Goal: Task Accomplishment & Management: Manage account settings

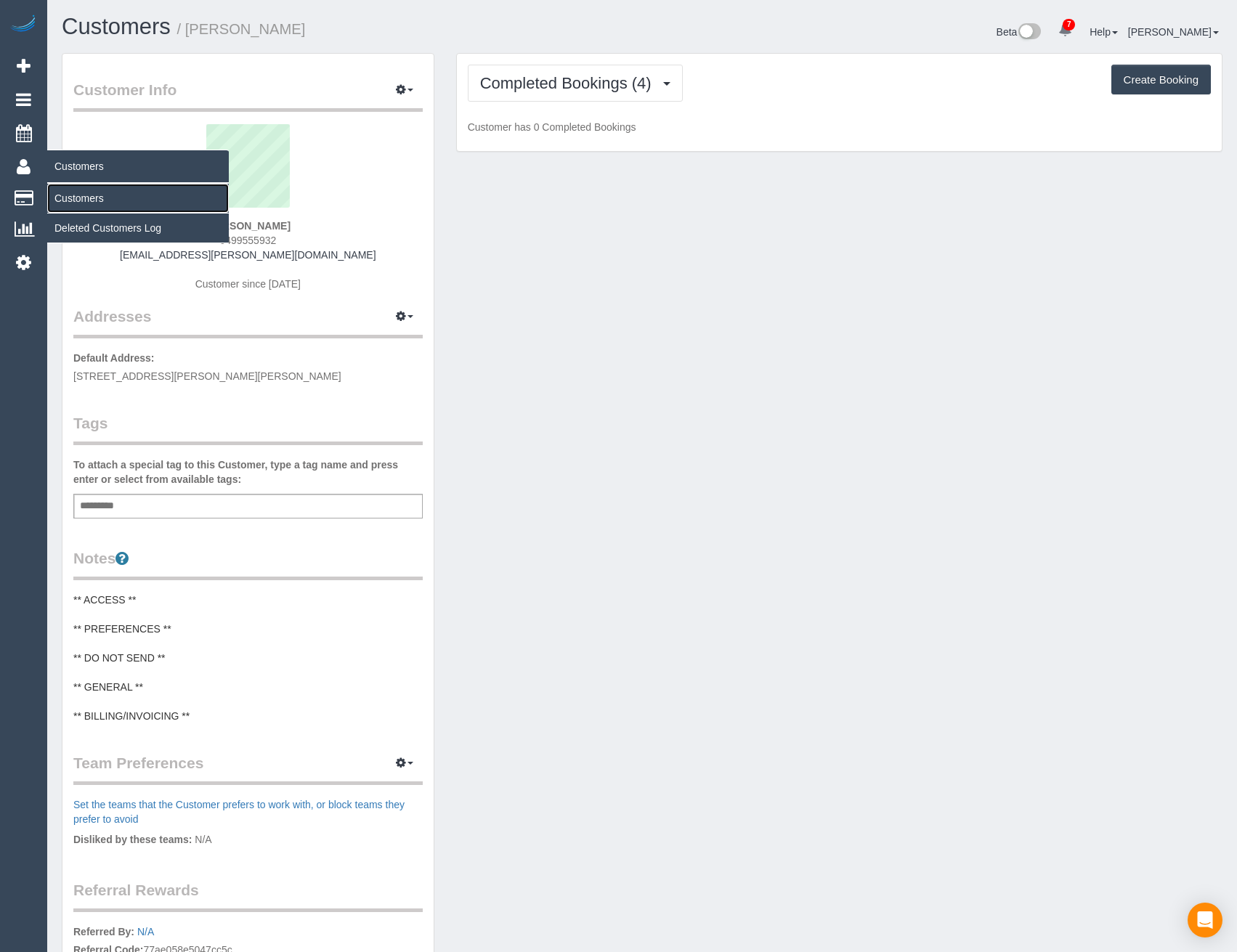
click at [78, 199] on link "Customers" at bounding box center [138, 198] width 181 height 29
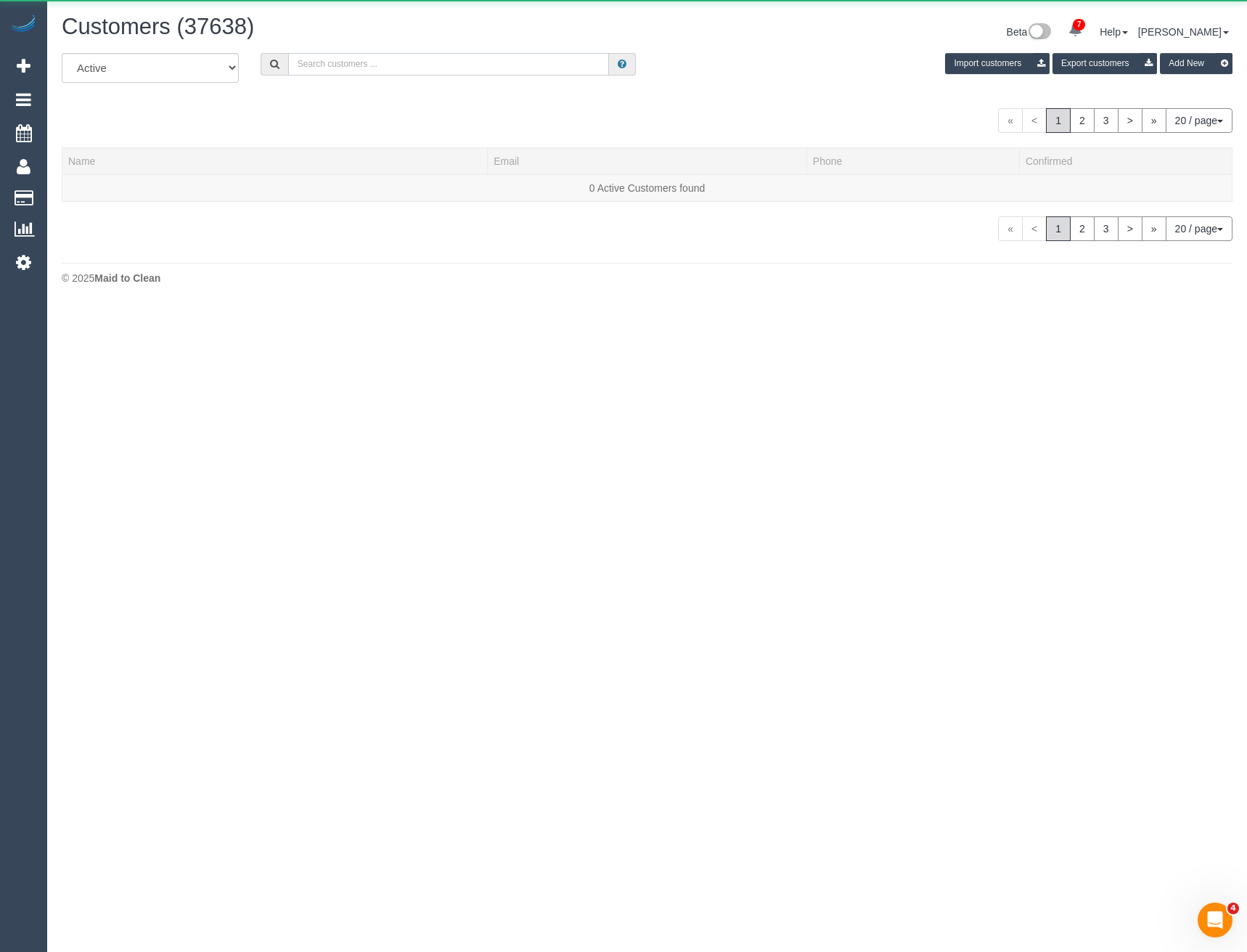
click at [337, 67] on input "text" at bounding box center [449, 63] width 321 height 22
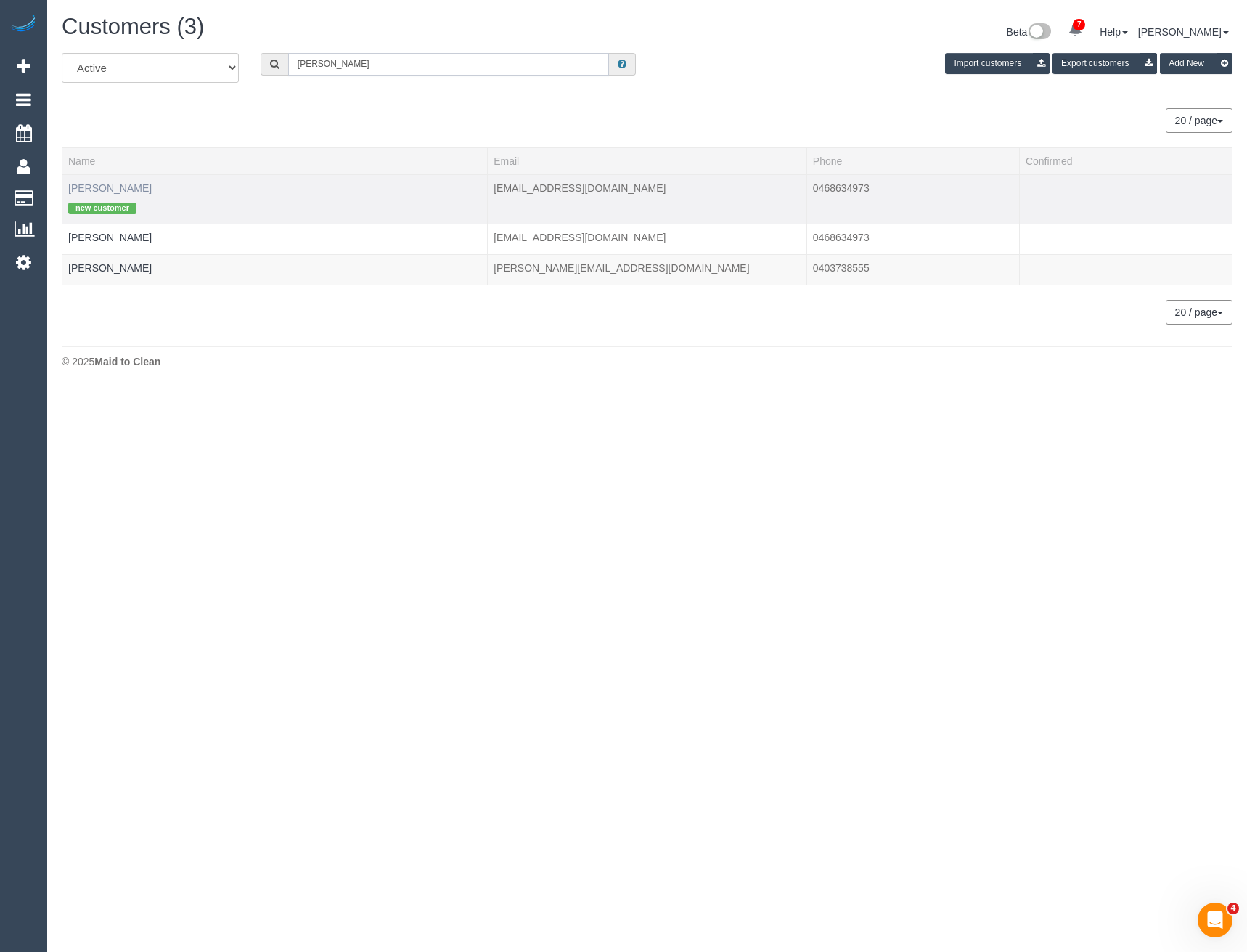
type input "Rajkum"
click at [115, 185] on link "Rajkumar Augustine" at bounding box center [110, 188] width 83 height 12
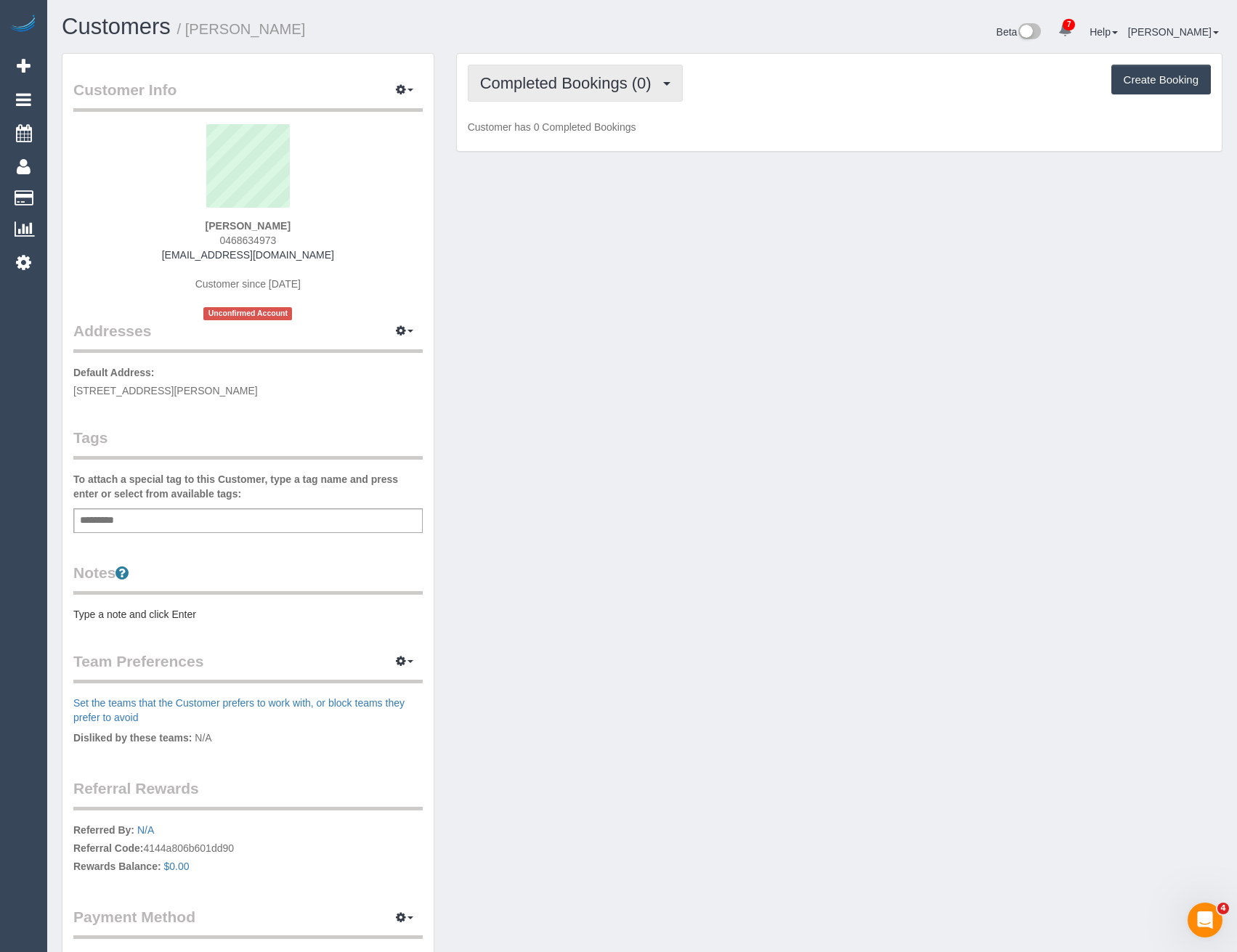
click at [633, 92] on button "Completed Bookings (0)" at bounding box center [575, 82] width 215 height 37
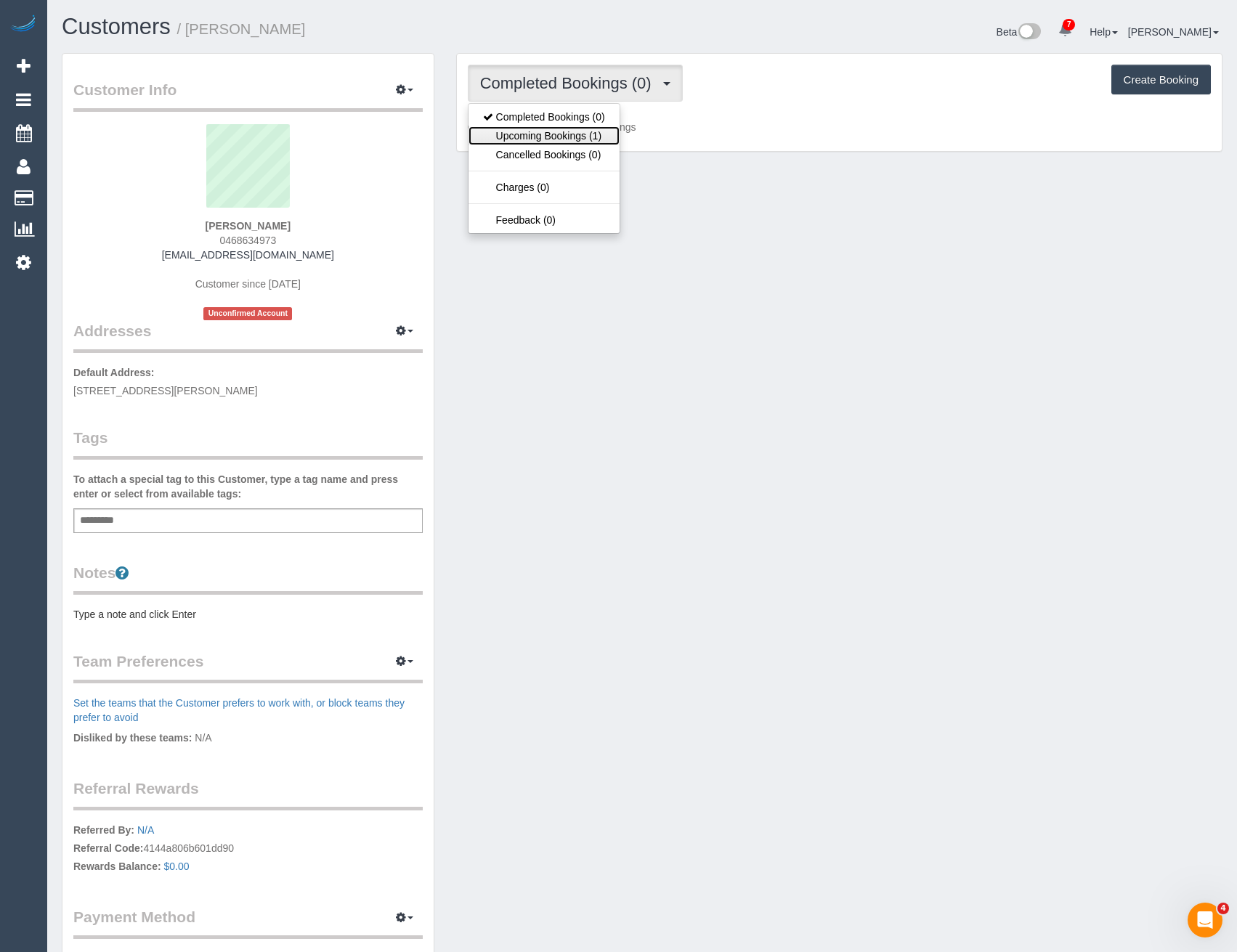
click at [602, 132] on link "Upcoming Bookings (1)" at bounding box center [543, 135] width 151 height 19
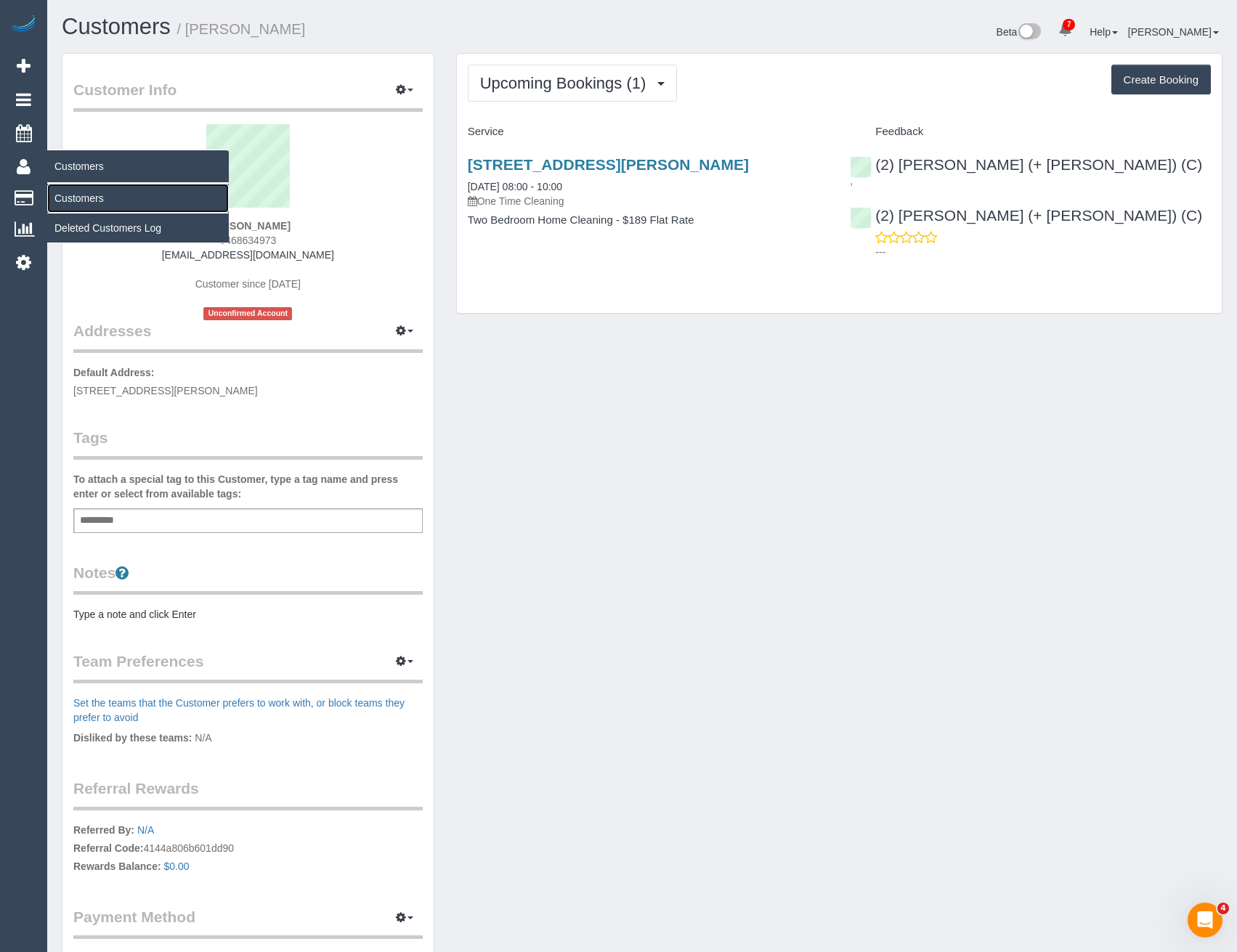
click at [80, 194] on link "Customers" at bounding box center [138, 198] width 181 height 29
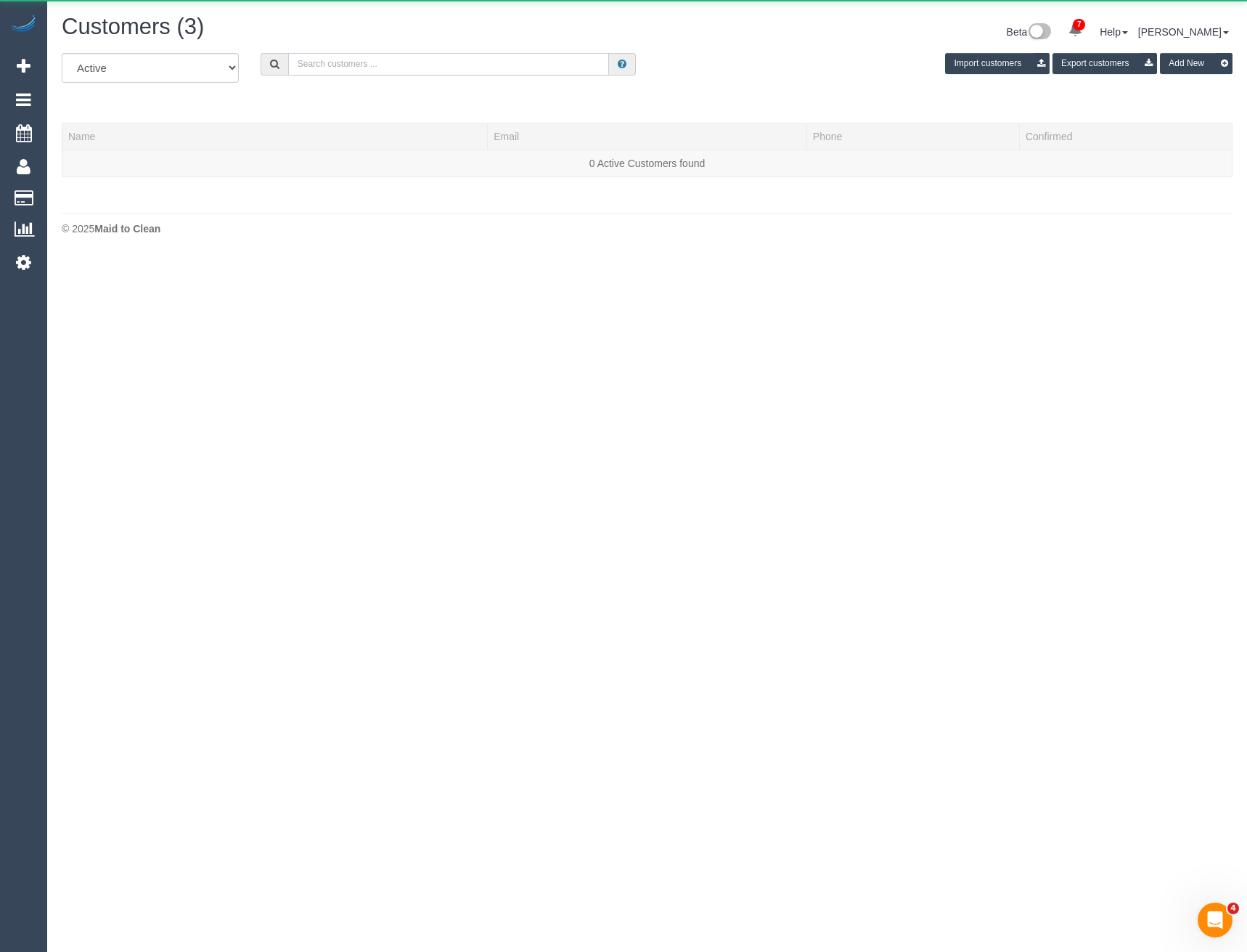
click at [382, 61] on input "text" at bounding box center [449, 63] width 321 height 22
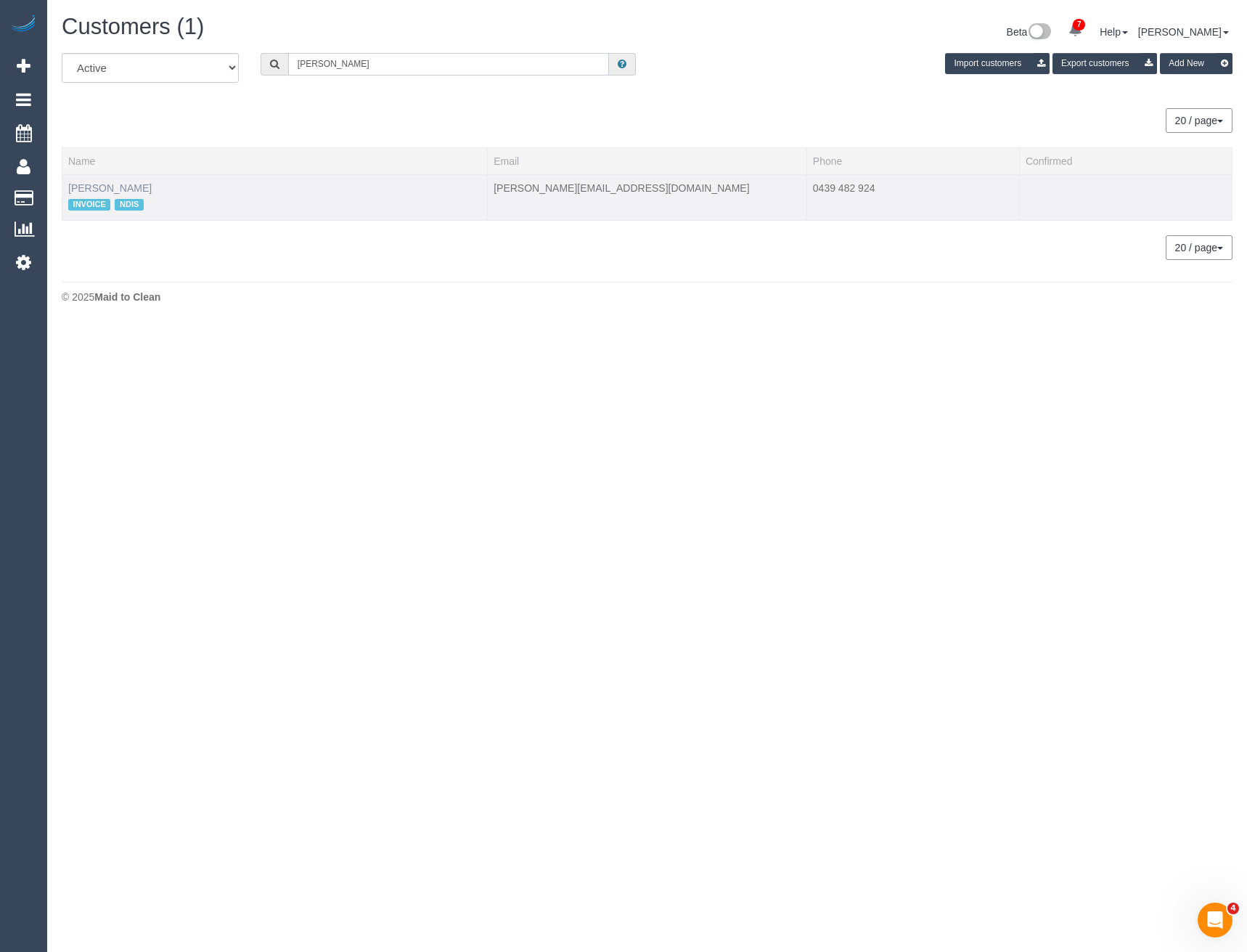
type input "Jordan gue"
click at [118, 190] on link "Jordan Guerra" at bounding box center [110, 188] width 83 height 12
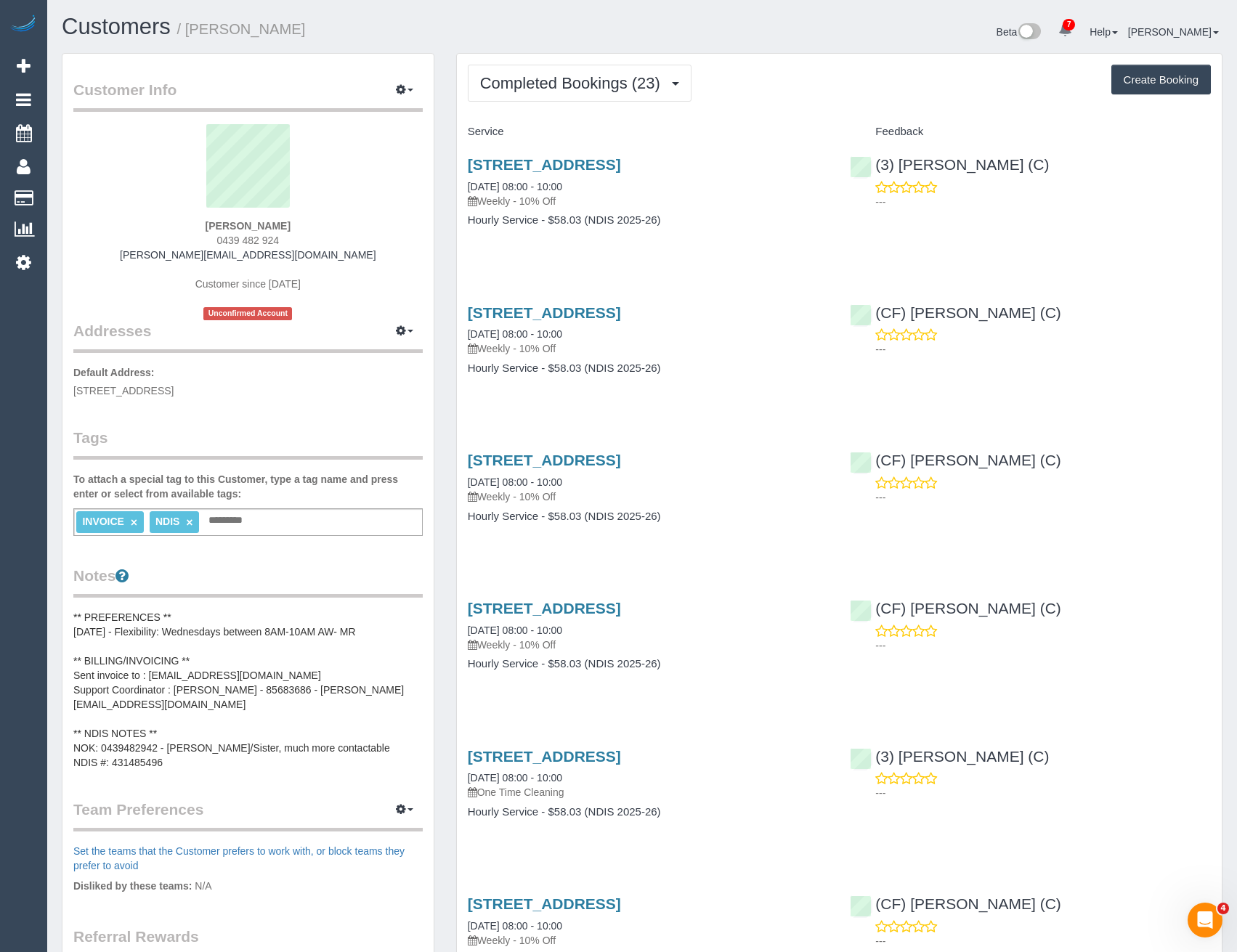
click at [563, 96] on button "Completed Bookings (23)" at bounding box center [579, 82] width 223 height 37
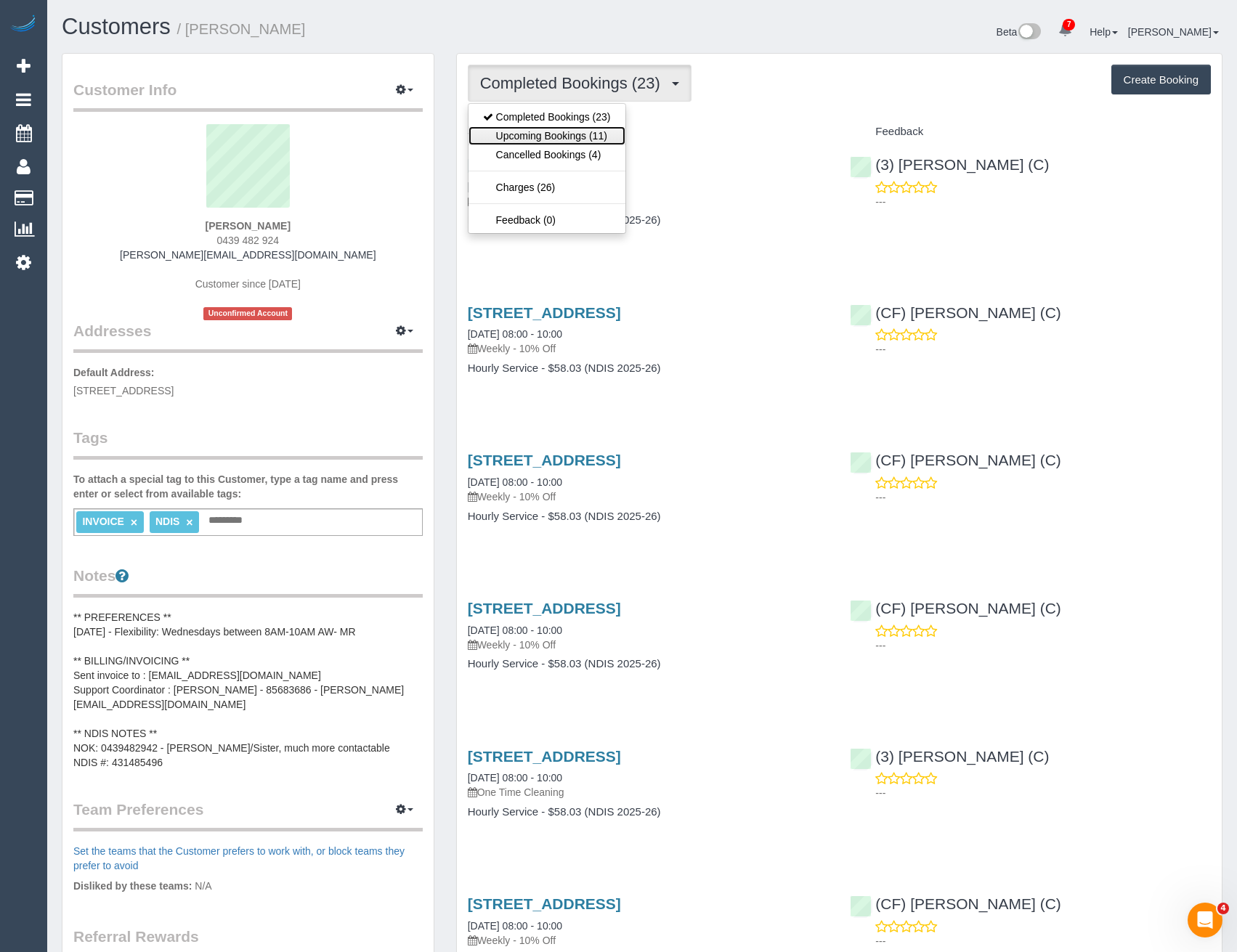
click at [531, 135] on link "Upcoming Bookings (11)" at bounding box center [547, 135] width 157 height 19
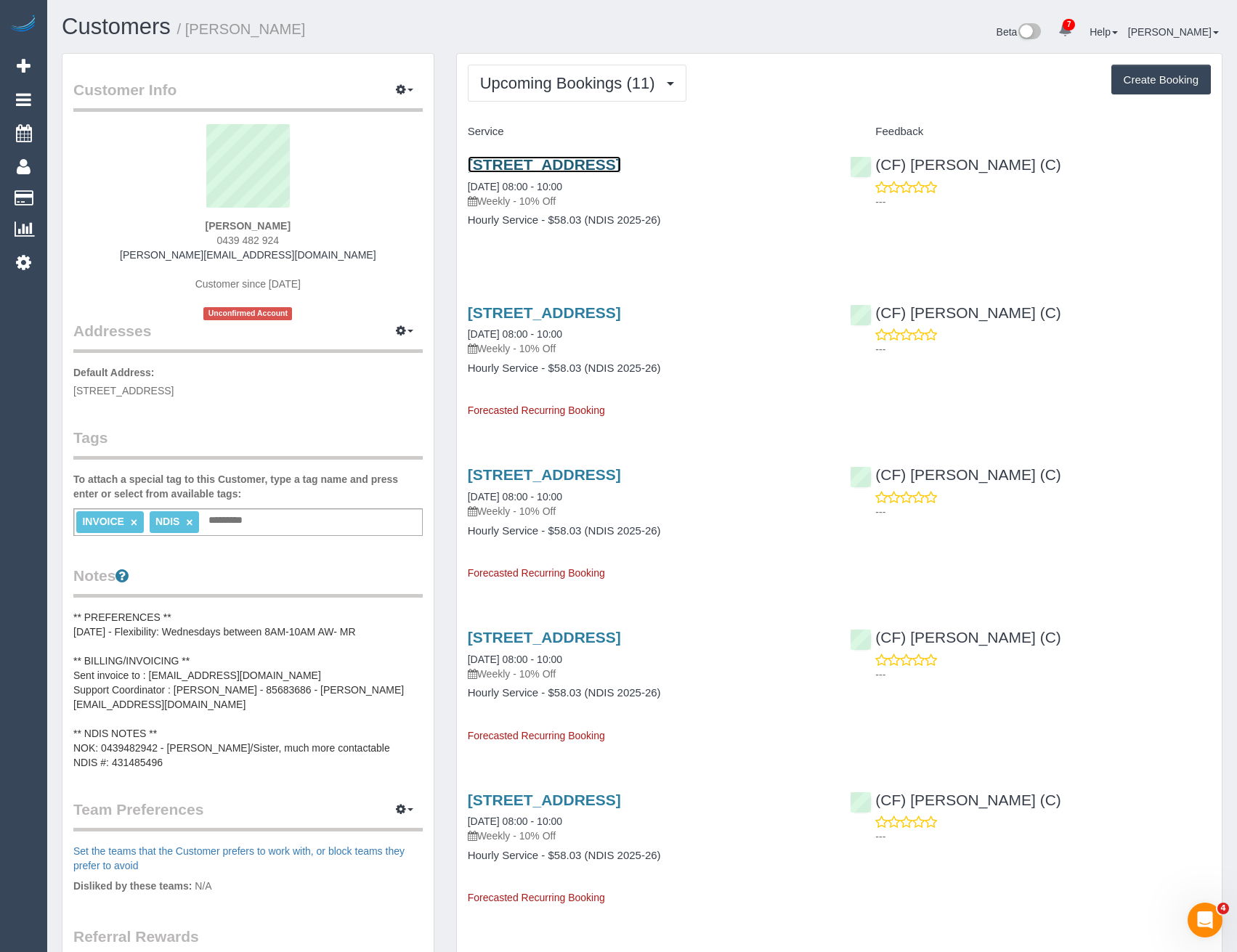
click at [621, 166] on link "23 Moonlight Way, Mickleham, VIC 3064" at bounding box center [544, 164] width 153 height 16
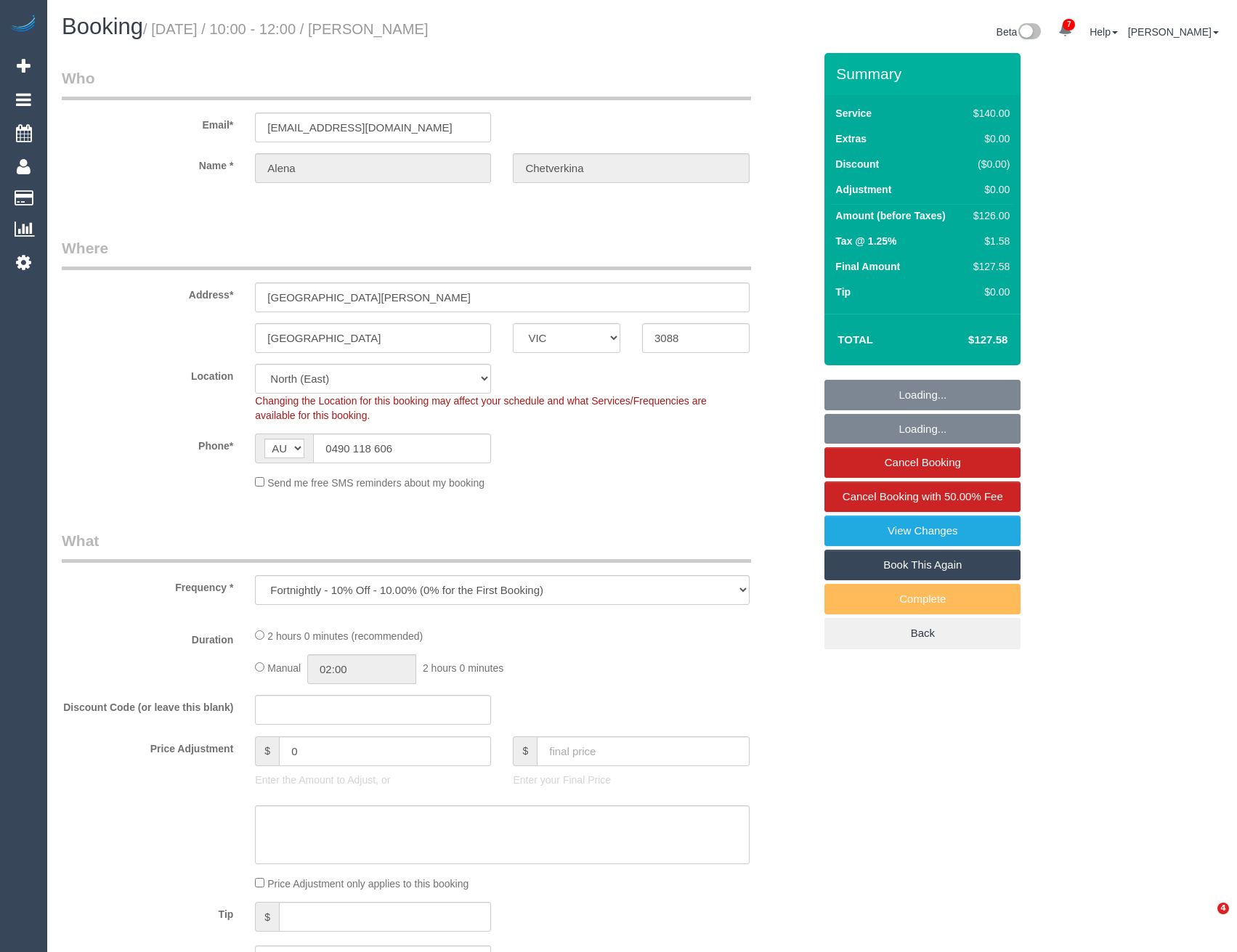
select select "VIC"
select select "string:stripe-pm_1S0aLT2GScqysDRVrjxP8fCm"
select select "object:1282"
select select "number:29"
select select "number:14"
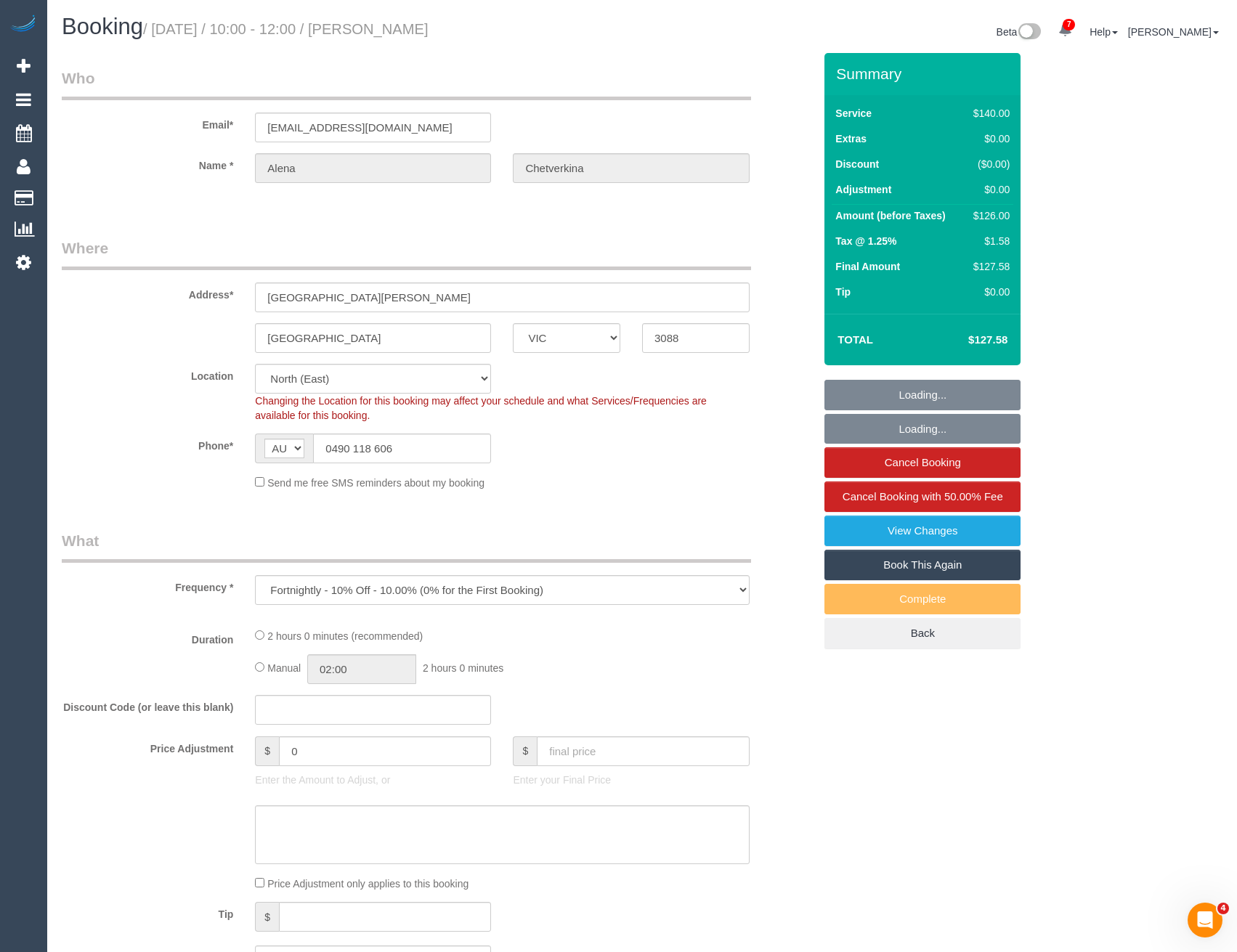
select select "number:18"
select select "number:24"
select select "number:35"
select select "number:11"
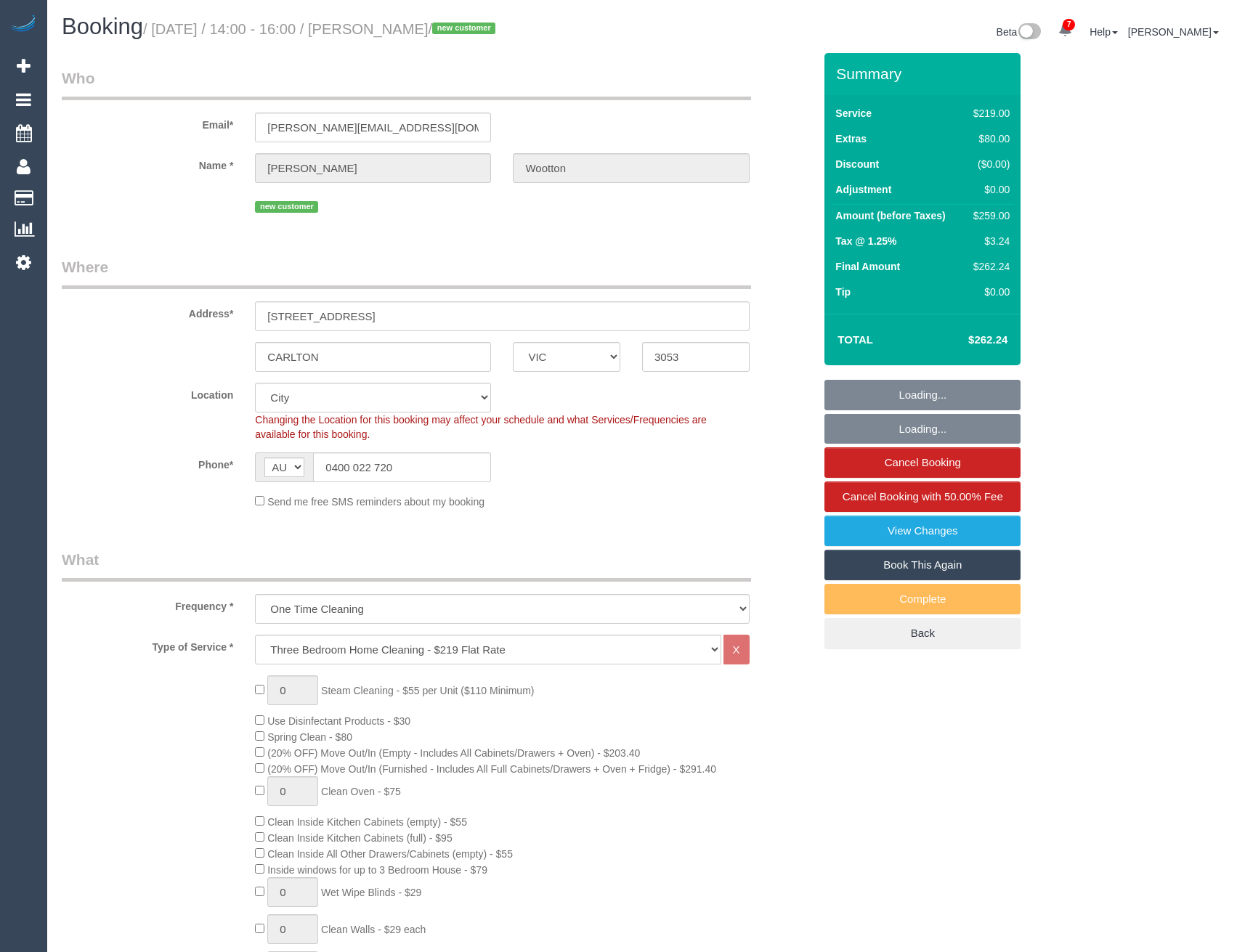
select select "VIC"
select select "object:904"
select select "number:28"
select select "number:14"
select select "number:21"
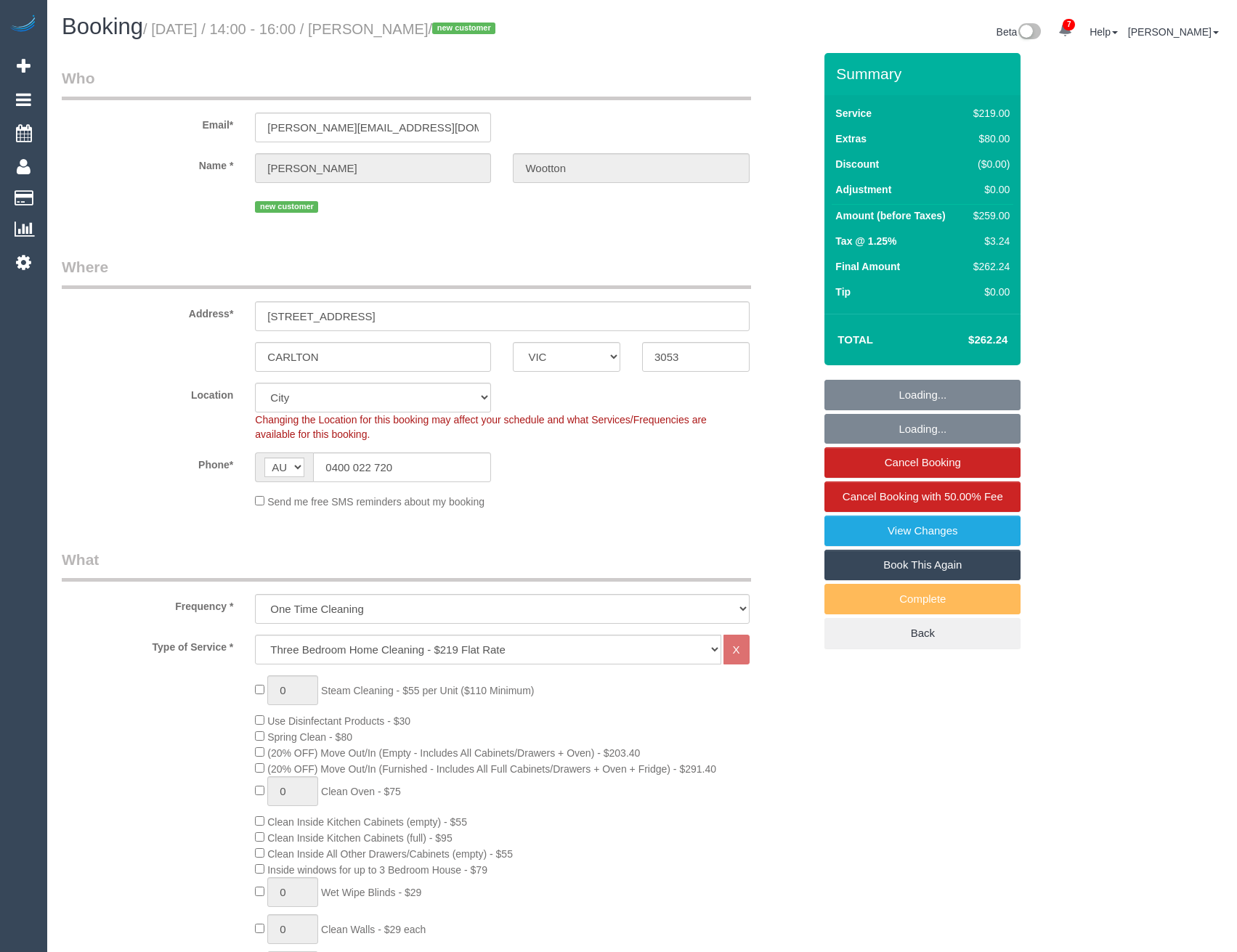
select select "number:22"
select select "number:13"
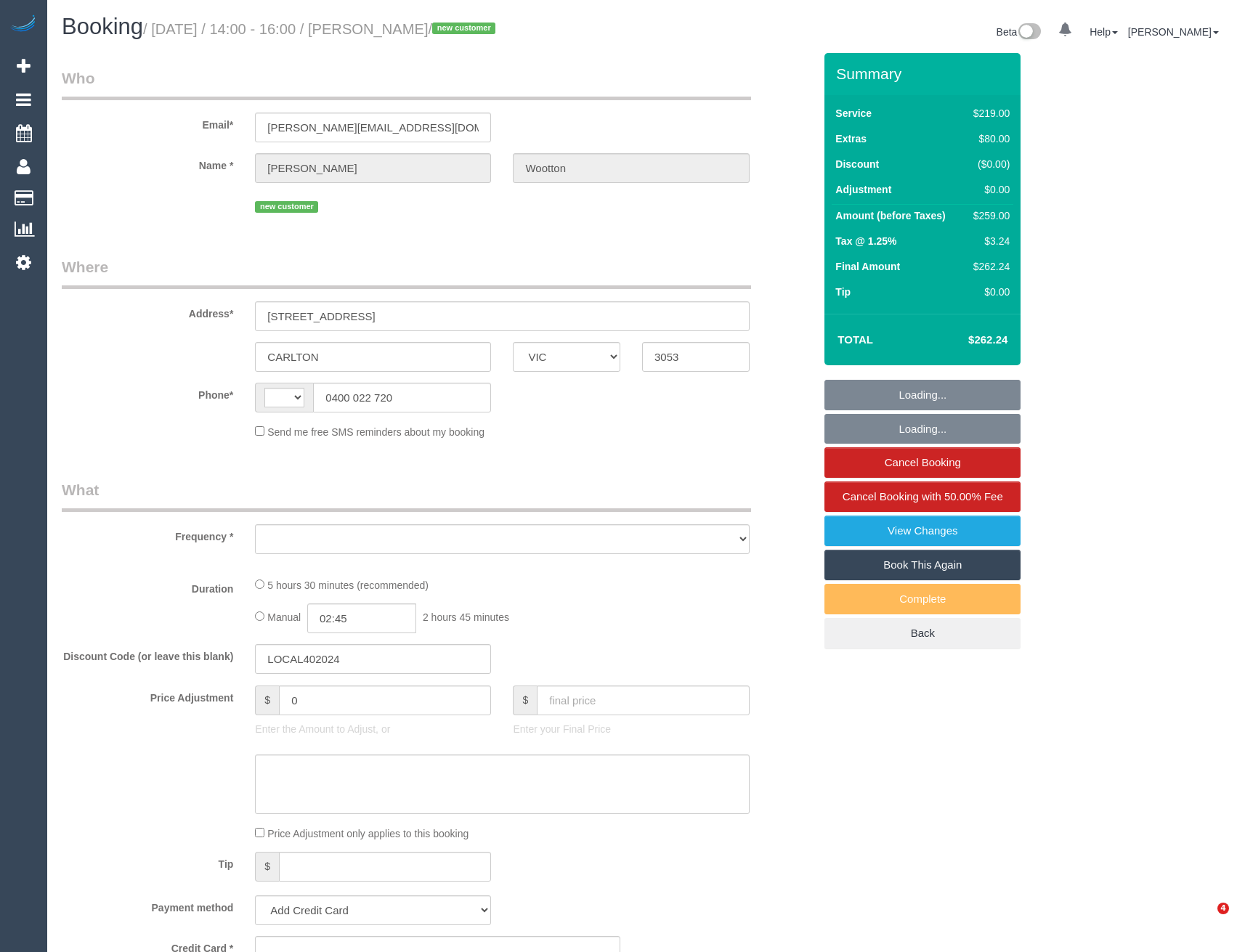
select select "VIC"
select select "string:AU"
select select "object:598"
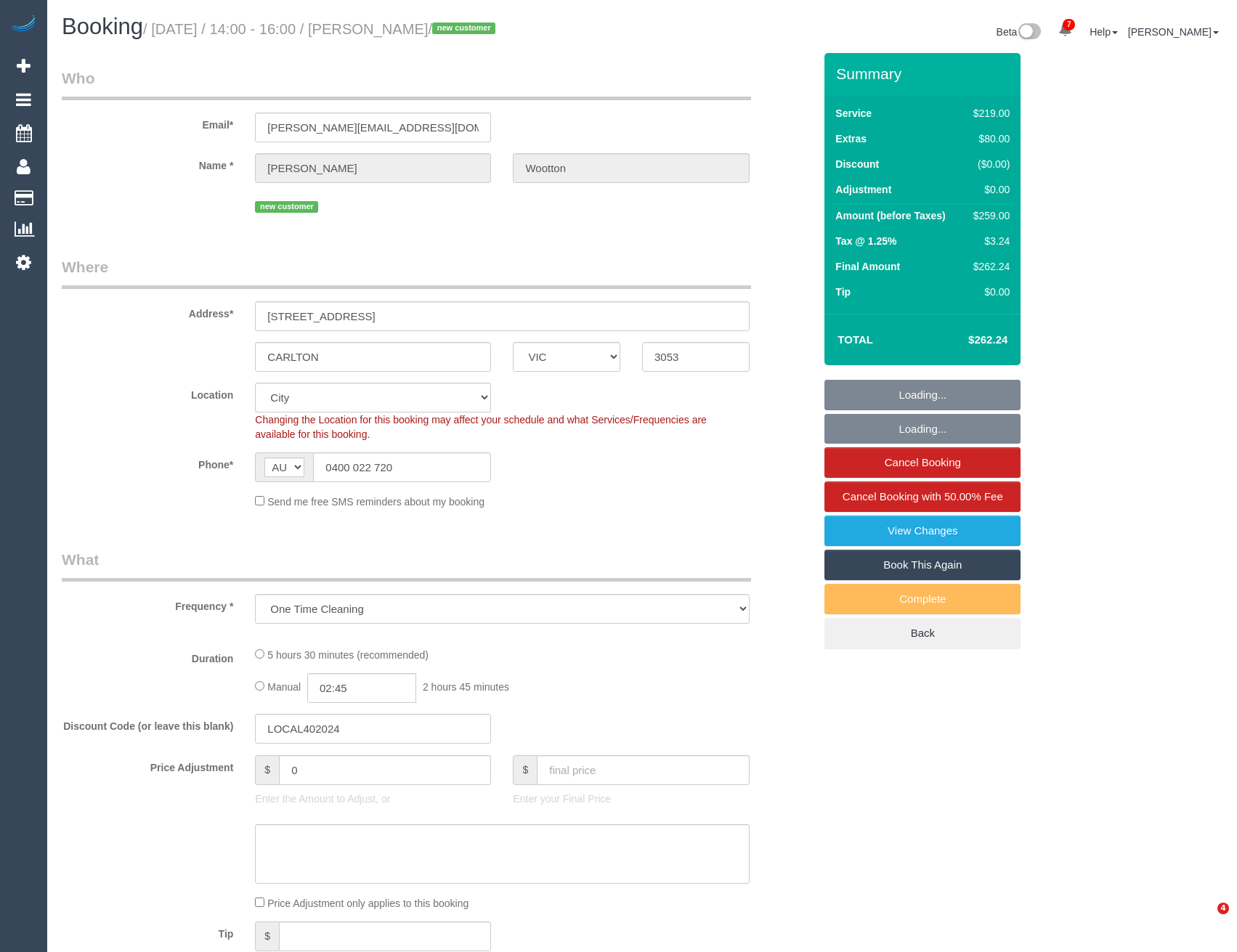
select select "string:stripe-pm_1S4Kbm2GScqysDRVcY7WpnZ2"
select select "object:662"
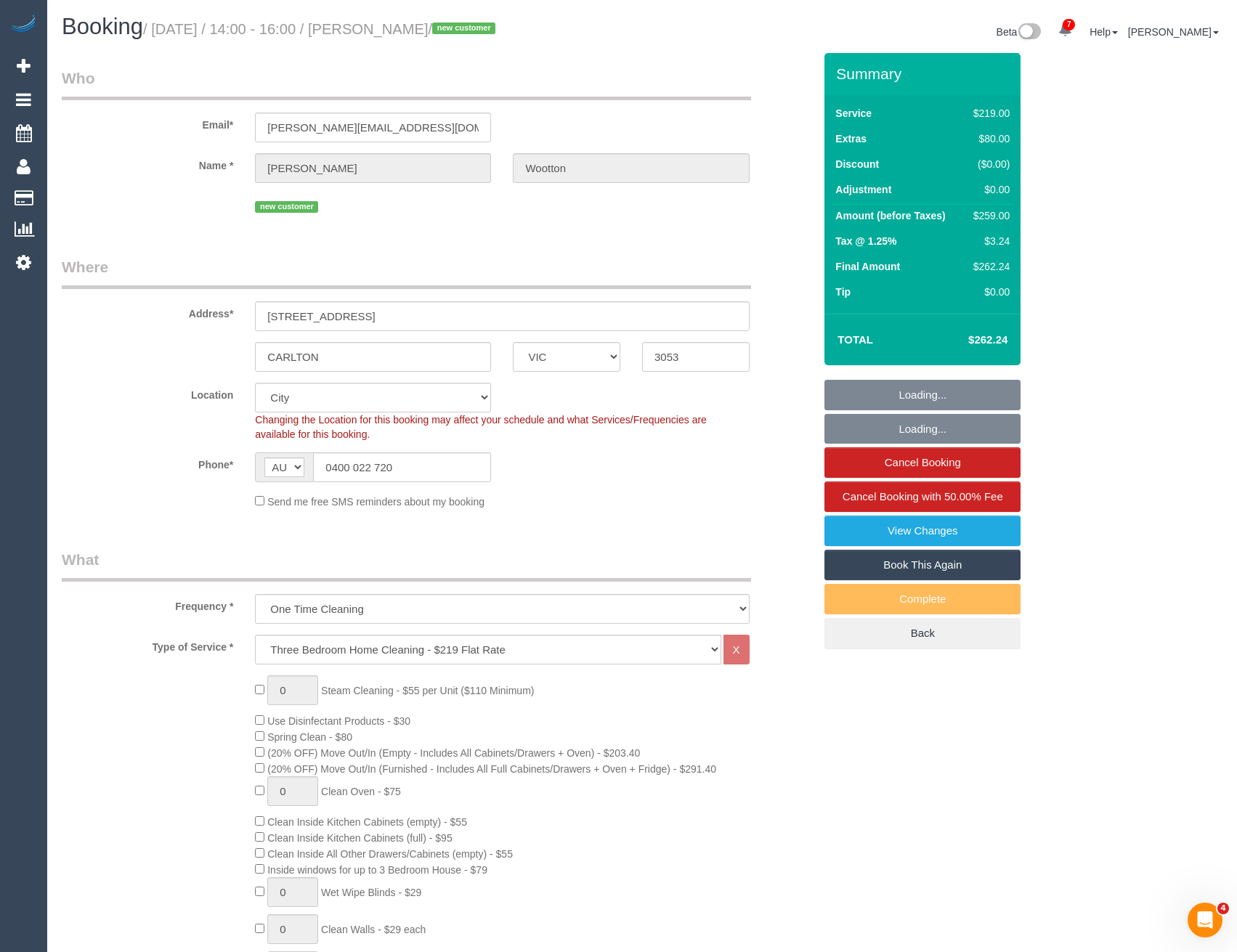
select select "number:28"
select select "number:14"
select select "number:21"
select select "number:22"
select select "number:13"
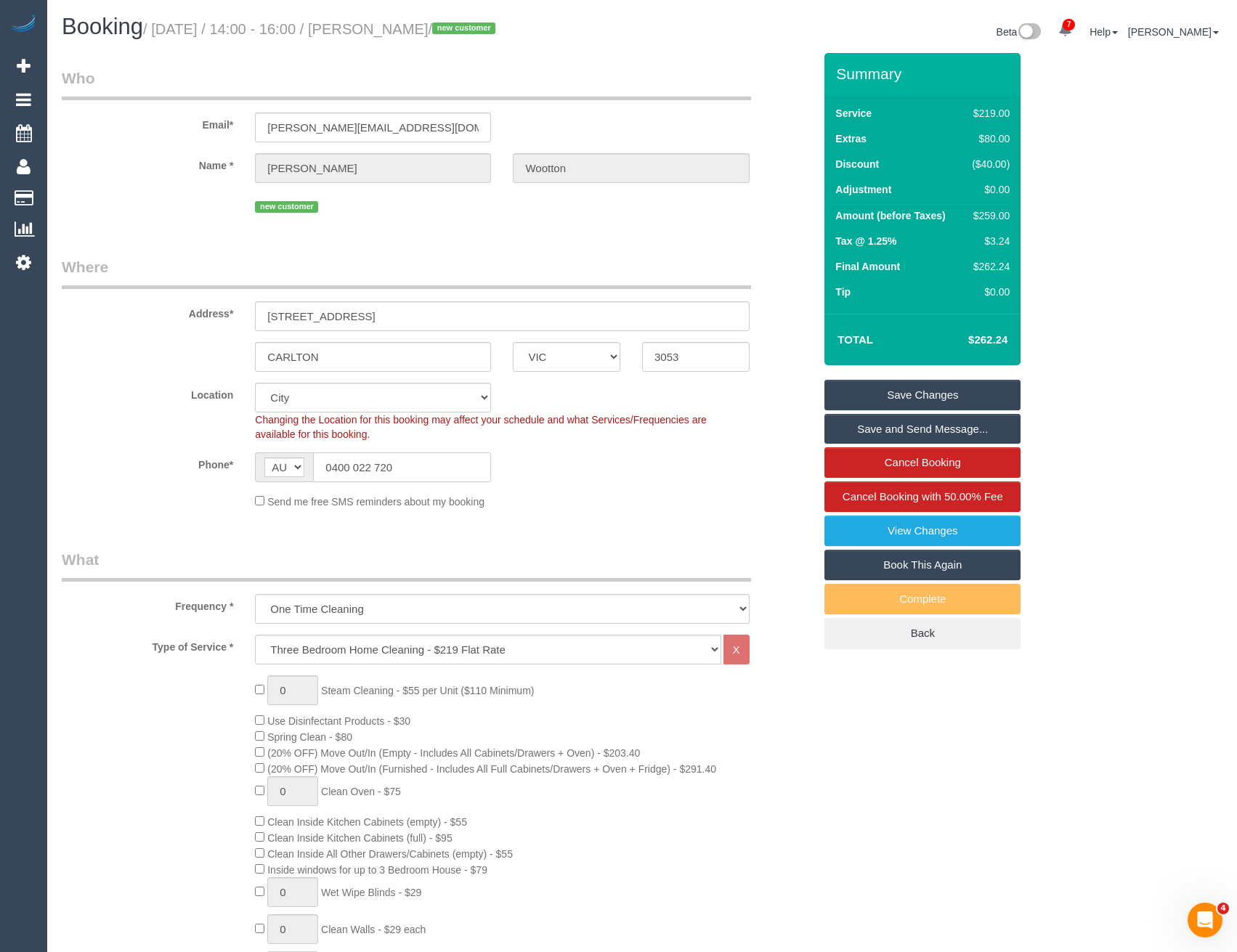
drag, startPoint x: 418, startPoint y: 474, endPoint x: 332, endPoint y: 464, distance: 86.6
click at [332, 464] on input "0400 022 720" at bounding box center [402, 467] width 178 height 30
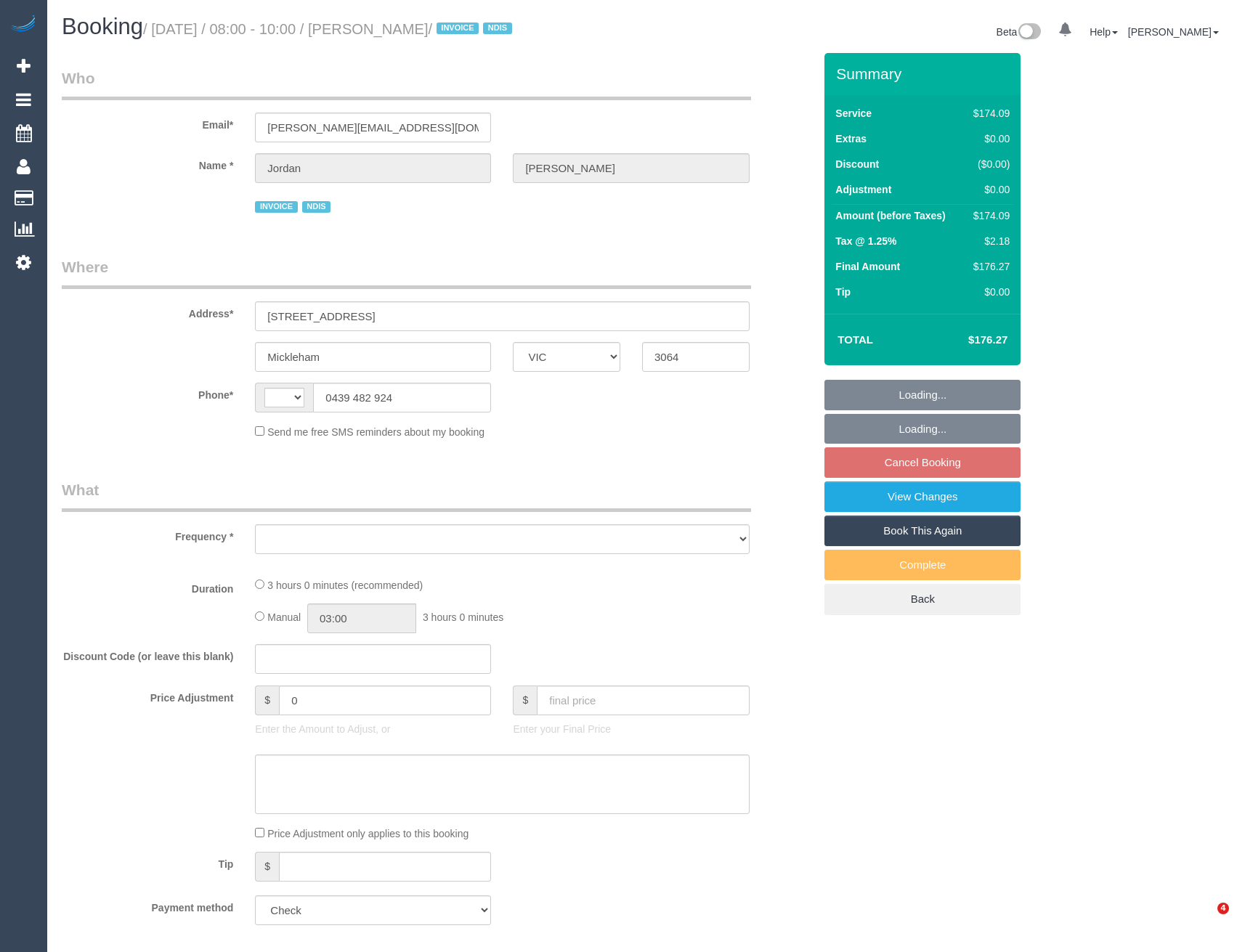
select select "VIC"
select select "string:AU"
select select "object:588"
select select "180"
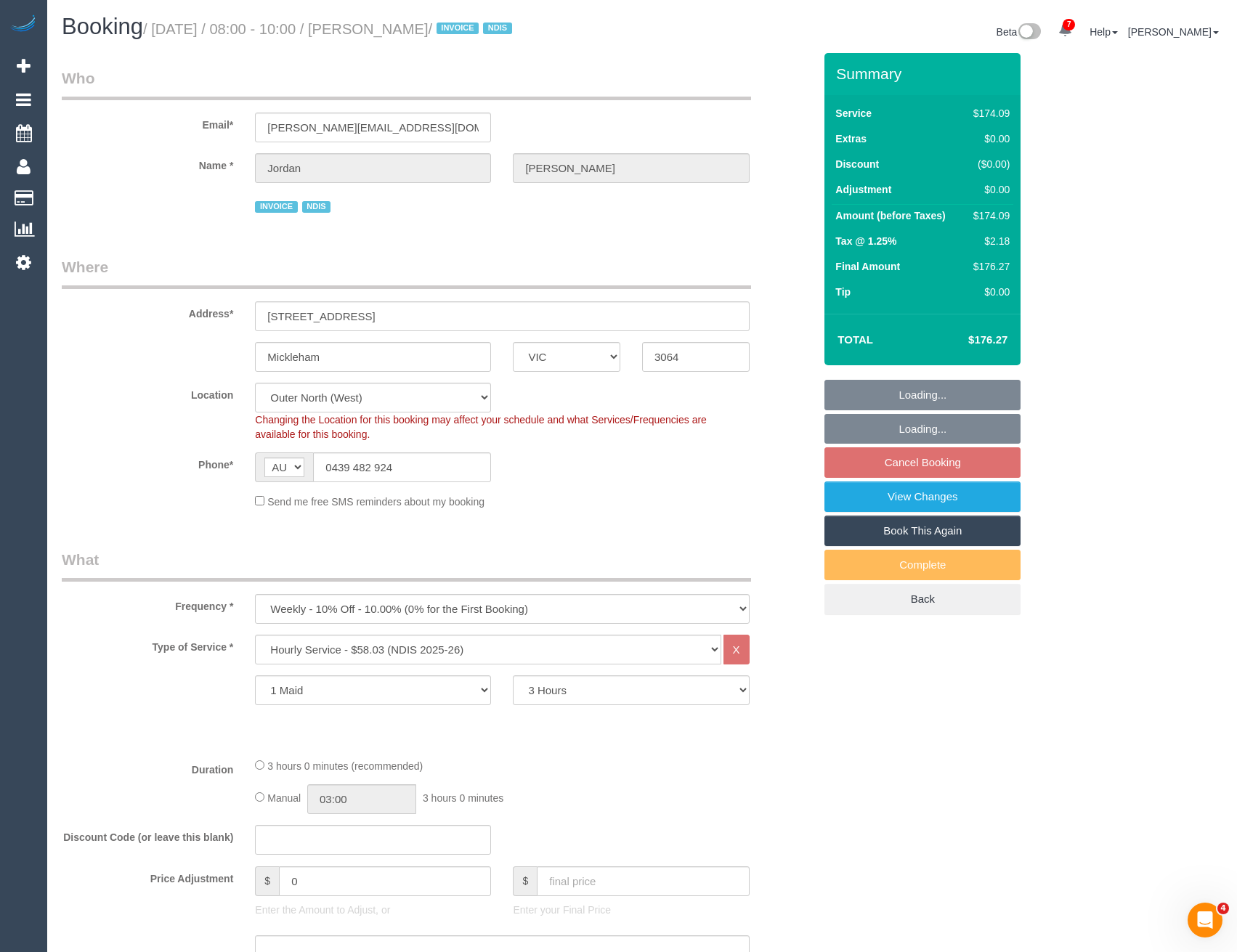
select select "number:27"
select select "number:14"
select select "number:19"
select select "number:36"
select select "number:33"
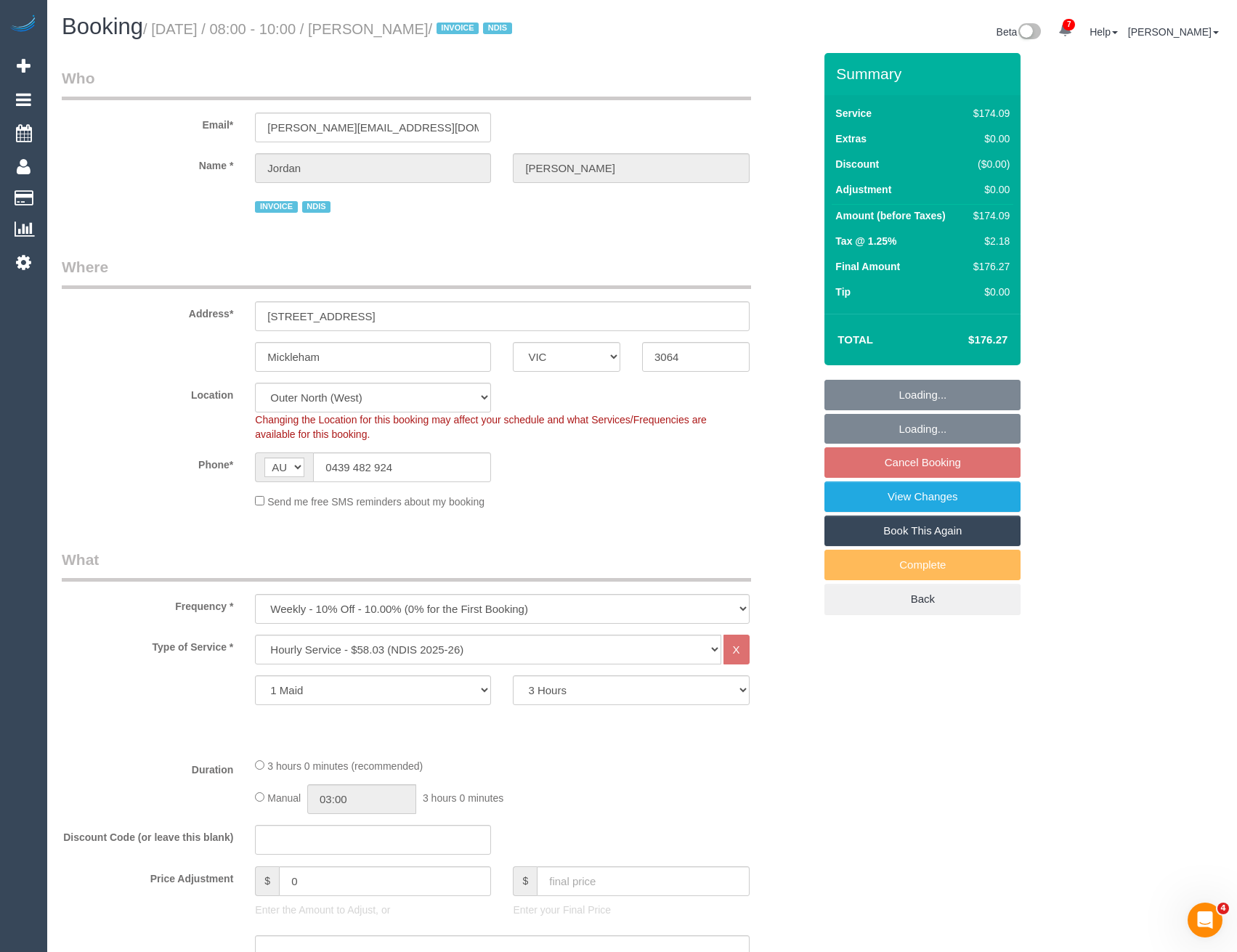
select select "spot2"
select select "object:1193"
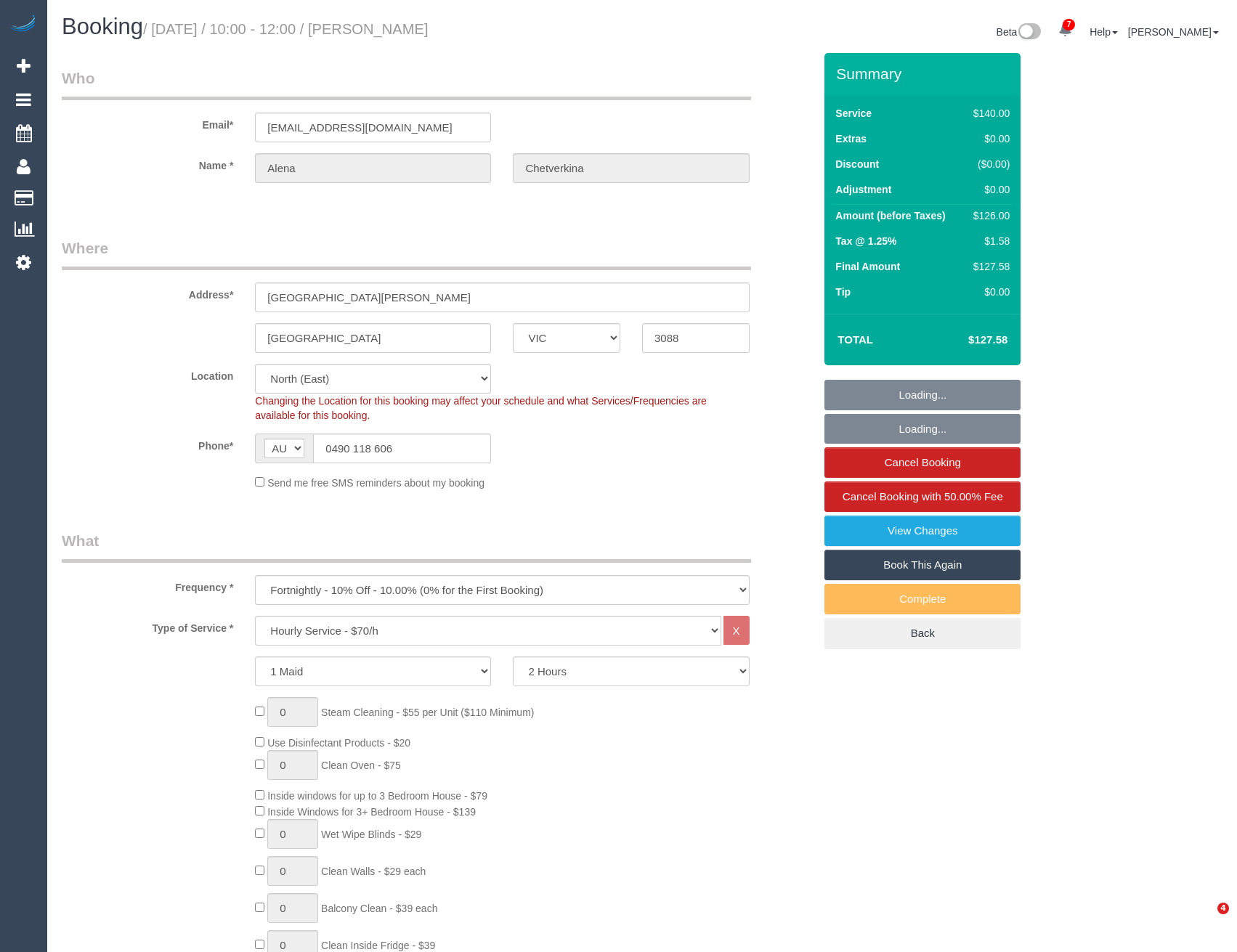
select select "VIC"
select select "number:29"
select select "number:14"
select select "number:18"
select select "number:24"
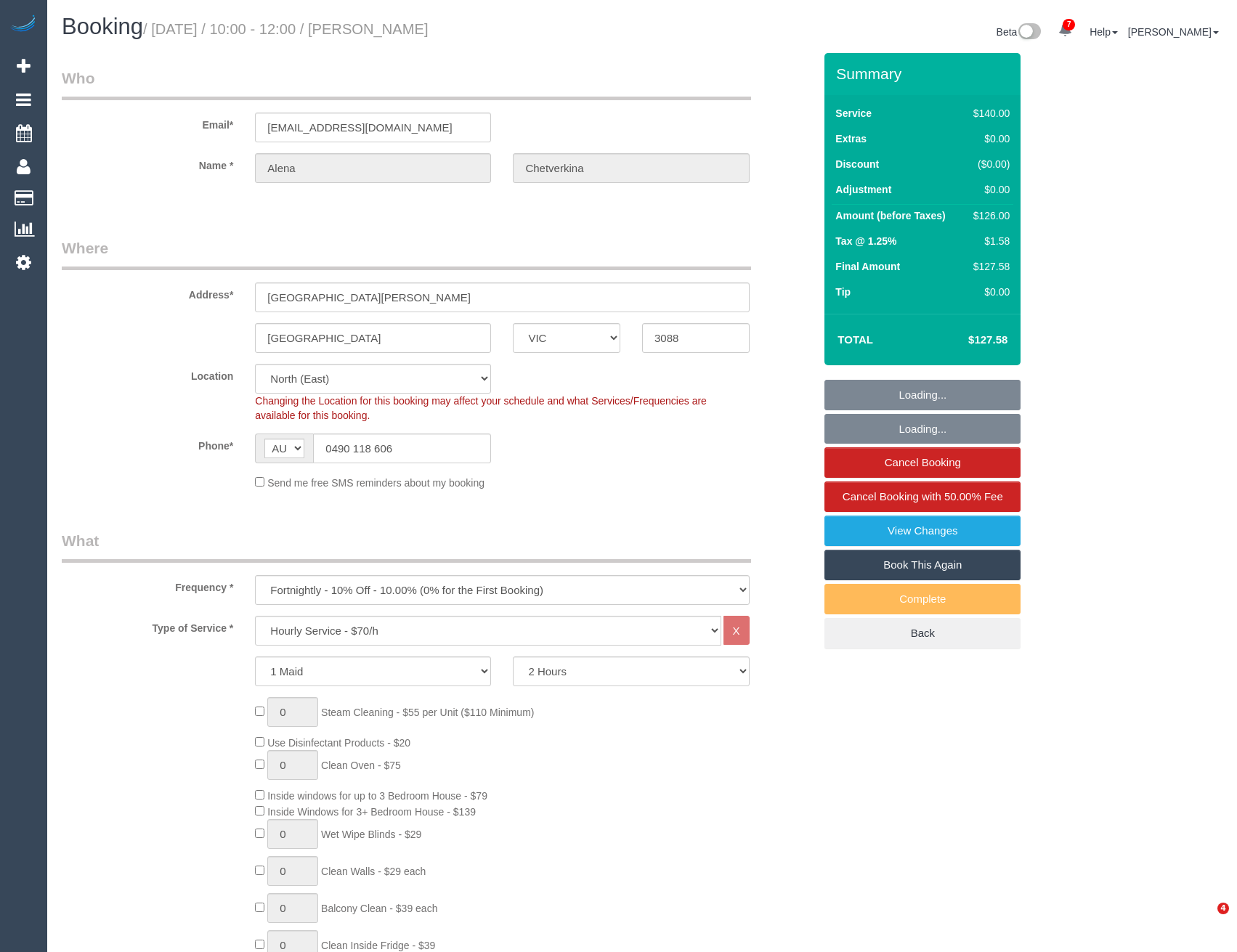
select select "number:35"
select select "number:11"
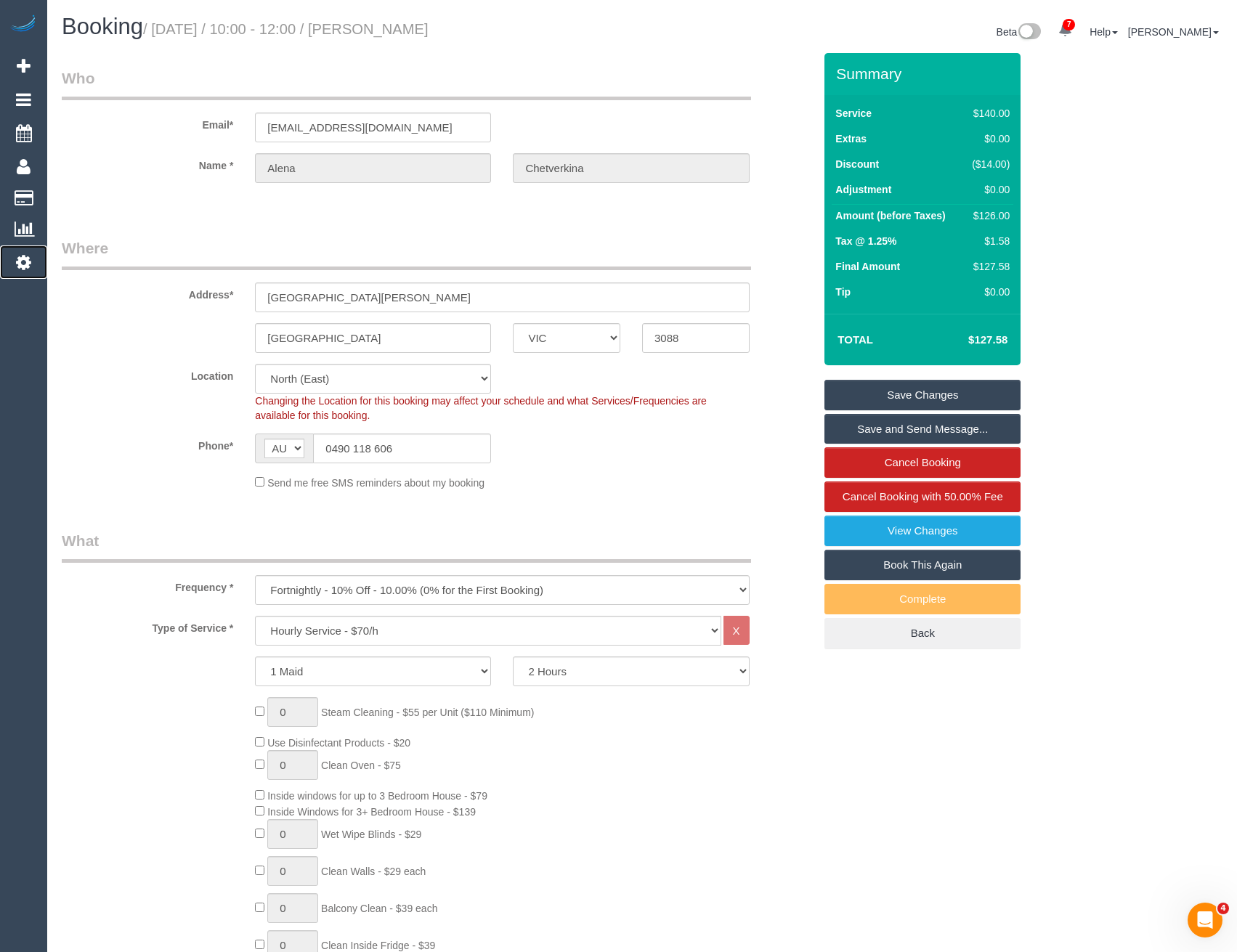
click at [29, 260] on icon at bounding box center [23, 261] width 15 height 17
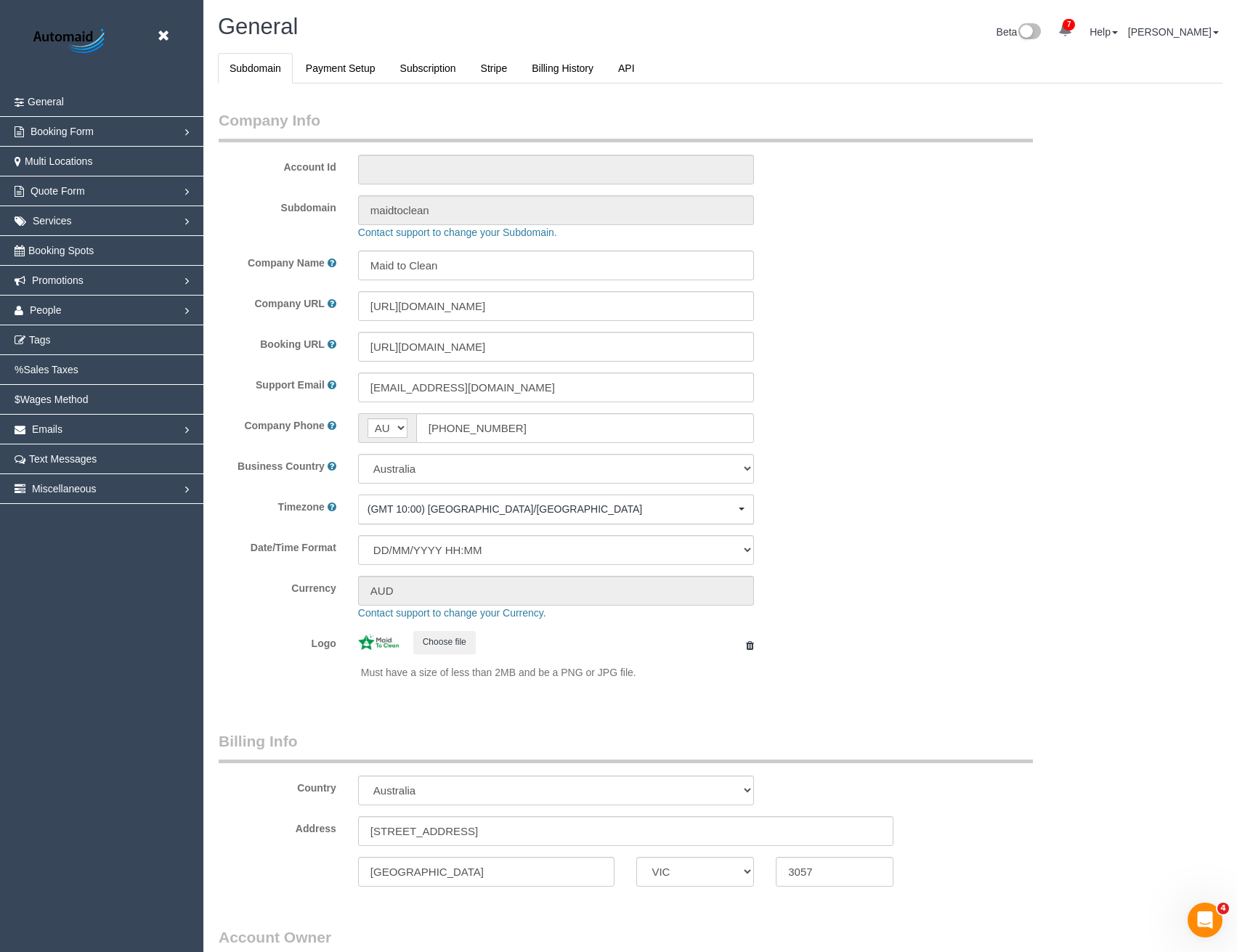
select select "1"
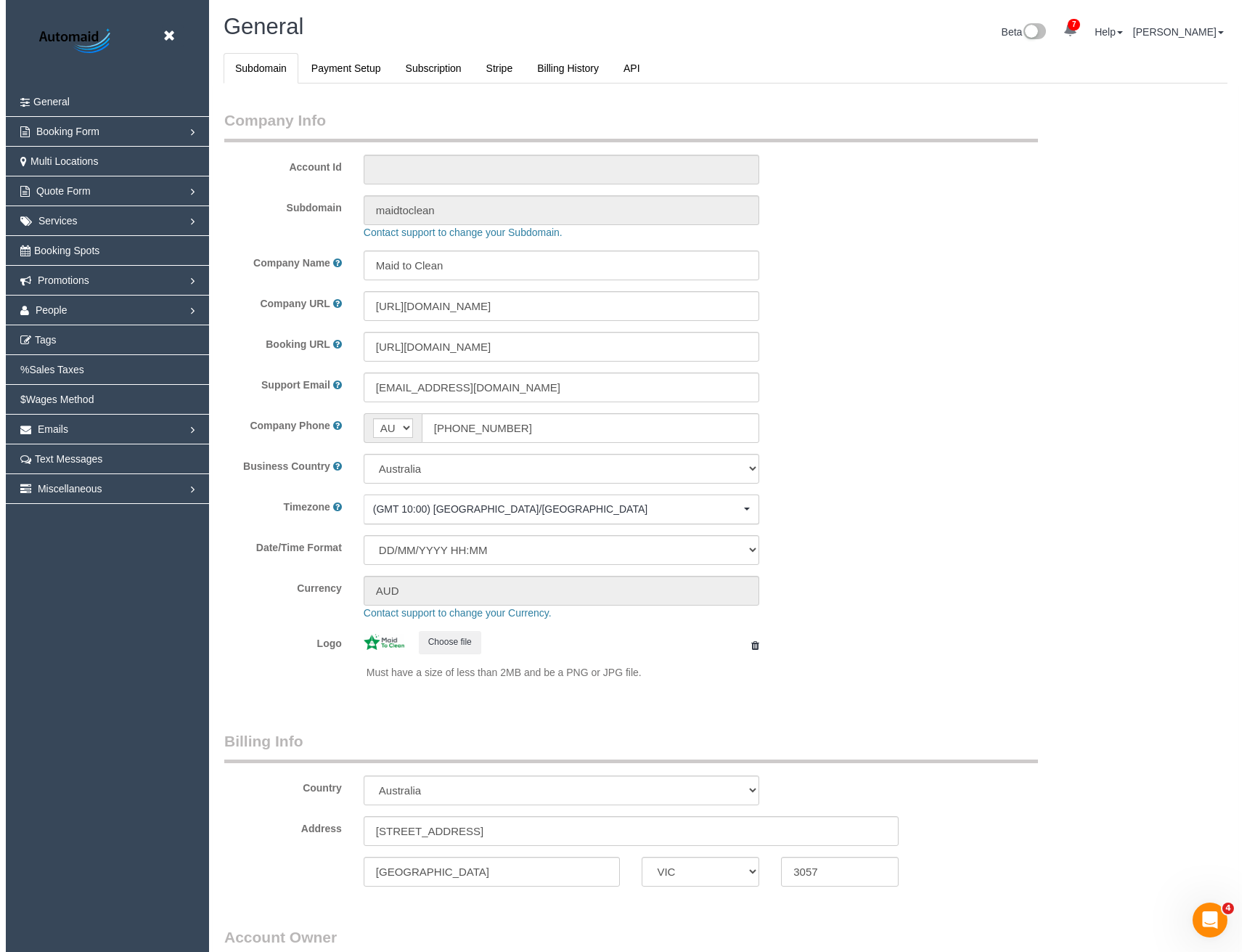
scroll to position [3319, 1236]
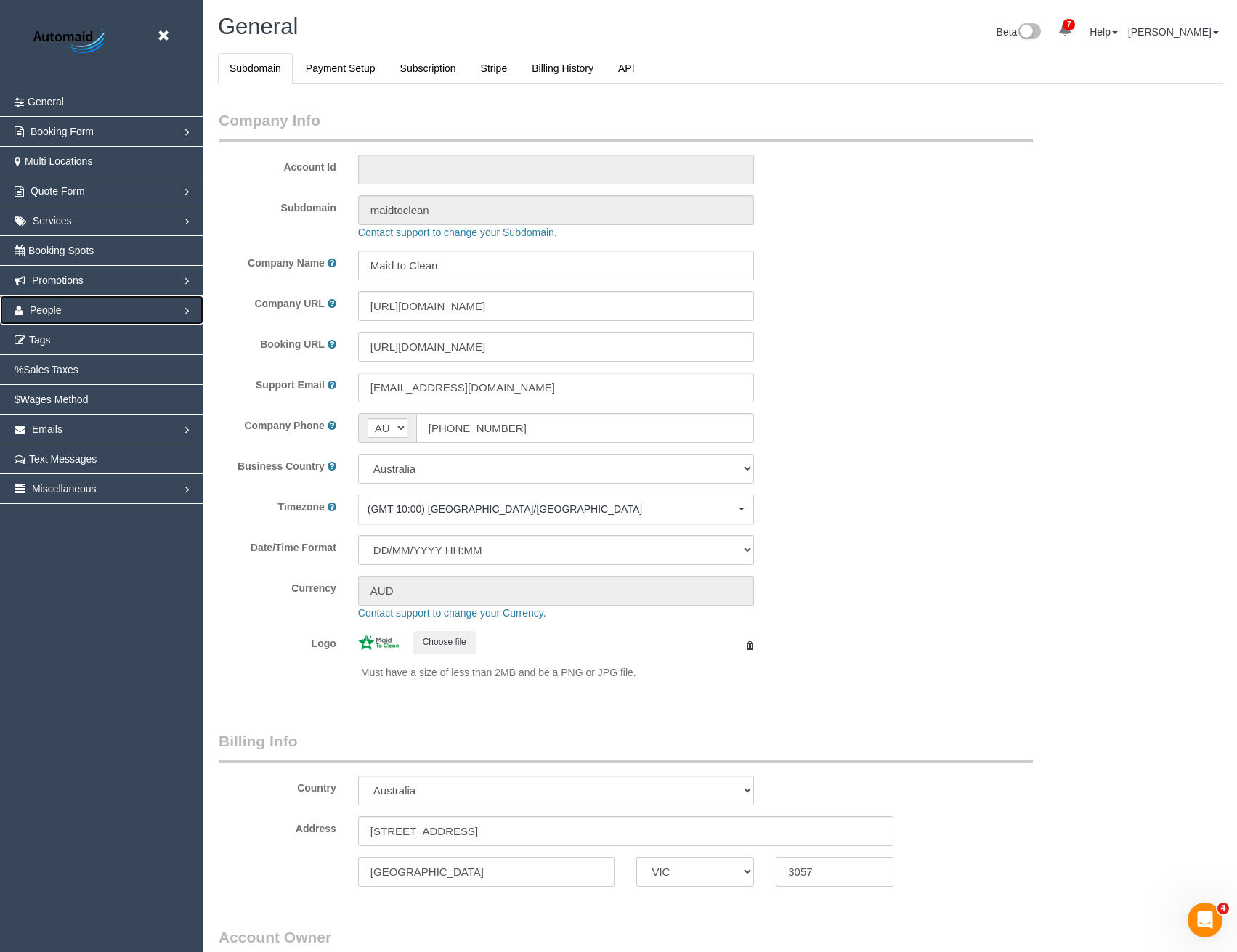
click at [50, 307] on span "People" at bounding box center [45, 310] width 32 height 12
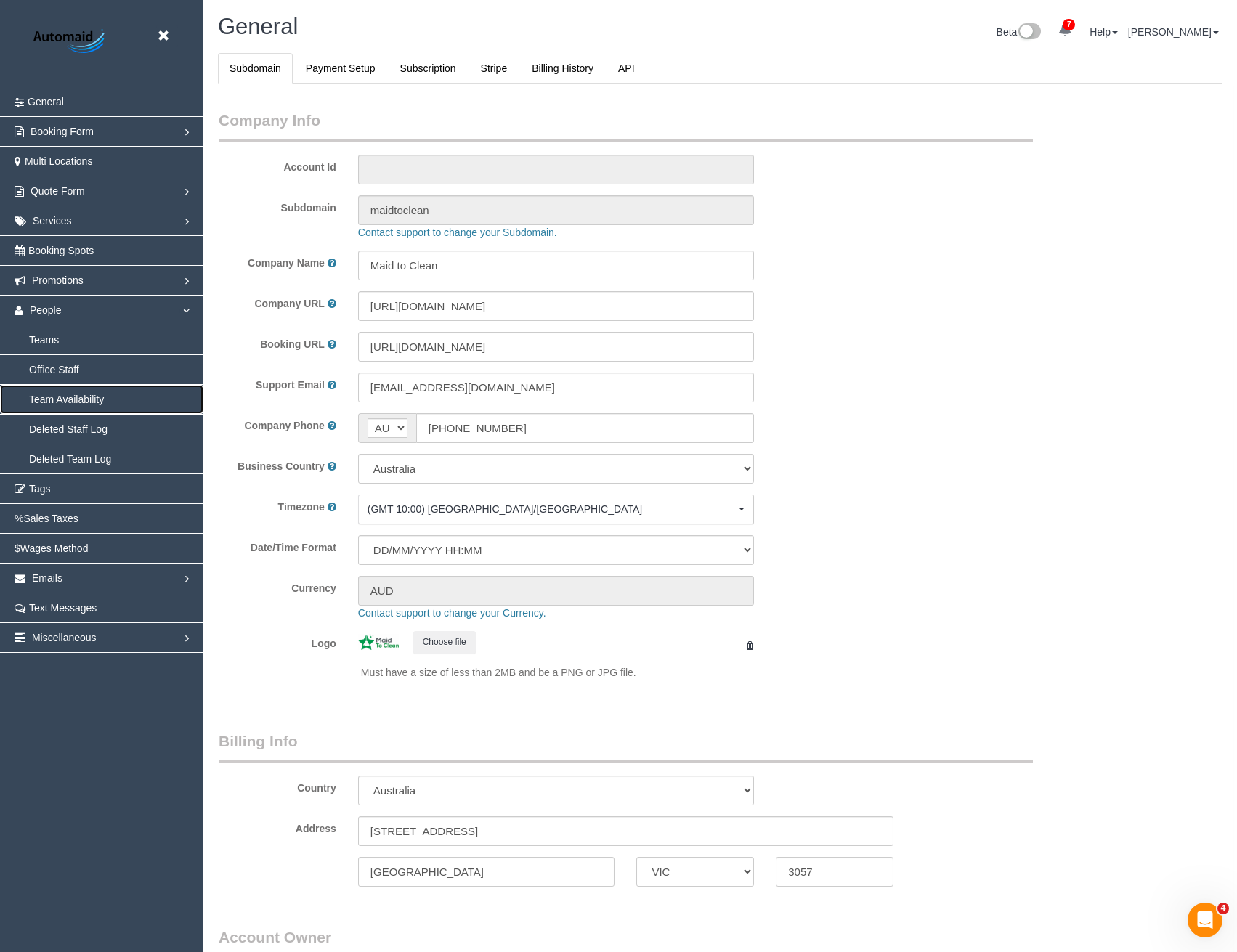
click at [59, 396] on link "Team Availability" at bounding box center [101, 399] width 204 height 29
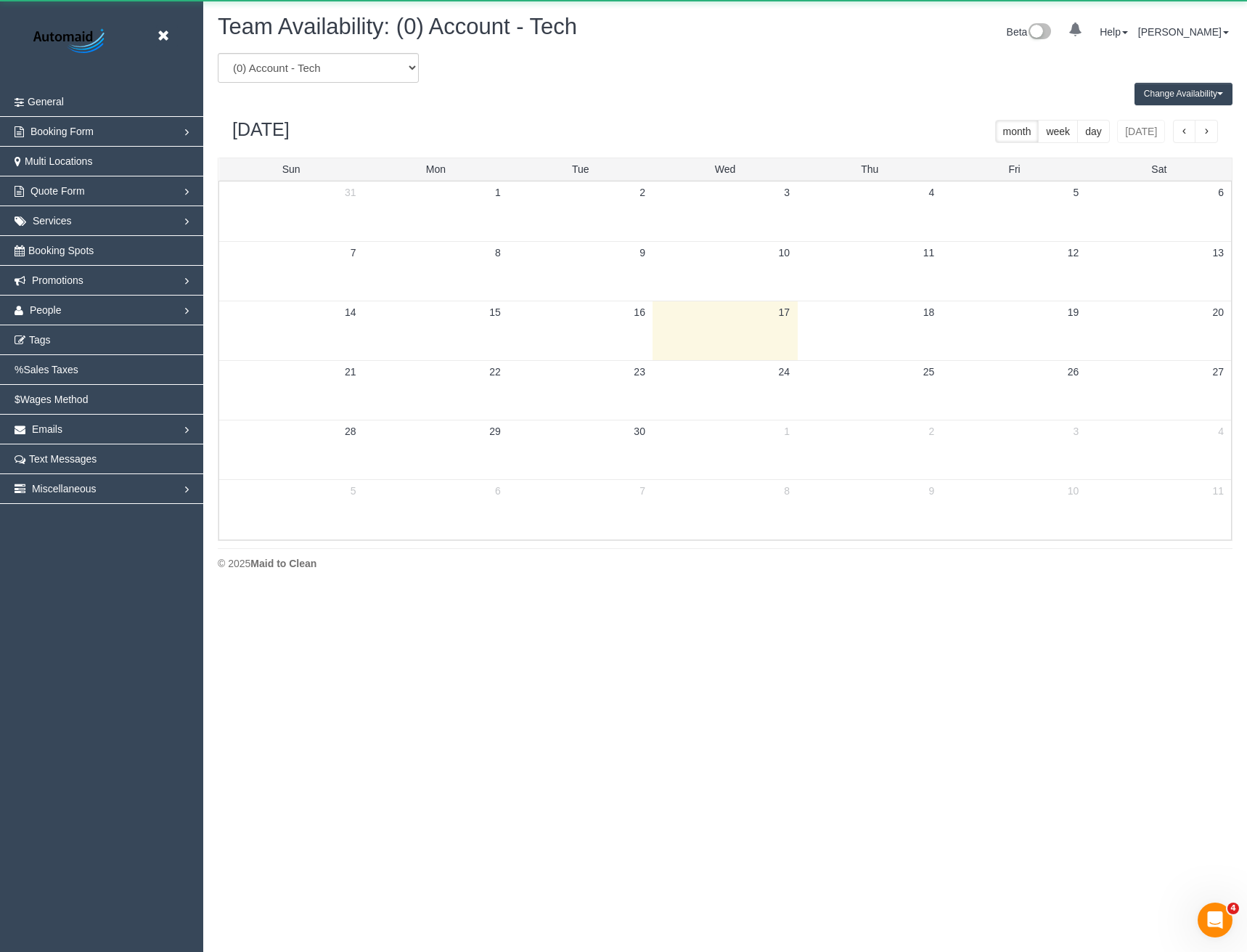
scroll to position [591, 1247]
click at [354, 68] on select "(0) Account - Tech (0) Office (0) Raunak Test Account (1) Debbie Brodjanac (FT)…" at bounding box center [318, 68] width 201 height 30
select select "number:52849"
click at [218, 53] on select "(0) Account - Tech (0) Office (0) Raunak Test Account (1) Debbie Brodjanac (FT)…" at bounding box center [318, 68] width 201 height 30
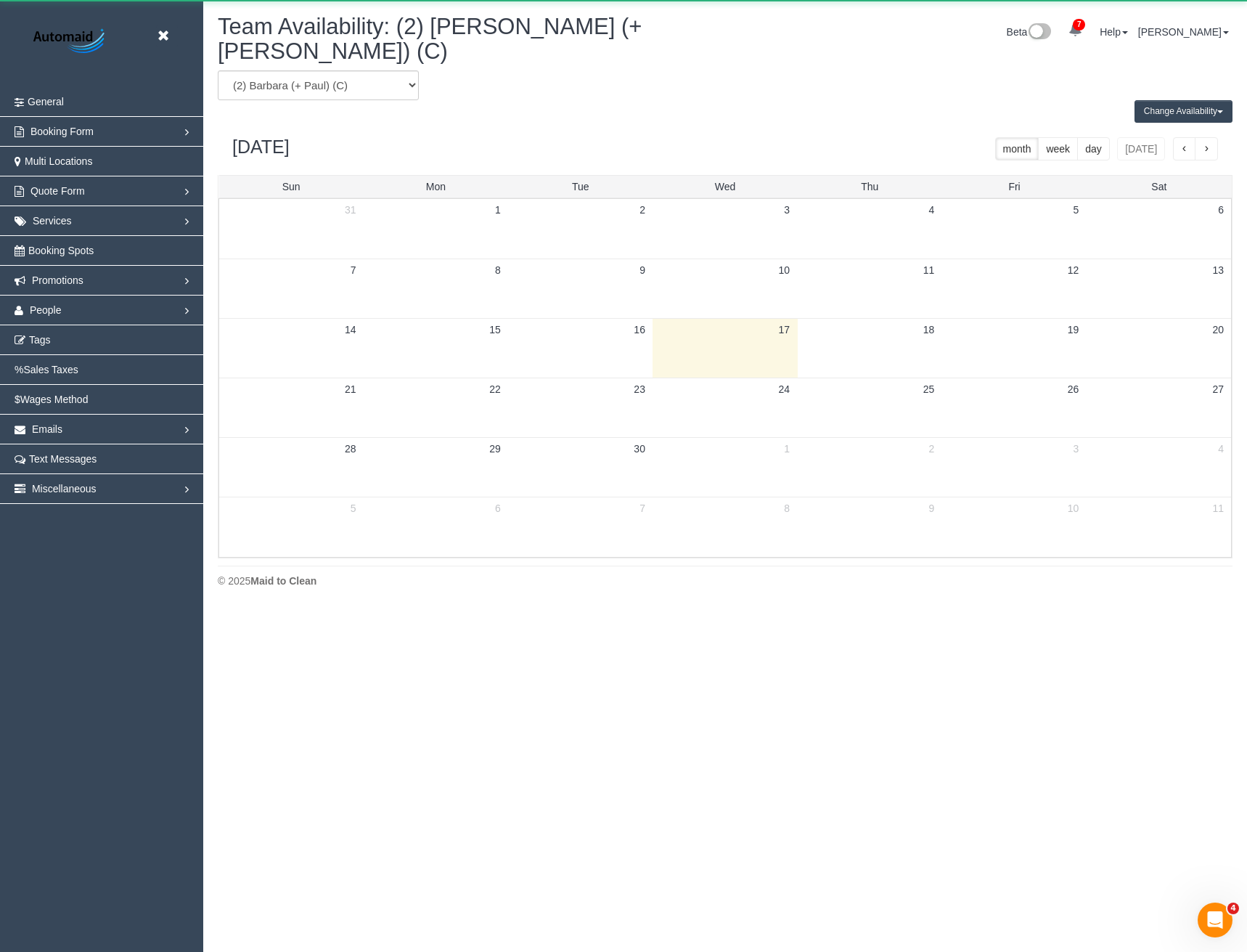
scroll to position [72015, 71354]
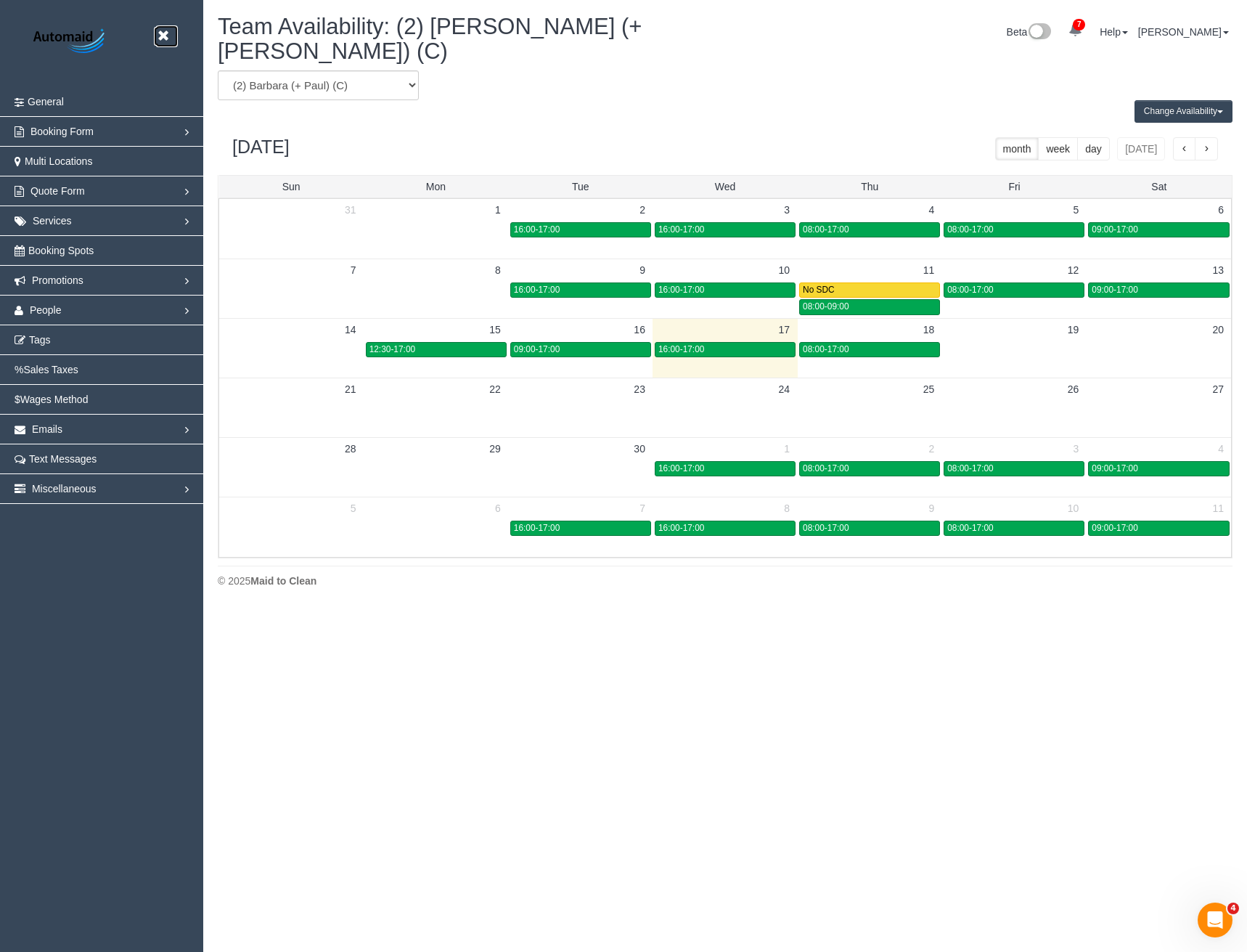
click at [162, 36] on icon at bounding box center [163, 36] width 18 height 18
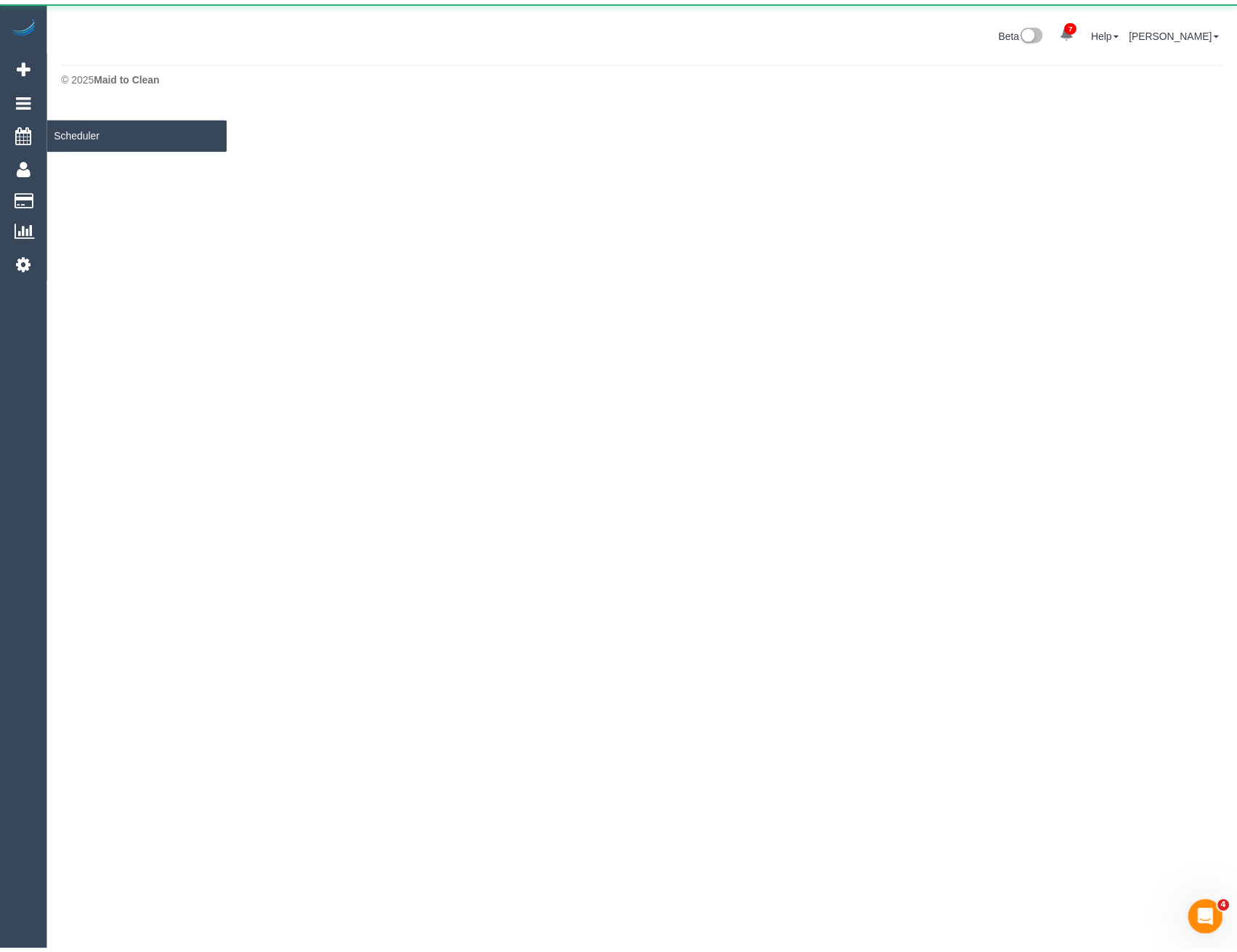
scroll to position [72502, 71396]
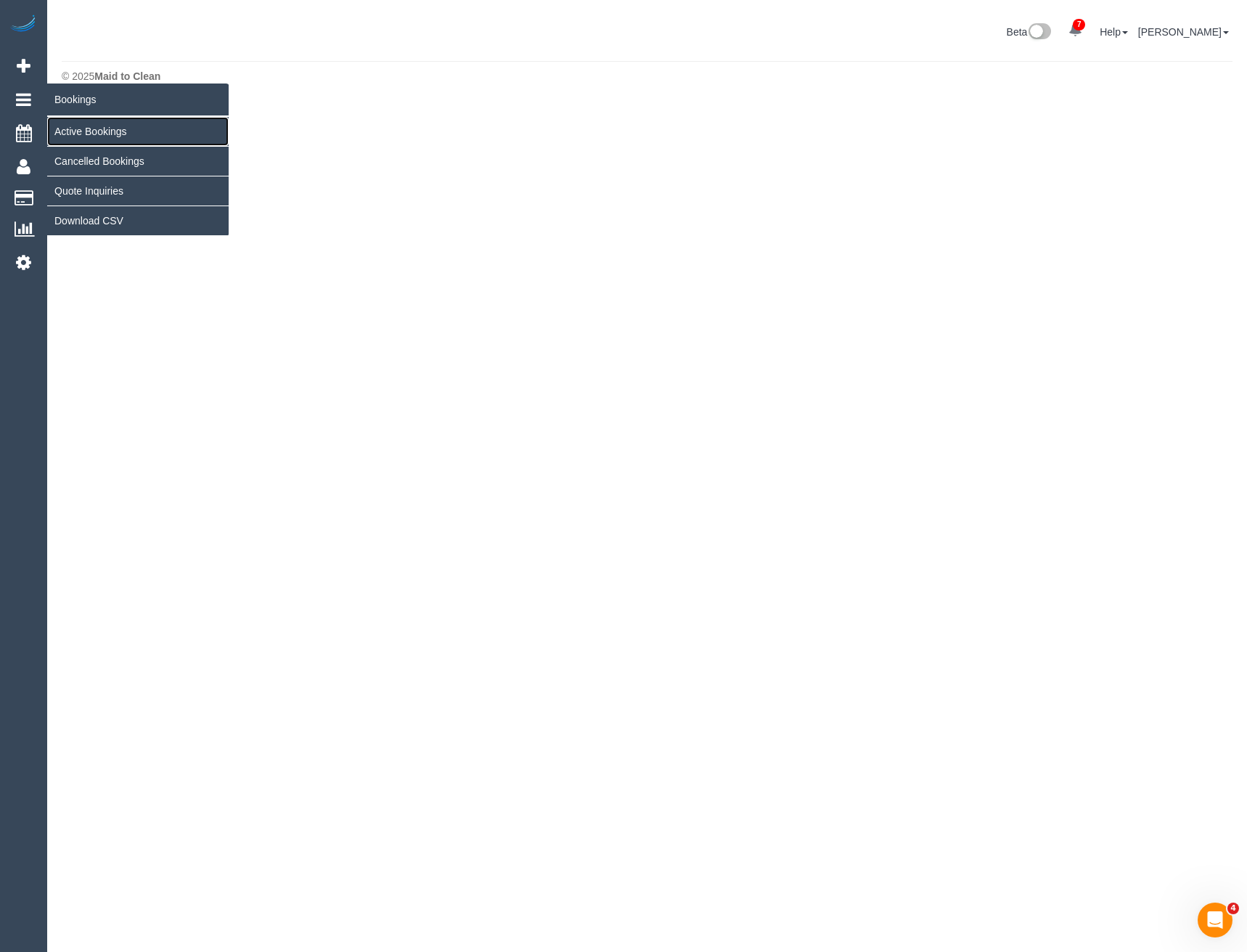
drag, startPoint x: 77, startPoint y: 131, endPoint x: 125, endPoint y: 165, distance: 58.8
click at [77, 131] on link "Active Bookings" at bounding box center [138, 131] width 181 height 29
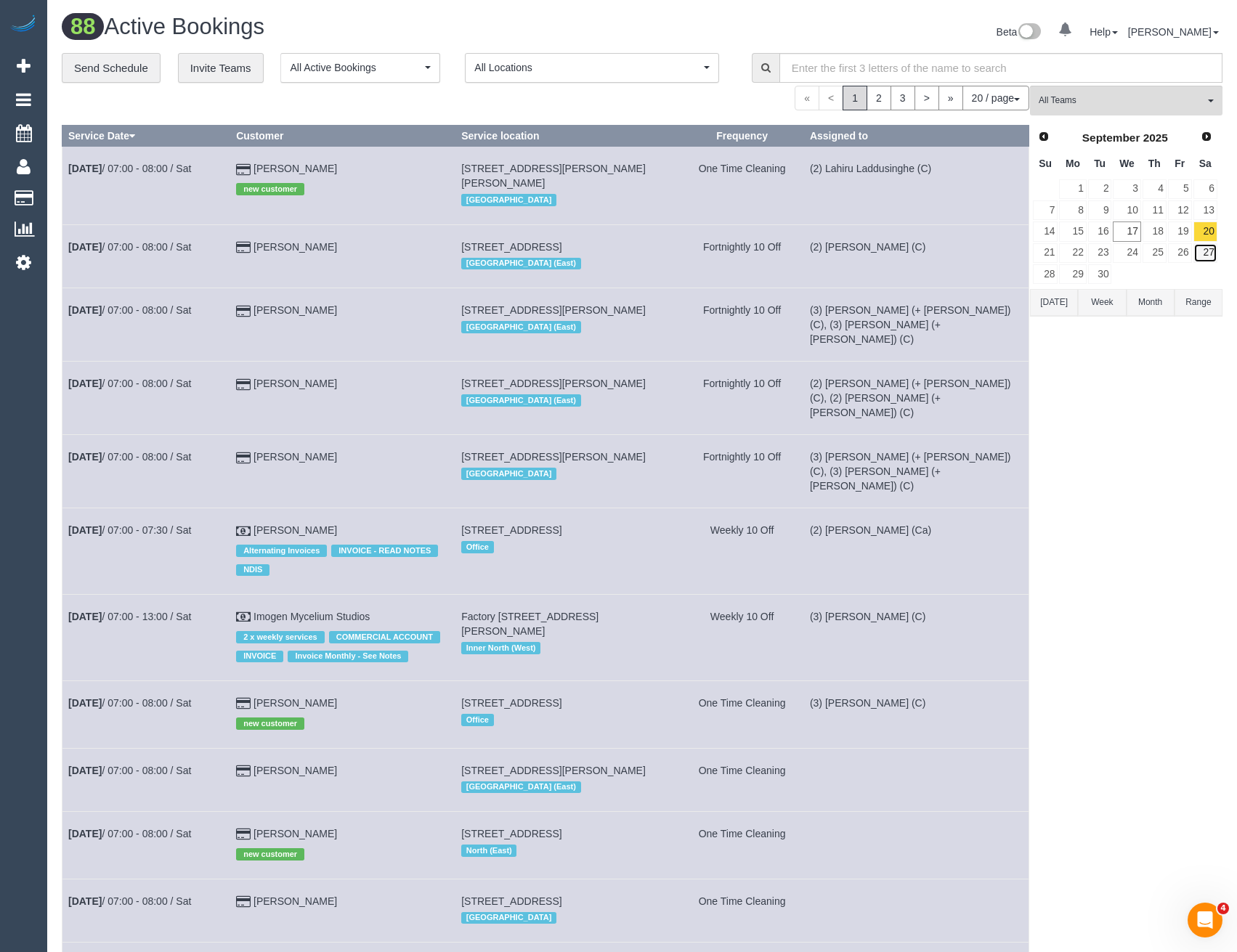
click at [1198, 247] on link "27" at bounding box center [1205, 253] width 24 height 20
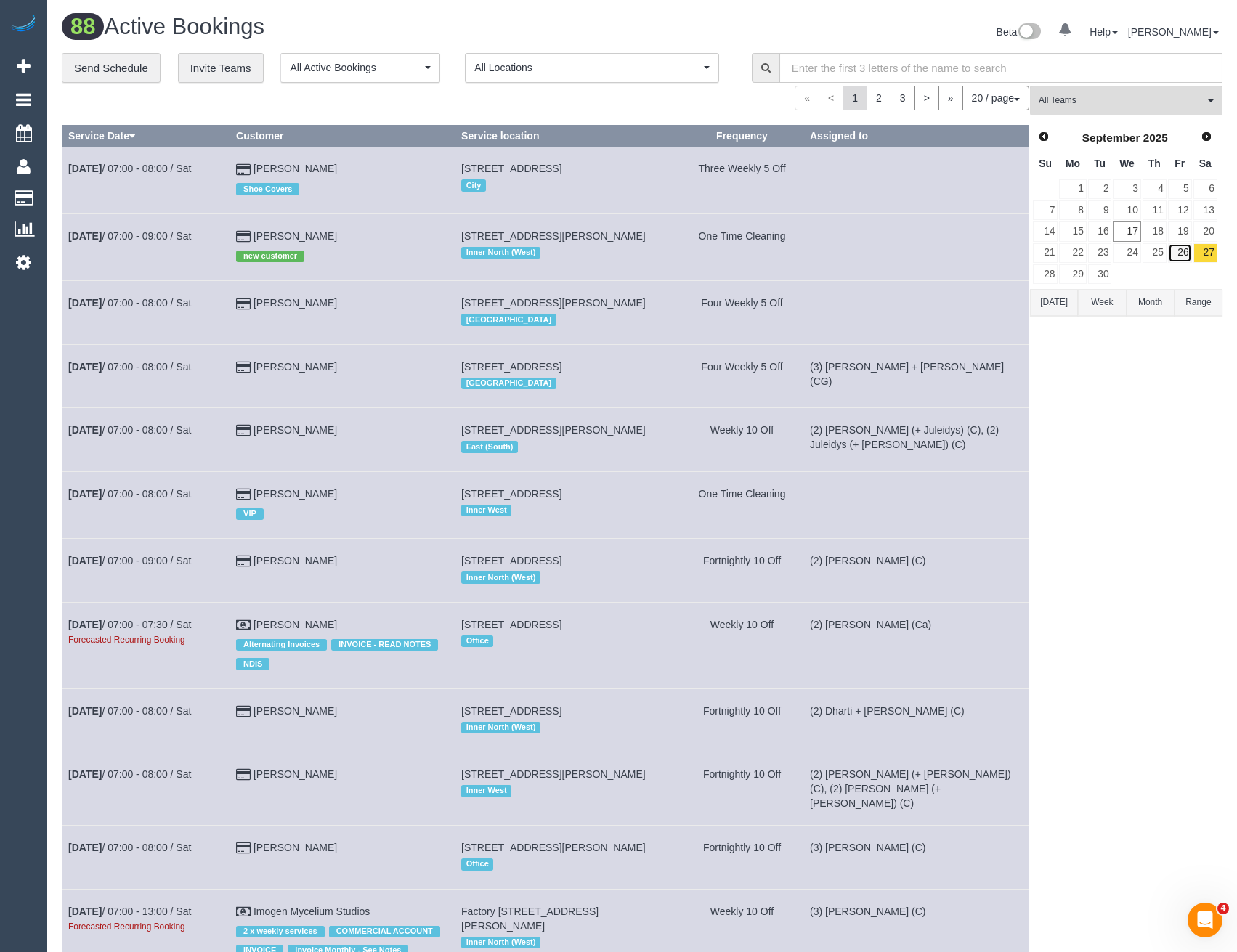
click at [1183, 254] on link "26" at bounding box center [1179, 253] width 24 height 20
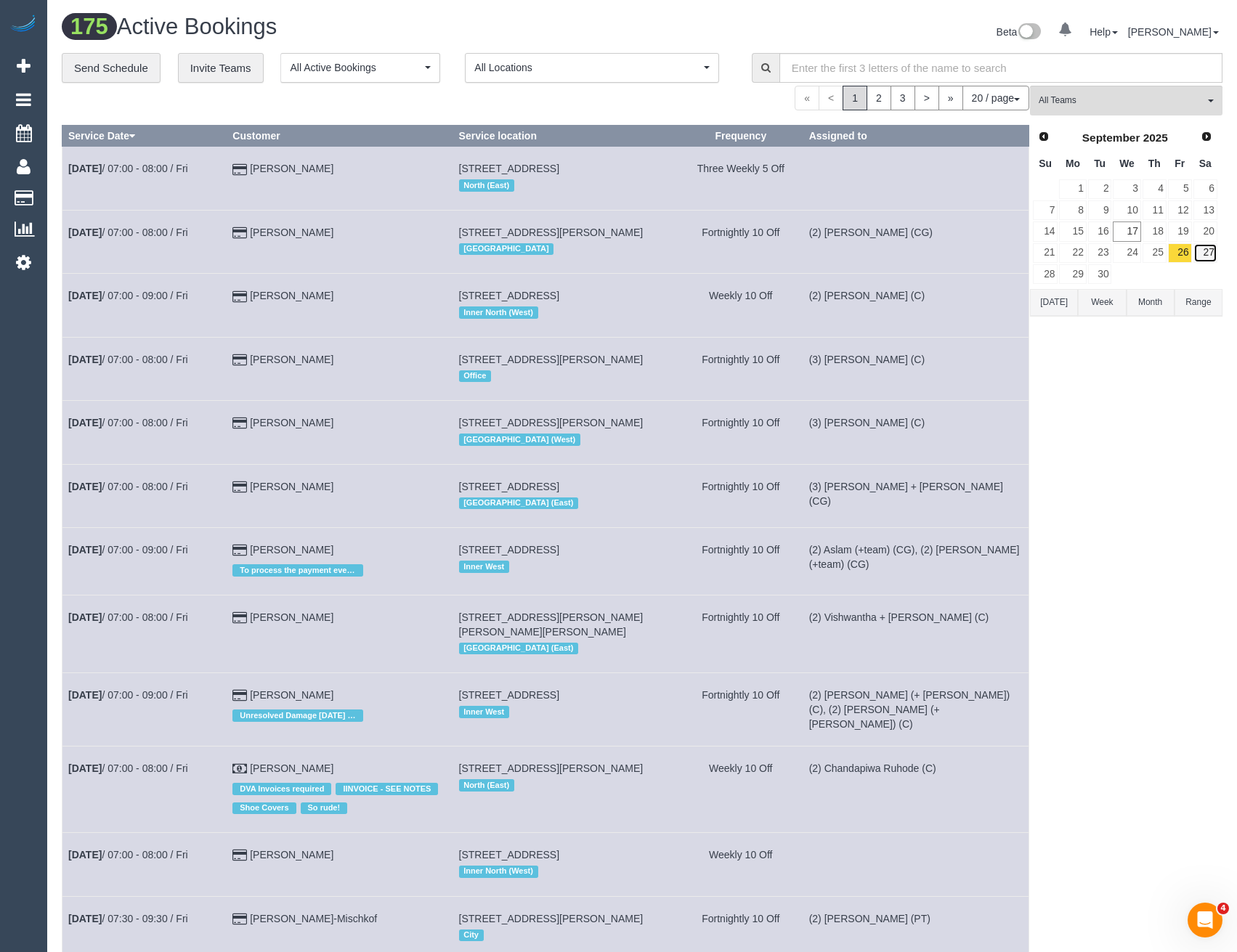
click at [1201, 255] on link "27" at bounding box center [1205, 253] width 24 height 20
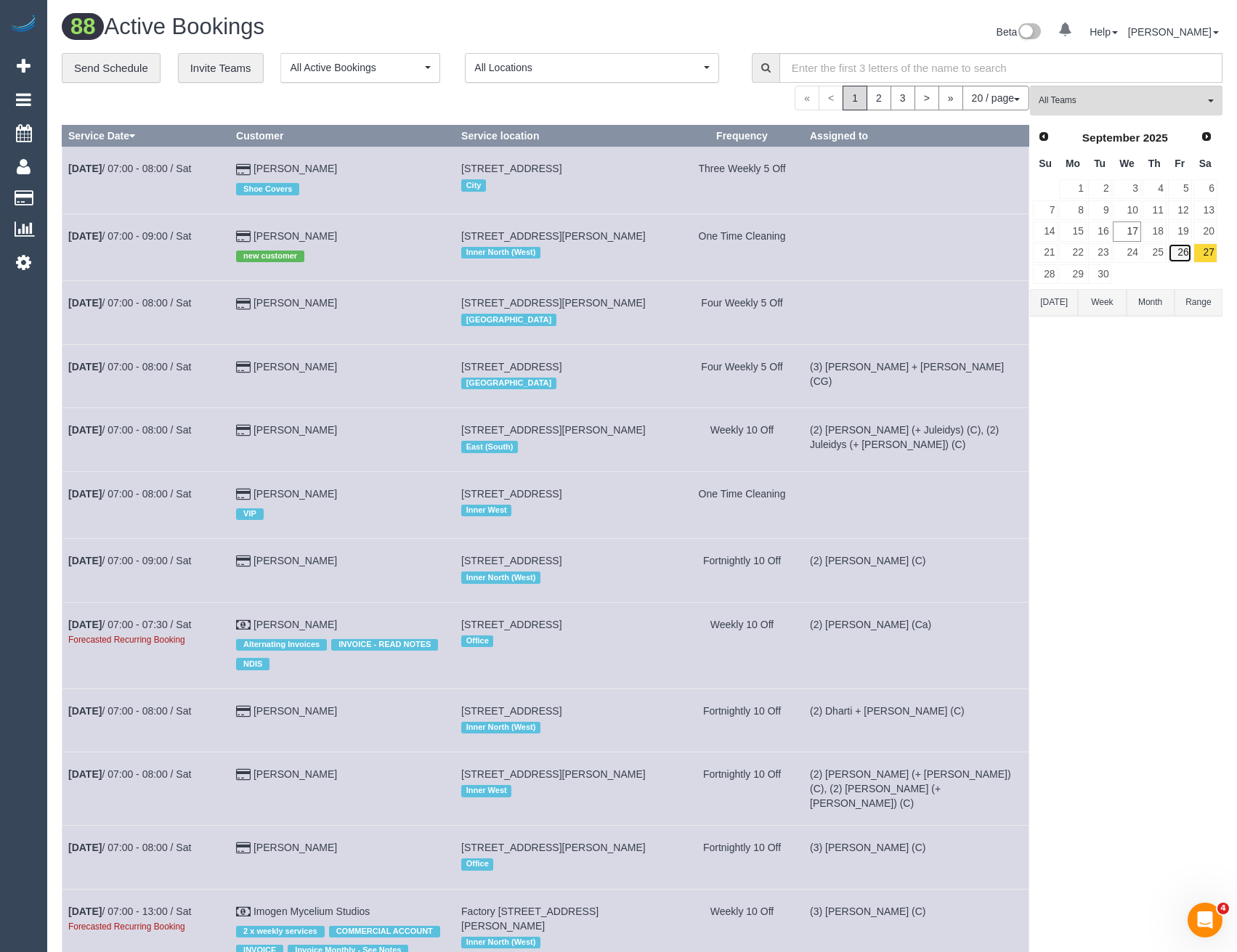
click at [1178, 254] on link "26" at bounding box center [1179, 253] width 24 height 20
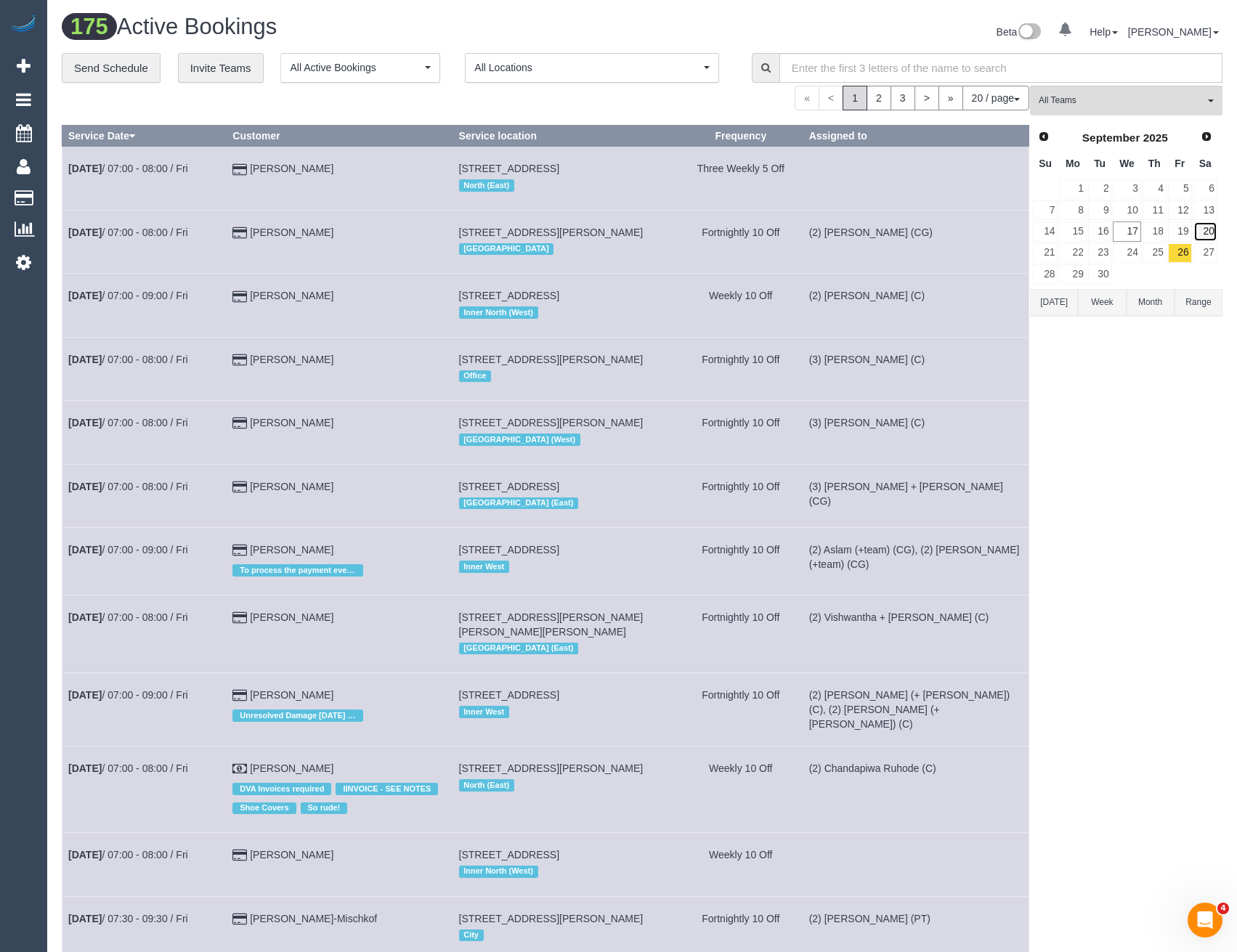
click at [1202, 236] on link "20" at bounding box center [1205, 232] width 24 height 20
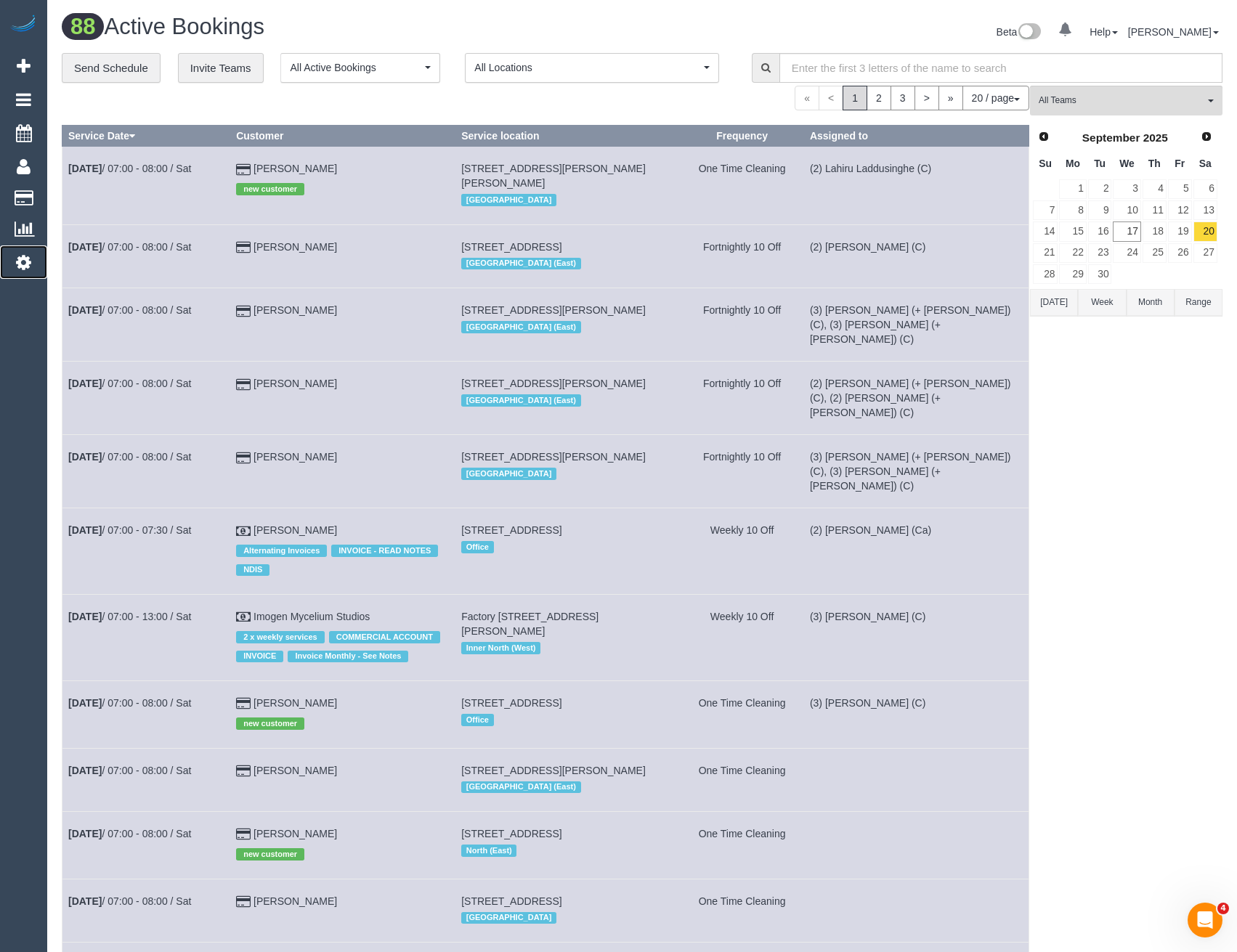
click at [34, 259] on link "Settings" at bounding box center [23, 262] width 47 height 34
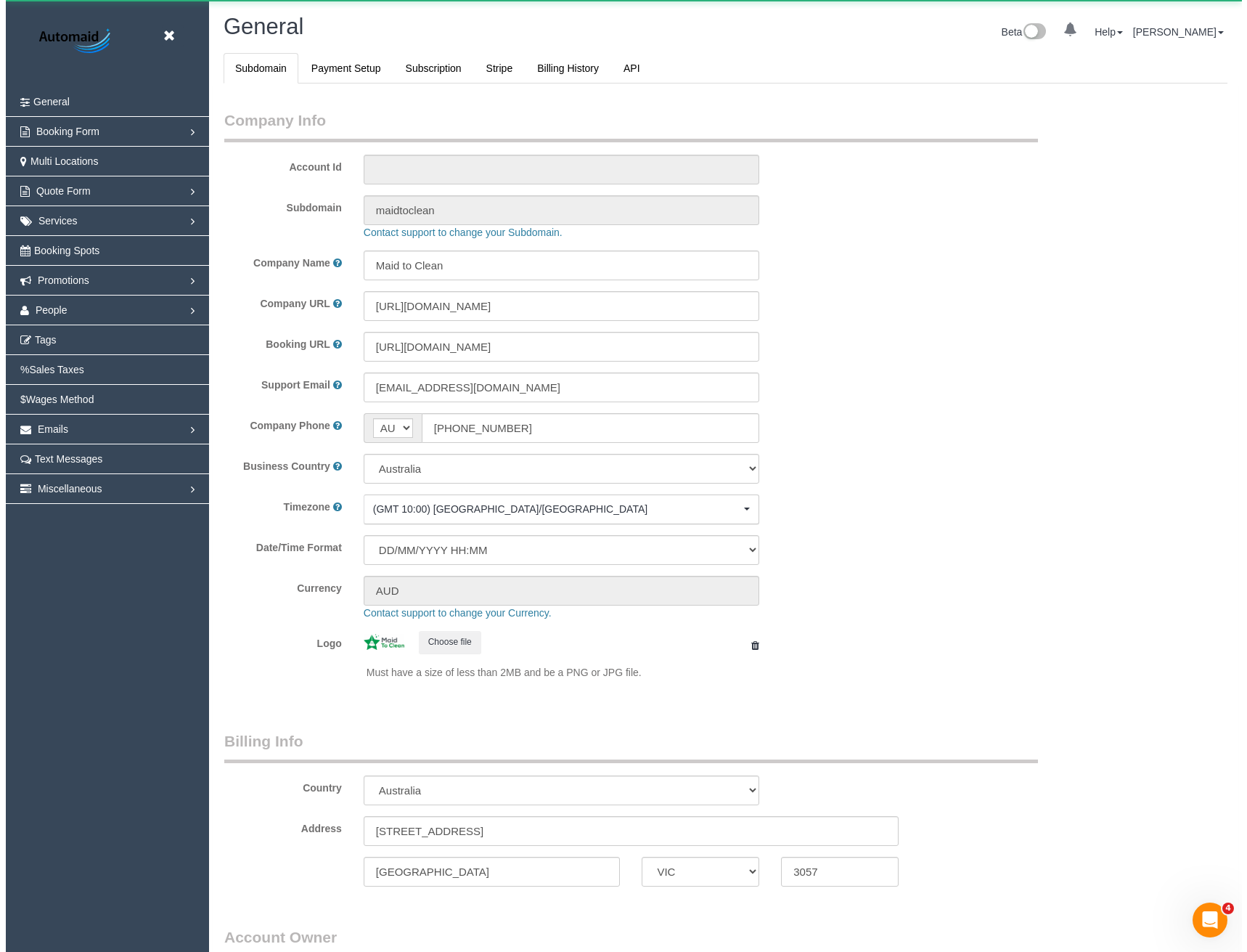
scroll to position [3319, 1236]
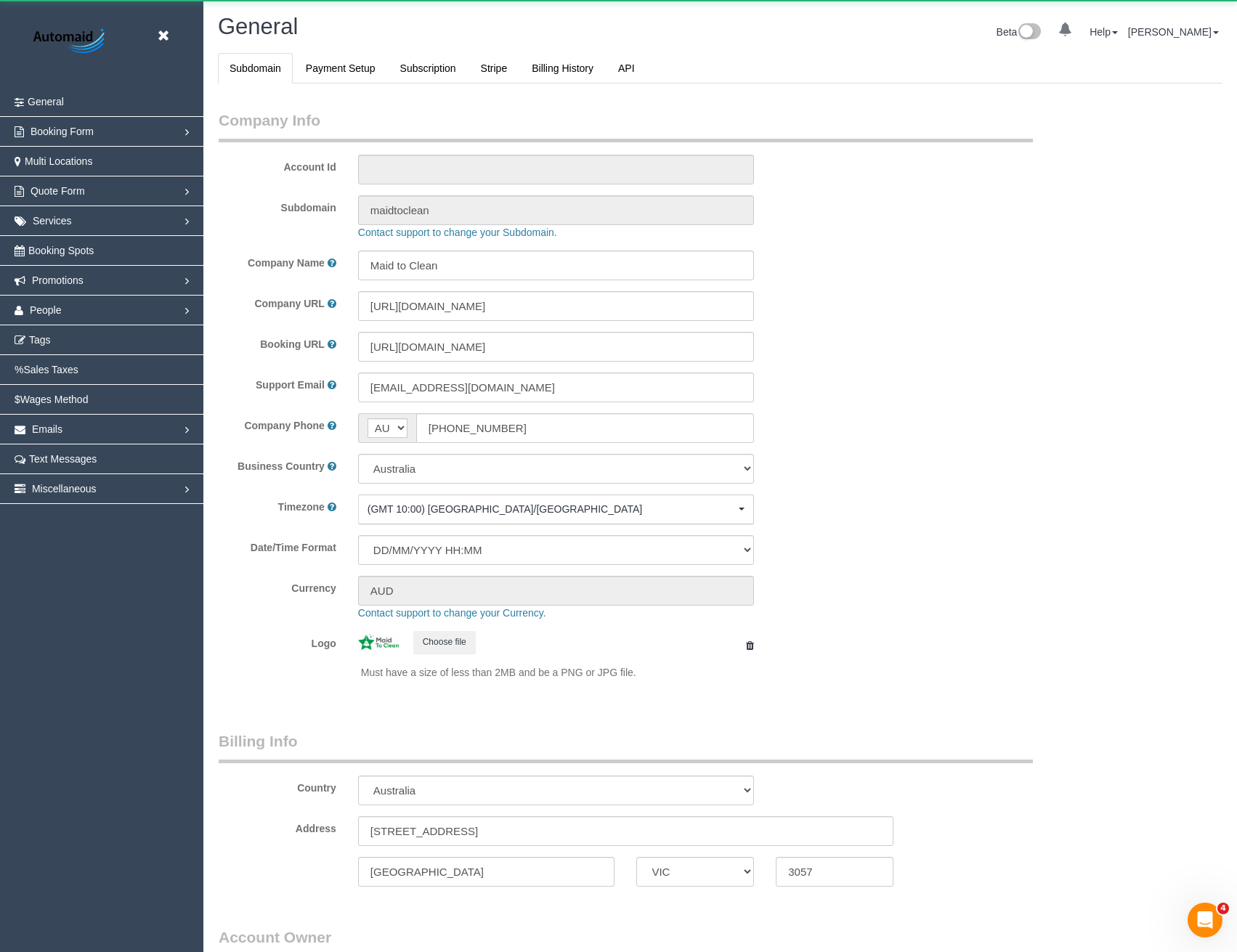
select select "1"
click at [59, 251] on span "Booking Spots" at bounding box center [60, 251] width 65 height 12
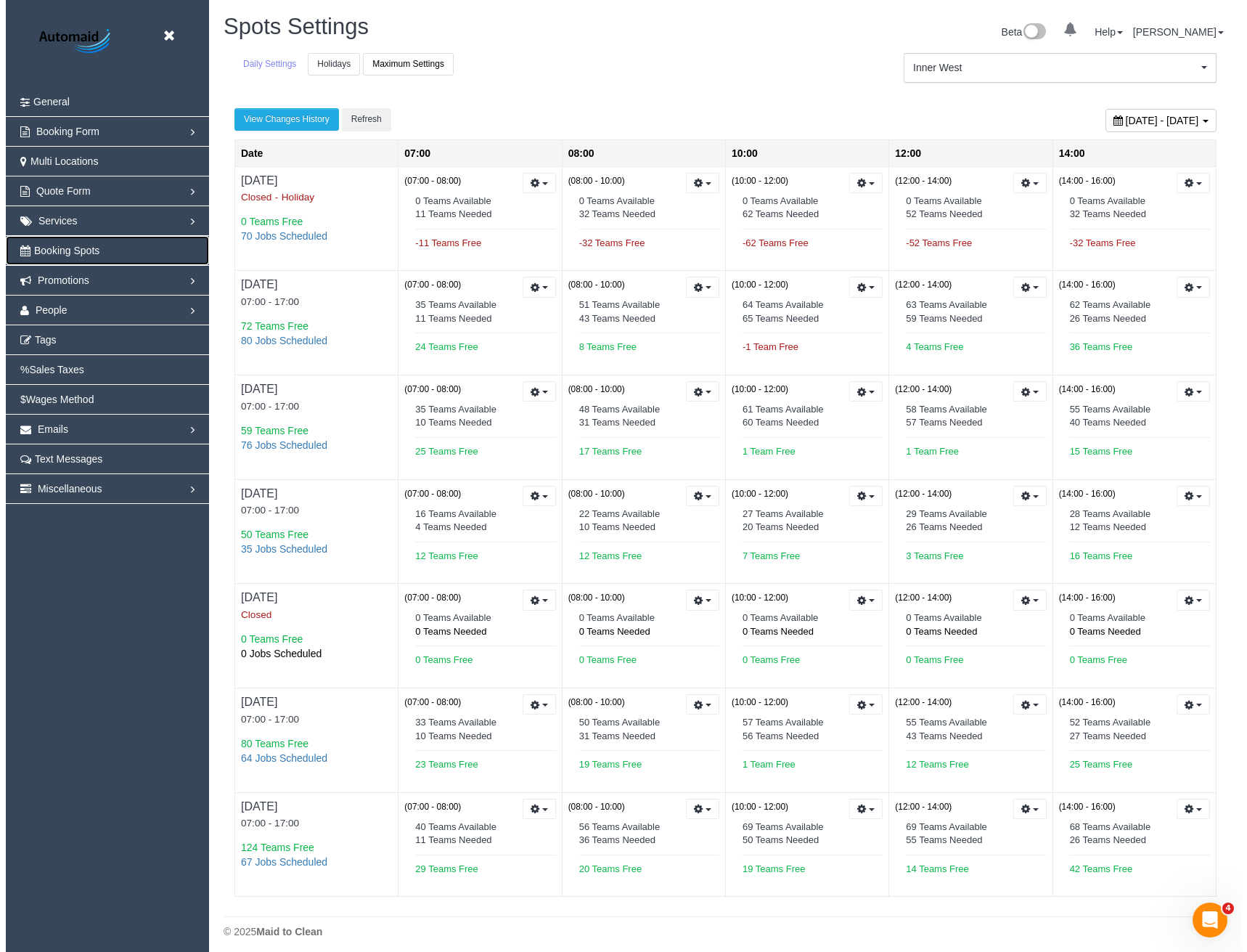
scroll to position [960, 1236]
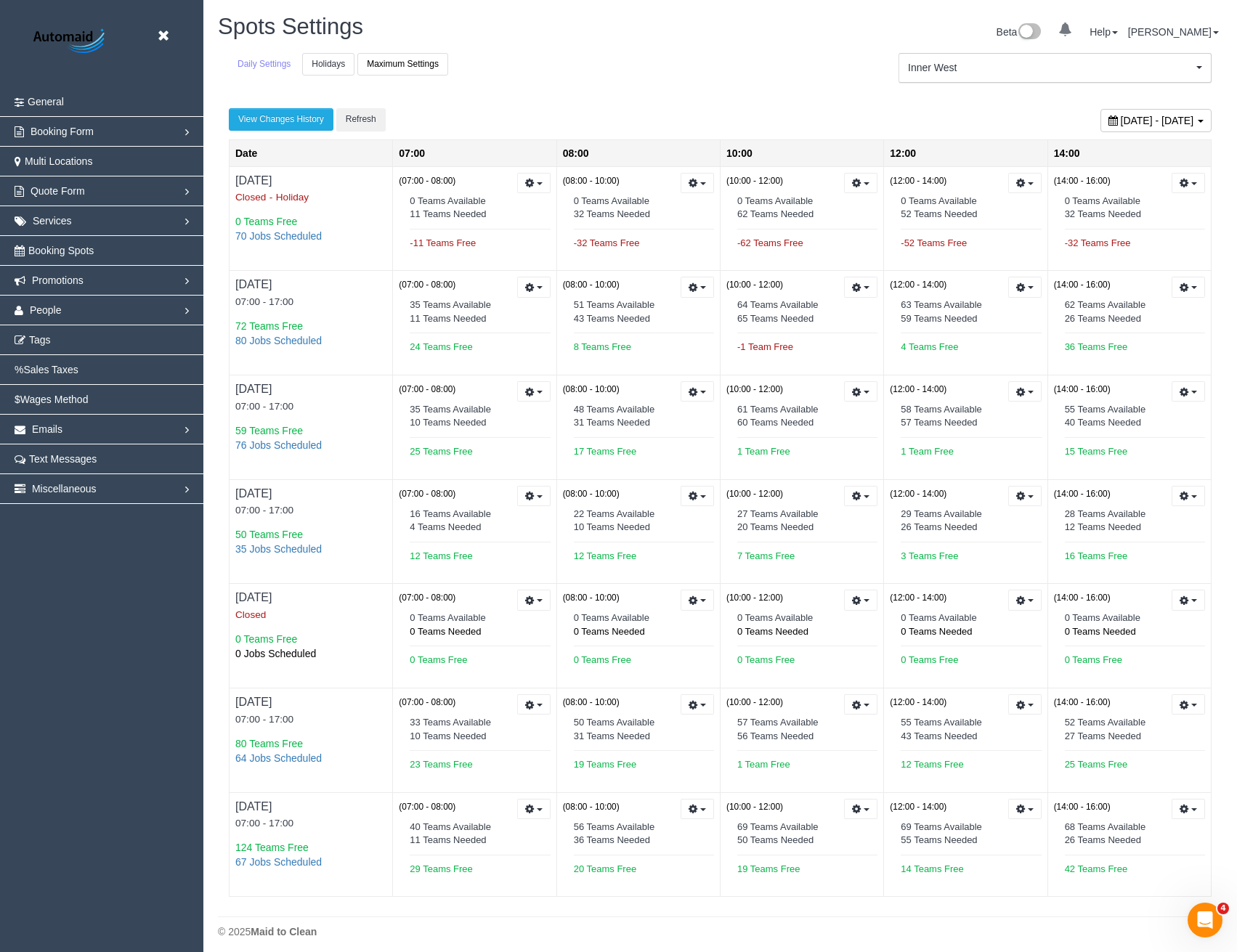
click at [331, 61] on link "Holidays" at bounding box center [327, 63] width 52 height 22
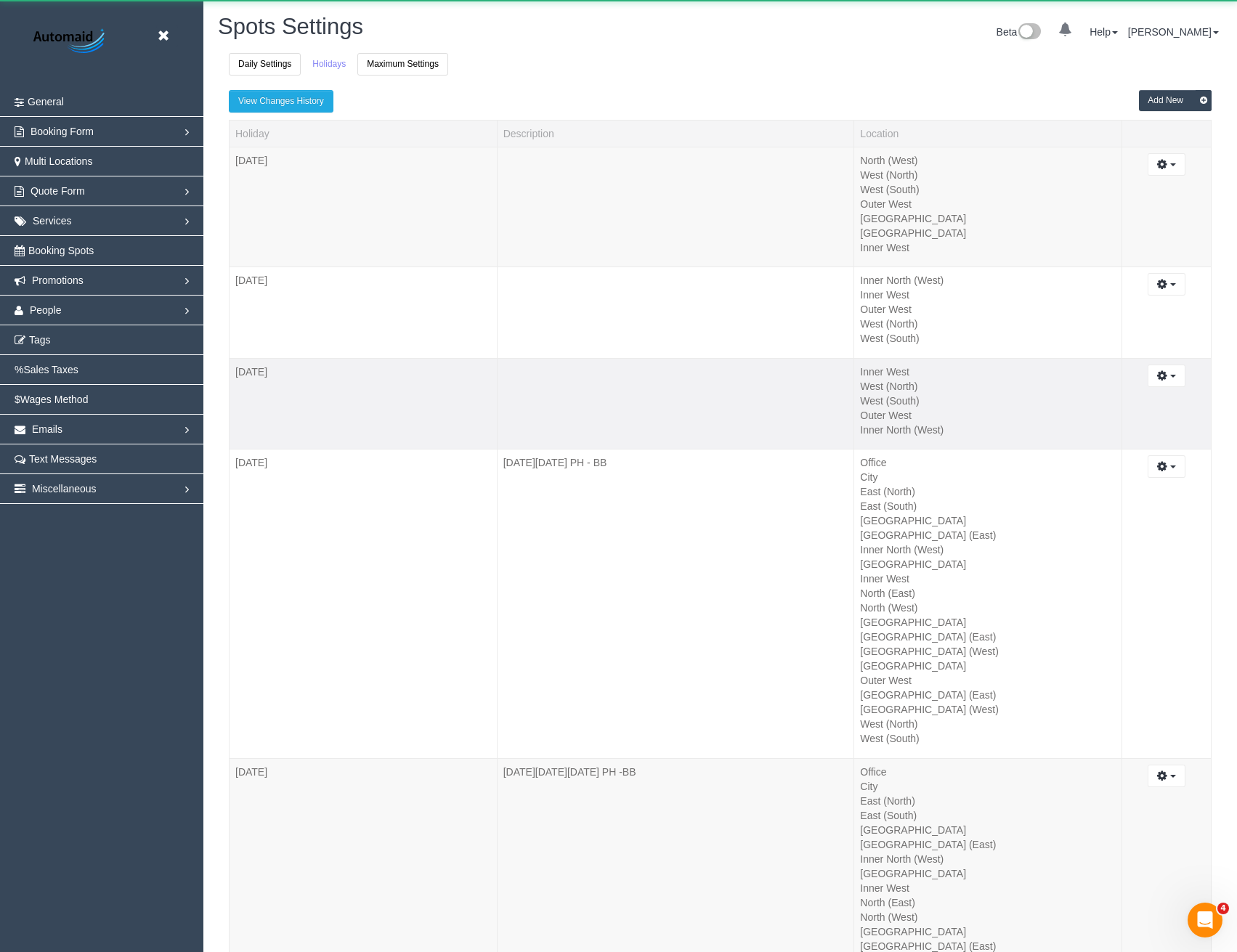
scroll to position [5114, 1237]
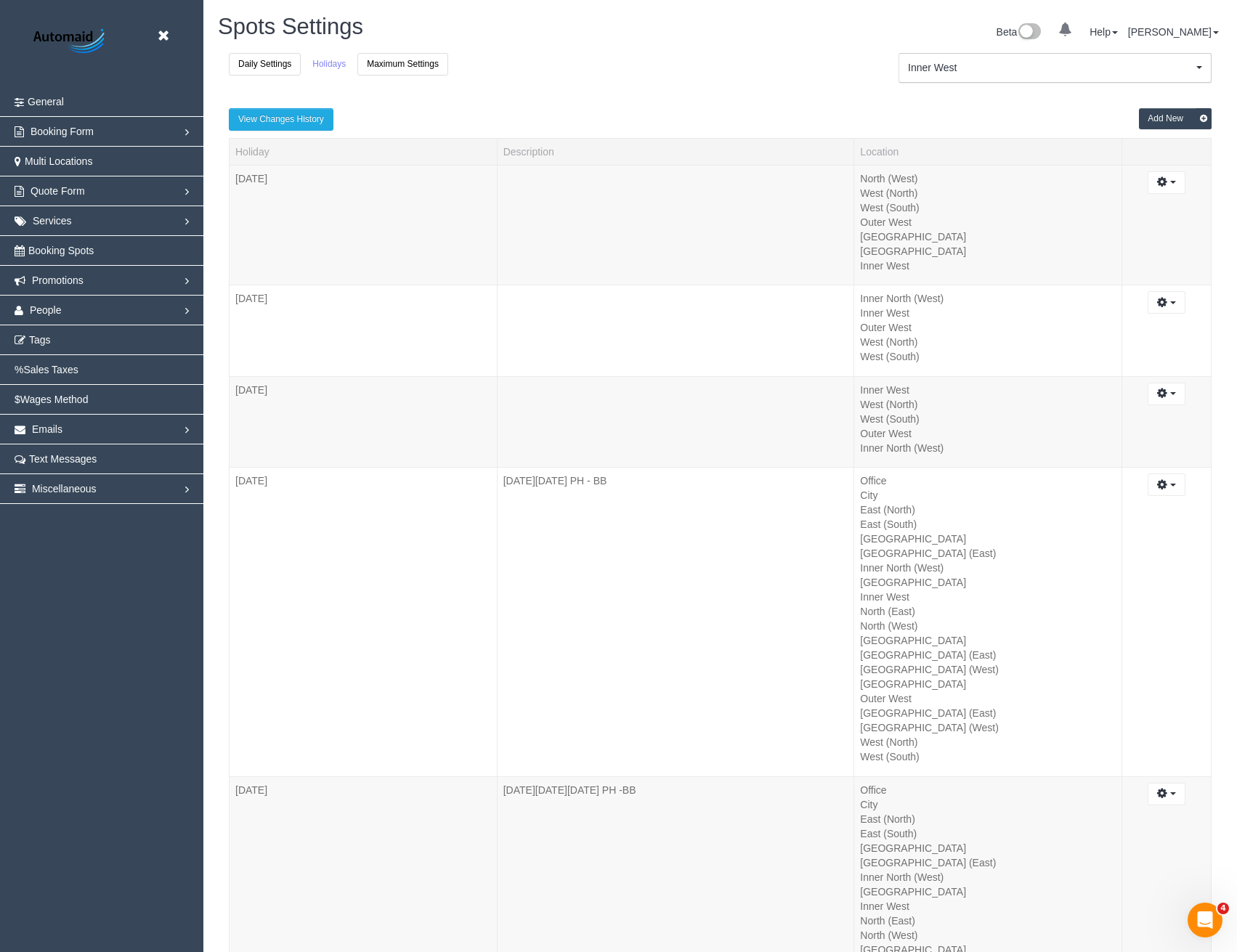
click at [1160, 113] on button "Add New" at bounding box center [1175, 119] width 73 height 21
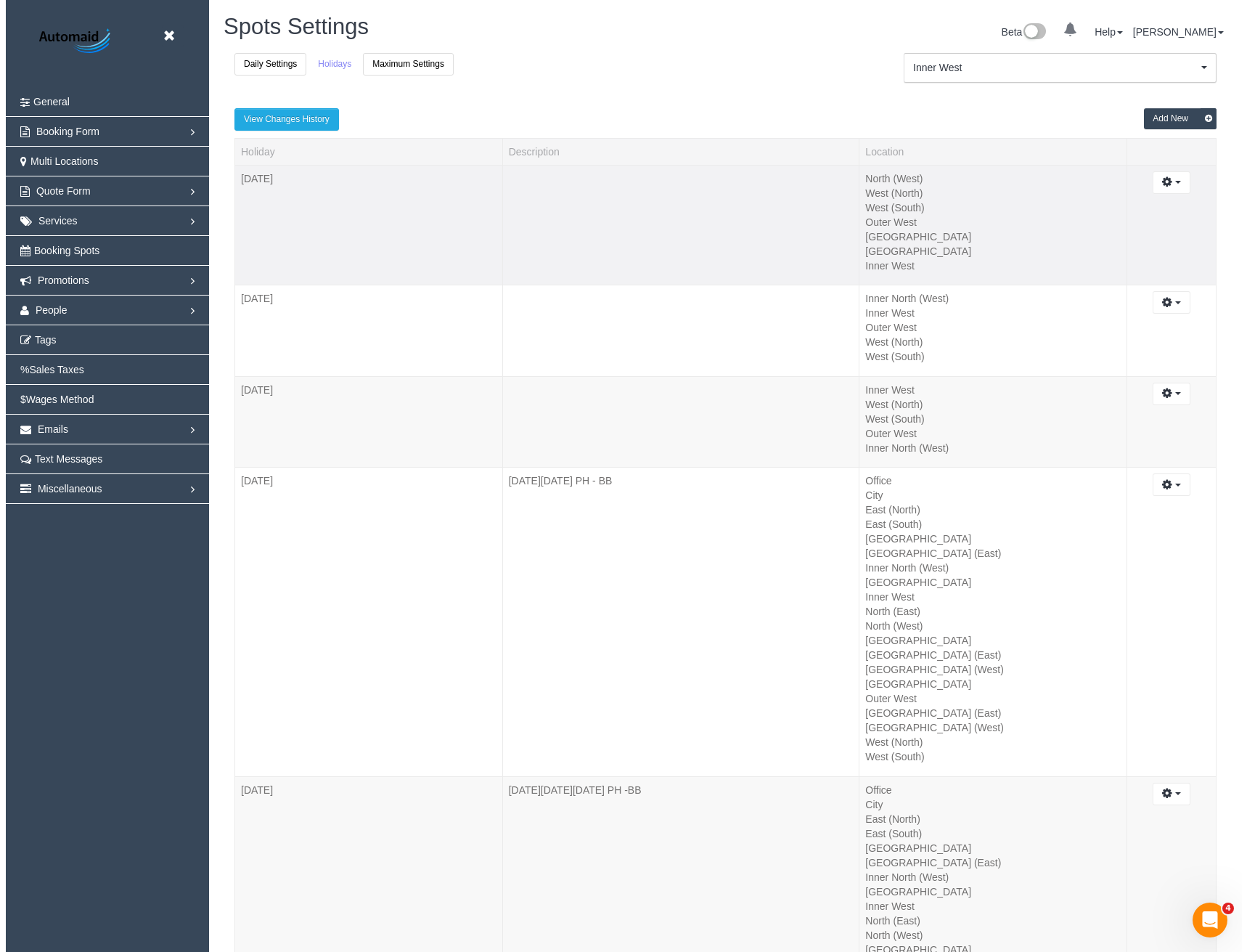
scroll to position [5114, 1247]
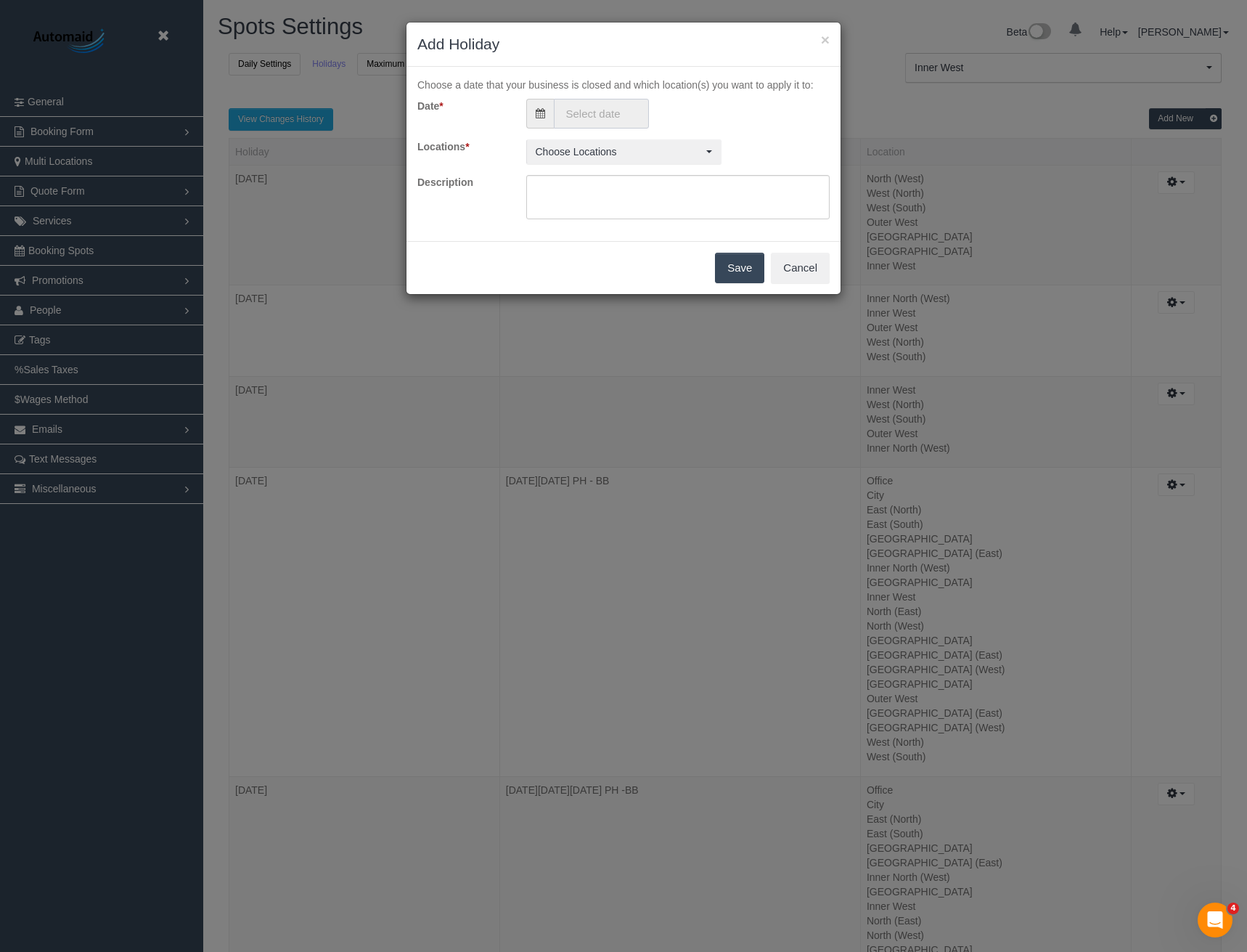
click at [602, 113] on input "text" at bounding box center [601, 114] width 95 height 30
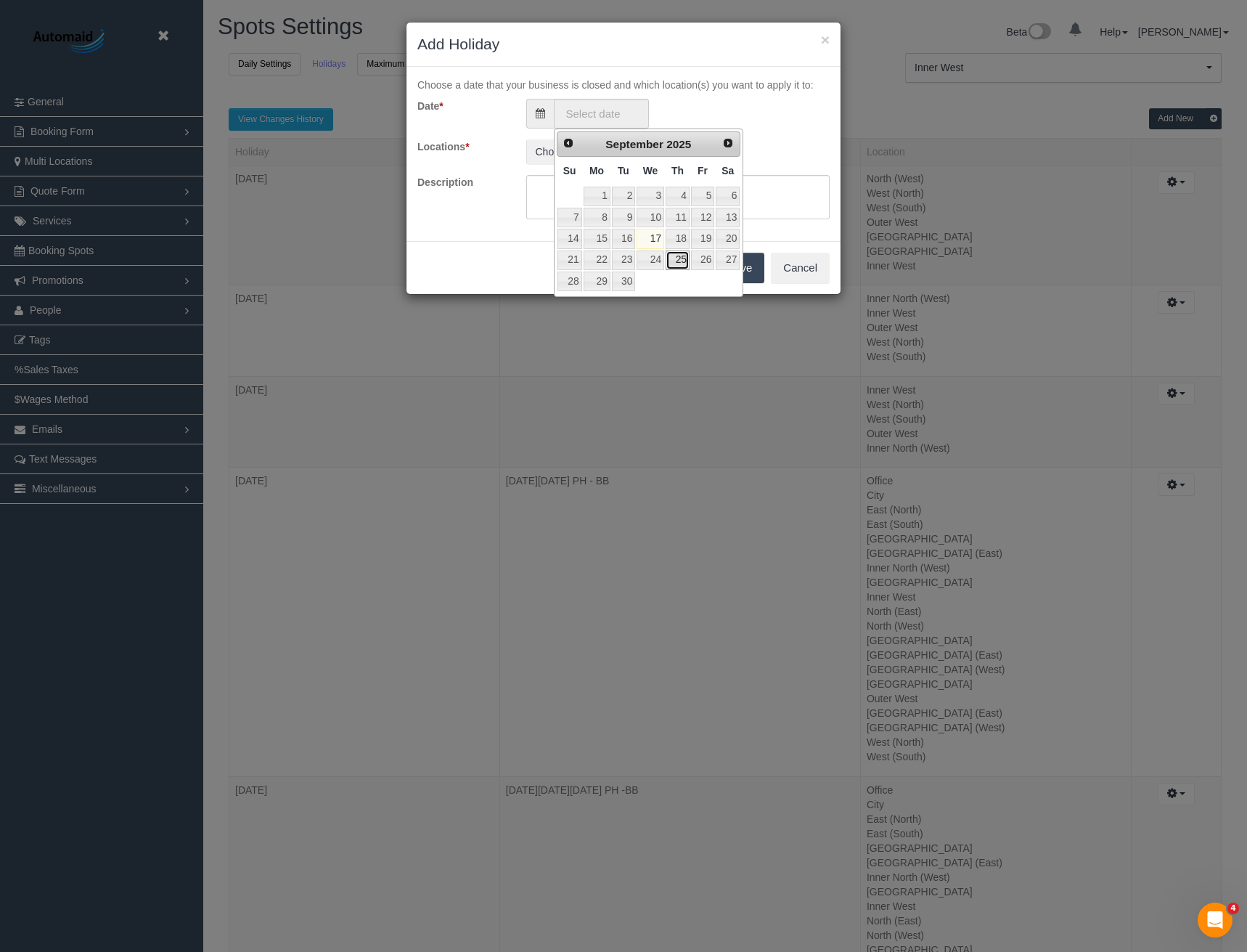
click at [677, 260] on link "25" at bounding box center [677, 260] width 24 height 20
type input "25/09/2025"
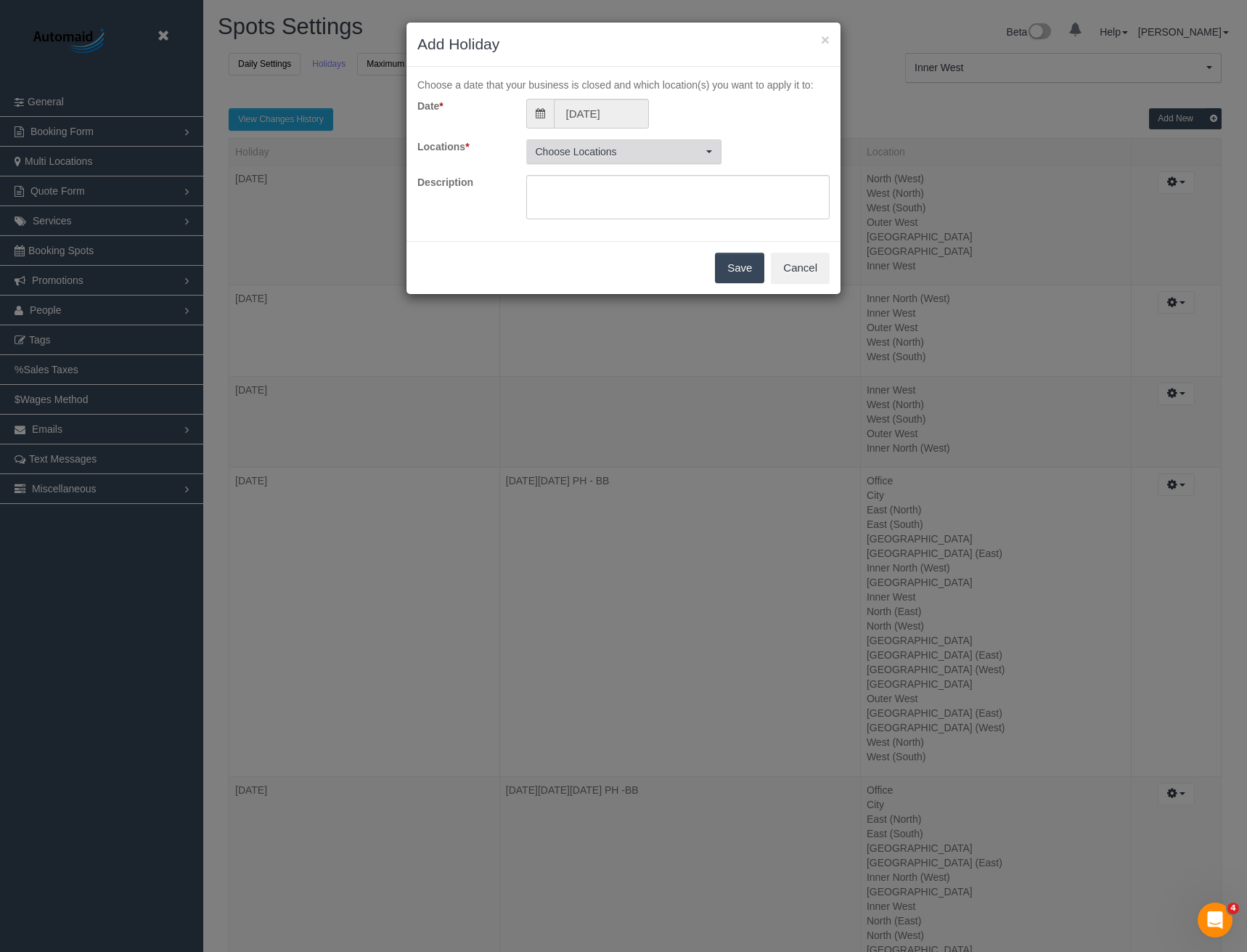
click at [611, 149] on span "Choose Locations" at bounding box center [619, 152] width 167 height 15
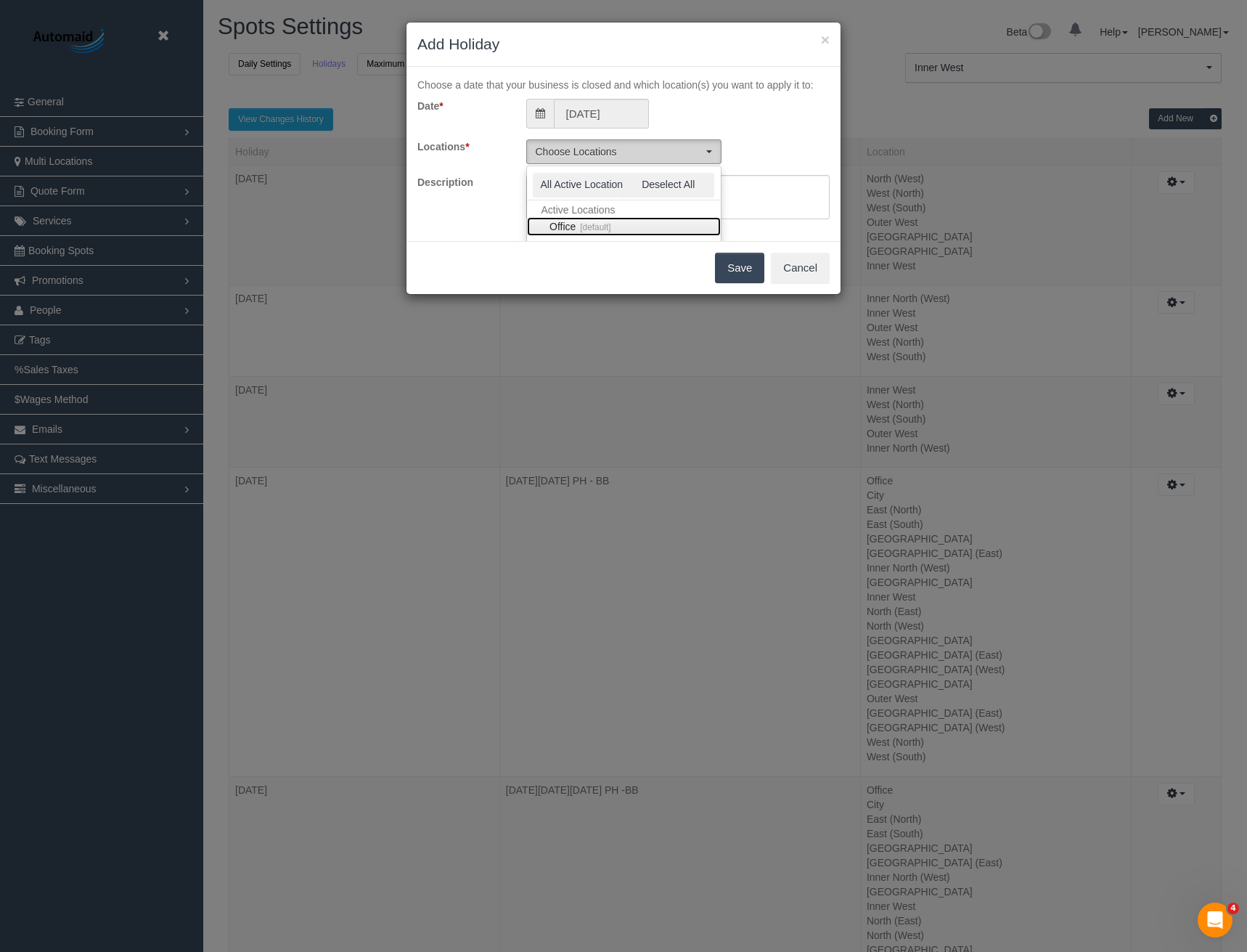
scroll to position [76, 0]
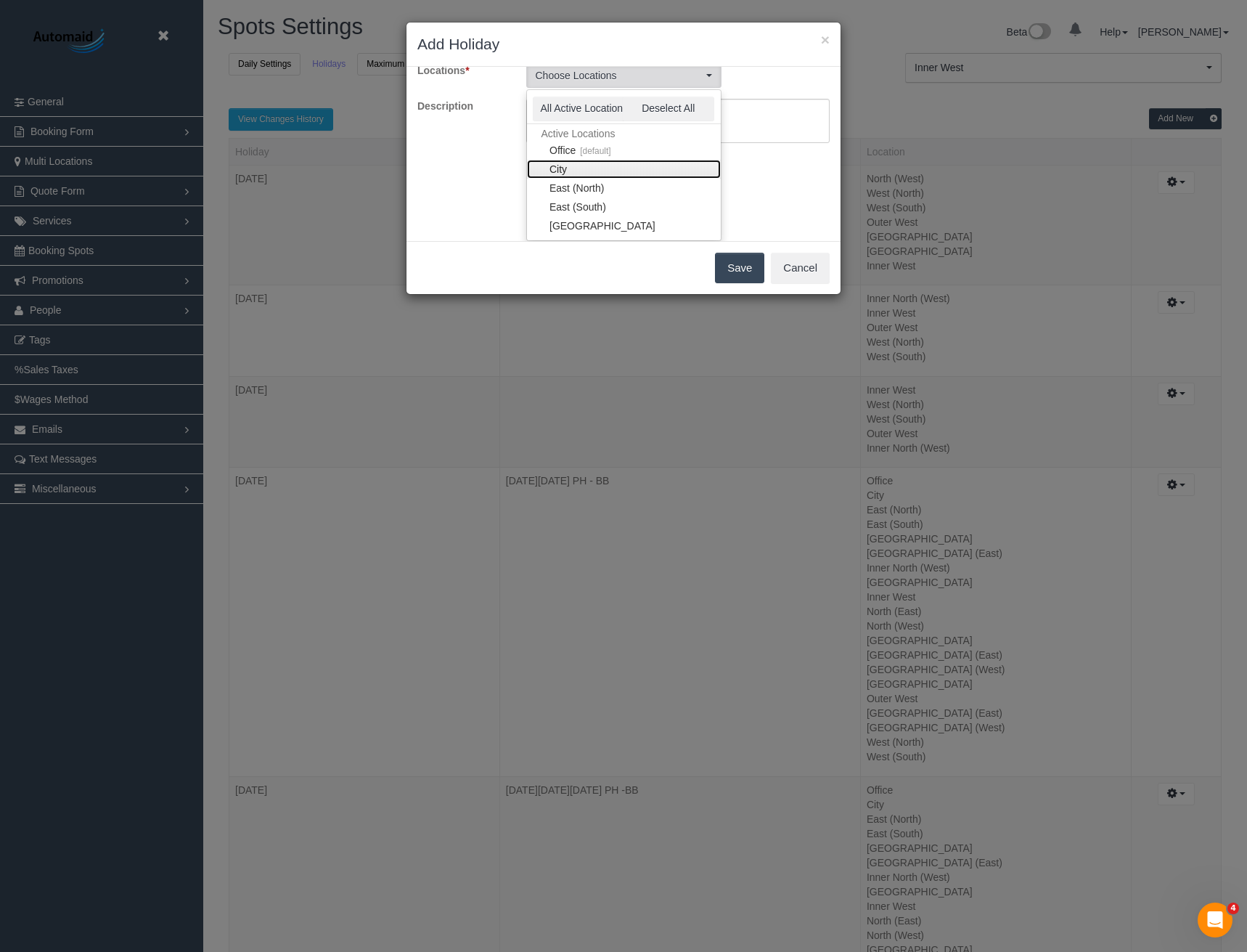
click at [575, 172] on link "City" at bounding box center [624, 169] width 194 height 19
click at [584, 158] on link "[GEOGRAPHIC_DATA]" at bounding box center [624, 152] width 194 height 19
click at [593, 177] on link "[GEOGRAPHIC_DATA] (East)" at bounding box center [624, 171] width 194 height 19
click at [595, 190] on link "Inner North (West)" at bounding box center [624, 190] width 194 height 19
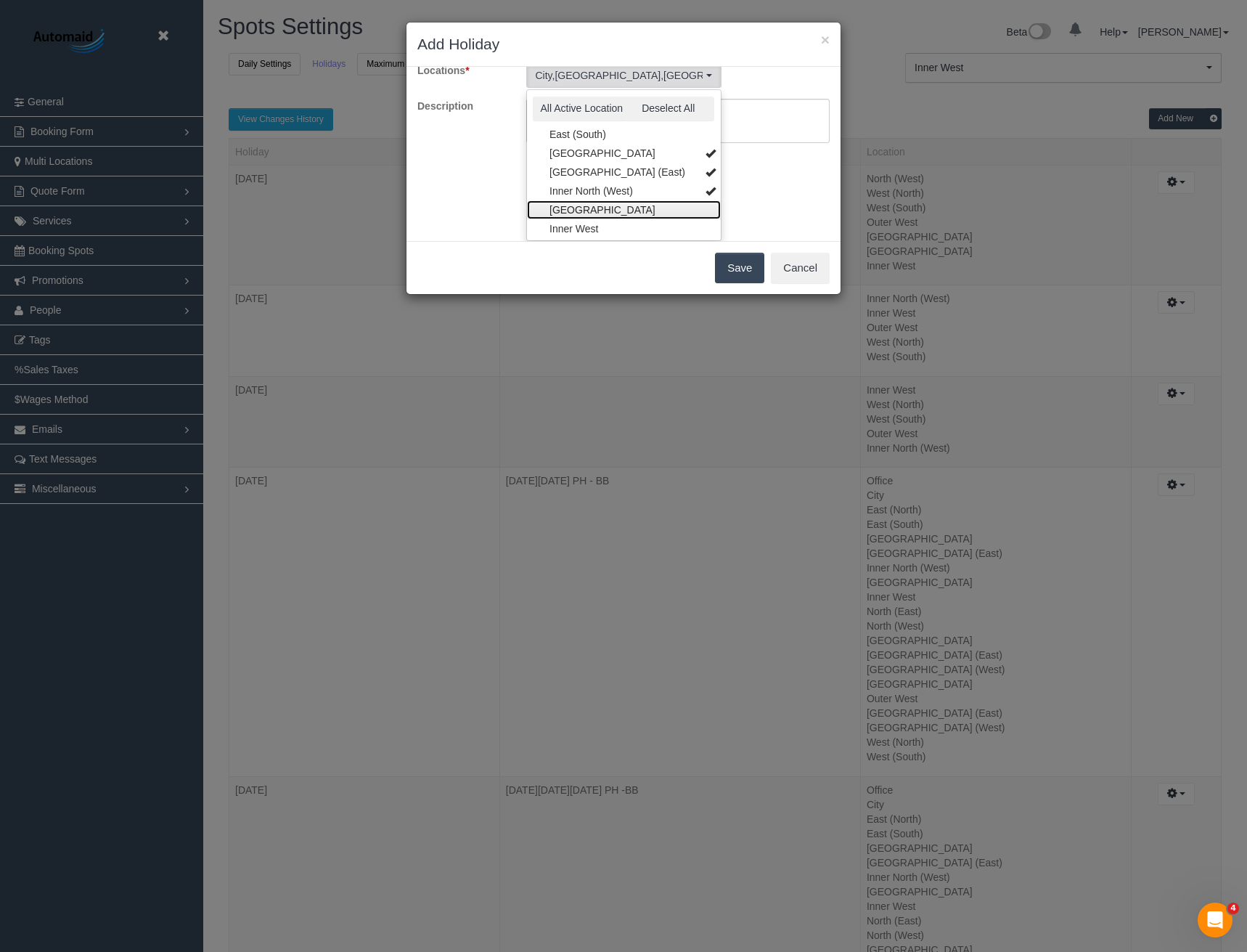
click at [599, 208] on link "[GEOGRAPHIC_DATA]" at bounding box center [624, 209] width 194 height 19
click at [582, 181] on link "North (East)" at bounding box center [624, 181] width 194 height 19
click at [588, 198] on link "North (West)" at bounding box center [624, 199] width 194 height 19
click at [744, 185] on div "Choose a date that your business is closed and which location(s) you want to ap…" at bounding box center [623, 153] width 434 height 174
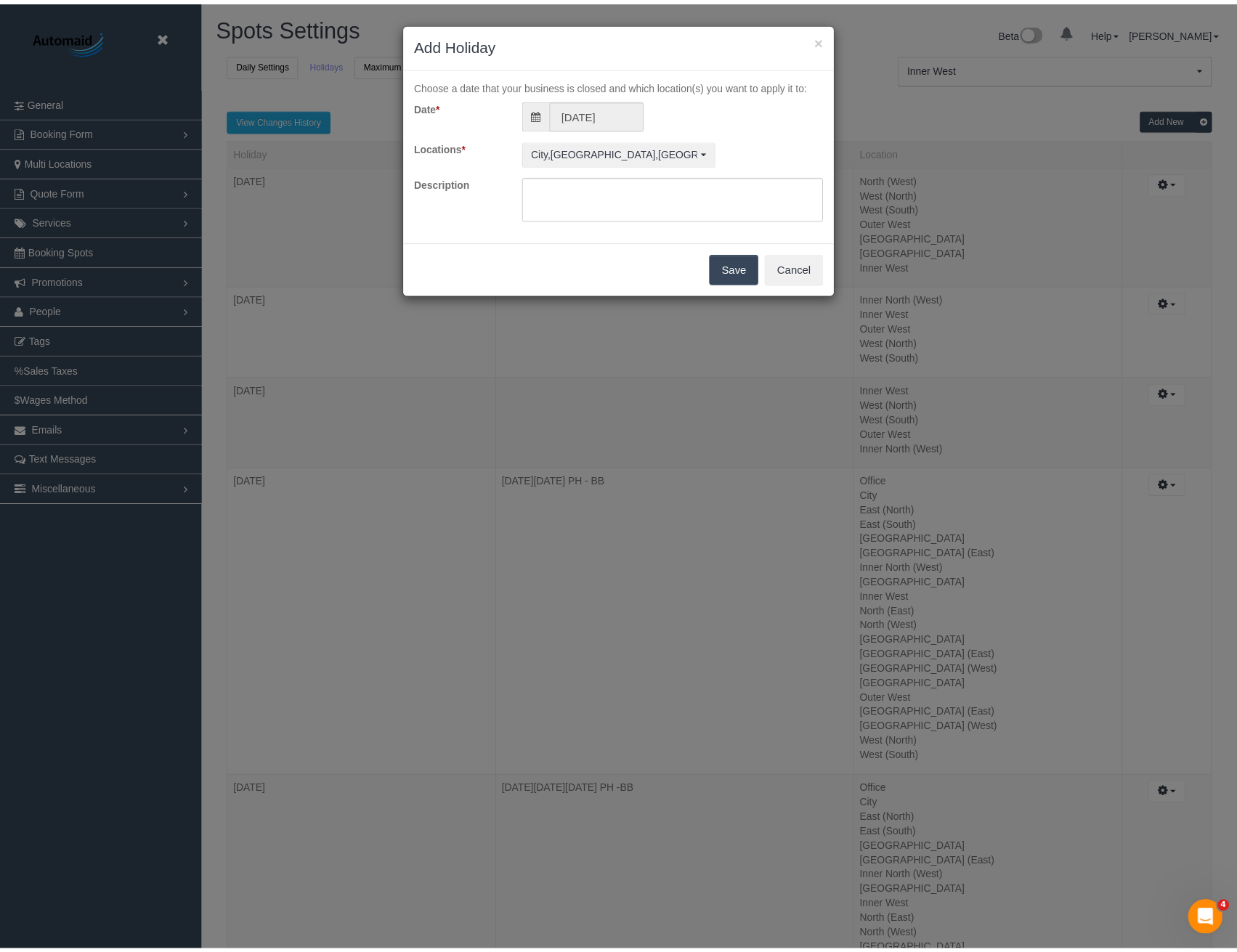
scroll to position [0, 0]
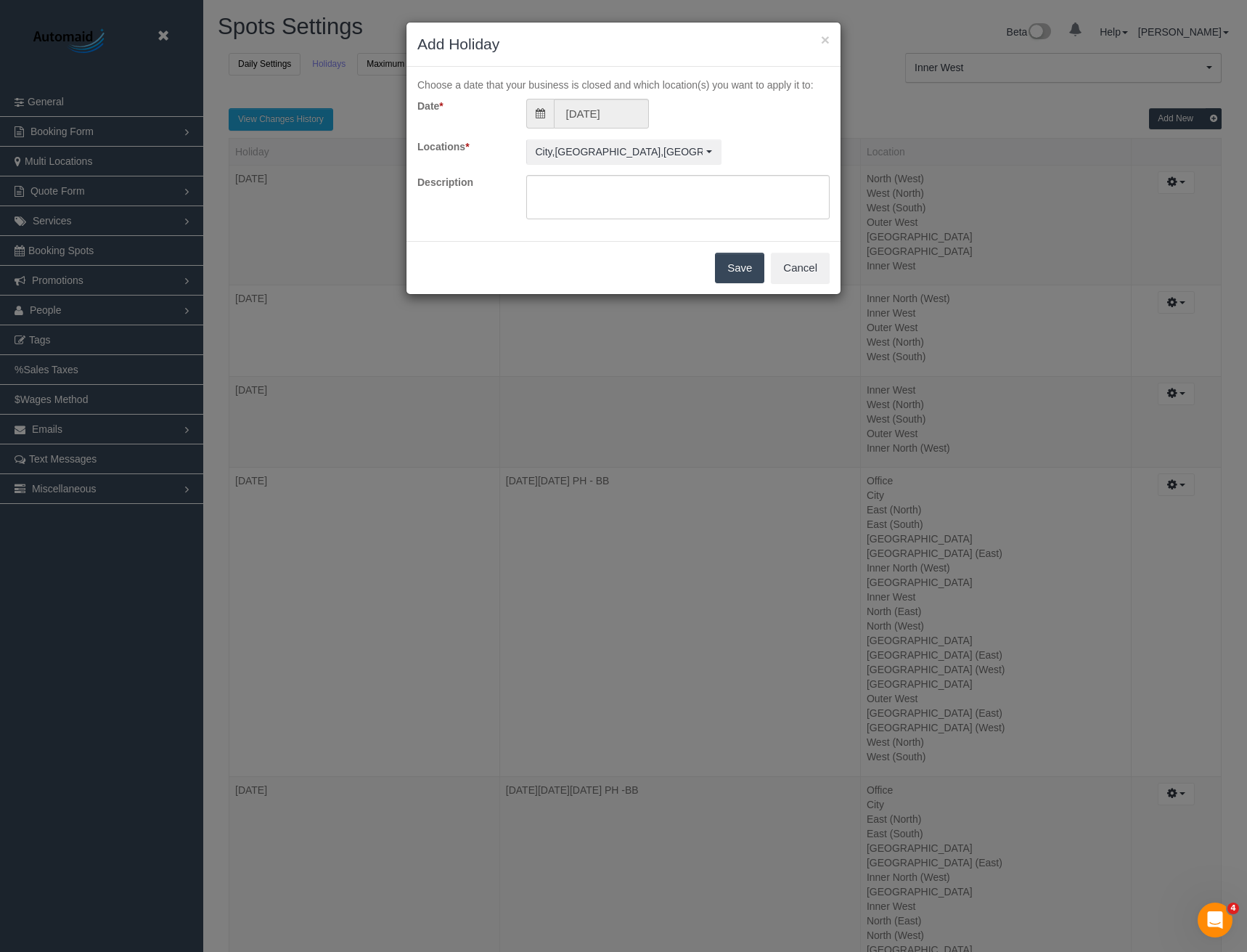
click at [740, 265] on button "Save" at bounding box center [740, 268] width 49 height 30
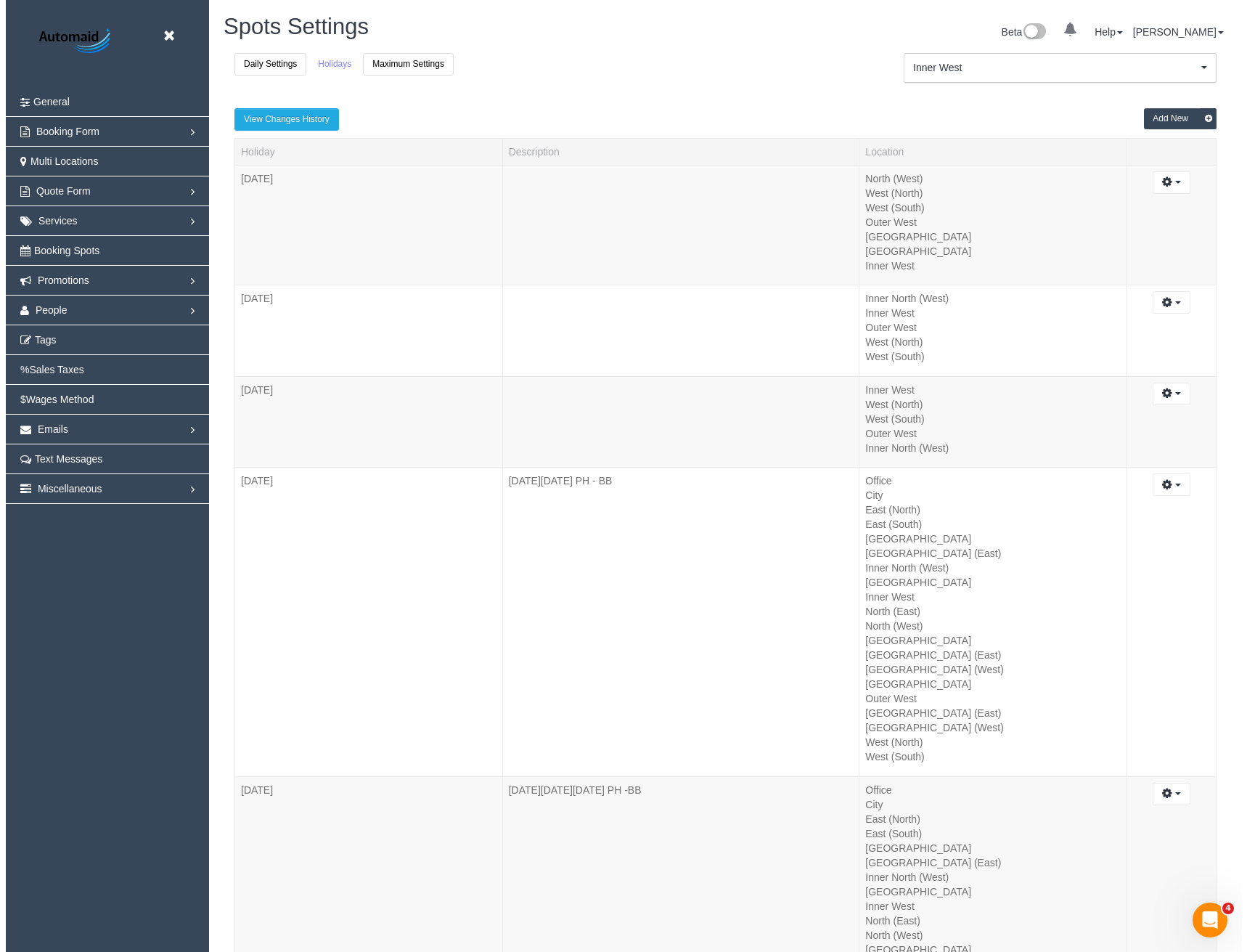
scroll to position [67491, 71365]
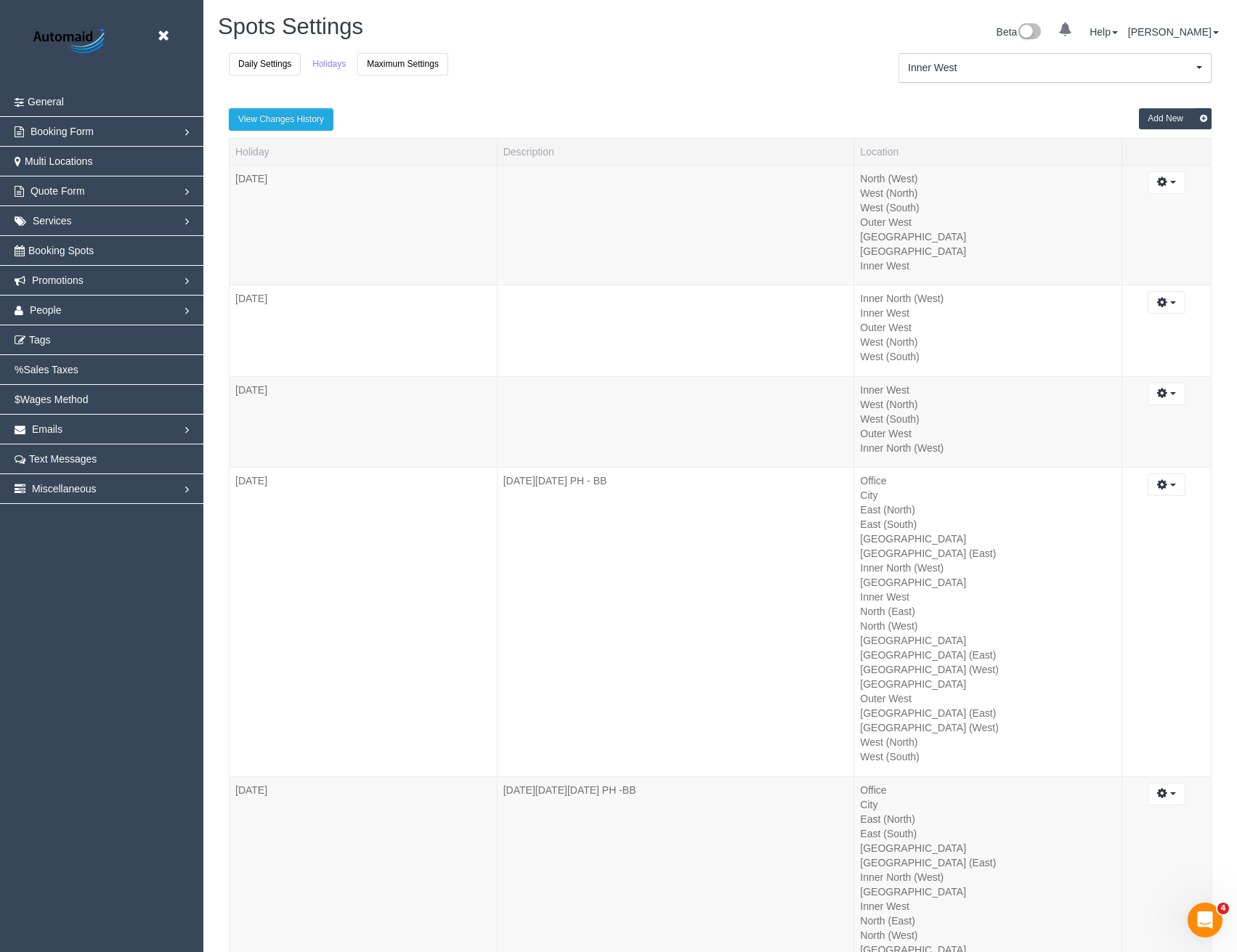
click at [1171, 123] on button "Add New" at bounding box center [1175, 119] width 73 height 21
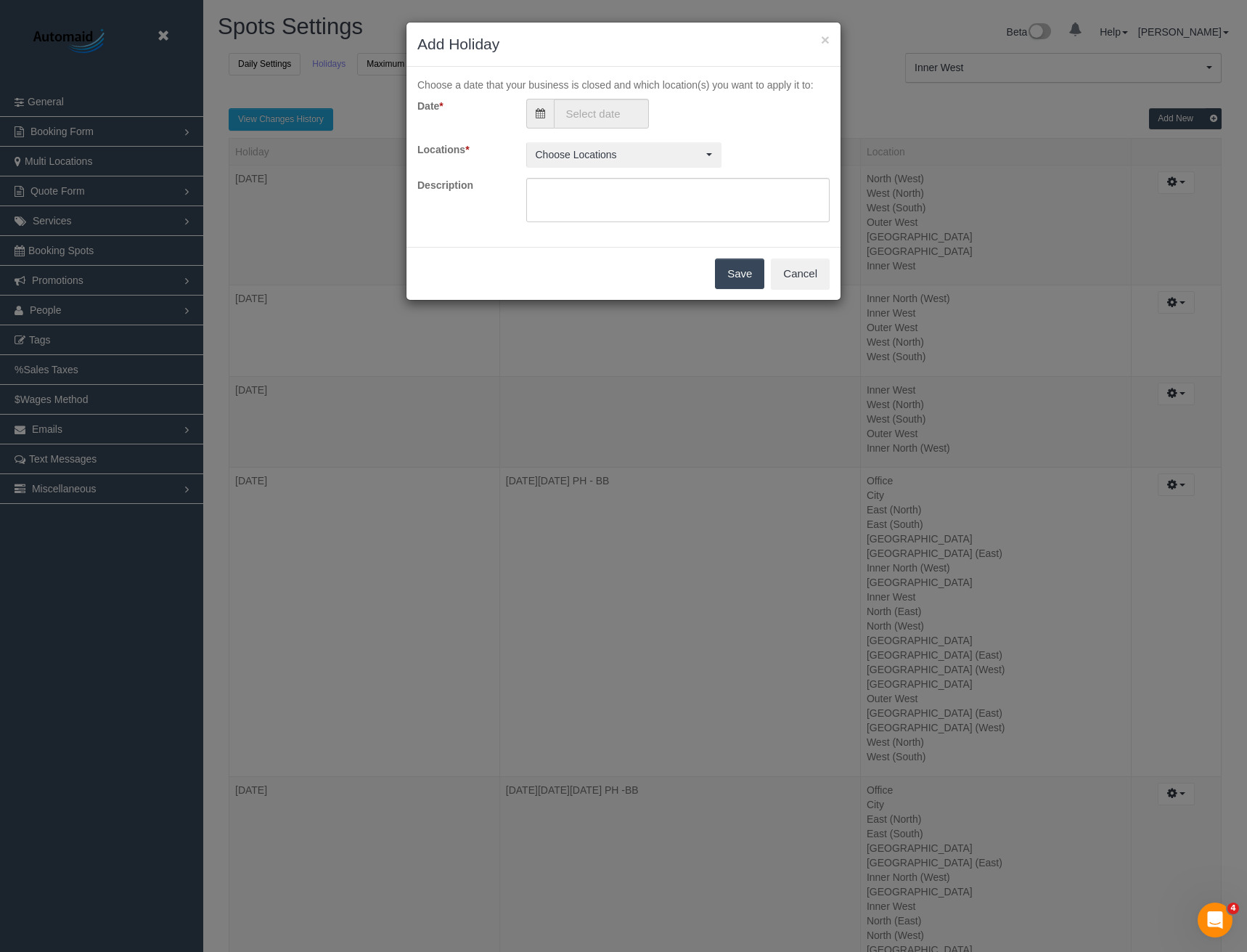
scroll to position [5114, 1247]
click at [612, 95] on div "Choose a date that your business is closed and which location(s) you want to ap…" at bounding box center [624, 148] width 412 height 142
click at [615, 114] on input "text" at bounding box center [601, 114] width 95 height 30
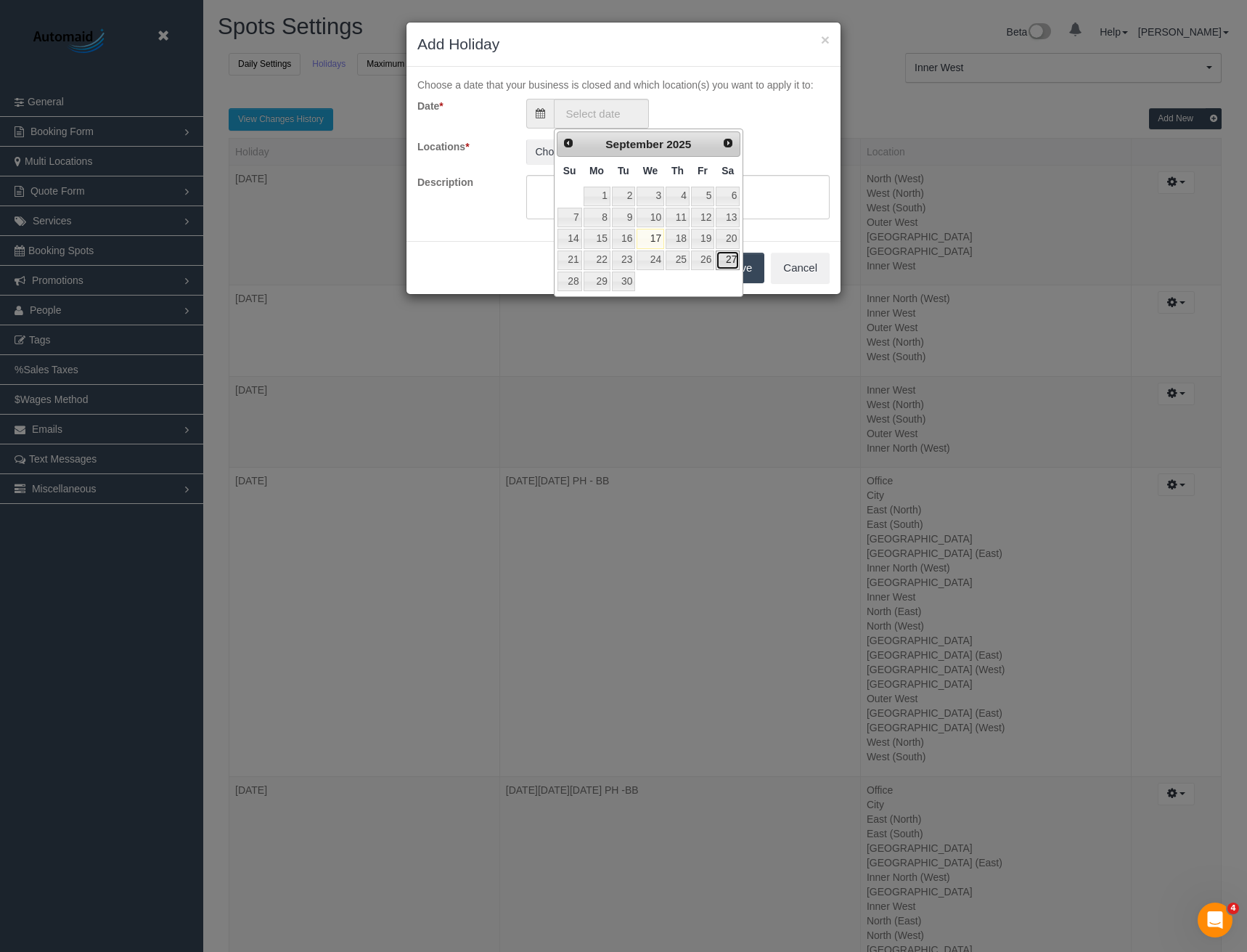
click at [730, 260] on link "27" at bounding box center [728, 260] width 24 height 20
type input "27/09/2025"
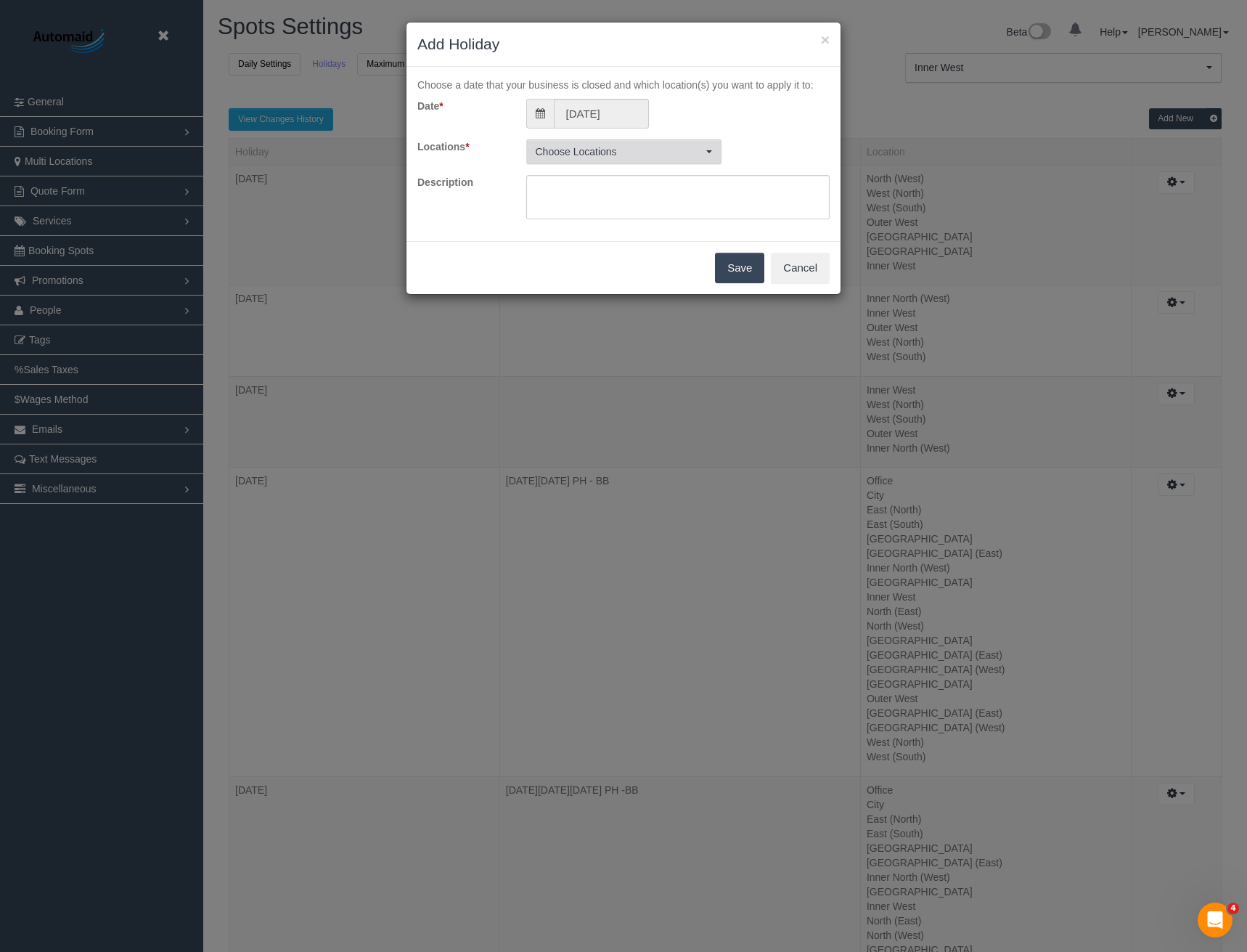
click at [631, 149] on span "Choose Locations" at bounding box center [619, 152] width 167 height 15
click at [596, 189] on button "All Active Locations" at bounding box center [579, 185] width 91 height 24
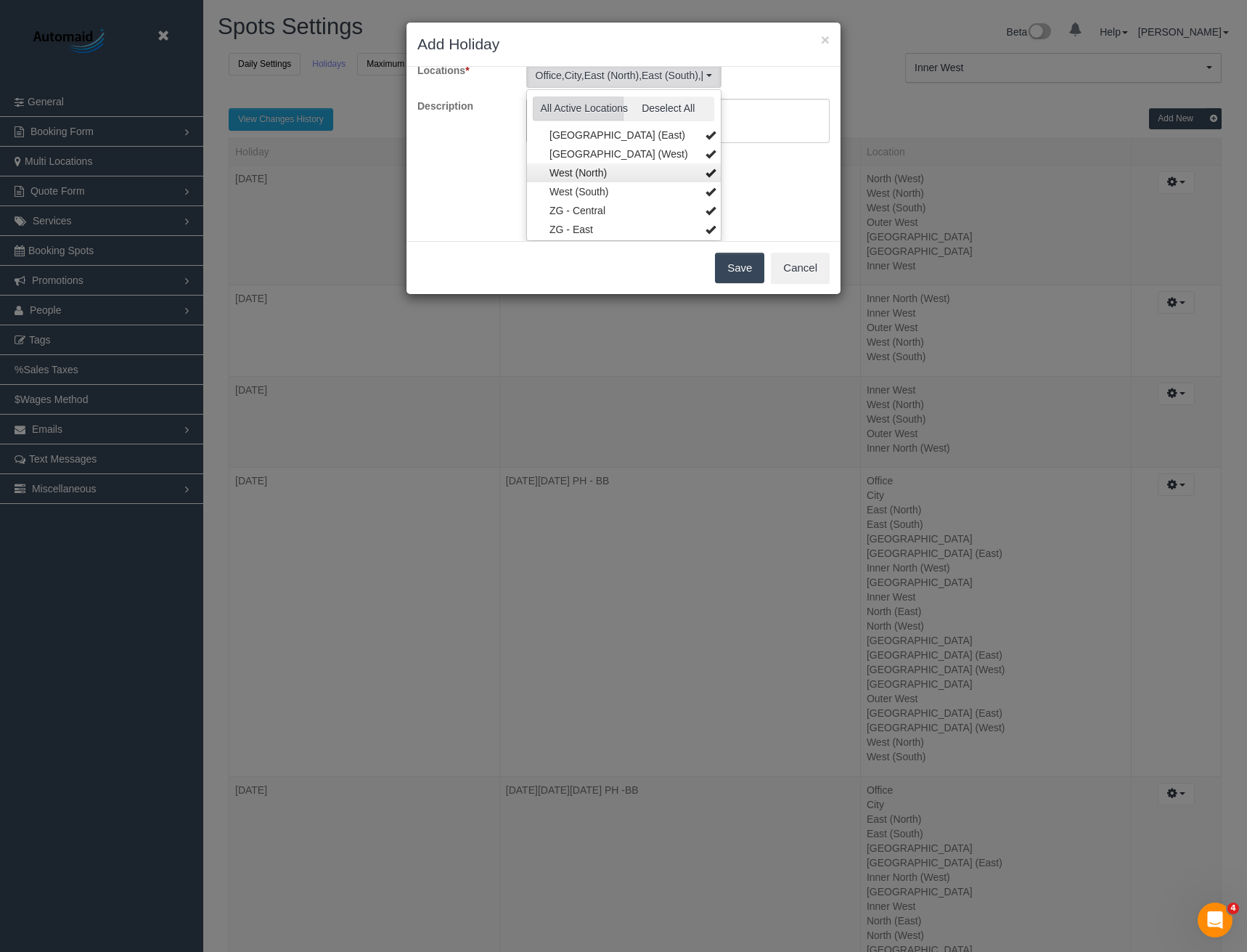
scroll to position [357, 0]
click at [612, 233] on link "ZG - South" at bounding box center [624, 227] width 194 height 19
click at [601, 209] on link "ZG - North" at bounding box center [624, 208] width 194 height 19
click at [599, 192] on link "ZG - East" at bounding box center [624, 189] width 194 height 19
click at [598, 175] on link "ZG - Central" at bounding box center [624, 171] width 194 height 19
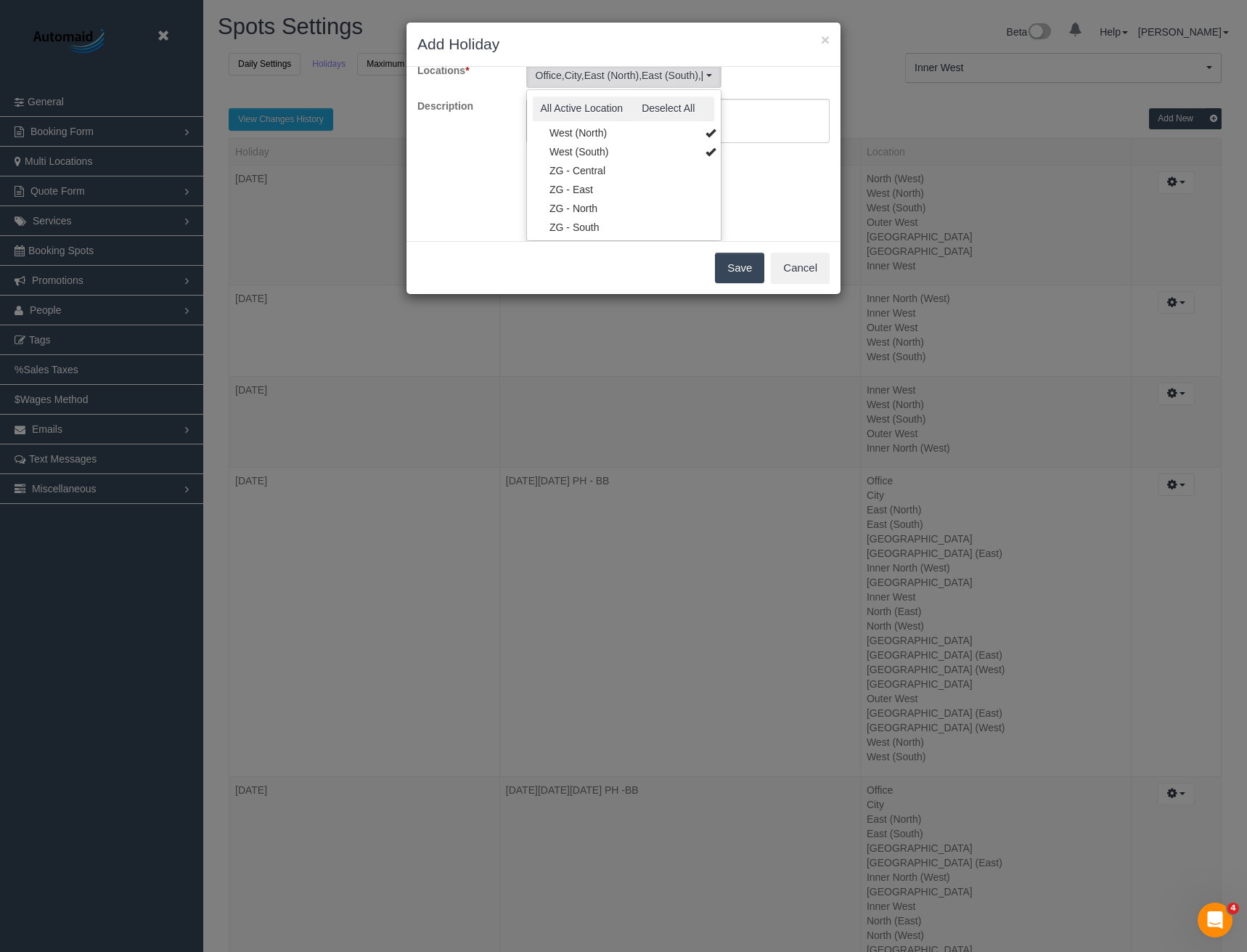
click at [747, 174] on div "Choose a date that your business is closed and which location(s) you want to ap…" at bounding box center [623, 153] width 434 height 174
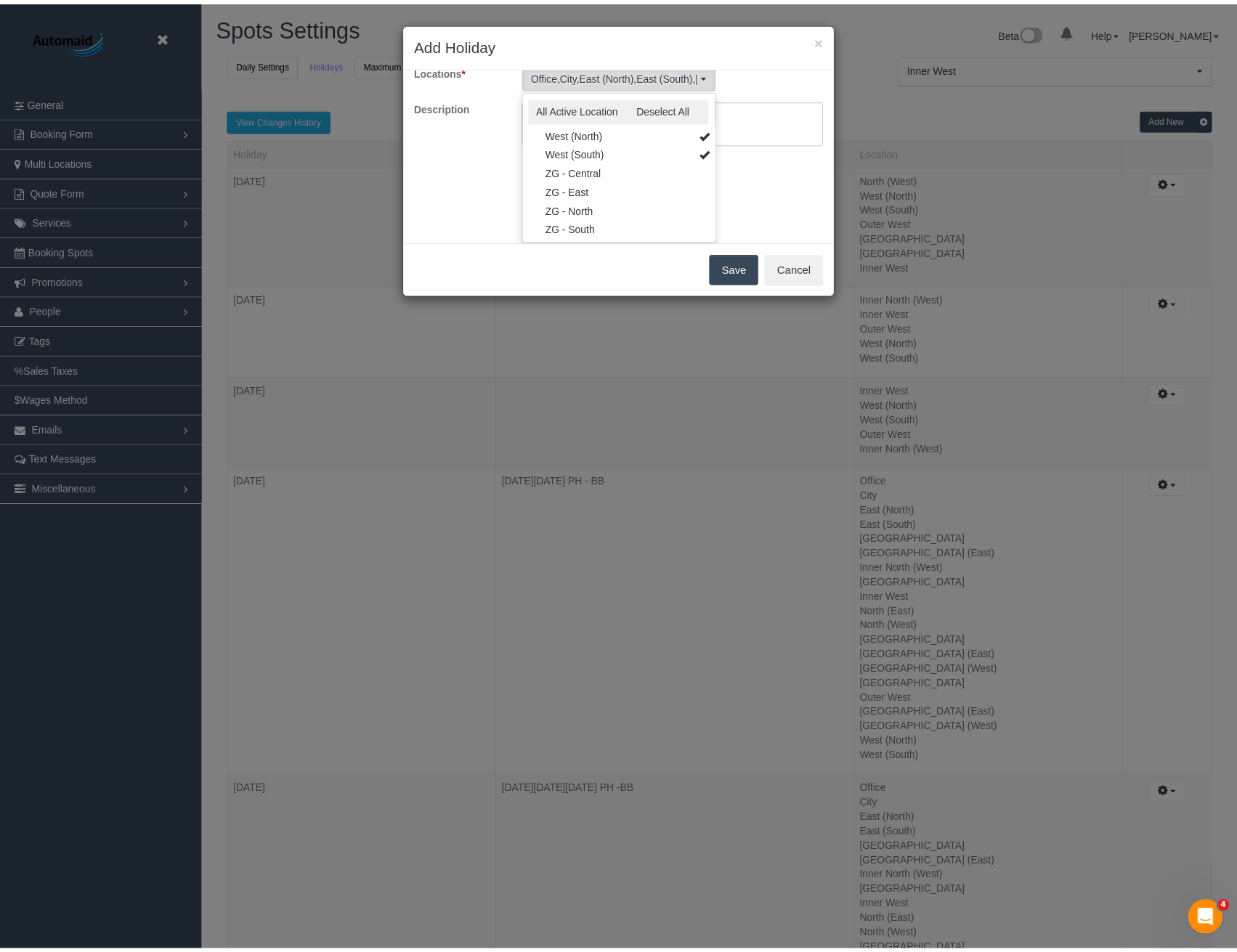
scroll to position [0, 0]
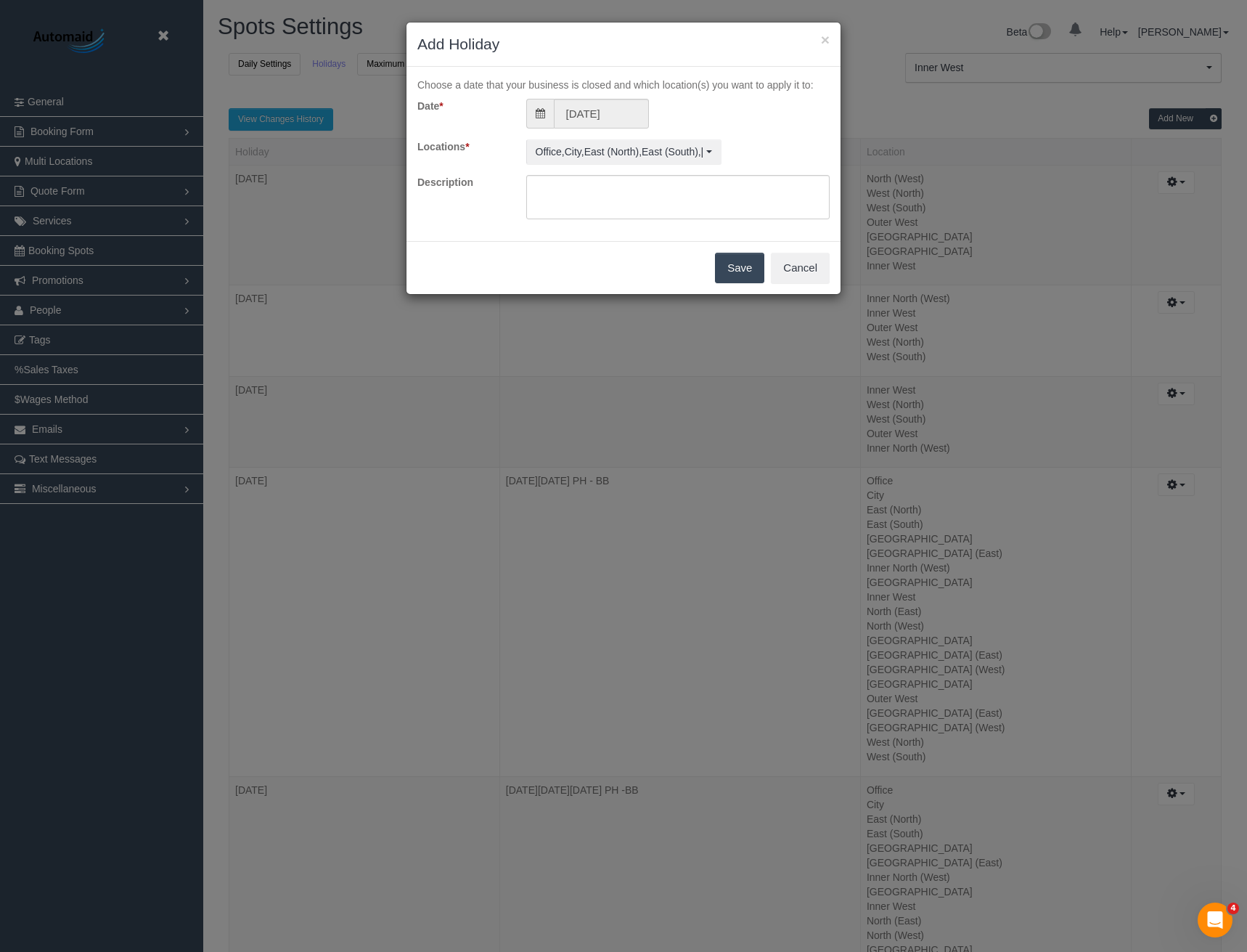
click at [746, 267] on button "Save" at bounding box center [740, 268] width 49 height 30
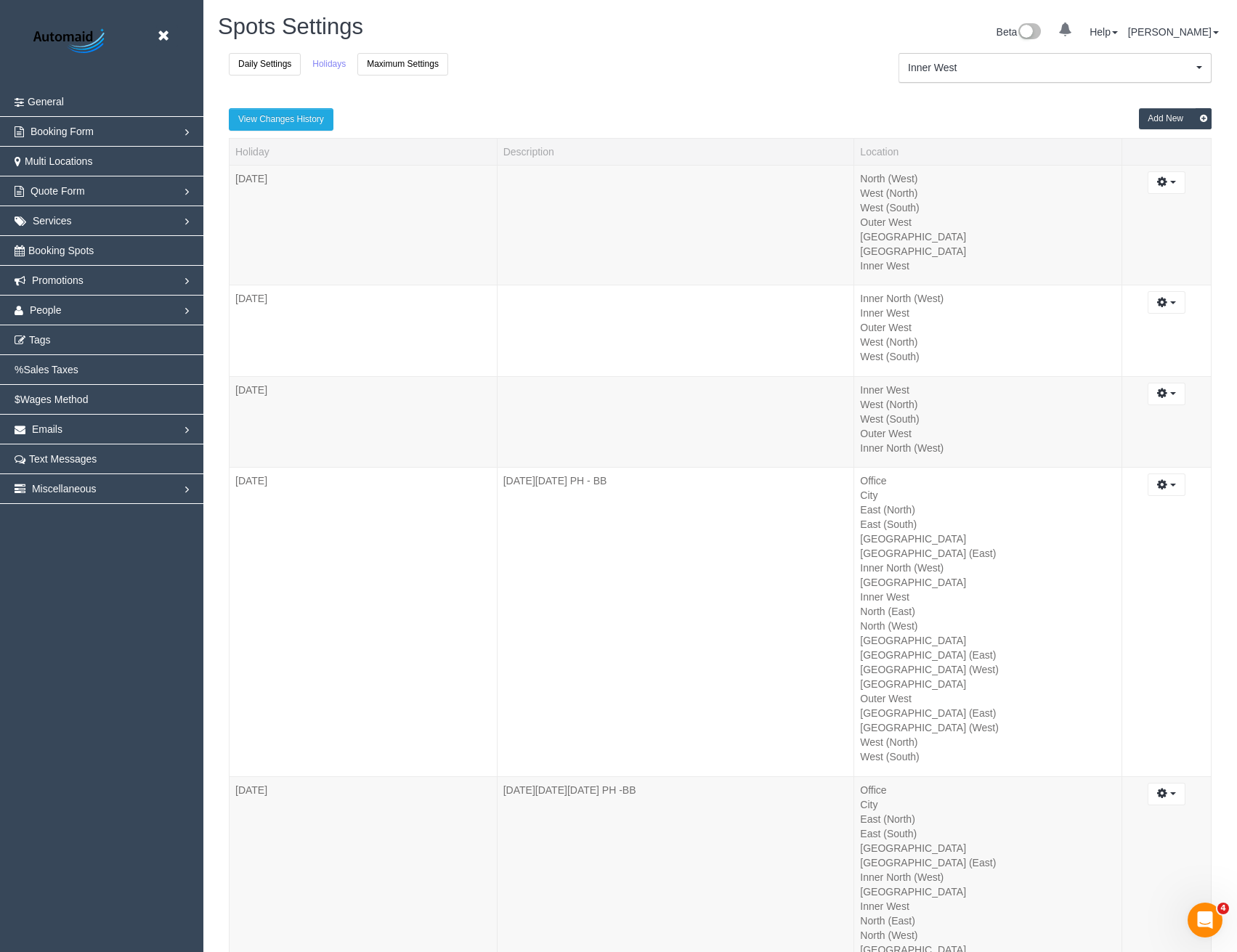
scroll to position [67491, 71406]
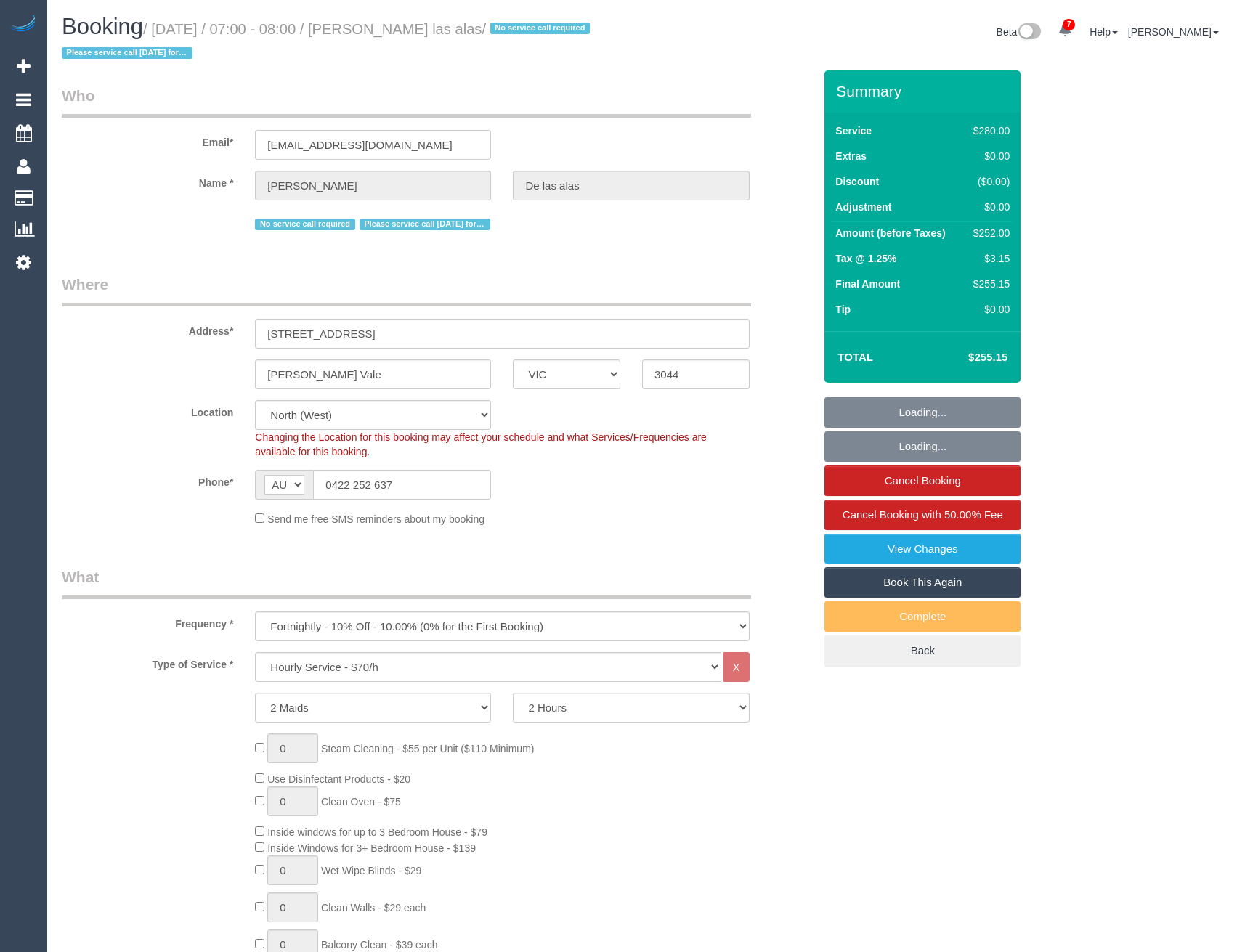
select select "VIC"
select select "2"
select select "string:stripe-pm_1Pmxf52GScqysDRV0AlwXJns"
select select "number:27"
select select "number:14"
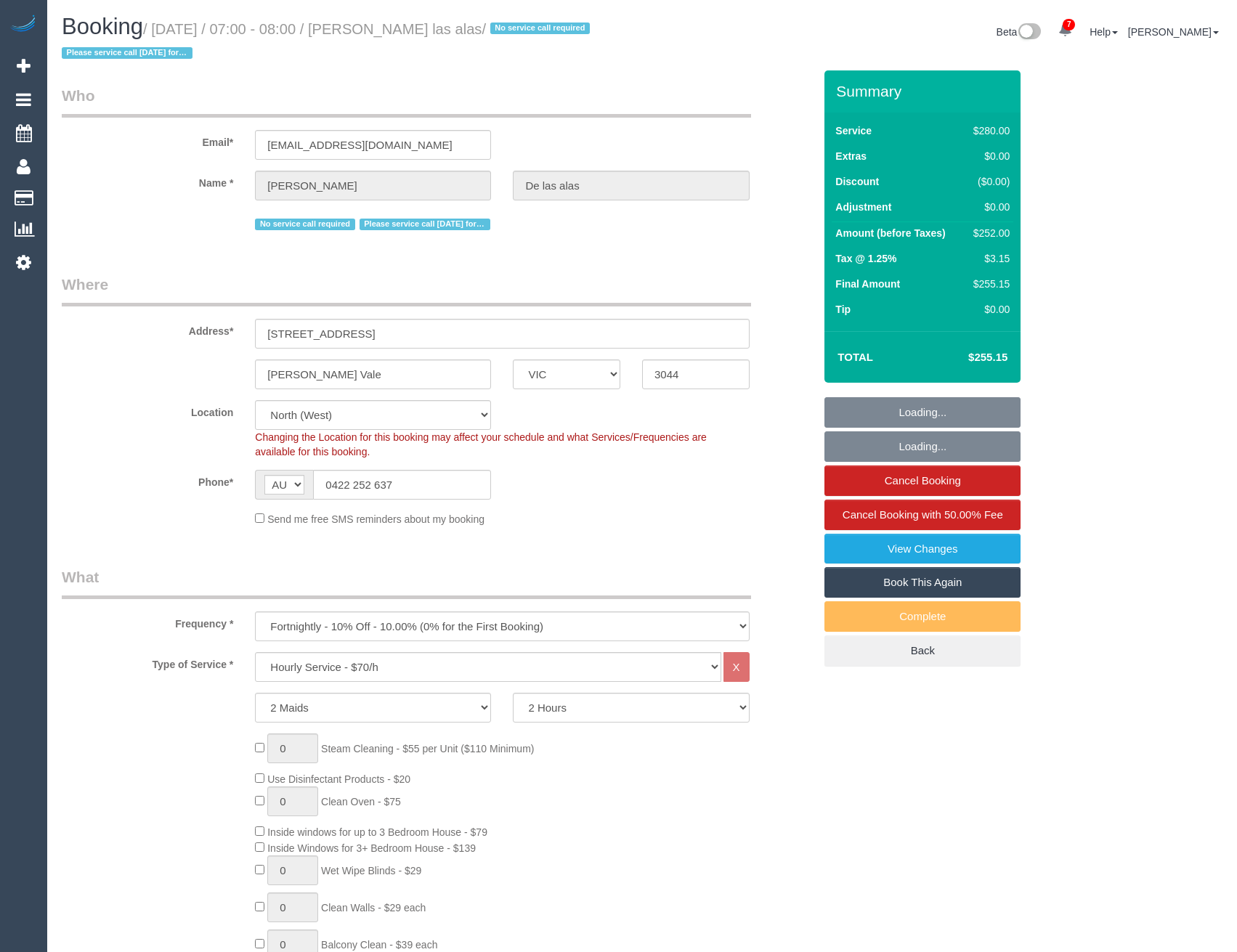
select select "number:19"
select select "number:25"
select select "number:12"
select select "object:1728"
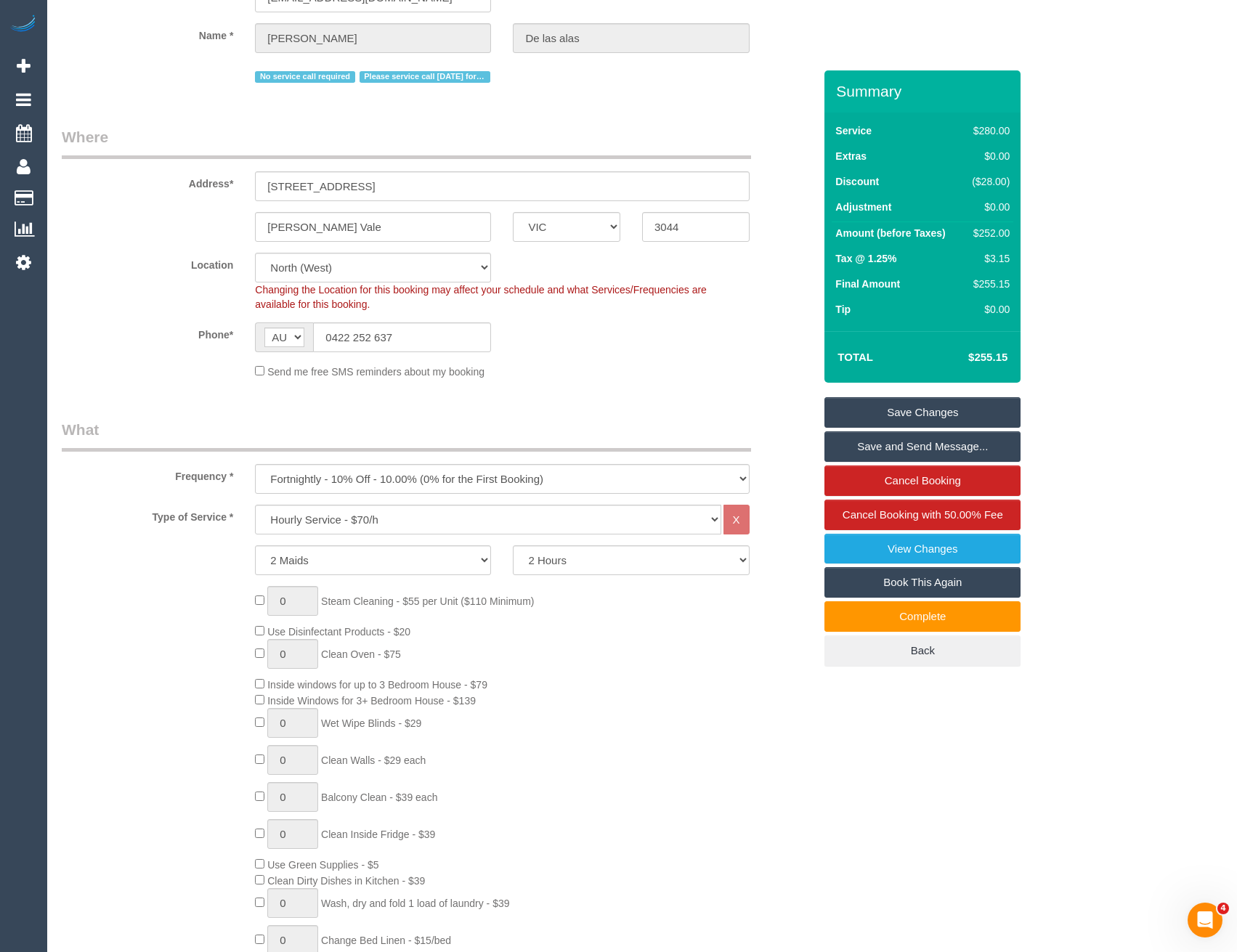
scroll to position [145, 0]
click at [899, 478] on link "Cancel Booking" at bounding box center [923, 481] width 196 height 30
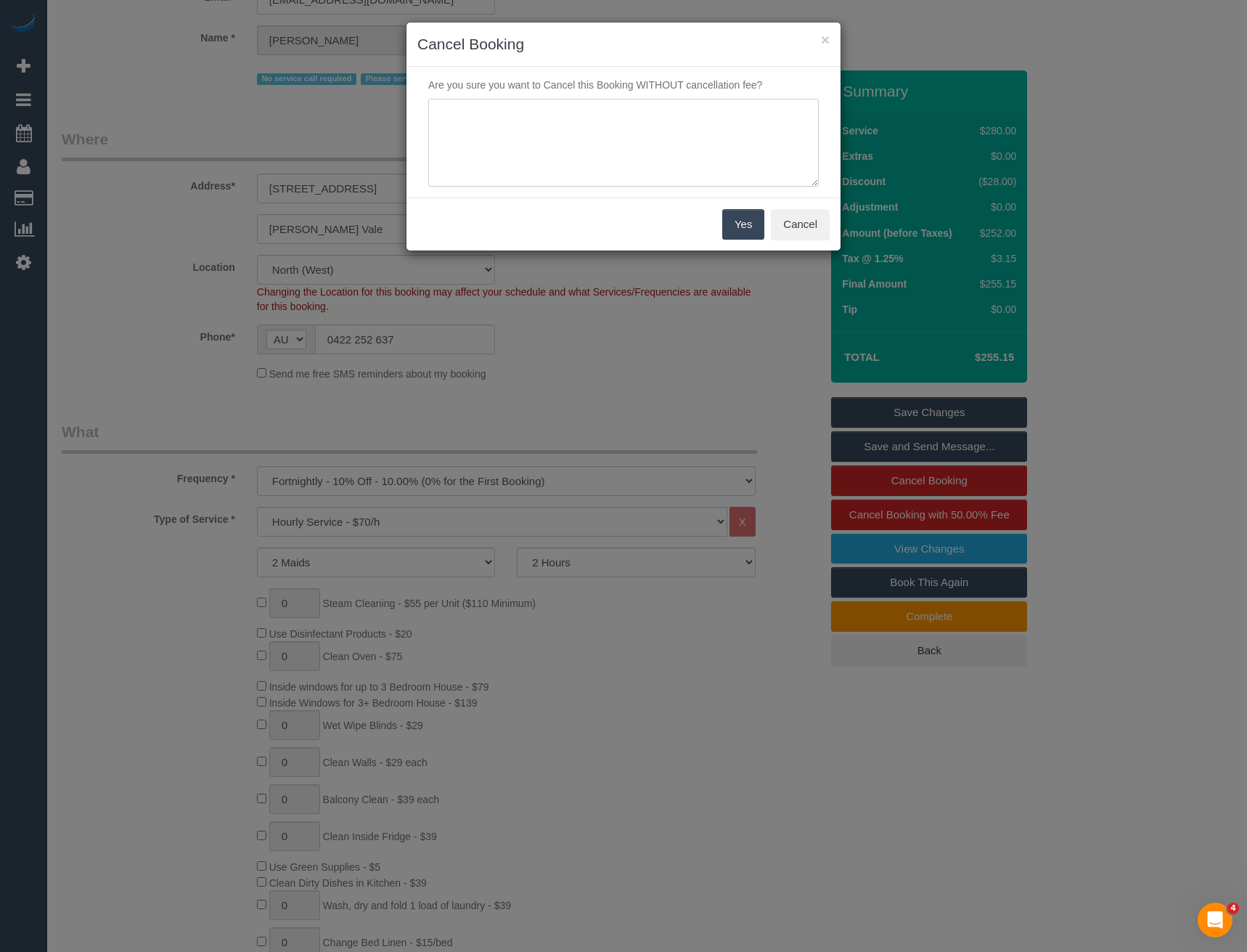
click at [558, 116] on textarea at bounding box center [624, 143] width 391 height 88
type textarea "Customer requested to skip - via SMS - BB"
click at [737, 228] on button "Yes" at bounding box center [743, 224] width 42 height 30
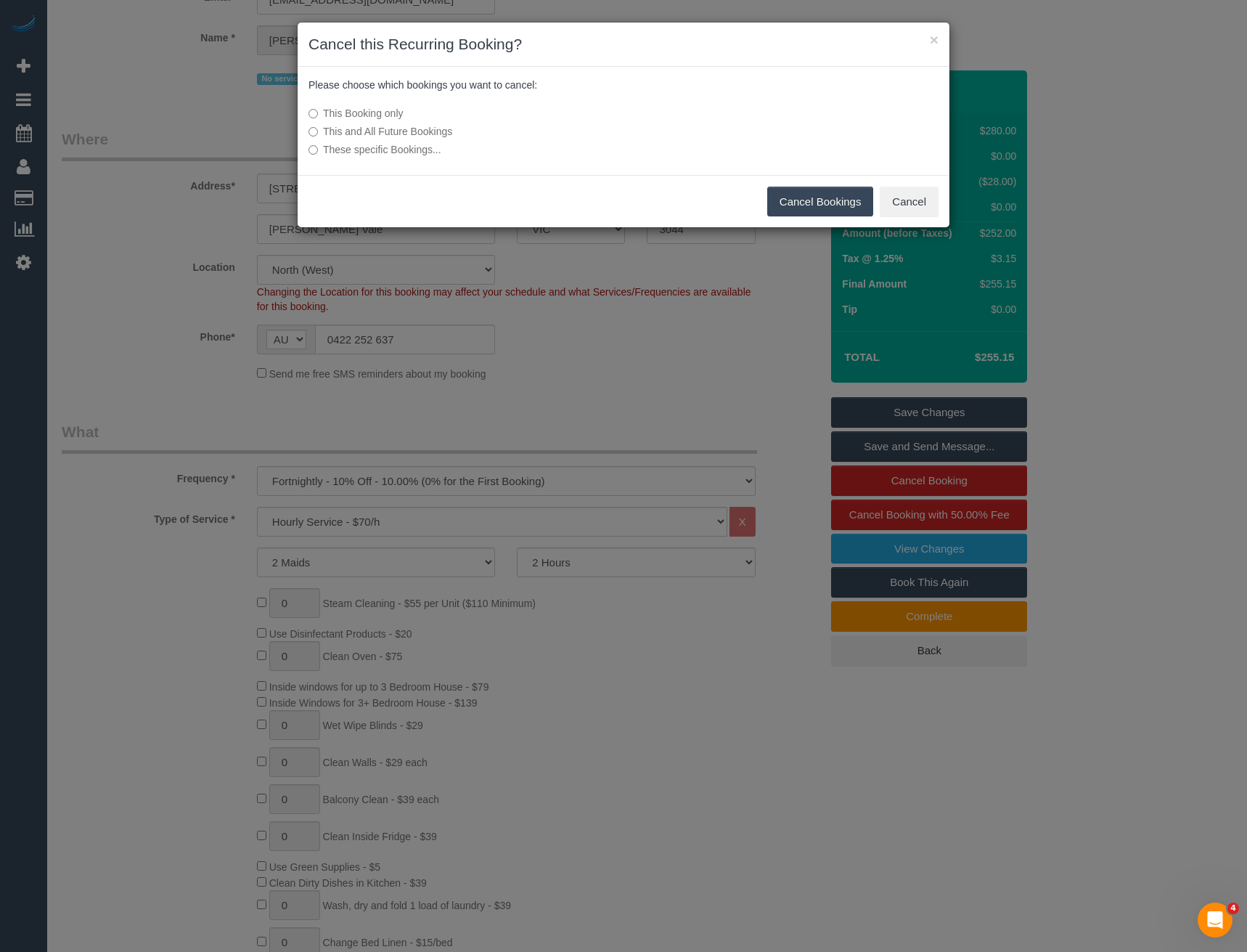
click at [792, 199] on button "Cancel Bookings" at bounding box center [820, 201] width 106 height 30
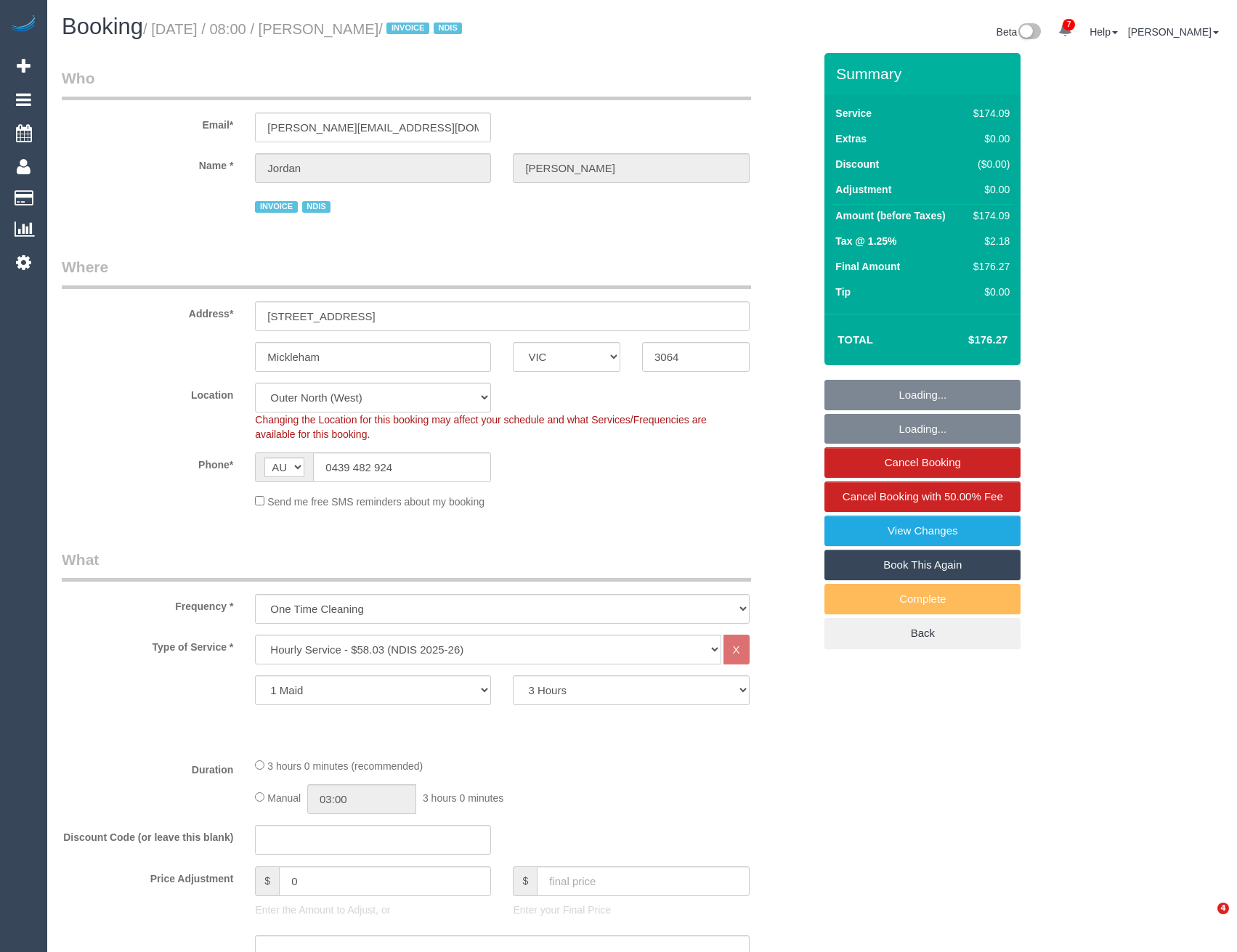
select select "VIC"
select select "180"
select select "number:27"
select select "number:14"
select select "number:19"
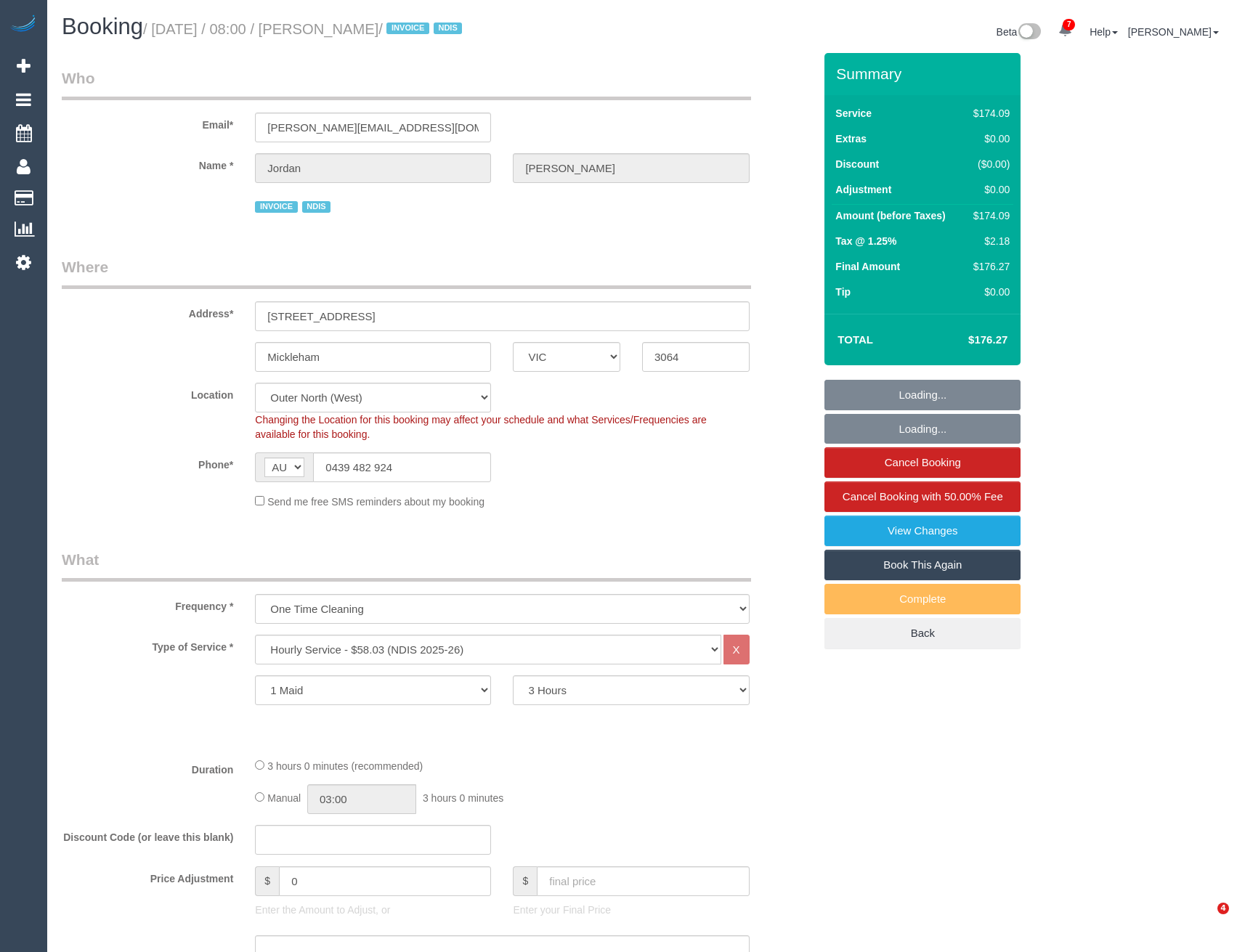
select select "number:36"
select select "number:33"
select select "object:1219"
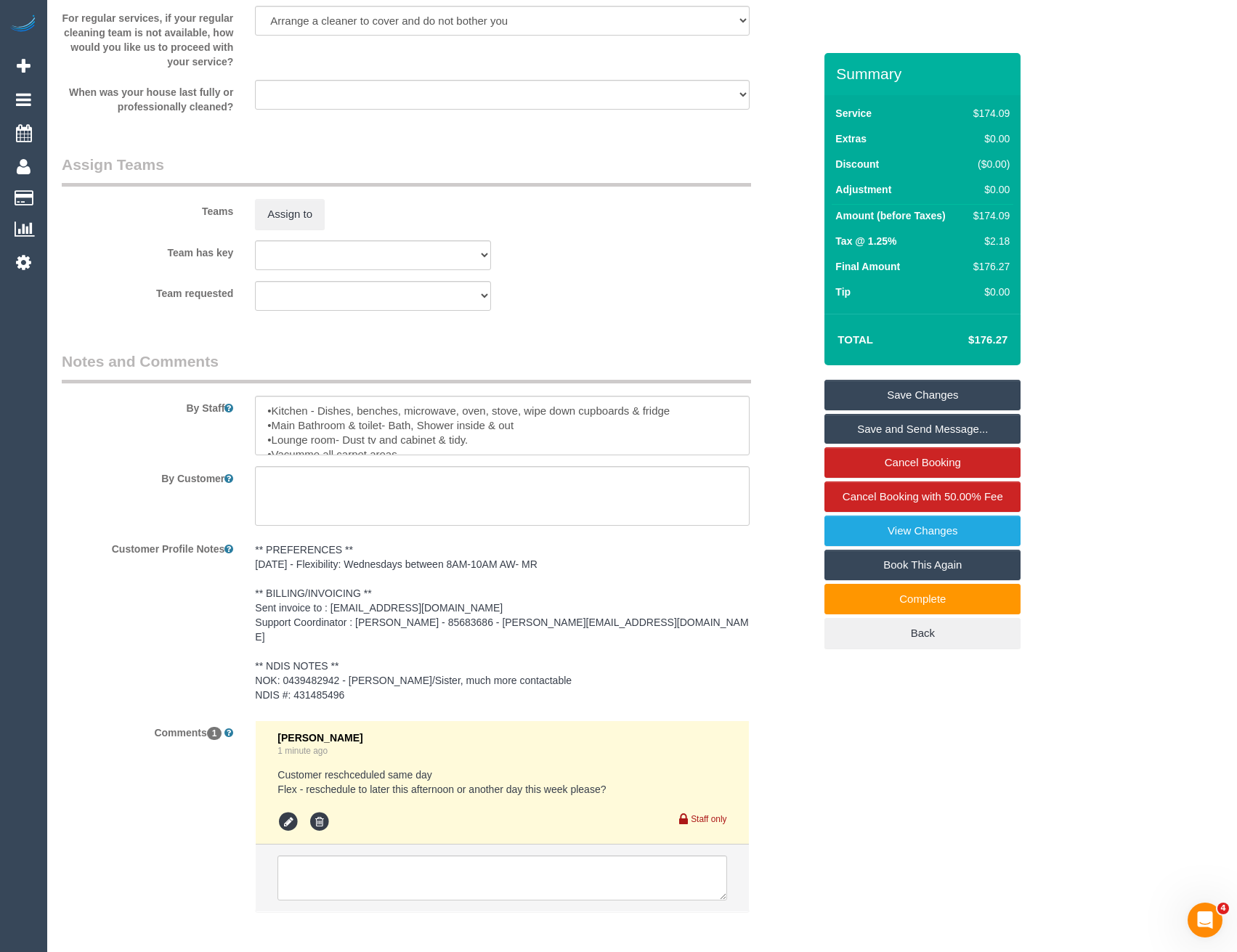
scroll to position [1729, 0]
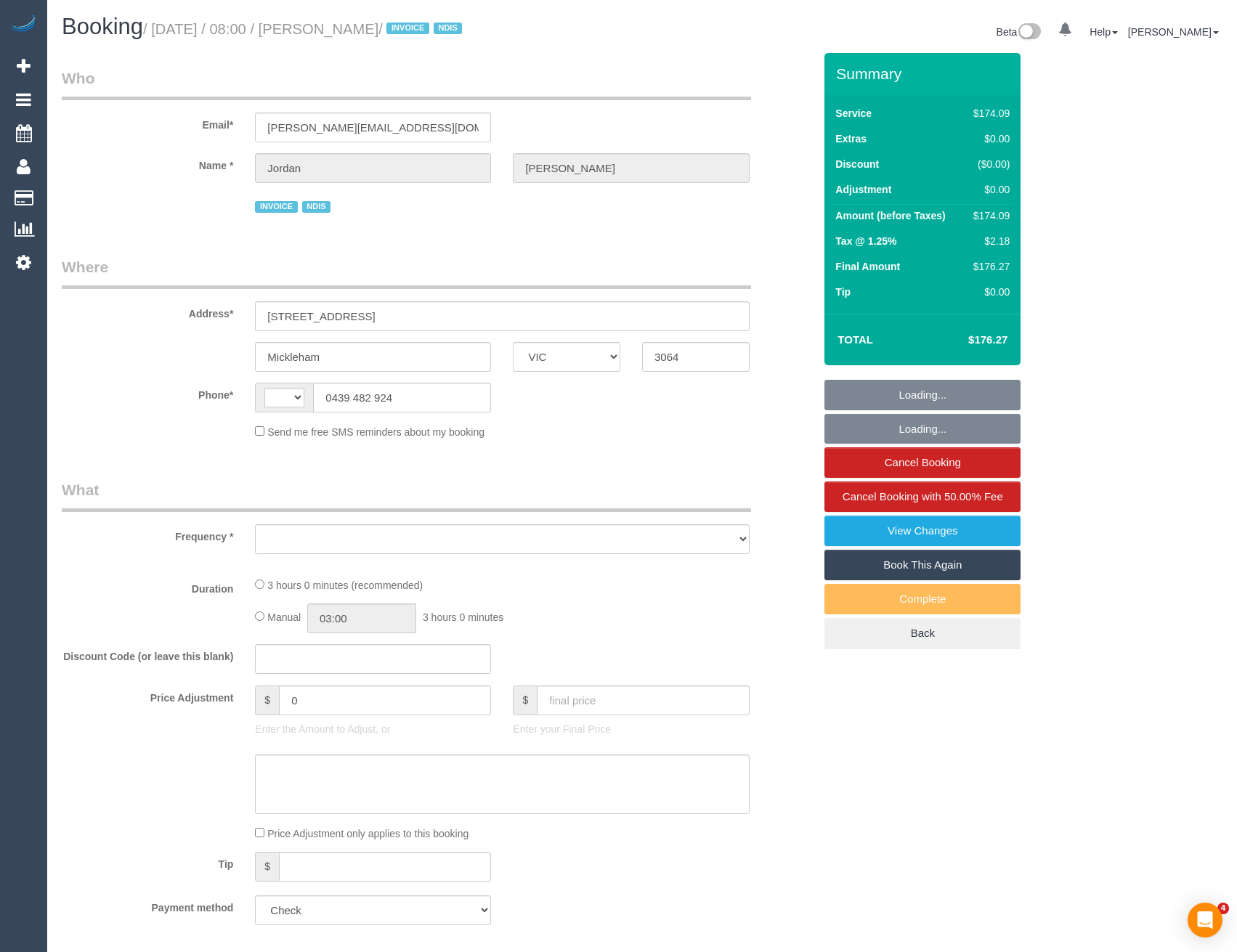
select select "VIC"
select select "string:AU"
select select "object:544"
select select "180"
select select "number:27"
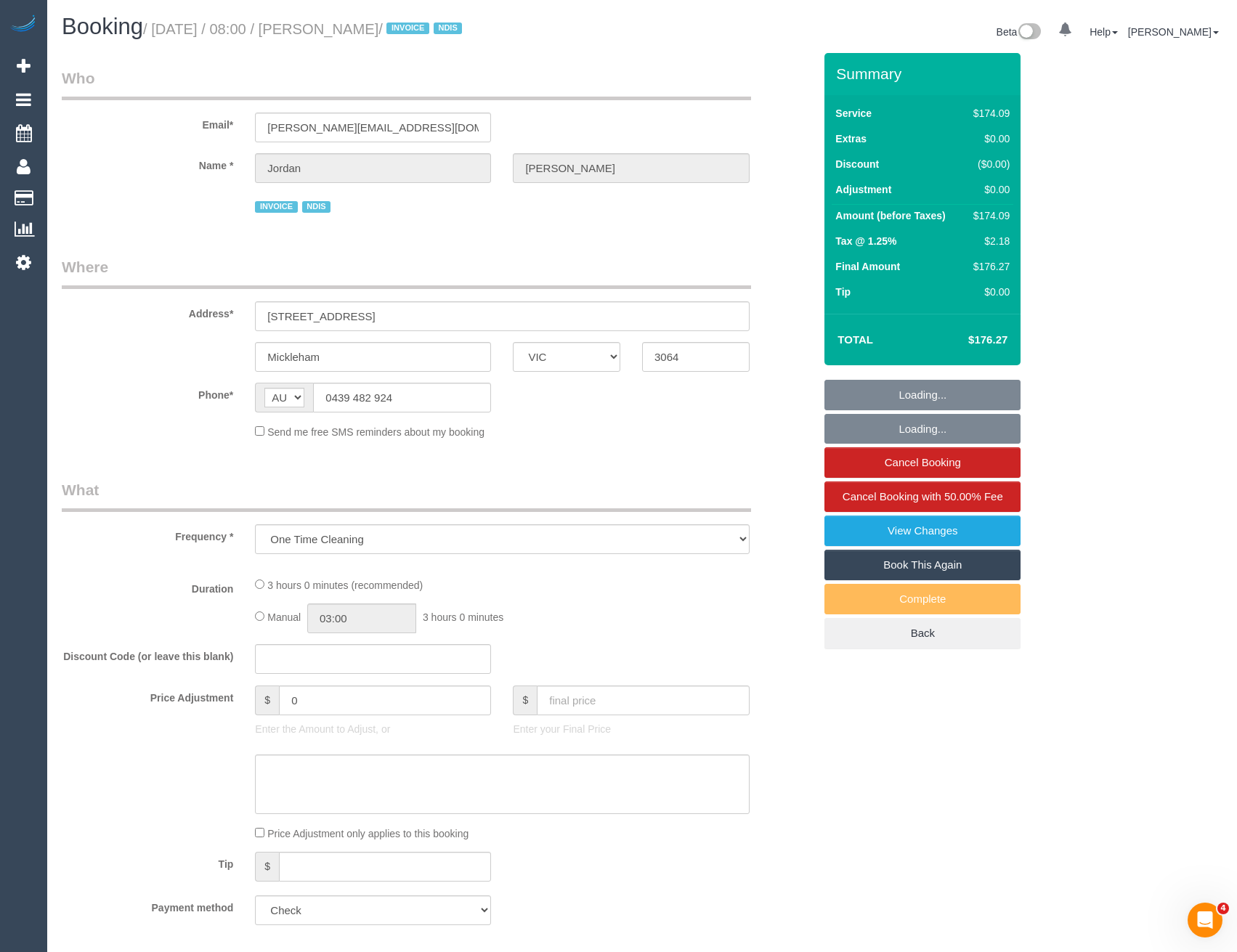
select select "number:14"
select select "number:19"
select select "number:36"
select select "number:33"
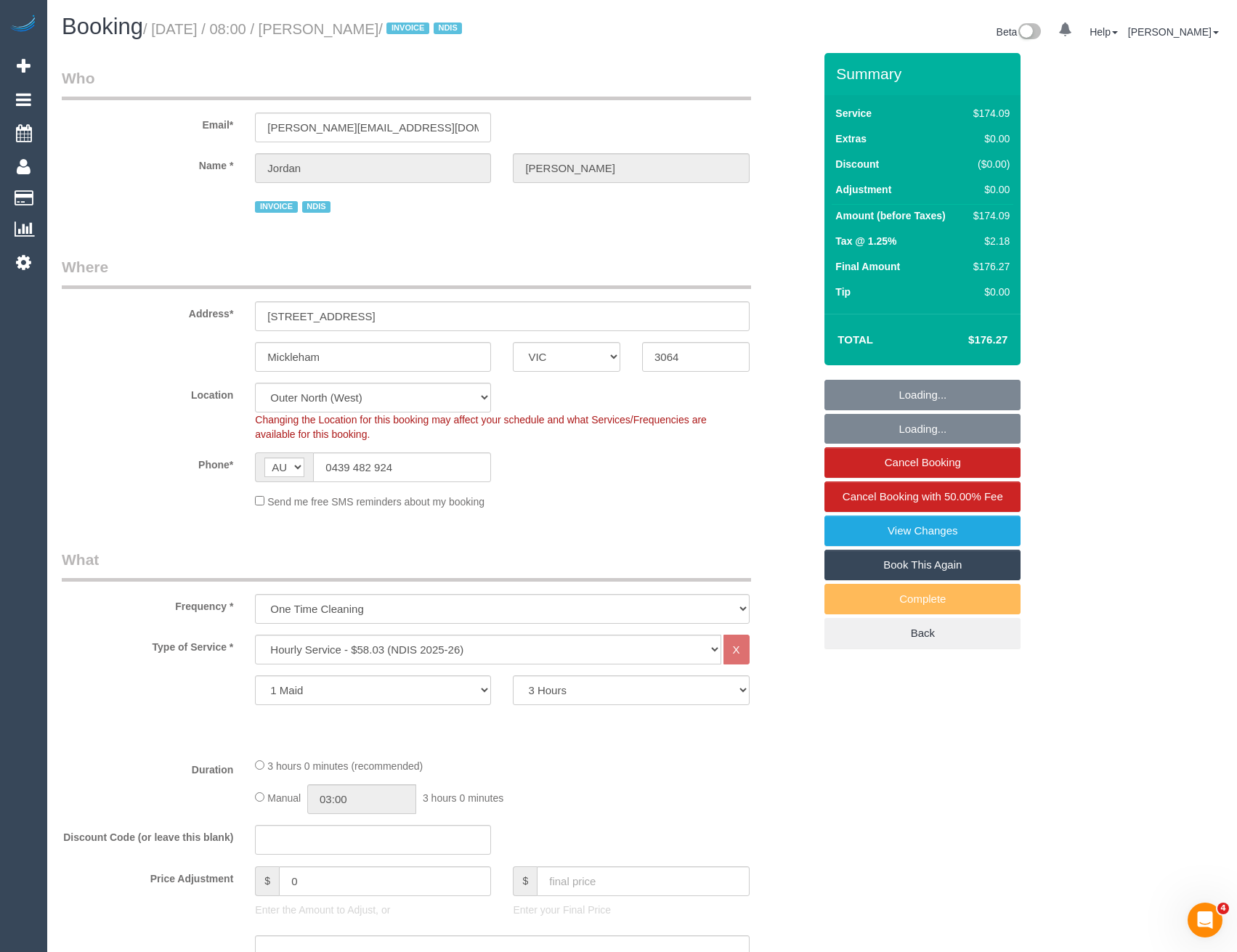
select select "object:1156"
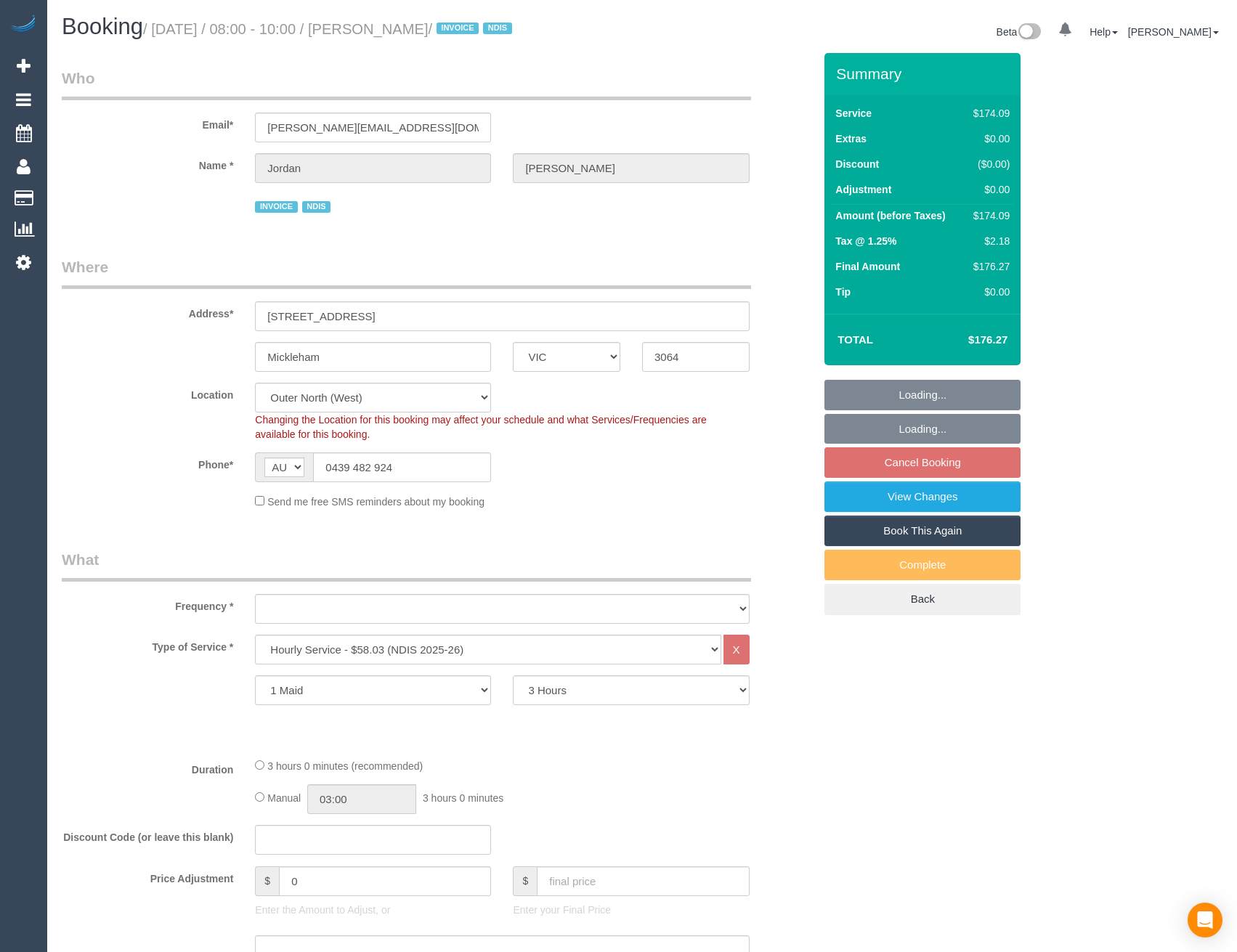
select select "VIC"
select select "180"
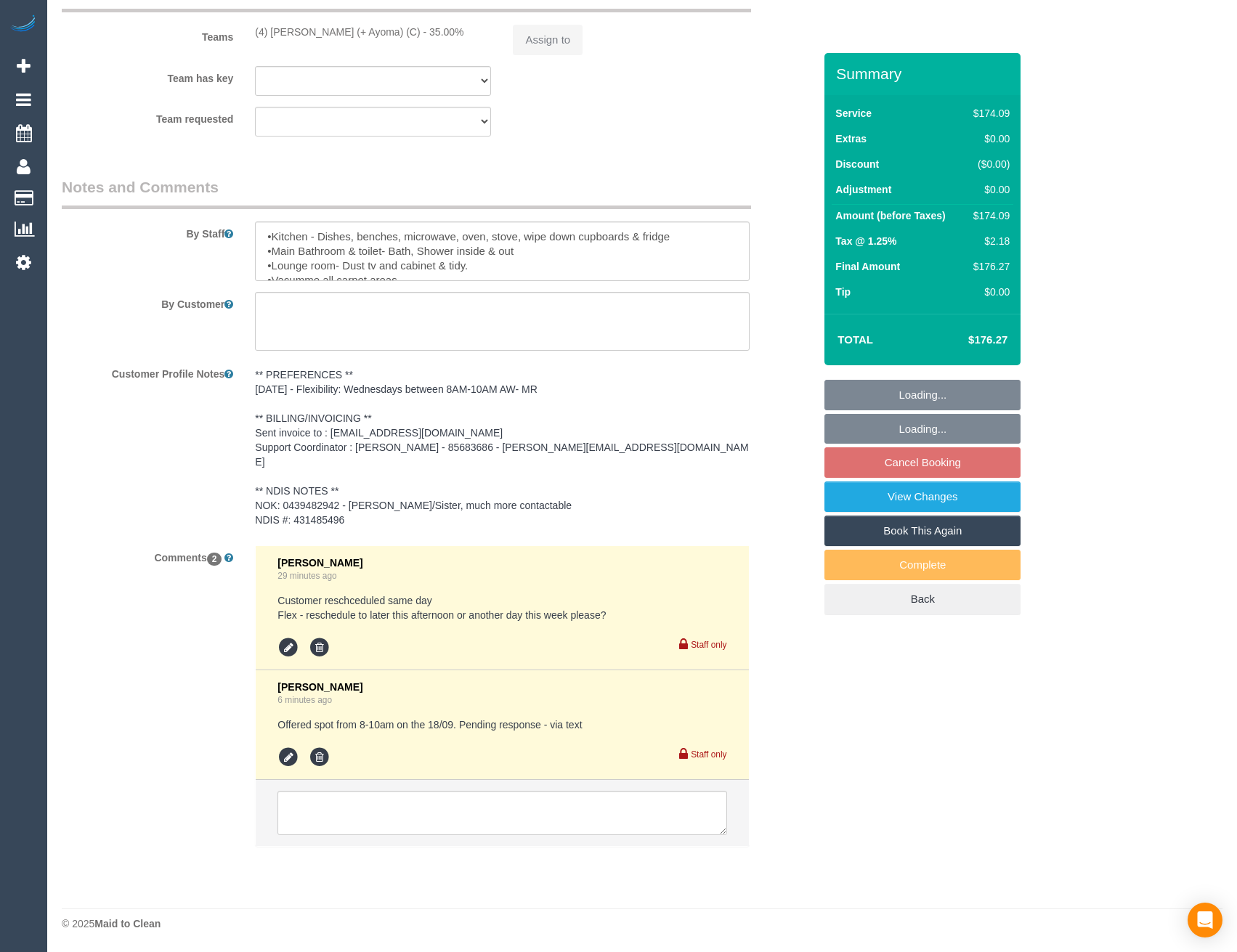
select select "object:771"
select select "number:27"
select select "number:14"
select select "number:19"
select select "number:36"
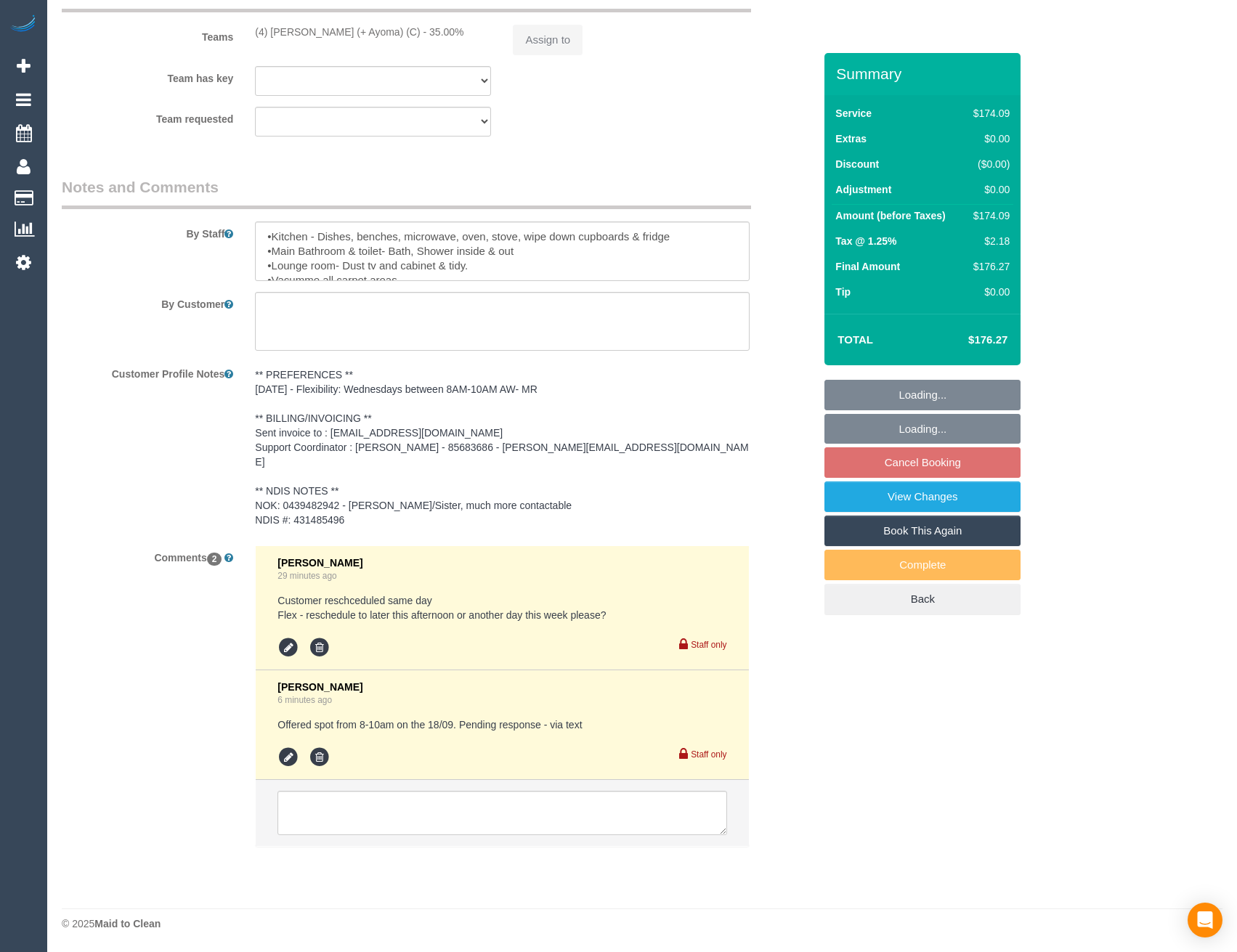
select select "number:33"
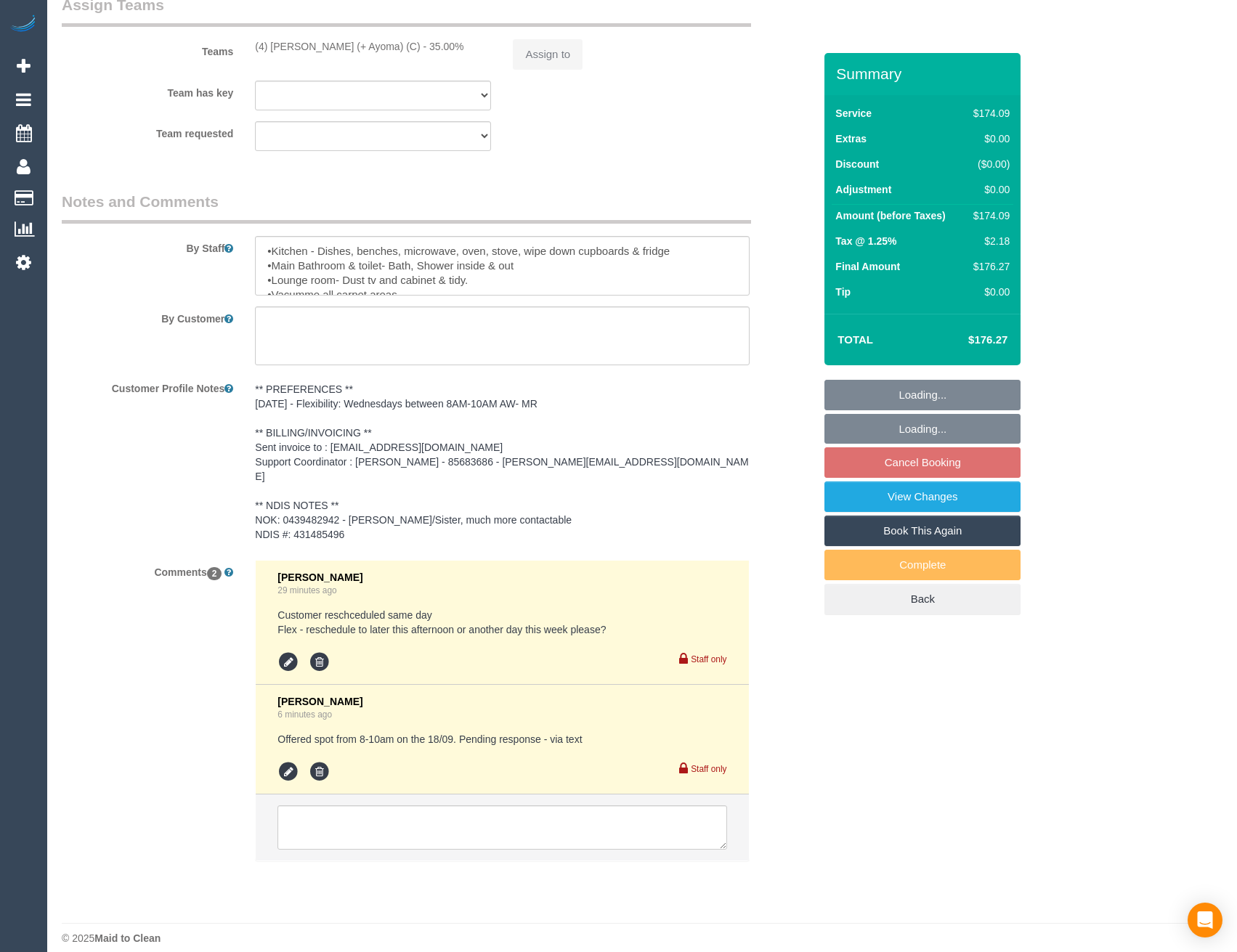
select select "object:781"
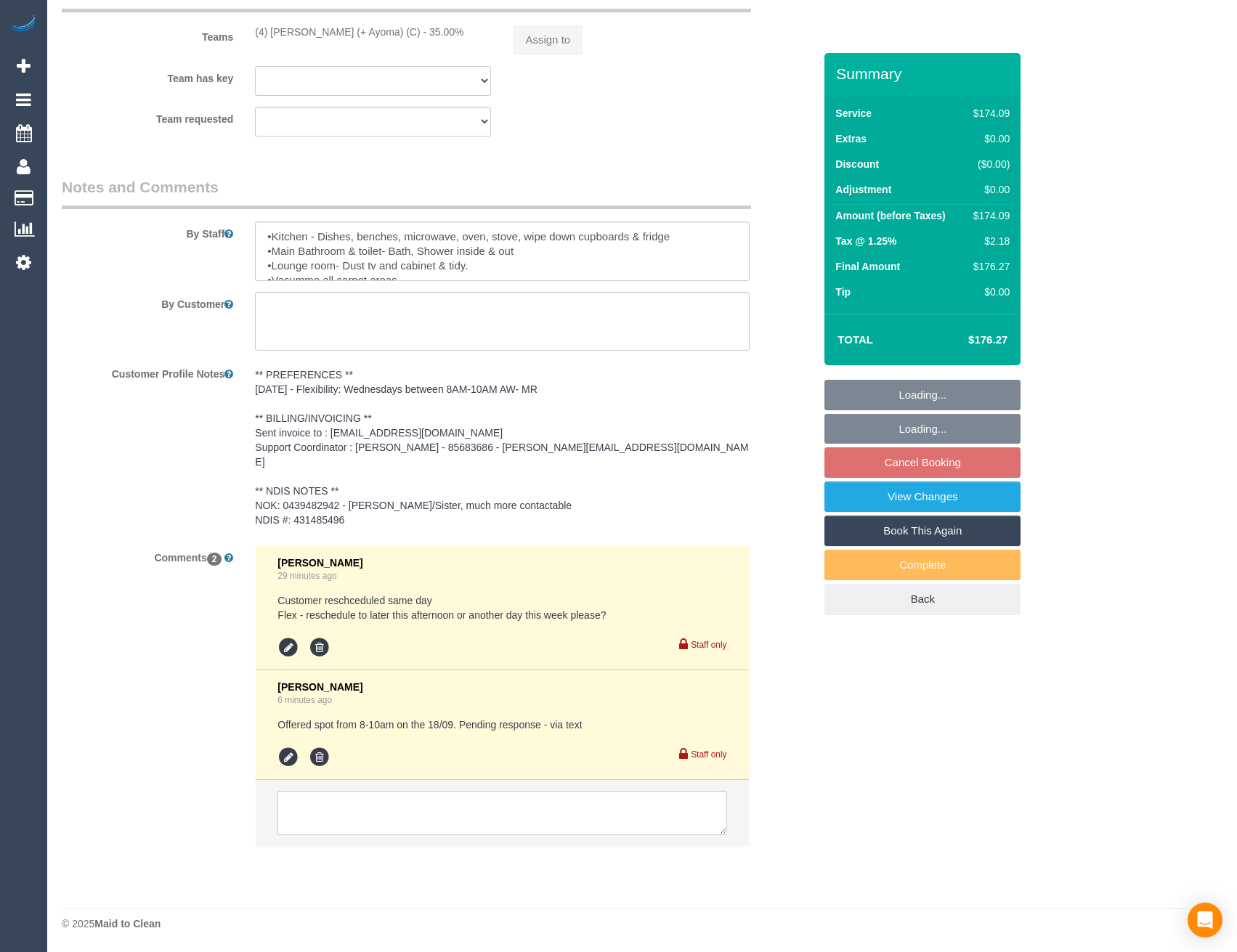
select select "spot1"
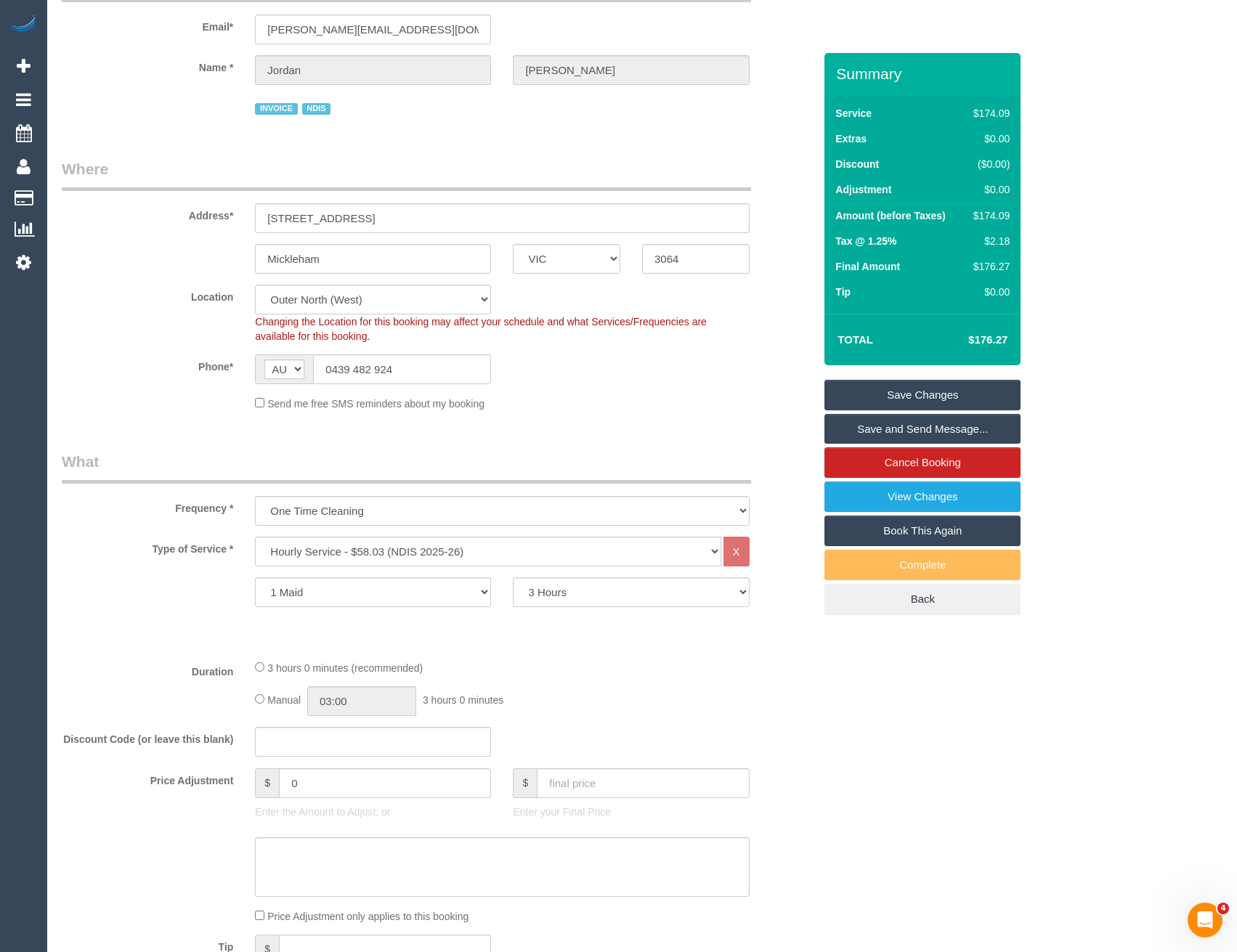
scroll to position [0, 0]
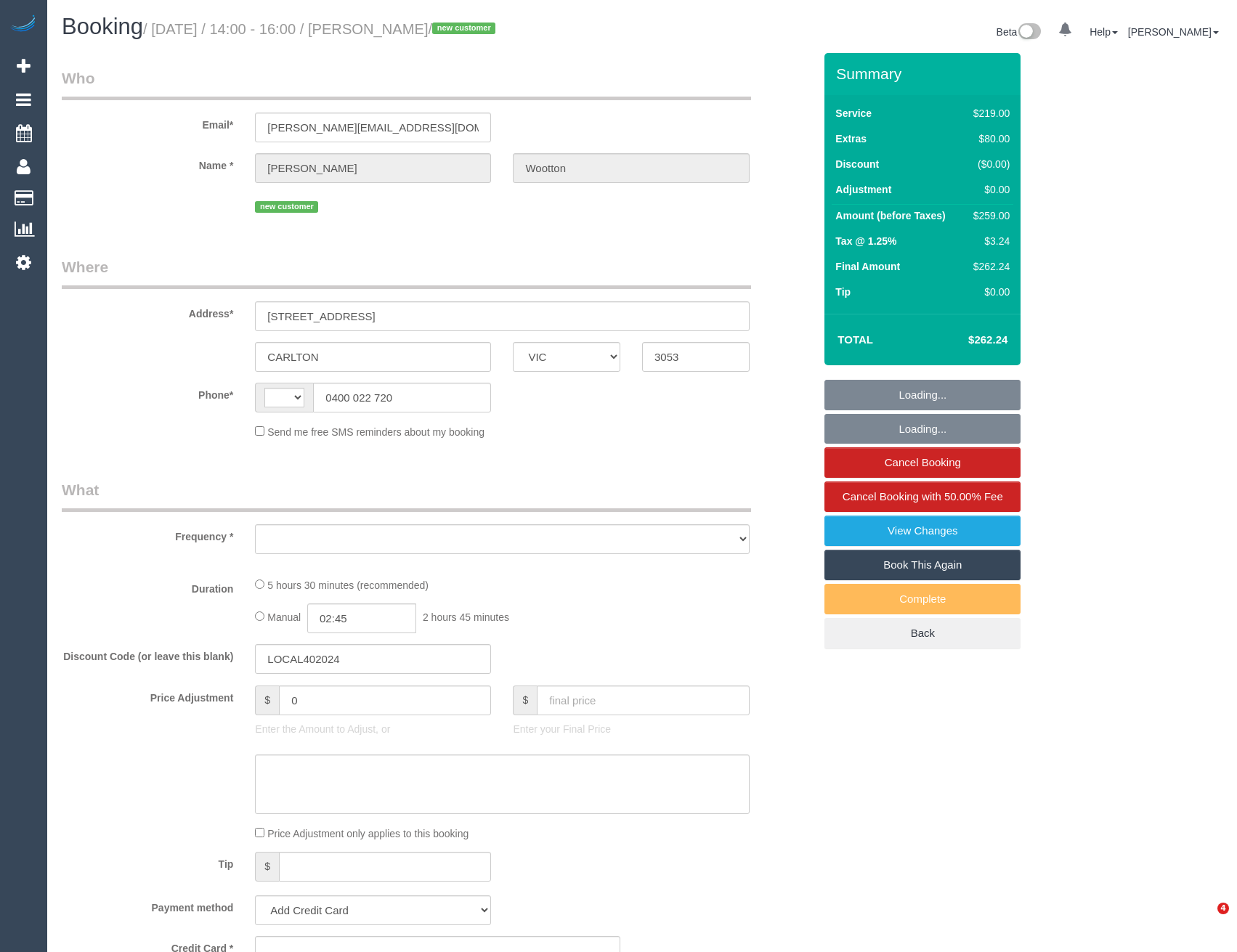
select select "VIC"
select select "string:AU"
select select "object:592"
select select "string:stripe-pm_1S4Kbm2GScqysDRVcY7WpnZ2"
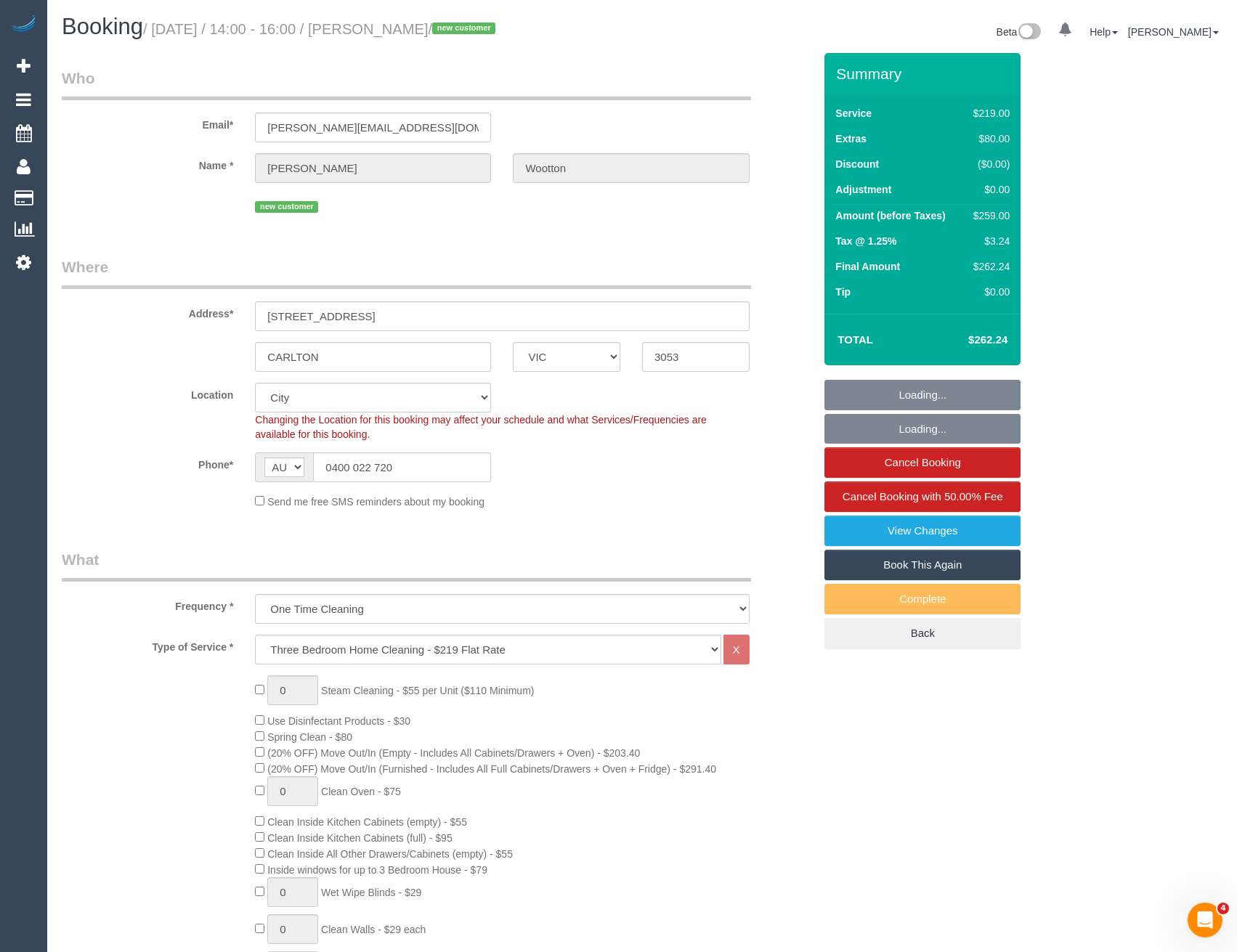
select select "object:841"
select select "number:28"
select select "number:14"
select select "number:21"
select select "number:22"
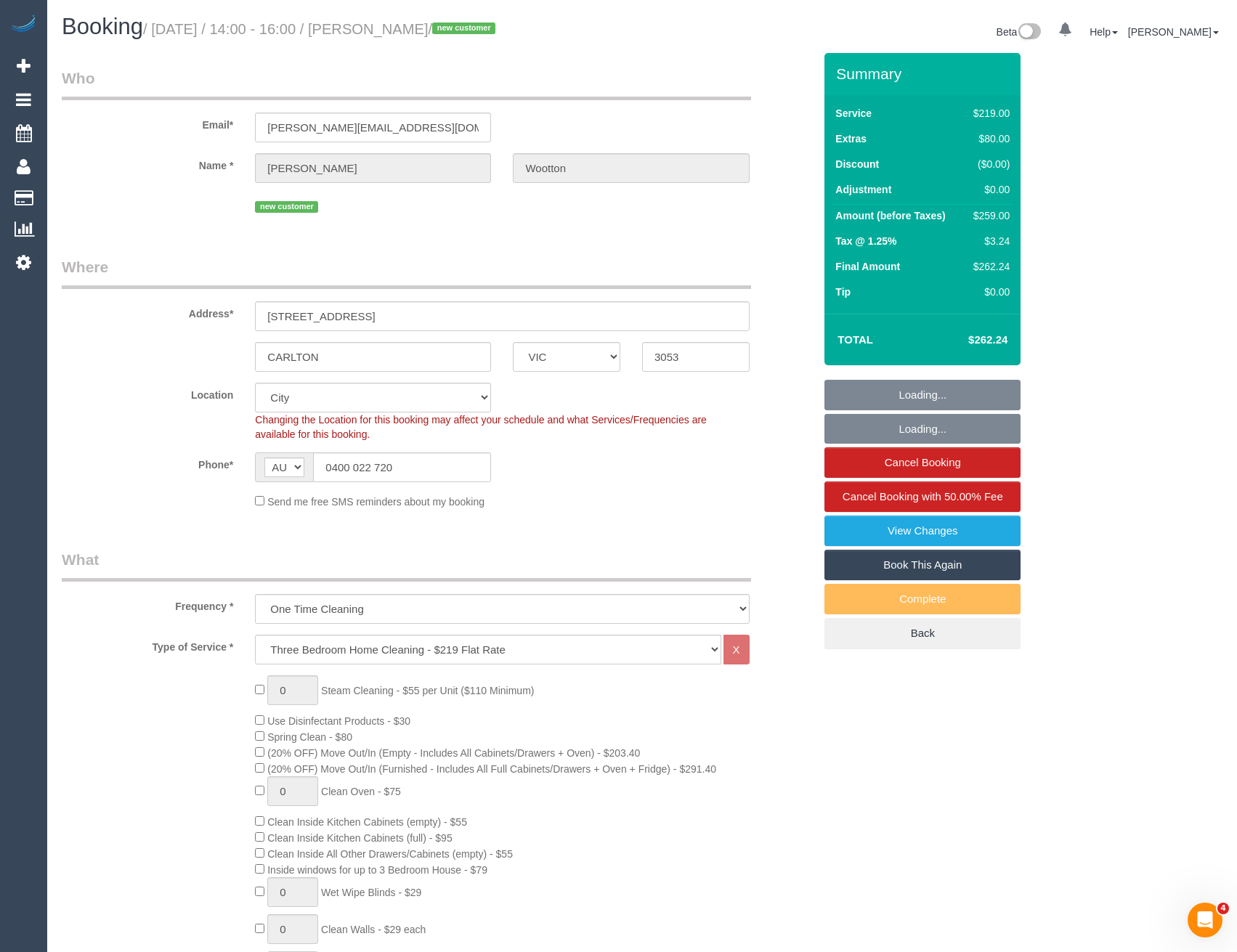
select select "number:13"
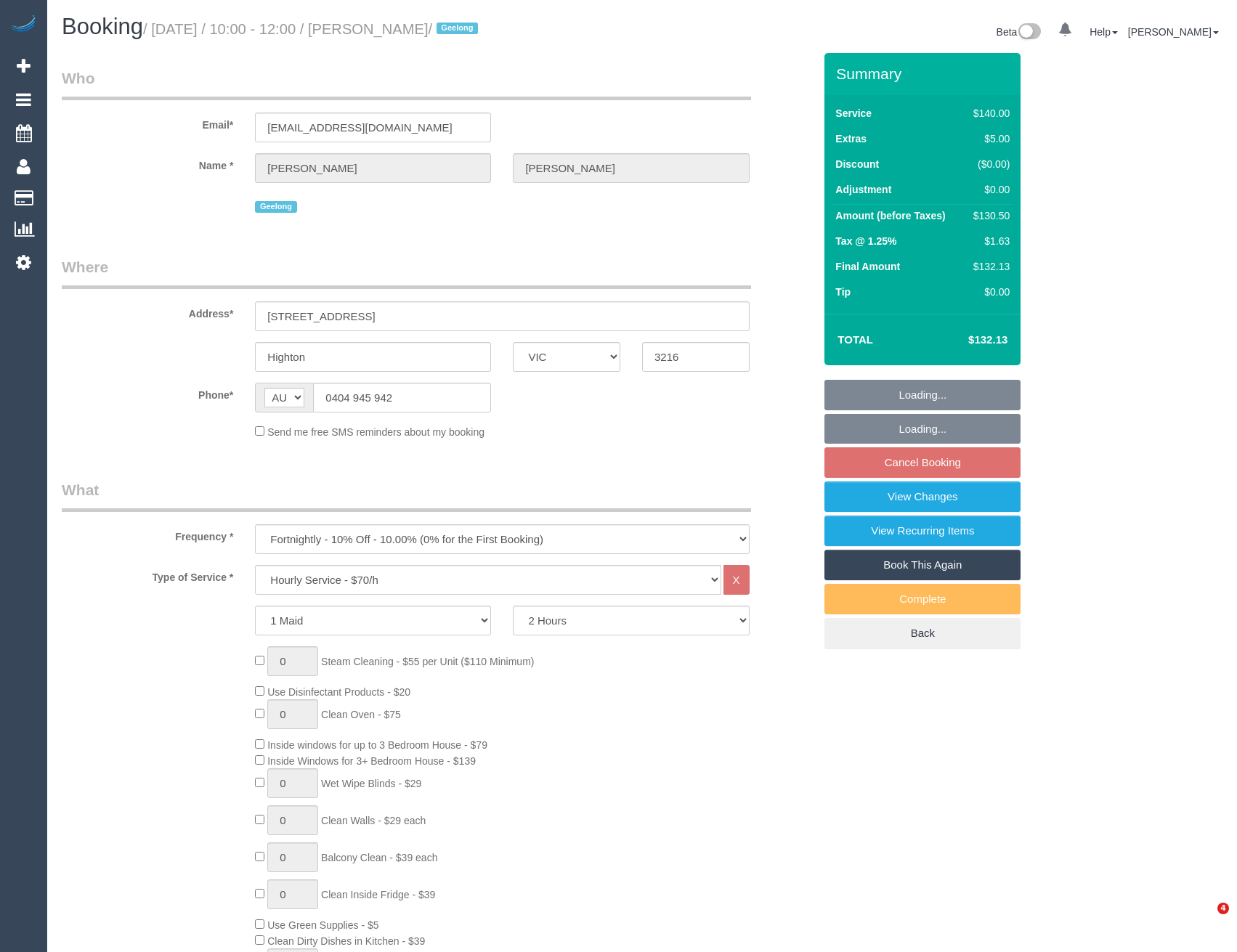
select select "VIC"
select select "object:770"
select select "string:stripe-pm_1Rwc0q2GScqysDRVBMhEZk2T"
select select "spot1"
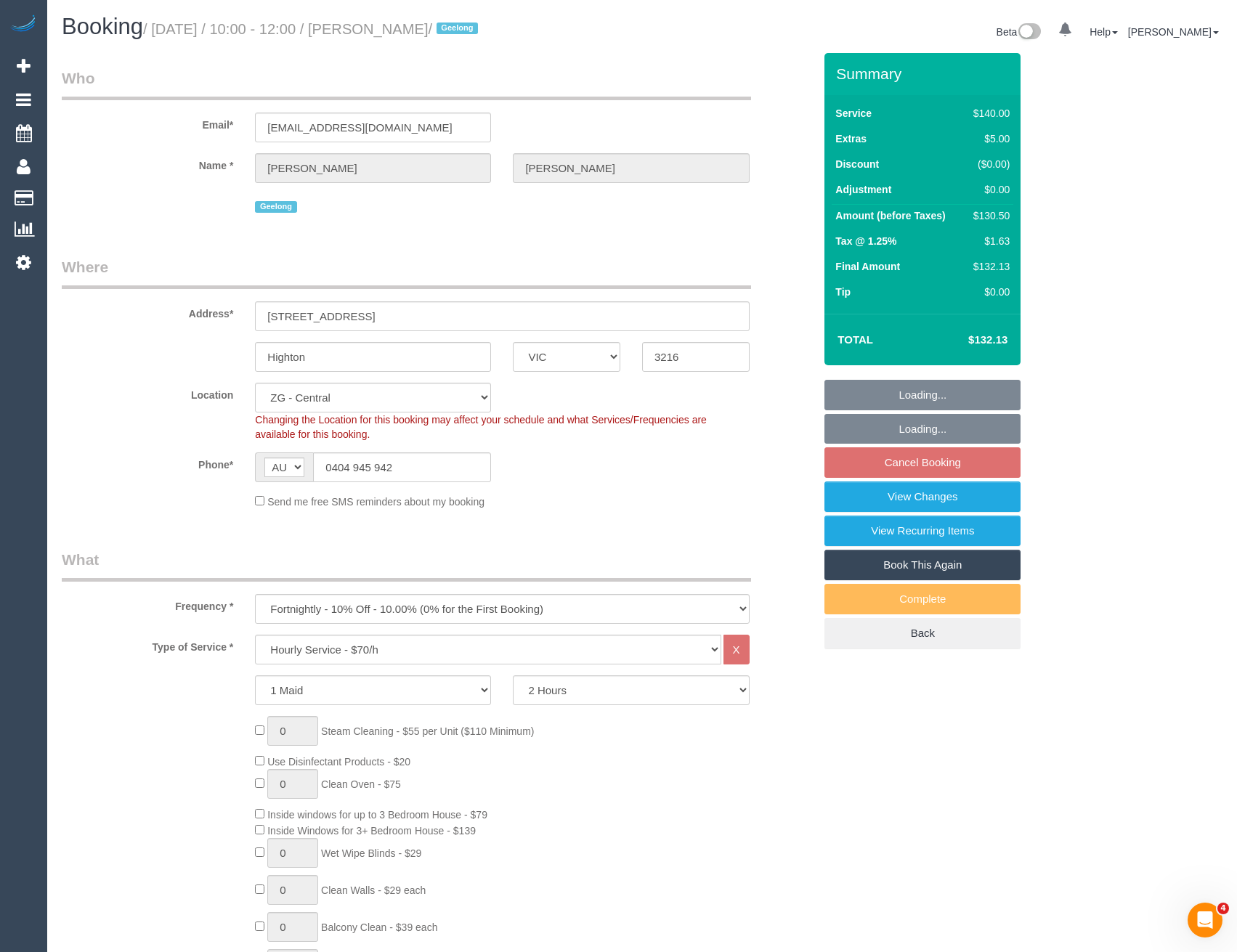
select select "number:27"
select select "number:14"
select select "number:19"
select select "number:24"
select select "number:33"
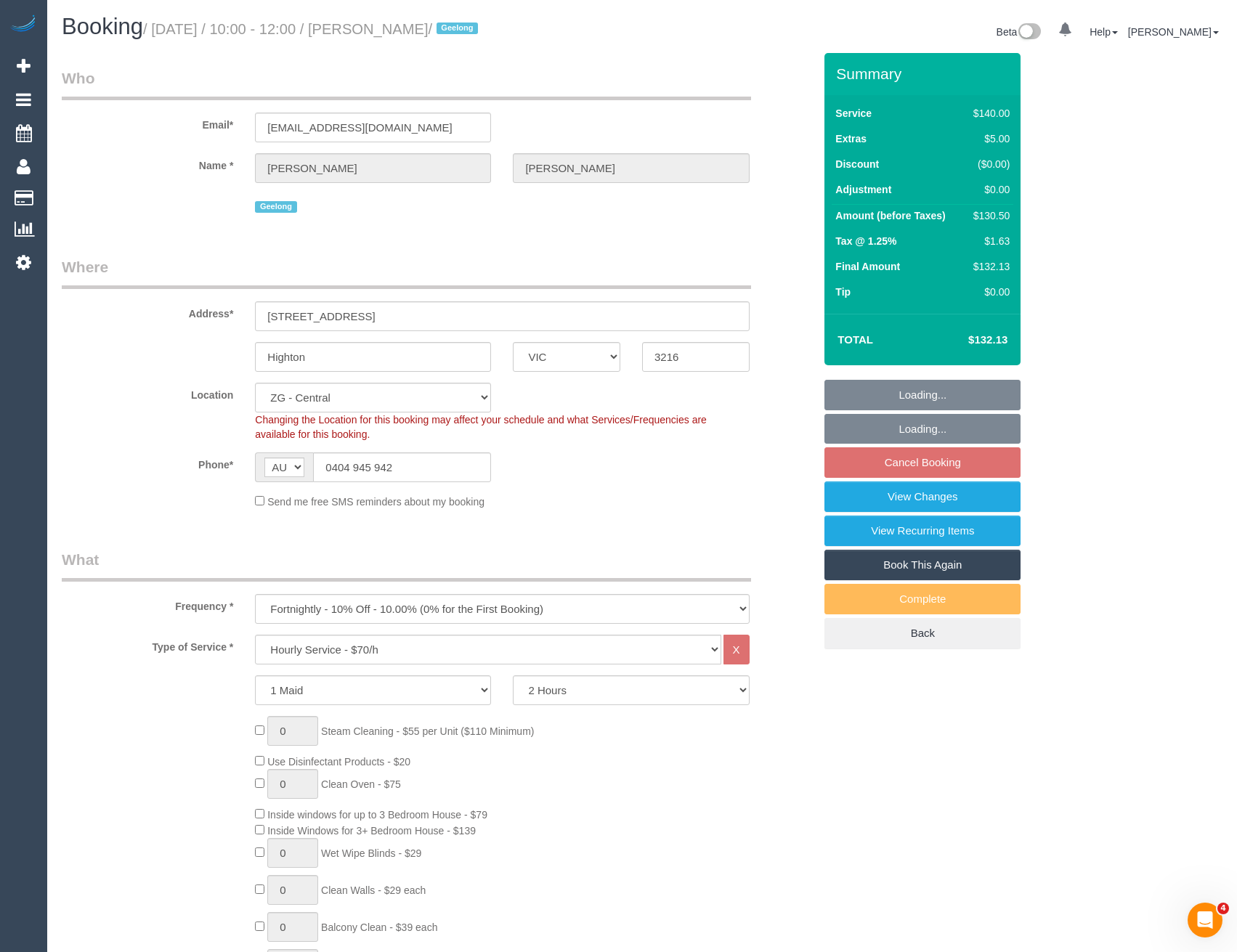
select select "number:12"
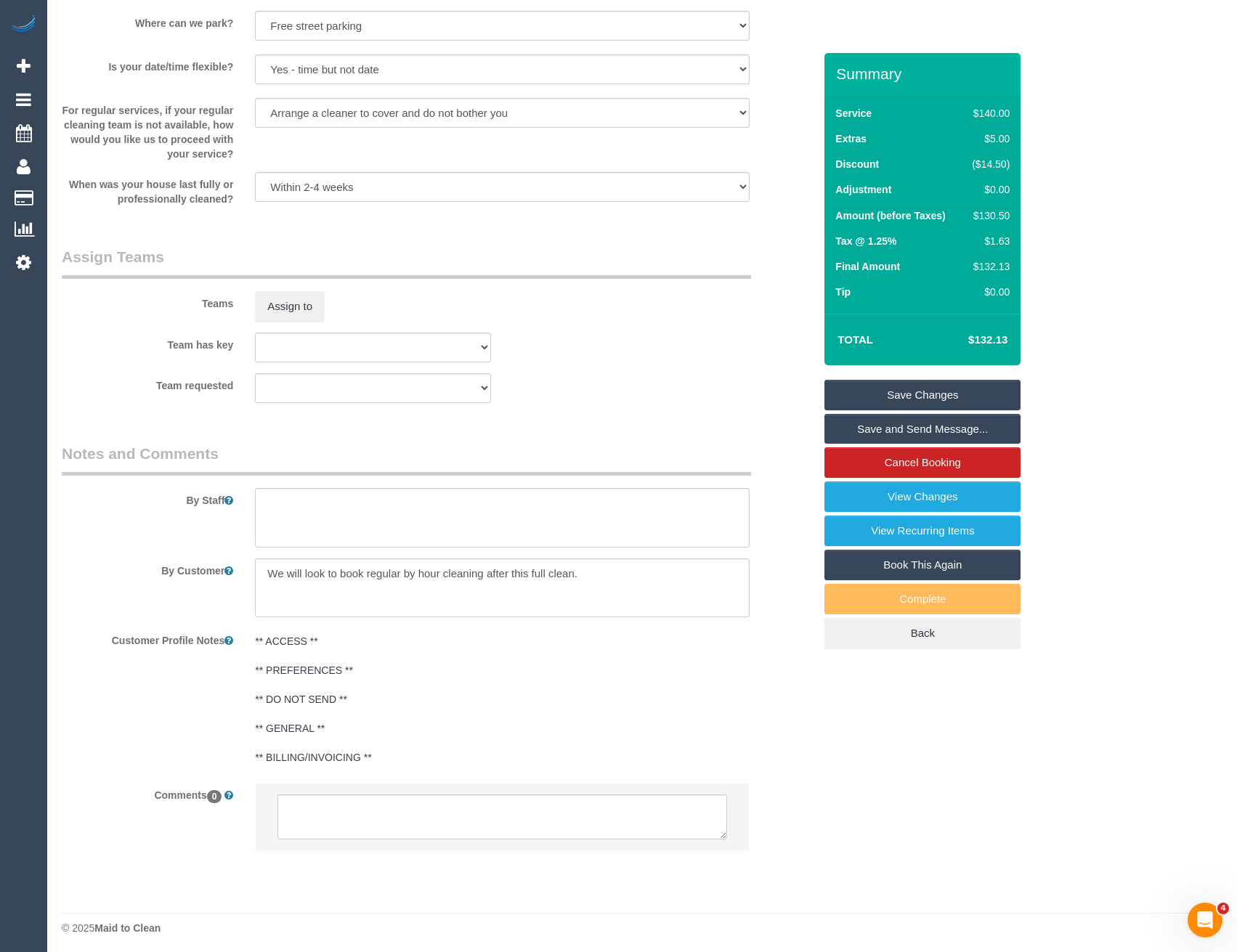
scroll to position [1940, 0]
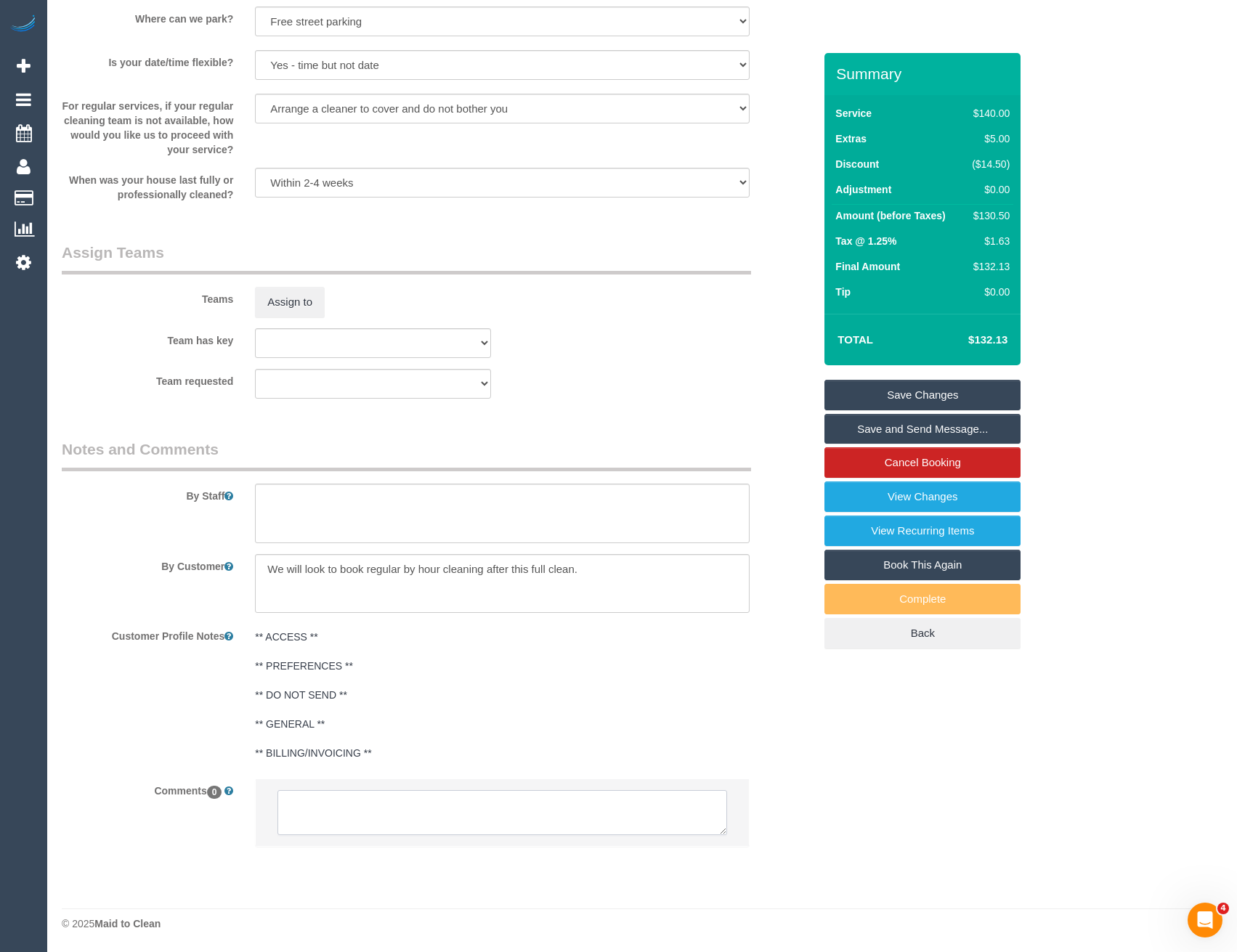
click at [375, 809] on textarea at bounding box center [501, 812] width 449 height 45
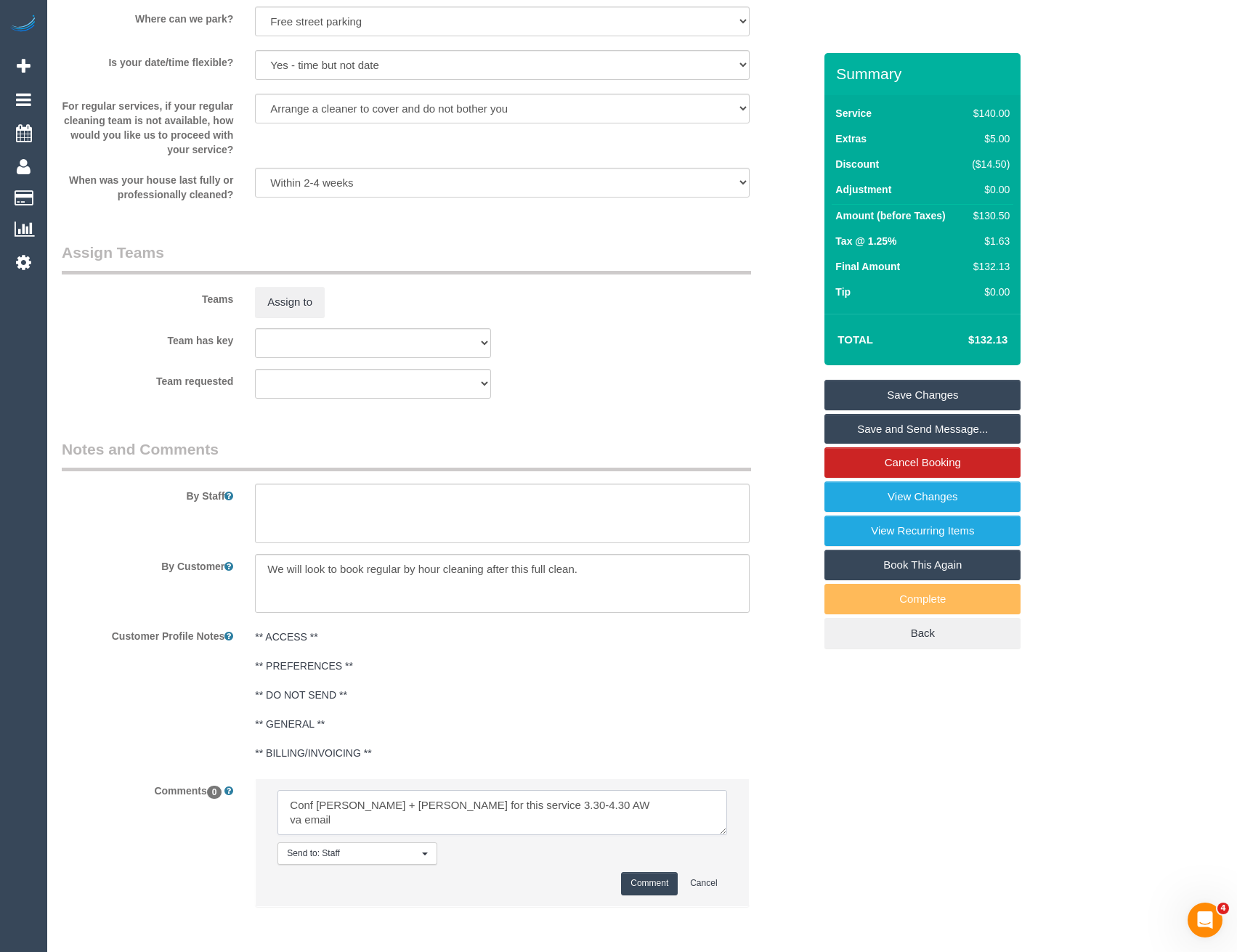
type textarea "Conf Shachi + Chirag for this service 3.30-4.30 AW va email"
click at [647, 887] on button "Comment" at bounding box center [649, 883] width 57 height 22
click at [320, 500] on textarea at bounding box center [501, 514] width 494 height 59
type textarea "*"
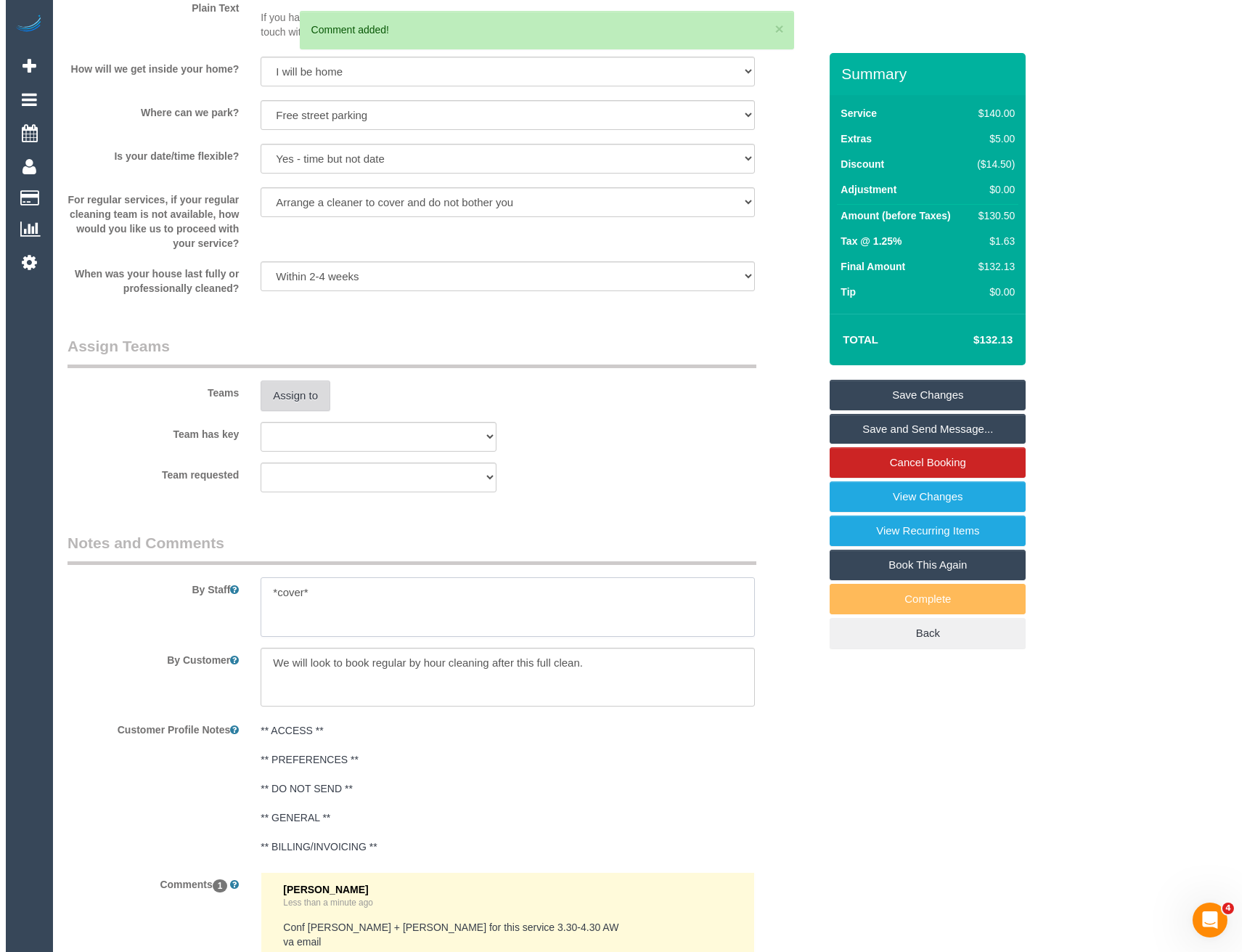
scroll to position [1649, 0]
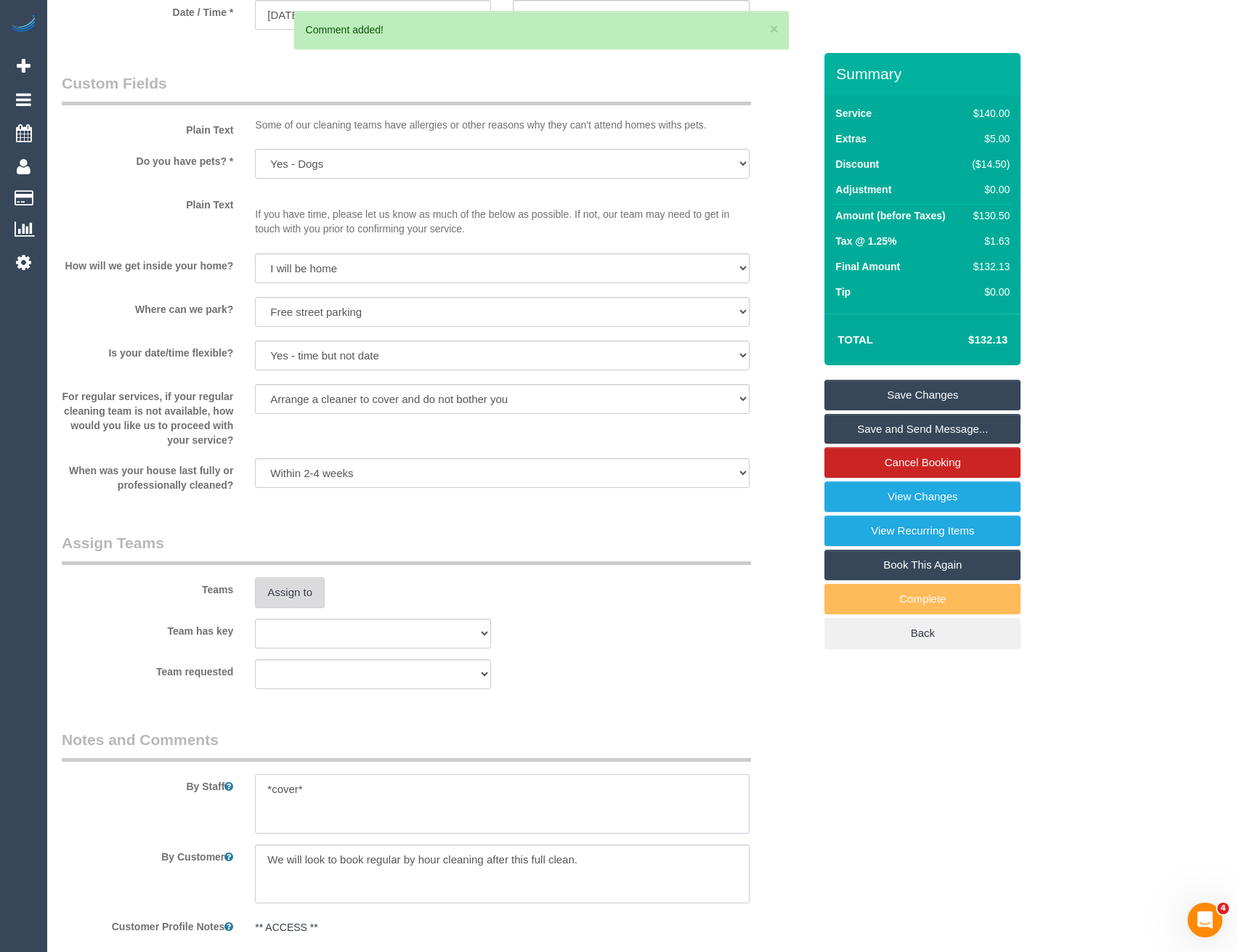
type textarea "*cover*"
click at [289, 607] on button "Assign to" at bounding box center [289, 592] width 70 height 30
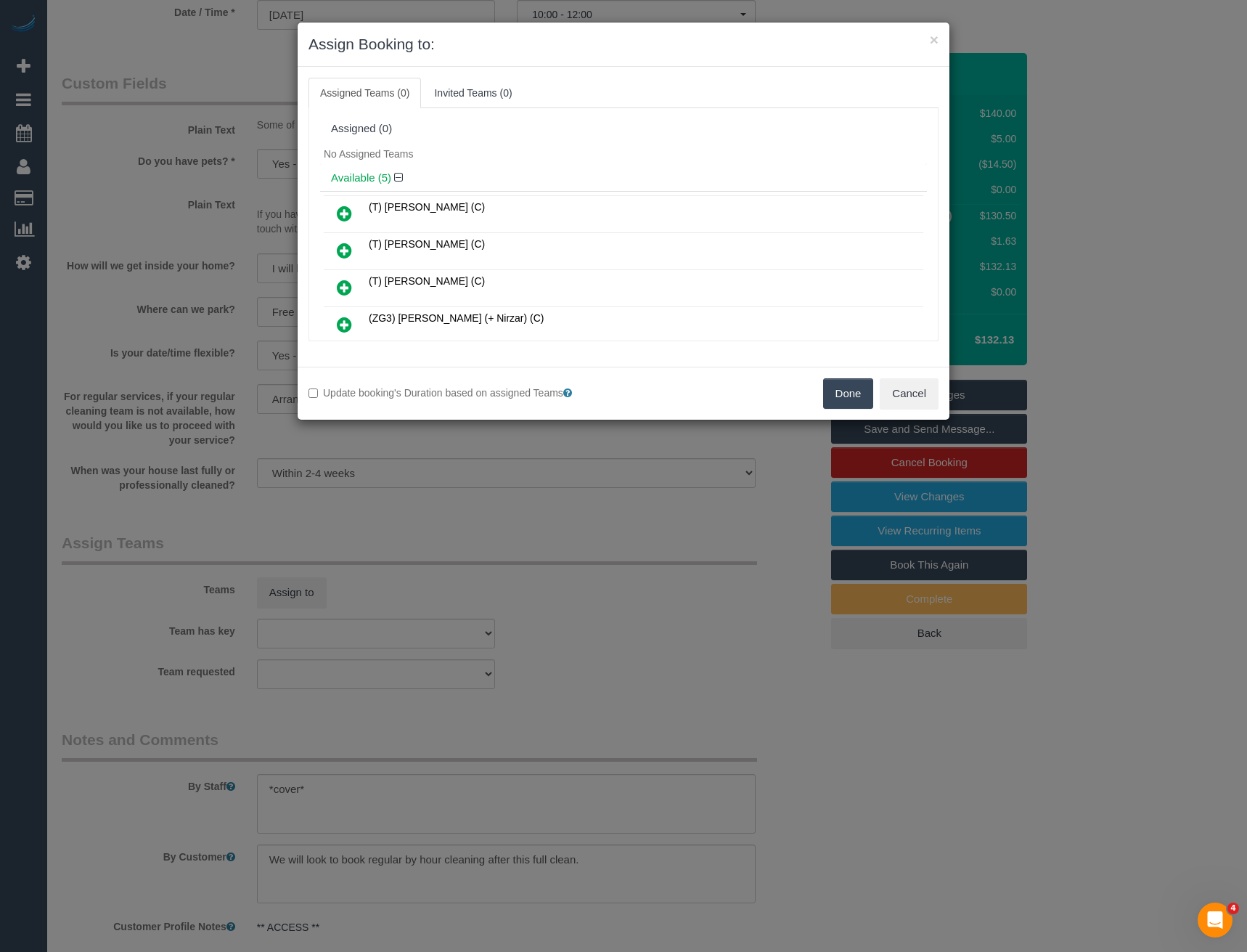
scroll to position [390, 0]
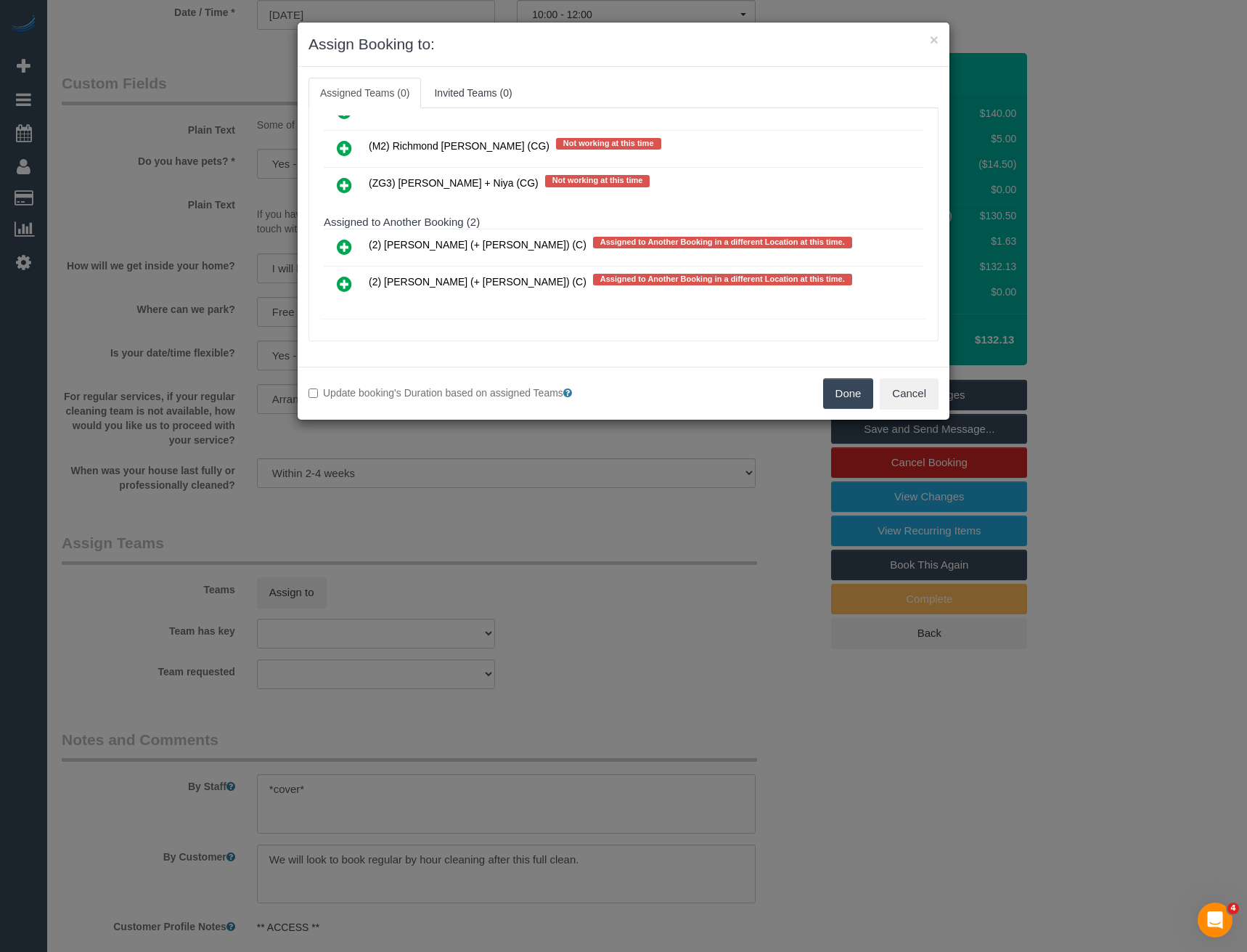
click at [345, 282] on icon at bounding box center [345, 284] width 15 height 17
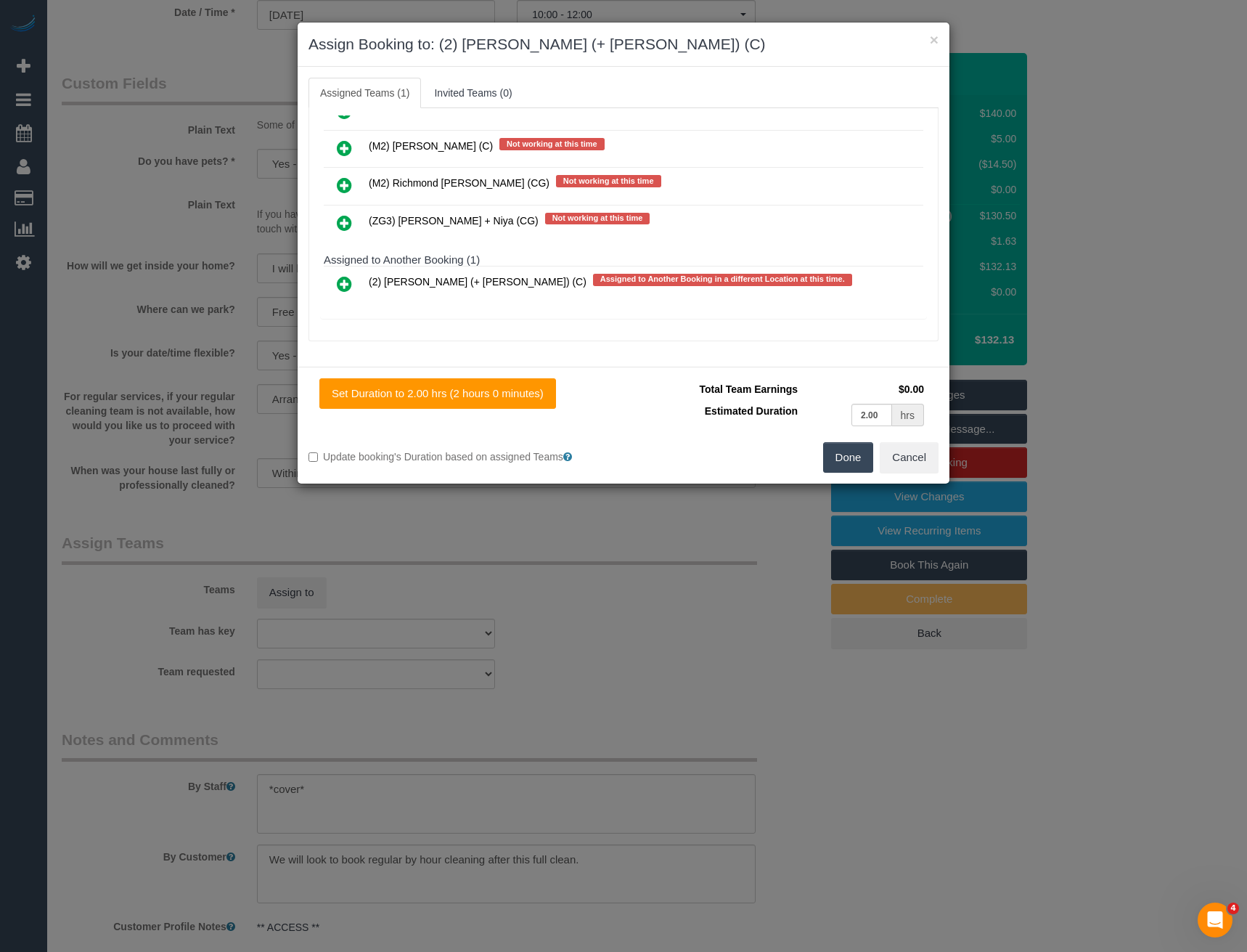
click at [345, 273] on link at bounding box center [344, 284] width 34 height 29
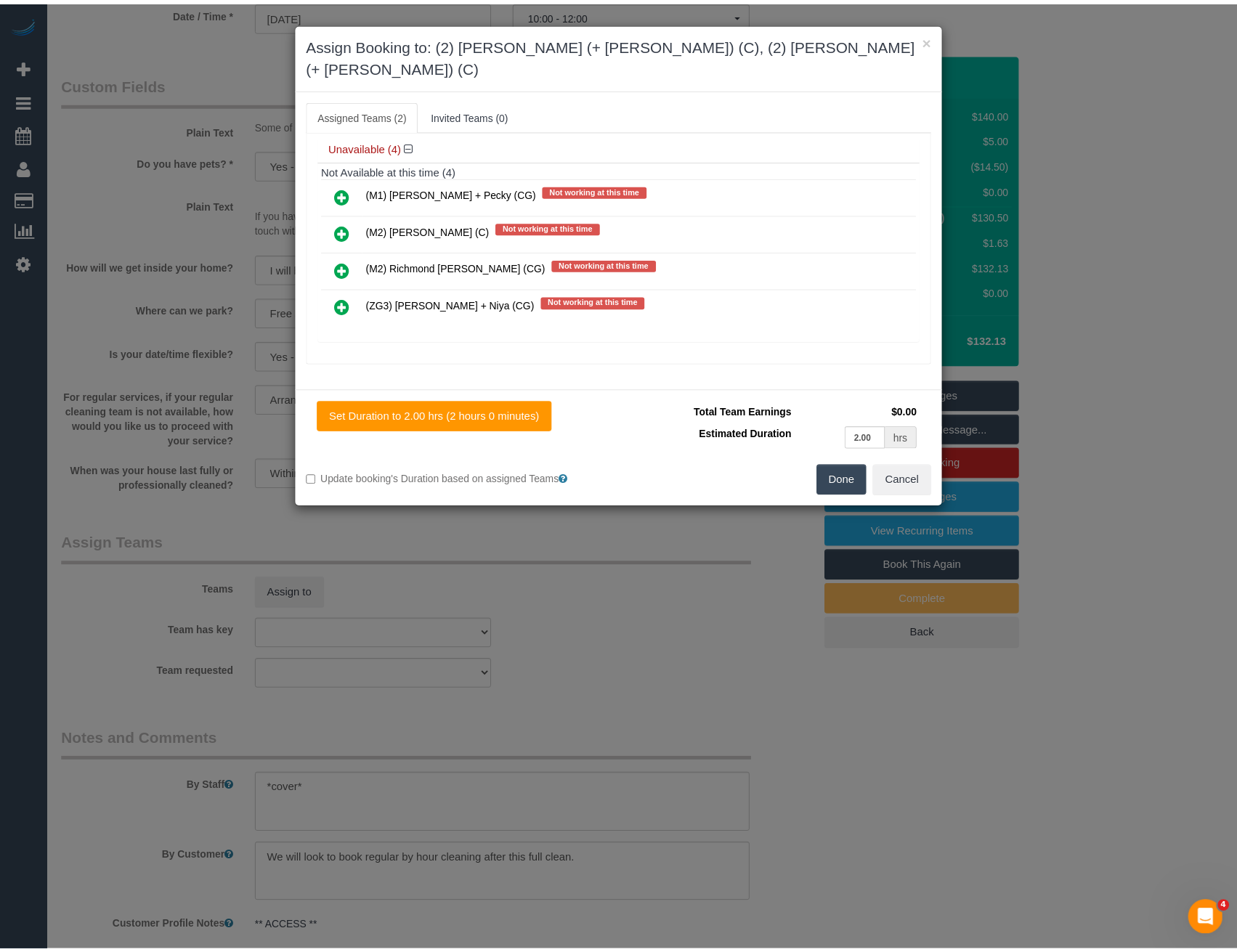
scroll to position [0, 0]
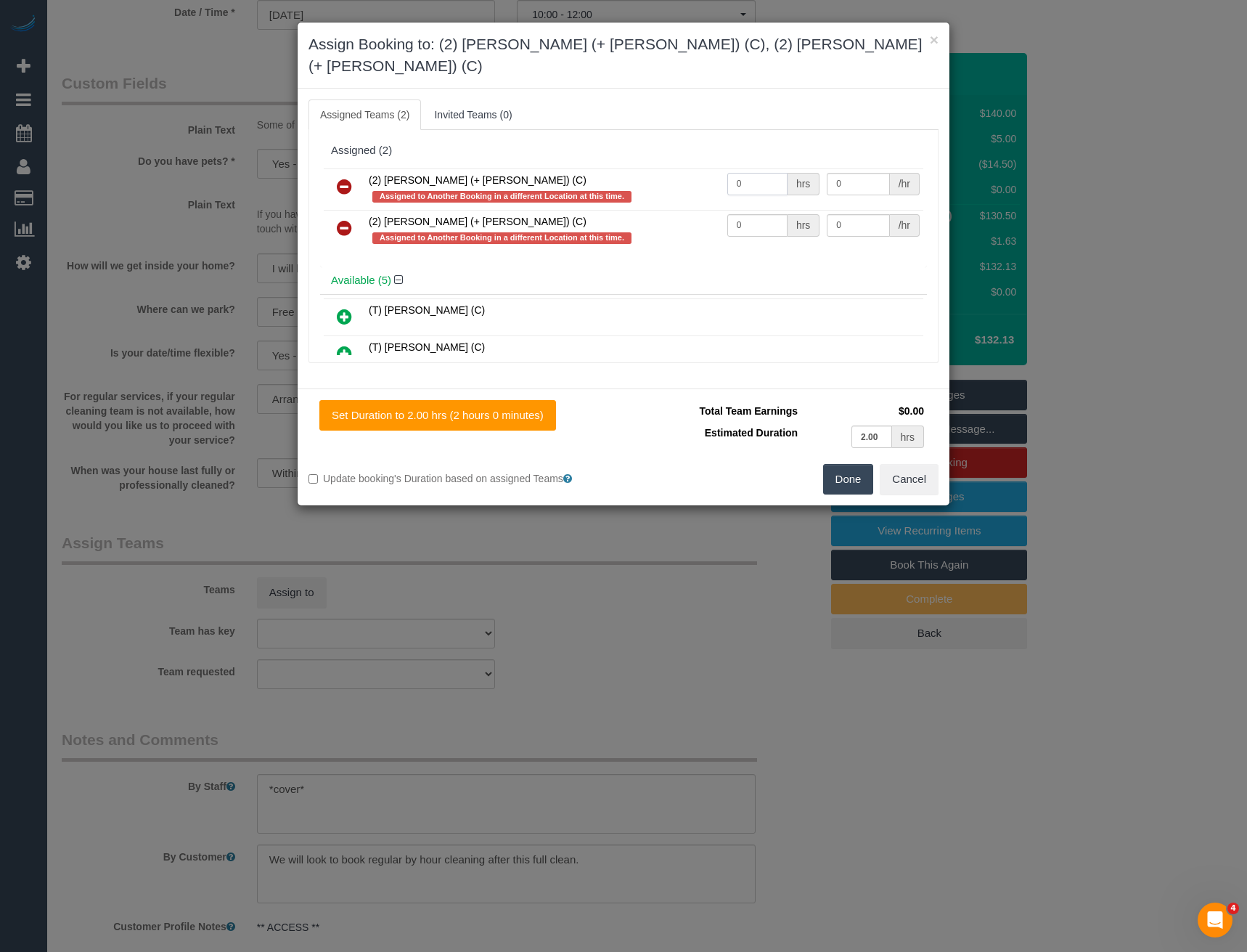
drag, startPoint x: 645, startPoint y: 177, endPoint x: 611, endPoint y: 179, distance: 34.1
click at [631, 177] on tr "(2) Chirag (+ Shachi) (C) Assigned to Another Booking in a different Location a…" at bounding box center [624, 189] width 600 height 41
type input "1"
type input "37.5"
drag, startPoint x: 750, startPoint y: 200, endPoint x: 668, endPoint y: 203, distance: 82.1
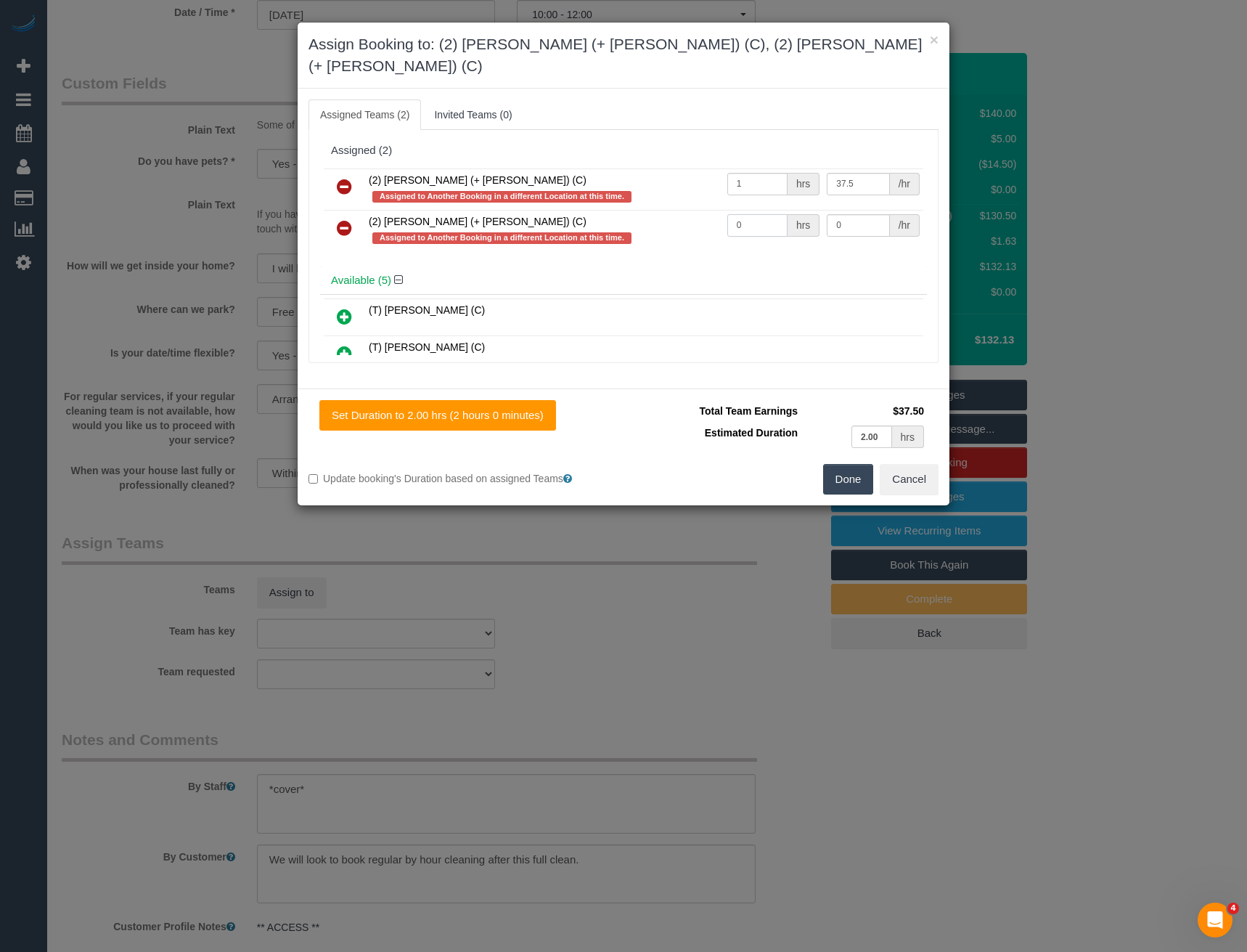
click at [673, 210] on tr "(2) Shachi (+ Chirag) (C) Assigned to Another Booking in a different Location a…" at bounding box center [624, 231] width 600 height 41
type input "1"
type input "37.5"
click at [846, 464] on button "Done" at bounding box center [849, 479] width 51 height 30
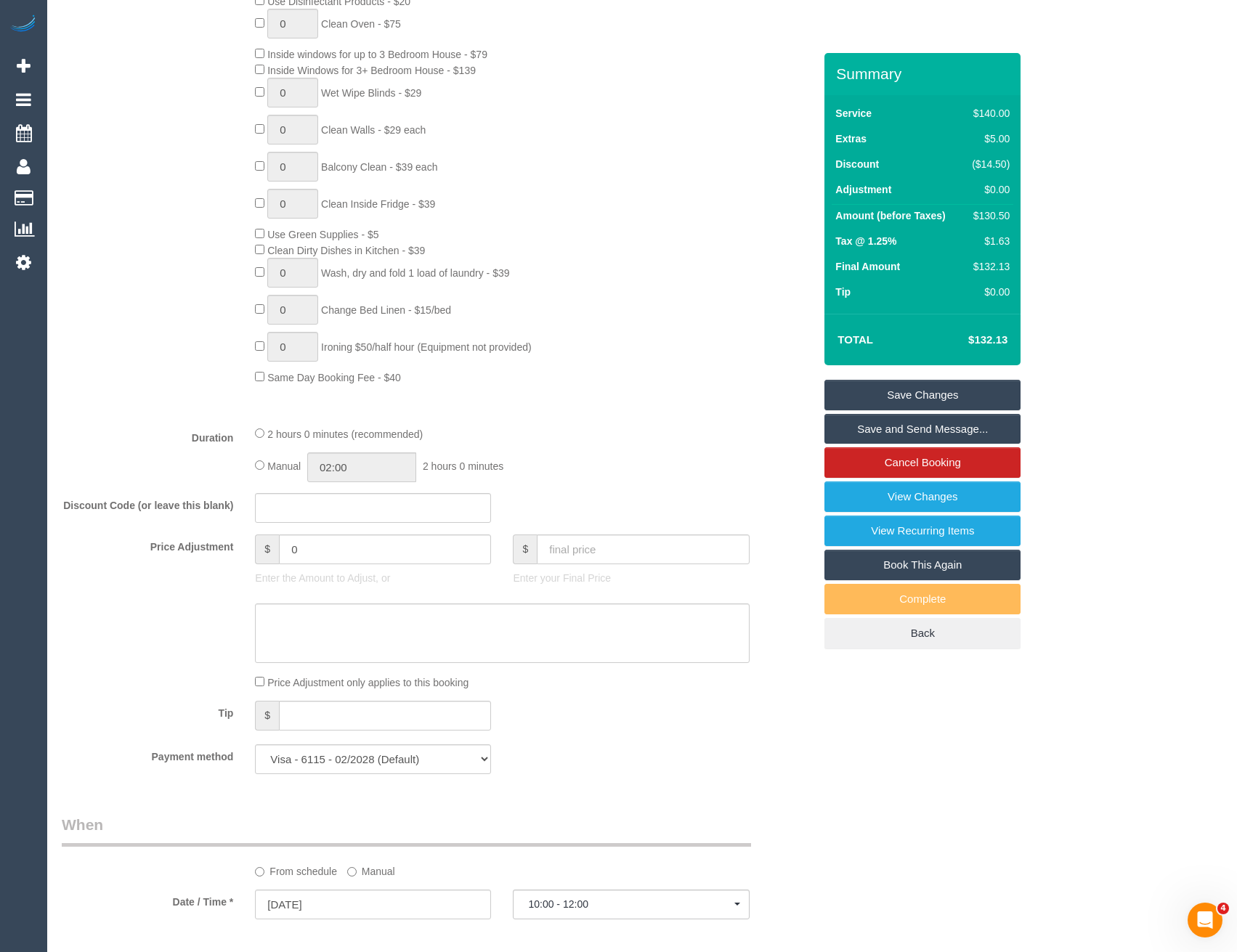
scroll to position [560, 0]
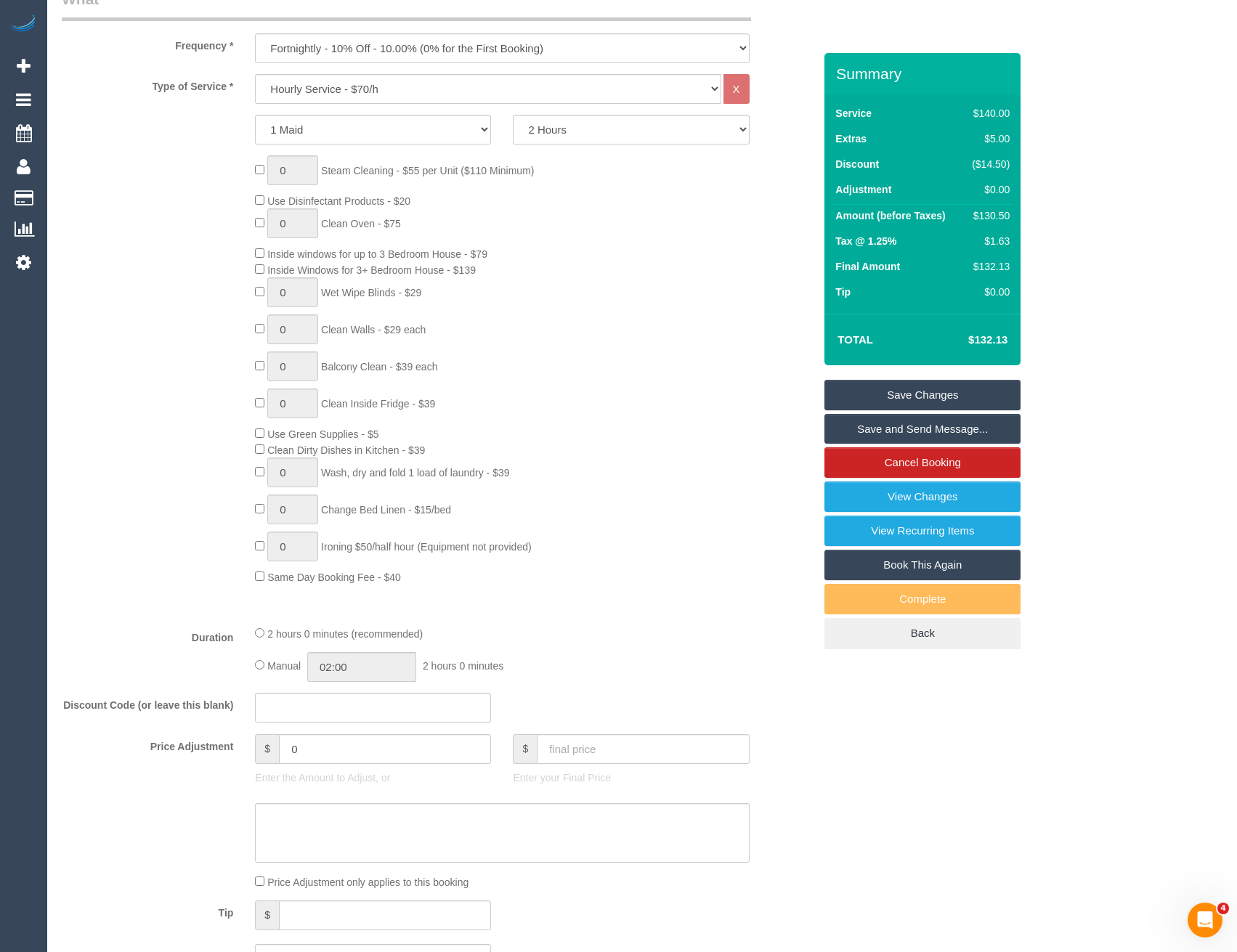
click at [266, 662] on div "Manual 02:00 2 hours 0 minutes" at bounding box center [501, 667] width 494 height 30
click at [270, 662] on span "Manual" at bounding box center [284, 666] width 34 height 12
click at [360, 660] on input "02:00" at bounding box center [362, 667] width 109 height 30
type input "01:00"
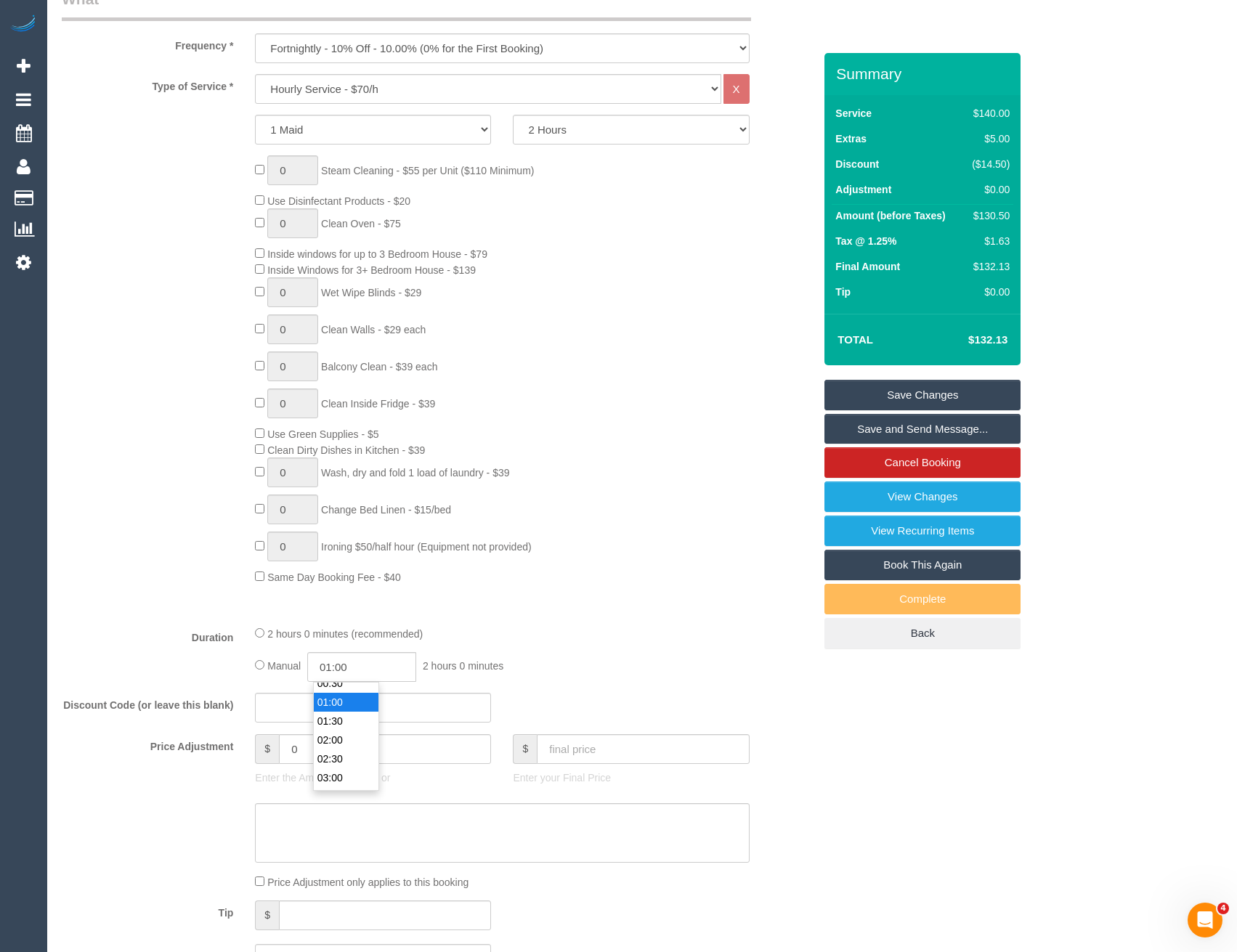
click at [346, 709] on li "01:00" at bounding box center [346, 701] width 64 height 19
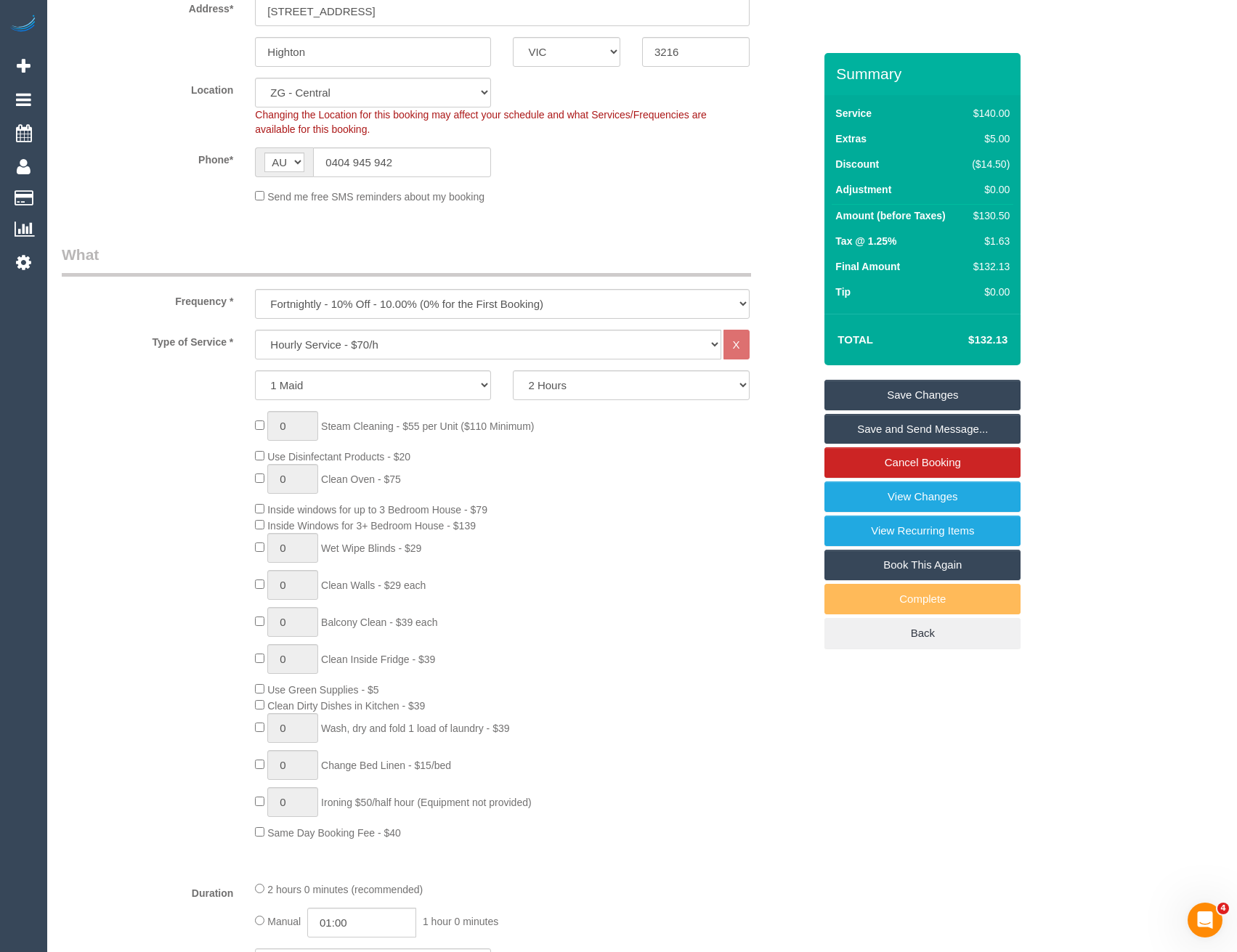
select select "spot19"
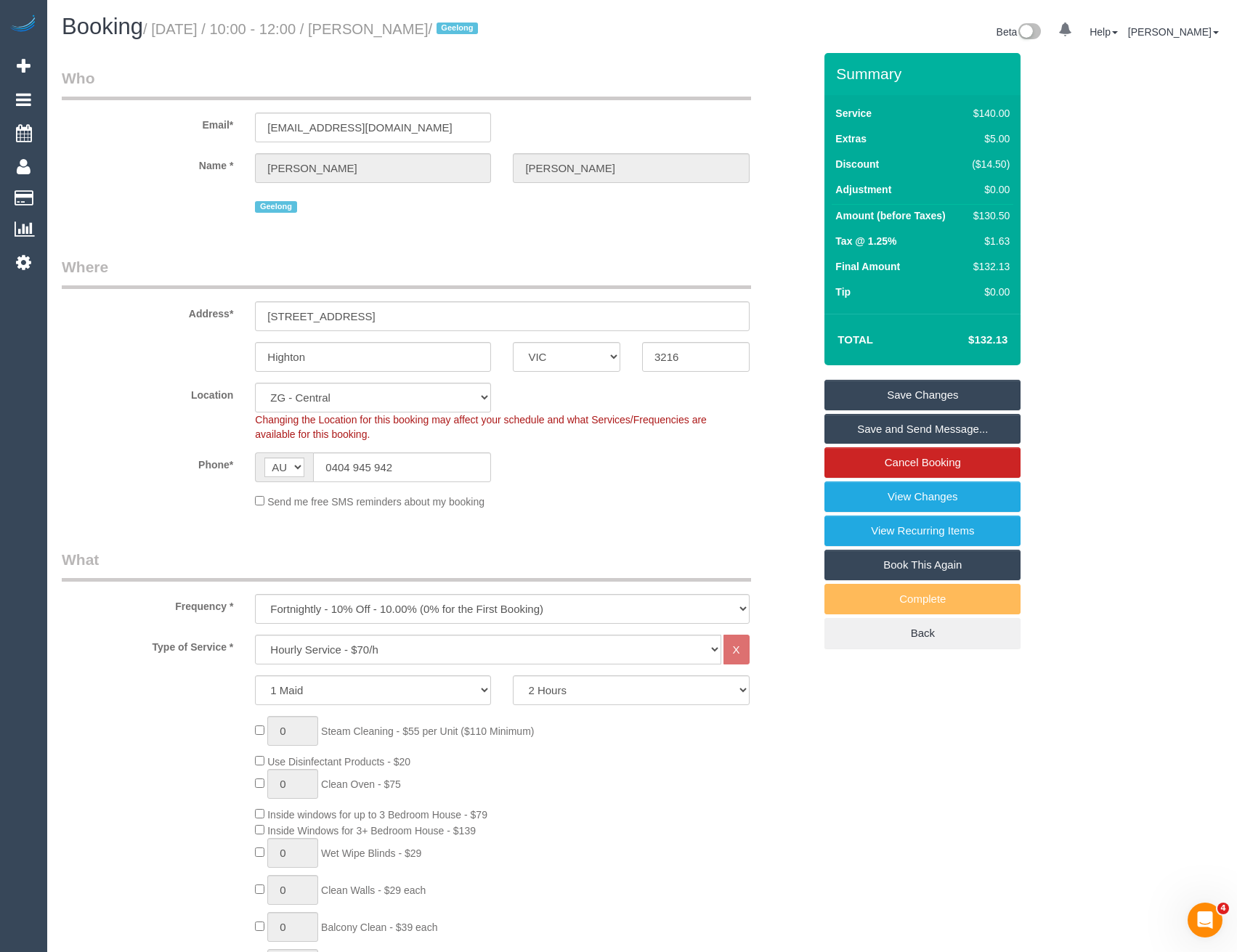
click at [886, 399] on link "Save Changes" at bounding box center [923, 395] width 196 height 30
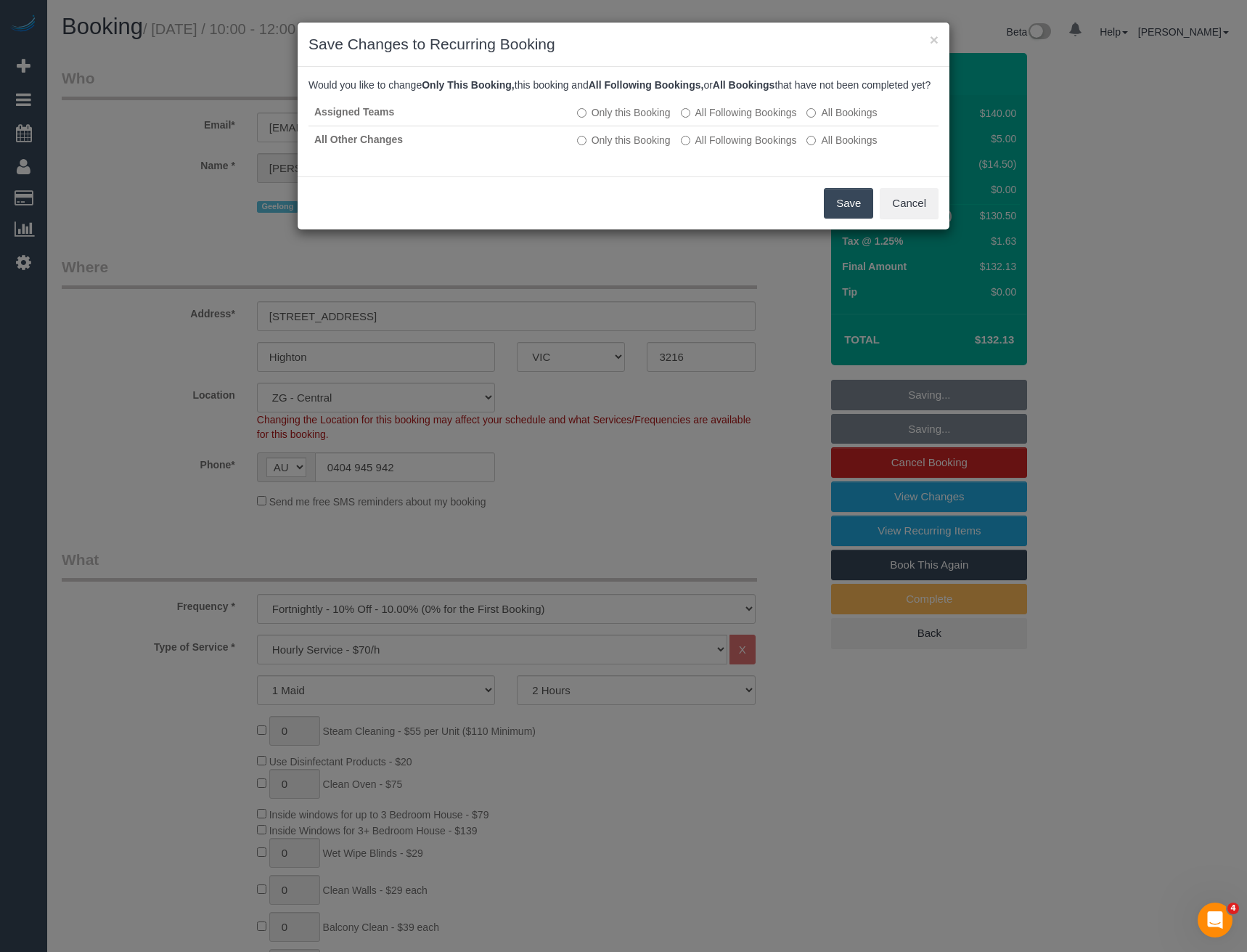
drag, startPoint x: 840, startPoint y: 210, endPoint x: 707, endPoint y: 246, distance: 137.8
click at [840, 210] on button "Save" at bounding box center [849, 203] width 49 height 30
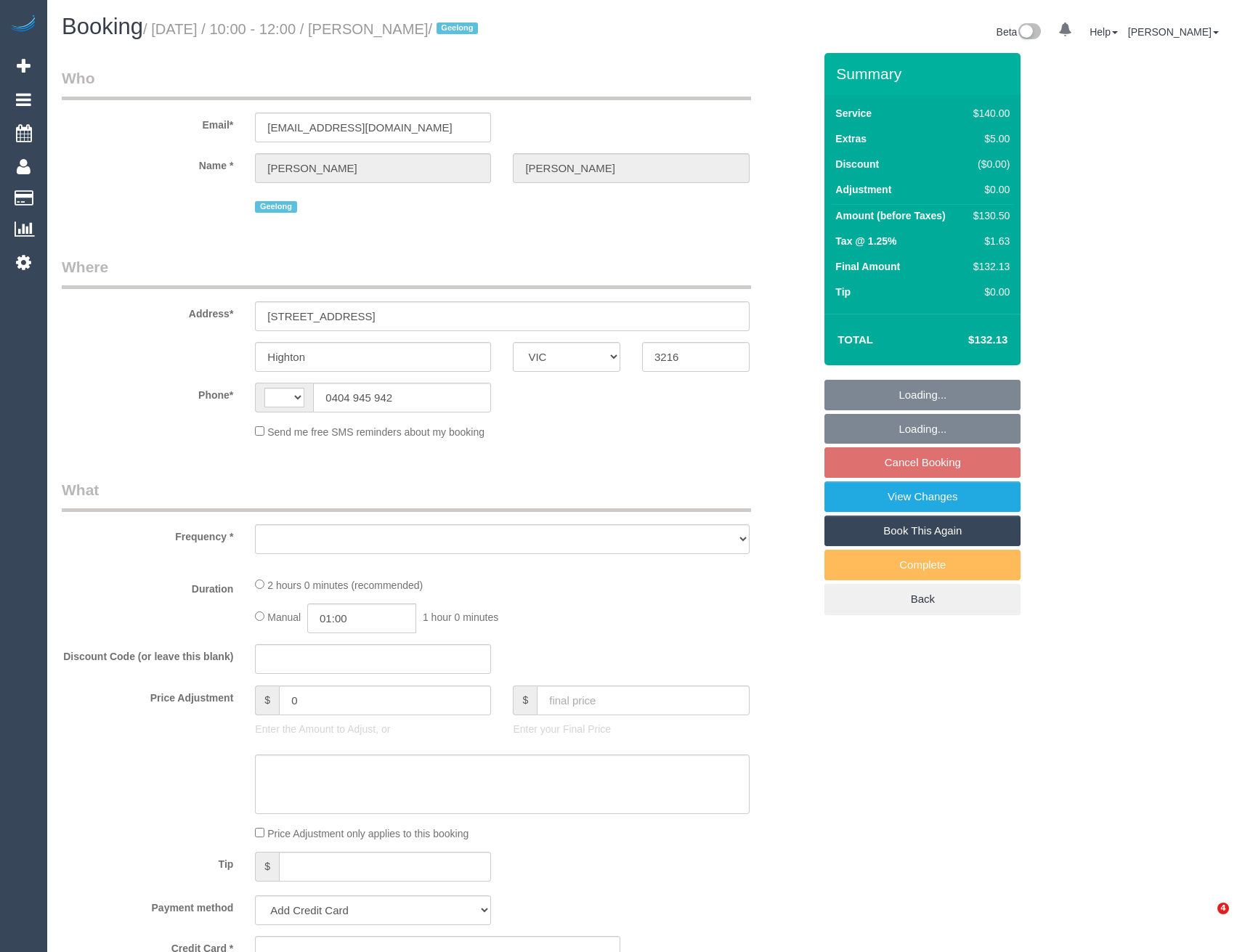
select select "VIC"
select select "string:AU"
select select "object:294"
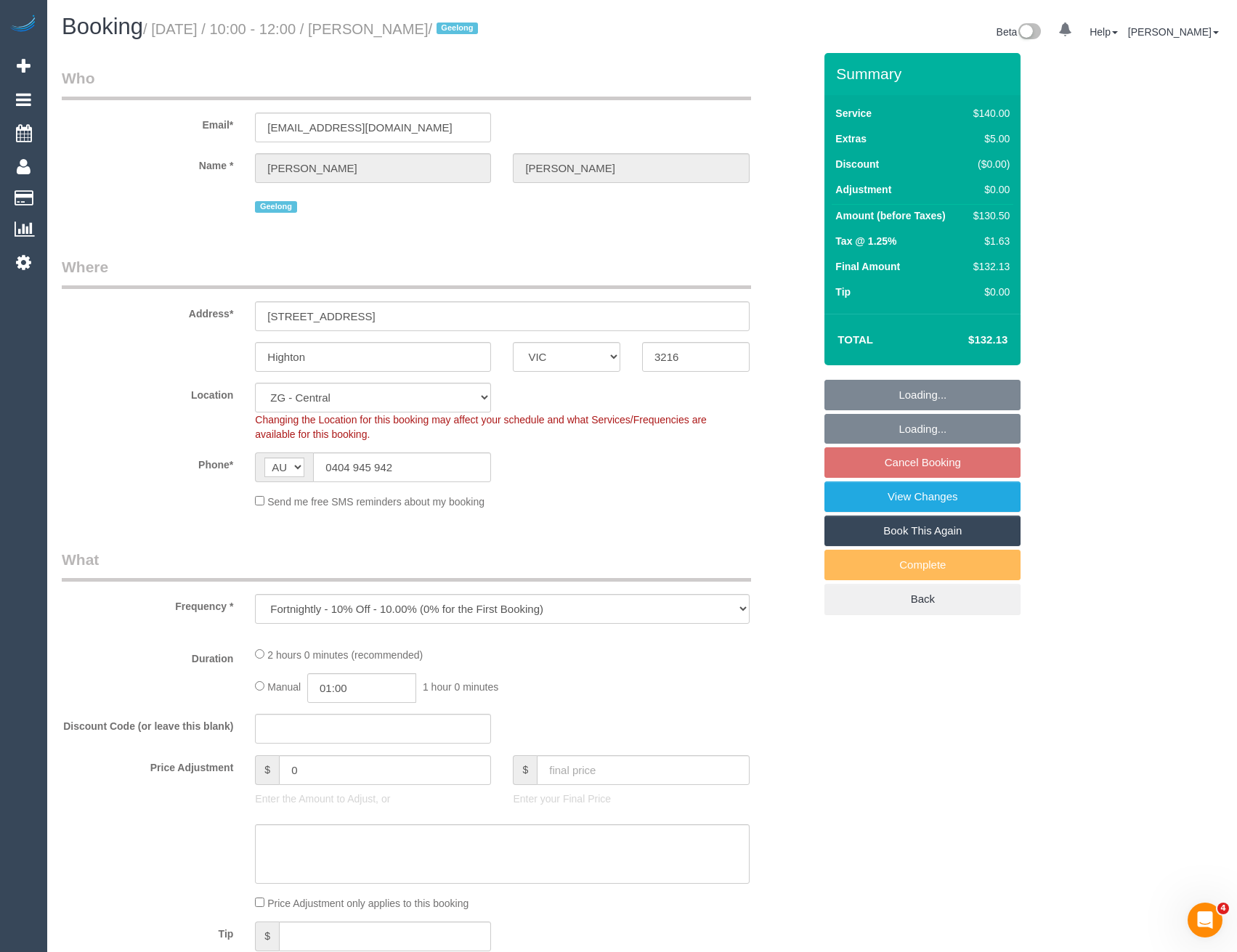
select select "string:stripe-pm_1Rwc0q2GScqysDRVBMhEZk2T"
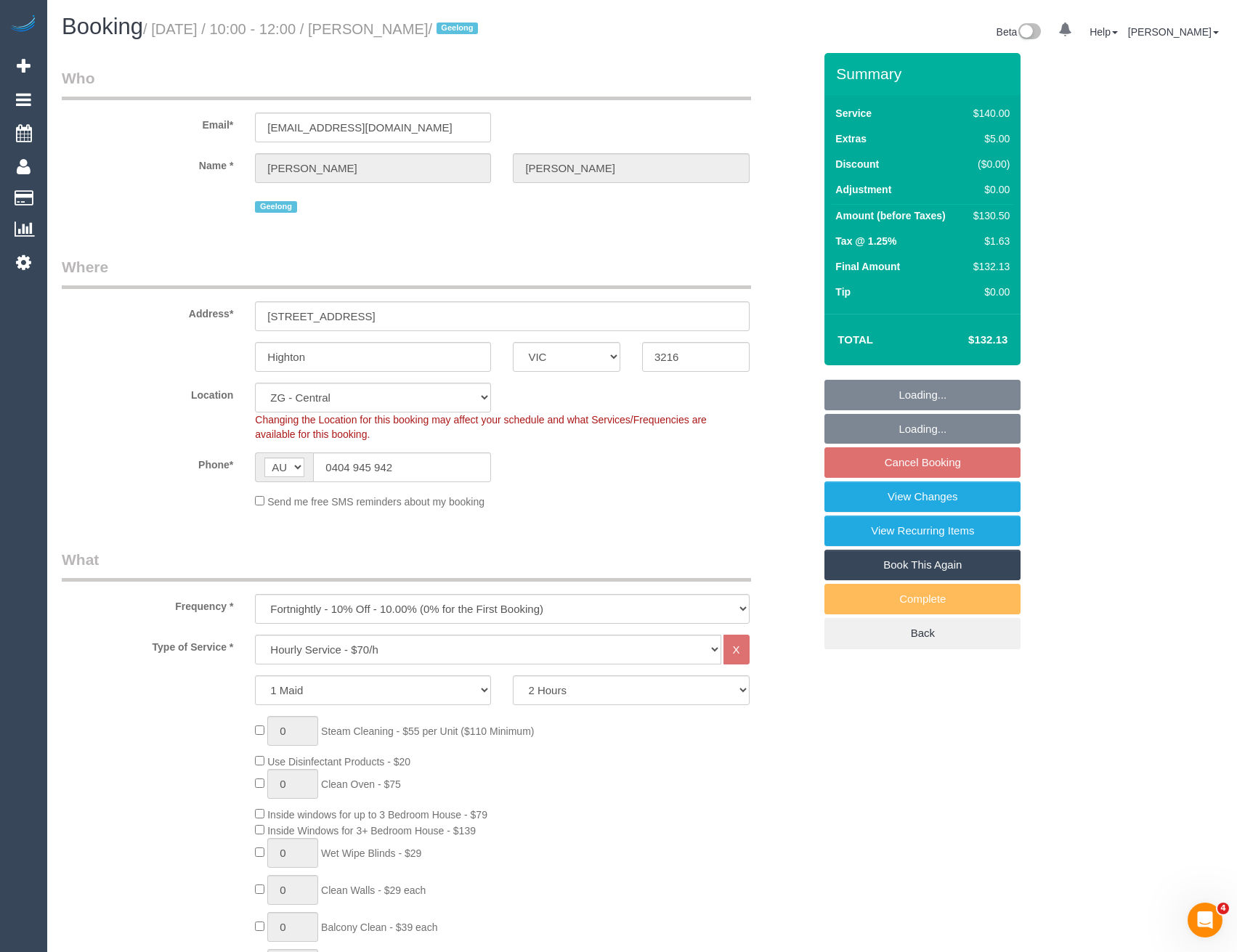
select select "object:800"
select select "number:27"
select select "number:14"
select select "number:19"
select select "number:24"
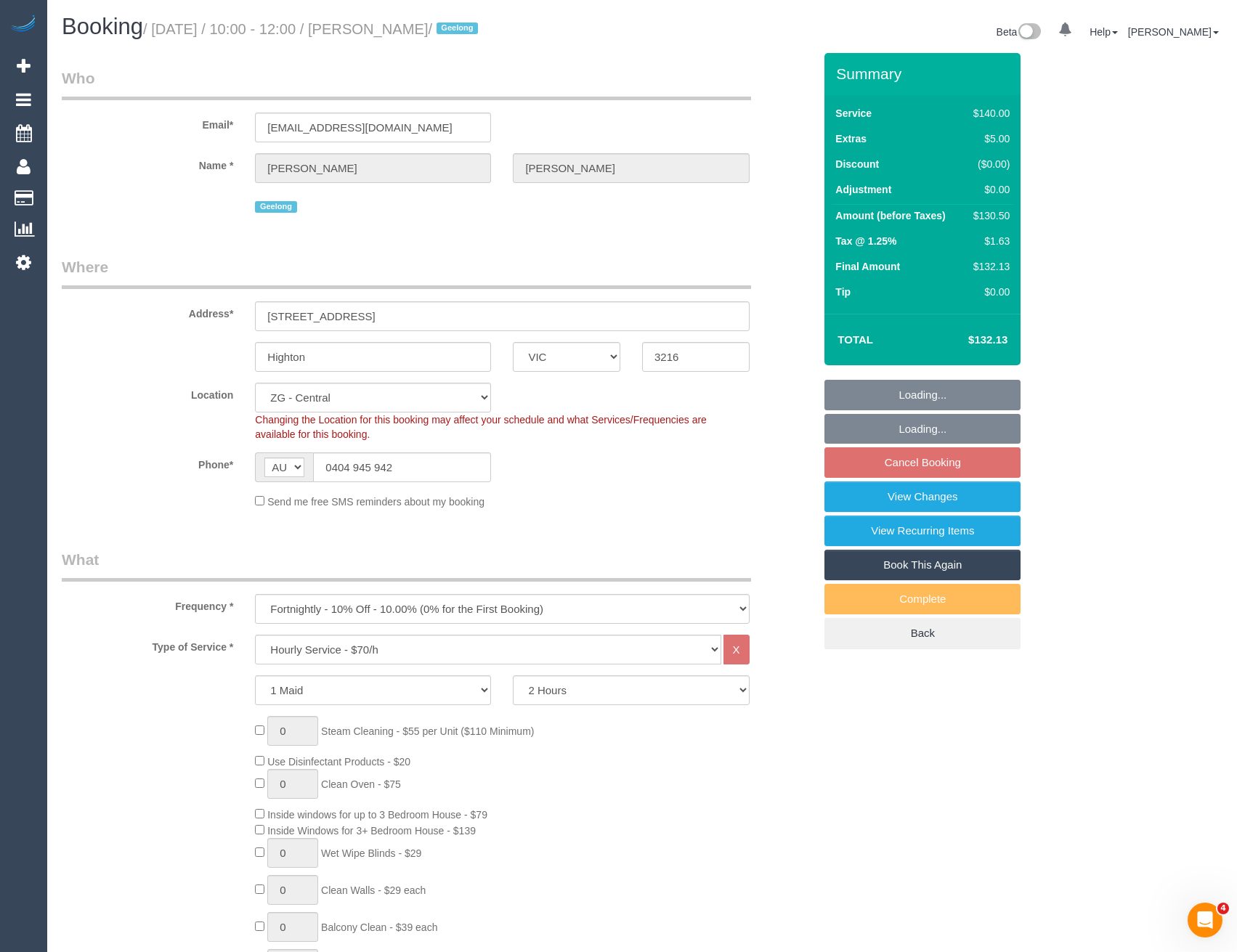
select select "number:33"
select select "number:12"
select select "spot1"
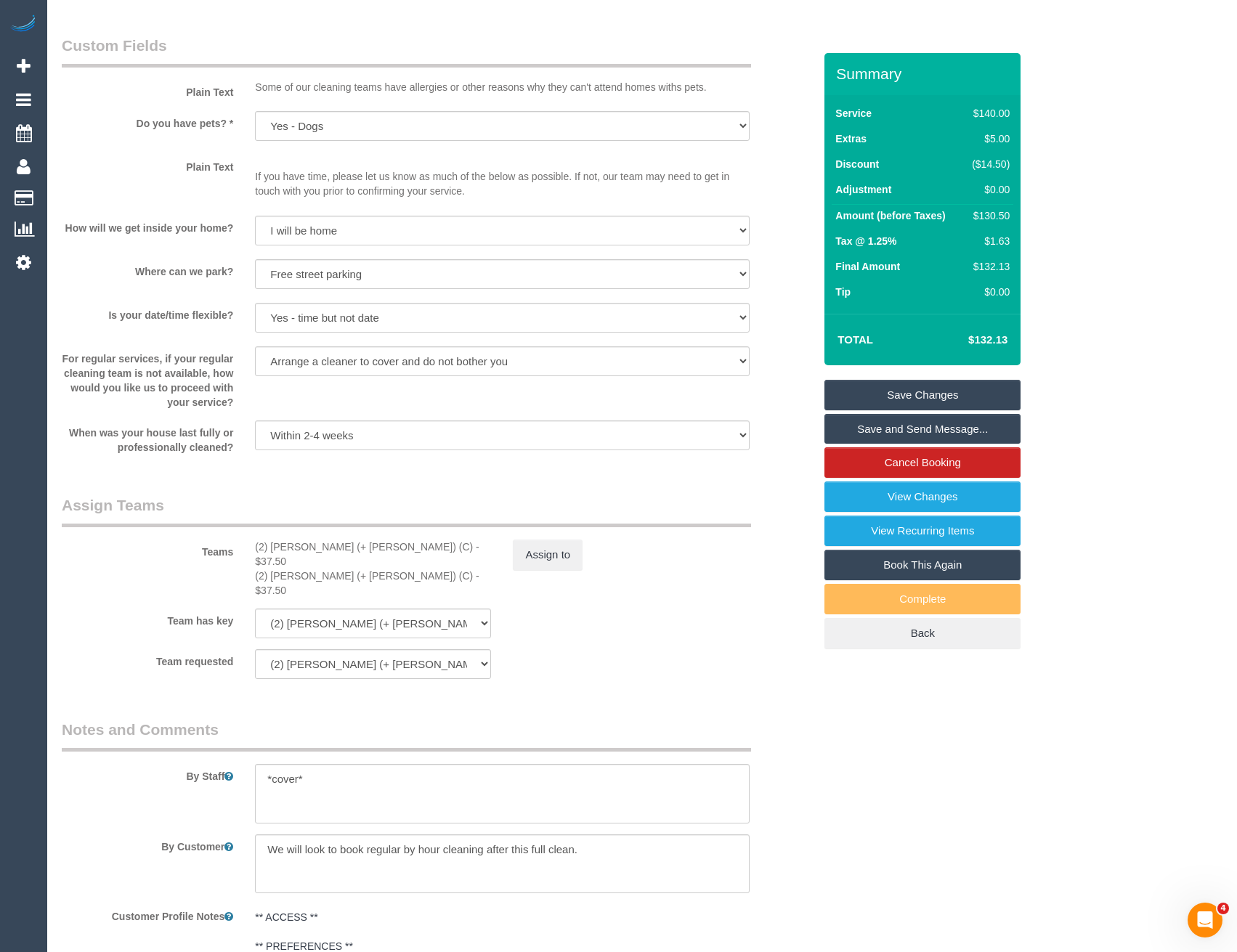
scroll to position [1815, 0]
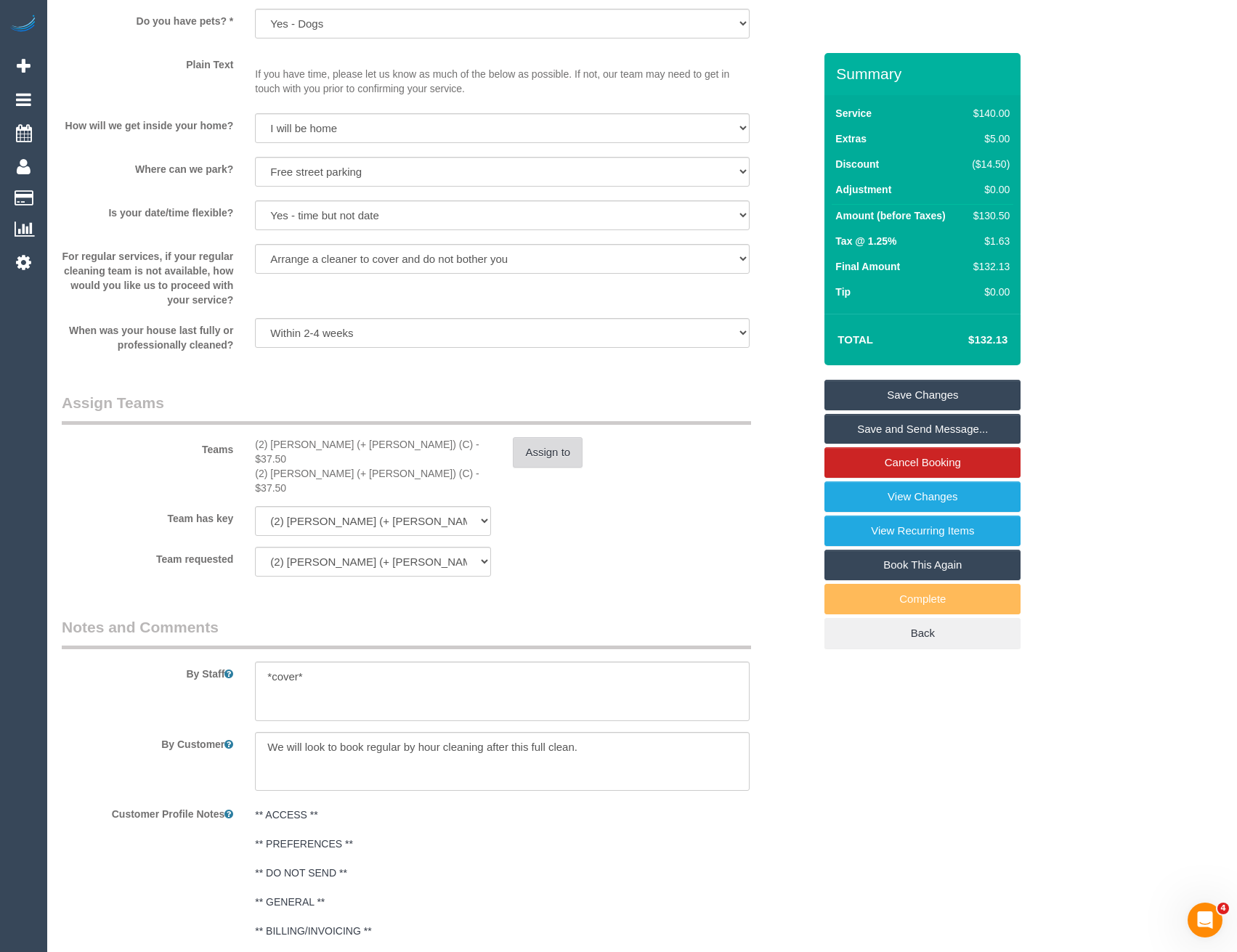
click at [525, 454] on button "Assign to" at bounding box center [548, 452] width 70 height 30
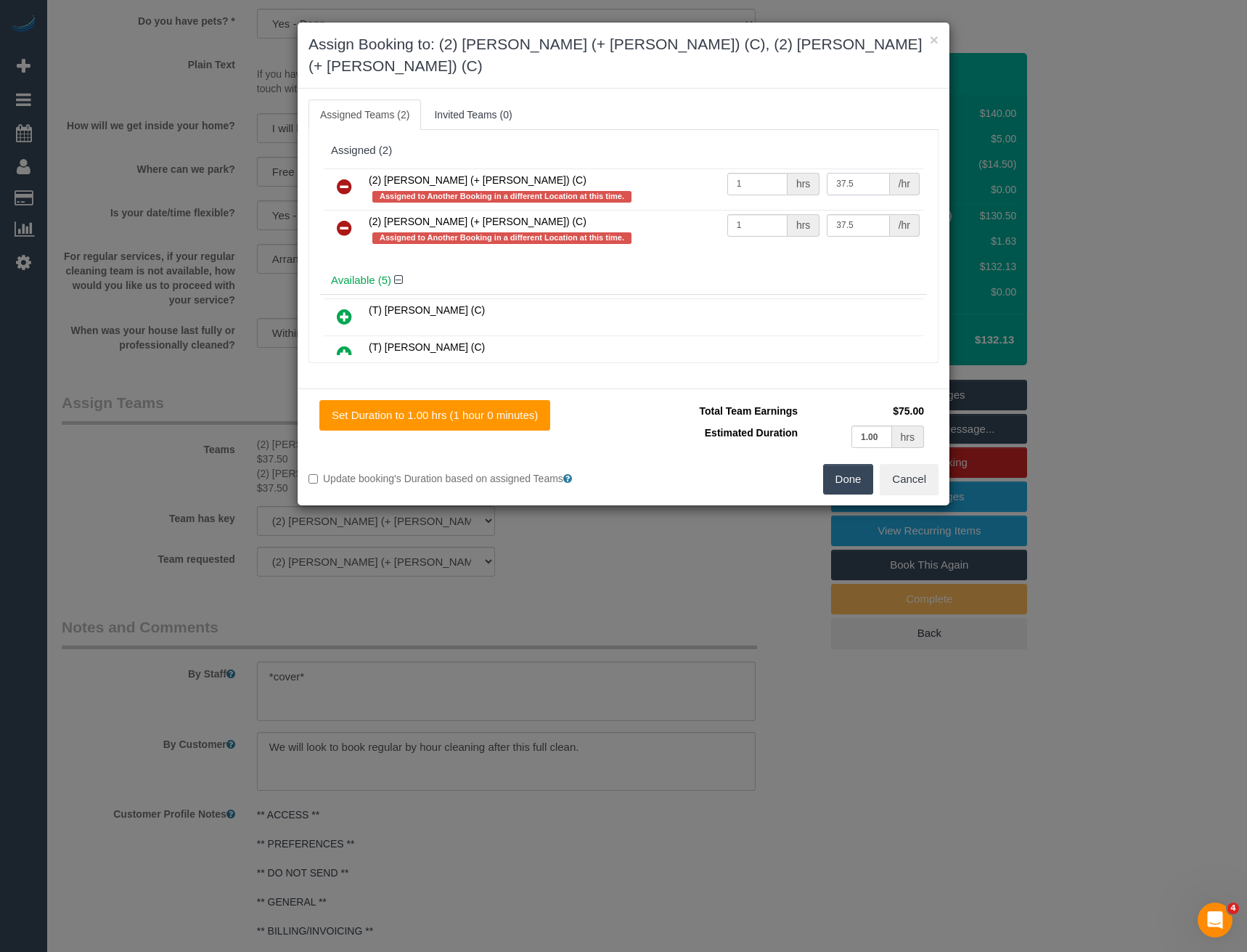
drag, startPoint x: 861, startPoint y: 156, endPoint x: 718, endPoint y: 163, distance: 143.2
click at [729, 168] on tr "(2) Chirag (+ Shachi) (C) Assigned to Another Booking in a different Location a…" at bounding box center [624, 189] width 600 height 41
type input "38.75"
drag, startPoint x: 848, startPoint y: 201, endPoint x: 760, endPoint y: 218, distance: 89.6
click at [760, 218] on tr "(2) Shachi (+ Chirag) (C) Assigned to Another Booking in a different Location a…" at bounding box center [624, 231] width 600 height 41
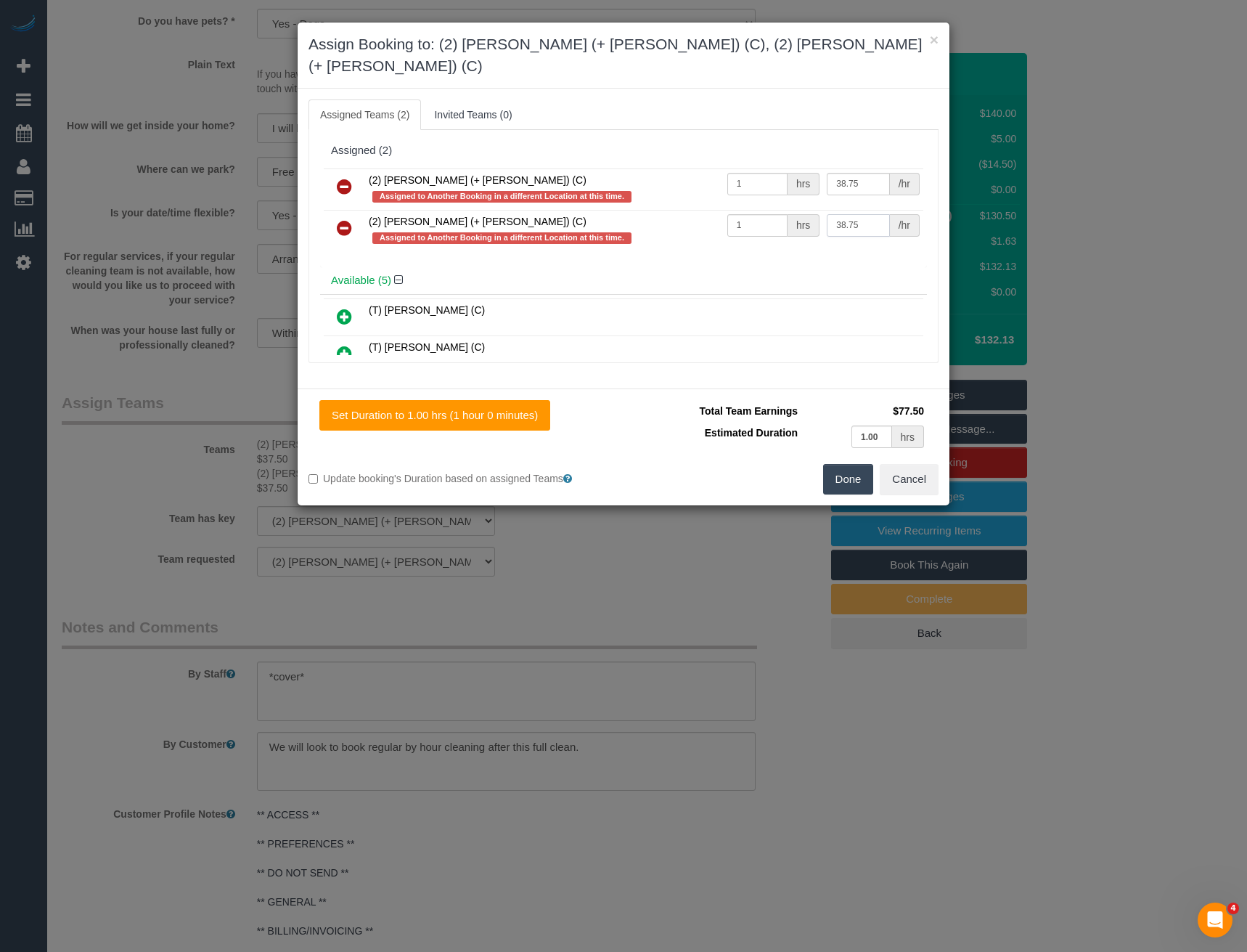
type input "38.75"
click at [872, 464] on button "Done" at bounding box center [849, 479] width 51 height 30
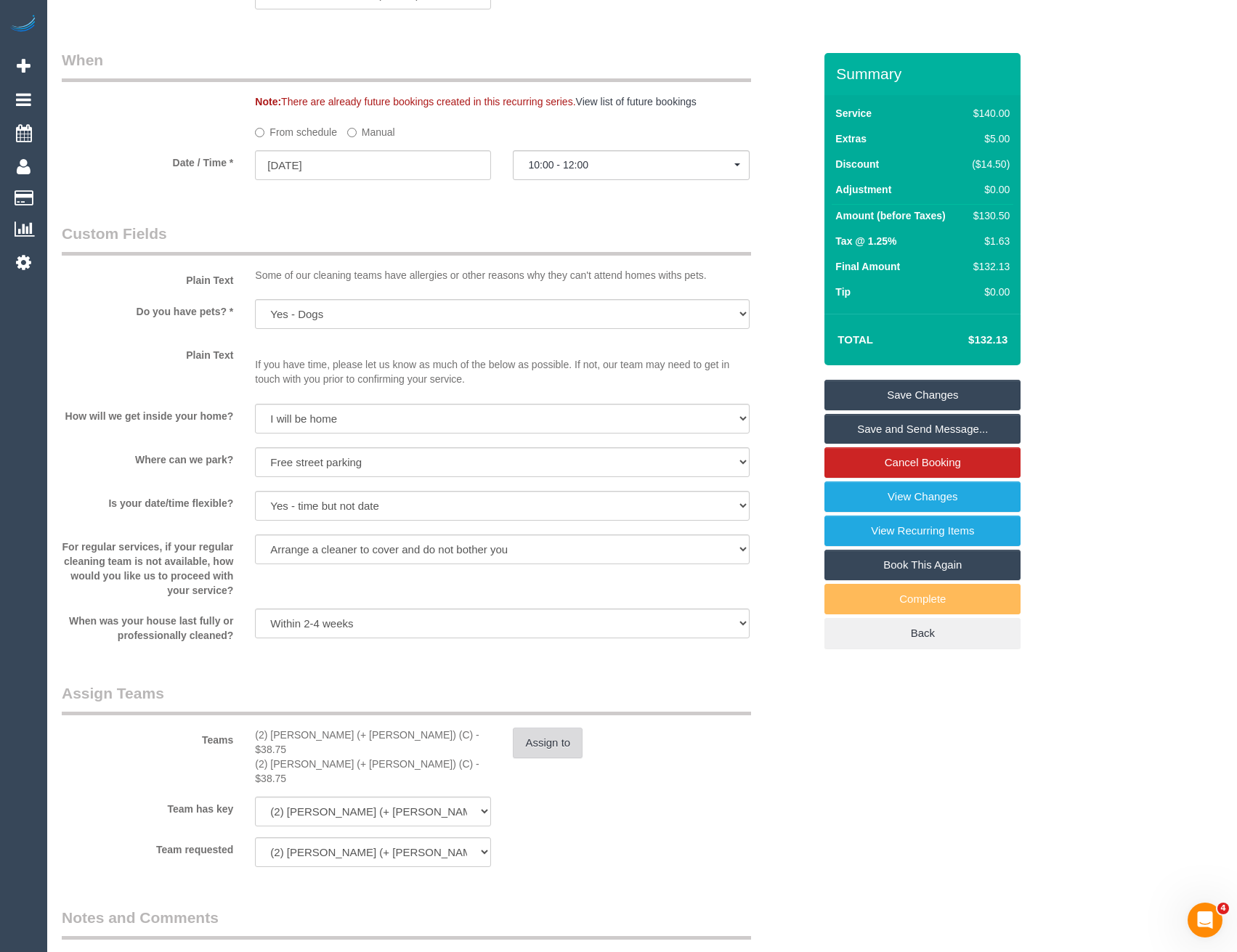
scroll to position [1960, 0]
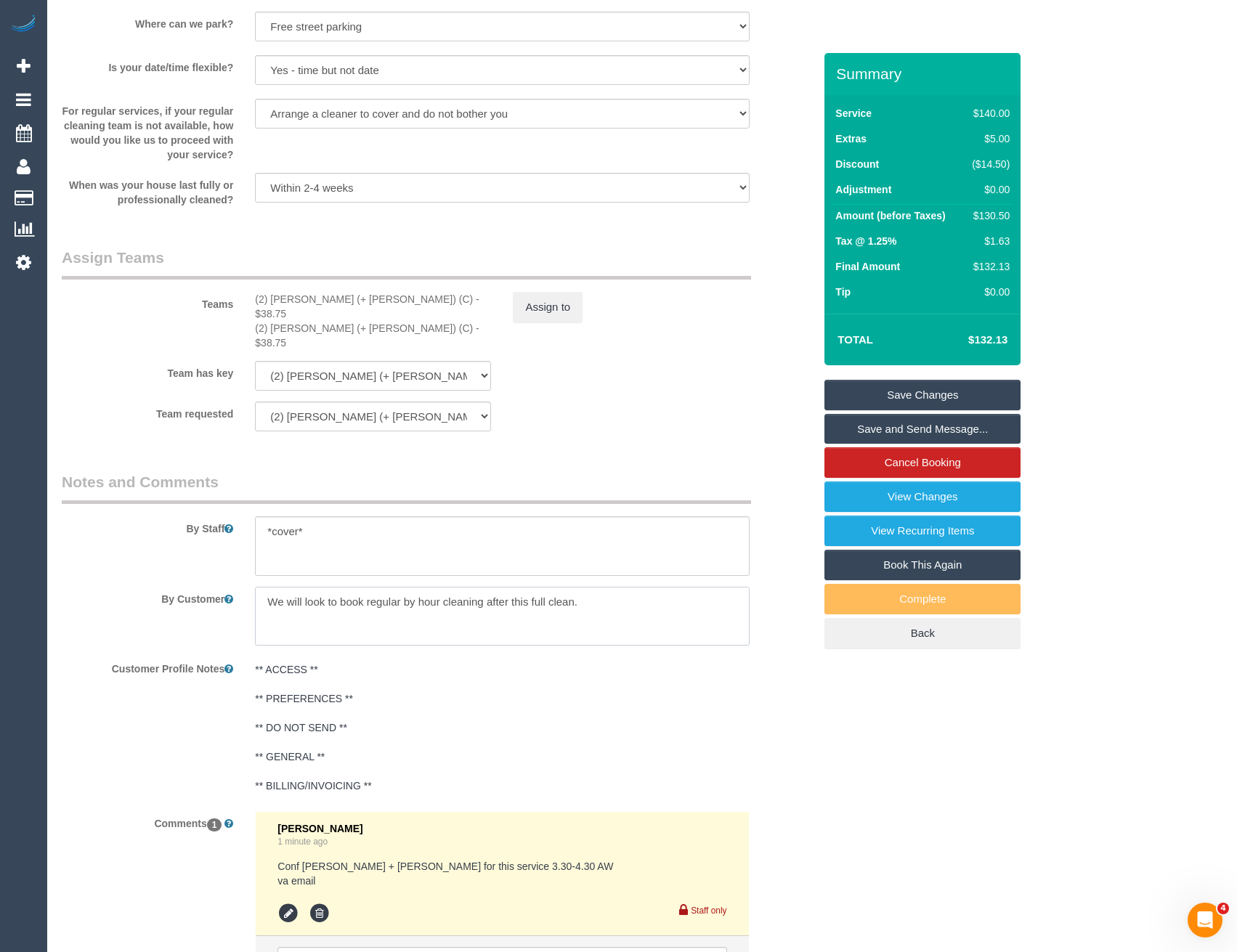
drag, startPoint x: 338, startPoint y: 570, endPoint x: 258, endPoint y: 565, distance: 80.2
click at [258, 587] on textarea at bounding box center [501, 617] width 494 height 59
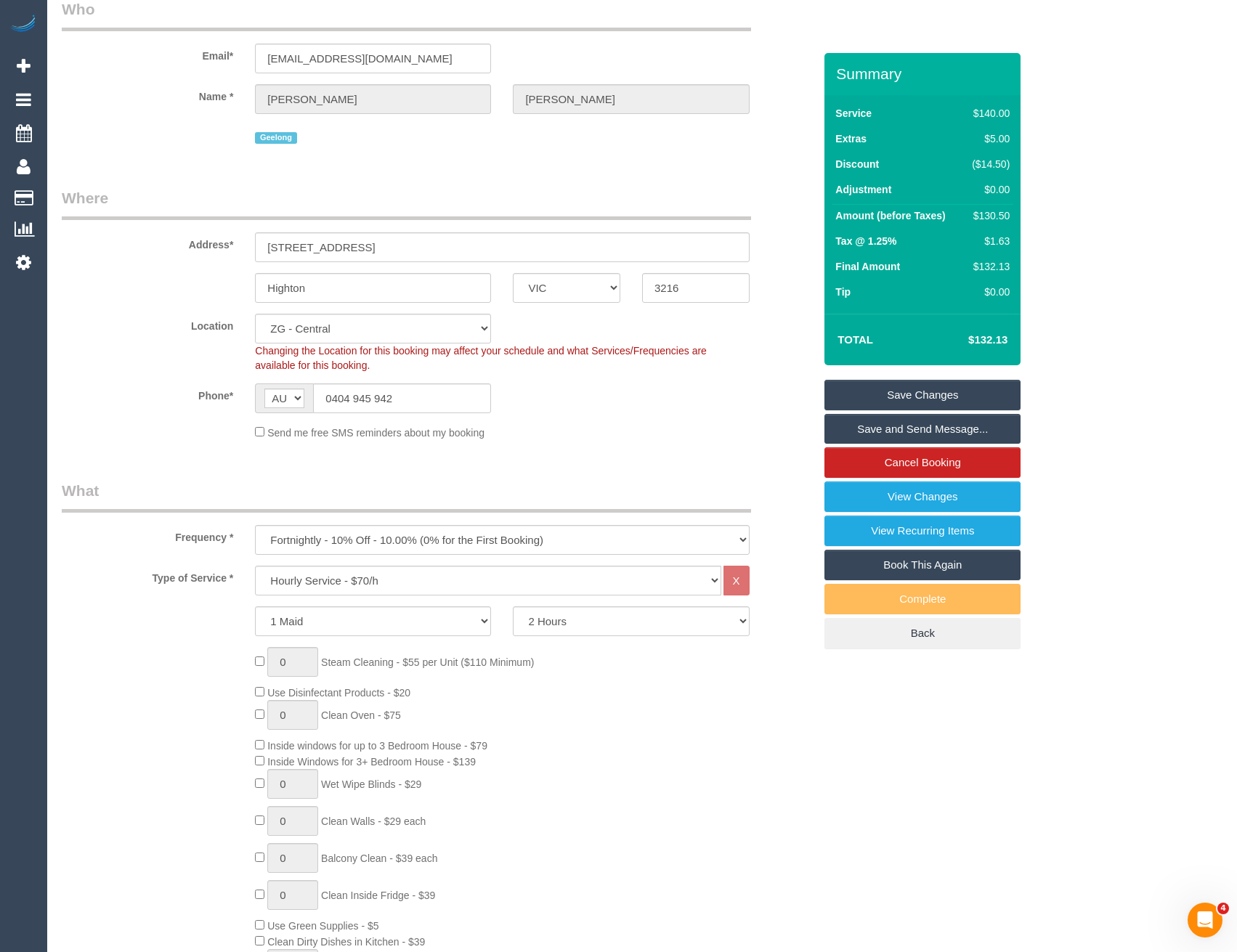
scroll to position [0, 0]
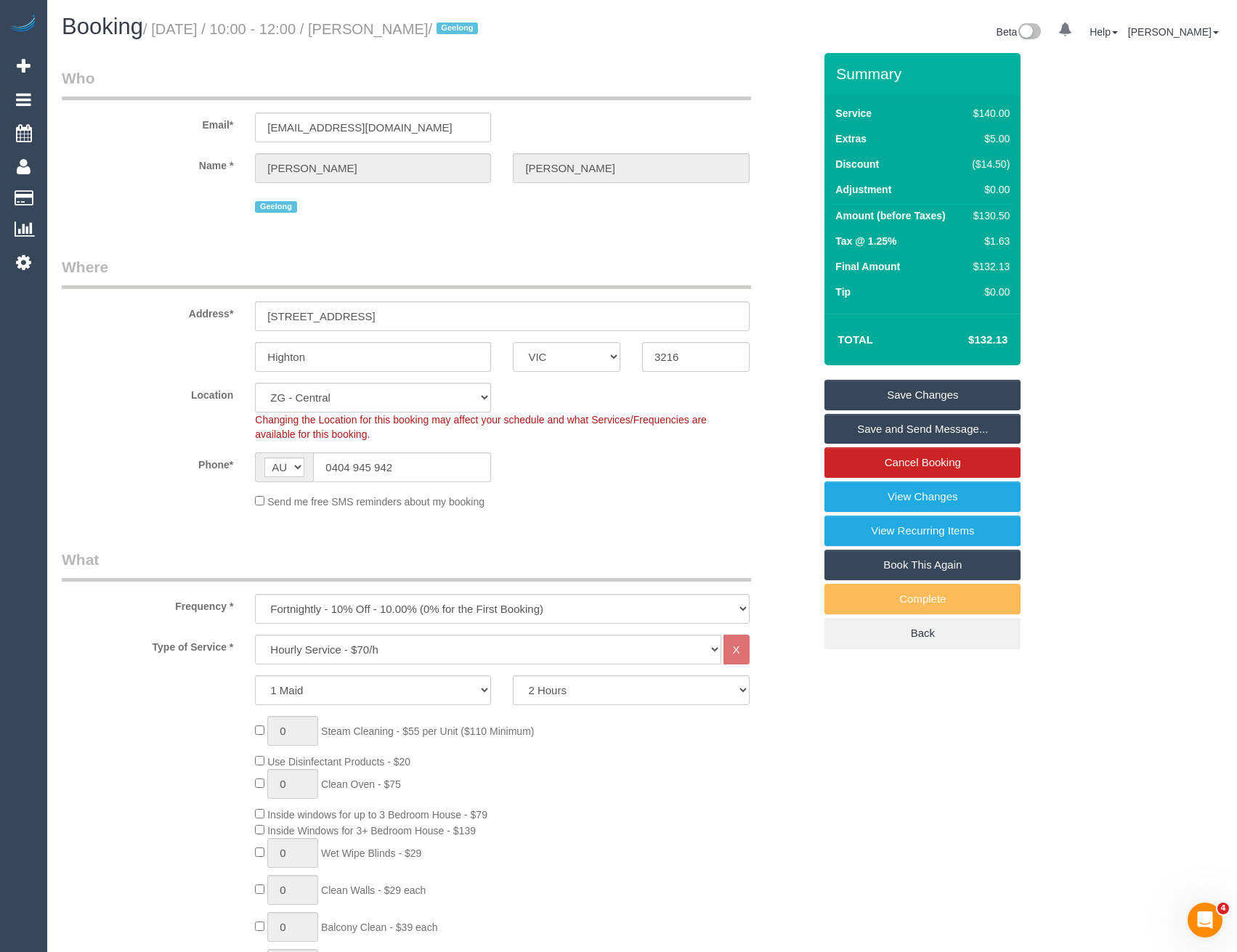
click at [875, 396] on link "Save Changes" at bounding box center [923, 395] width 196 height 30
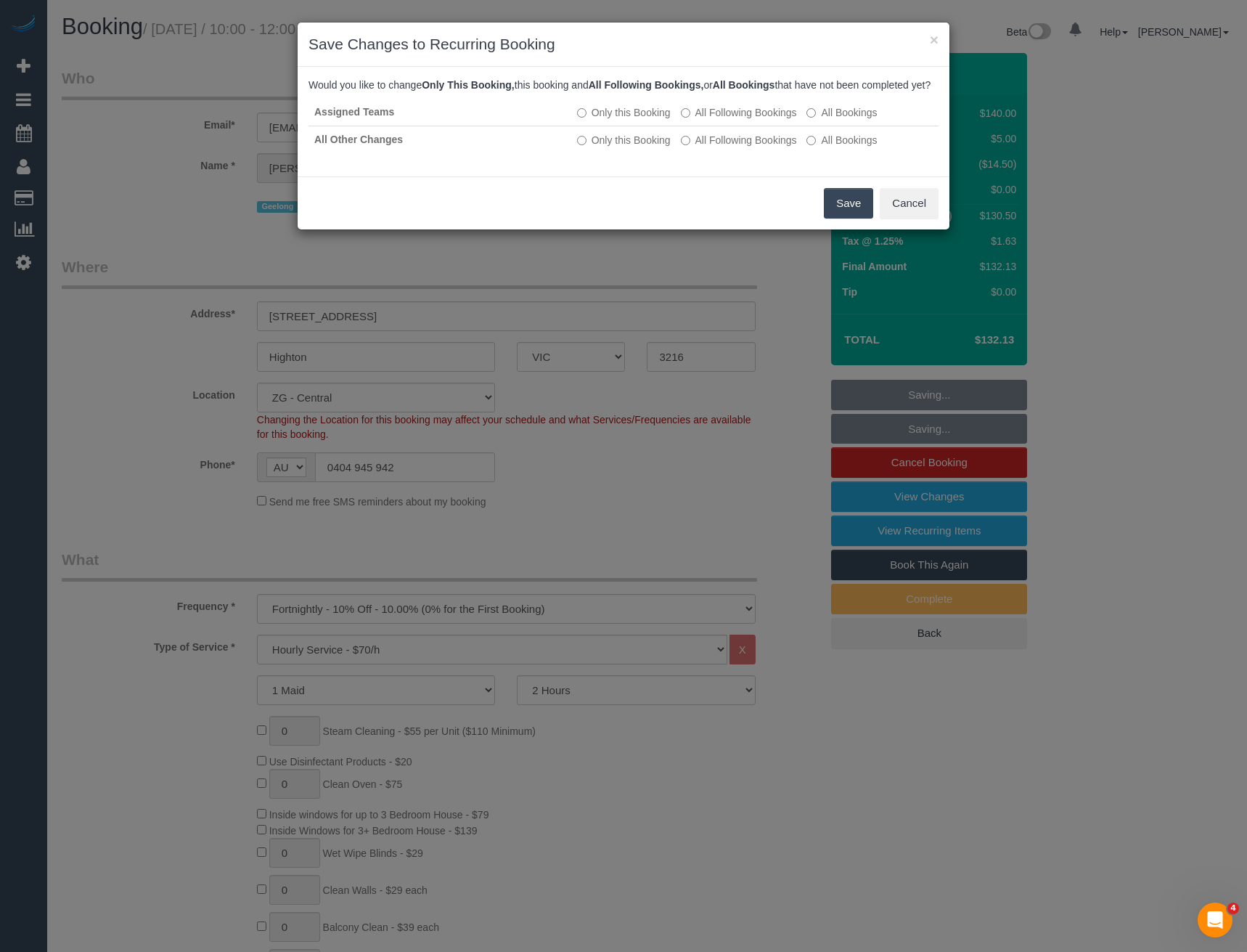
click at [838, 218] on button "Save" at bounding box center [849, 203] width 49 height 30
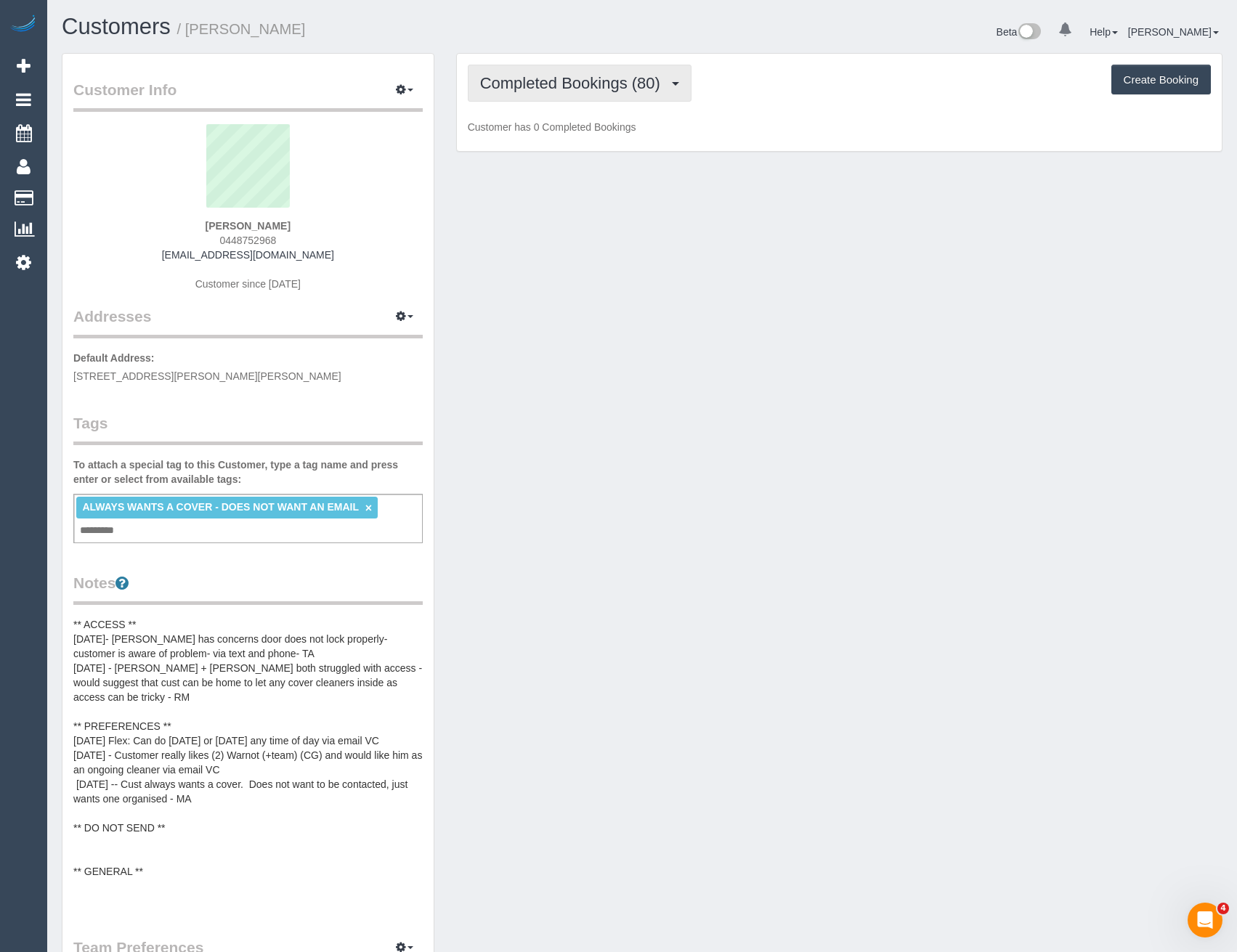
scroll to position [1370, 1237]
click at [604, 80] on span "Completed Bookings (80)" at bounding box center [573, 83] width 187 height 18
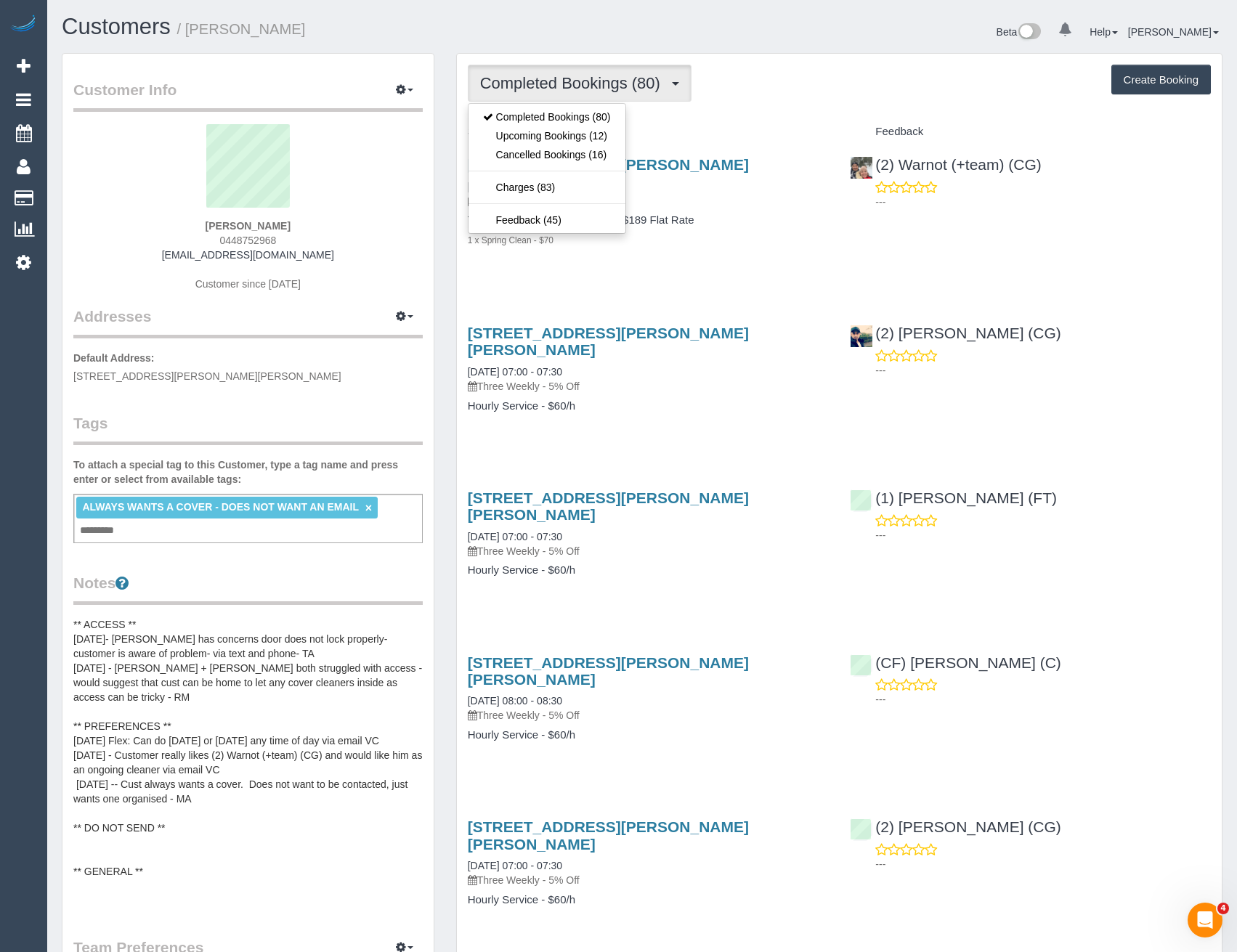
scroll to position [68266, 71406]
click at [580, 138] on link "Upcoming Bookings (12)" at bounding box center [547, 135] width 157 height 19
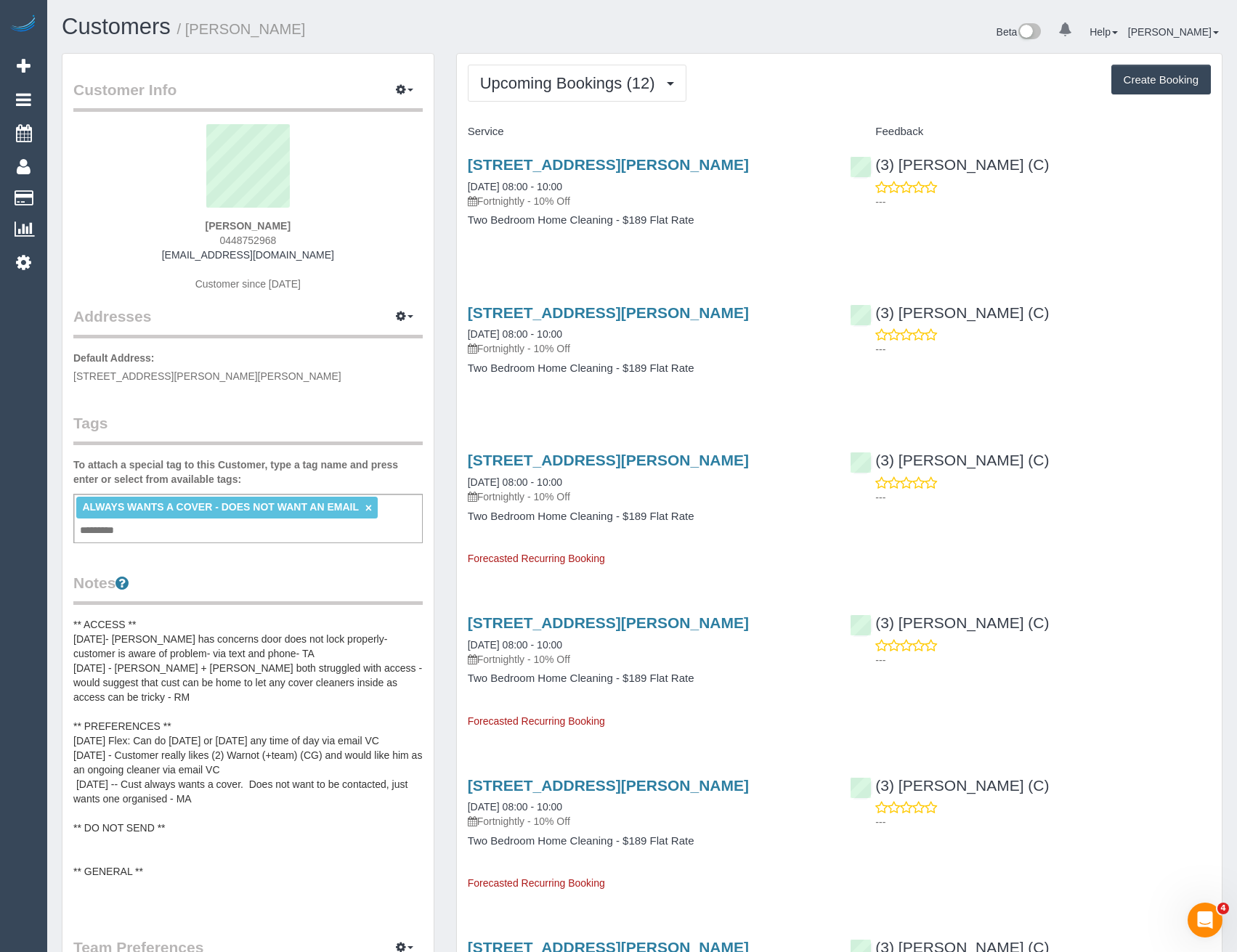
scroll to position [2141, 1237]
click at [577, 91] on span "Upcoming Bookings (12)" at bounding box center [571, 83] width 182 height 18
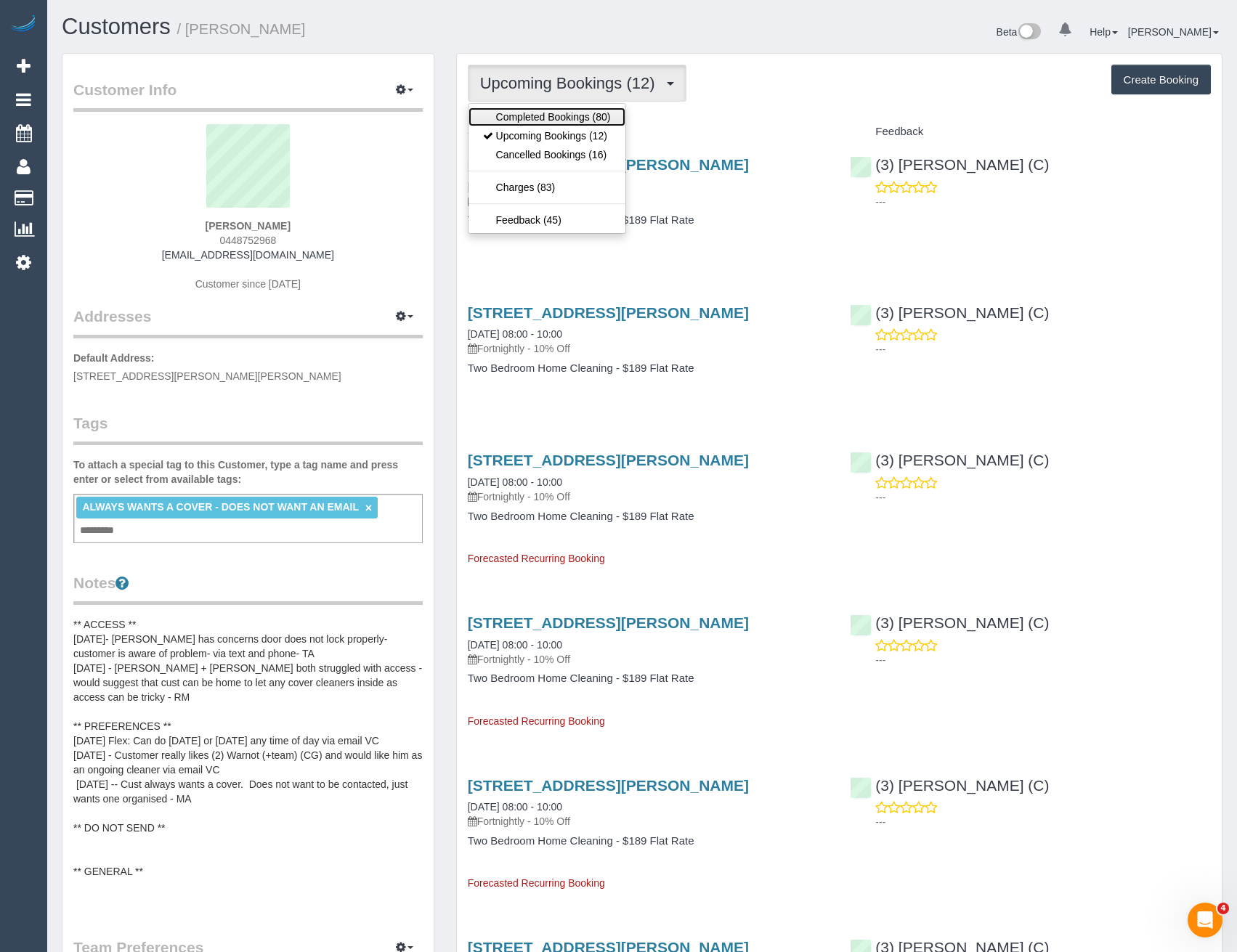
click at [543, 113] on link "Completed Bookings (80)" at bounding box center [547, 116] width 157 height 19
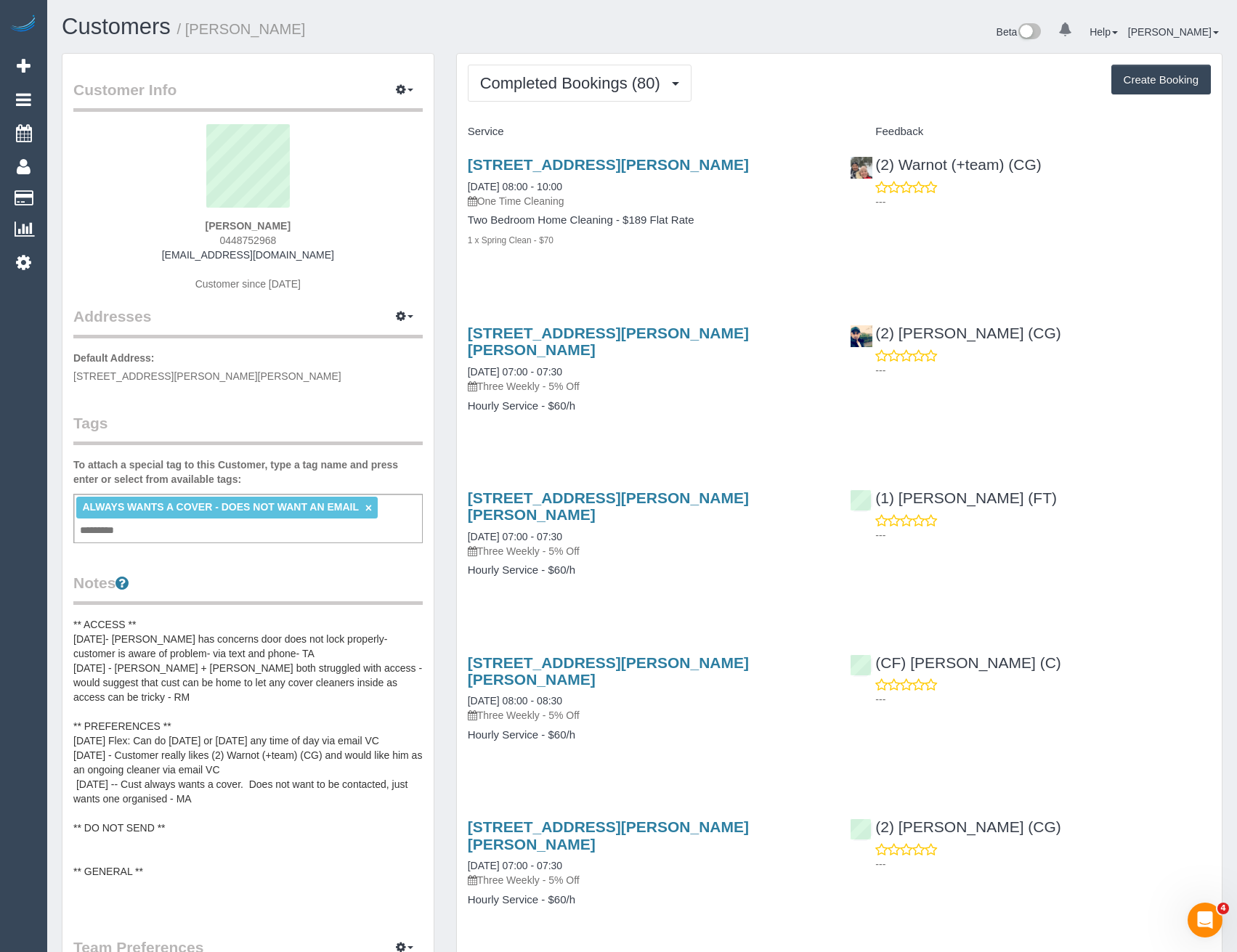
scroll to position [4340, 1237]
click at [610, 88] on span "Completed Bookings (80)" at bounding box center [573, 83] width 187 height 18
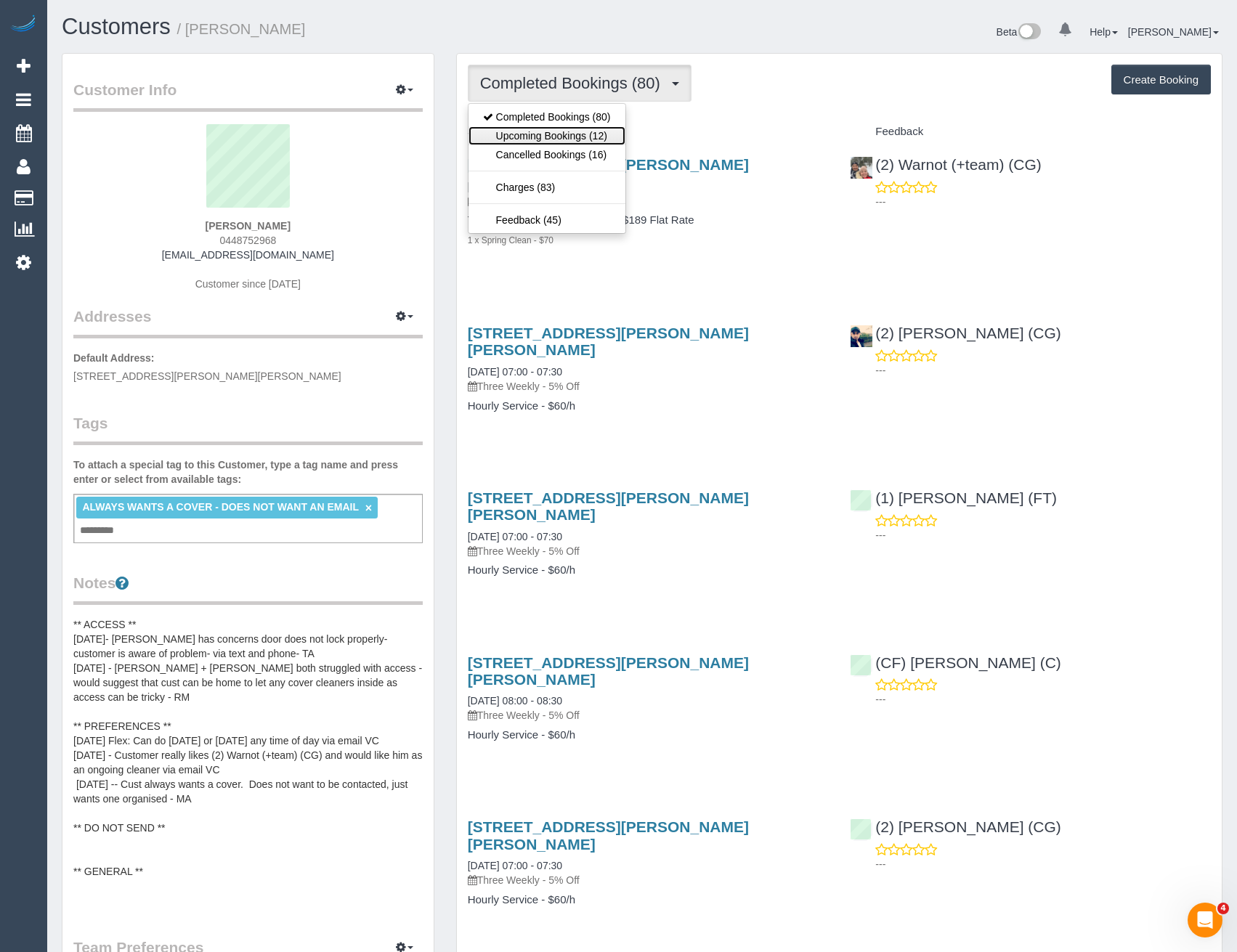
click at [592, 138] on link "Upcoming Bookings (12)" at bounding box center [547, 135] width 157 height 19
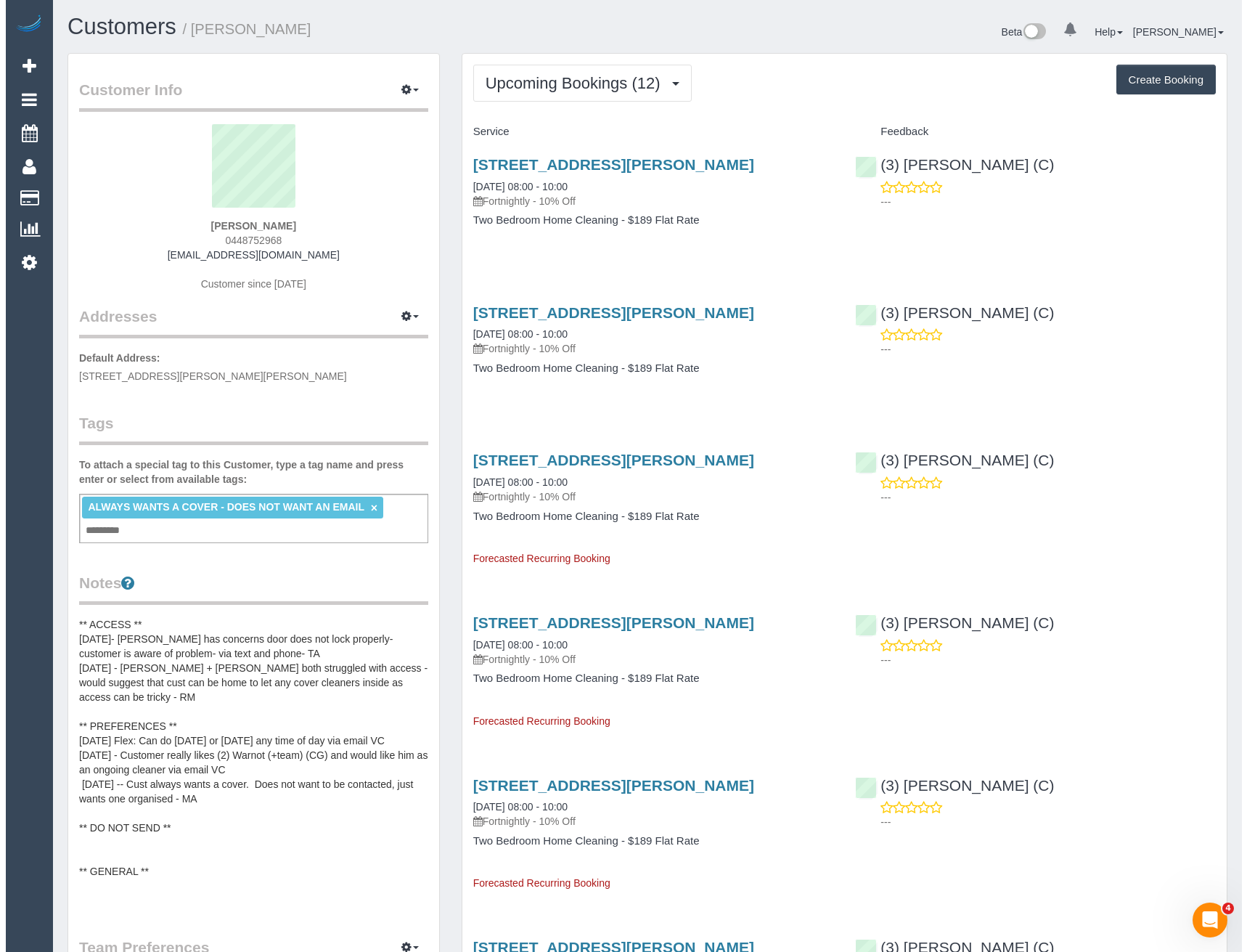
scroll to position [2141, 1236]
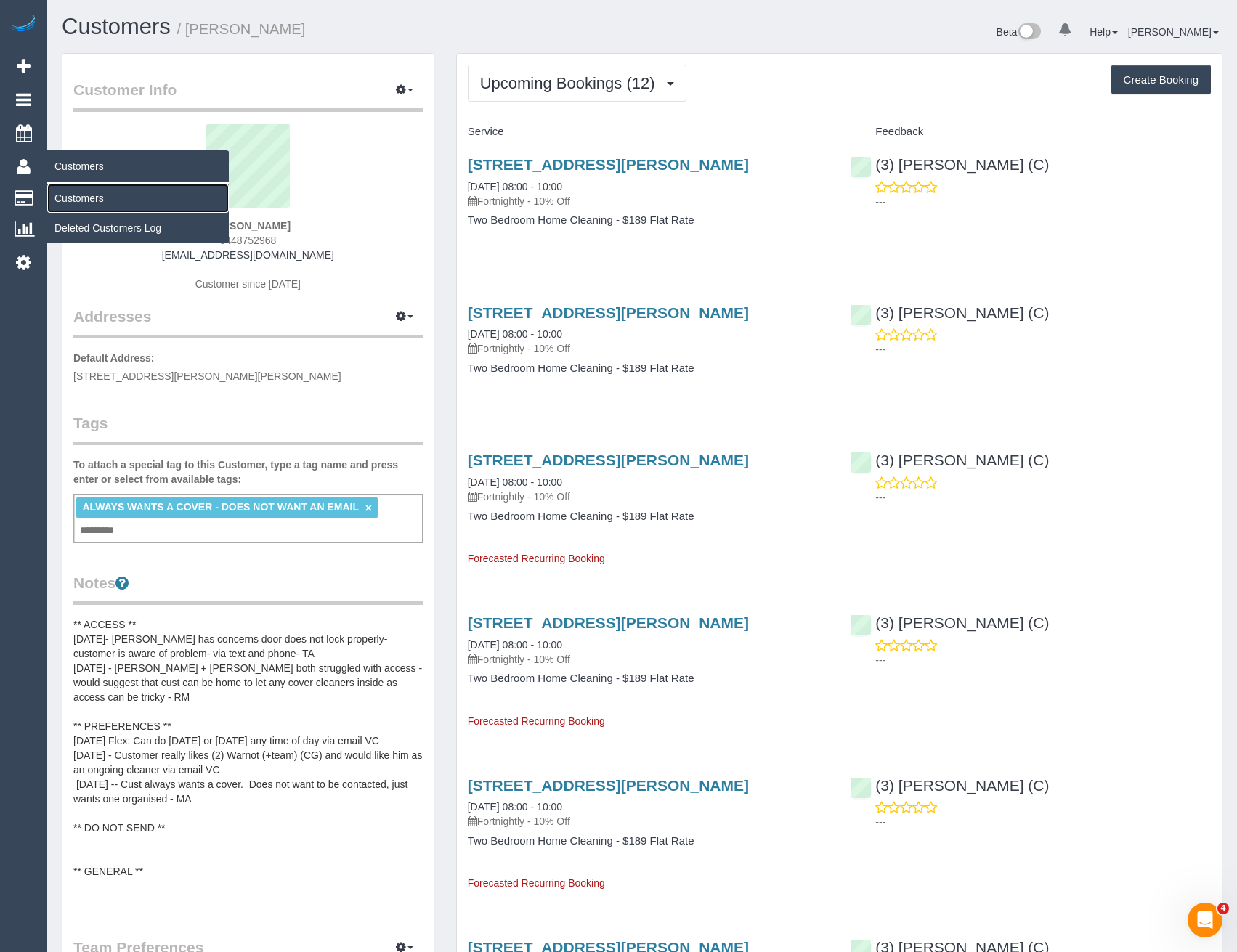
click at [87, 199] on link "Customers" at bounding box center [138, 198] width 181 height 29
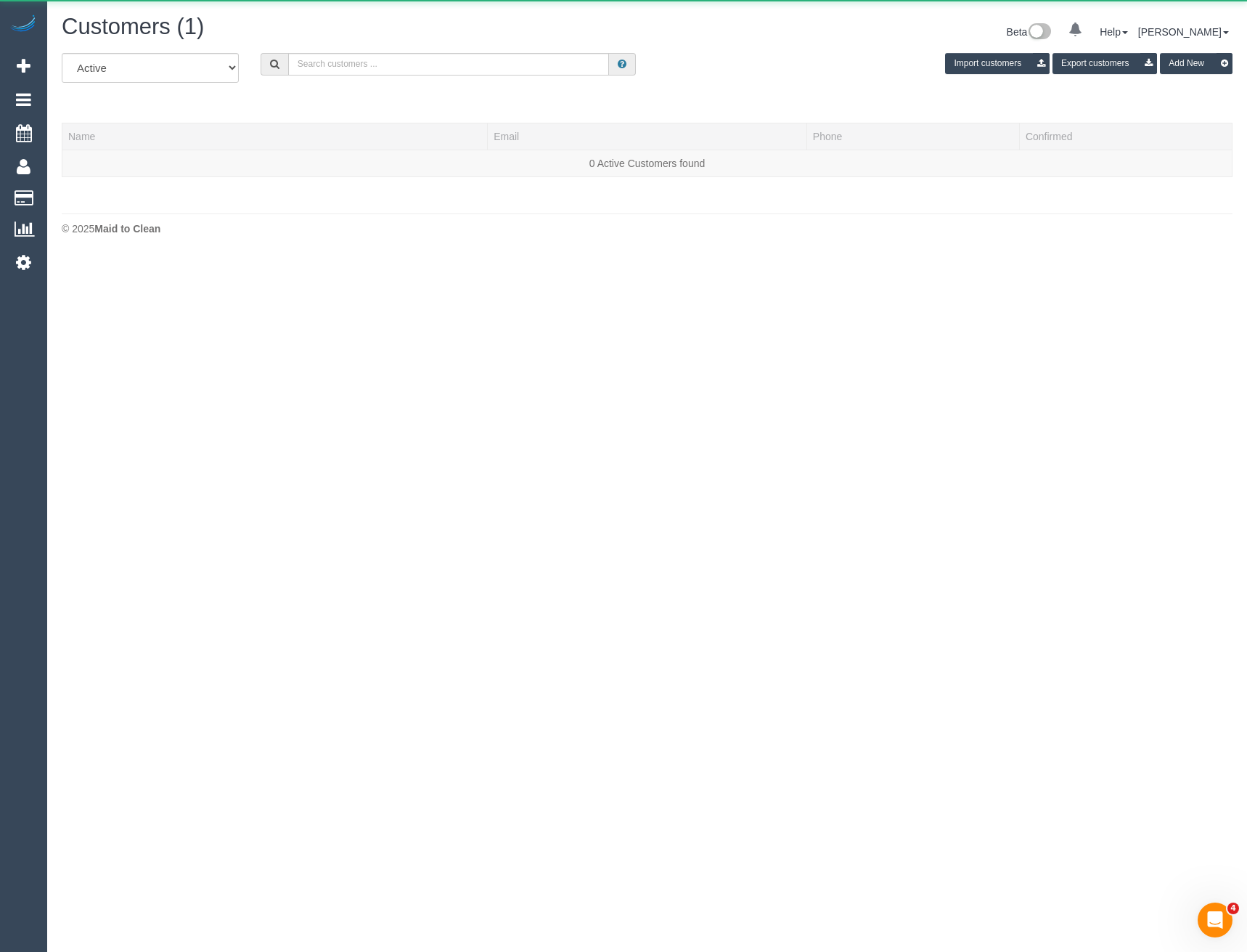
scroll to position [306, 1247]
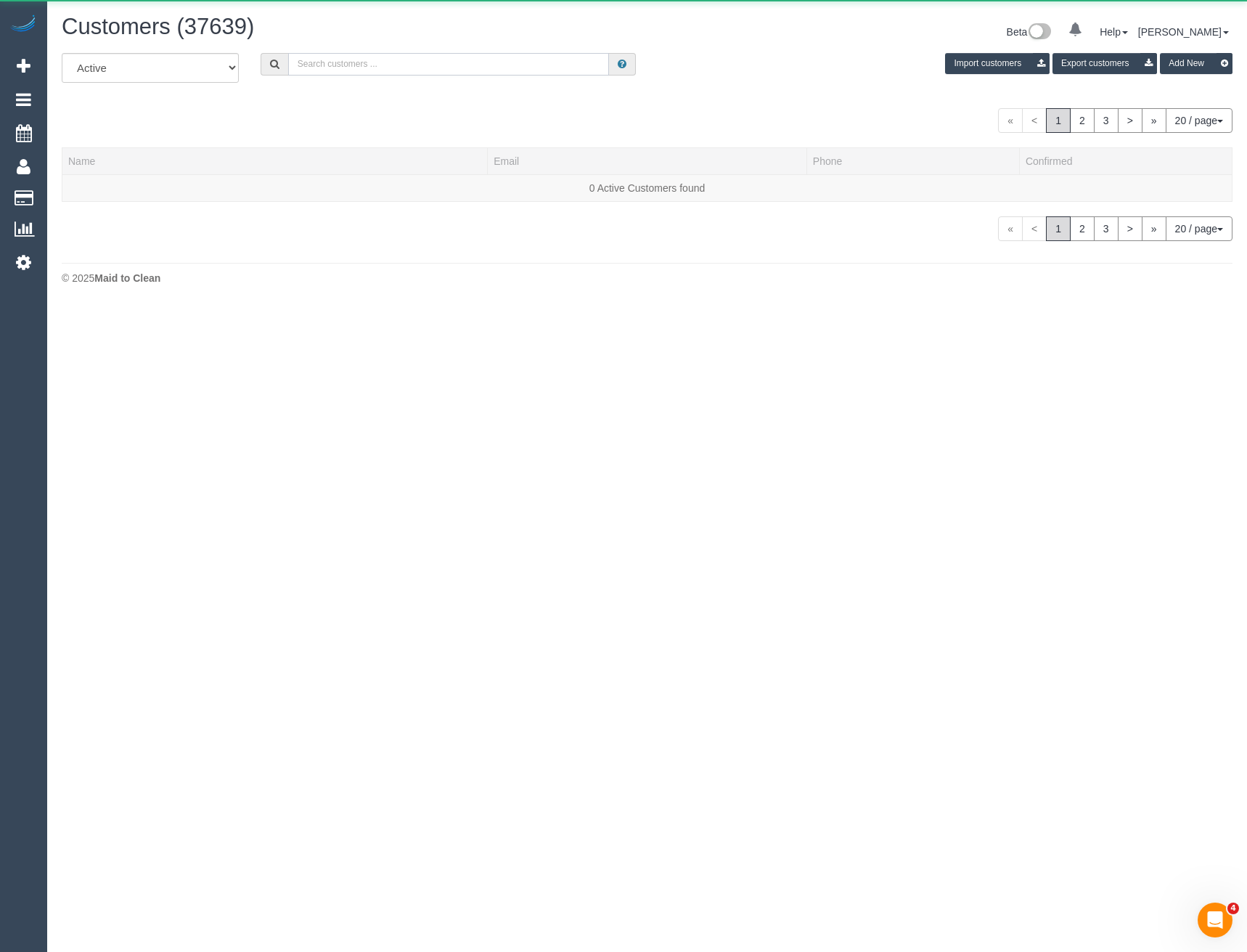
click at [346, 66] on input "text" at bounding box center [449, 63] width 321 height 22
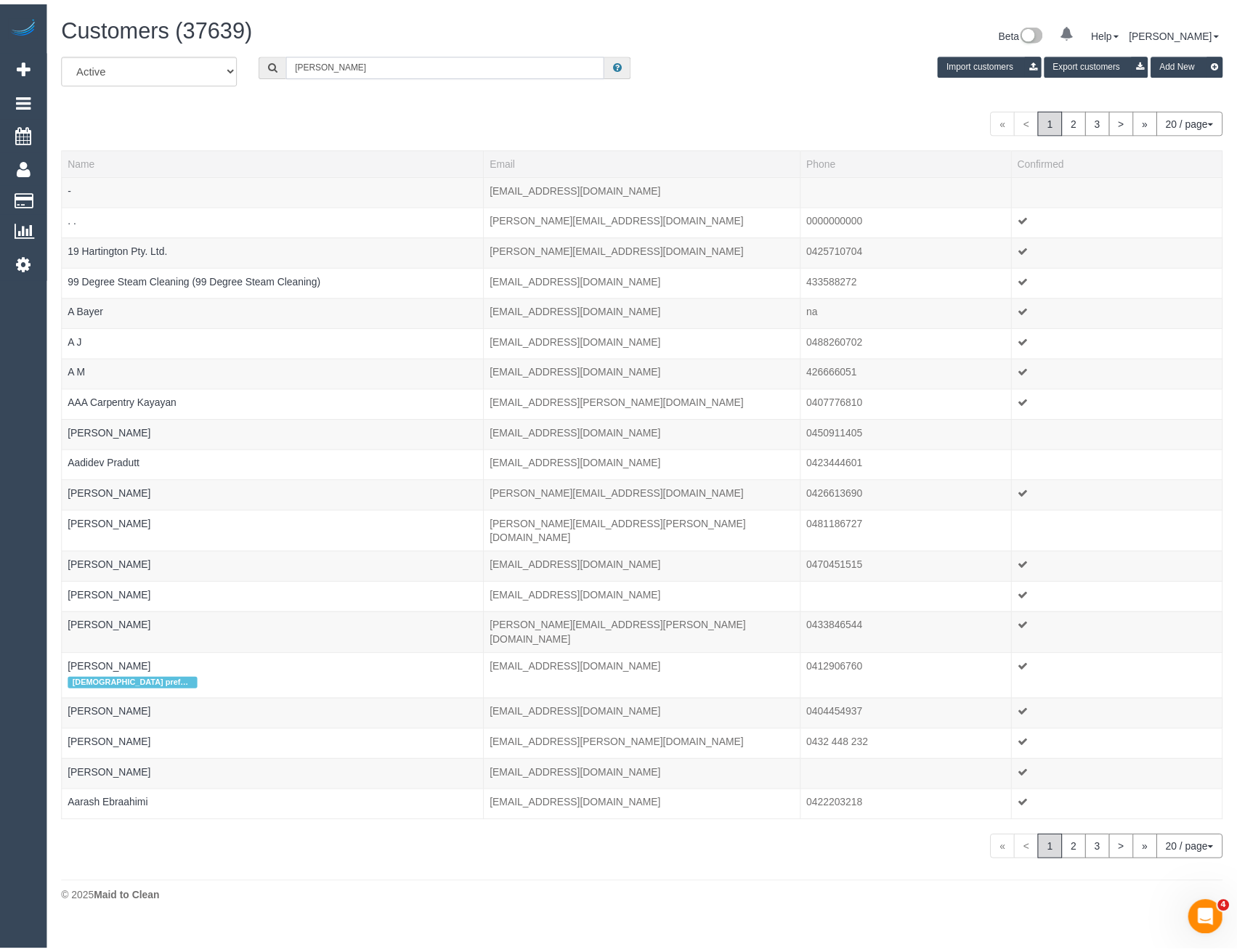
scroll to position [72281, 71396]
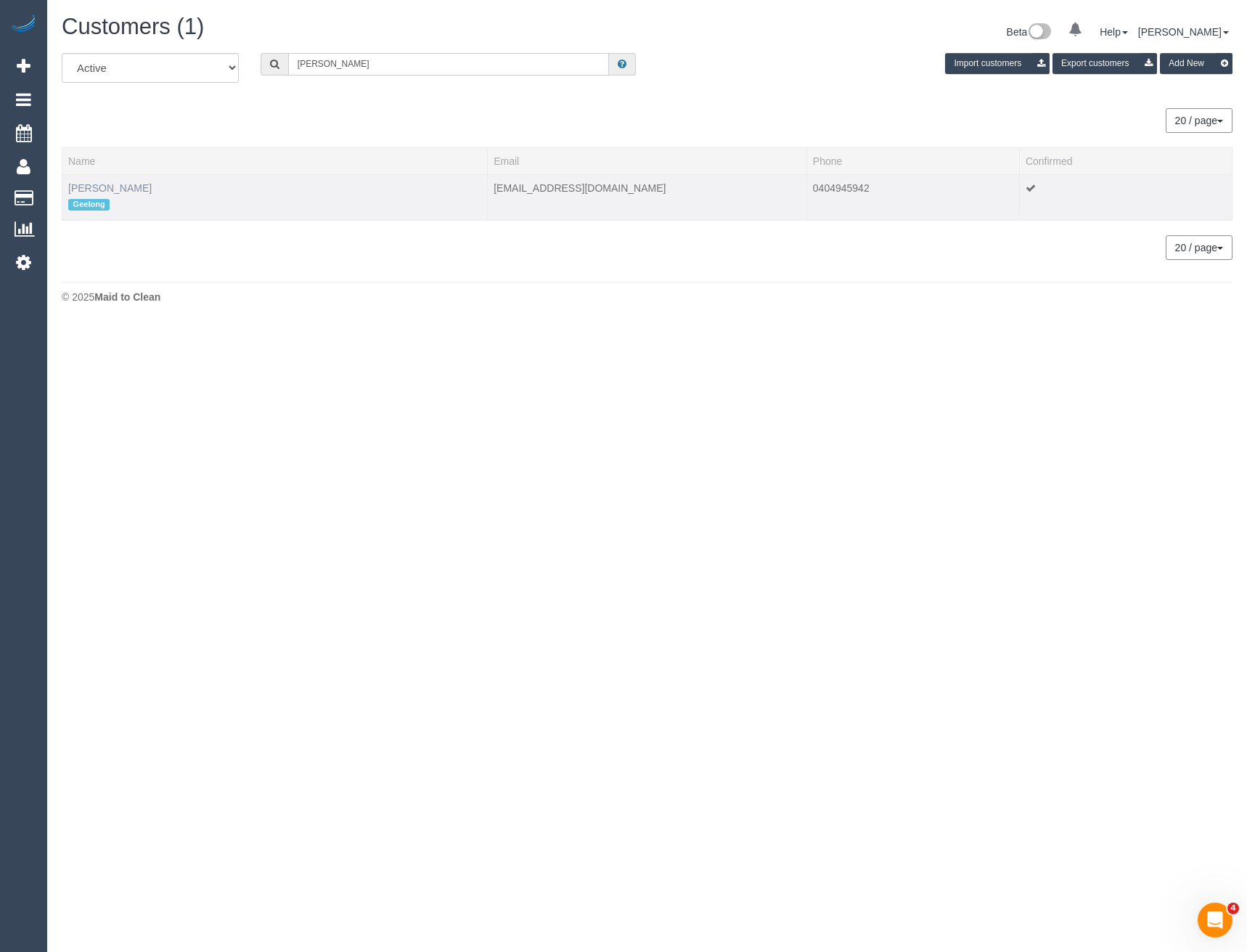
type input "[PERSON_NAME]"
click at [124, 189] on link "[PERSON_NAME]" at bounding box center [110, 188] width 83 height 12
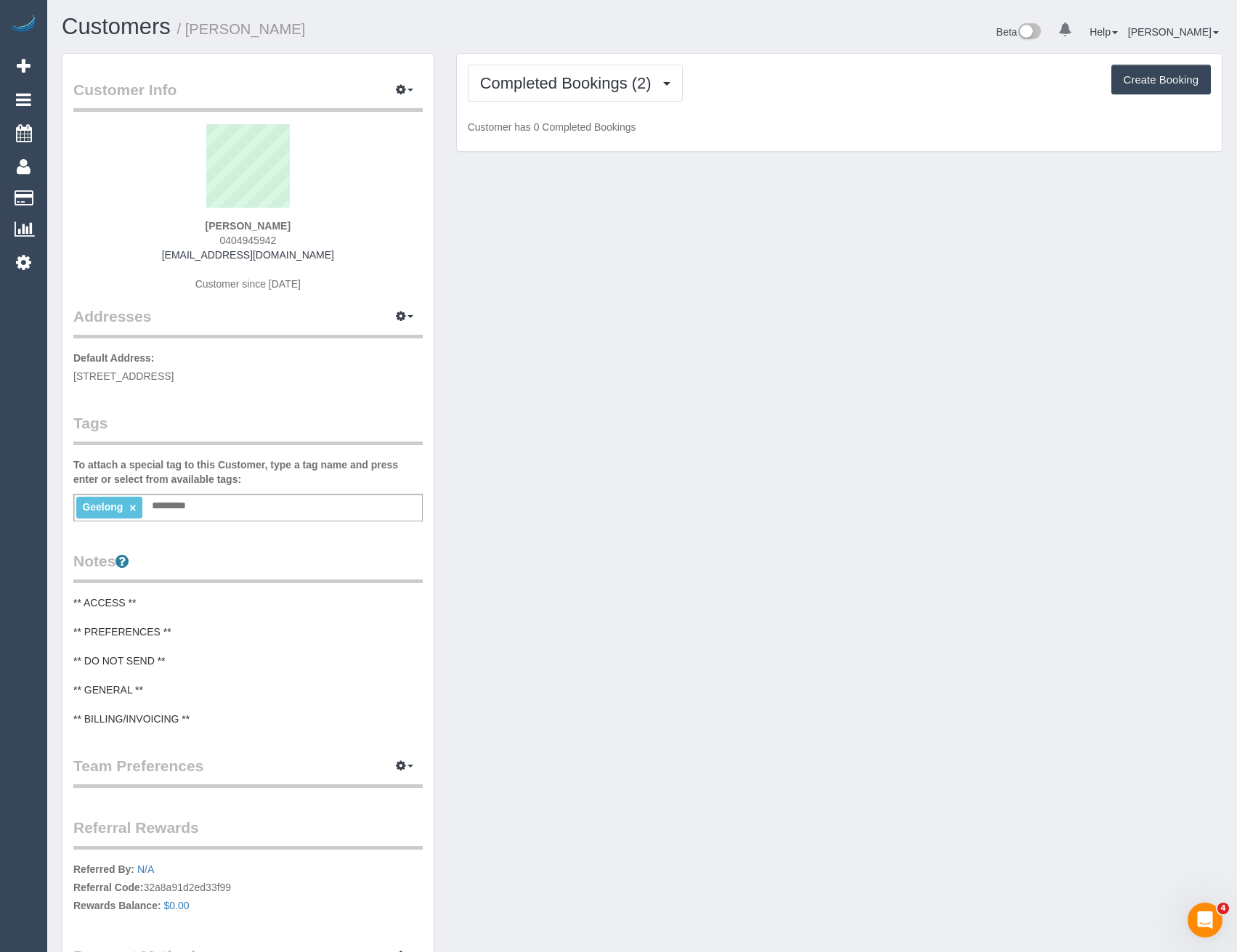
scroll to position [1181, 1237]
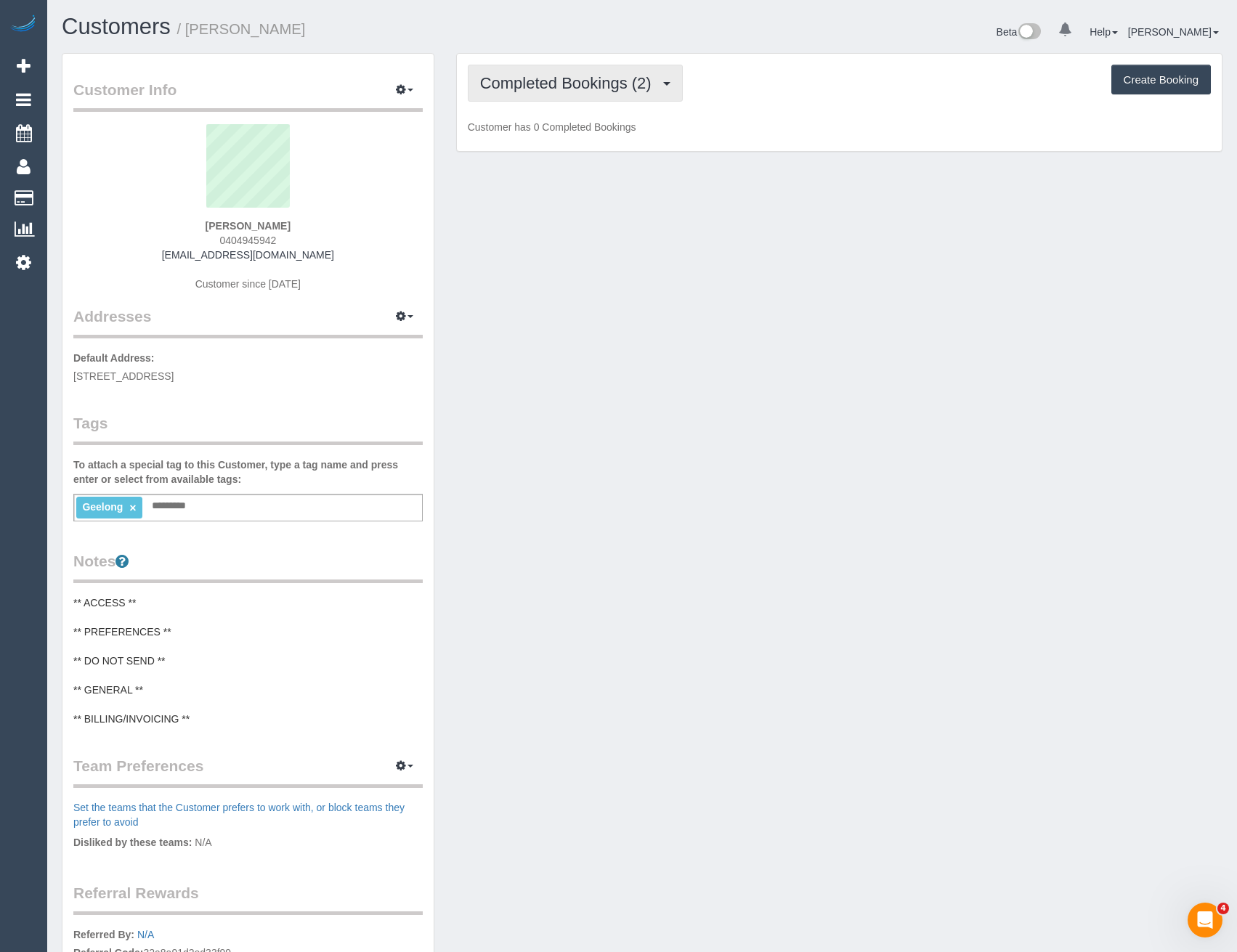
click at [644, 83] on span "Completed Bookings (2)" at bounding box center [569, 83] width 179 height 18
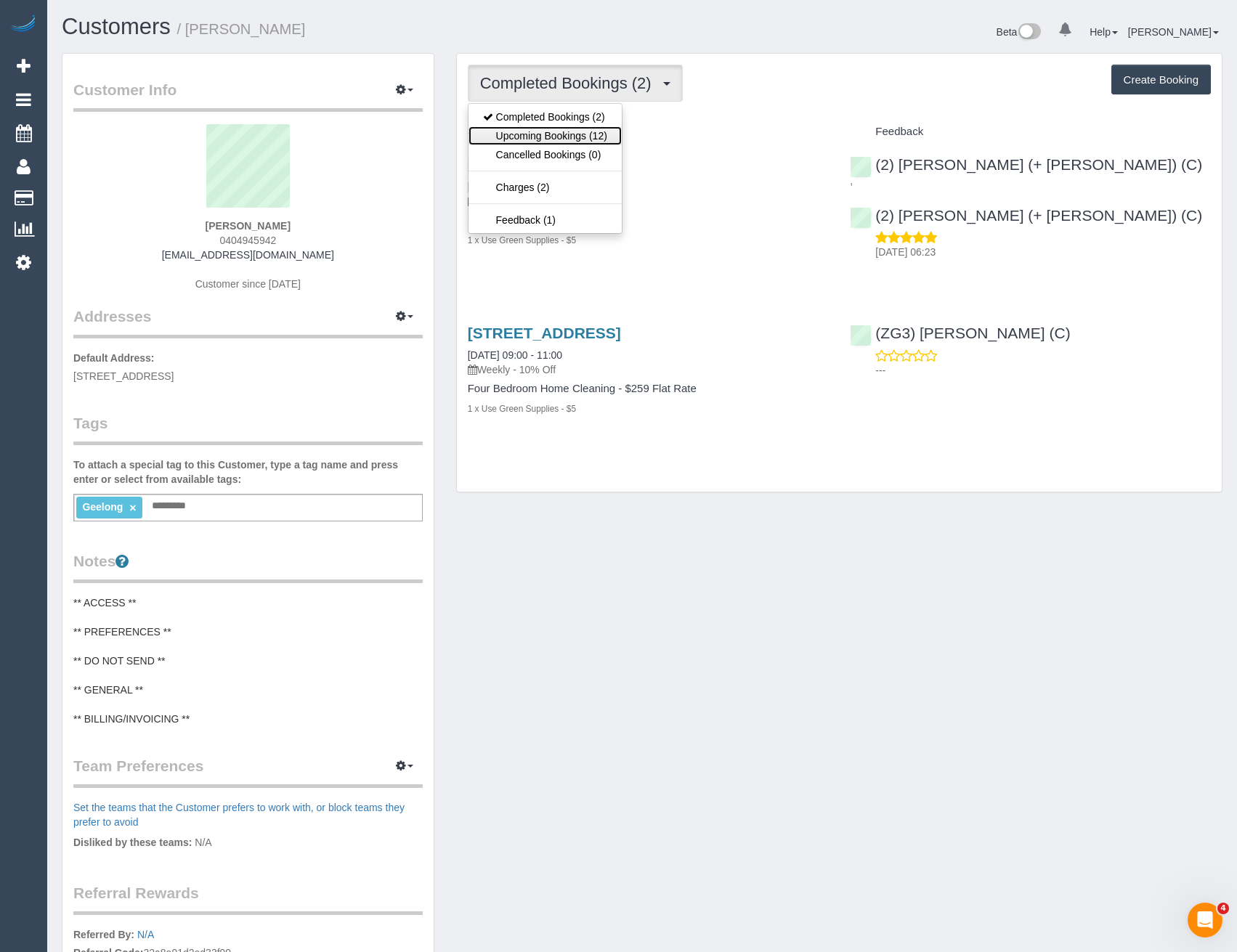
click at [616, 133] on link "Upcoming Bookings (12)" at bounding box center [545, 135] width 153 height 19
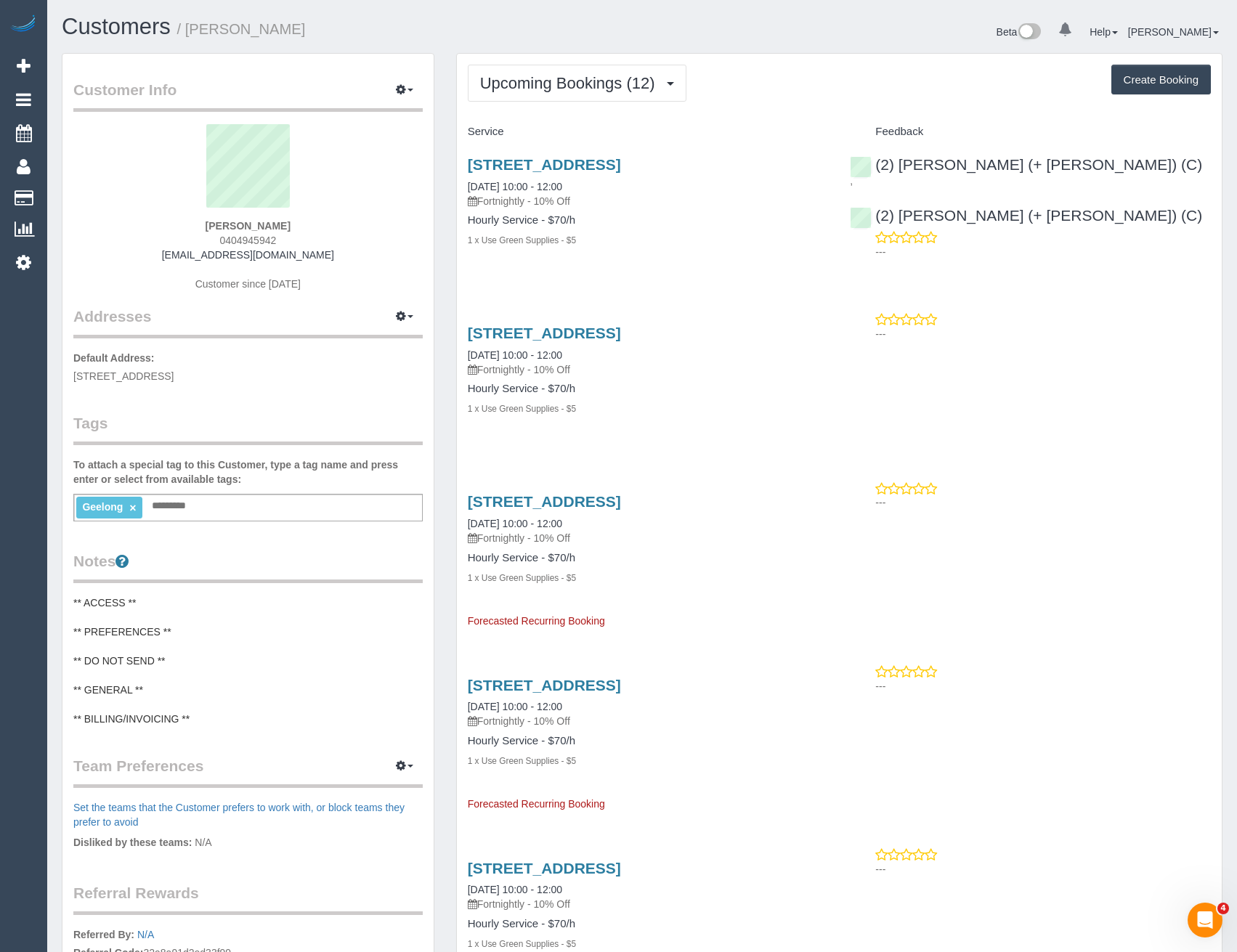
scroll to position [2389, 1237]
click at [621, 159] on link "[STREET_ADDRESS]" at bounding box center [544, 164] width 153 height 16
click at [614, 91] on span "Upcoming Bookings (12)" at bounding box center [571, 83] width 182 height 18
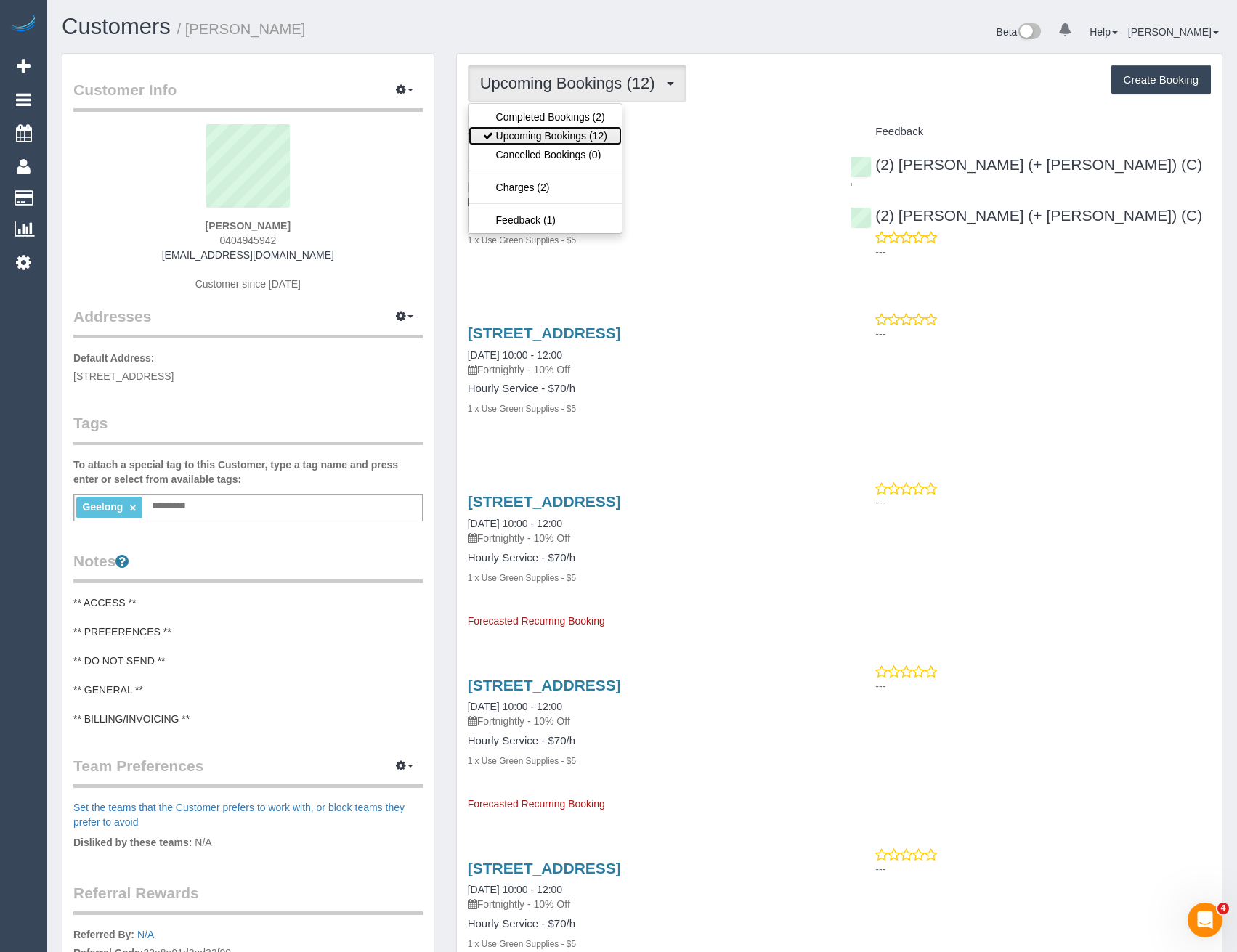
click at [574, 139] on link "Upcoming Bookings (12)" at bounding box center [545, 135] width 153 height 19
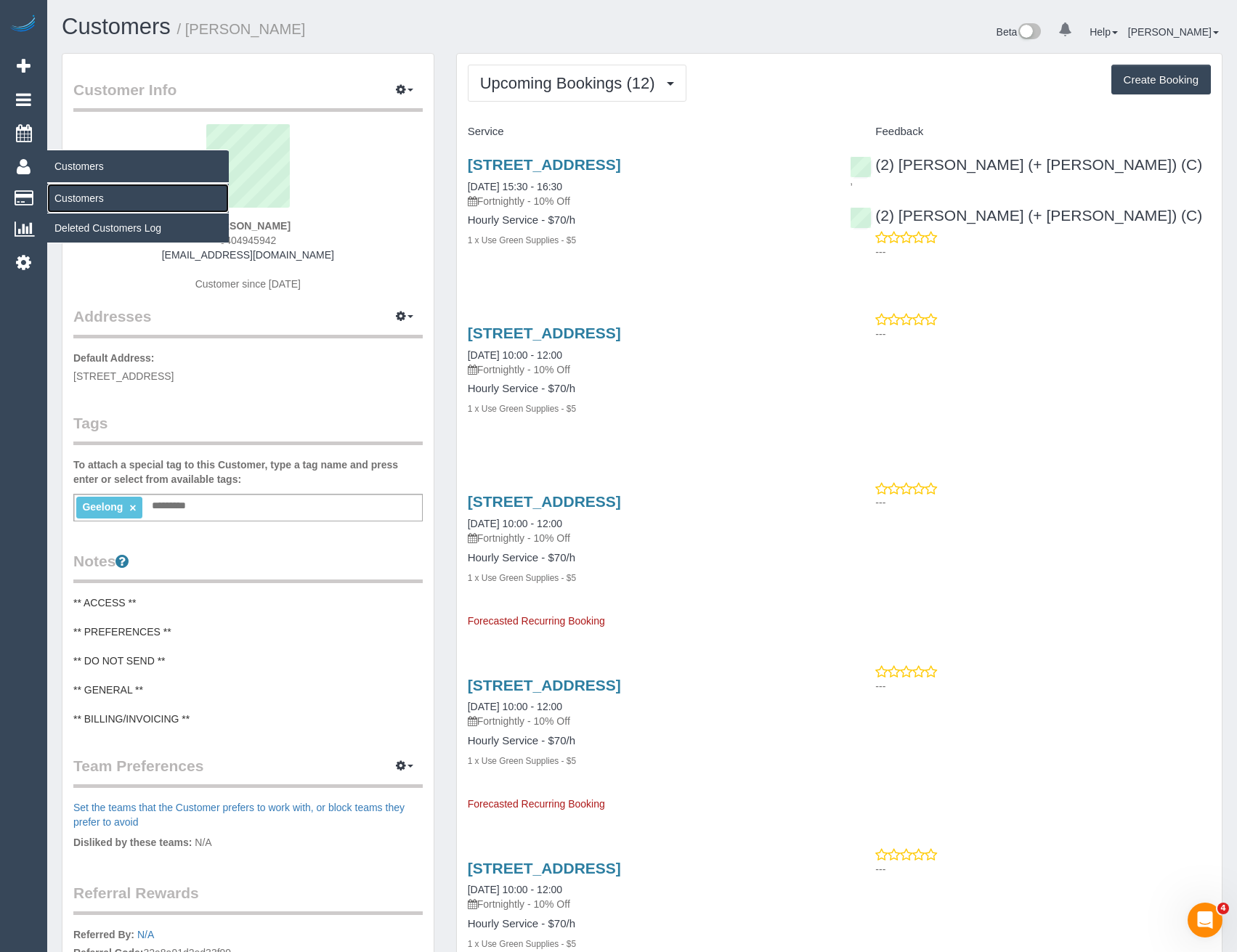
click at [93, 199] on link "Customers" at bounding box center [138, 198] width 181 height 29
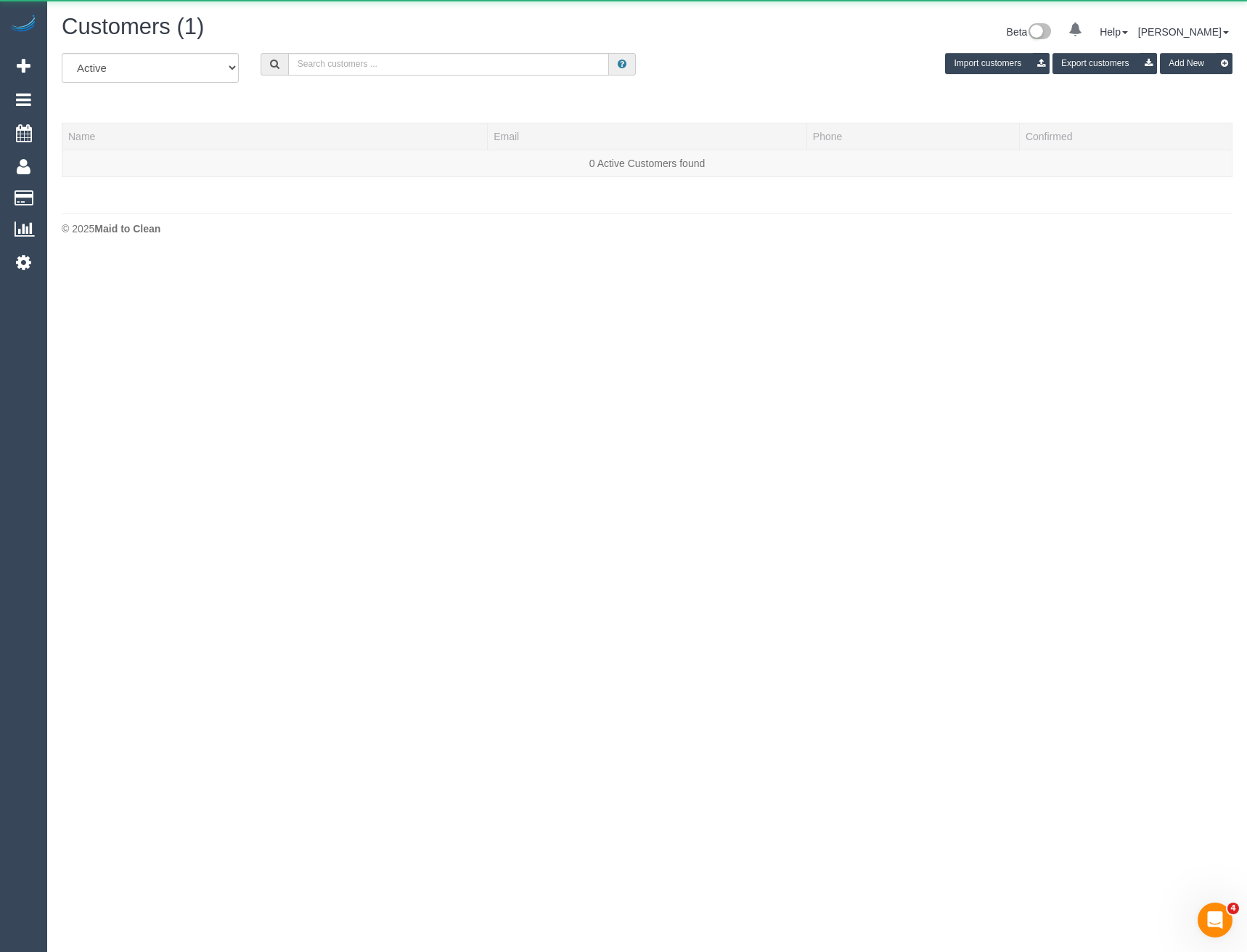
scroll to position [306, 1247]
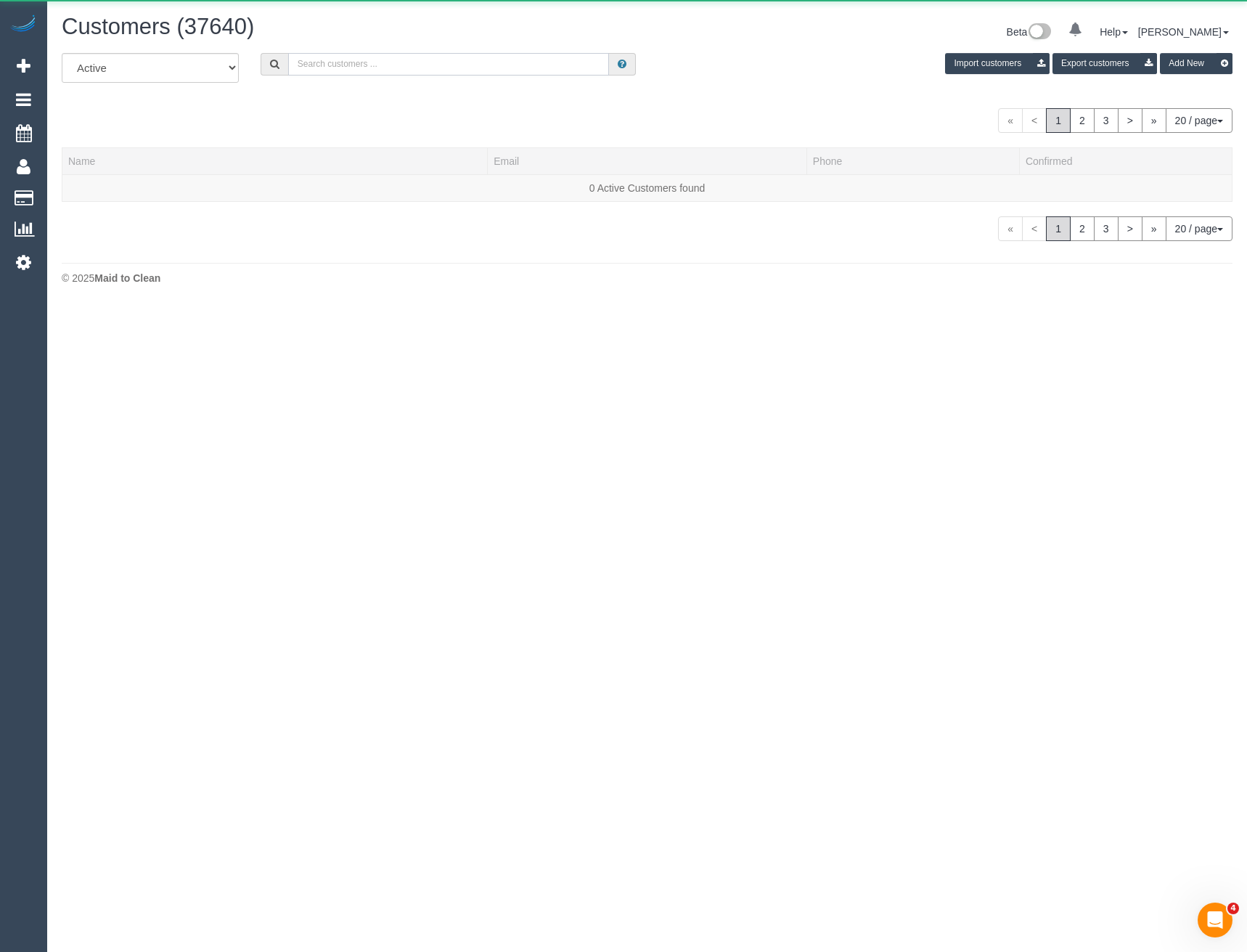
click at [398, 65] on input "text" at bounding box center [449, 63] width 321 height 22
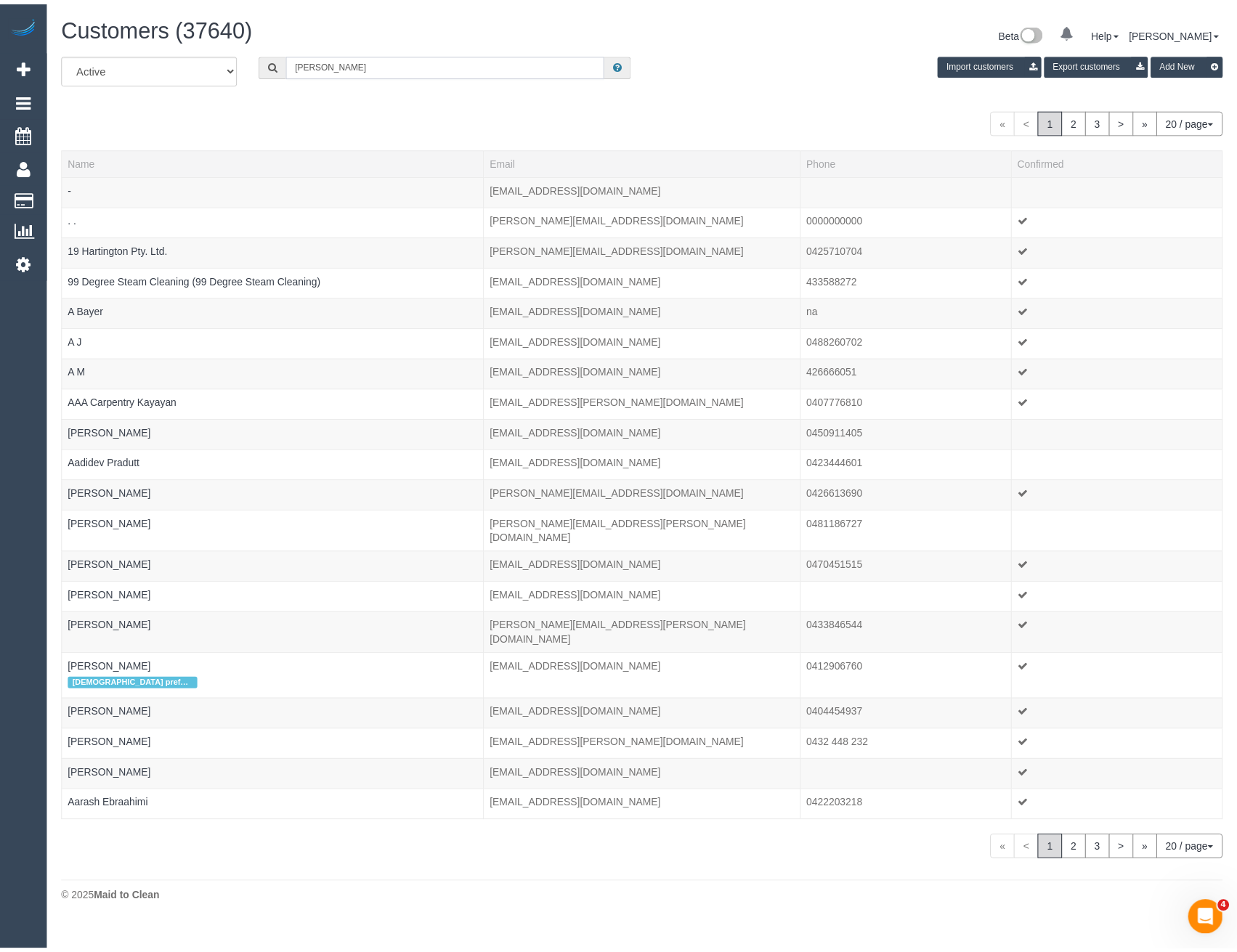
scroll to position [72296, 71396]
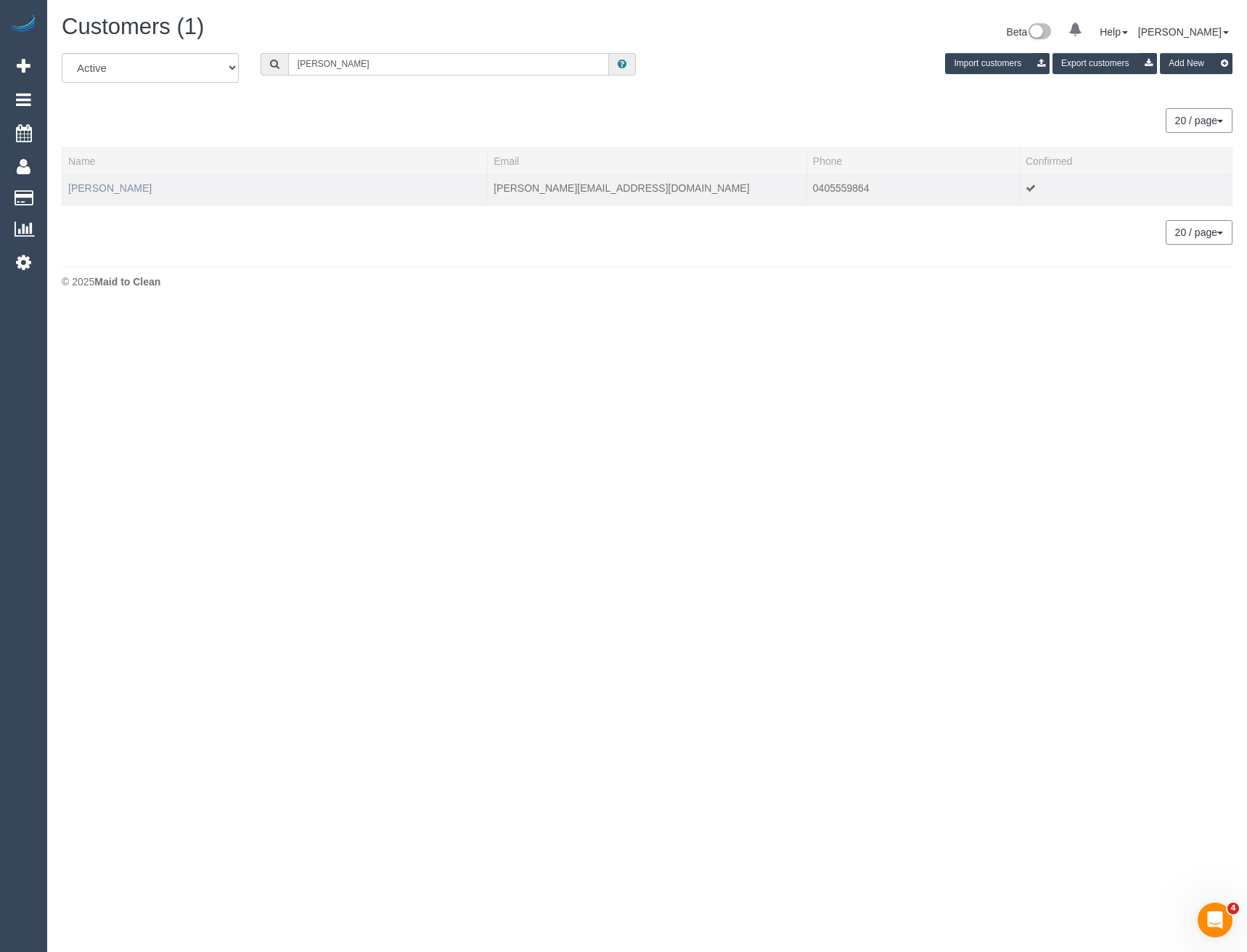
type input "[PERSON_NAME]"
click at [118, 188] on link "[PERSON_NAME]" at bounding box center [110, 188] width 83 height 12
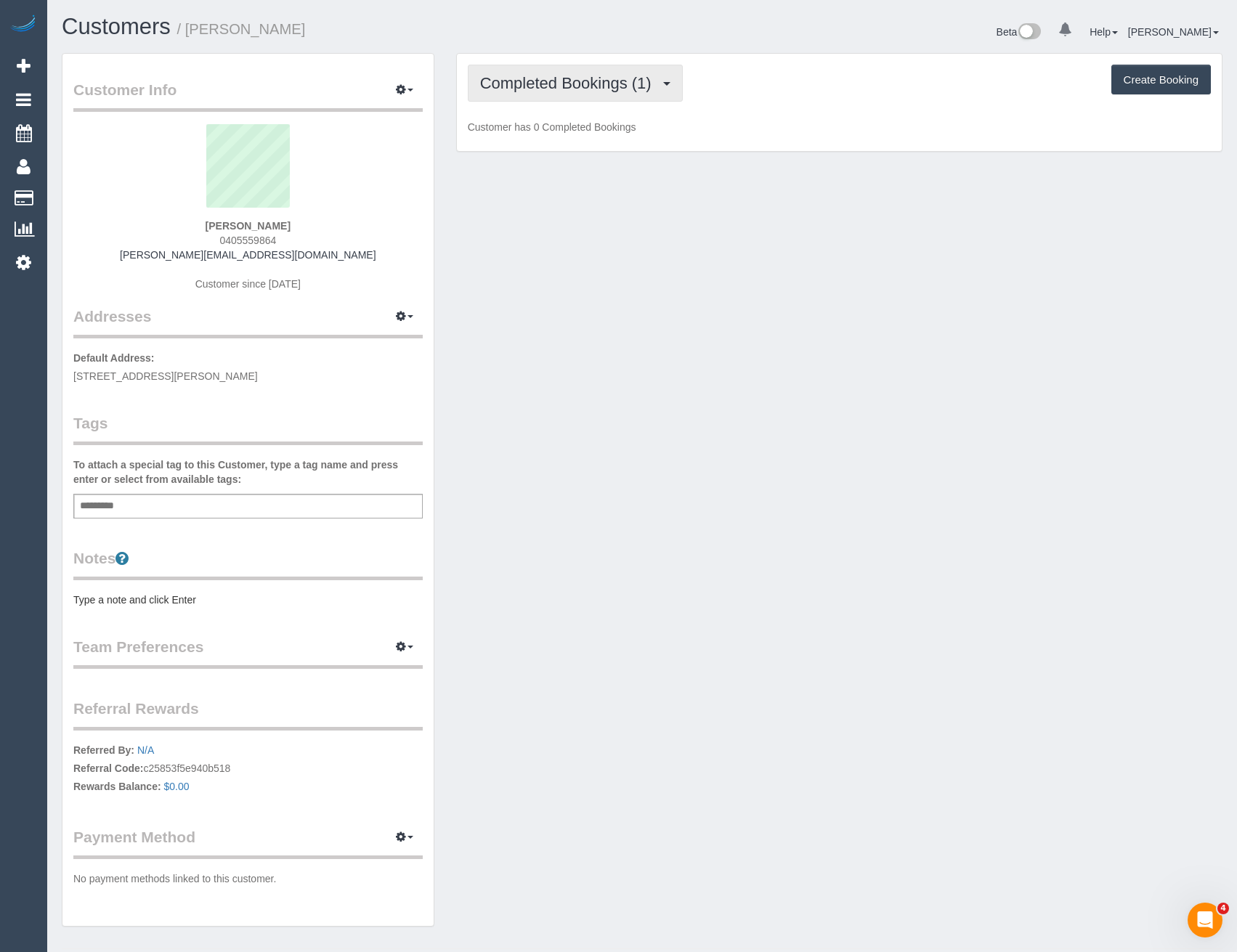
scroll to position [1058, 1237]
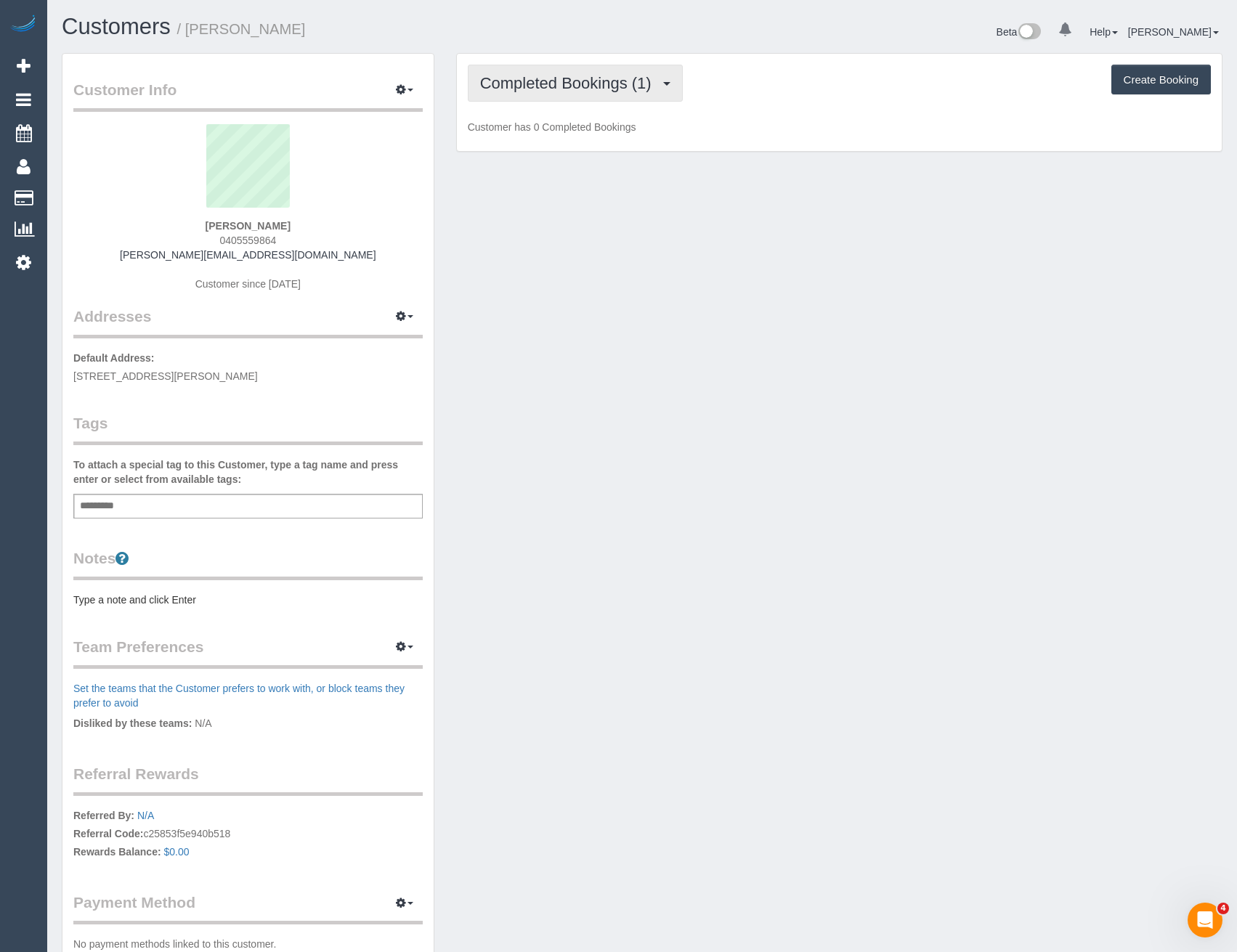
click at [656, 74] on span "Completed Bookings (1)" at bounding box center [569, 83] width 179 height 18
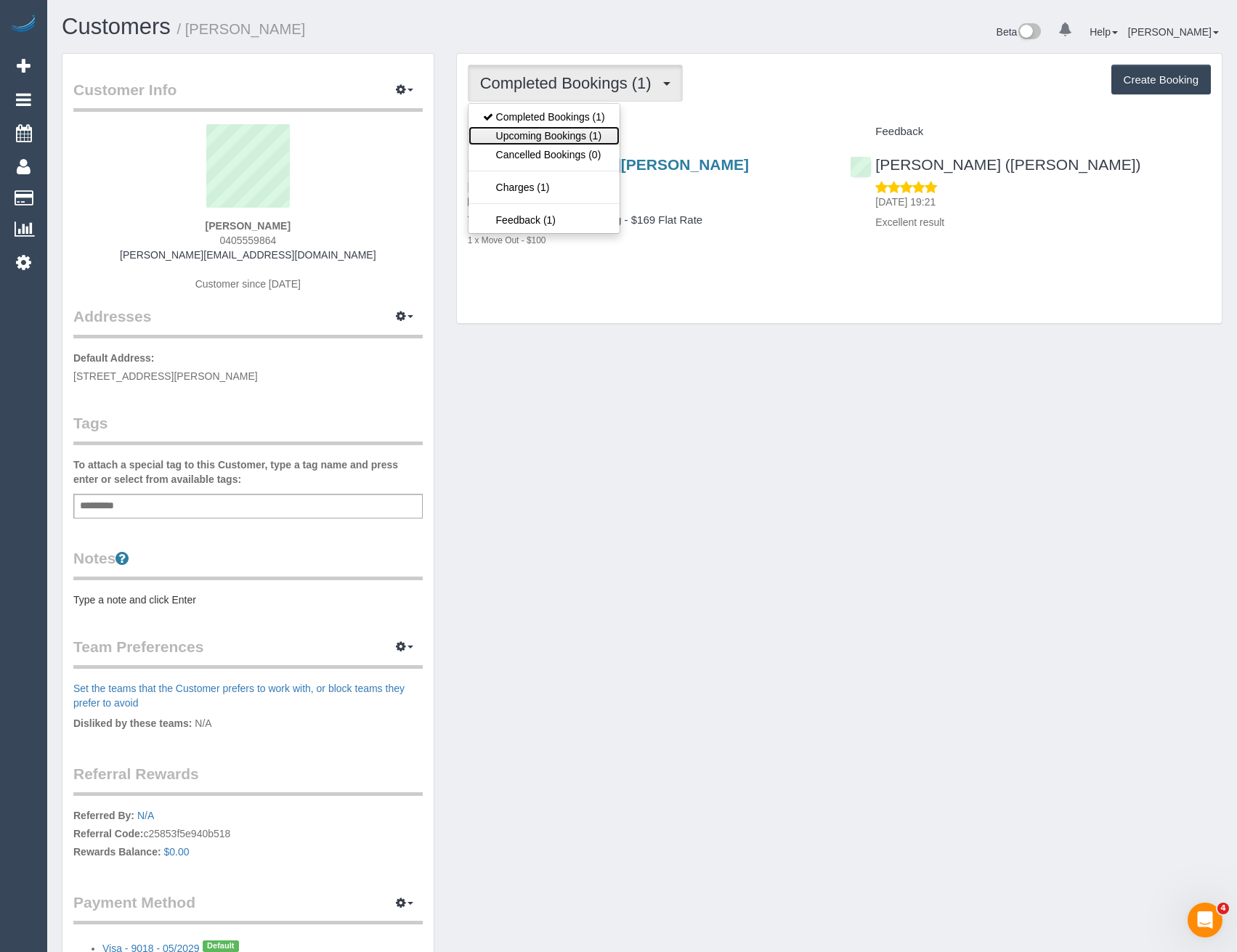
click at [546, 139] on link "Upcoming Bookings (1)" at bounding box center [543, 135] width 151 height 19
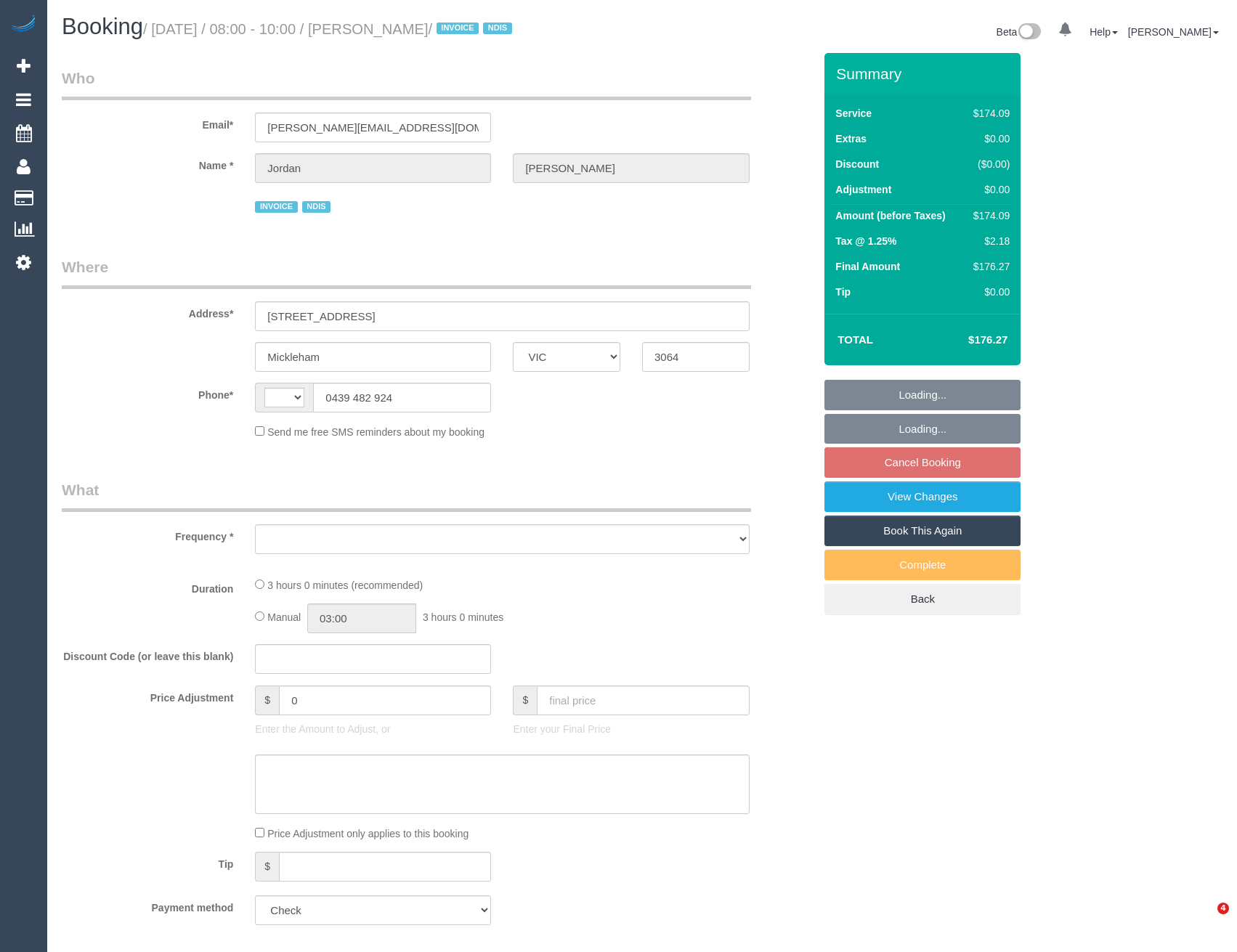
select select "VIC"
select select "string:AU"
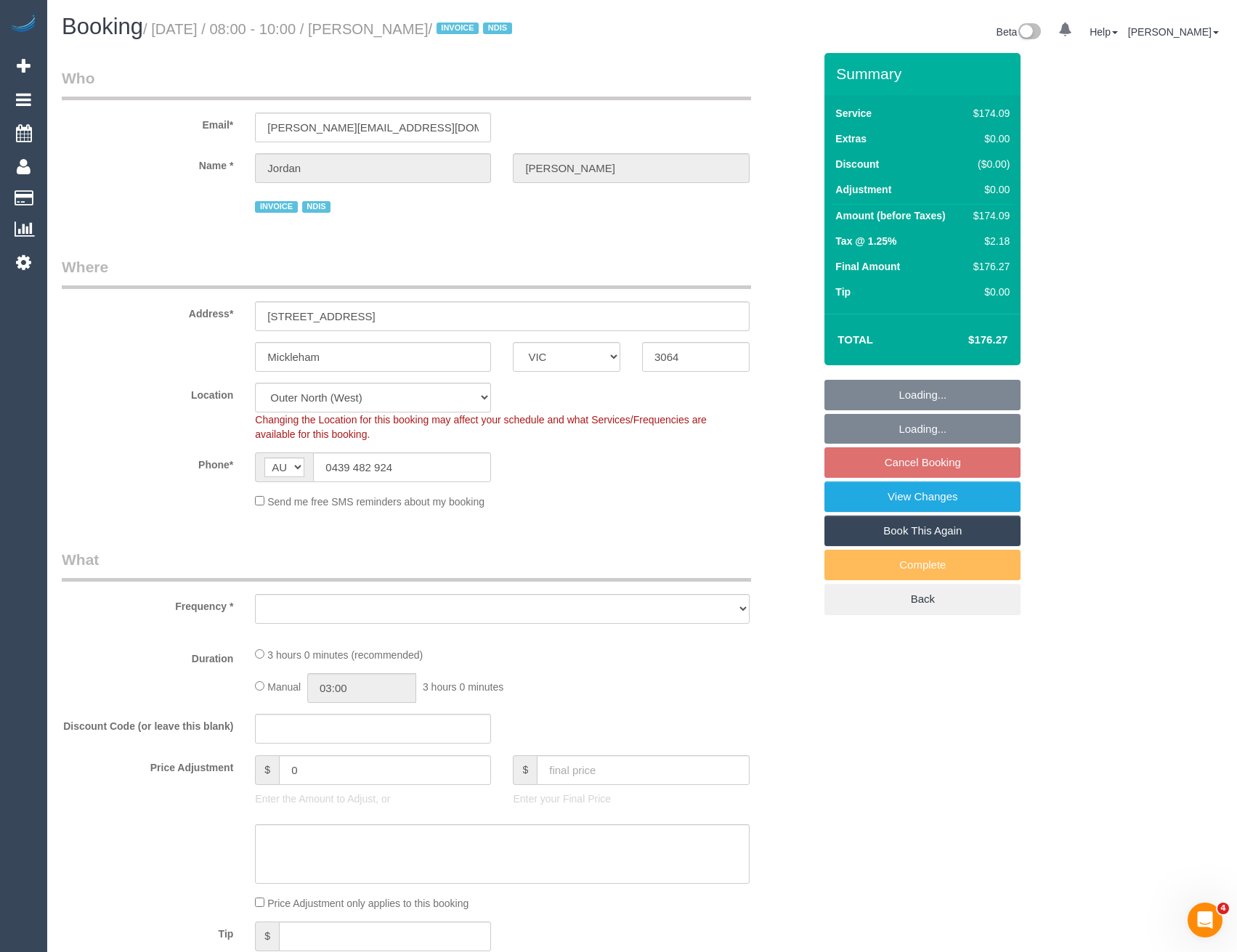
select select "object:566"
select select "180"
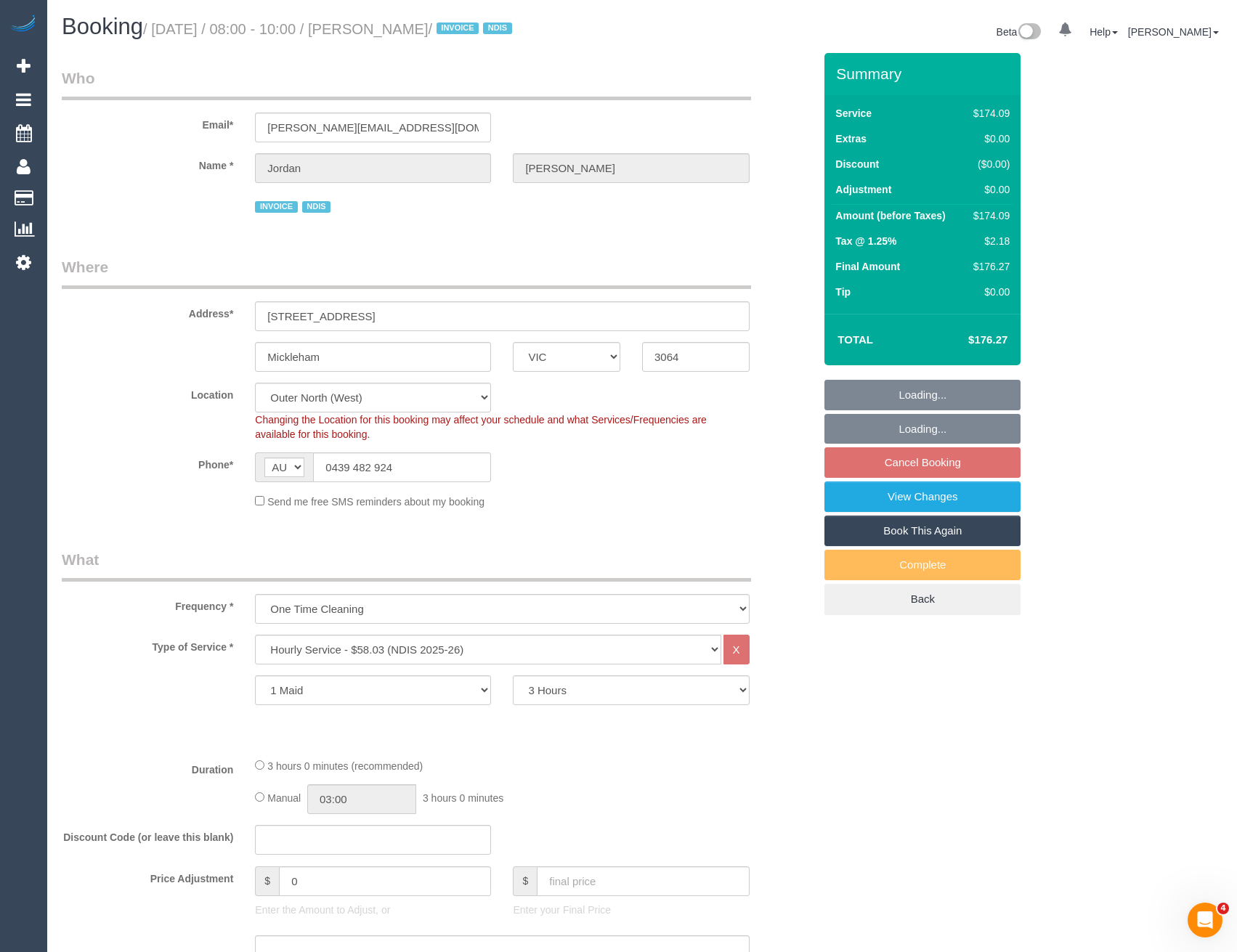
select select "object:630"
select select "spot1"
select select "number:27"
select select "number:14"
select select "number:19"
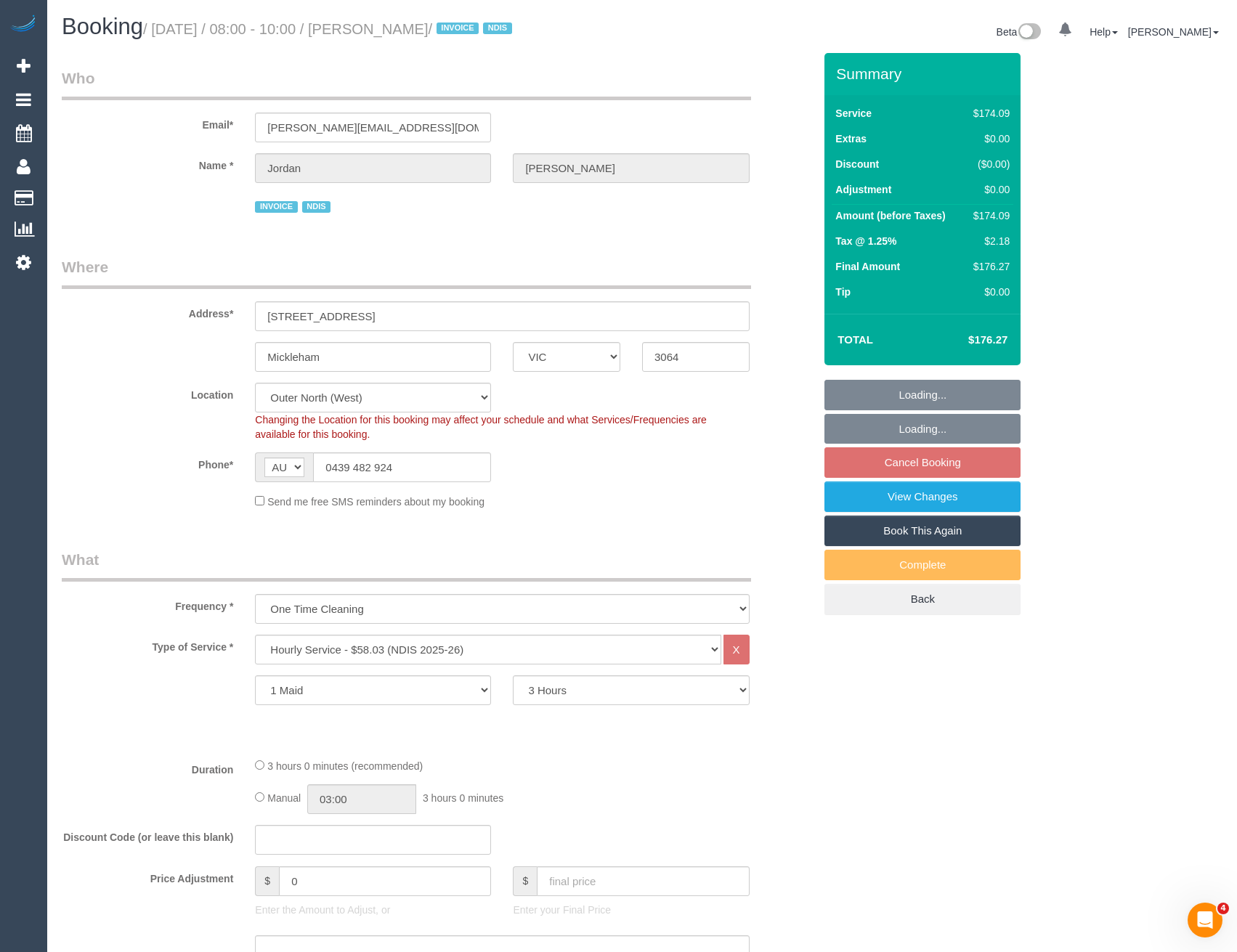
select select "number:36"
select select "number:33"
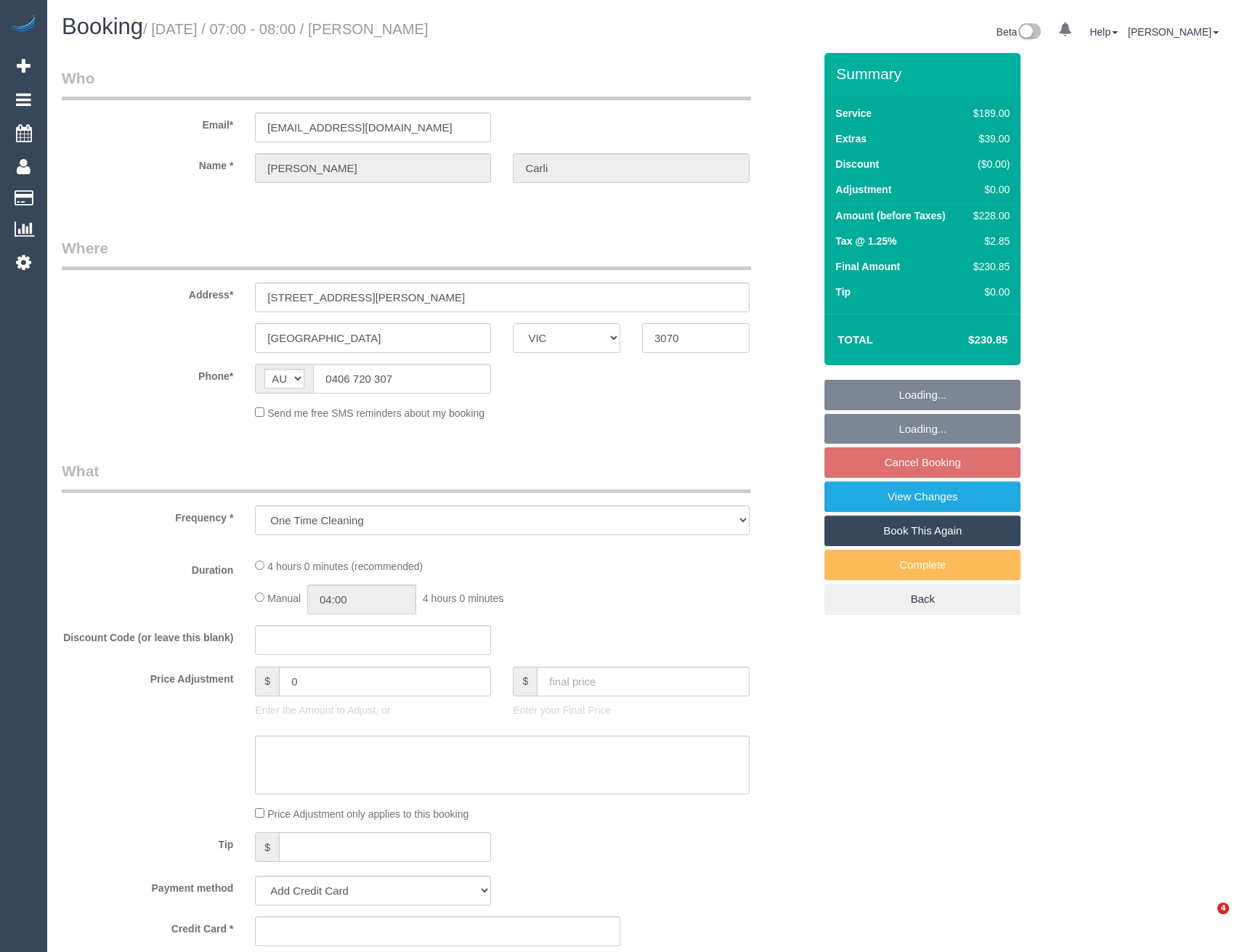
select select "VIC"
select select "string:stripe-pm_1RRVQ92GScqysDRVeyYcmfYF"
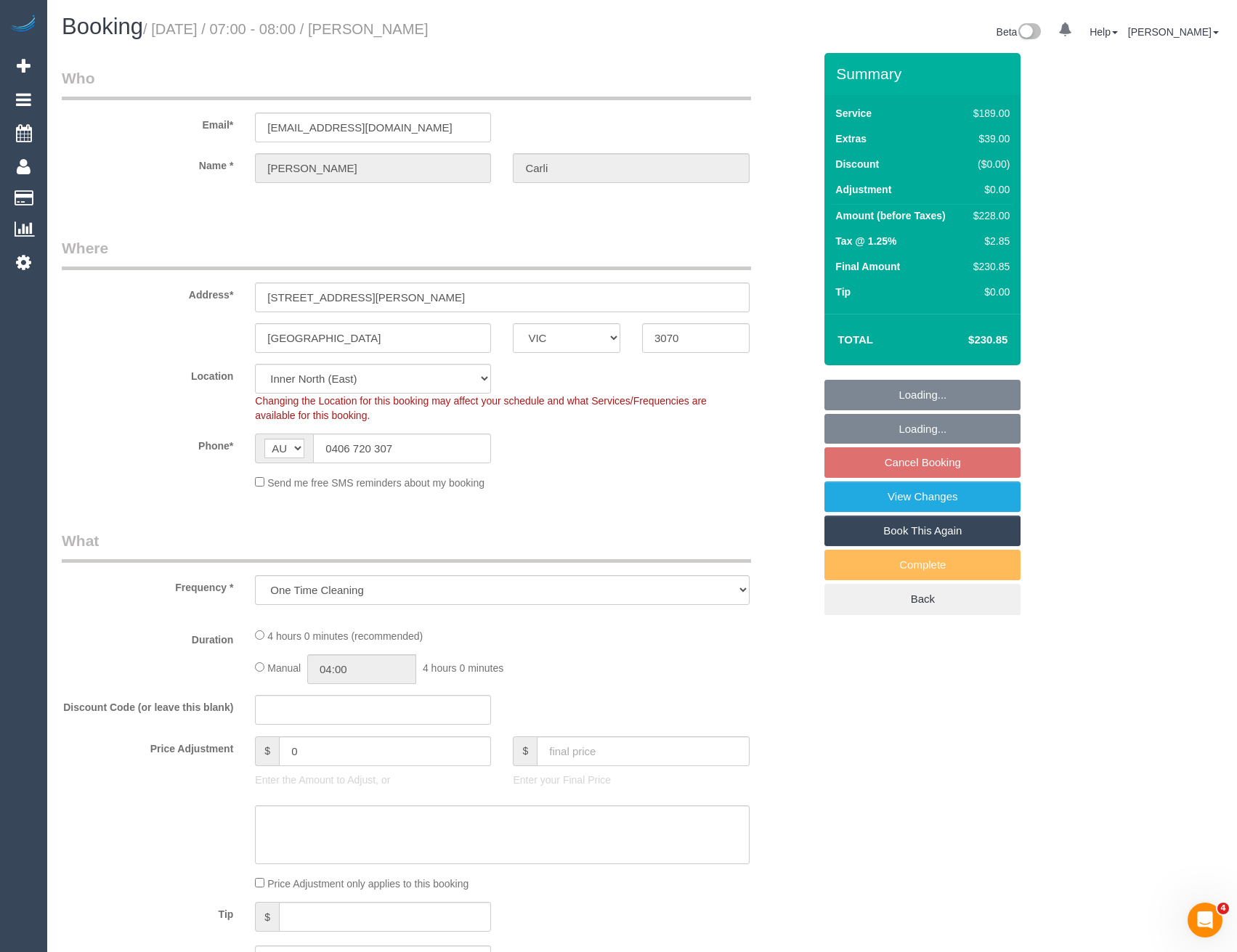
select select "number:28"
select select "number:14"
select select "number:19"
select select "number:25"
select select "number:11"
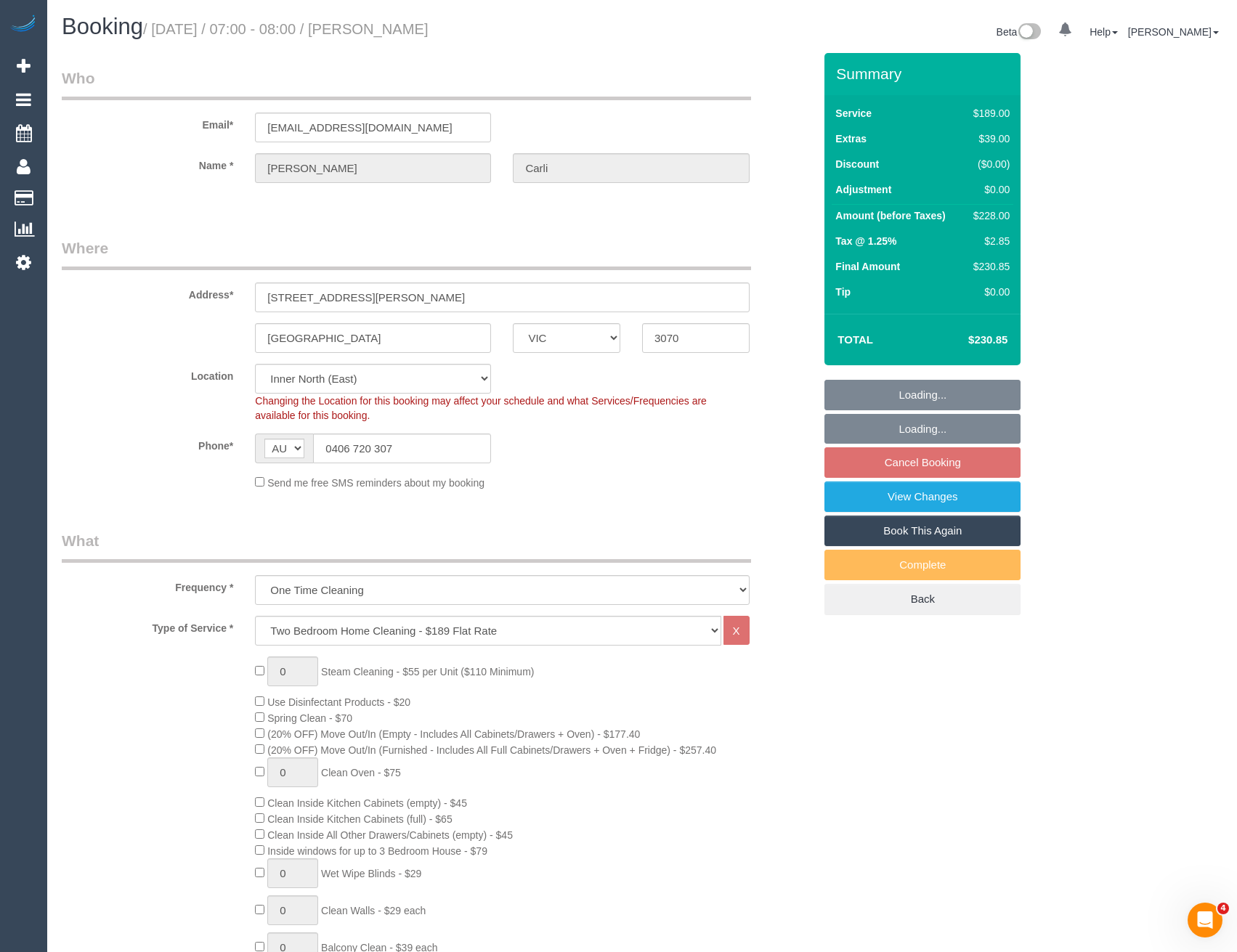
select select "object:1340"
select select "spot1"
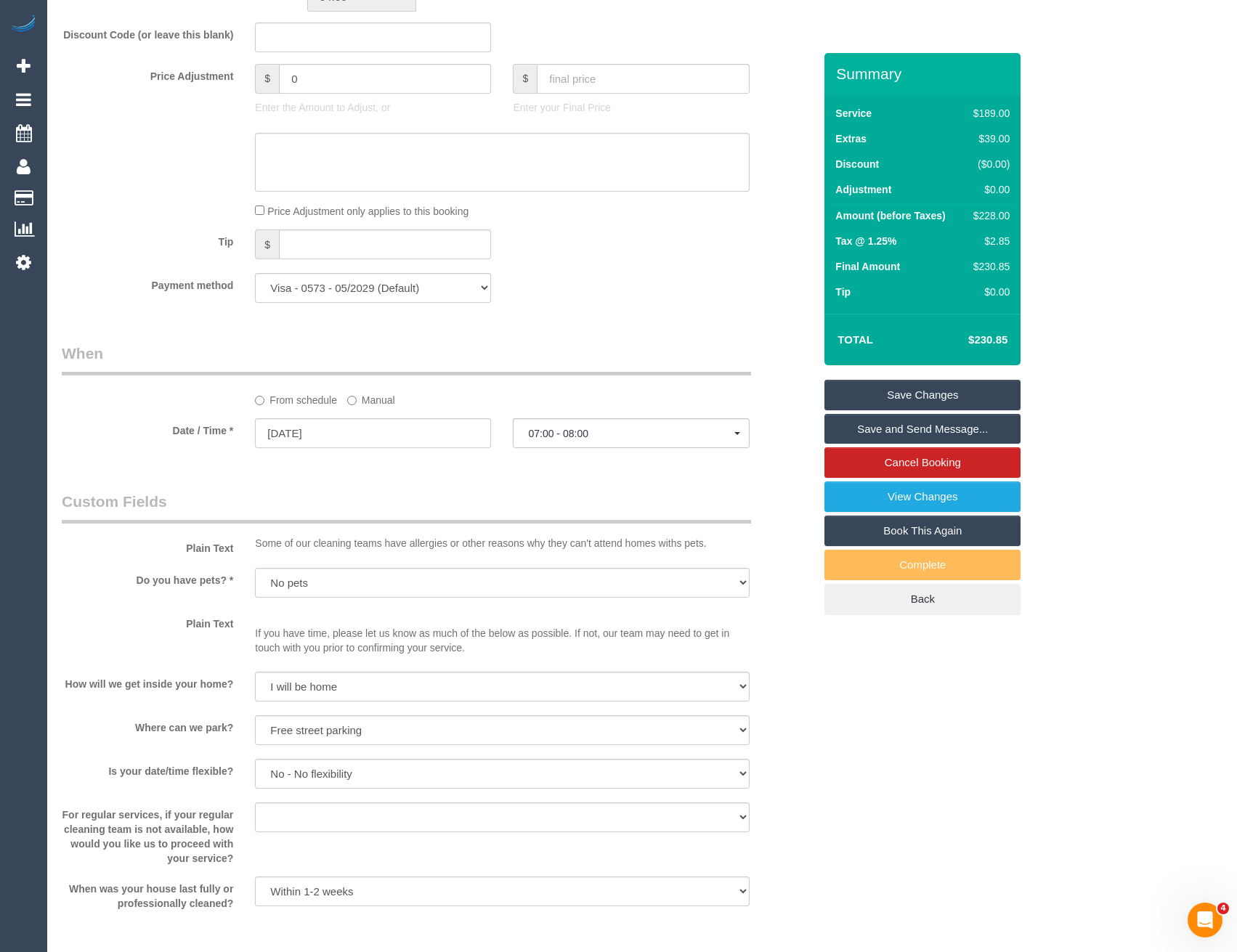
scroll to position [1597, 0]
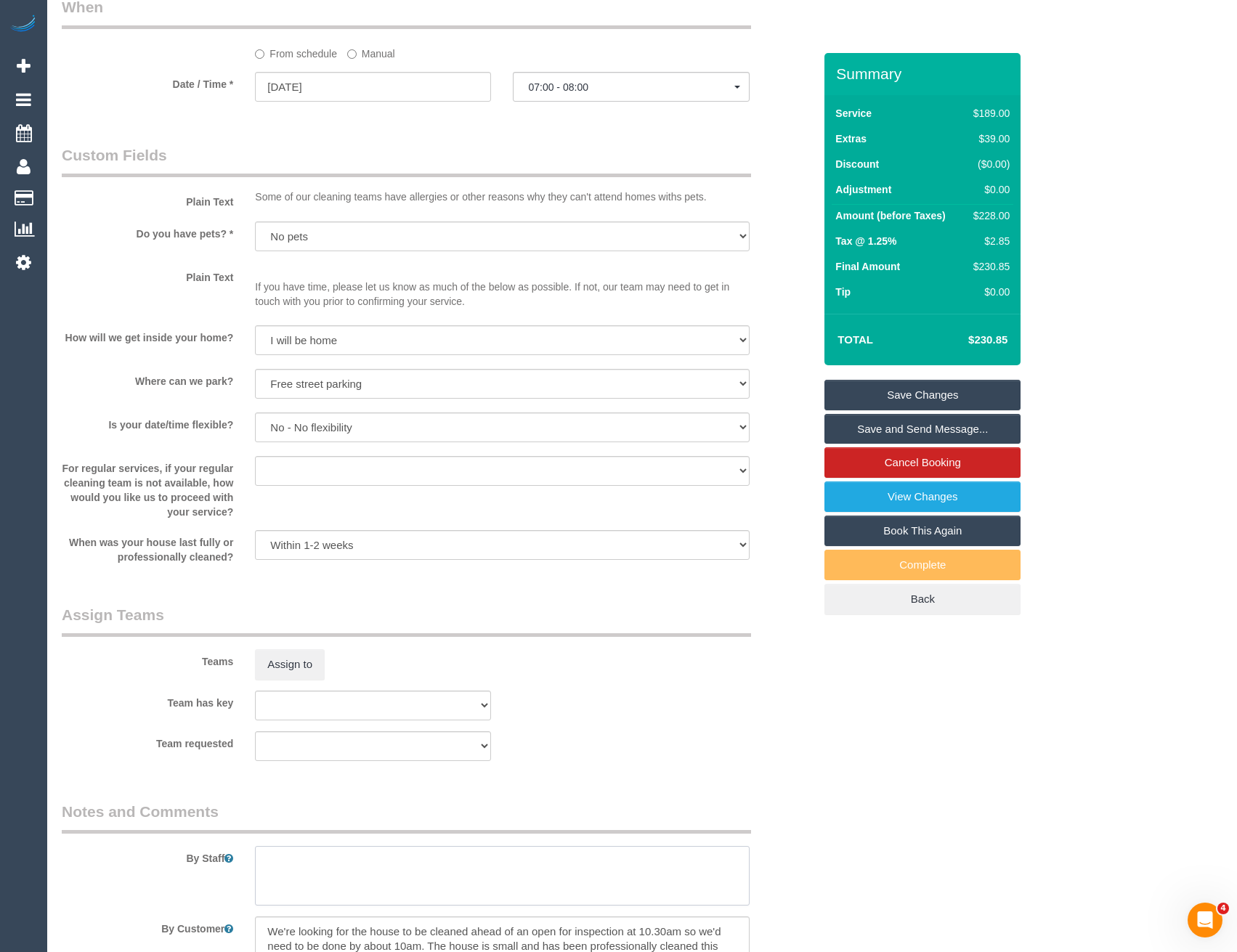
click at [318, 865] on textarea at bounding box center [501, 875] width 494 height 59
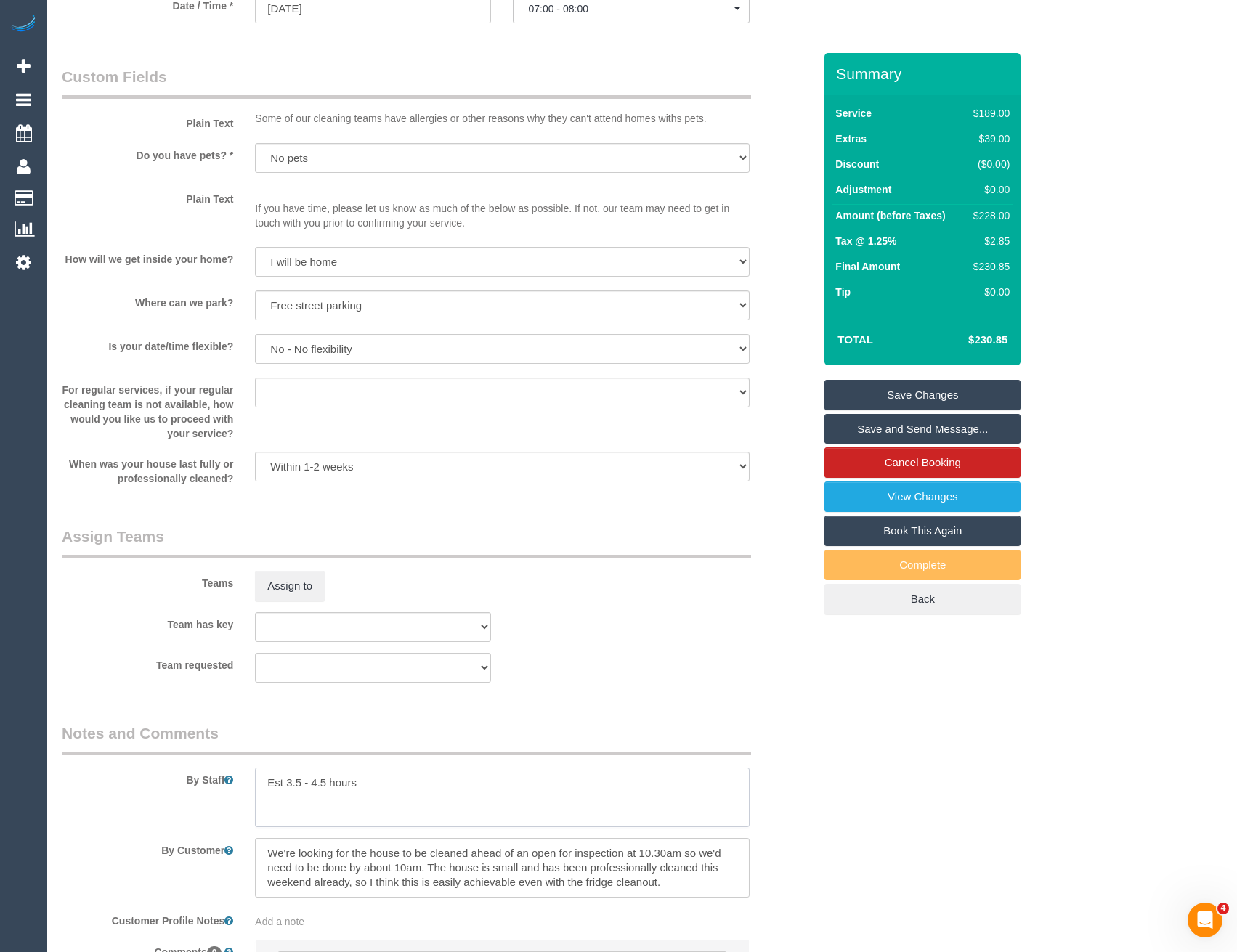
scroll to position [1837, 0]
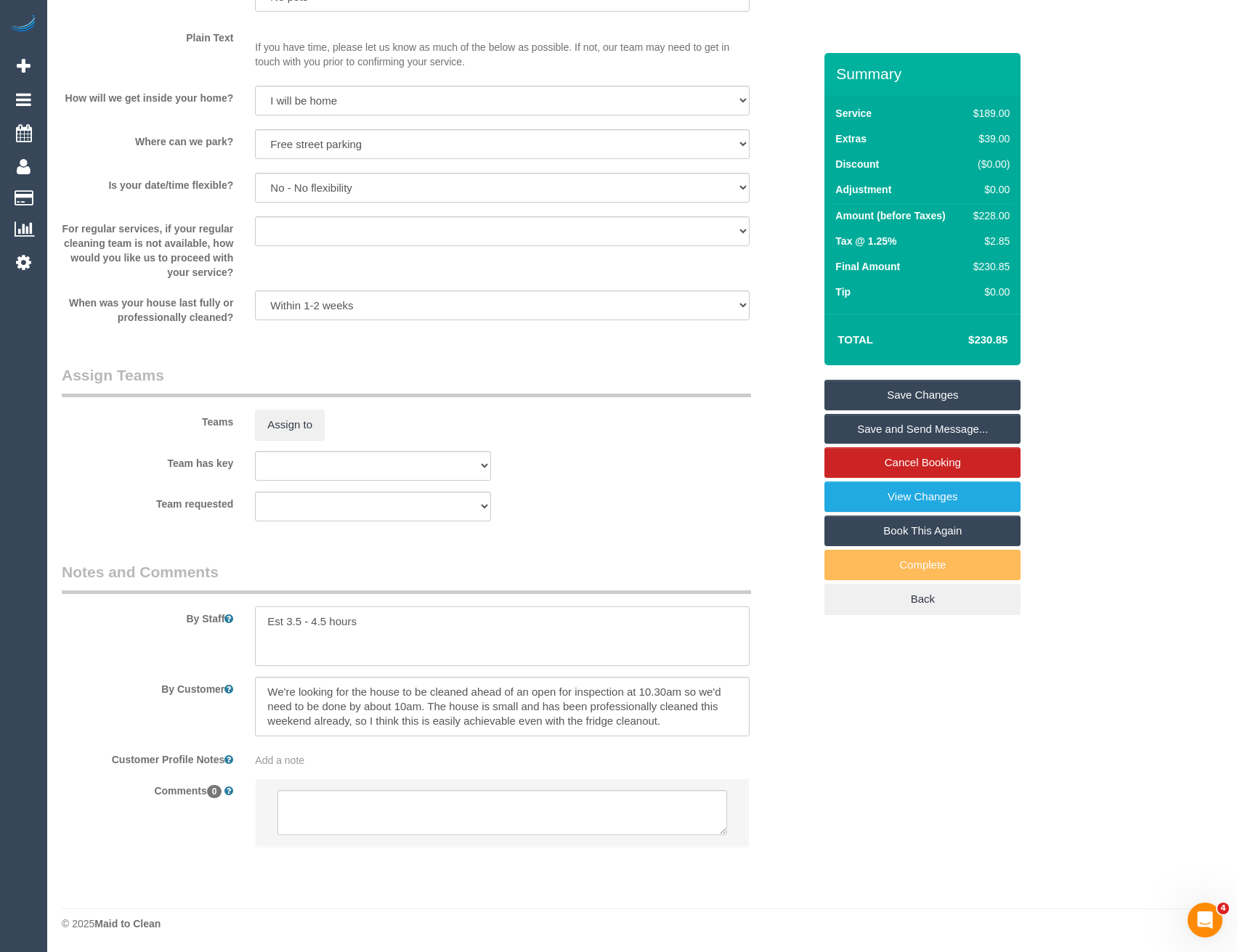
type textarea "Est 3.5 - 4.5 hours"
click at [372, 813] on textarea at bounding box center [501, 812] width 449 height 45
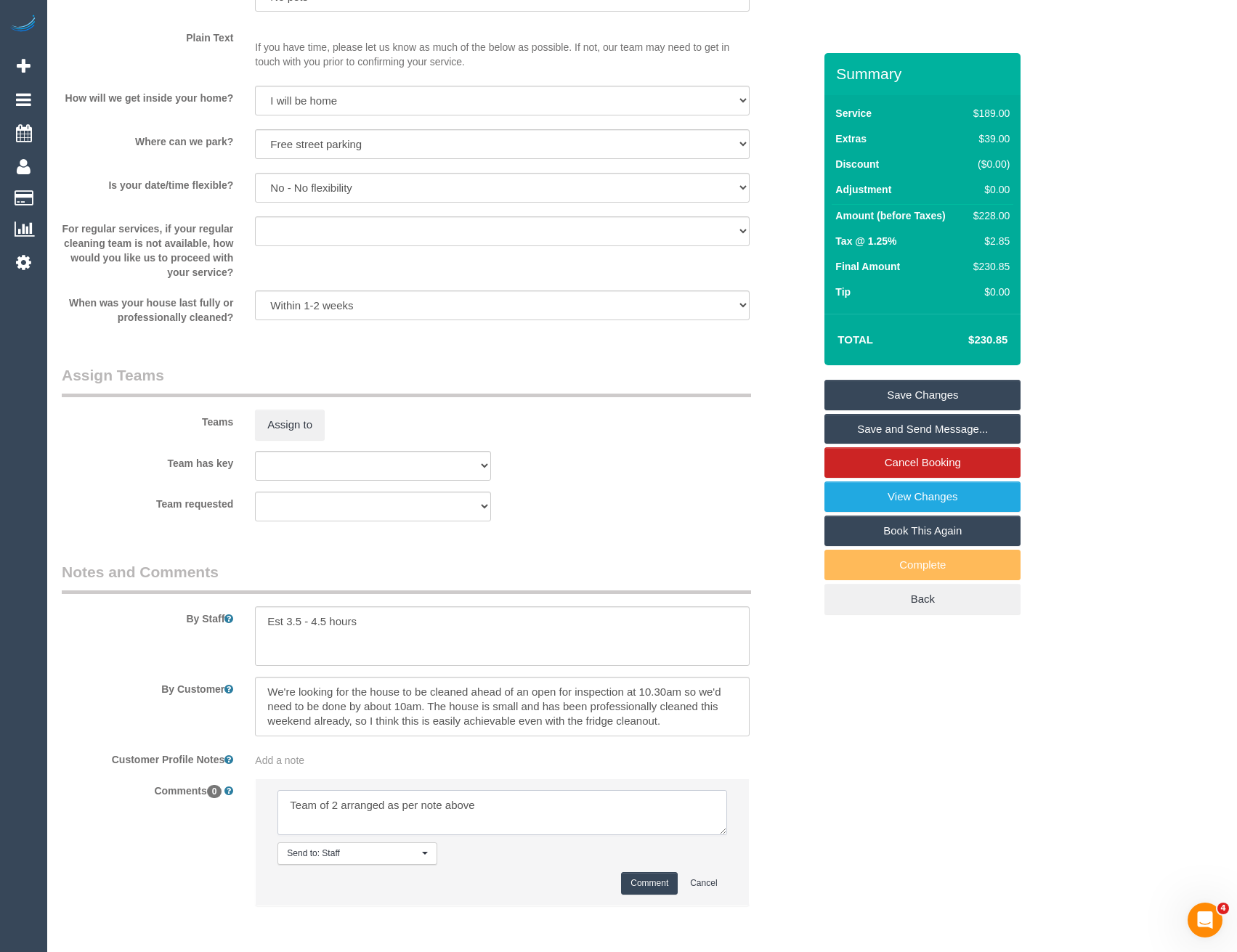
type textarea "Team of 2 arranged as per note above"
click at [641, 885] on button "Comment" at bounding box center [649, 883] width 57 height 22
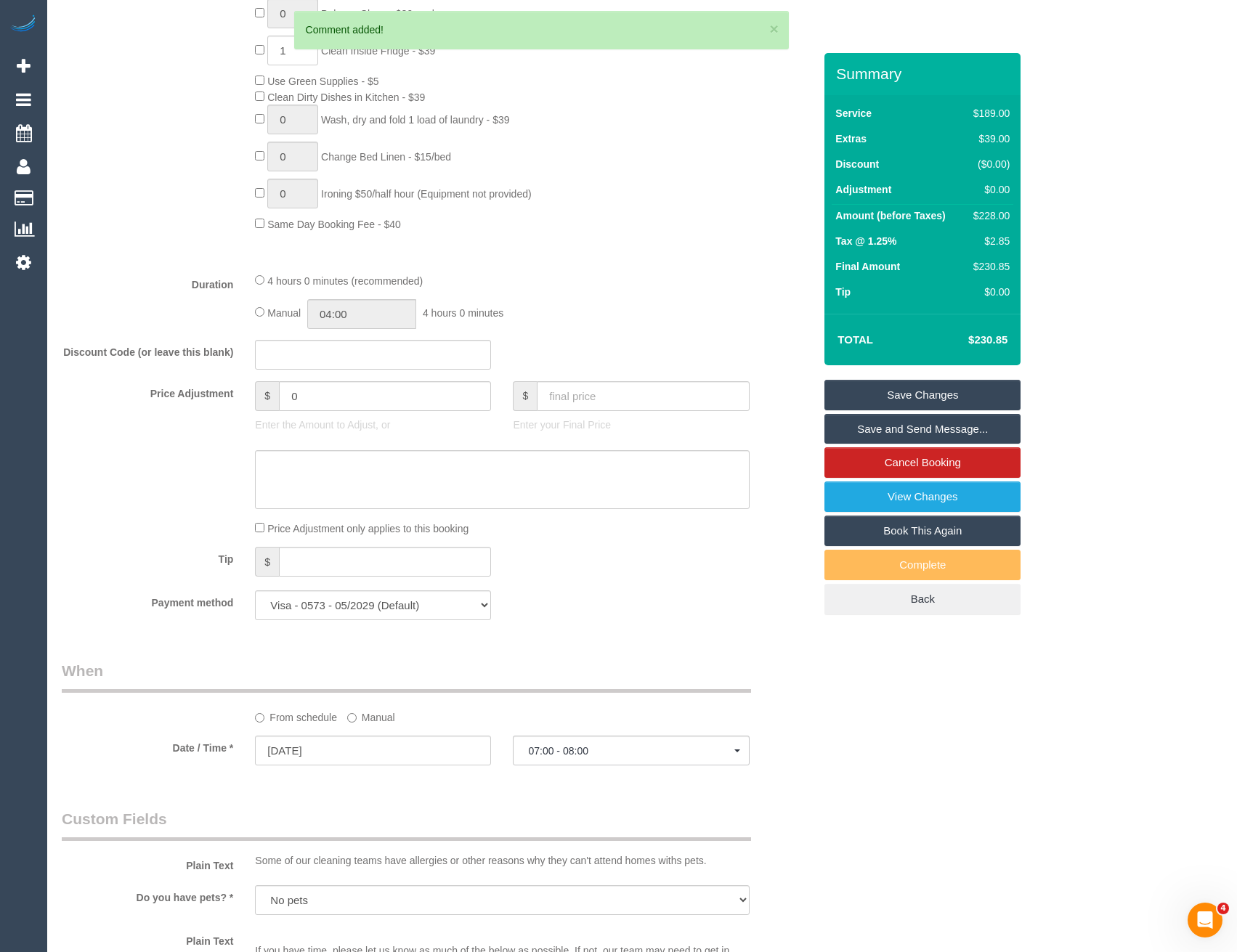
scroll to position [820, 0]
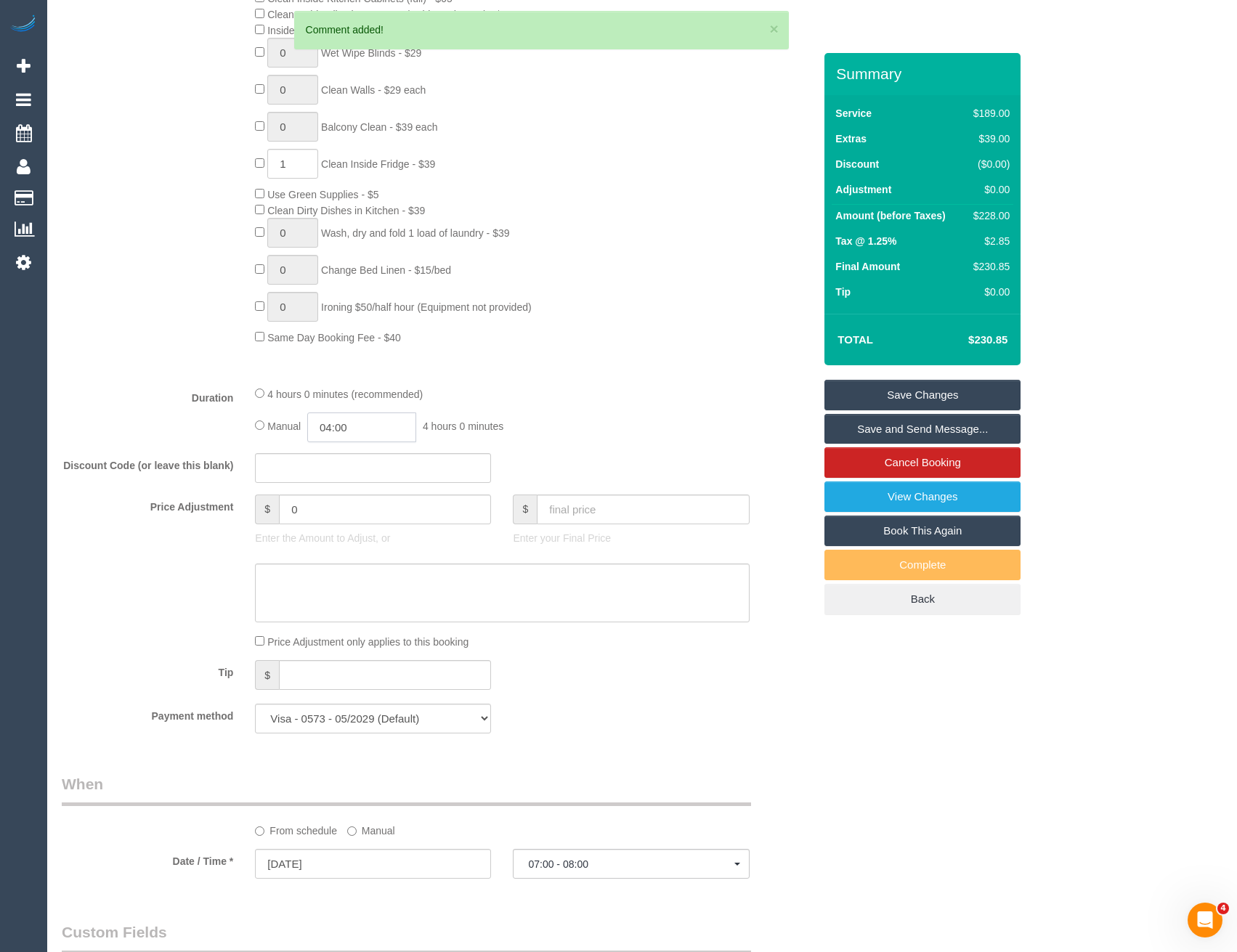
click at [379, 427] on input "04:00" at bounding box center [362, 427] width 109 height 30
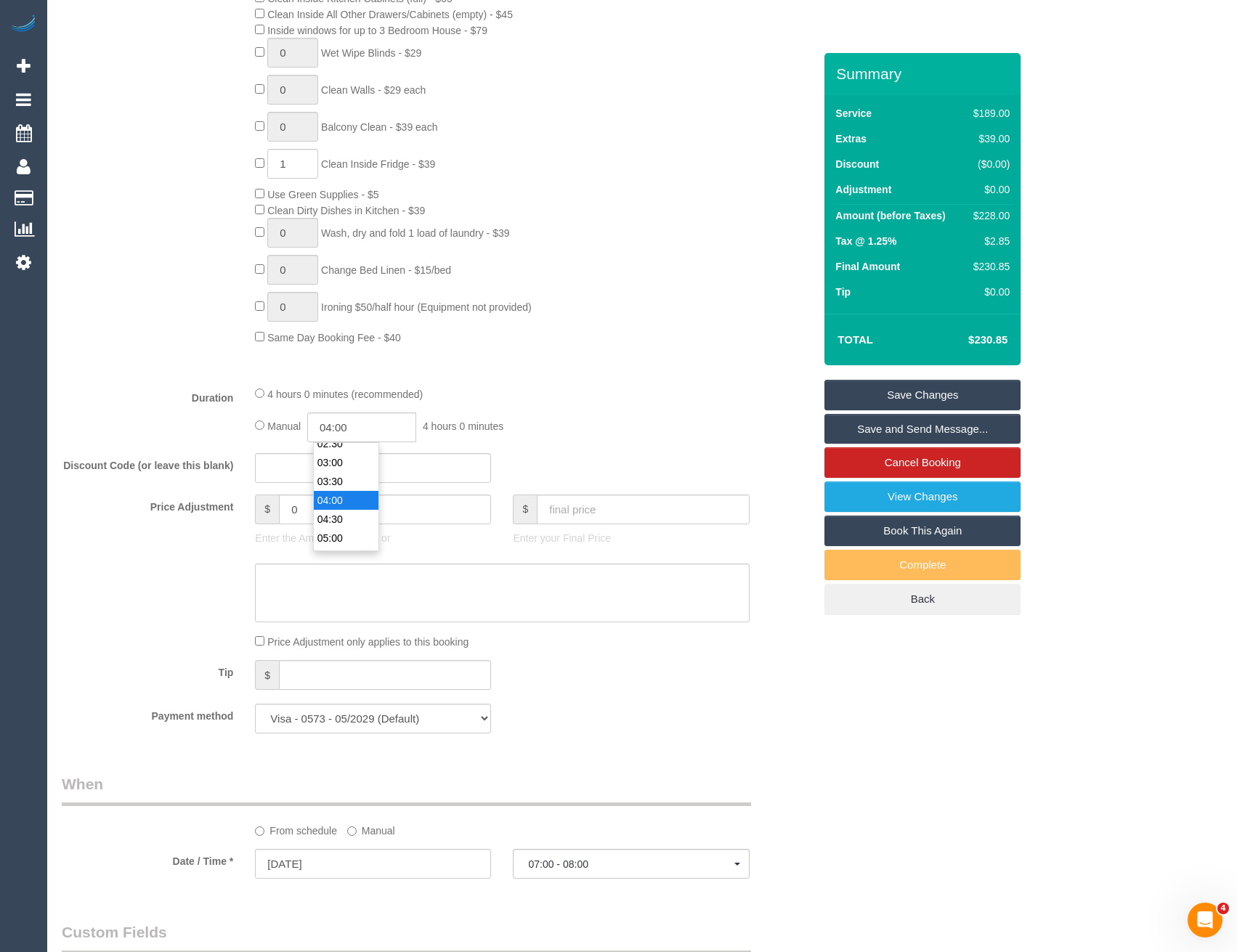
scroll to position [74, 0]
click at [346, 472] on li "02:30" at bounding box center [346, 472] width 64 height 19
click at [375, 424] on input "02:30" at bounding box center [362, 427] width 109 height 30
type input "02:"
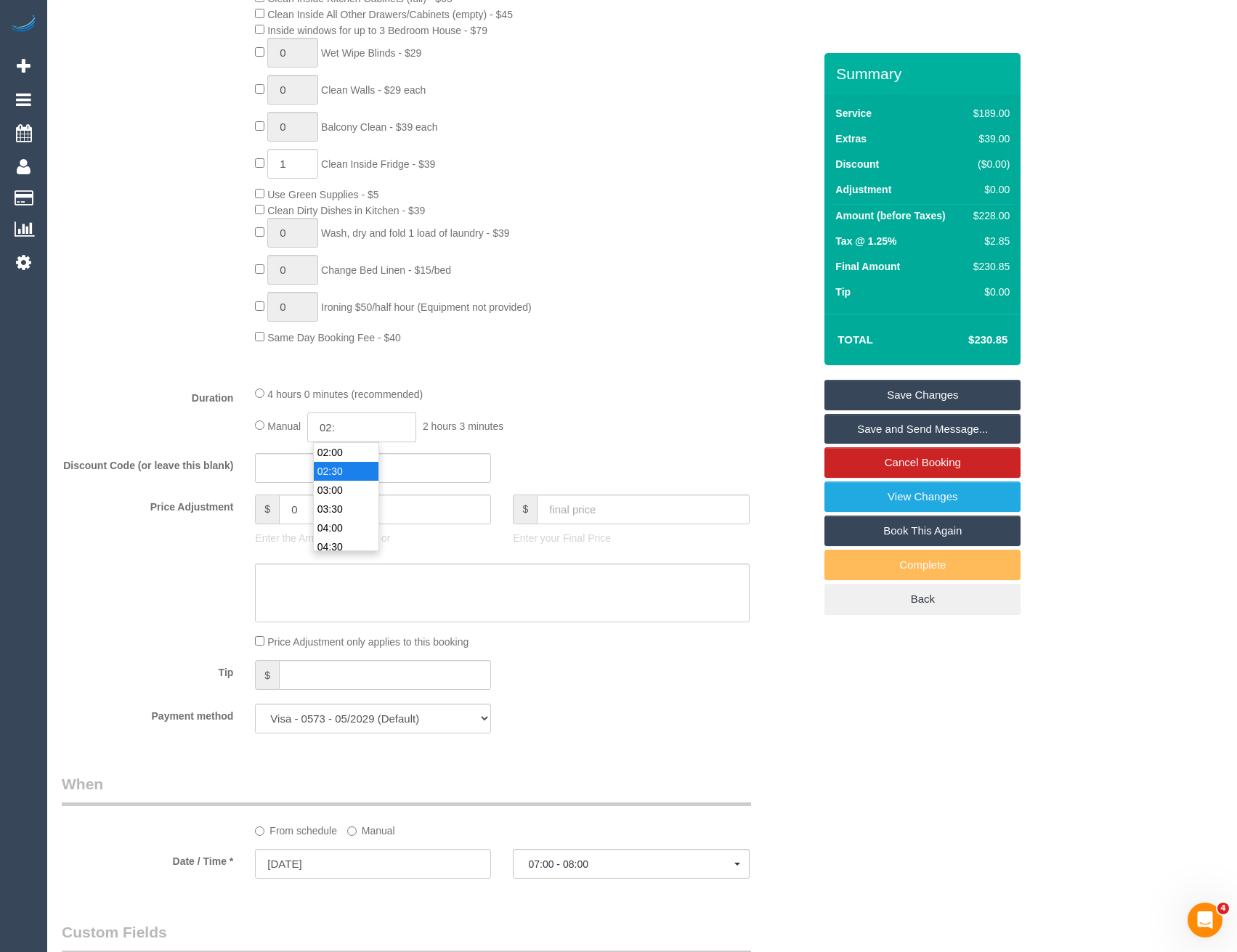
select select "spot20"
select select "spot39"
select select "spot58"
type input "02:15"
click at [559, 392] on div "4 hours 0 minutes (recommended)" at bounding box center [501, 393] width 494 height 16
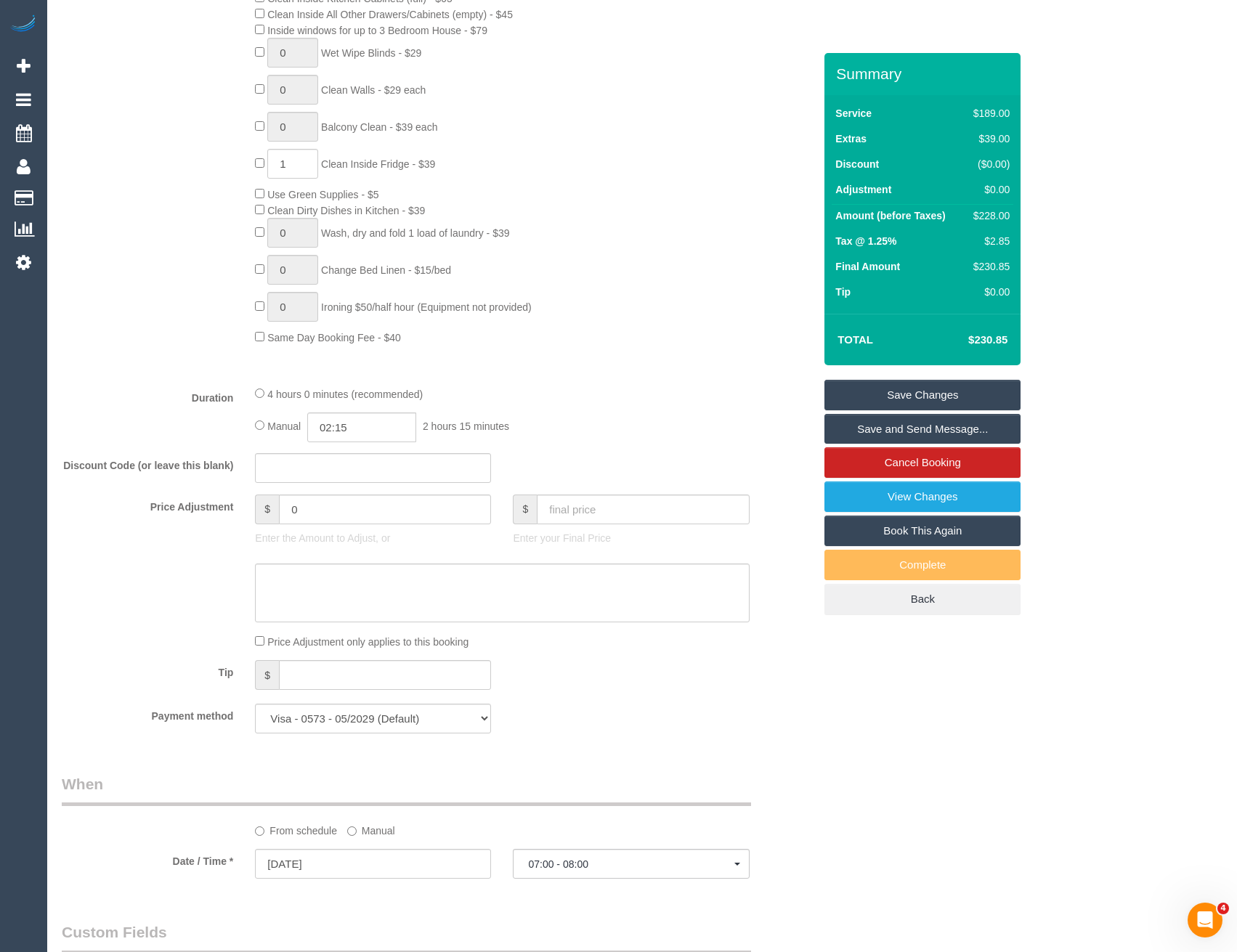
select select "spot77"
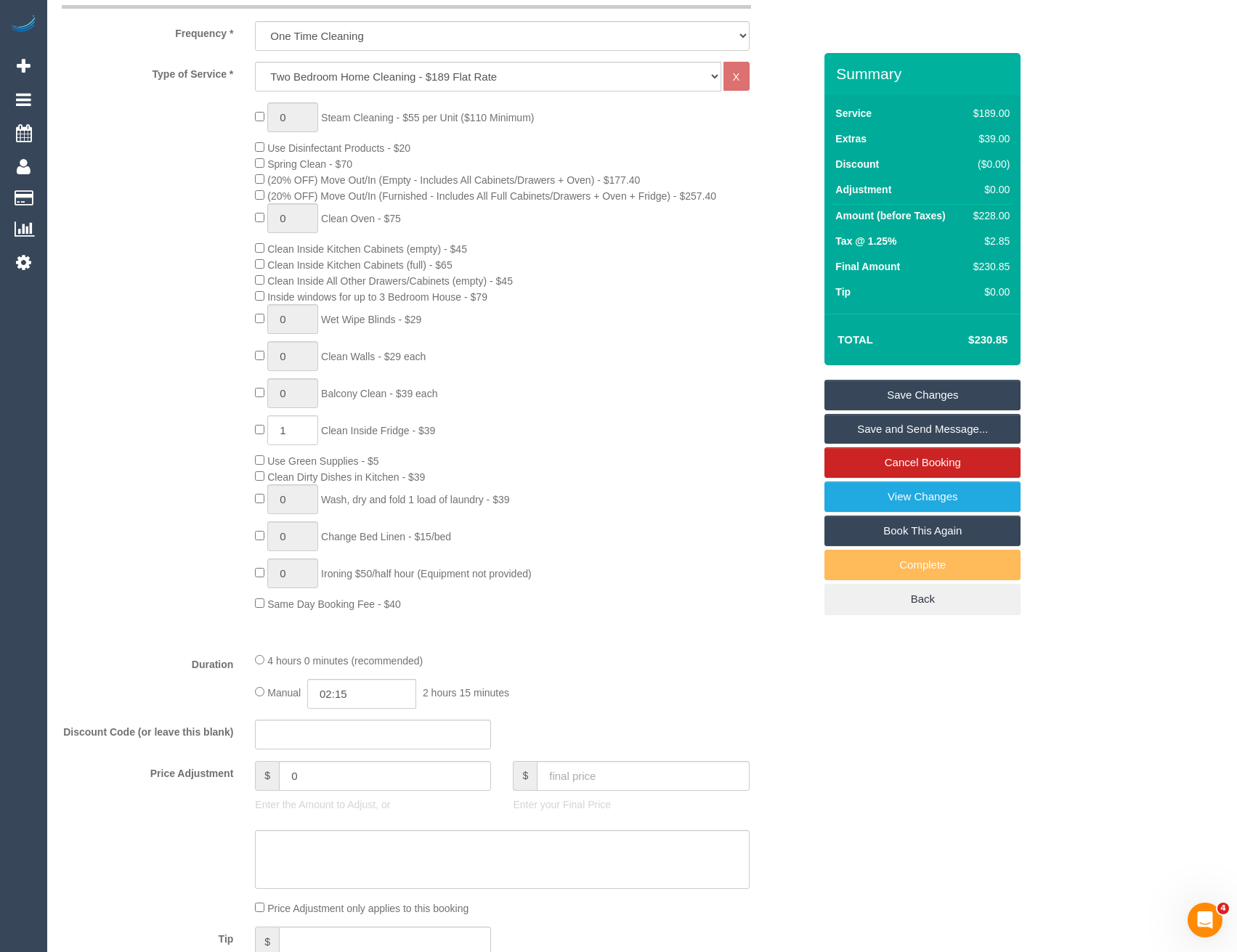
scroll to position [385, 0]
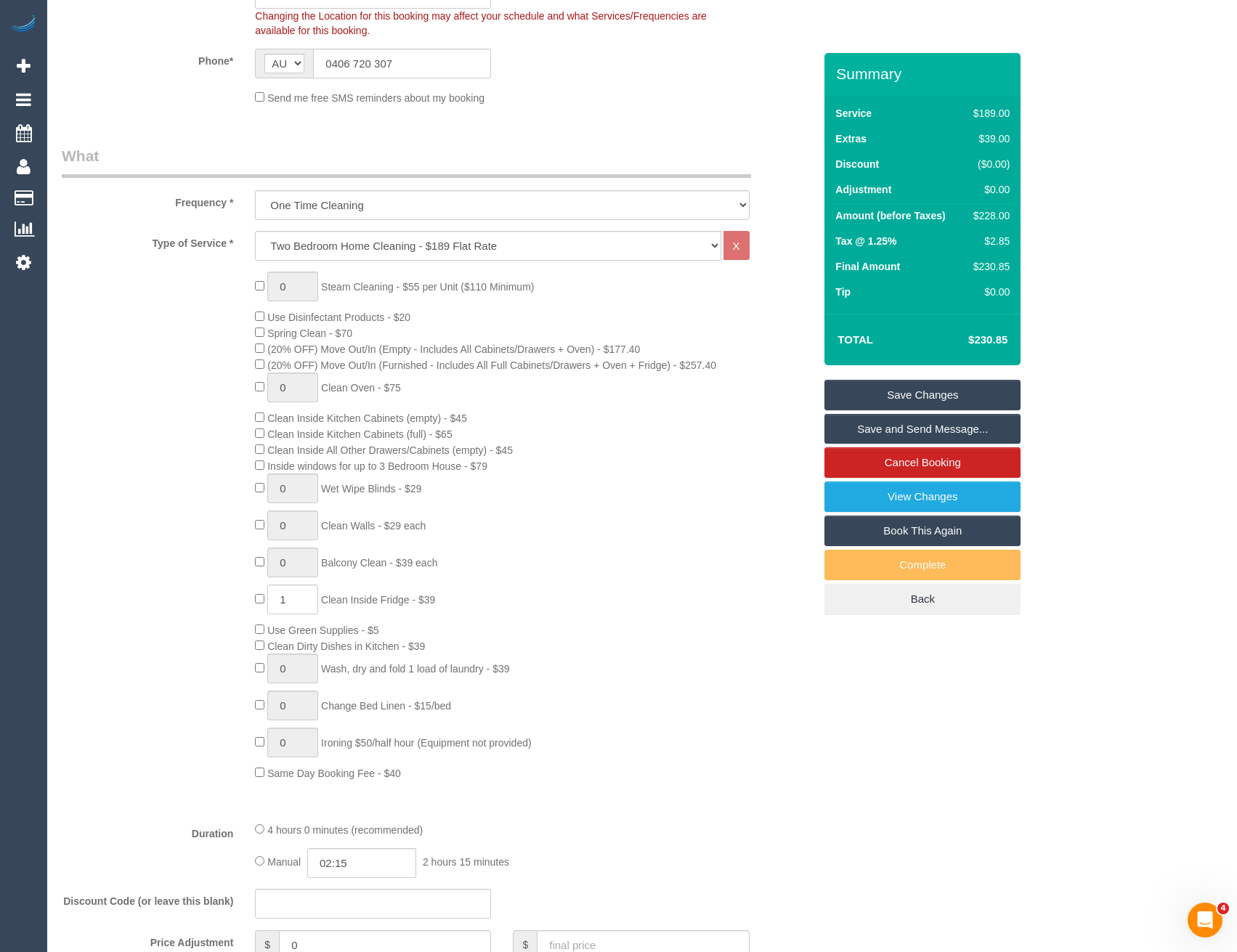
select select "spot96"
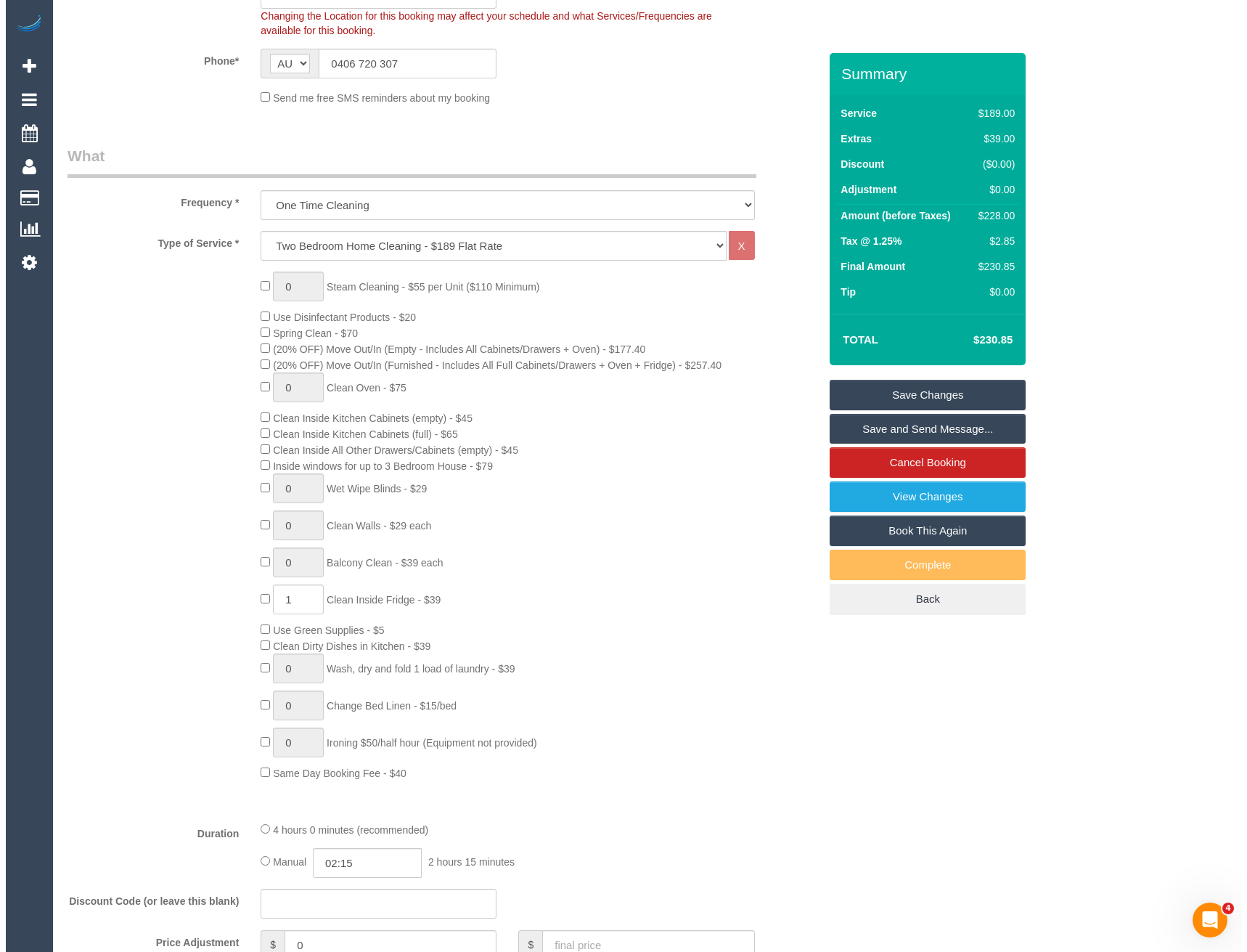
scroll to position [0, 0]
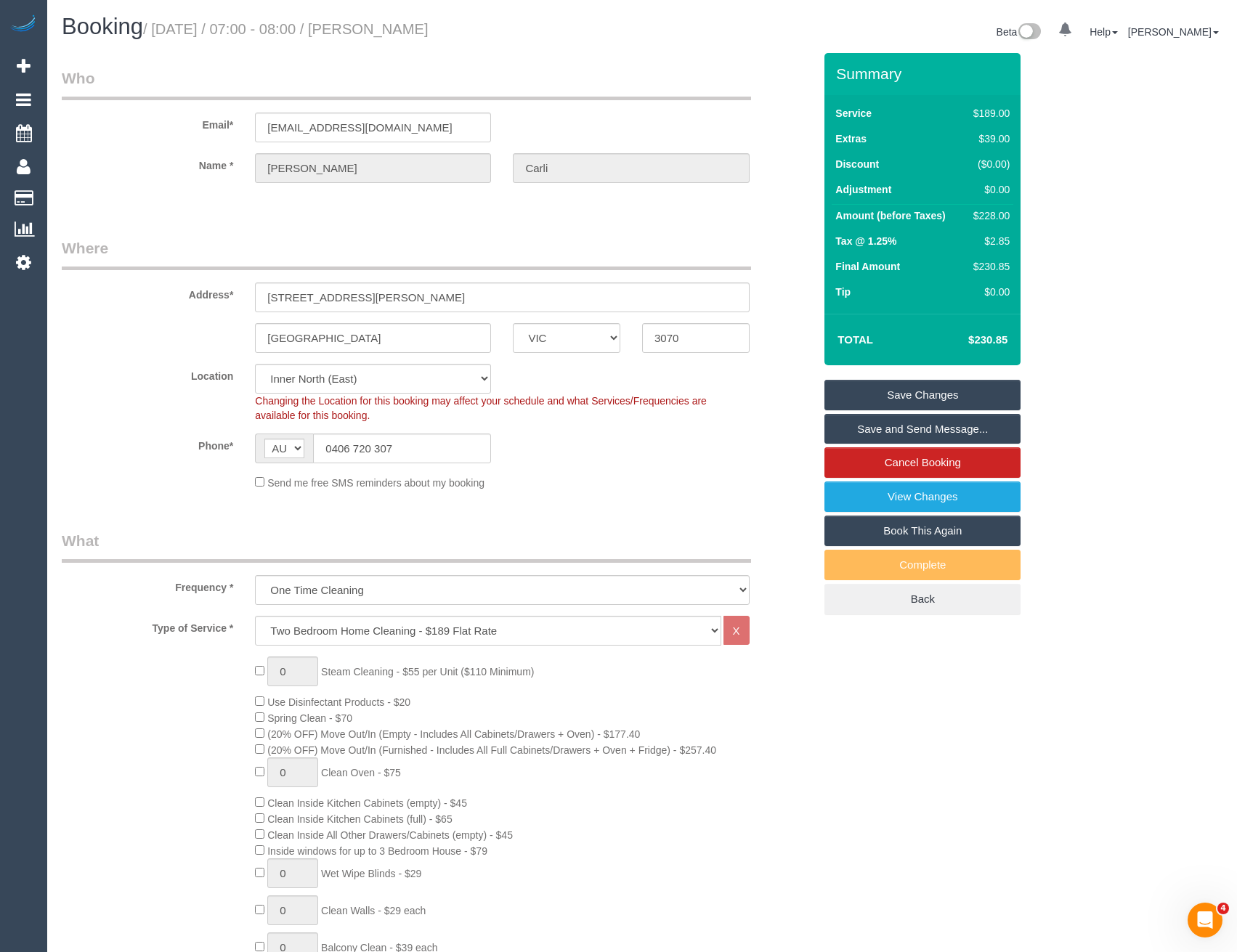
click at [893, 437] on link "Save and Send Message..." at bounding box center [923, 429] width 196 height 30
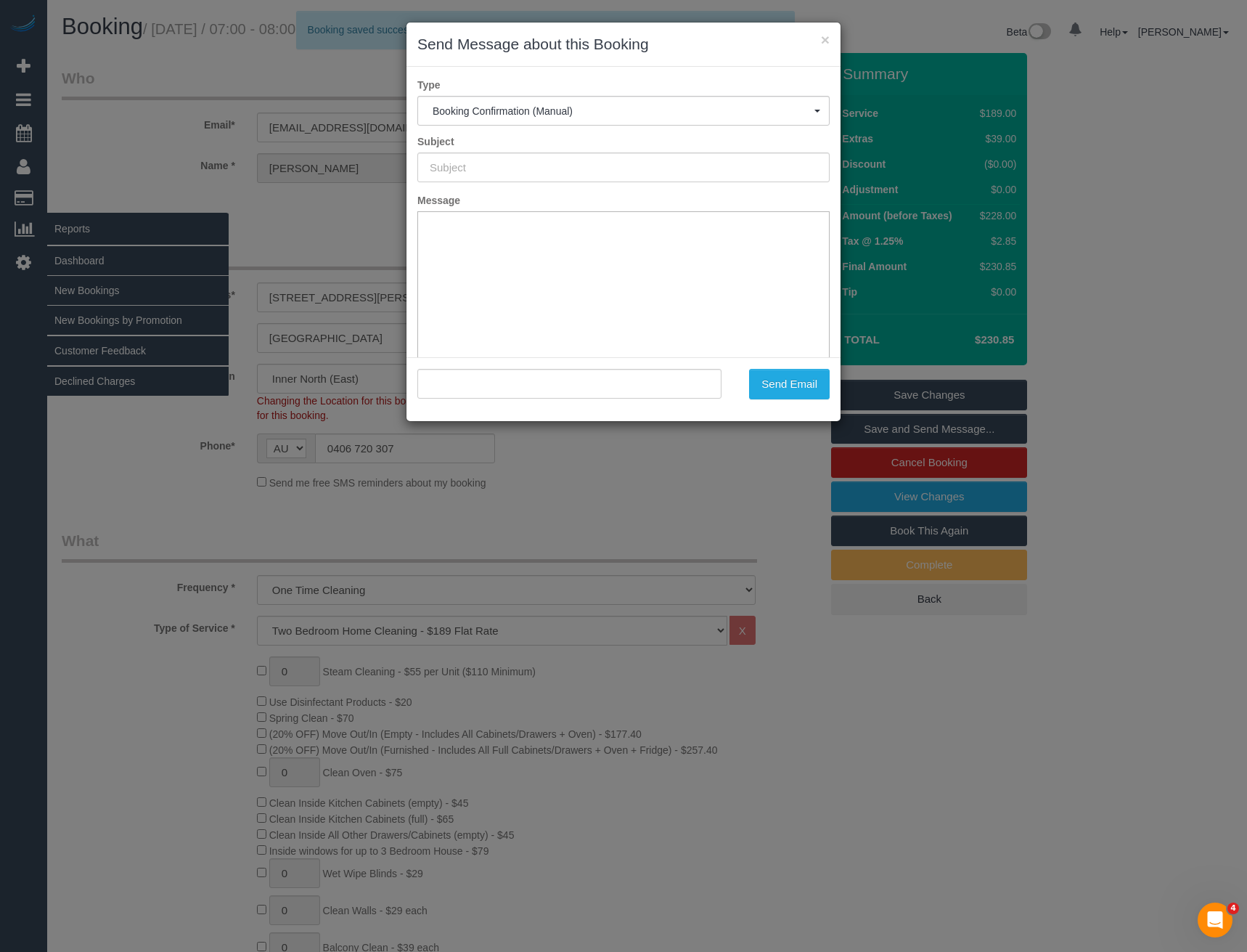
type input "Booking Confirmed"
type input ""Renata Carli" <r.zoe.carli@gmail.com>"
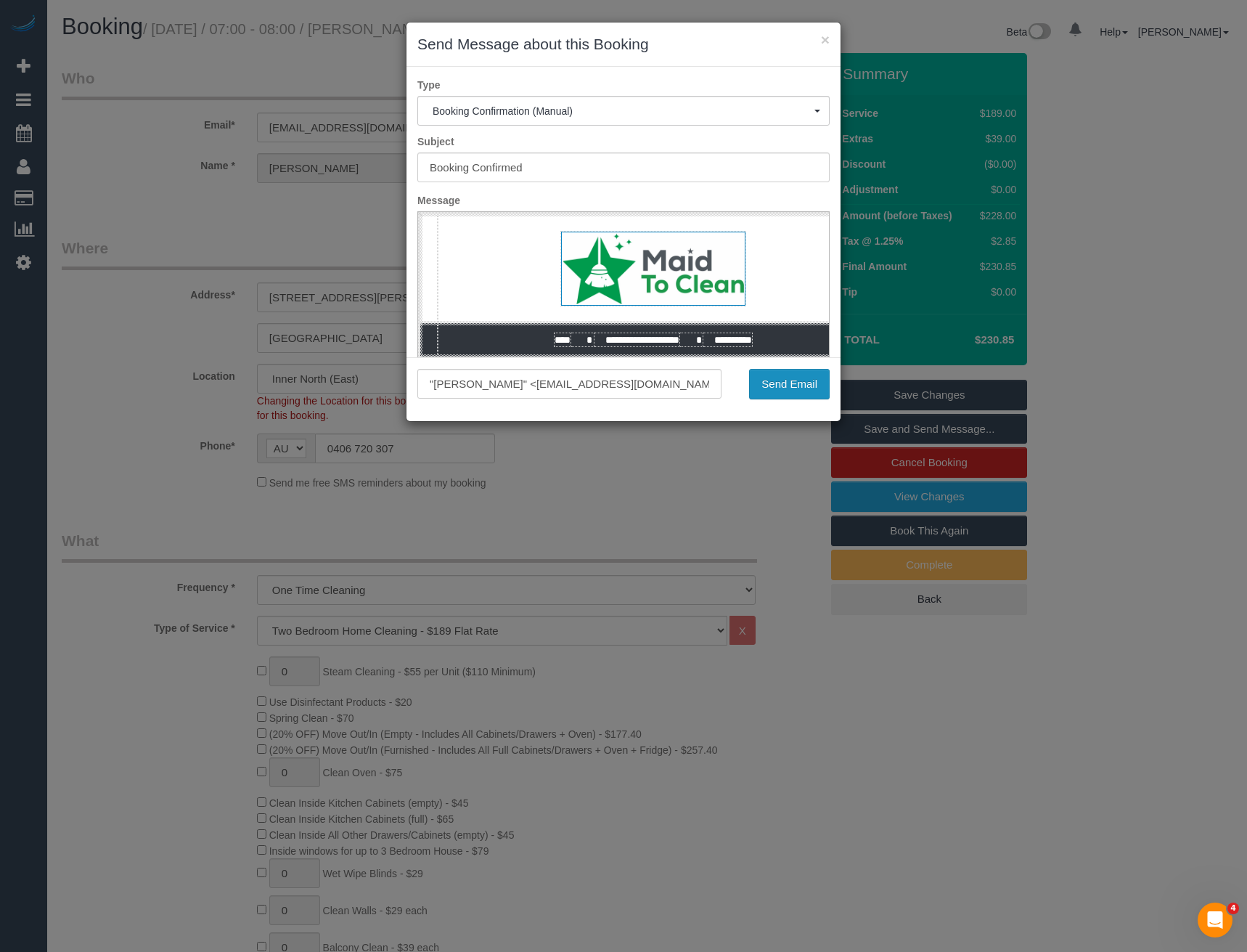
click at [786, 379] on button "Send Email" at bounding box center [790, 383] width 81 height 30
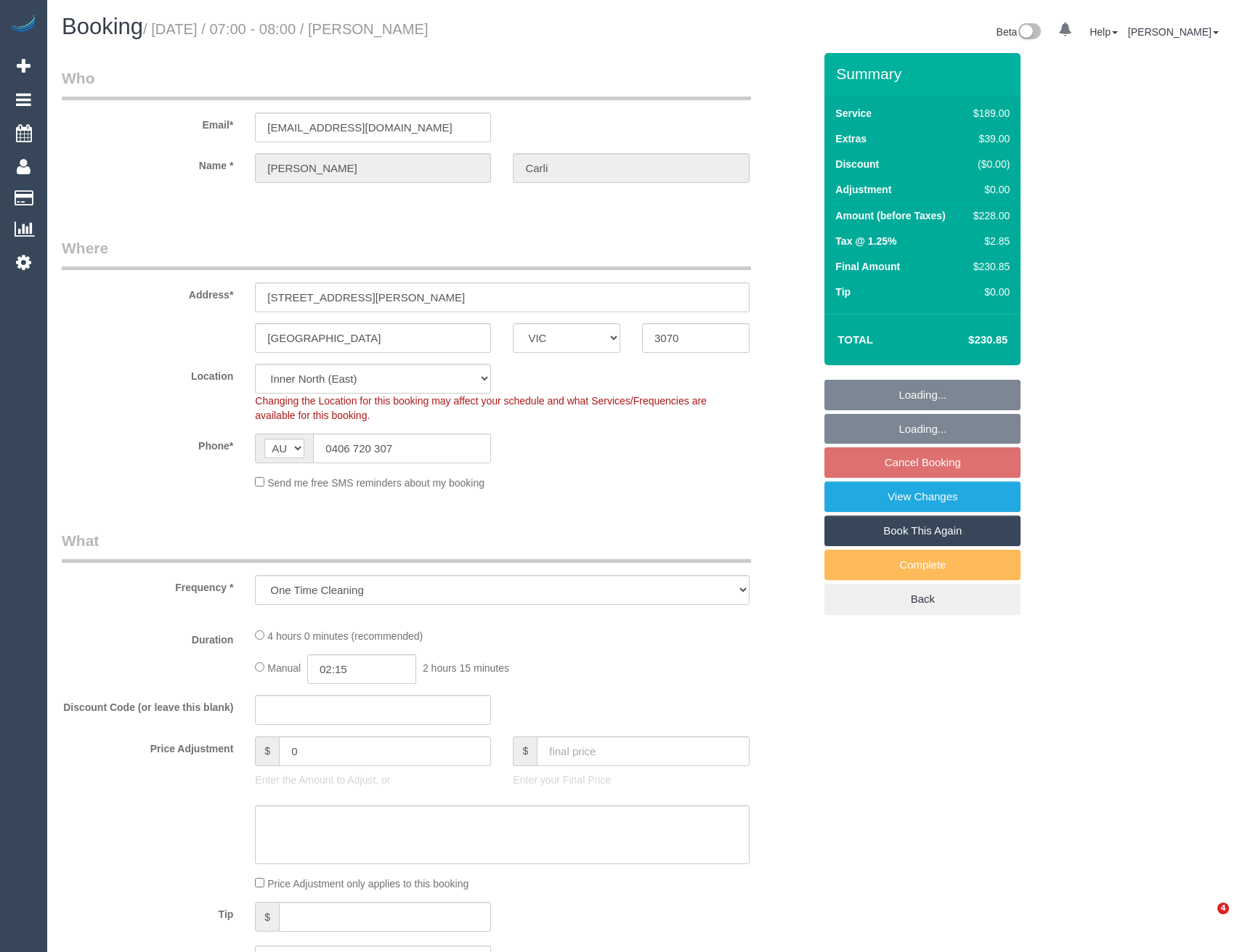
select select "VIC"
select select "object:696"
select select "string:stripe-pm_1RRVQ92GScqysDRVeyYcmfYF"
select select "number:28"
select select "number:14"
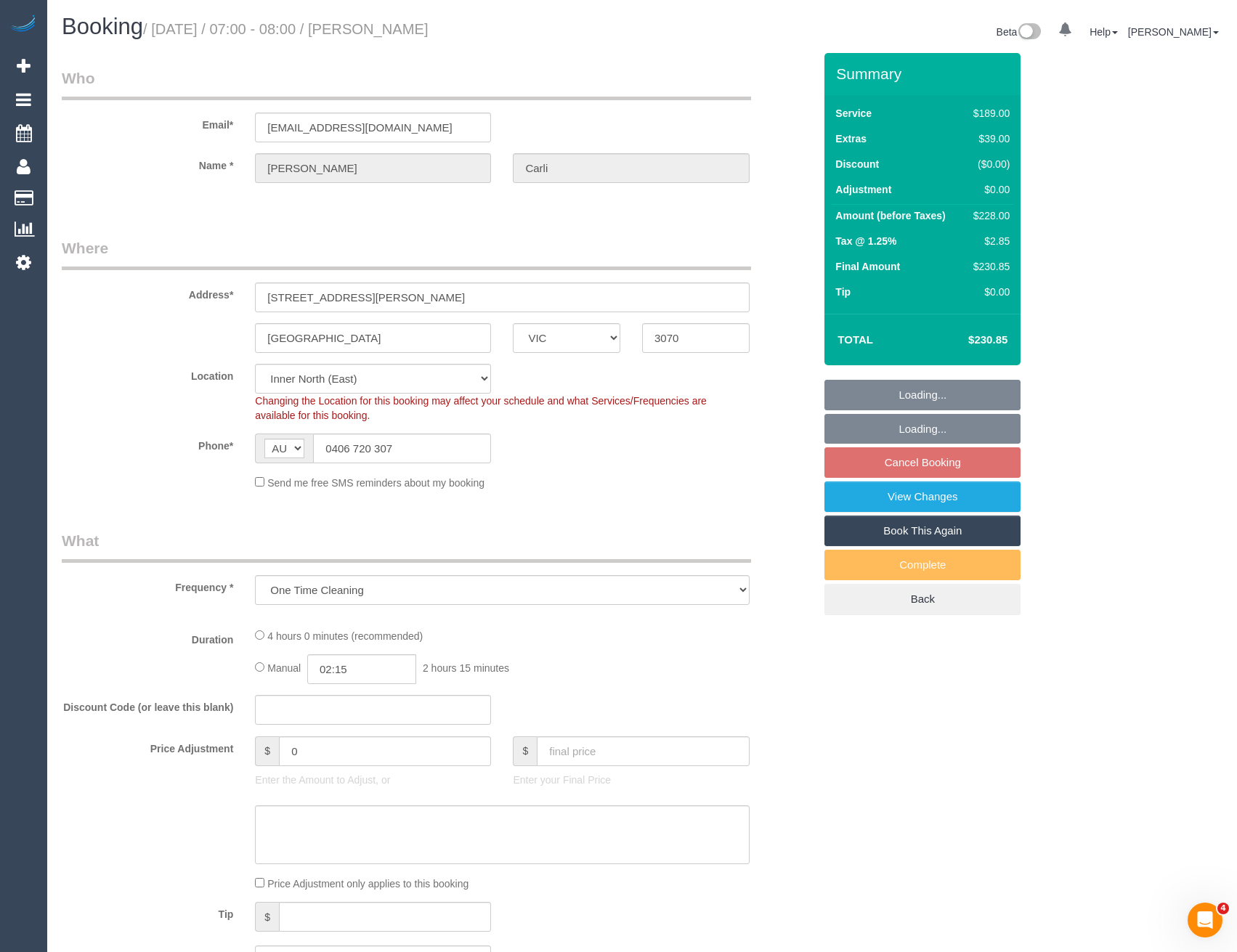
select select "number:19"
select select "number:25"
select select "number:11"
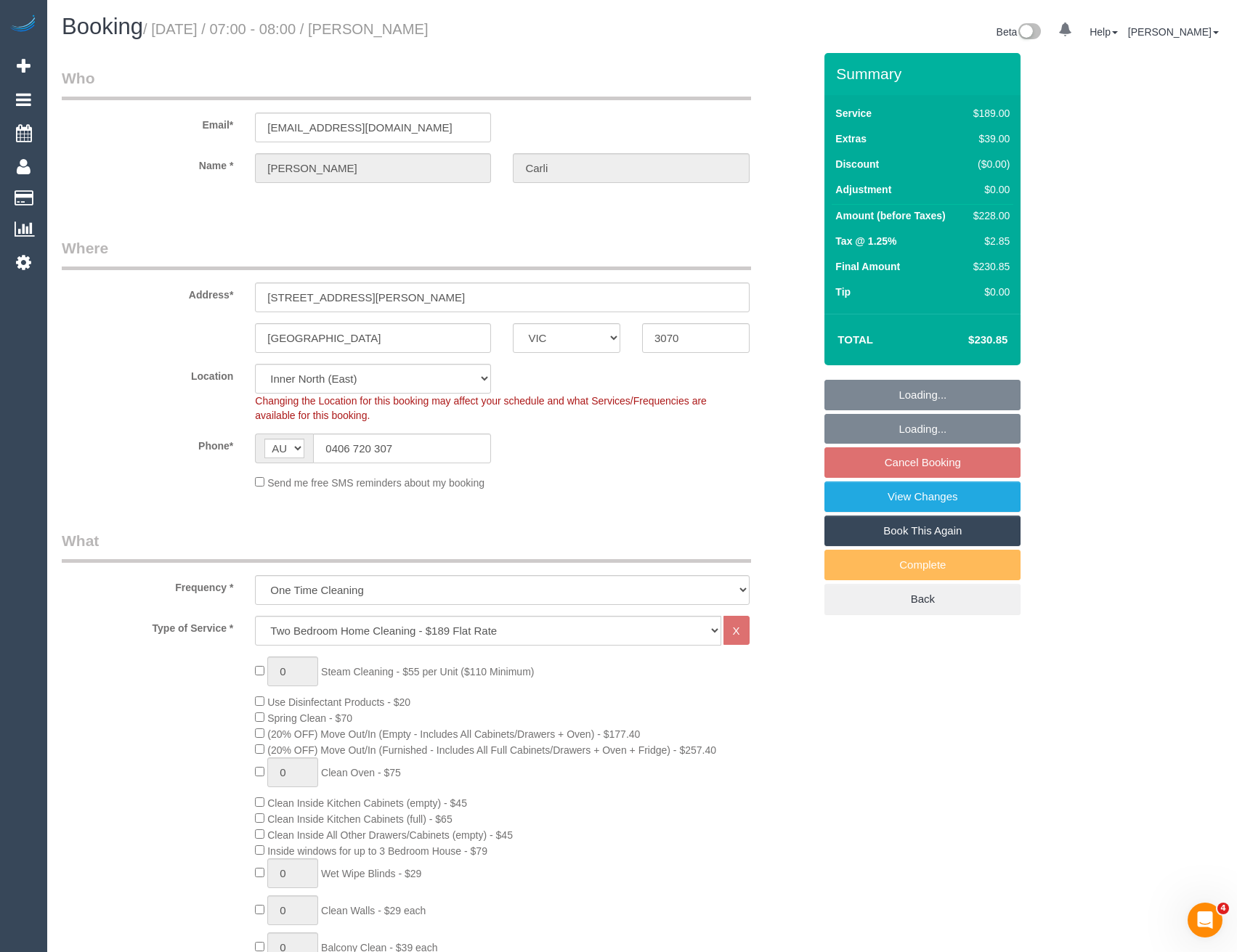
select select "spot1"
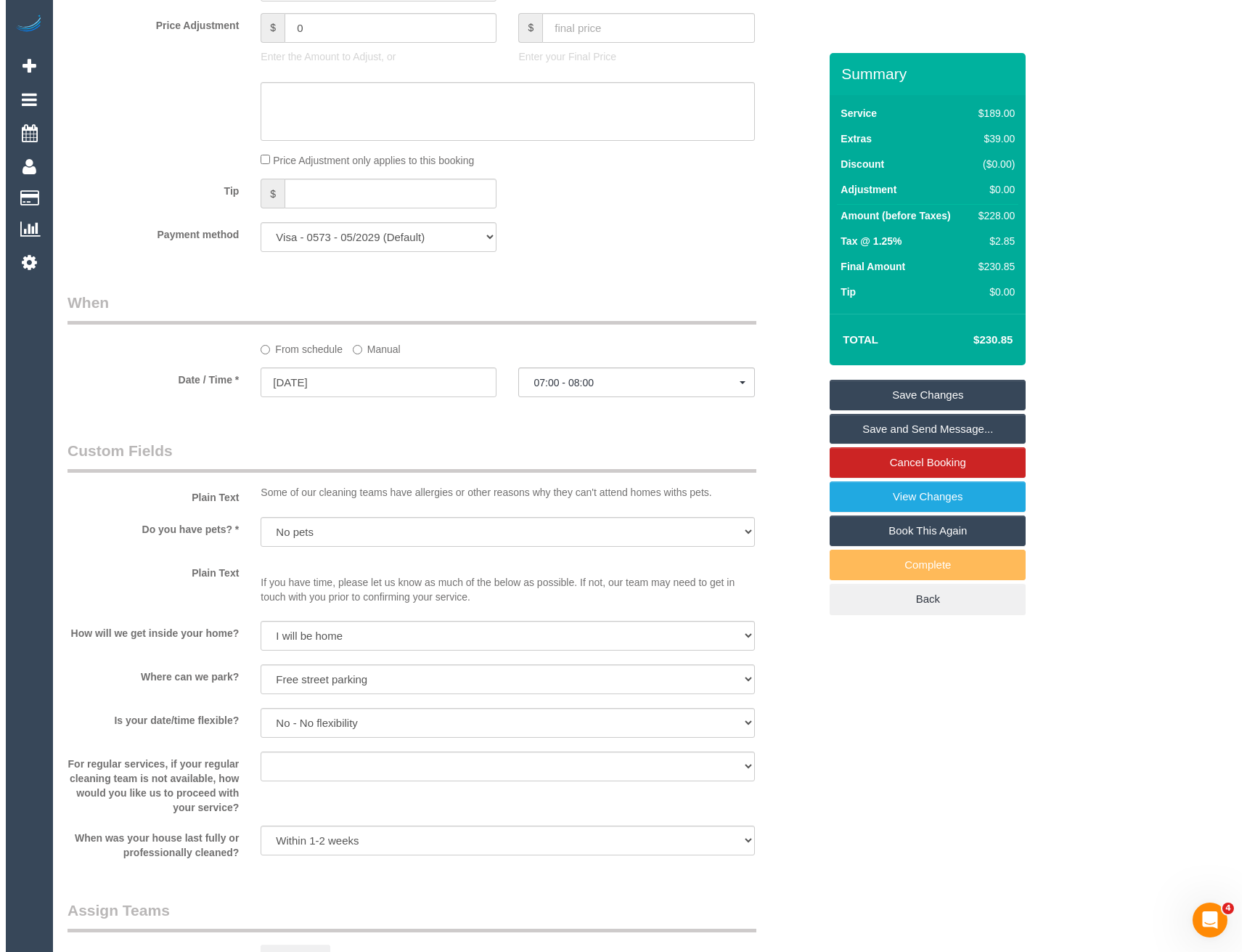
scroll to position [1583, 0]
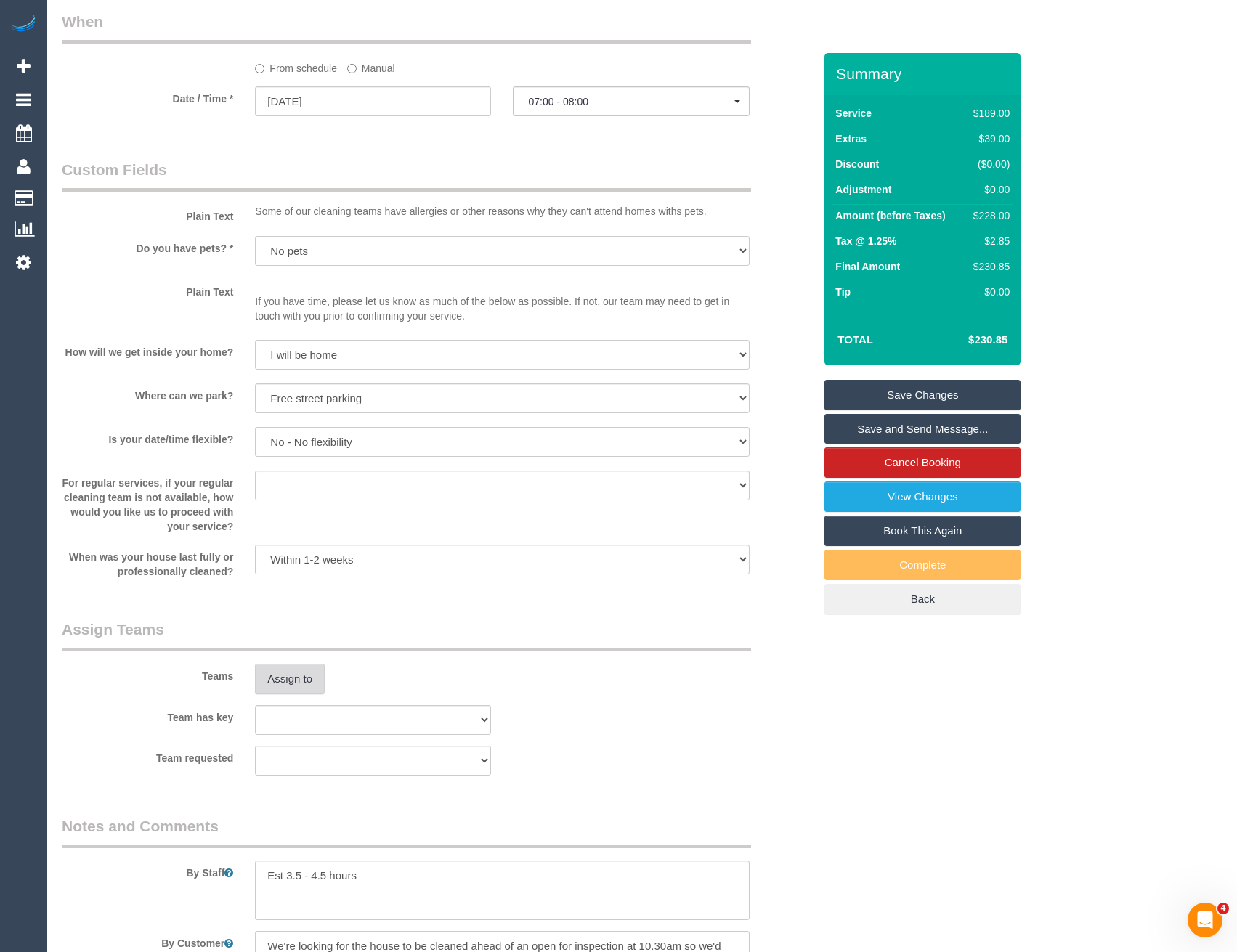
click at [301, 688] on button "Assign to" at bounding box center [289, 678] width 70 height 30
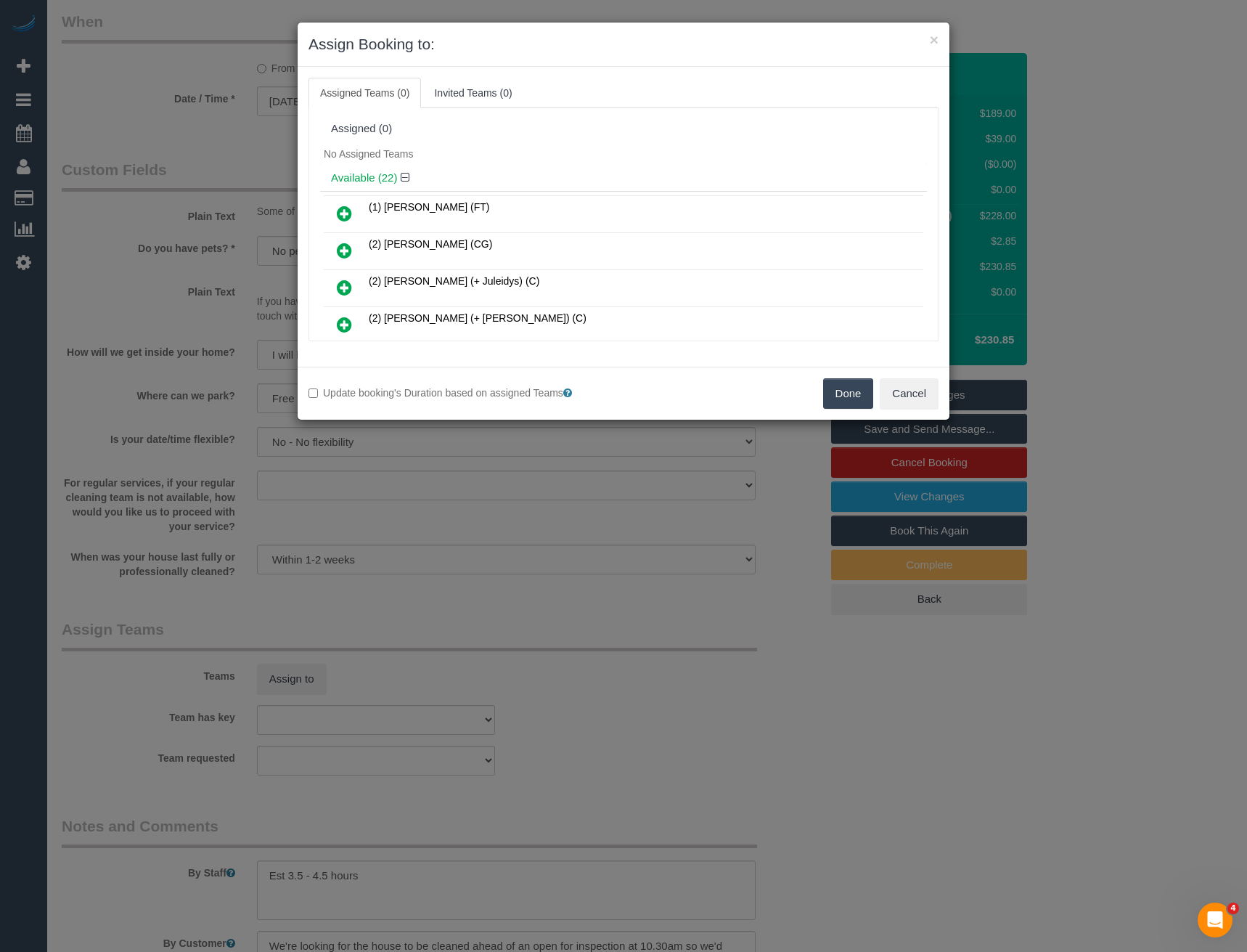
scroll to position [145, 0]
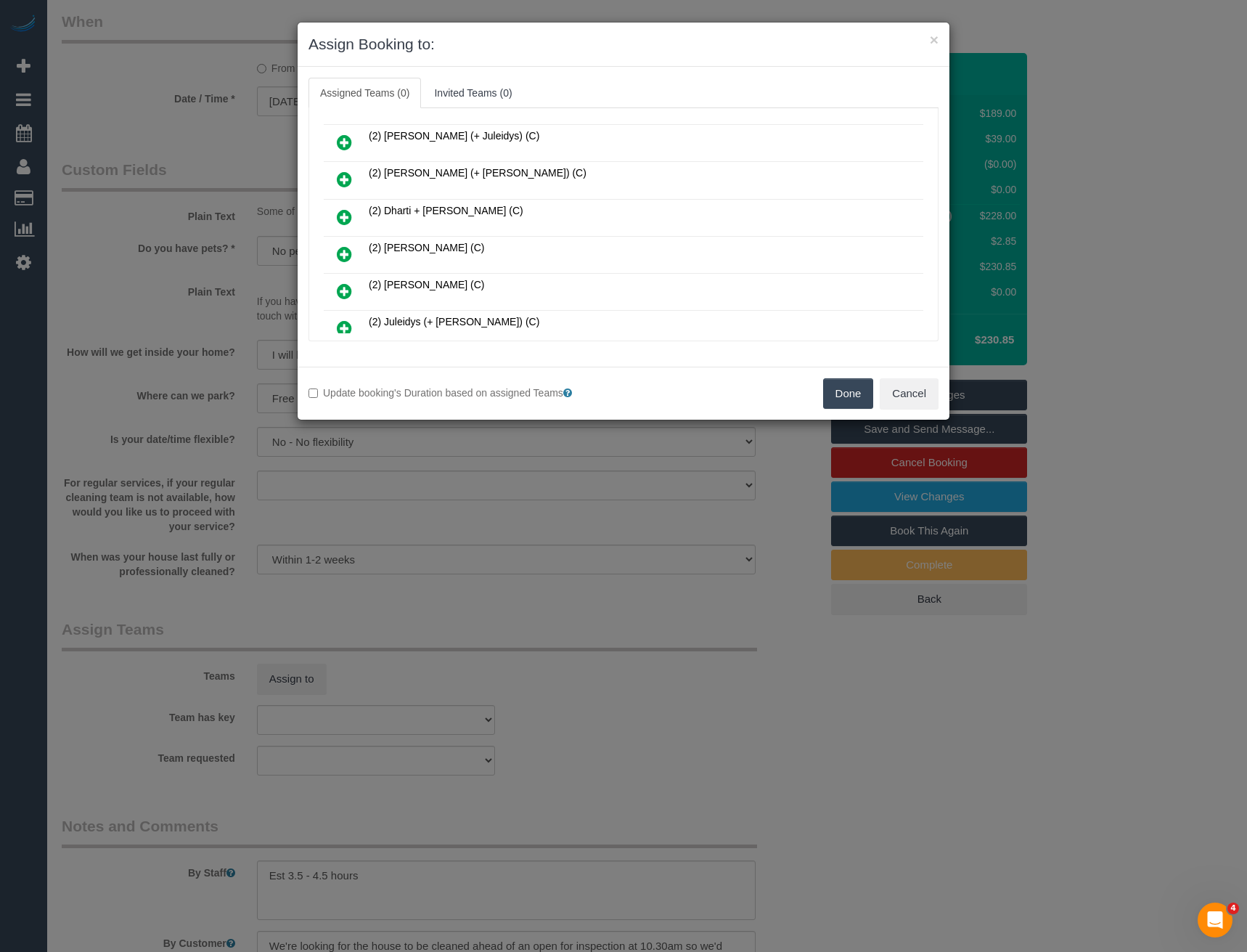
click at [342, 216] on icon at bounding box center [345, 217] width 15 height 17
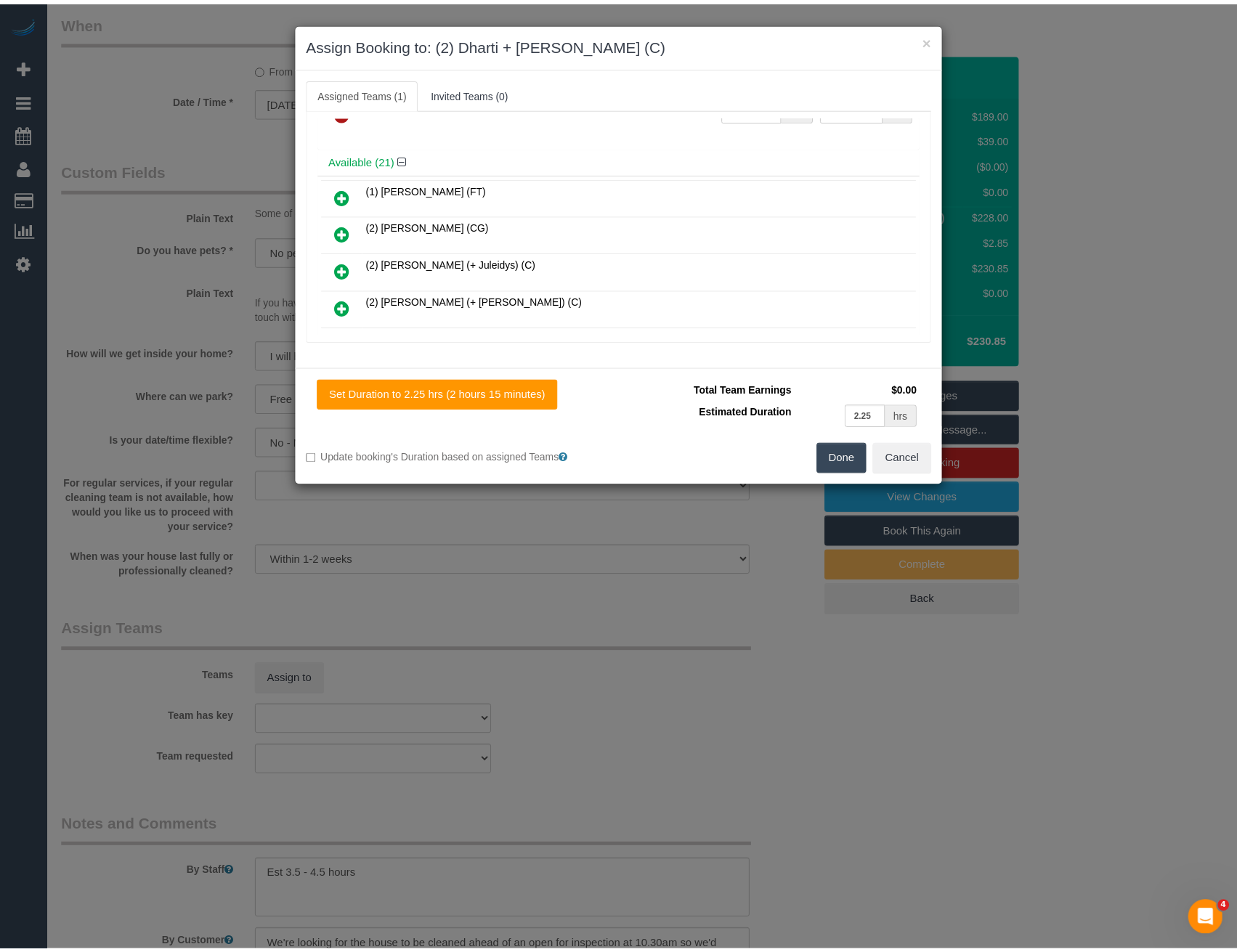
scroll to position [0, 0]
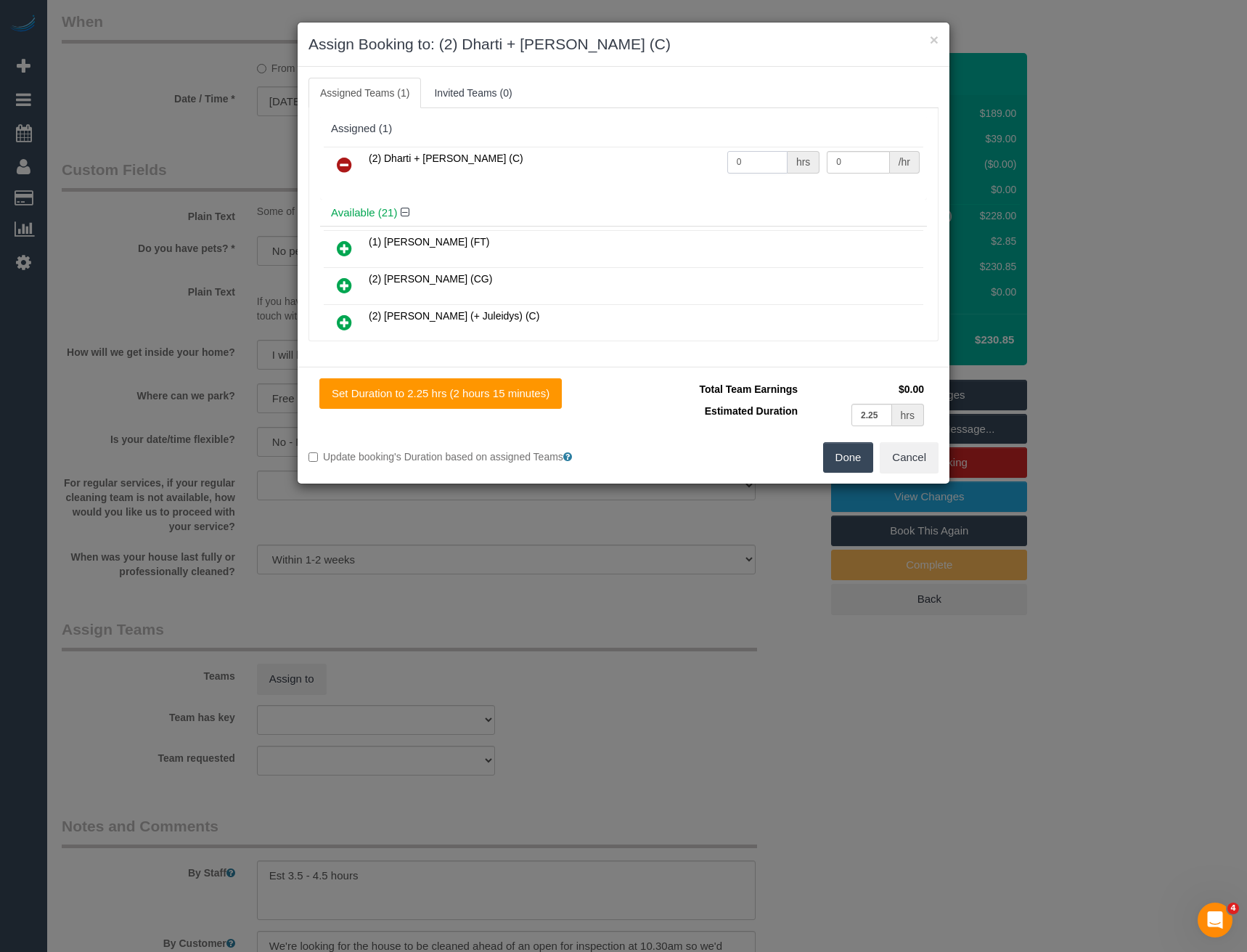
drag, startPoint x: 731, startPoint y: 171, endPoint x: 631, endPoint y: 174, distance: 100.0
click at [668, 178] on tr "(2) Dharti + Kishan (C) 0 hrs 0 /hr" at bounding box center [624, 165] width 600 height 37
type input "1"
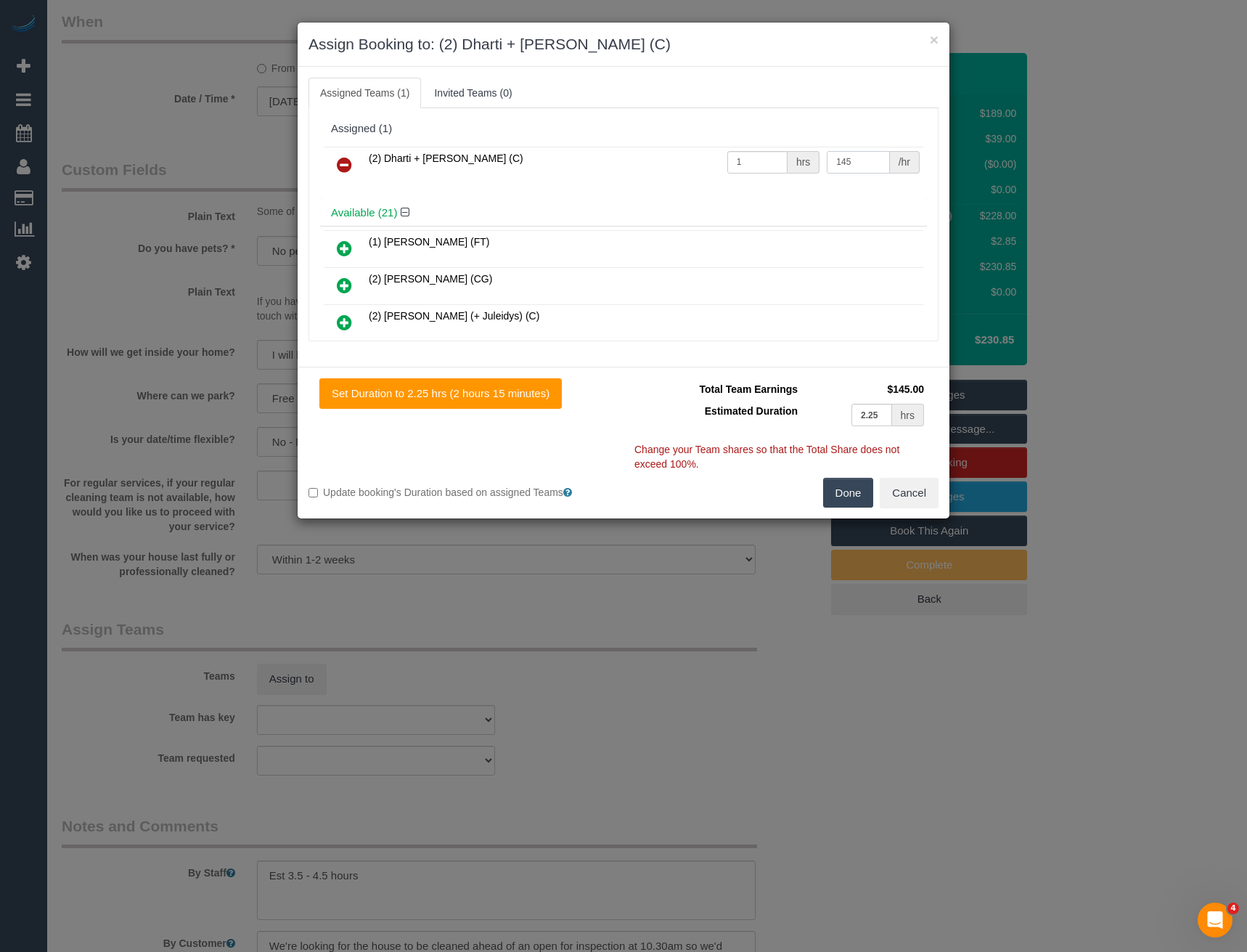
type input "145"
click at [844, 490] on button "Done" at bounding box center [849, 493] width 51 height 30
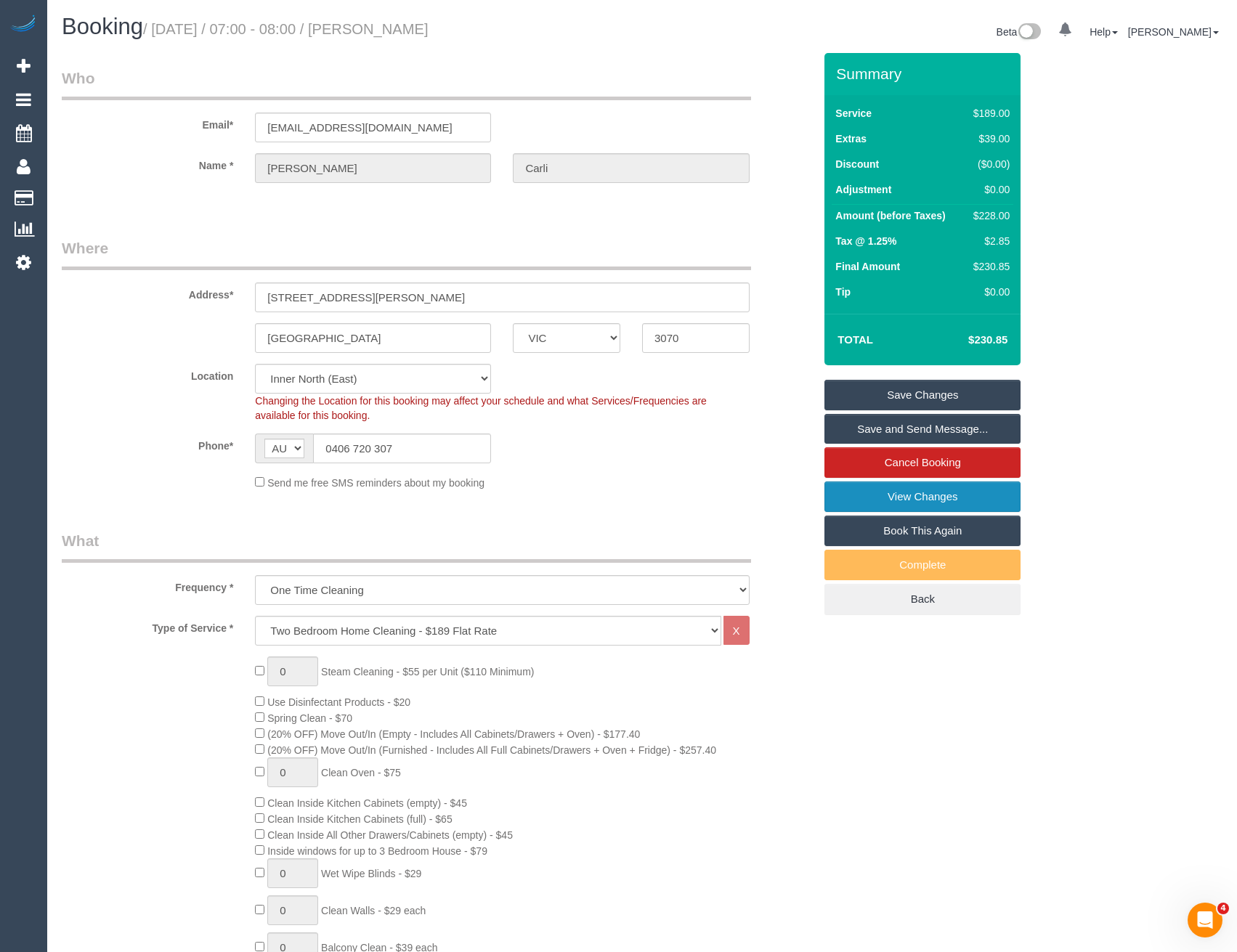
click at [884, 494] on link "View Changes" at bounding box center [923, 496] width 196 height 30
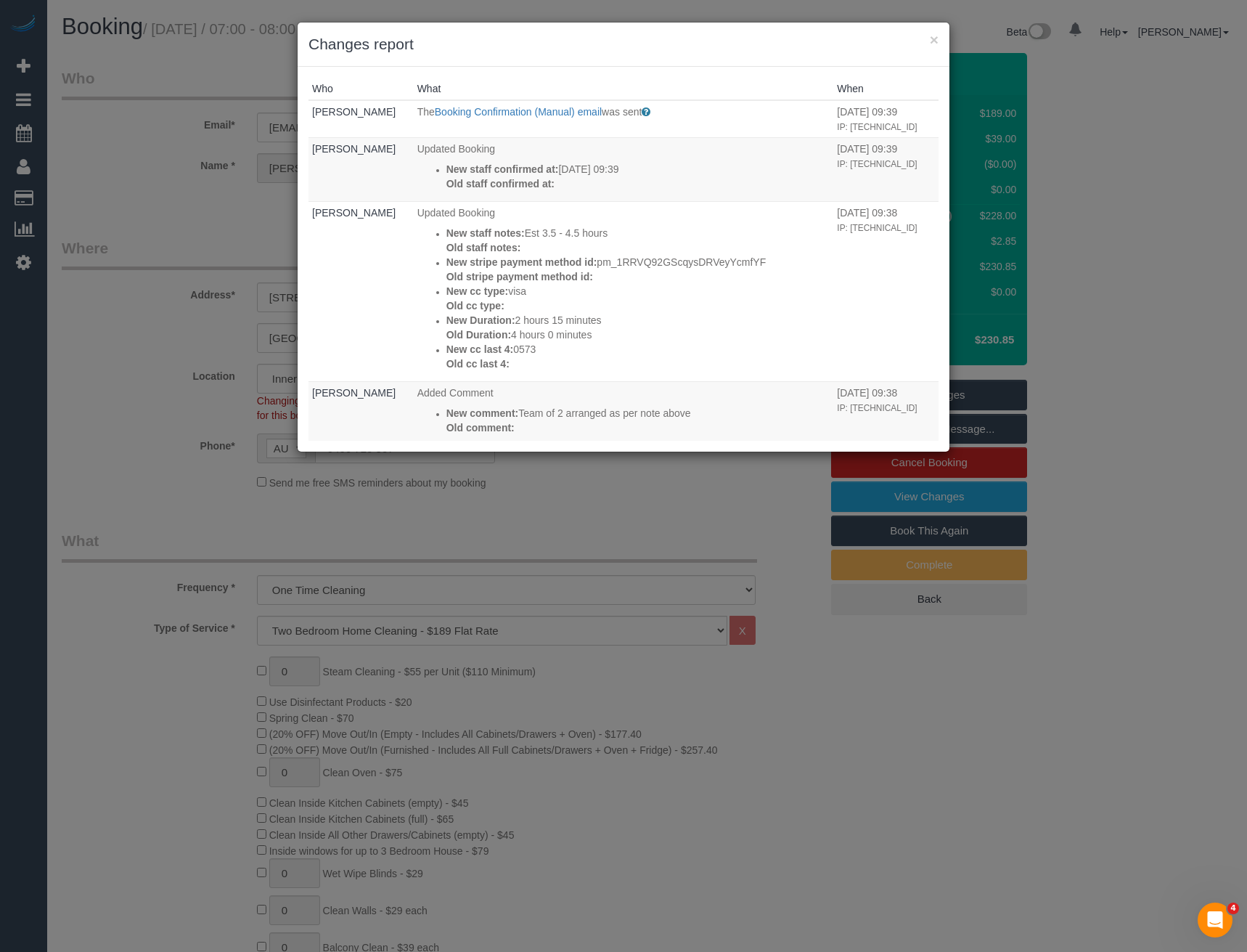
click at [570, 533] on div "× Changes report Who What When Bronie Bryant The Booking Confirmation (Manual) …" at bounding box center [623, 476] width 1247 height 952
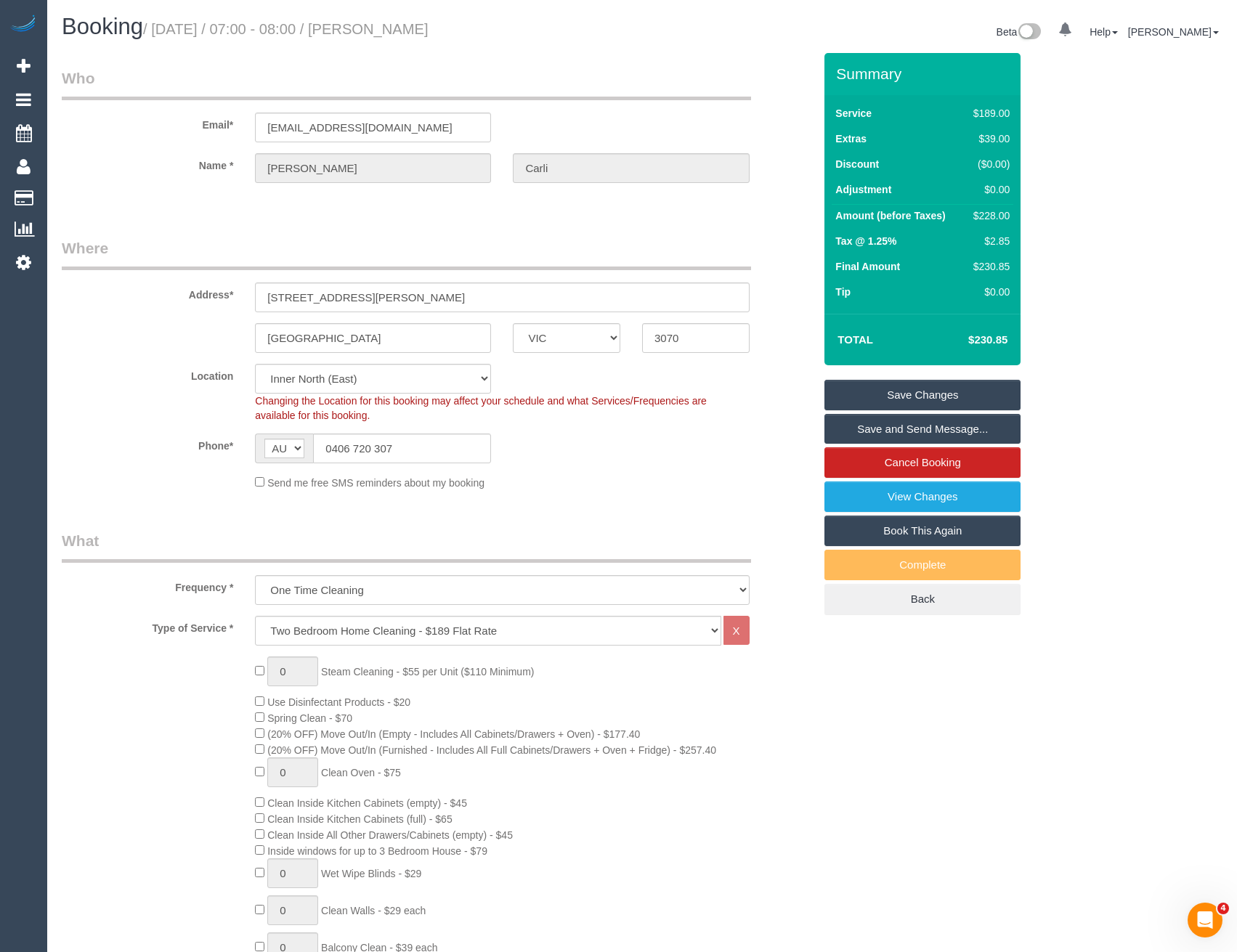
click at [886, 385] on link "Save Changes" at bounding box center [923, 395] width 196 height 30
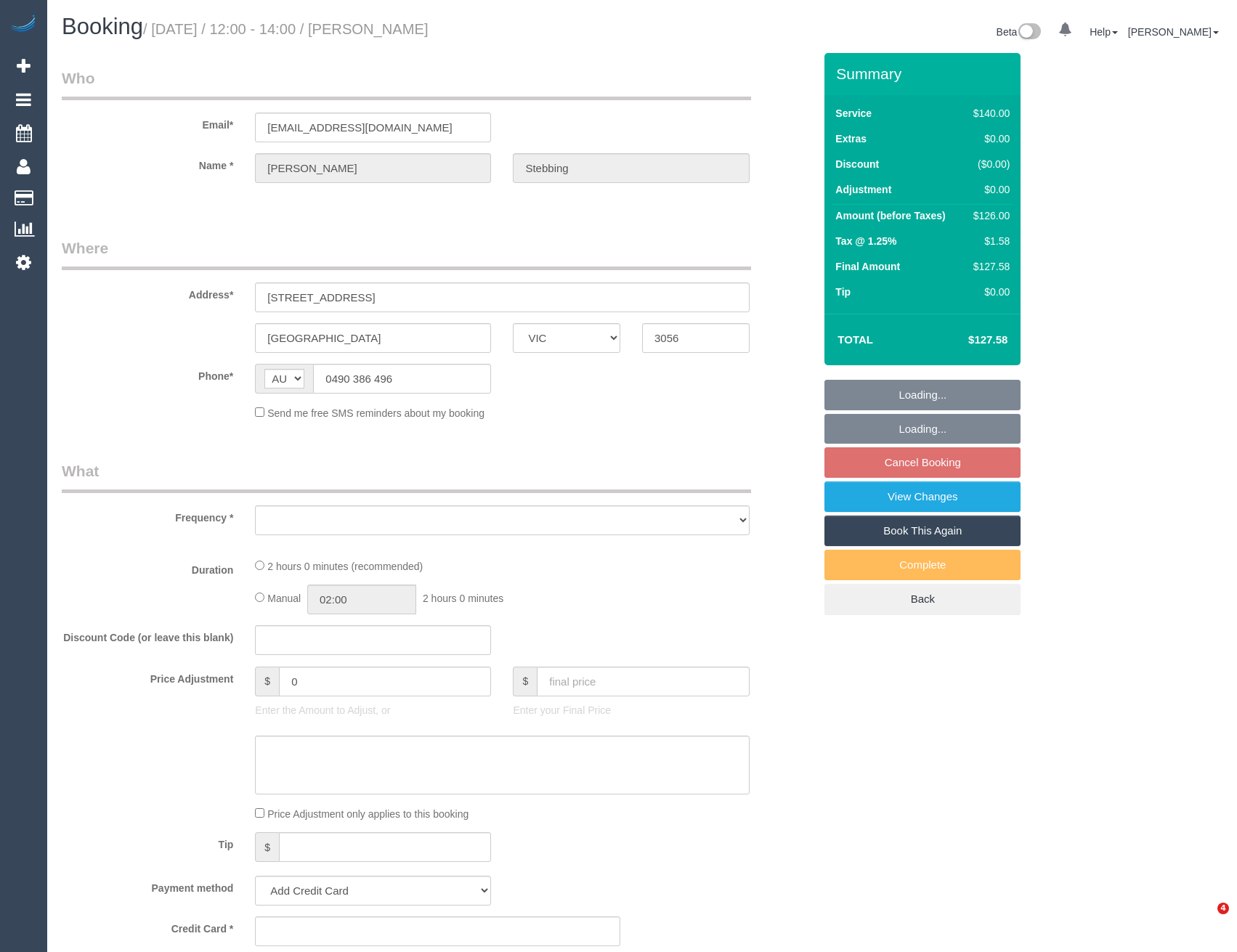
select select "VIC"
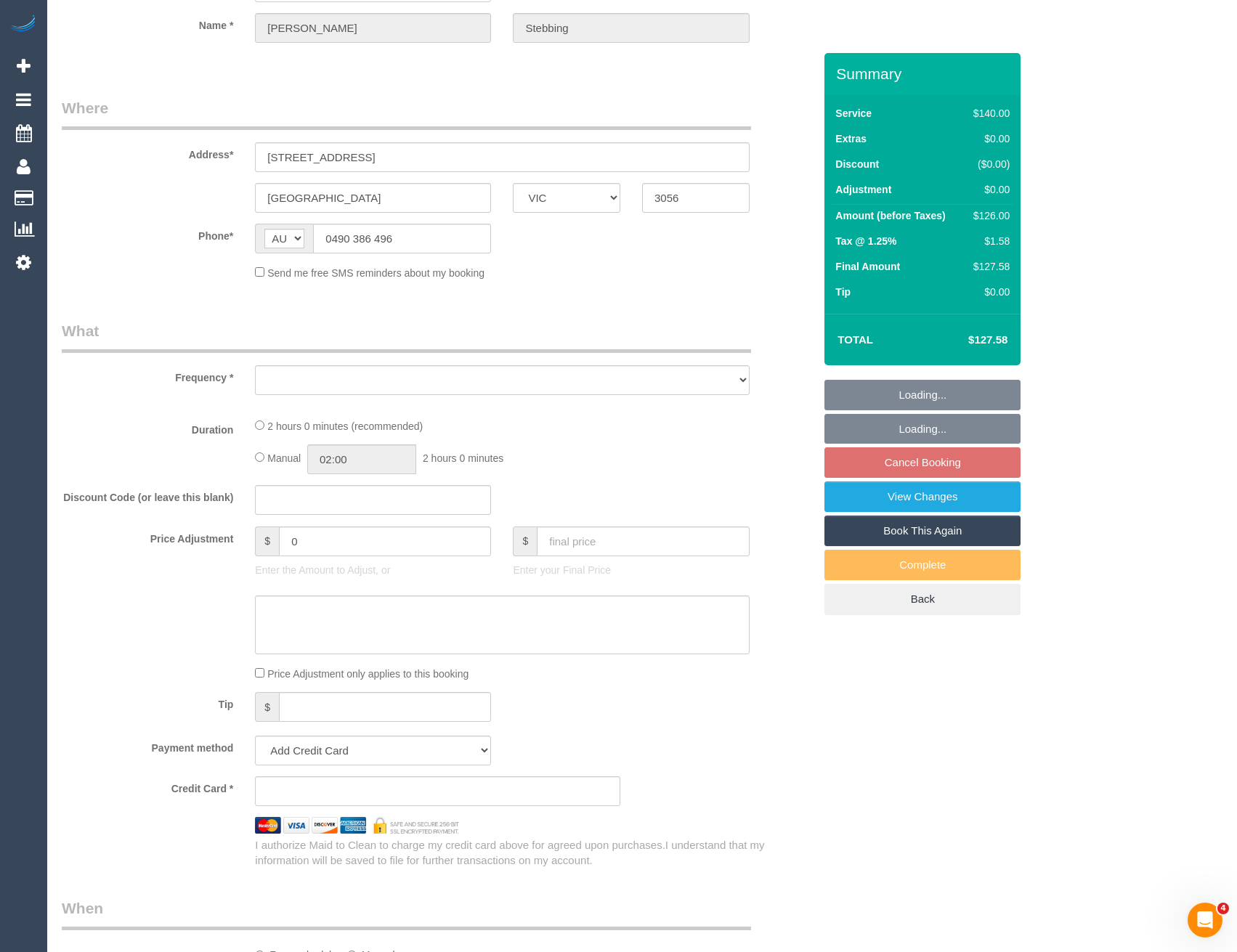
select select "string:stripe-pm_1OoCtn2GScqysDRVLHTyPcLY"
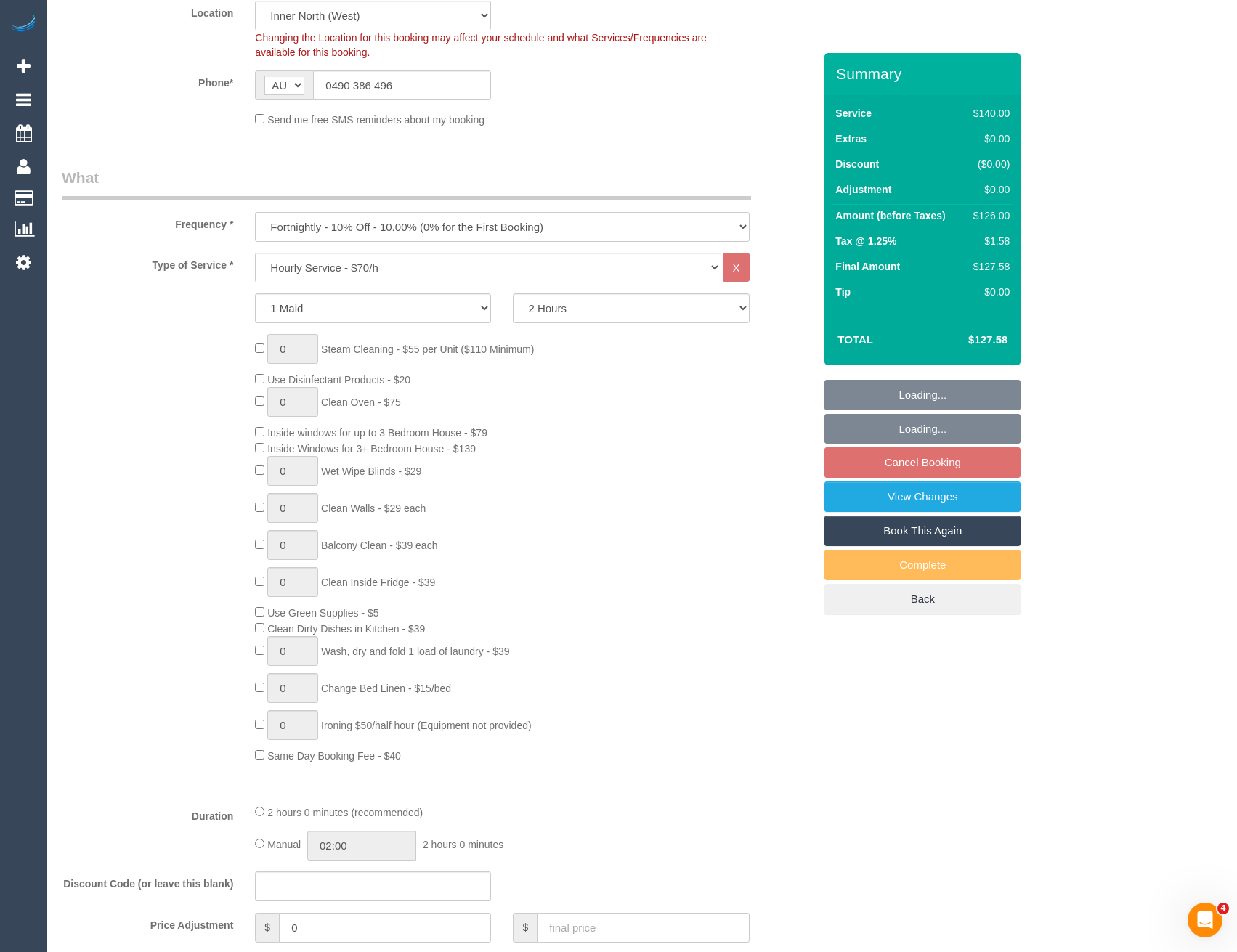
select select "object:1404"
select select "spot3"
select select "number:29"
select select "number:14"
select select "number:19"
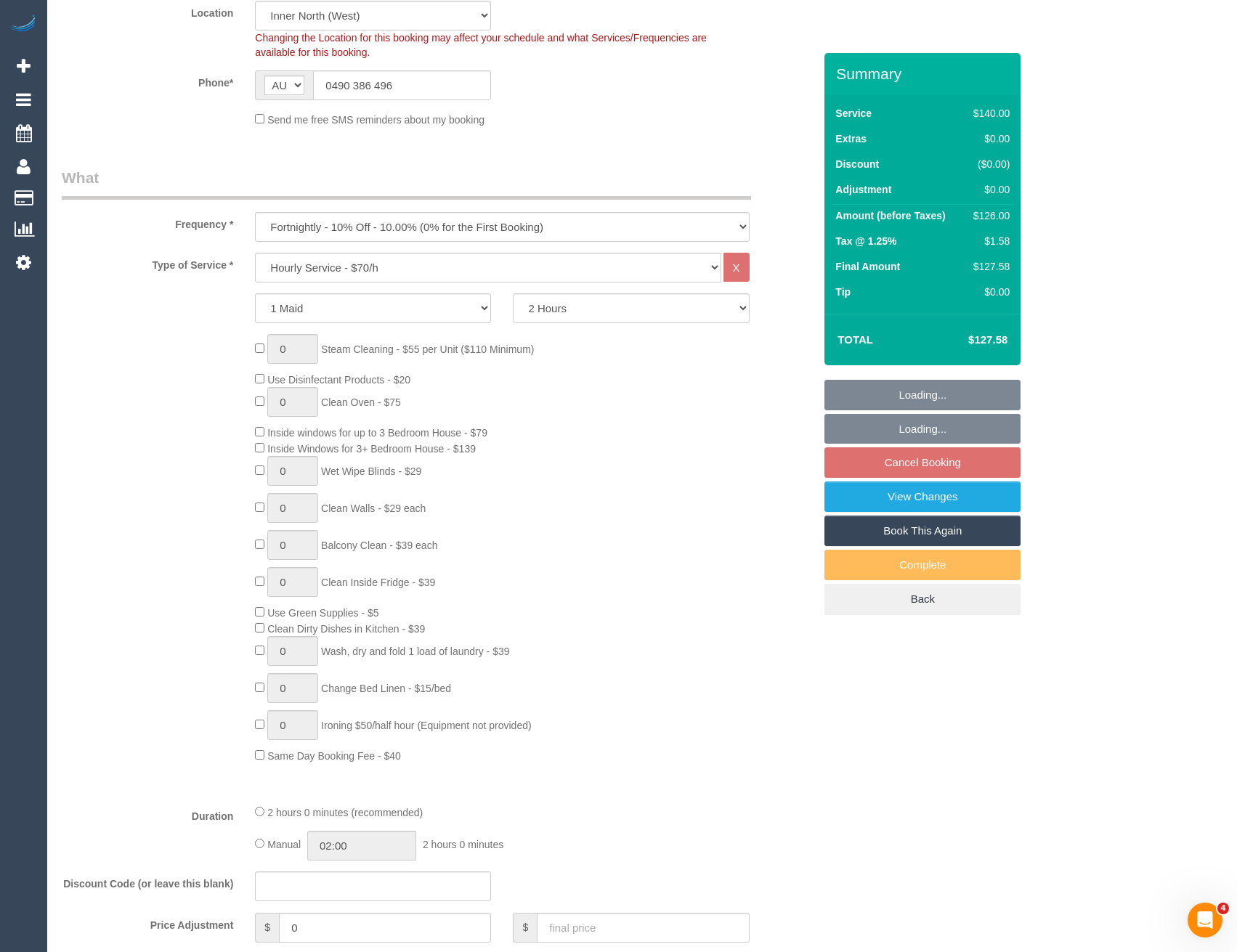
select select "number:22"
select select "number:34"
select select "number:12"
select select "object:1581"
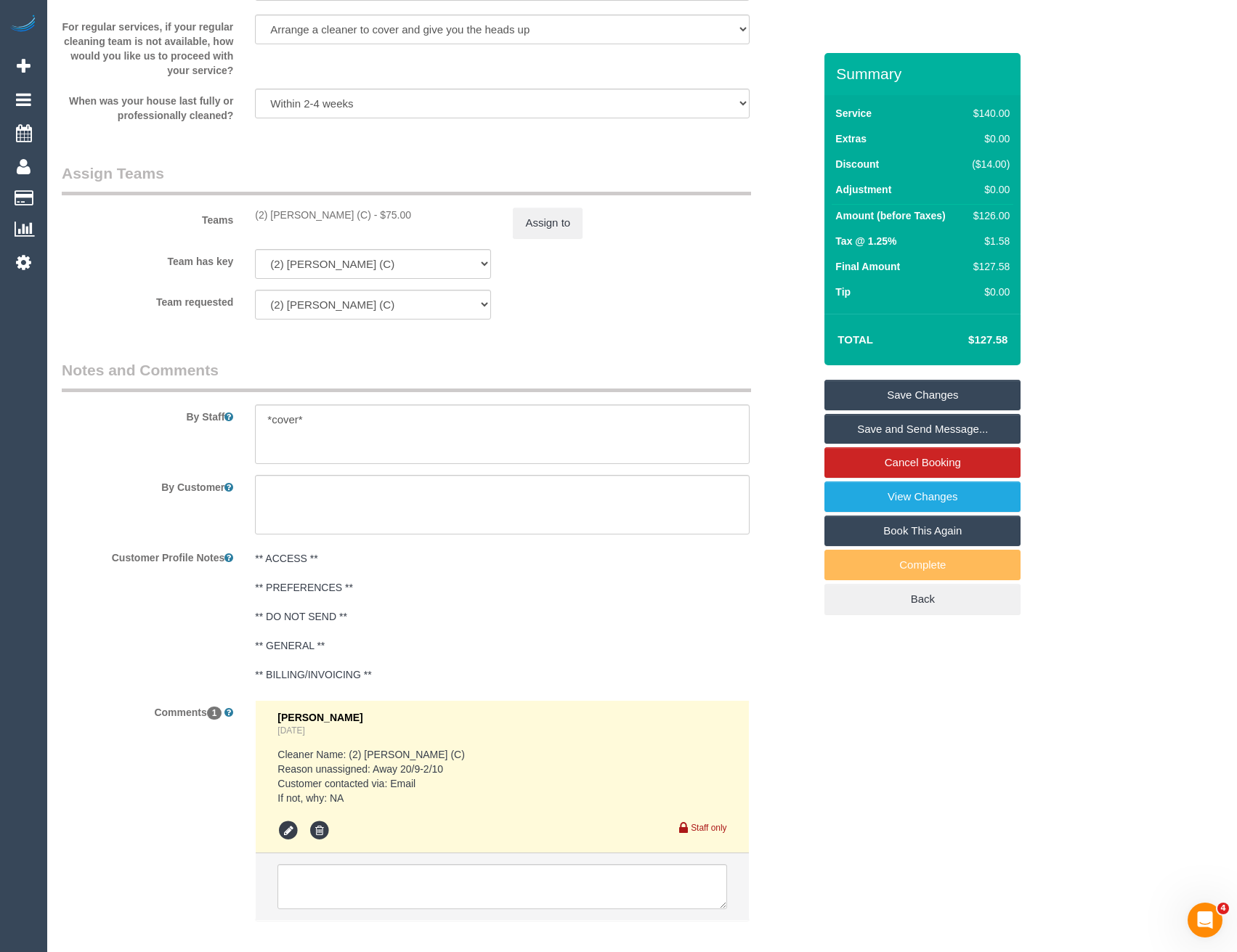
scroll to position [1953, 0]
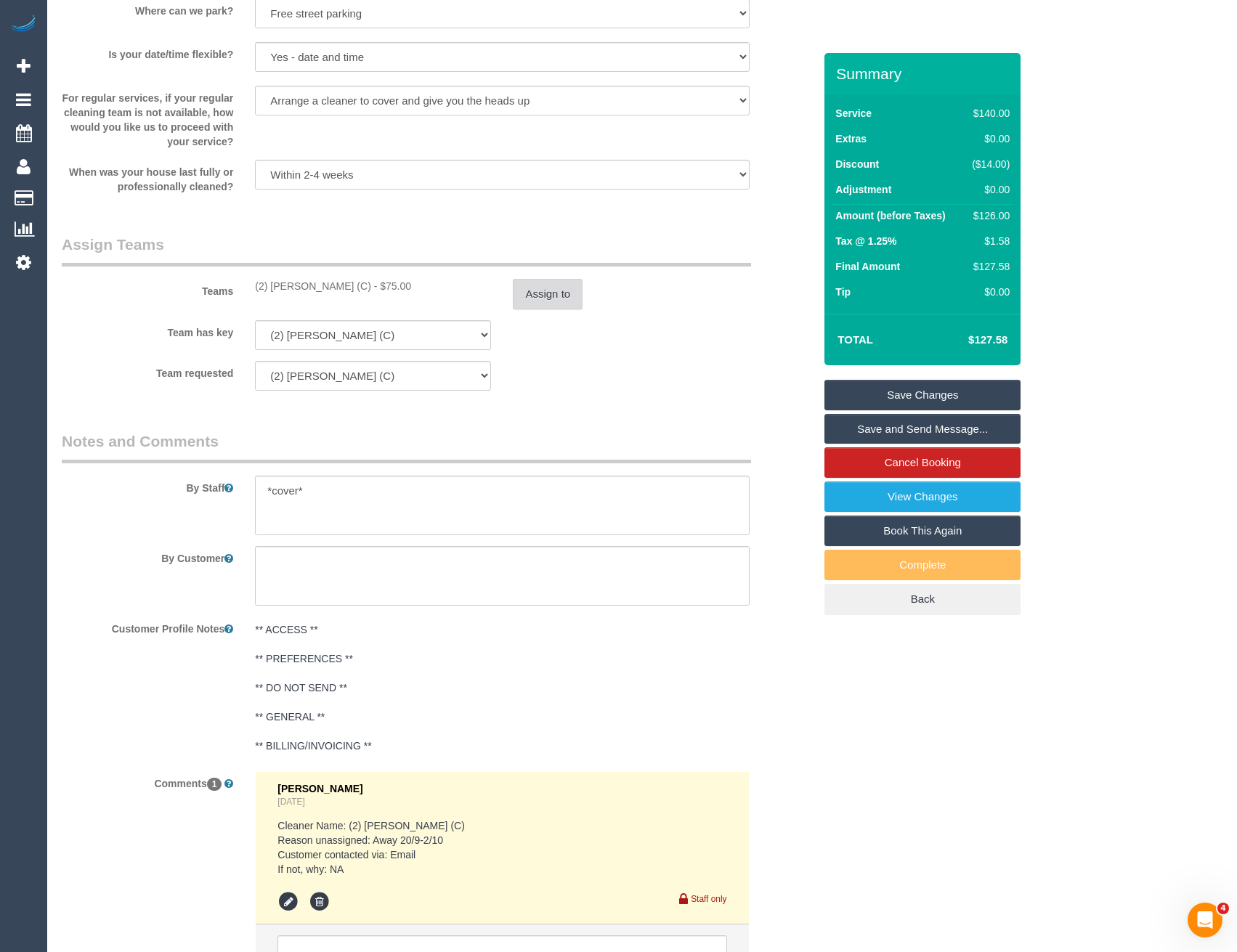
click at [537, 289] on button "Assign to" at bounding box center [548, 293] width 70 height 30
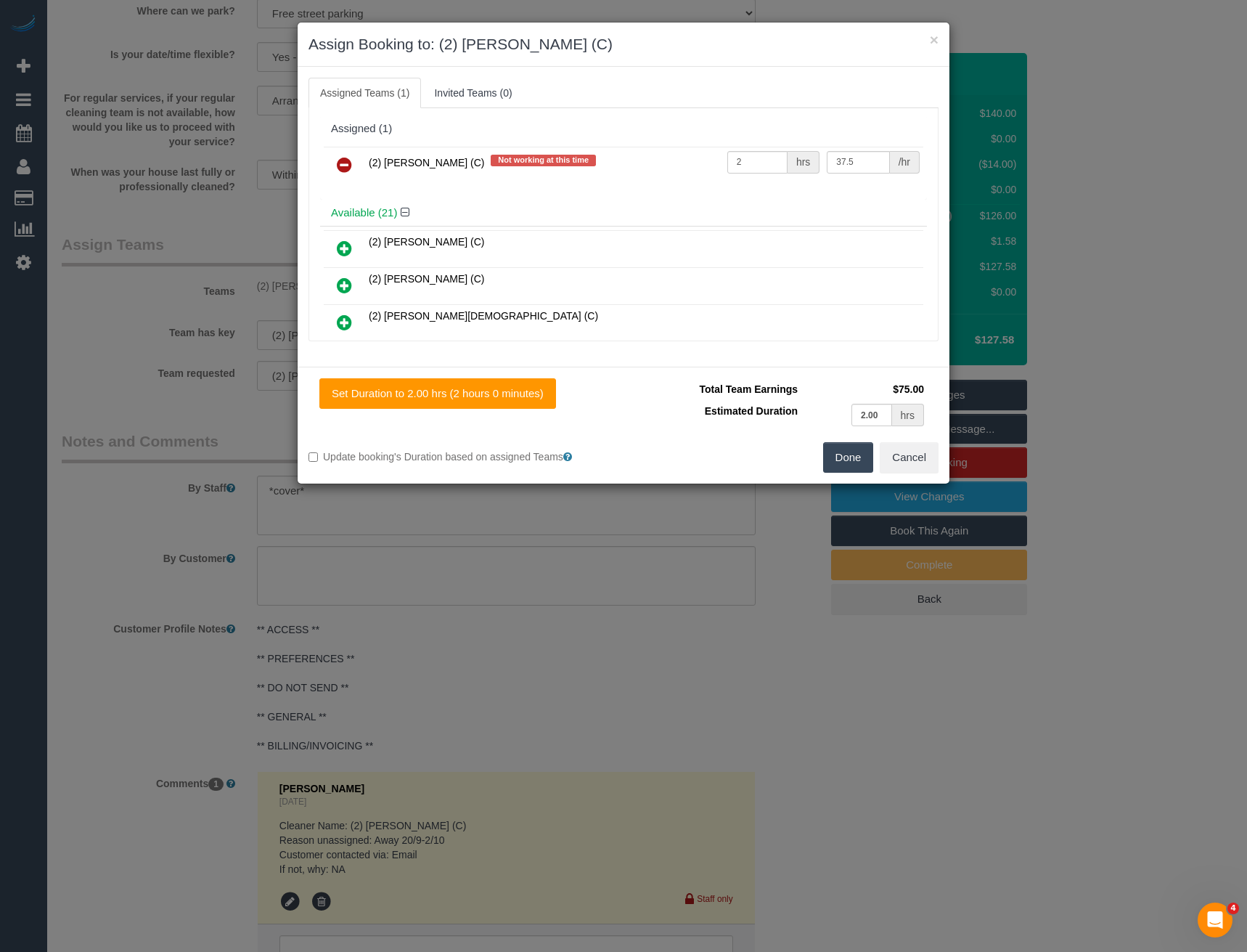
click at [344, 162] on icon at bounding box center [345, 164] width 15 height 17
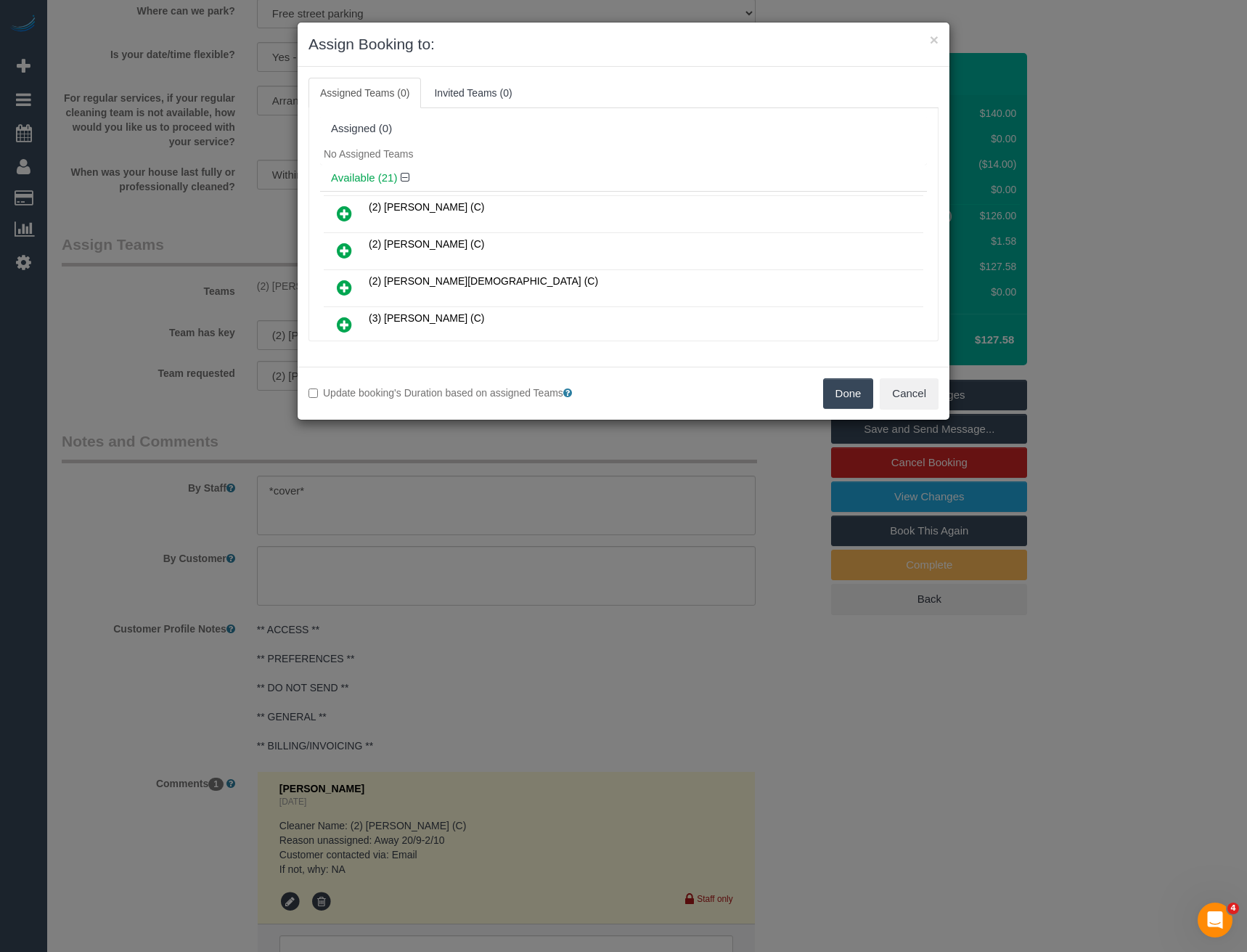
click at [342, 243] on icon at bounding box center [345, 250] width 15 height 17
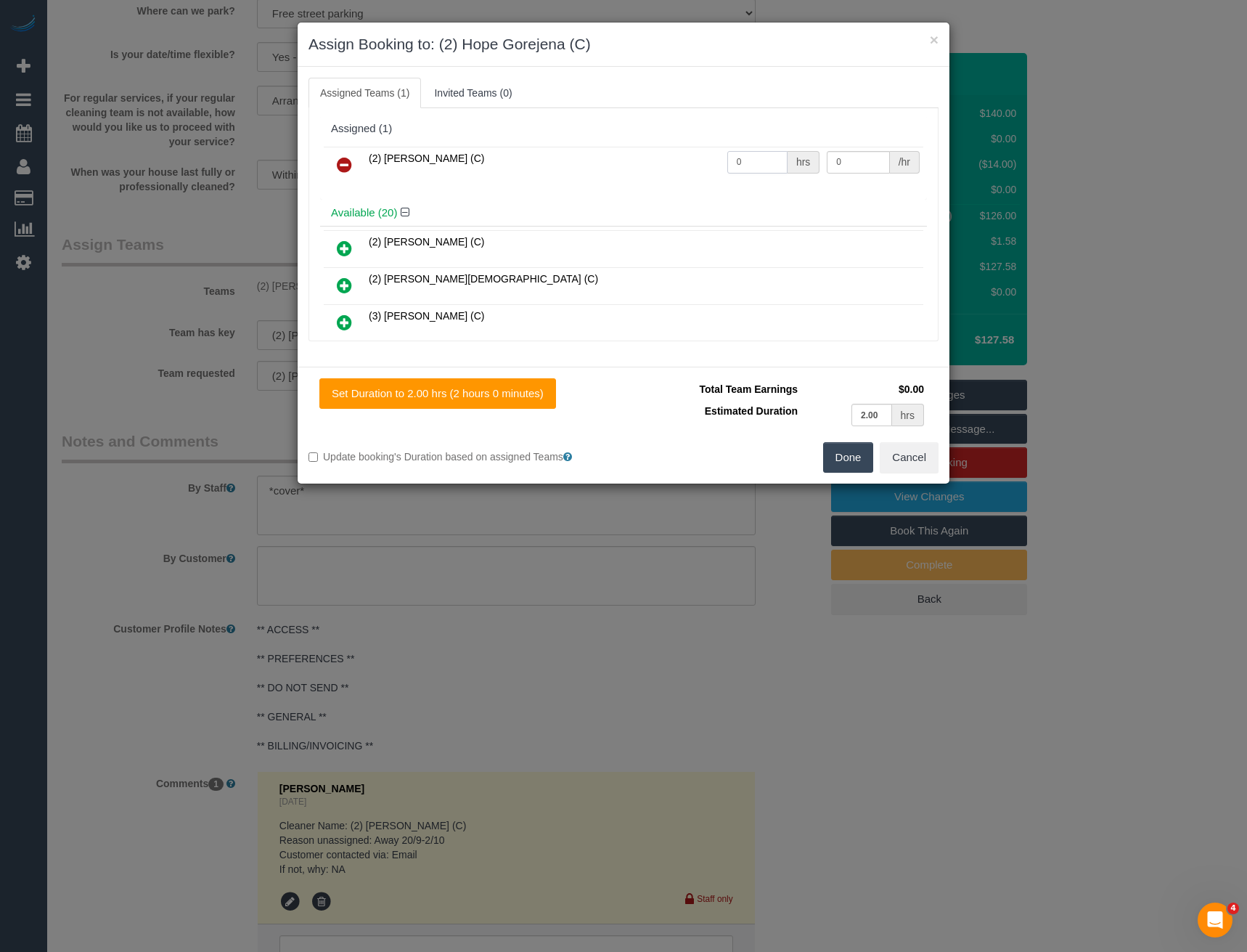
drag, startPoint x: 687, startPoint y: 178, endPoint x: 648, endPoint y: 176, distance: 39.1
click at [677, 179] on tr "(2) [PERSON_NAME] (C) 0 hrs 0 /hr" at bounding box center [624, 165] width 600 height 37
type input "2"
type input "37.5"
click at [851, 460] on button "Done" at bounding box center [849, 457] width 51 height 30
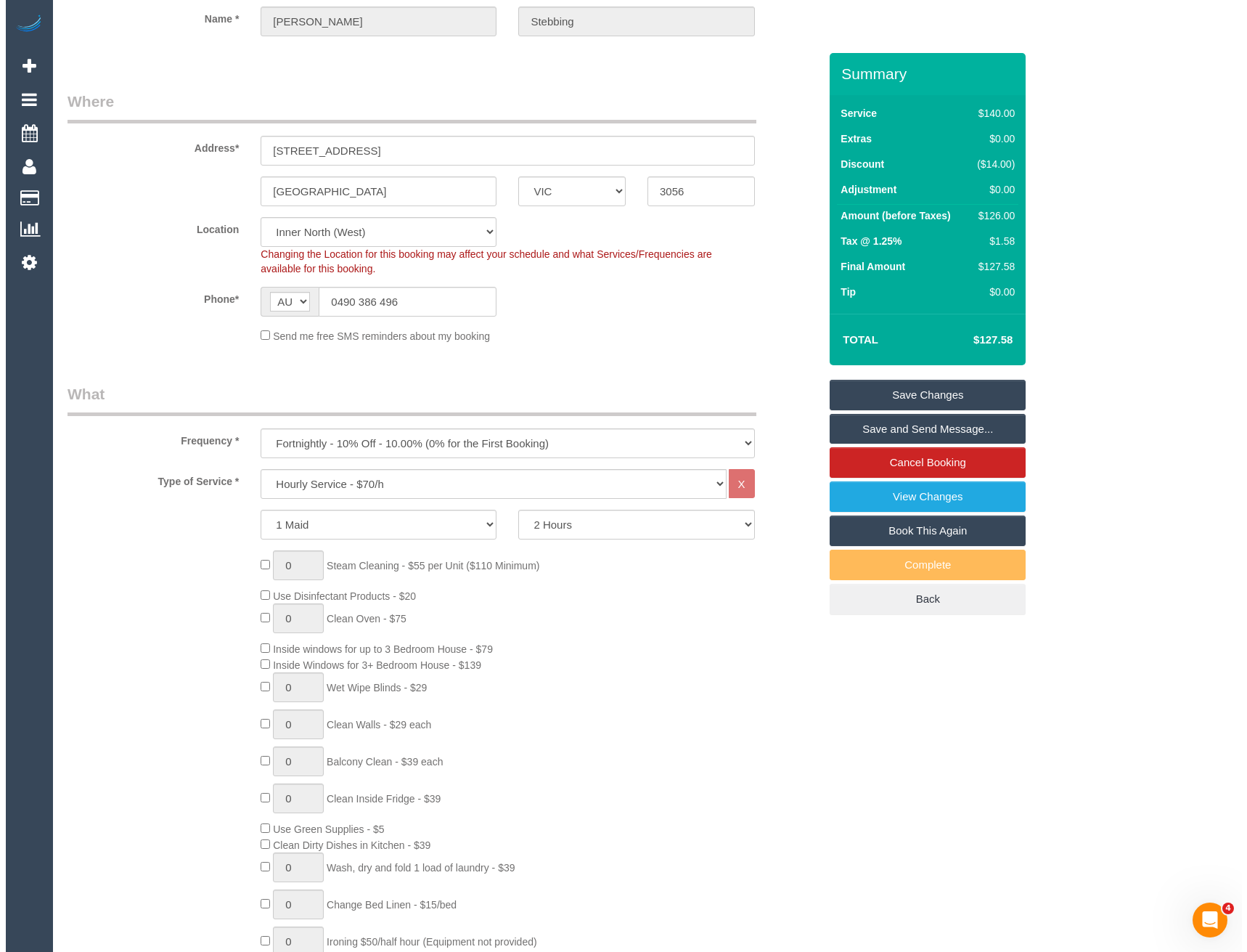
scroll to position [0, 0]
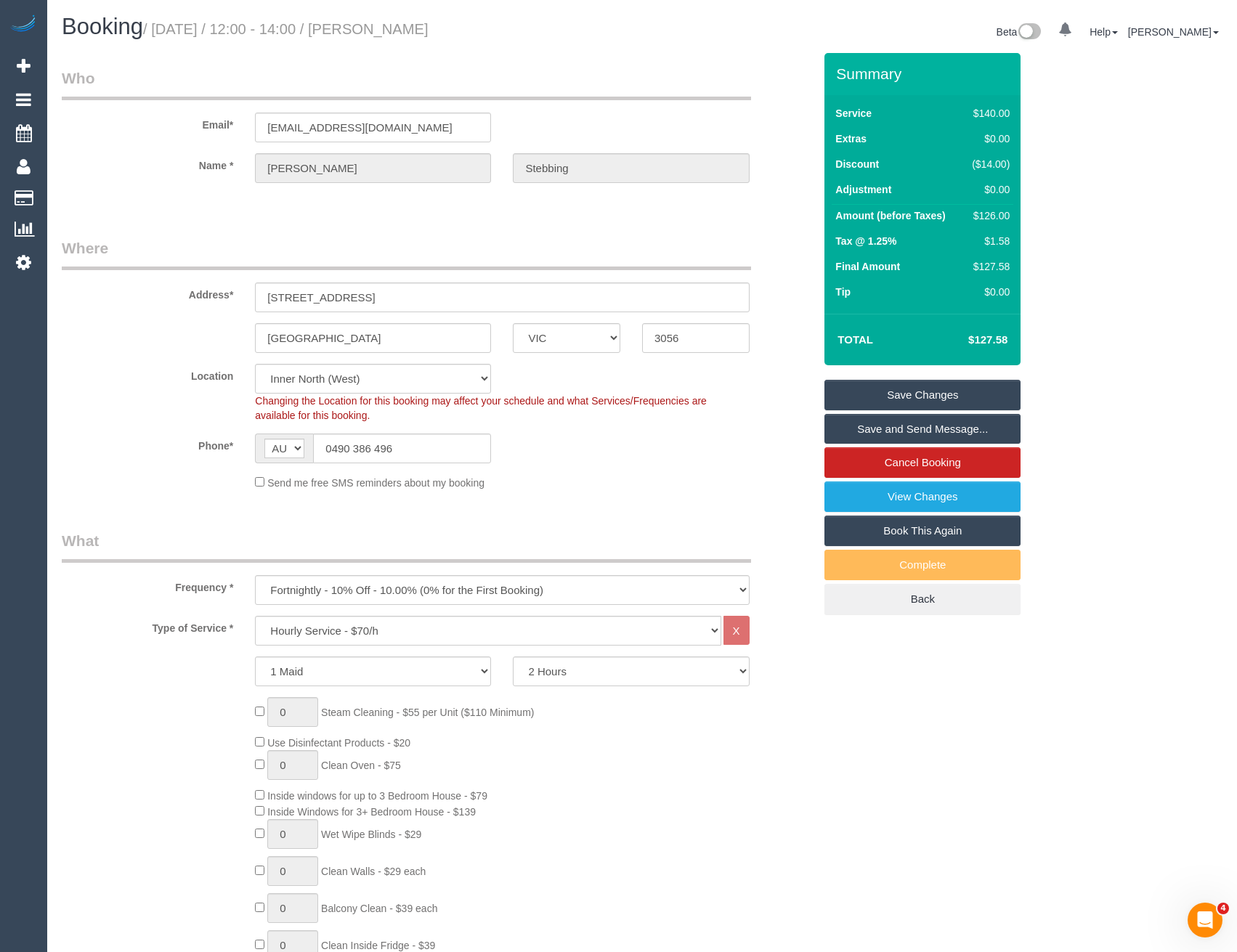
click at [947, 393] on link "Save Changes" at bounding box center [923, 395] width 196 height 30
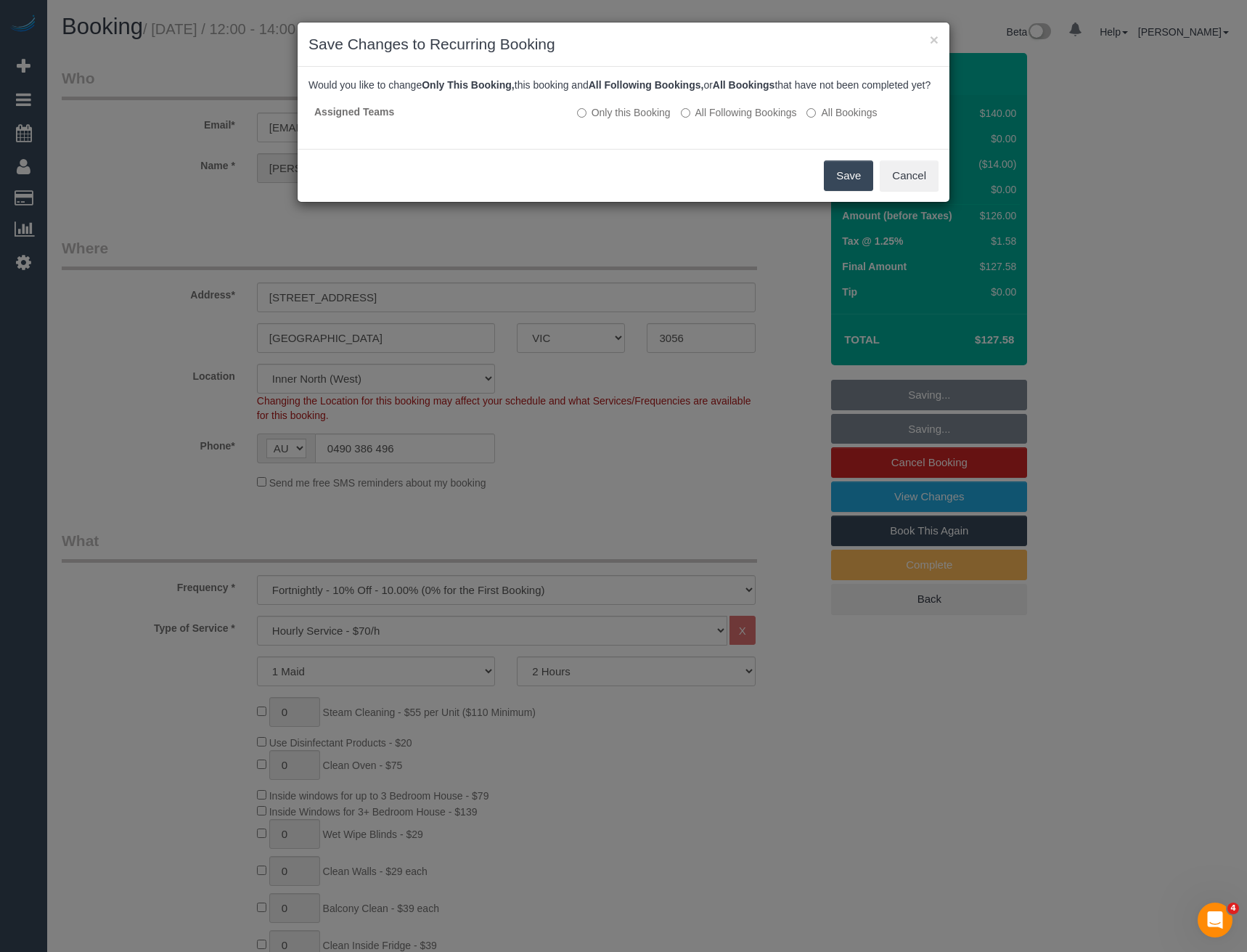
click at [833, 185] on button "Save" at bounding box center [849, 176] width 49 height 30
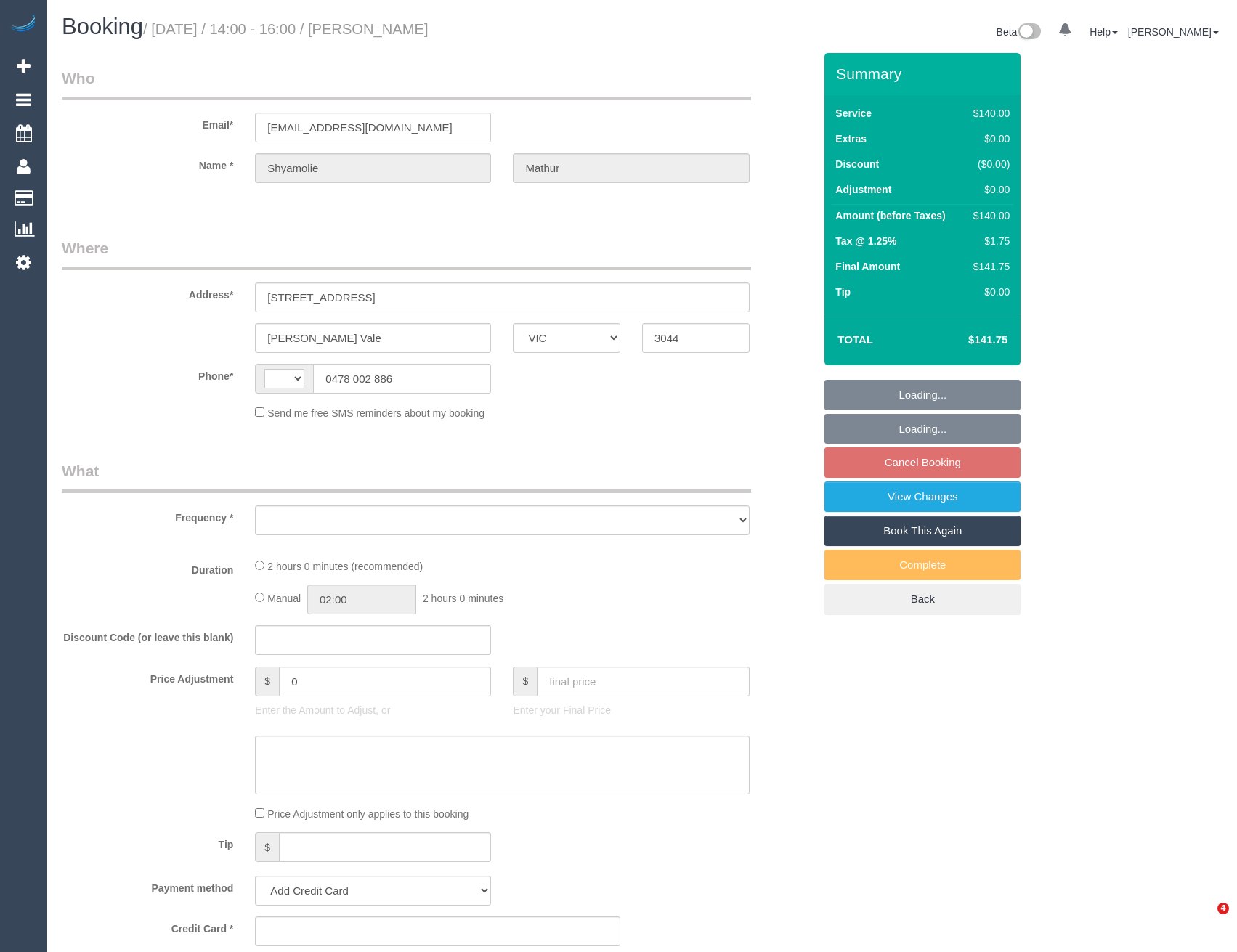
select select "VIC"
select select "string:AU"
select select "object:549"
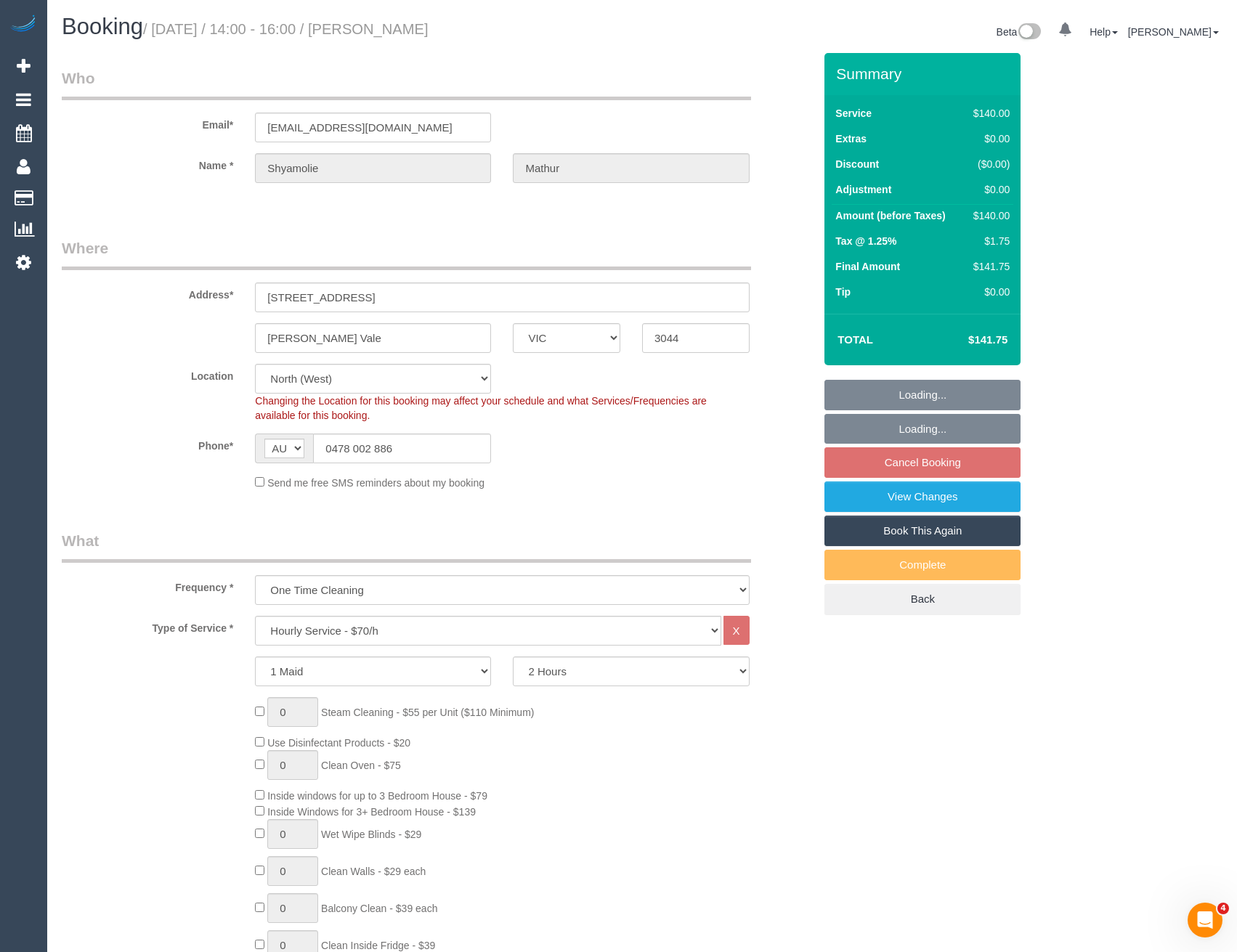
select select "string:stripe-pm_1RYcfi2GScqysDRVnxw77n0j"
select select "number:28"
select select "number:14"
select select "number:19"
select select "object:1584"
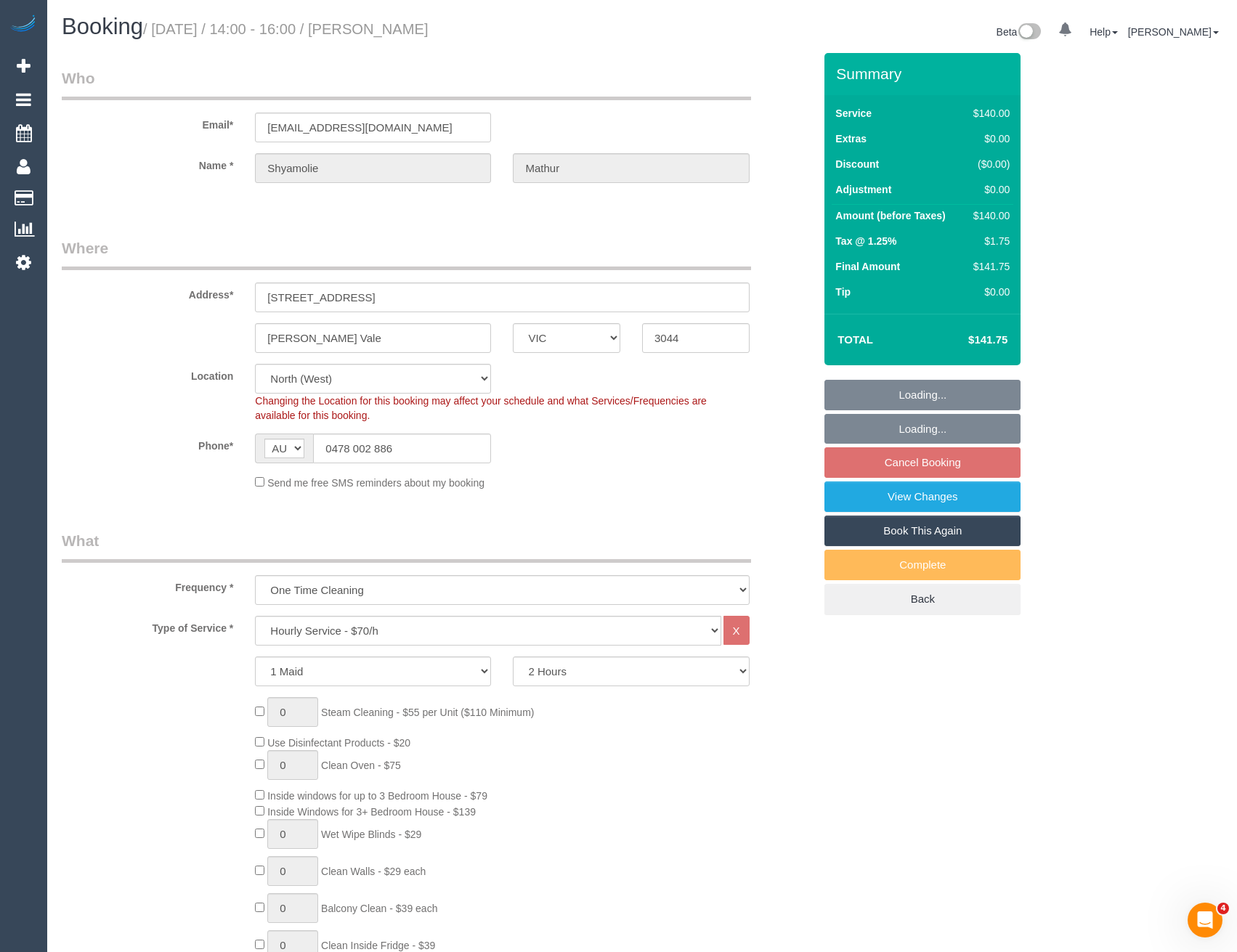
select select "spot3"
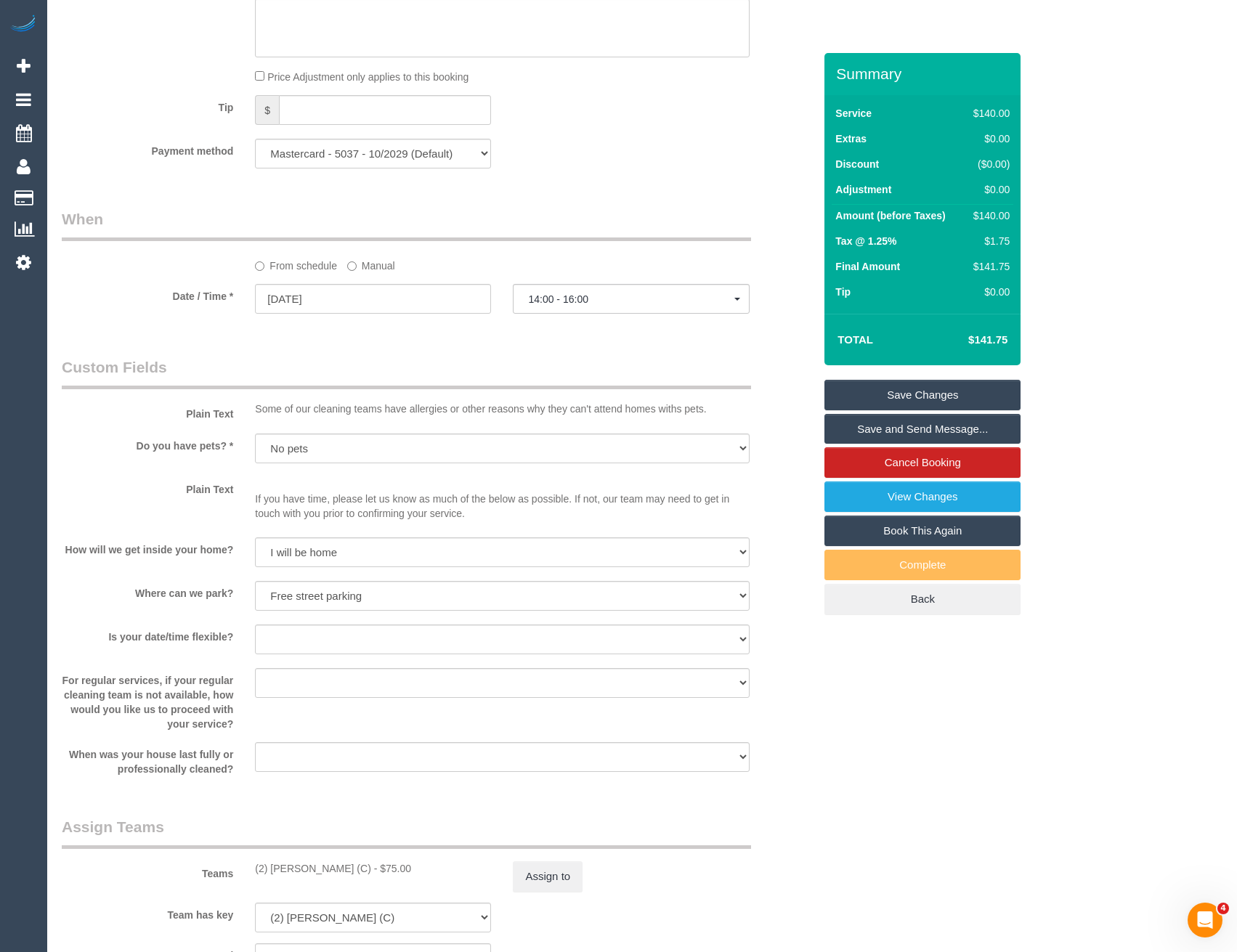
scroll to position [1597, 0]
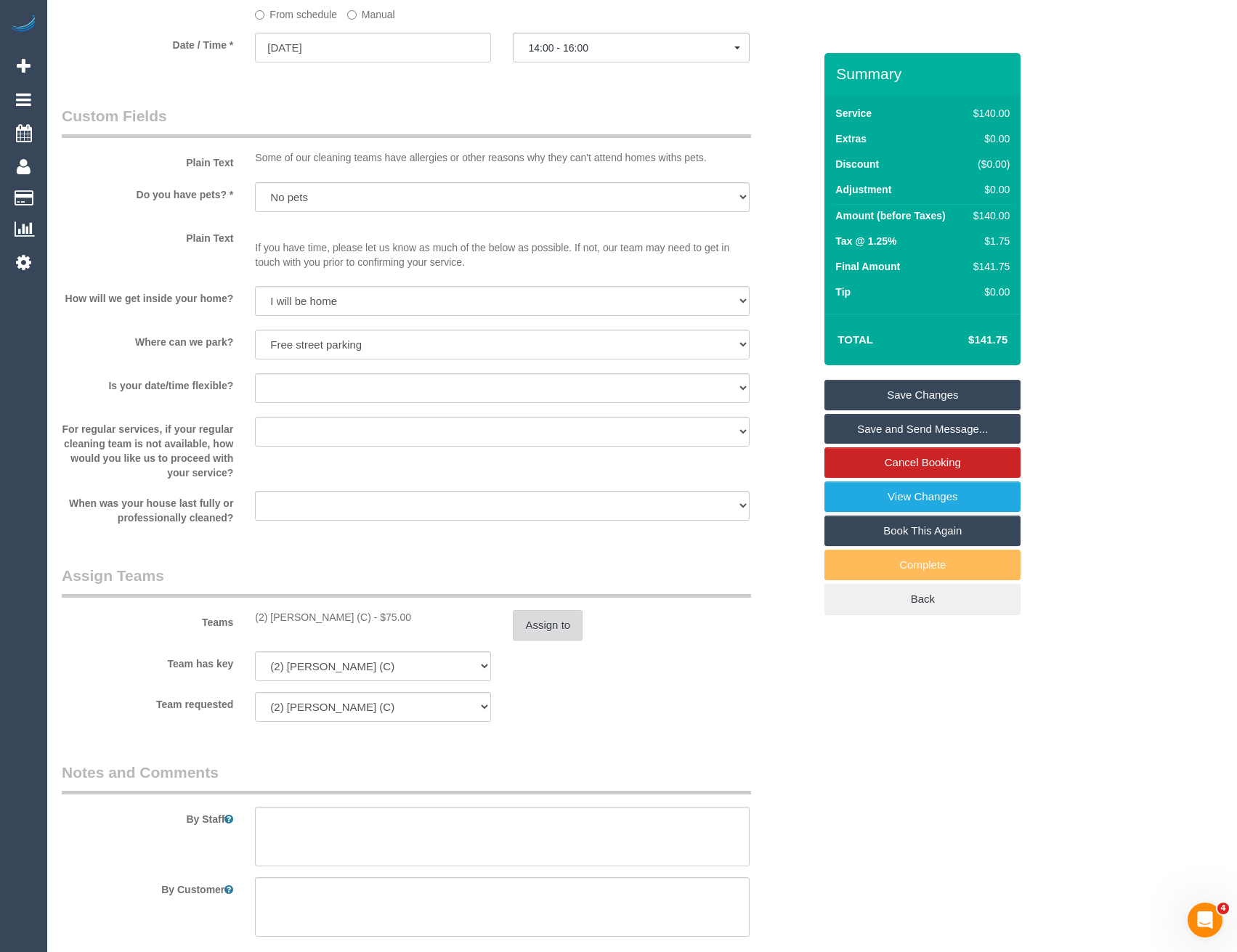
click at [546, 616] on button "Assign to" at bounding box center [548, 625] width 70 height 30
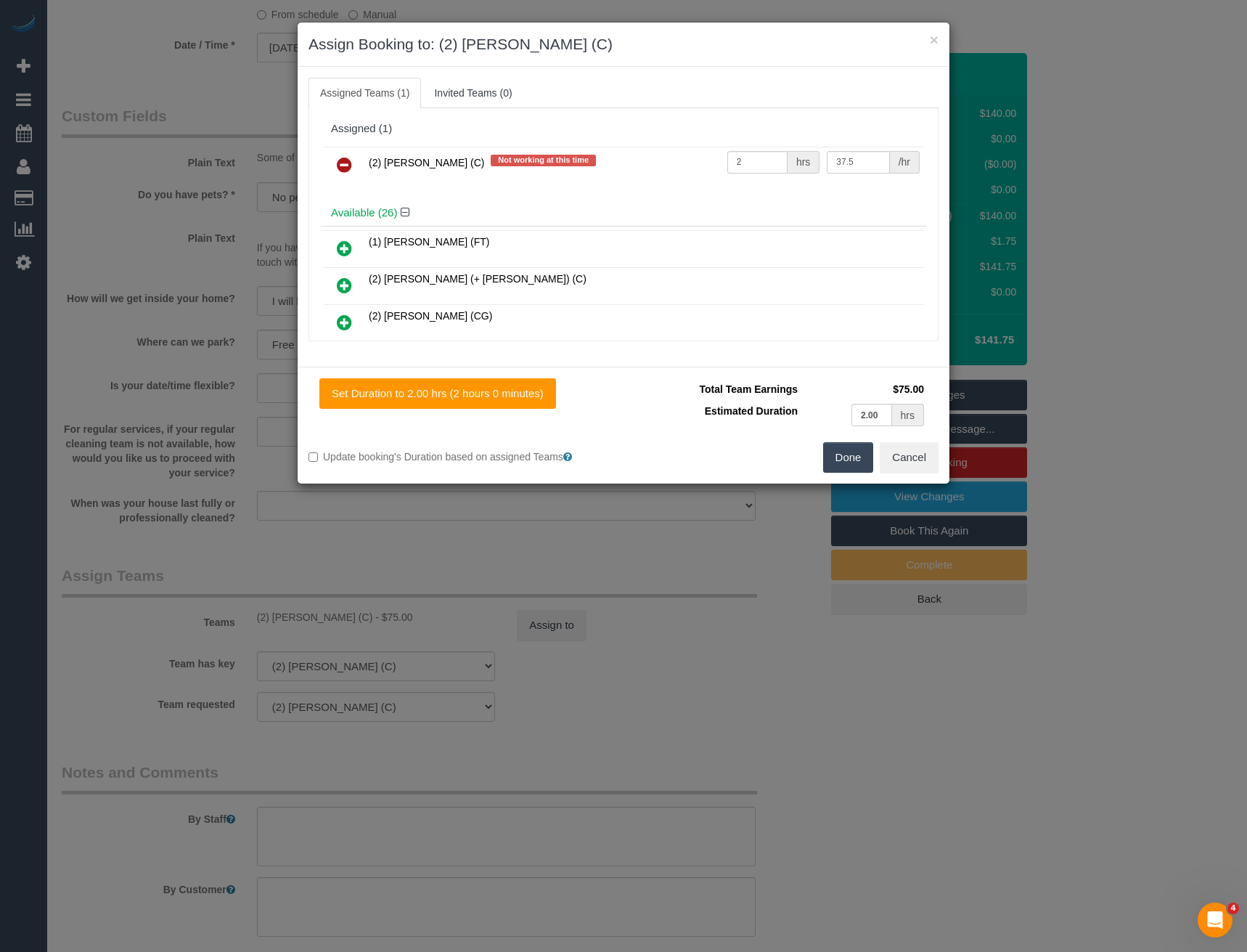
click at [347, 162] on icon at bounding box center [345, 164] width 15 height 17
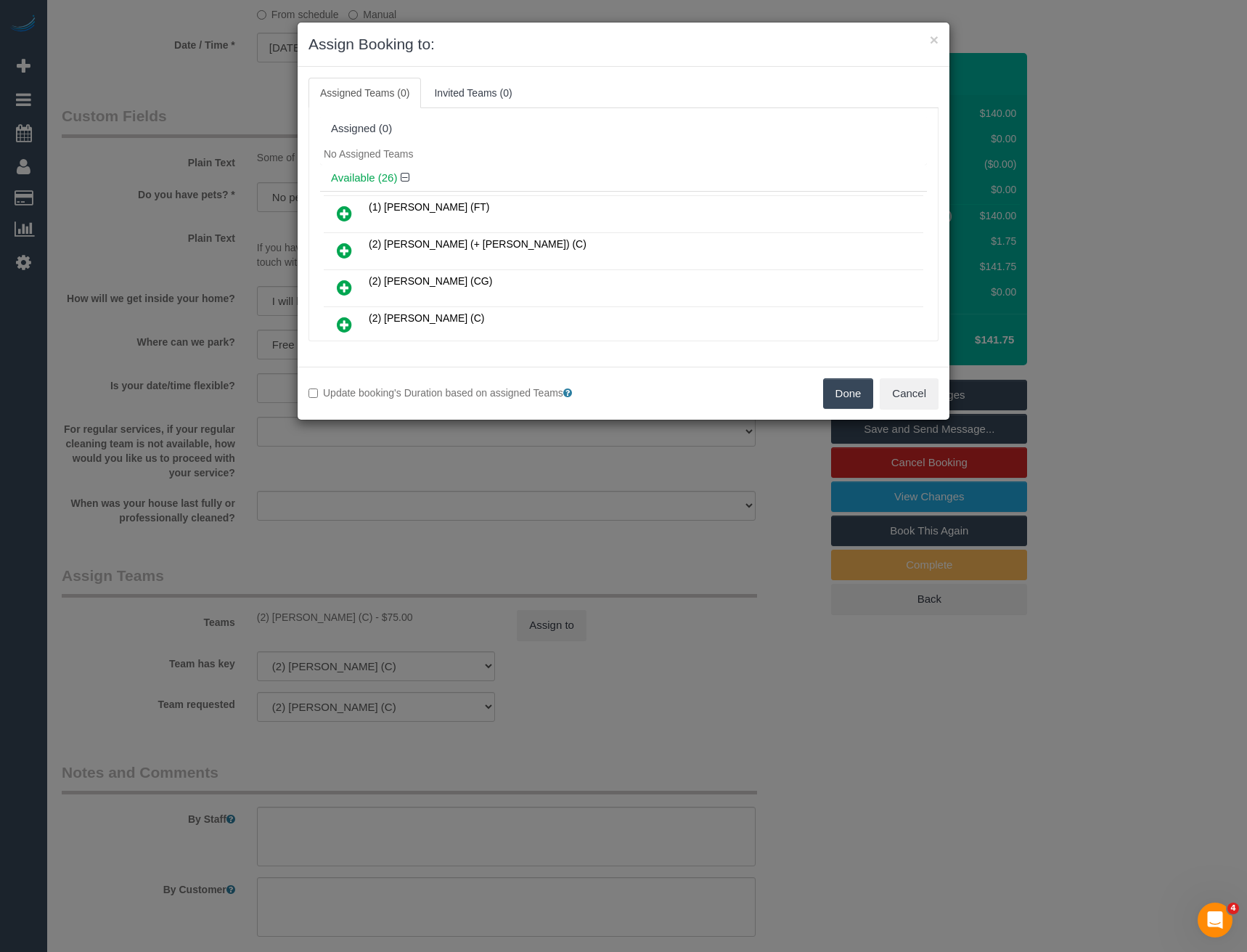
click at [346, 325] on icon at bounding box center [345, 324] width 15 height 17
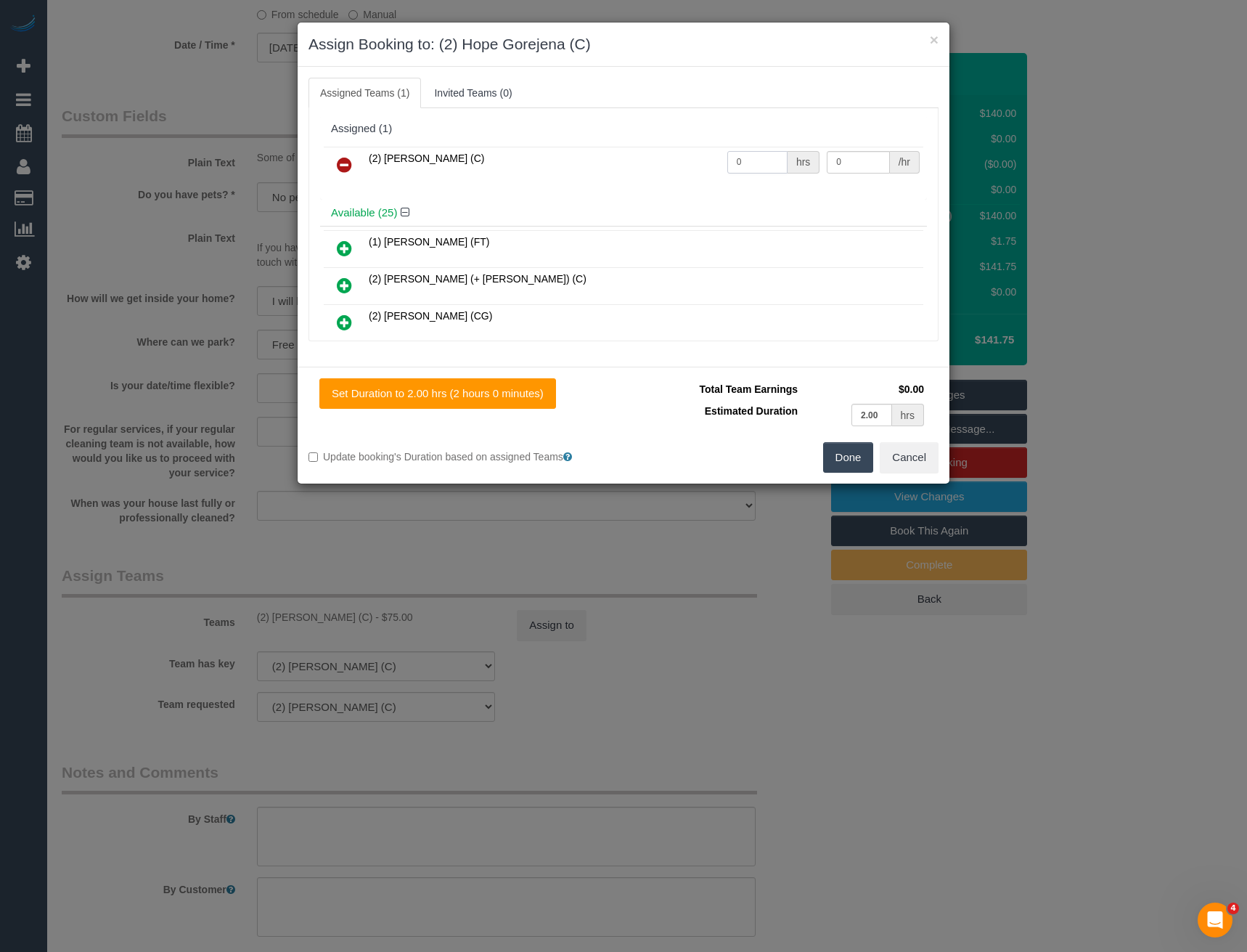
drag, startPoint x: 742, startPoint y: 162, endPoint x: 640, endPoint y: 156, distance: 102.2
click at [668, 163] on tr "(2) Hope Gorejena (C) 0 hrs 0 /hr" at bounding box center [624, 165] width 600 height 37
type input "2"
type input "37.5"
click at [839, 448] on button "Done" at bounding box center [849, 457] width 51 height 30
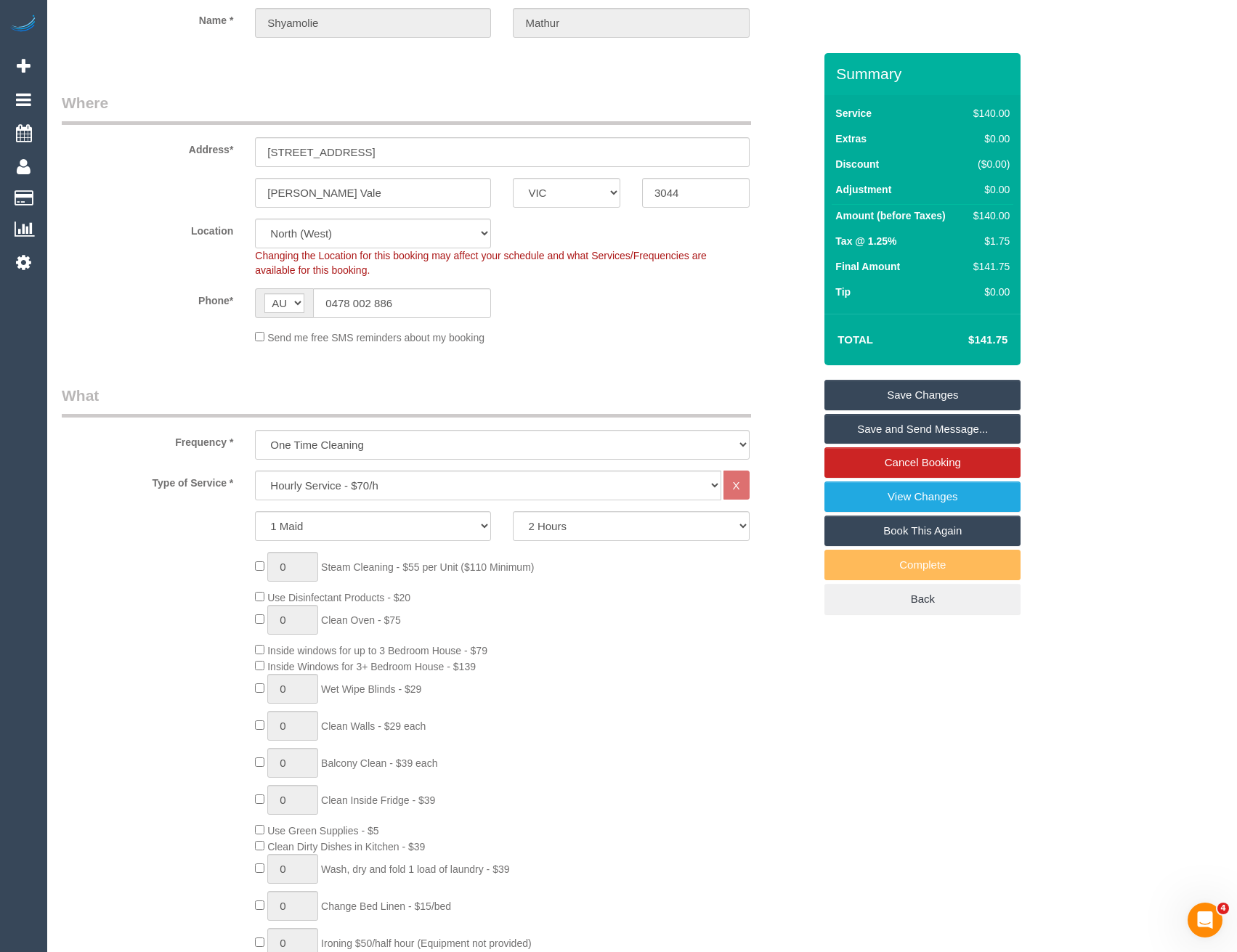
scroll to position [0, 0]
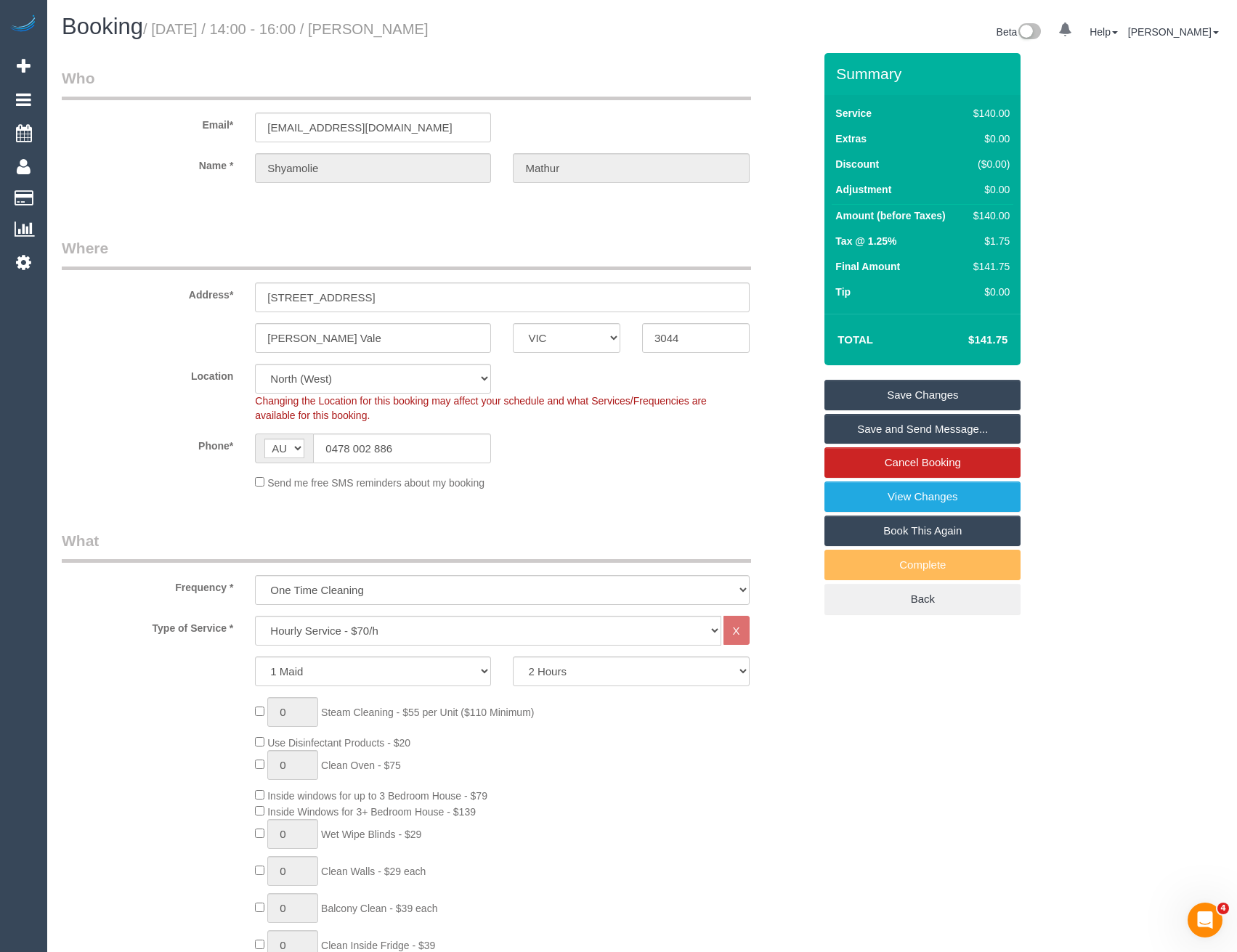
click at [875, 394] on link "Save Changes" at bounding box center [923, 395] width 196 height 30
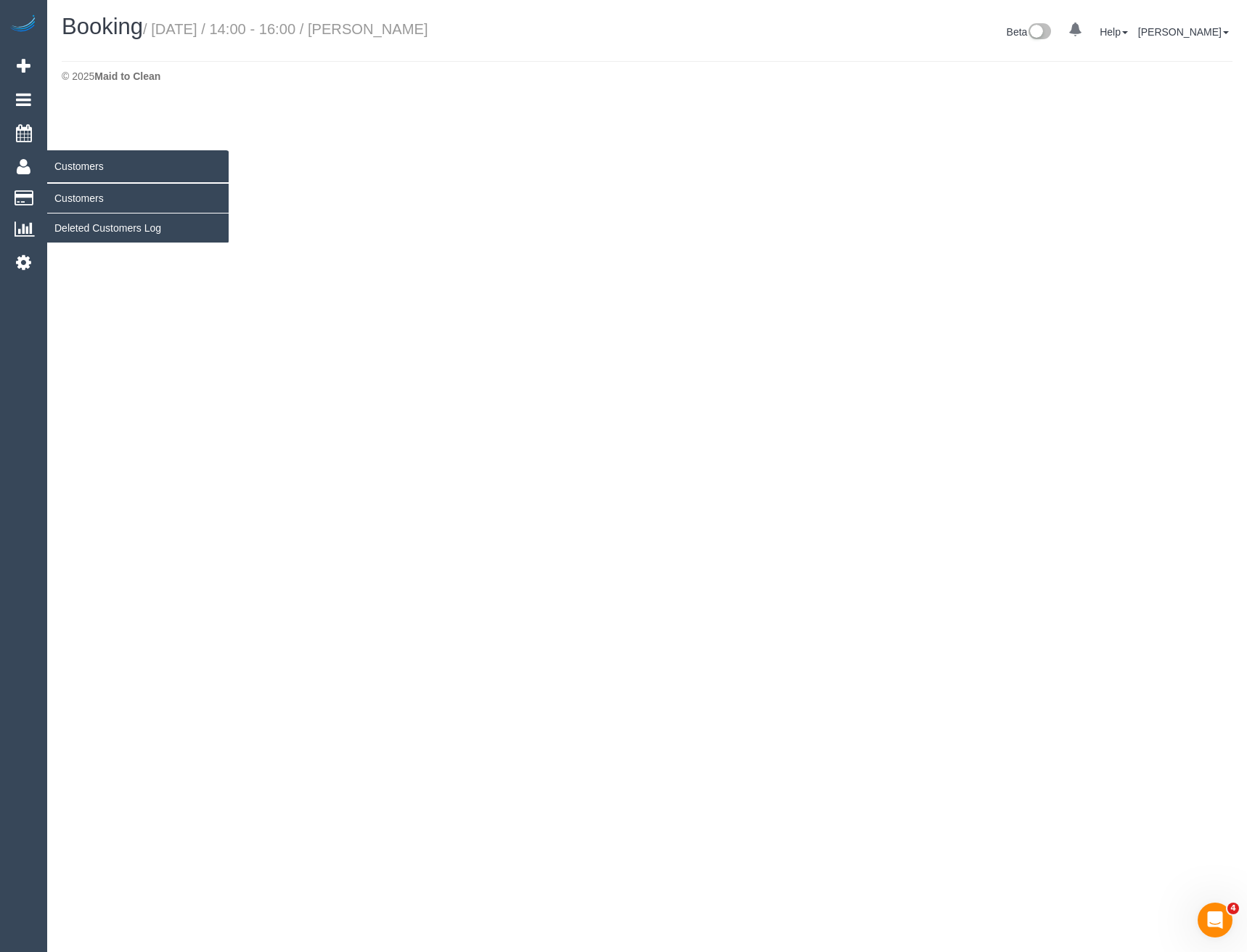
select select "VIC"
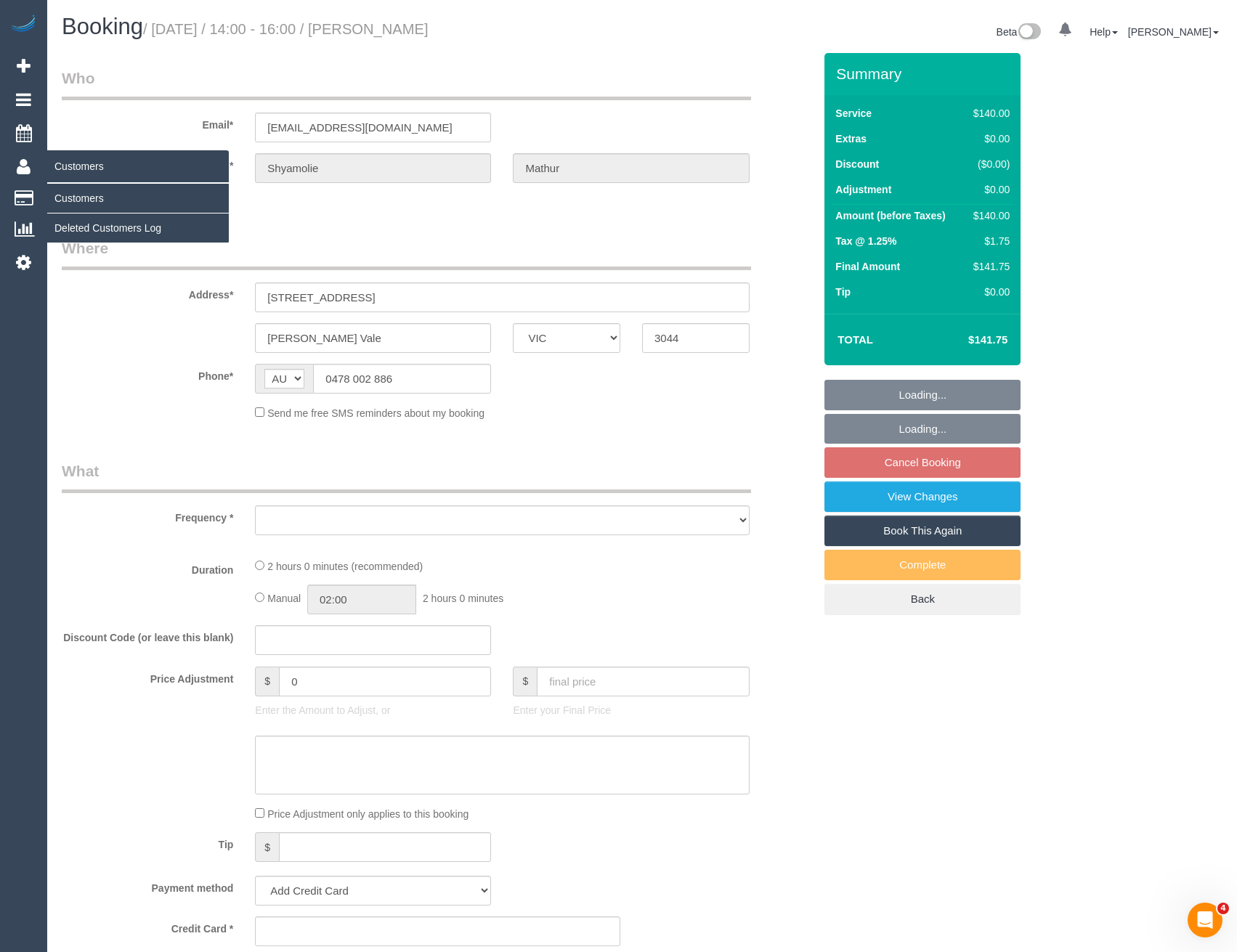
select select "object:5813"
select select "string:stripe-pm_1RYcfi2GScqysDRVnxw77n0j"
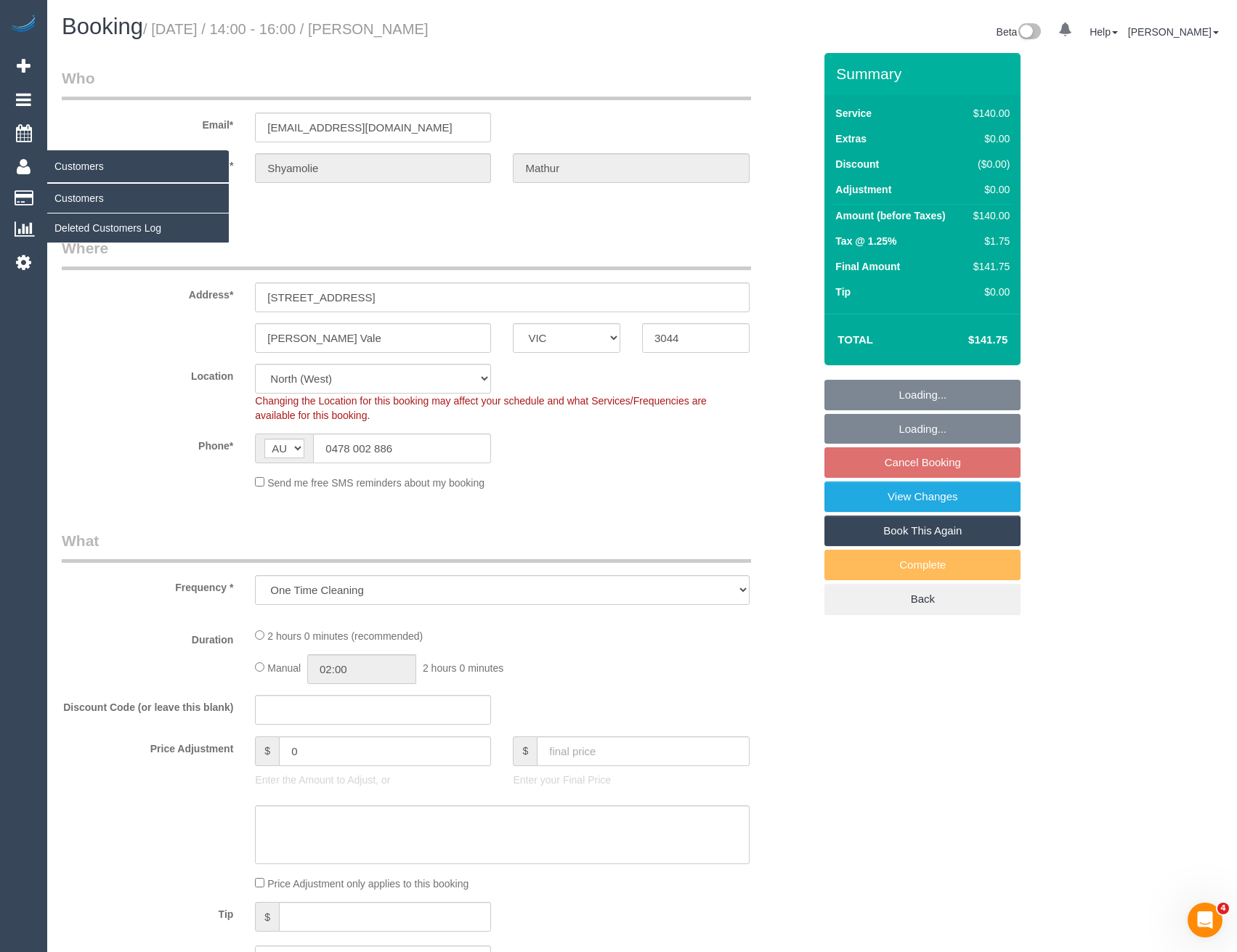
select select "number:28"
select select "number:14"
select select "number:19"
select select "spot21"
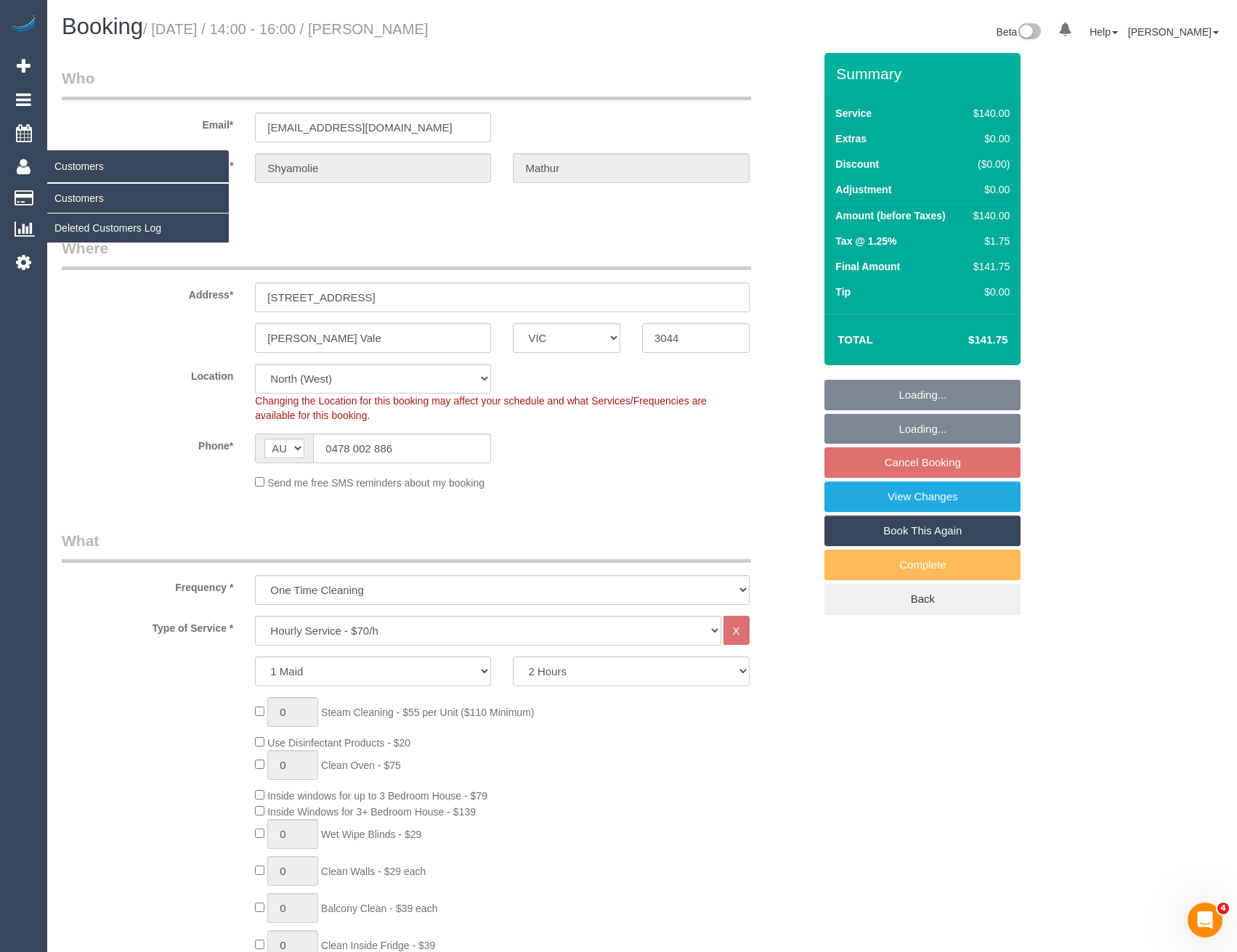
select select "object:6848"
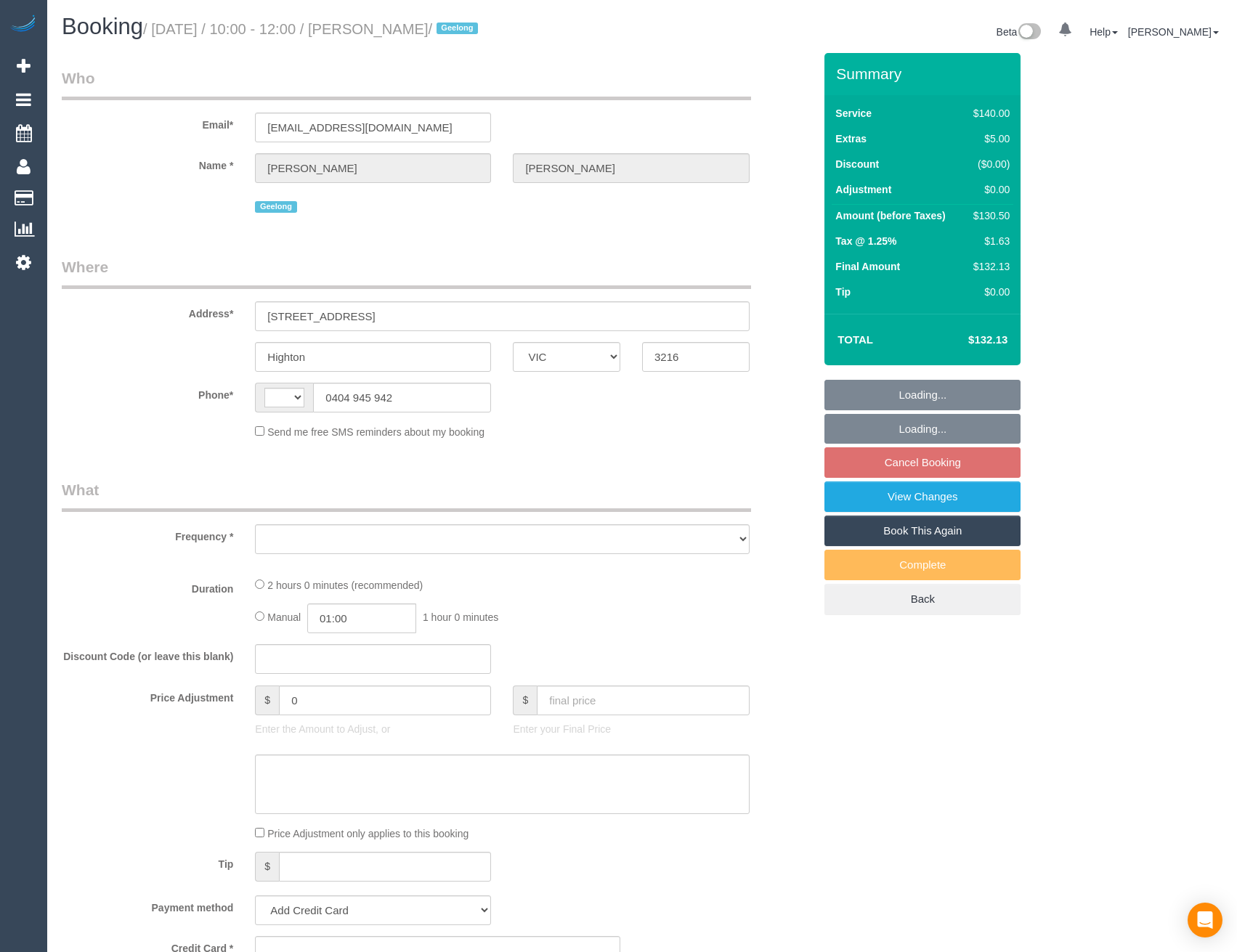
select select "VIC"
select select "string:AU"
select select "string:stripe-pm_1Rwc0q2GScqysDRVBMhEZk2T"
select select "spot1"
select select "number:27"
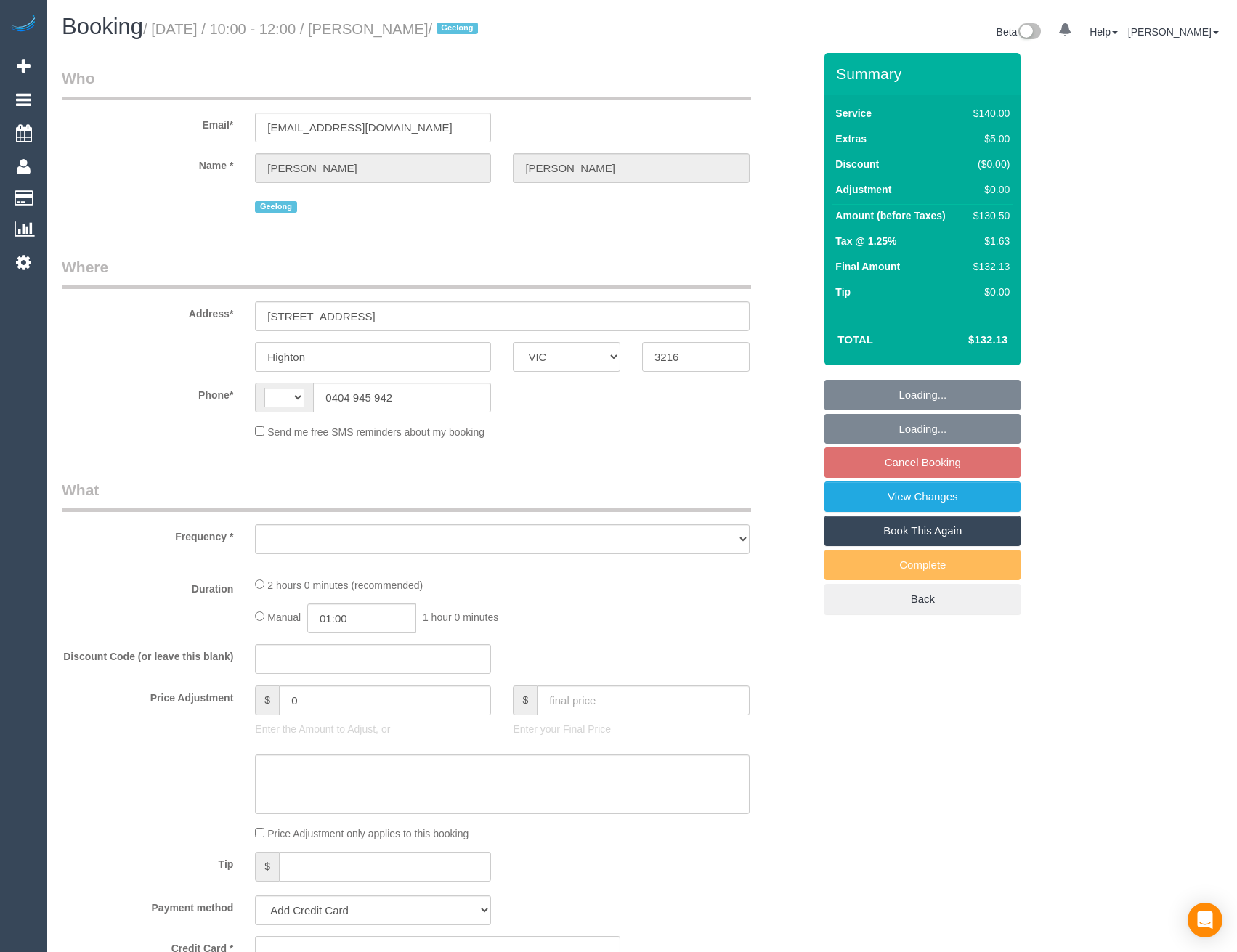
select select "number:14"
select select "number:19"
select select "number:24"
select select "number:33"
select select "number:12"
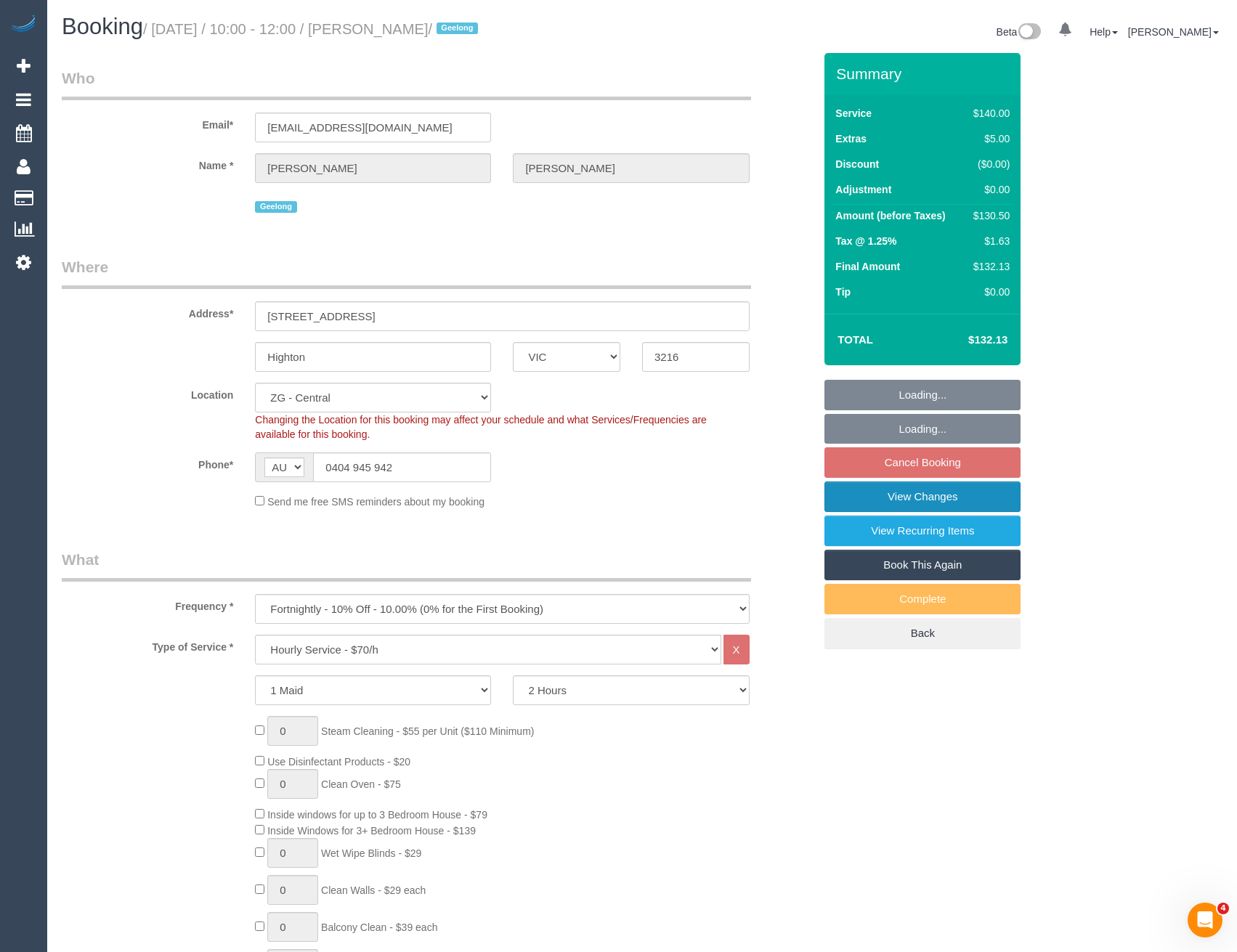
select select "object:889"
click at [929, 506] on link "View Changes" at bounding box center [923, 496] width 196 height 30
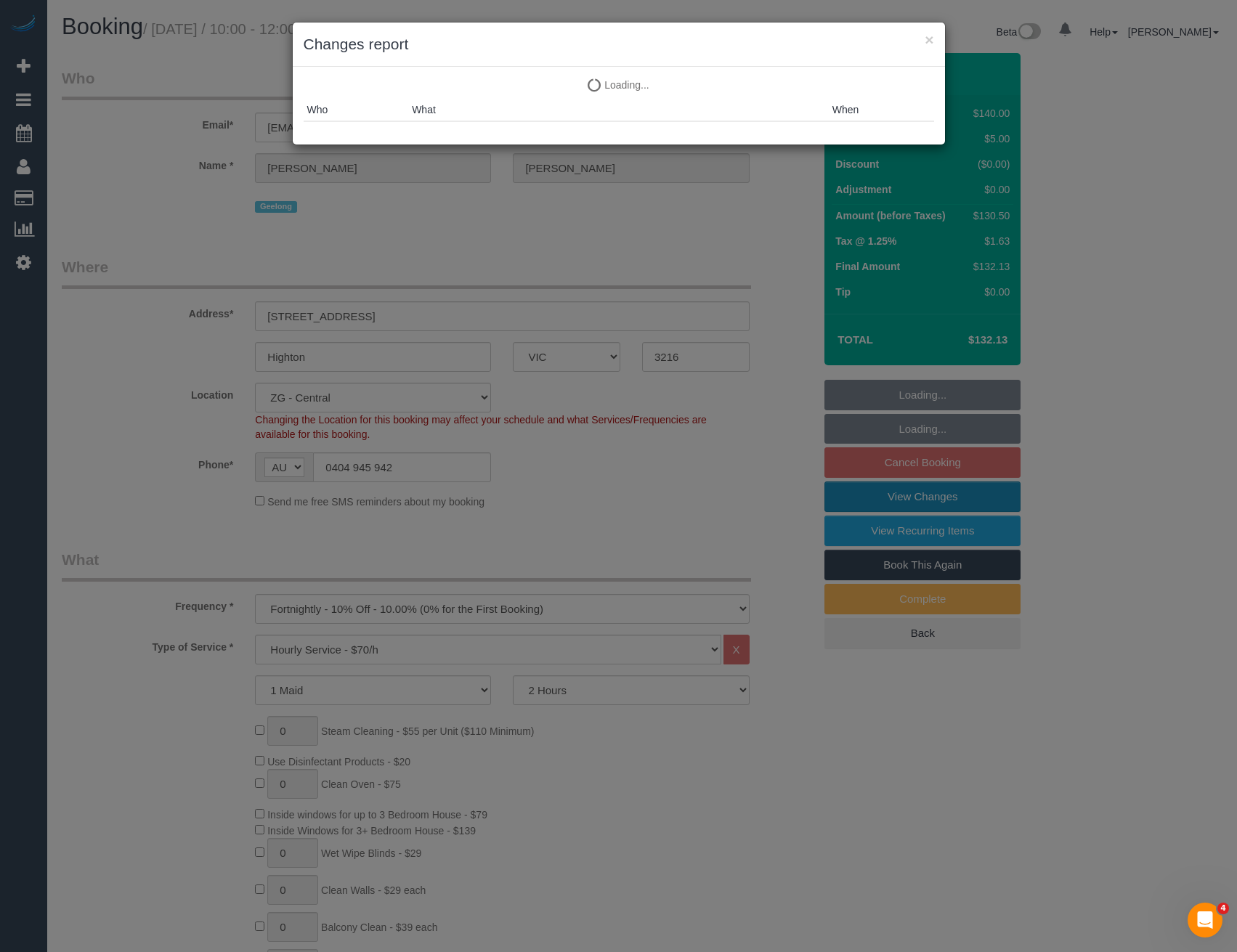
select select "spot19"
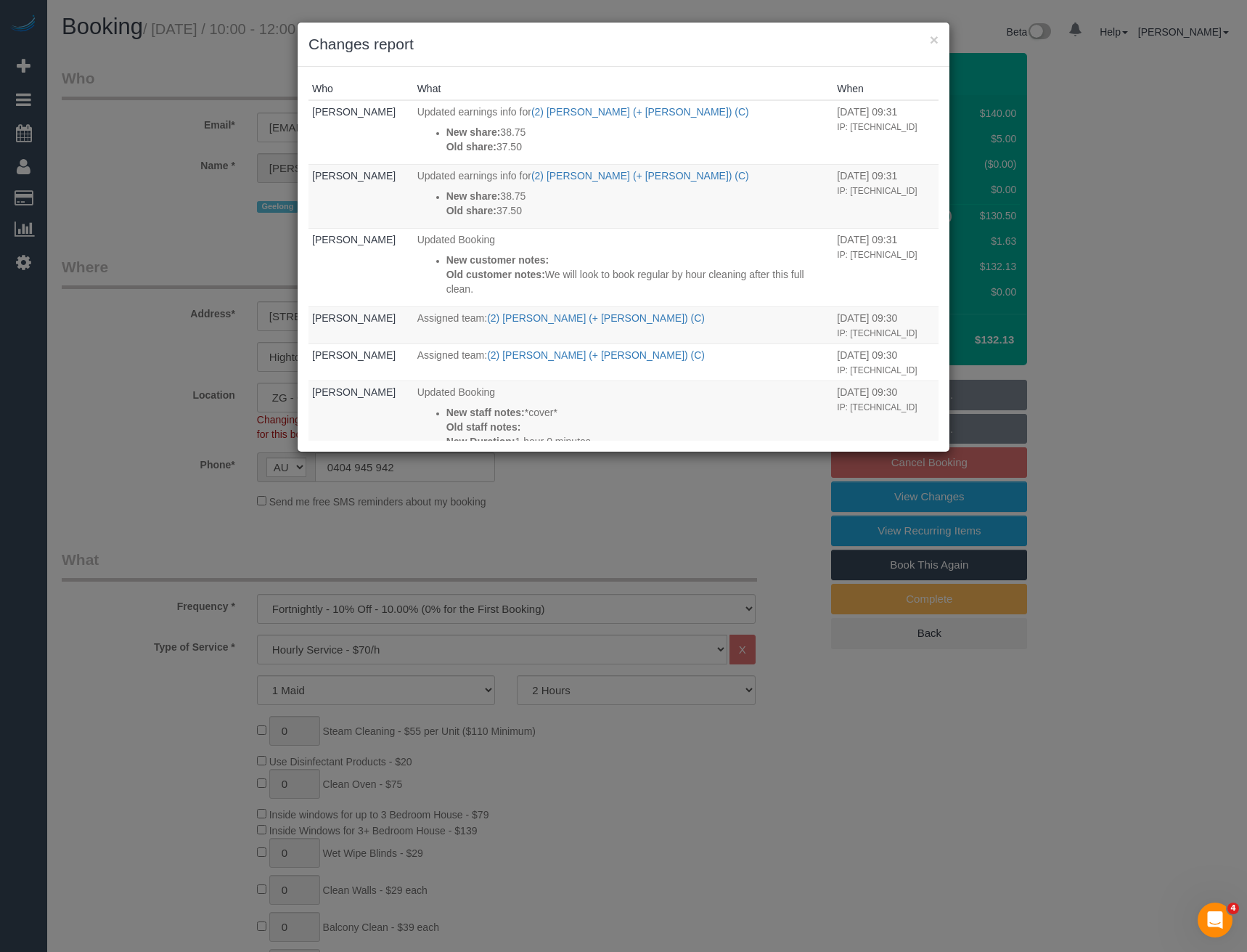
click at [618, 517] on div "× Changes report Who What When Bronie Bryant Updated earnings info for (2) Shac…" at bounding box center [623, 476] width 1247 height 952
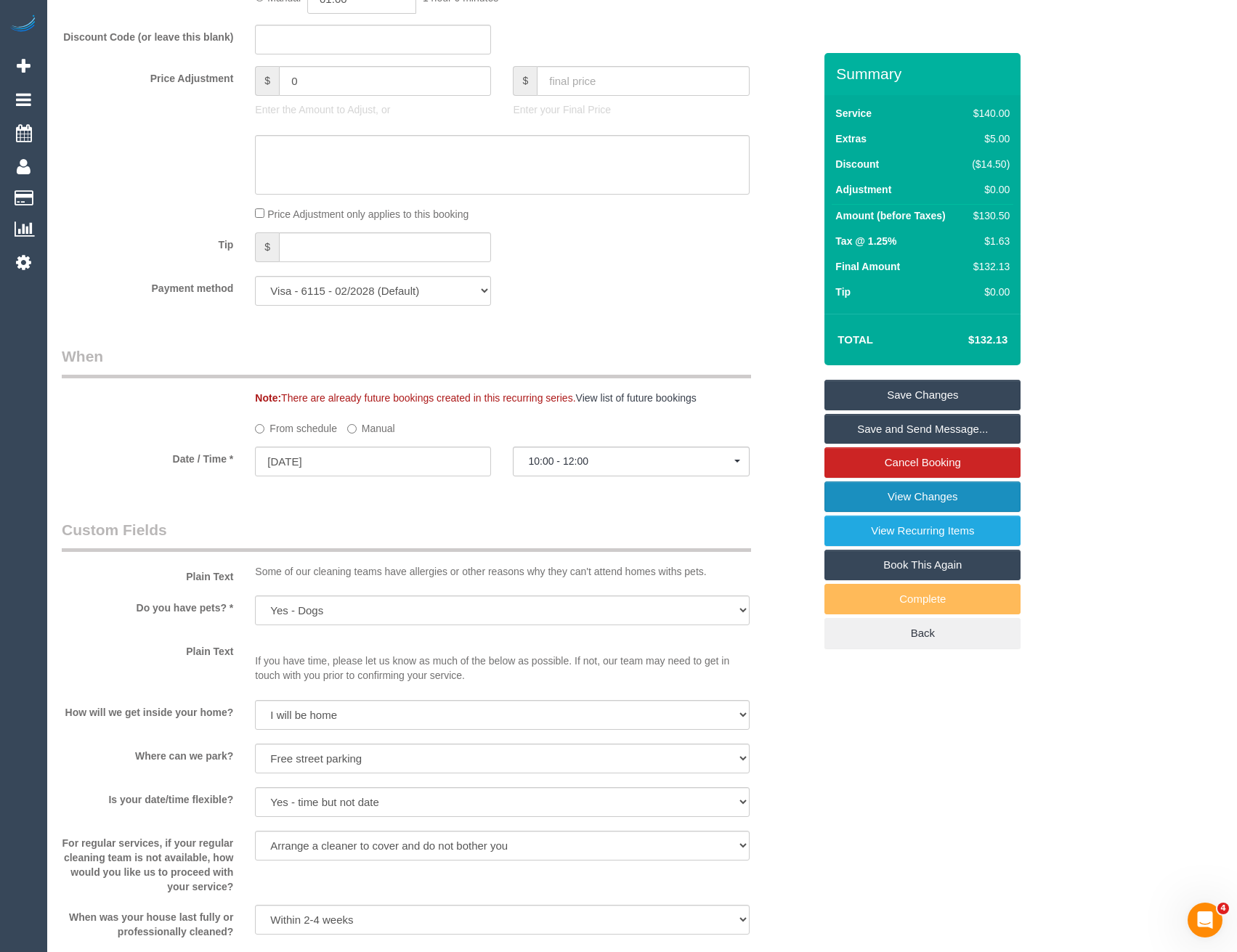
scroll to position [1235, 0]
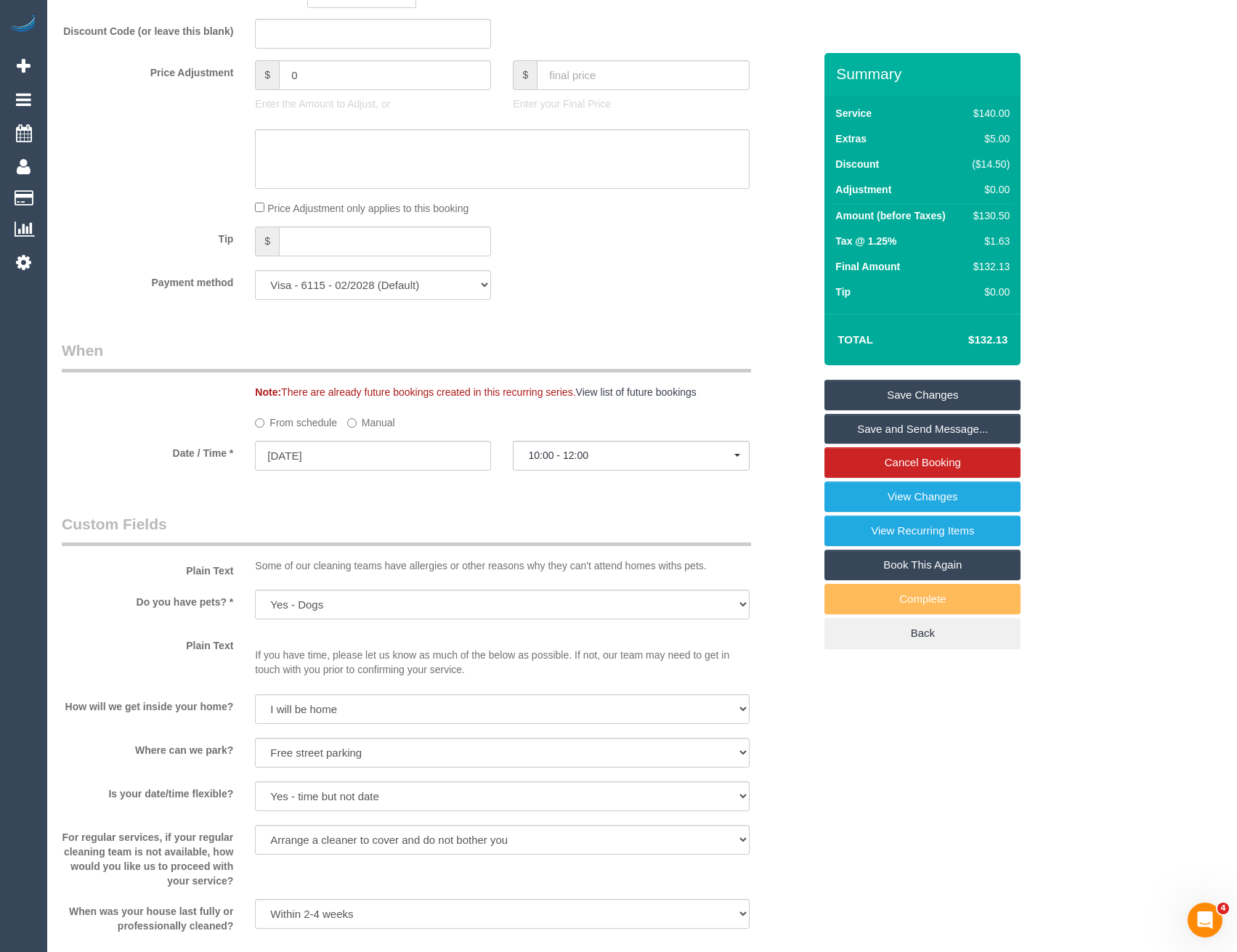
click at [358, 424] on label "Manual" at bounding box center [371, 420] width 48 height 20
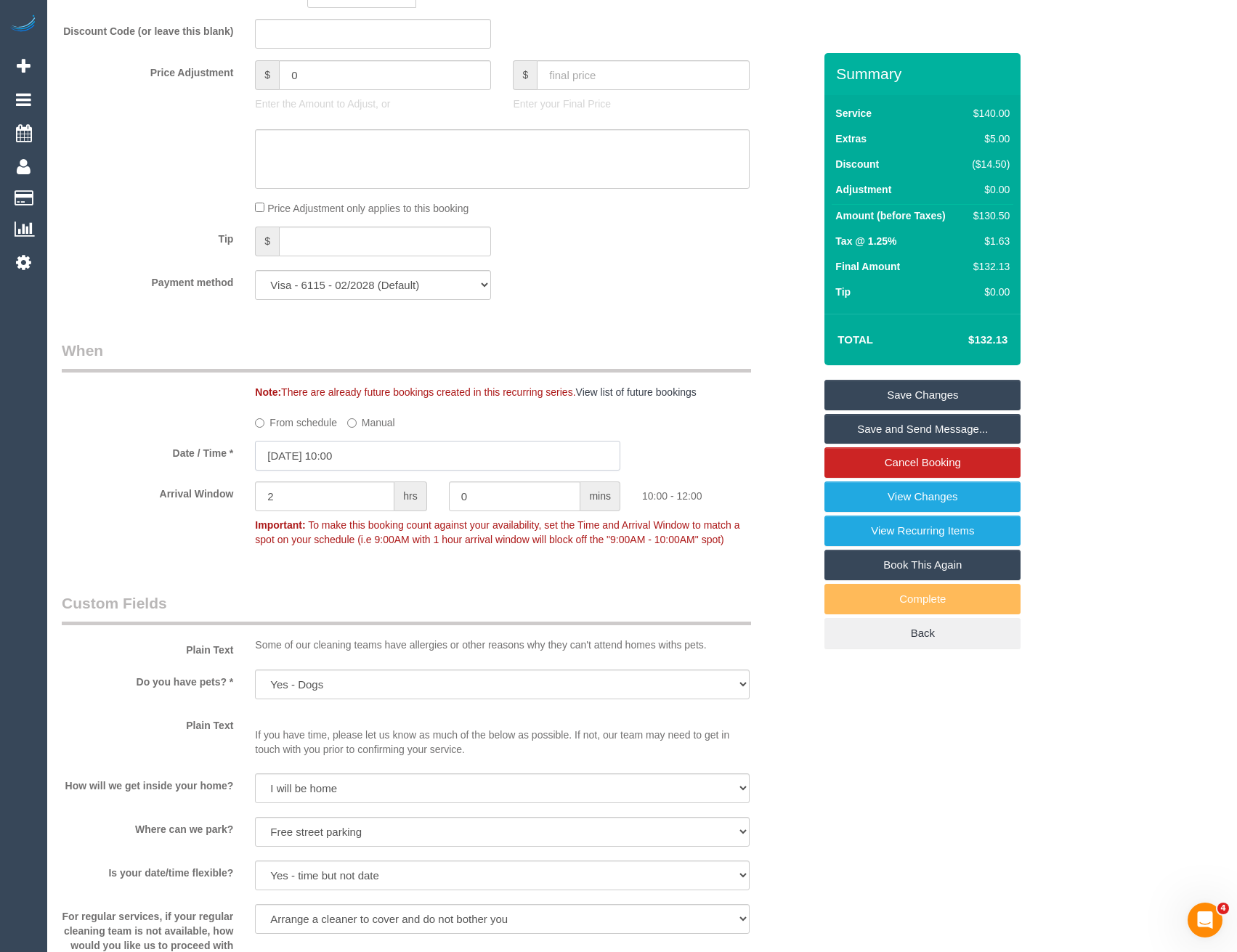
click at [366, 453] on input "18/09/2025 10:00" at bounding box center [437, 456] width 365 height 30
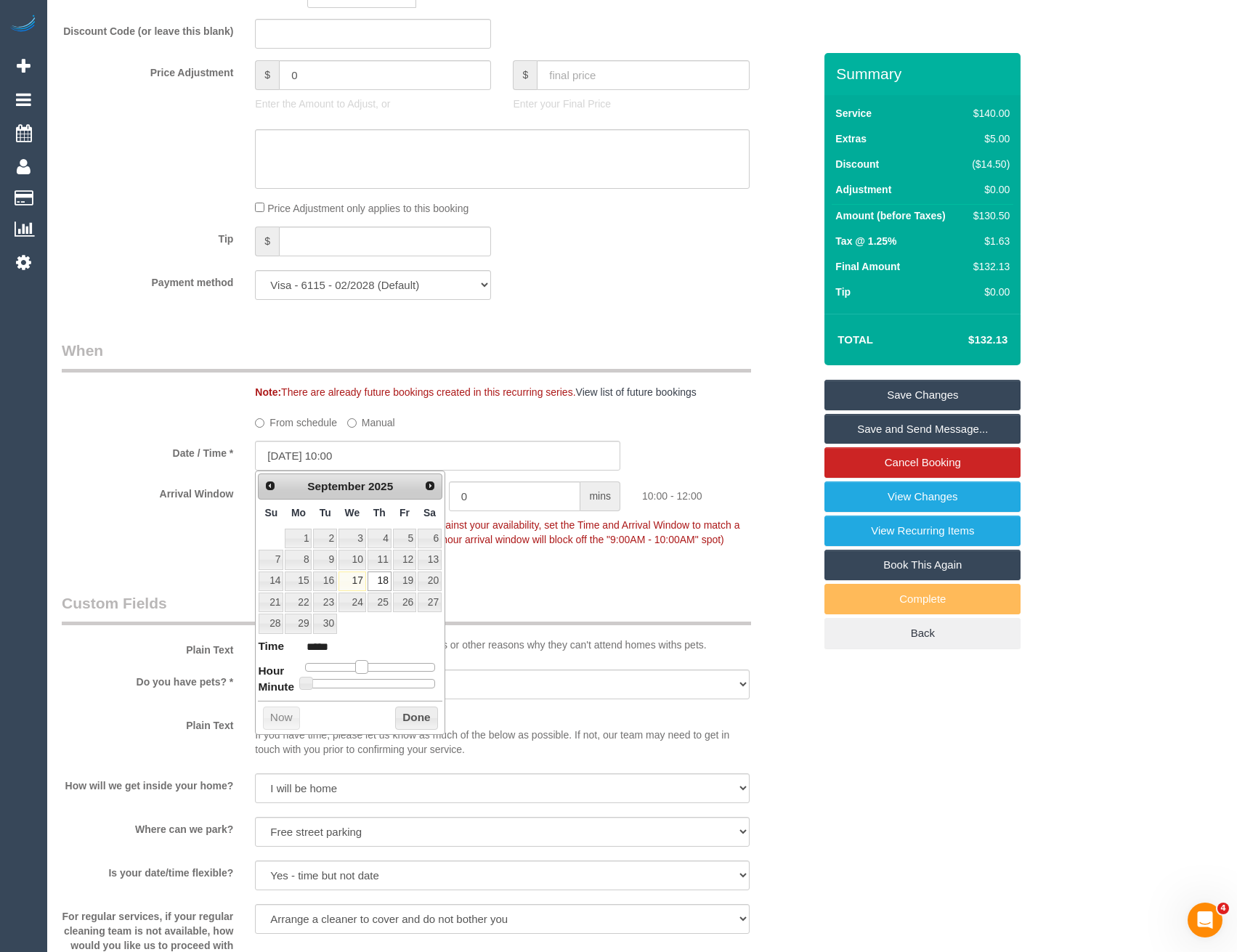
type input "18/09/2025 11:00"
type input "*****"
type input "18/09/2025 12:00"
type input "*****"
type input "18/09/2025 13:00"
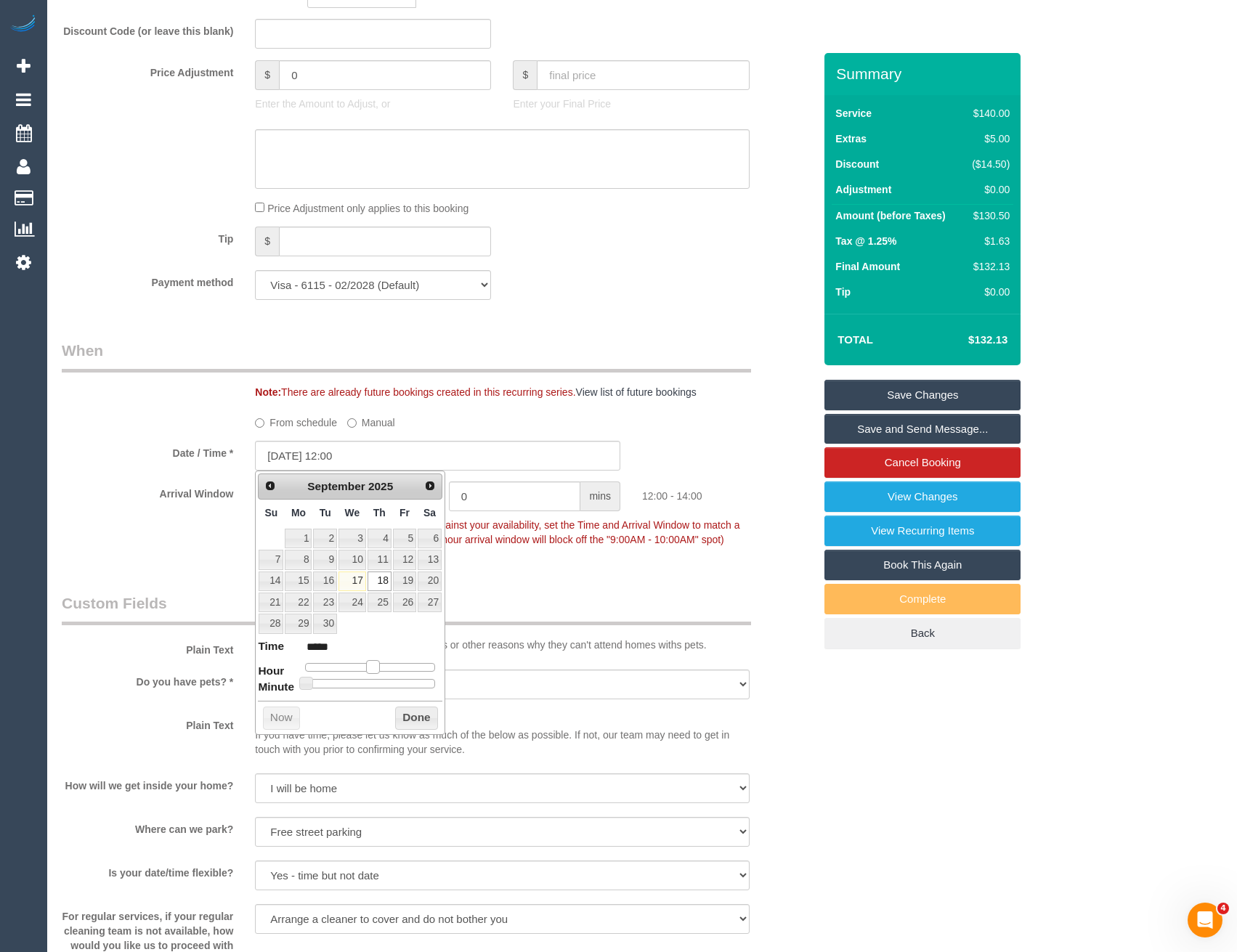
type input "*****"
type input "18/09/2025 14:00"
type input "*****"
type input "18/09/2025 15:00"
type input "*****"
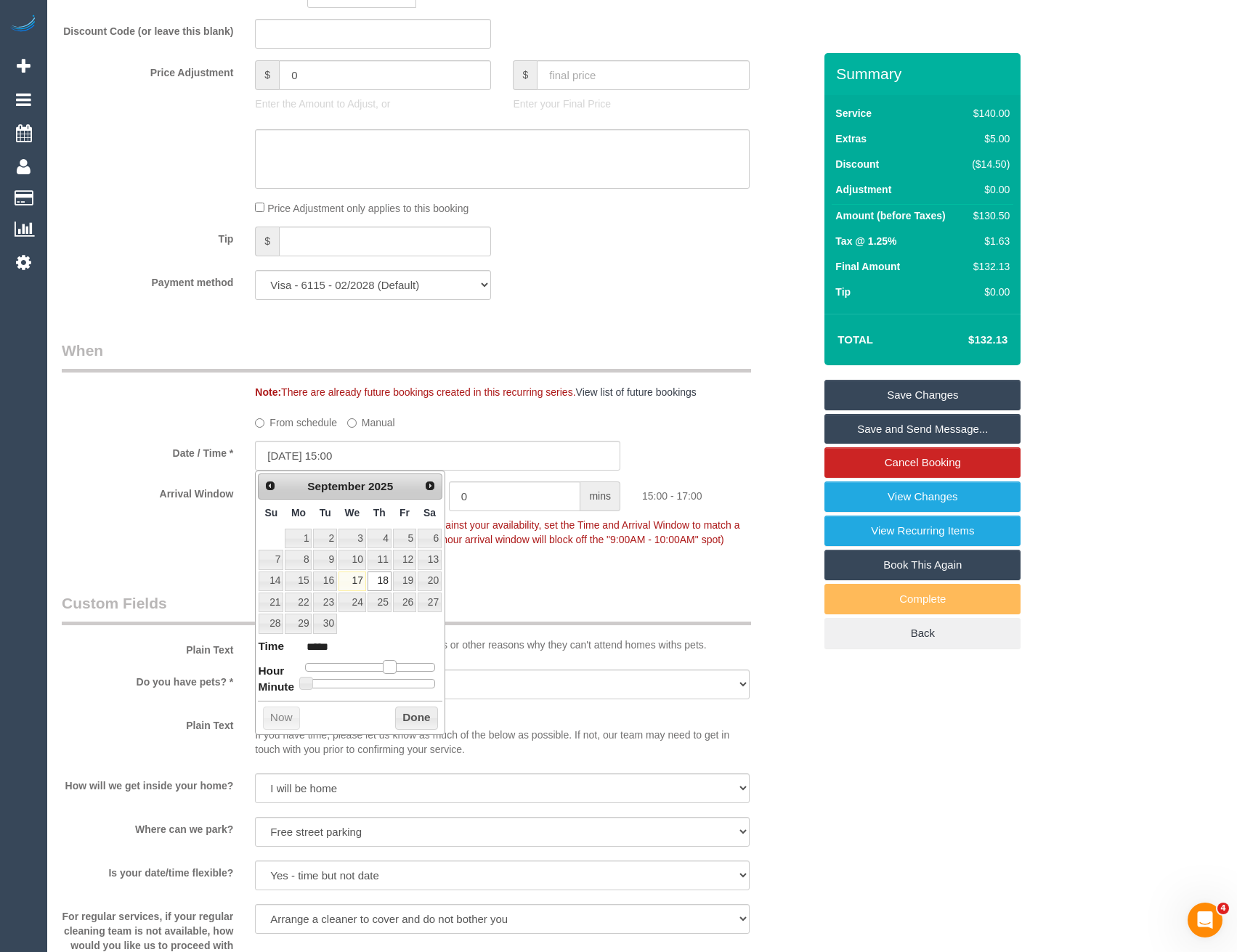
drag, startPoint x: 365, startPoint y: 663, endPoint x: 393, endPoint y: 664, distance: 28.0
click at [393, 664] on span at bounding box center [389, 667] width 13 height 13
type input "18/09/2025 15:10"
type input "*****"
type input "18/09/2025 15:15"
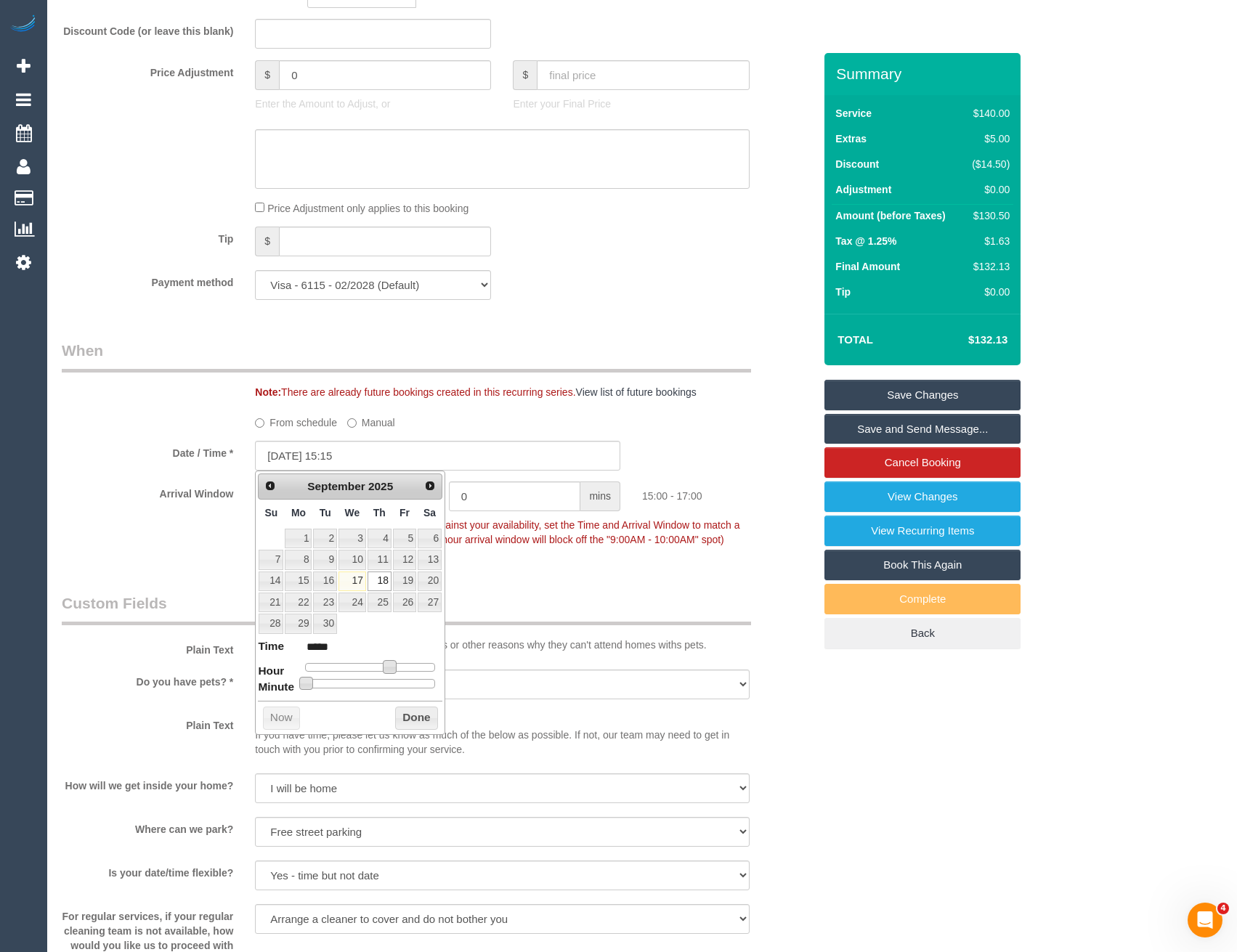
type input "*****"
type input "18/09/2025 15:20"
type input "*****"
type input "18/09/2025 15:30"
type input "*****"
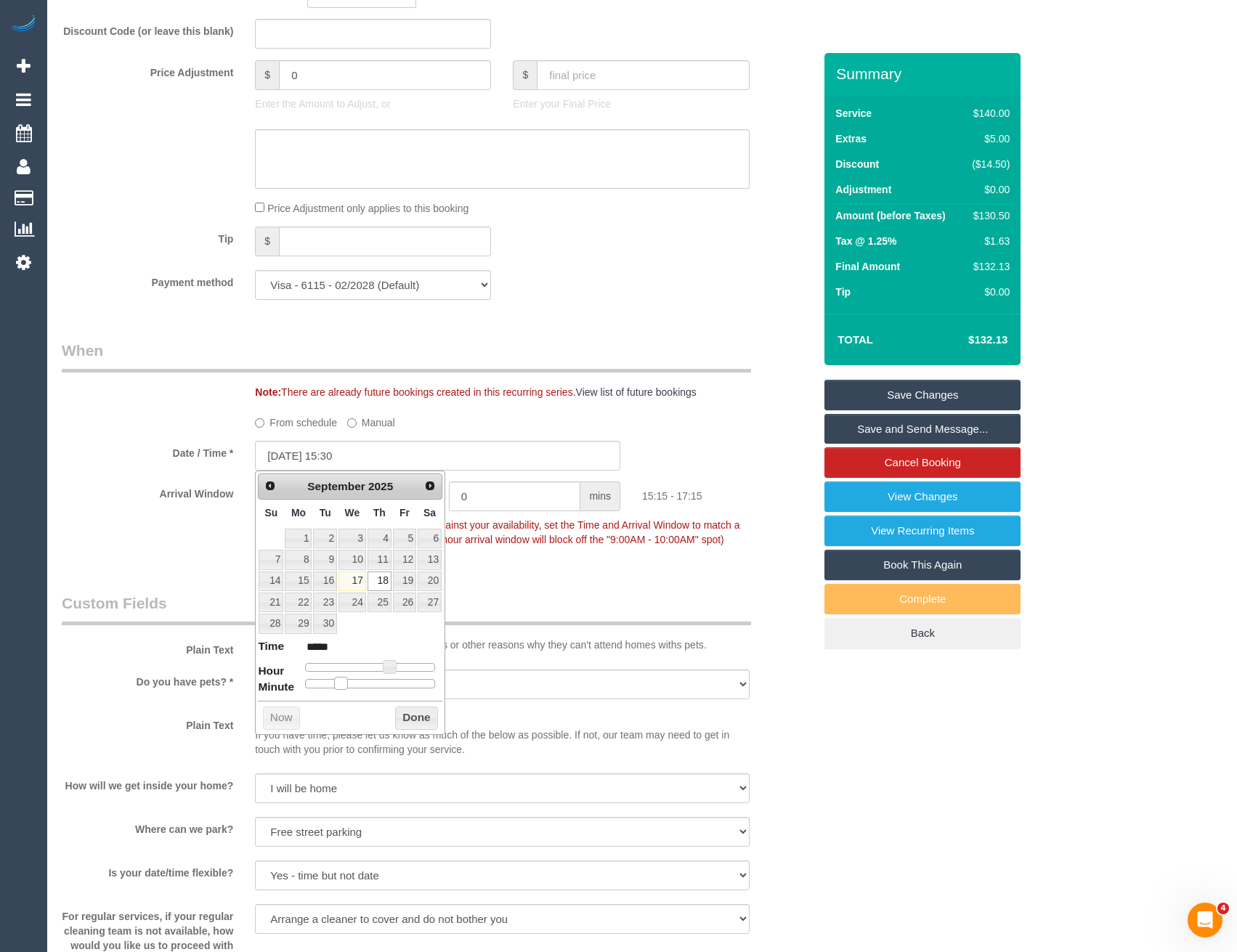
type input "18/09/2025 15:35"
type input "*****"
type input "18/09/2025 15:40"
type input "*****"
type input "18/09/2025 15:35"
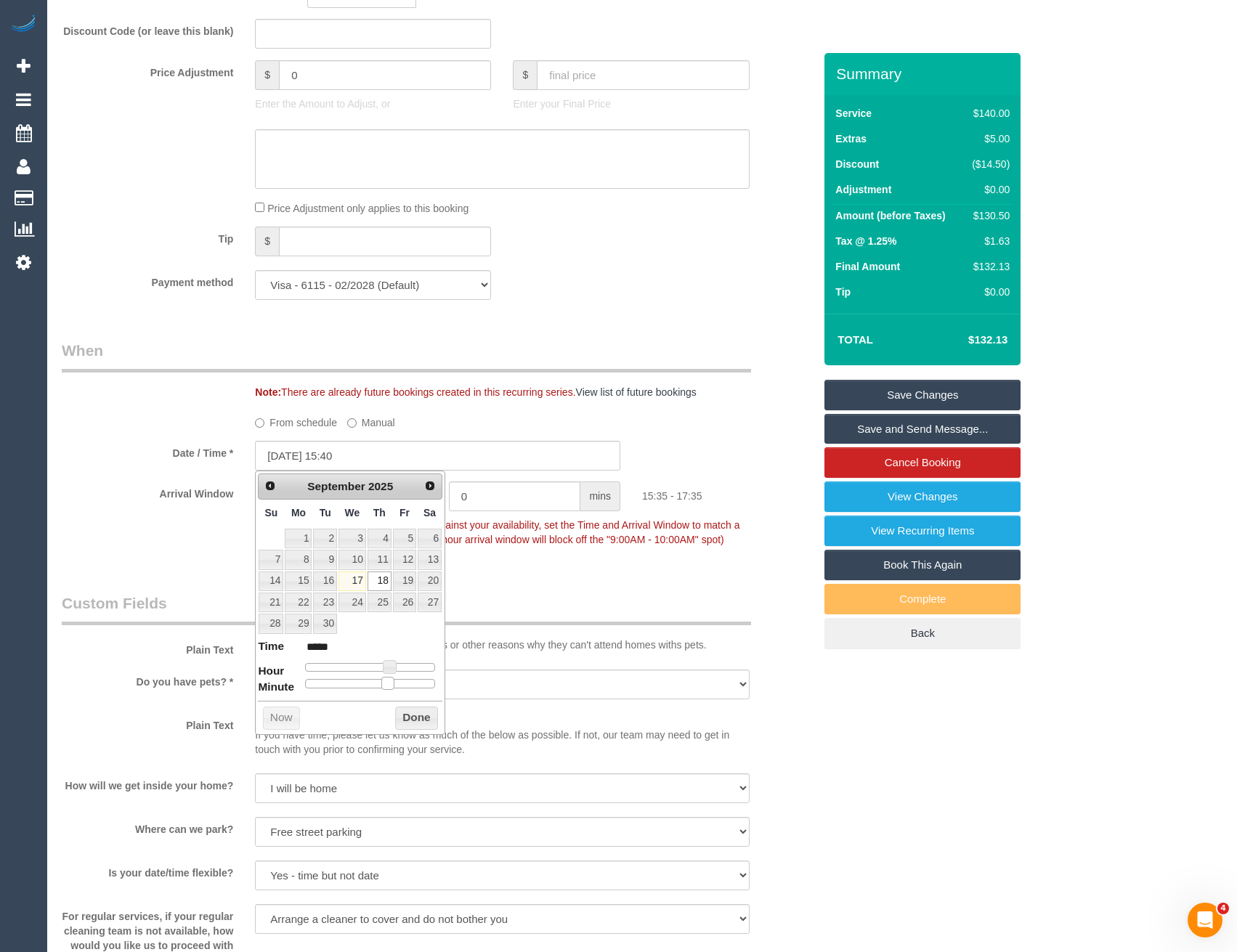
type input "*****"
type input "18/09/2025 15:30"
type input "*****"
drag, startPoint x: 310, startPoint y: 682, endPoint x: 381, endPoint y: 686, distance: 71.1
click at [381, 686] on span at bounding box center [376, 683] width 13 height 13
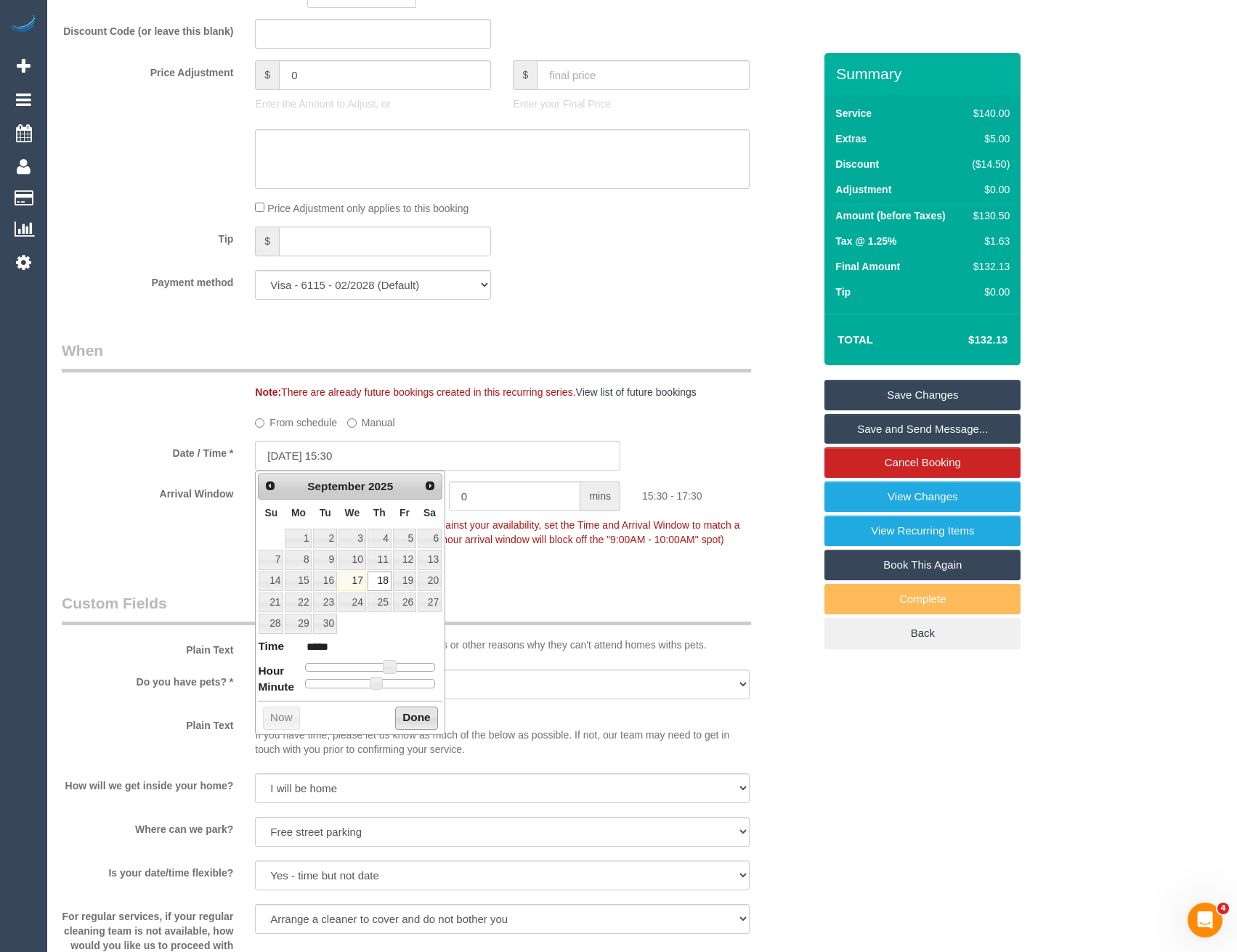
click at [412, 715] on button "Done" at bounding box center [416, 718] width 43 height 23
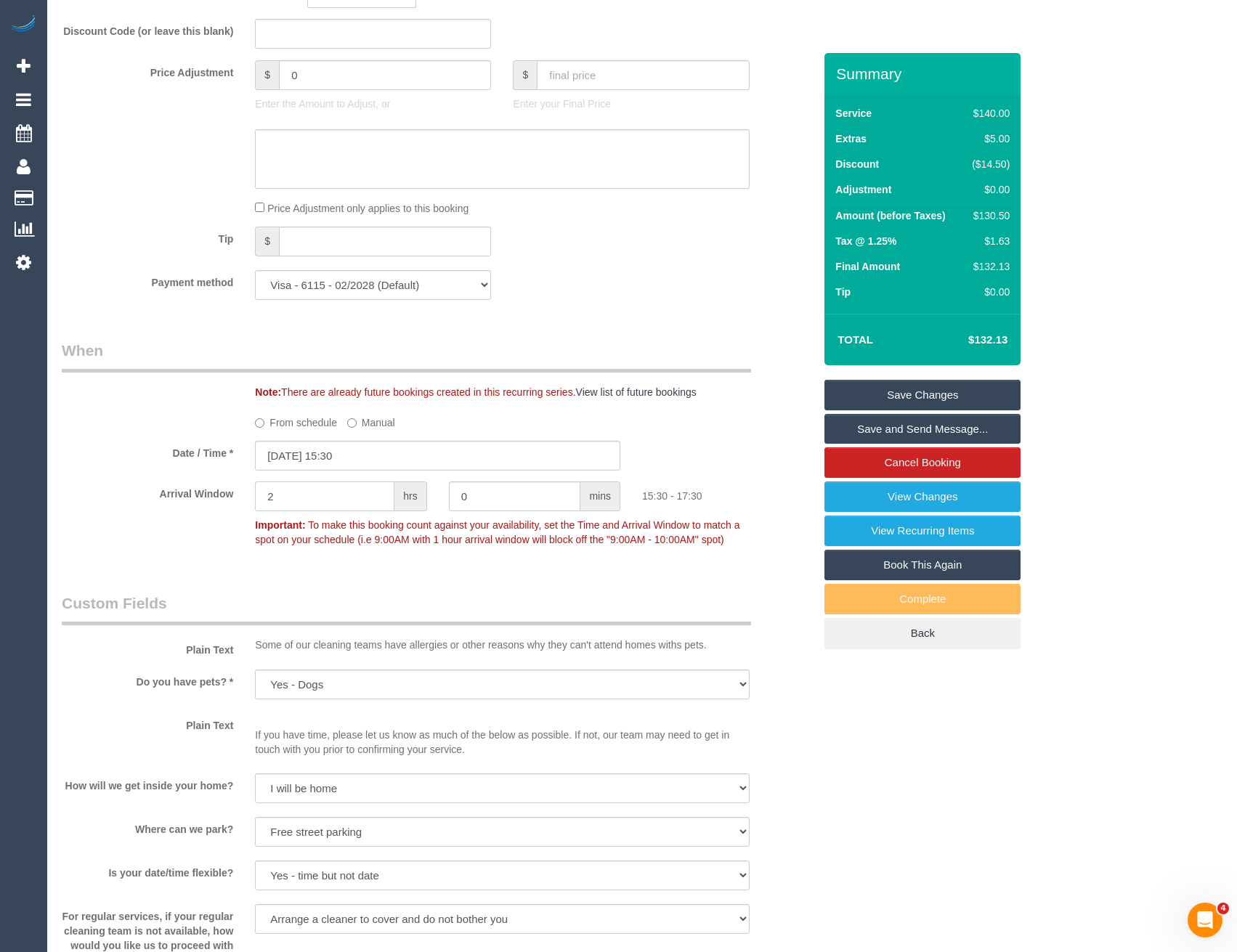
drag, startPoint x: 285, startPoint y: 503, endPoint x: 141, endPoint y: 512, distance: 144.3
click at [143, 512] on div "Arrival Window 2 hrs 0 mins 15:30 - 17:30 Important: To make this booking count…" at bounding box center [438, 517] width 774 height 72
type input "1"
click at [657, 594] on legend "Custom Fields" at bounding box center [407, 609] width 689 height 33
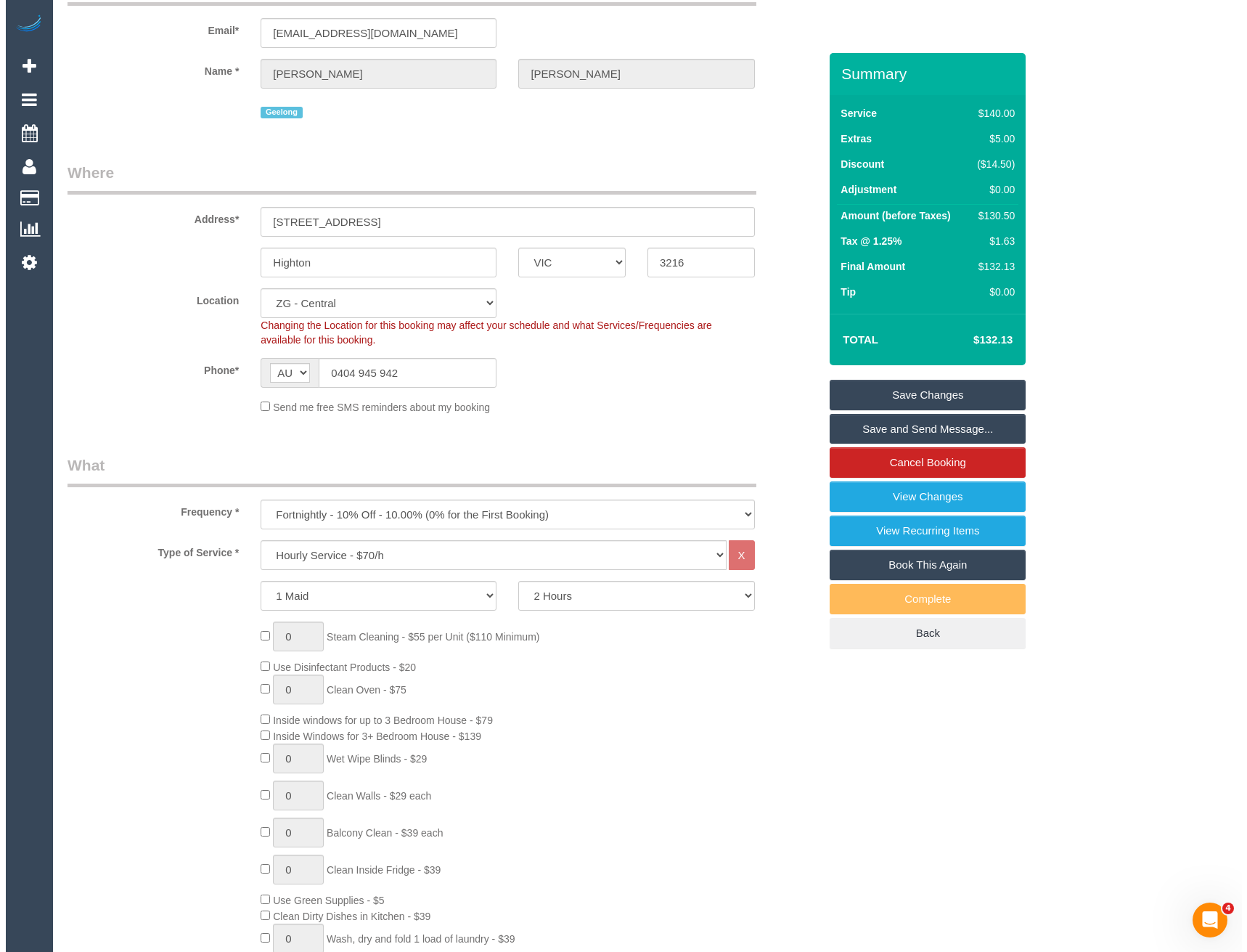
scroll to position [0, 0]
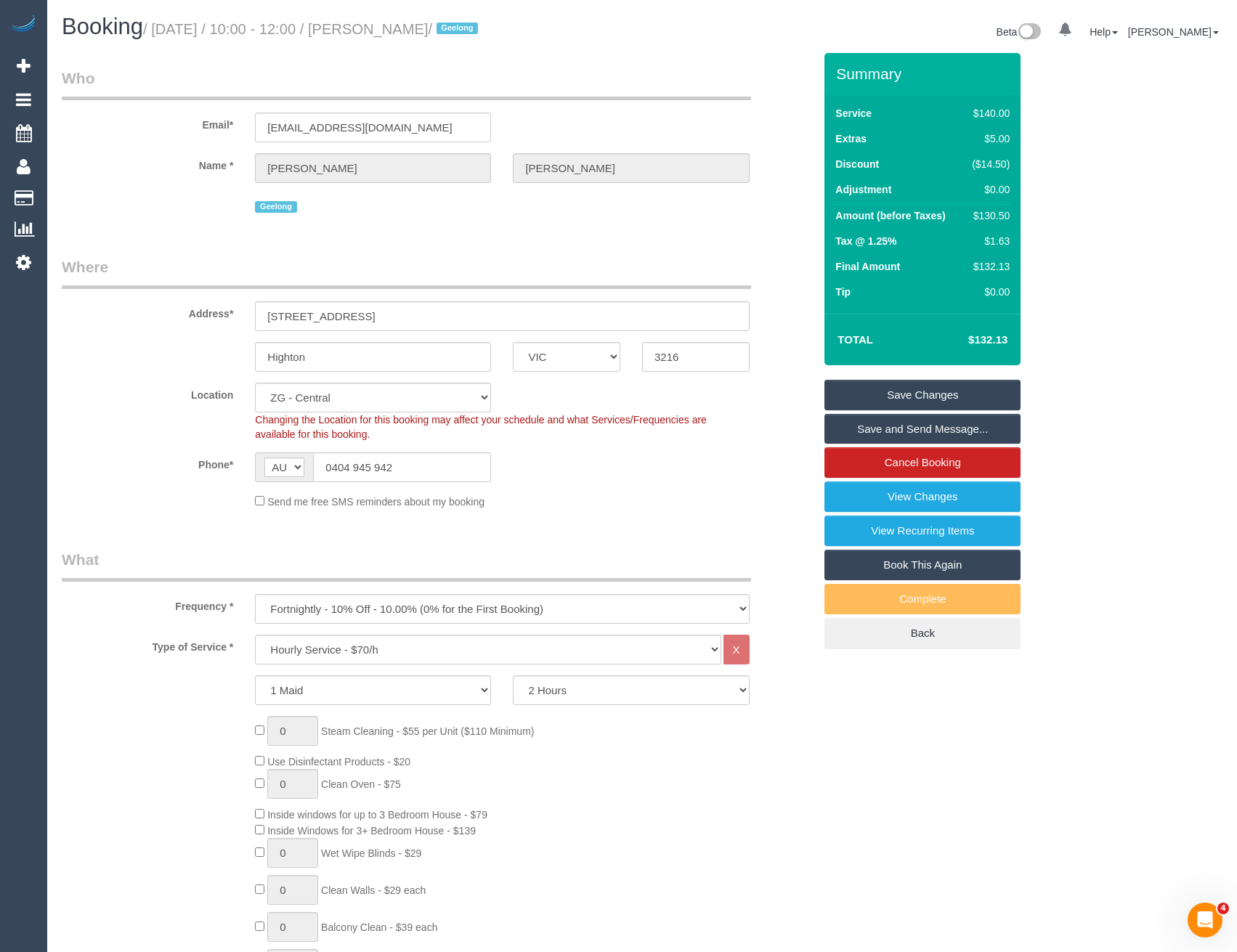
click at [875, 437] on link "Save and Send Message..." at bounding box center [923, 429] width 196 height 30
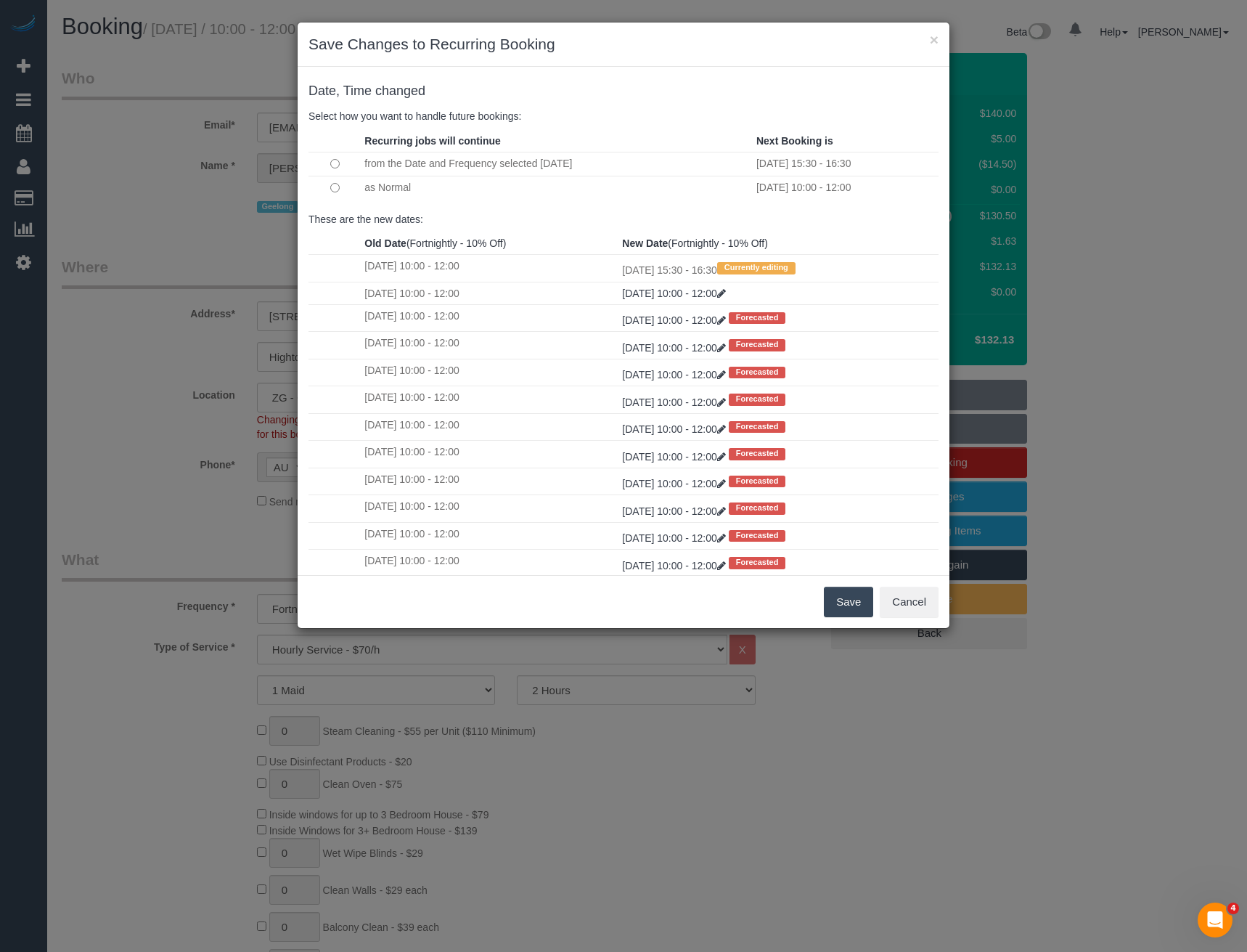
click at [836, 603] on button "Save" at bounding box center [849, 602] width 49 height 30
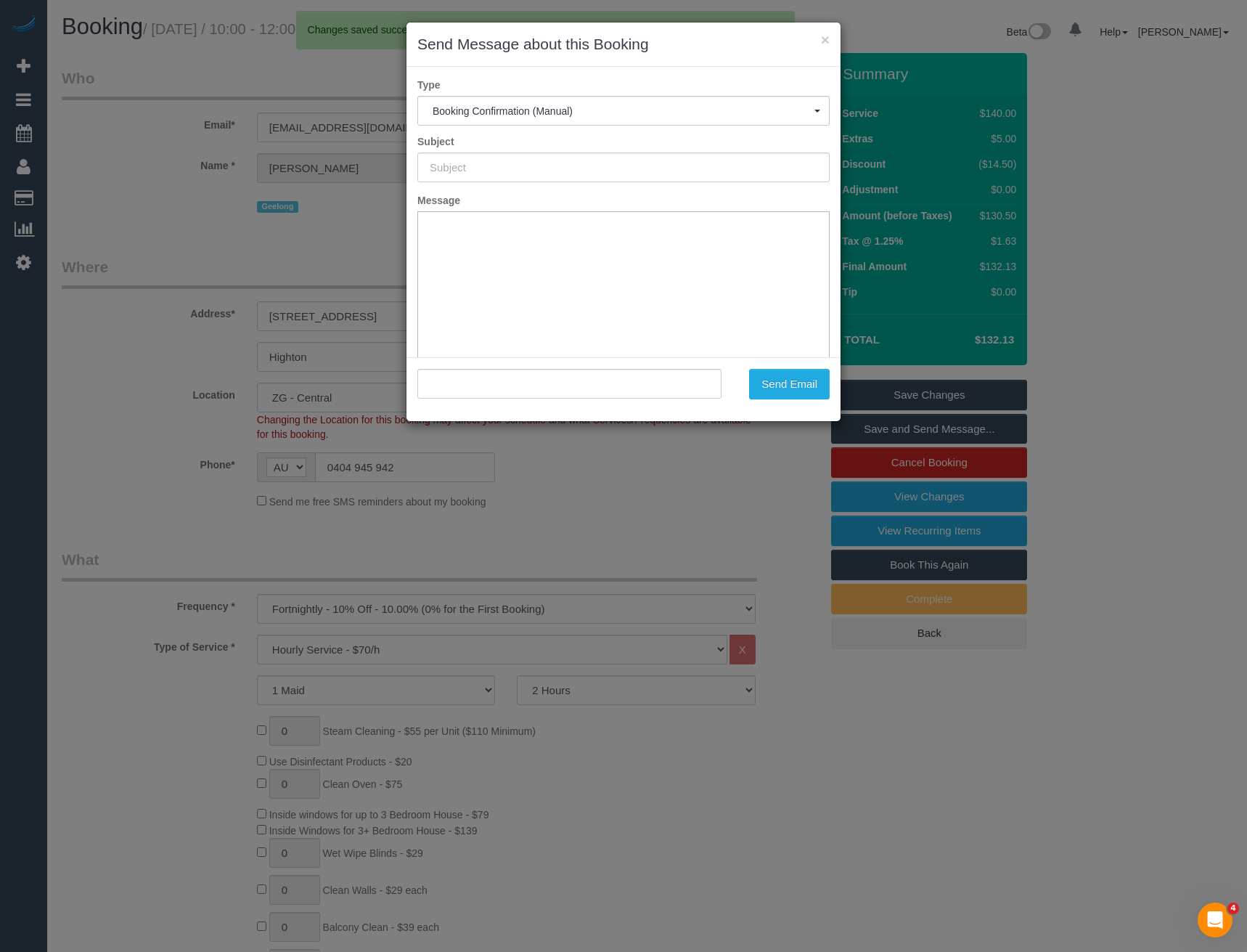
type input "Booking Confirmed"
type input ""Natalie Johnstone" <liveagoodlife77@gmail.com>"
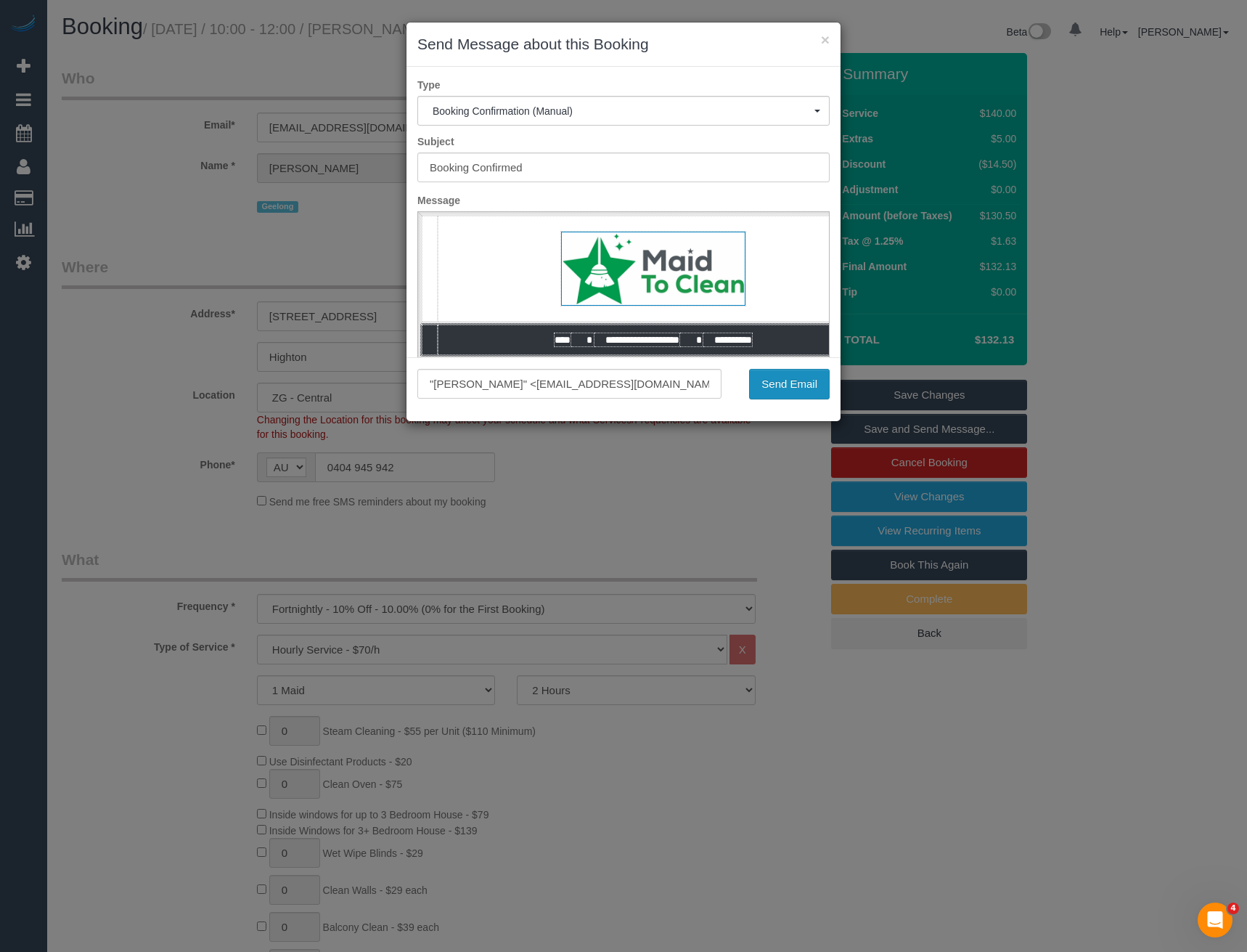
click at [795, 380] on button "Send Email" at bounding box center [790, 383] width 81 height 30
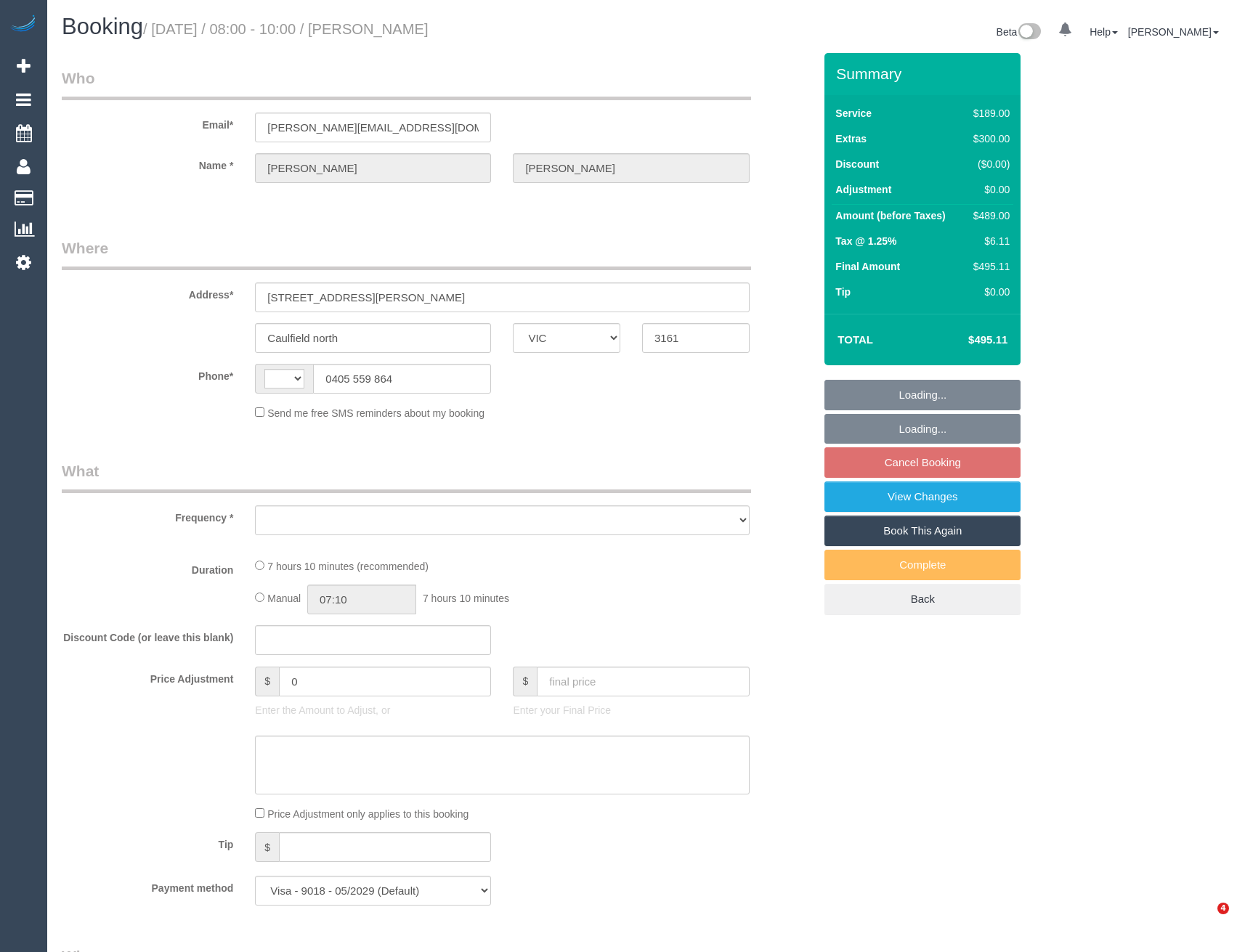
select select "VIC"
select select "string:AU"
select select "object:1169"
select select "spot1"
select select "number:29"
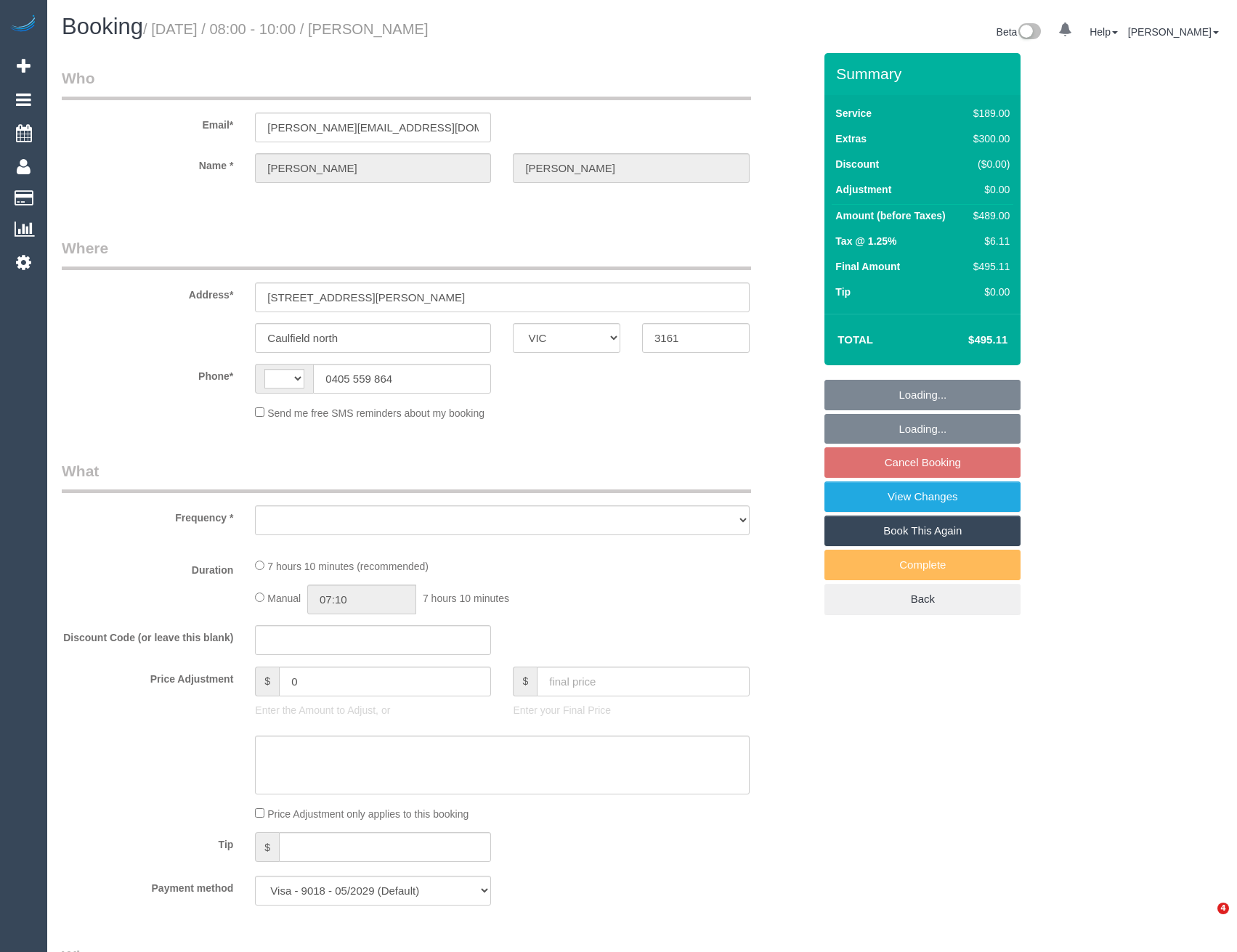
select select "number:14"
select select "number:19"
select select "number:36"
select select "number:13"
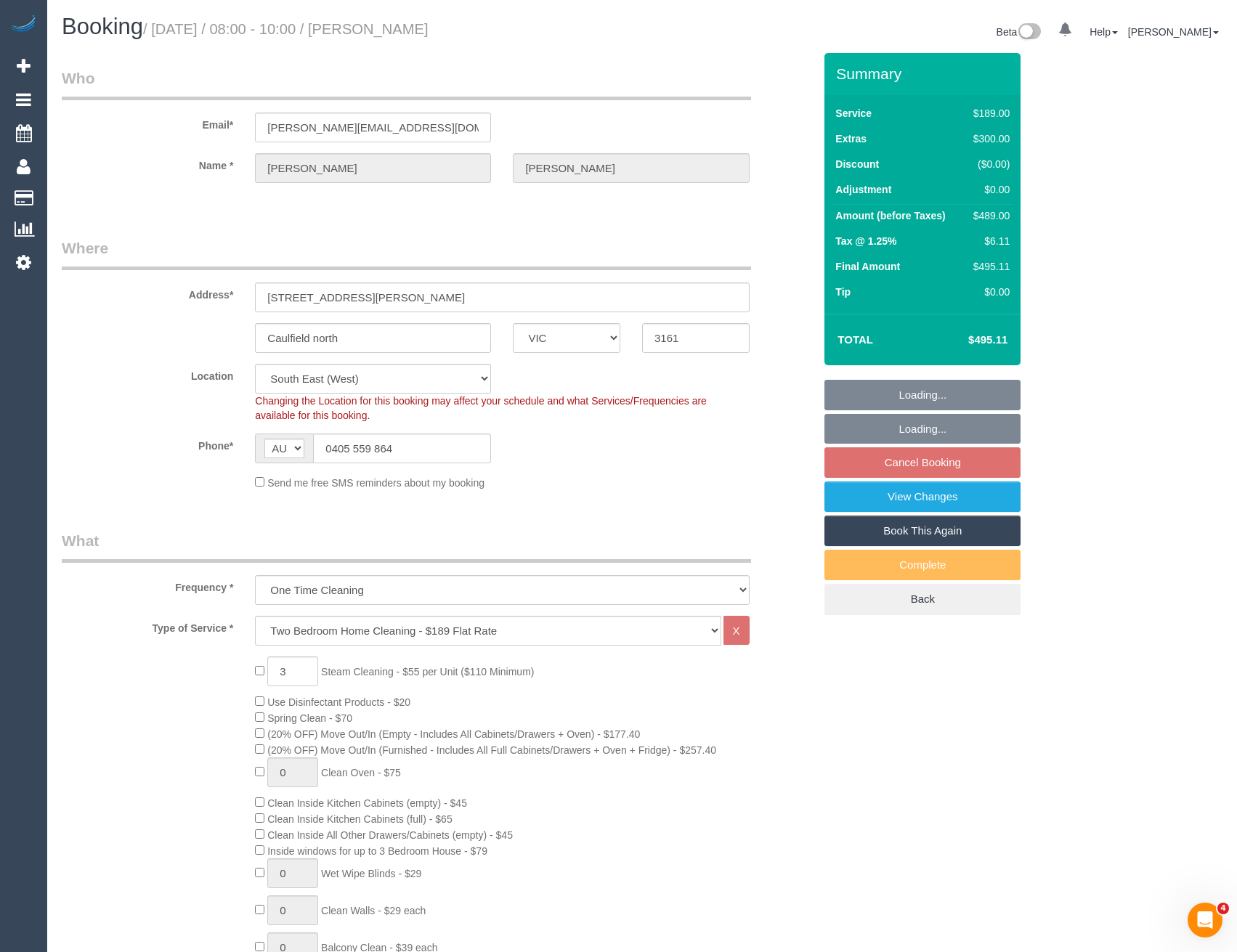
scroll to position [2, 0]
select select "spot18"
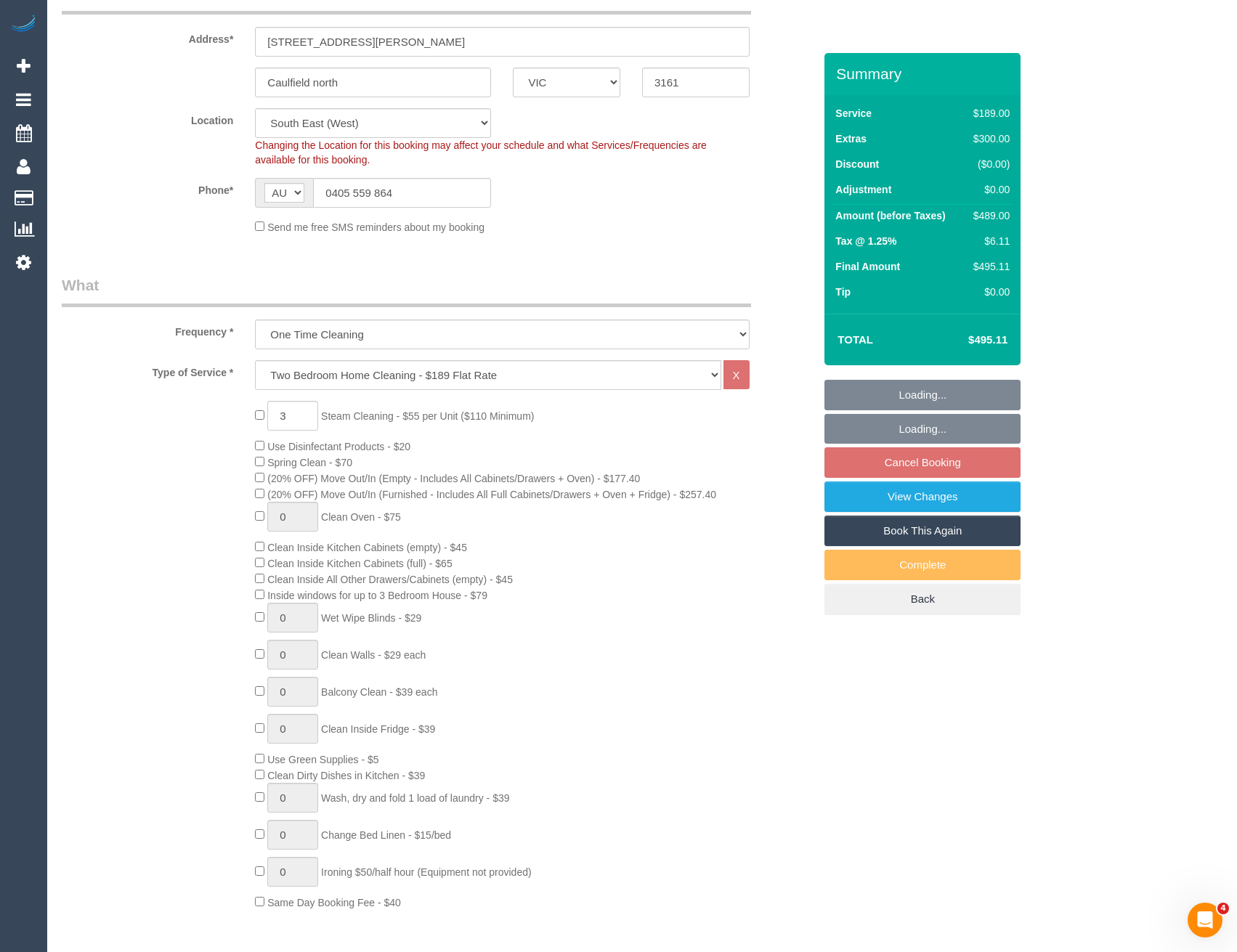
select select "object:1277"
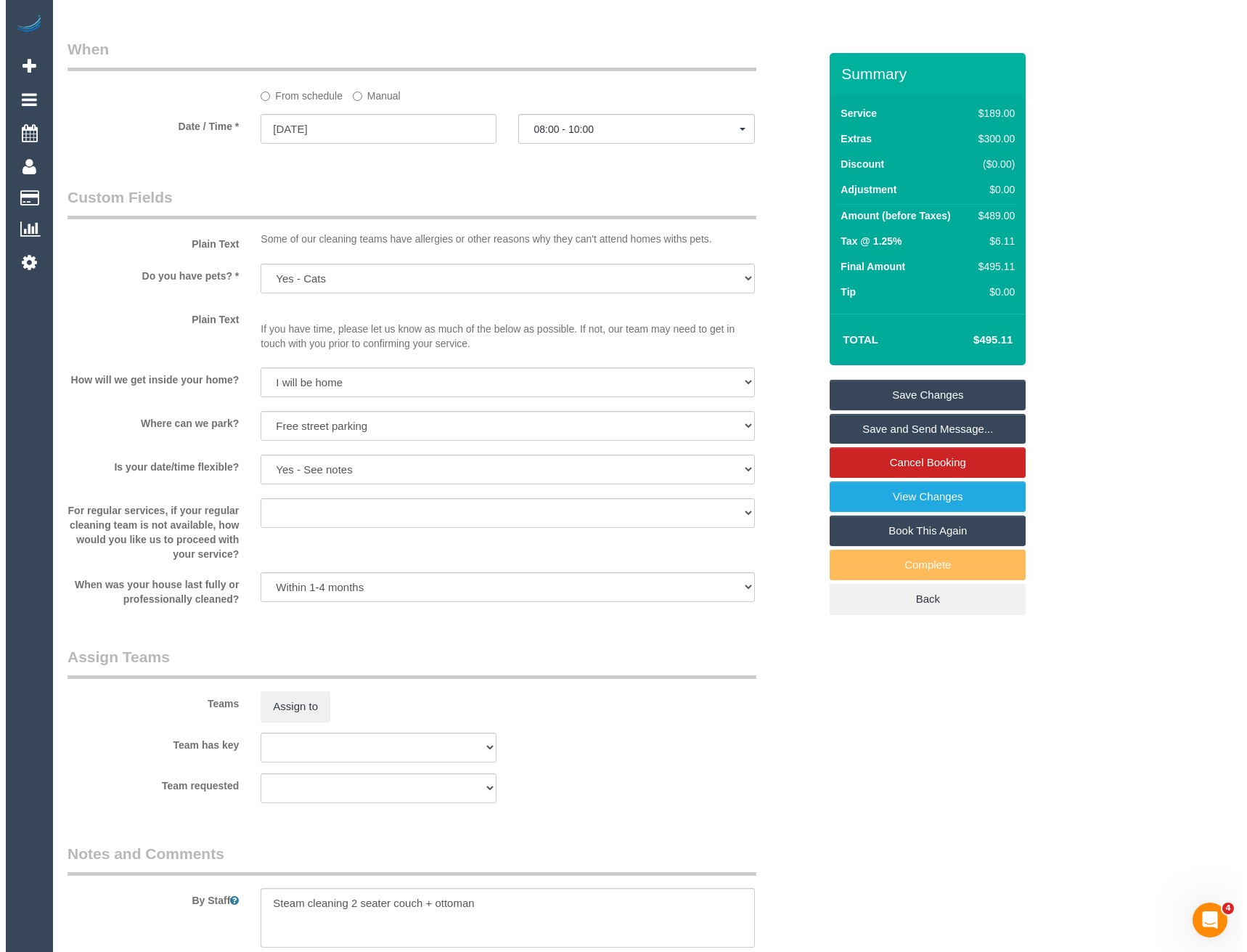
scroll to position [1742, 0]
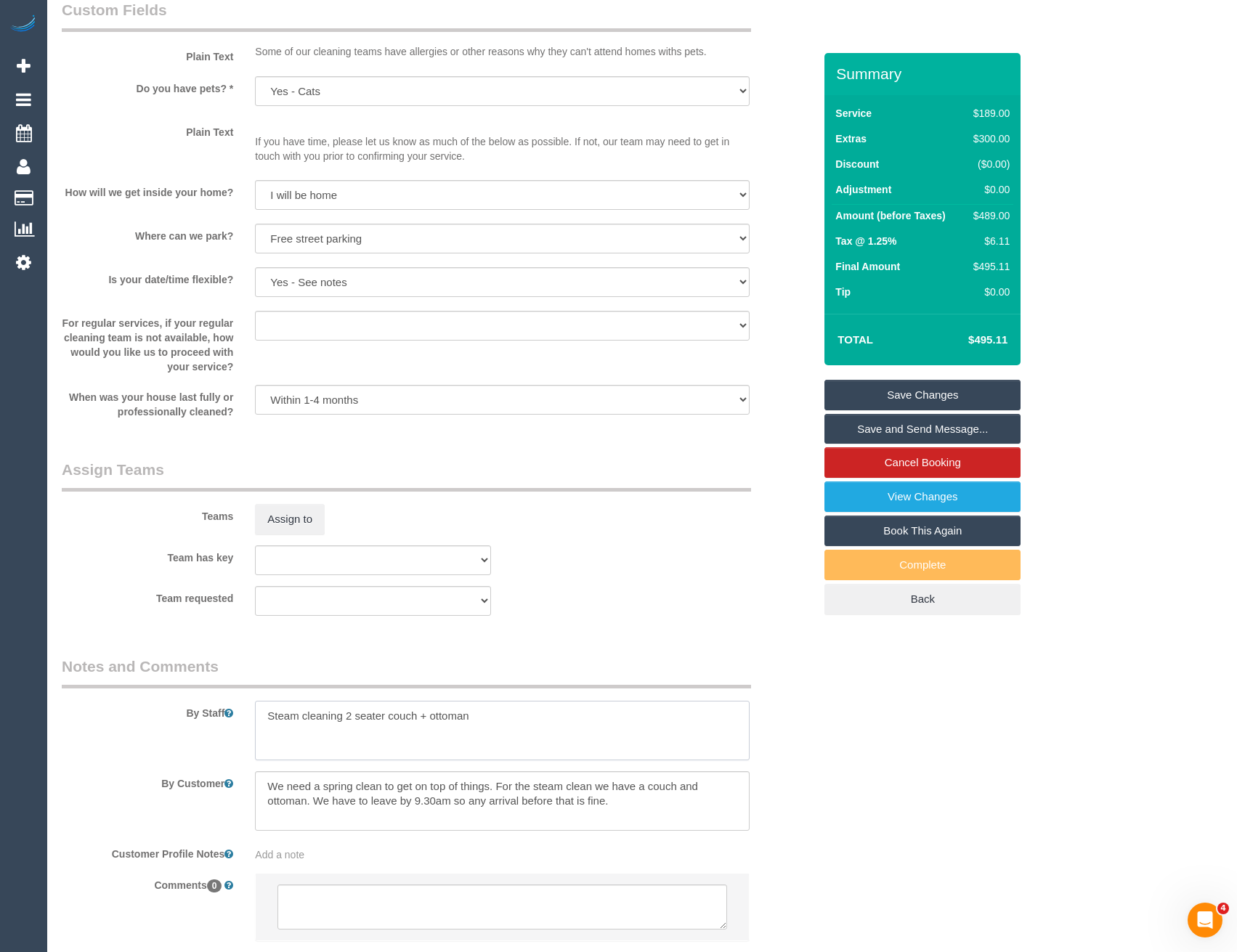
click at [261, 722] on textarea at bounding box center [501, 730] width 494 height 59
type textarea "Est 4 - 6 hours + Steam cleaning 2 seater couch + ottoman"
click at [412, 907] on textarea at bounding box center [501, 907] width 449 height 45
click at [313, 902] on textarea at bounding box center [501, 907] width 449 height 45
click at [286, 509] on button "Assign to" at bounding box center [289, 518] width 70 height 30
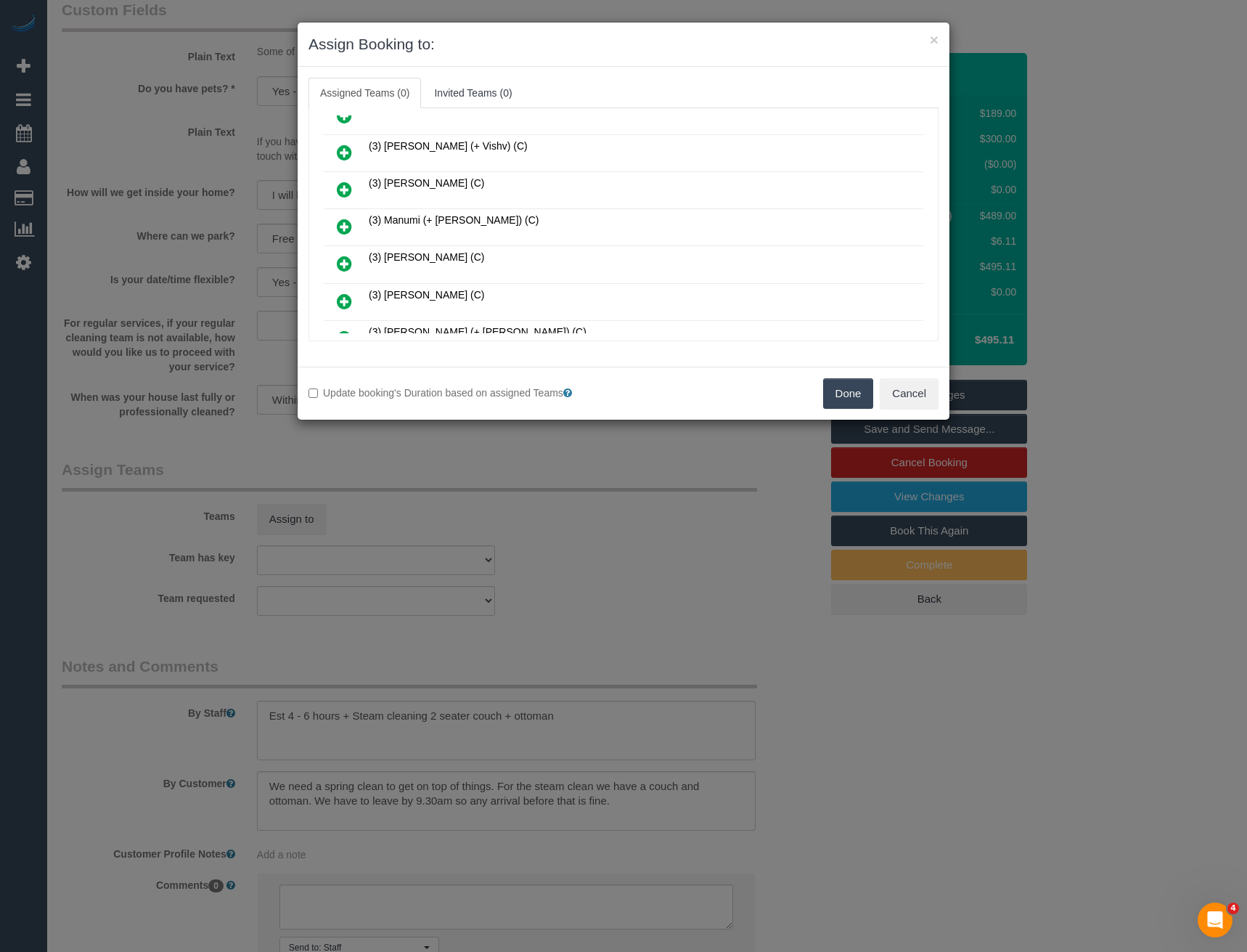
click at [349, 228] on icon at bounding box center [345, 226] width 15 height 17
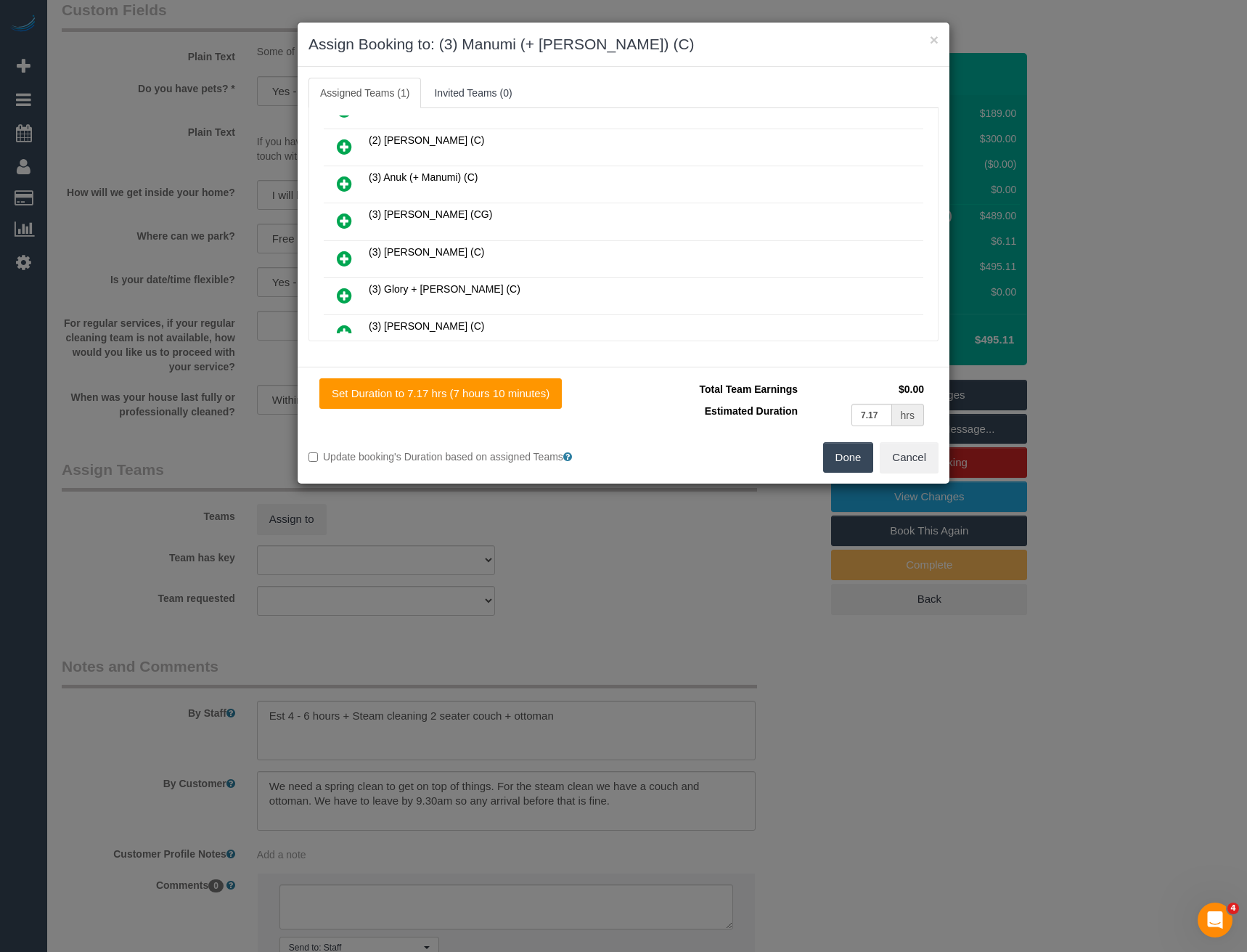
scroll to position [363, 0]
click at [345, 185] on icon at bounding box center [345, 182] width 15 height 17
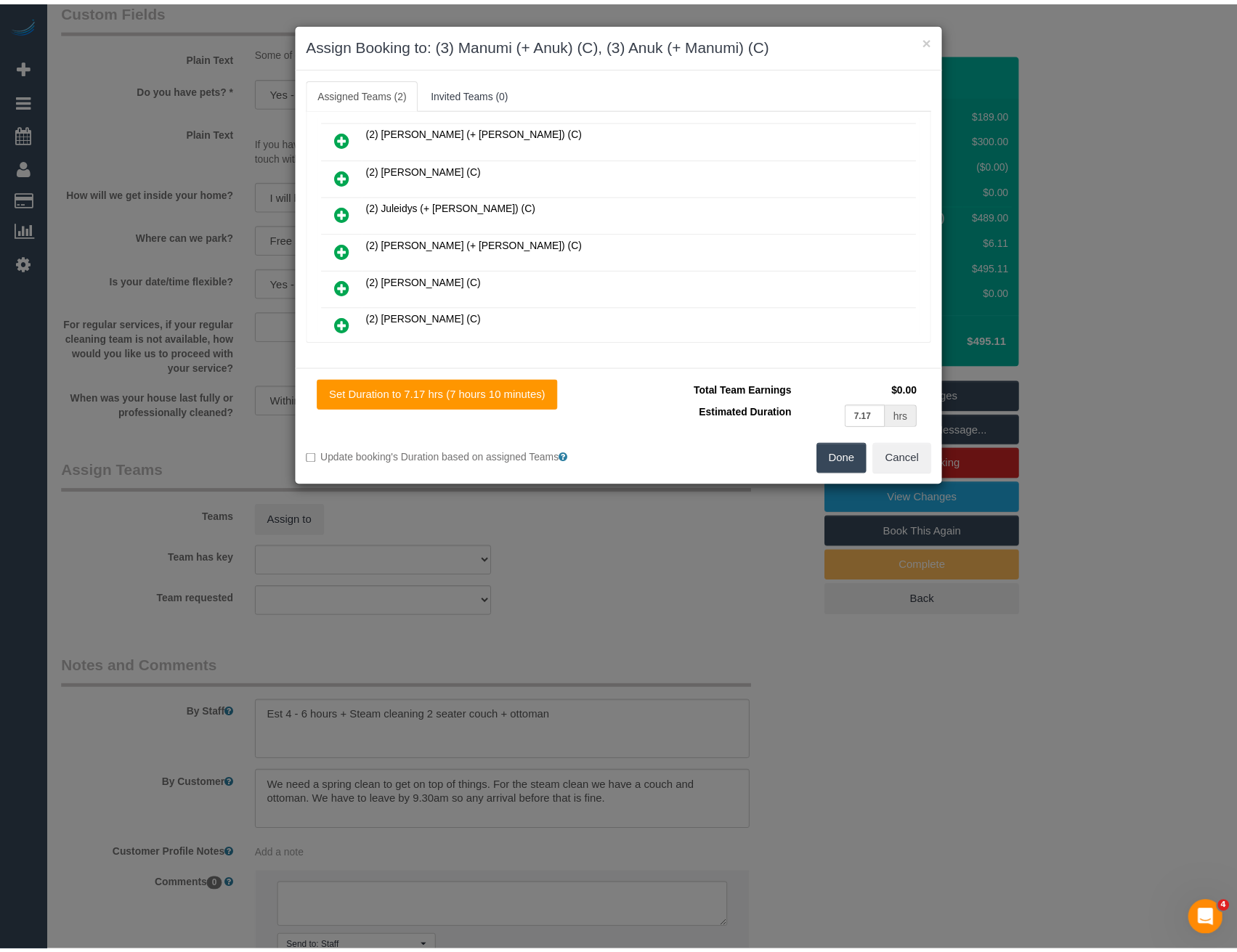
scroll to position [0, 0]
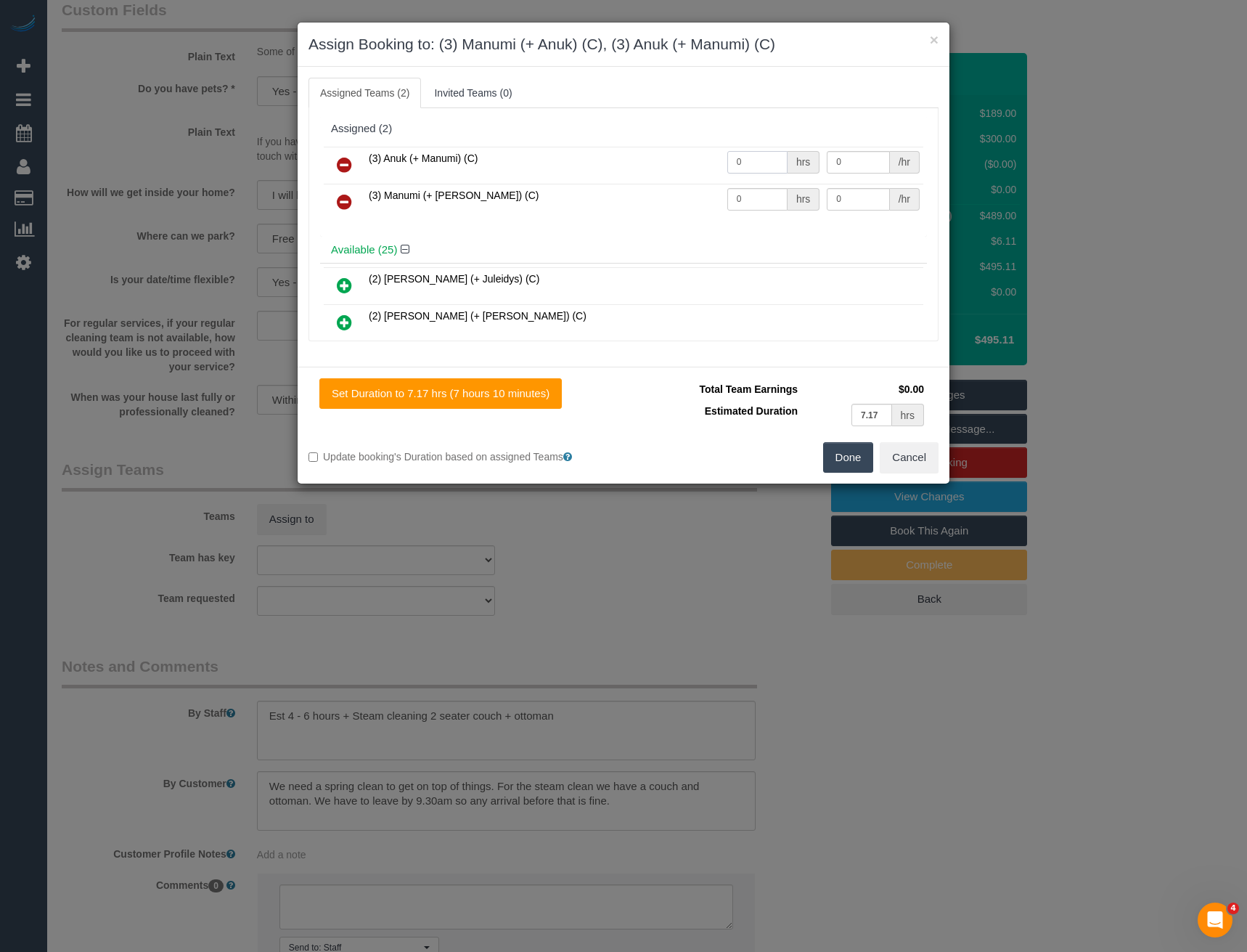
drag, startPoint x: 763, startPoint y: 156, endPoint x: 564, endPoint y: 149, distance: 199.1
click at [583, 157] on tr "(3) Anuk (+ Manumi) (C) 0 hrs 0 /hr" at bounding box center [624, 165] width 600 height 37
type input "1"
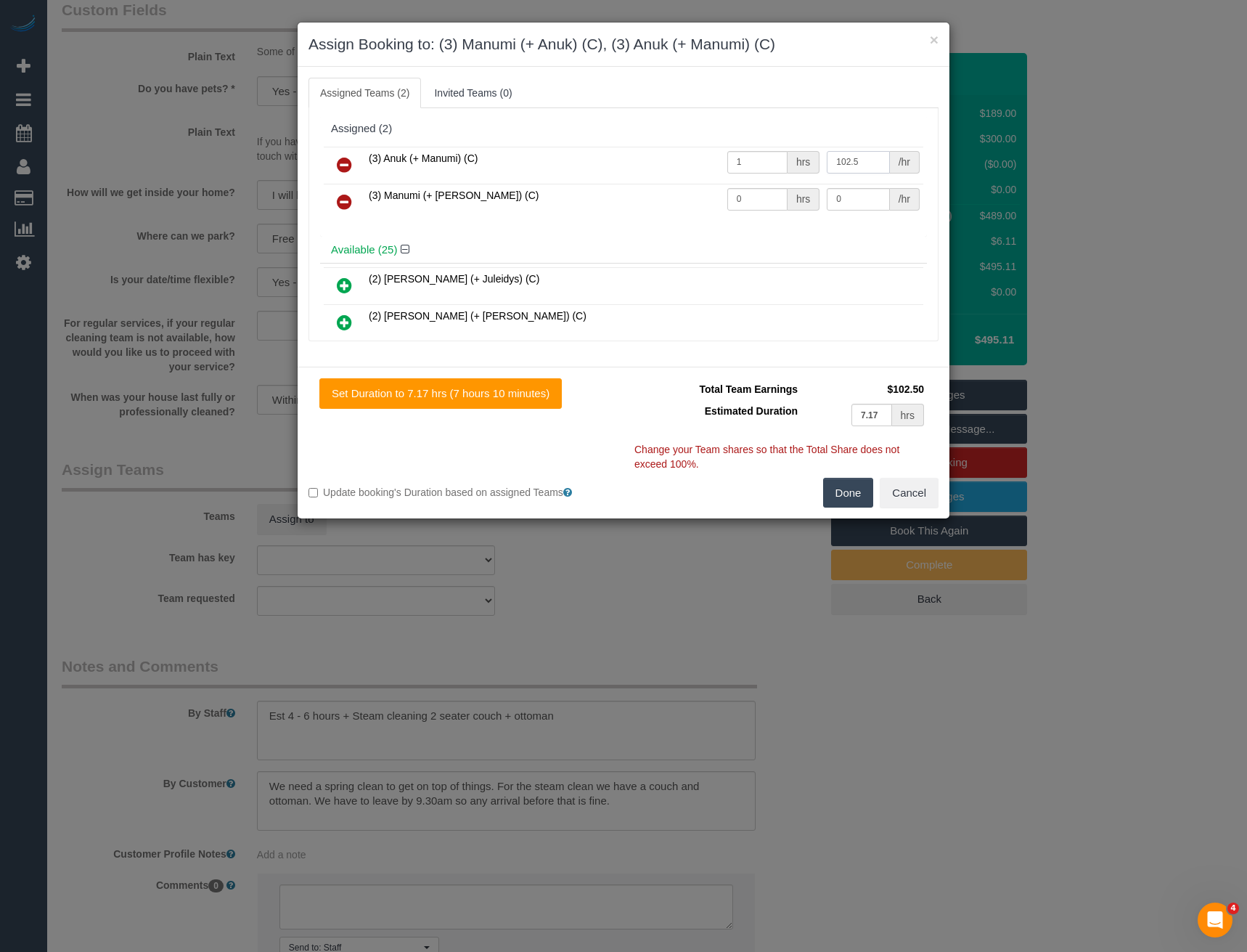
type input "102.5"
drag, startPoint x: 713, startPoint y: 196, endPoint x: 597, endPoint y: 183, distance: 116.7
click at [615, 192] on tr "(3) Manumi (+ [PERSON_NAME]) (C) 0 hrs 0 /hr" at bounding box center [624, 202] width 600 height 37
type input "1"
type input "102.5"
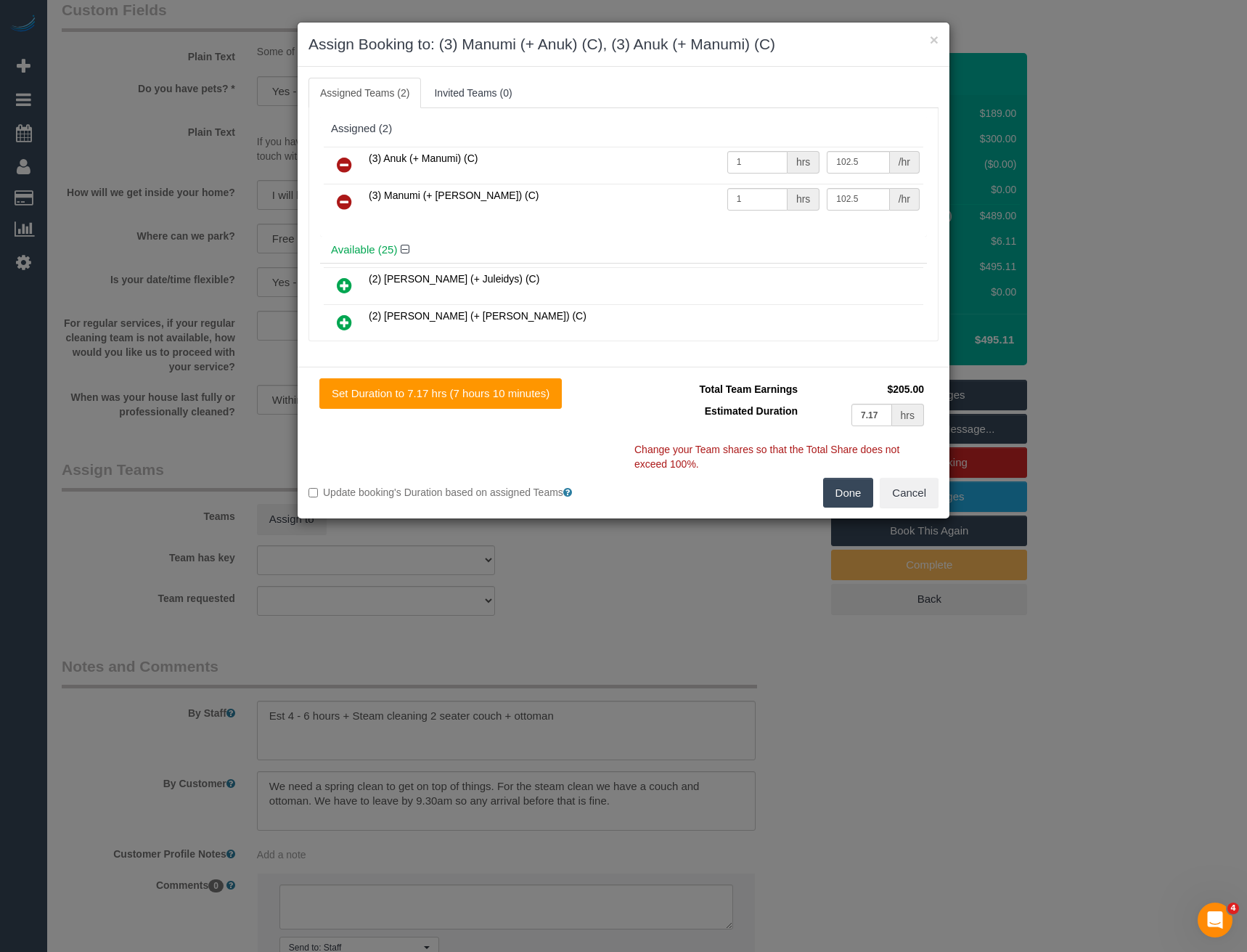
click at [838, 490] on button "Done" at bounding box center [849, 493] width 51 height 30
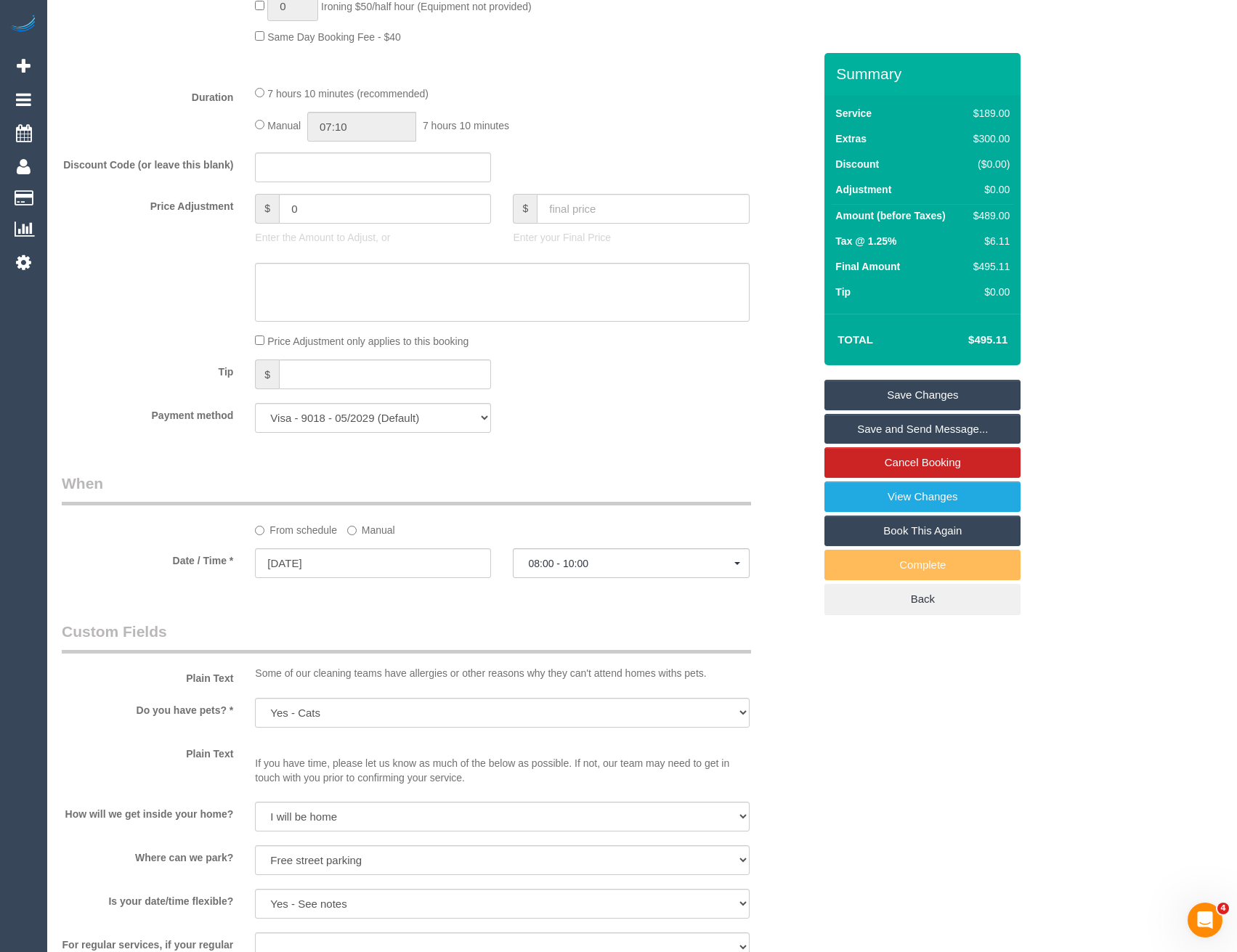
scroll to position [880, 0]
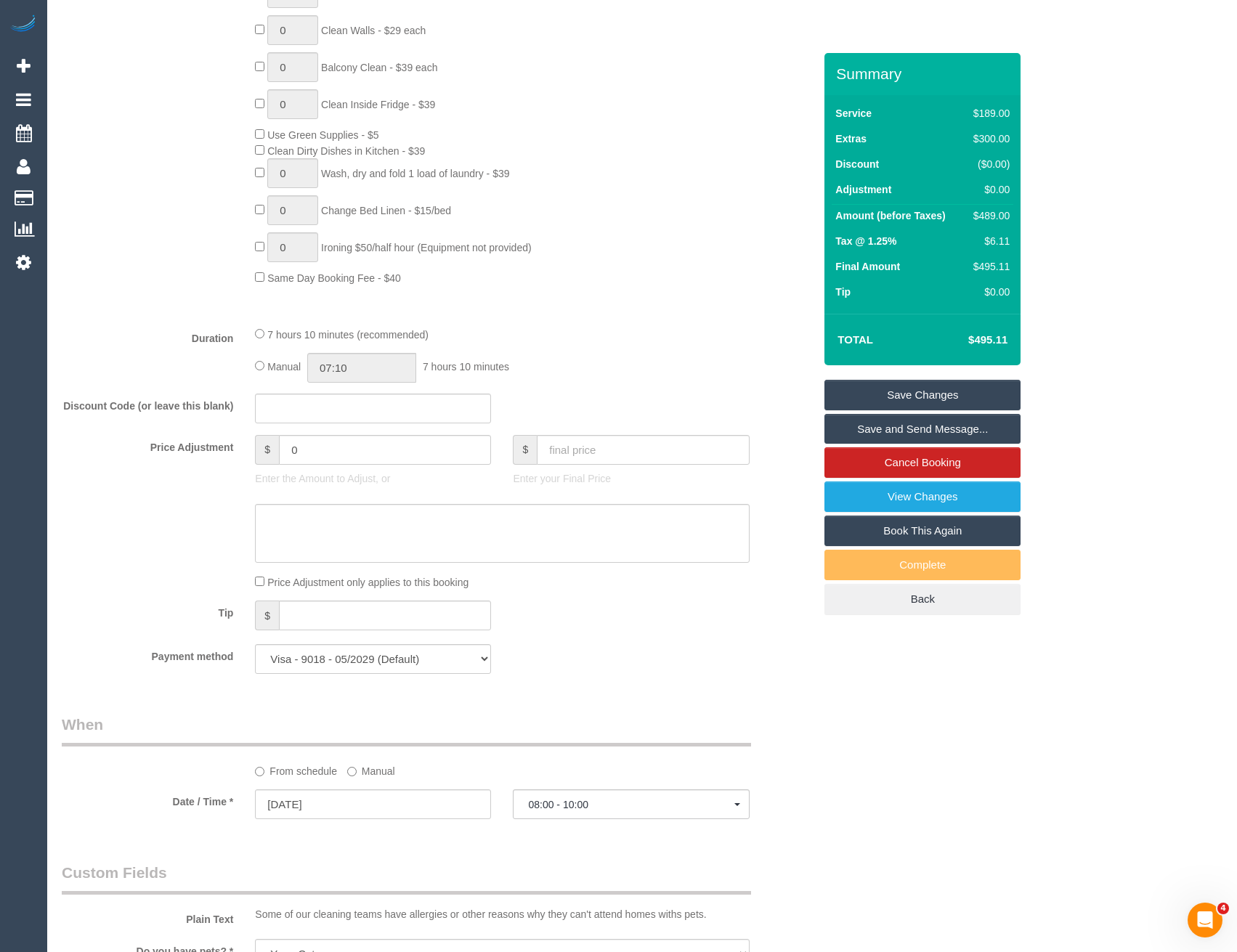
click at [253, 364] on div "7 hours 10 minutes (recommended) Manual 07:10 7 hours 10 minutes" at bounding box center [501, 354] width 515 height 57
click at [372, 368] on input "07:10" at bounding box center [362, 368] width 109 height 30
type input "03:00"
click at [348, 417] on li "03:00" at bounding box center [346, 419] width 64 height 19
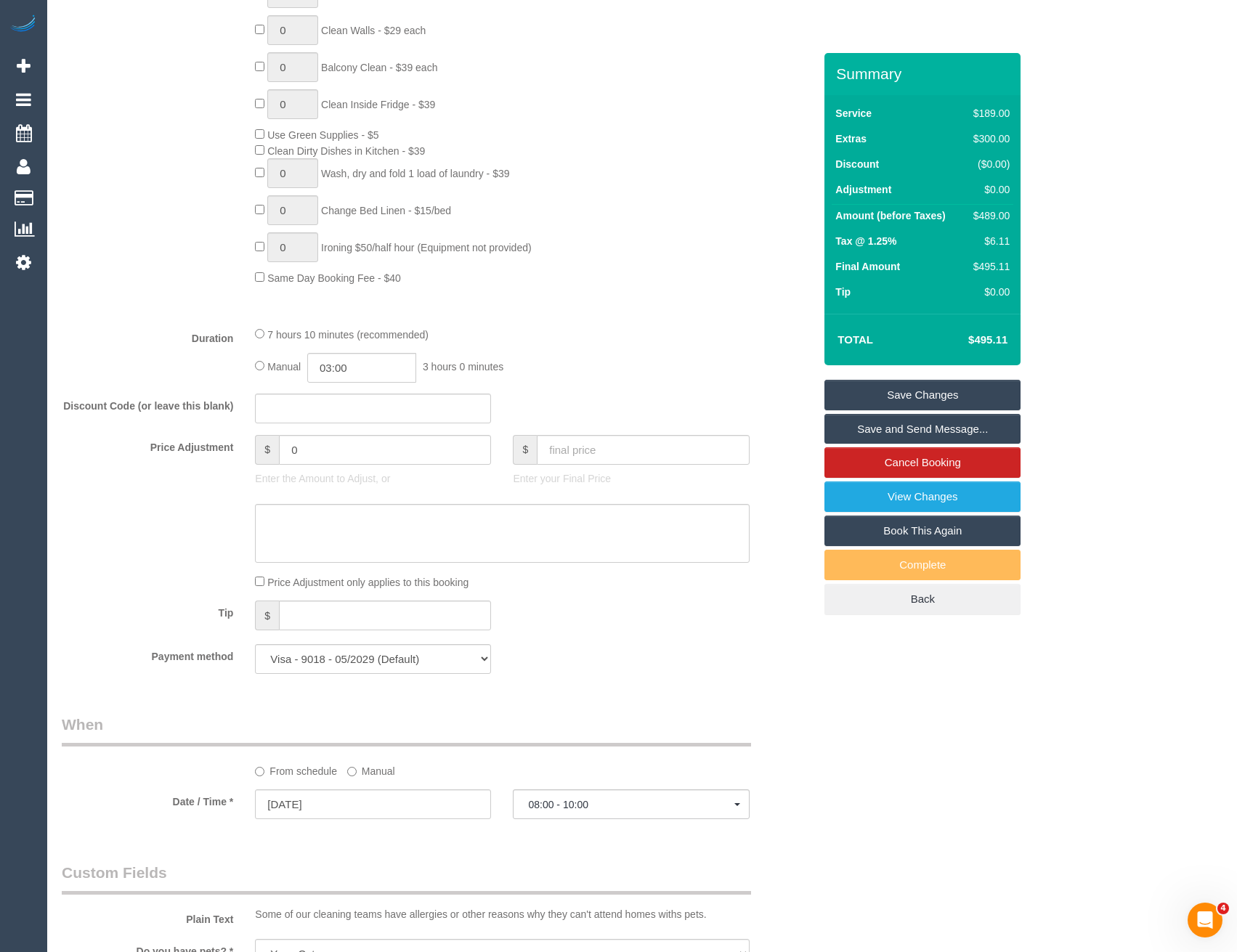
click at [534, 377] on div "Manual 03:00 3 hours 0 minutes" at bounding box center [501, 368] width 494 height 30
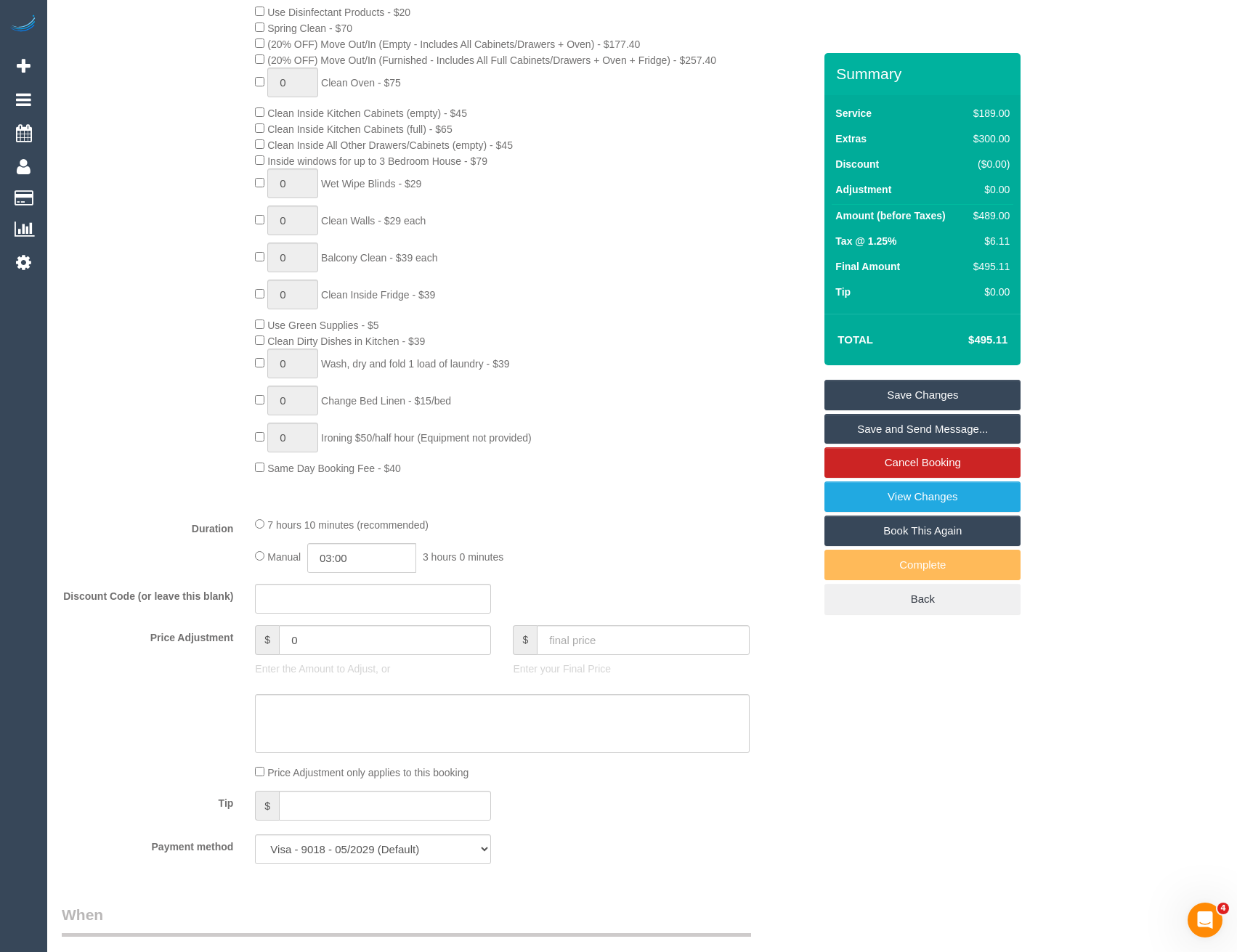
select select "spot35"
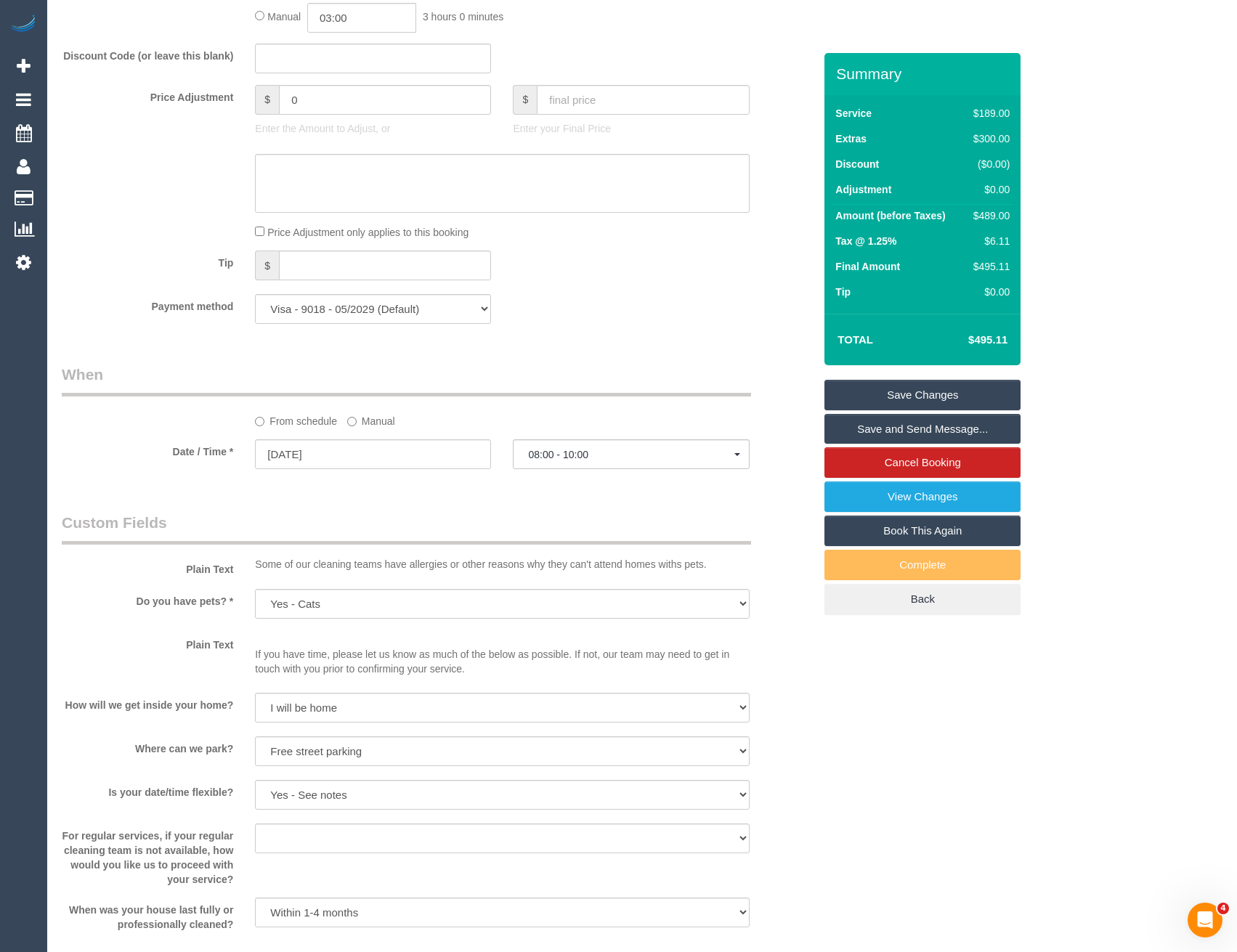
scroll to position [1307, 0]
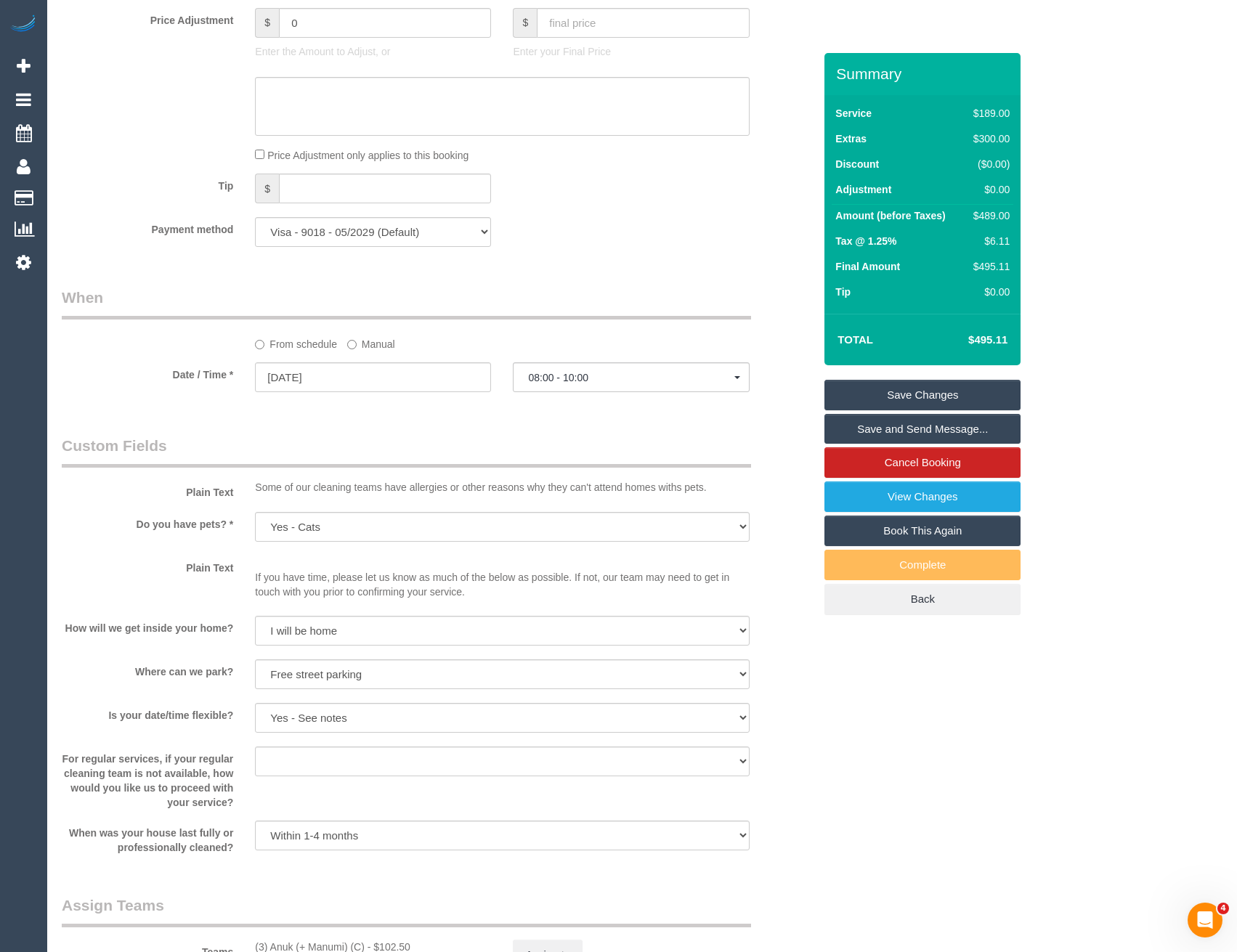
click at [943, 429] on link "Save and Send Message..." at bounding box center [923, 429] width 196 height 30
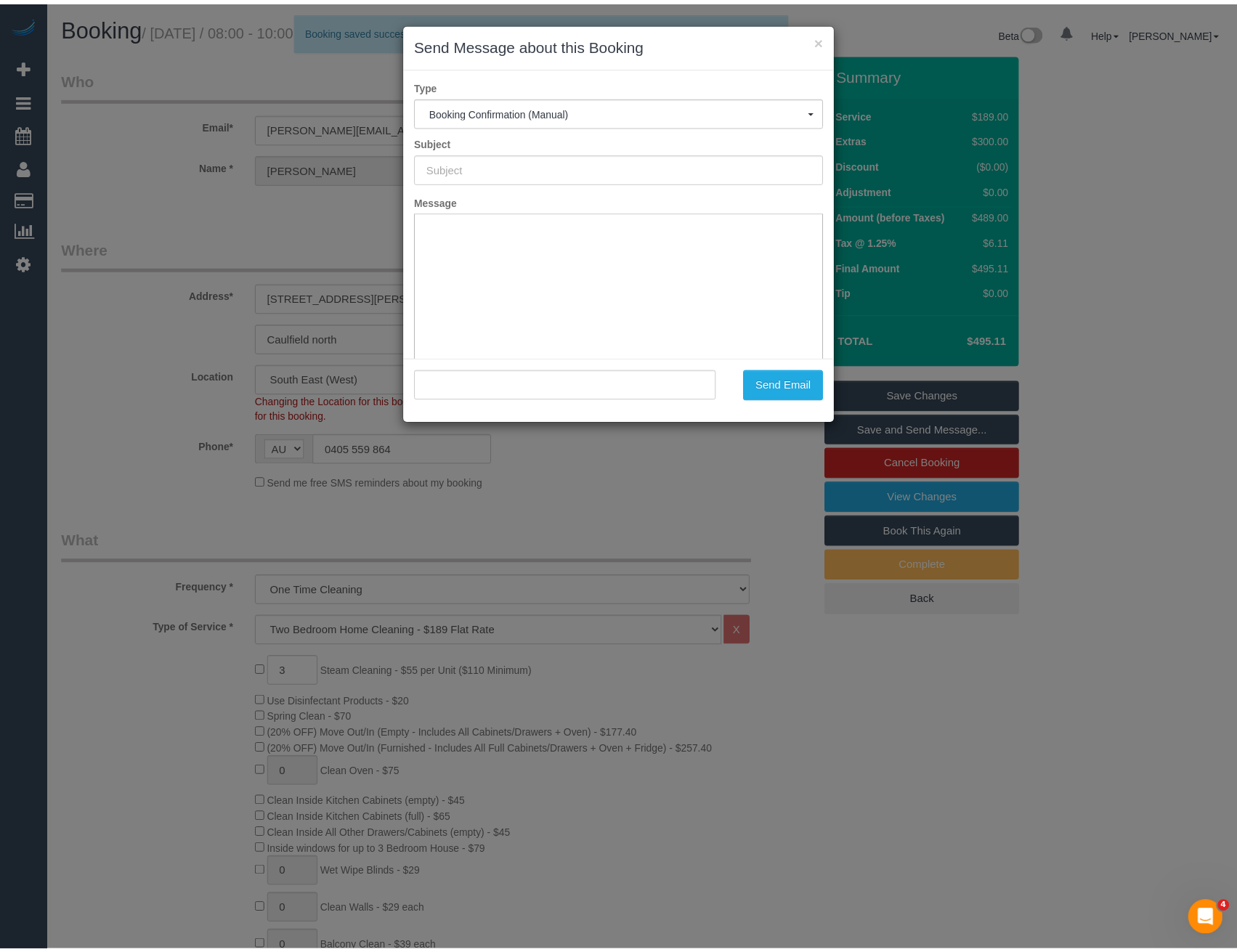
scroll to position [0, 0]
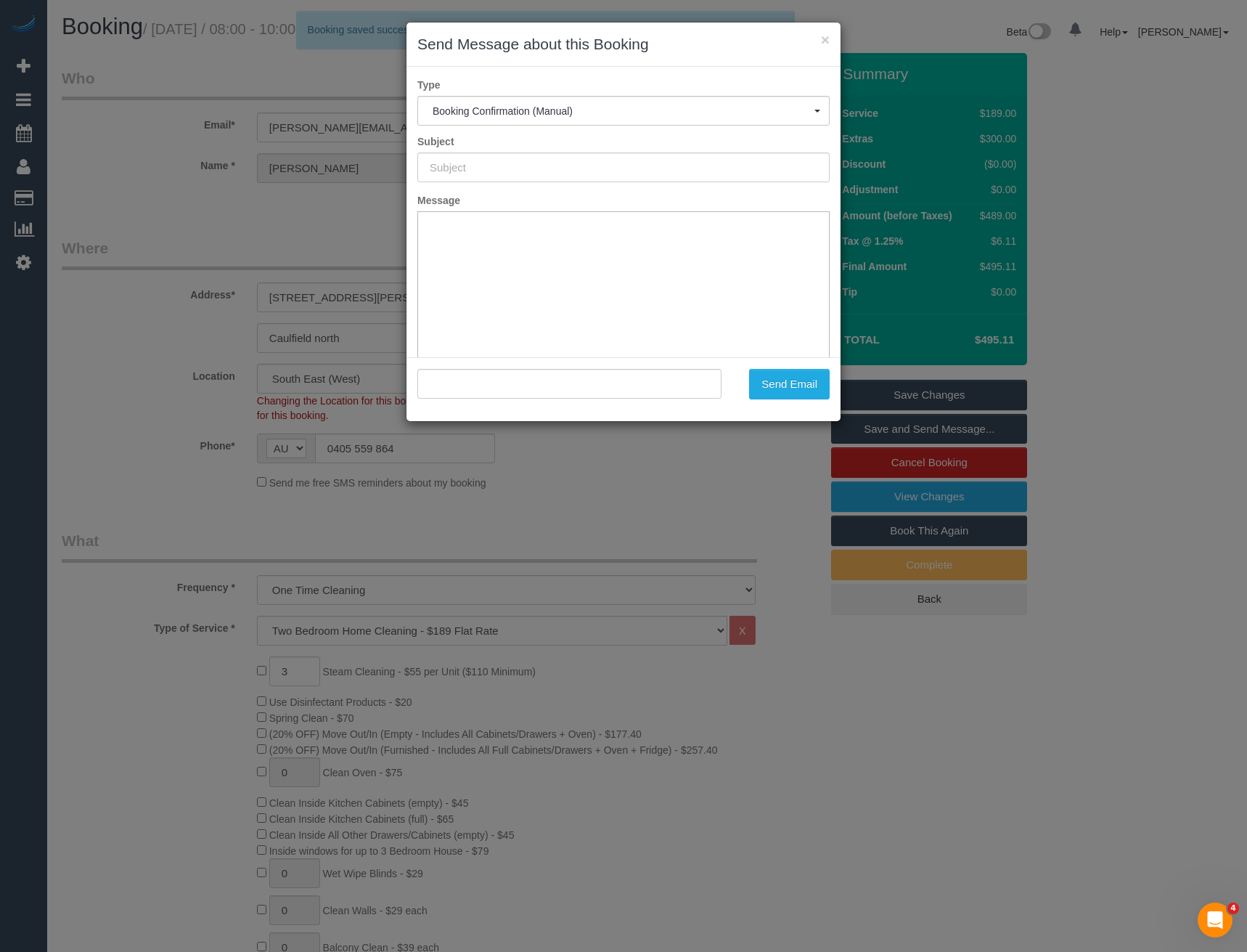
type input "Booking Confirmed"
type input ""[PERSON_NAME]" <[PERSON_NAME][EMAIL_ADDRESS][DOMAIN_NAME]>"
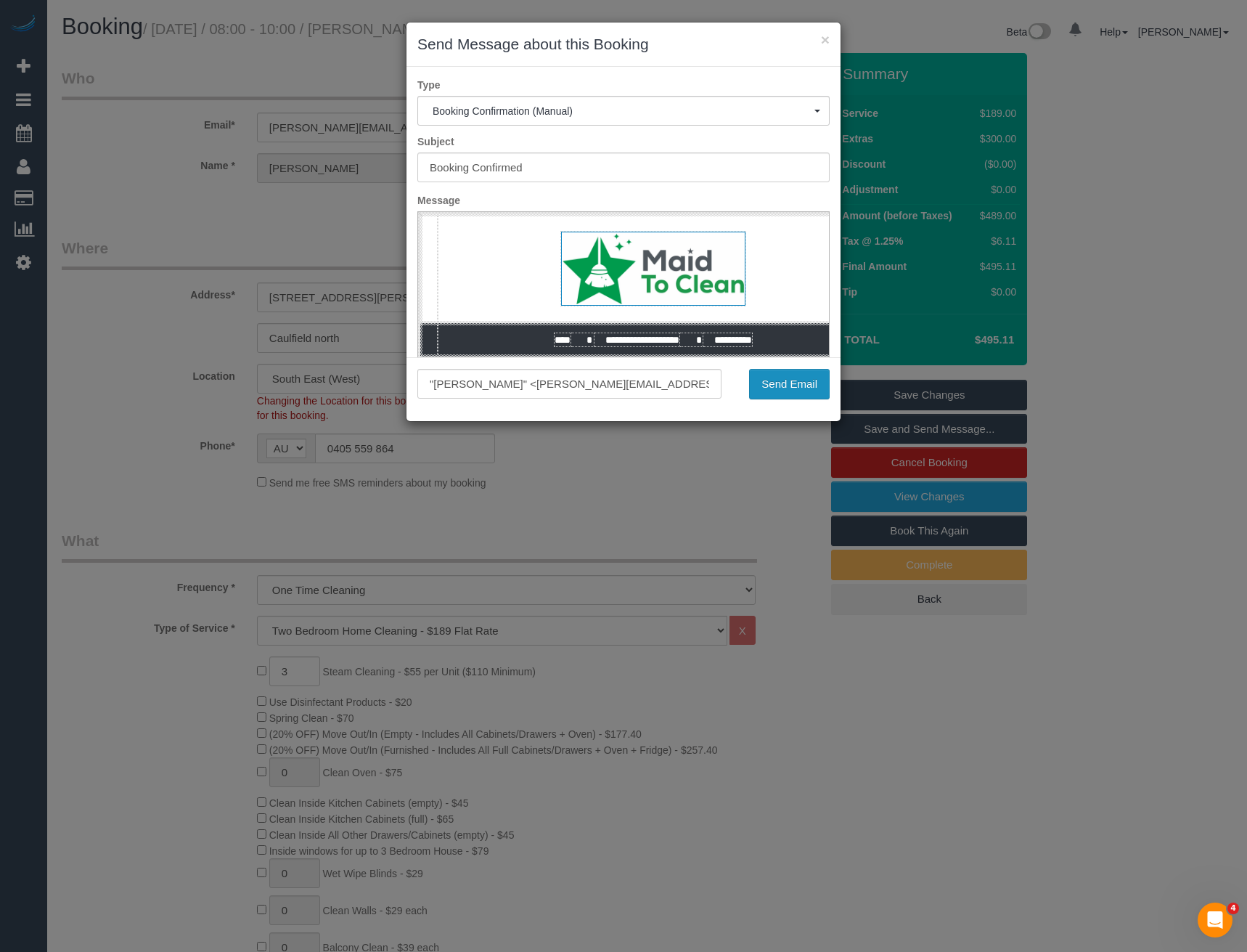
click at [776, 381] on button "Send Email" at bounding box center [790, 383] width 81 height 30
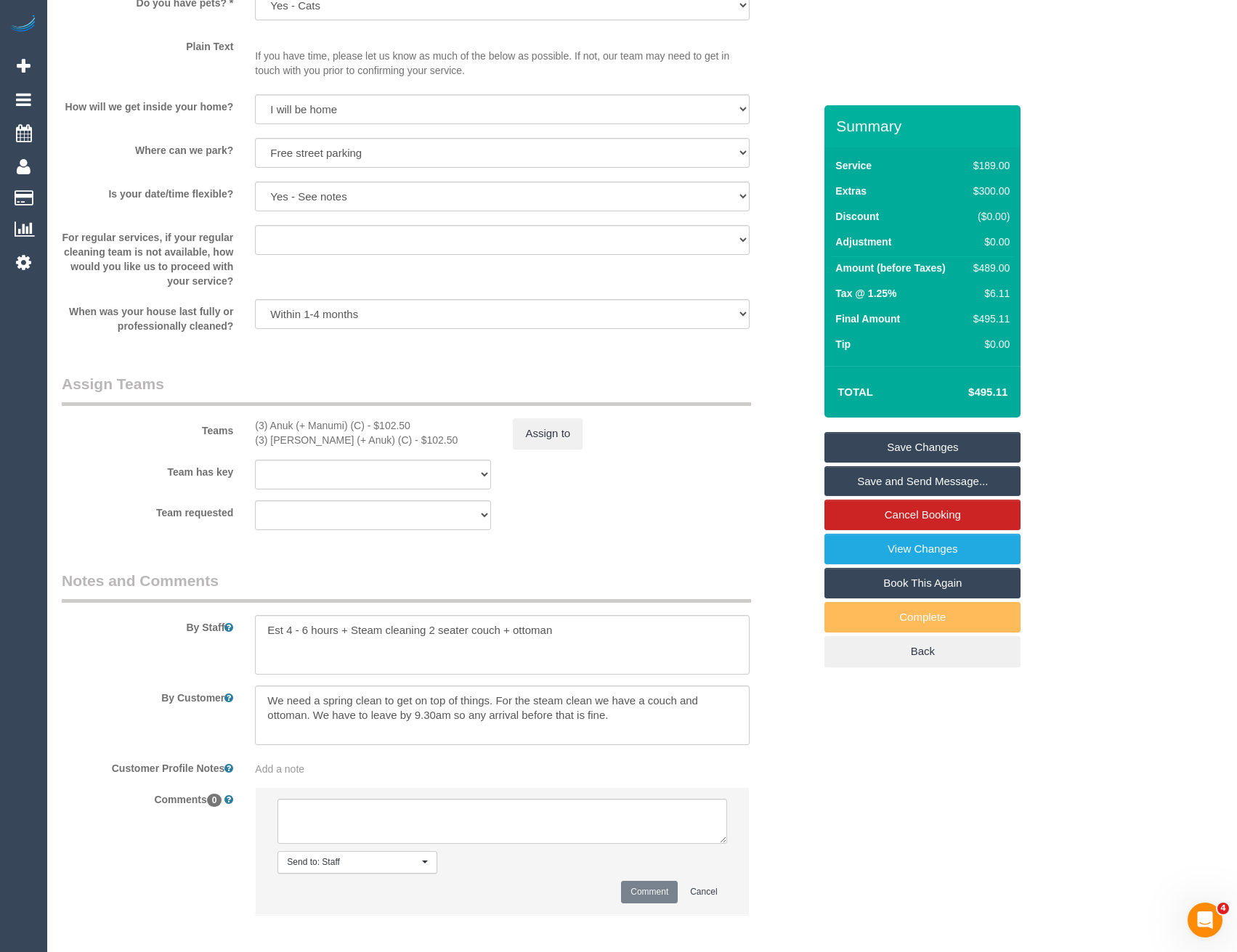
scroll to position [1949, 0]
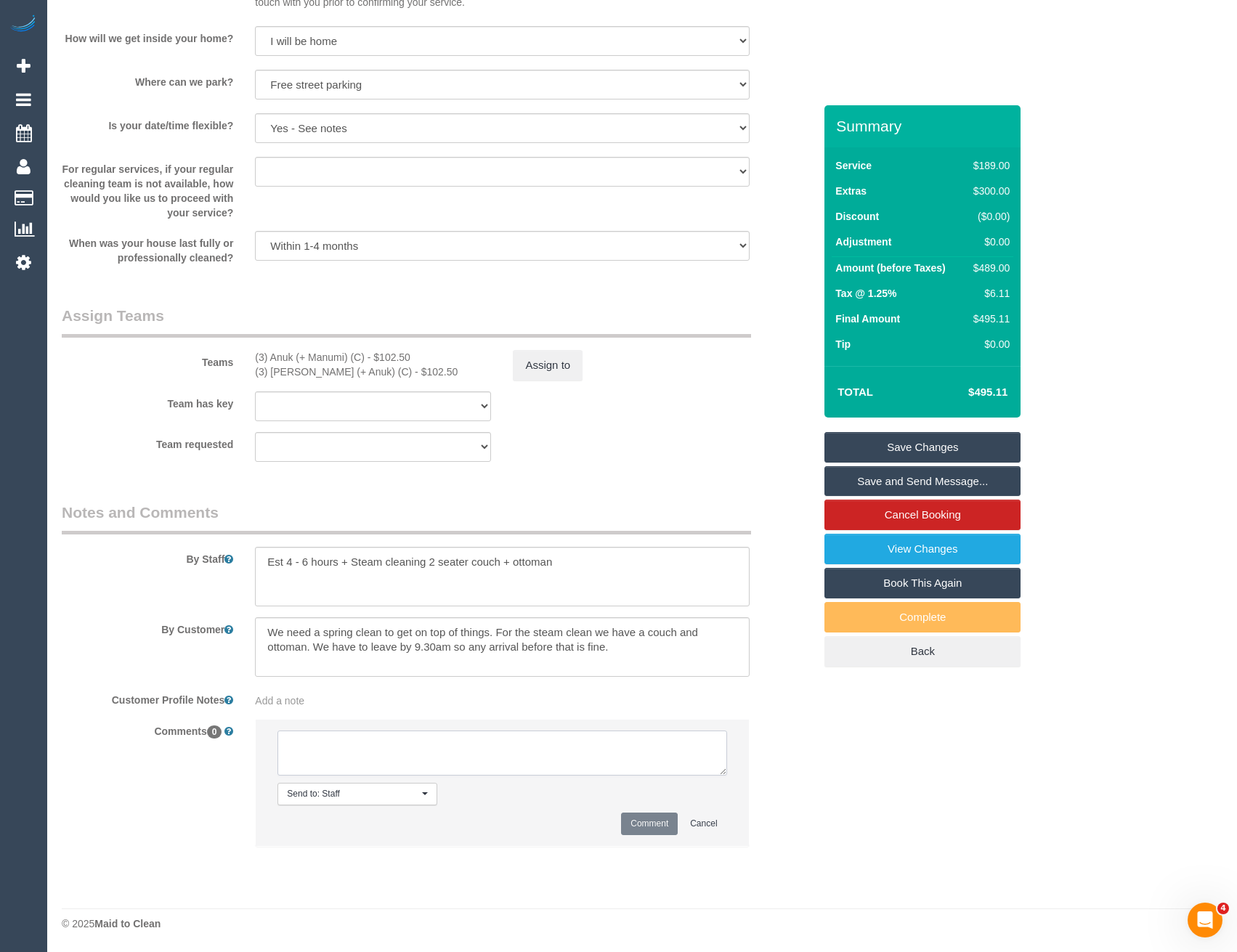
click at [414, 747] on textarea at bounding box center [501, 753] width 449 height 45
type textarea "AW closed to 30 min for SC purposes Parking + Lift conf via email SC areas conf…"
click at [651, 822] on button "Comment" at bounding box center [649, 823] width 57 height 22
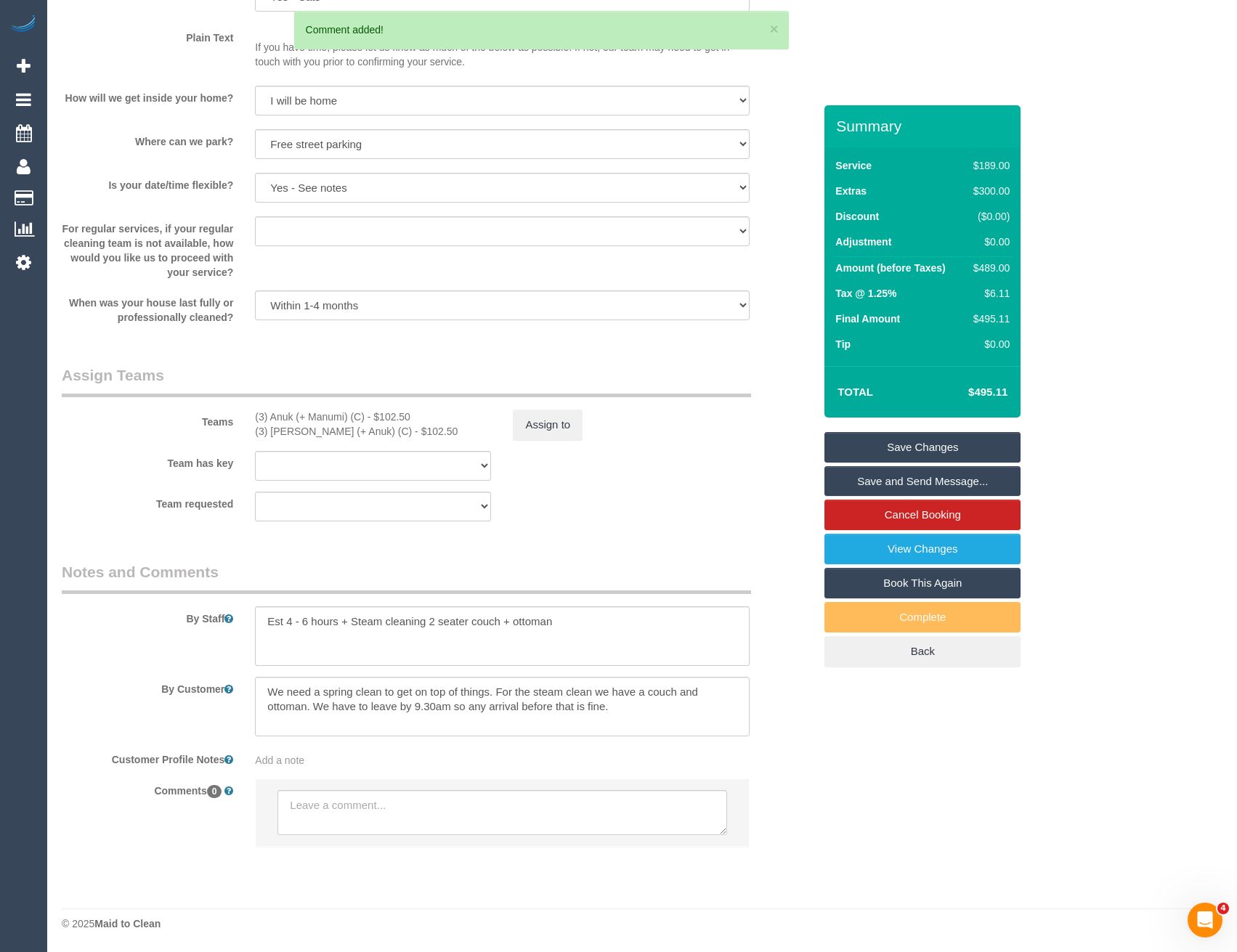
scroll to position [1949, 0]
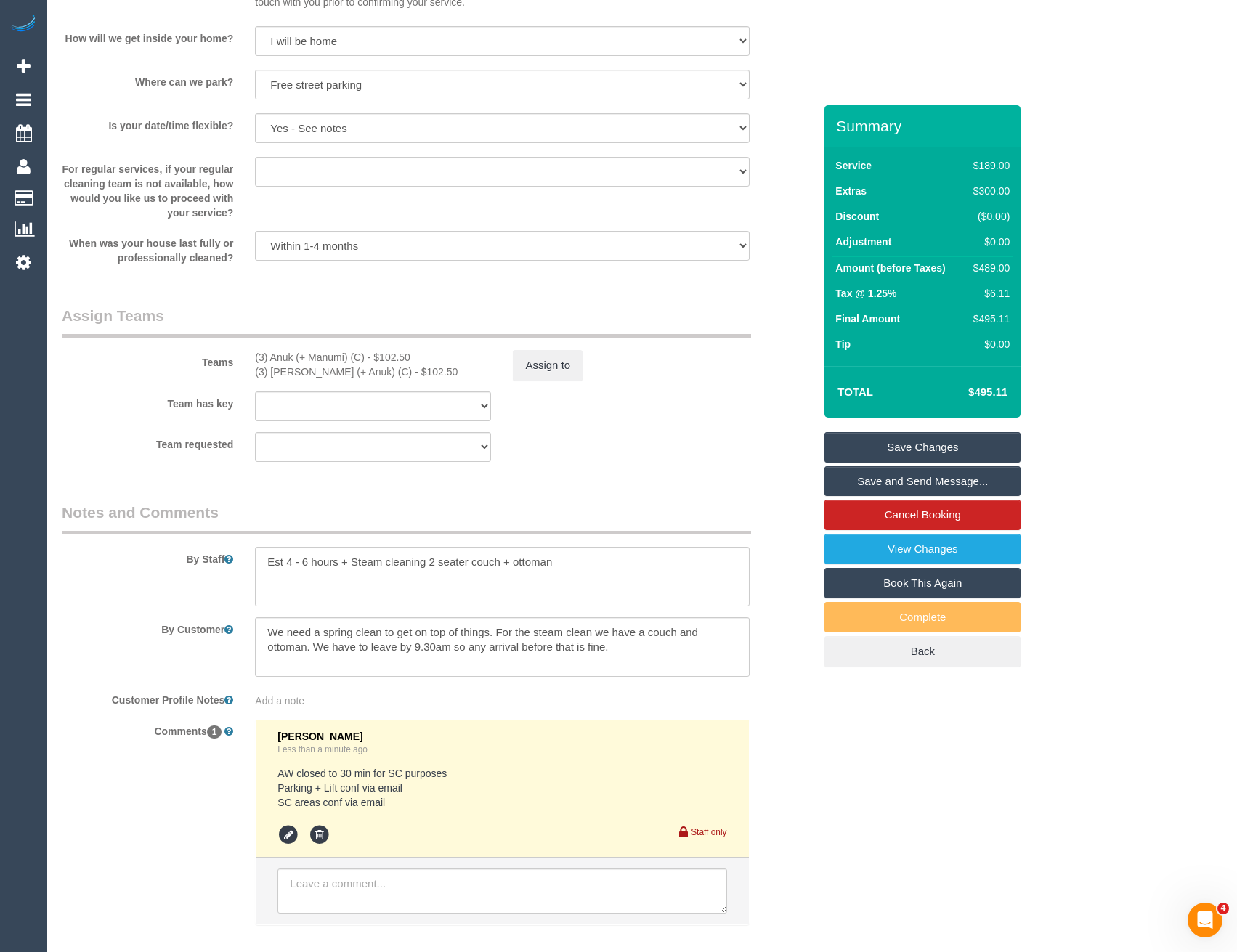
drag, startPoint x: 601, startPoint y: 546, endPoint x: 589, endPoint y: 555, distance: 15.0
click at [601, 546] on div "By Staff" at bounding box center [438, 554] width 774 height 105
click at [576, 563] on textarea at bounding box center [501, 576] width 494 height 59
drag, startPoint x: 442, startPoint y: 577, endPoint x: 435, endPoint y: 576, distance: 7.1
click at [435, 576] on textarea at bounding box center [501, 576] width 494 height 59
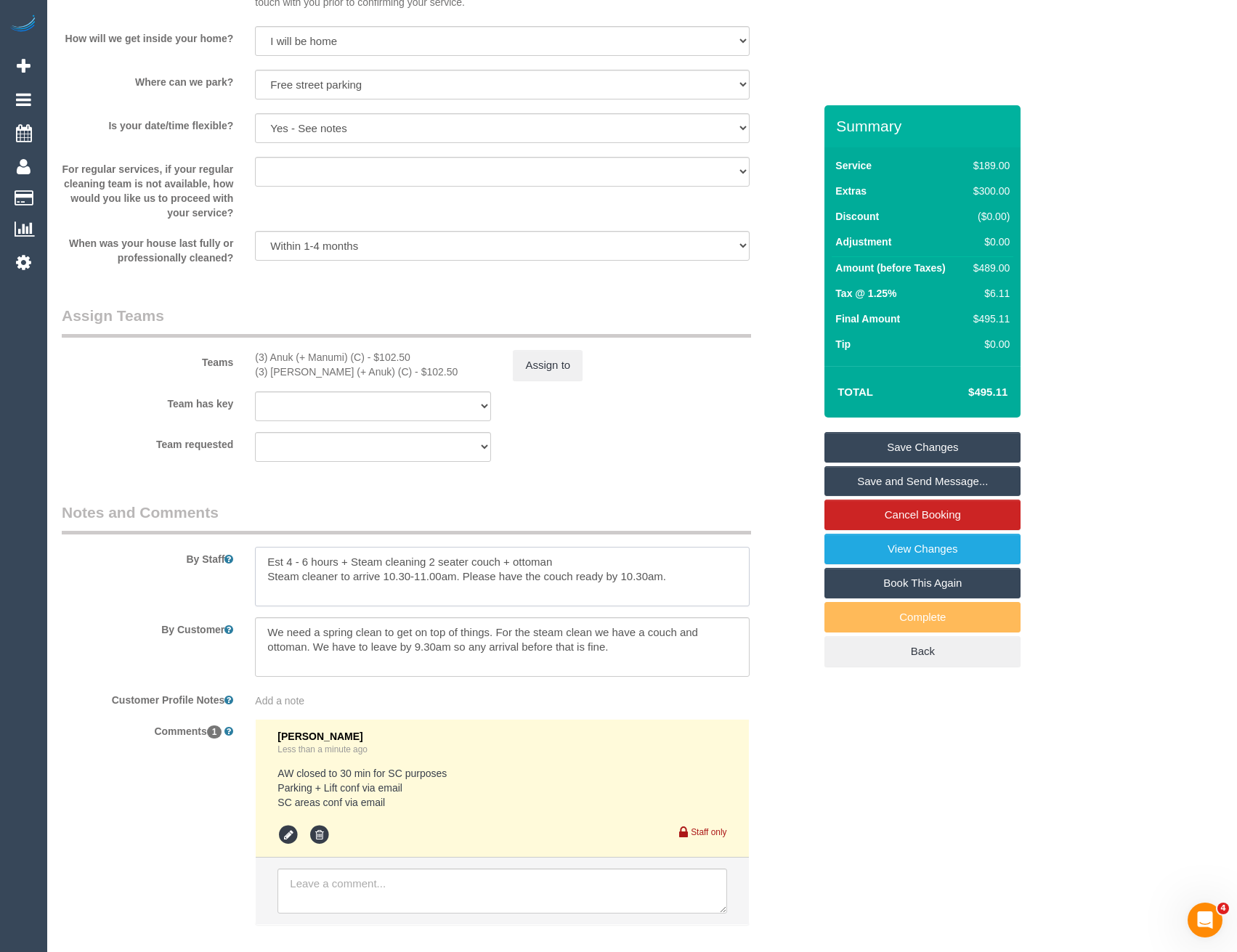
click at [669, 578] on textarea at bounding box center [501, 576] width 494 height 59
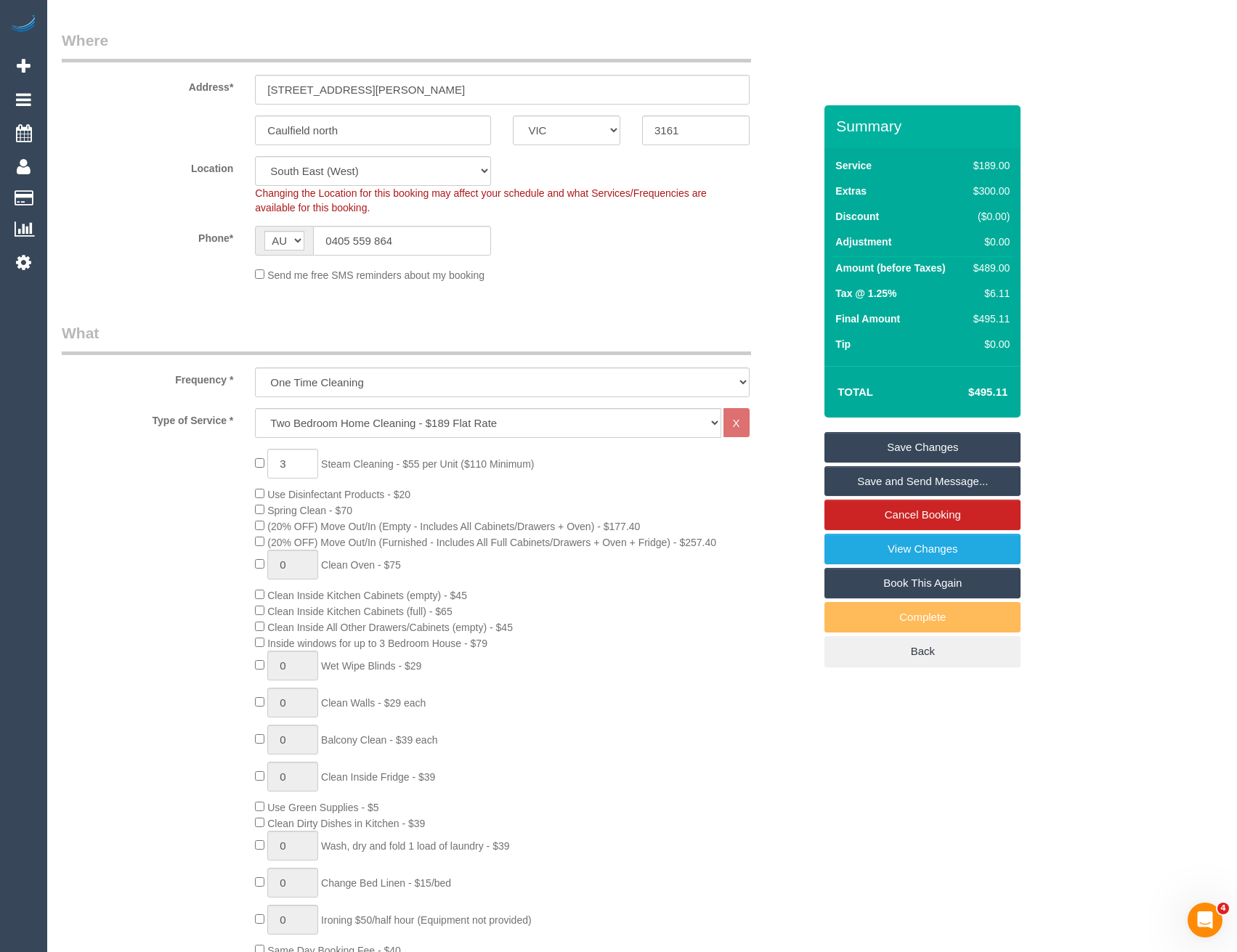
scroll to position [0, 0]
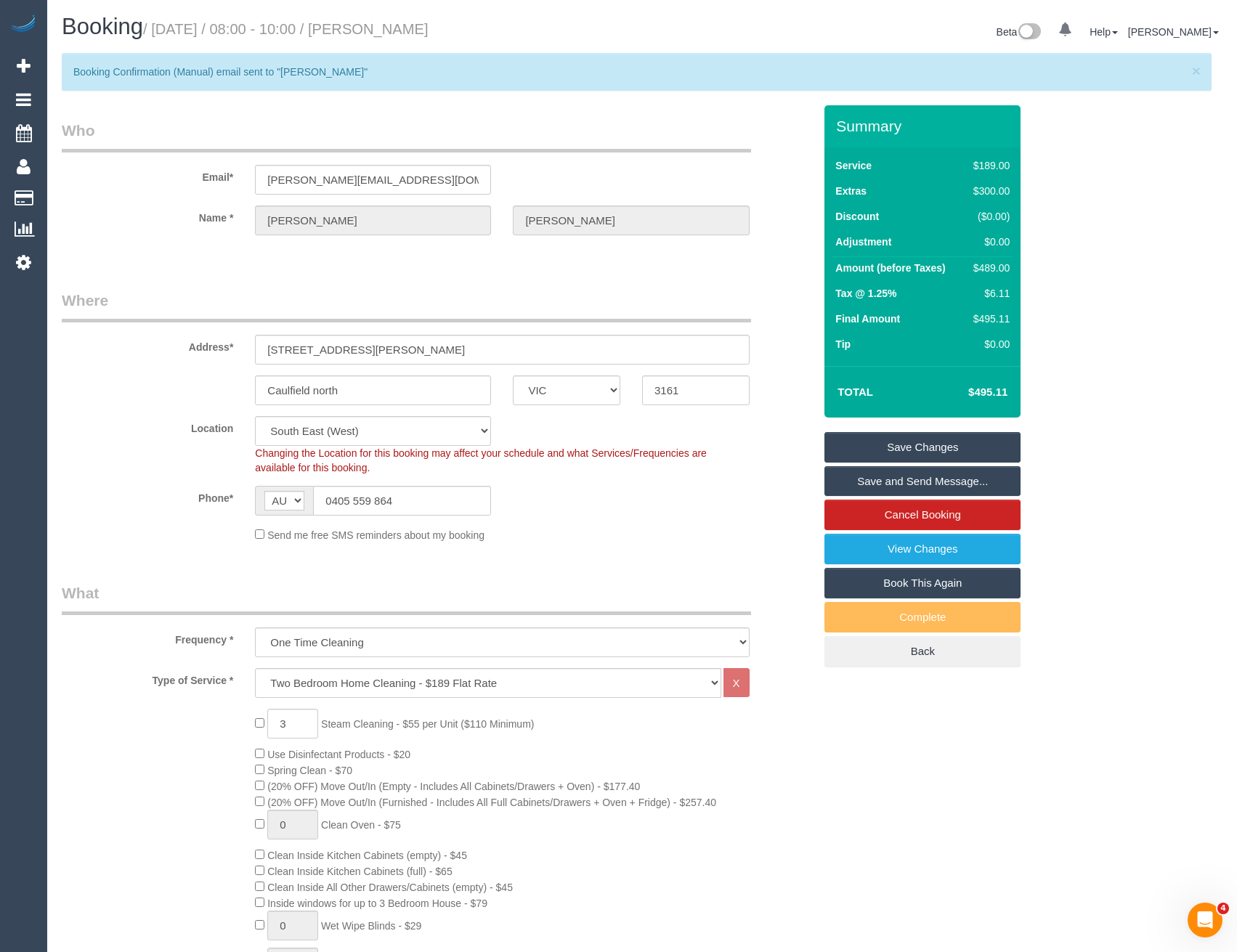
type textarea "Est 4 - 6 hours + Steam cleaning 2 seater couch + ottoman Steam cleaner to arri…"
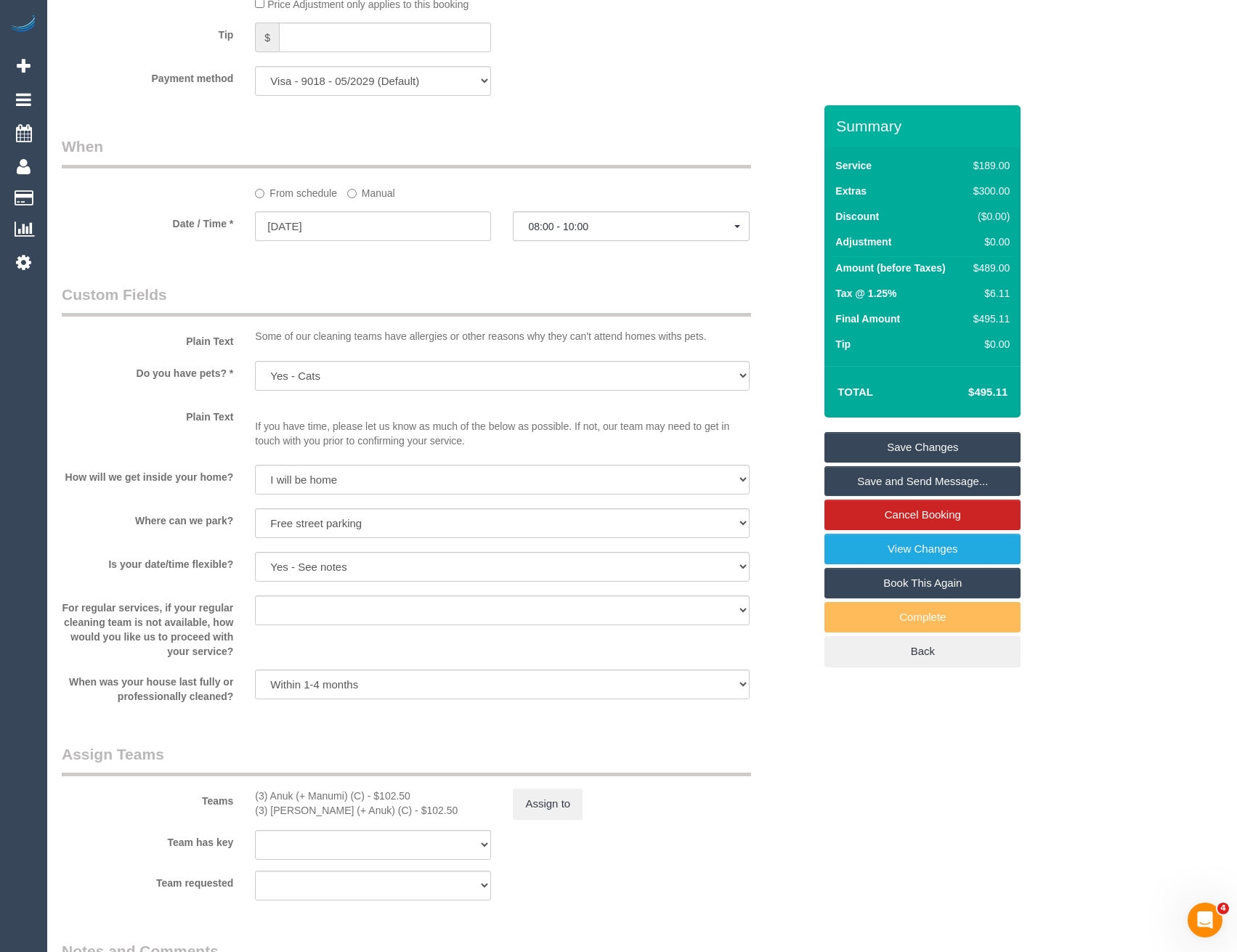
scroll to position [1597, 0]
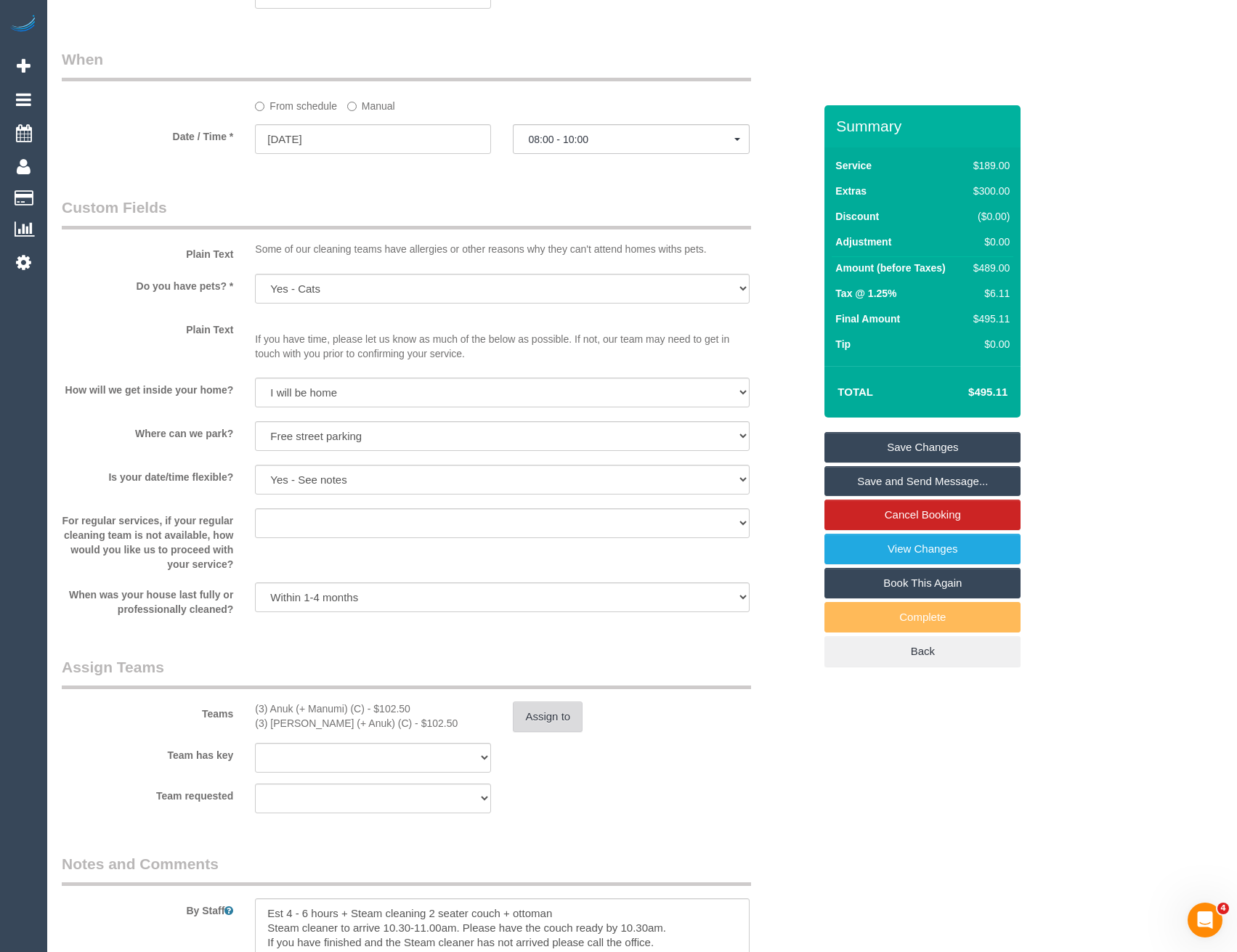
click at [524, 727] on button "Assign to" at bounding box center [548, 716] width 70 height 30
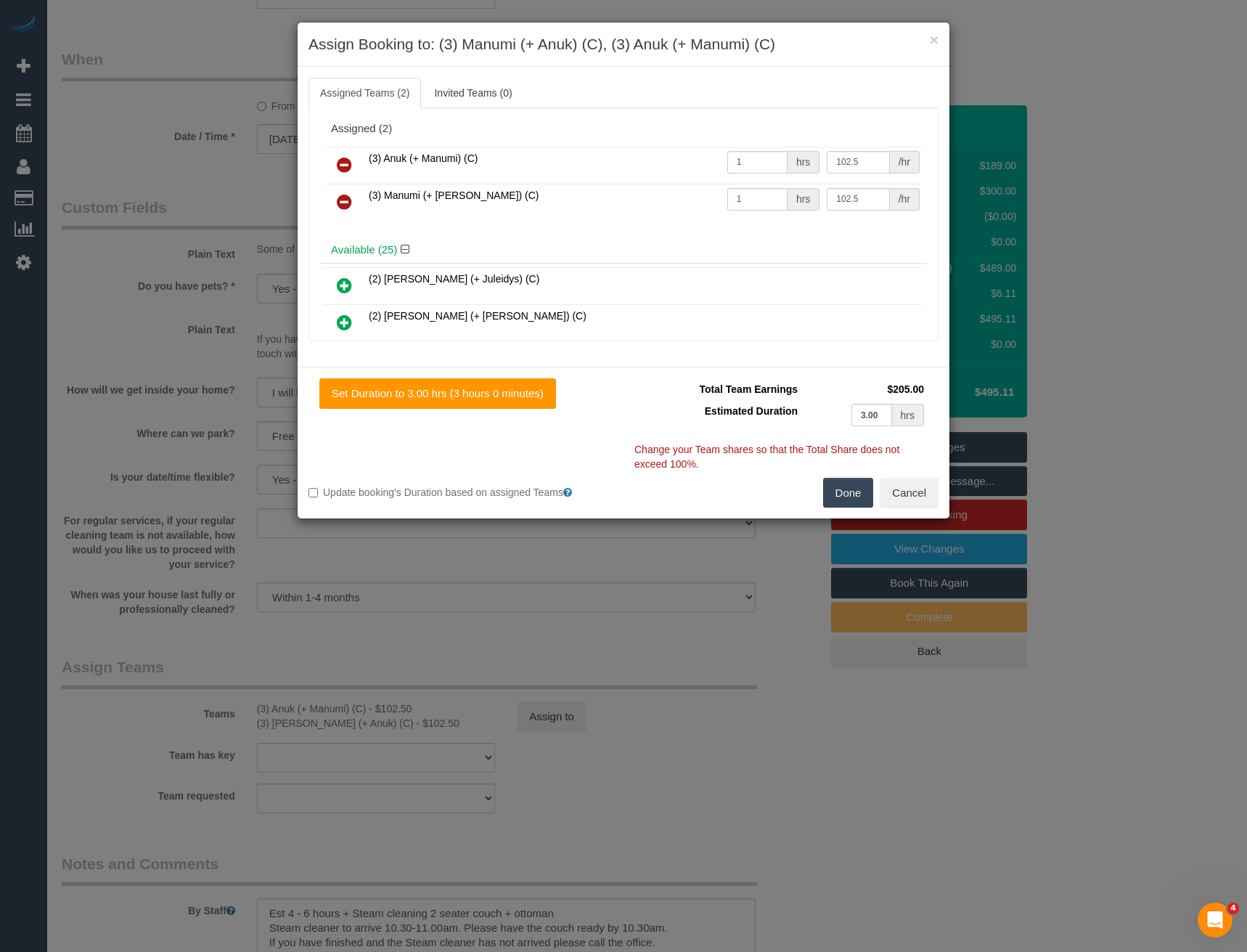
click at [527, 647] on div "× Assign Booking to: (3) Manumi (+ Anuk) (C), (3) Anuk (+ Manumi) (C) Assigned …" at bounding box center [623, 476] width 1247 height 952
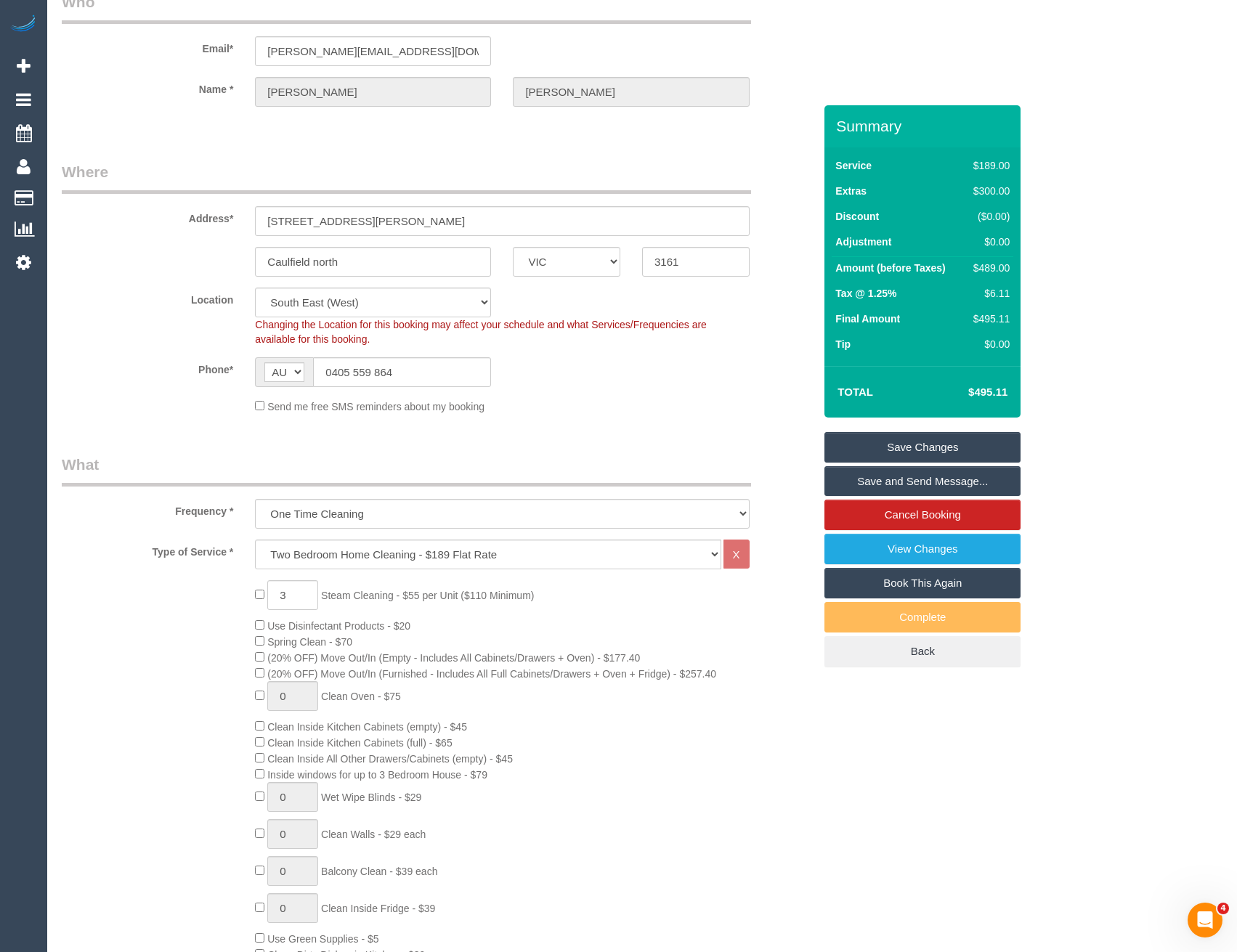
scroll to position [0, 0]
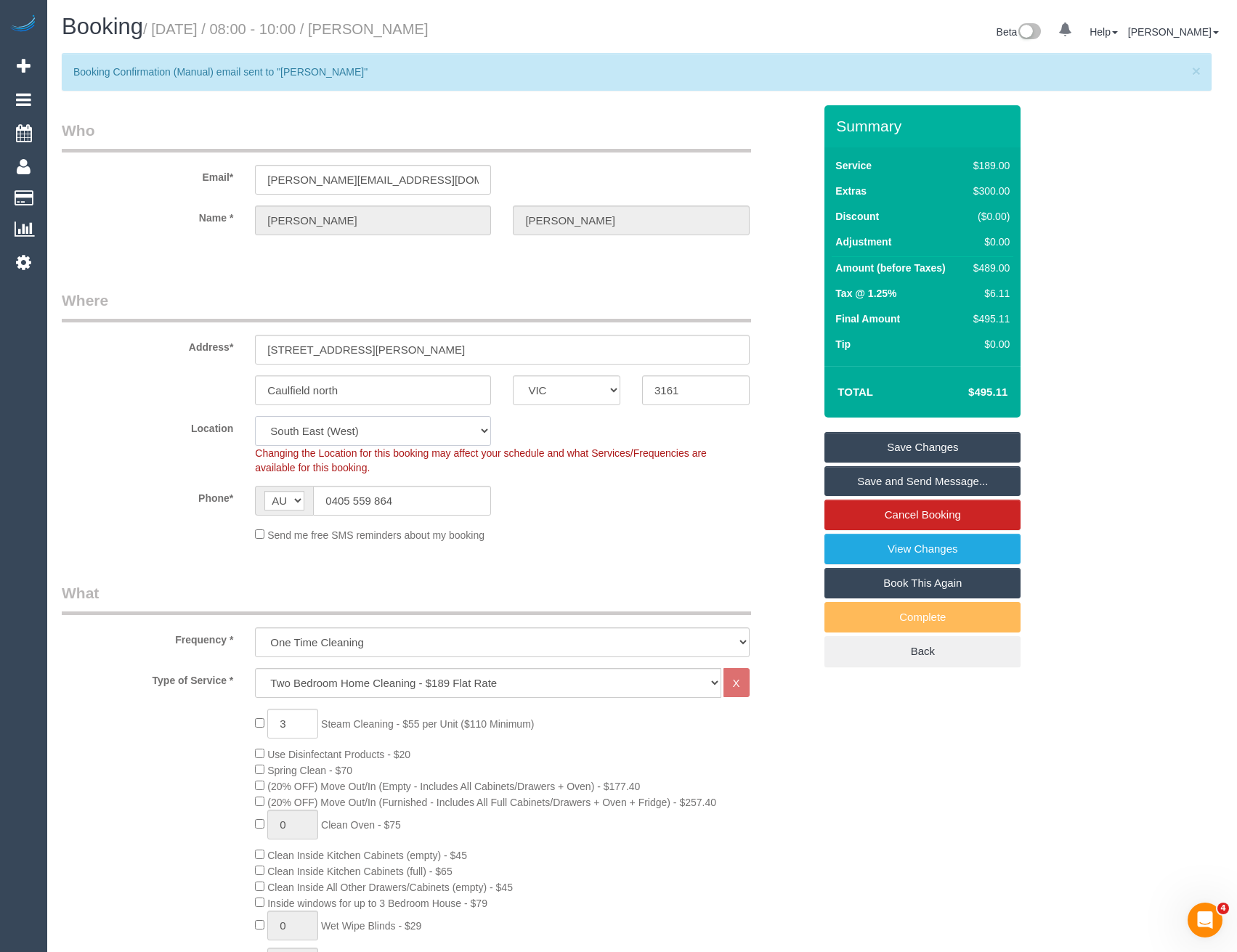
click at [340, 438] on select "Office [GEOGRAPHIC_DATA] (North) East (South) [GEOGRAPHIC_DATA] (East) [GEOGRAP…" at bounding box center [373, 431] width 236 height 30
select select "50"
click at [255, 416] on select "Office [GEOGRAPHIC_DATA] (North) East (South) [GEOGRAPHIC_DATA] (East) [GEOGRAP…" at bounding box center [373, 431] width 236 height 30
click at [576, 512] on div "Phone* AF AL DZ AD AO AI AQ AG AR AM AW AU AT AZ BS BH BD BB BY BE BZ BJ BM BT …" at bounding box center [438, 500] width 774 height 30
select select "object:5924"
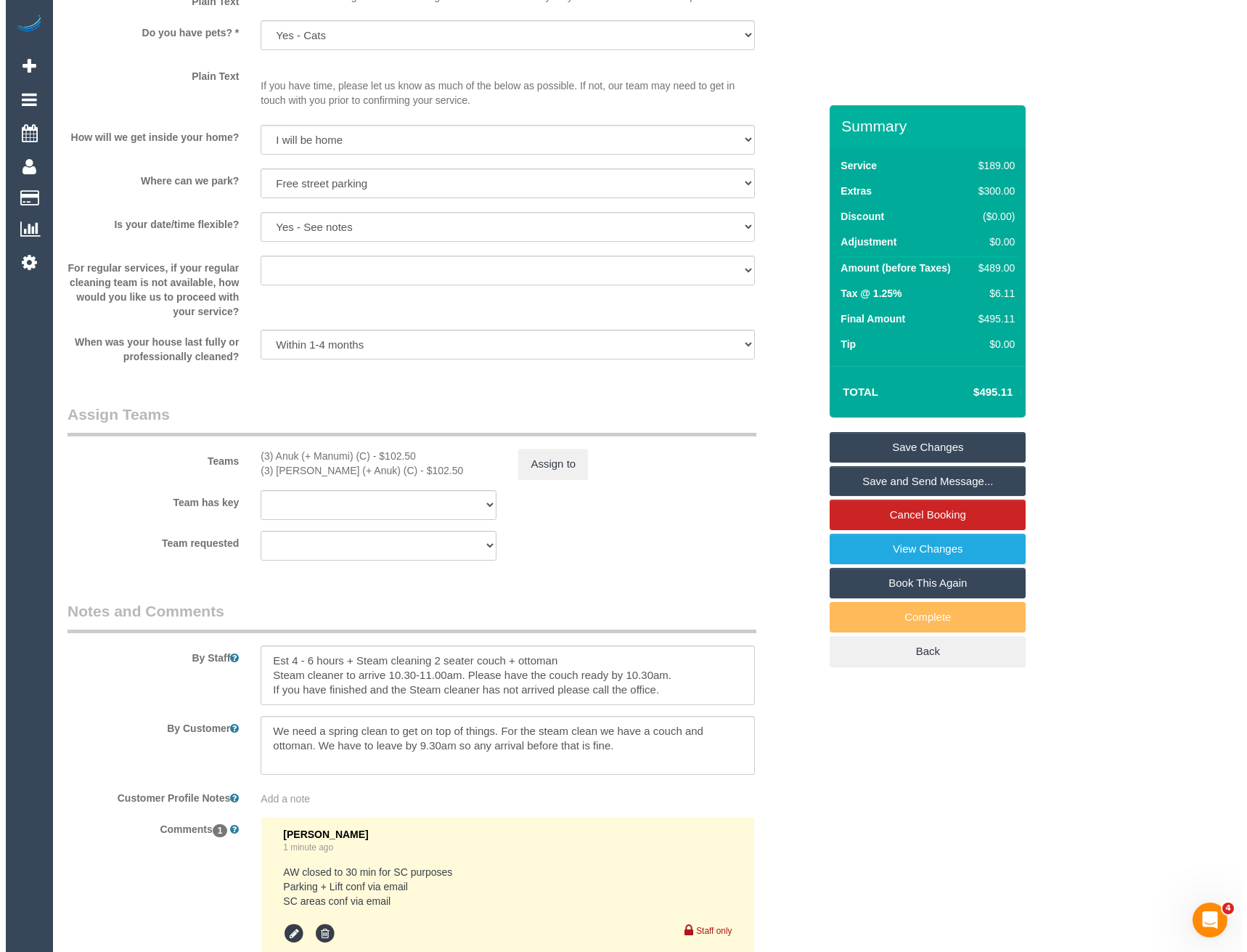
scroll to position [2033, 0]
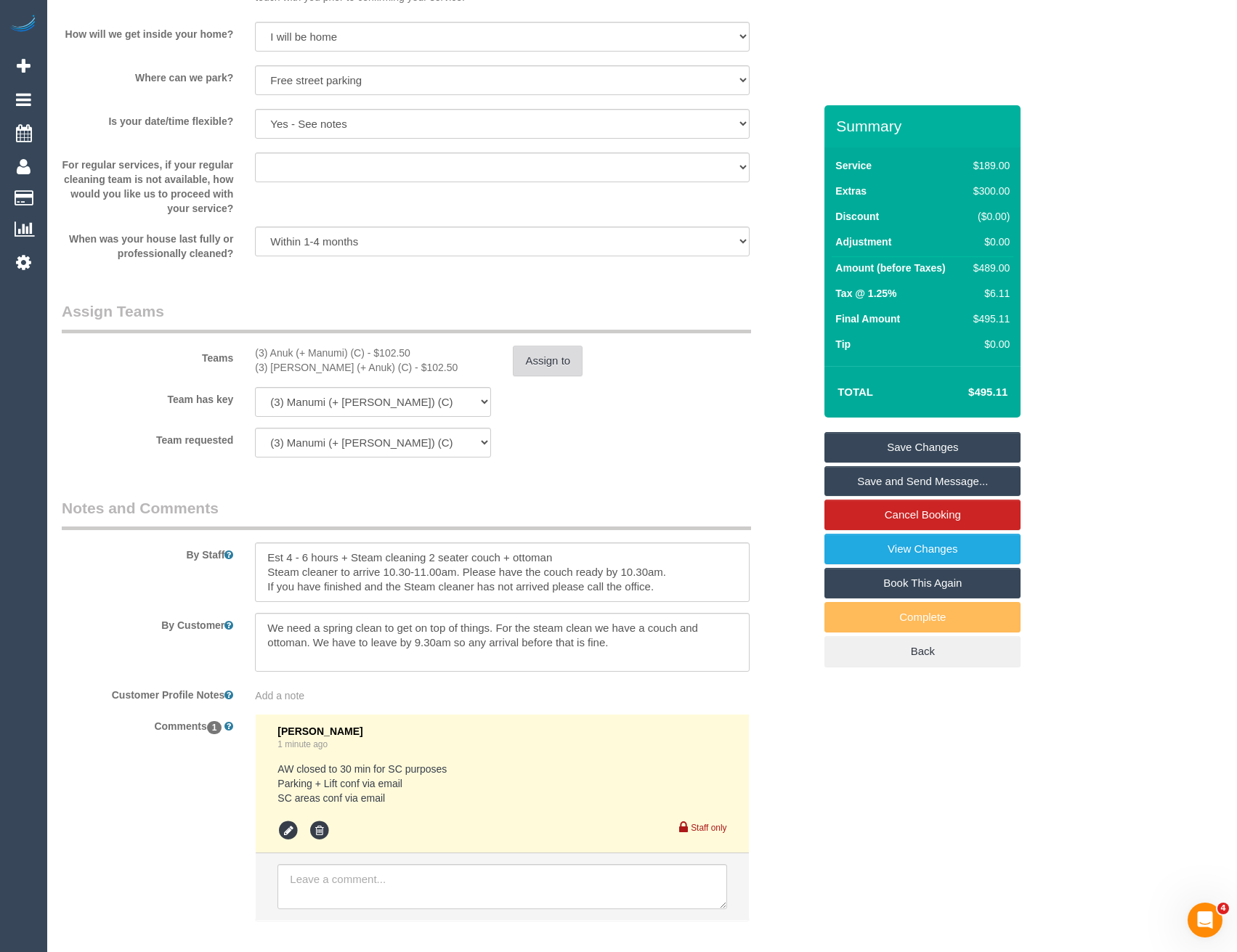
click at [543, 363] on button "Assign to" at bounding box center [548, 360] width 70 height 30
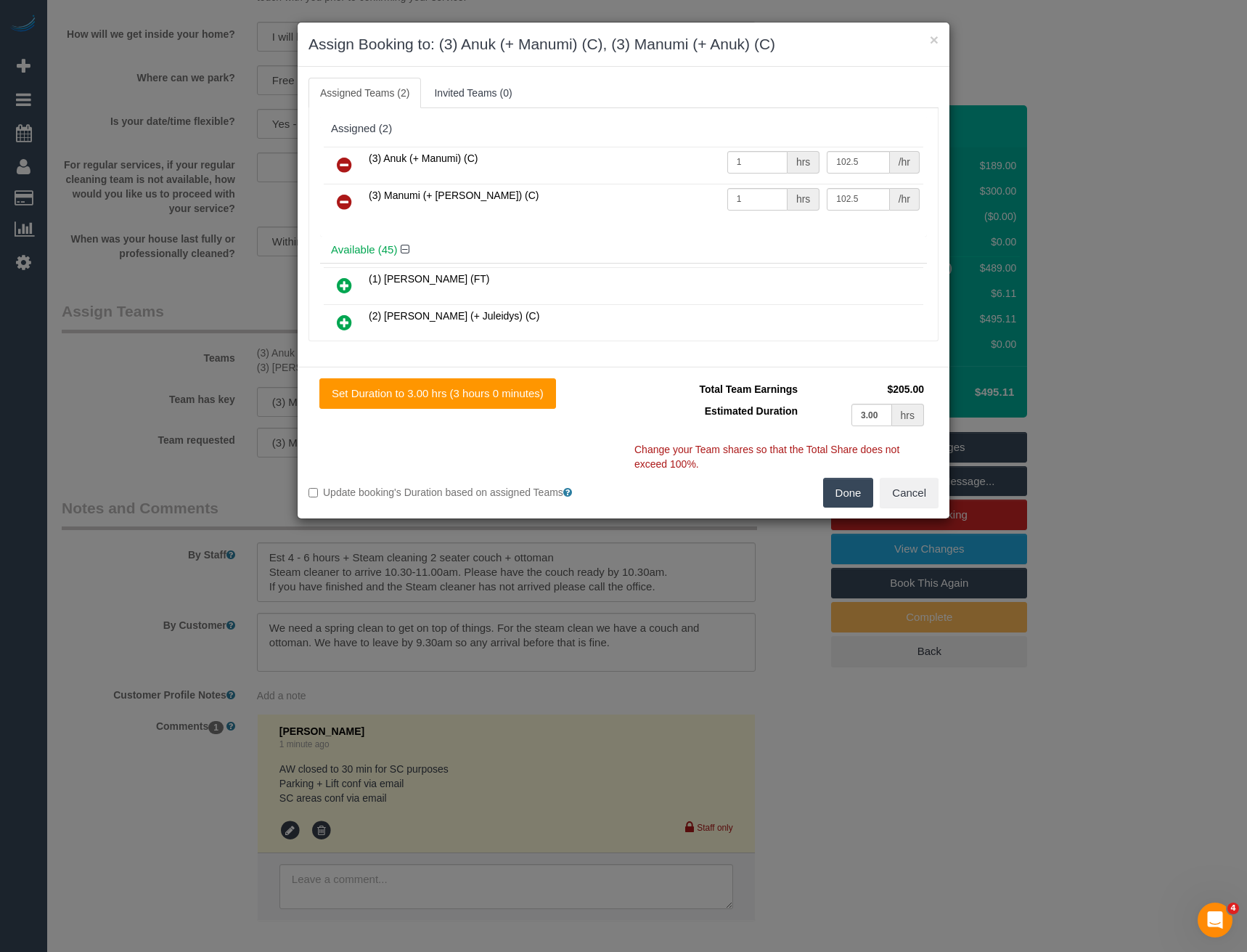
scroll to position [9171, 0]
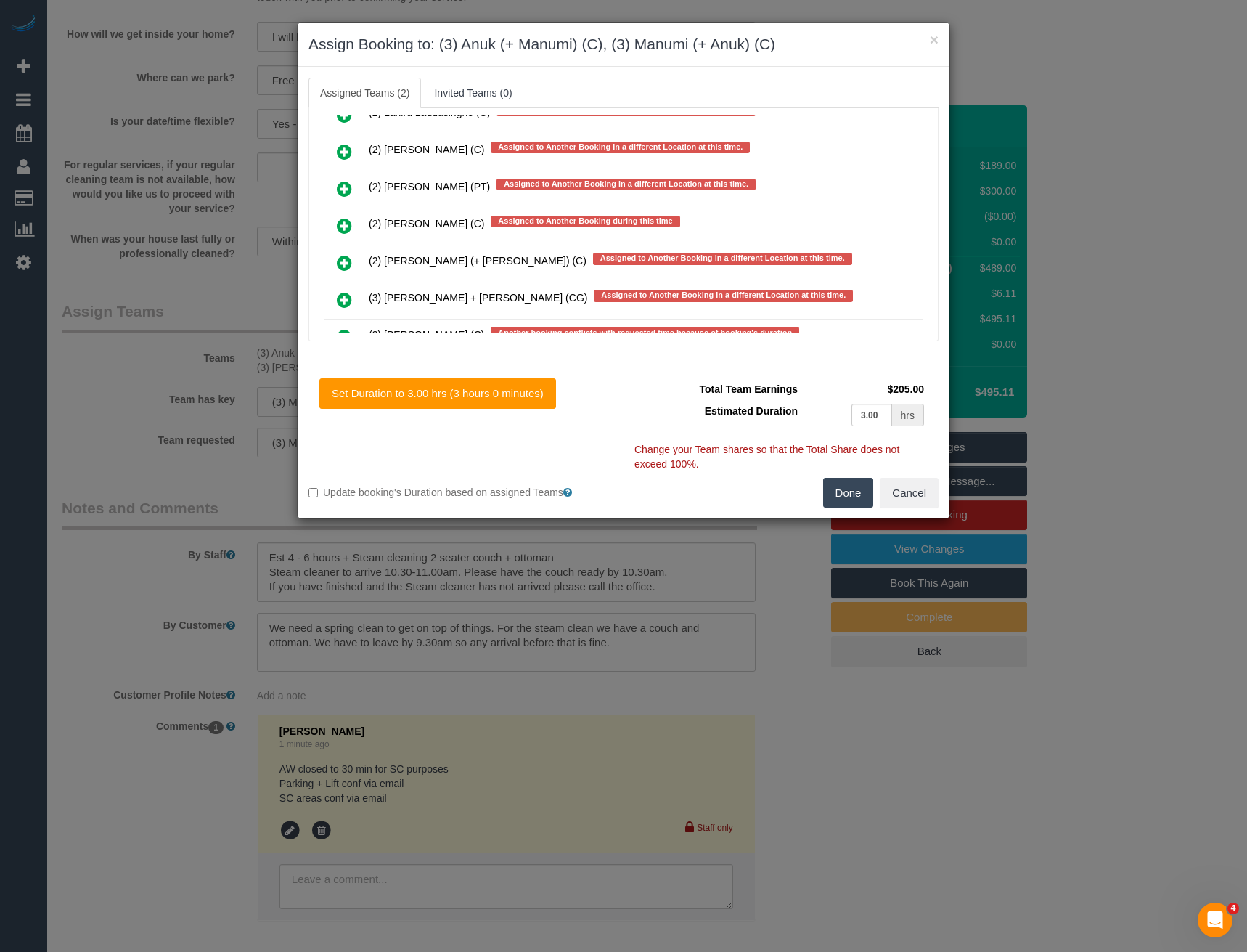
click at [346, 222] on icon at bounding box center [345, 225] width 15 height 17
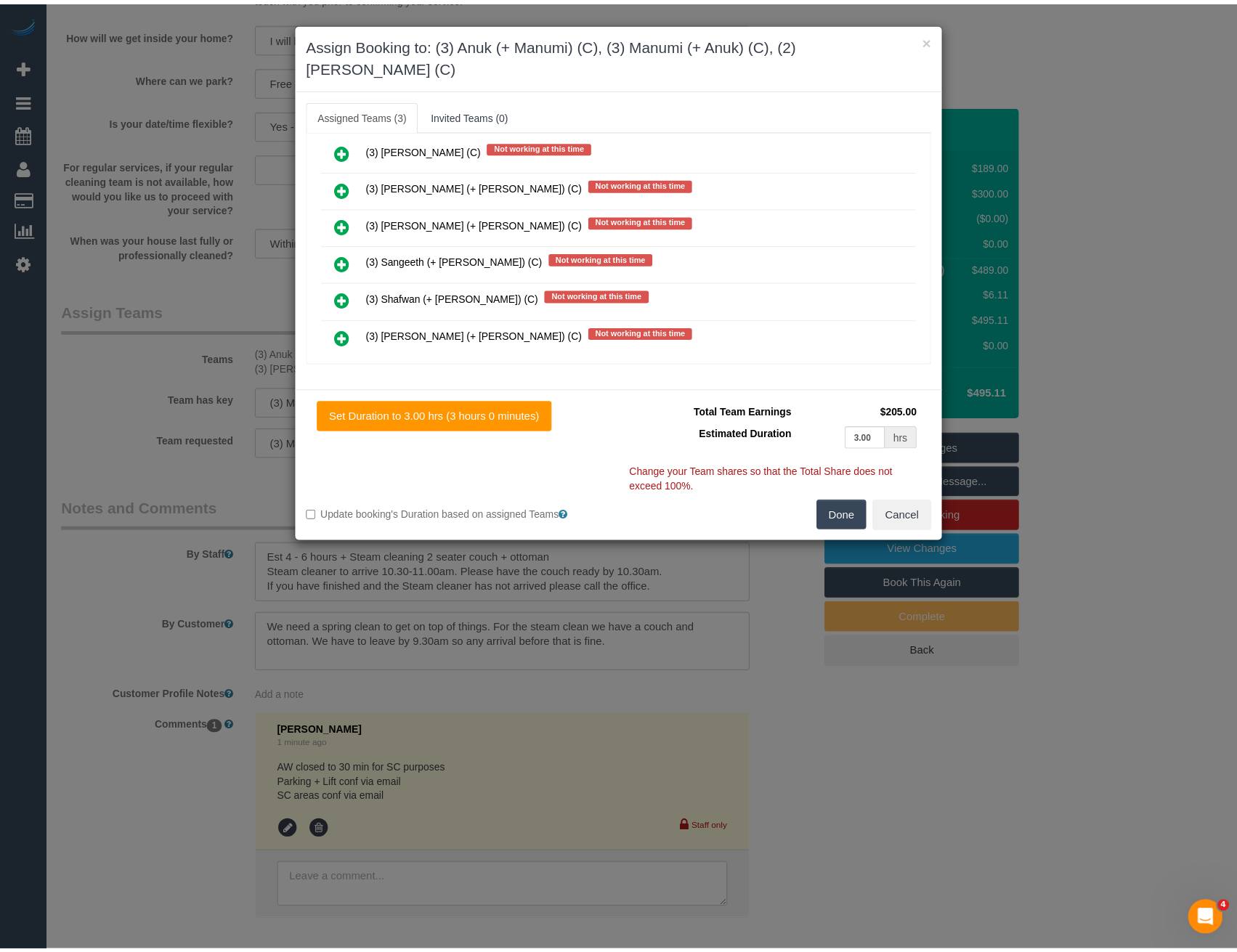
scroll to position [0, 0]
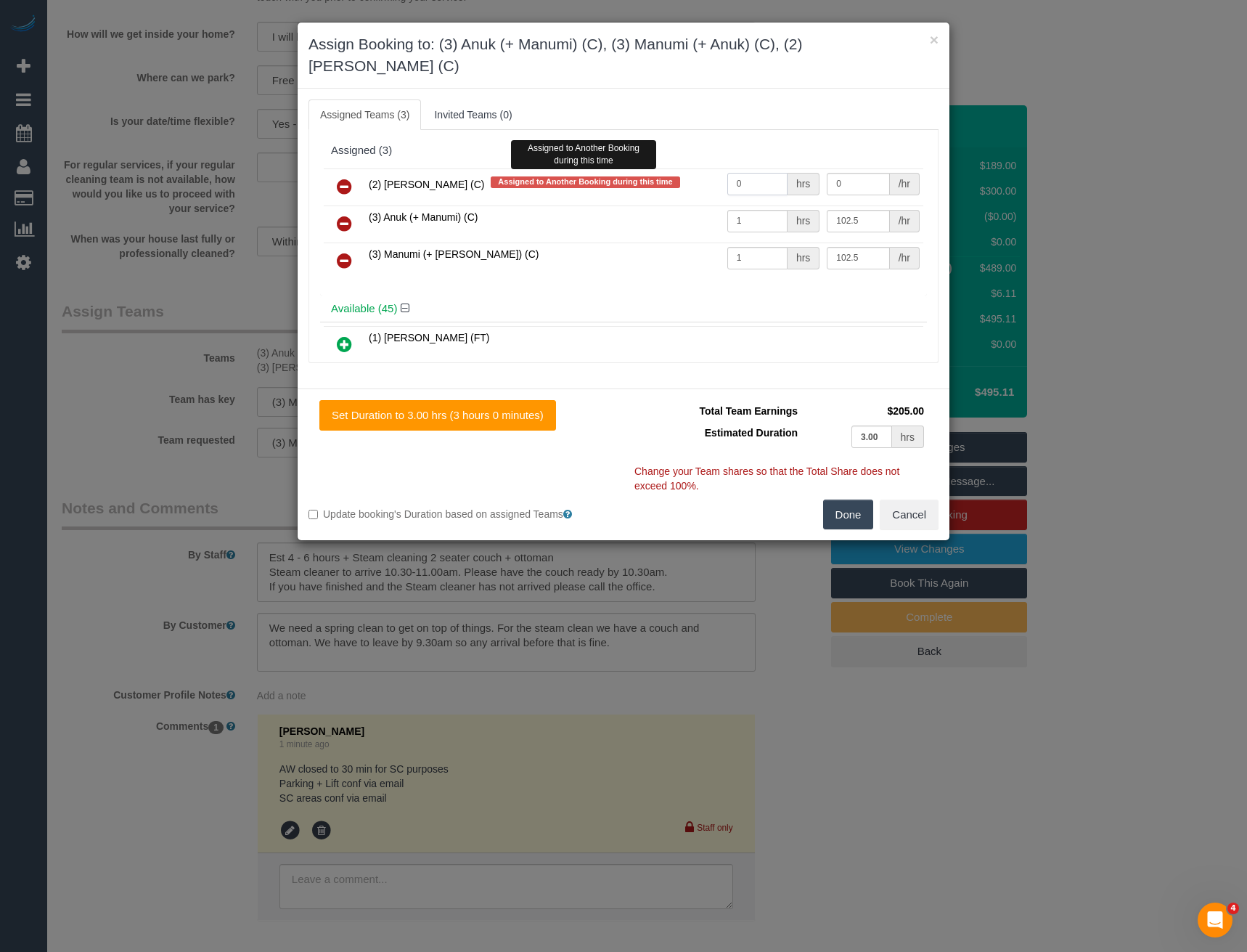
drag, startPoint x: 625, startPoint y: 187, endPoint x: 576, endPoint y: 185, distance: 49.0
click at [586, 186] on tr "(2) [PERSON_NAME] (C) Assigned to Another Booking during this time Assigned to …" at bounding box center [624, 186] width 600 height 37
type input "1"
type input "105"
drag, startPoint x: 843, startPoint y: 511, endPoint x: 826, endPoint y: 510, distance: 17.0
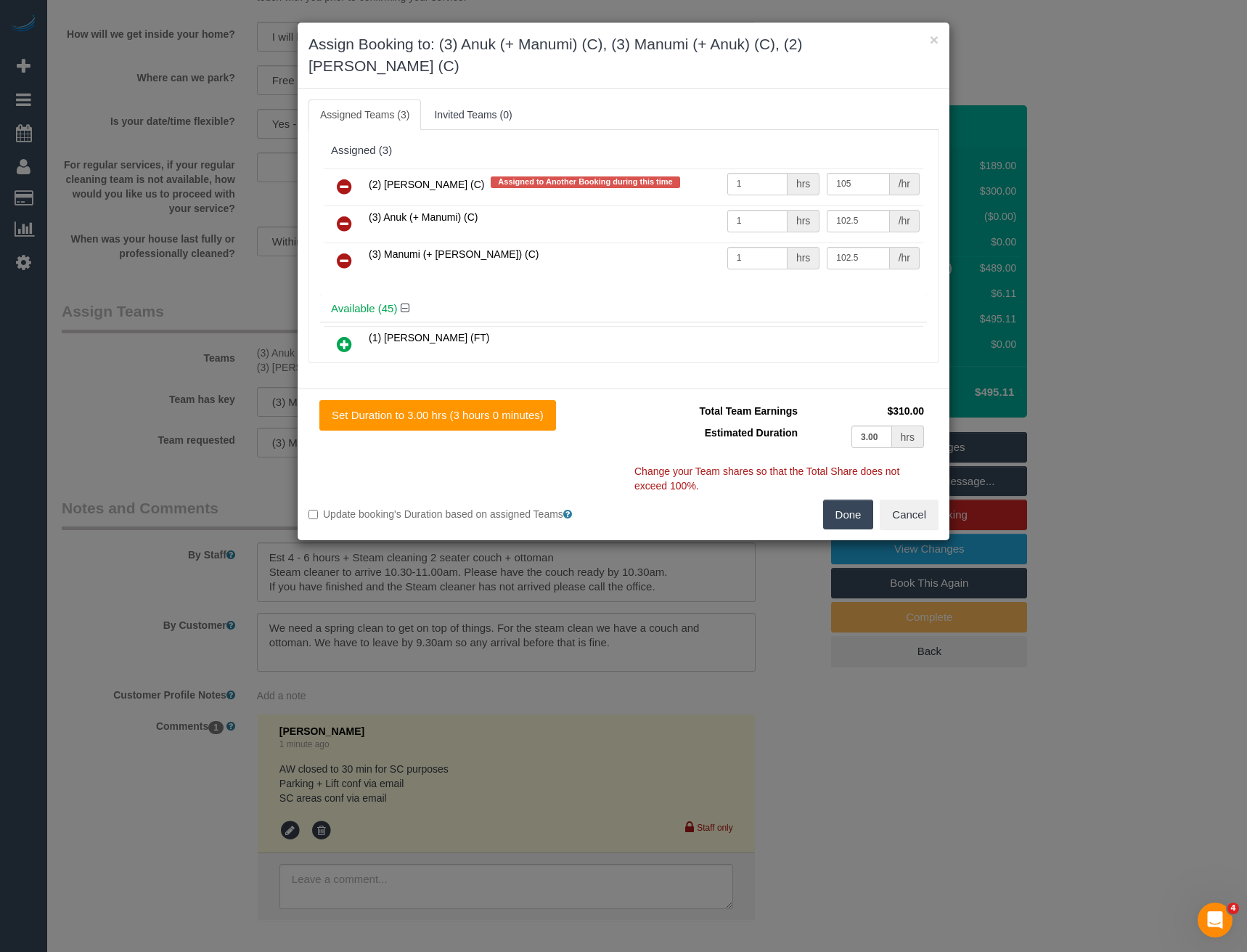
click at [844, 510] on button "Done" at bounding box center [849, 514] width 51 height 30
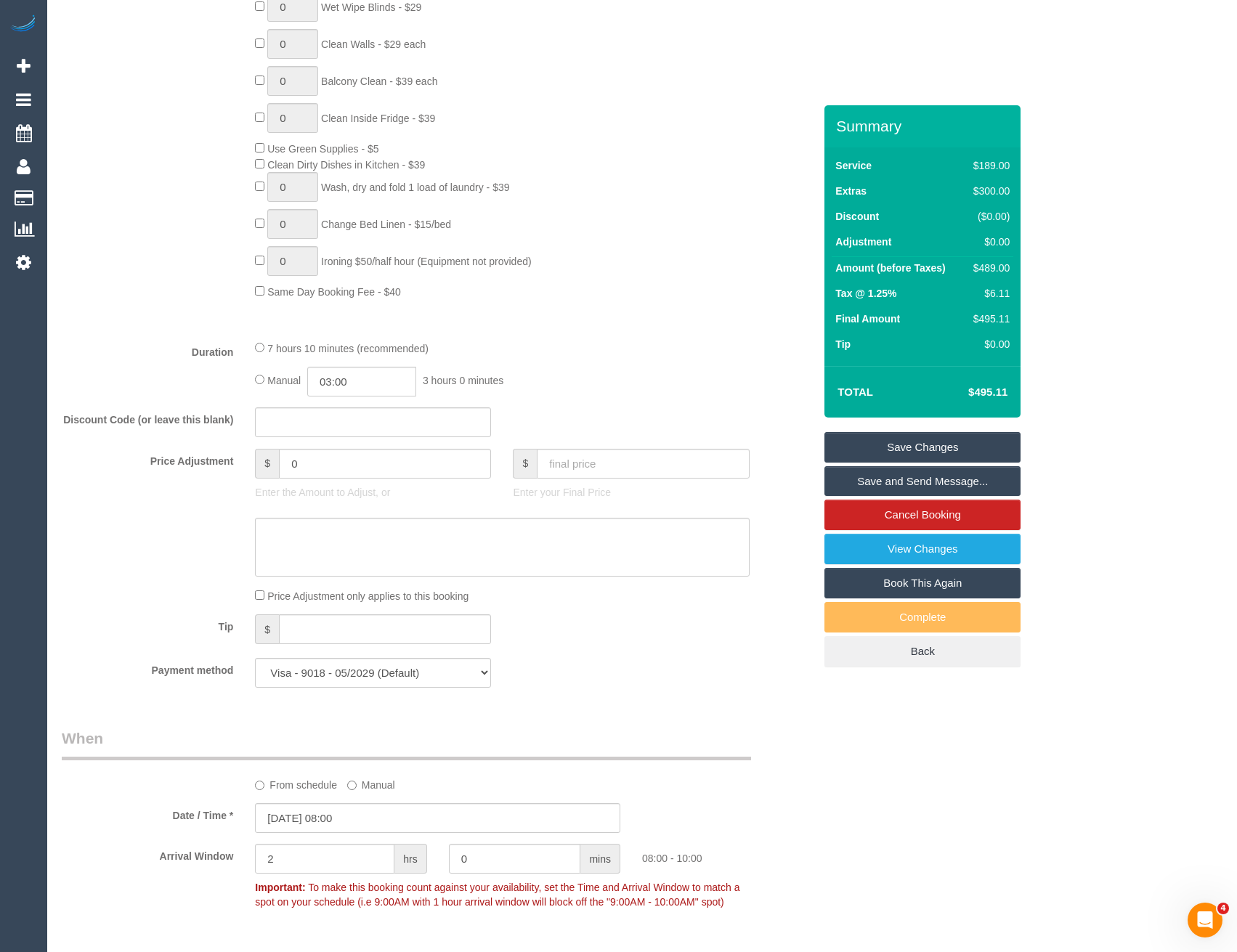
scroll to position [944, 0]
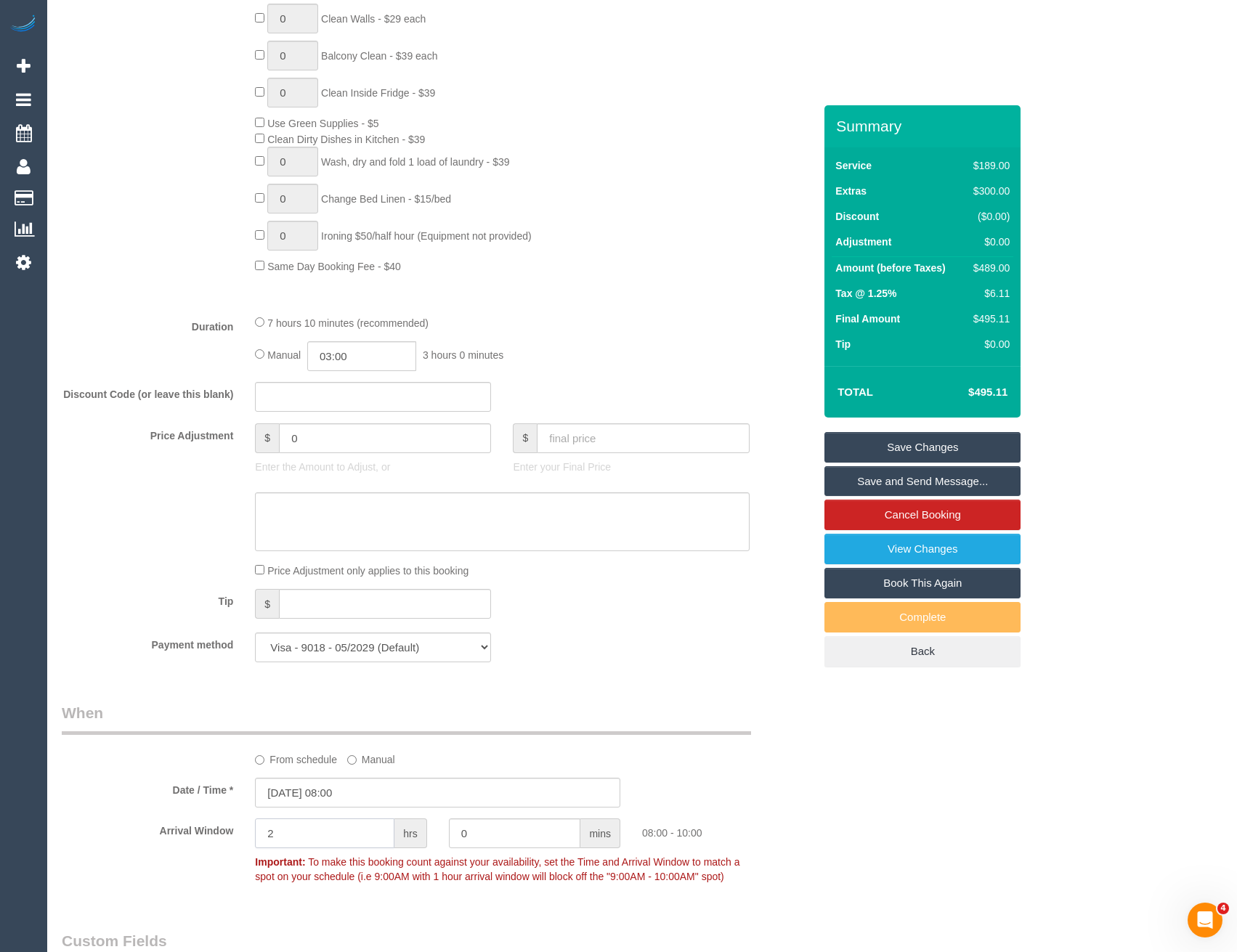
drag, startPoint x: 308, startPoint y: 828, endPoint x: 297, endPoint y: 828, distance: 11.0
click at [306, 828] on input "2" at bounding box center [324, 833] width 139 height 30
drag, startPoint x: 242, startPoint y: 832, endPoint x: 224, endPoint y: 824, distance: 19.7
click at [231, 832] on div "Arrival Window 2 hrs 0 mins 08:00 - 10:00 Important: To make this booking count…" at bounding box center [438, 854] width 774 height 72
type input "0"
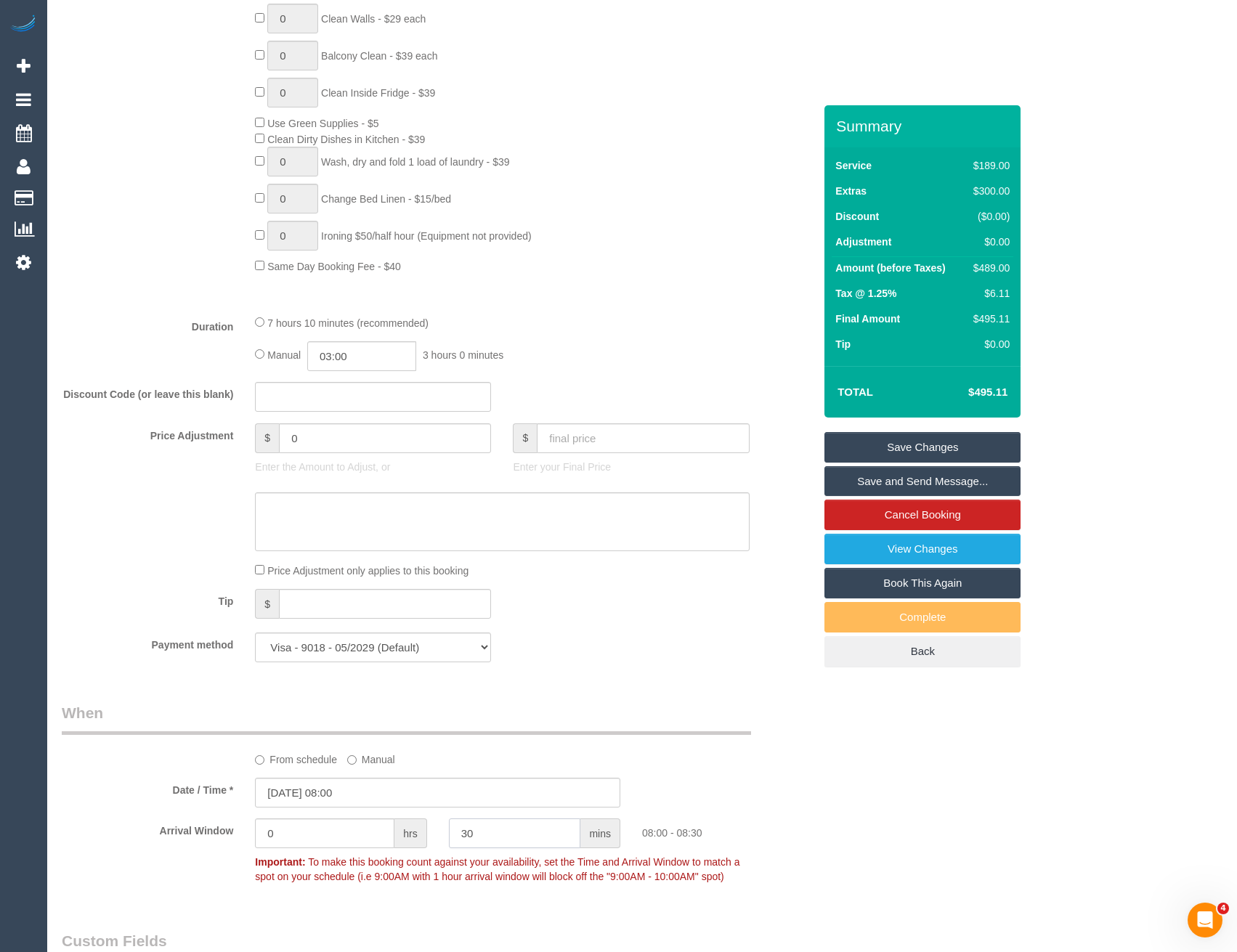
type input "30"
click at [857, 783] on div "Who Email* [PERSON_NAME][EMAIL_ADDRESS][DOMAIN_NAME] Name * [PERSON_NAME] Where…" at bounding box center [642, 620] width 1161 height 2916
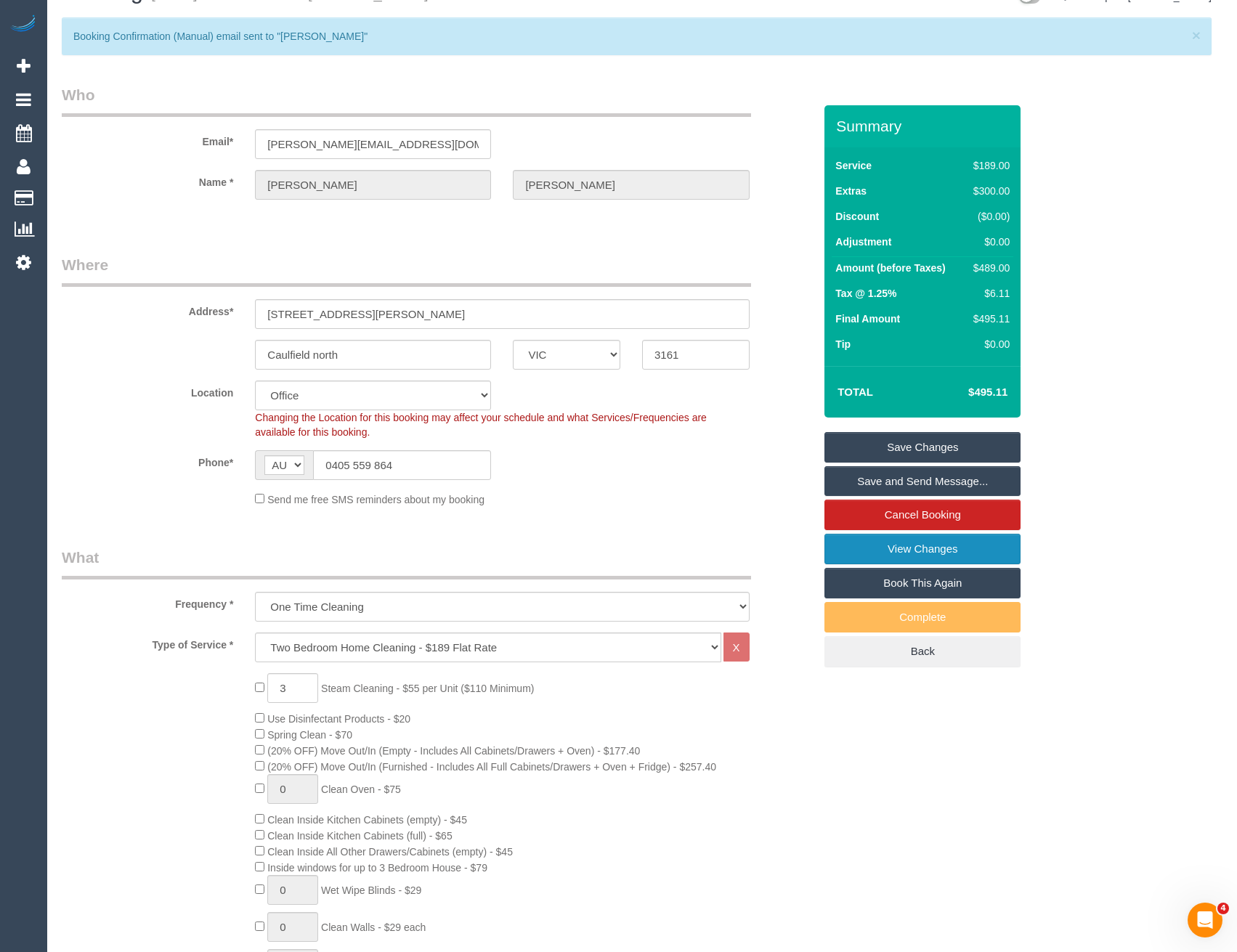
scroll to position [0, 0]
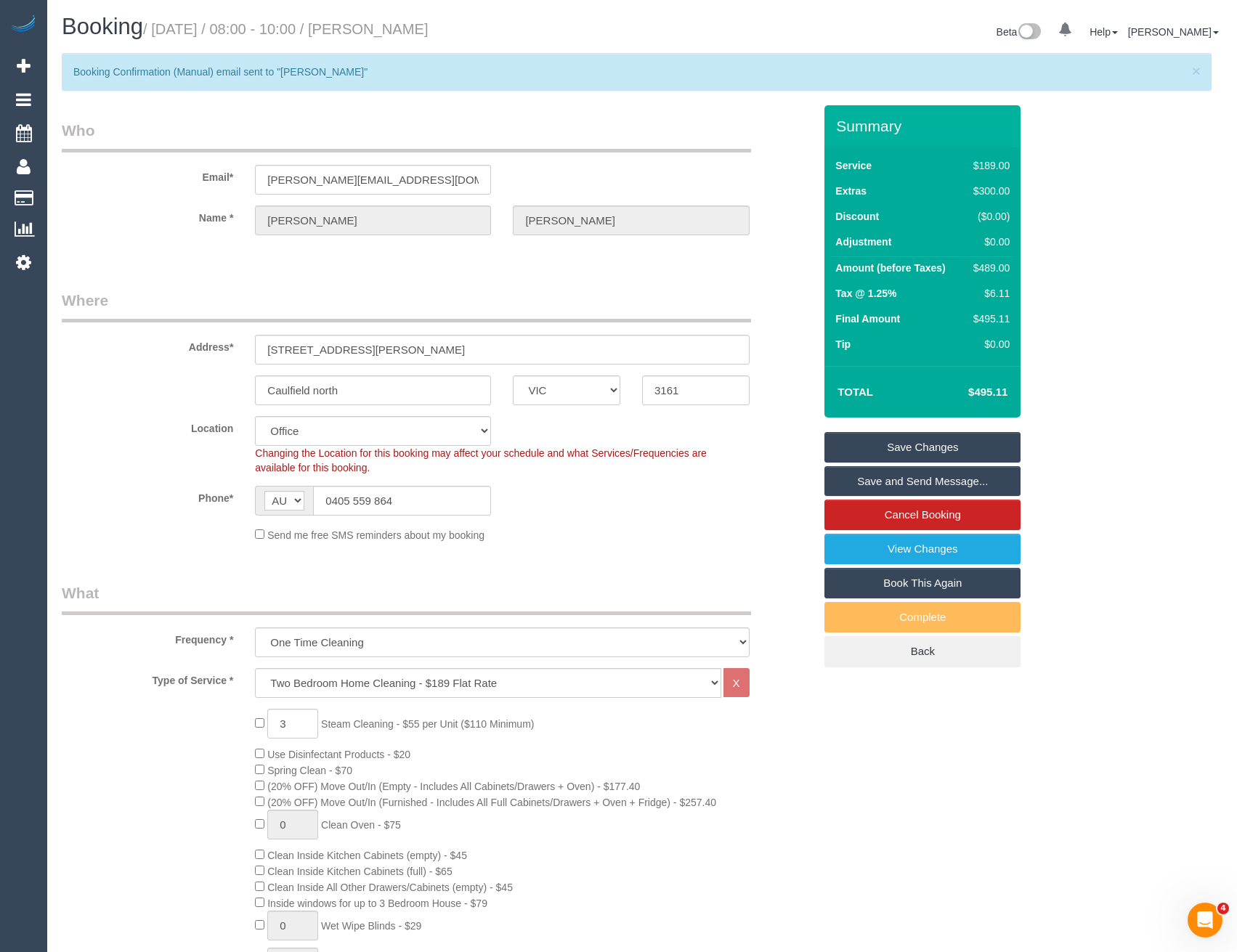
click at [891, 454] on link "Save Changes" at bounding box center [923, 447] width 196 height 30
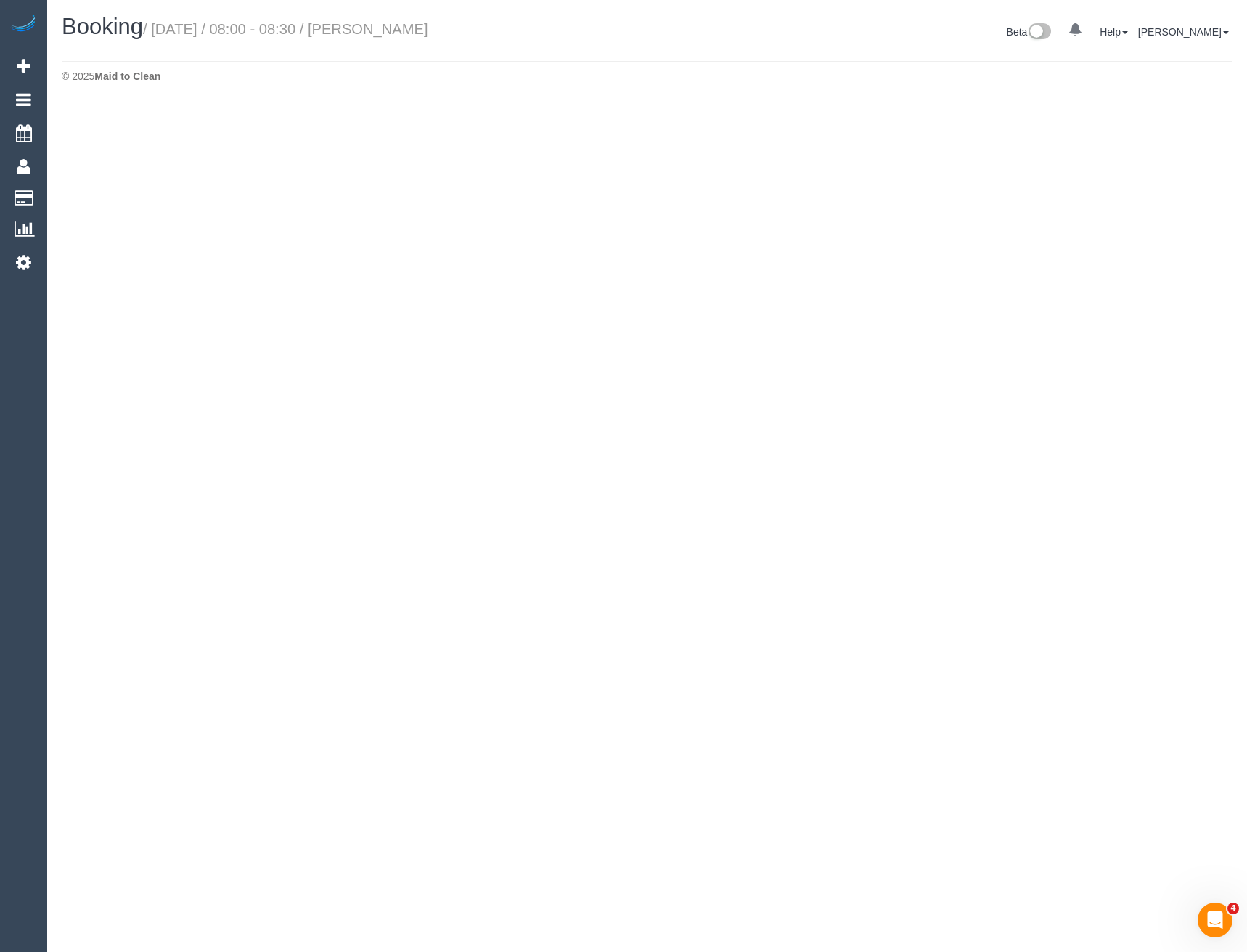
select select "VIC"
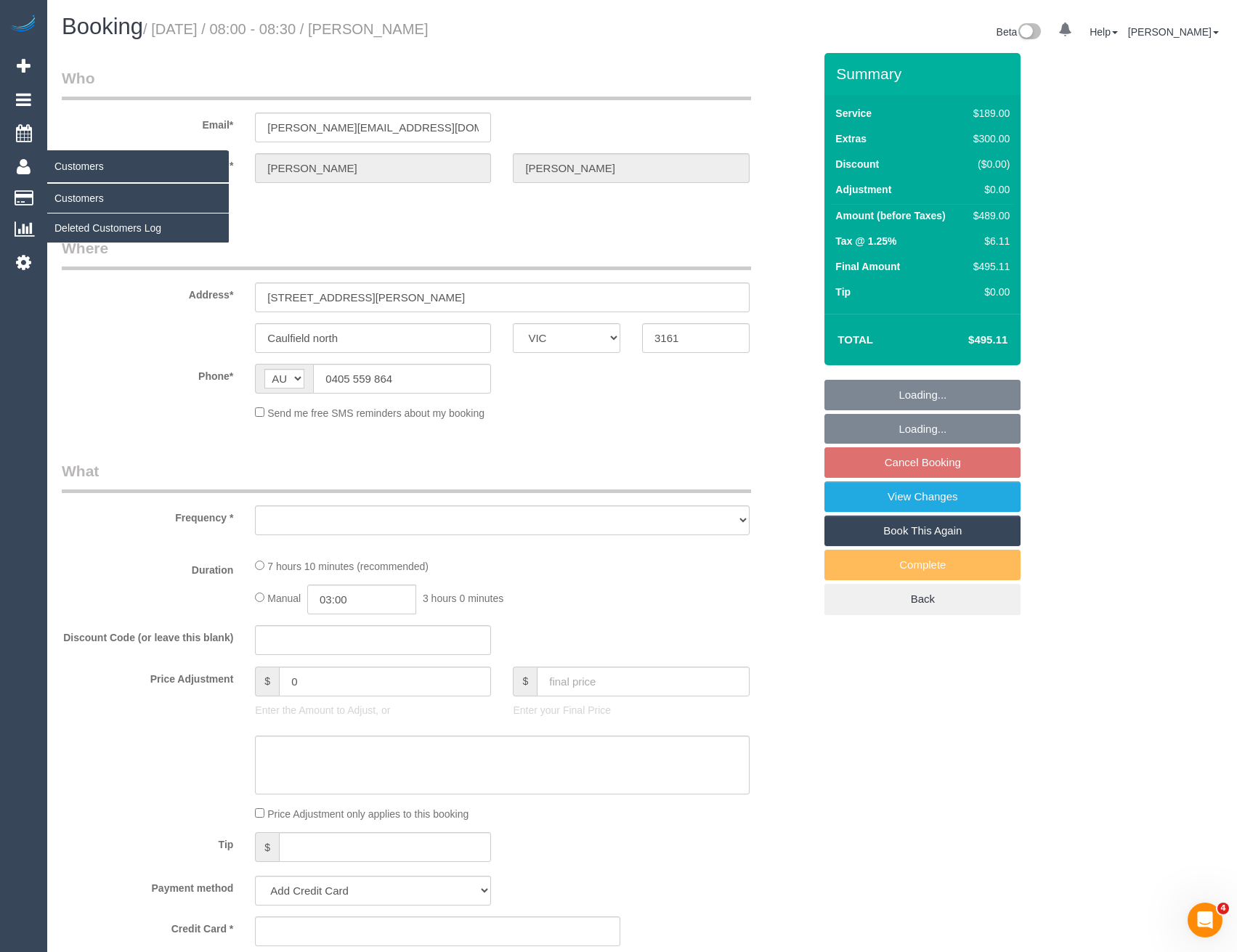
select select "string:stripe-pm_1S6i1D2GScqysDRVw8wn1IZk"
select select "object:13583"
select select "number:29"
select select "number:14"
select select "number:19"
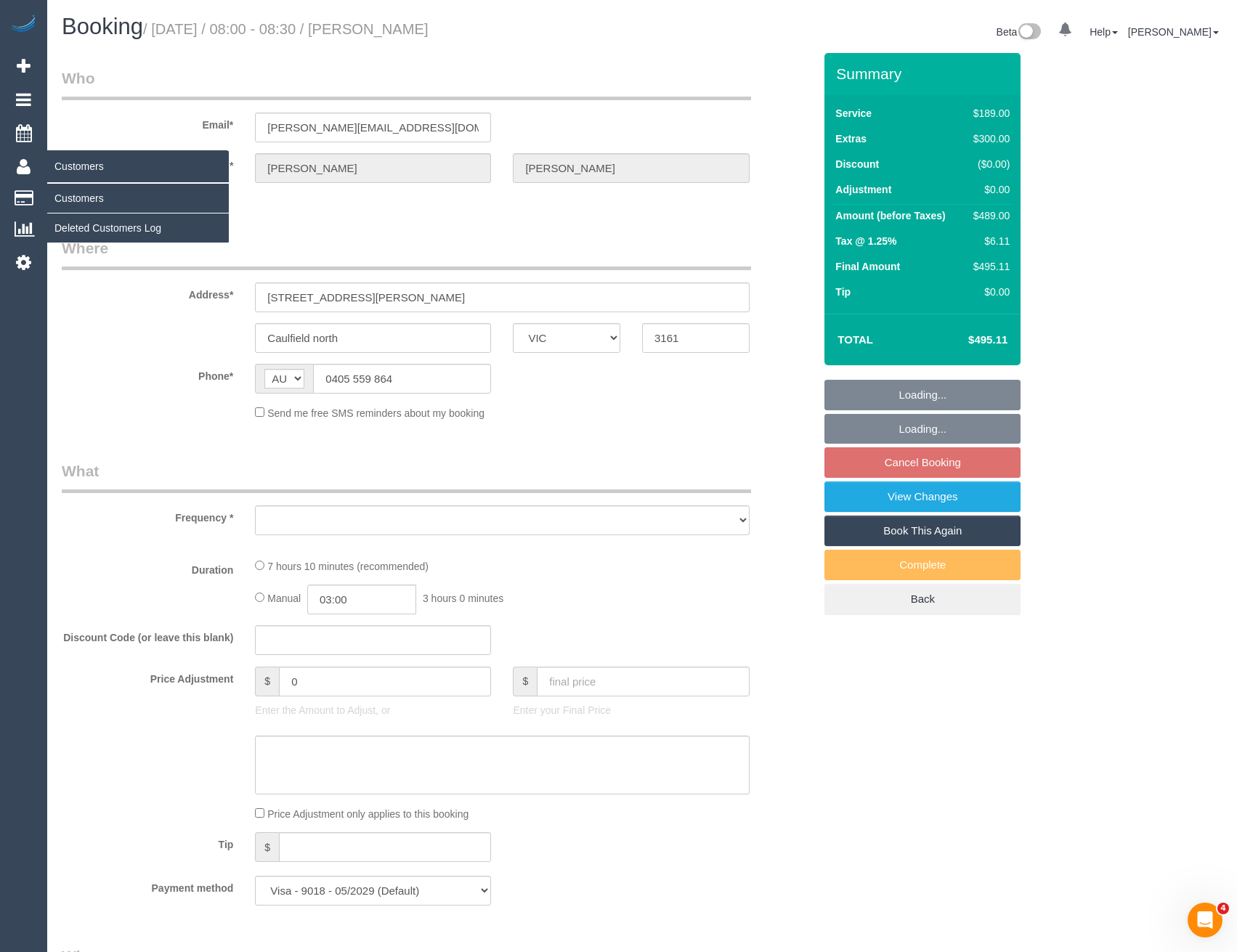
select select "number:36"
select select "number:13"
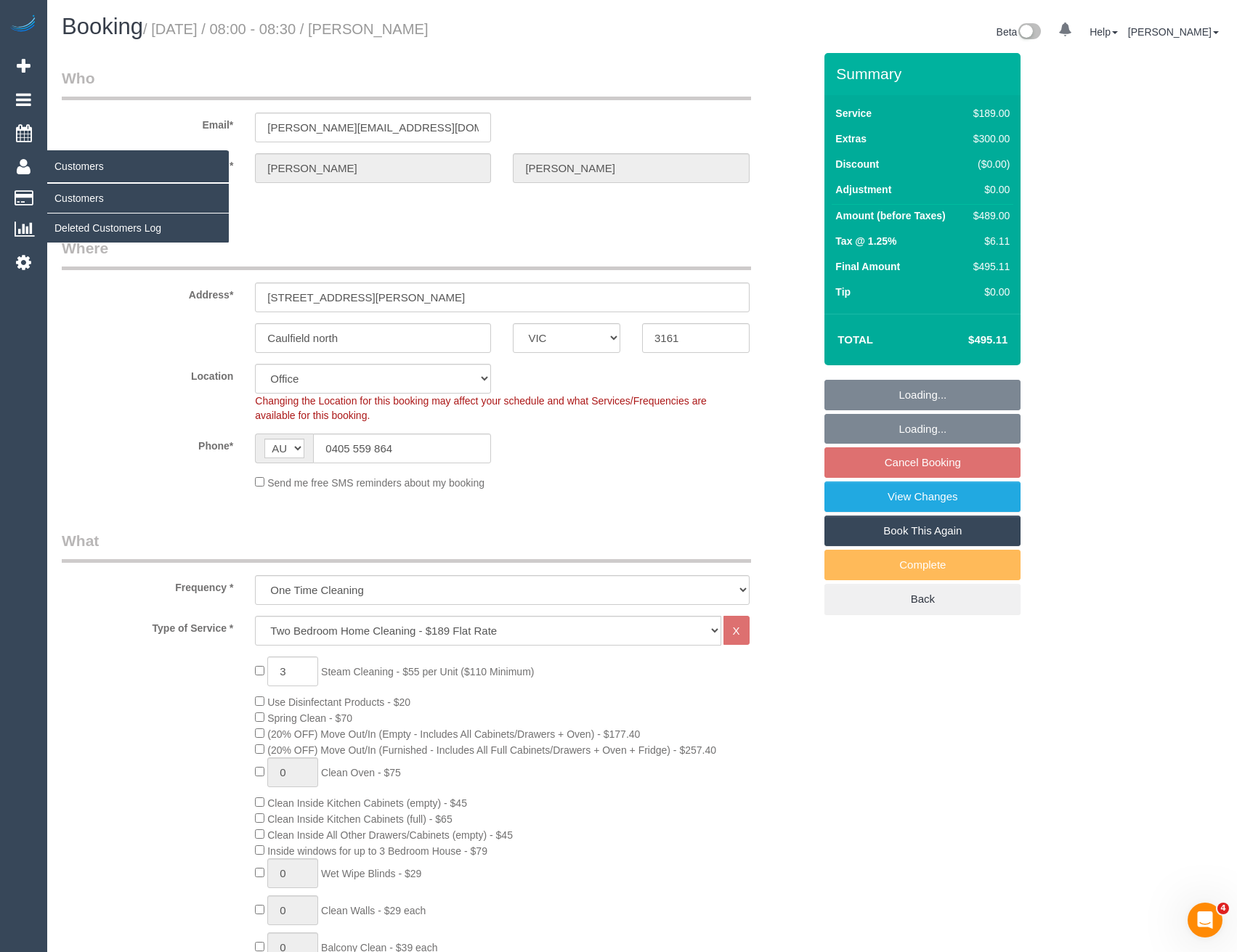
select select "object:15118"
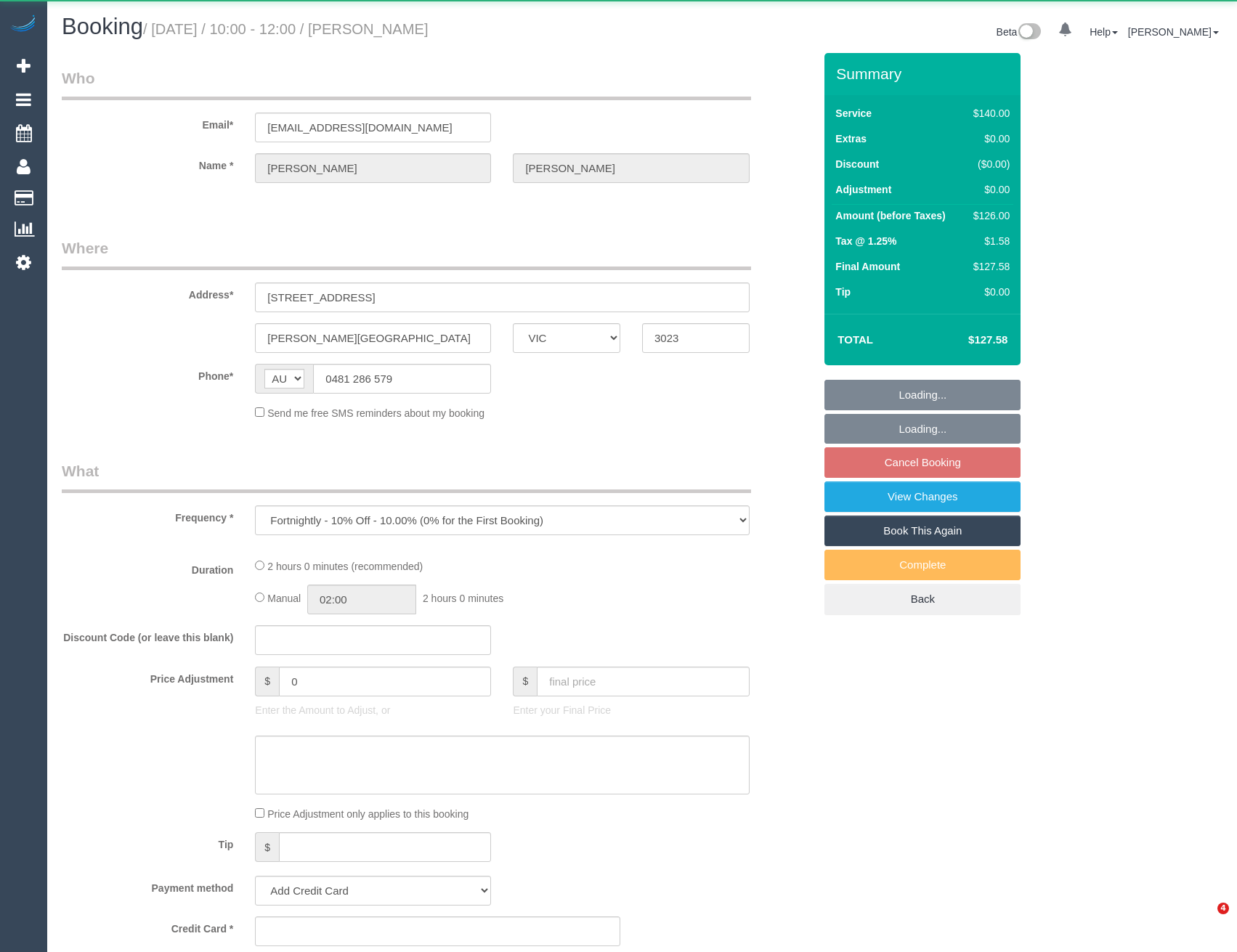
select select "VIC"
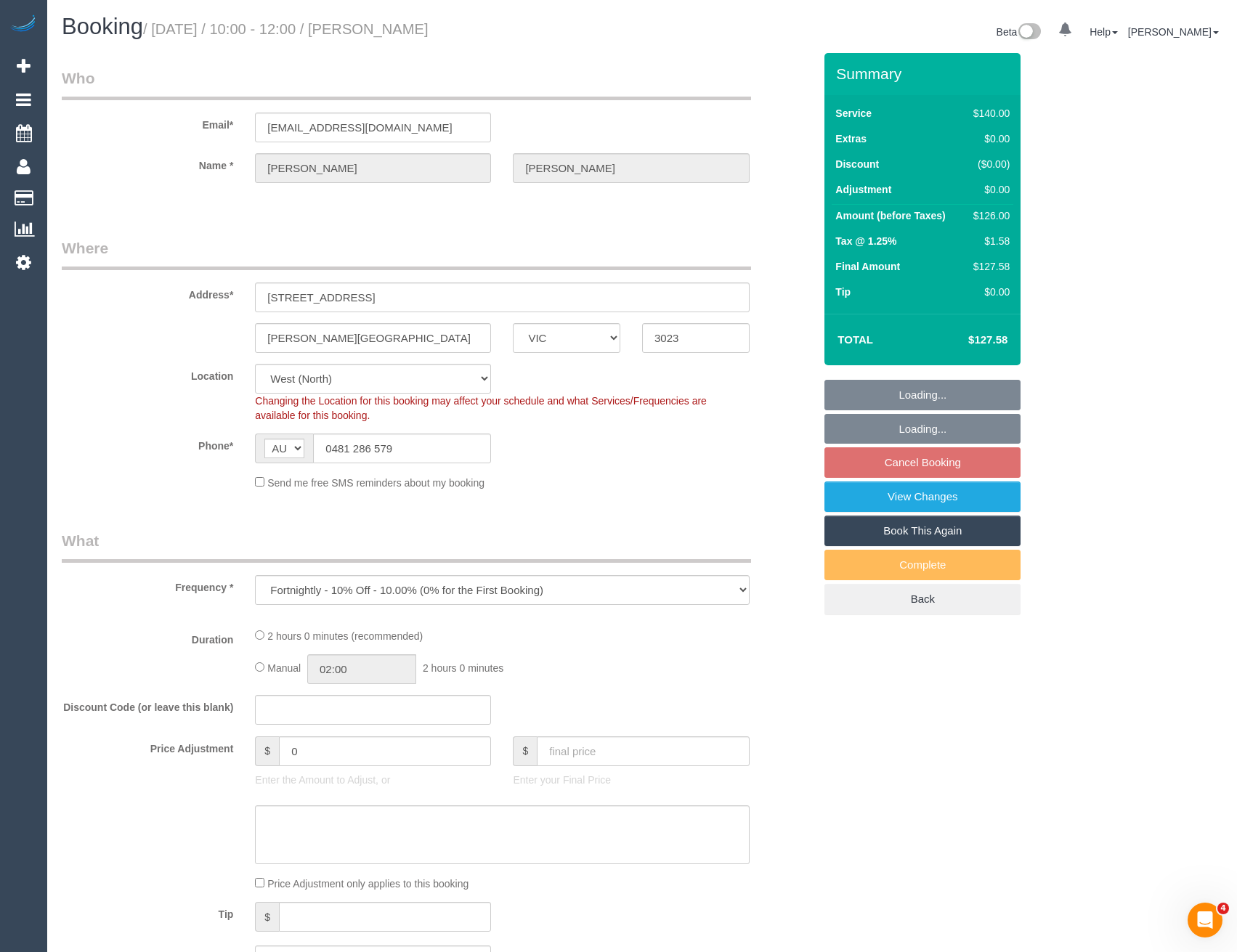
select select "object:604"
select select "spot1"
select select "string:stripe-pm_1Rqmtu2GScqysDRVgDkbjsr6"
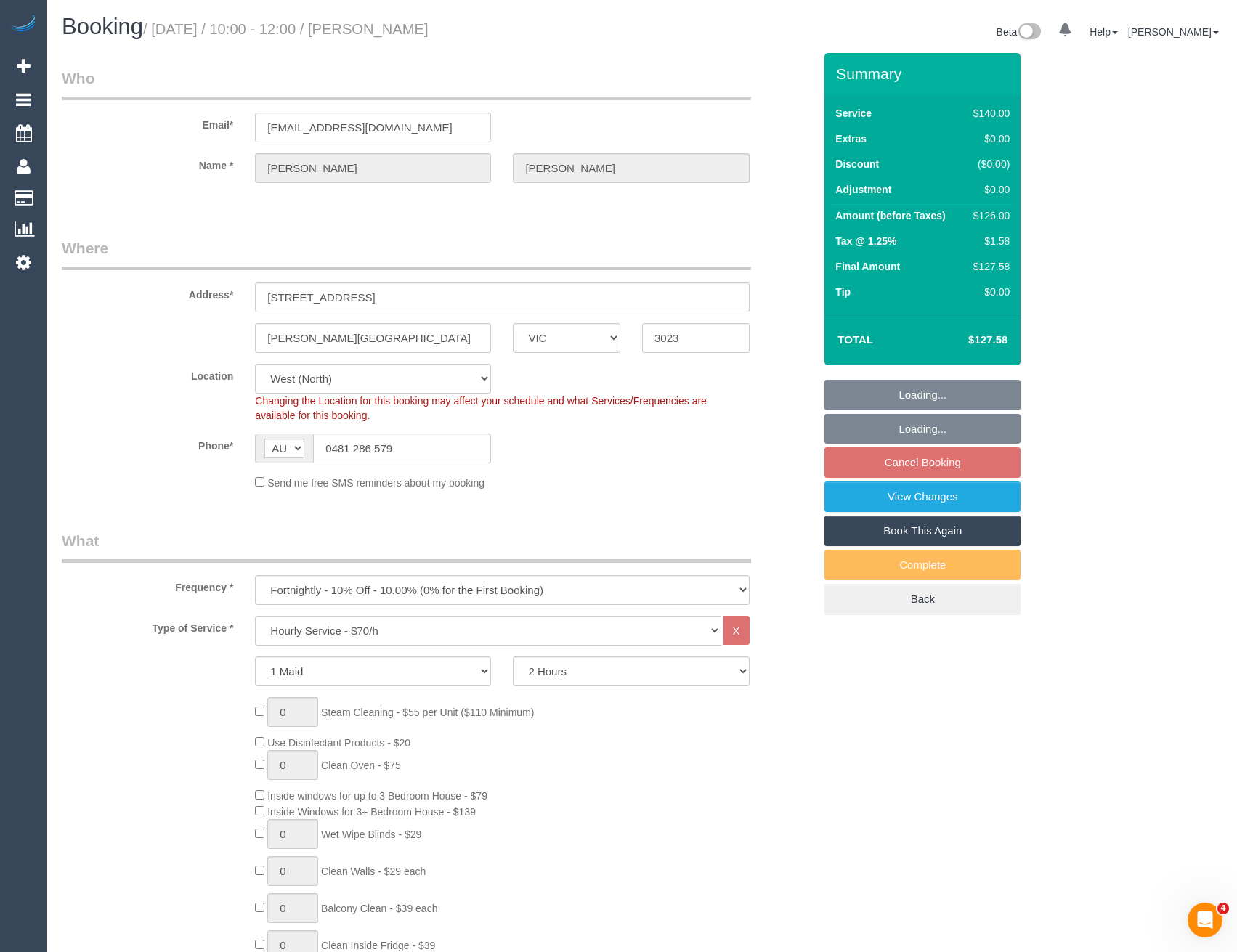
select select "number:28"
select select "number:14"
select select "number:19"
select select "number:25"
select select "number:34"
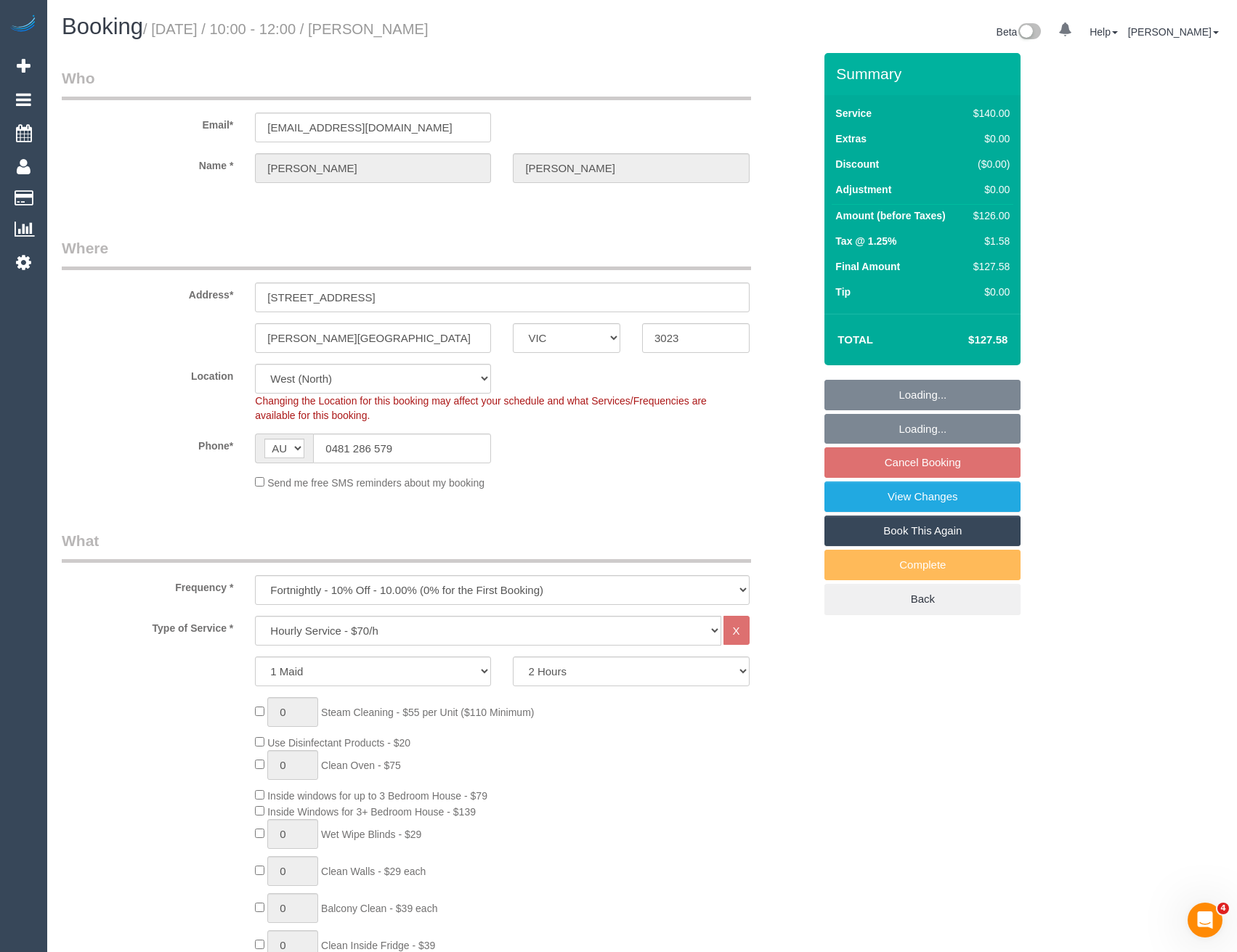
select select "number:13"
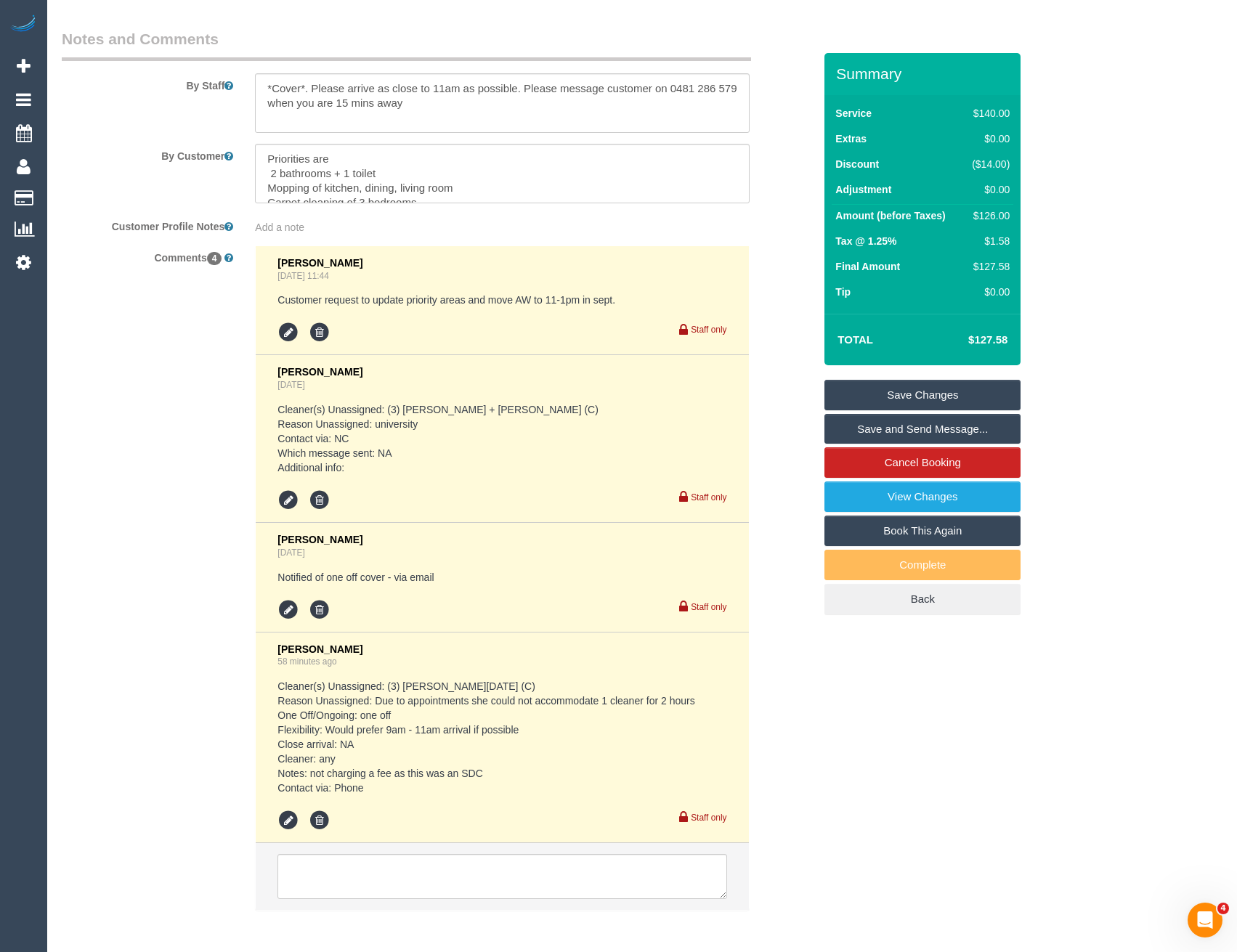
scroll to position [2420, 0]
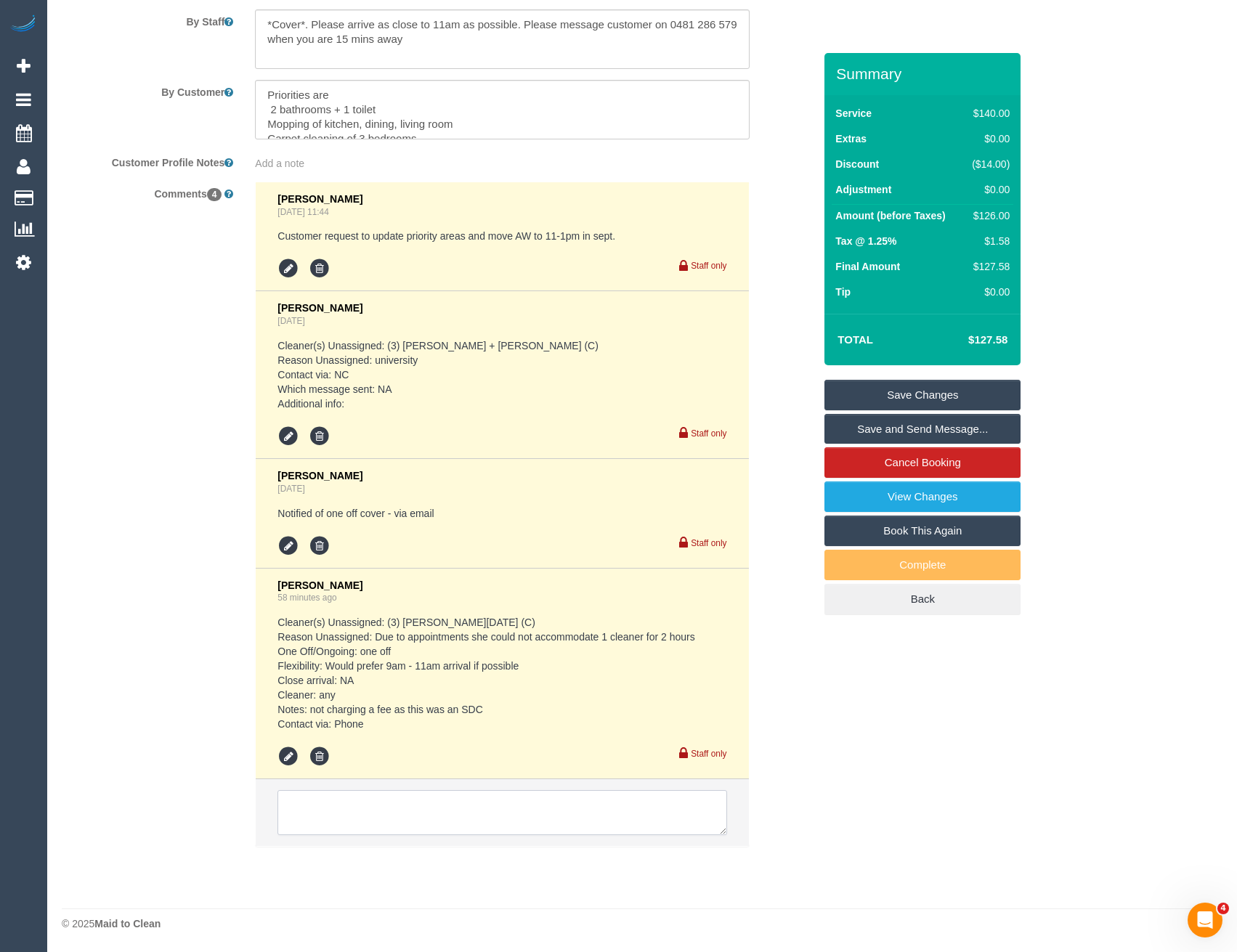
click at [376, 814] on textarea at bounding box center [501, 812] width 449 height 45
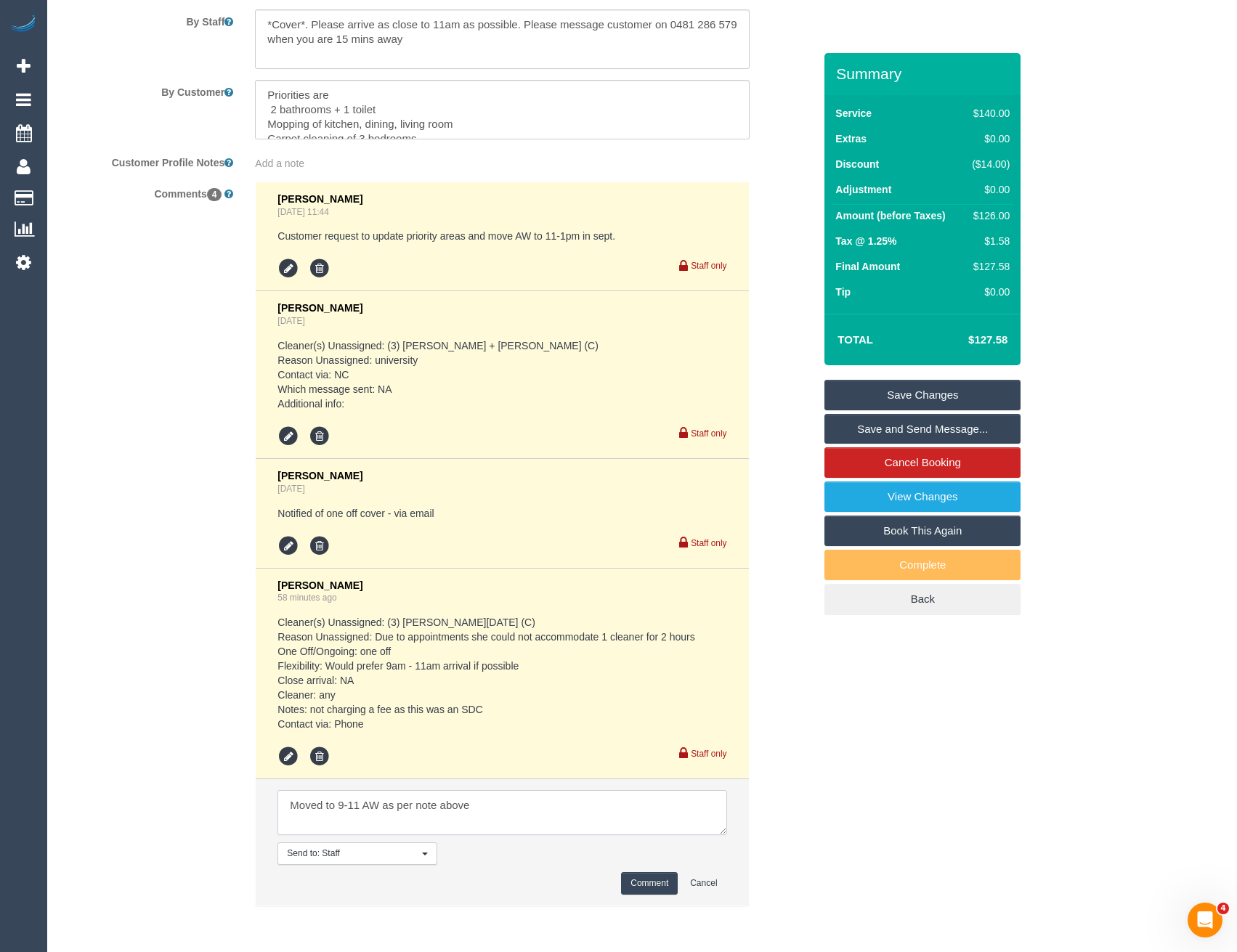
type textarea "Moved to 9-11 AW as per note above"
click at [652, 881] on button "Comment" at bounding box center [649, 883] width 57 height 22
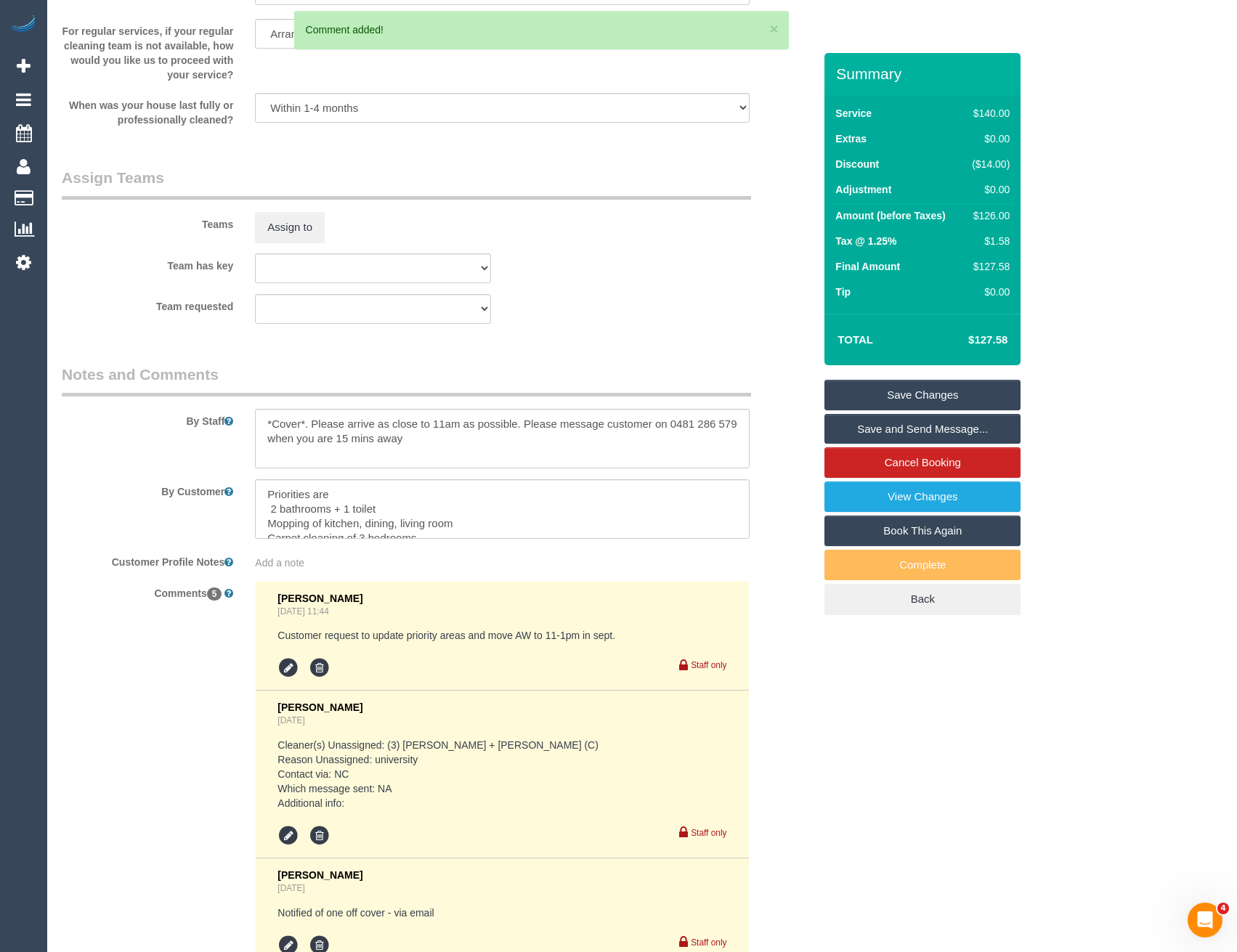
scroll to position [1984, 0]
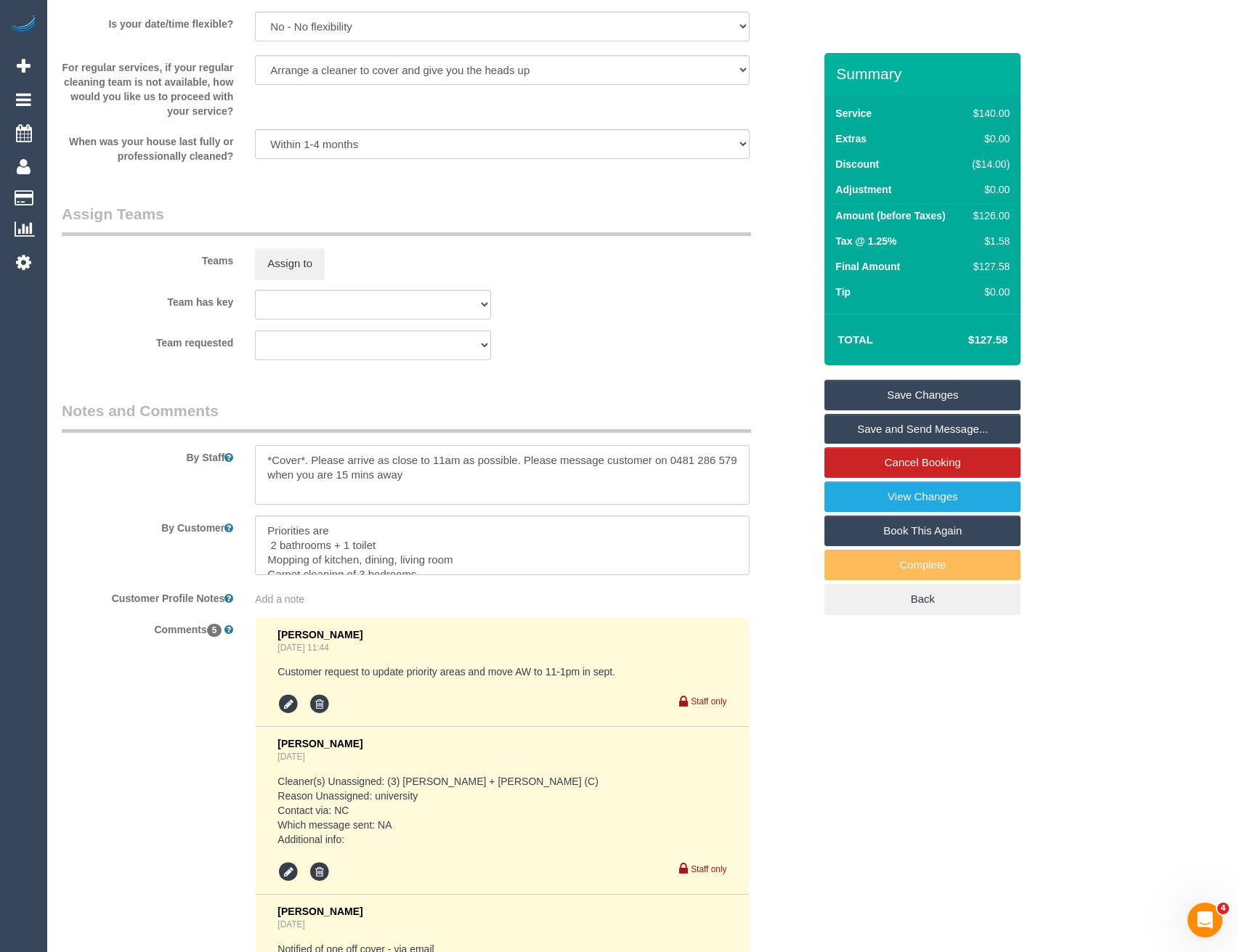
drag, startPoint x: 503, startPoint y: 459, endPoint x: 312, endPoint y: 457, distance: 191.0
click at [312, 457] on textarea at bounding box center [501, 475] width 494 height 59
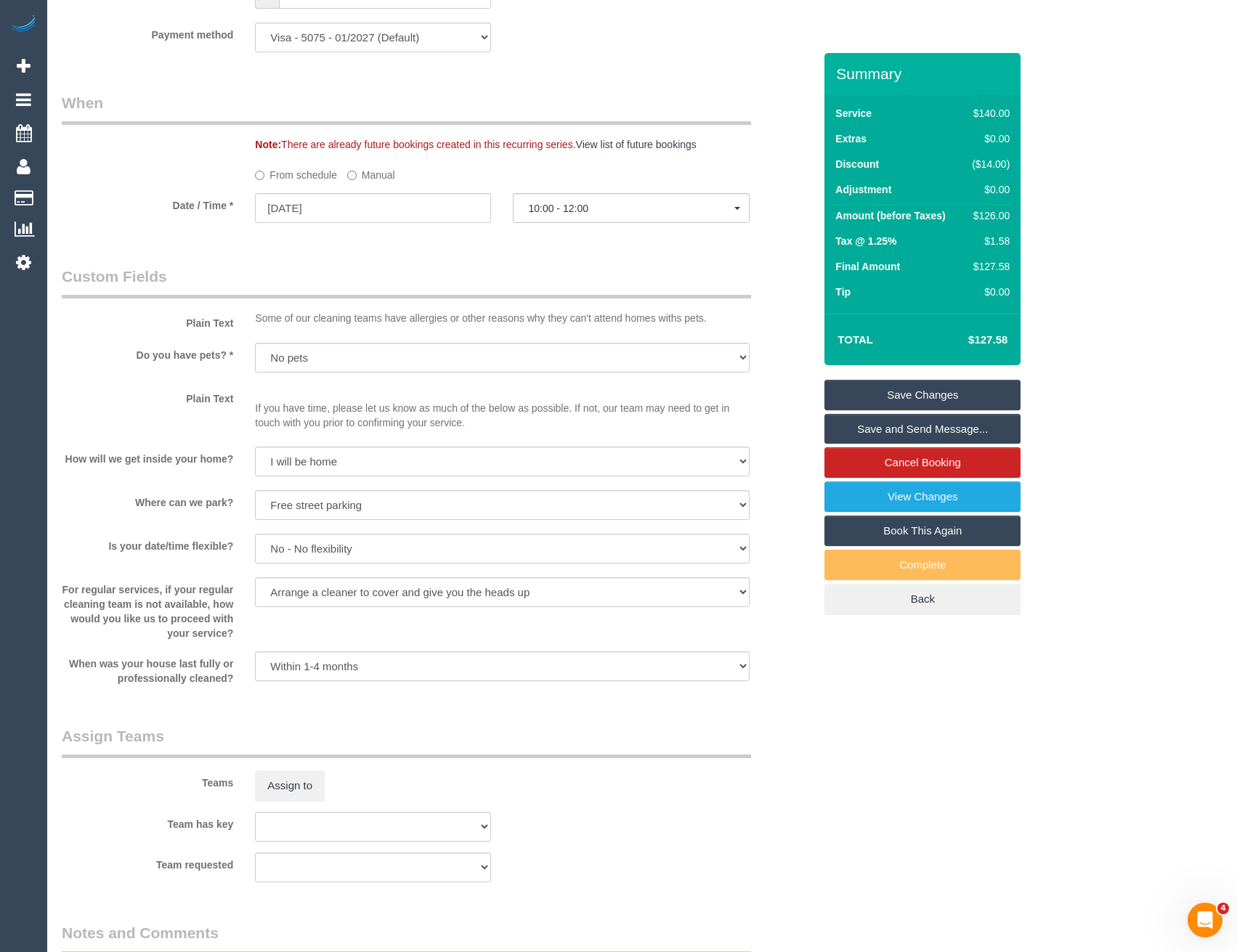
scroll to position [1331, 0]
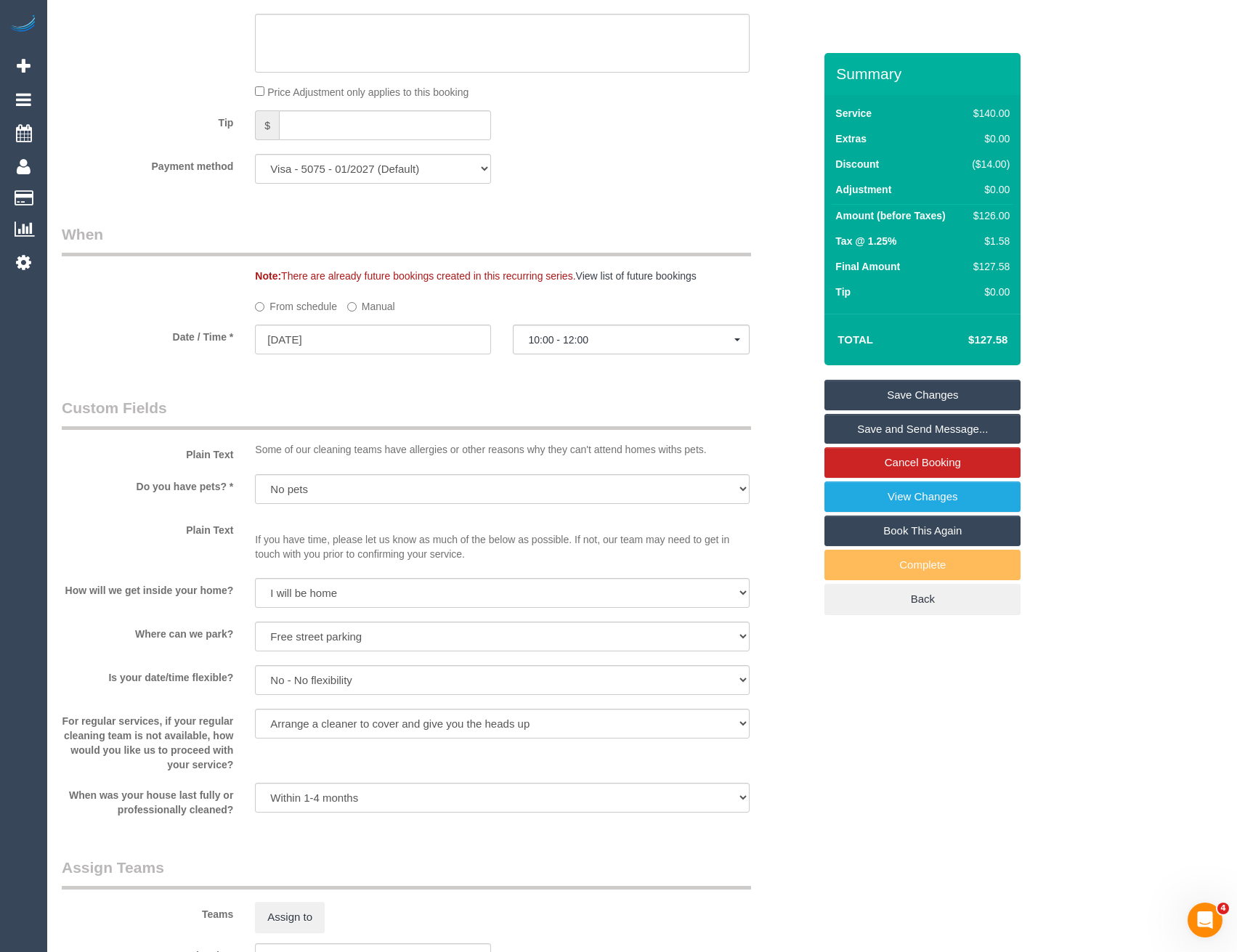
type textarea "*Cover*. . Please message customer on 0481 286 579 when you are 15 mins away"
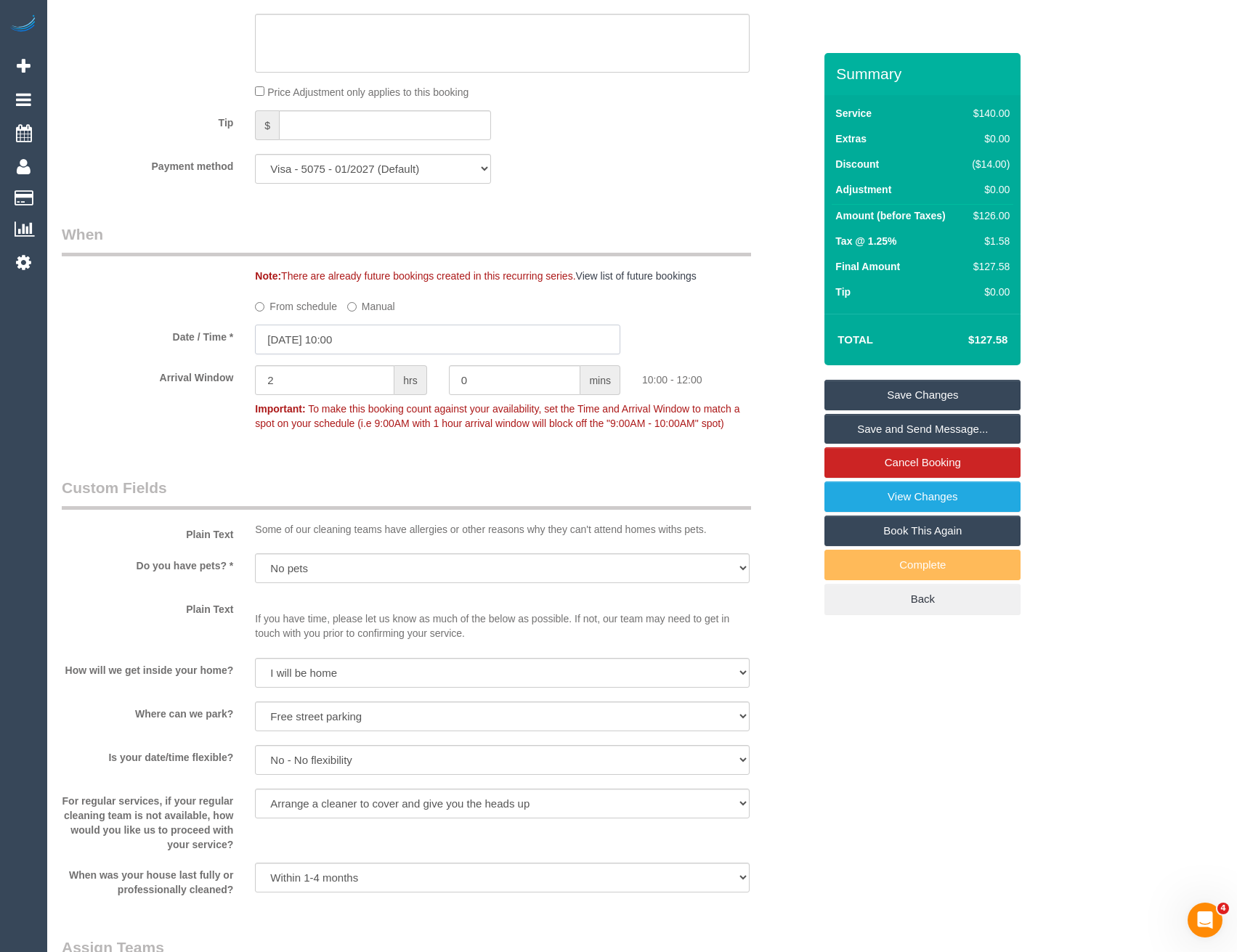
click at [366, 340] on input "20/09/2025 10:00" at bounding box center [437, 340] width 365 height 30
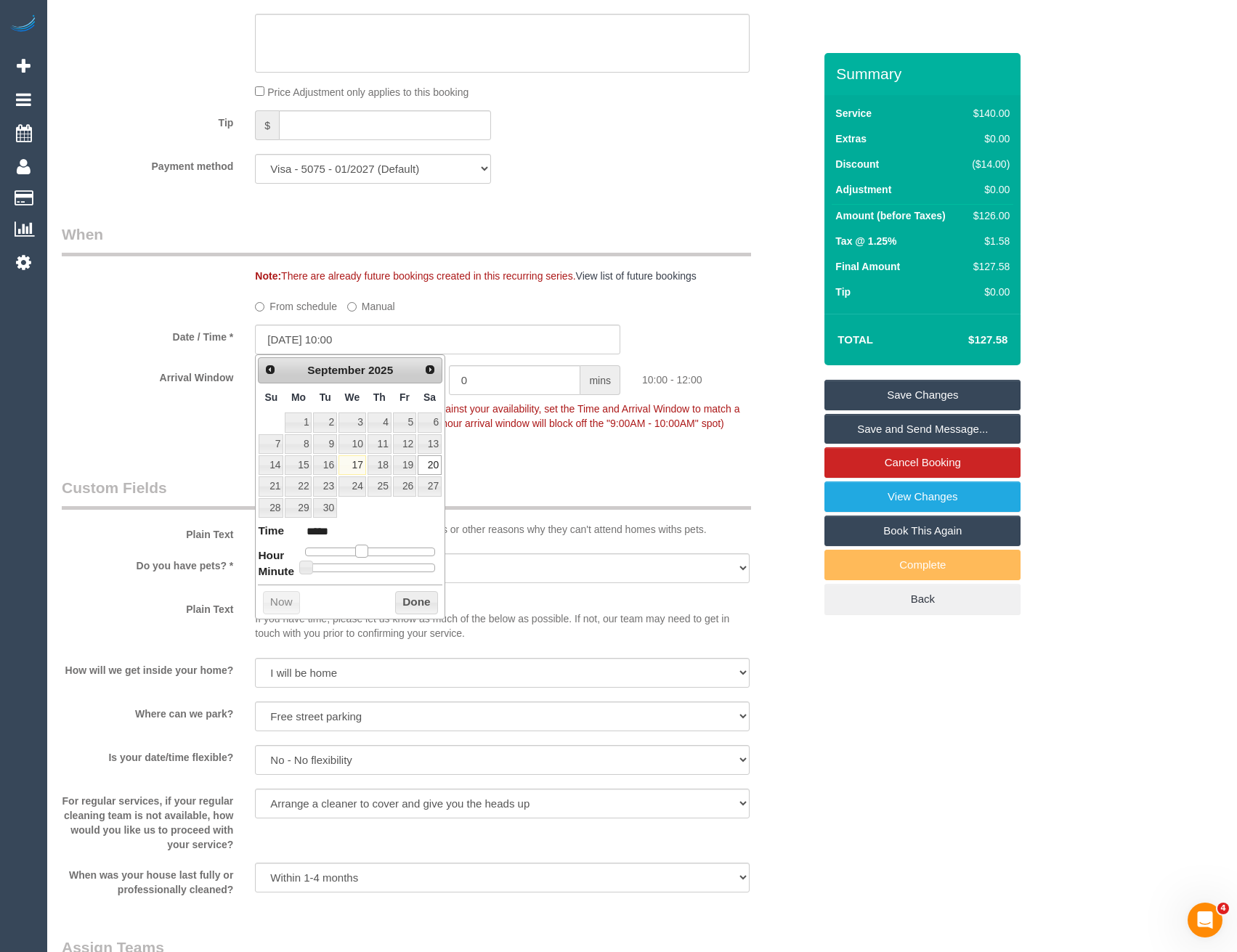
type input "20/09/2025 09:00"
type input "*****"
click at [360, 551] on span at bounding box center [356, 551] width 13 height 13
click at [402, 599] on button "Done" at bounding box center [416, 603] width 43 height 23
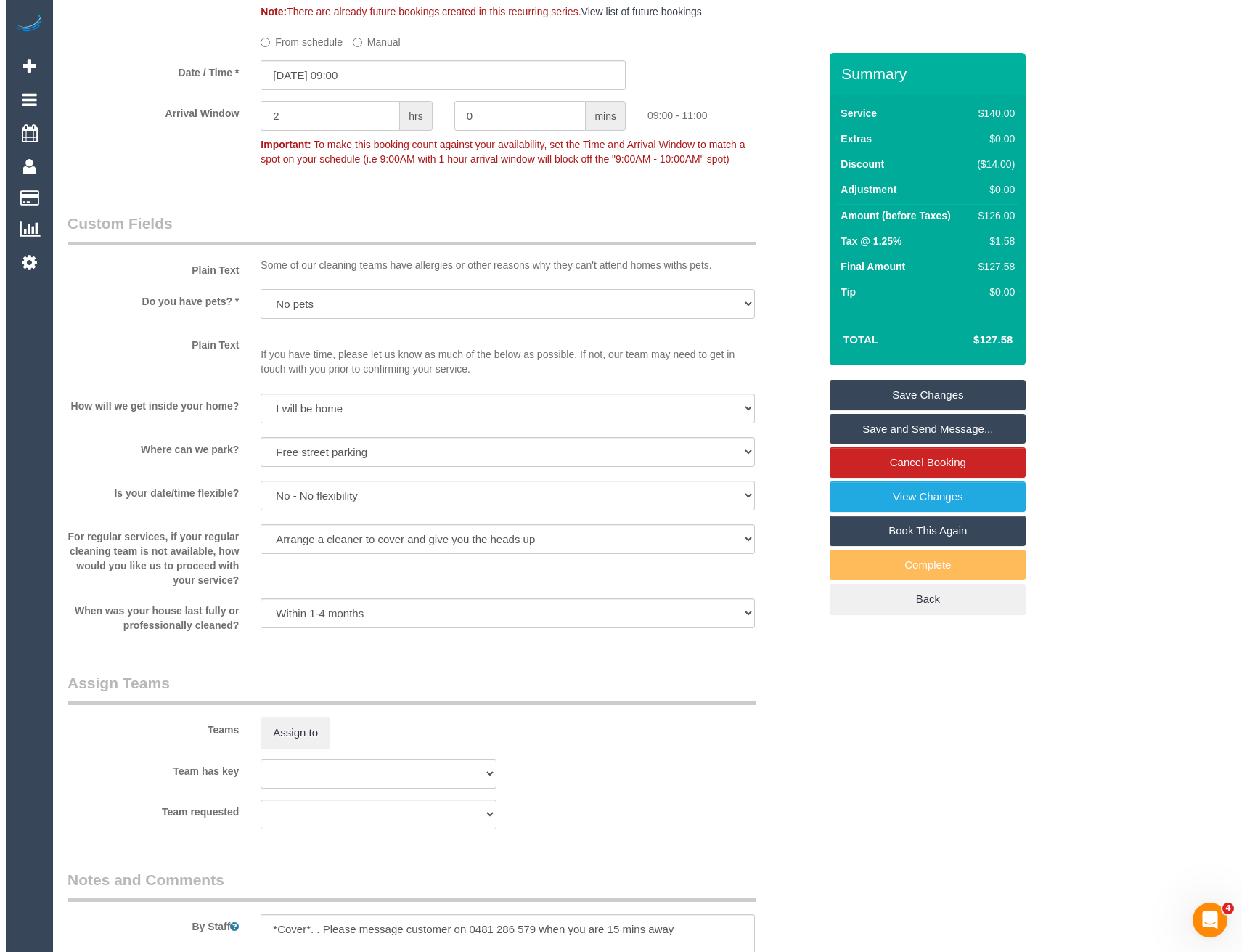
scroll to position [1839, 0]
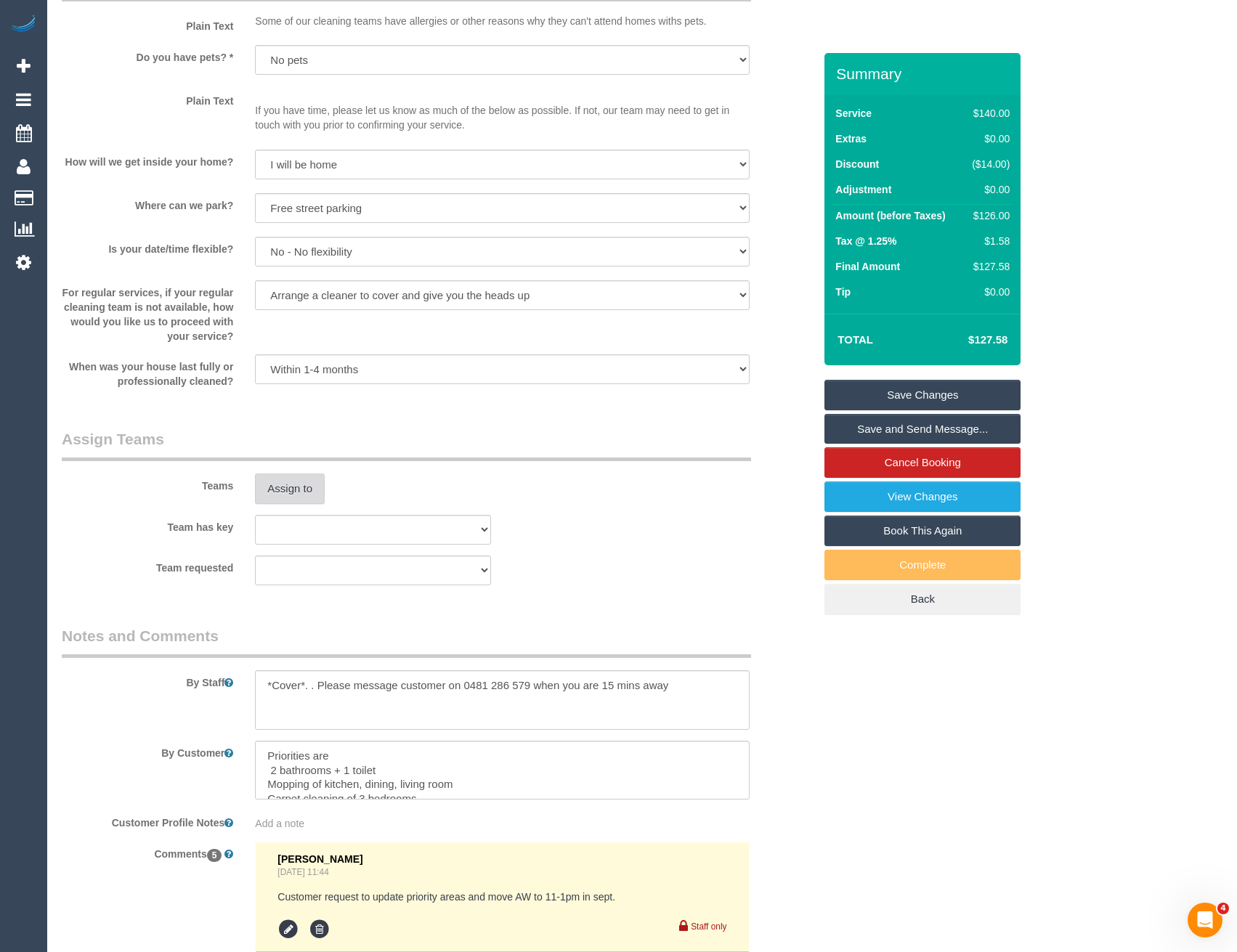
click at [284, 489] on button "Assign to" at bounding box center [289, 488] width 70 height 30
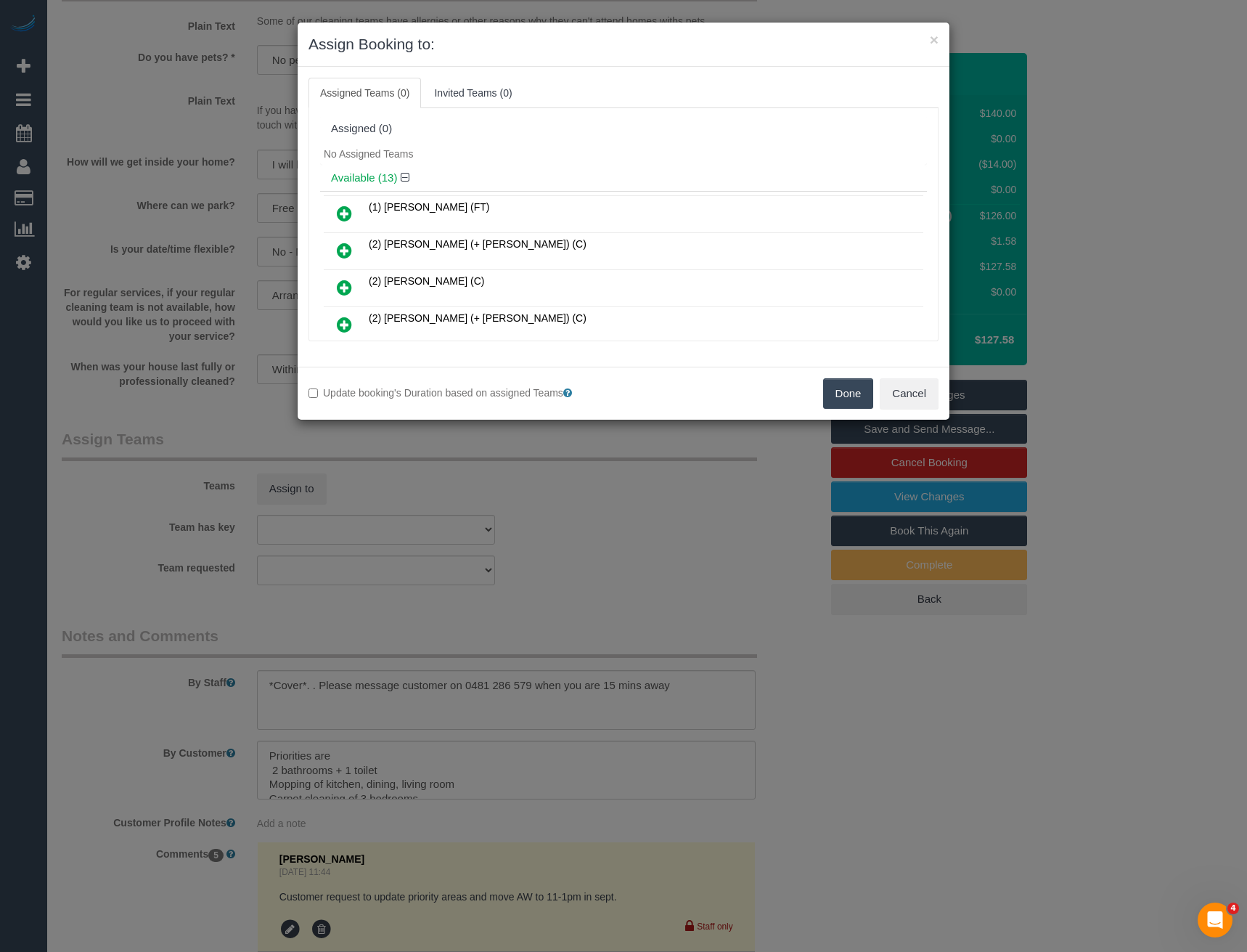
scroll to position [168, 0]
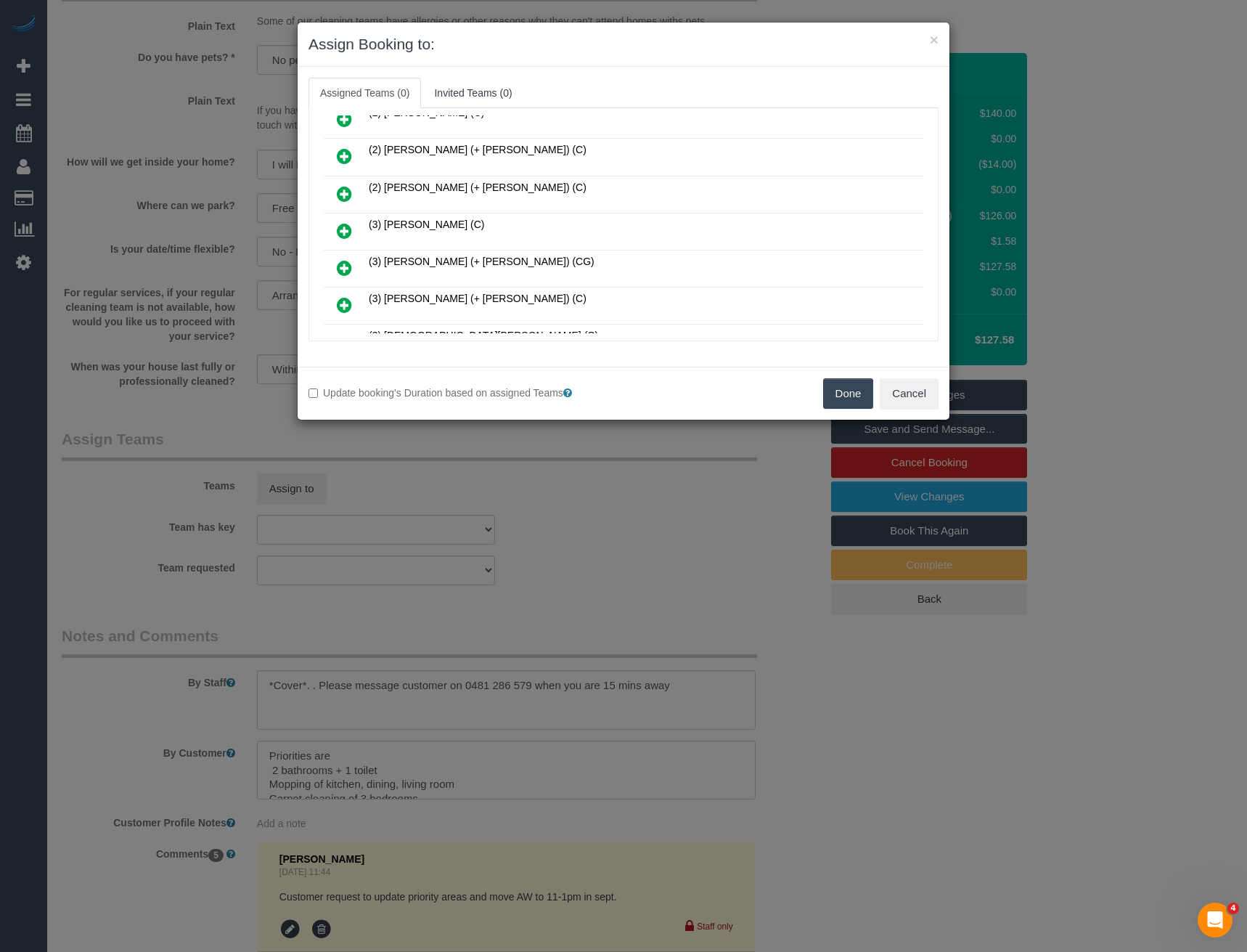
click at [347, 228] on icon at bounding box center [345, 231] width 15 height 17
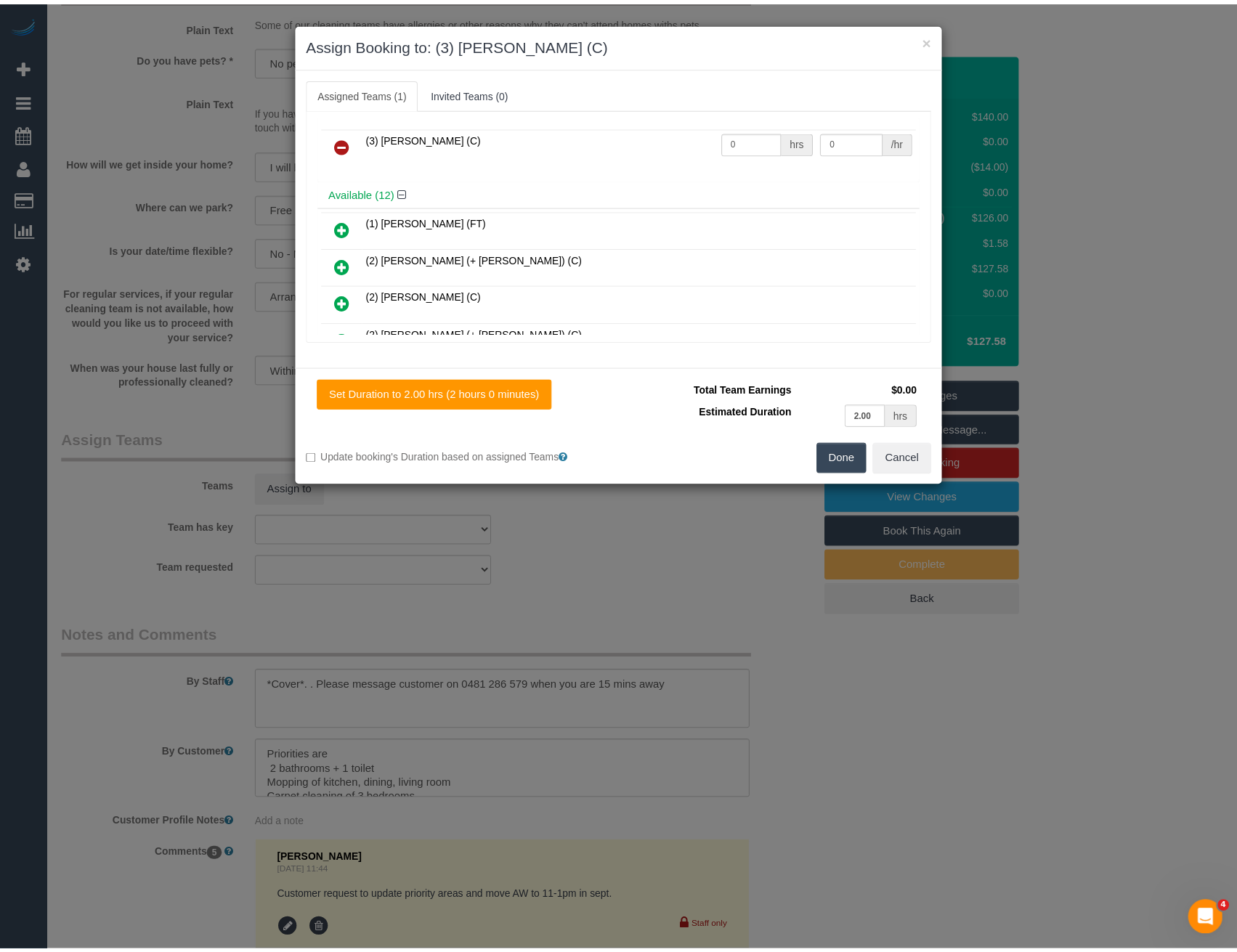
scroll to position [0, 0]
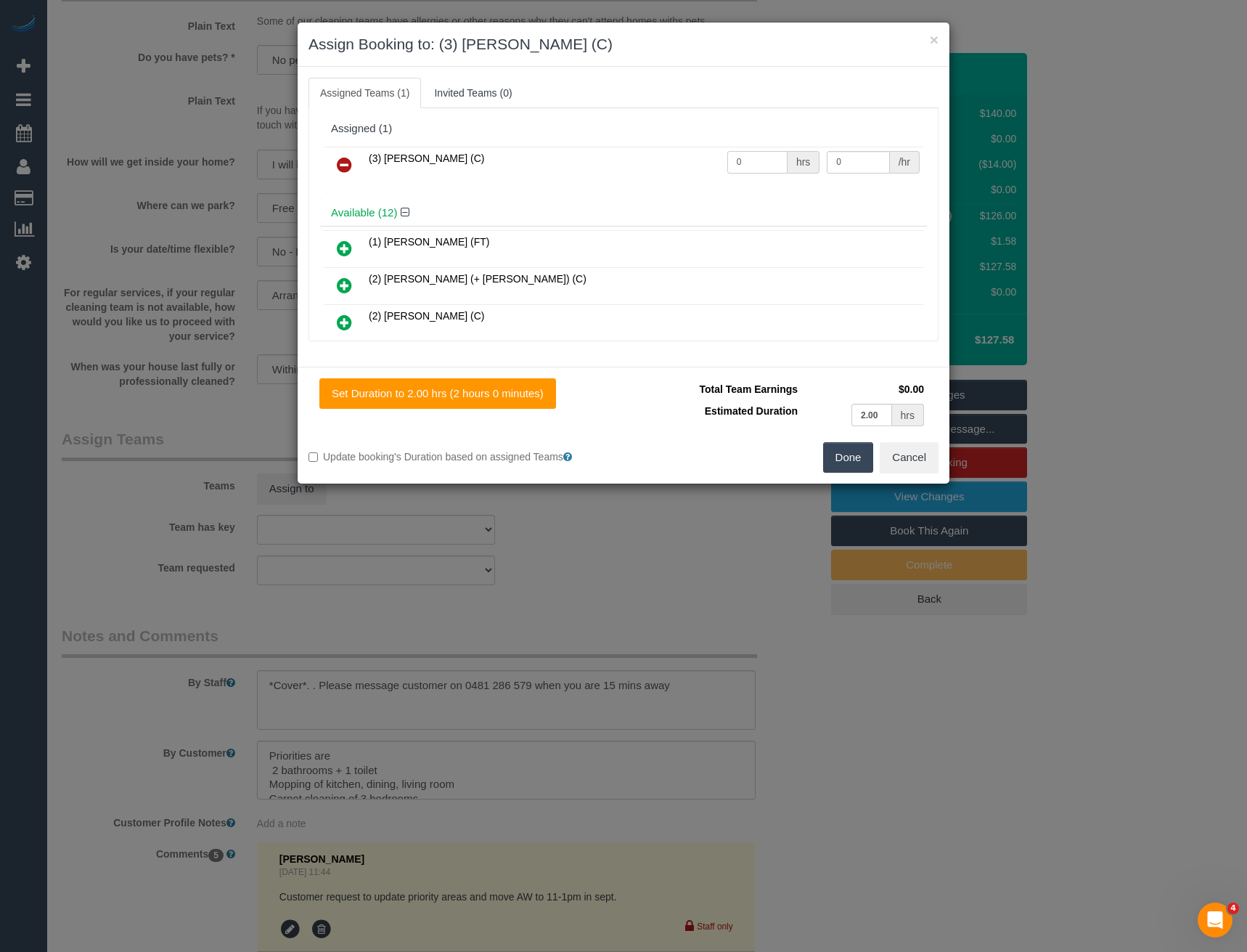
drag, startPoint x: 710, startPoint y: 169, endPoint x: 693, endPoint y: 172, distance: 17.3
click at [695, 171] on tr "(3) Abu Bakar (C) 0 hrs 0 /hr" at bounding box center [624, 165] width 600 height 37
type input "2"
type input "35"
click at [847, 457] on button "Done" at bounding box center [849, 457] width 51 height 30
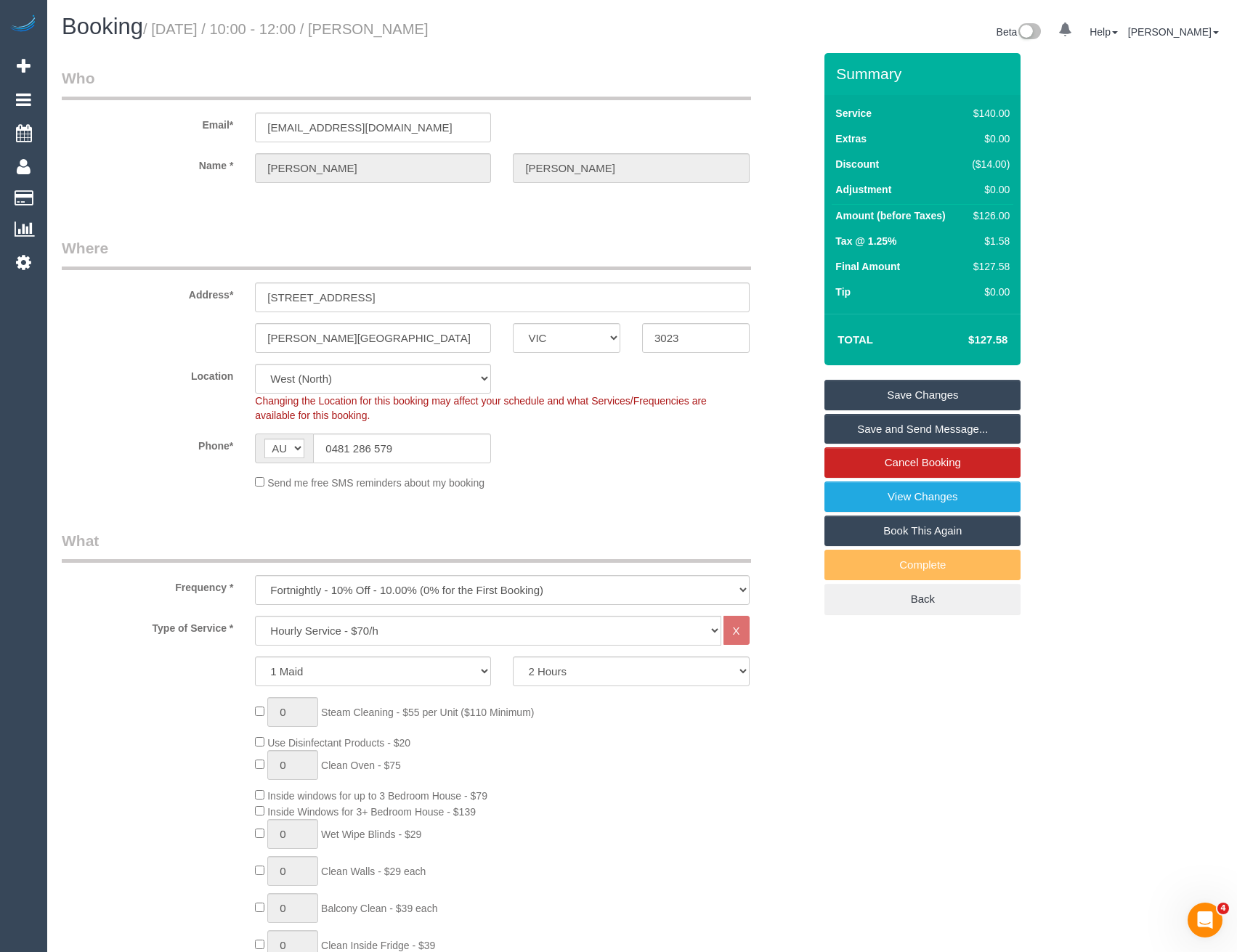
click at [884, 431] on link "Save and Send Message..." at bounding box center [923, 429] width 196 height 30
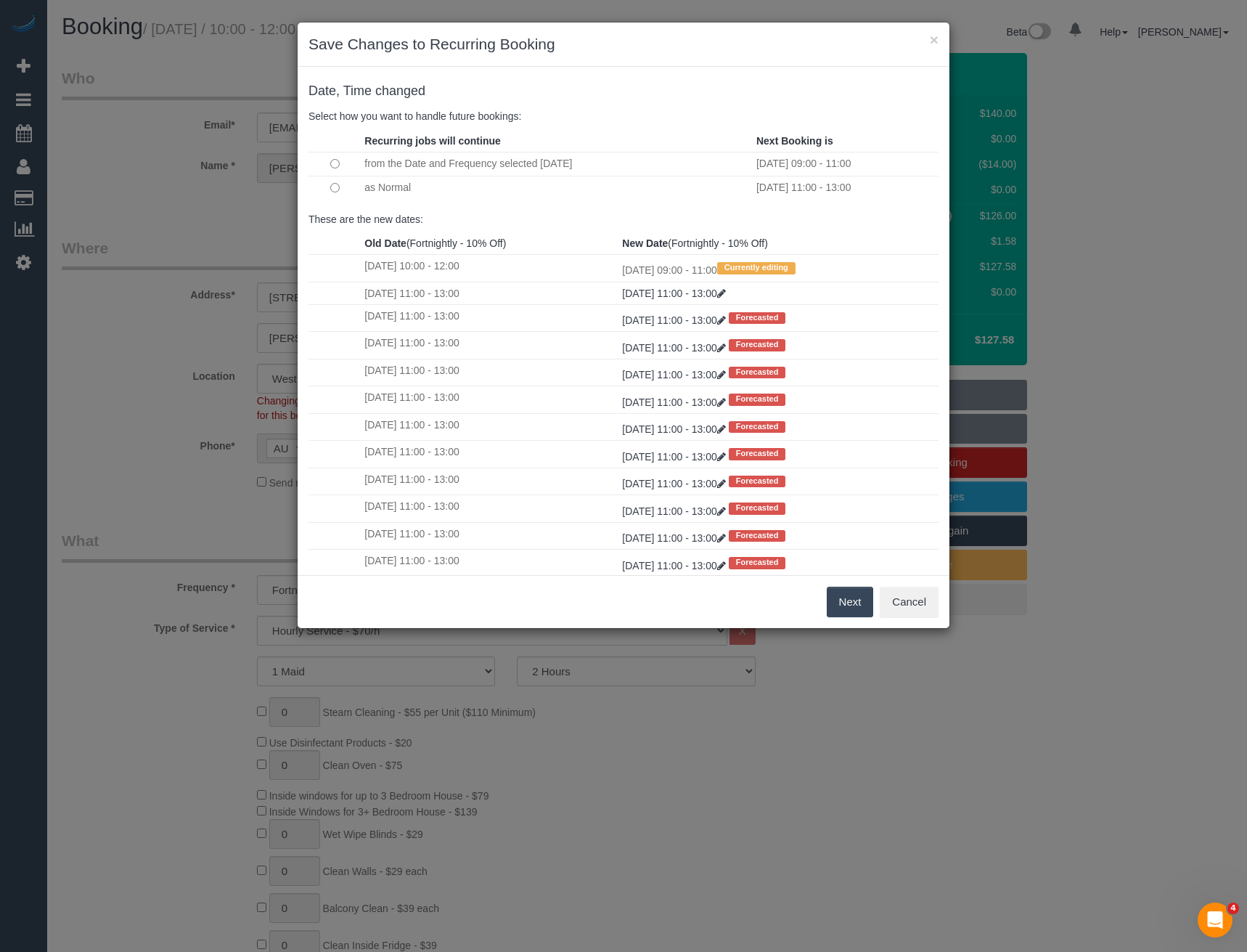
click at [842, 607] on button "Next" at bounding box center [850, 602] width 47 height 30
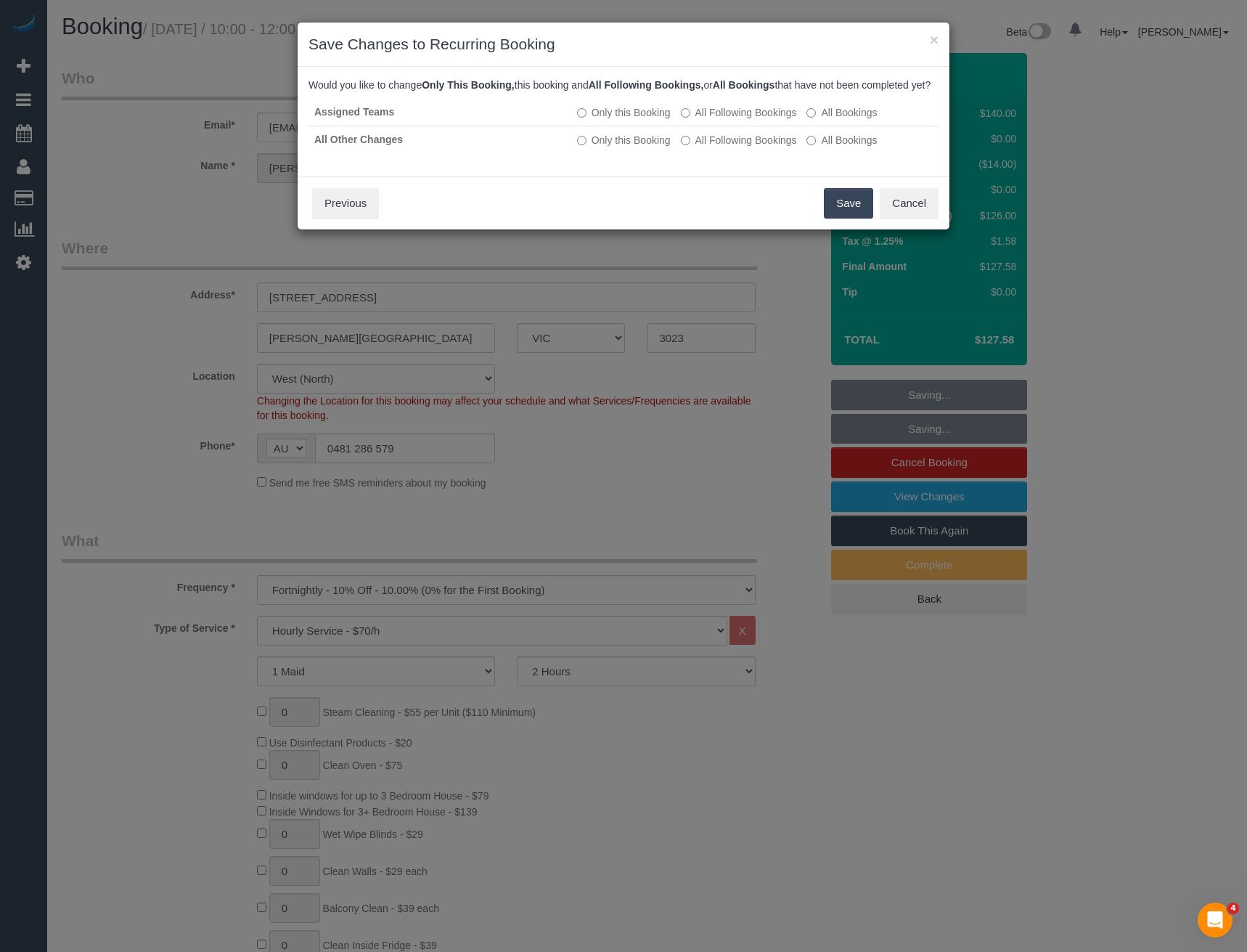
click at [847, 213] on button "Save" at bounding box center [849, 203] width 49 height 30
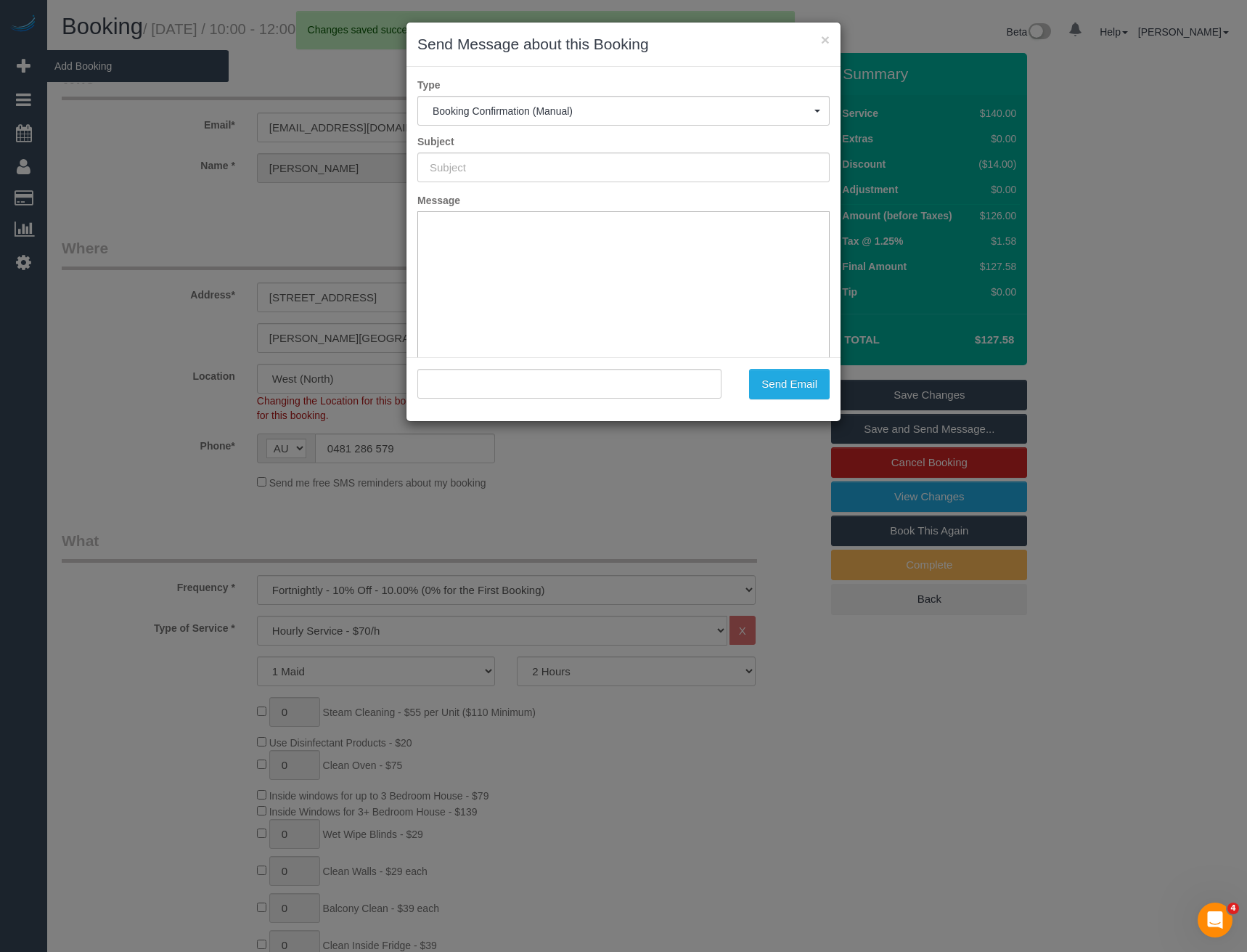
type input "Booking Confirmed"
type input ""Kanika Nakra" <kanikaparasthakur@gmail.com>"
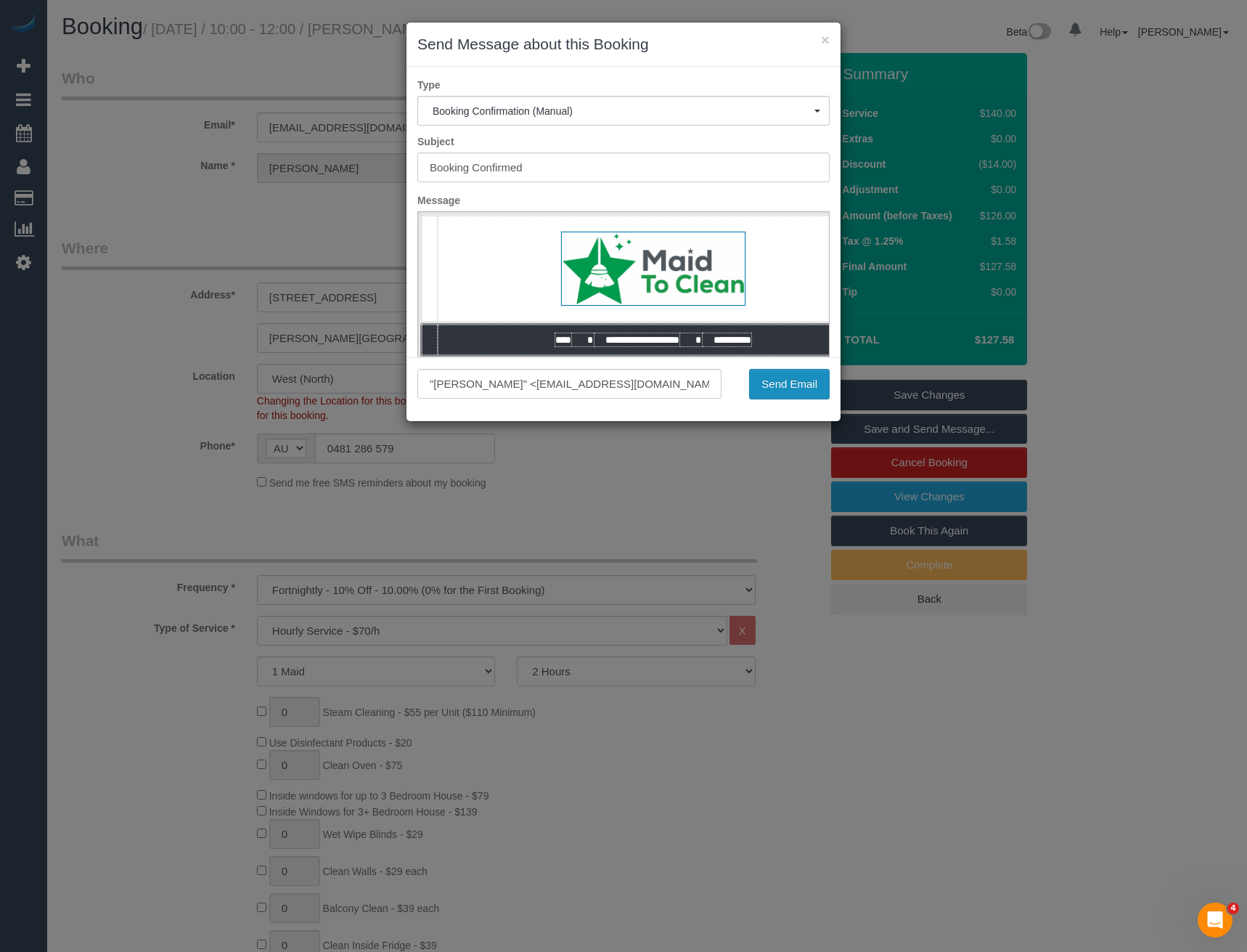
drag, startPoint x: 790, startPoint y: 384, endPoint x: 780, endPoint y: 384, distance: 10.0
click at [790, 384] on button "Send Email" at bounding box center [790, 383] width 81 height 30
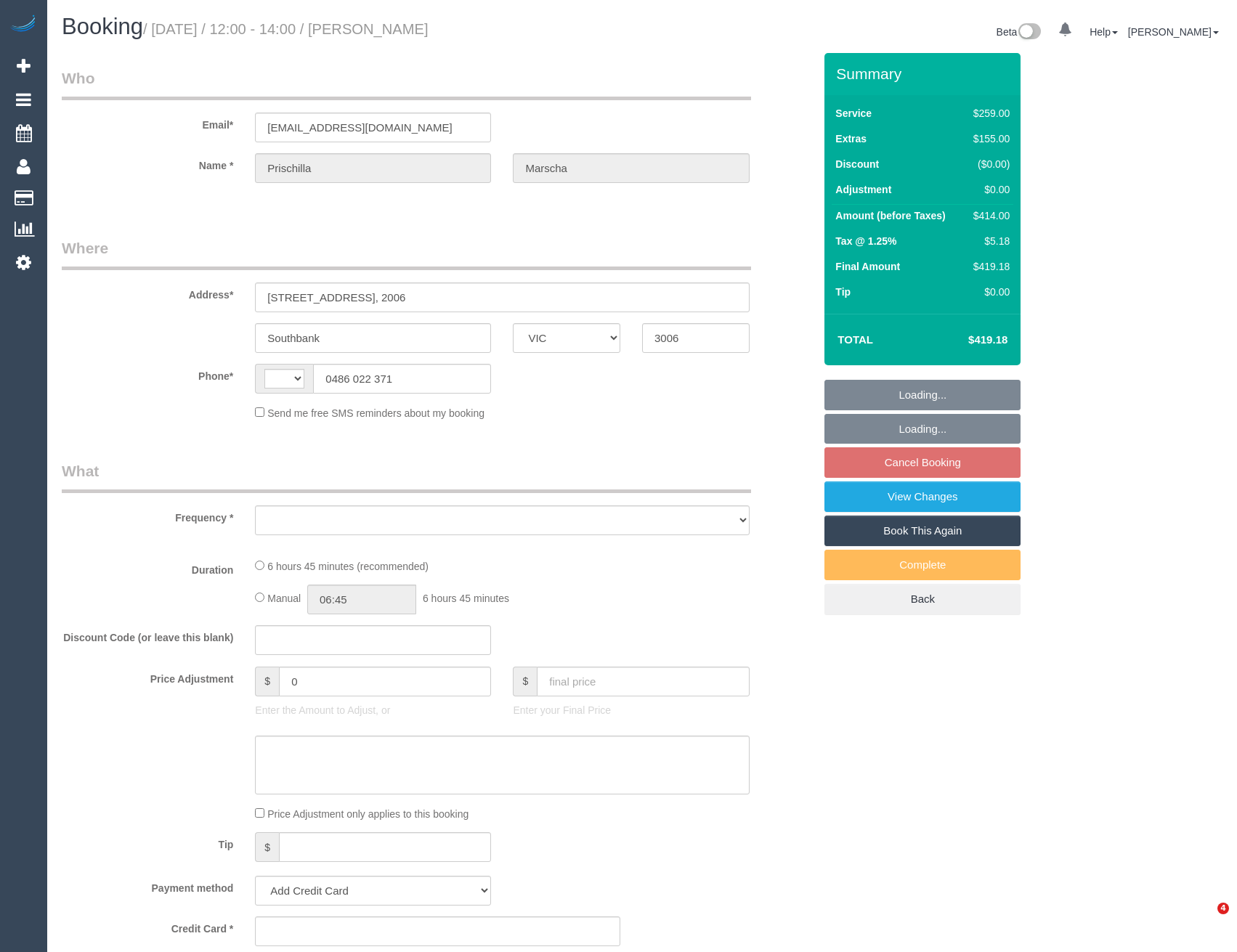
select select "VIC"
select select "string:AU"
select select "object:522"
select select "string:stripe-pm_1S7JNi2GScqysDRV85f9Jg3Q"
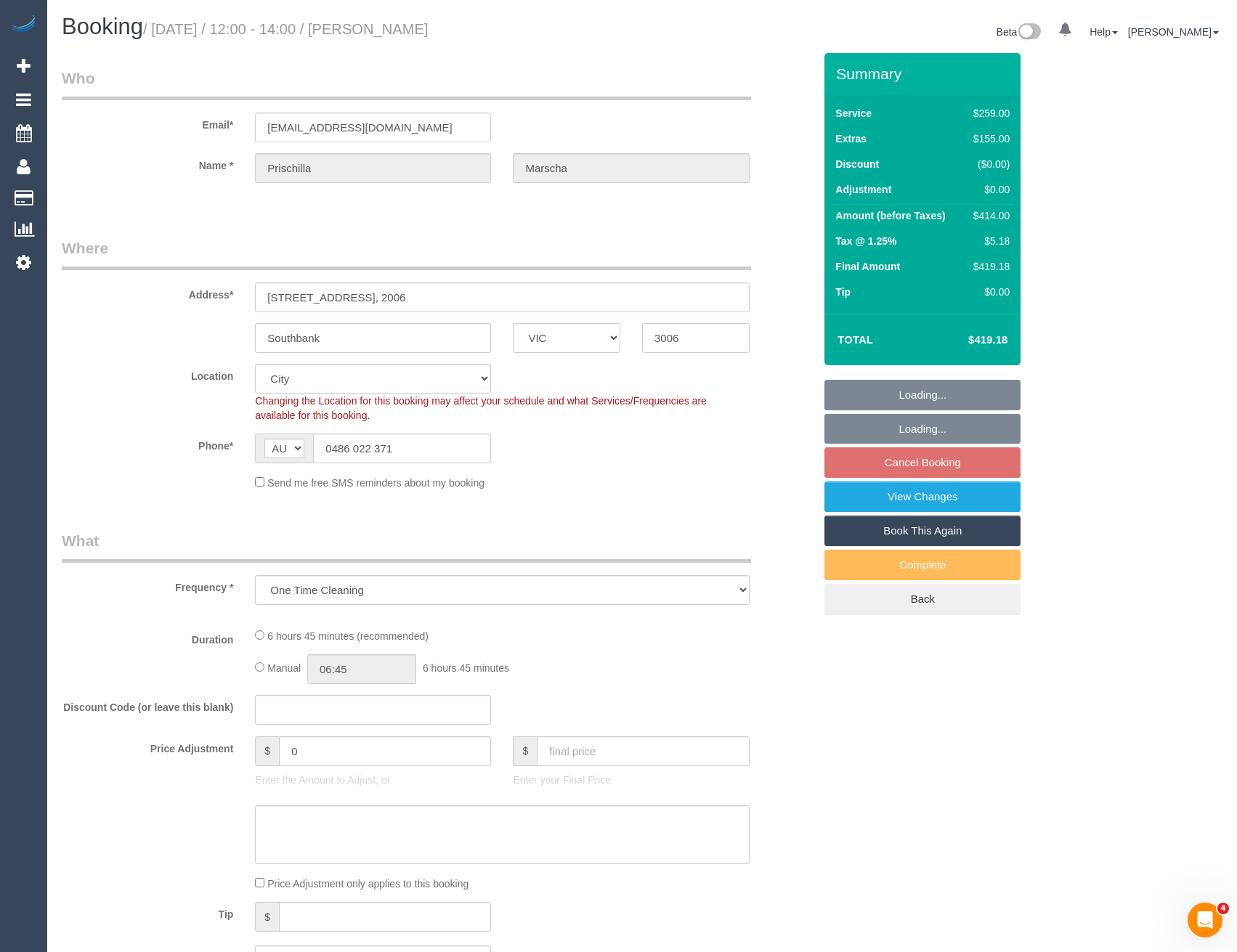
select select "number:28"
select select "number:14"
select select "number:20"
select select "number:23"
select select "number:35"
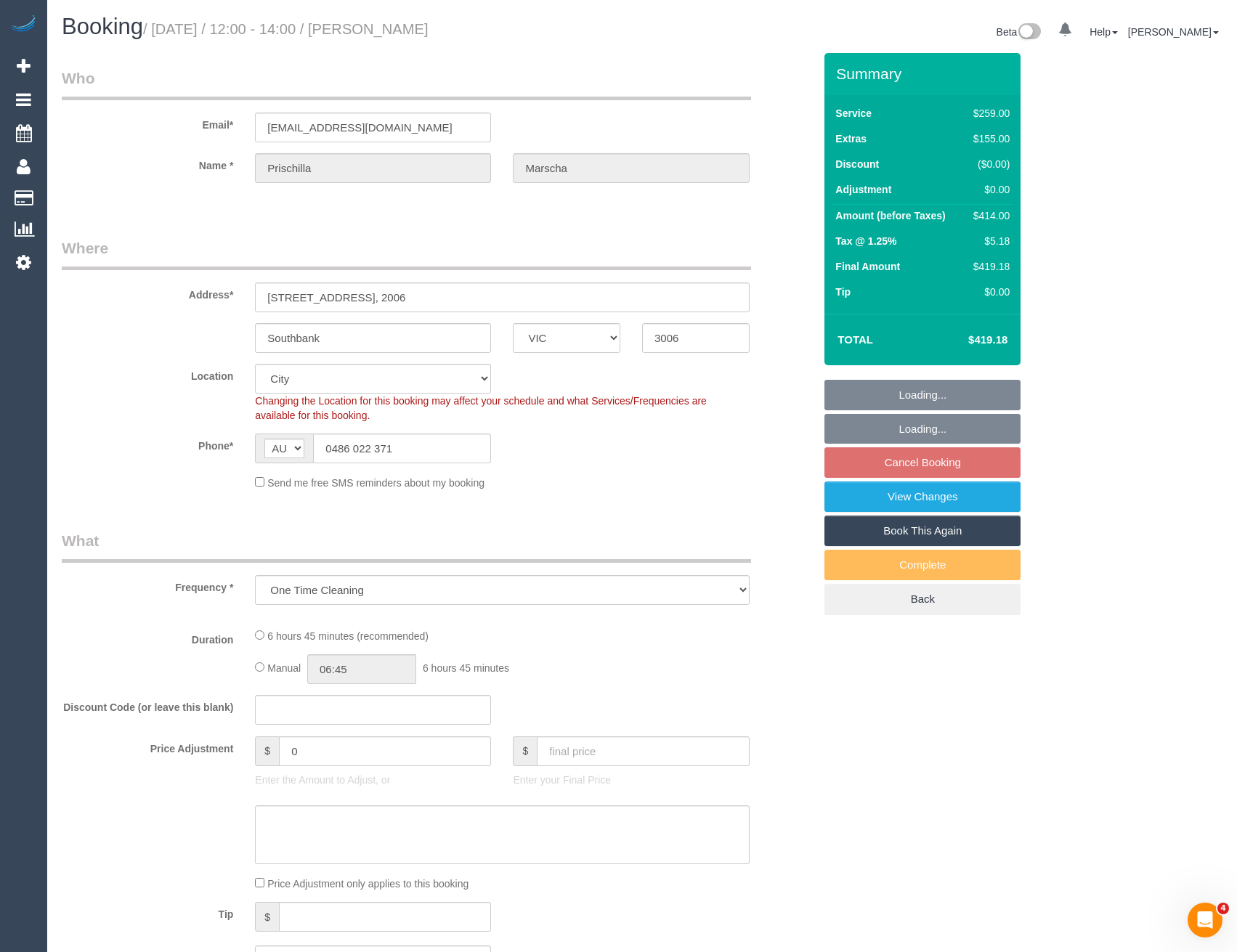
select select "number:13"
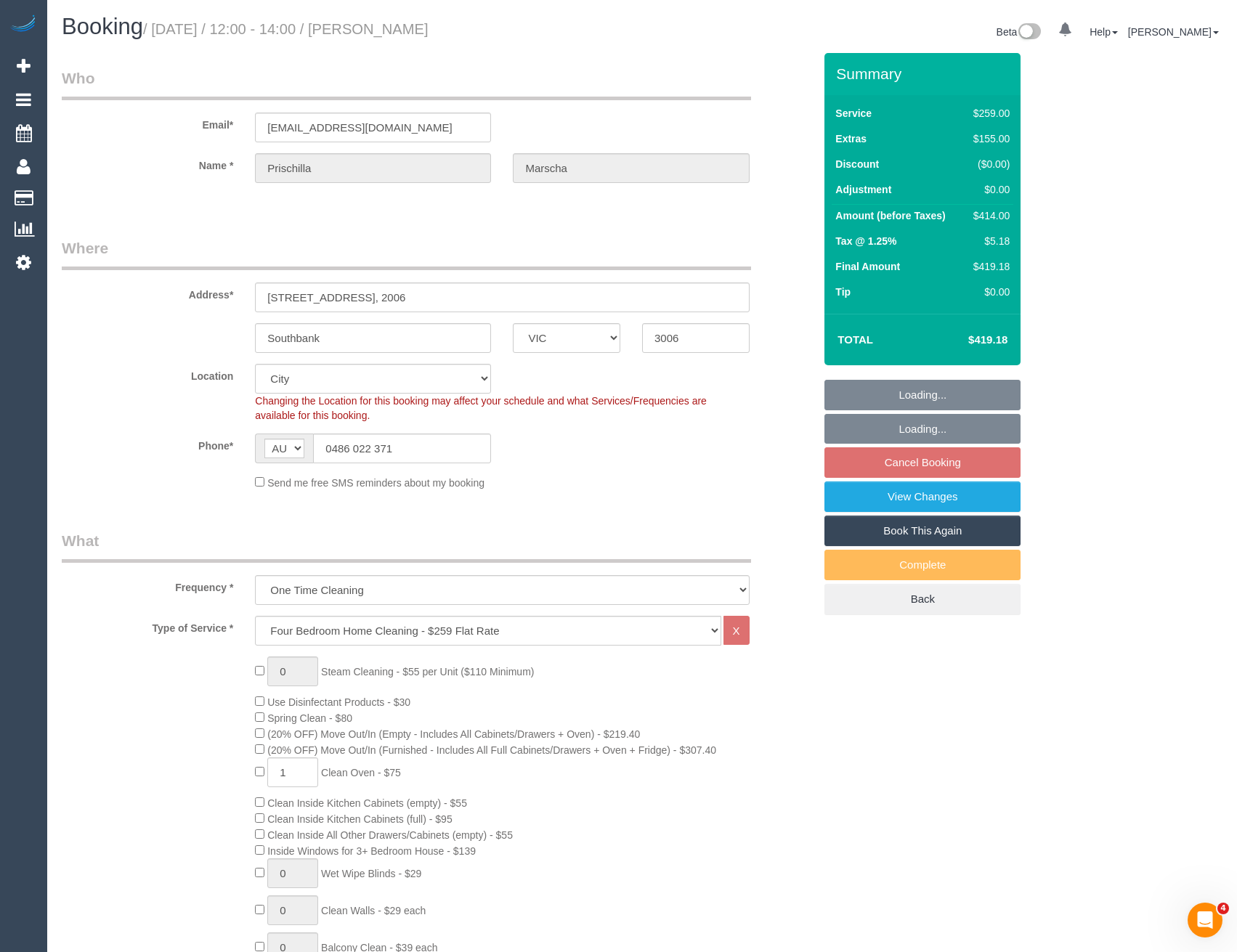
select select "object:1196"
select select "spot1"
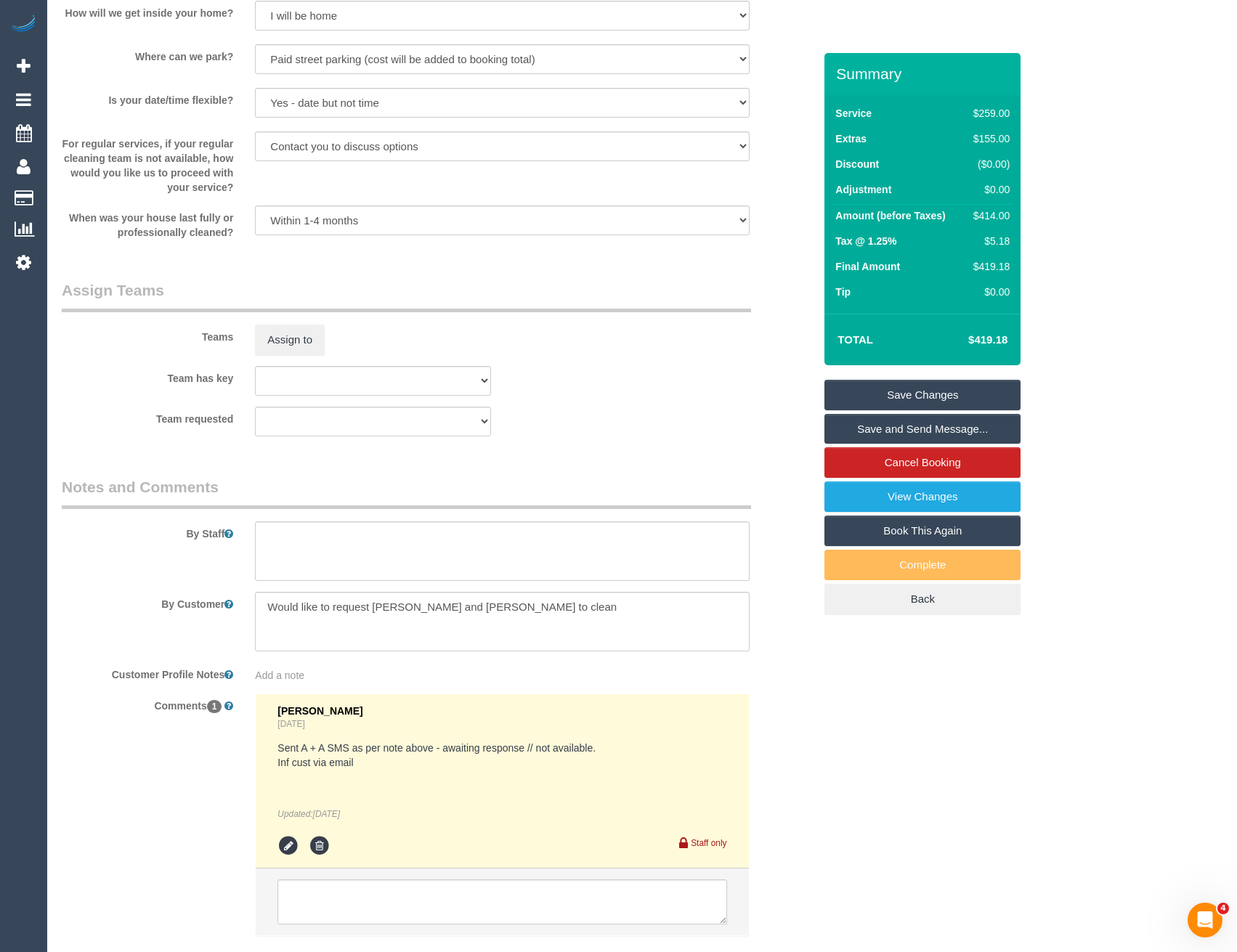
scroll to position [1960, 0]
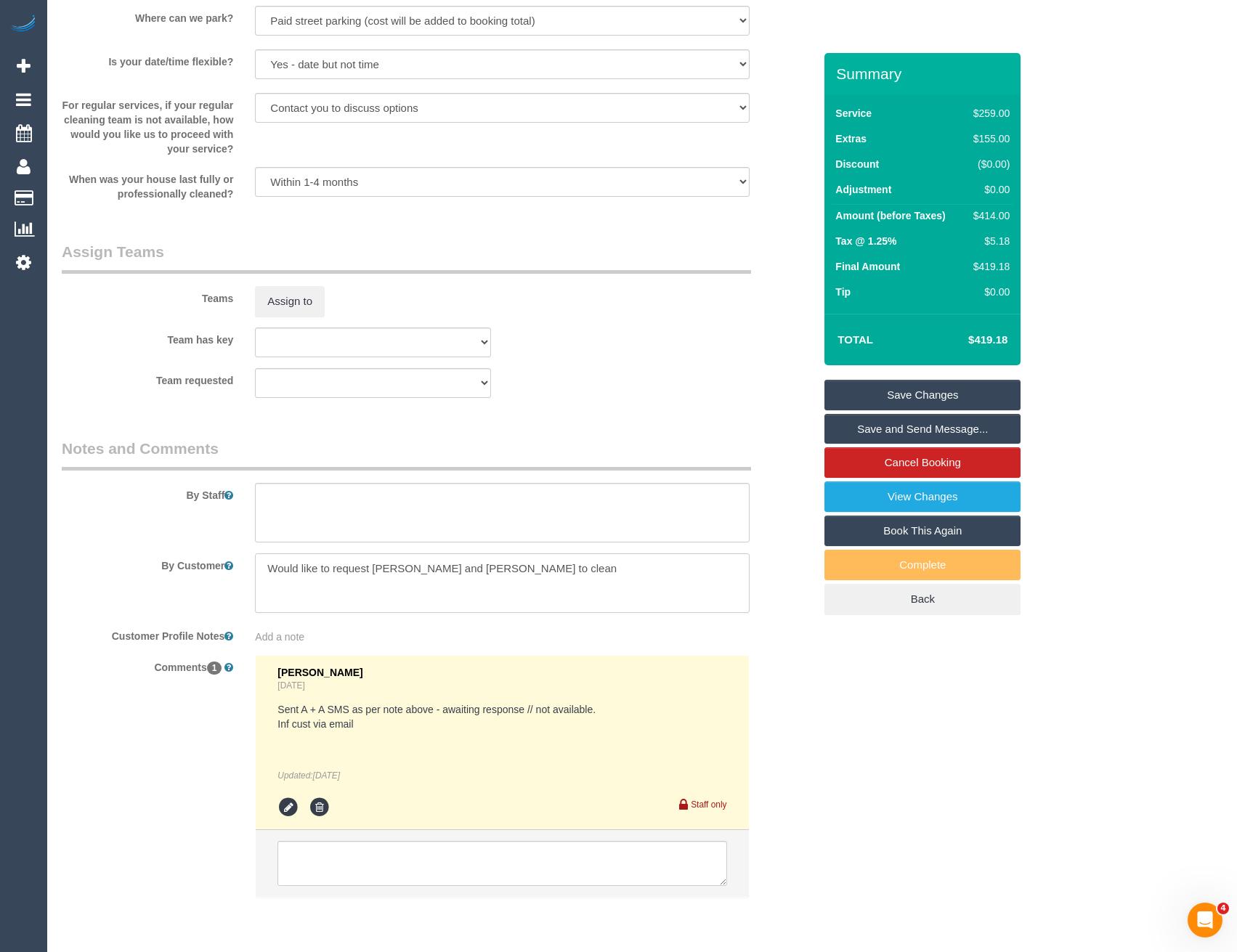
drag, startPoint x: 539, startPoint y: 570, endPoint x: 260, endPoint y: 566, distance: 279.0
click at [260, 566] on textarea at bounding box center [501, 583] width 494 height 59
click at [344, 855] on textarea at bounding box center [501, 863] width 449 height 45
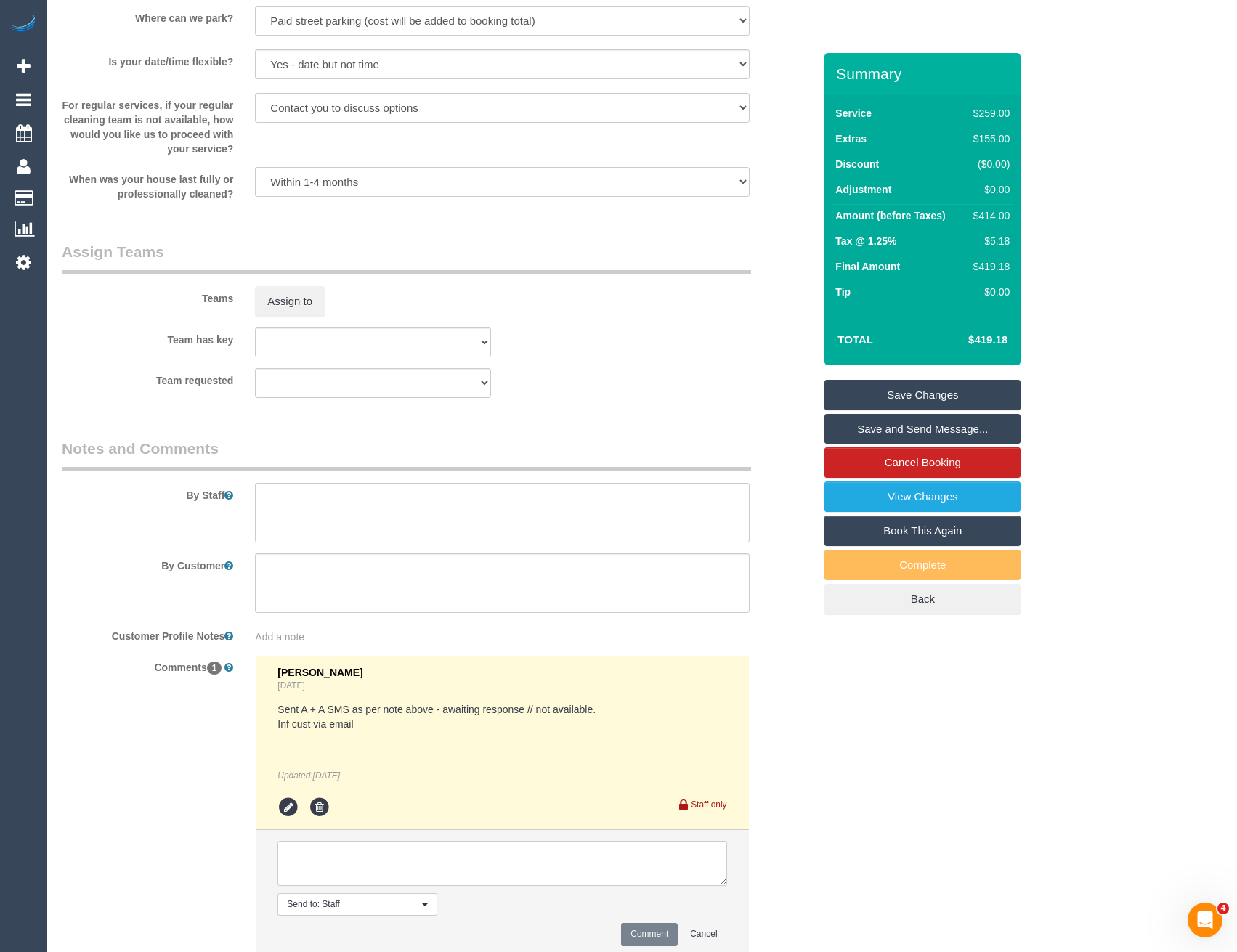
paste textarea "Would like to request [PERSON_NAME] and [PERSON_NAME] to clean"
type textarea "Would like to request [PERSON_NAME] and [PERSON_NAME] to clean Cust knows A + A…"
click at [651, 944] on button "Comment" at bounding box center [649, 934] width 57 height 22
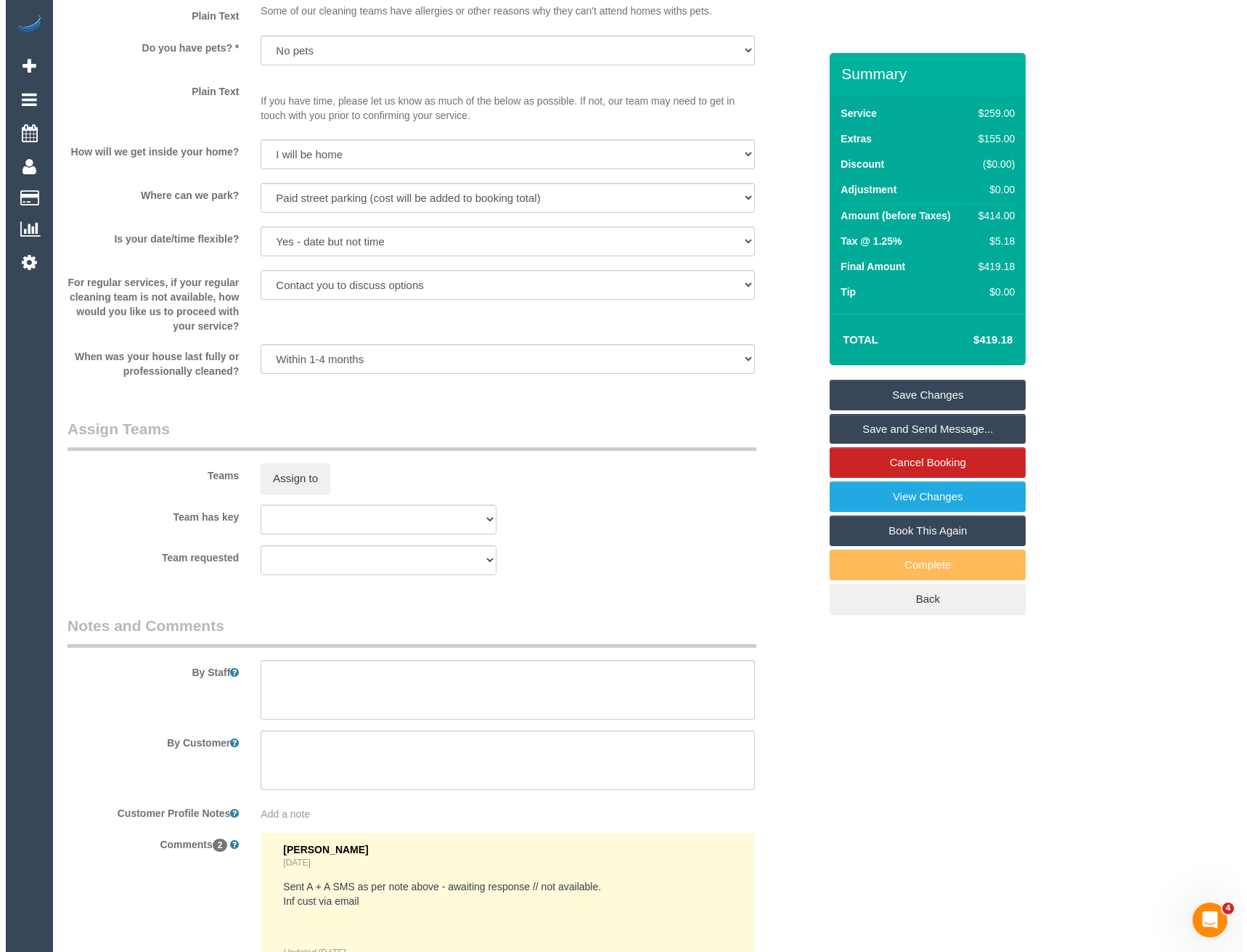
scroll to position [1815, 0]
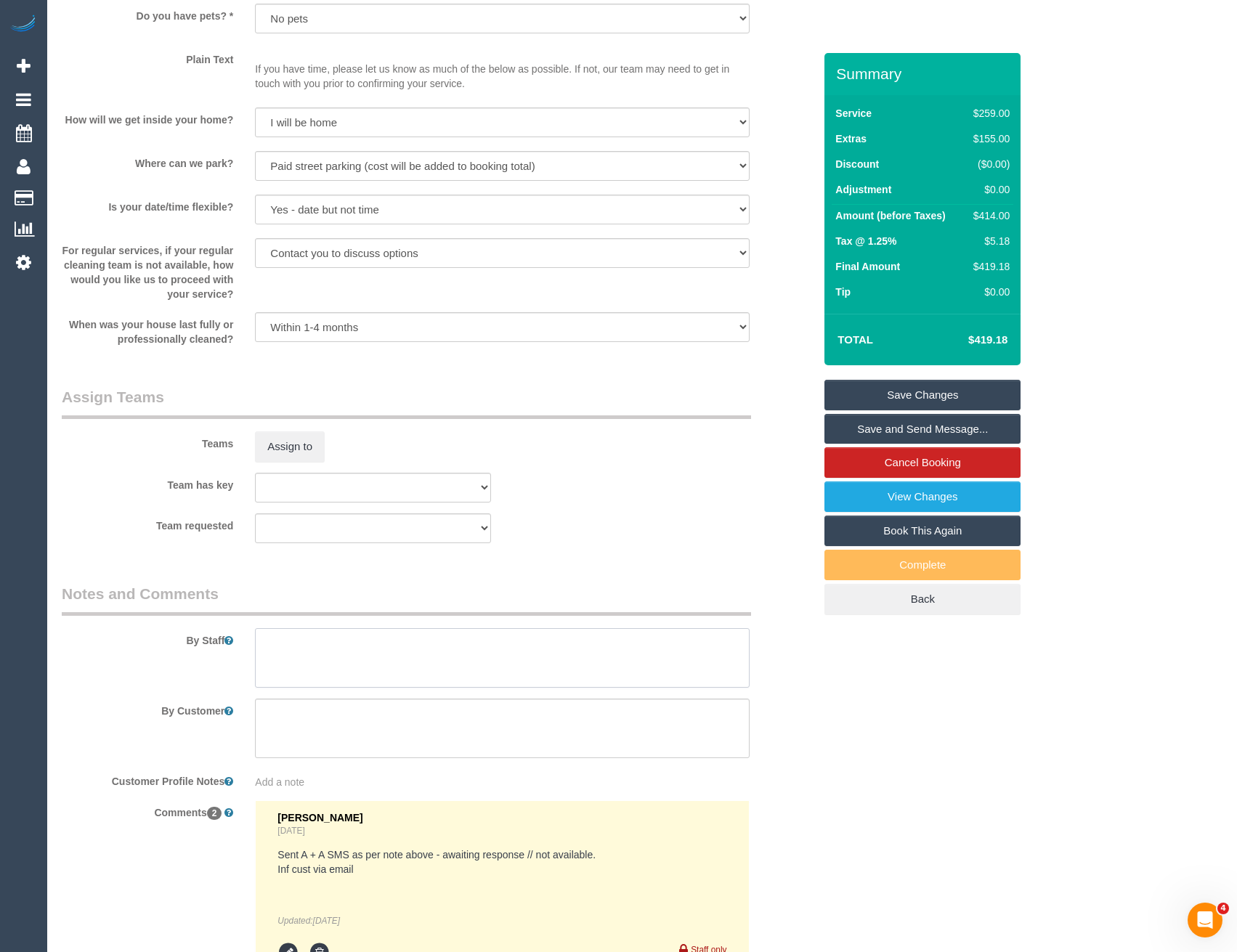
click at [324, 650] on textarea at bounding box center [501, 658] width 494 height 59
type textarea "Est 5.5-7.5 hours"
click at [299, 440] on button "Assign to" at bounding box center [289, 446] width 70 height 30
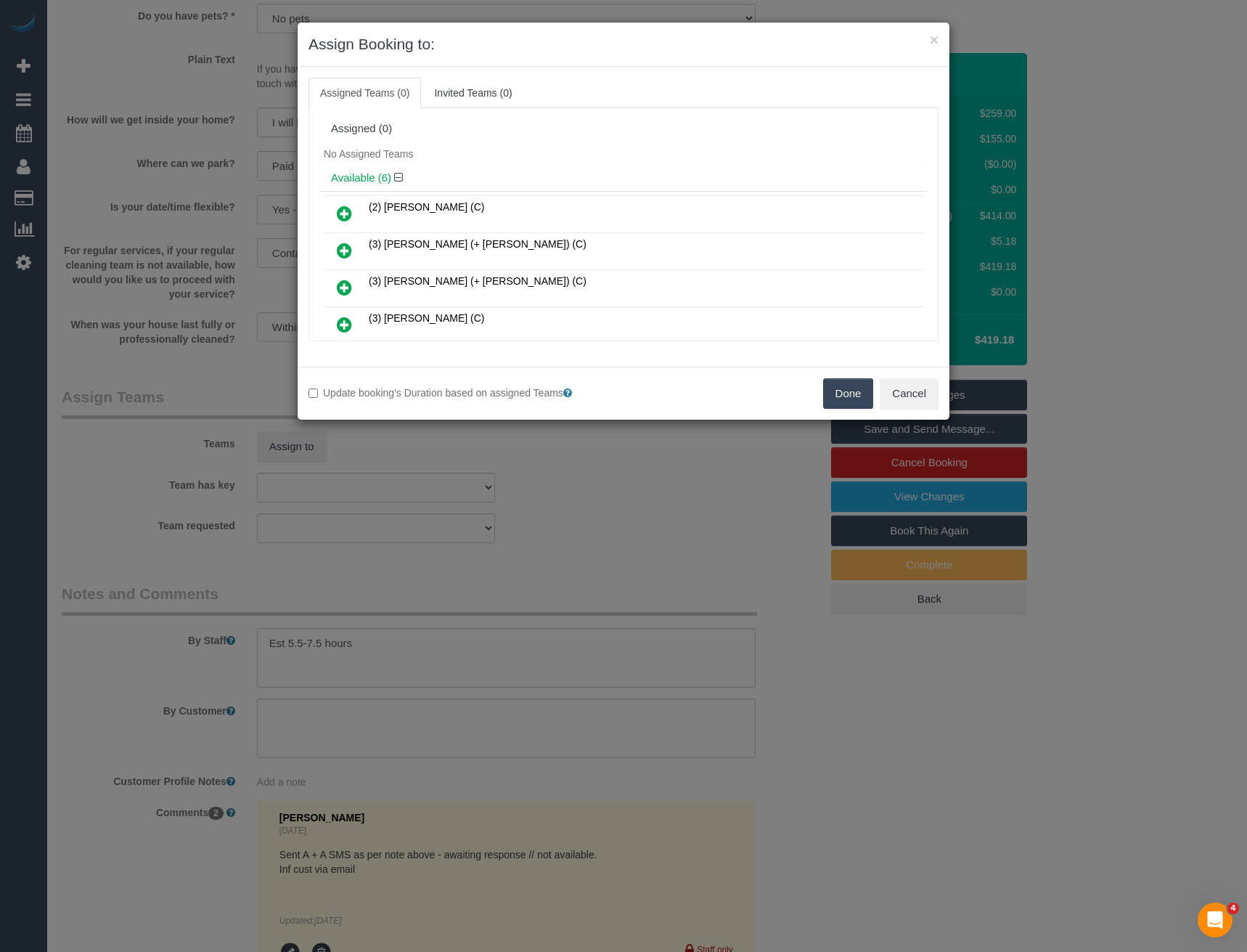
click at [564, 523] on div "× Assign Booking to: Assigned Teams (0) Invited Teams (0) Assigned (0) No Assig…" at bounding box center [623, 476] width 1247 height 952
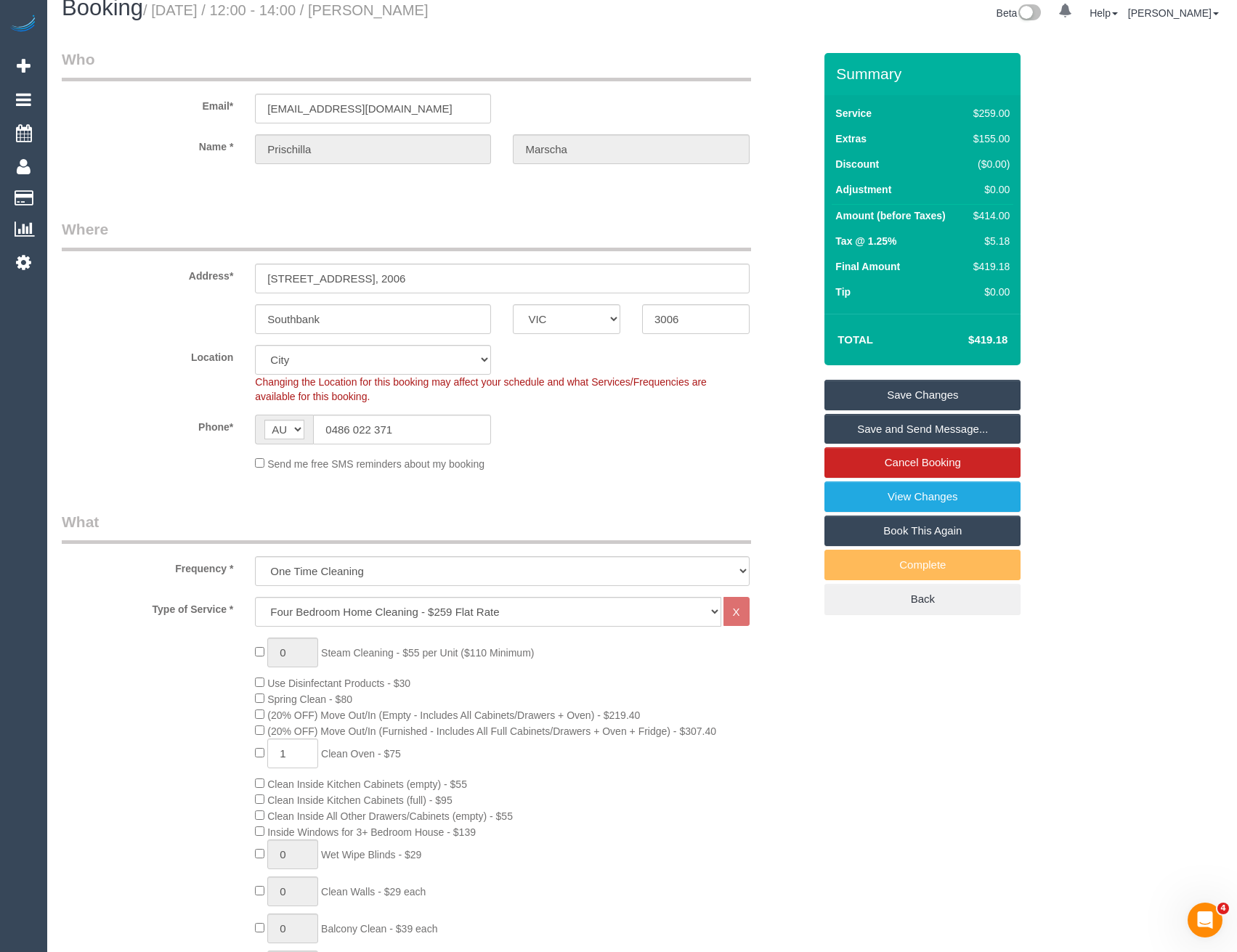
scroll to position [0, 0]
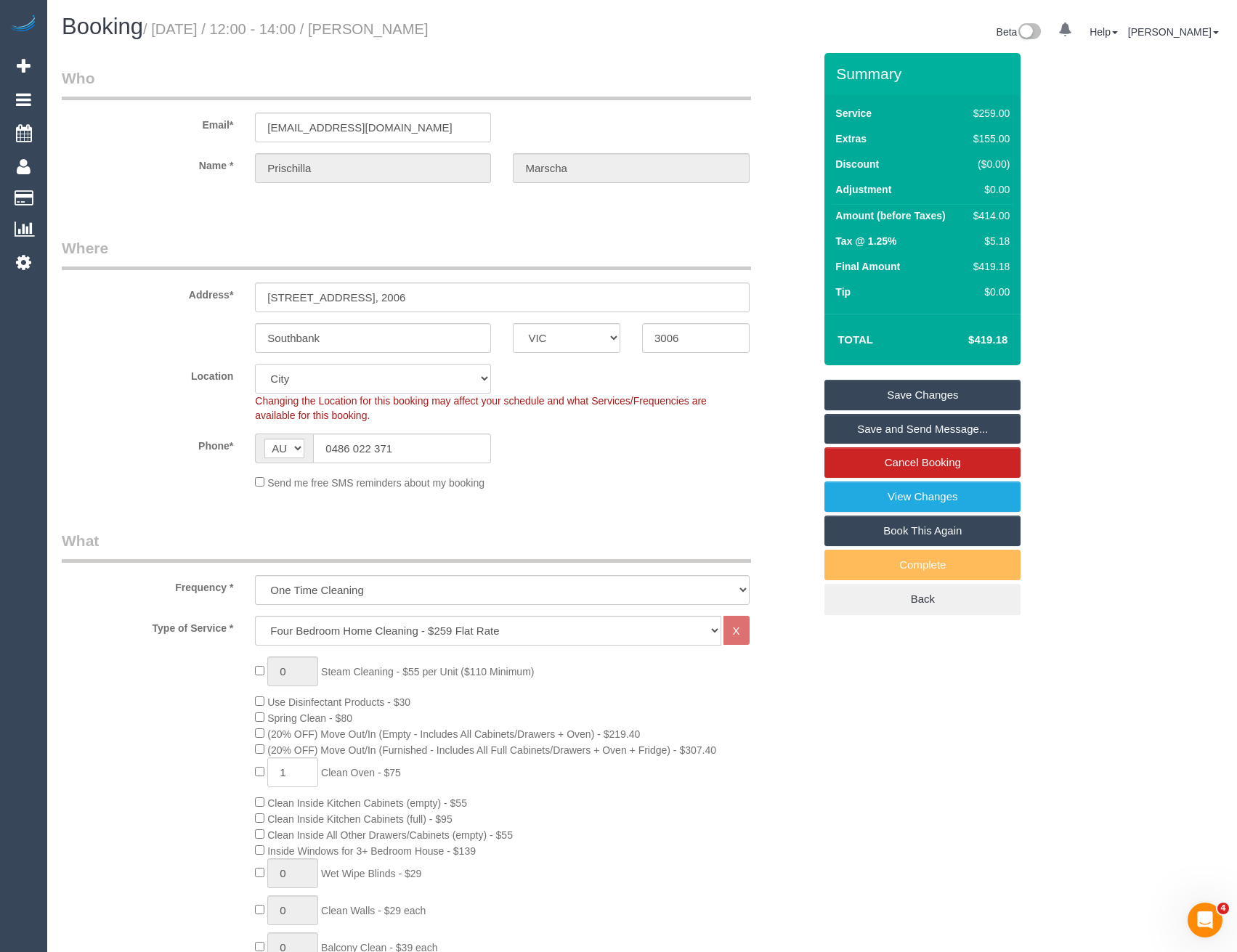
click at [314, 380] on select "Office [GEOGRAPHIC_DATA] (North) East (South) [GEOGRAPHIC_DATA] (East) [GEOGRAP…" at bounding box center [373, 378] width 236 height 30
select select "50"
click at [255, 363] on select "Office [GEOGRAPHIC_DATA] (North) East (South) [GEOGRAPHIC_DATA] (East) [GEOGRAP…" at bounding box center [373, 378] width 236 height 30
click at [530, 443] on div "Phone* AF AL DZ AD AO AI AQ AG AR AM AW AU AT AZ BS BH BD BB BY BE BZ BJ BM BT …" at bounding box center [438, 448] width 774 height 30
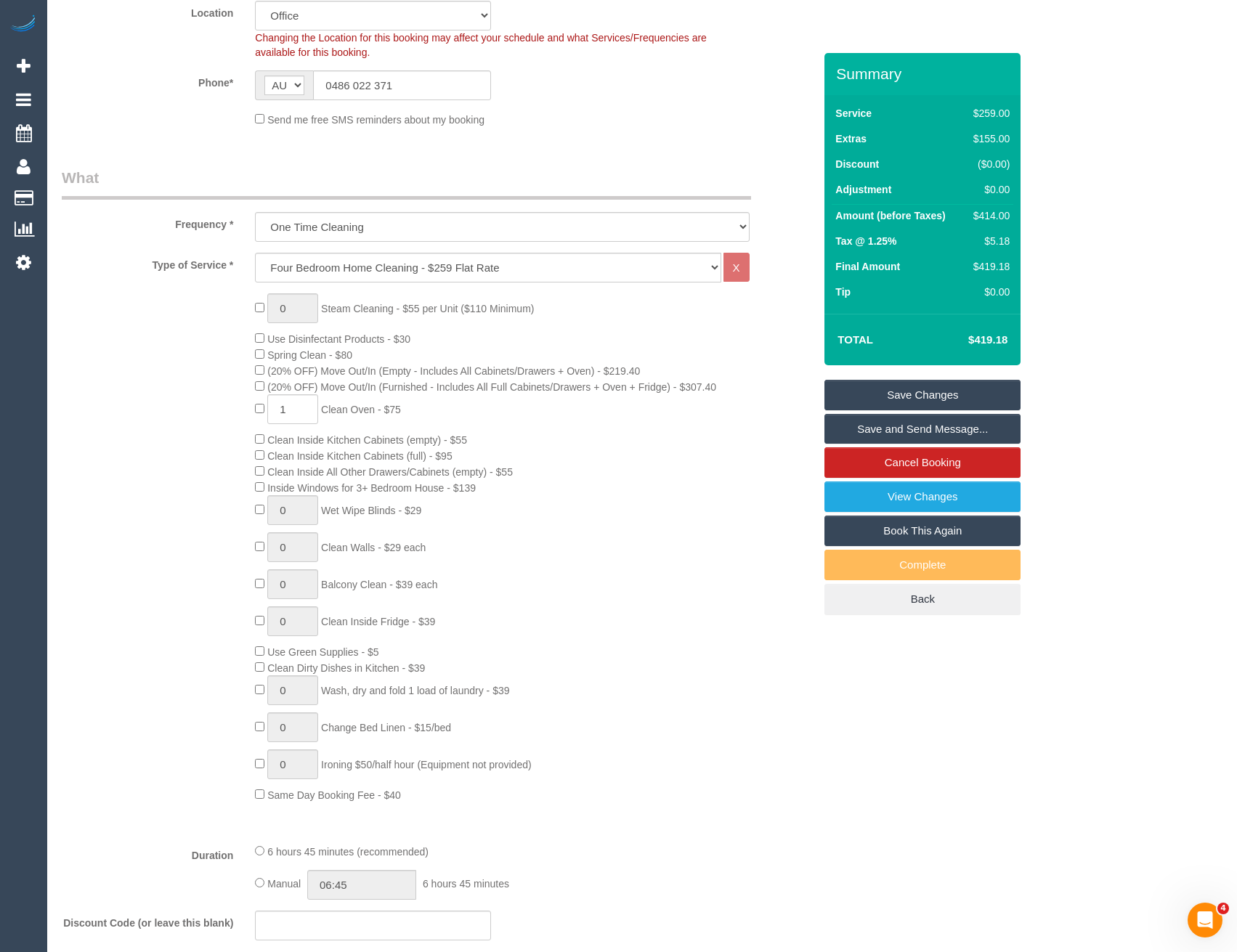
select select "object:3130"
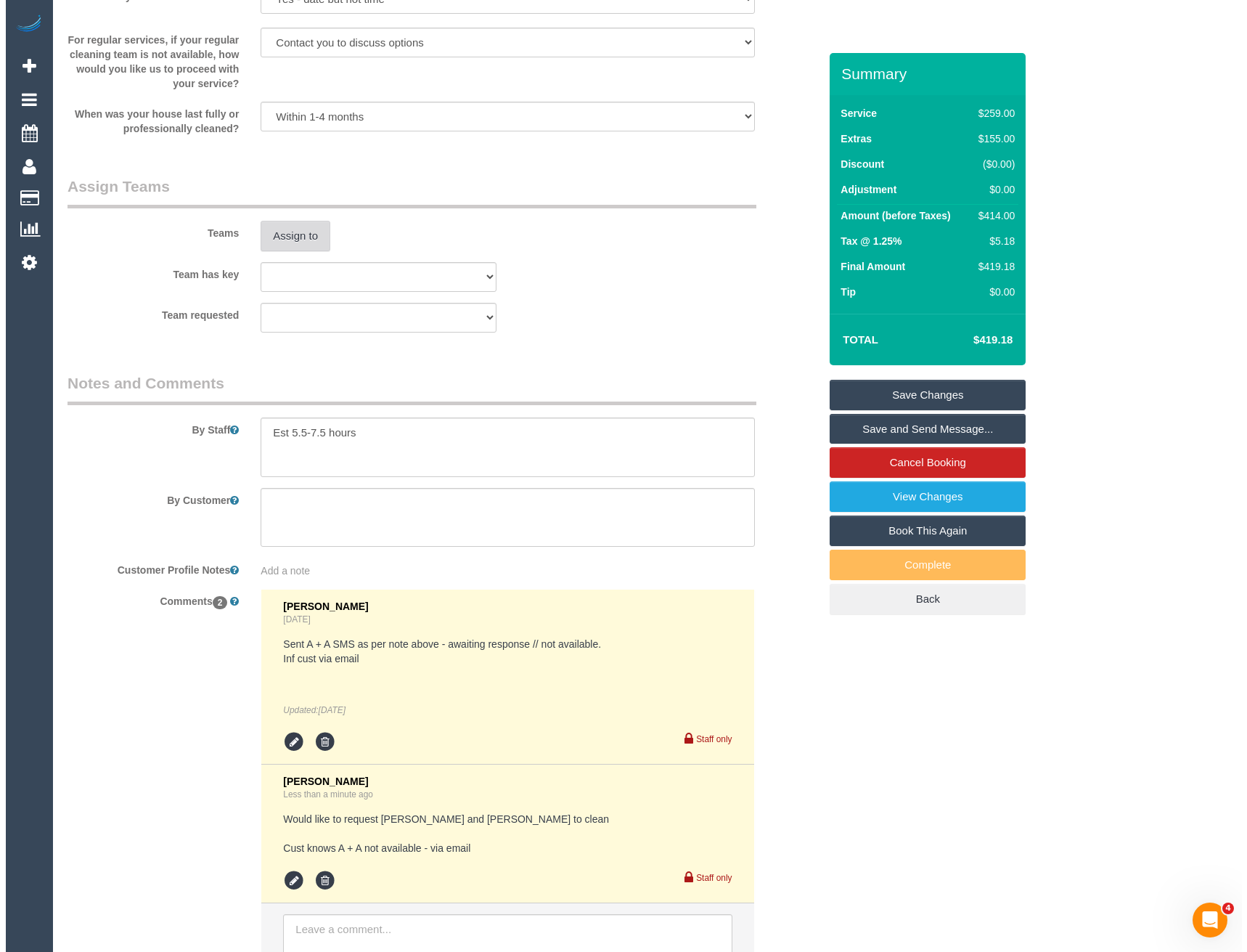
scroll to position [1794, 0]
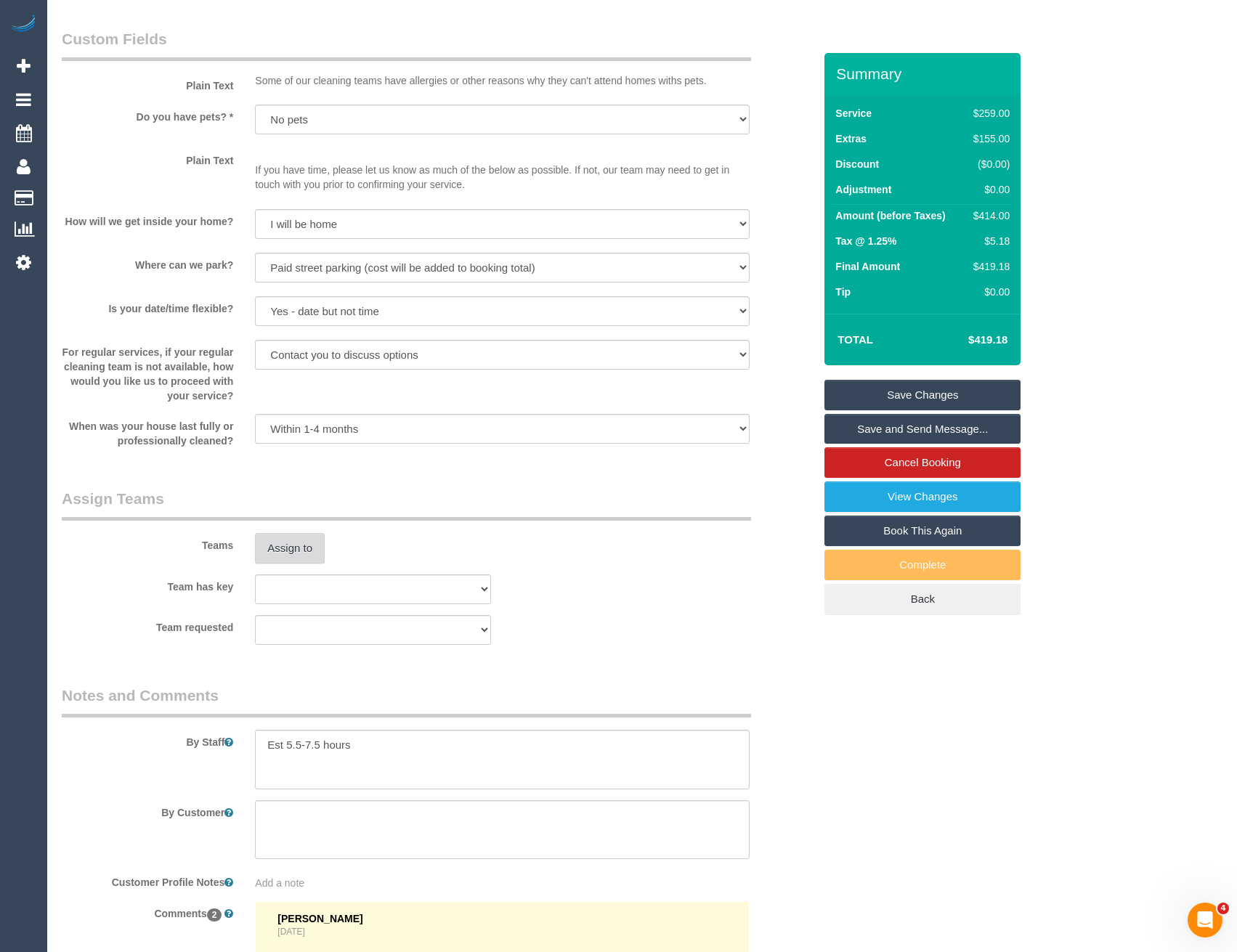
click at [296, 546] on button "Assign to" at bounding box center [289, 548] width 70 height 30
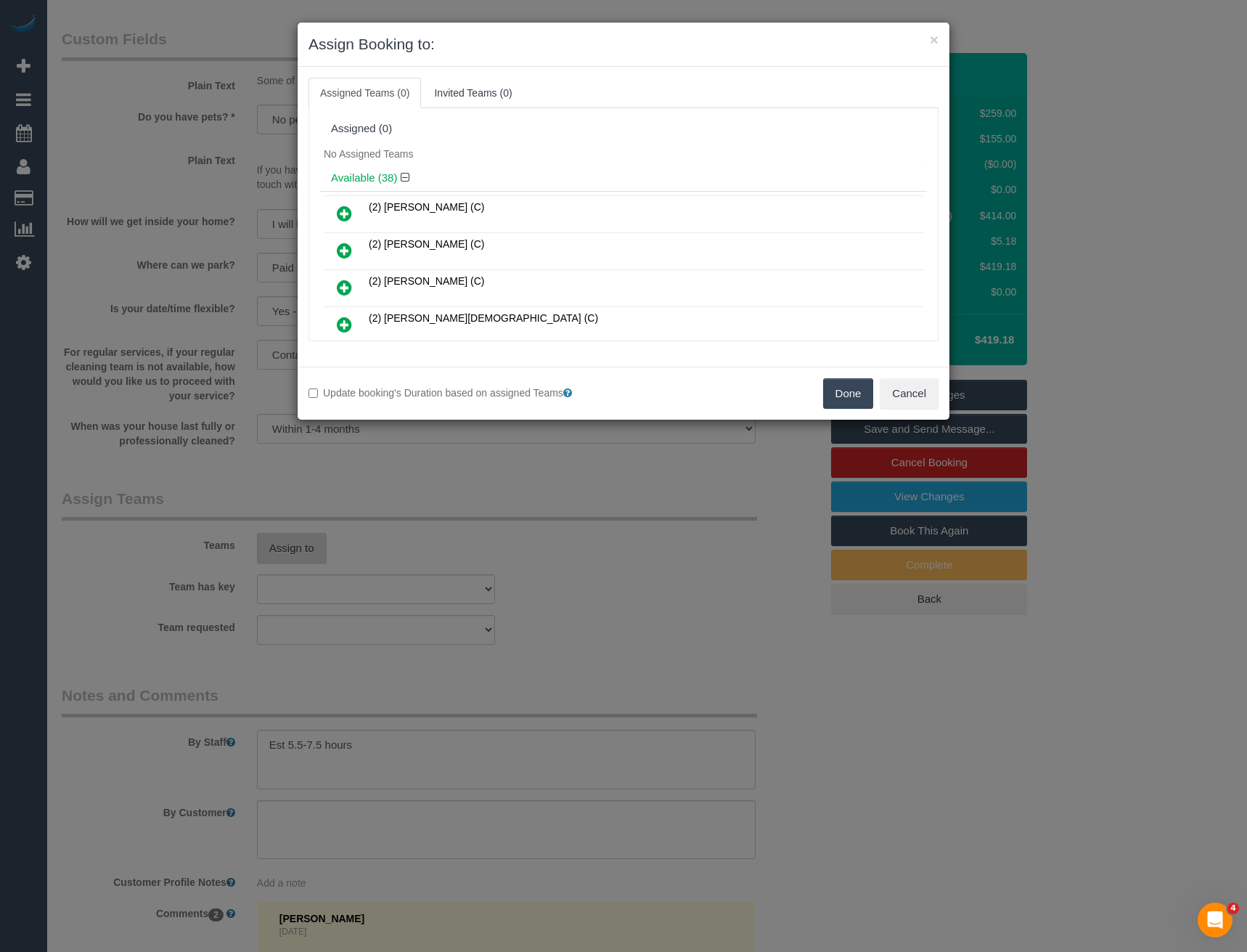
scroll to position [205, 0]
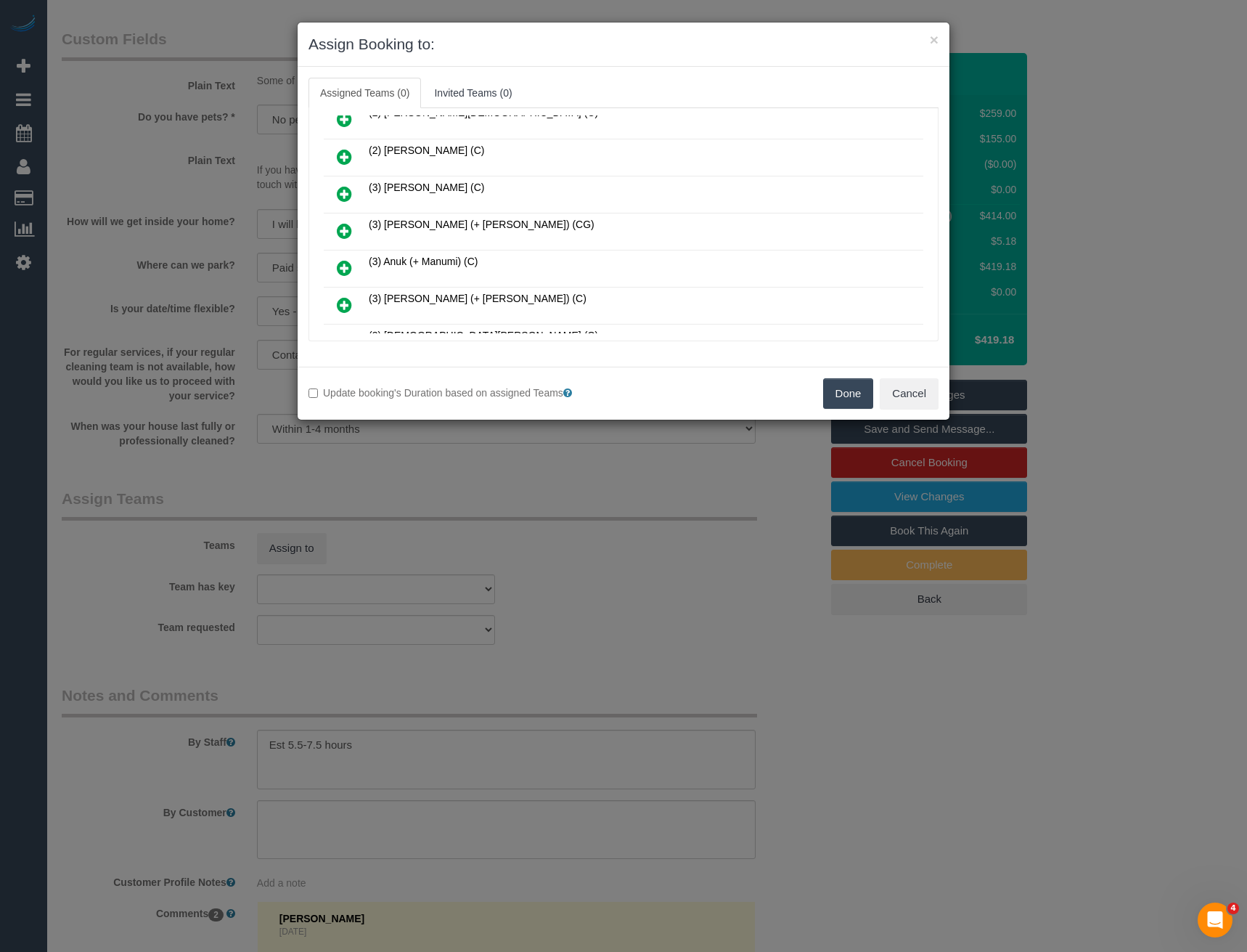
click at [346, 235] on icon at bounding box center [345, 231] width 15 height 17
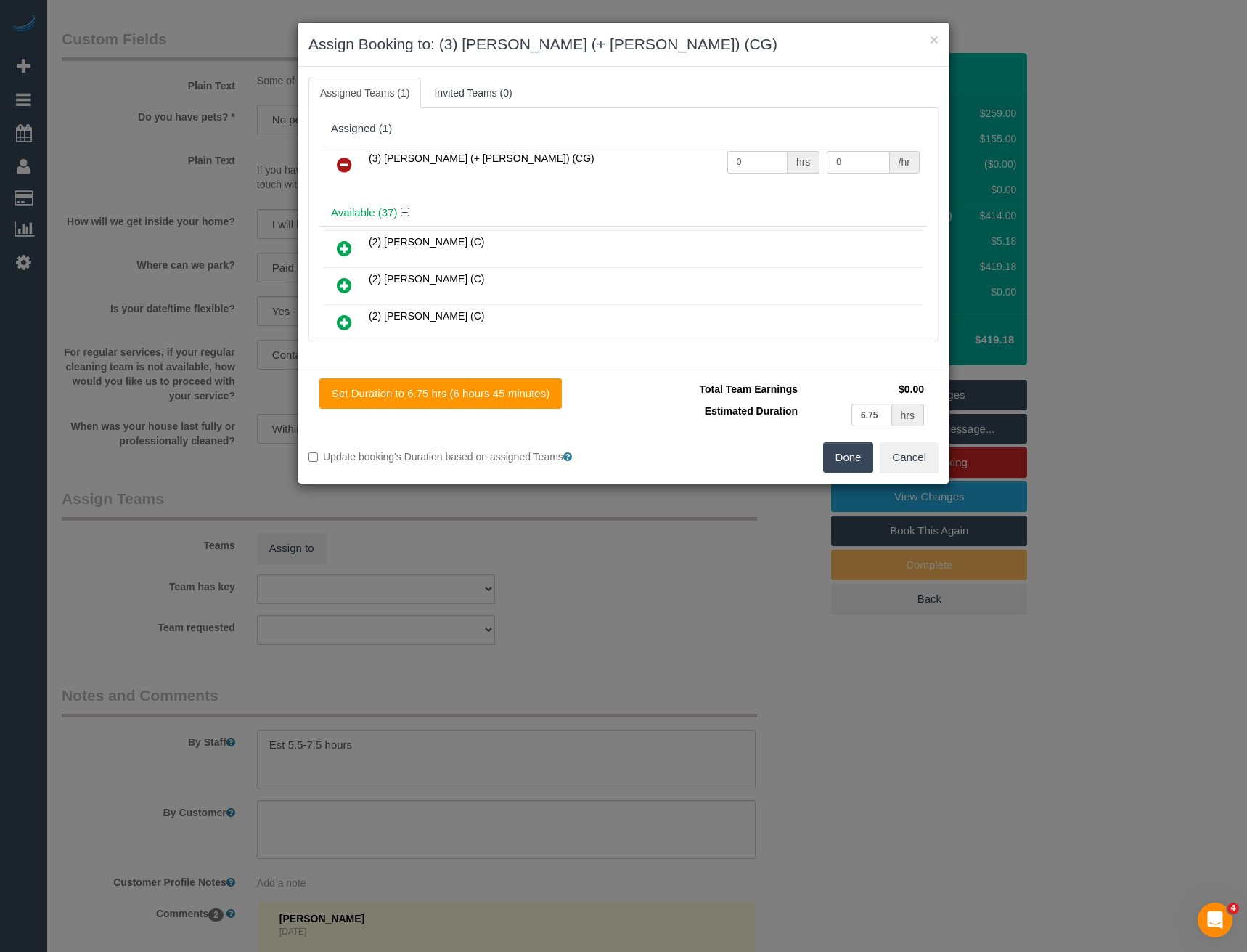
scroll to position [946, 0]
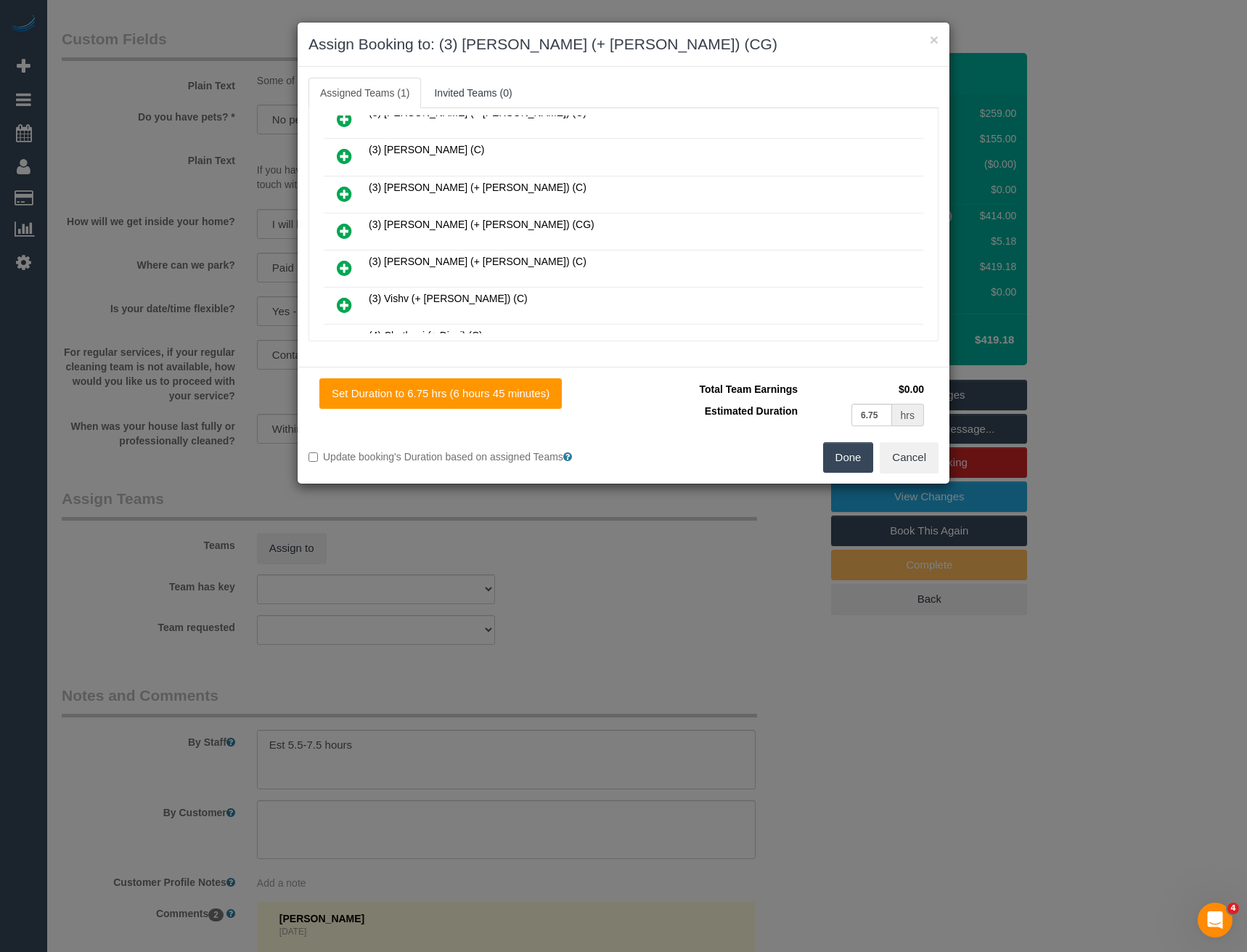
click at [345, 230] on icon at bounding box center [345, 231] width 15 height 17
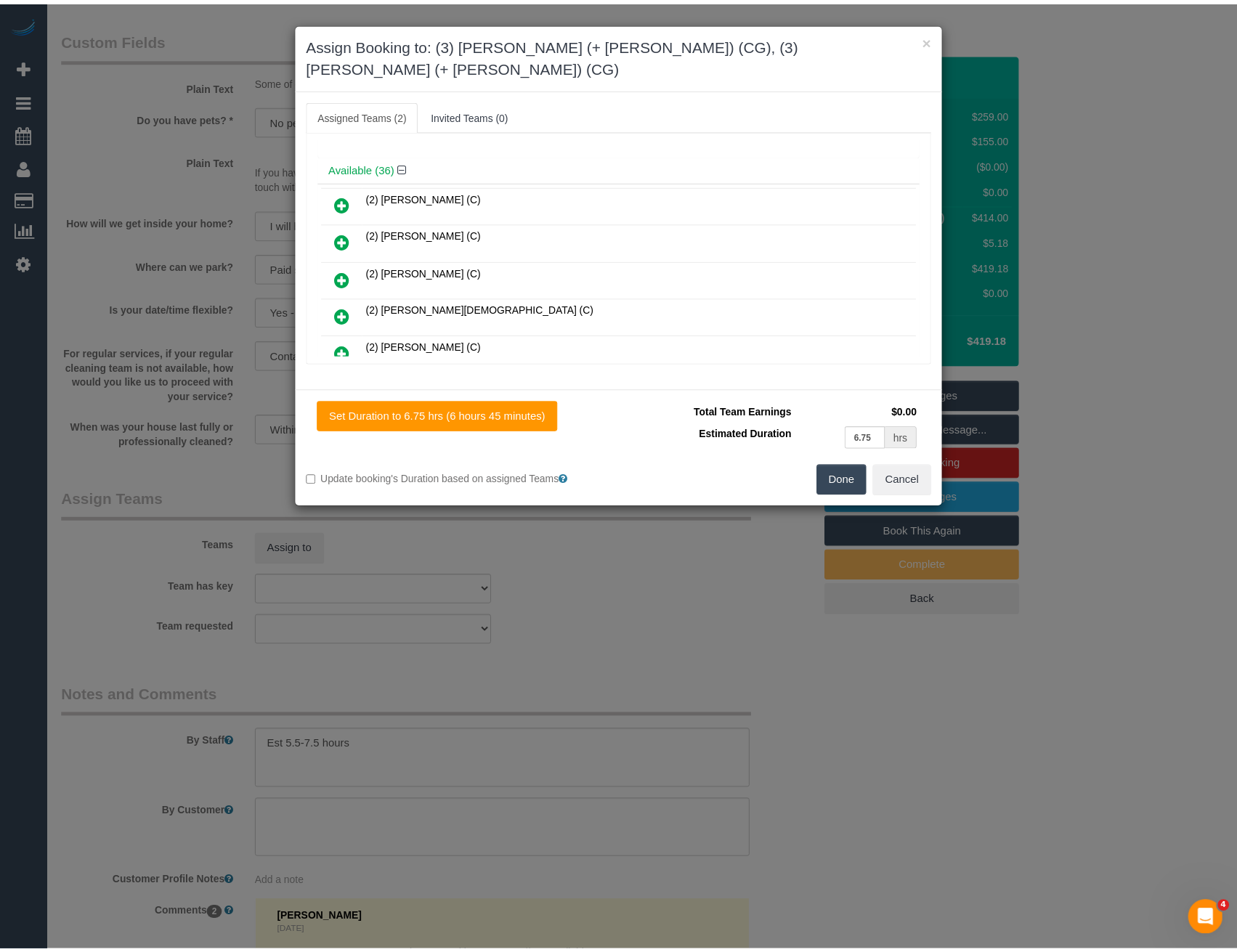
scroll to position [0, 0]
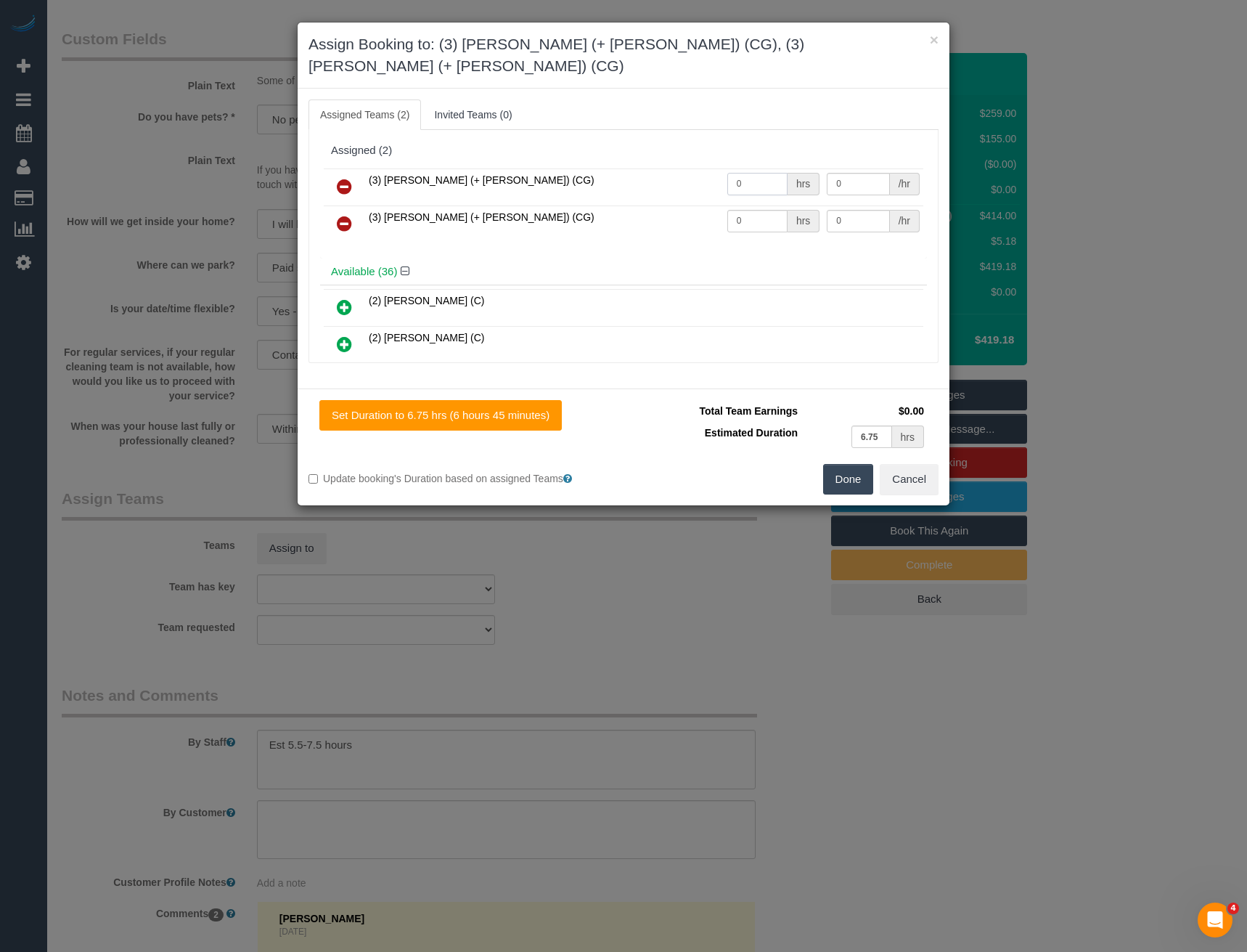
drag, startPoint x: 738, startPoint y: 167, endPoint x: 691, endPoint y: 176, distance: 47.9
click at [691, 176] on tr "(3) [PERSON_NAME] (+ [PERSON_NAME]) (CG) 0 hrs 0 /hr" at bounding box center [624, 186] width 600 height 37
type input "1"
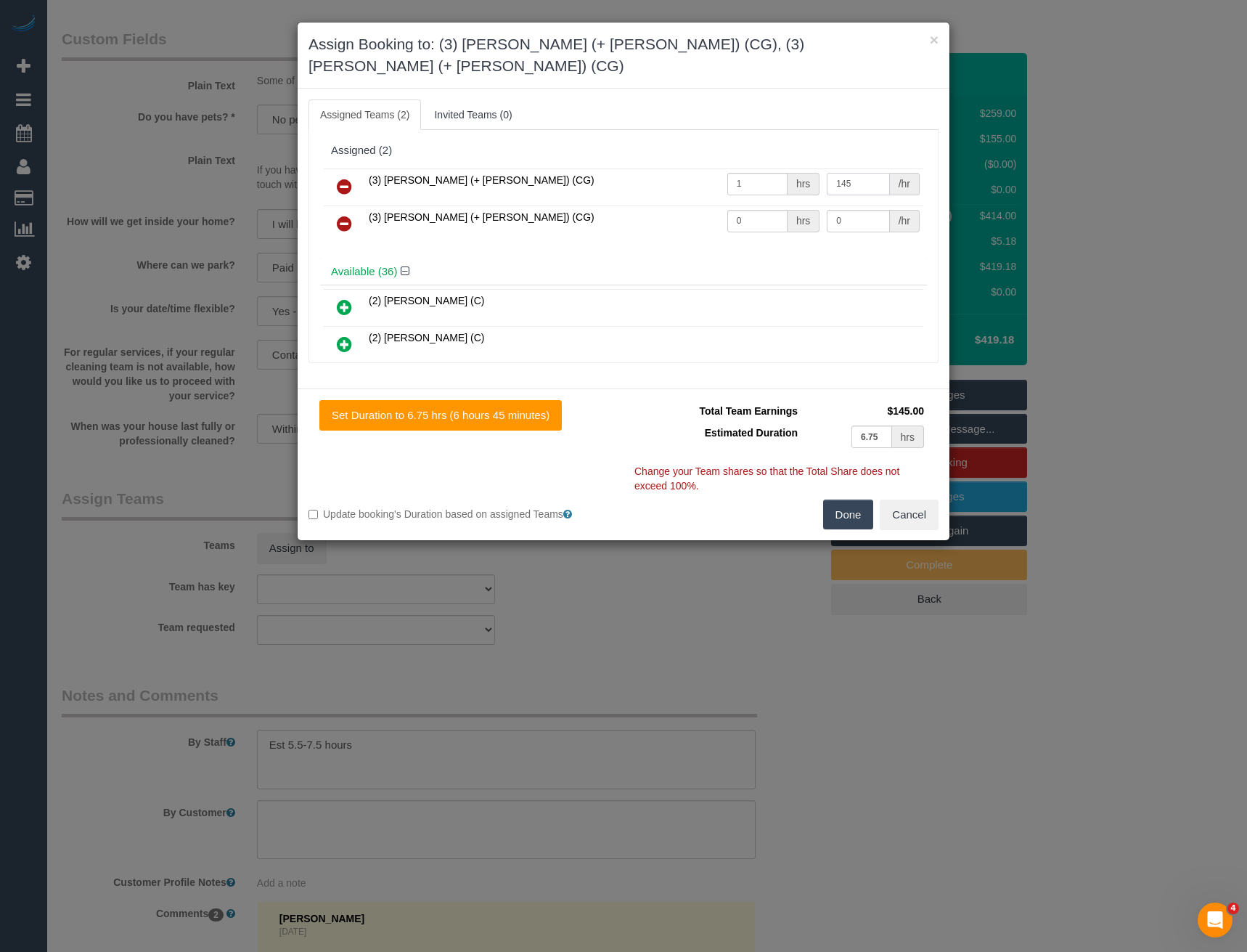
type input "145"
drag, startPoint x: 745, startPoint y: 202, endPoint x: 673, endPoint y: 205, distance: 72.1
click at [680, 207] on tr "(3) [PERSON_NAME] (+ [PERSON_NAME]) (CG) 0 hrs 0 /hr" at bounding box center [624, 223] width 600 height 37
type input "1"
type input "145"
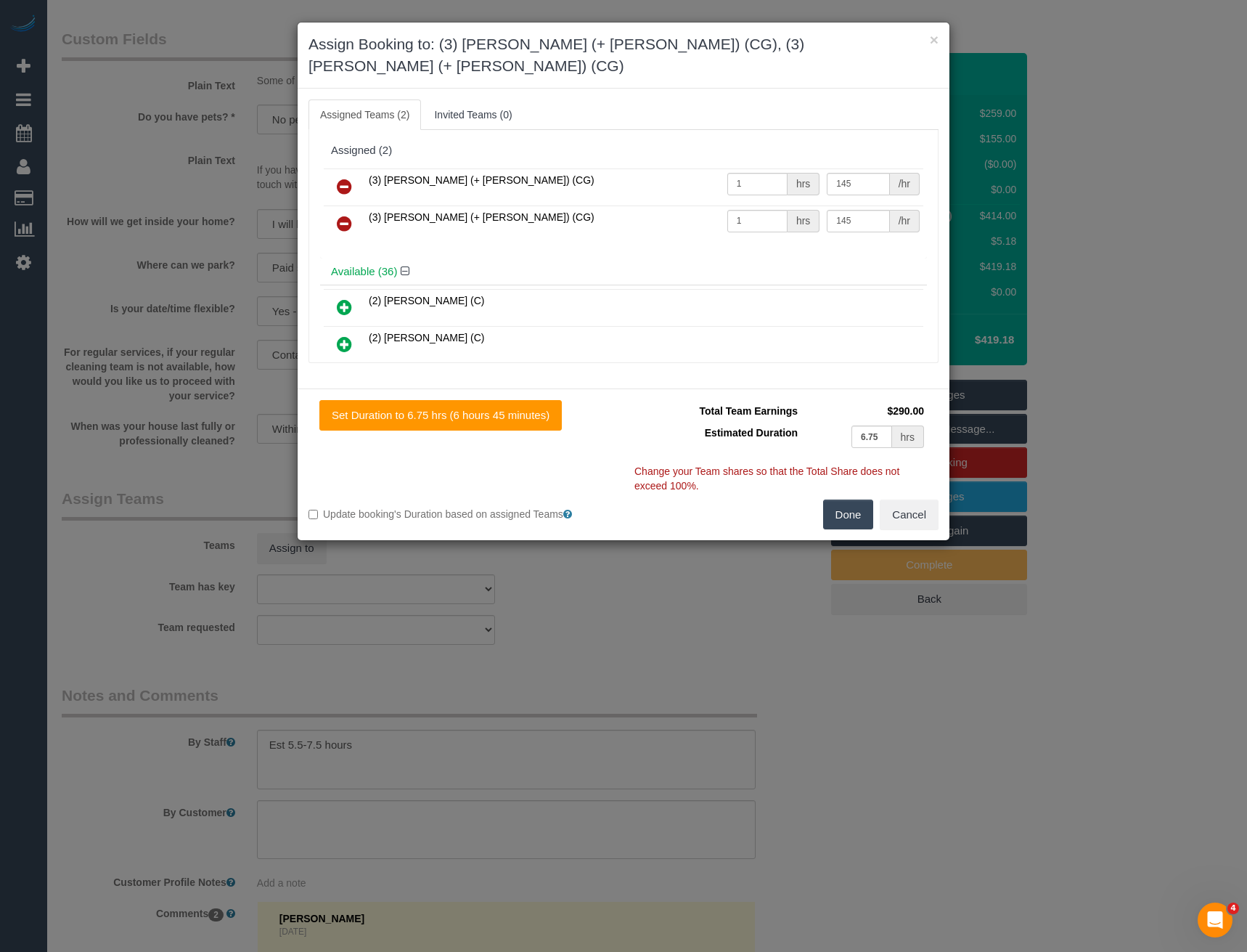
click at [838, 499] on button "Done" at bounding box center [849, 514] width 51 height 30
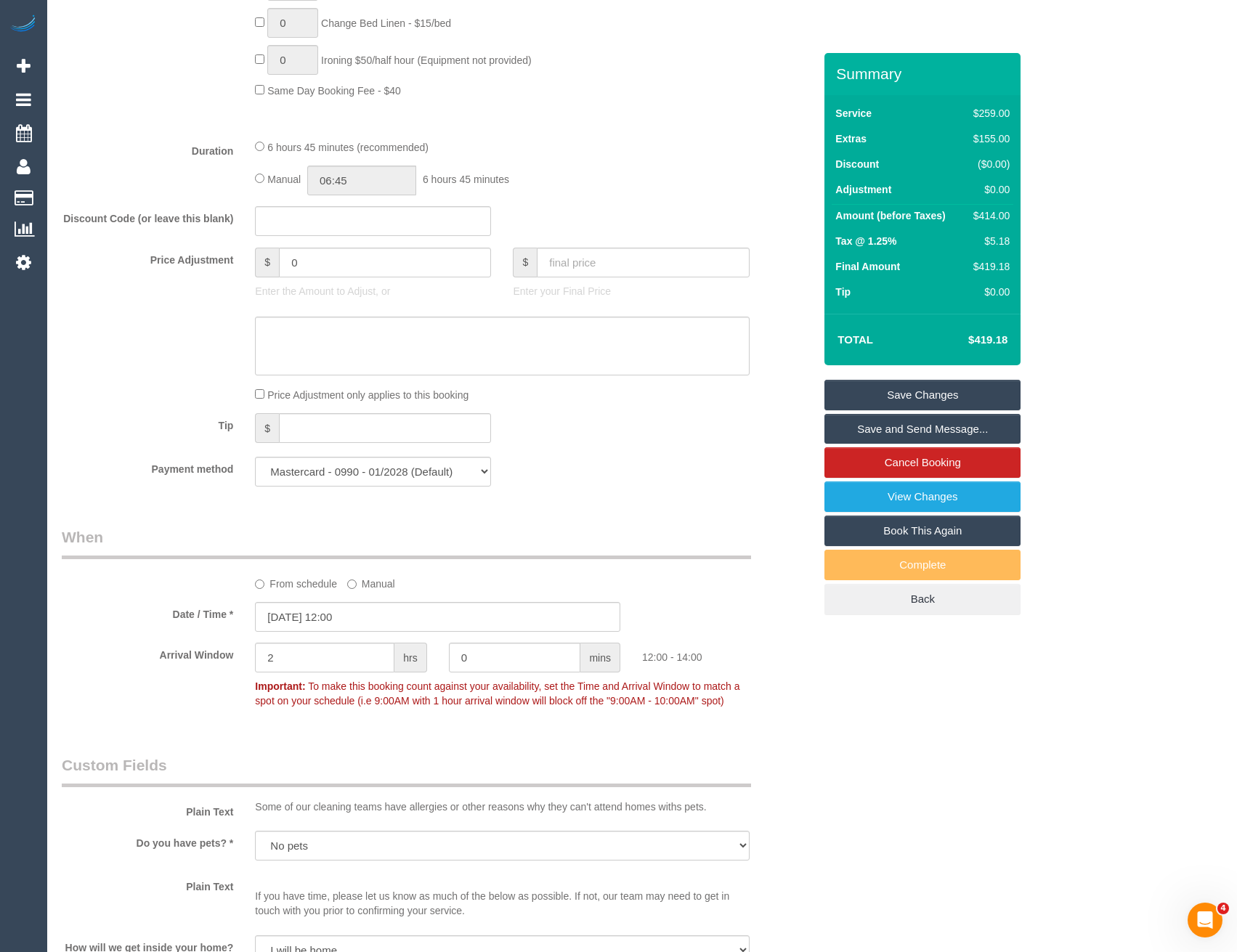
scroll to position [850, 0]
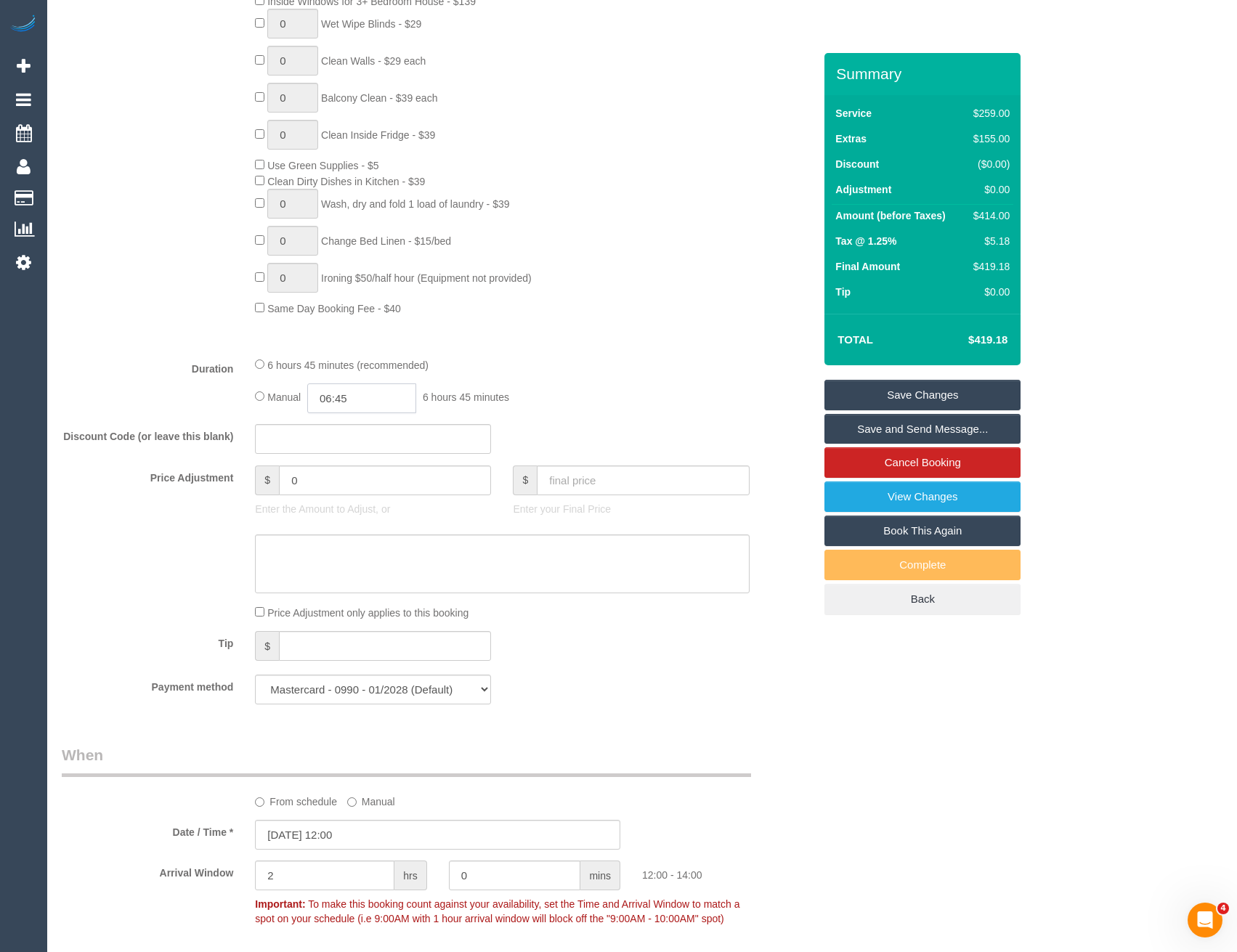
click at [362, 398] on input "06:45" at bounding box center [362, 398] width 109 height 30
click at [341, 465] on li "03:30" at bounding box center [346, 468] width 64 height 19
click at [360, 406] on input "03:30" at bounding box center [362, 398] width 109 height 30
type input "03:45"
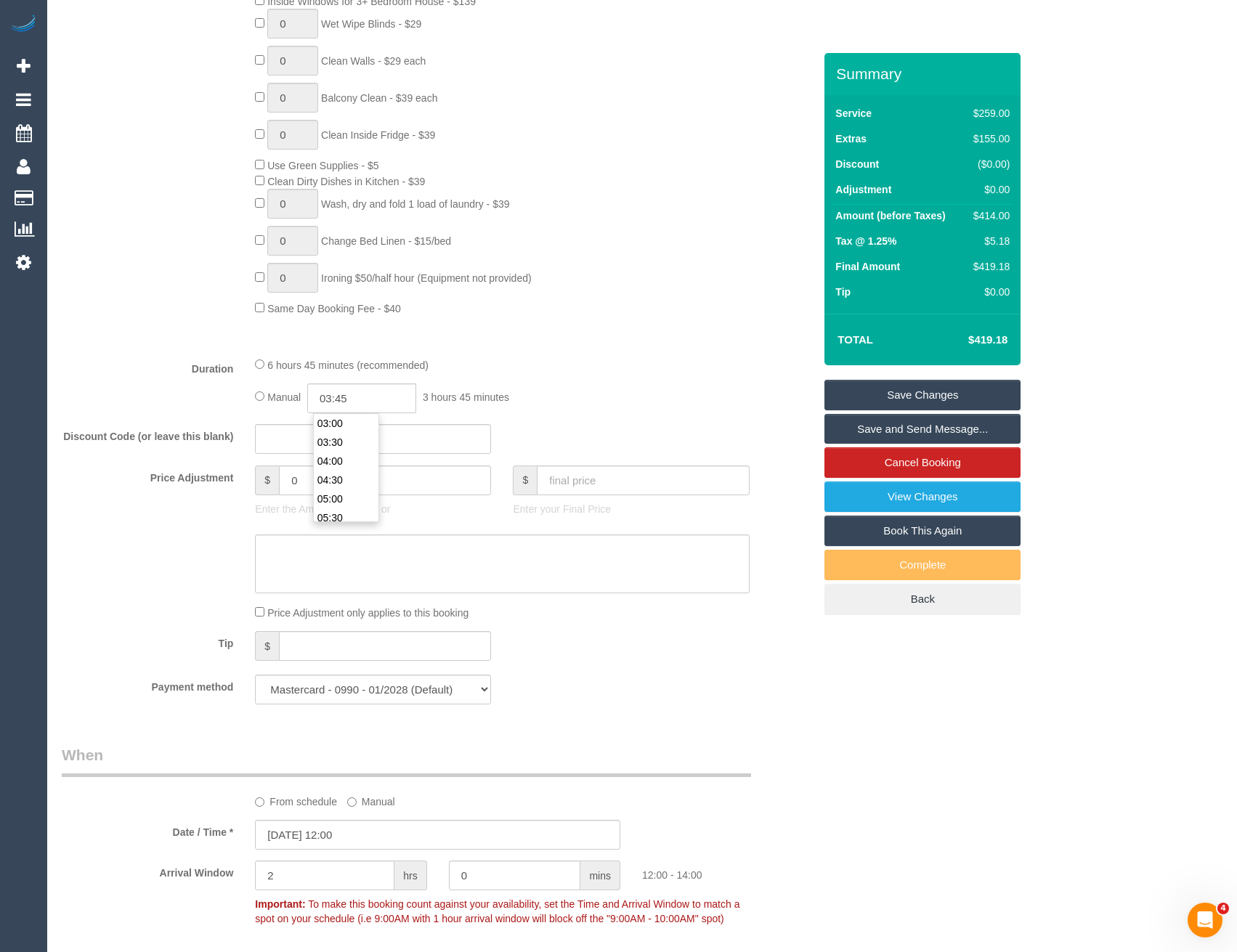
click at [590, 378] on div "6 hours 45 minutes (recommended) Manual 03:45 3 hours 45 minutes" at bounding box center [501, 385] width 515 height 57
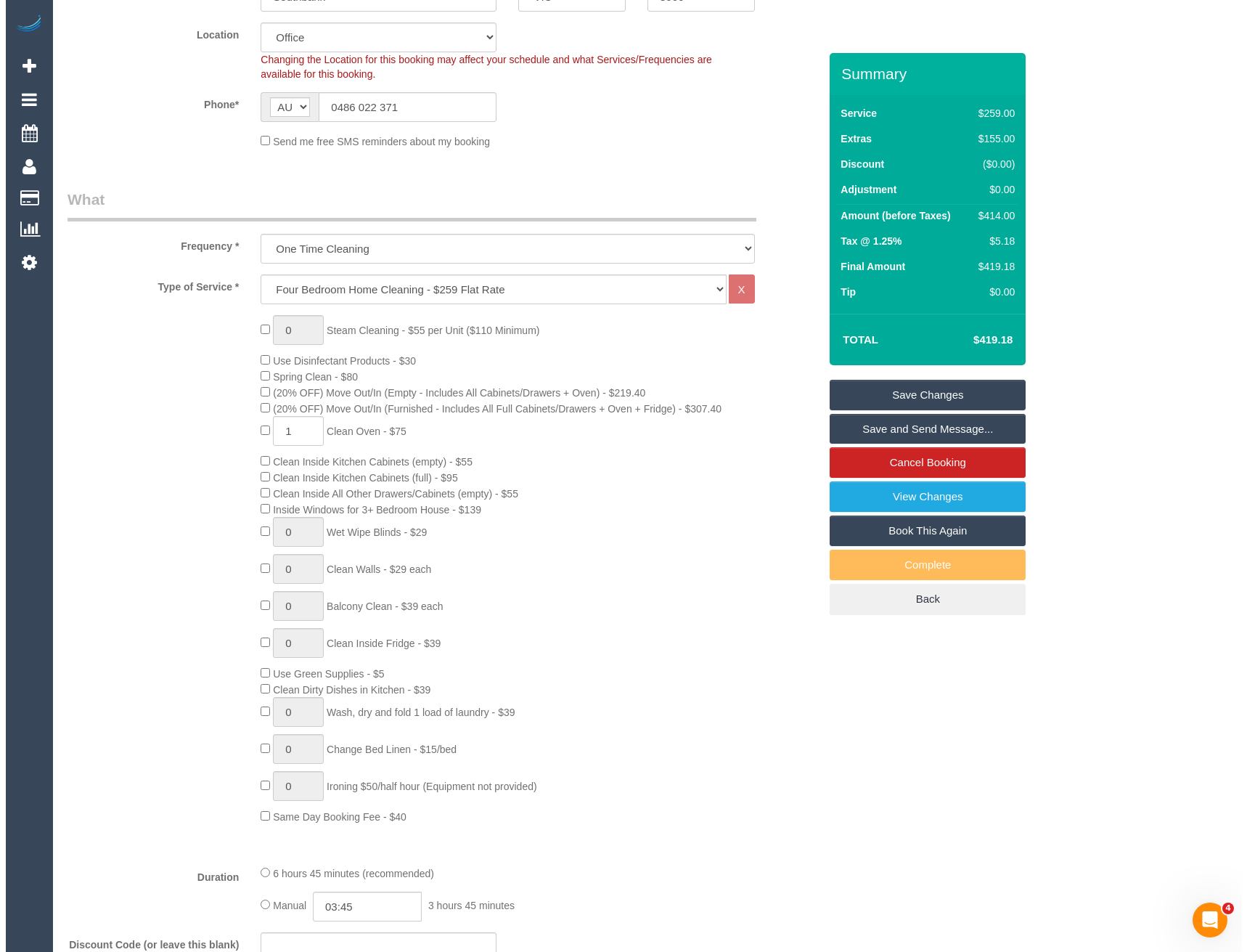
scroll to position [0, 0]
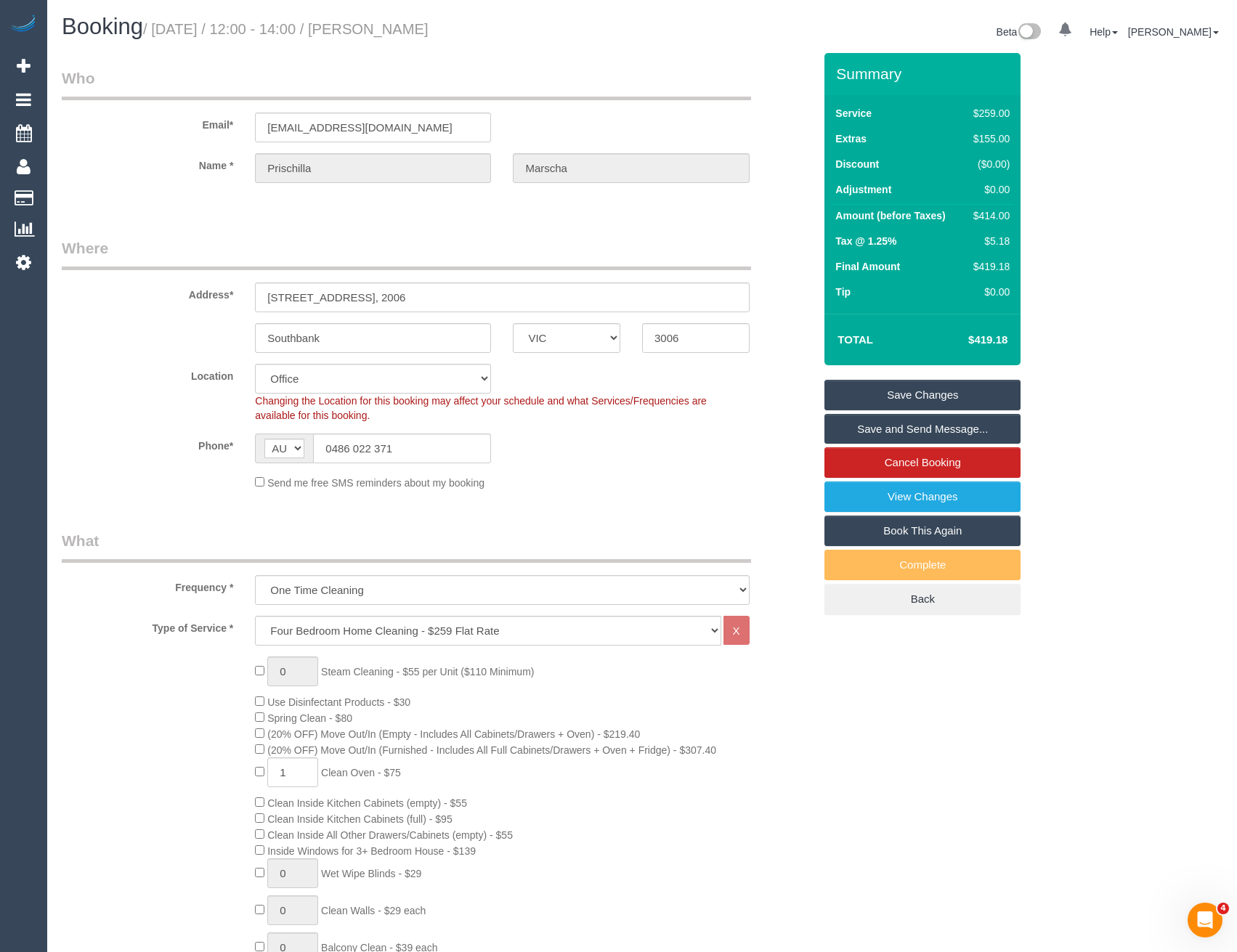
click at [857, 424] on link "Save and Send Message..." at bounding box center [923, 429] width 196 height 30
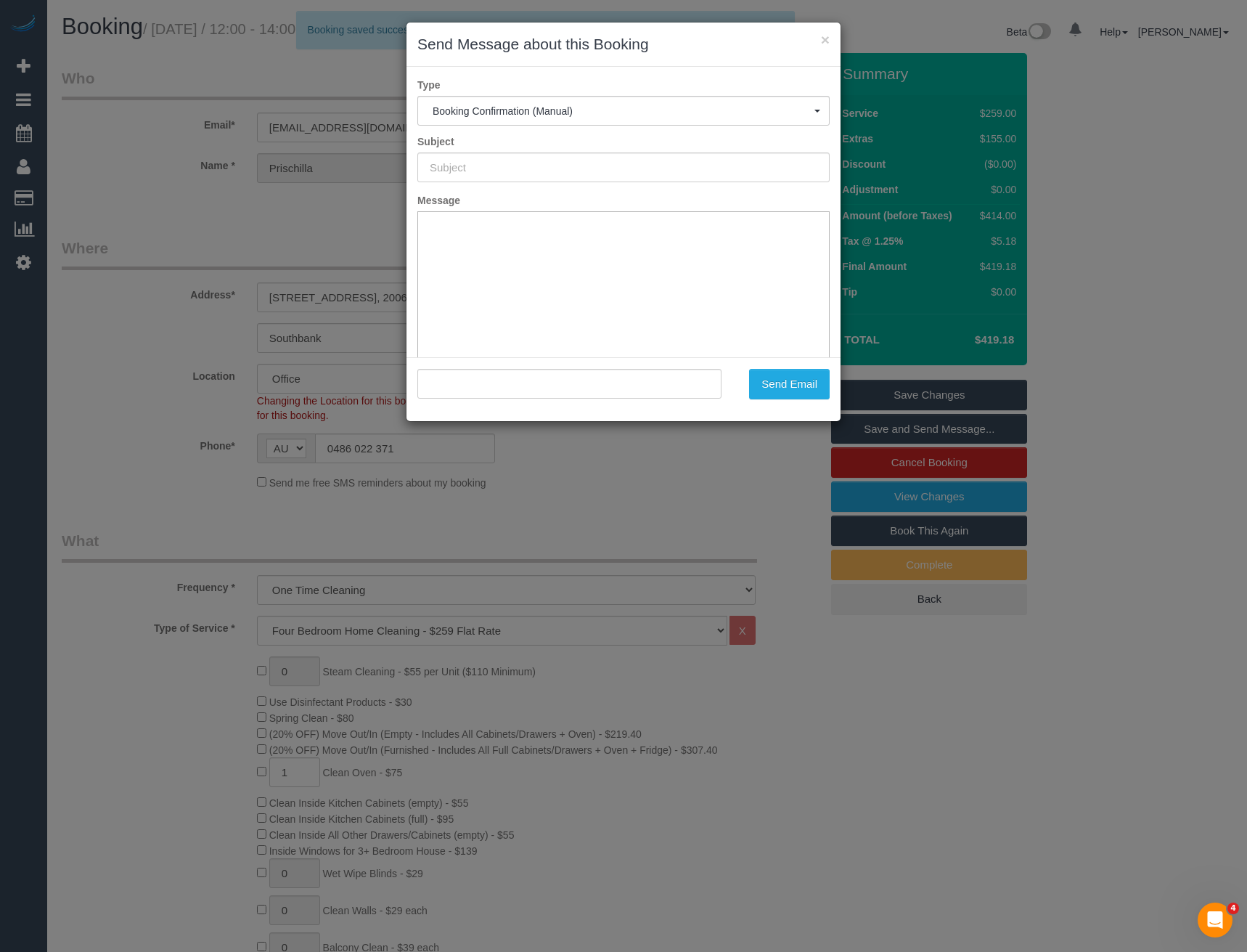
type input "Booking Confirmed"
type input ""Prischilla Marscha" <[EMAIL_ADDRESS][DOMAIN_NAME]>"
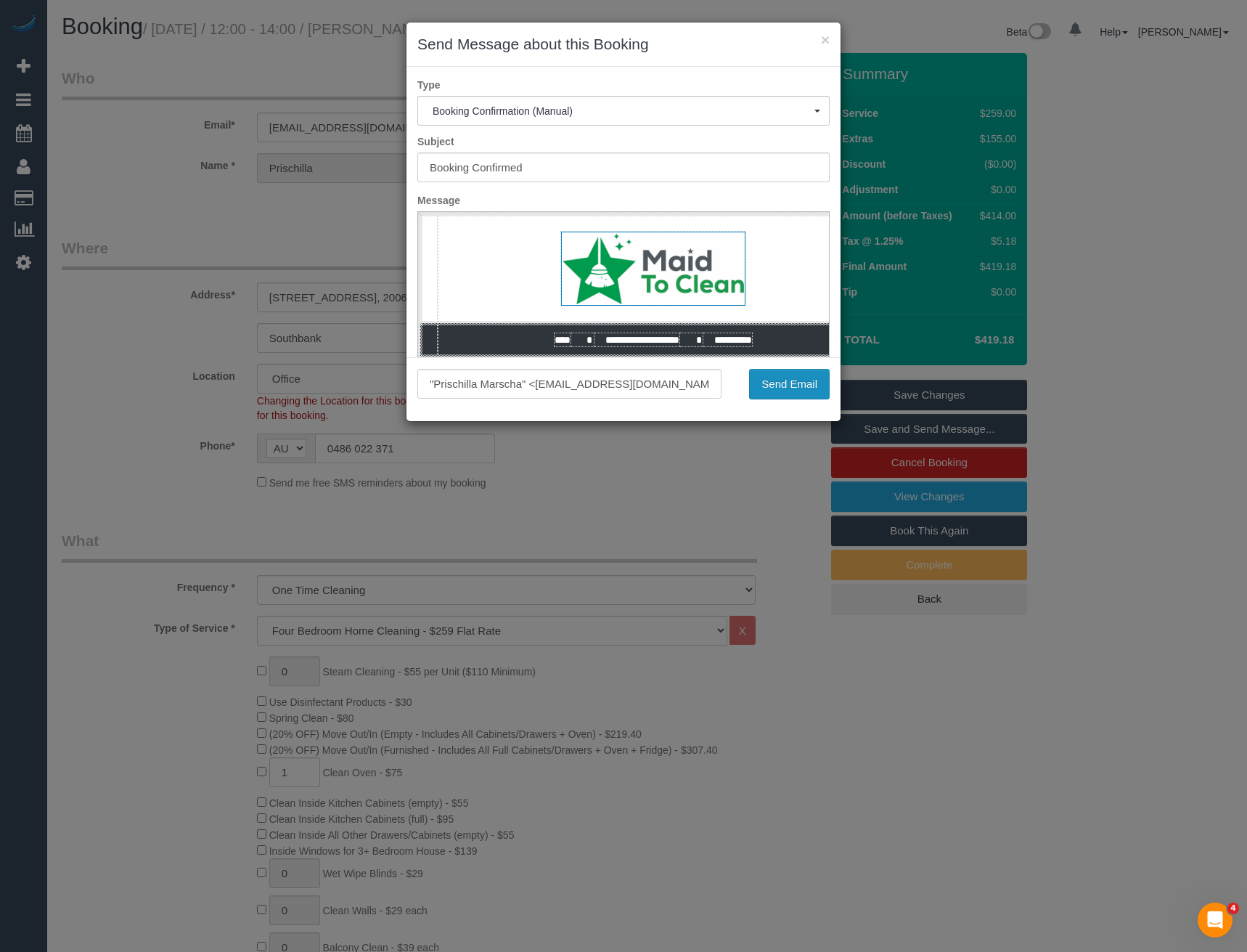
click at [772, 387] on button "Send Email" at bounding box center [790, 383] width 81 height 30
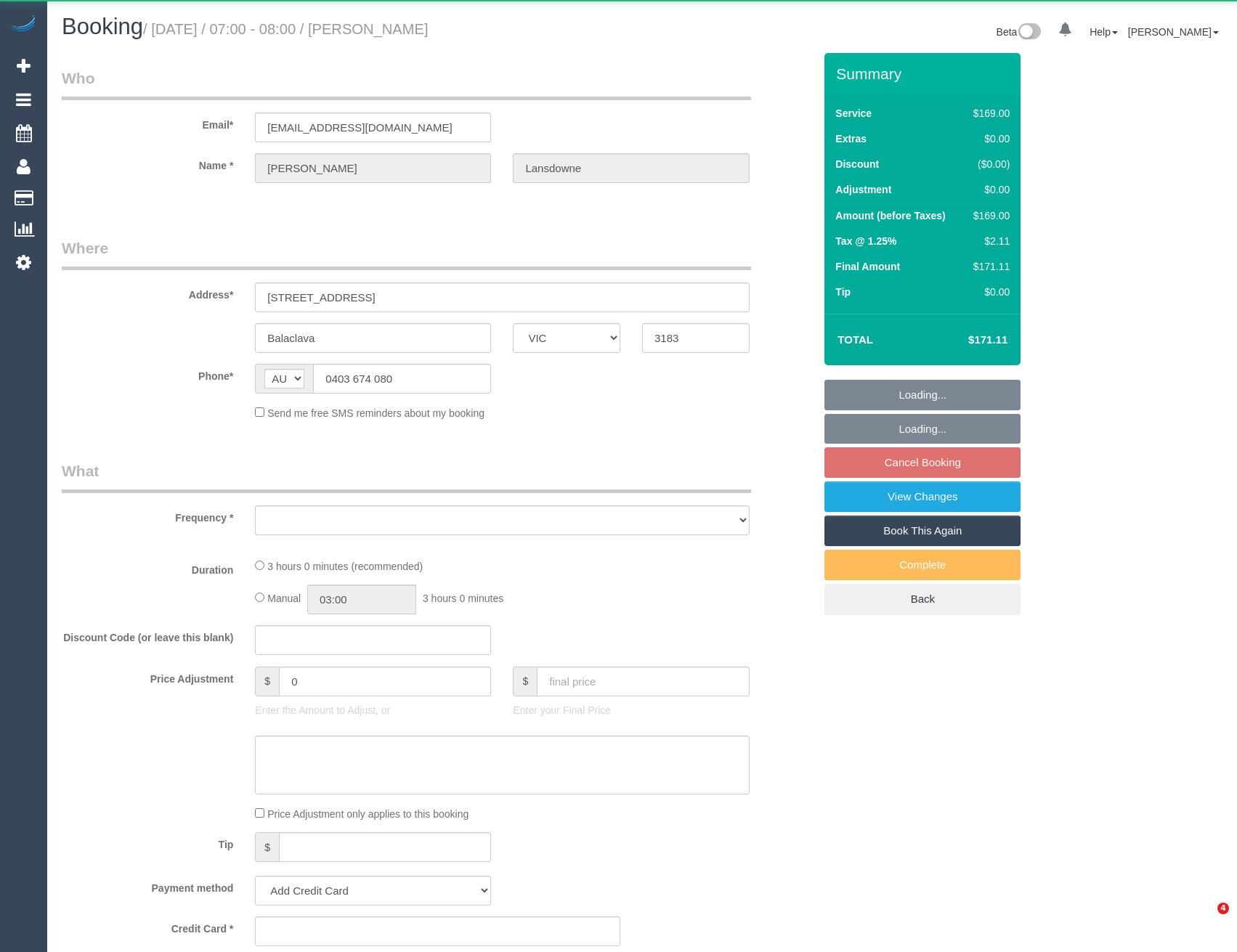
select select "VIC"
select select "string:stripe-pm_1Qztwu2GScqysDRVUhfKvK9h"
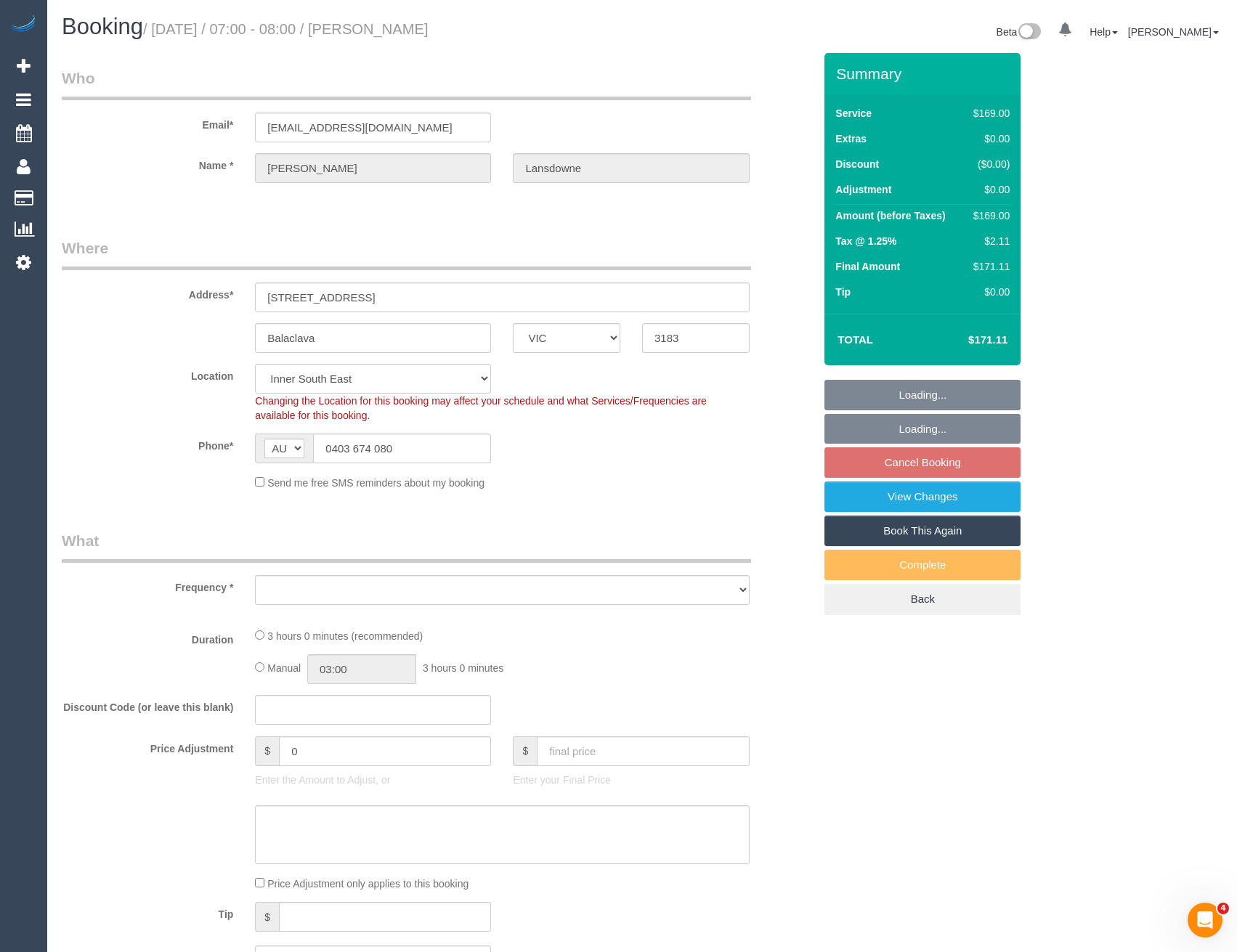
select select "object:524"
select select "number:29"
select select "number:14"
select select "number:19"
select select "number:36"
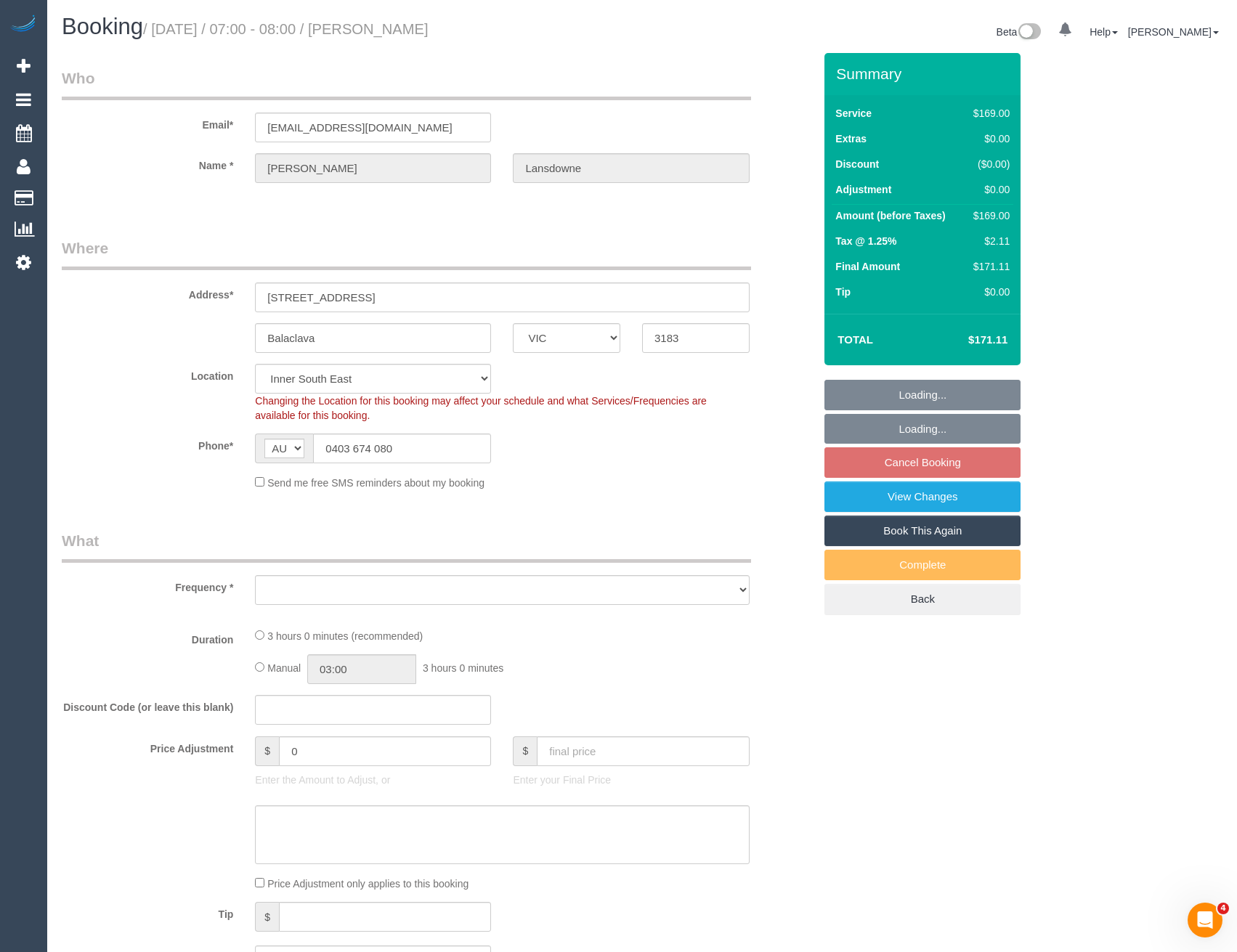
select select "number:34"
select select "number:13"
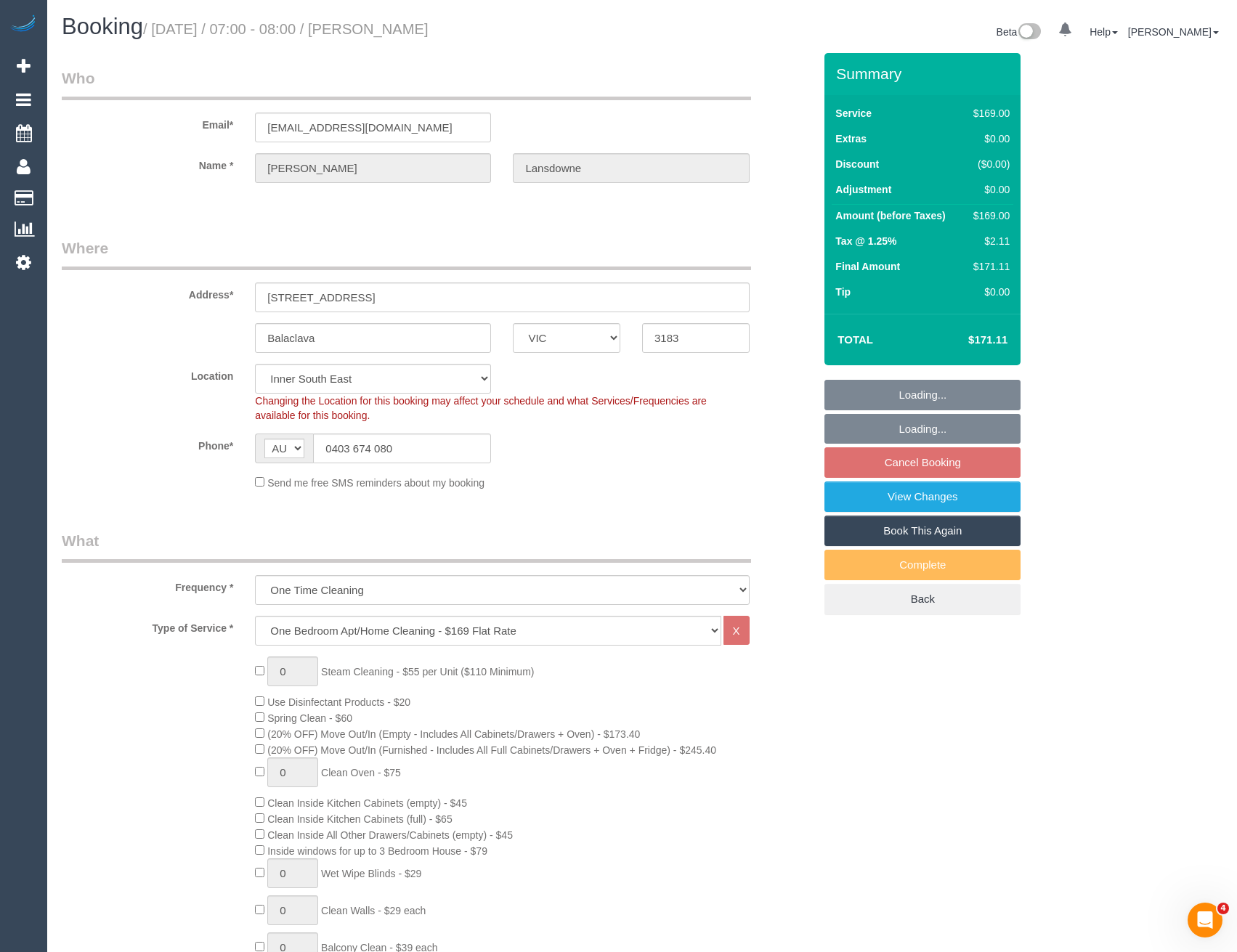
select select "object:776"
select select "spot1"
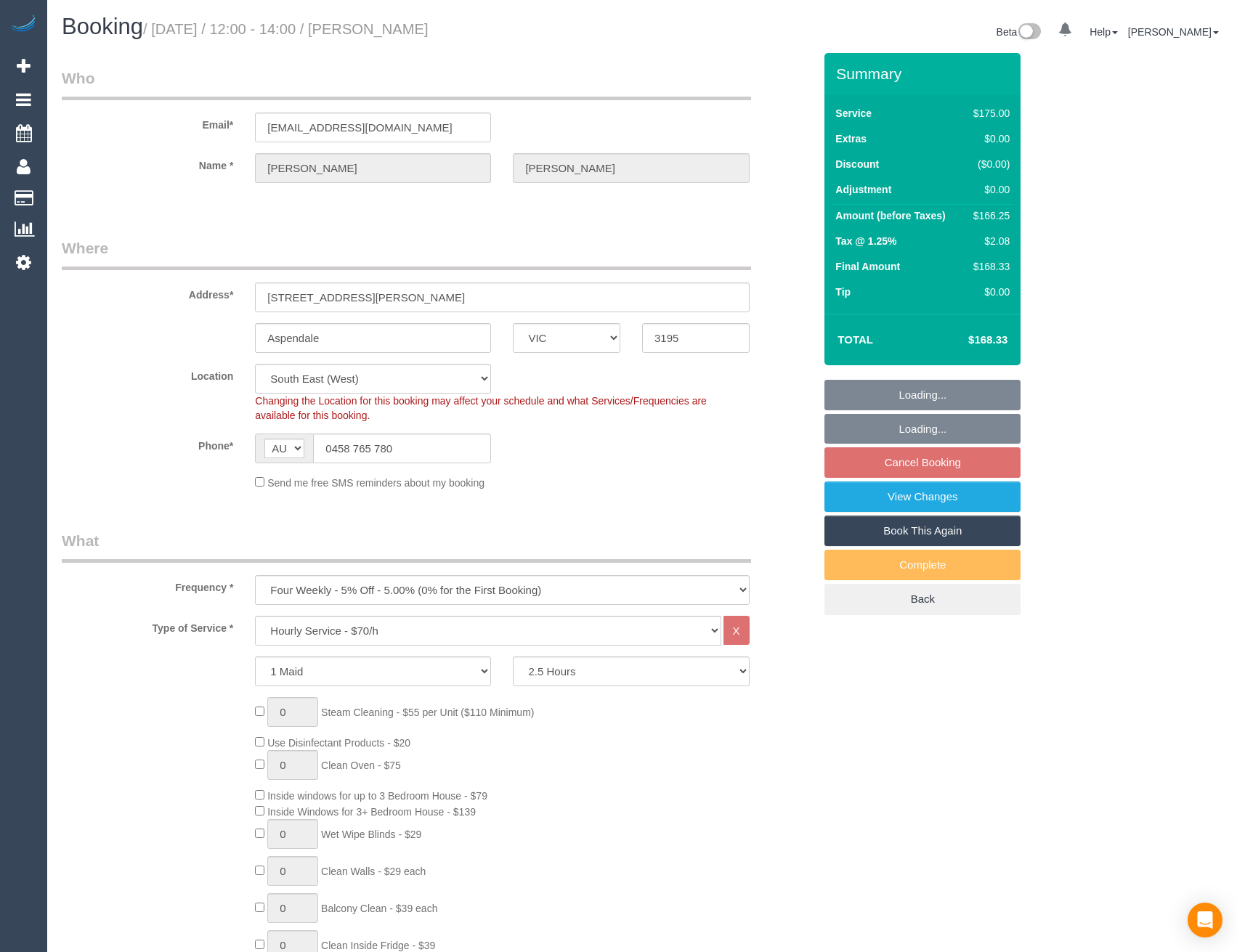
select select "VIC"
select select "150"
select select "string:stripe-pm_1RRrkS2GScqysDRVV9CX4UcQ"
select select "number:30"
select select "number:14"
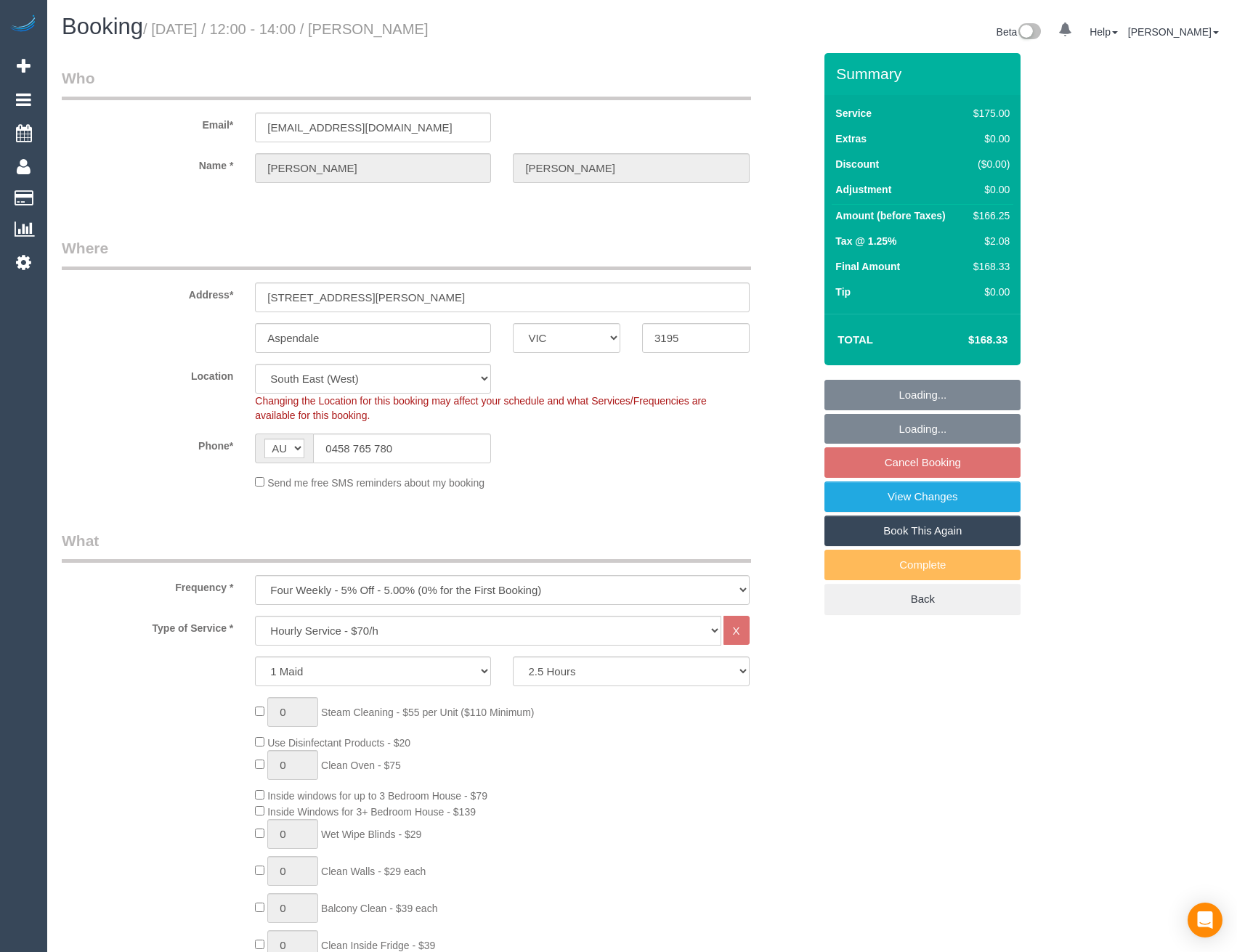
select select "number:19"
select select "number:22"
select select "number:34"
select select "number:13"
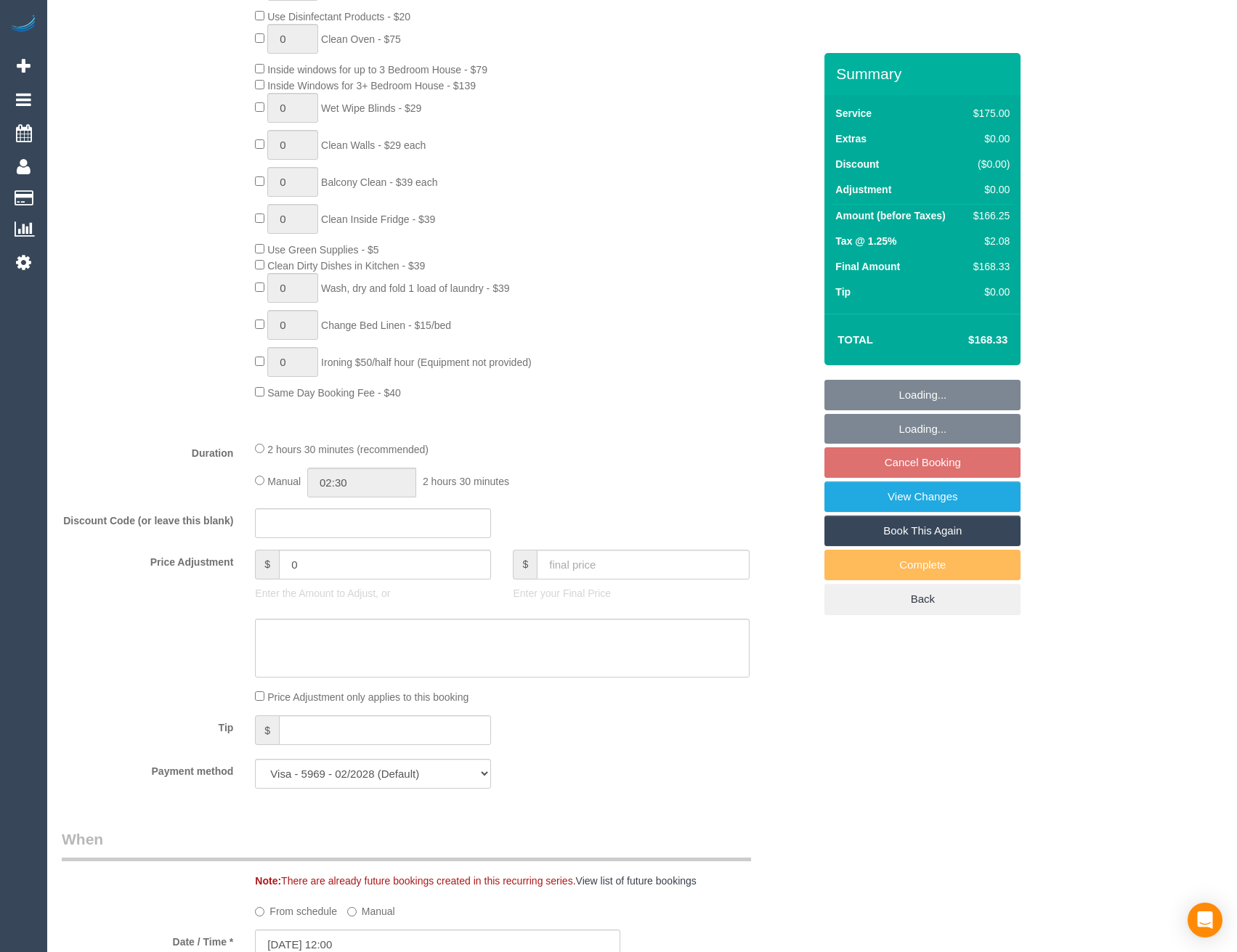
scroll to position [1089, 0]
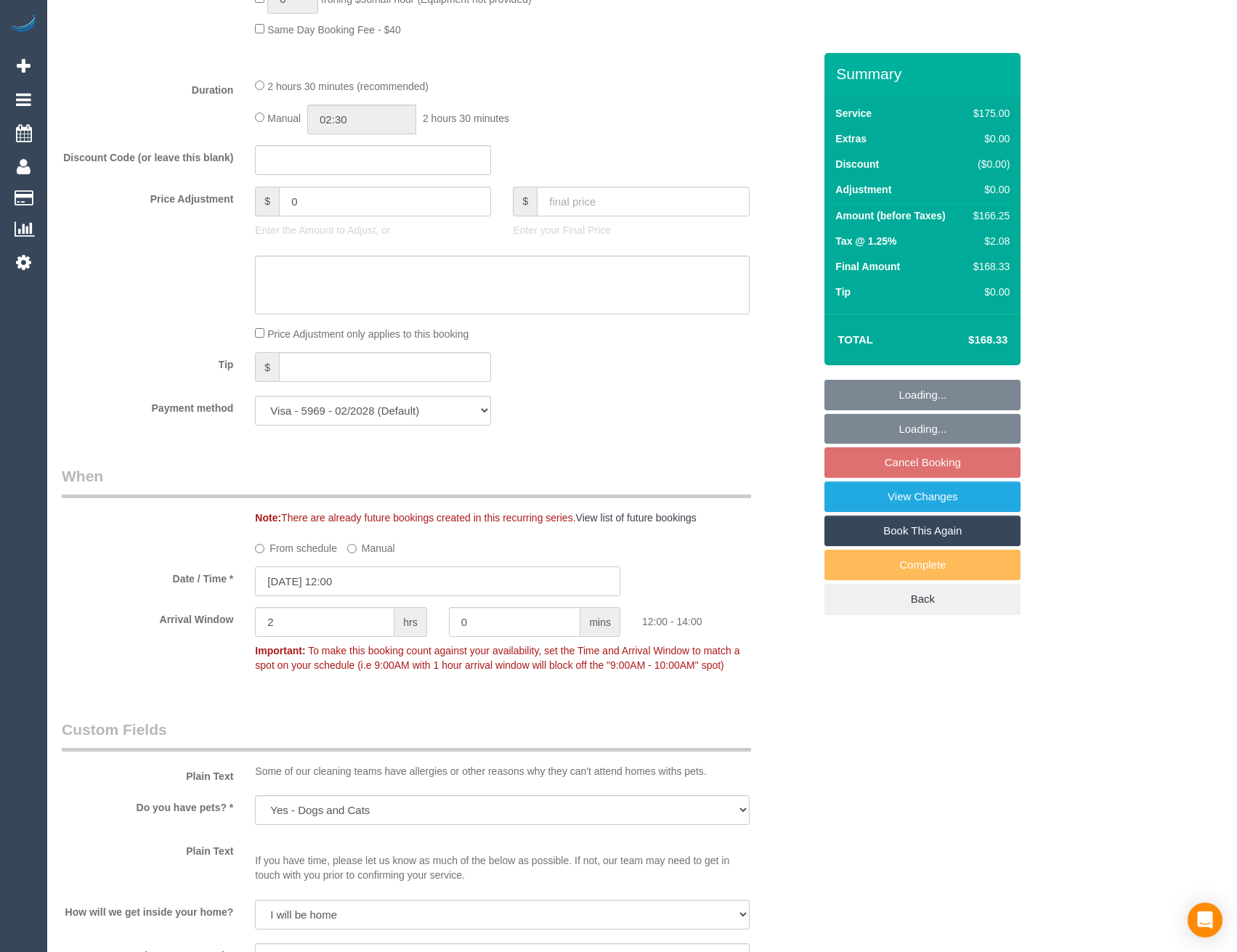
click at [386, 566] on input "18/09/2025 12:00" at bounding box center [437, 581] width 365 height 30
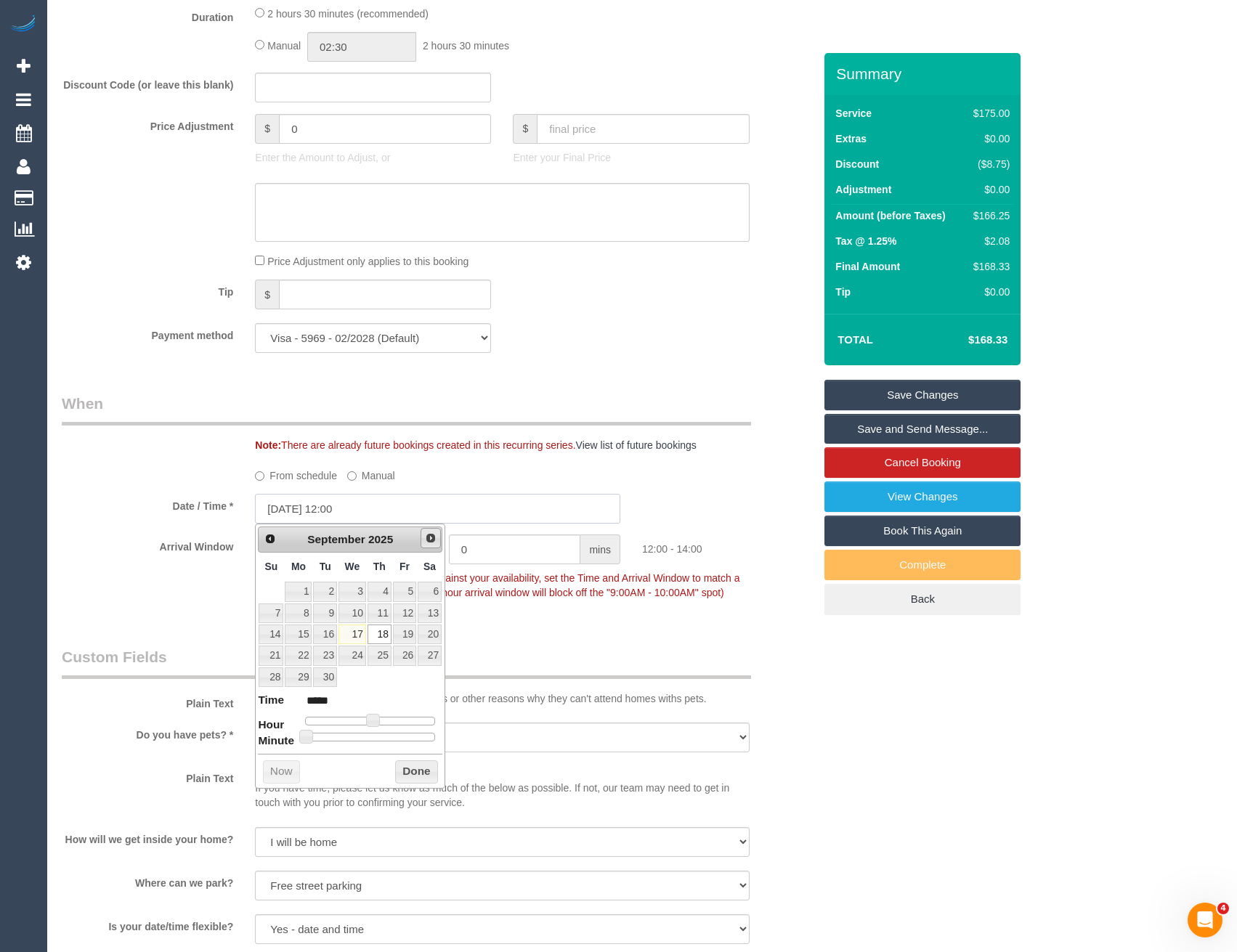
scroll to position [0, 0]
click at [360, 637] on link "17" at bounding box center [351, 635] width 27 height 20
type input "17/09/2025 12:00"
click at [406, 772] on button "Done" at bounding box center [416, 771] width 43 height 23
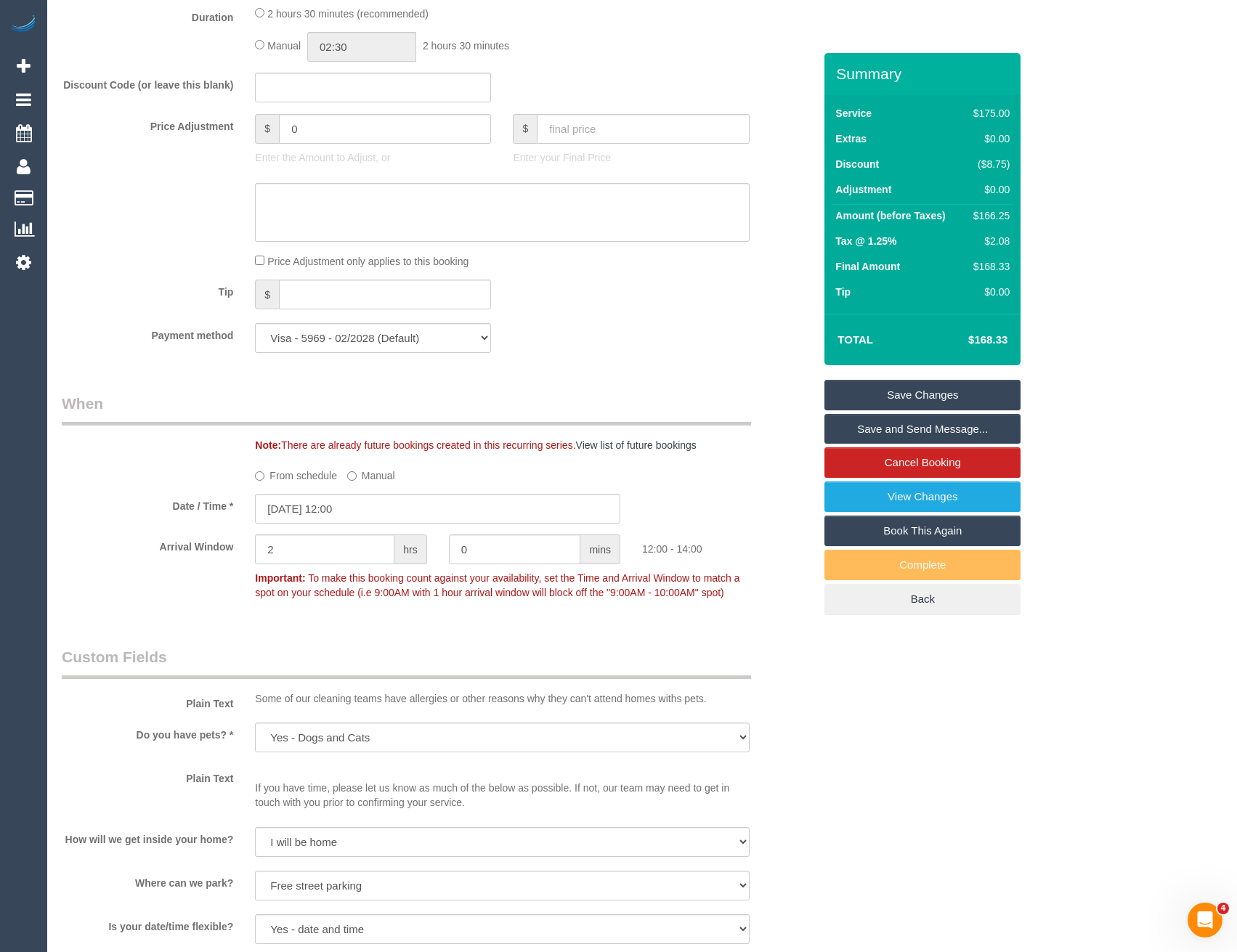
click at [877, 396] on link "Save Changes" at bounding box center [923, 395] width 196 height 30
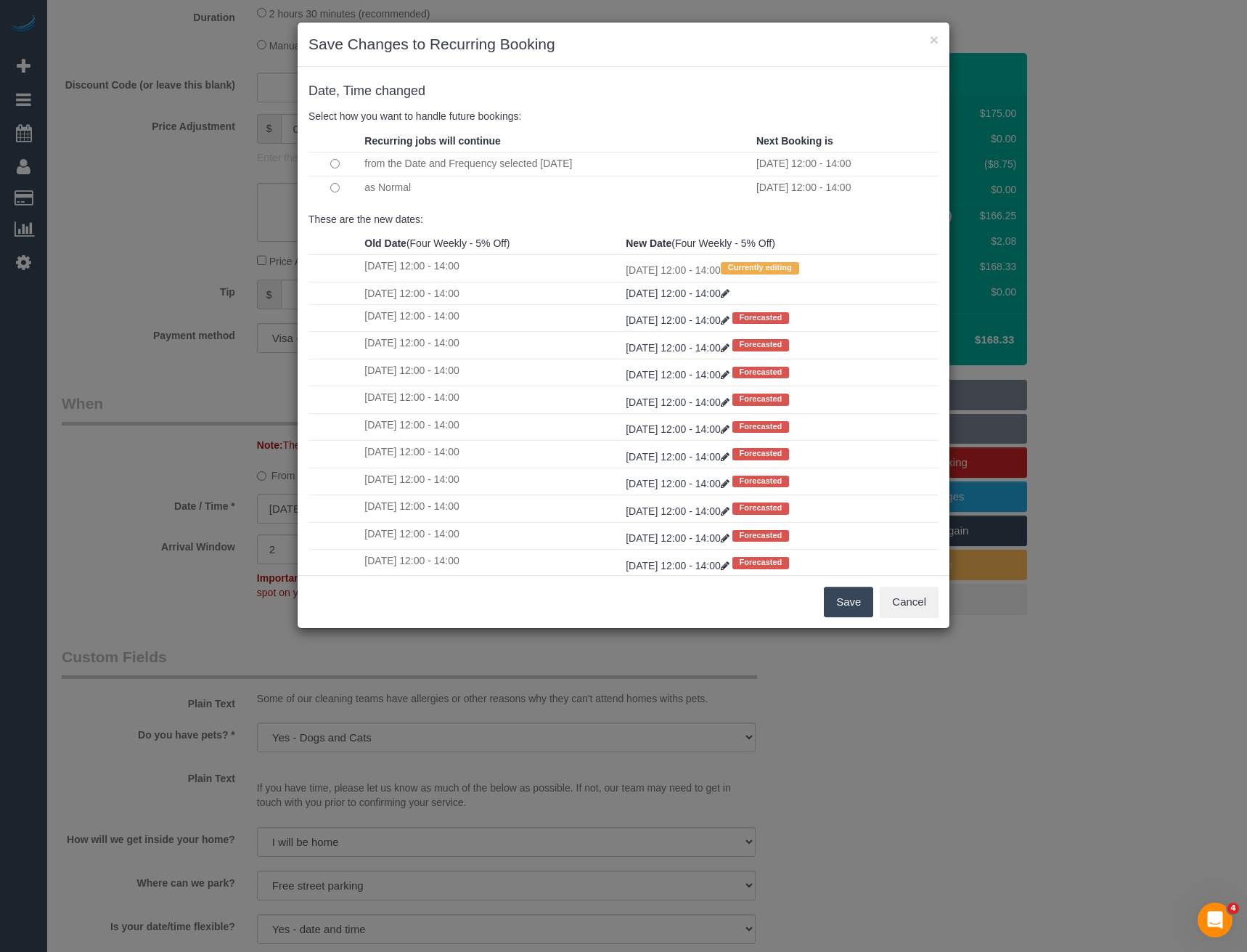
click at [835, 607] on button "Save" at bounding box center [849, 602] width 49 height 30
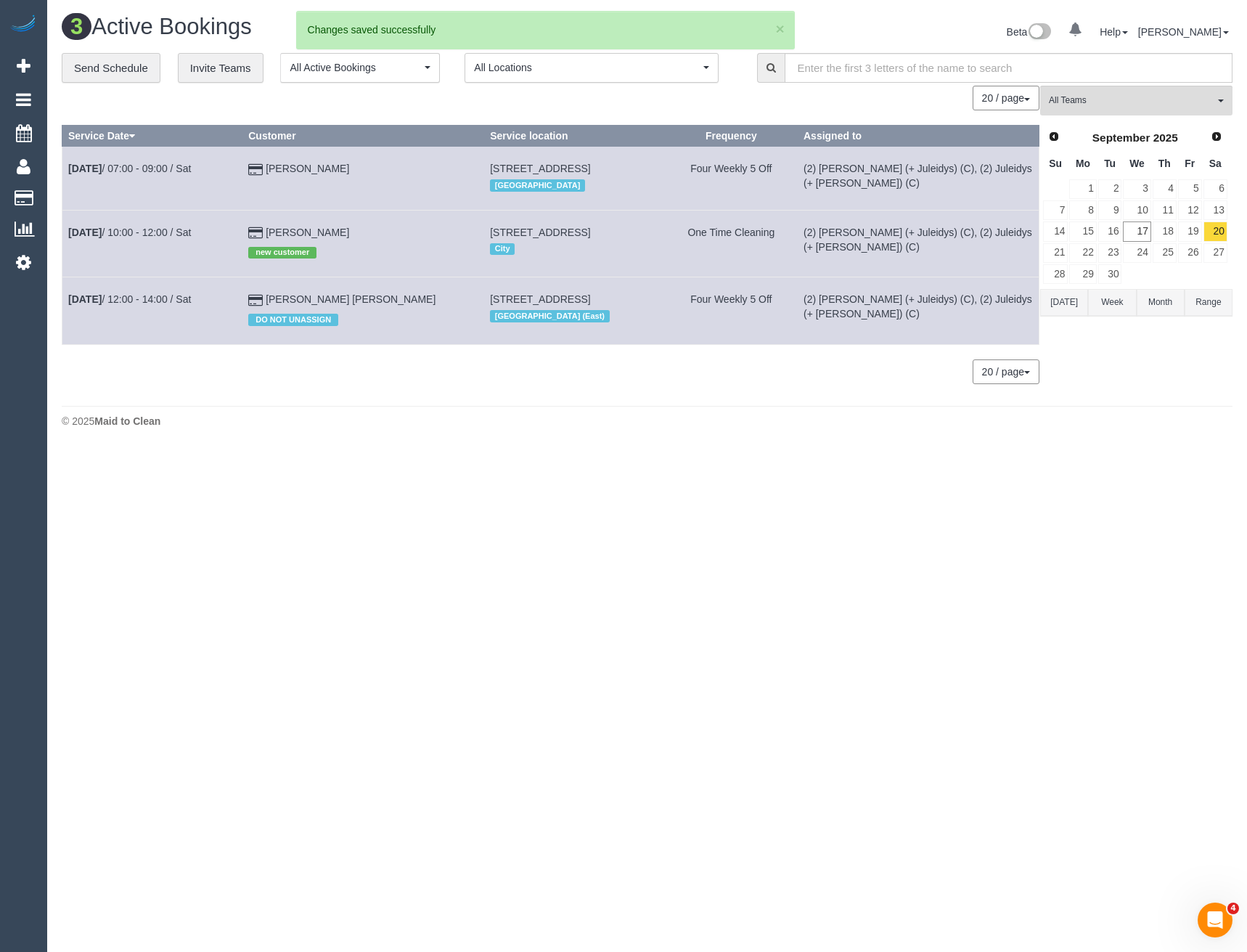
click at [124, 85] on div "**********" at bounding box center [647, 225] width 1171 height 345
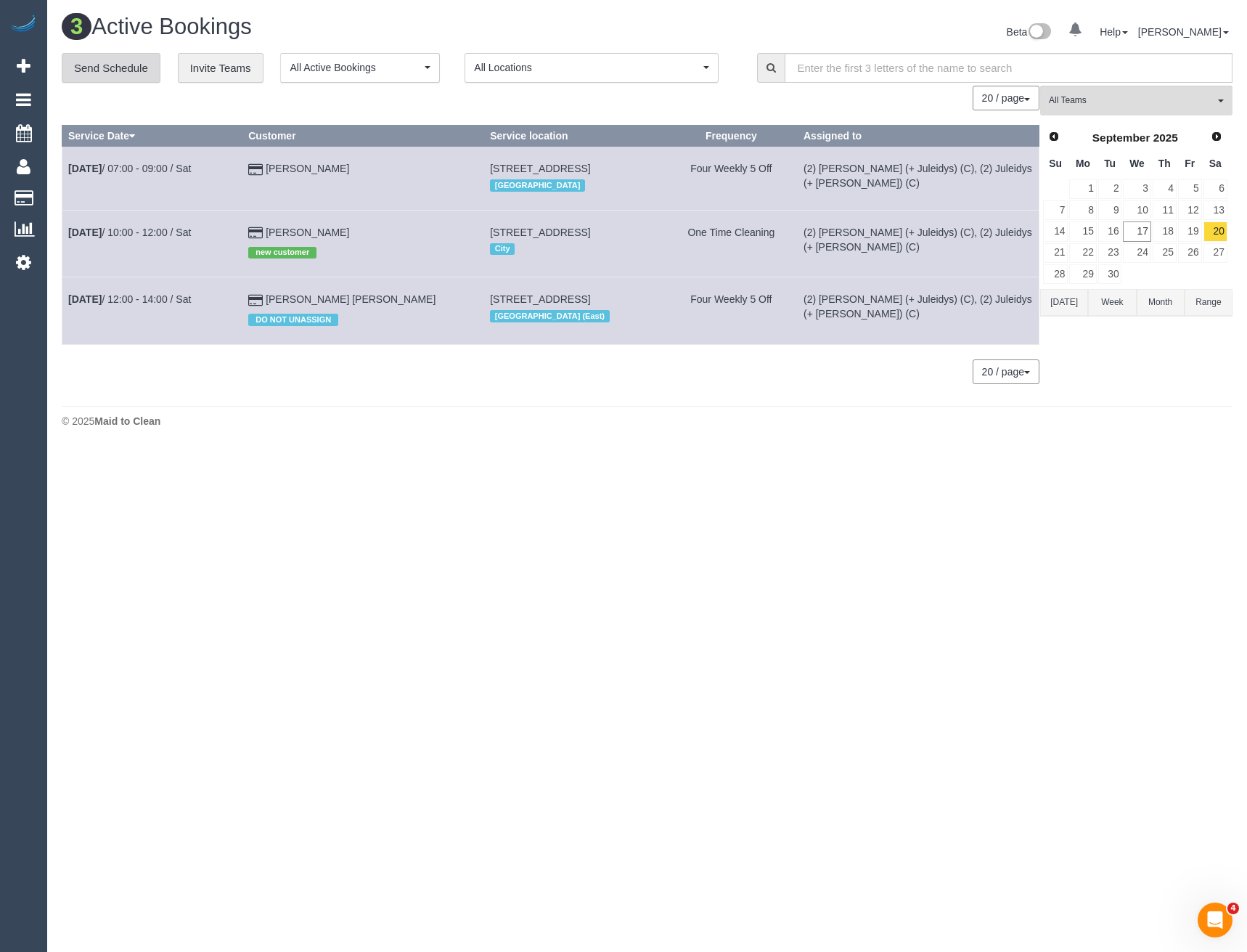
click at [124, 73] on link "Send Schedule" at bounding box center [111, 68] width 99 height 30
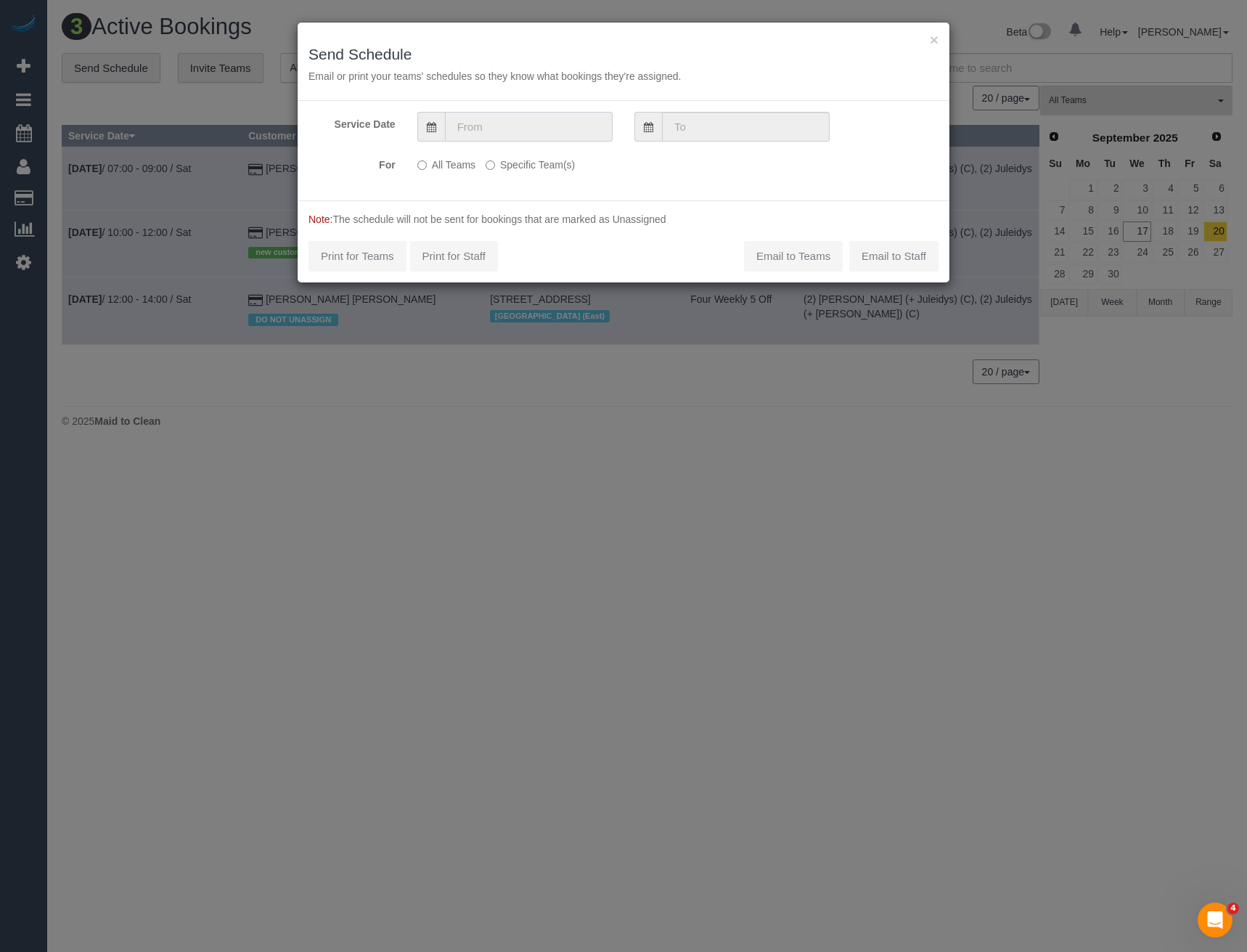
click at [470, 131] on input "text" at bounding box center [528, 127] width 167 height 30
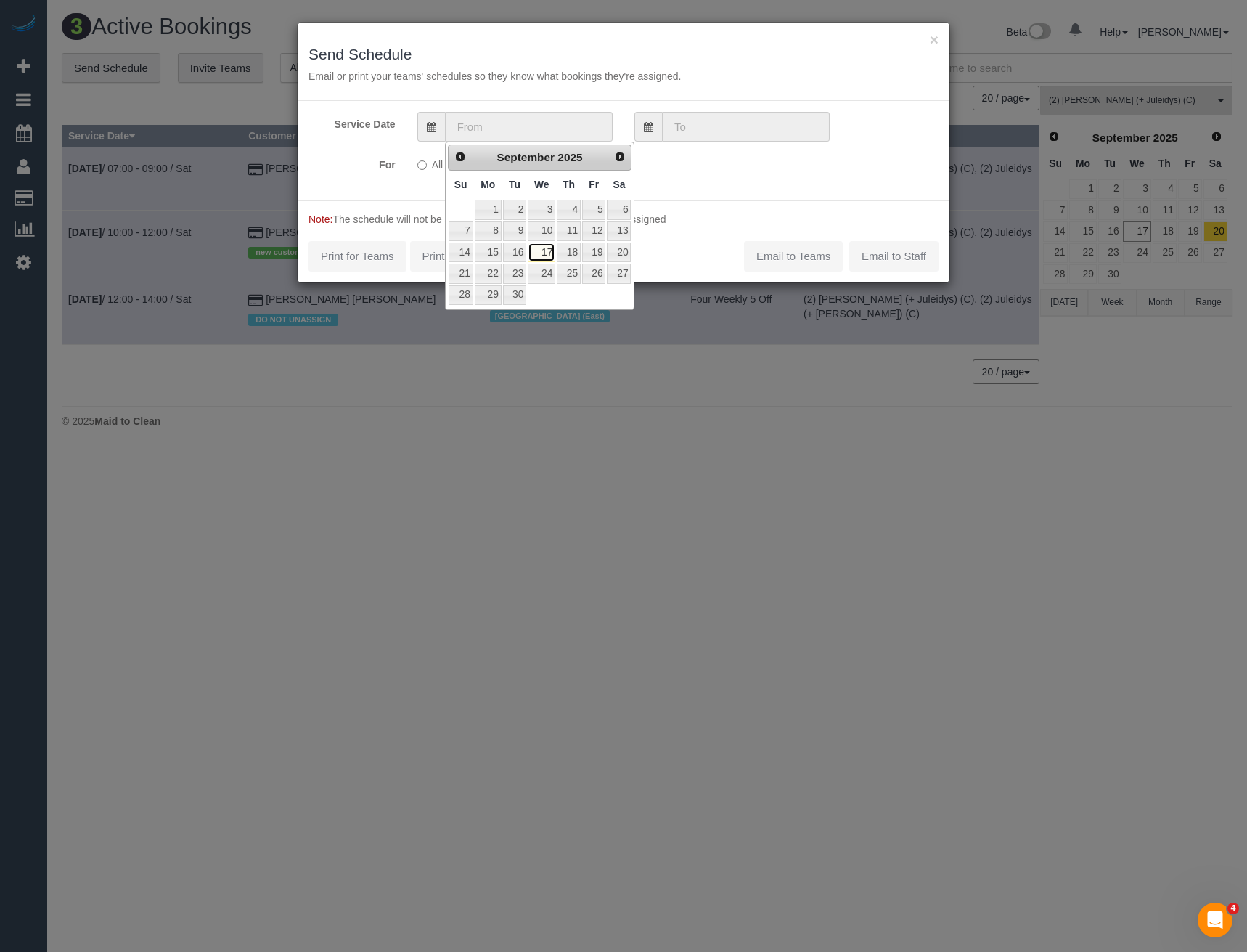
click at [547, 251] on link "17" at bounding box center [541, 252] width 27 height 20
type input "17/09/2025"
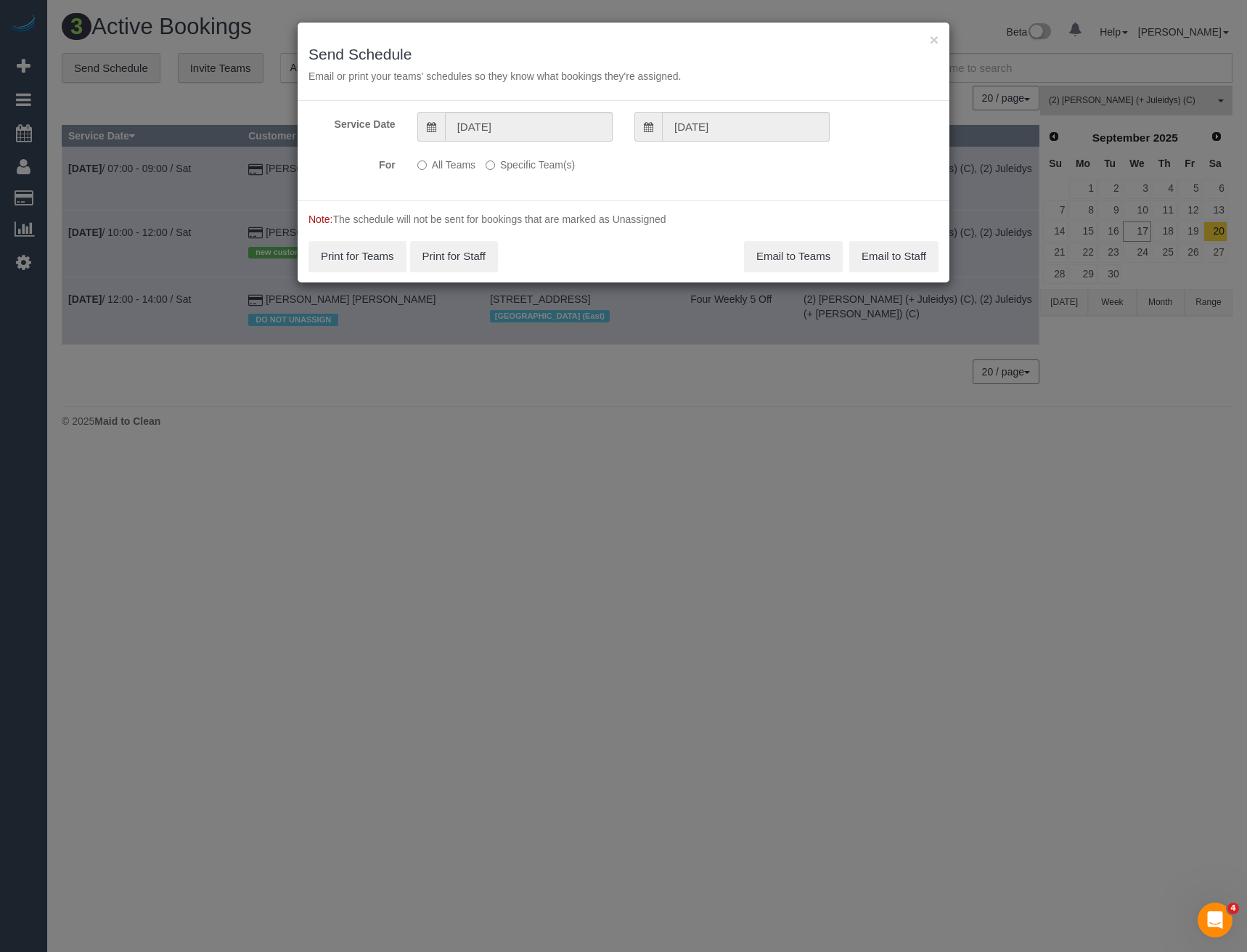
click at [514, 165] on label "Specific Team(s)" at bounding box center [530, 162] width 89 height 20
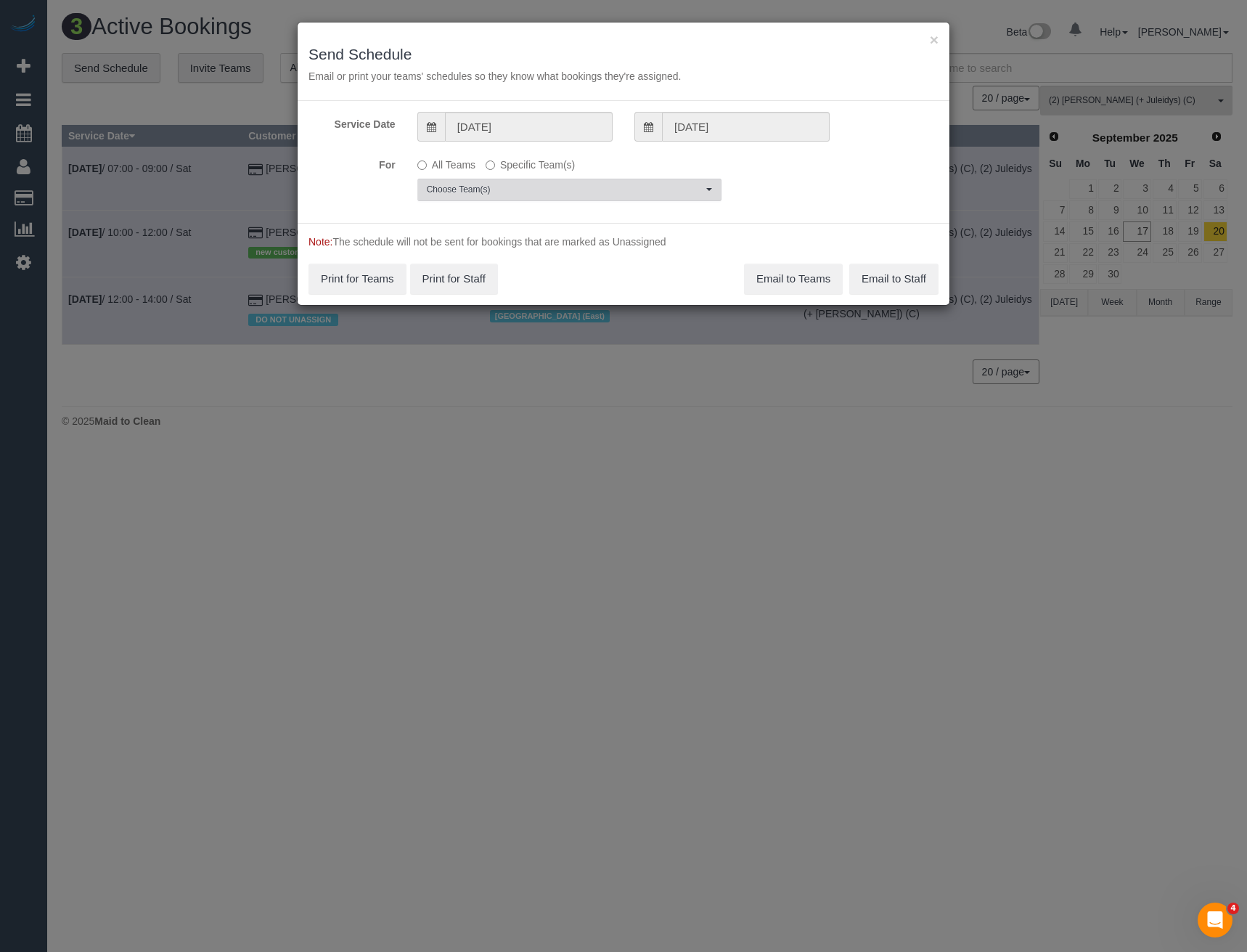
click at [510, 181] on button "Choose Team(s)" at bounding box center [570, 190] width 304 height 22
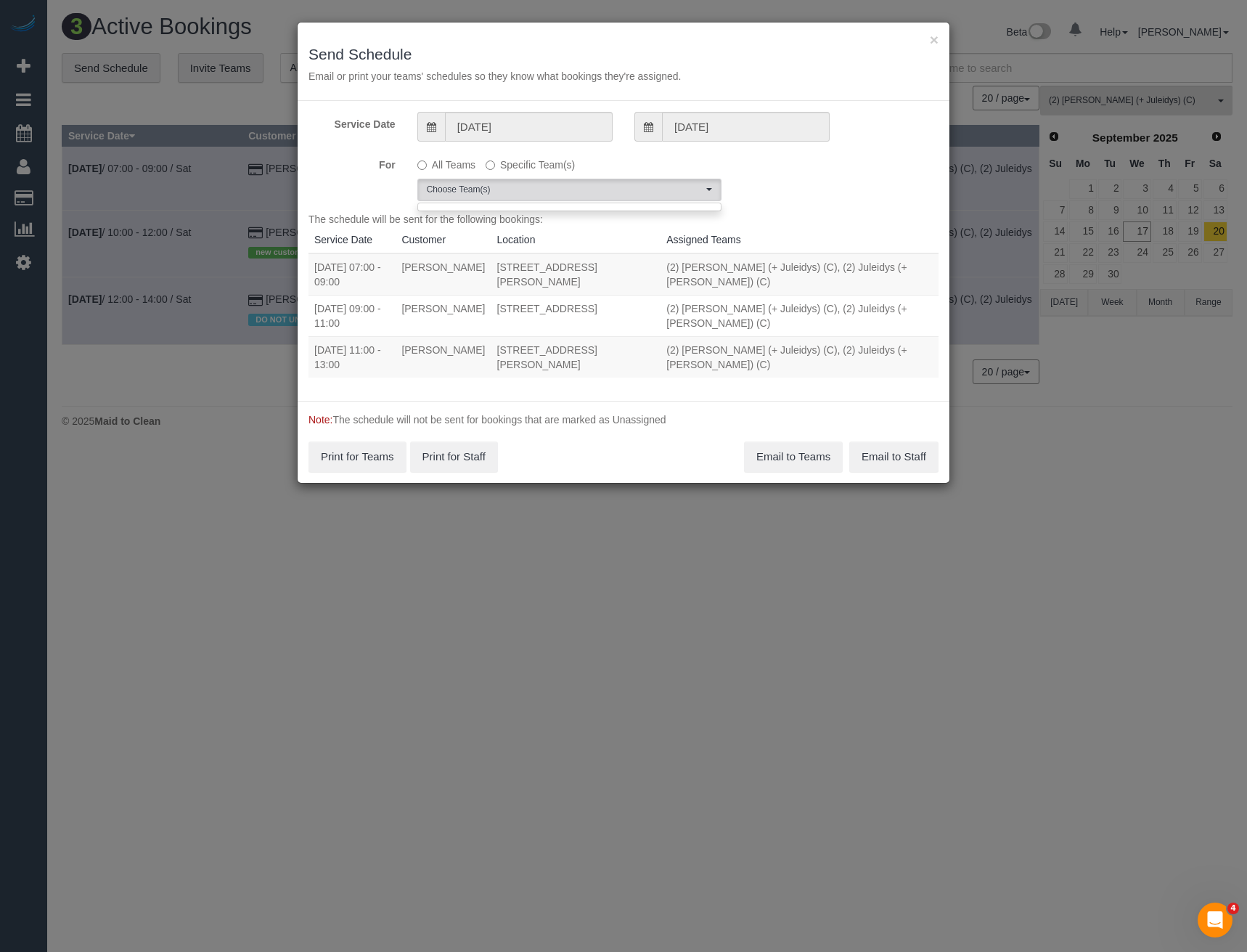
click at [623, 484] on div "× Send Schedule Email or print your teams' schedules so they know what bookings…" at bounding box center [623, 476] width 1247 height 952
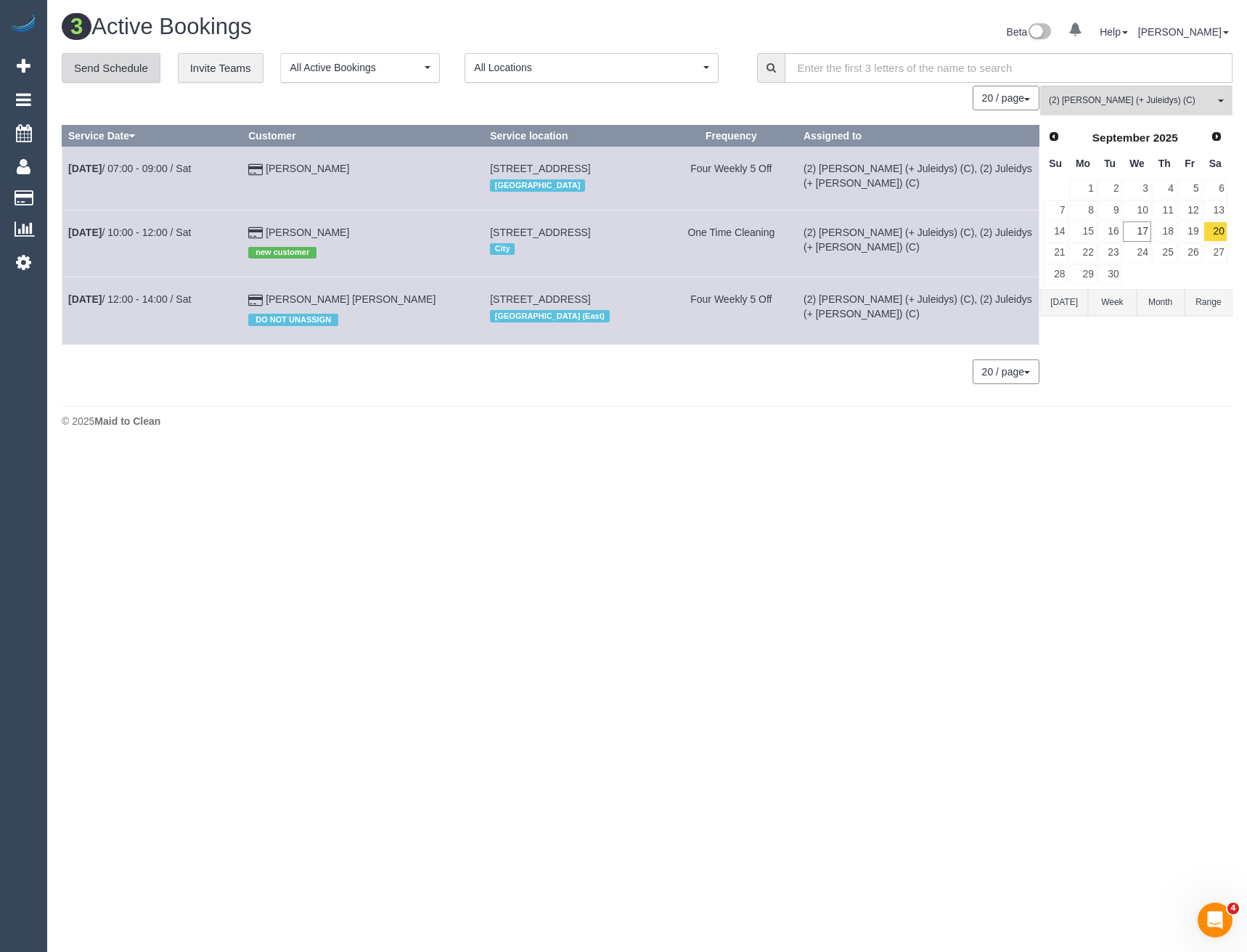
click at [141, 54] on link "Send Schedule" at bounding box center [111, 68] width 99 height 30
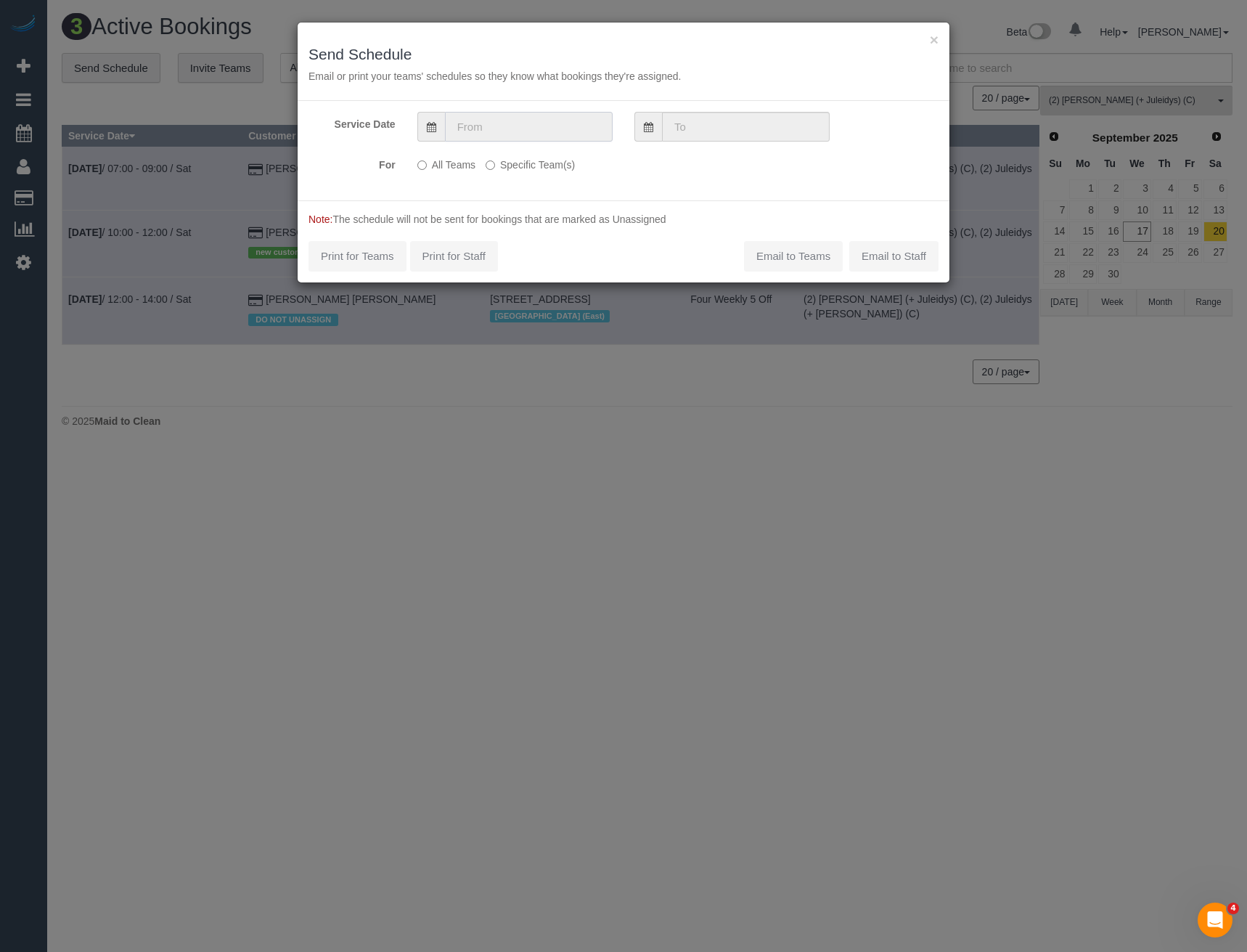
click at [526, 125] on input "text" at bounding box center [528, 127] width 167 height 30
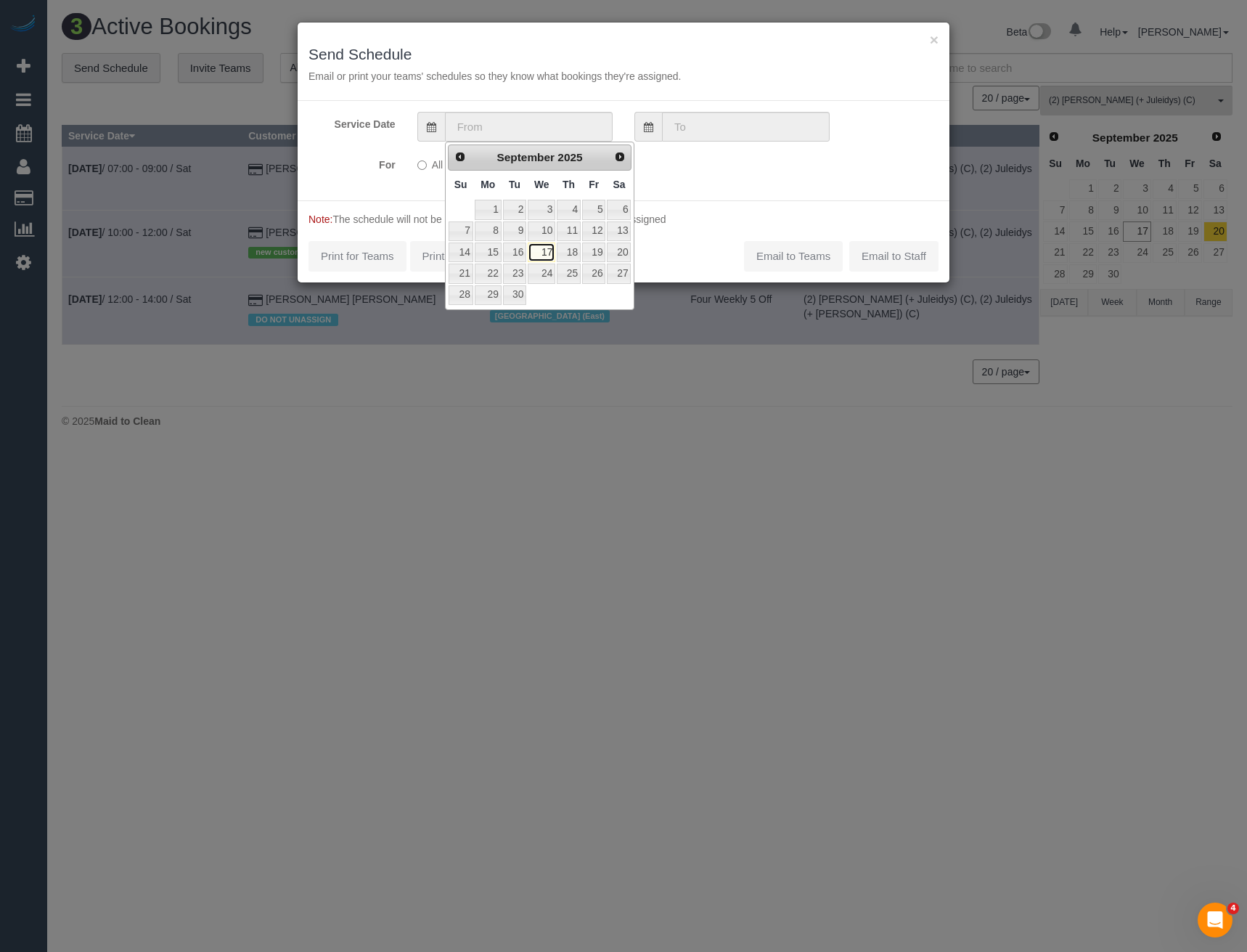
click at [551, 248] on link "17" at bounding box center [541, 252] width 27 height 20
type input "17/09/2025"
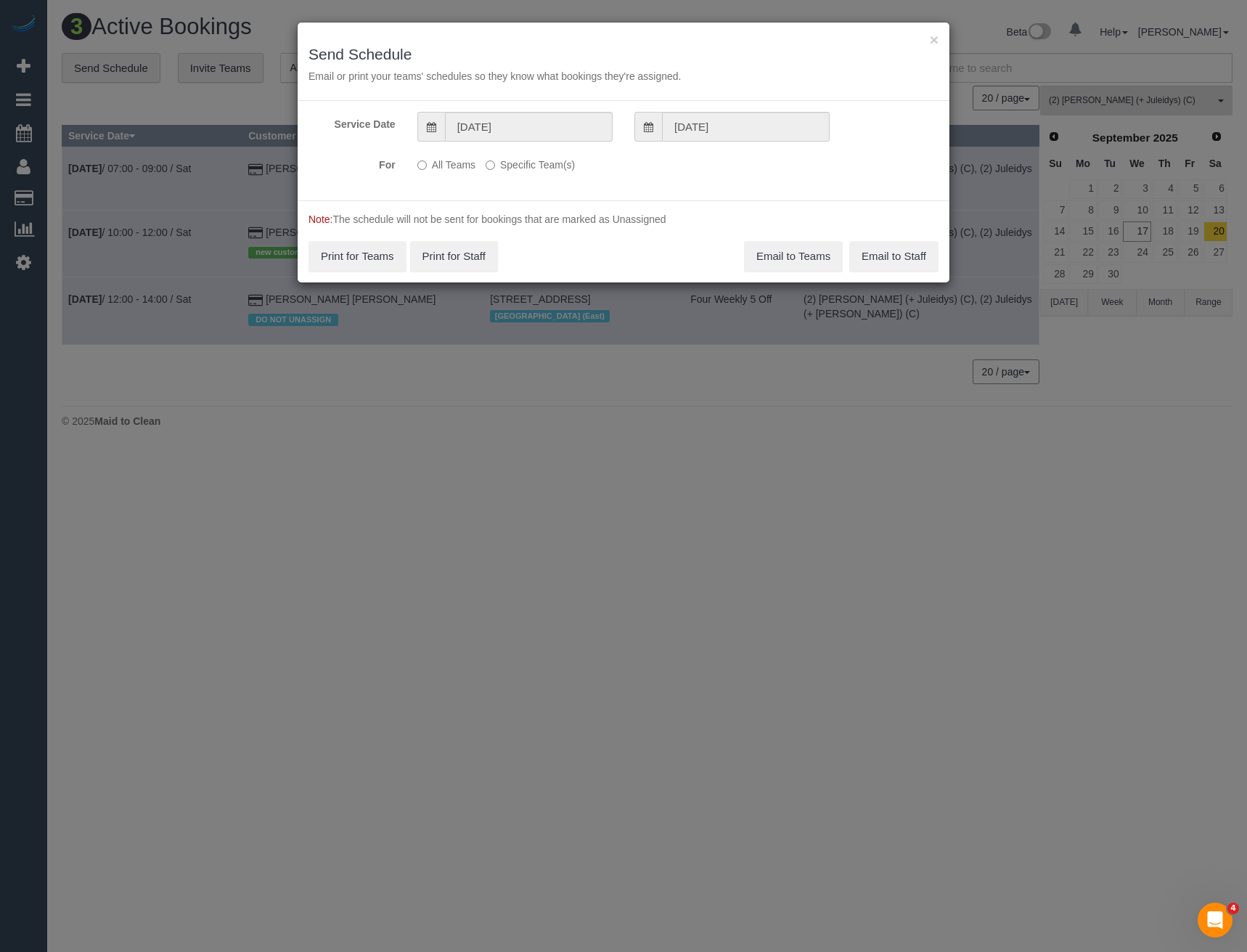
click at [500, 162] on label "Specific Team(s)" at bounding box center [530, 162] width 89 height 20
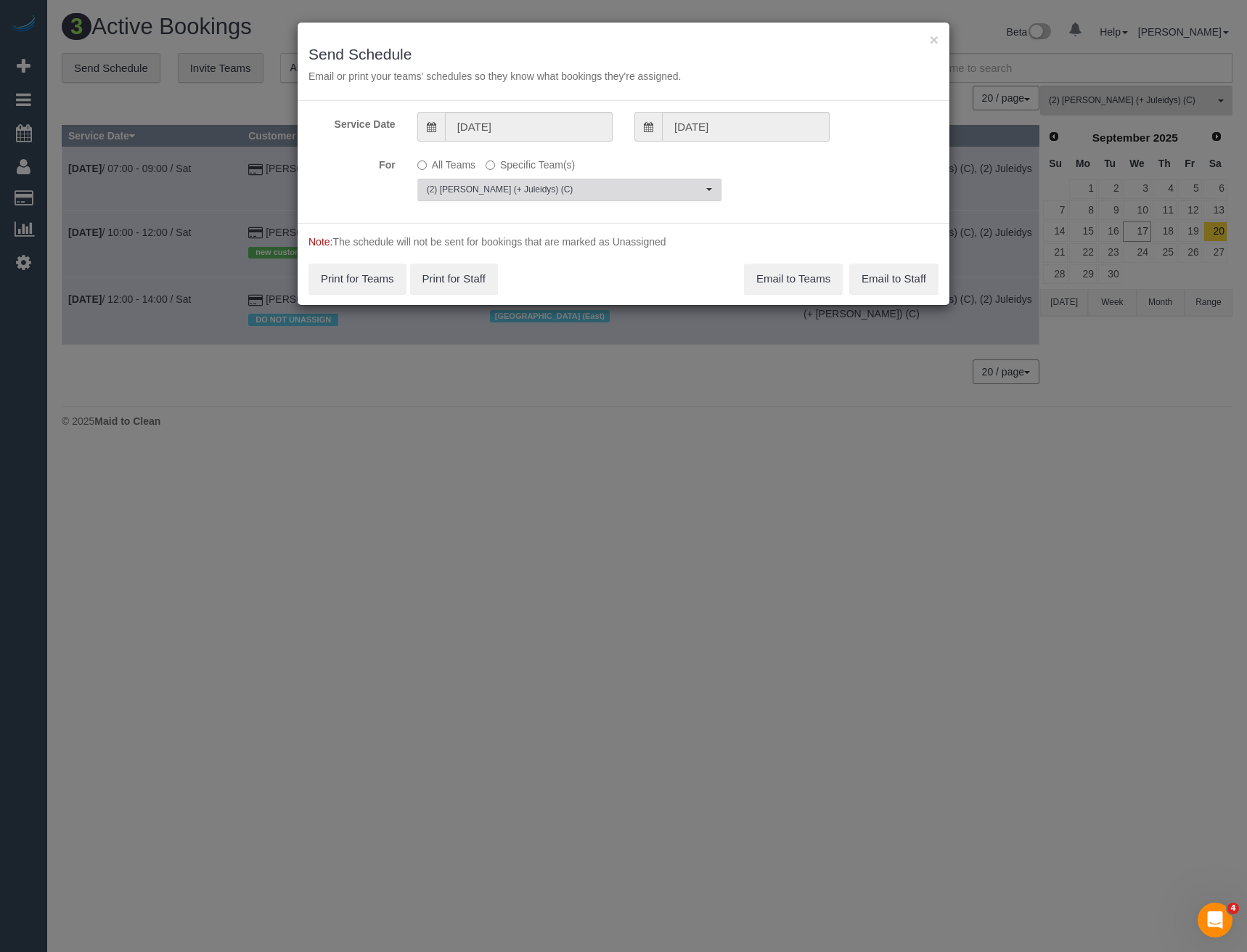
click at [507, 188] on span "(2) [PERSON_NAME] (+ Juleidys) (C)" at bounding box center [565, 190] width 276 height 12
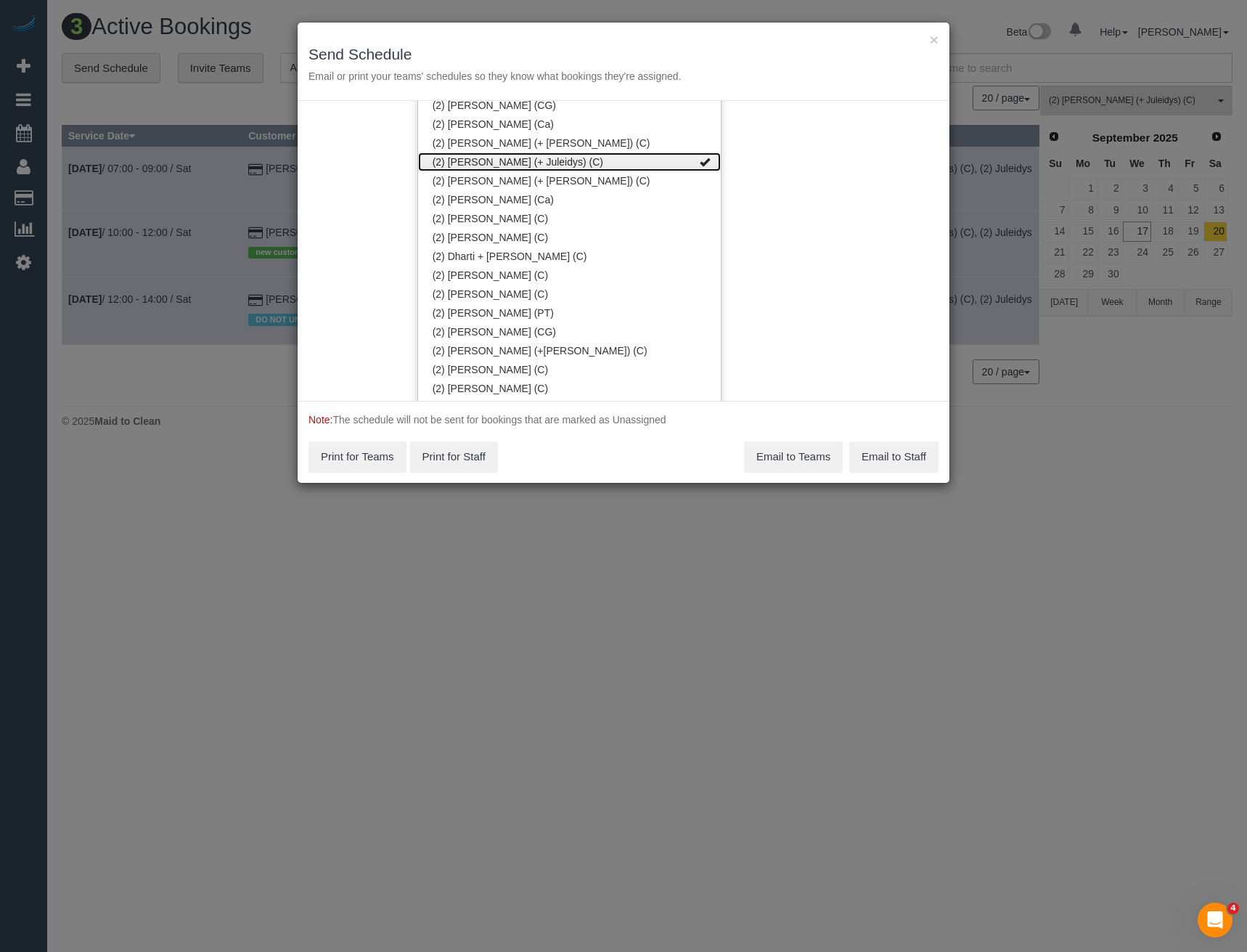
click at [485, 162] on link "(2) Cris (+ Juleidys) (C)" at bounding box center [569, 162] width 302 height 19
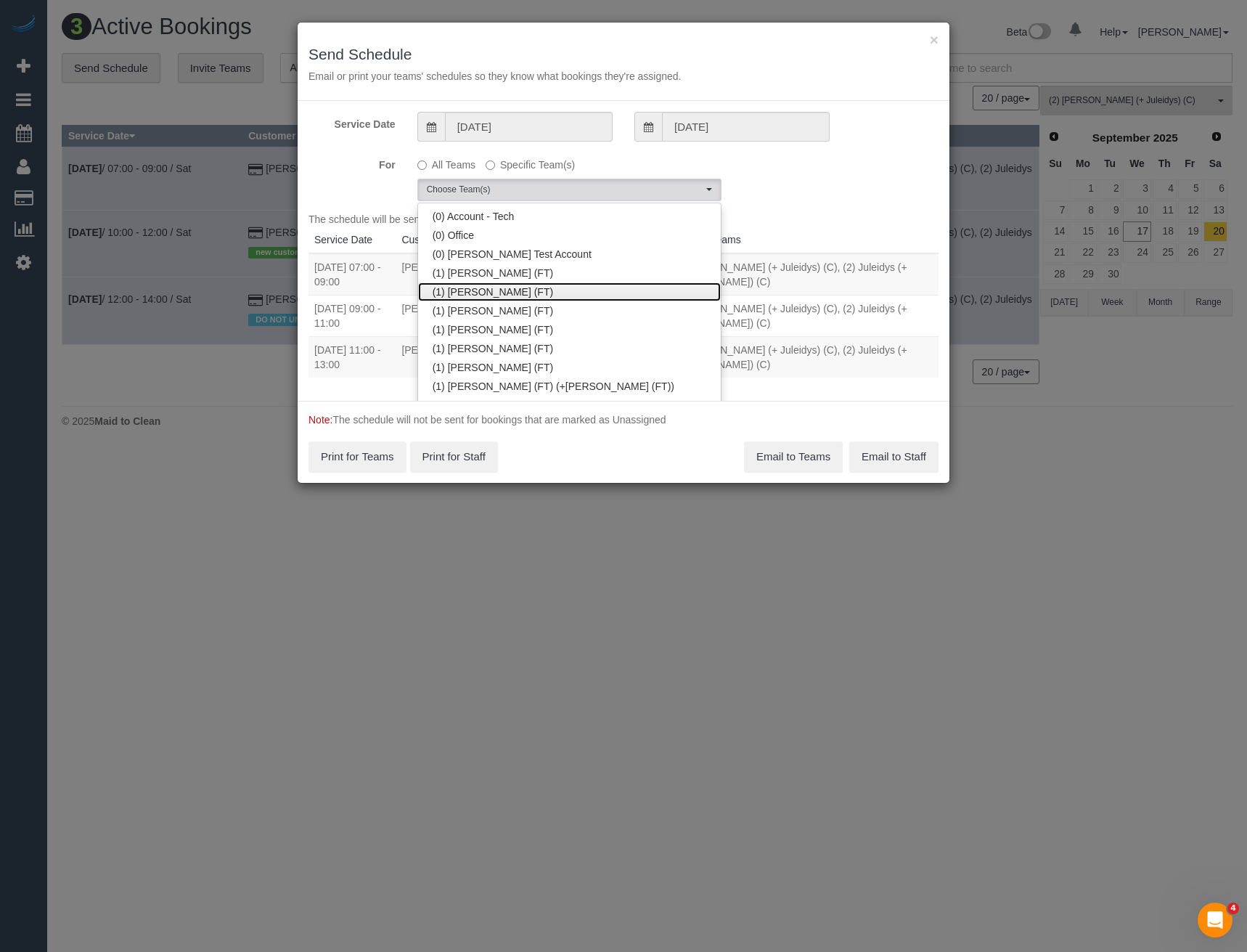
click at [501, 292] on link "(1) Helen Trickett (FT)" at bounding box center [569, 292] width 302 height 19
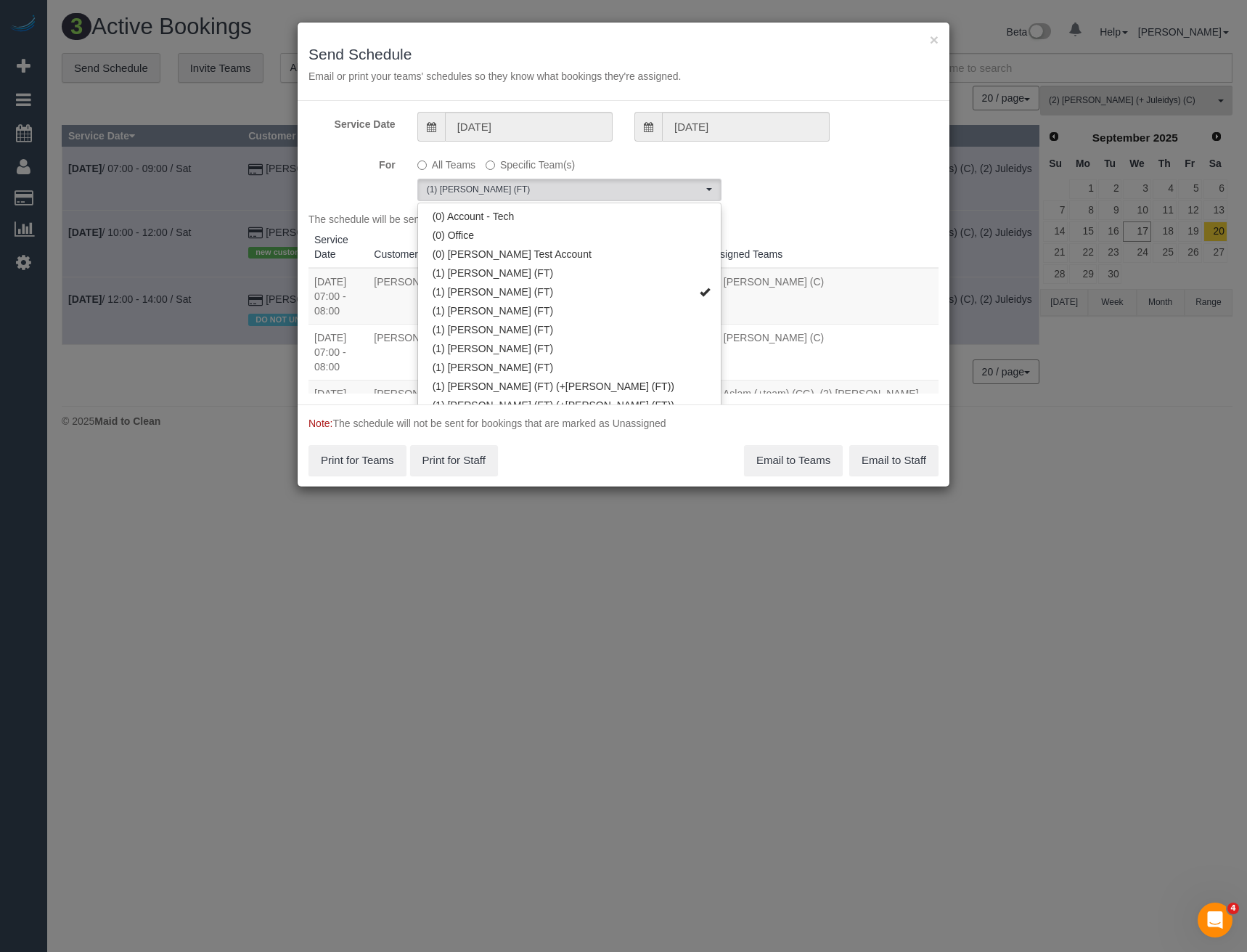
click at [790, 179] on div "For All Teams Specific Team(s) (1) Helen Trickett (FT) Choose Team(s) (0) Accou…" at bounding box center [623, 176] width 652 height 49
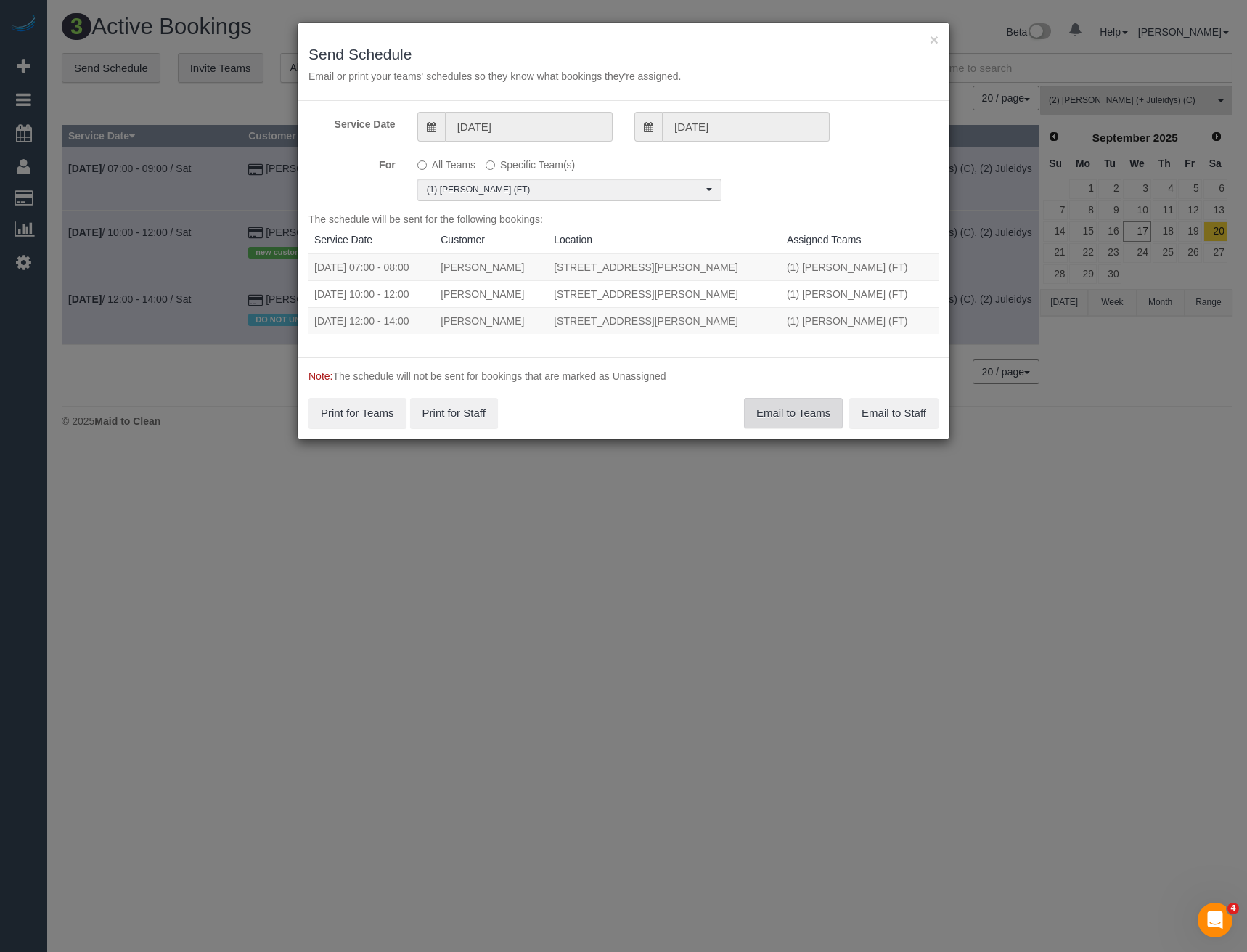
click at [795, 411] on button "Email to Teams" at bounding box center [794, 413] width 99 height 30
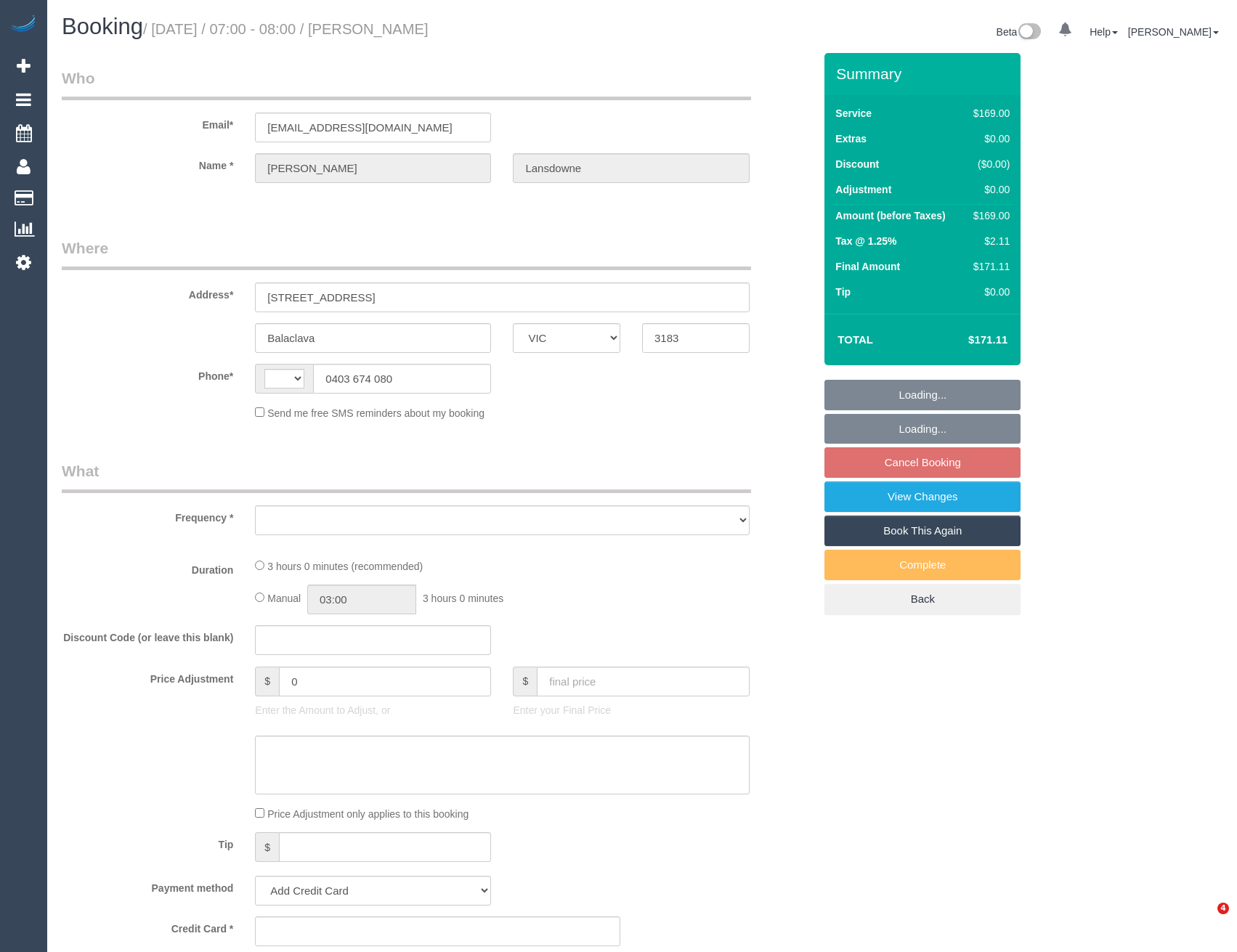
select select "VIC"
select select "string:AU"
select select "object:522"
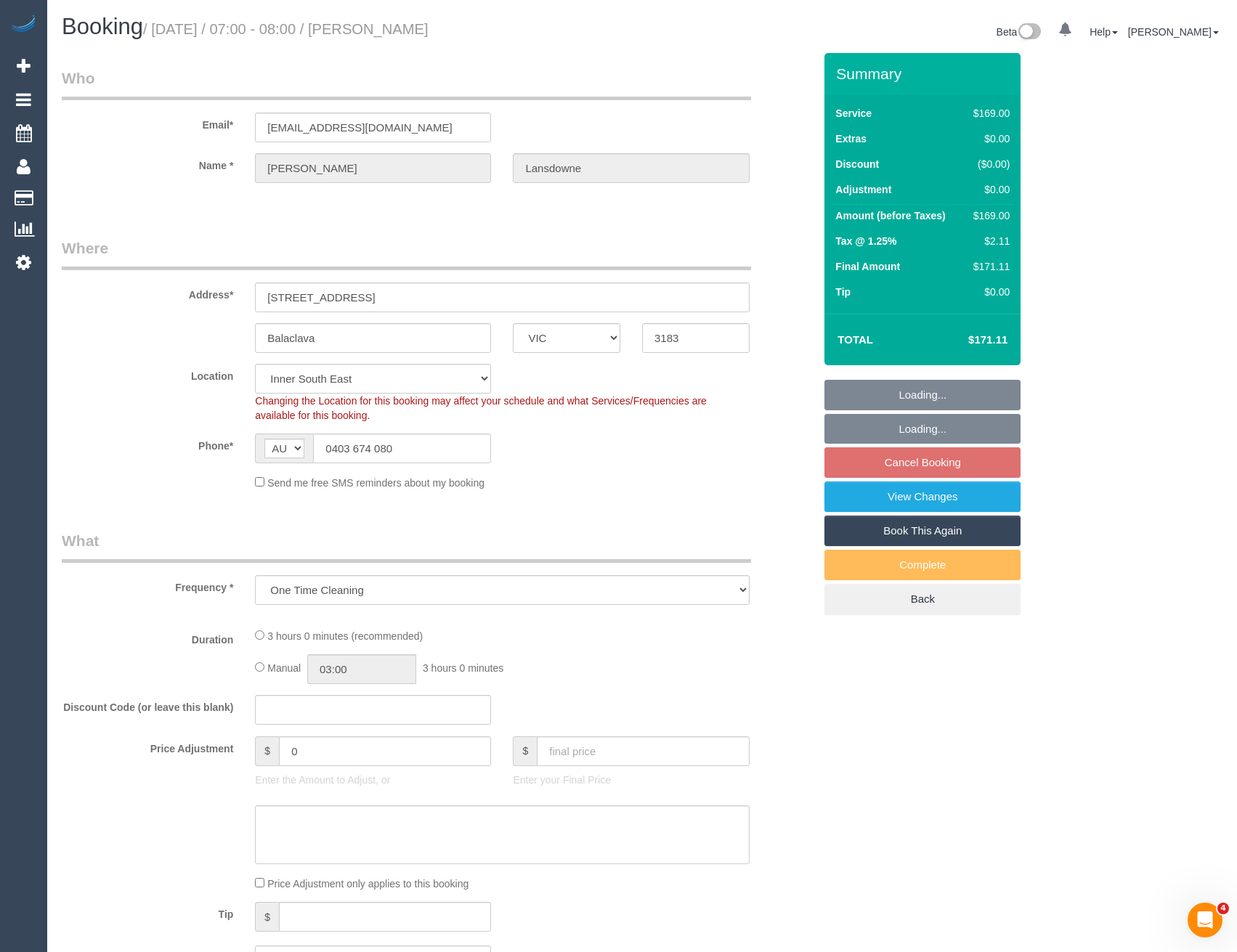
select select "string:stripe-pm_1Qztwu2GScqysDRVUhfKvK9h"
select select "number:29"
select select "number:14"
select select "number:19"
select select "number:36"
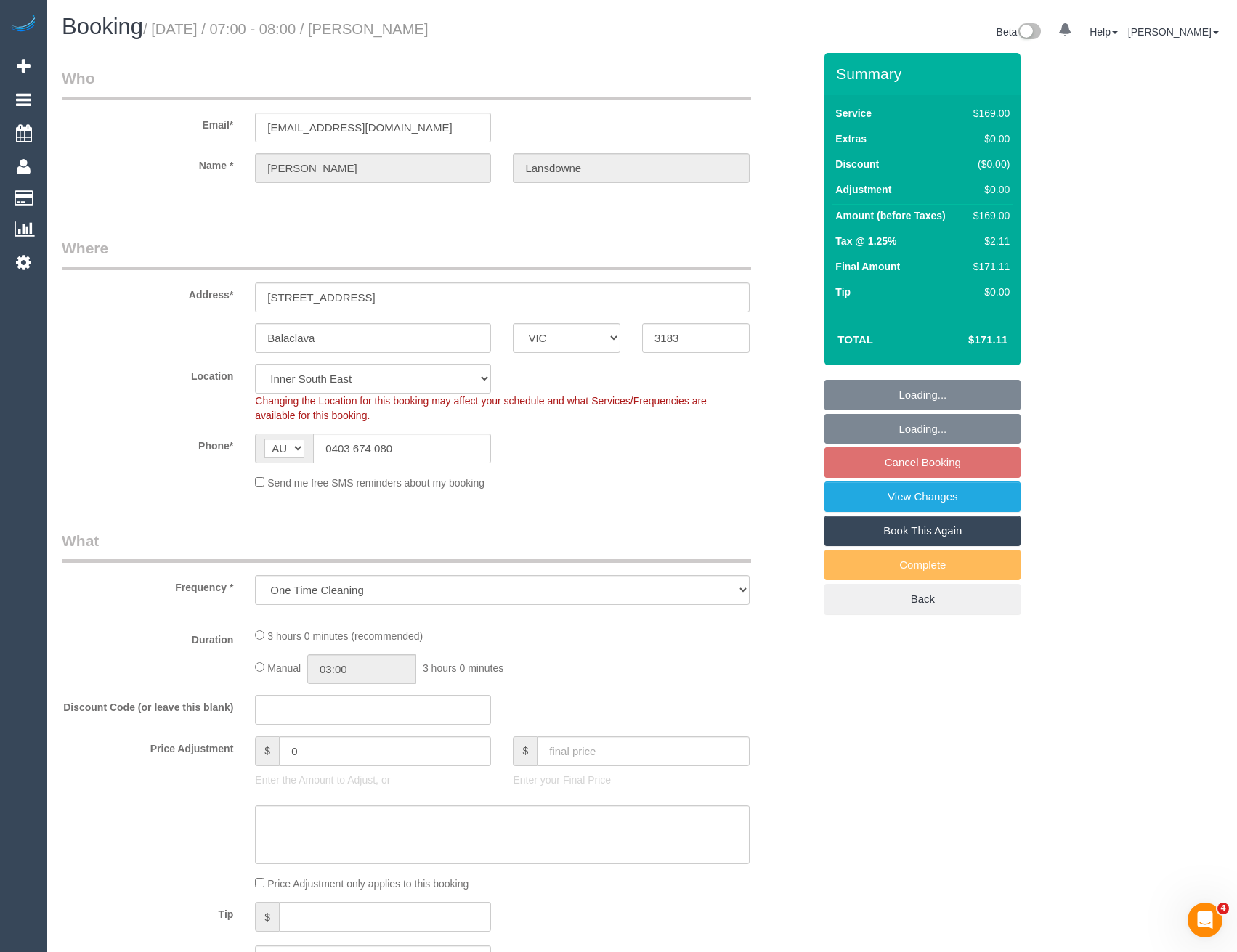
select select "number:34"
select select "number:13"
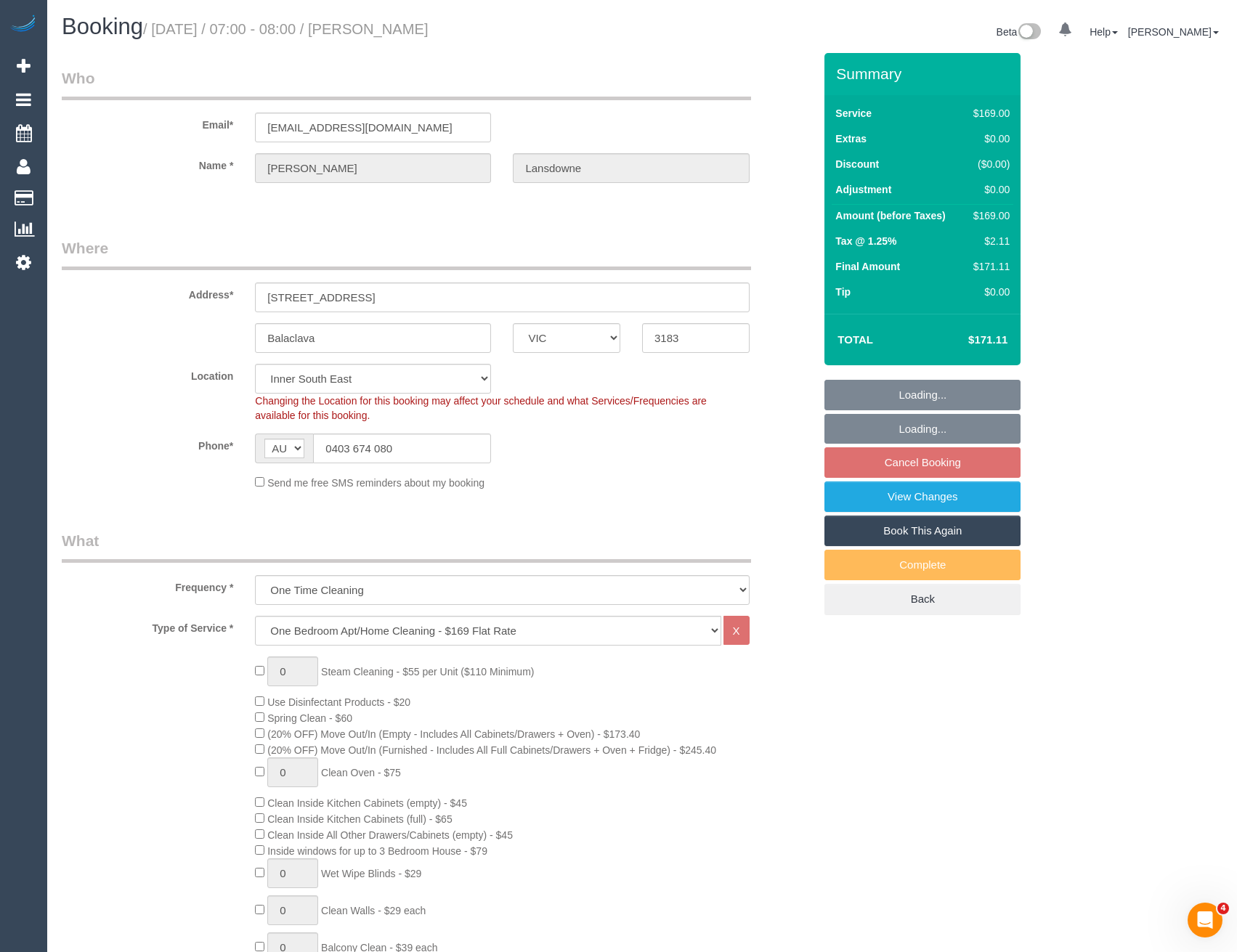
select select "spot1"
select select "object:1342"
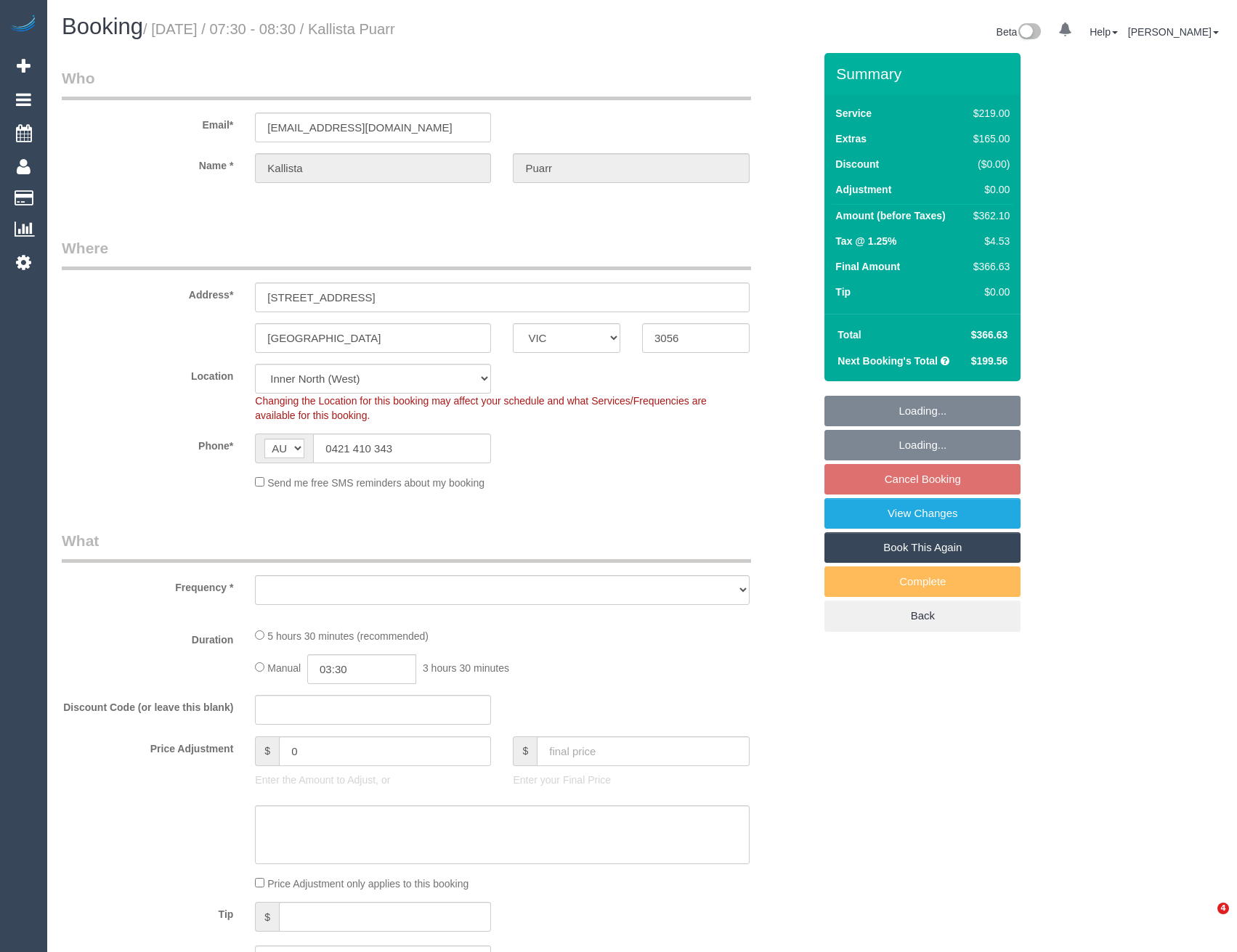
select select "VIC"
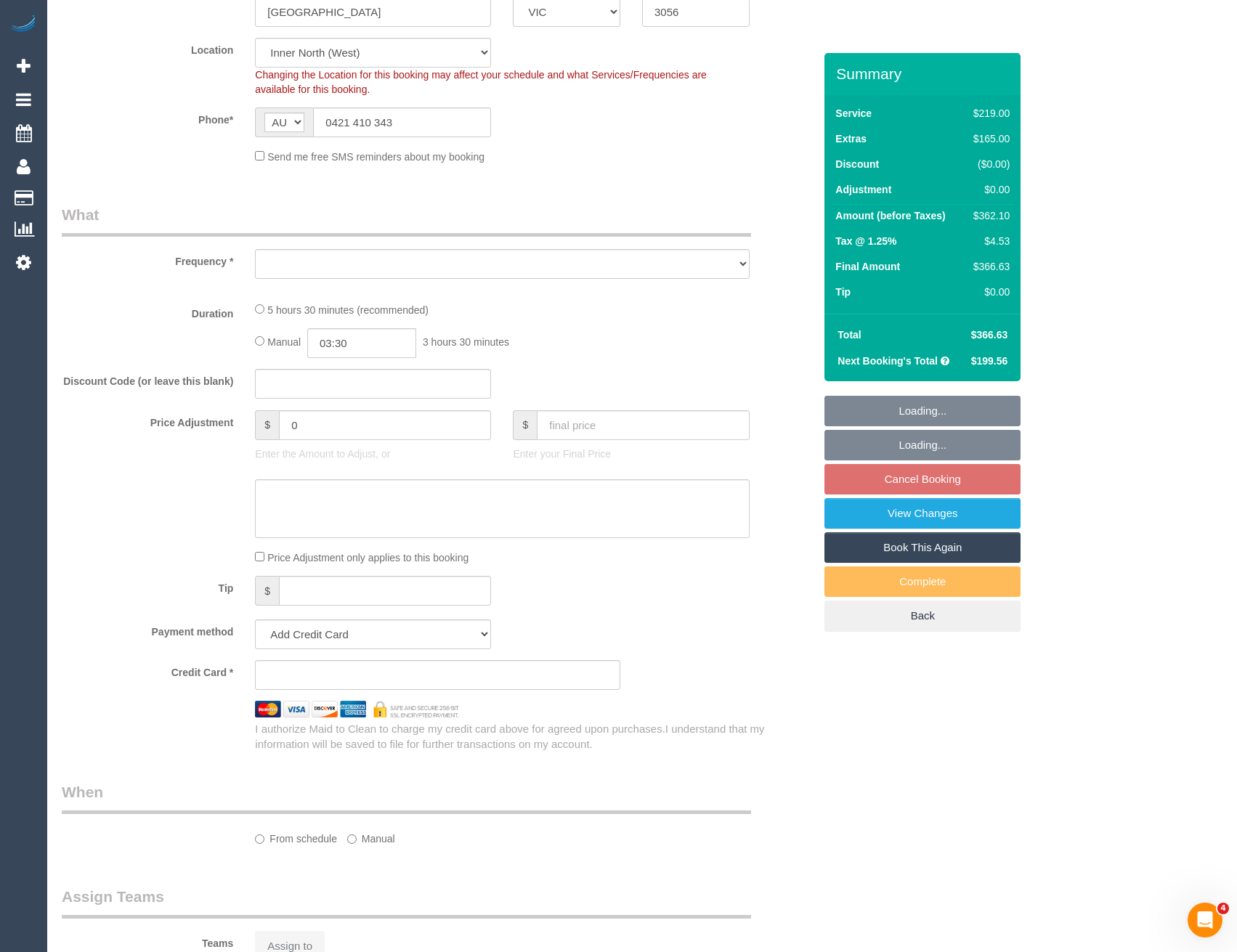
select select "string:stripe-pm_1PYJgh2GScqysDRVKgQE1tb8"
select select "number:29"
select select "number:14"
select select "number:19"
select select "number:25"
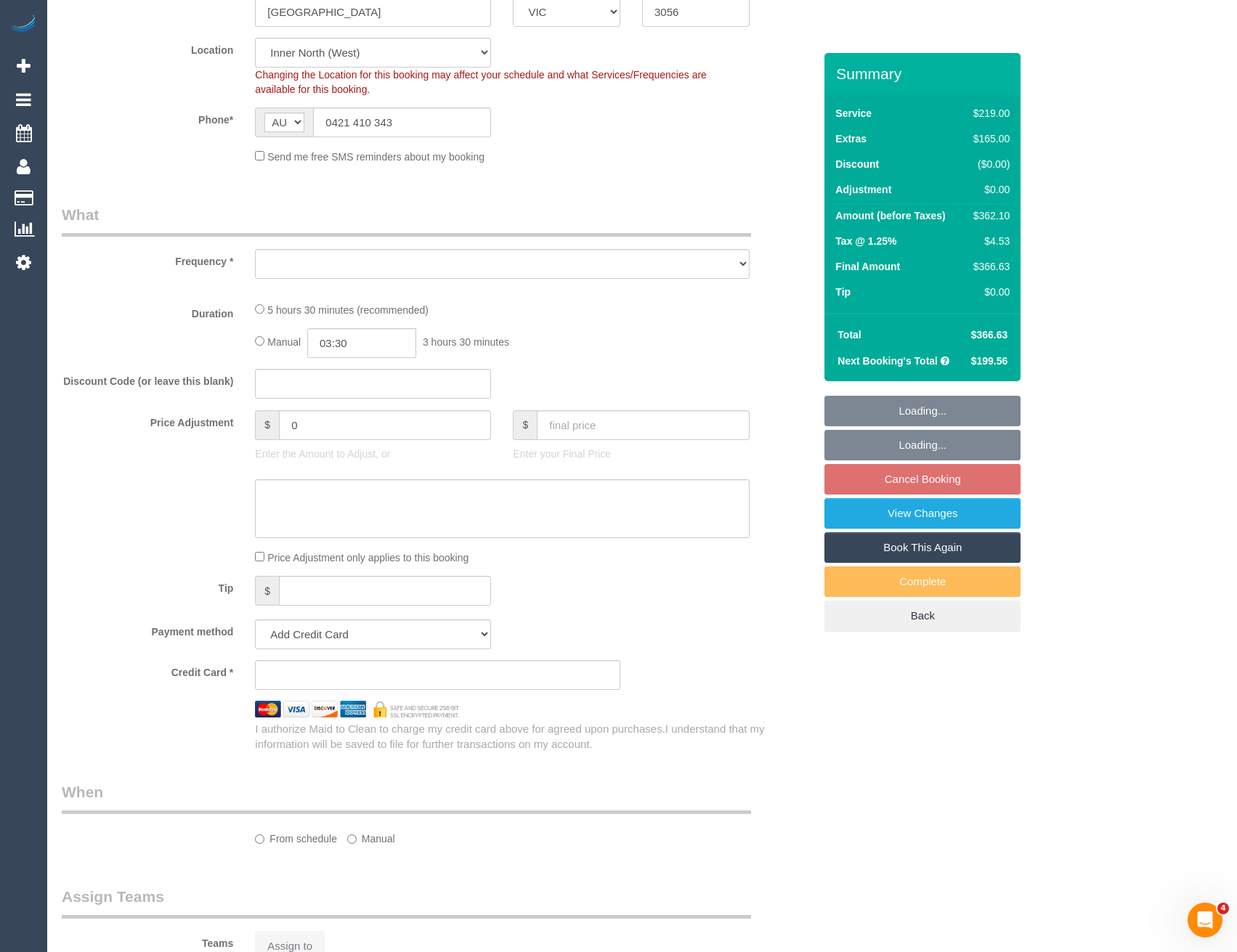
select select "number:34"
select select "number:11"
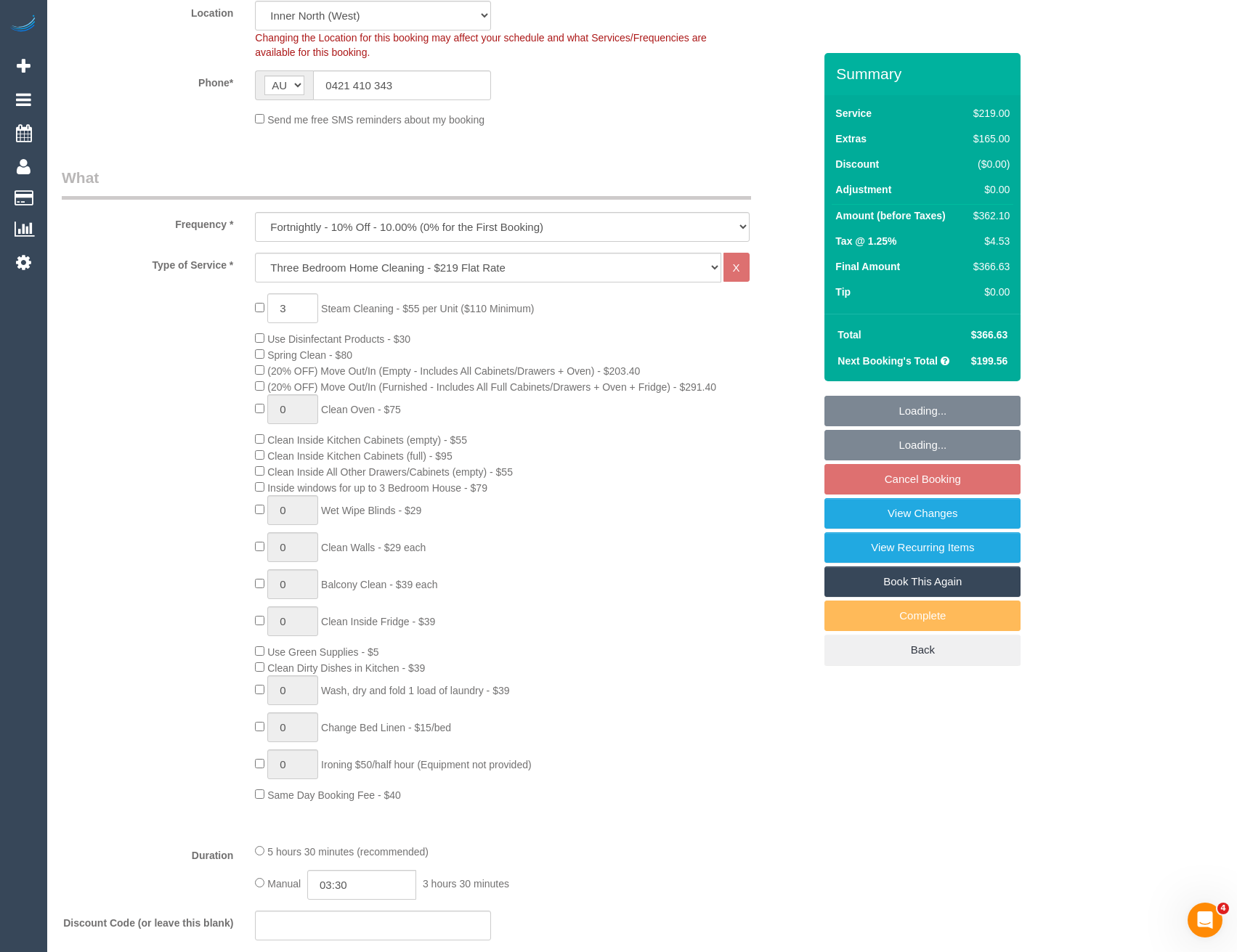
select select "object:1722"
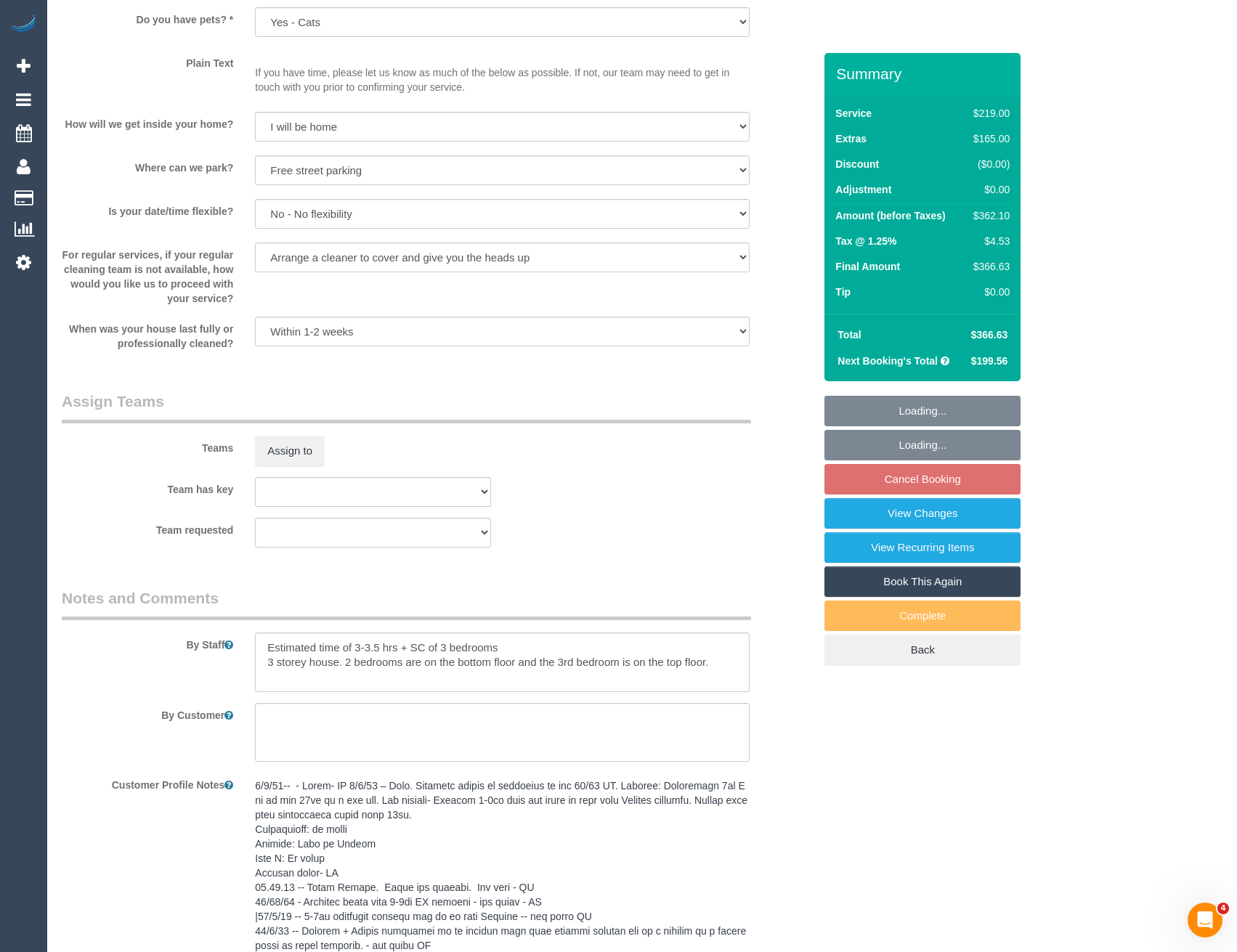
scroll to position [2106, 0]
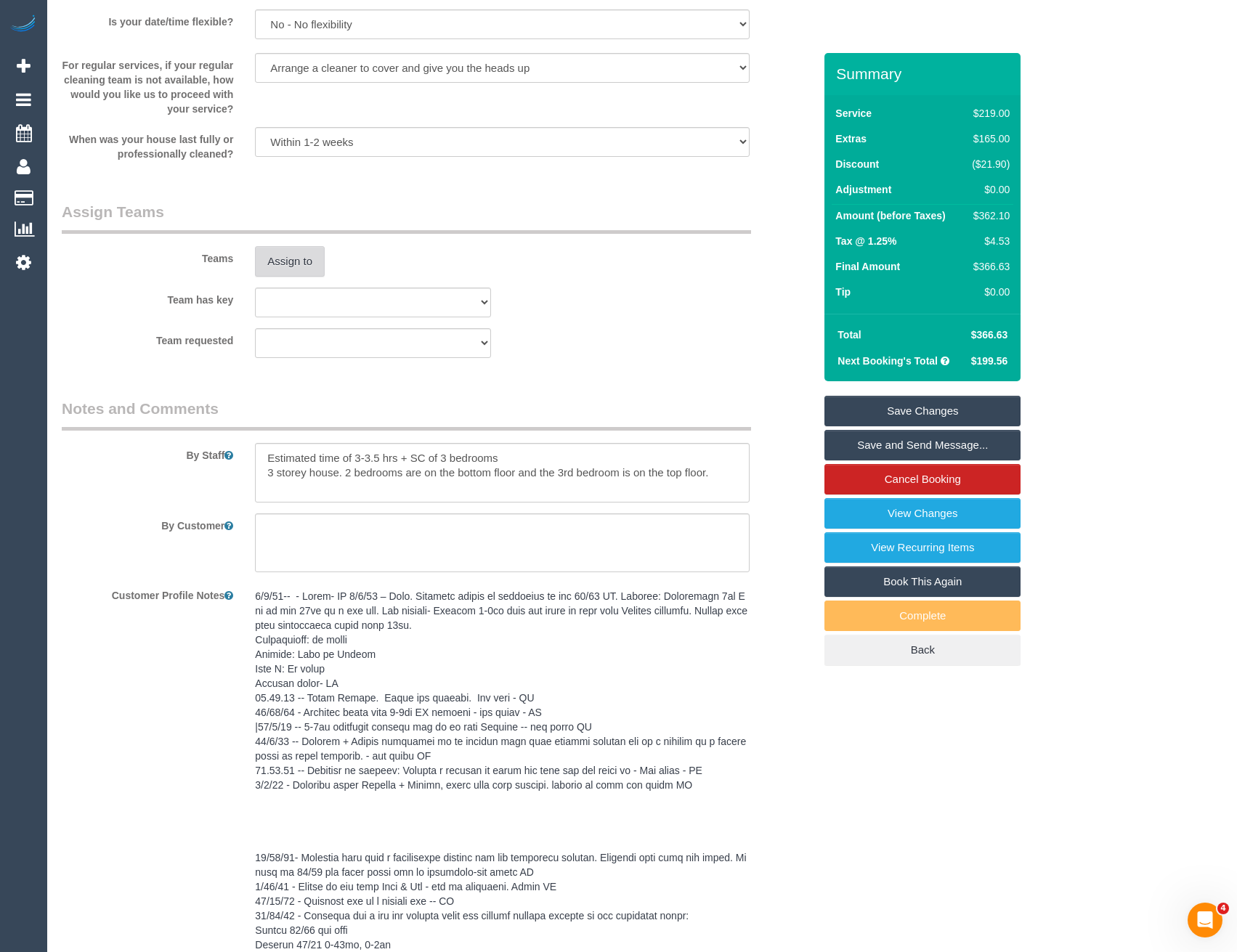
click at [296, 258] on button "Assign to" at bounding box center [289, 261] width 70 height 30
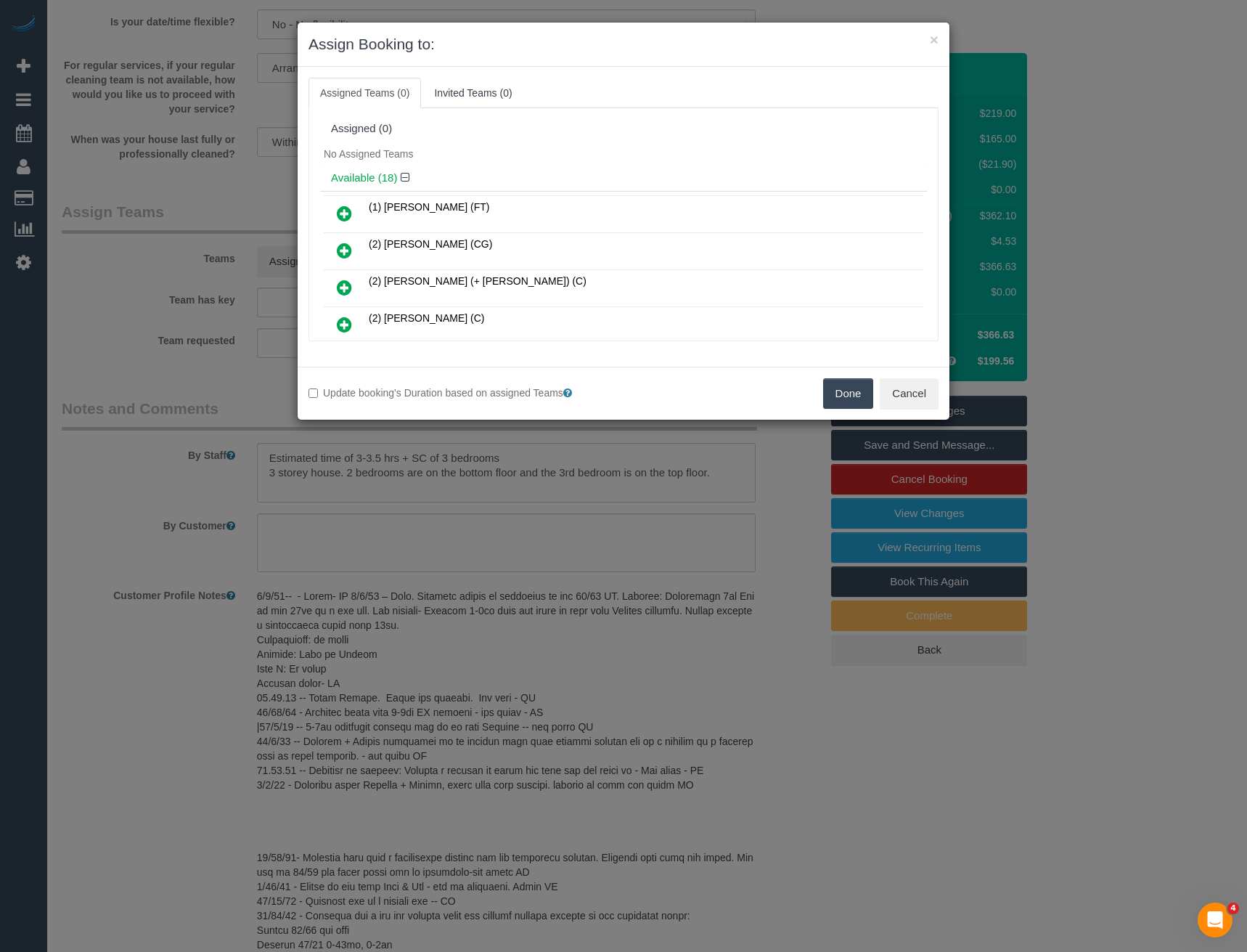
click at [341, 208] on icon at bounding box center [345, 213] width 15 height 17
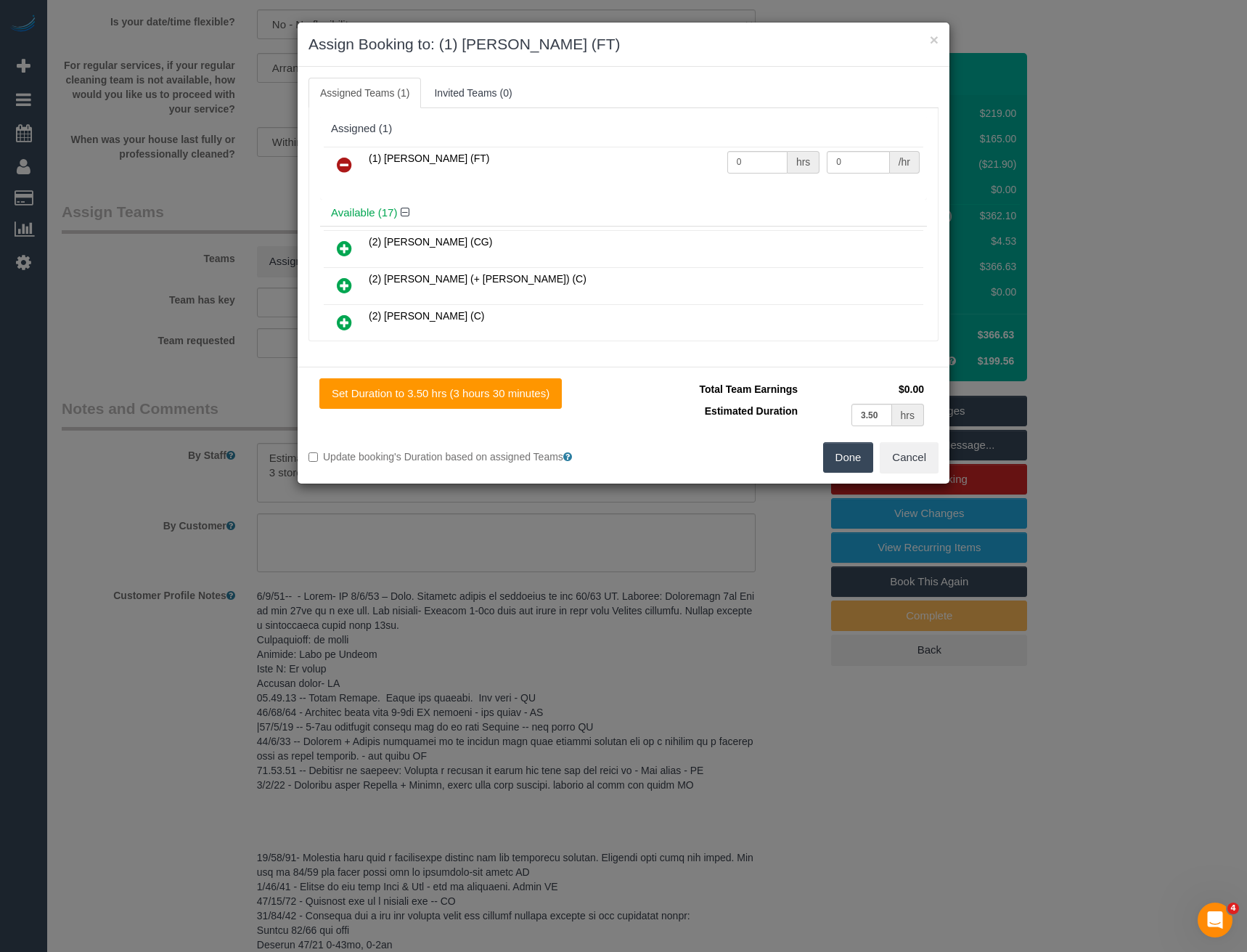
click at [845, 459] on button "Done" at bounding box center [849, 457] width 51 height 30
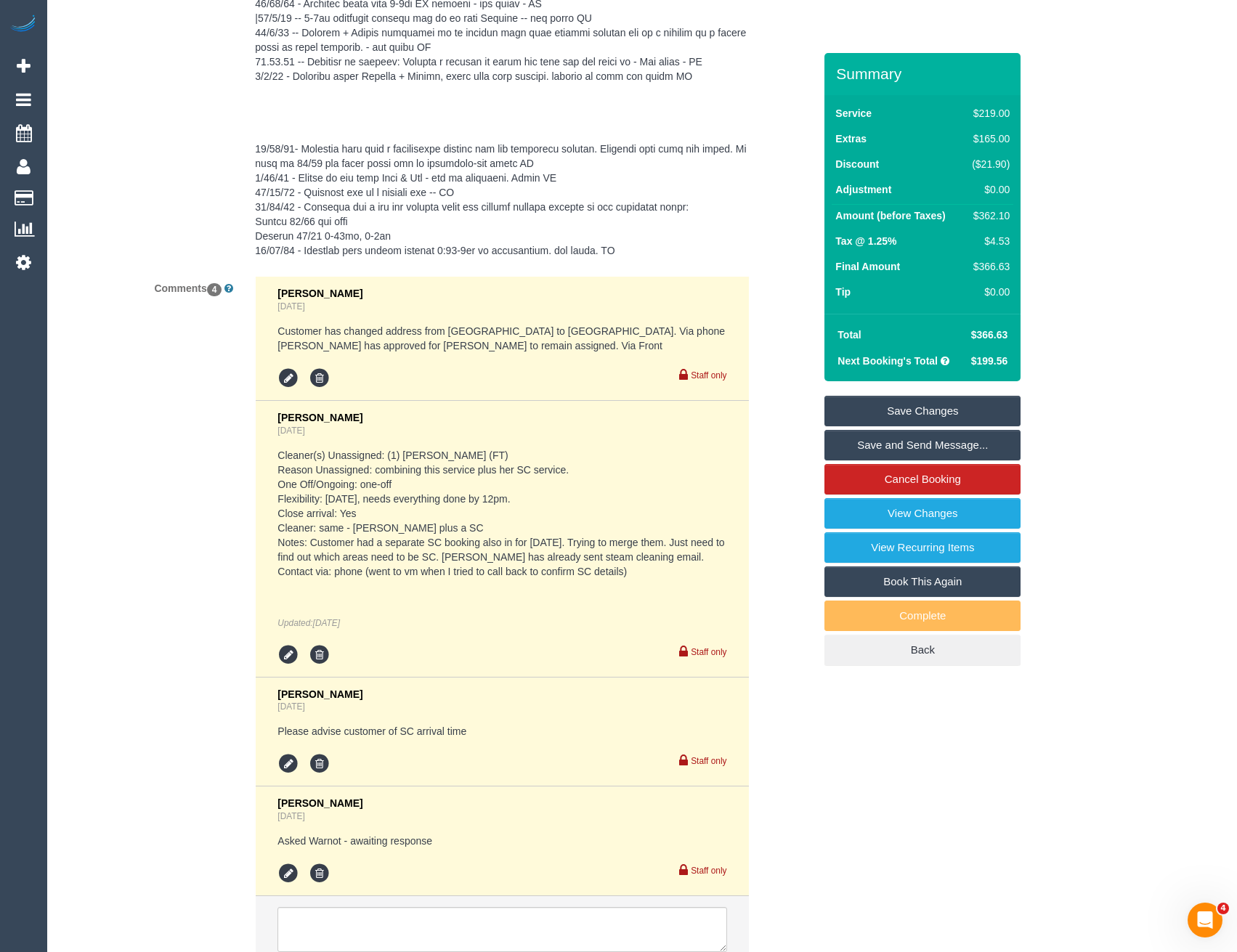
scroll to position [2931, 0]
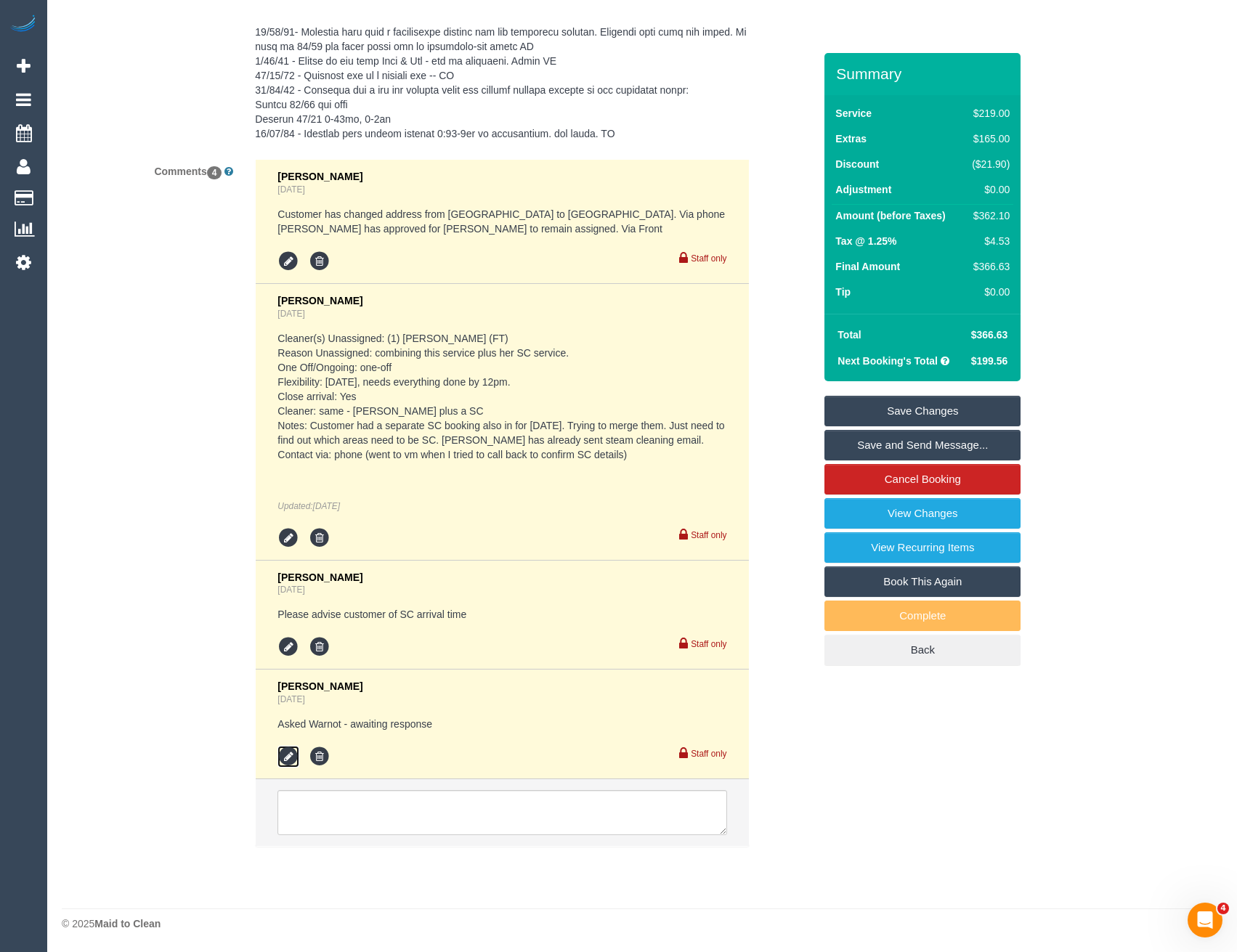
click at [289, 758] on icon at bounding box center [288, 757] width 21 height 21
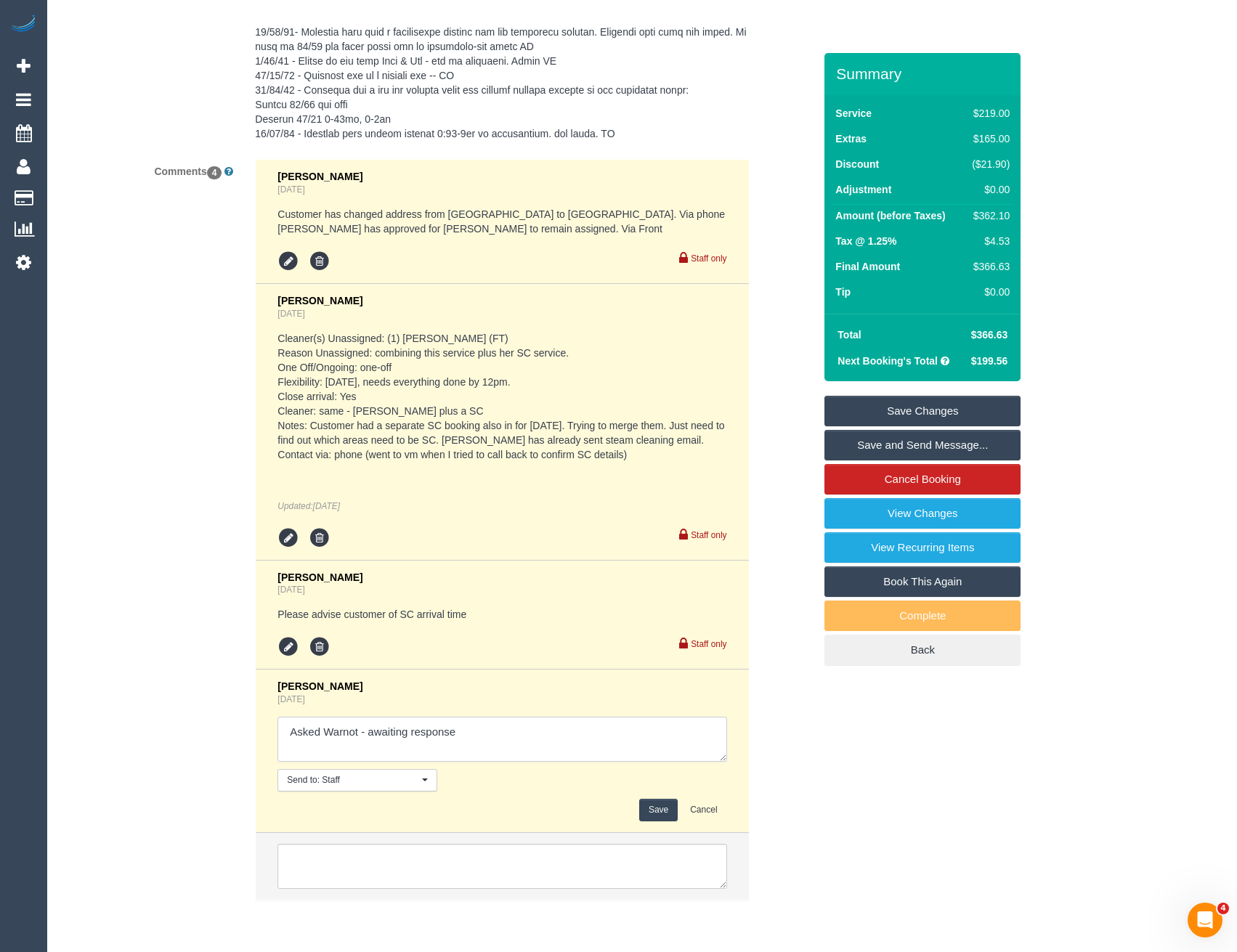
click at [481, 744] on textarea at bounding box center [501, 739] width 449 height 45
type textarea "Asked Warnot - awaiting response // no go. [PERSON_NAME] ASking Mark"
click at [650, 805] on button "Save" at bounding box center [658, 809] width 39 height 22
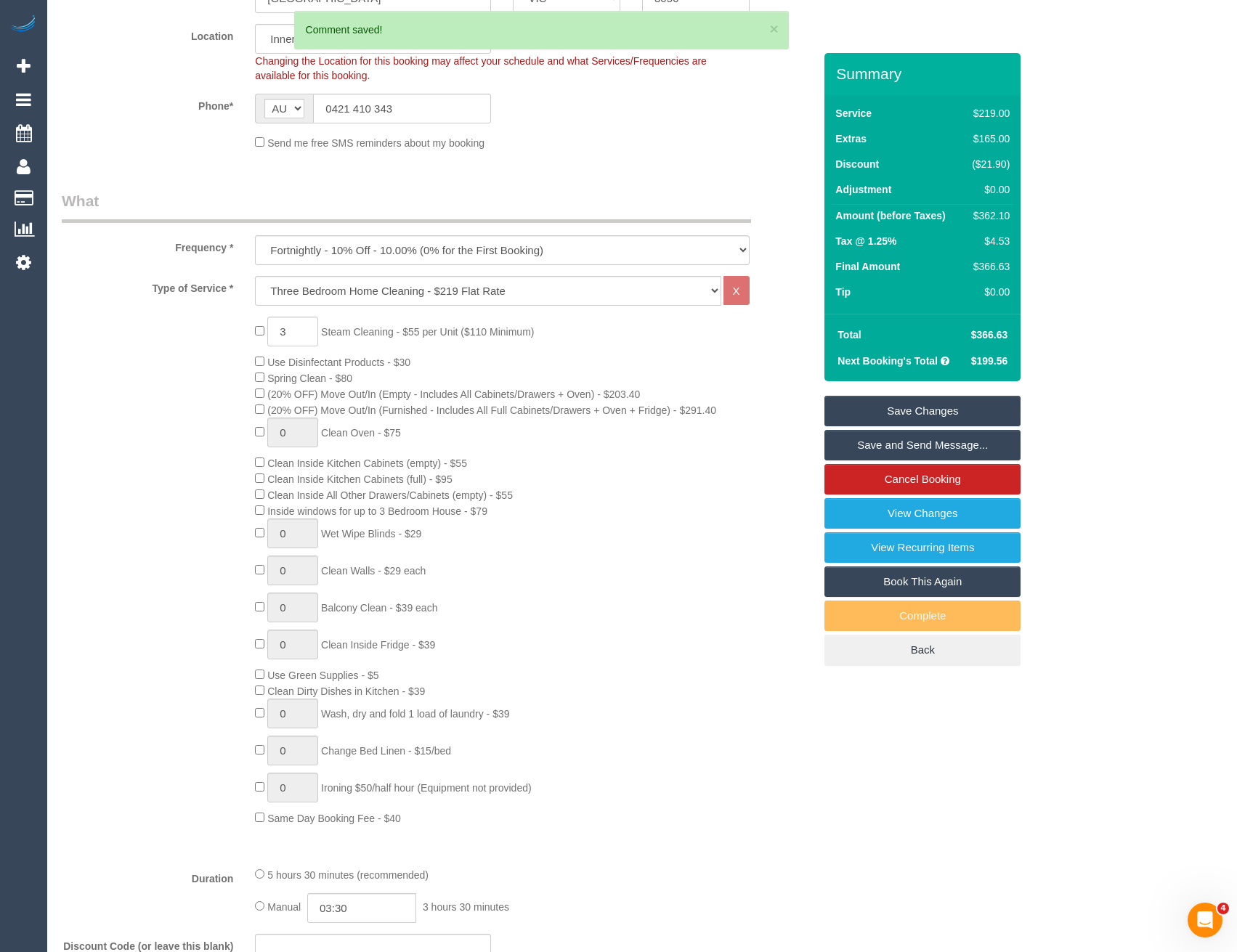
scroll to position [245, 0]
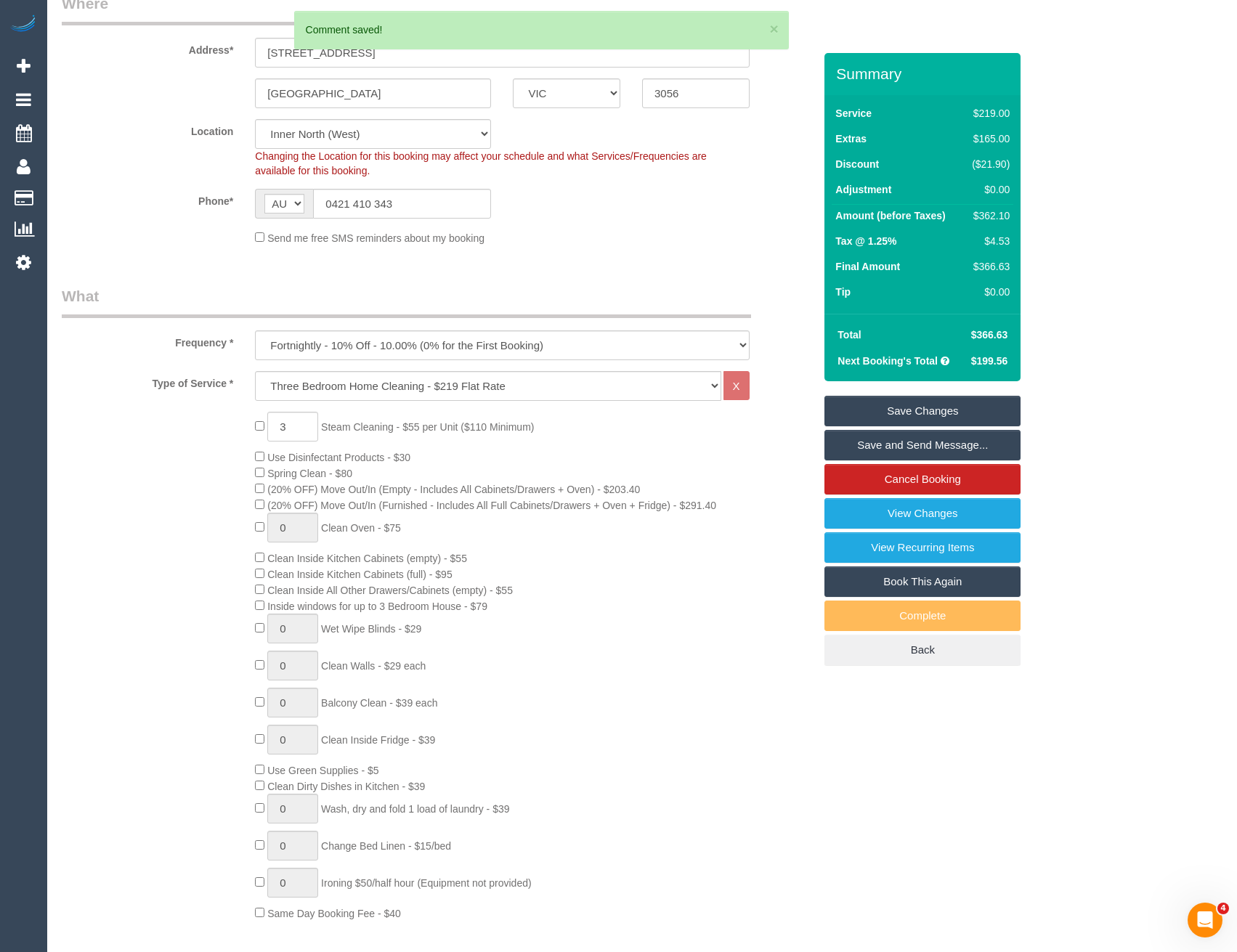
click at [912, 409] on link "Save Changes" at bounding box center [923, 410] width 196 height 30
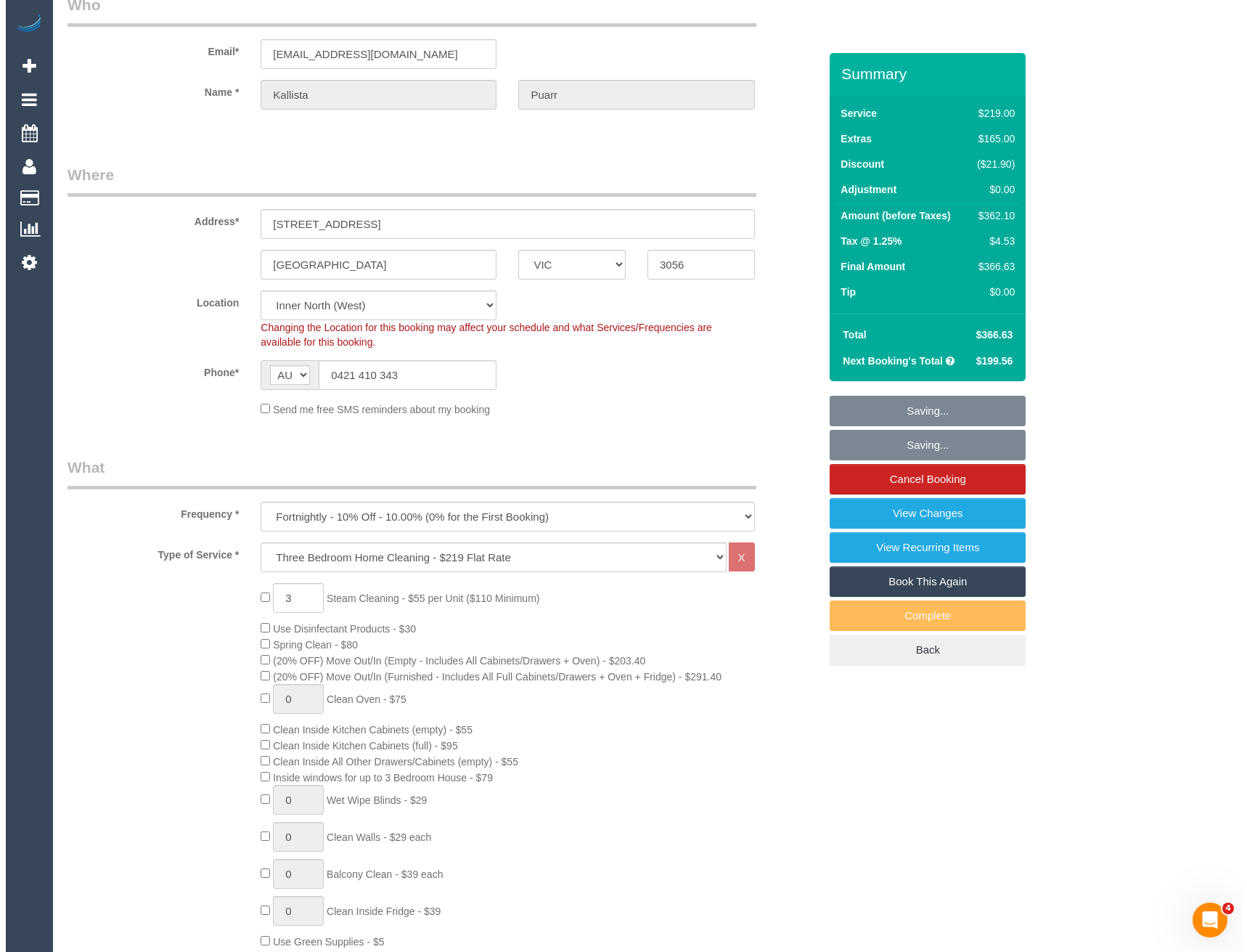
scroll to position [0, 0]
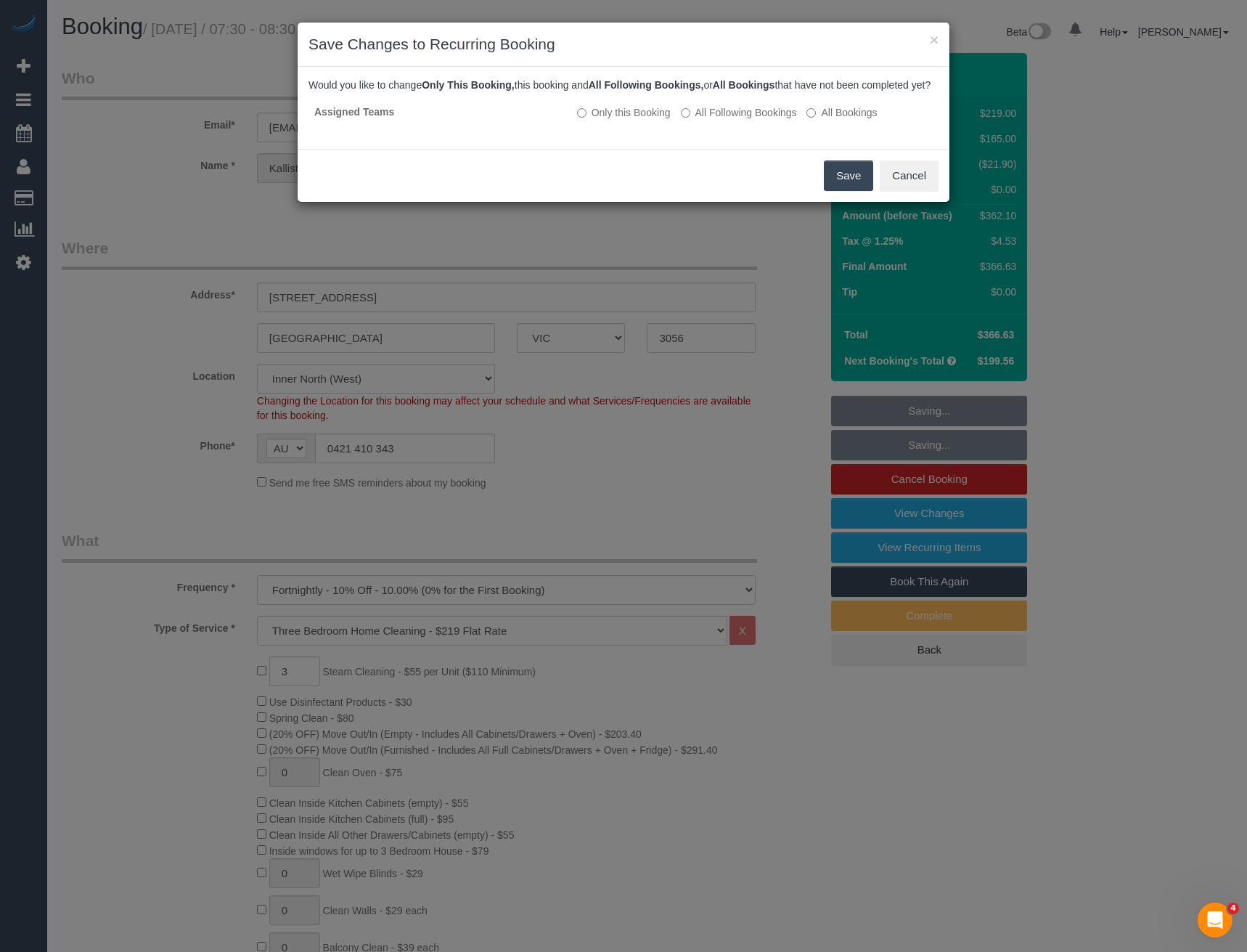
drag, startPoint x: 840, startPoint y: 192, endPoint x: 776, endPoint y: 143, distance: 80.6
click at [840, 191] on button "Save" at bounding box center [849, 176] width 49 height 30
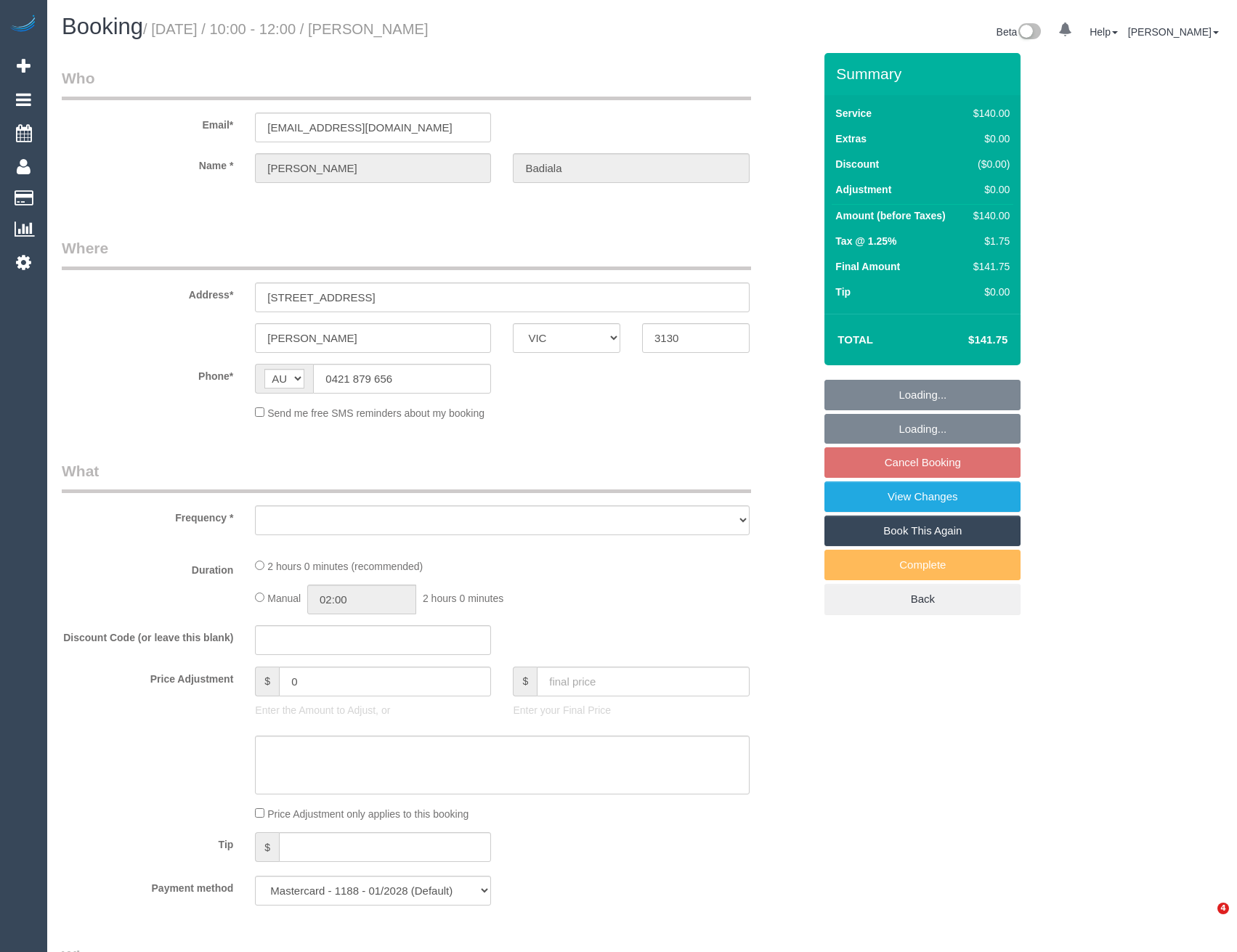
select select "VIC"
select select "number:28"
select select "number:14"
select select "number:18"
select select "number:24"
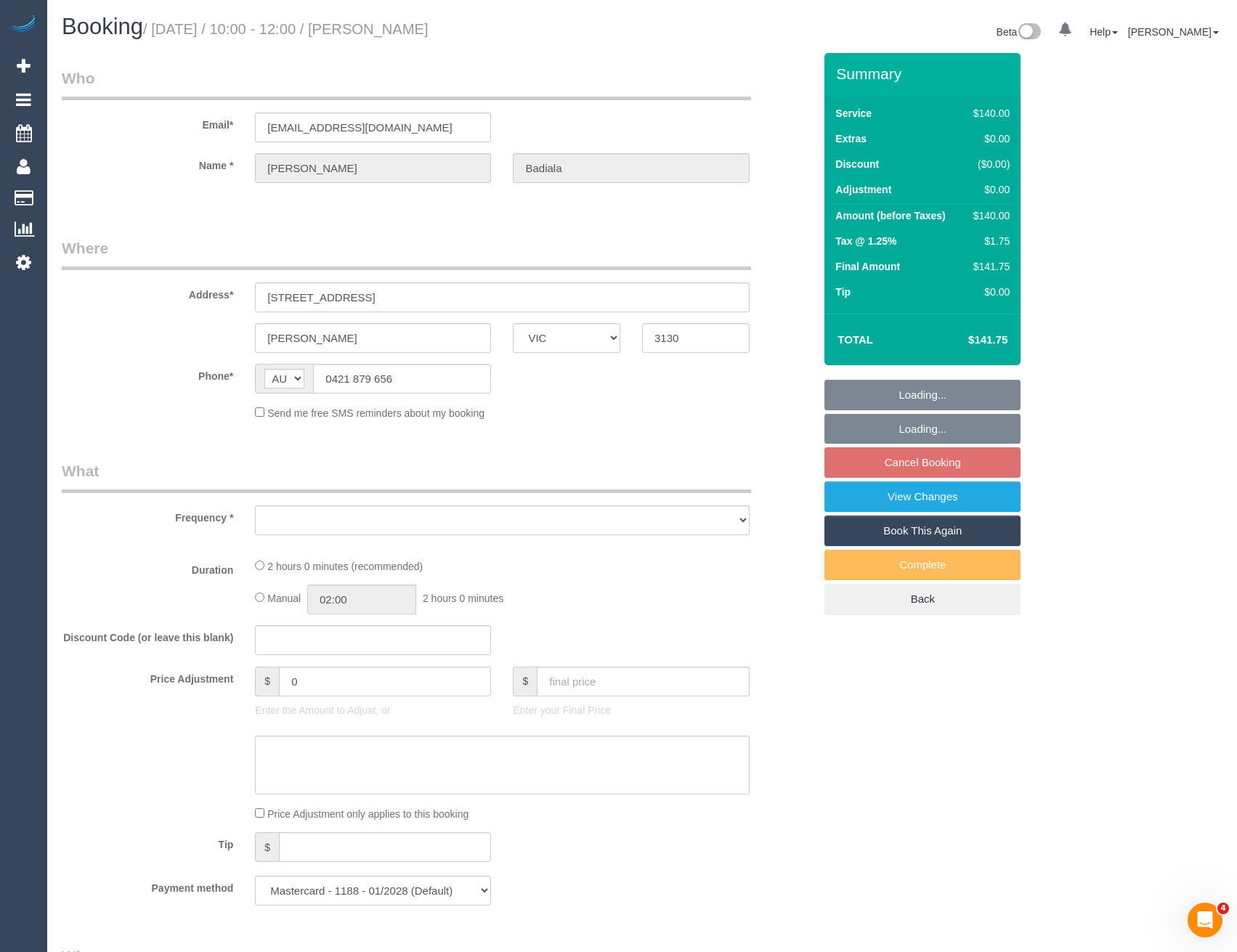
select select "number:13"
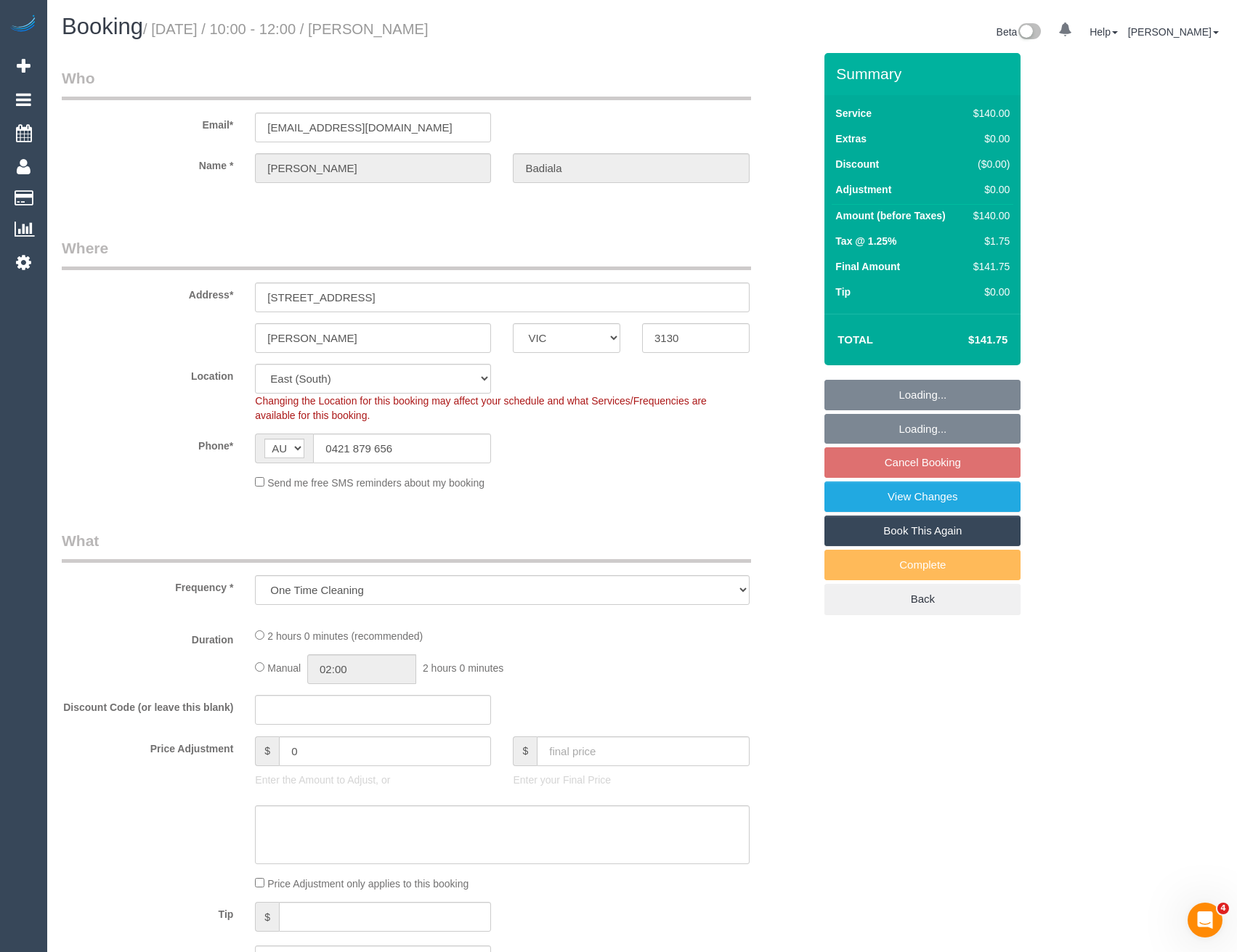
select select "object:1265"
select select "spot1"
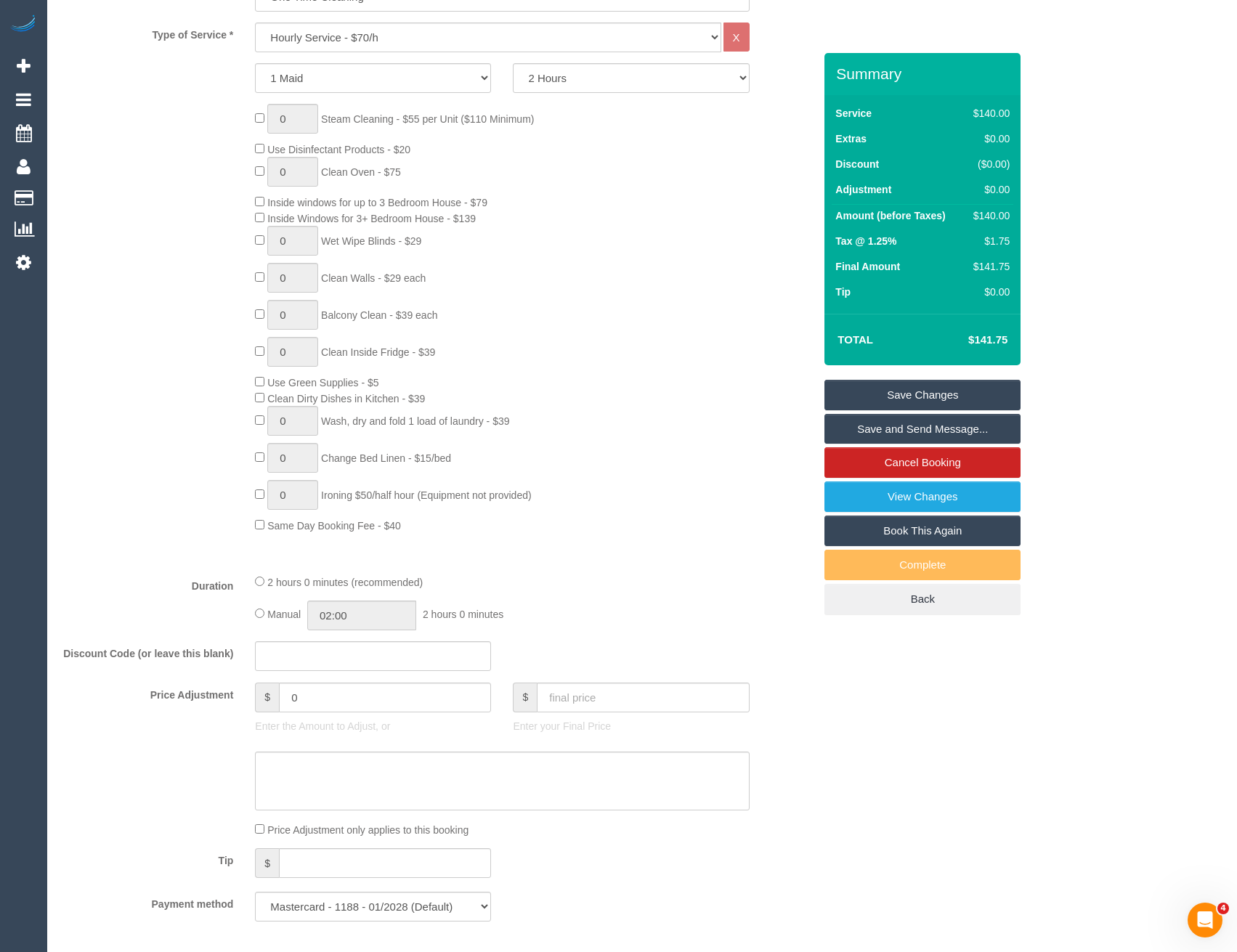
scroll to position [654, 0]
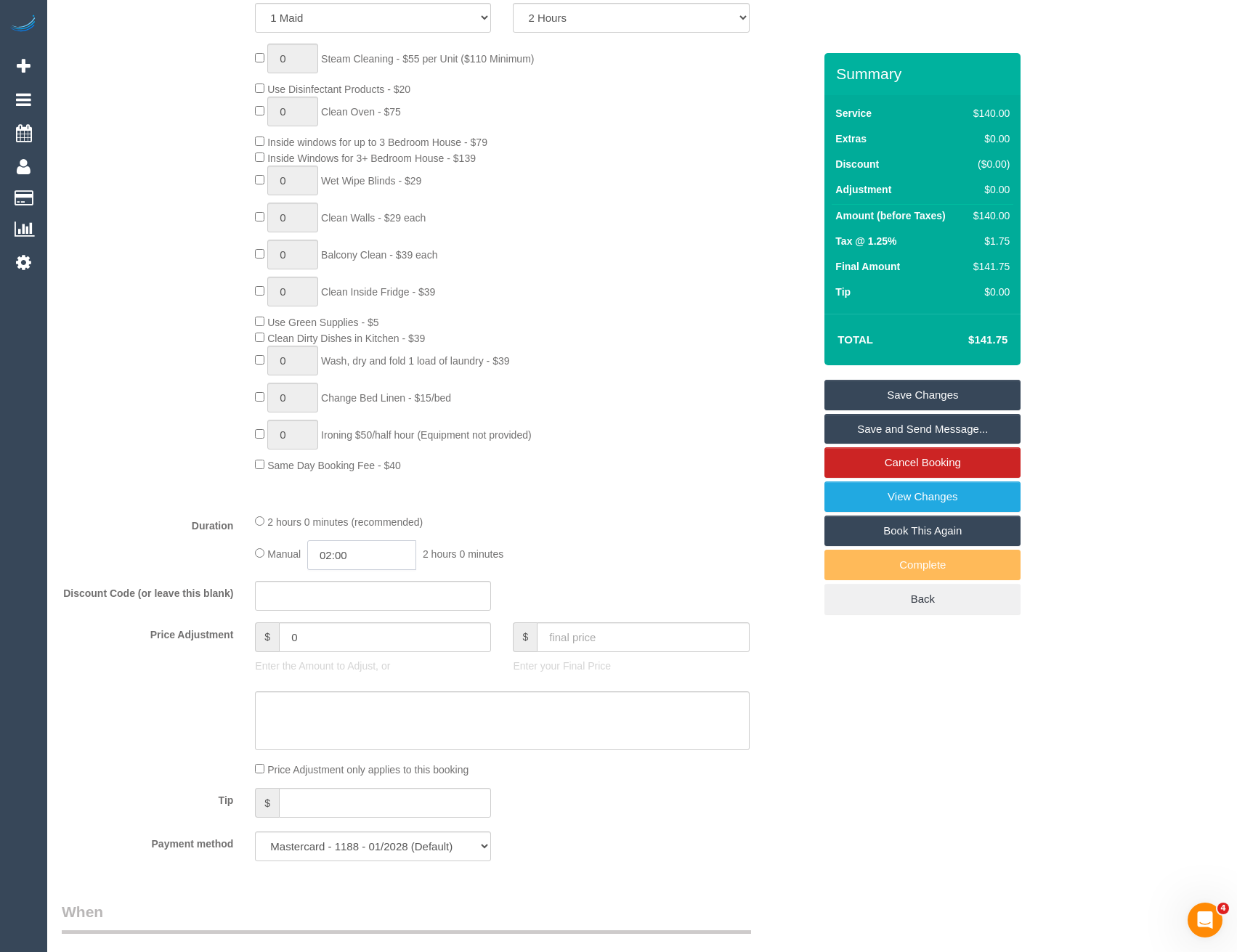
click at [363, 550] on input "02:00" at bounding box center [362, 555] width 109 height 30
type input "01:00"
click at [346, 613] on li "01:00" at bounding box center [346, 617] width 64 height 19
click at [552, 549] on div "Manual 01:00 1 hour 0 minutes" at bounding box center [501, 555] width 494 height 30
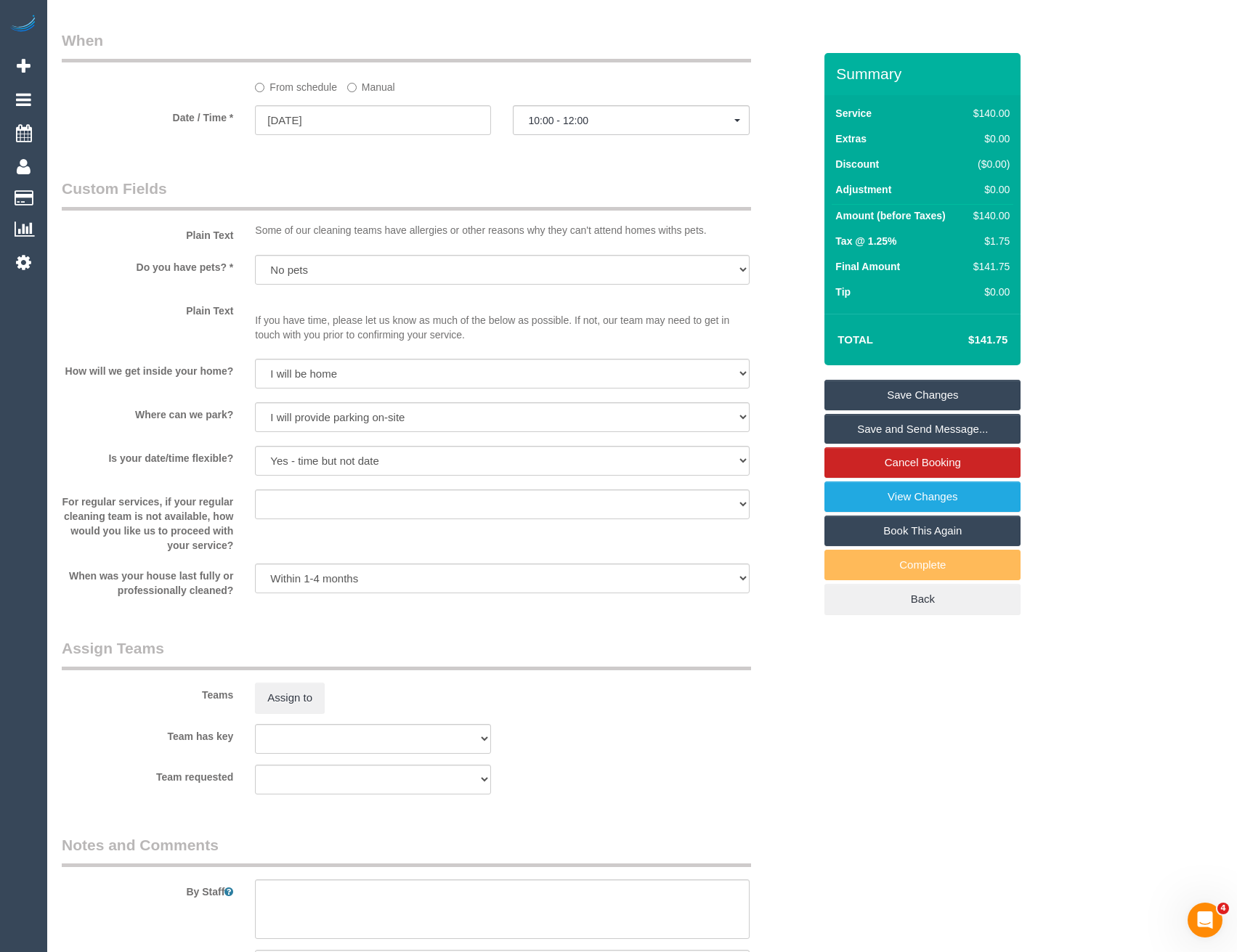
select select "spot18"
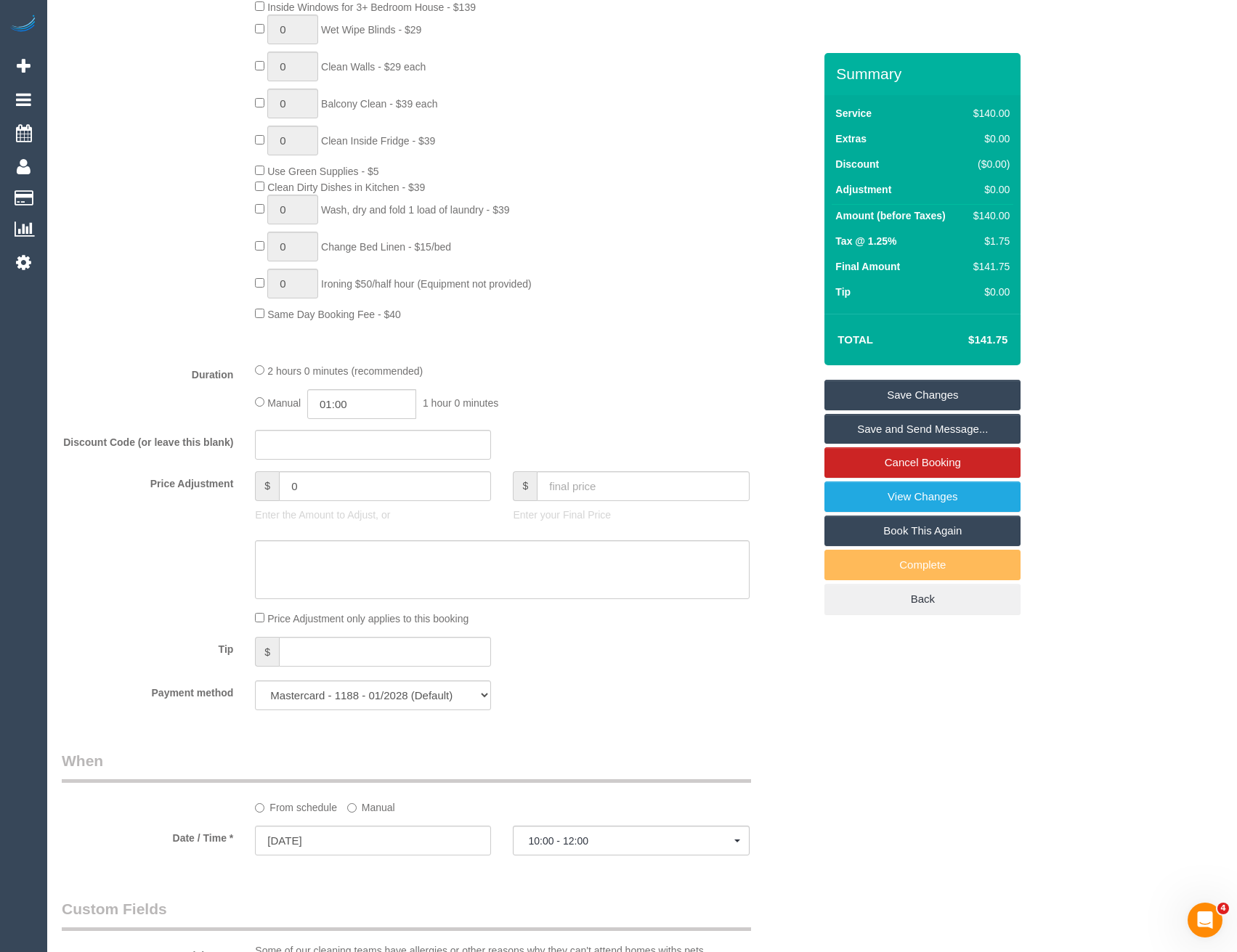
scroll to position [654, 0]
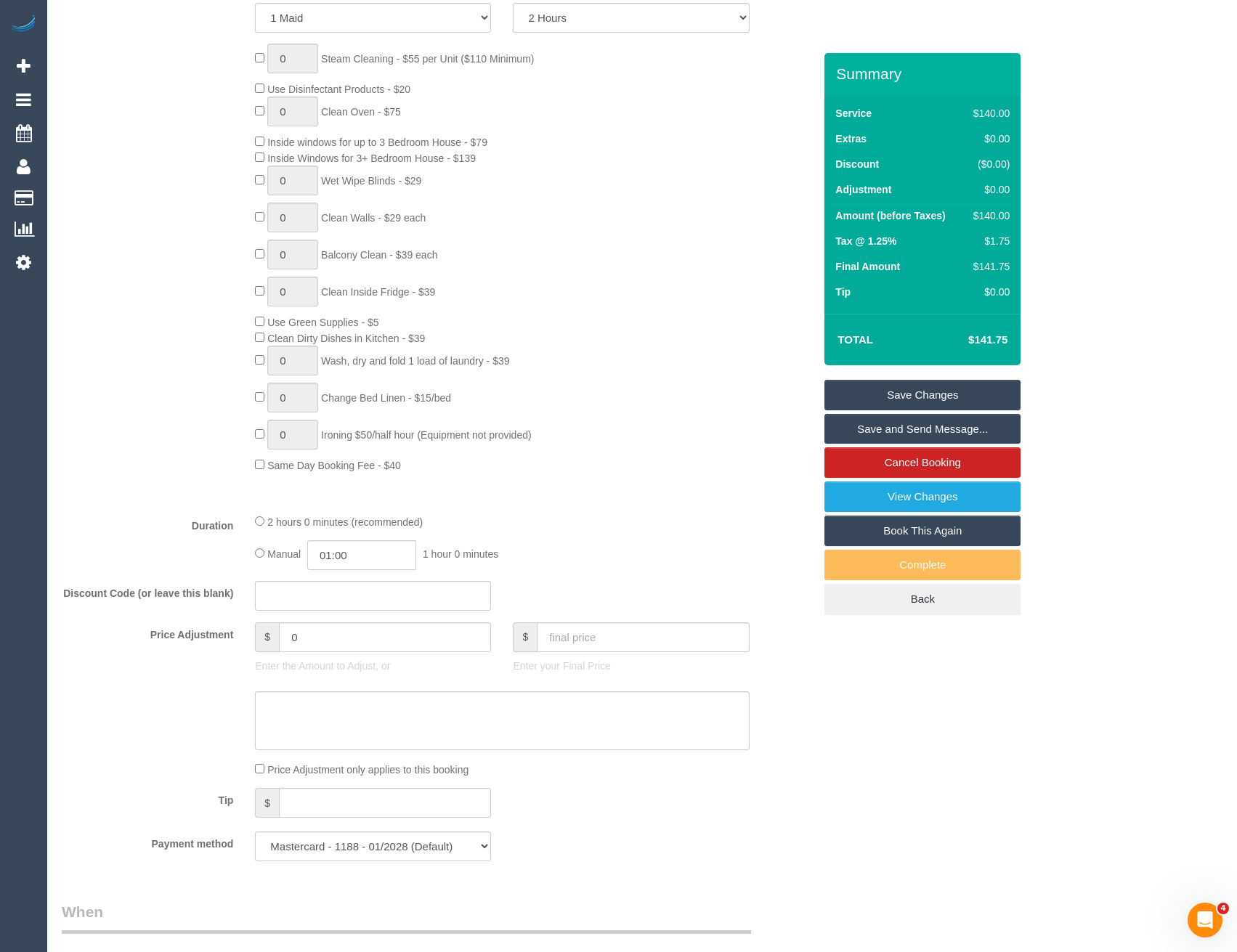
click at [257, 515] on div "2 hours 0 minutes (recommended)" at bounding box center [501, 521] width 494 height 16
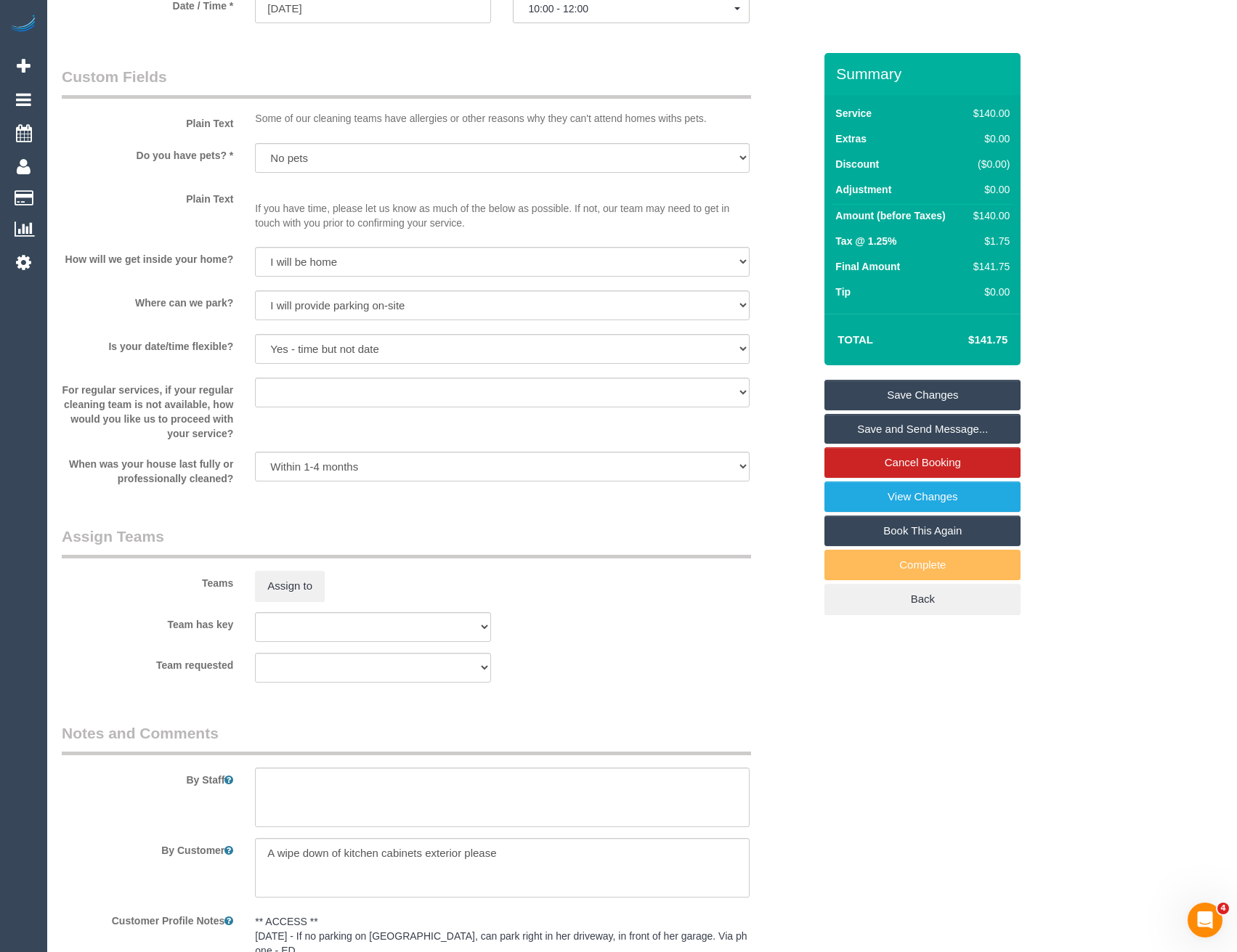
select select "spot35"
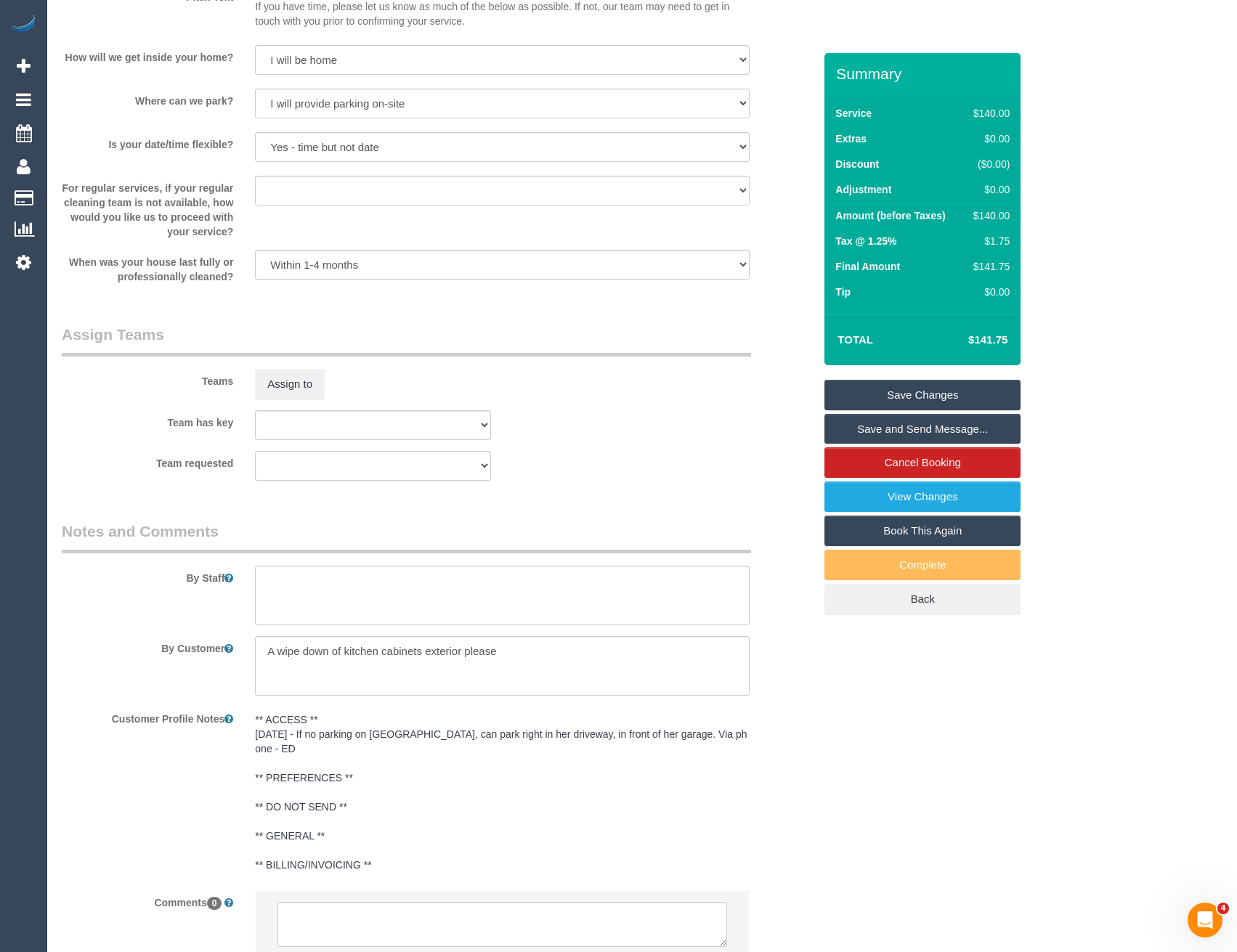
scroll to position [1587, 0]
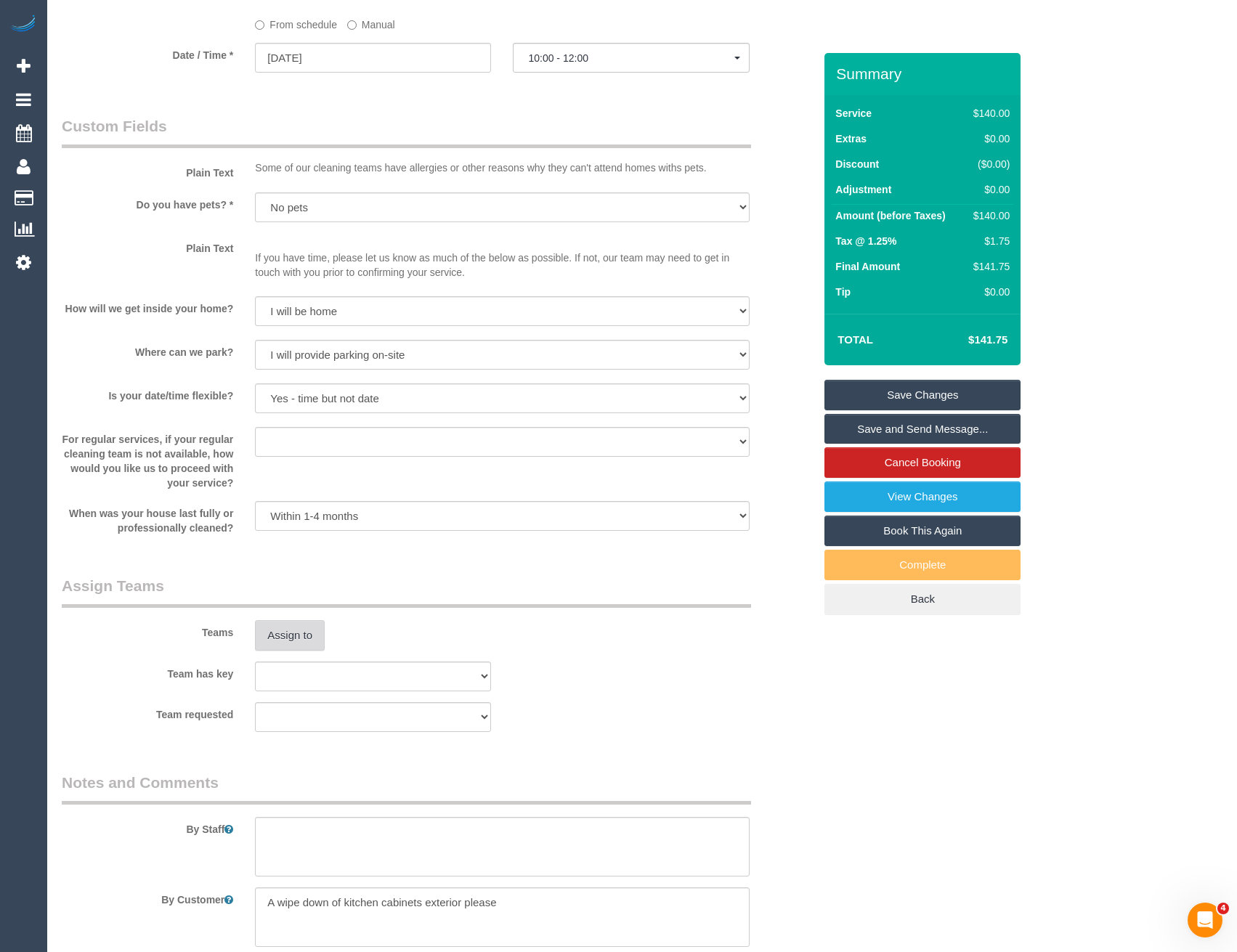
click at [300, 632] on button "Assign to" at bounding box center [289, 635] width 70 height 30
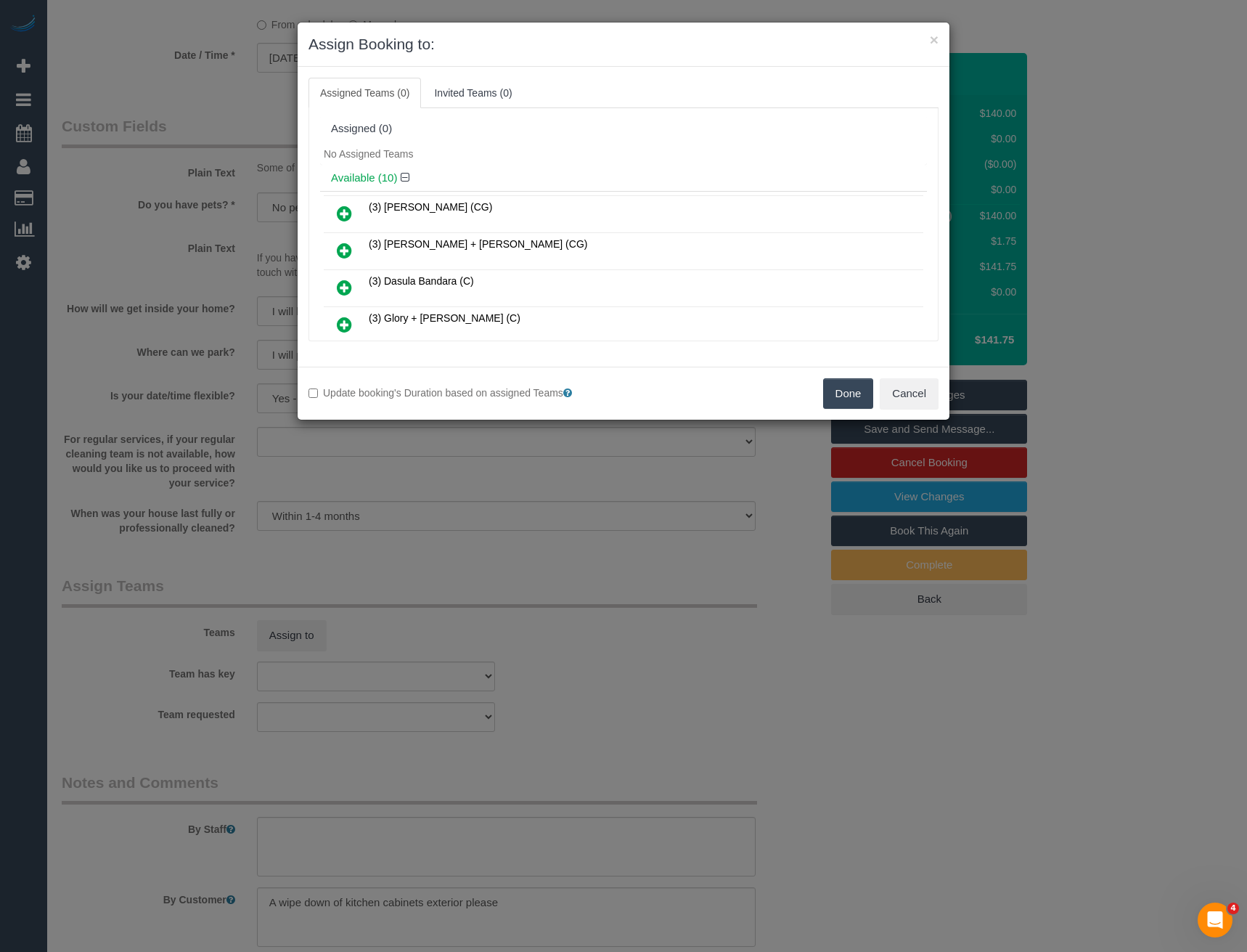
click at [341, 210] on icon at bounding box center [345, 213] width 15 height 17
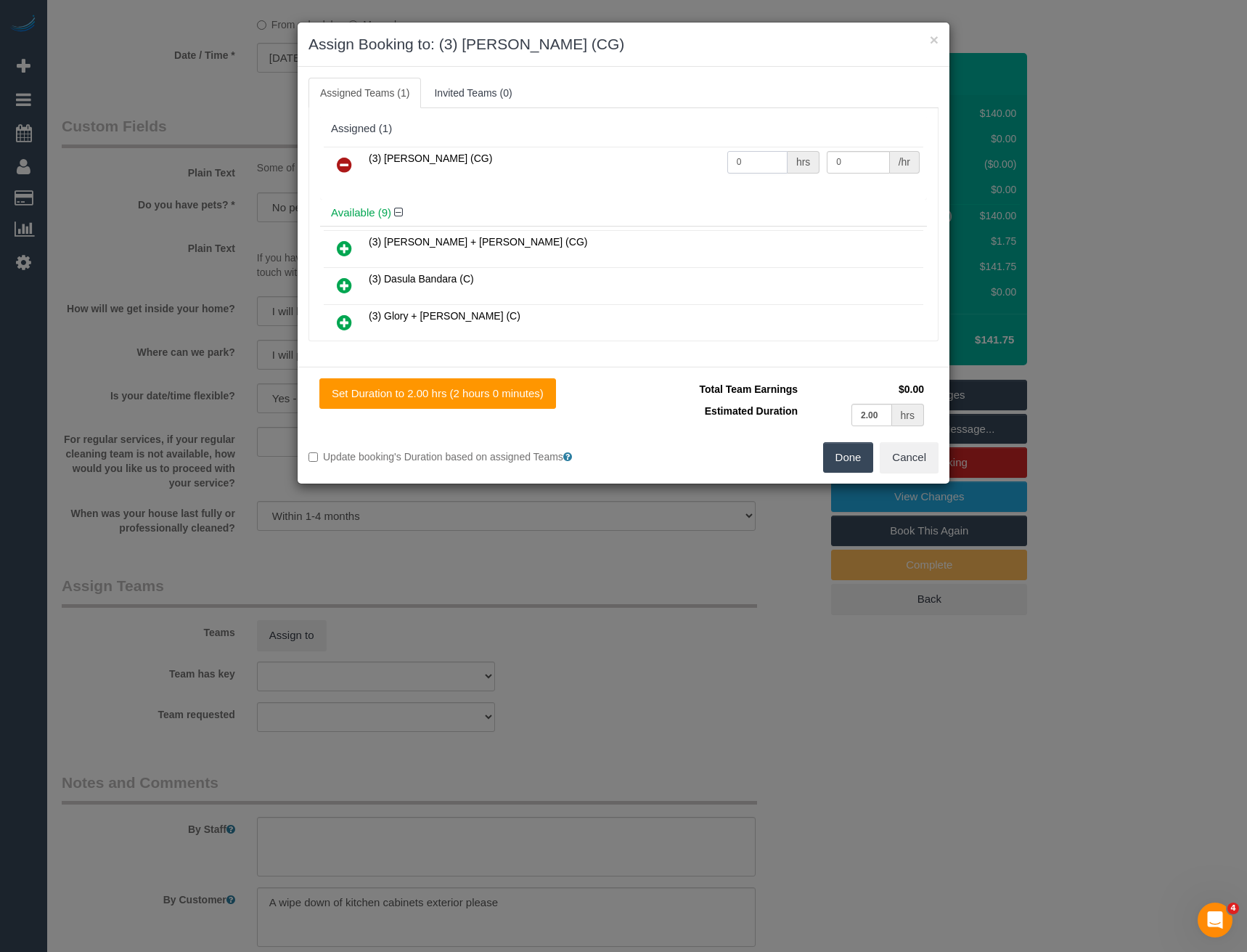
drag, startPoint x: 738, startPoint y: 164, endPoint x: 668, endPoint y: 174, distance: 70.7
click at [668, 174] on tr "(3) [PERSON_NAME] (CG) 0 hrs 0 /hr" at bounding box center [624, 165] width 600 height 37
type input "2"
type input "38.5"
click at [857, 456] on button "Done" at bounding box center [849, 457] width 51 height 30
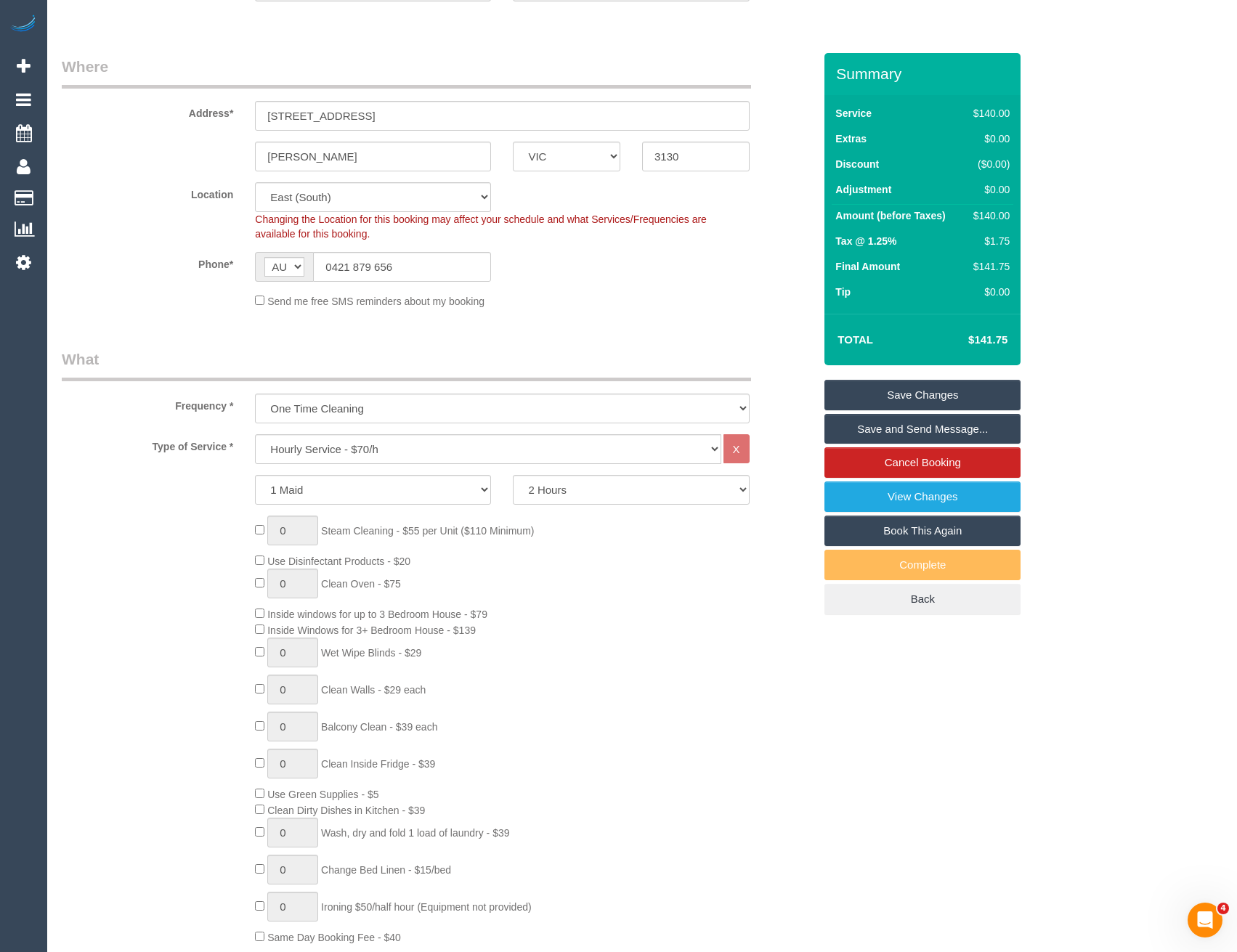
scroll to position [0, 0]
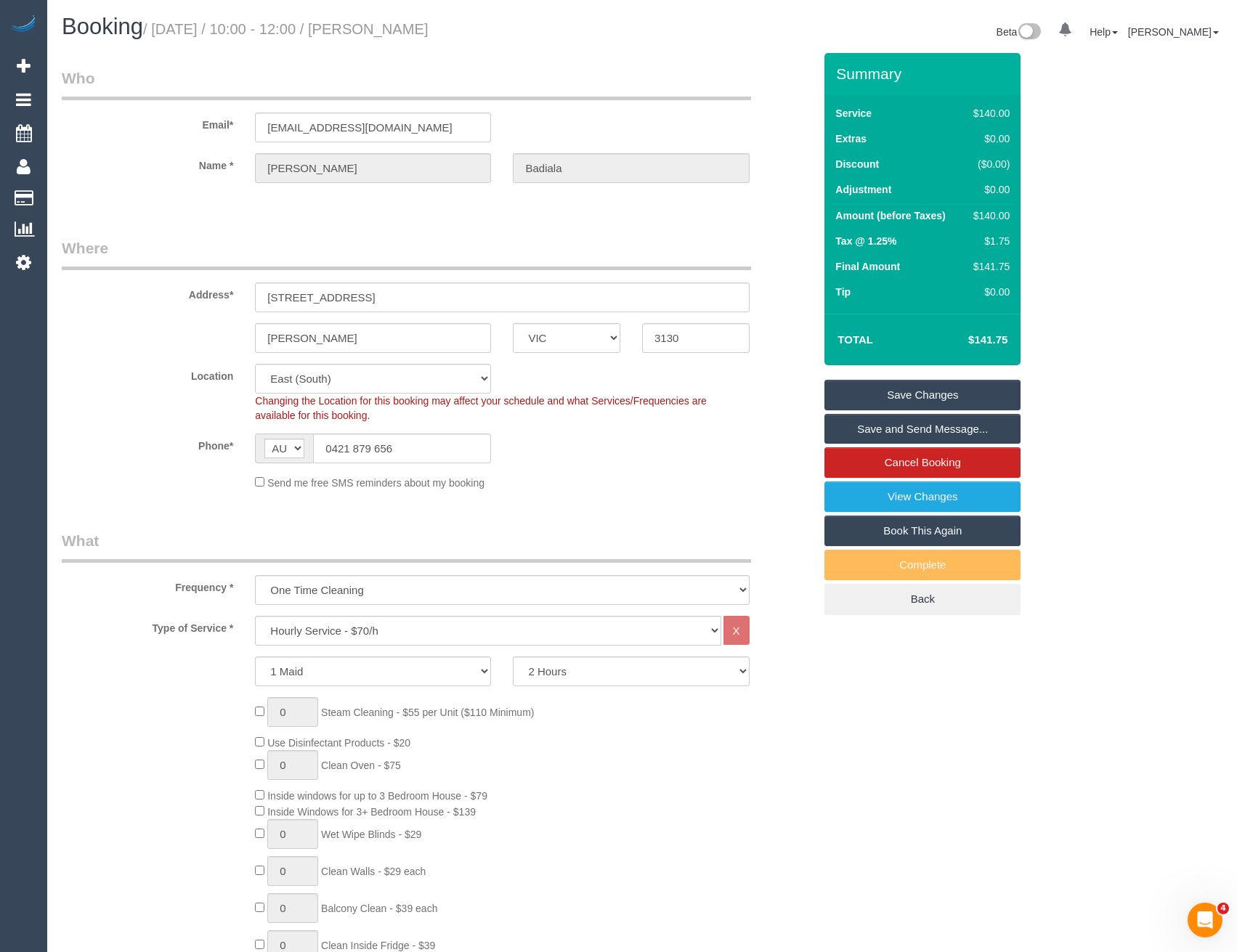
click at [900, 428] on link "Save and Send Message..." at bounding box center [923, 429] width 196 height 30
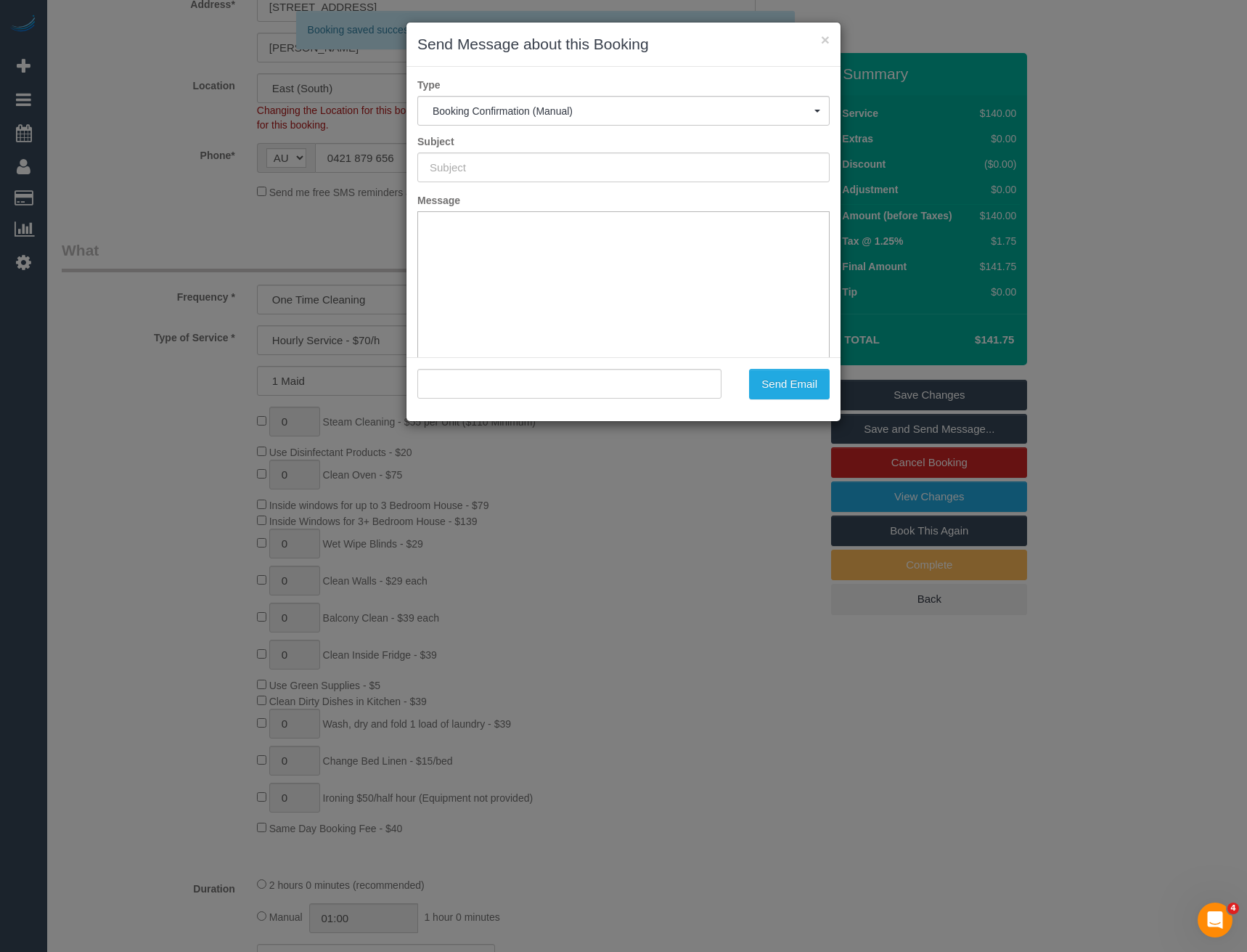
type input "Booking Confirmed"
type input ""[PERSON_NAME]" <[EMAIL_ADDRESS][DOMAIN_NAME]>"
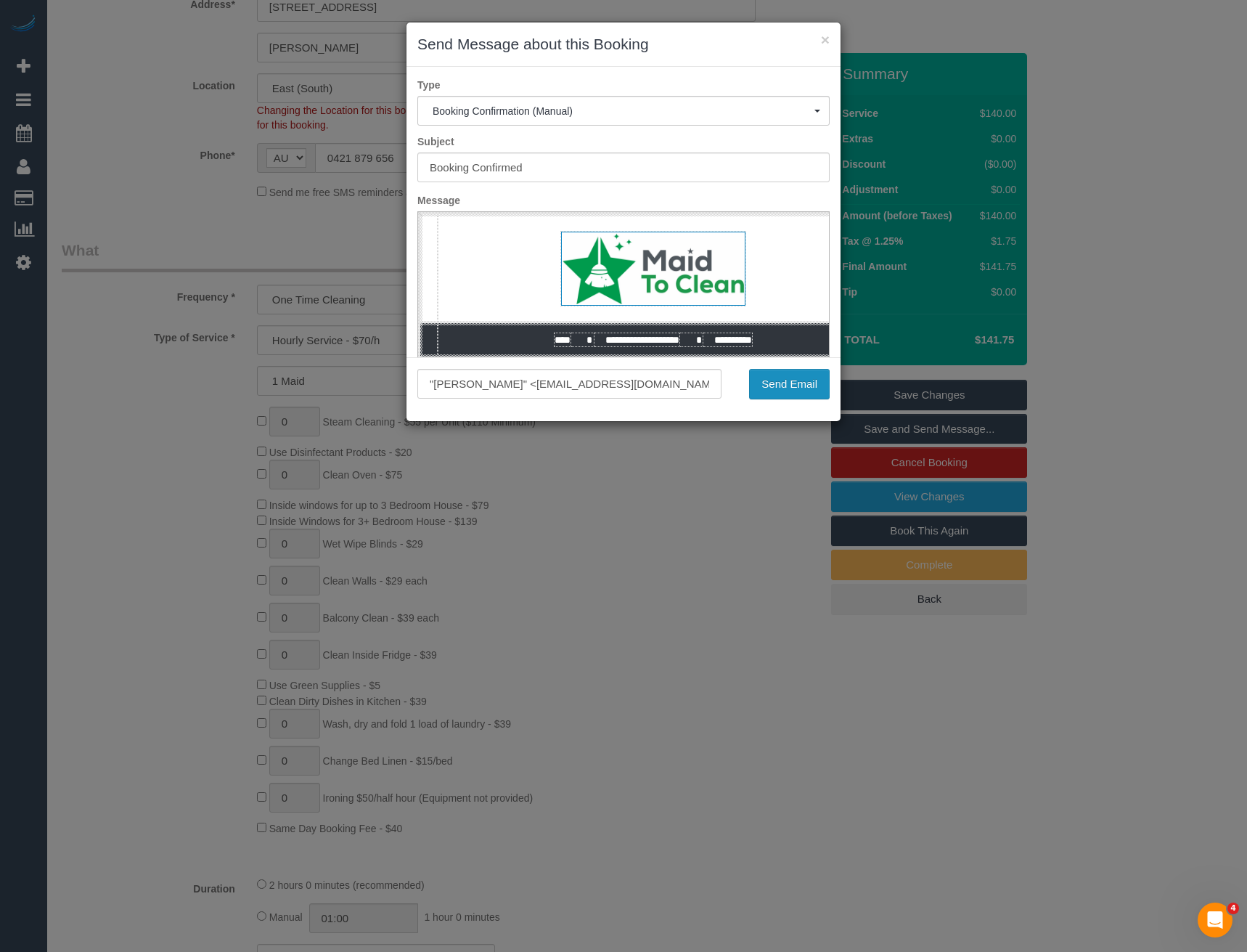
click at [808, 382] on button "Send Email" at bounding box center [790, 383] width 81 height 30
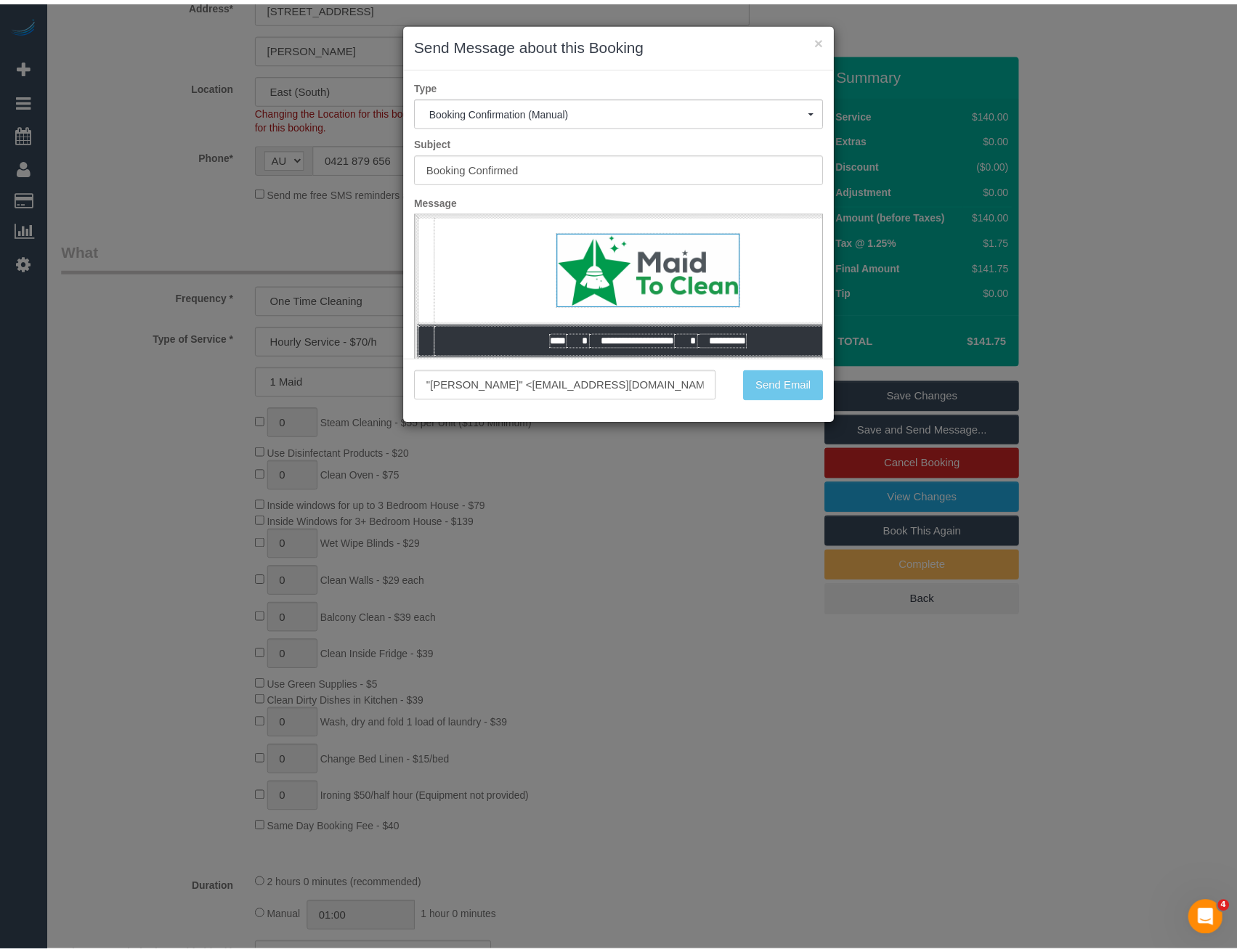
scroll to position [343, 0]
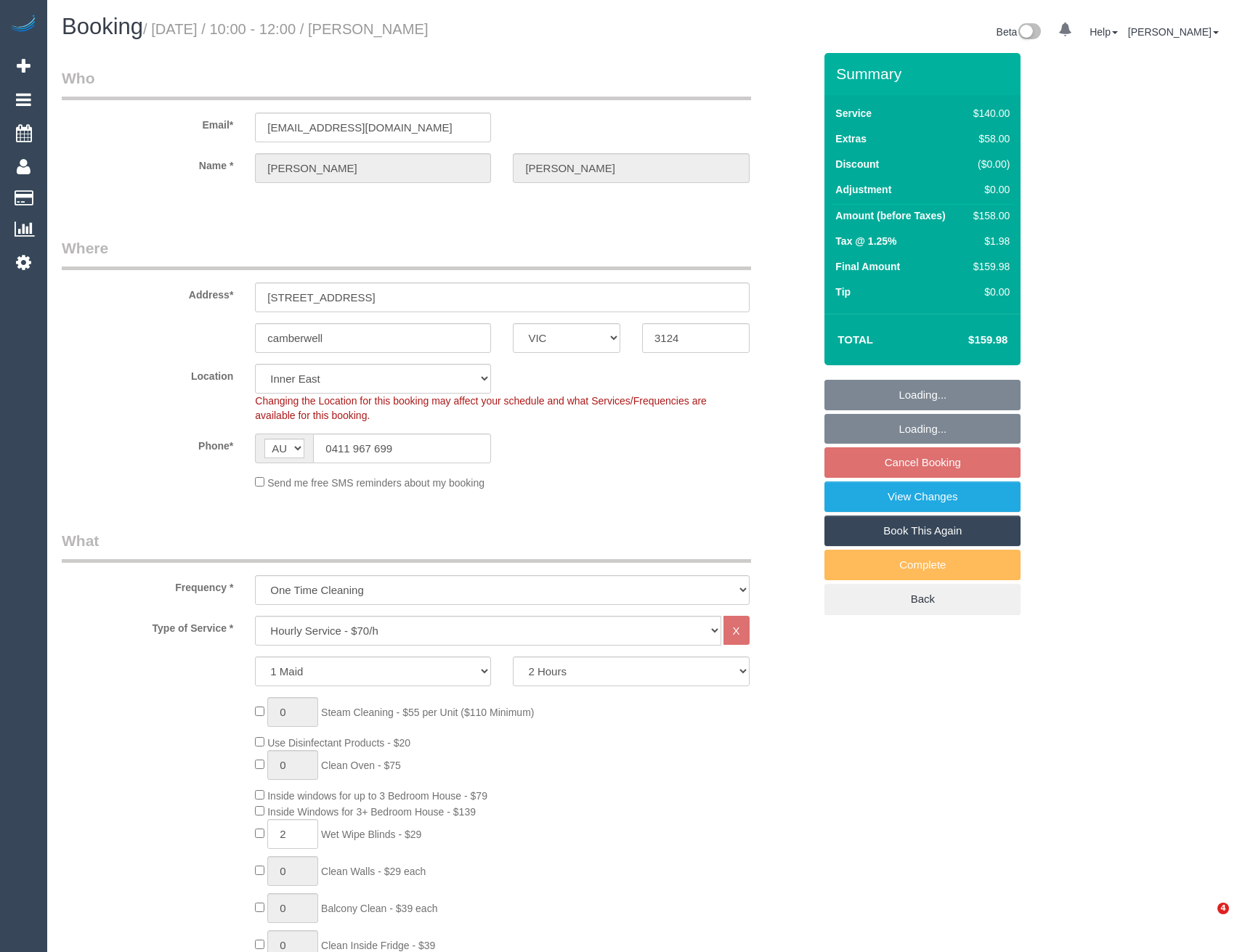
select select "VIC"
select select "string:stripe-pm_1S7c6J2GScqysDRVphxxrj06"
select select "number:28"
select select "number:14"
select select "number:19"
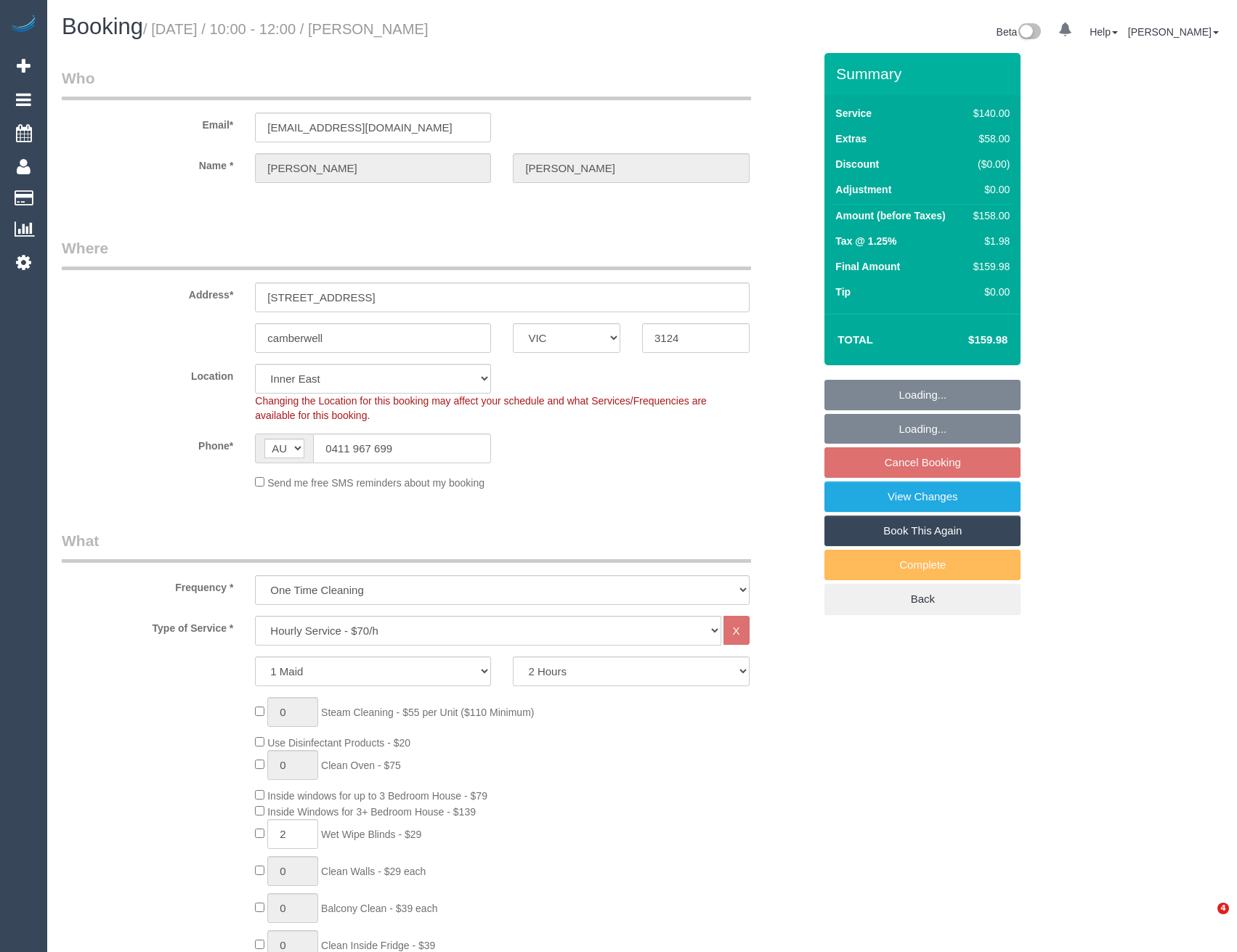
select select "number:24"
select select "number:34"
select select "number:13"
select select "object:1450"
select select "spot1"
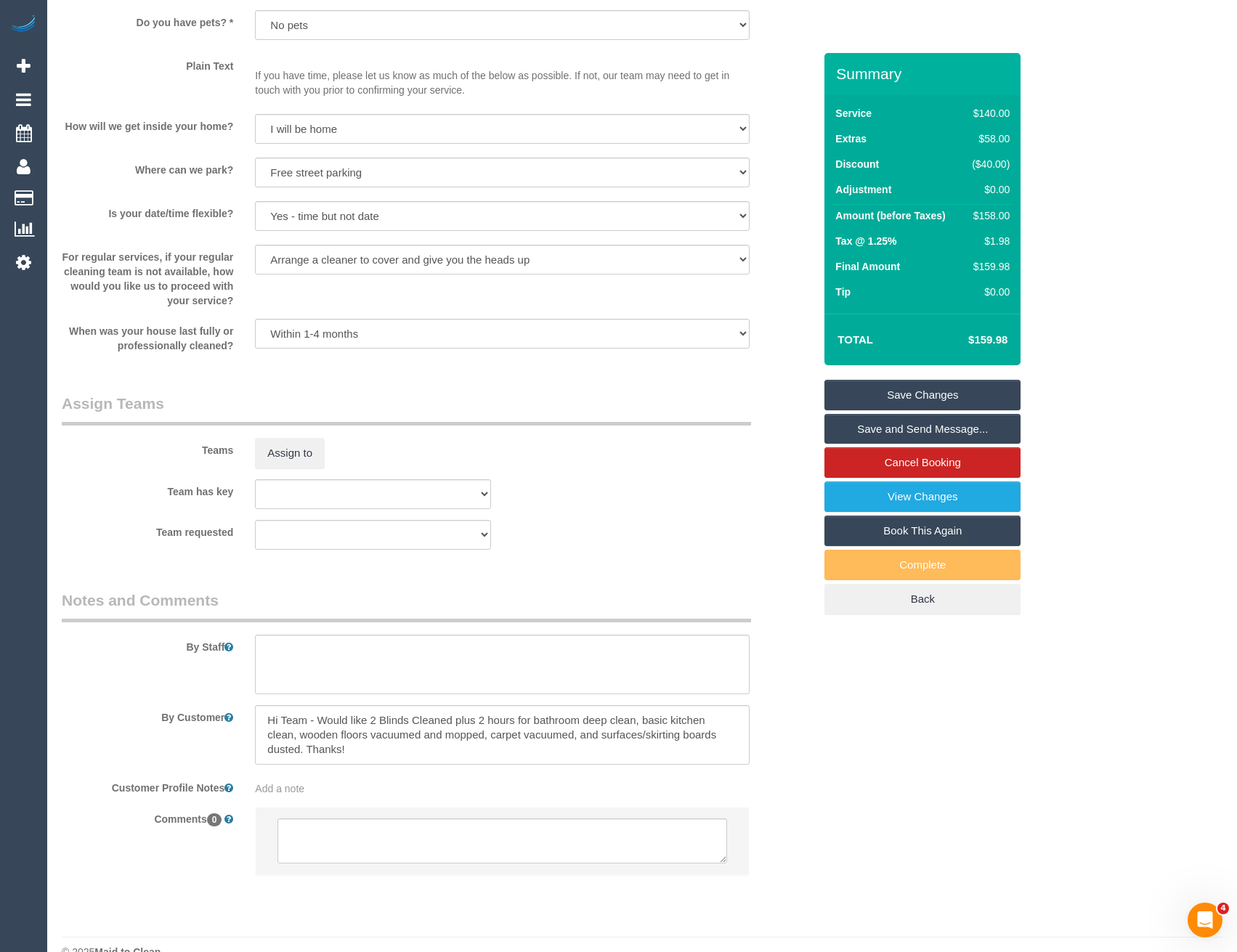
scroll to position [1798, 0]
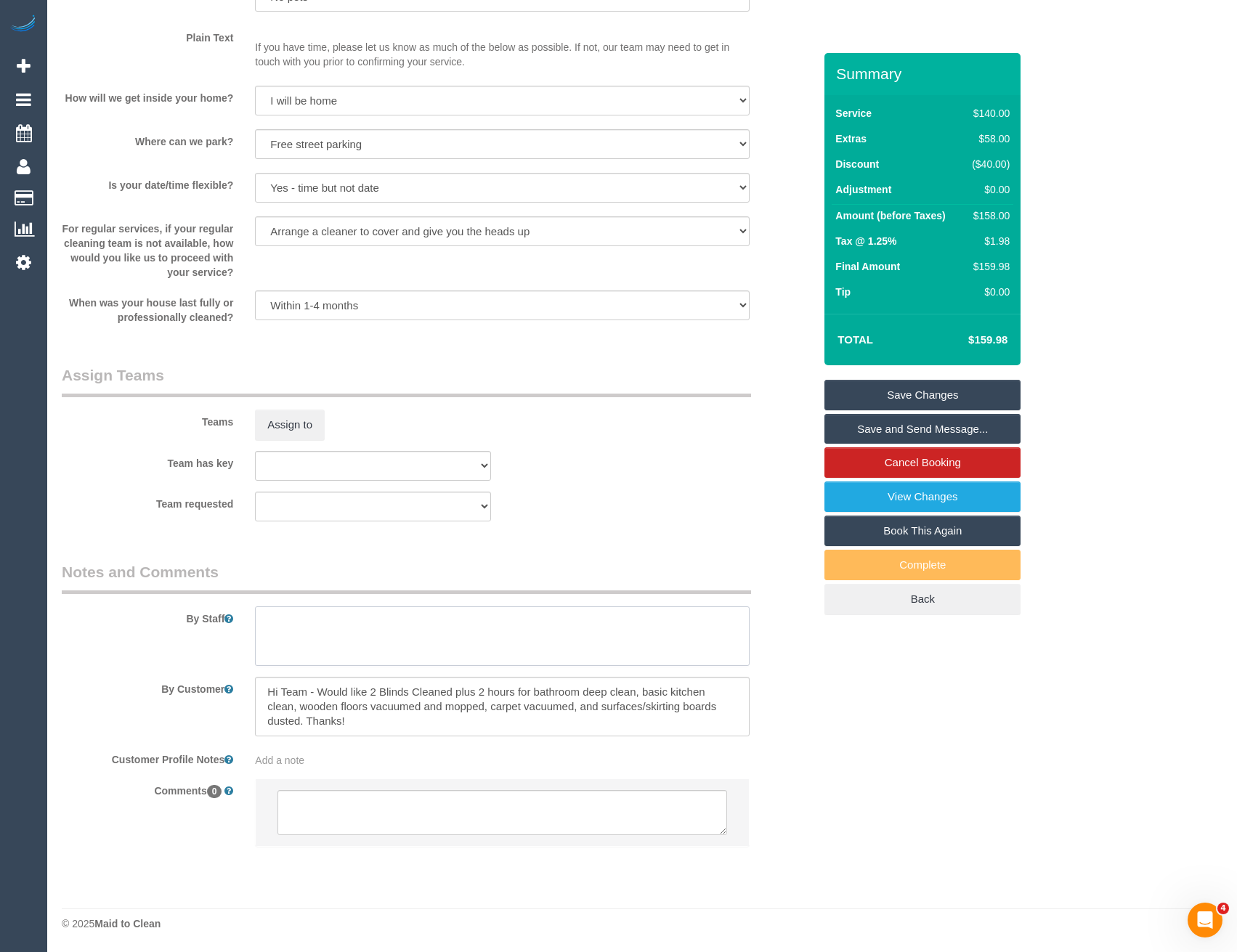
click at [355, 659] on textarea at bounding box center [501, 636] width 494 height 59
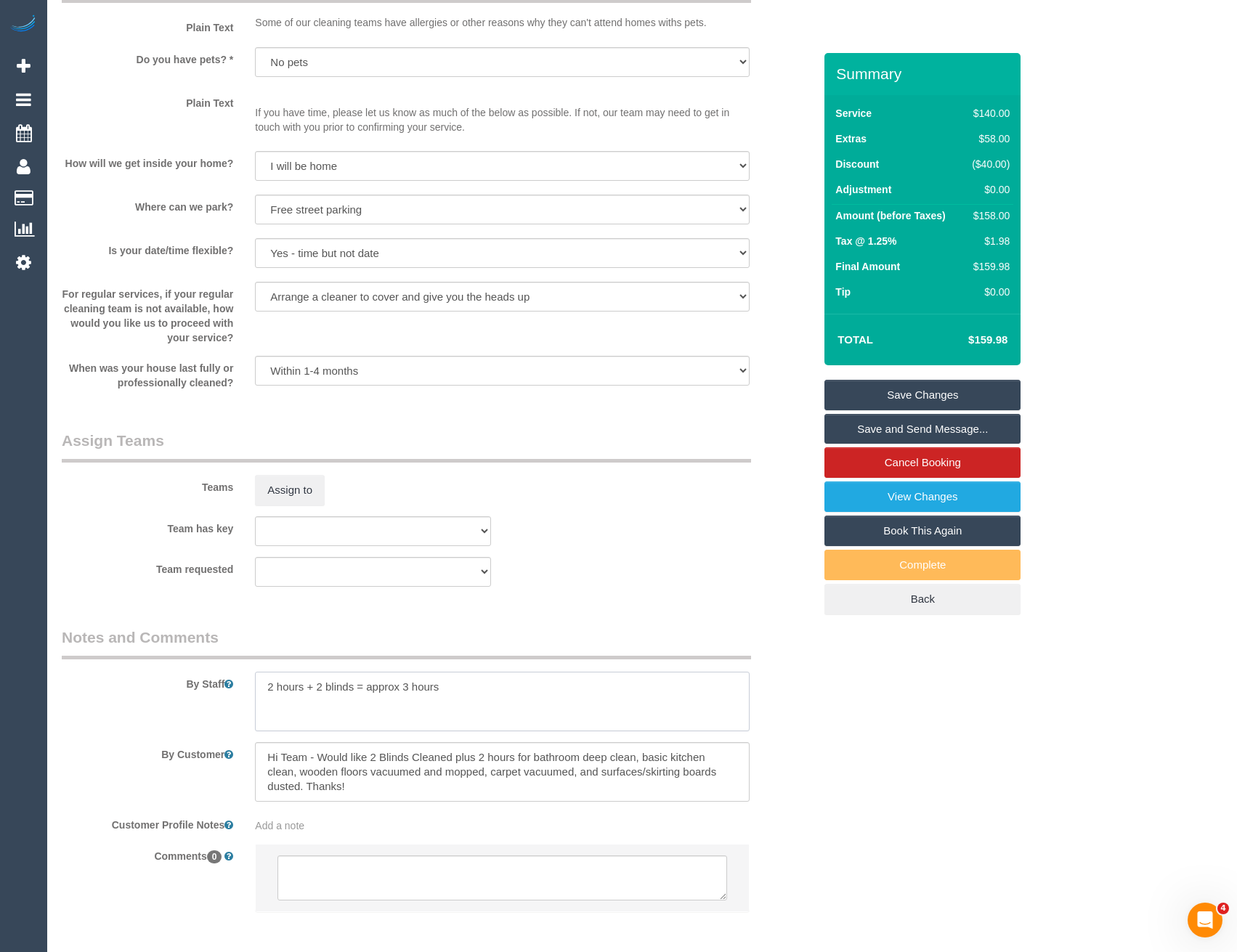
scroll to position [1653, 0]
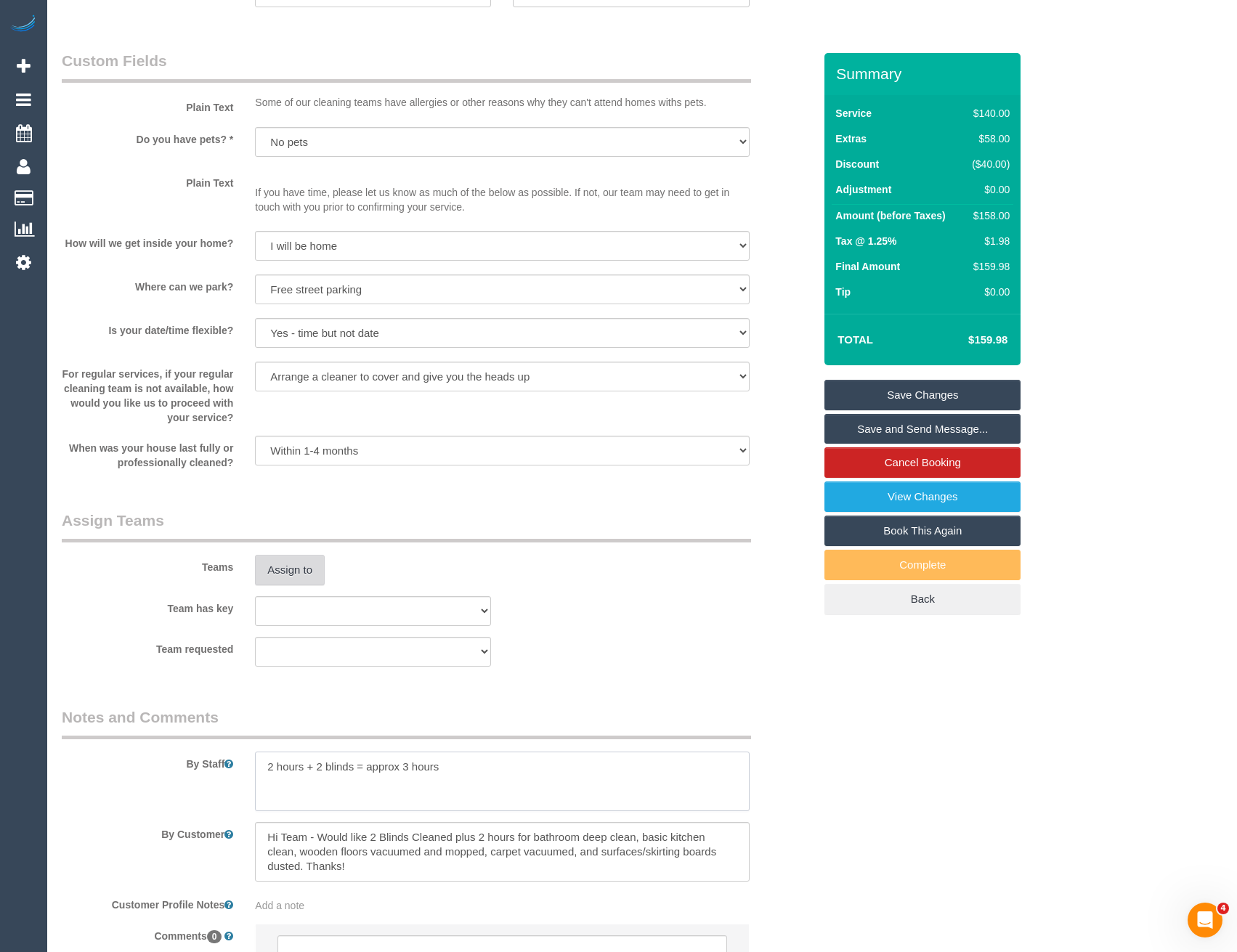
type textarea "2 hours + 2 blinds = approx 3 hours"
click at [287, 575] on button "Assign to" at bounding box center [289, 570] width 70 height 30
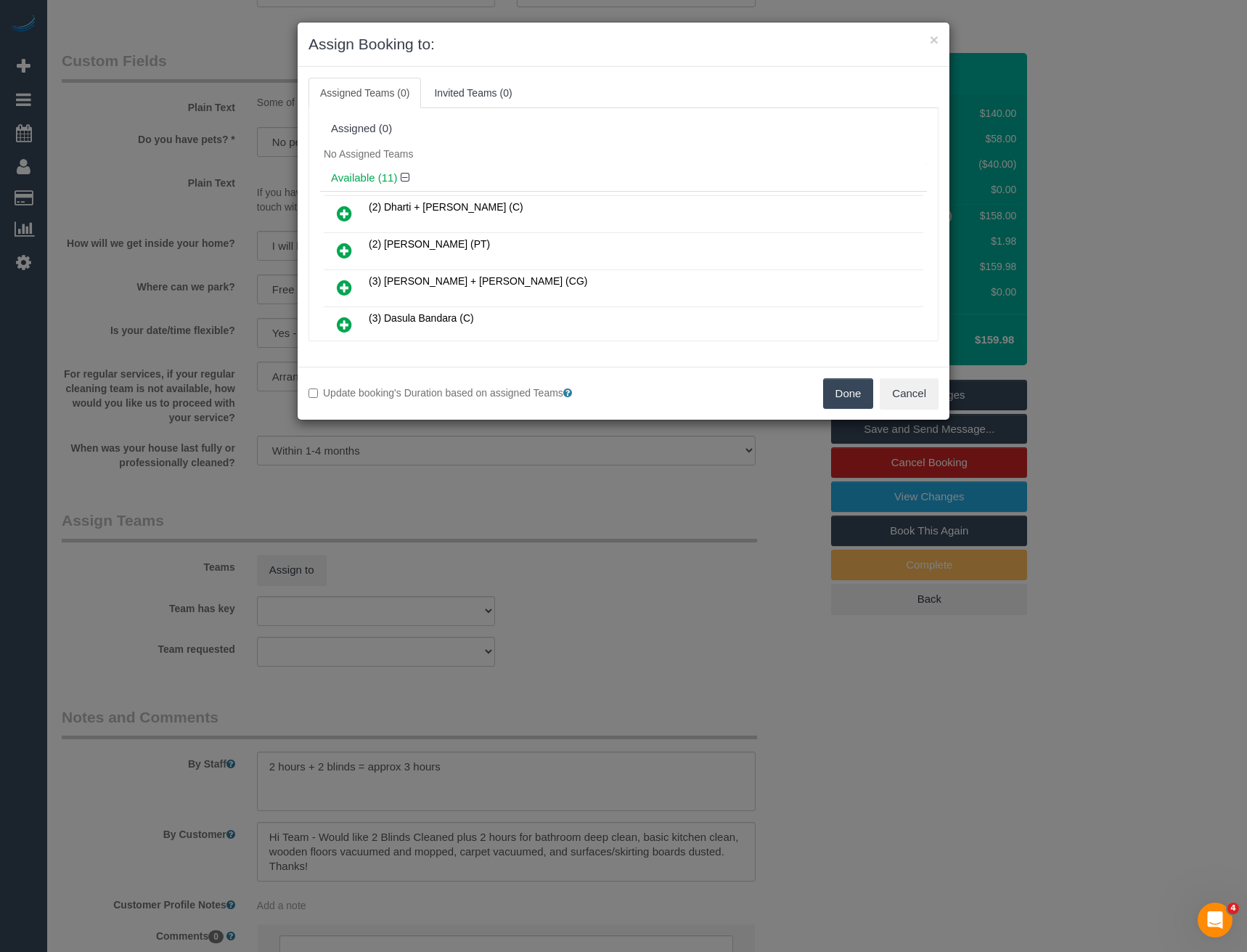
click at [343, 286] on icon at bounding box center [345, 287] width 15 height 17
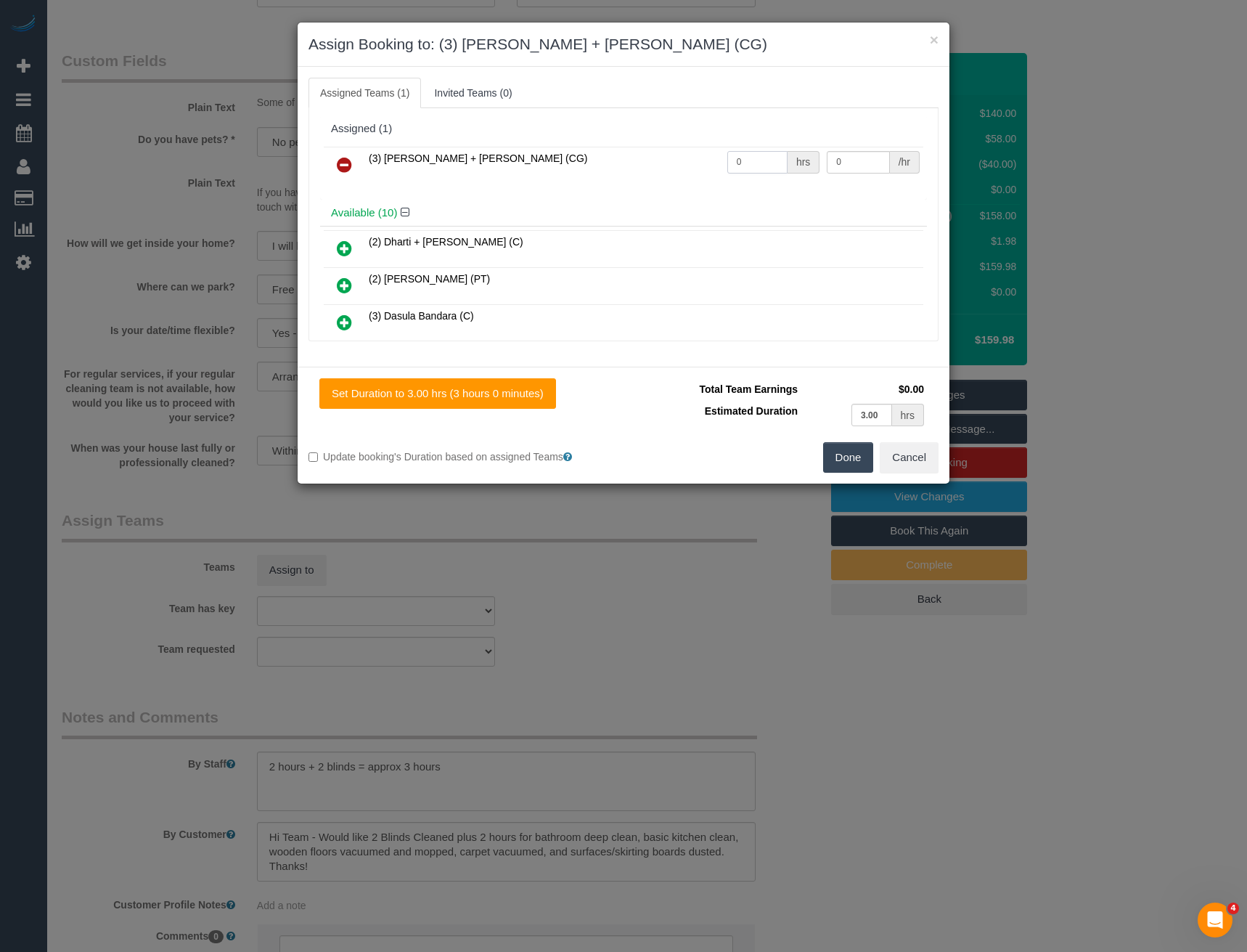
drag, startPoint x: 750, startPoint y: 154, endPoint x: 677, endPoint y: 170, distance: 74.7
click at [677, 170] on tr "(3) [PERSON_NAME] + [PERSON_NAME] (CG) 0 hrs 0 /hr" at bounding box center [624, 165] width 600 height 37
type input "3"
type input "38.5"
click at [836, 460] on button "Done" at bounding box center [849, 457] width 51 height 30
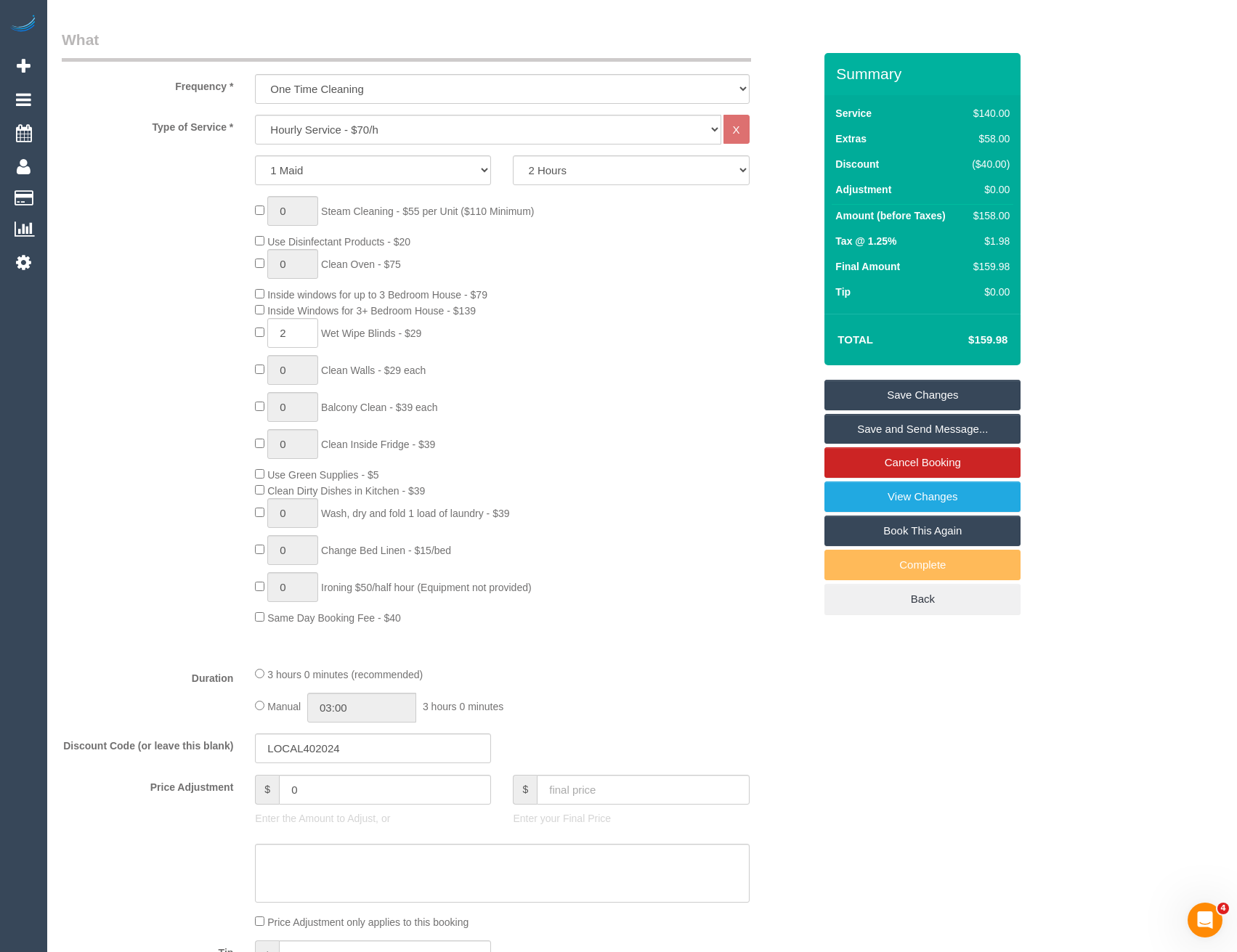
scroll to position [345, 0]
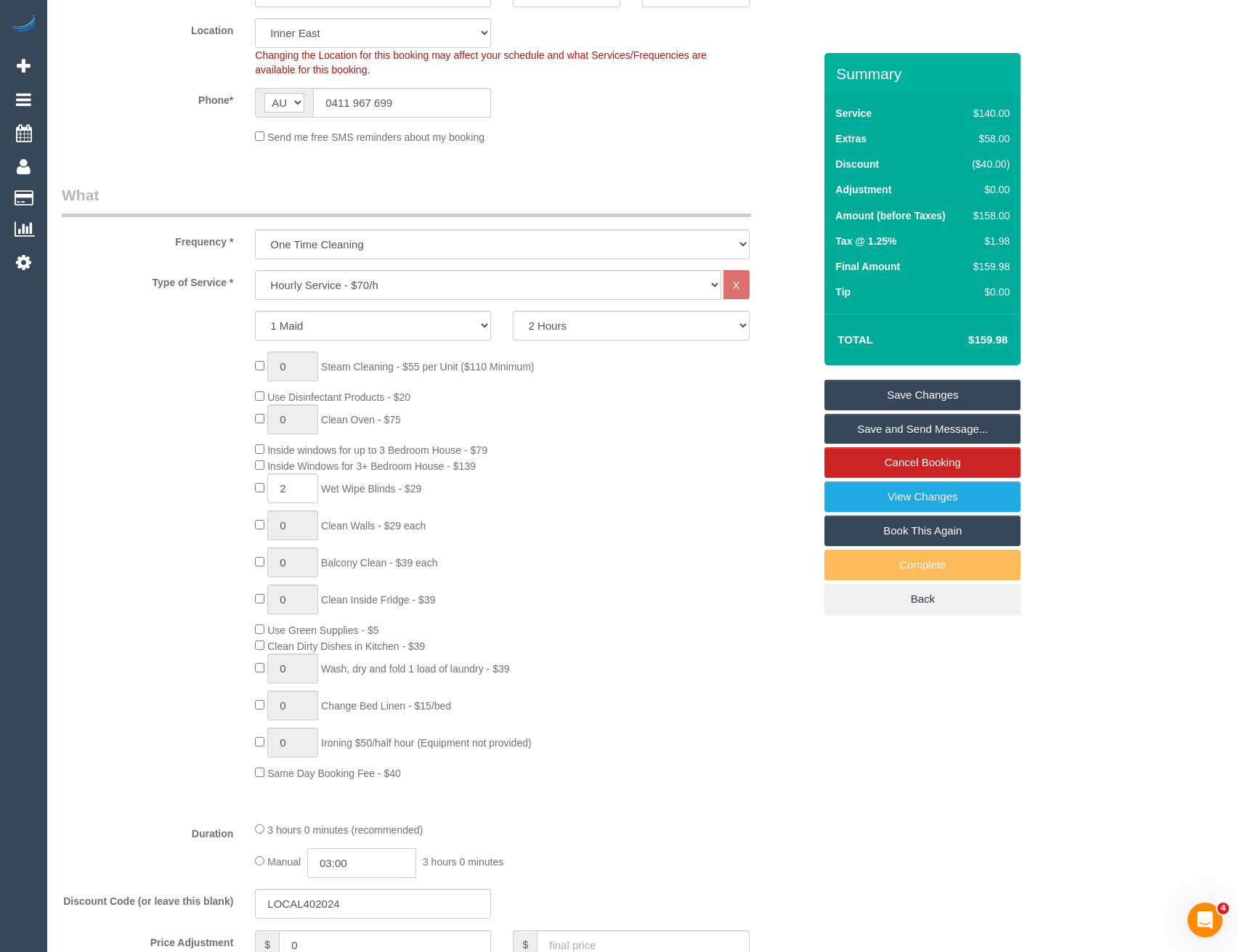
click at [370, 856] on input "03:00" at bounding box center [362, 863] width 109 height 30
type input "01:30"
click at [350, 771] on li "01:30" at bounding box center [346, 769] width 64 height 19
click at [558, 762] on div "0 Steam Cleaning - $55 per Unit ($110 Minimum) Use Disinfectant Products - $20 …" at bounding box center [534, 565] width 581 height 429
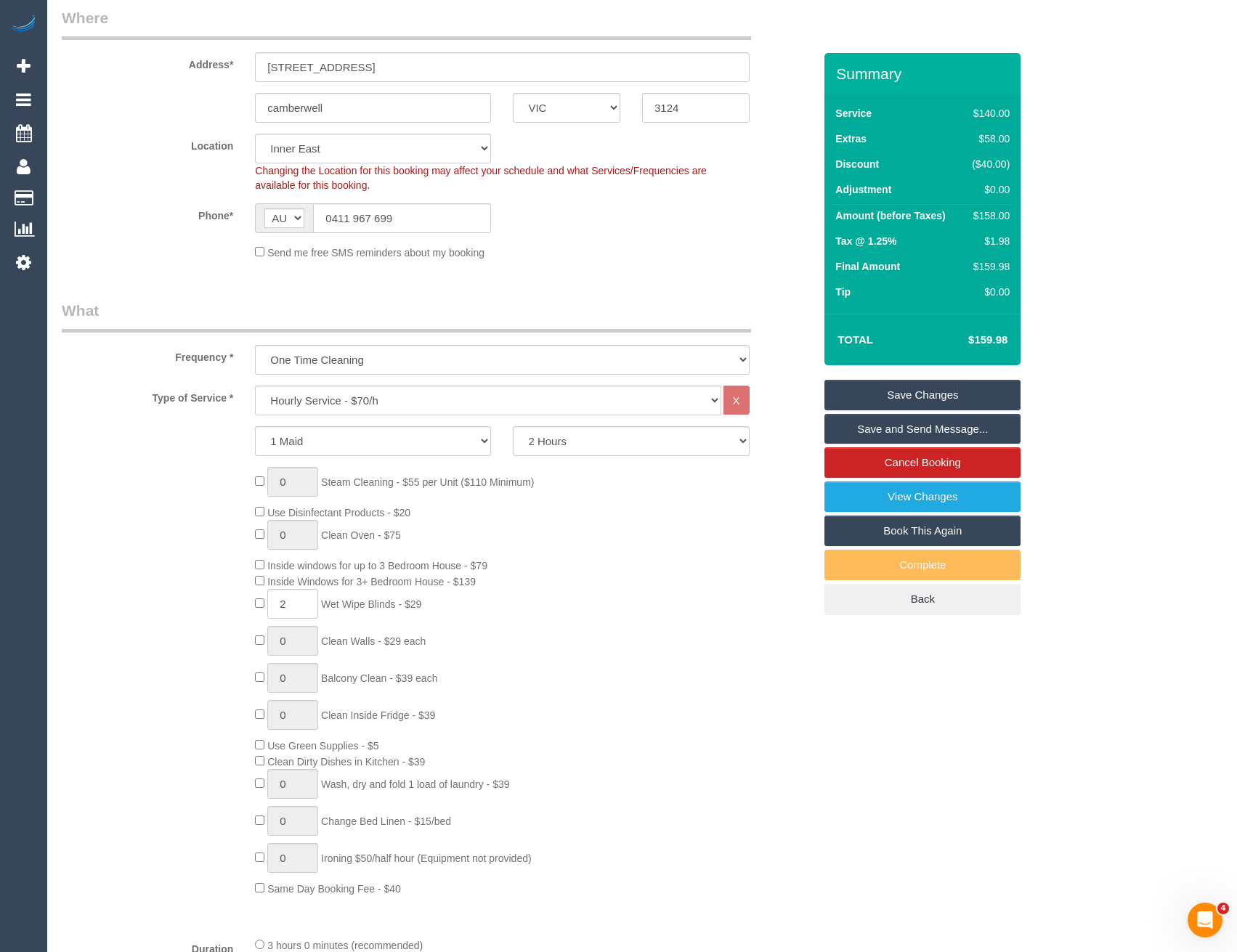
select select "spot18"
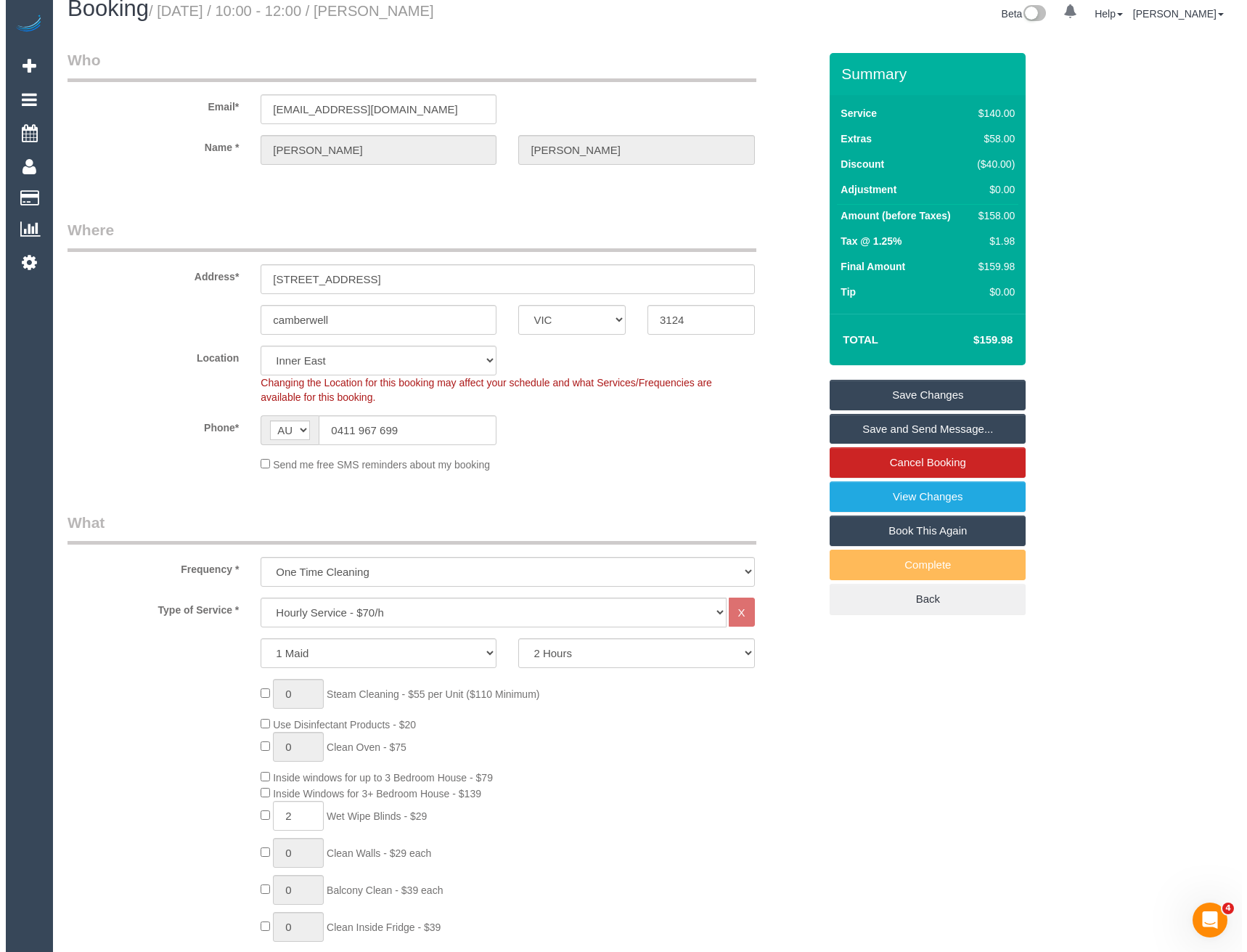
scroll to position [0, 0]
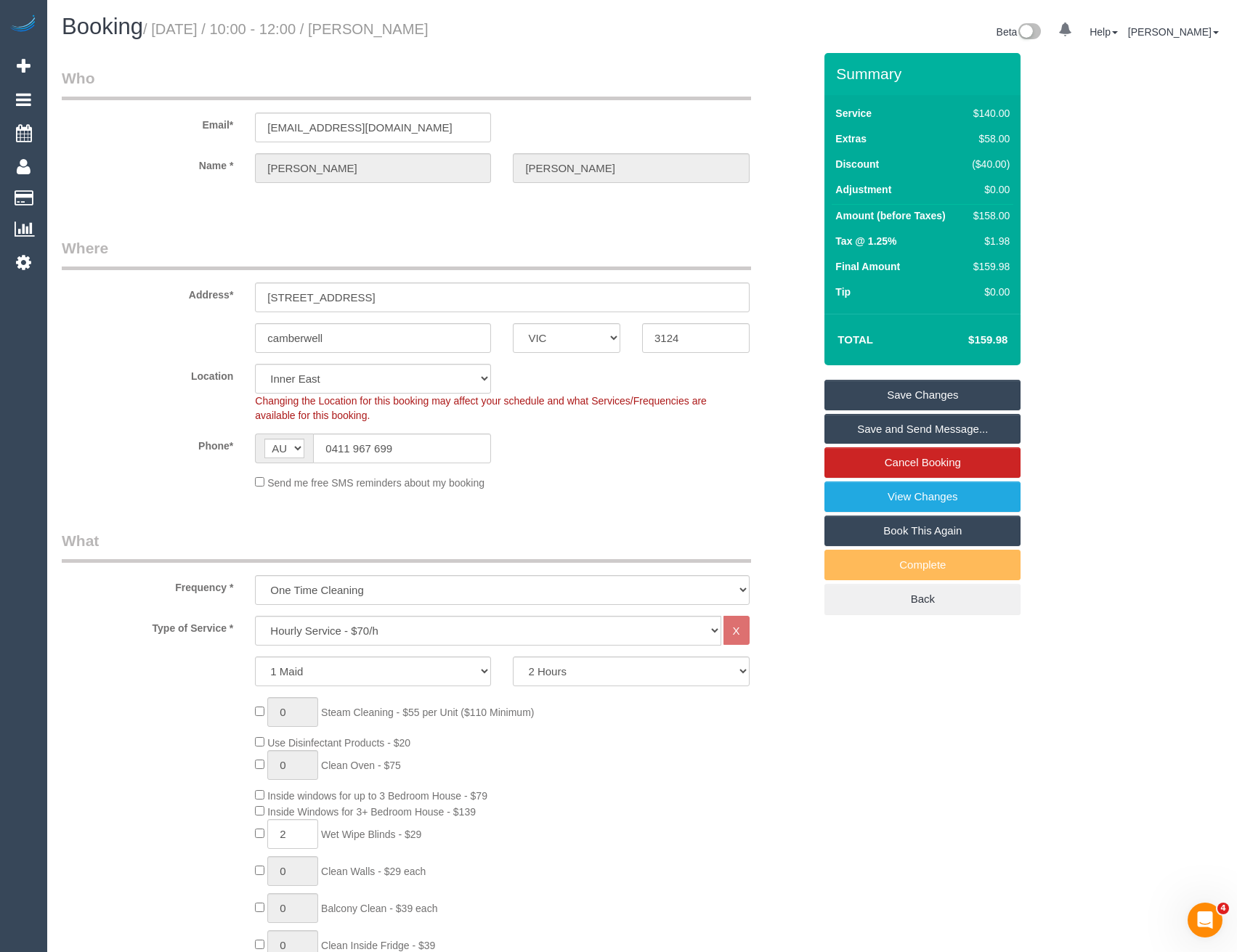
click at [892, 434] on link "Save and Send Message..." at bounding box center [923, 429] width 196 height 30
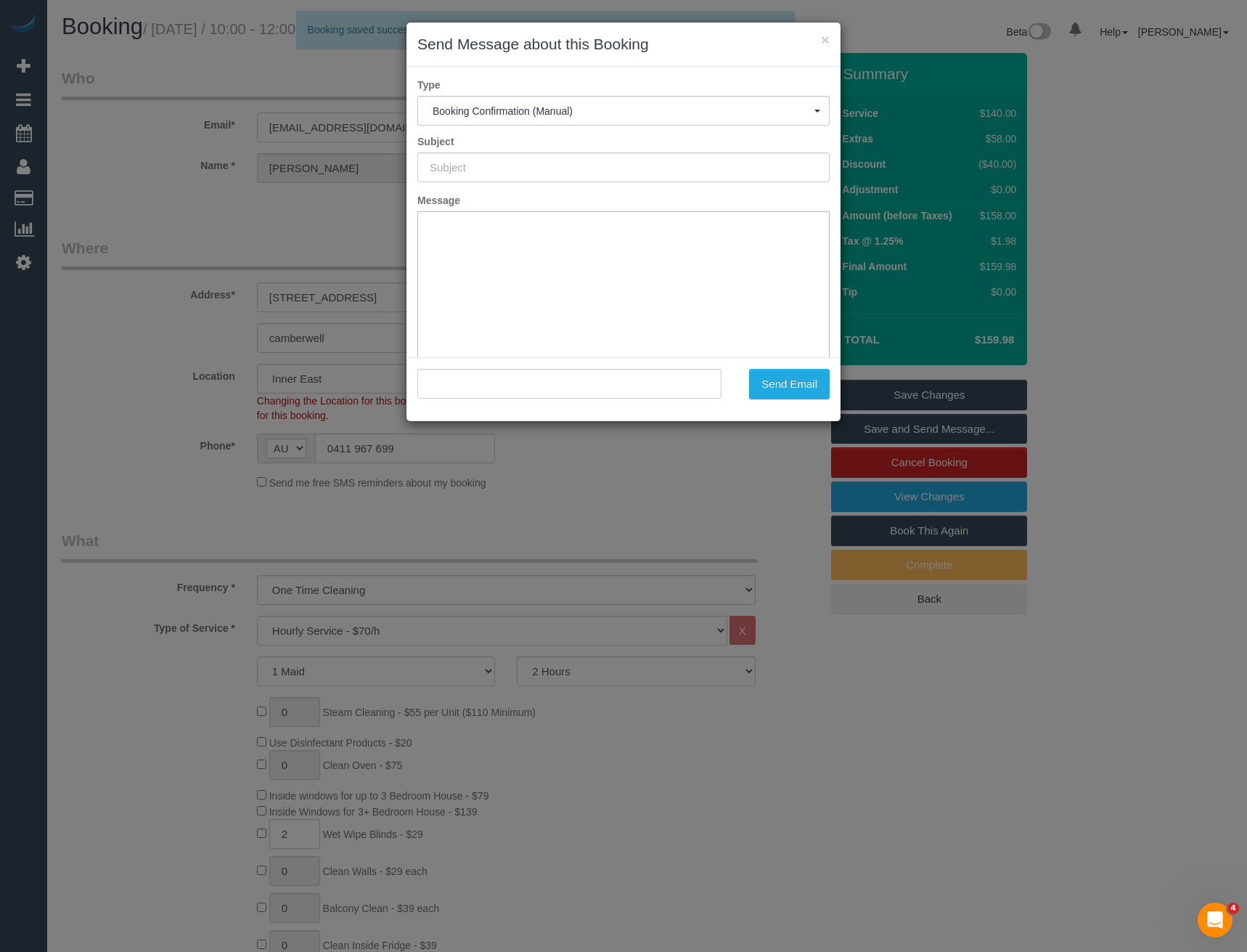
type input "Booking Confirmed"
type input ""[PERSON_NAME]" <[PERSON_NAME][EMAIL_ADDRESS][DOMAIN_NAME]>"
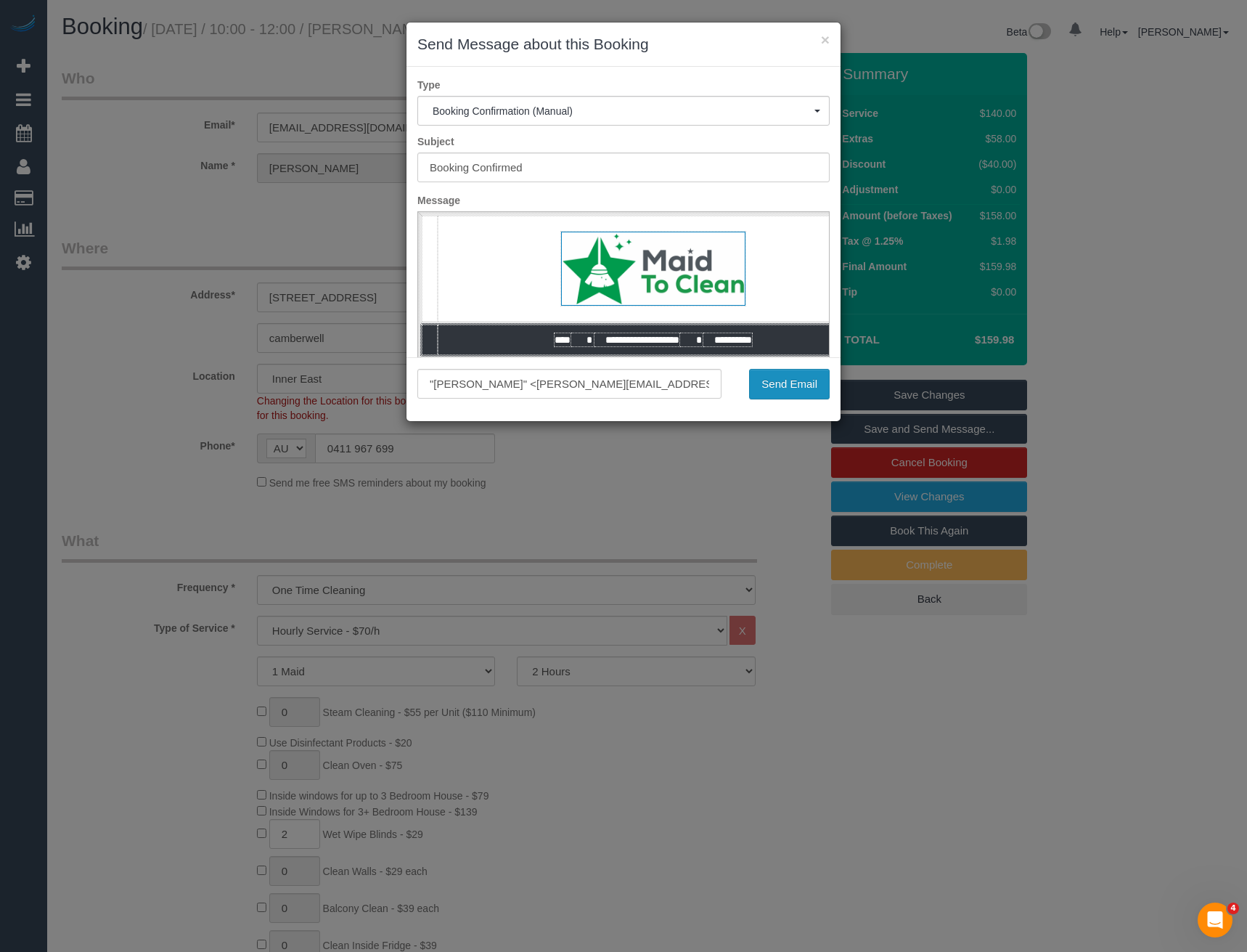
click at [777, 382] on button "Send Email" at bounding box center [790, 383] width 81 height 30
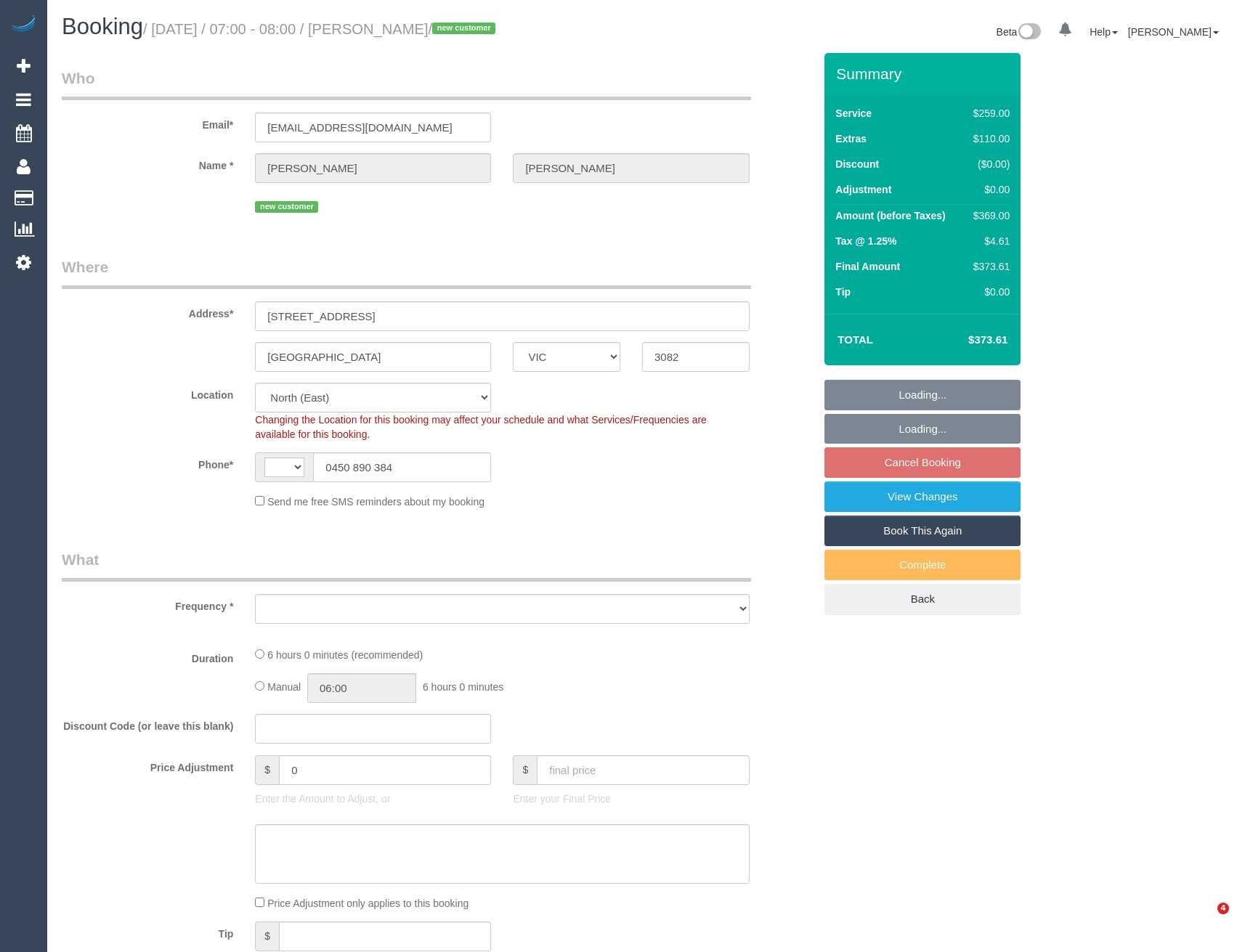
select select "VIC"
select select "string:AU"
select select "object:629"
select select "string:stripe-pm_1S7mLm2GScqysDRVyazithnj"
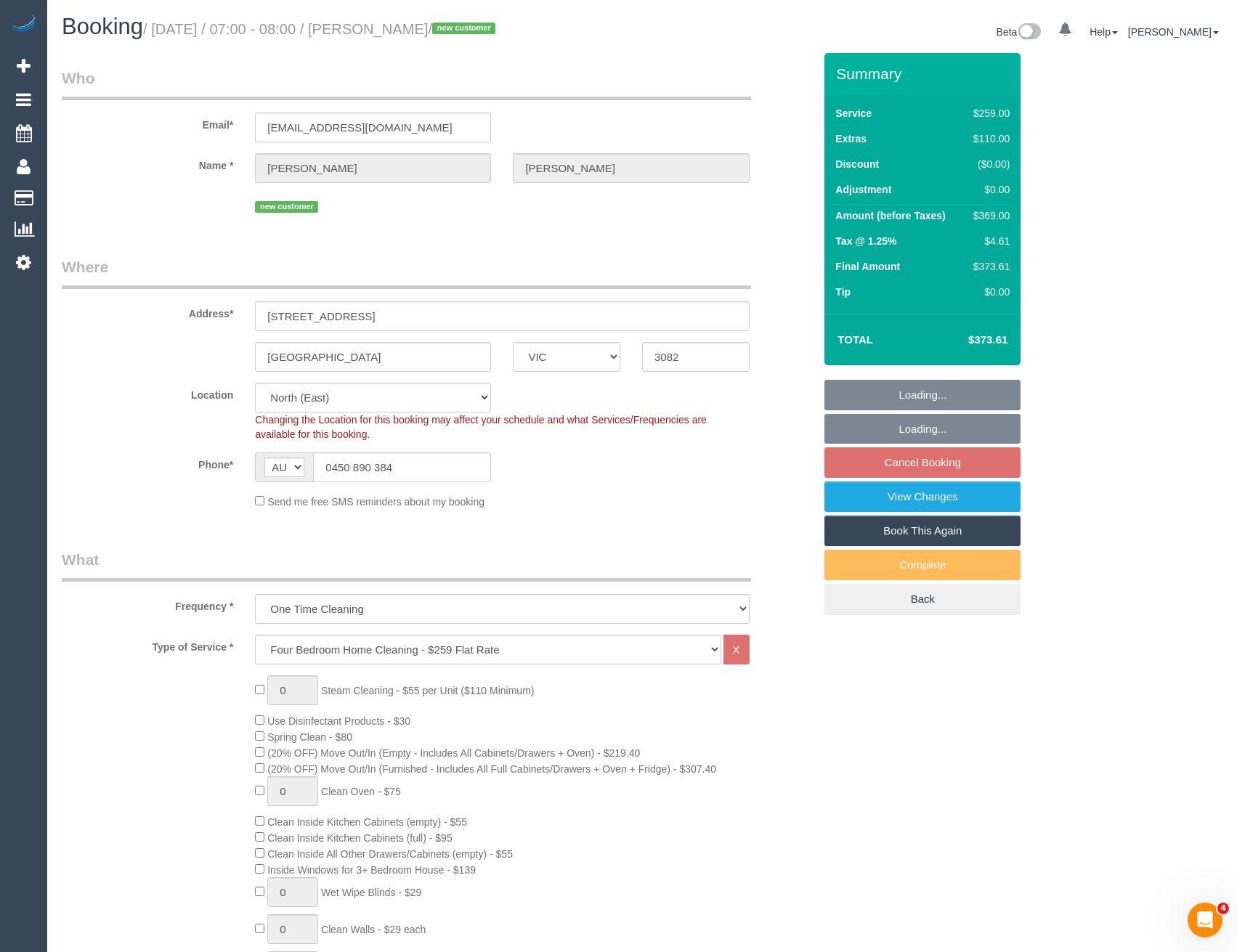
select select "spot1"
select select "object:639"
select select "number:28"
select select "number:14"
select select "number:18"
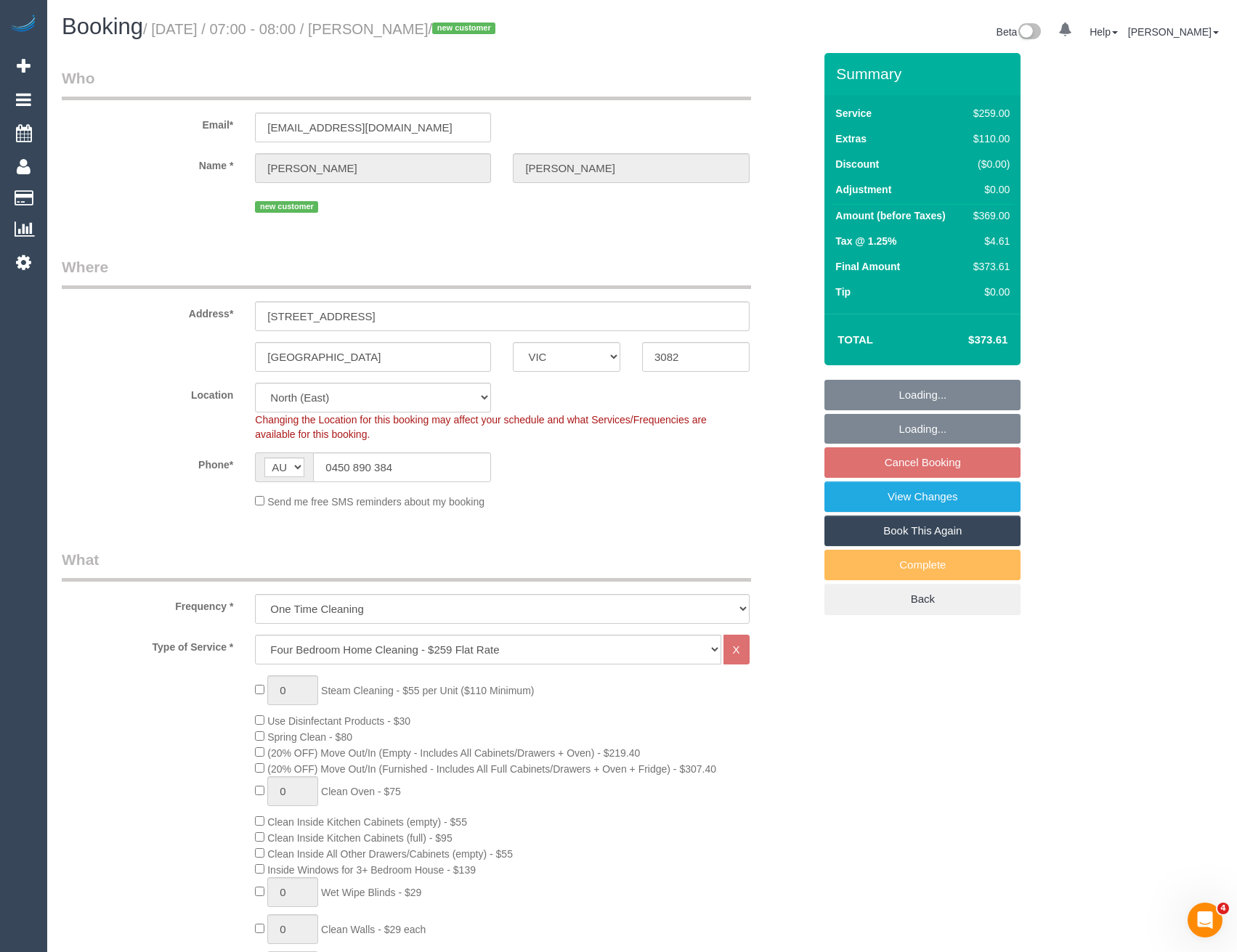
select select "number:25"
select select "number:26"
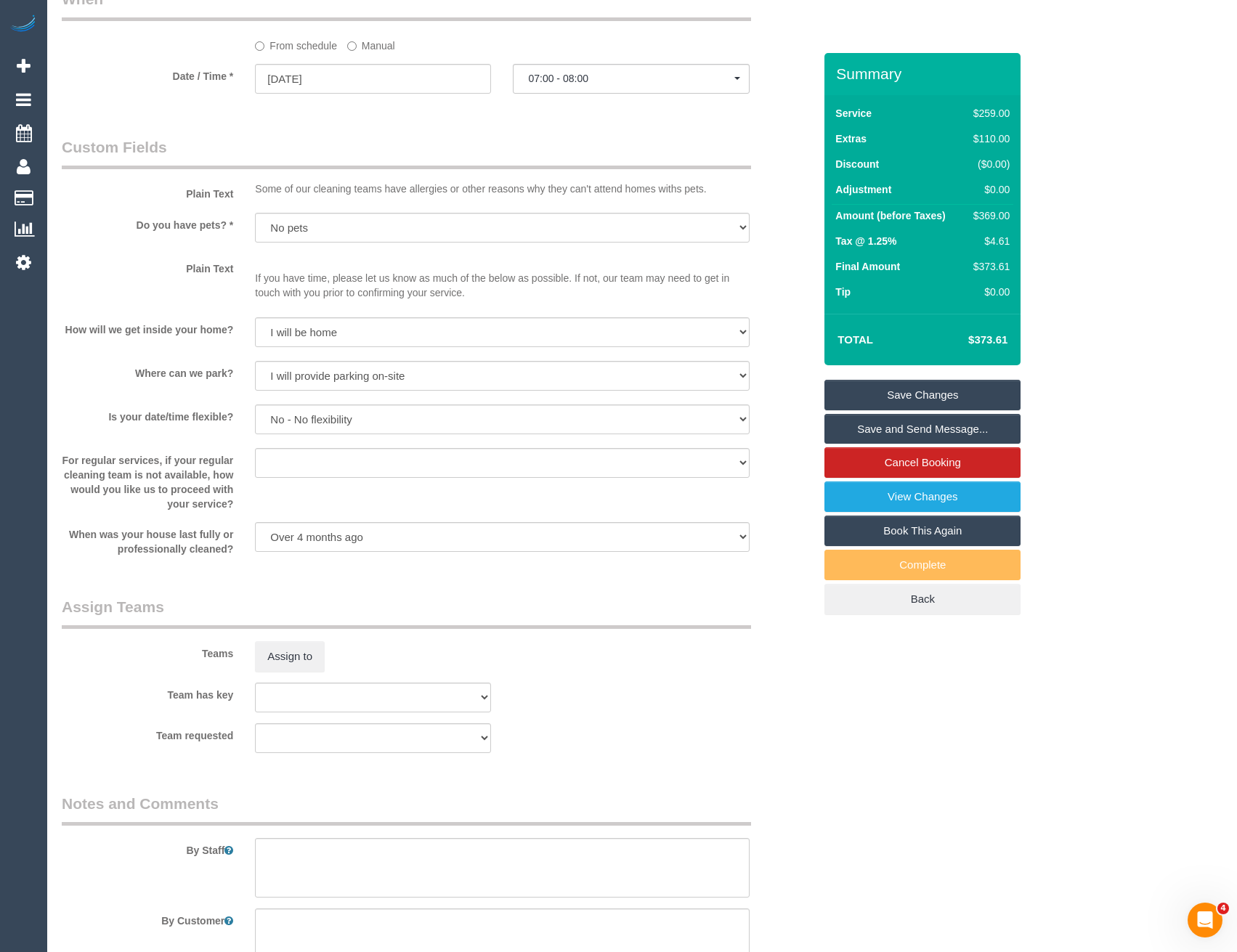
scroll to position [1670, 0]
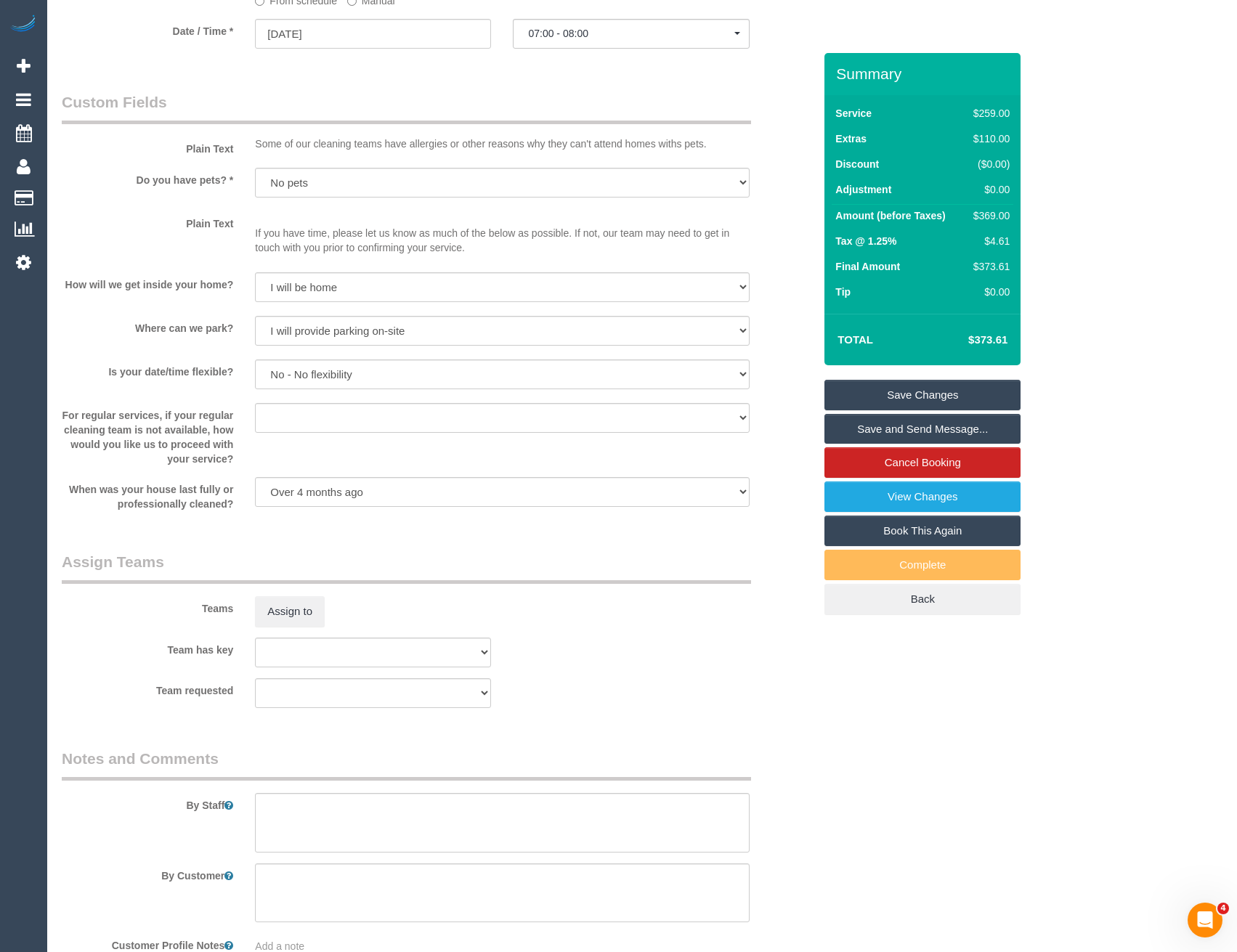
click at [277, 856] on sui-booking-comments "By Staff By Customer Customer Profile Notes Add a note Comments 0" at bounding box center [438, 898] width 752 height 300
click at [282, 828] on textarea at bounding box center [501, 823] width 494 height 59
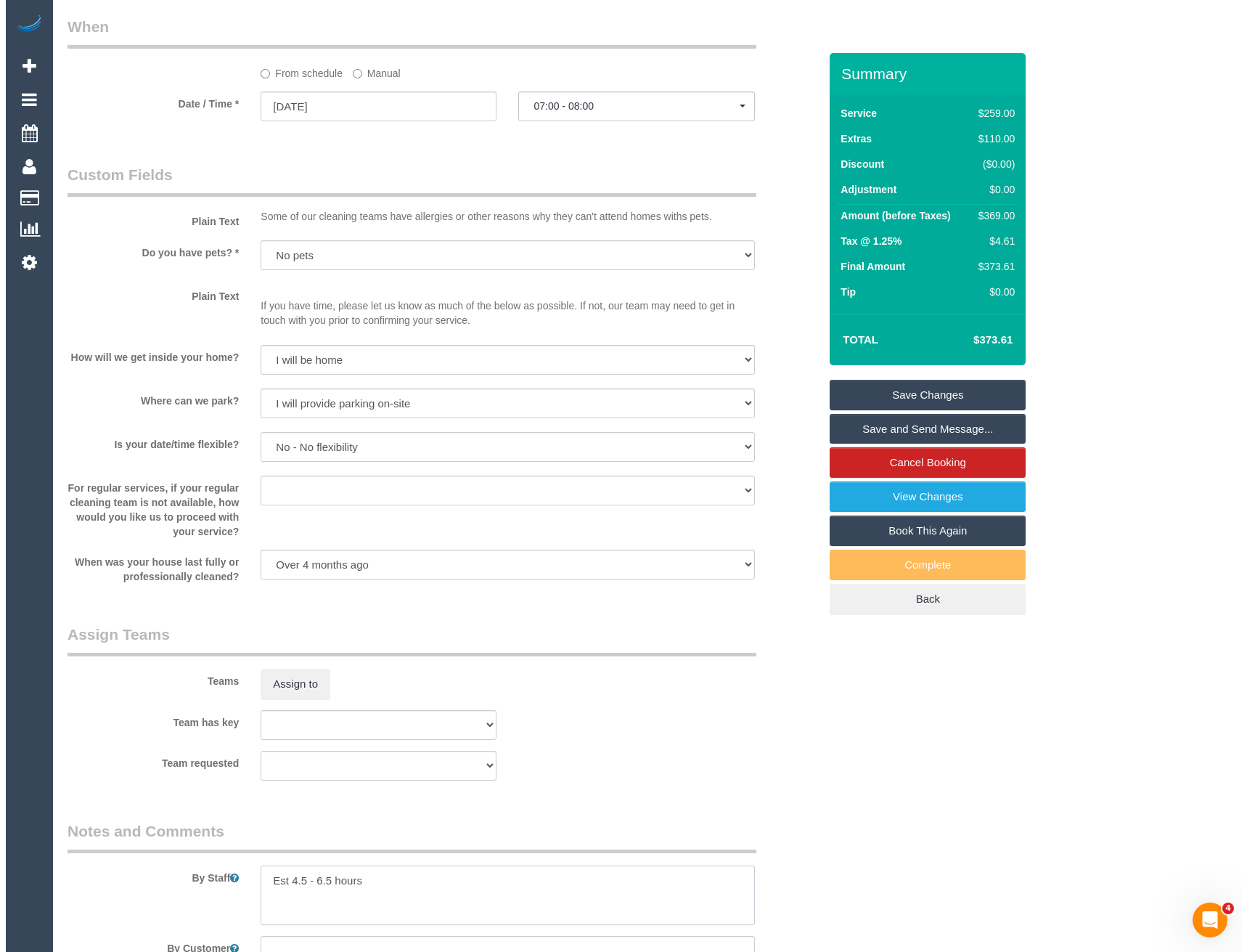
scroll to position [1525, 0]
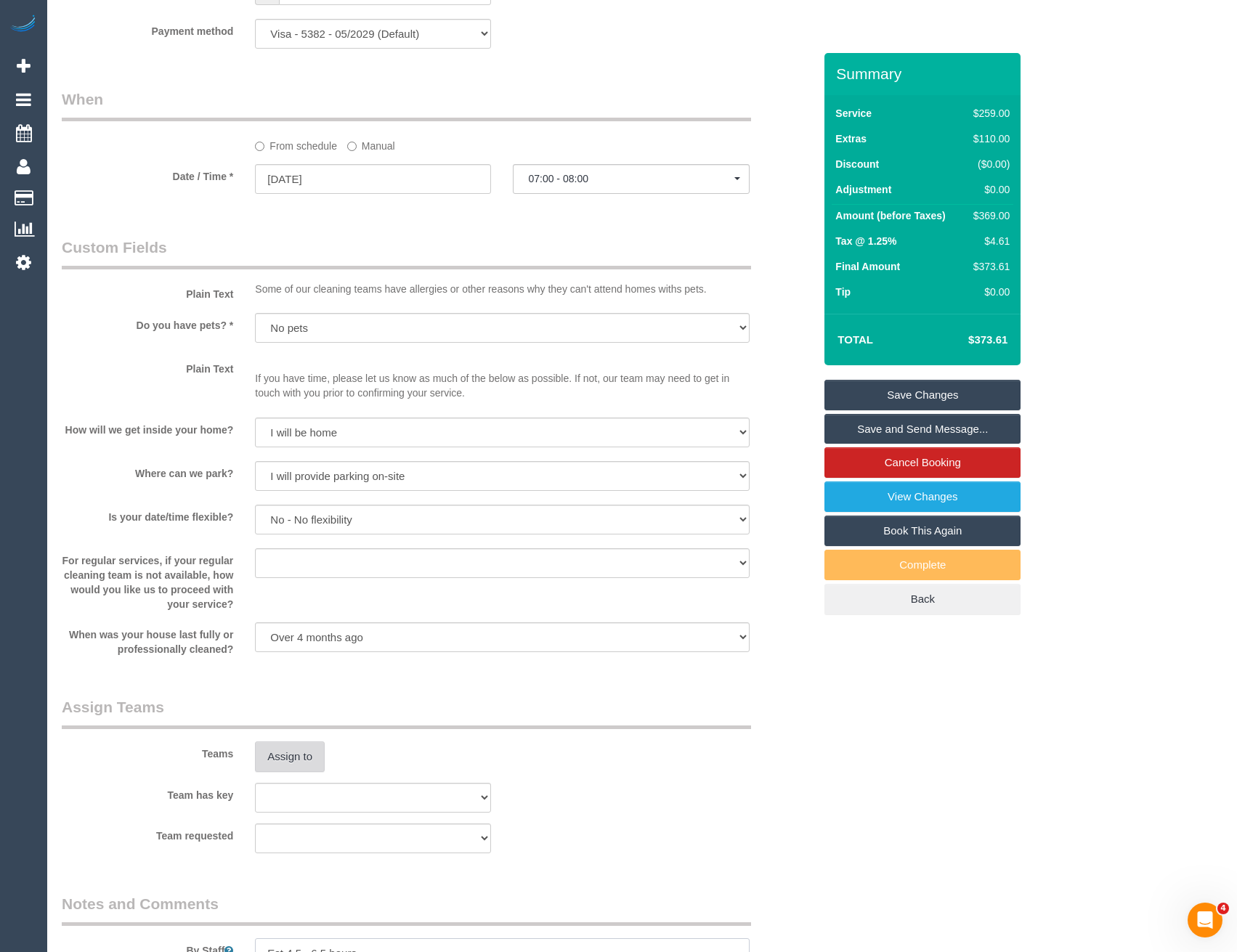
type textarea "Est 4.5 - 6.5 hours"
click at [275, 751] on button "Assign to" at bounding box center [289, 756] width 70 height 30
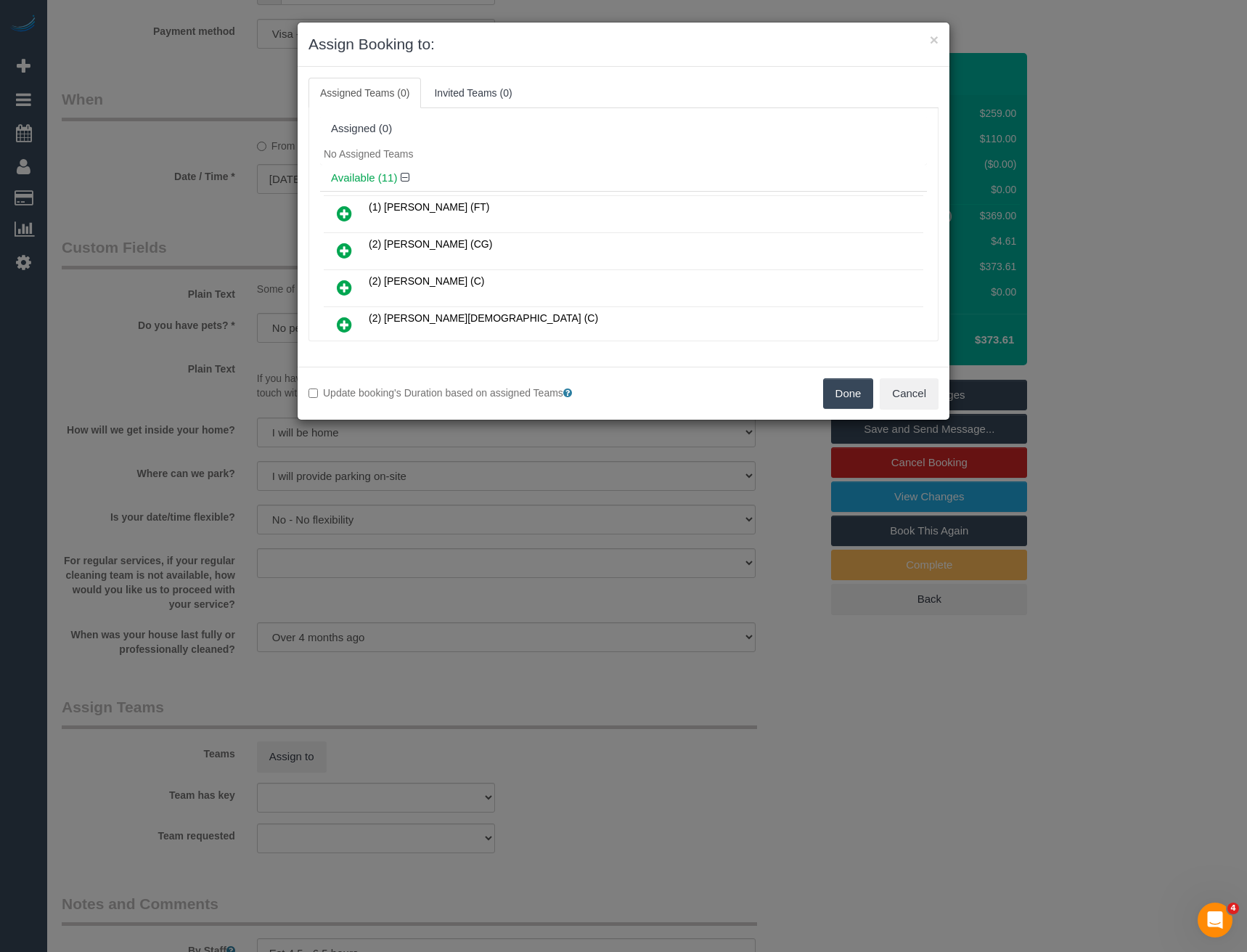
scroll to position [242, 0]
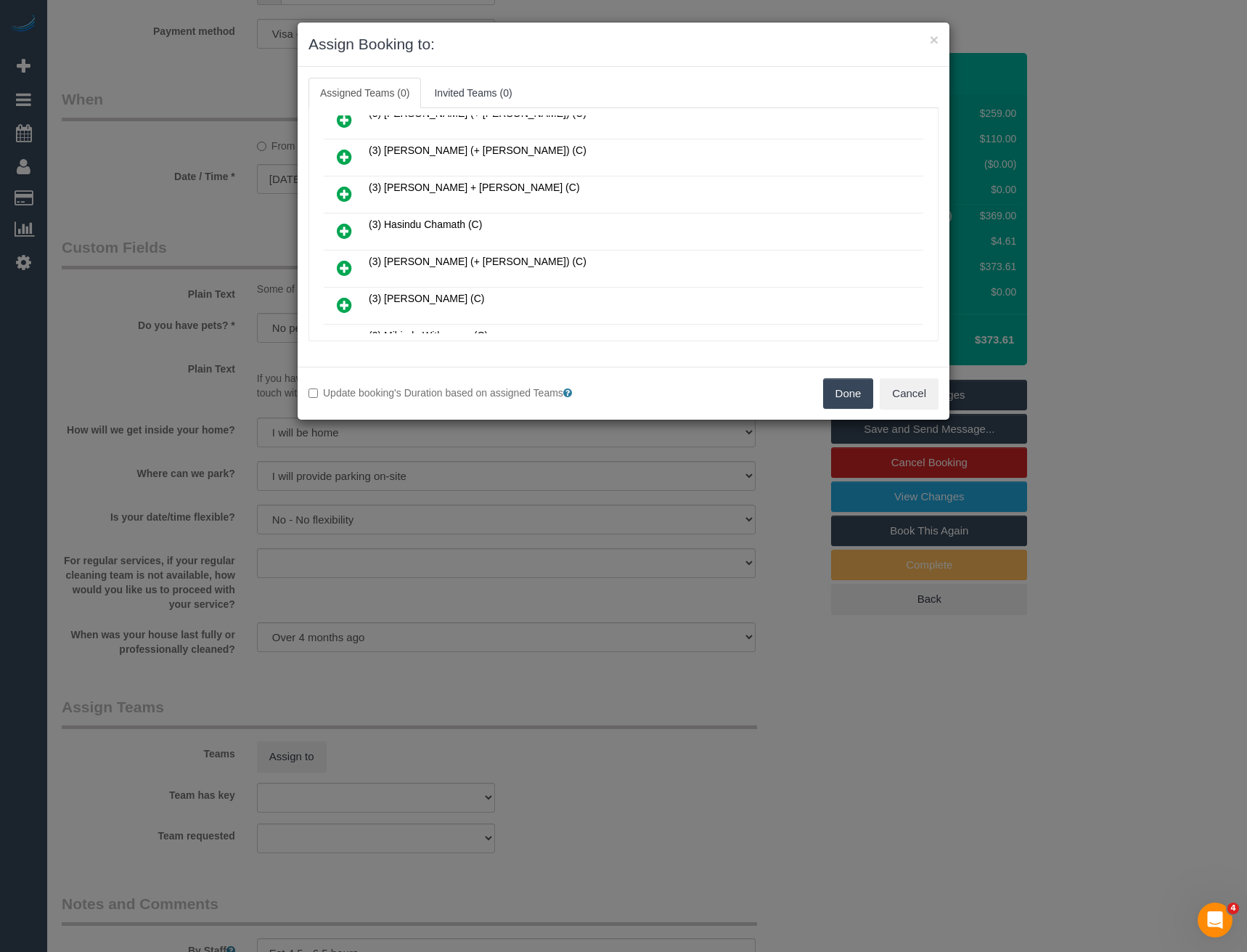
click at [346, 227] on icon at bounding box center [345, 231] width 15 height 17
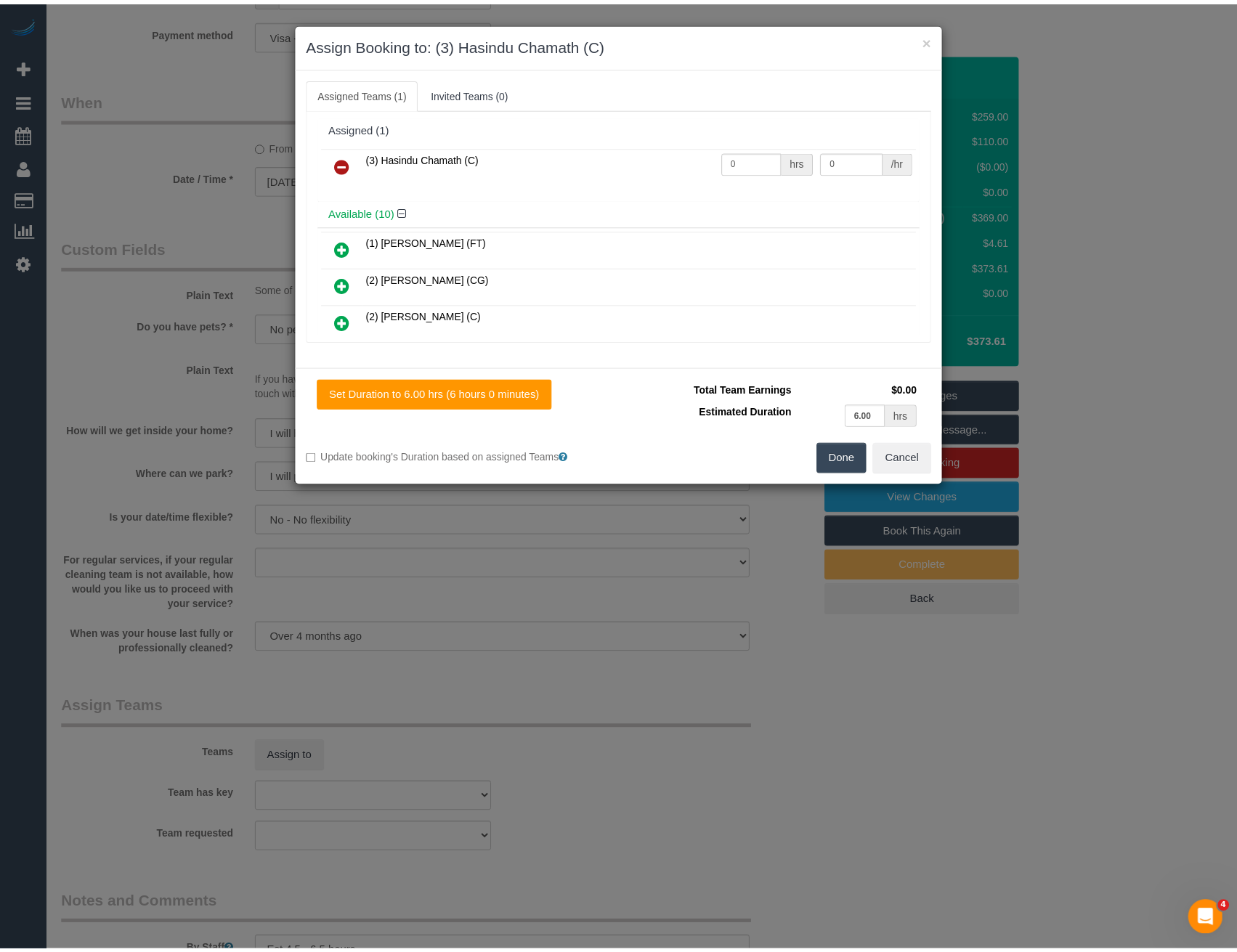
scroll to position [0, 0]
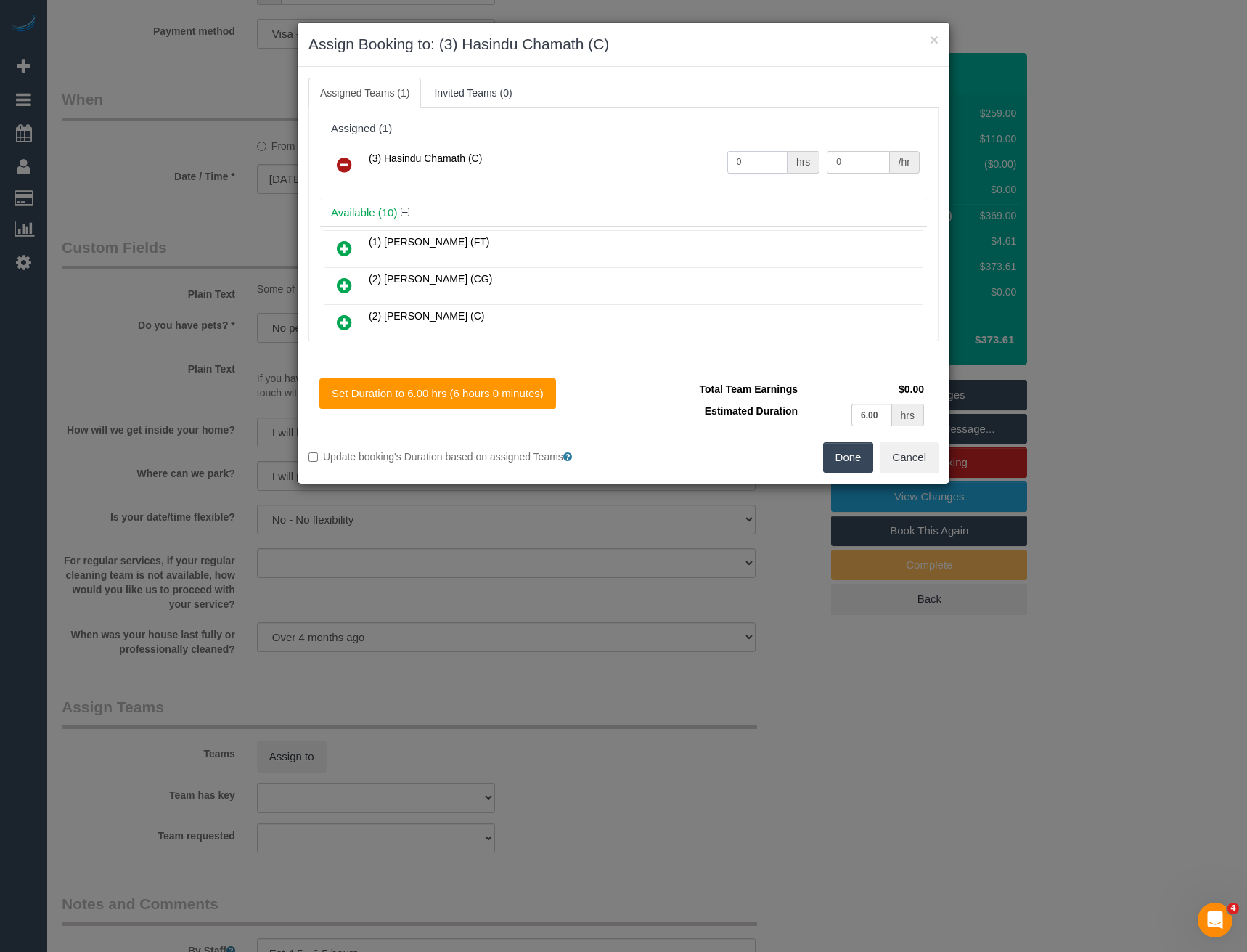
drag, startPoint x: 704, startPoint y: 170, endPoint x: 549, endPoint y: 110, distance: 166.2
click at [595, 169] on tr "(3) Hasindu Chamath (C) 0 hrs 0 /hr" at bounding box center [624, 165] width 600 height 37
type input "1"
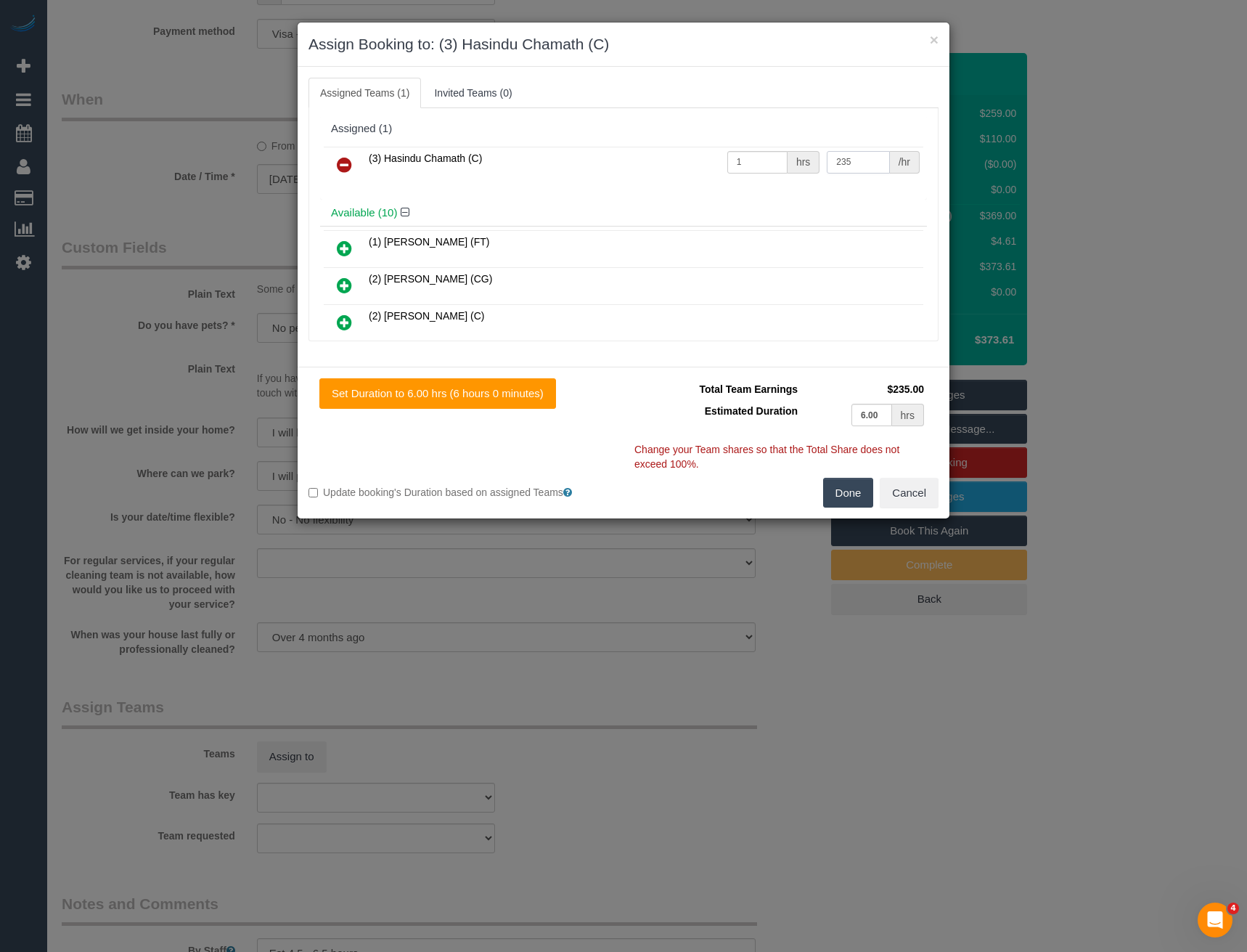
type input "235"
click at [843, 486] on button "Done" at bounding box center [849, 493] width 51 height 30
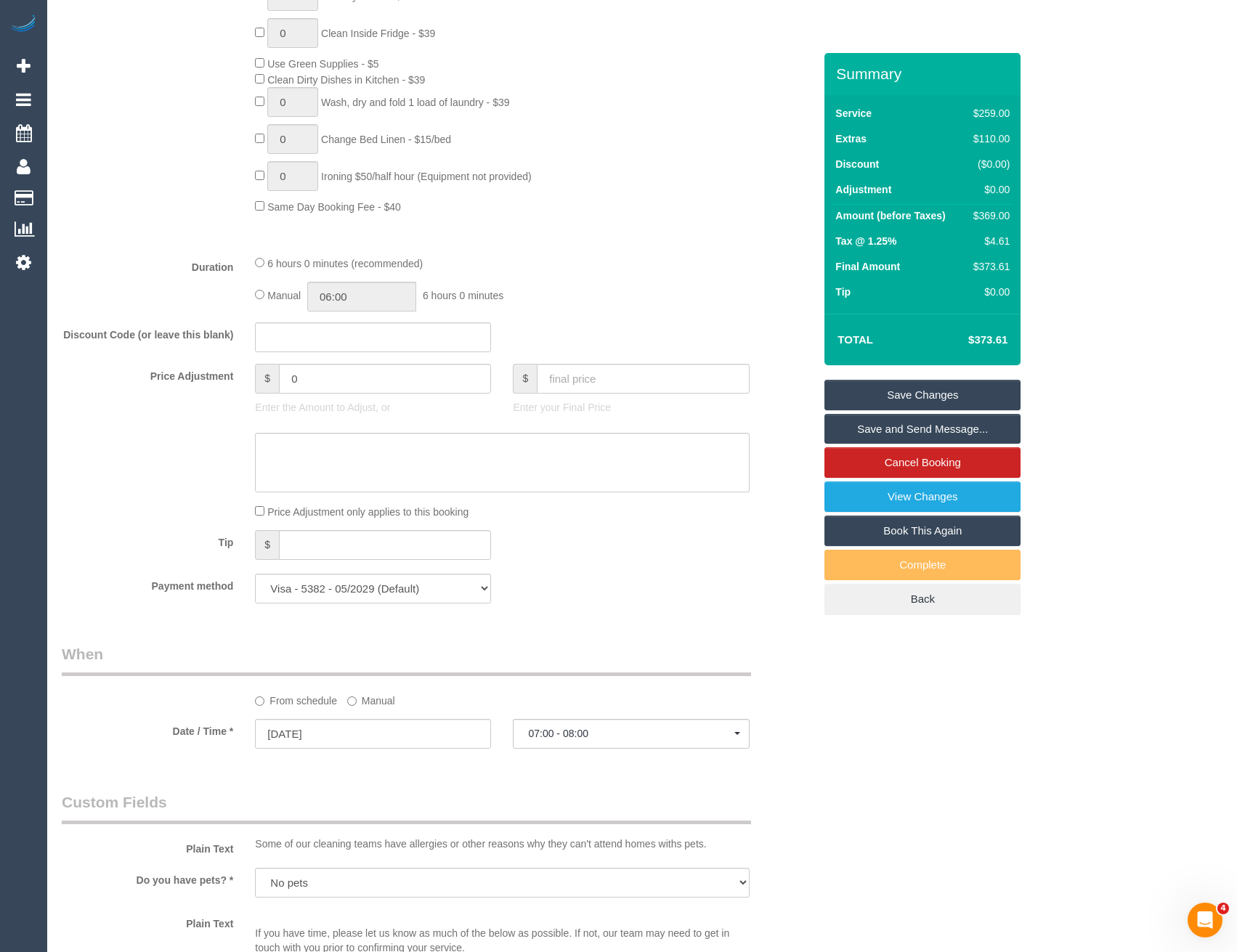
scroll to position [871, 0]
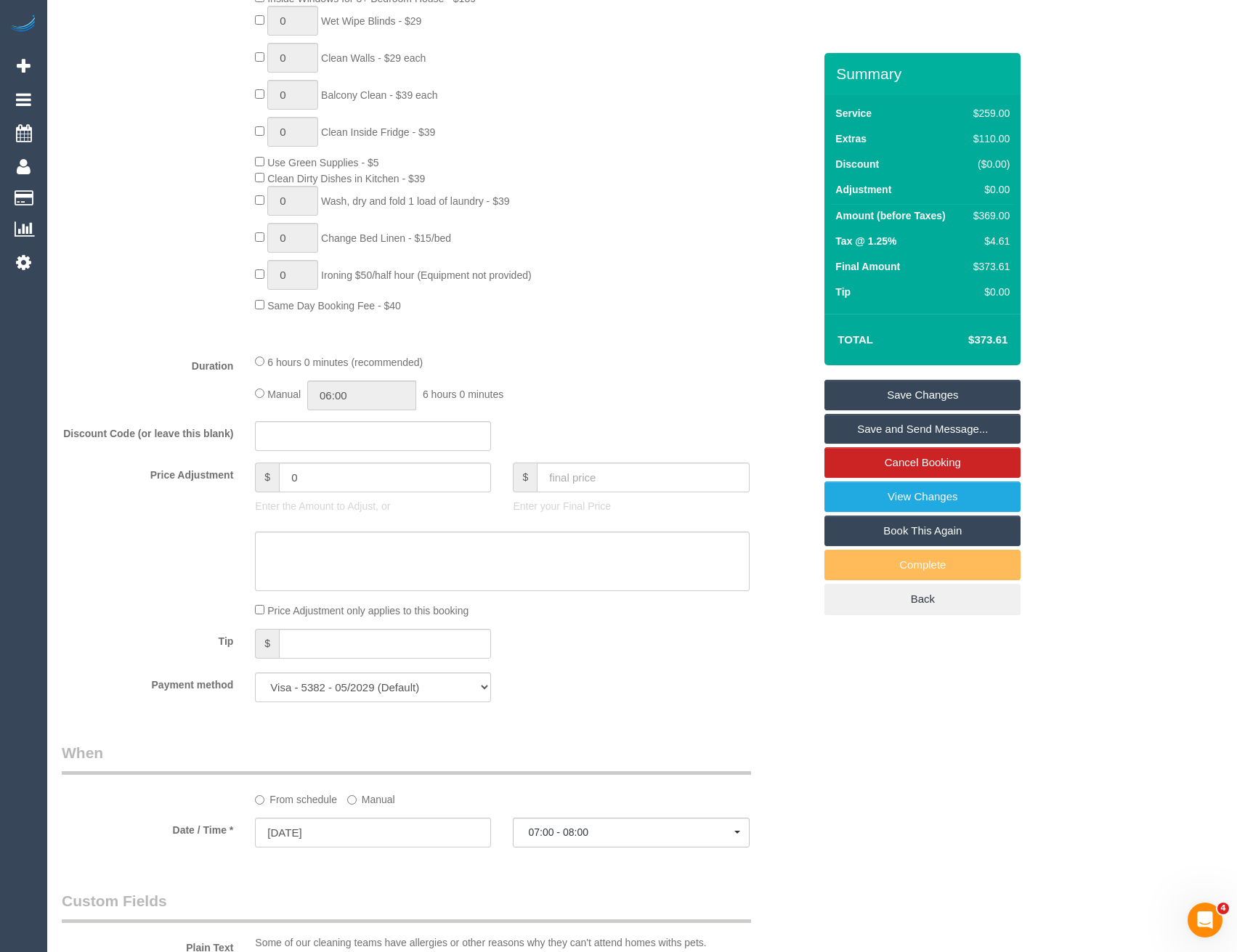
click at [265, 392] on div "Manual 06:00 6 hours 0 minutes" at bounding box center [501, 396] width 494 height 30
click at [375, 400] on input "06:00" at bounding box center [362, 396] width 109 height 30
type input "06:30"
click at [357, 454] on li "06:30" at bounding box center [346, 457] width 64 height 19
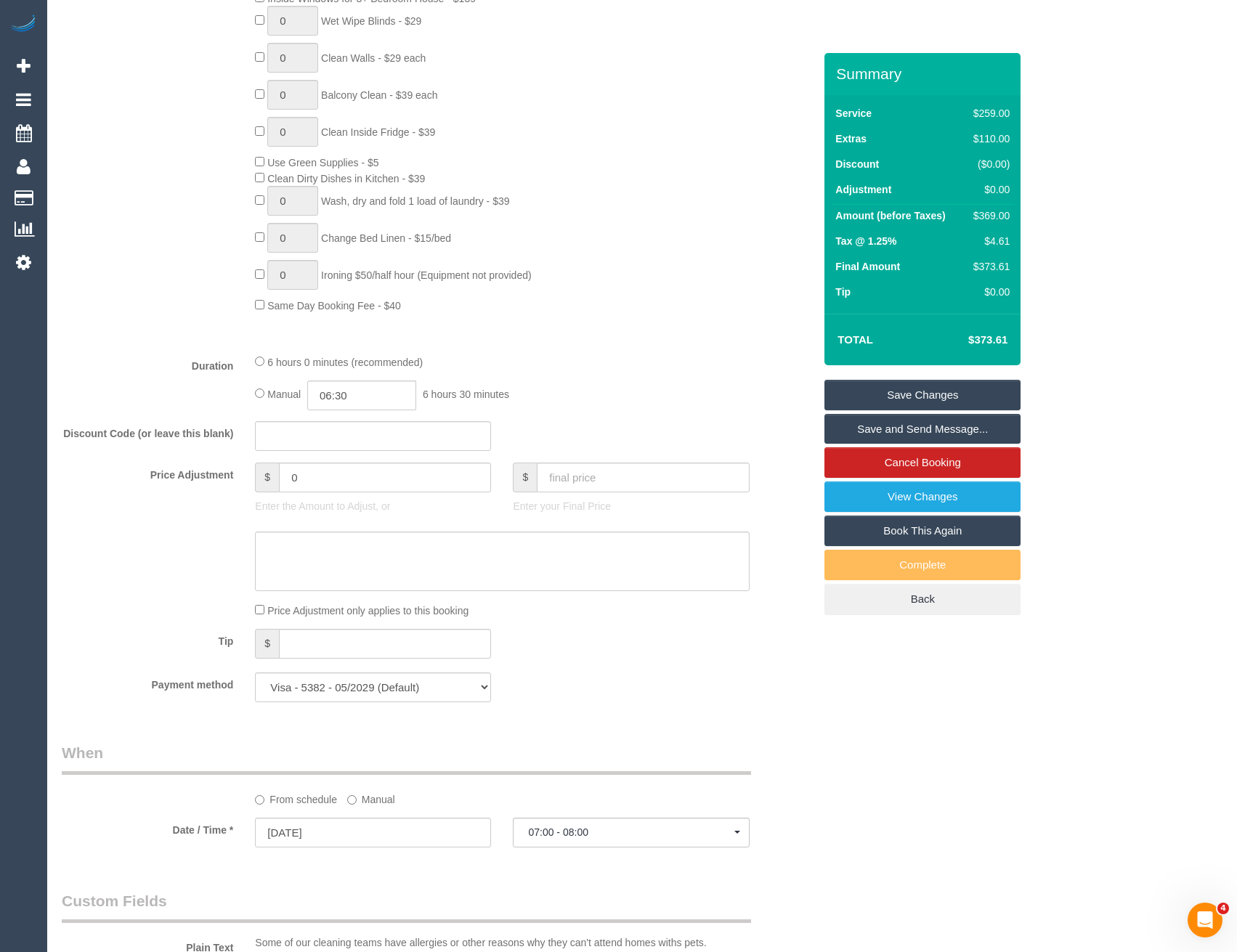
click at [585, 410] on fieldset "What Frequency * One Time Cleaning Weekly - 10% Off - 10.00% (0% for the First …" at bounding box center [438, 195] width 752 height 1035
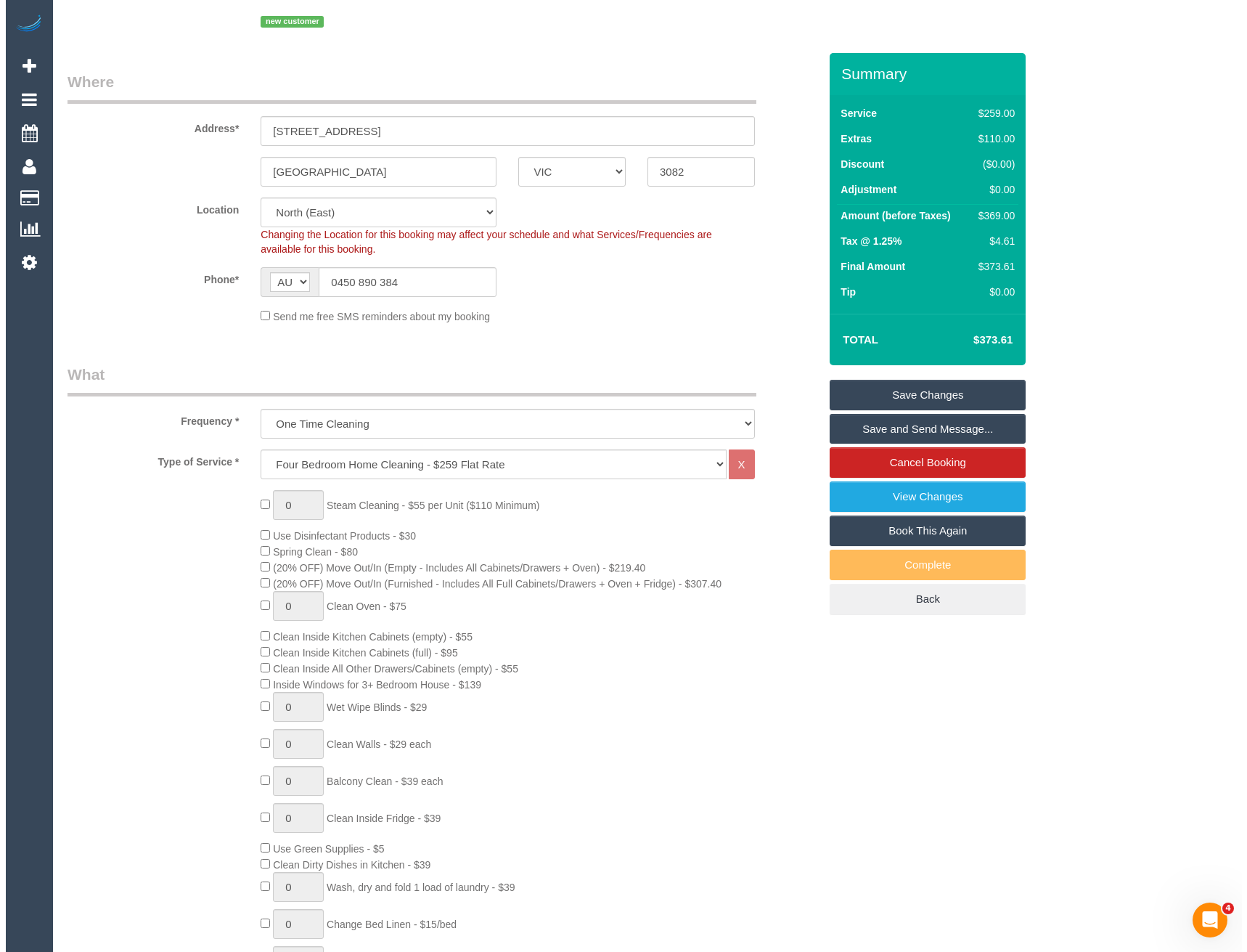
scroll to position [0, 0]
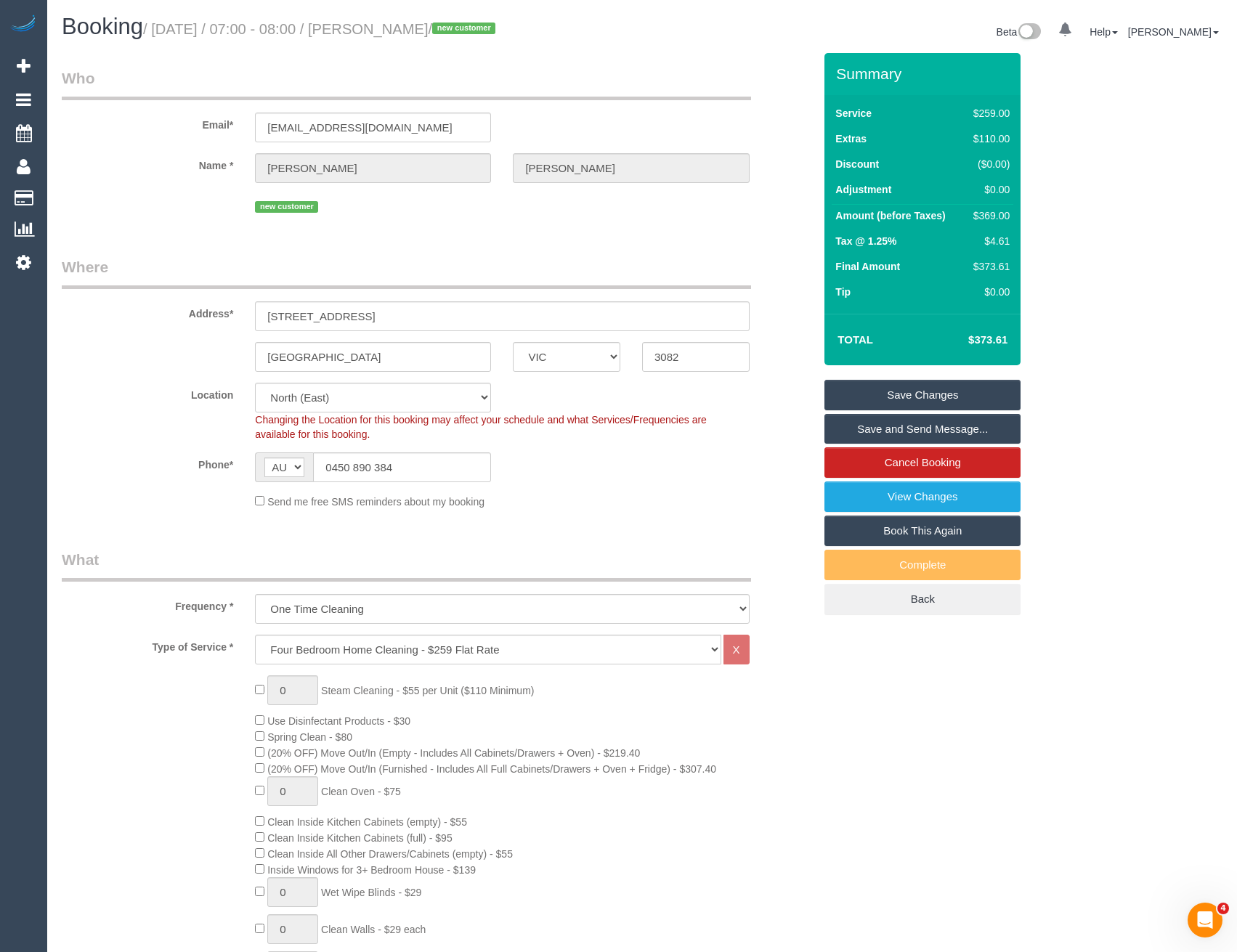
select select "spot19"
click at [853, 429] on link "Save and Send Message..." at bounding box center [923, 429] width 196 height 30
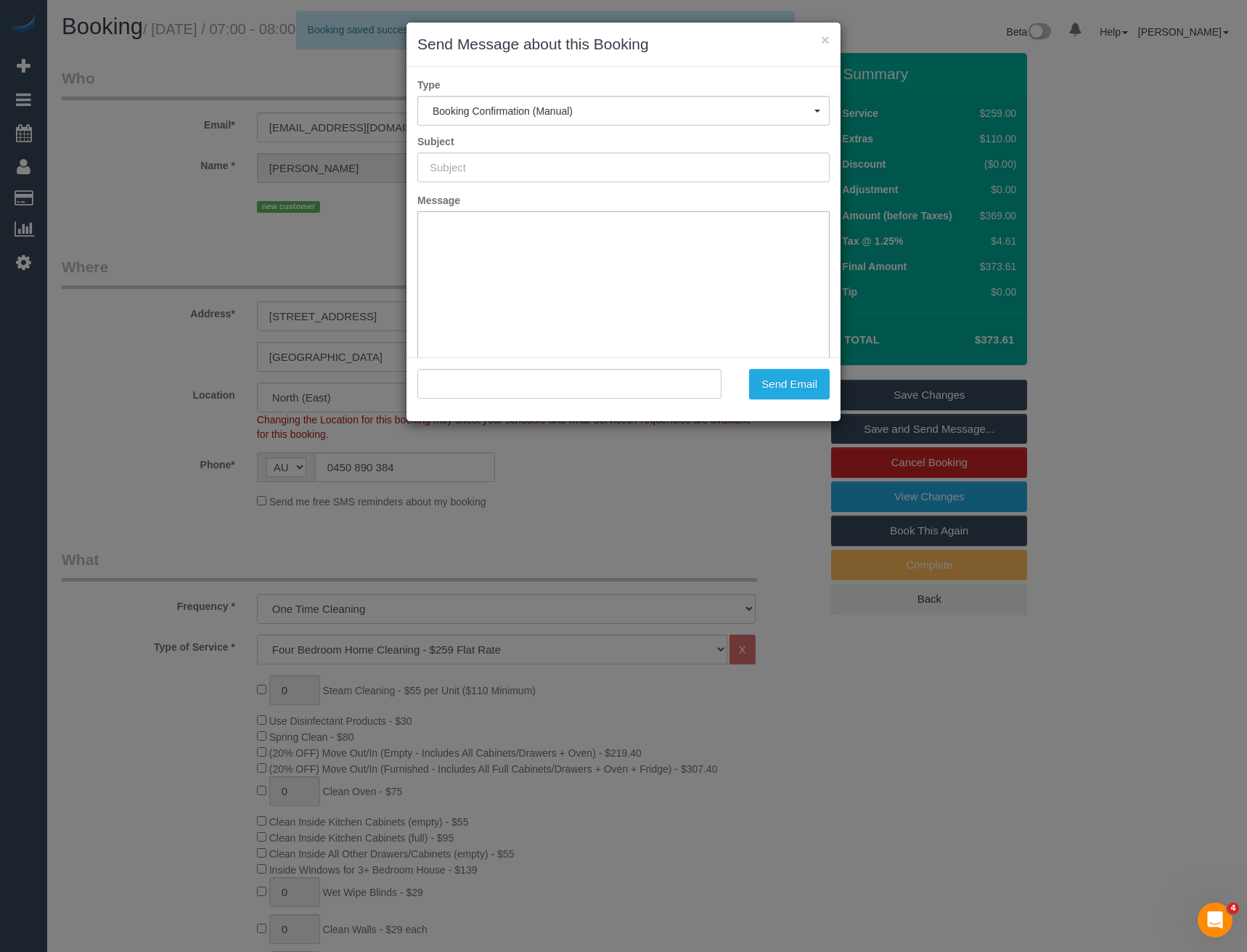
type input "Booking Confirmed"
type input ""[PERSON_NAME]" <[EMAIL_ADDRESS][DOMAIN_NAME]>"
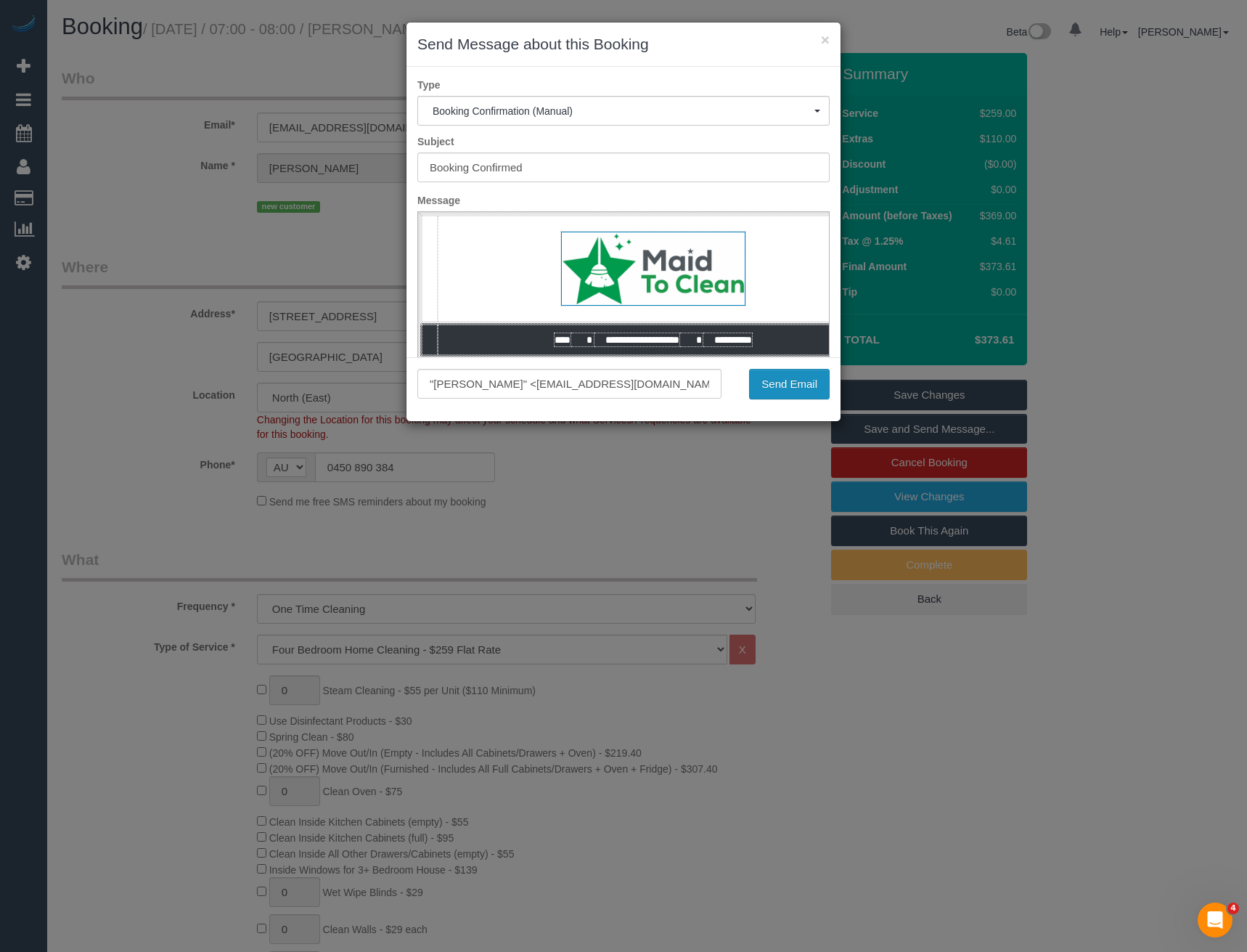
click at [789, 387] on button "Send Email" at bounding box center [790, 383] width 81 height 30
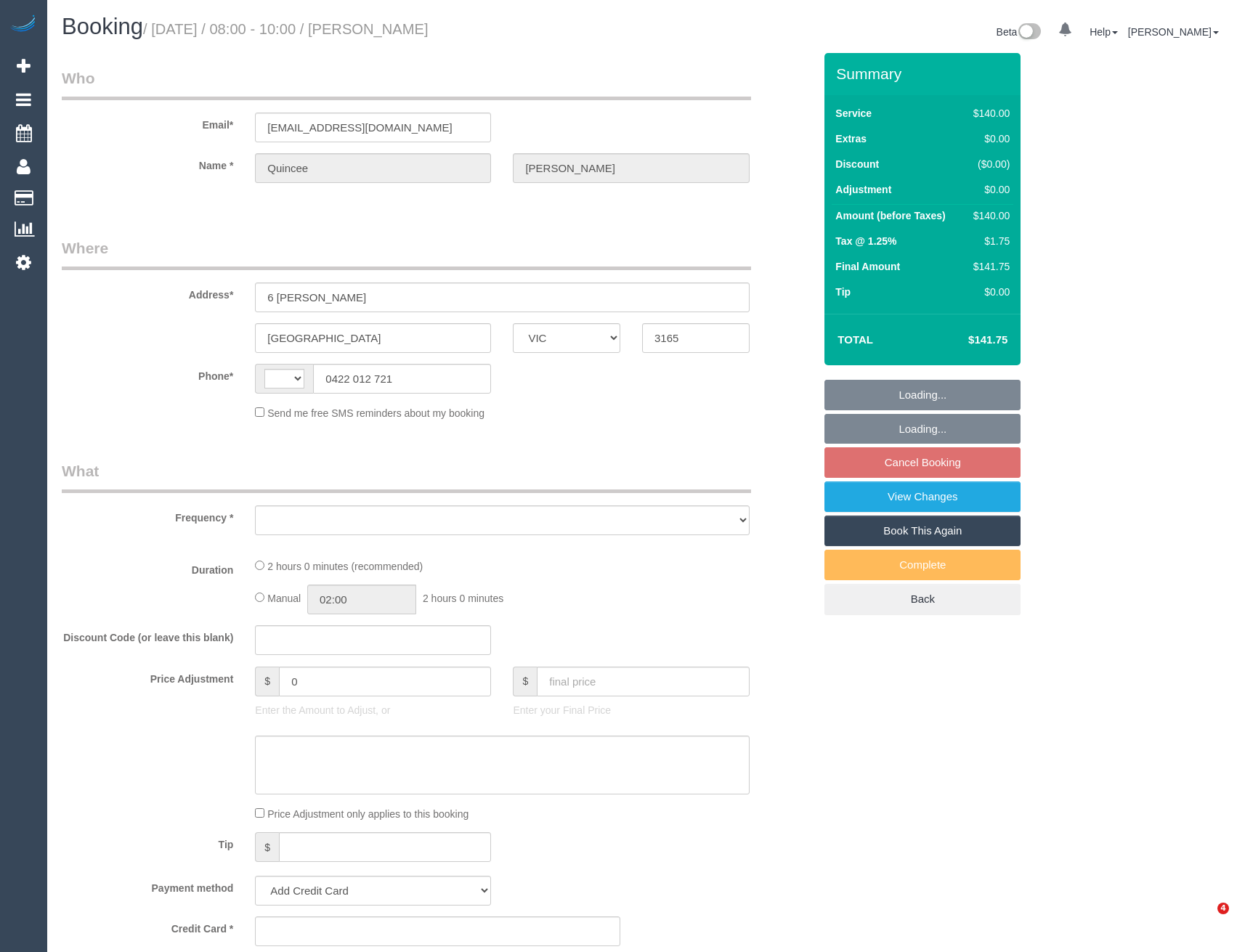
select select "VIC"
select select "string:AU"
select select "object:522"
select select "string:stripe-pm_1NqRdR2GScqysDRVbrKYVmdd"
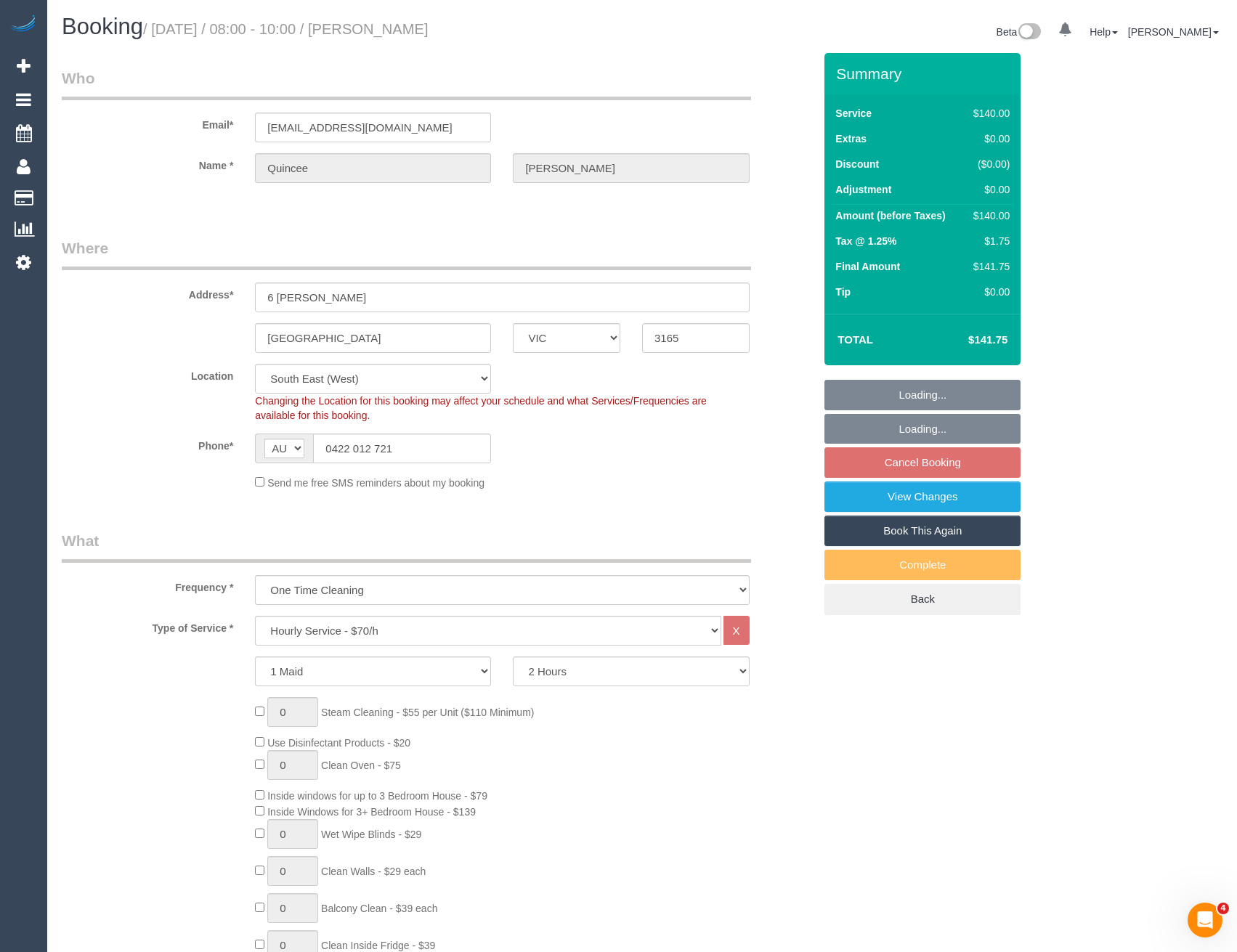
select select "number:27"
select select "number:17"
select select "number:19"
select select "number:22"
select select "number:33"
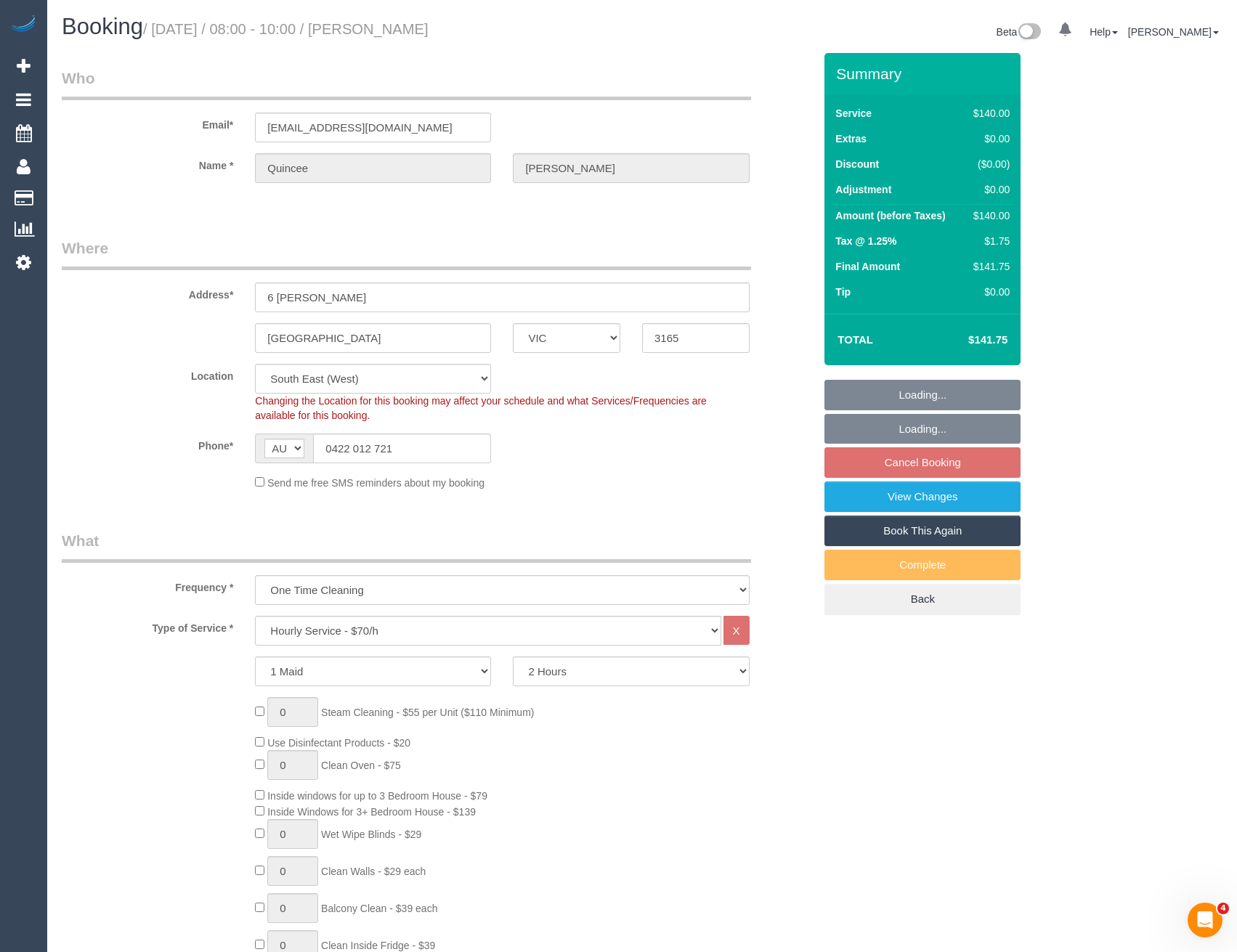
select select "number:12"
select select "object:1345"
select select "spot2"
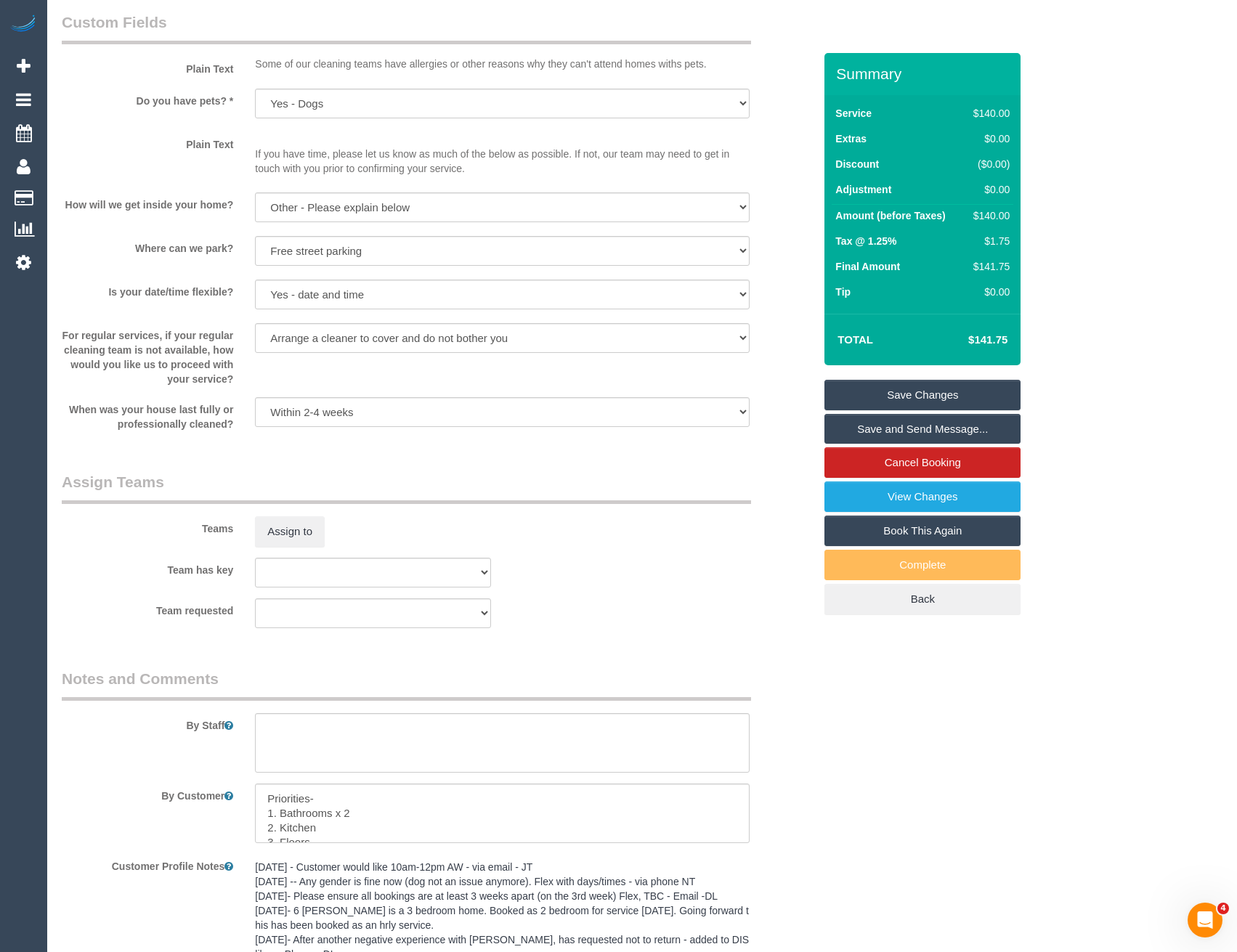
scroll to position [1645, 0]
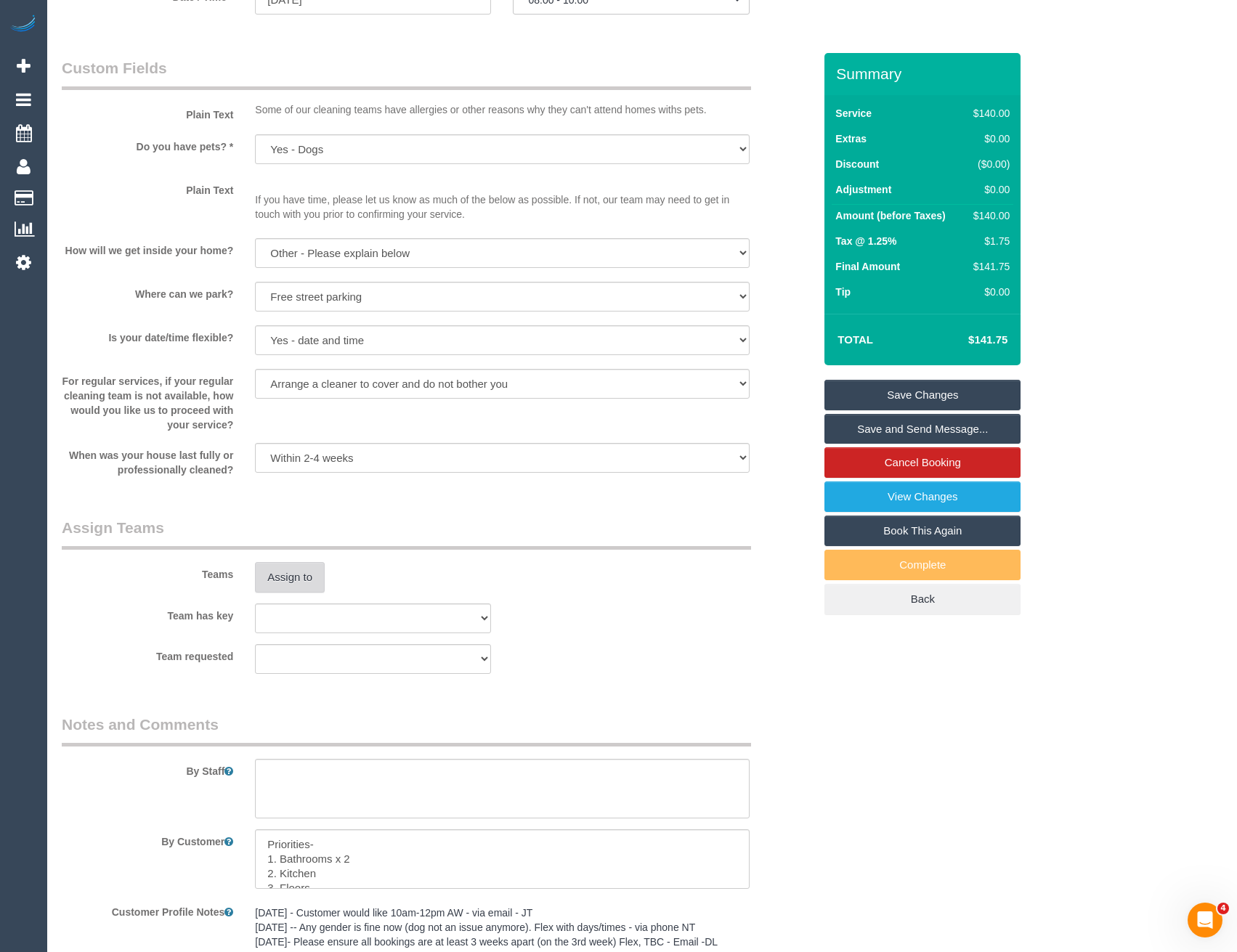
click at [297, 571] on button "Assign to" at bounding box center [289, 577] width 70 height 30
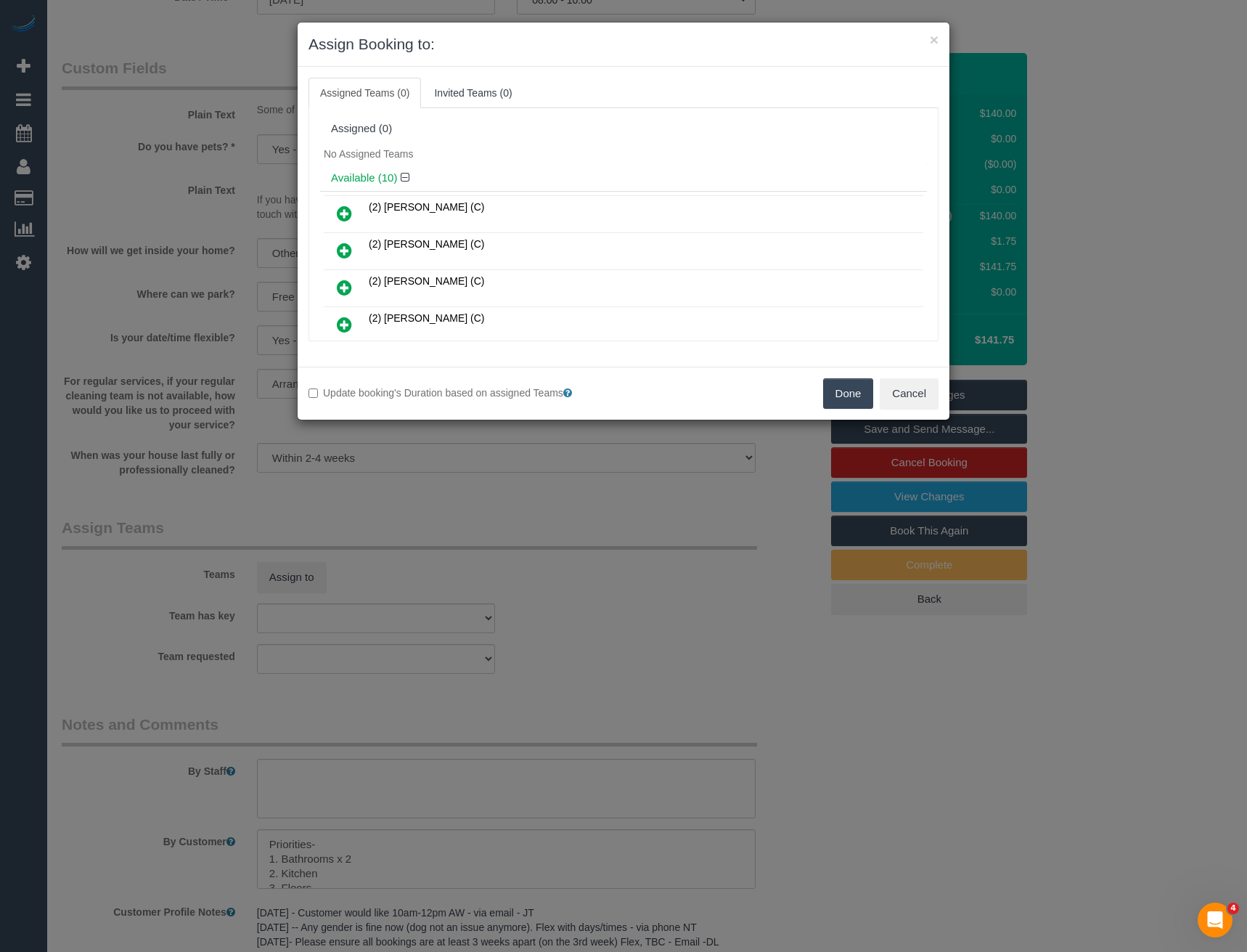
click at [348, 251] on icon at bounding box center [345, 250] width 15 height 17
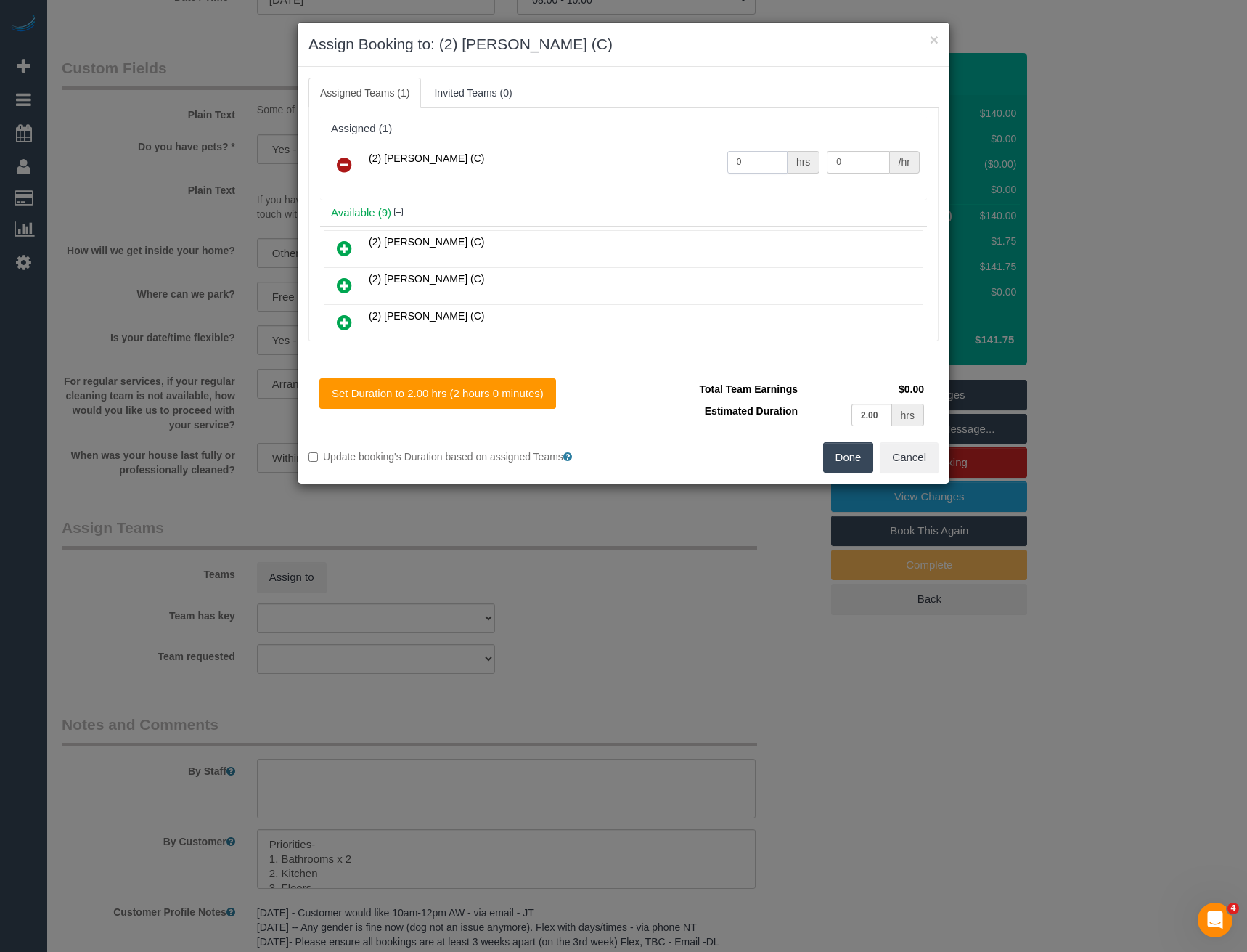
drag, startPoint x: 752, startPoint y: 172, endPoint x: 710, endPoint y: 180, distance: 42.8
click at [710, 179] on tr "(2) [PERSON_NAME] (C) 0 hrs 0 /hr" at bounding box center [624, 165] width 600 height 37
type input "2"
type input "37.5"
click at [848, 454] on button "Done" at bounding box center [849, 457] width 51 height 30
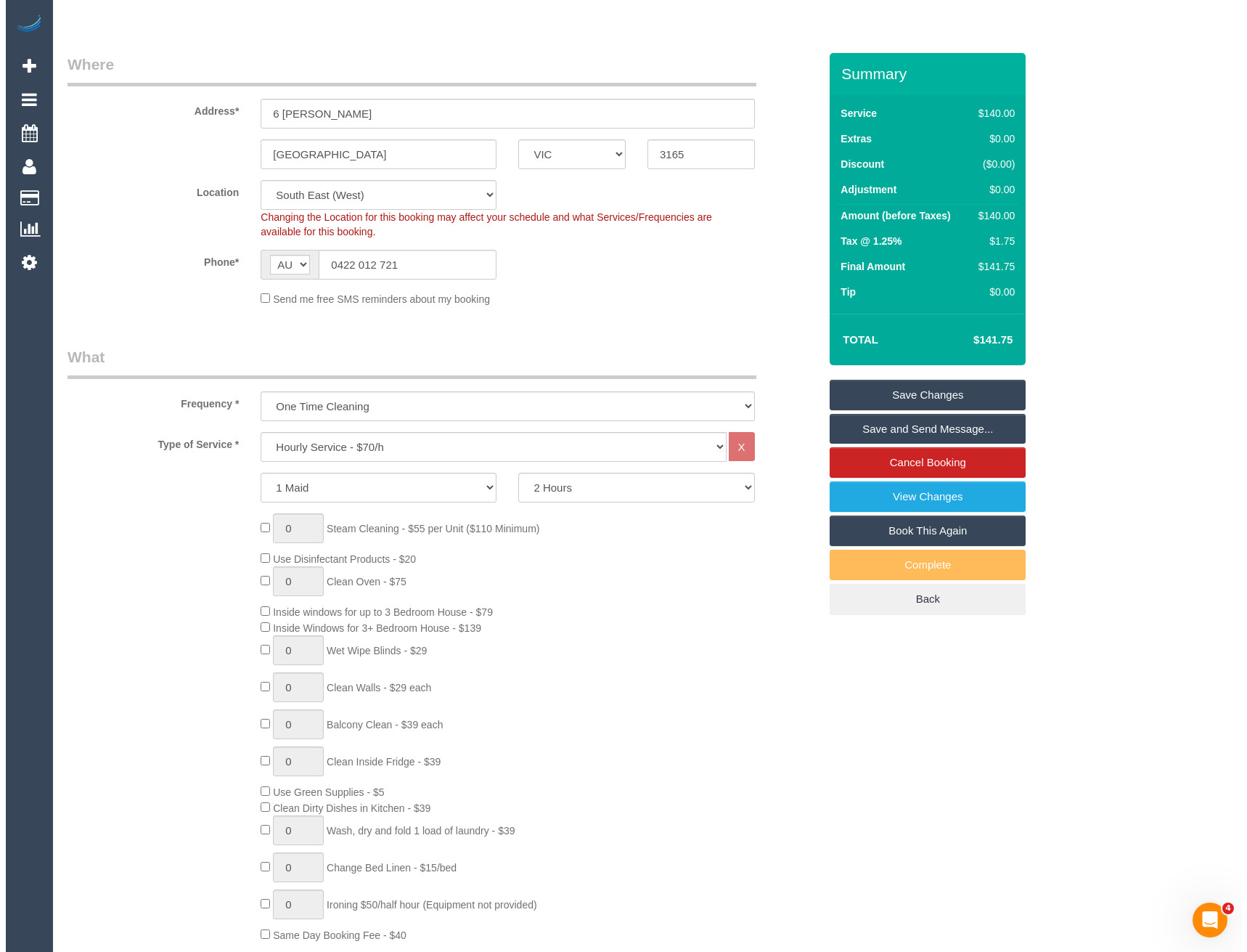
scroll to position [0, 0]
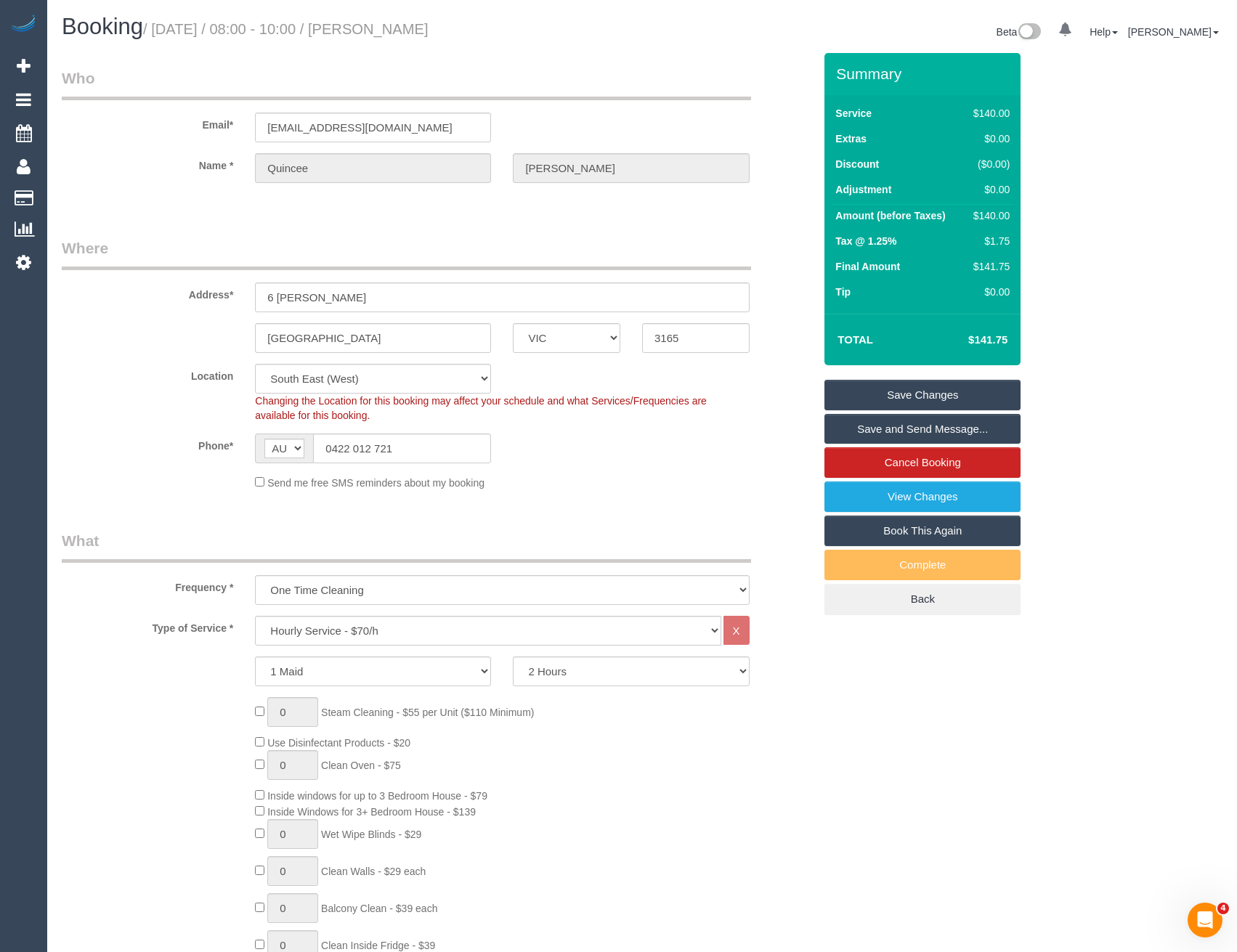
click at [872, 434] on link "Save and Send Message..." at bounding box center [923, 429] width 196 height 30
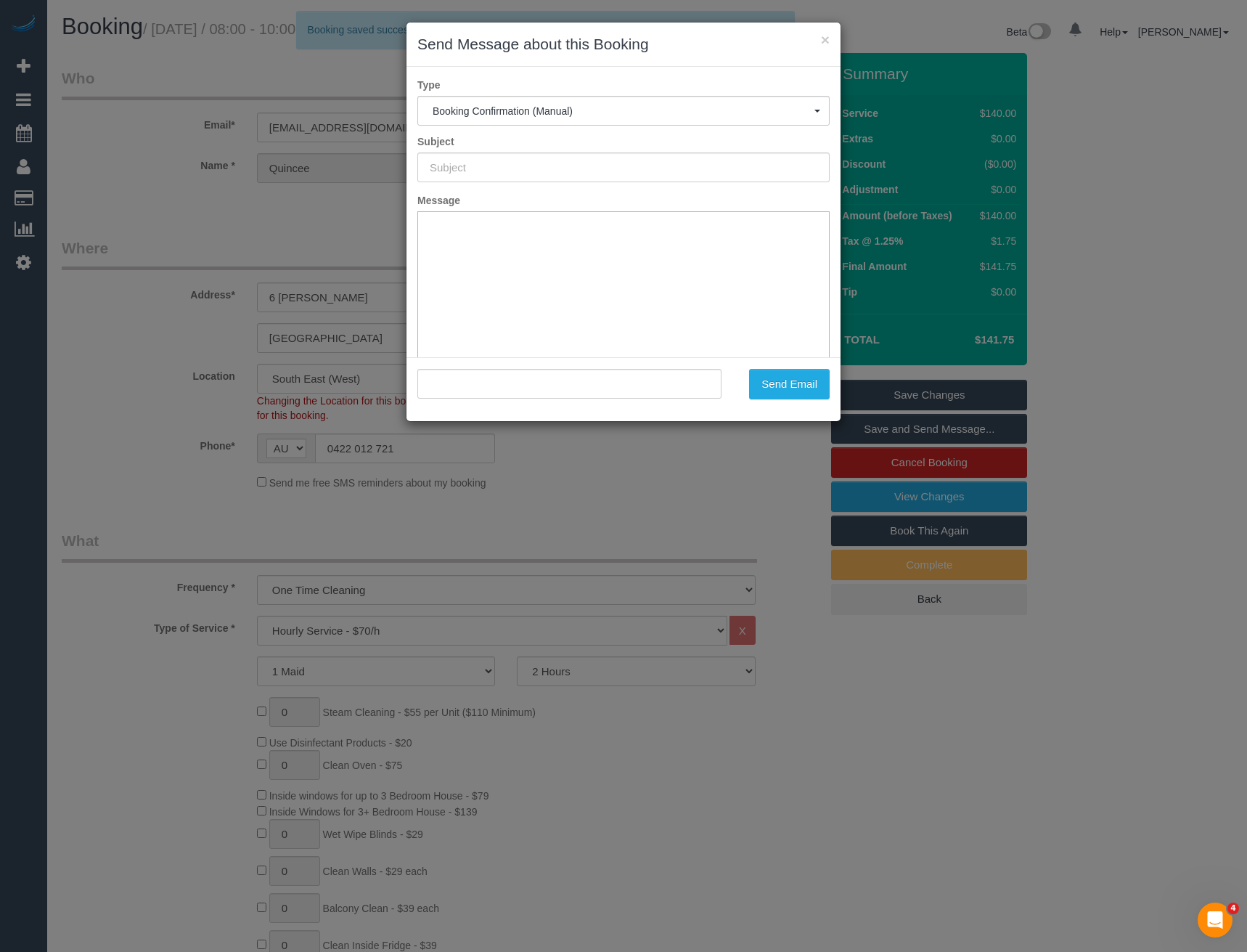
type input "Booking Confirmed"
type input ""[PERSON_NAME]" <[EMAIL_ADDRESS][DOMAIN_NAME]>"
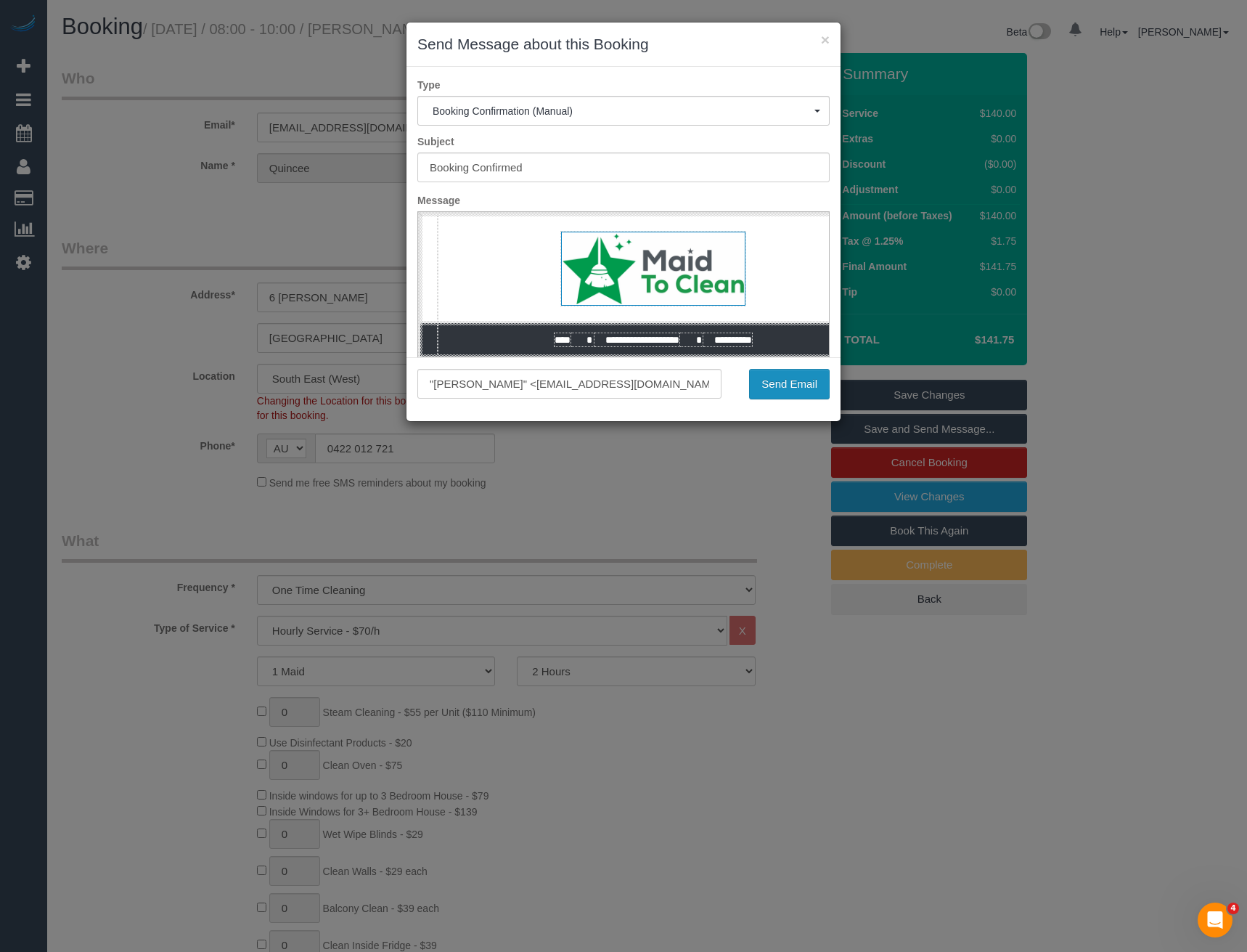
click at [789, 382] on button "Send Email" at bounding box center [790, 383] width 81 height 30
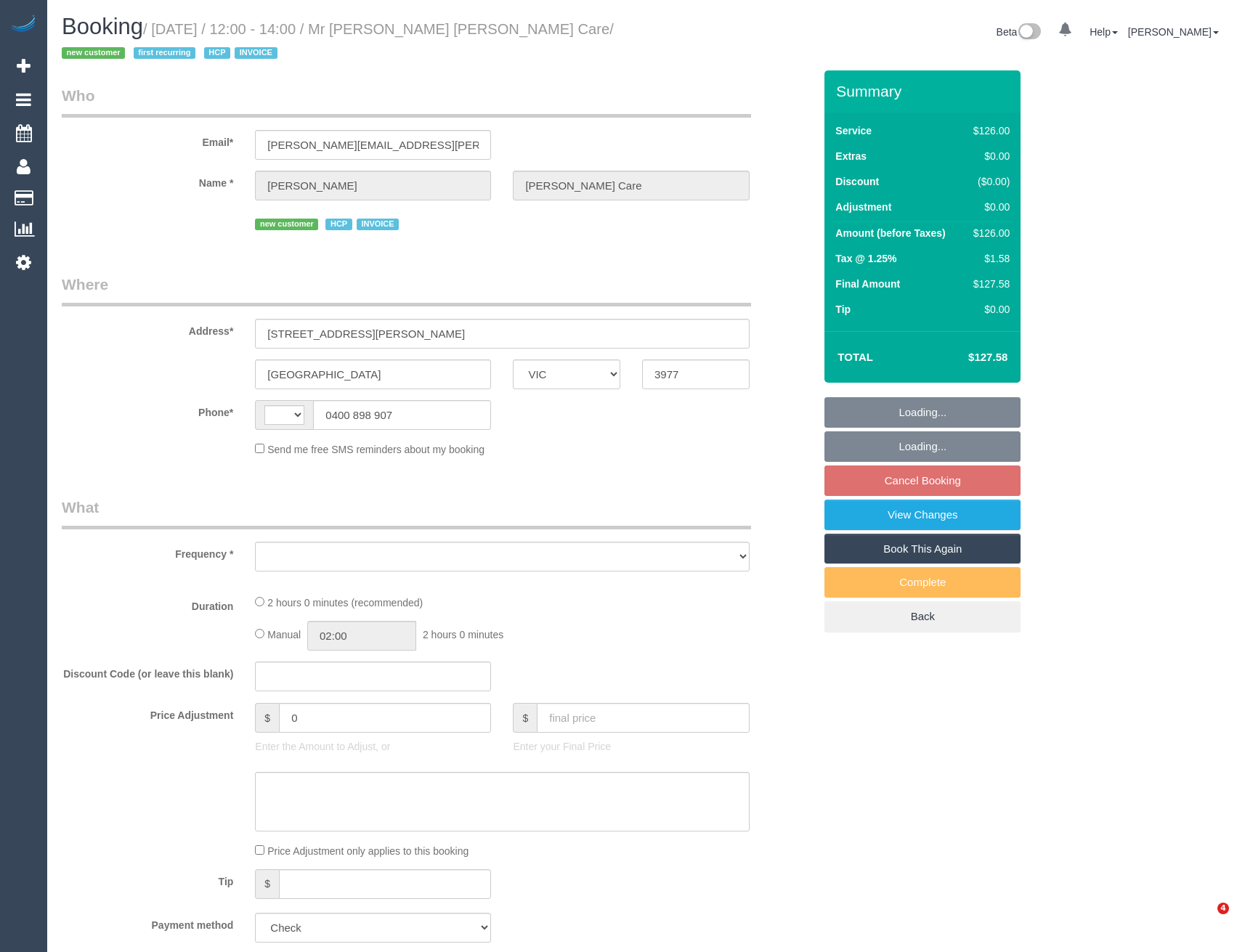
select select "VIC"
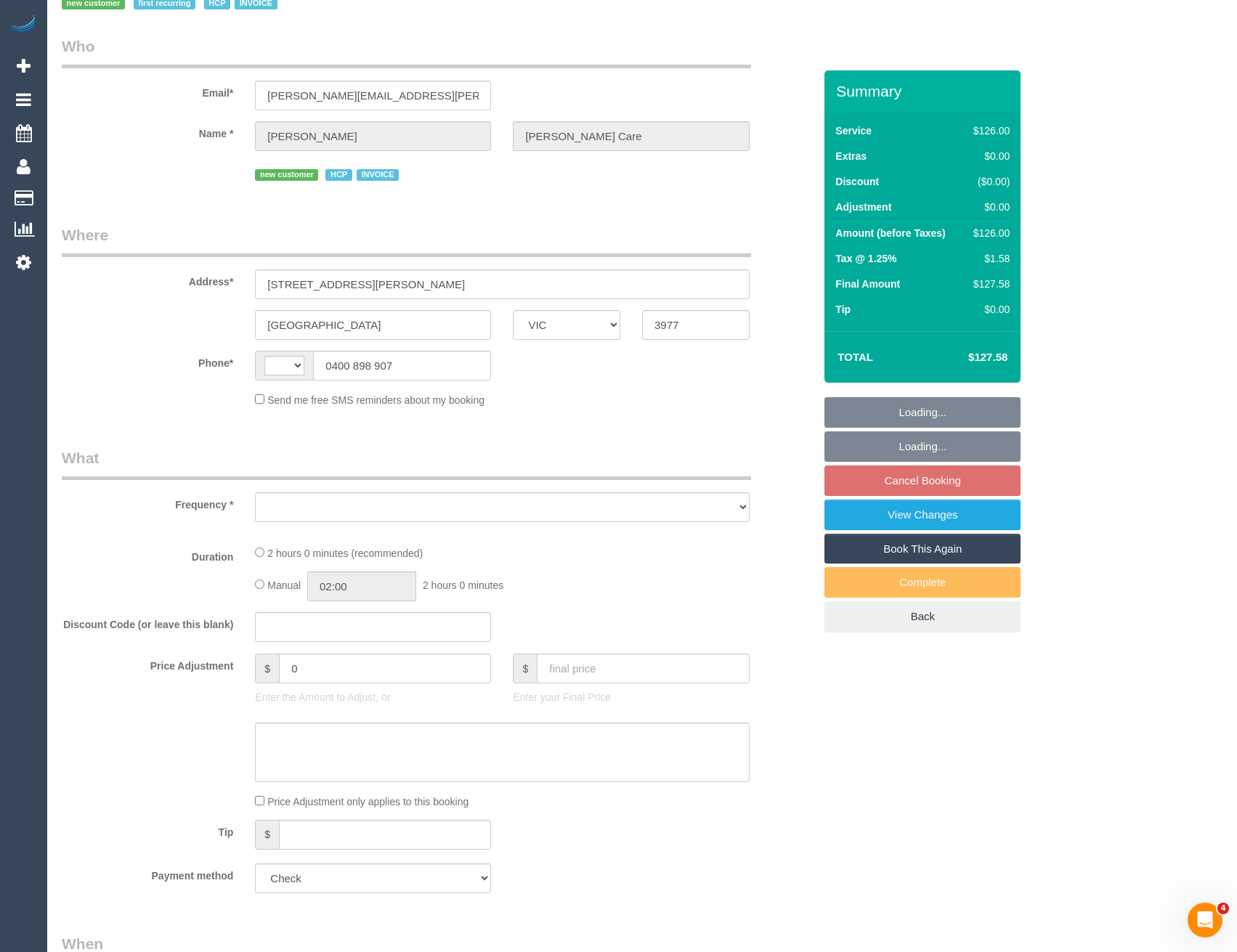
select select "object:302"
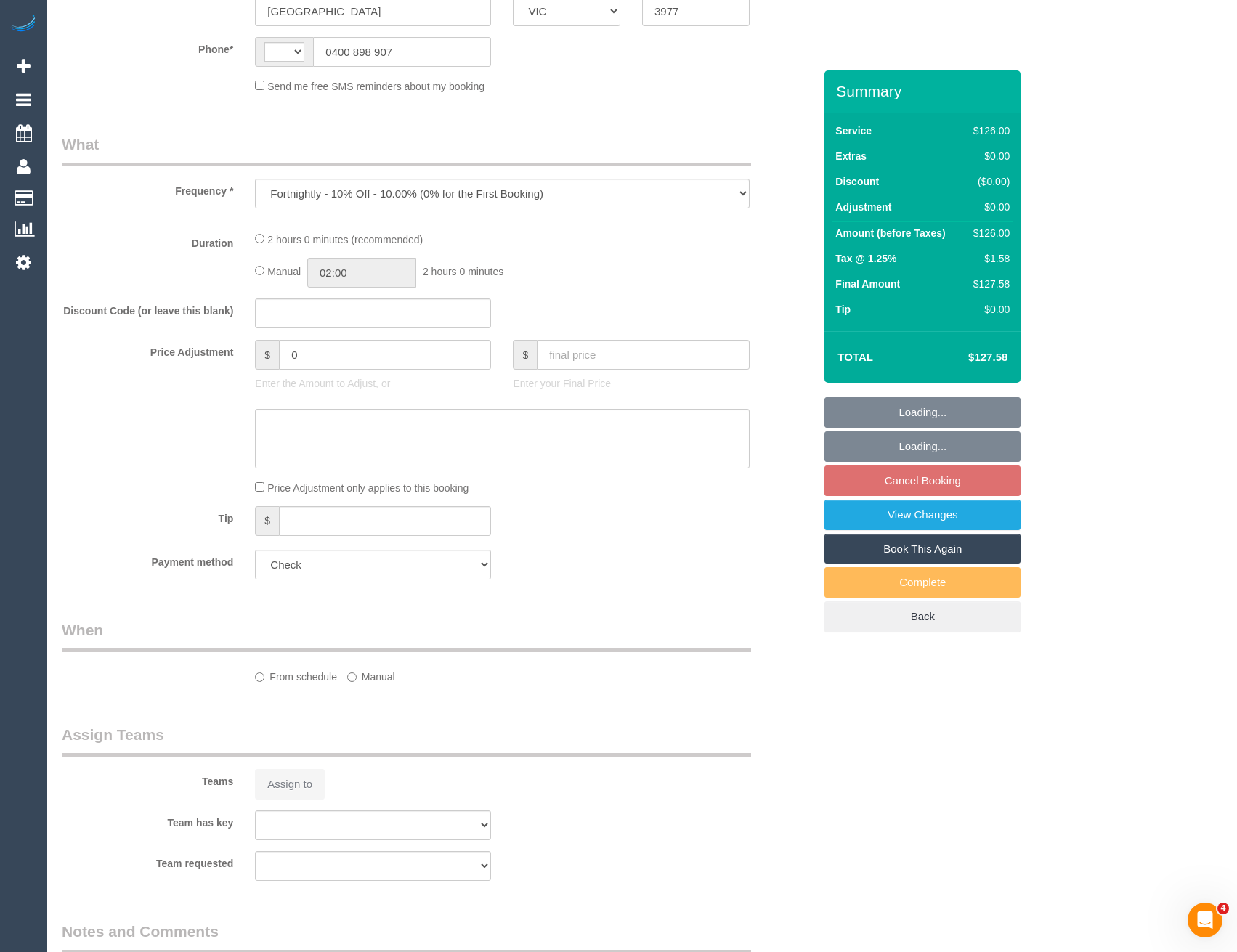
select select "string:AU"
select select "number:28"
select select "number:14"
select select "number:19"
select select "number:36"
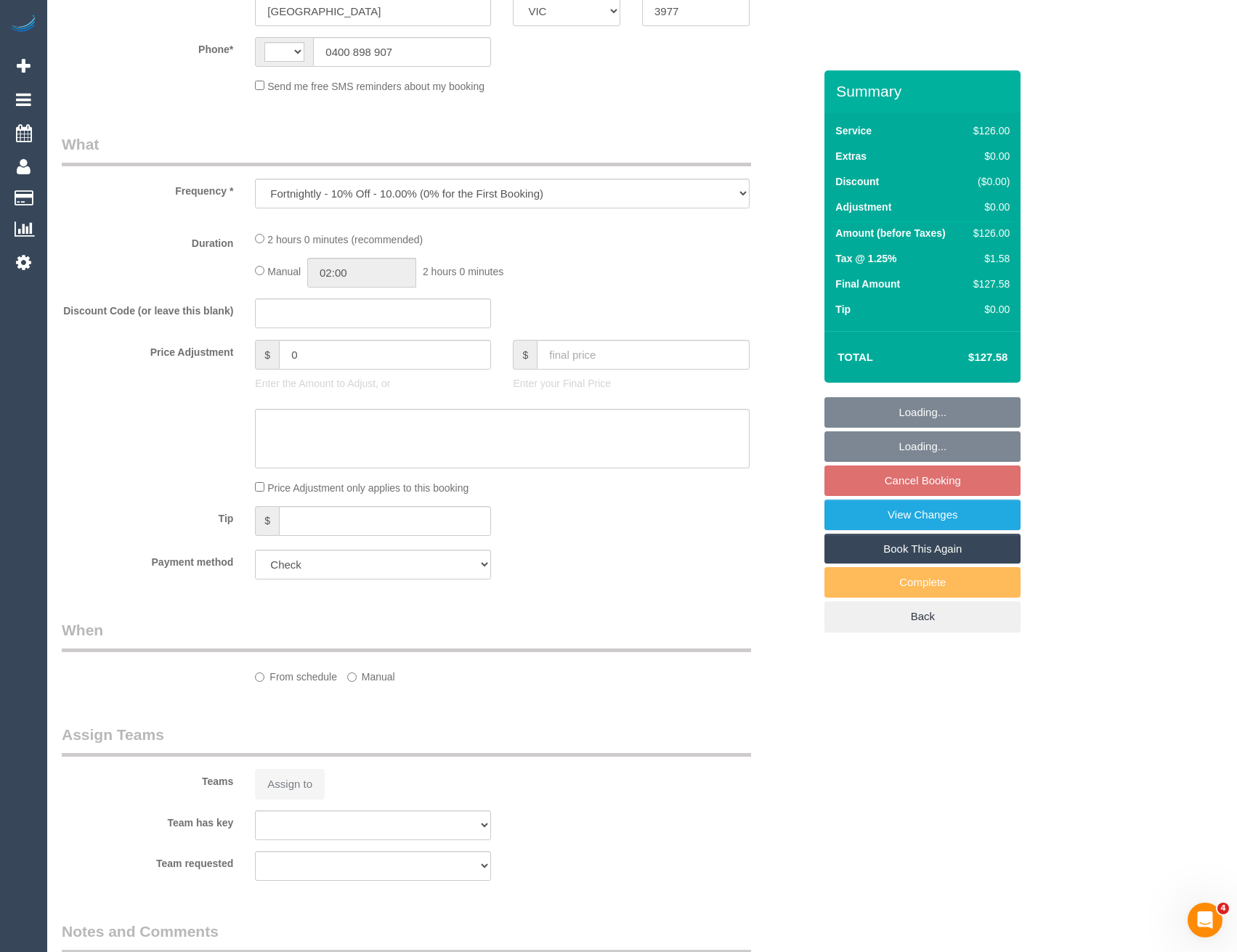
select select "number:34"
select select "number:12"
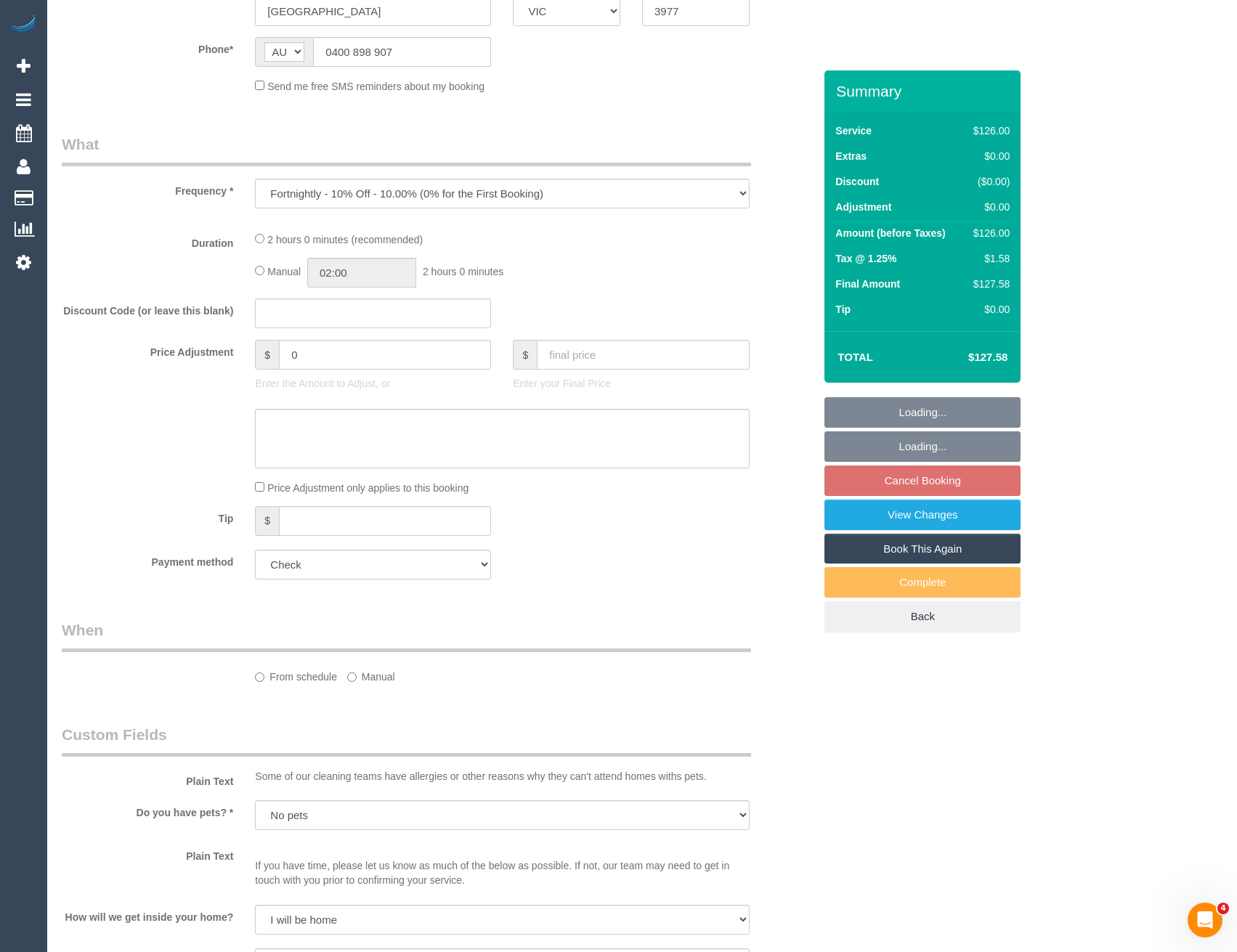
select select "120"
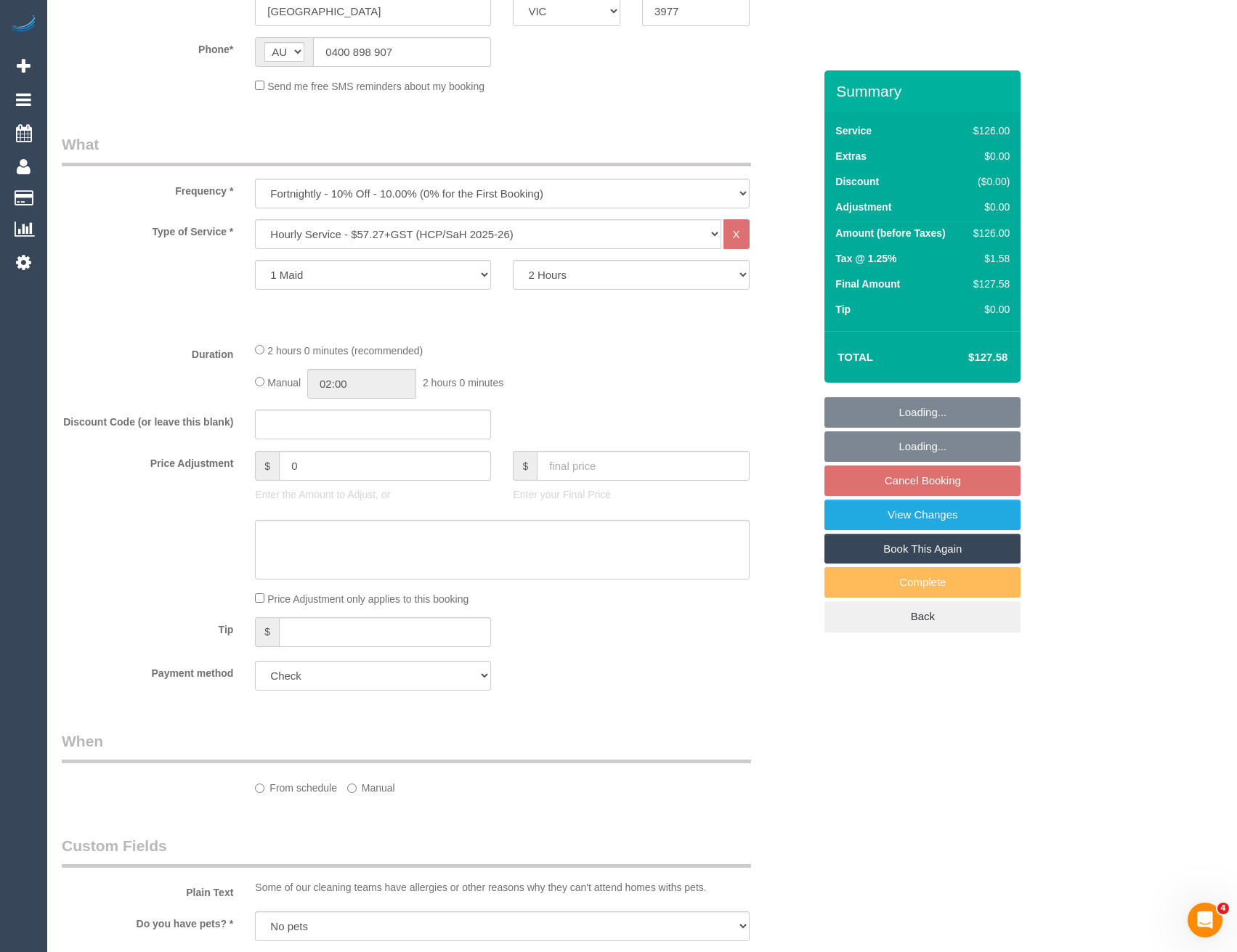
select select "spot3"
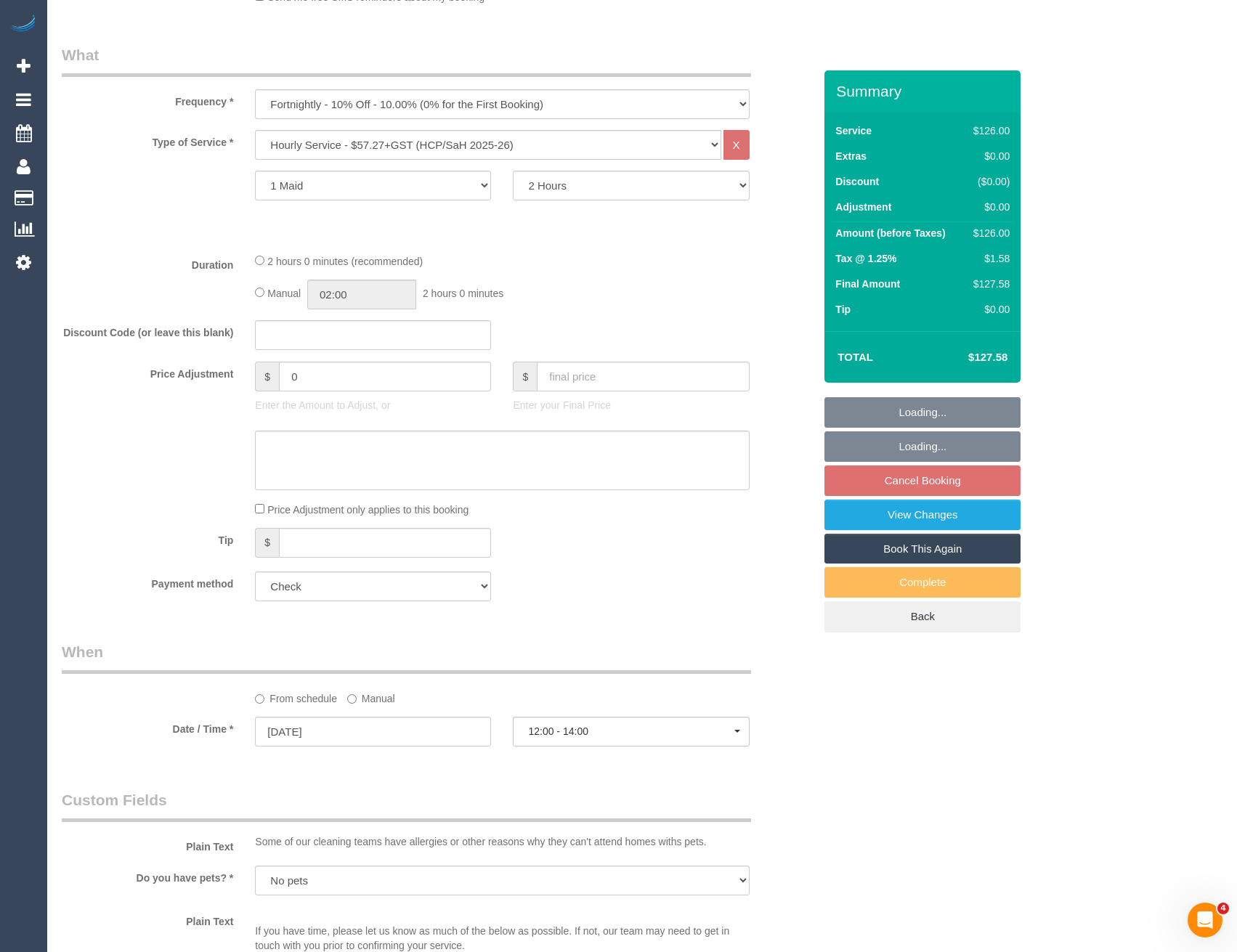
select select "spot22"
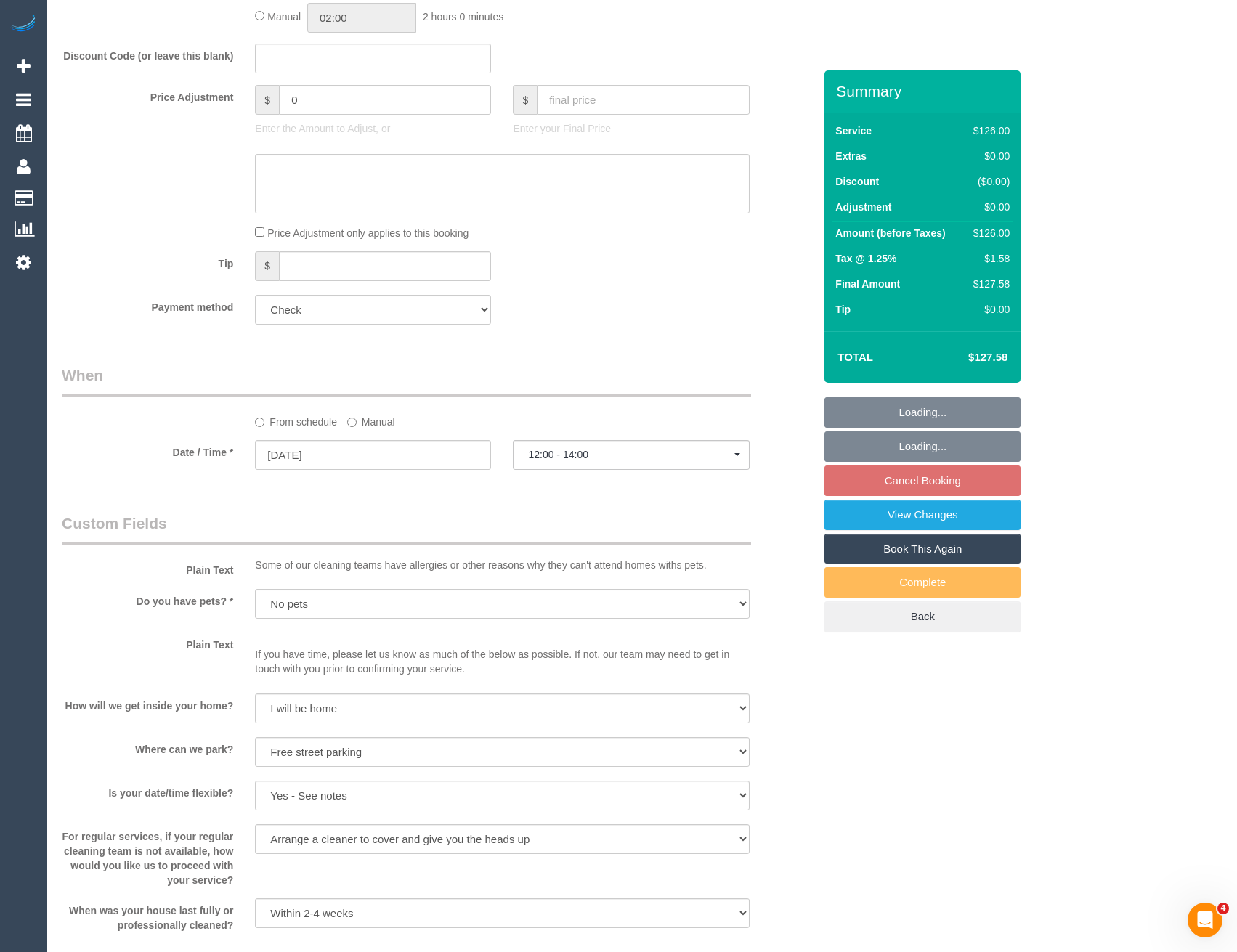
select select "object:1056"
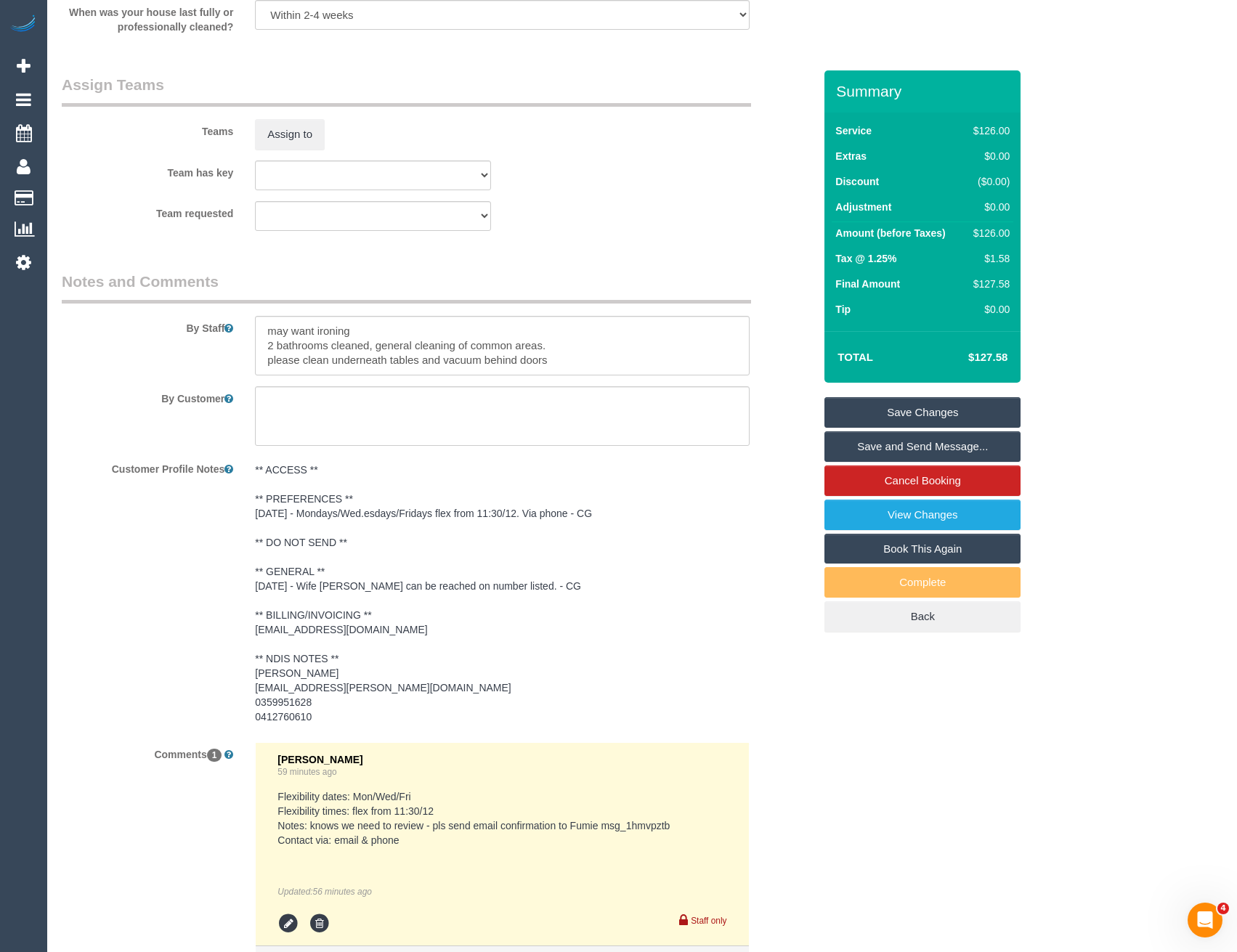
scroll to position [1428, 0]
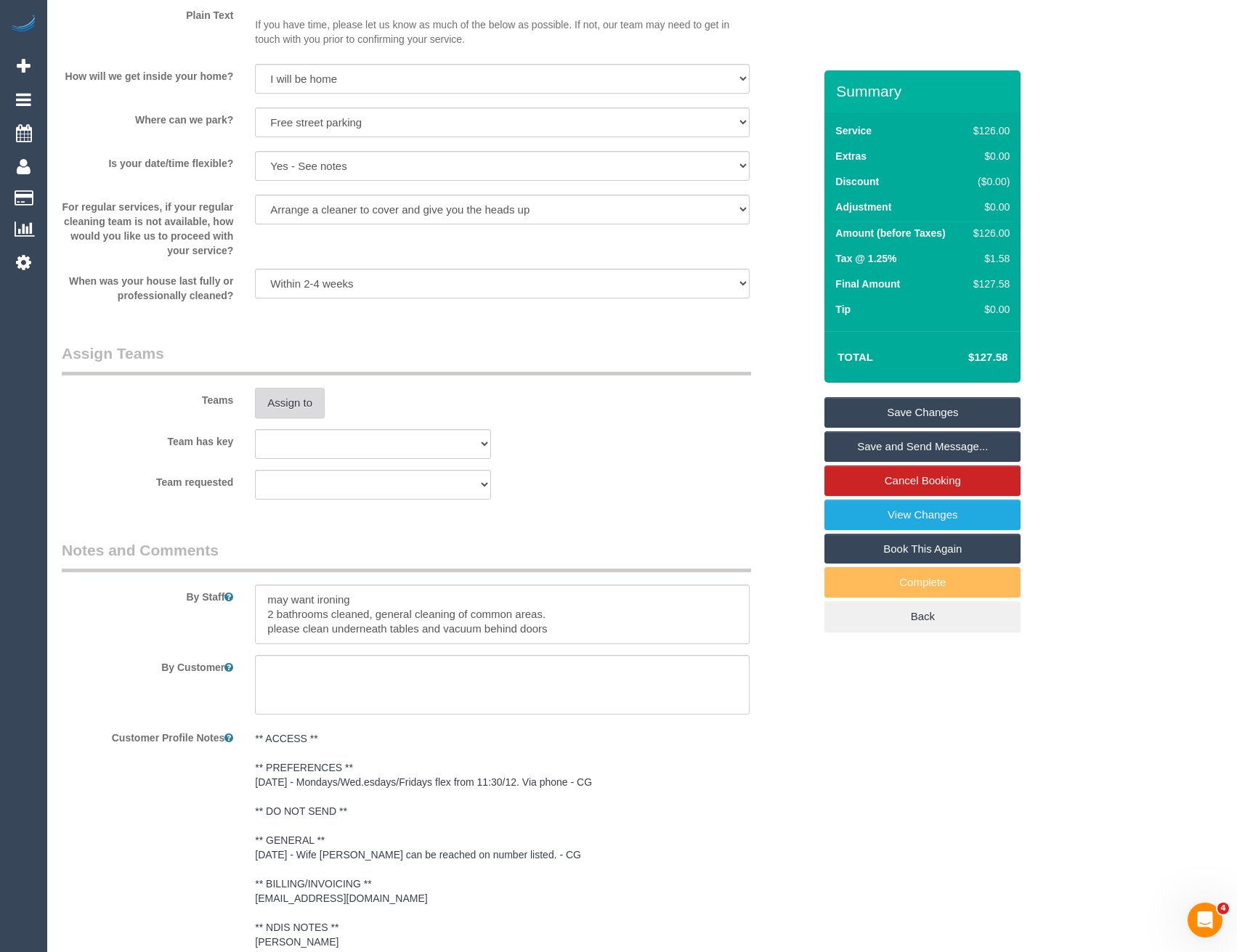
click at [317, 396] on button "Assign to" at bounding box center [289, 402] width 70 height 30
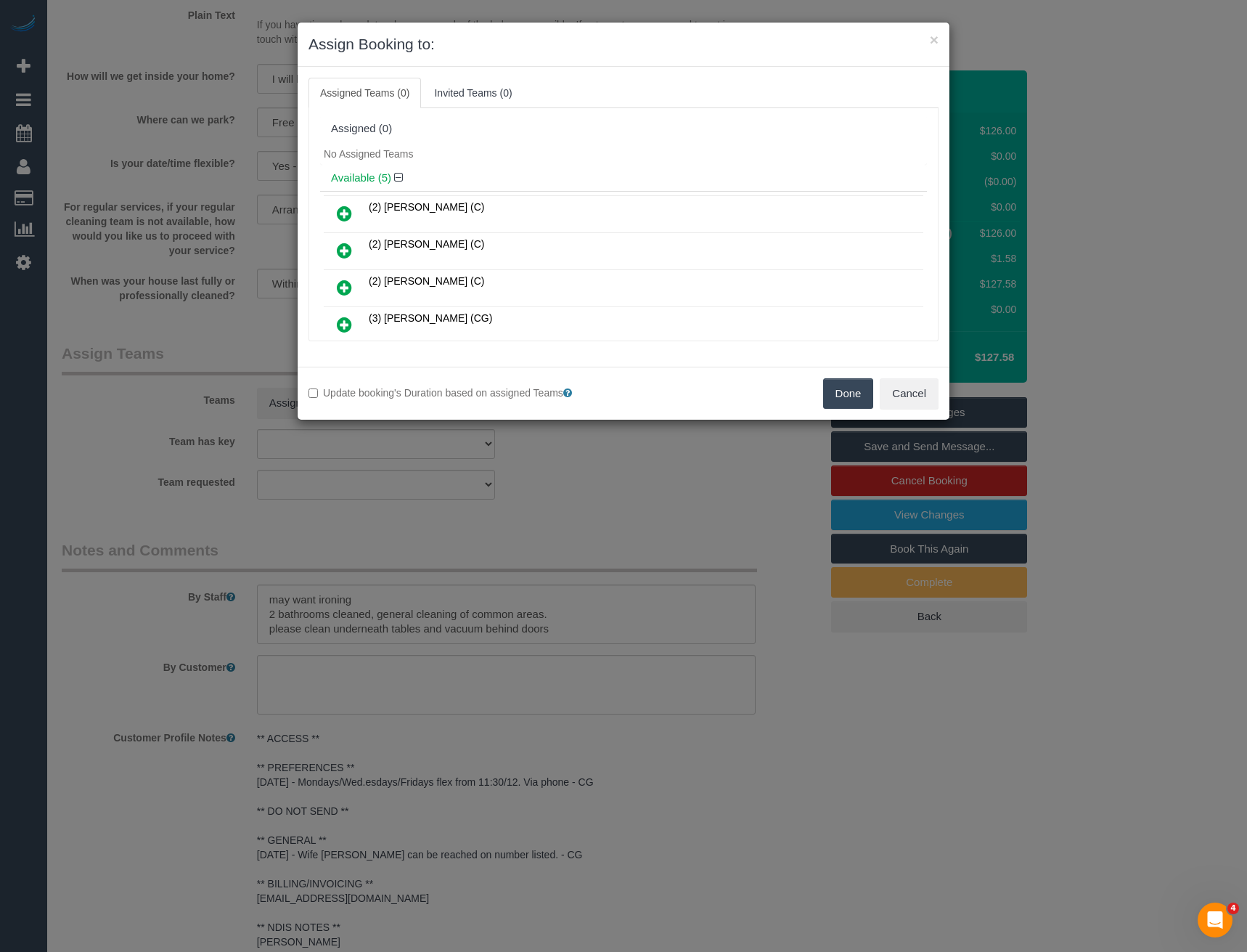
click at [348, 283] on icon at bounding box center [345, 287] width 15 height 17
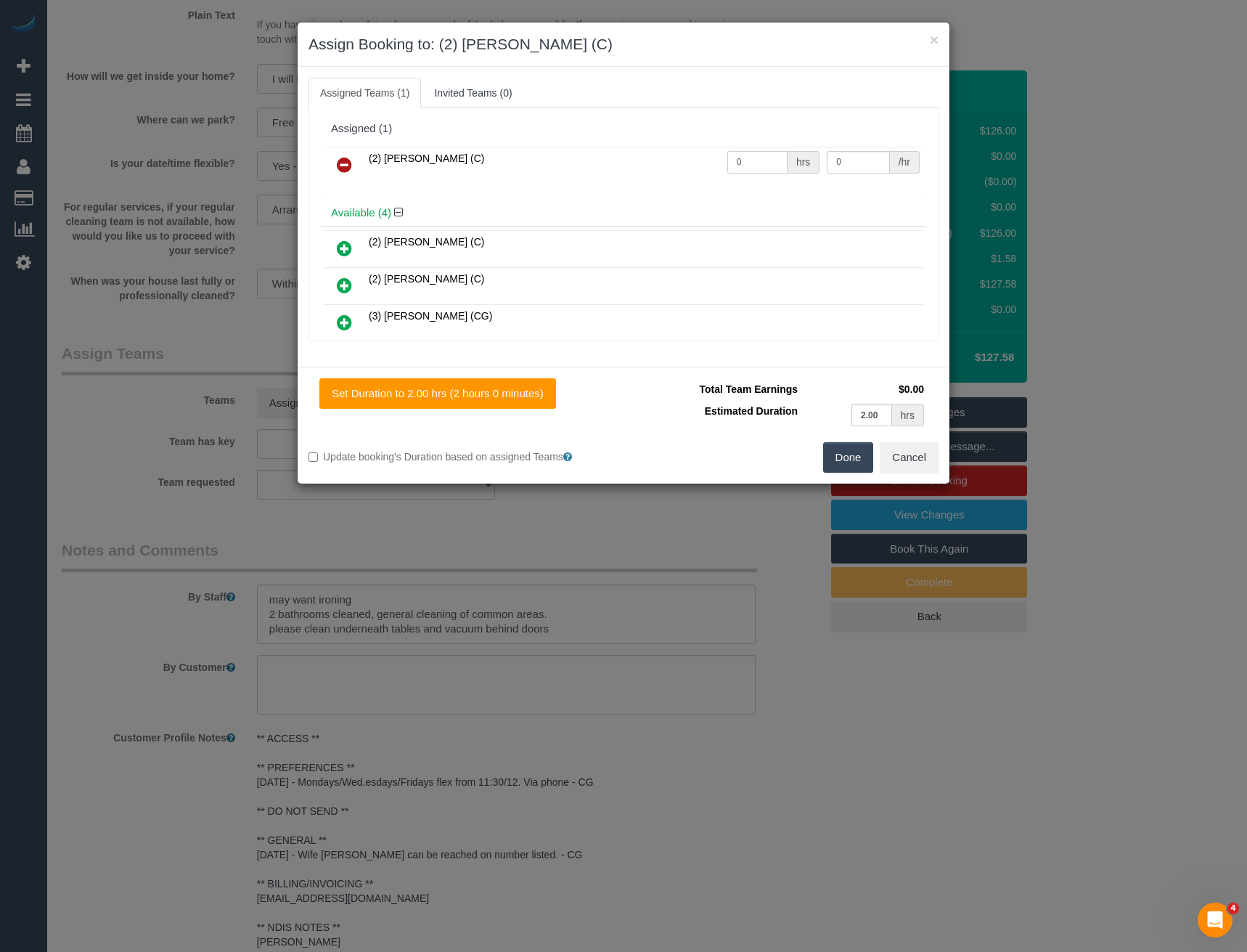
drag, startPoint x: 711, startPoint y: 162, endPoint x: 659, endPoint y: 167, distance: 52.2
click at [659, 167] on tr "(2) Priyanshi Patel (C) 0 hrs 0 /hr" at bounding box center [624, 165] width 600 height 37
type input "2"
type input "37.5"
click at [837, 458] on button "Done" at bounding box center [849, 457] width 51 height 30
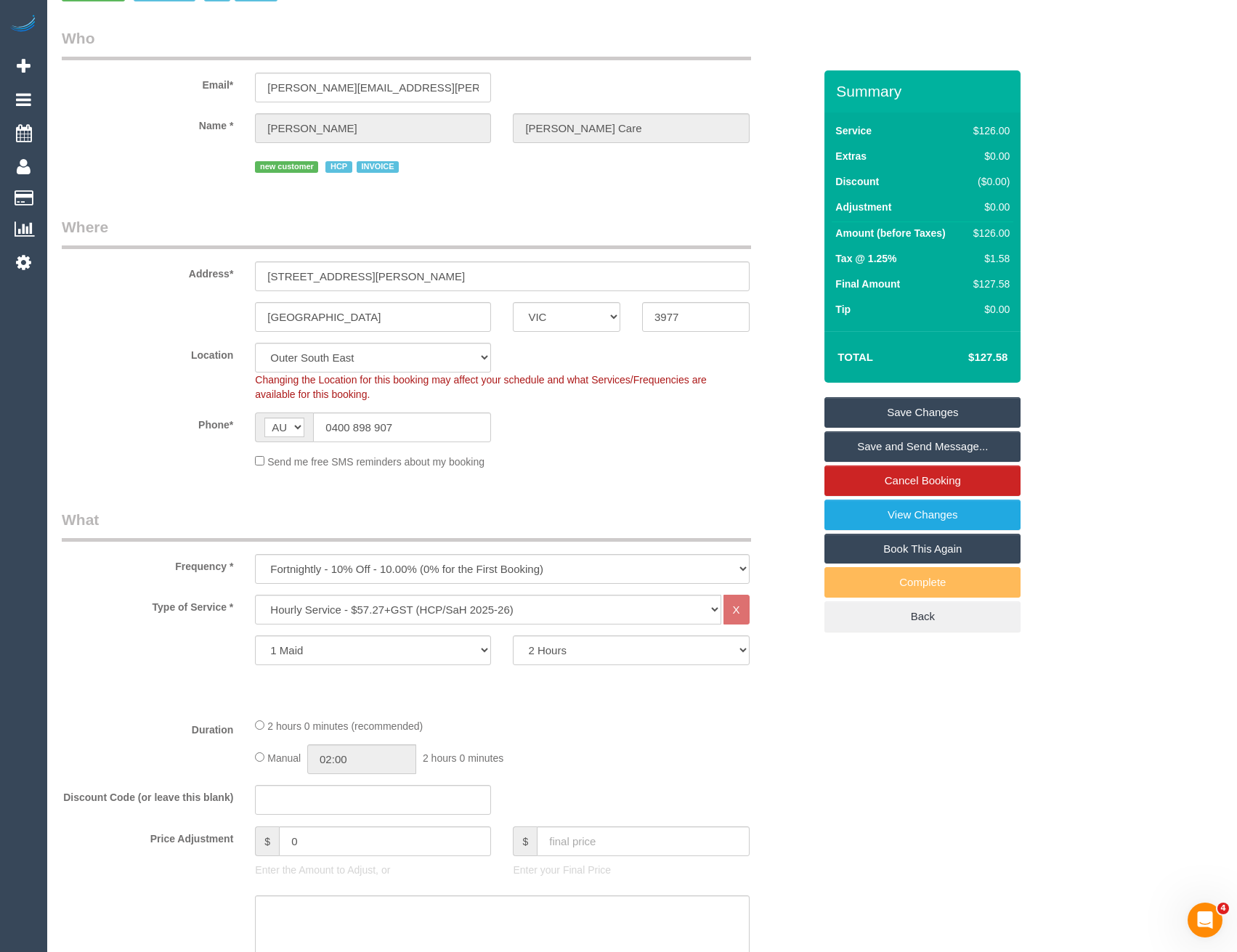
scroll to position [49, 0]
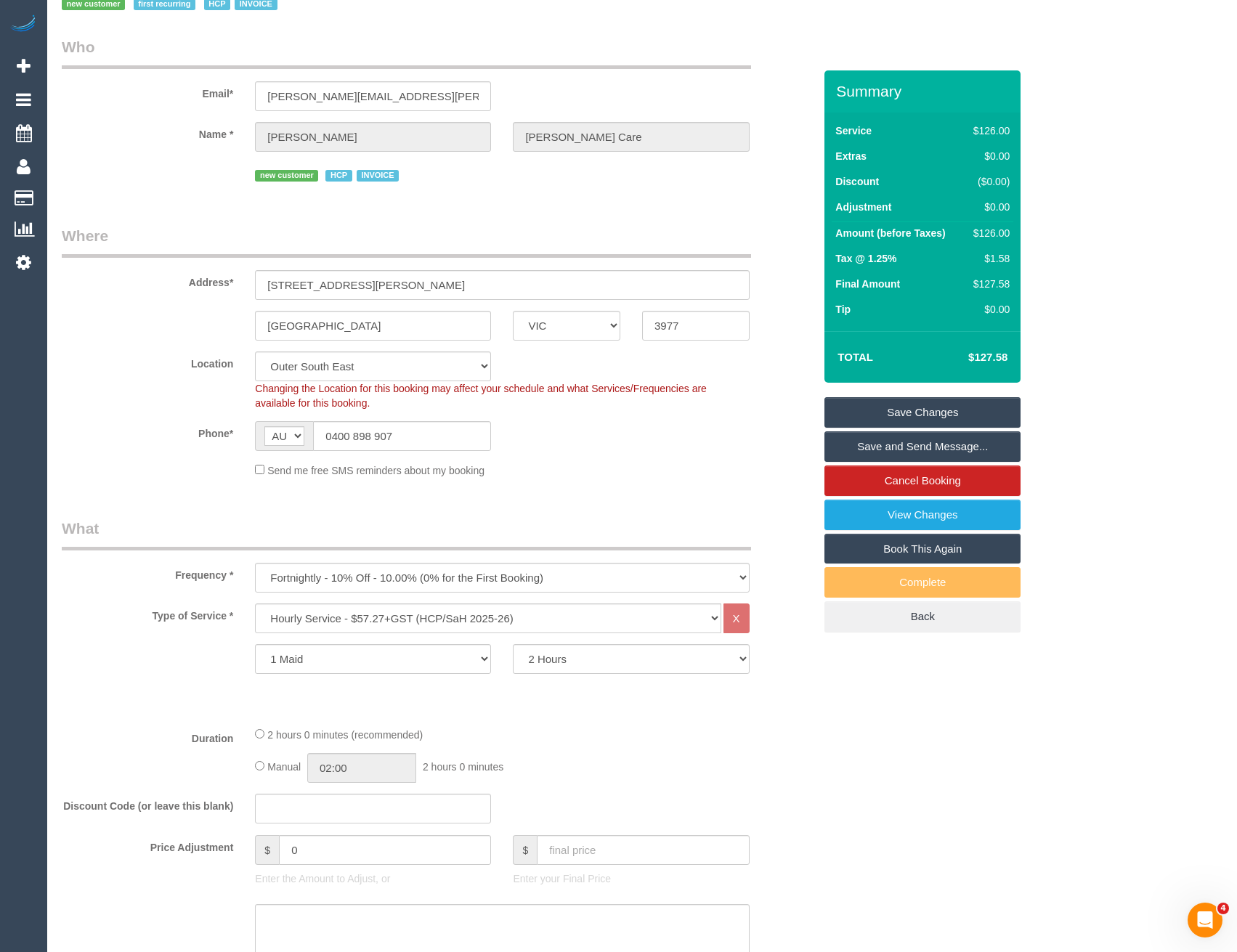
click at [891, 411] on link "Save Changes" at bounding box center [923, 412] width 196 height 30
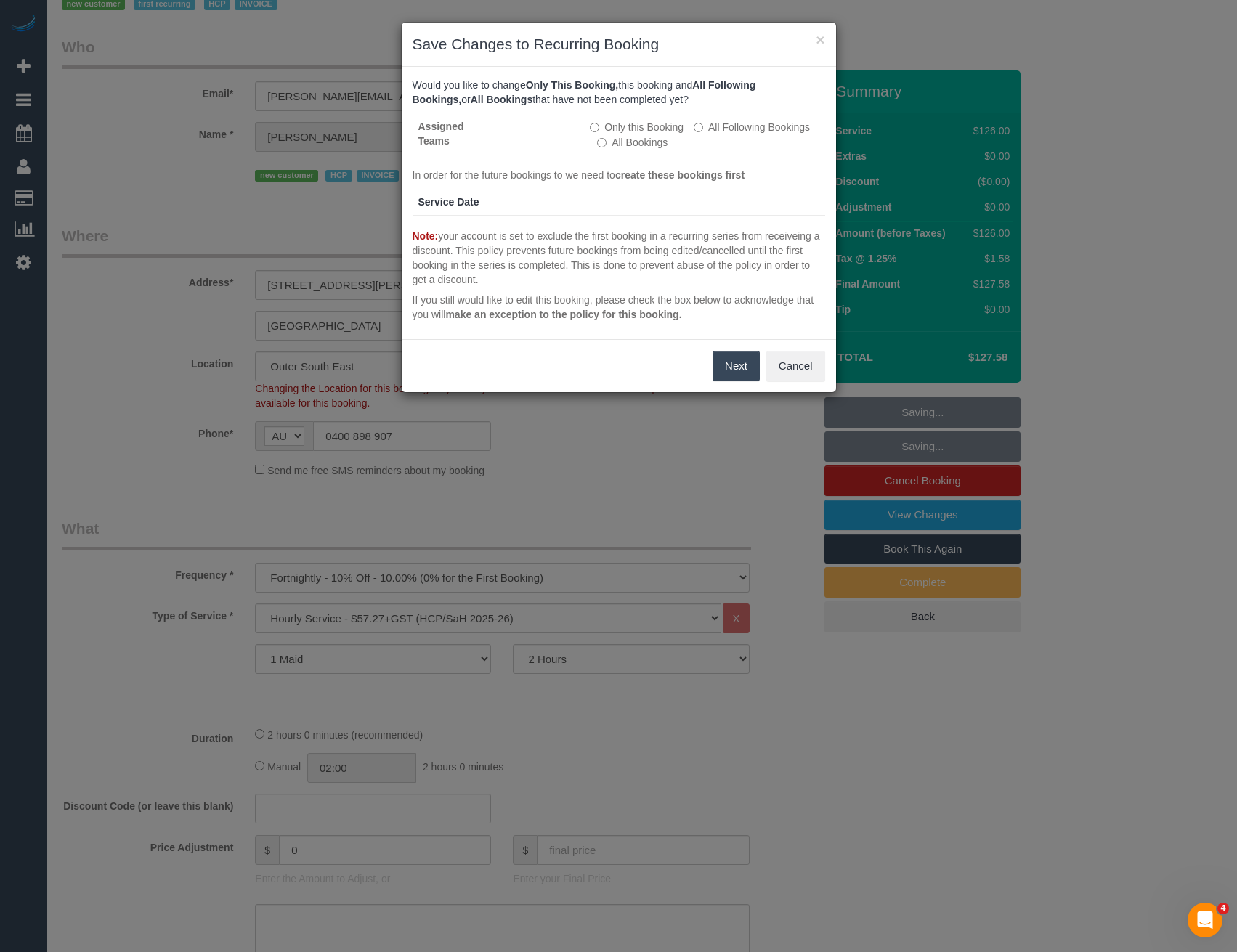
scroll to position [24, 0]
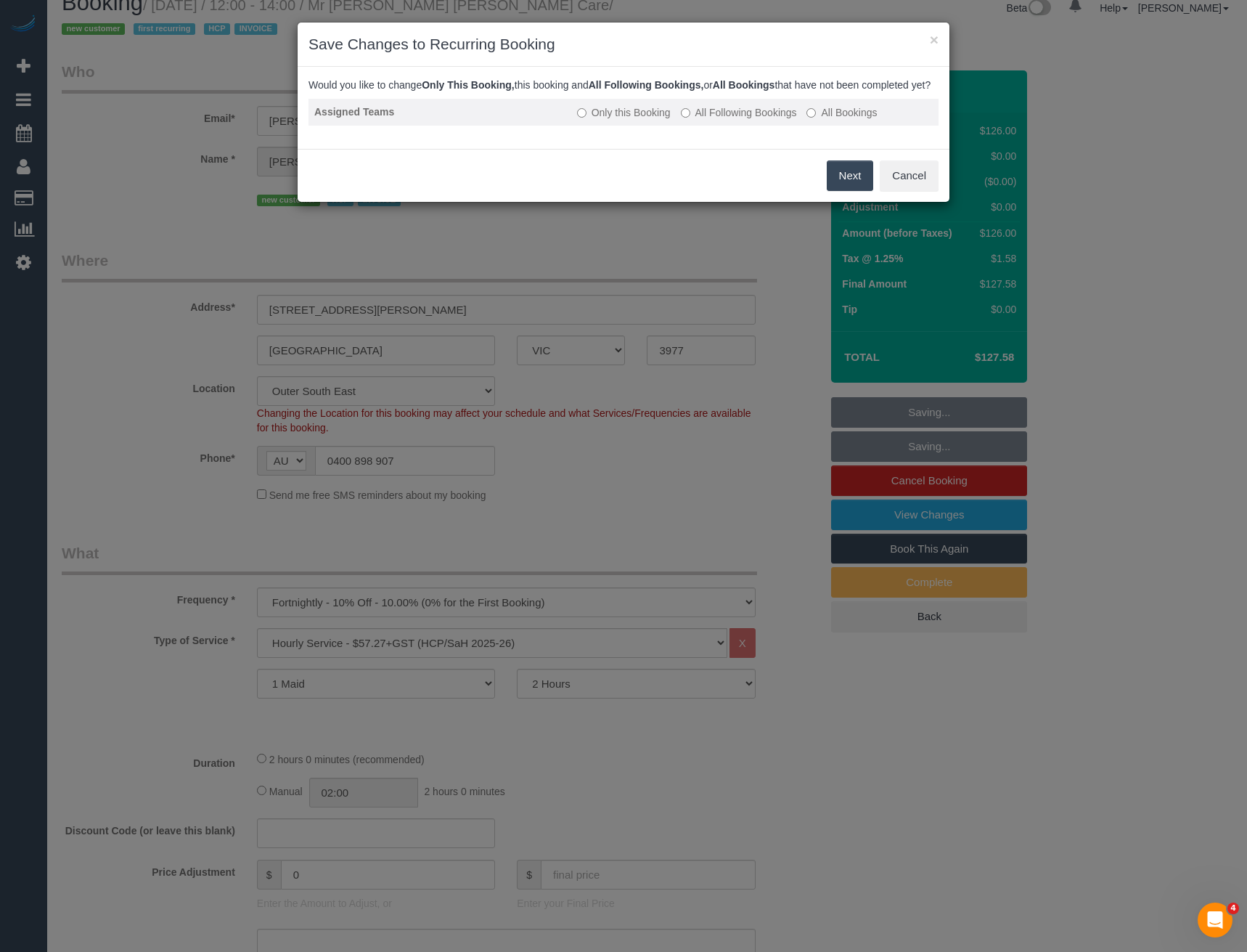
drag, startPoint x: 696, startPoint y: 131, endPoint x: 718, endPoint y: 137, distance: 22.8
click at [696, 120] on label "All Following Bookings" at bounding box center [738, 113] width 116 height 15
click at [840, 191] on button "Save" at bounding box center [849, 176] width 49 height 30
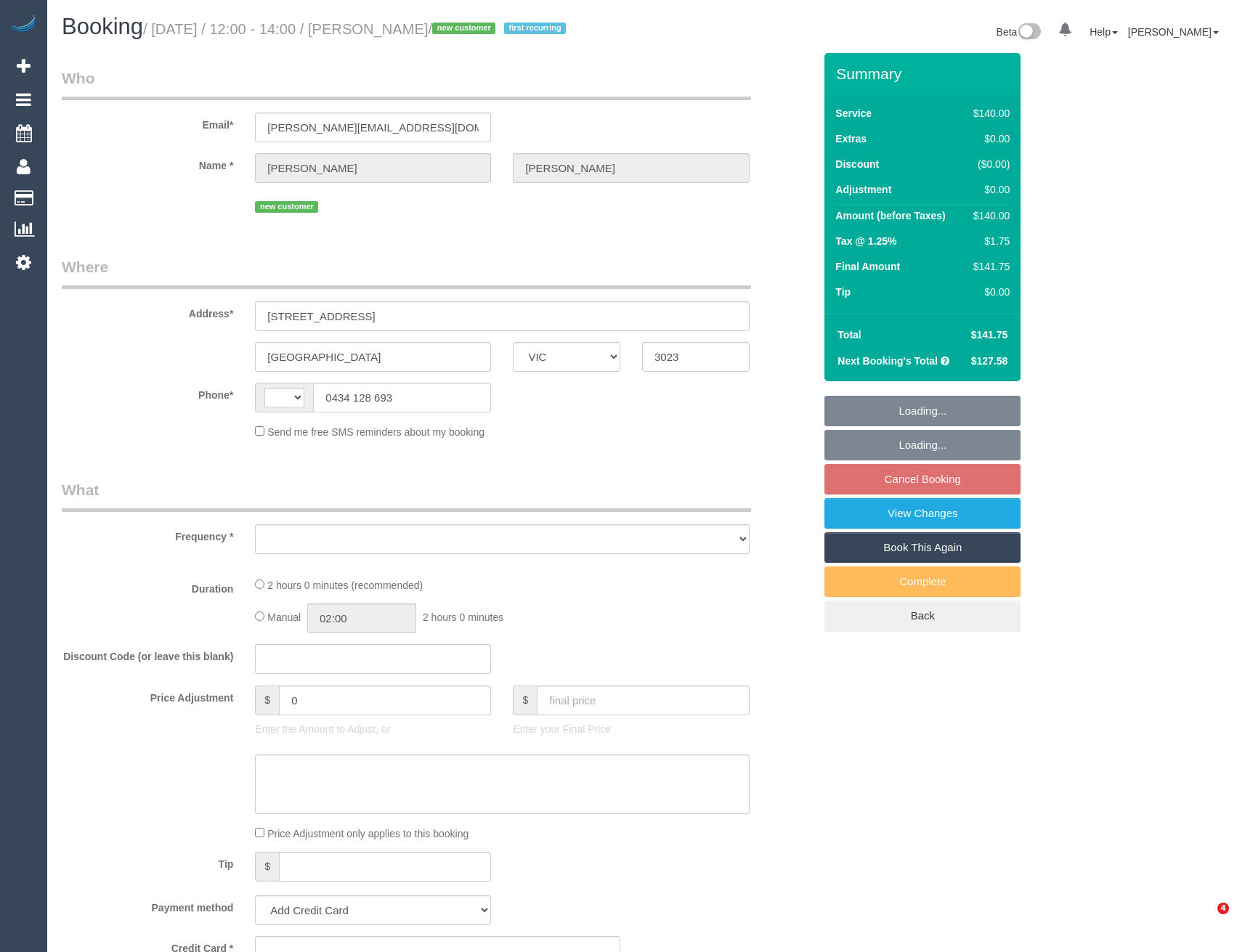
select select "VIC"
select select "string:AU"
select select "string:stripe-pm_1S7nob2GScqysDRVcFTmWJng"
select select "object:536"
select select "number:29"
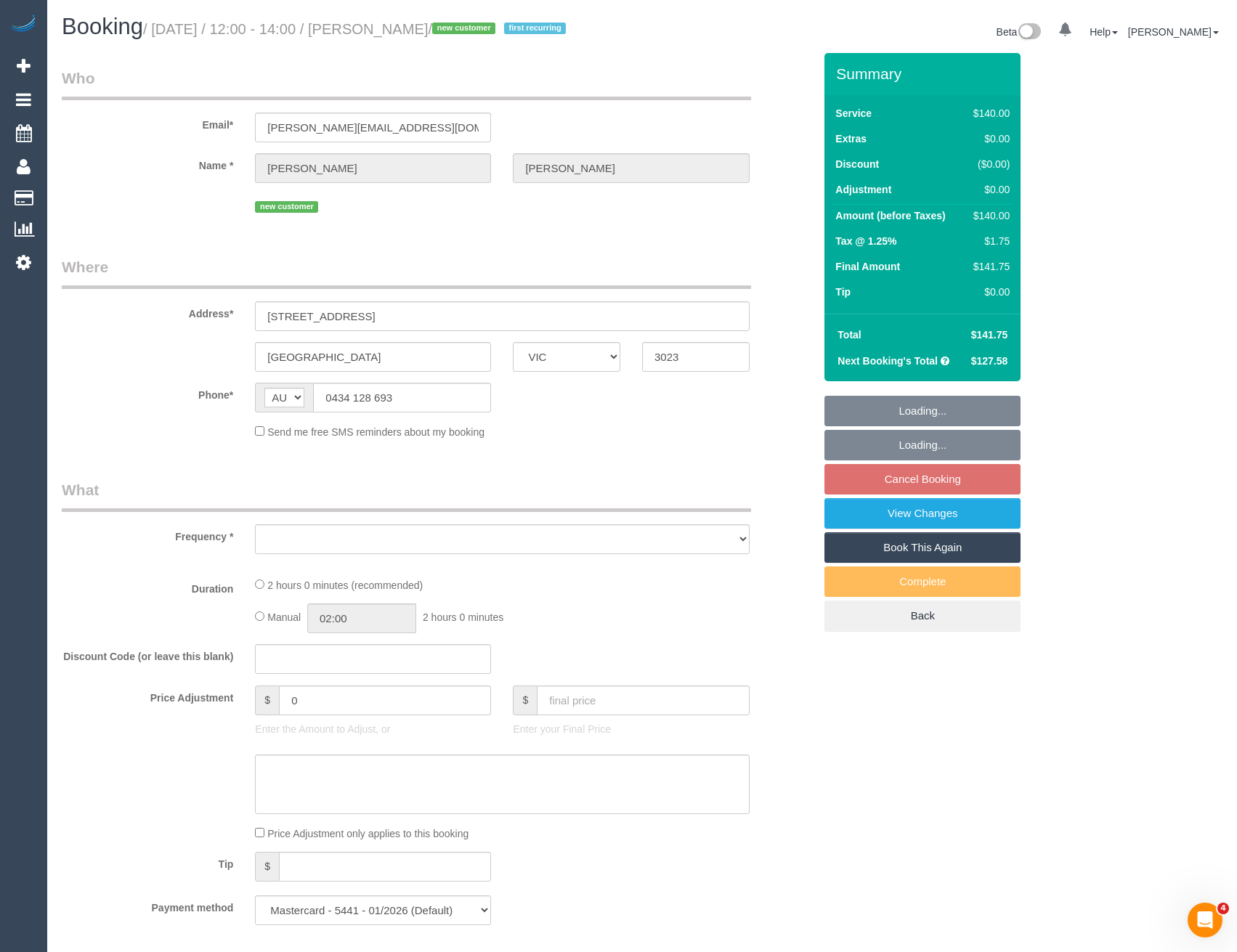
select select "number:14"
select select "number:19"
select select "number:22"
select select "number:34"
select select "number:26"
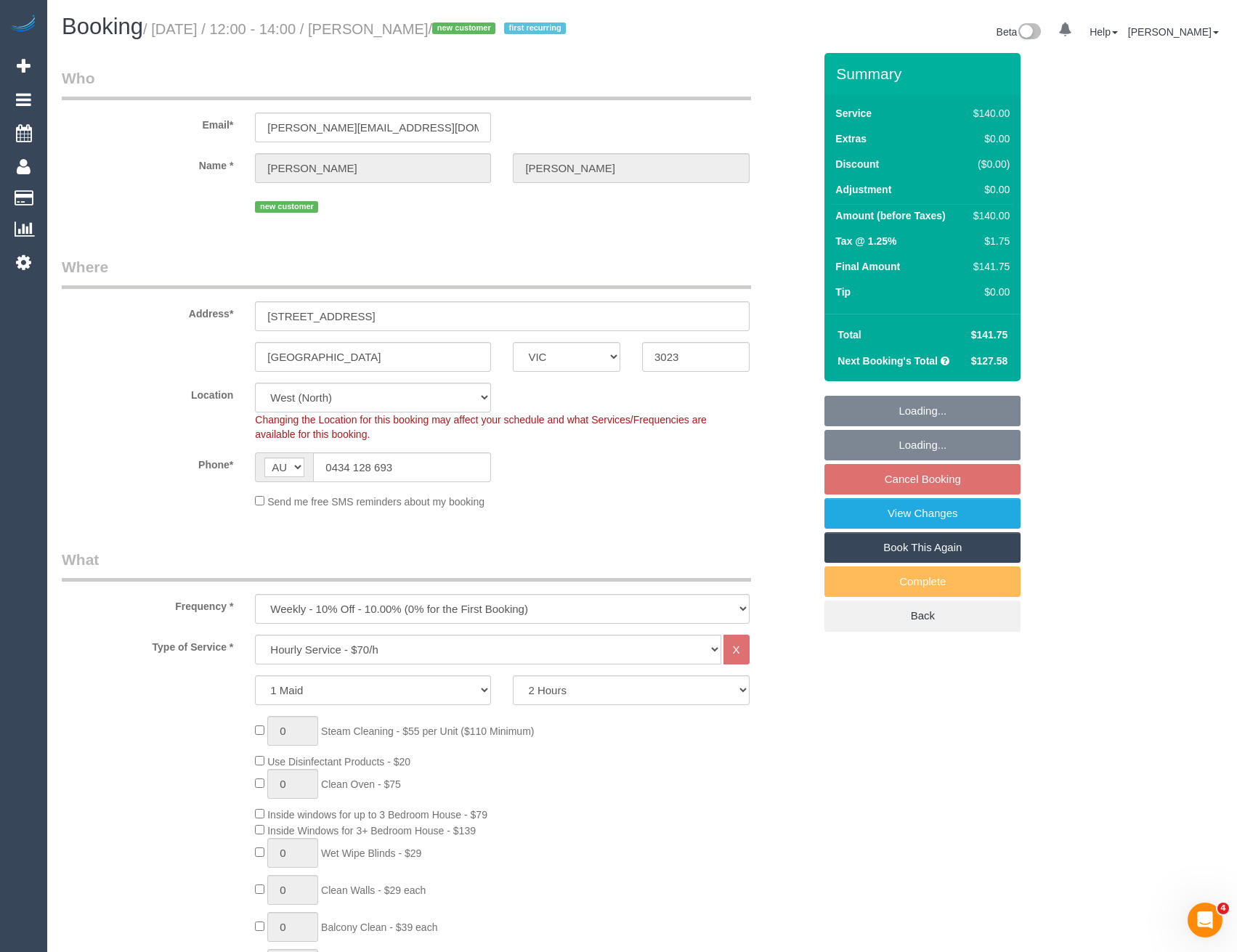
select select "spot4"
select select "object:1384"
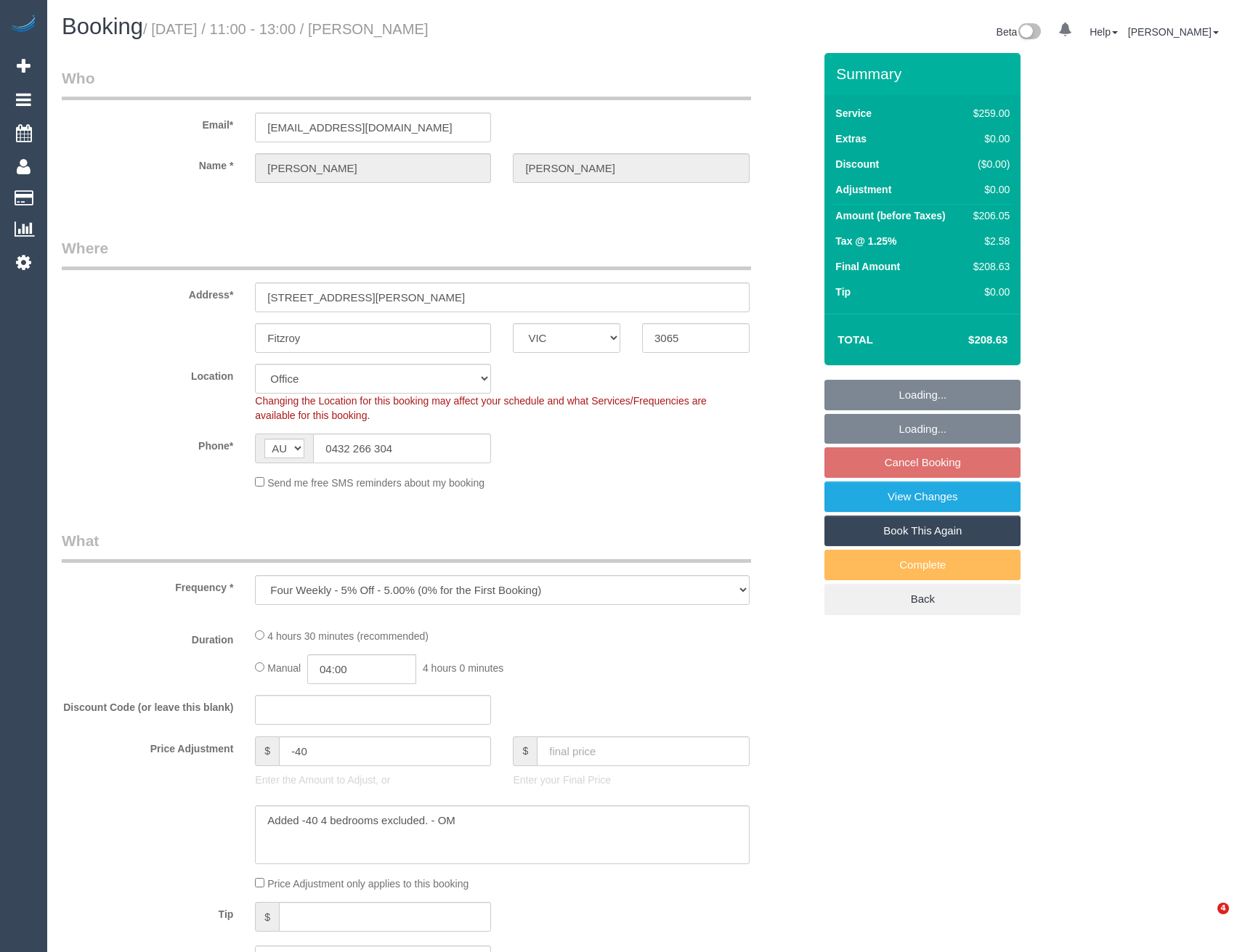
select select "VIC"
select select "object:793"
select select "number:29"
select select "number:14"
select select "number:19"
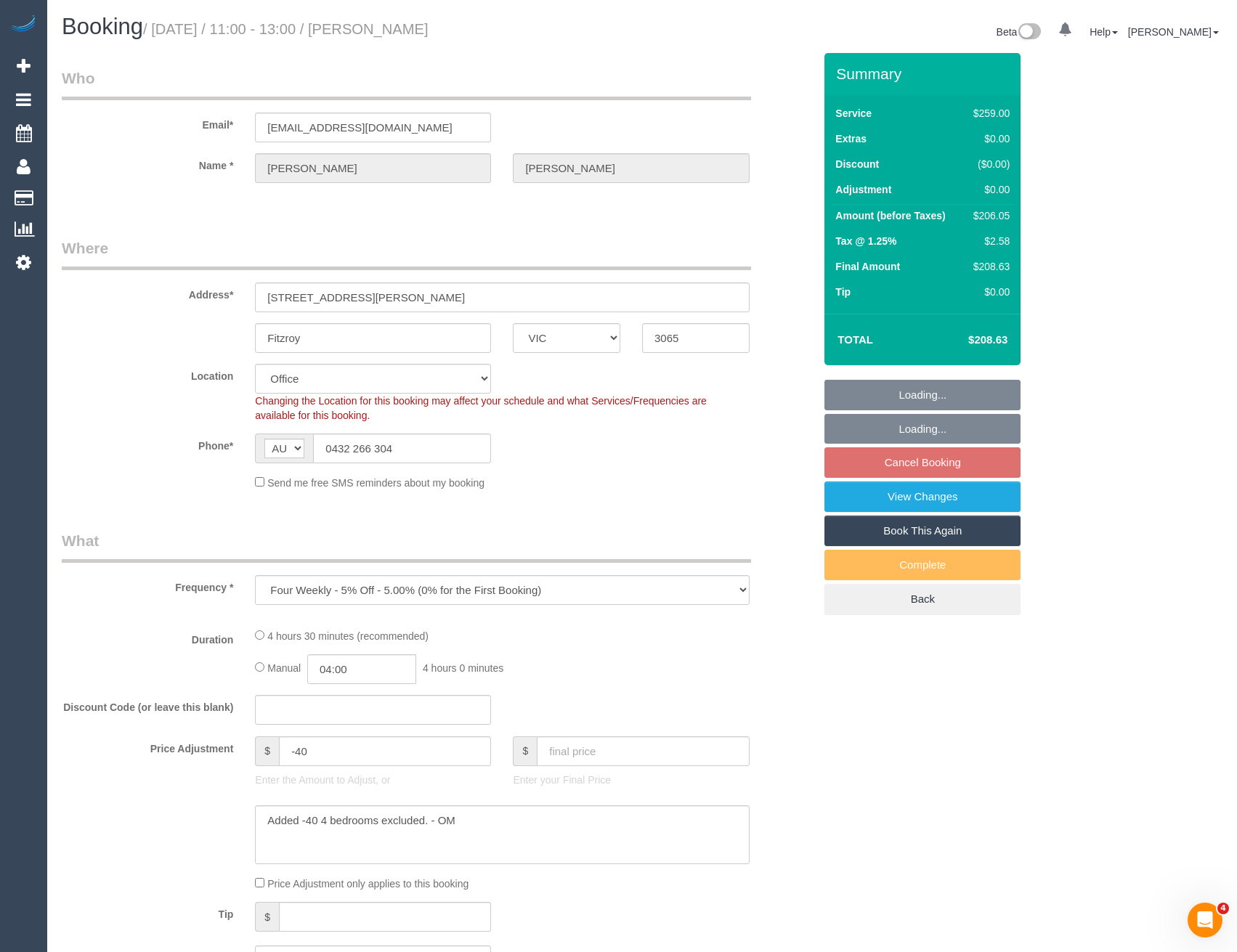
select select "number:22"
select select "number:34"
select select "number:13"
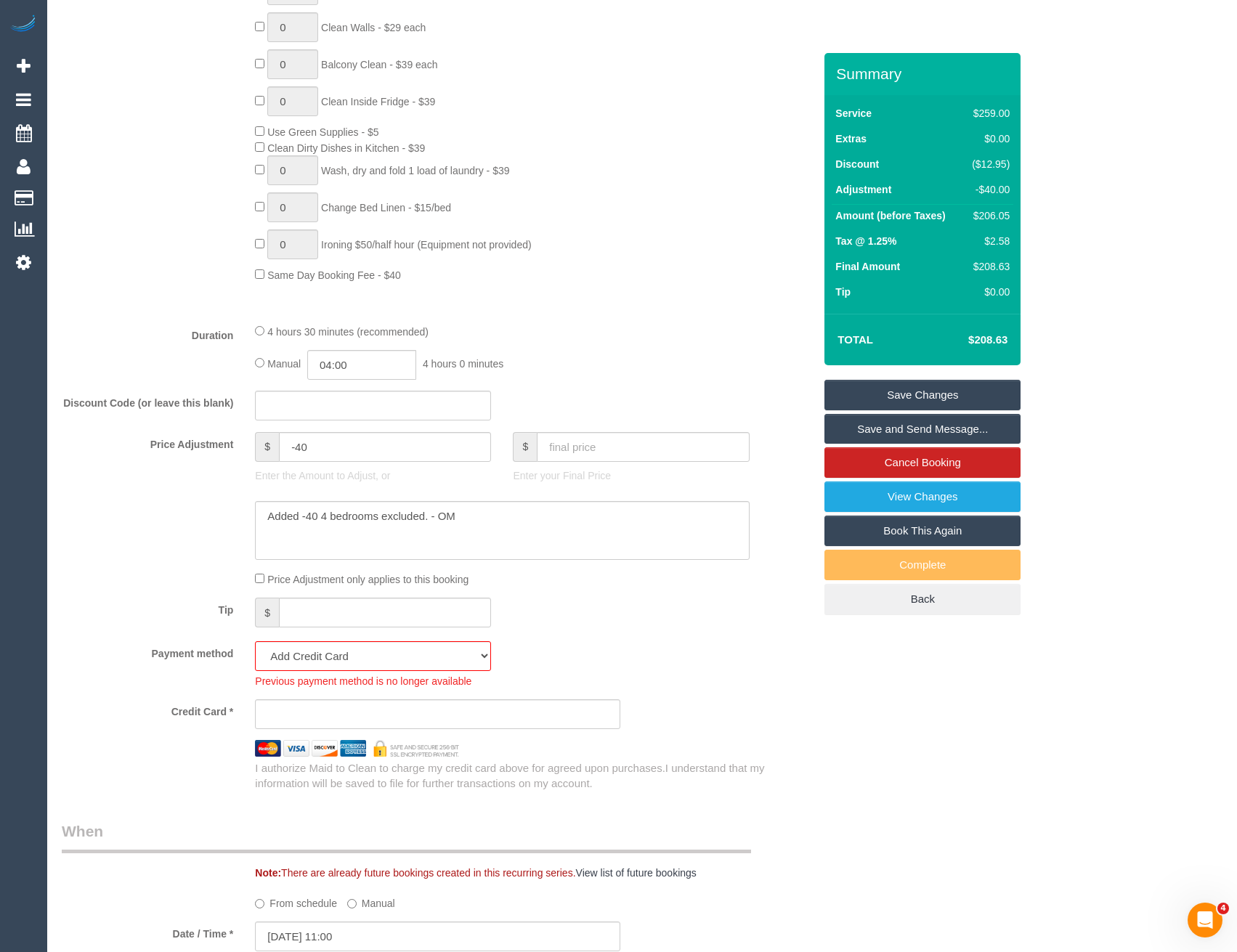
scroll to position [1089, 0]
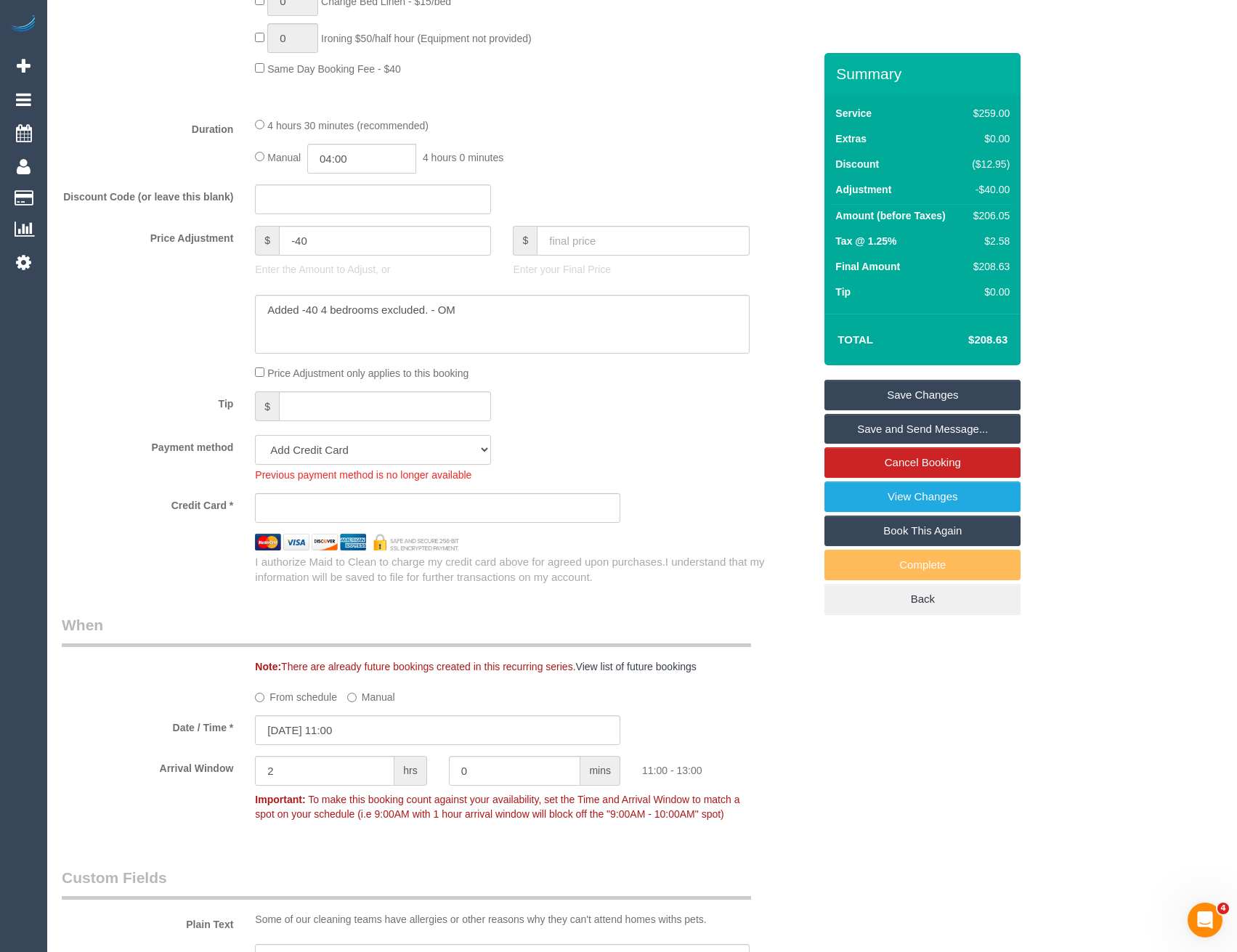
click at [332, 454] on select "Mastercard - 3598 - 02/2028 (Default) Add Credit Card ─────────────── Cash Chec…" at bounding box center [373, 450] width 236 height 30
select select "string:stripe-pm_1S7nCl2GScqysDRVWiLZylrz"
click at [255, 435] on select "Mastercard - 3598 - 02/2028 (Default) Add Credit Card ─────────────── Cash Chec…" at bounding box center [373, 450] width 236 height 30
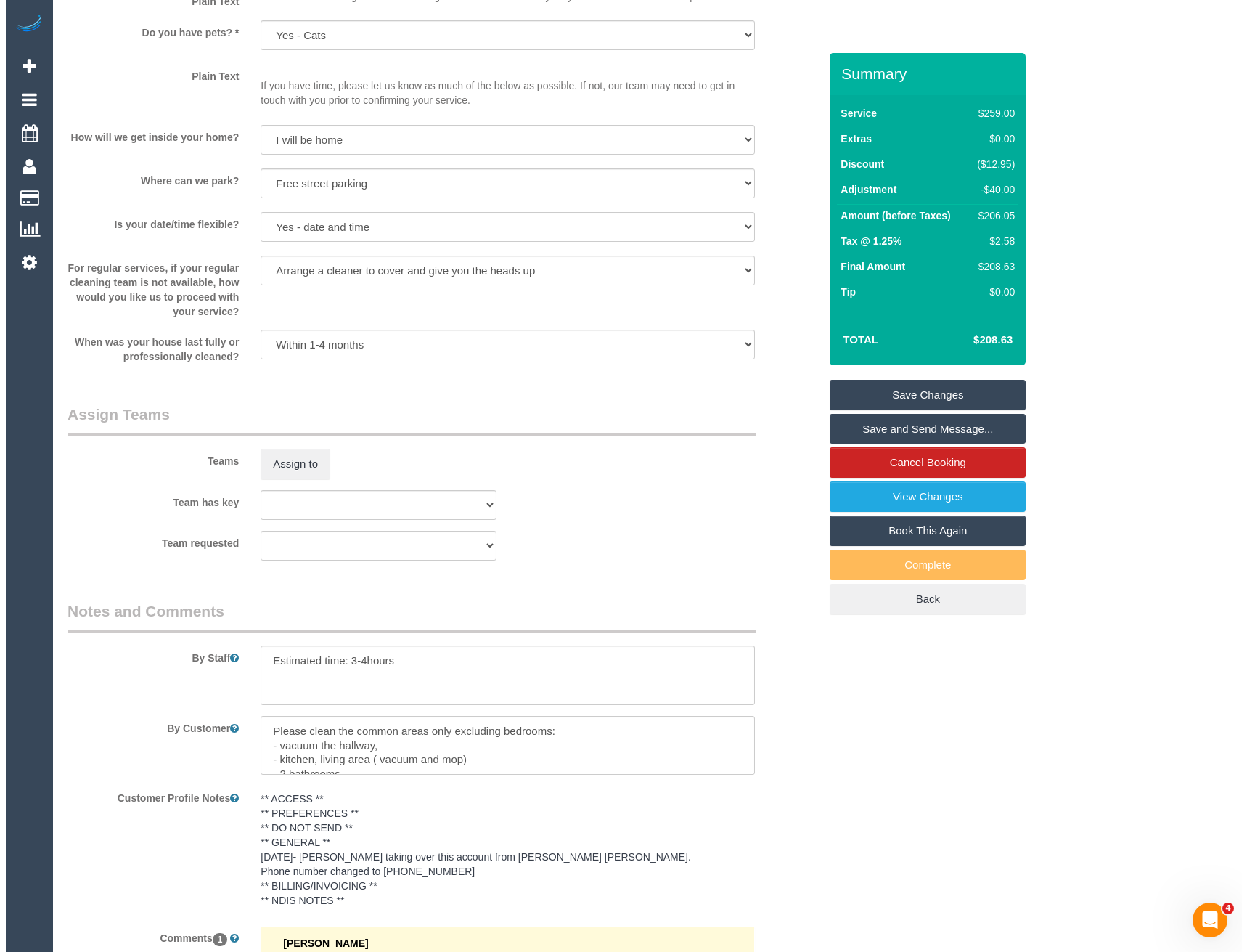
scroll to position [1884, 0]
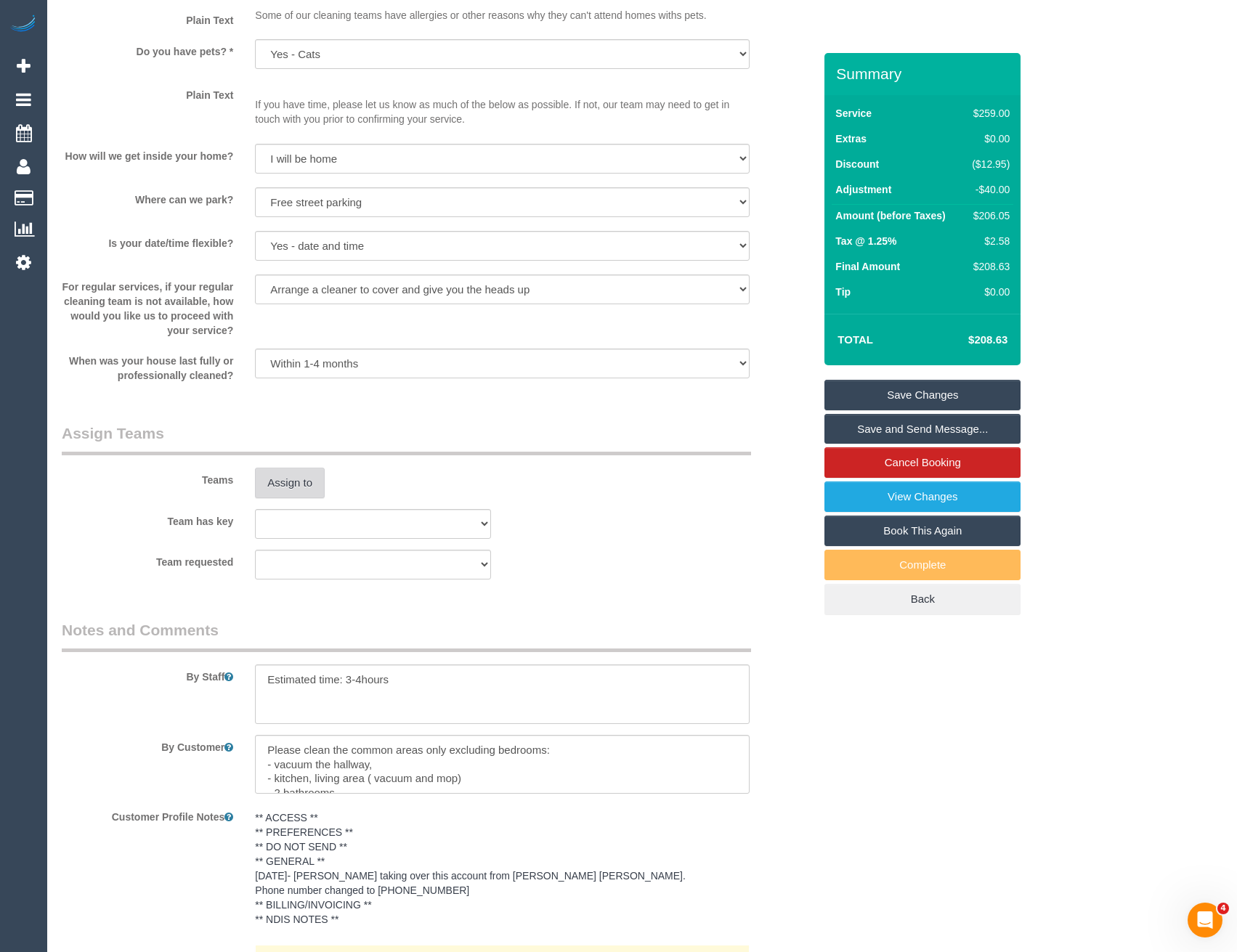
click at [281, 484] on button "Assign to" at bounding box center [289, 482] width 70 height 30
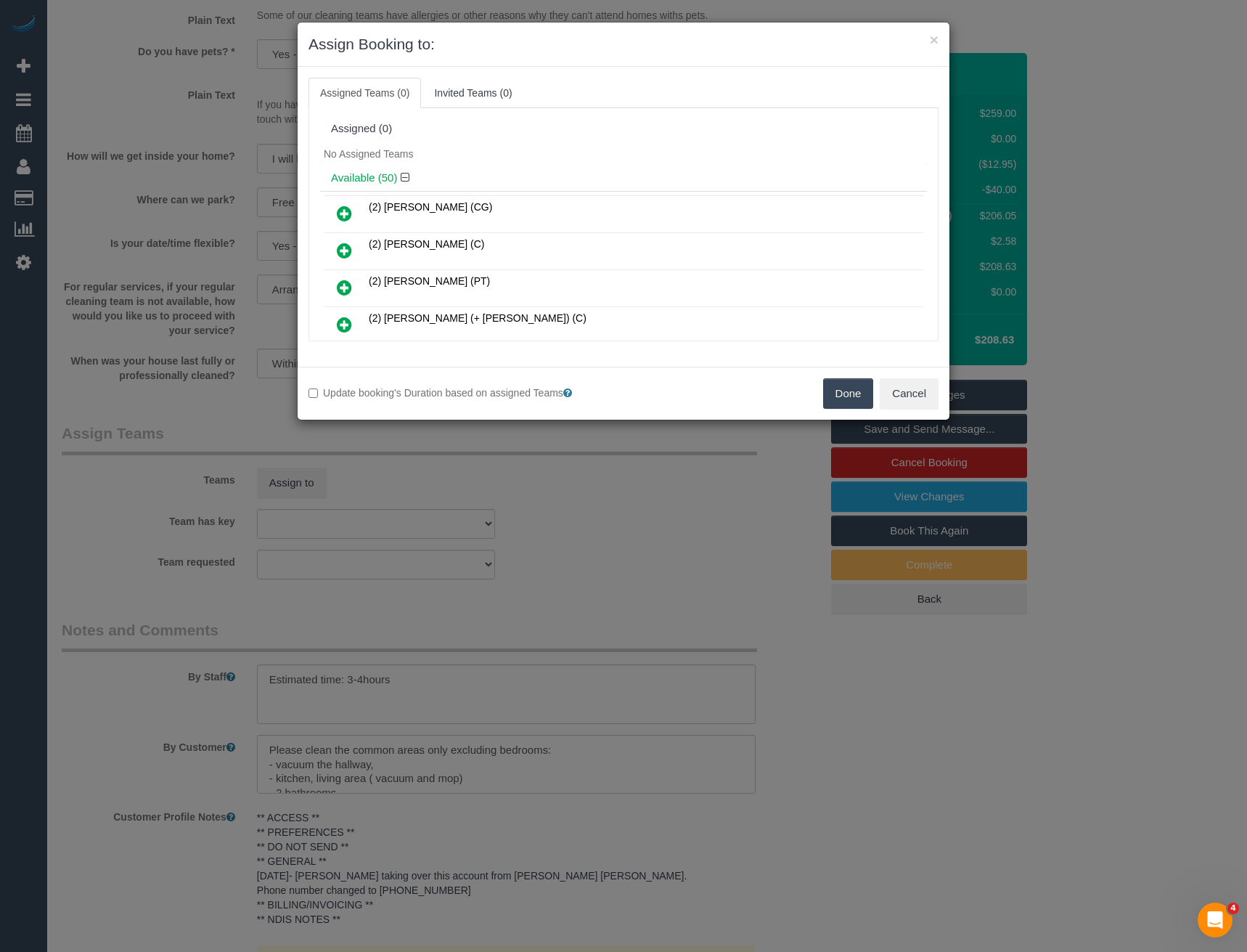
scroll to position [1320, 0]
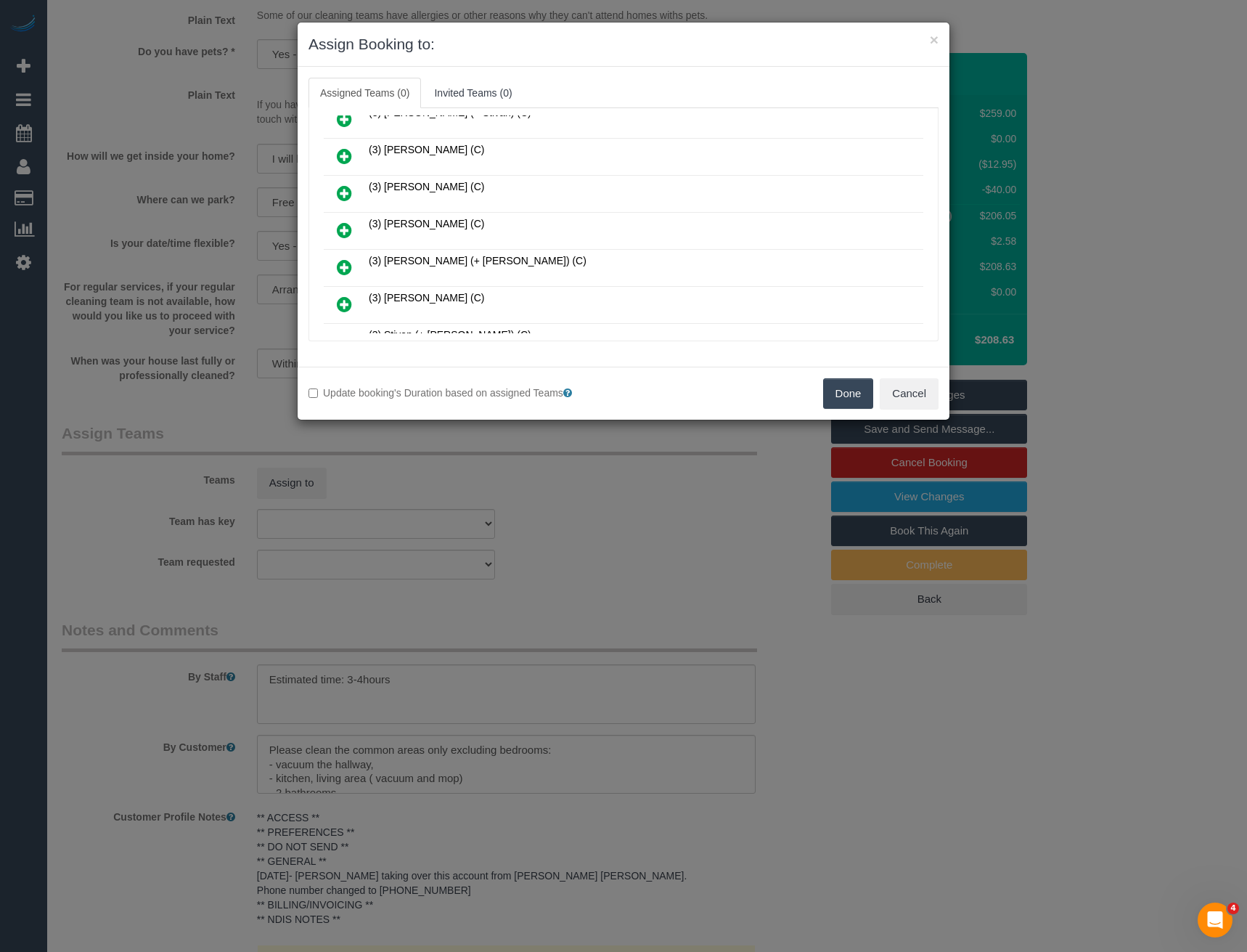
click at [348, 227] on icon at bounding box center [345, 230] width 15 height 17
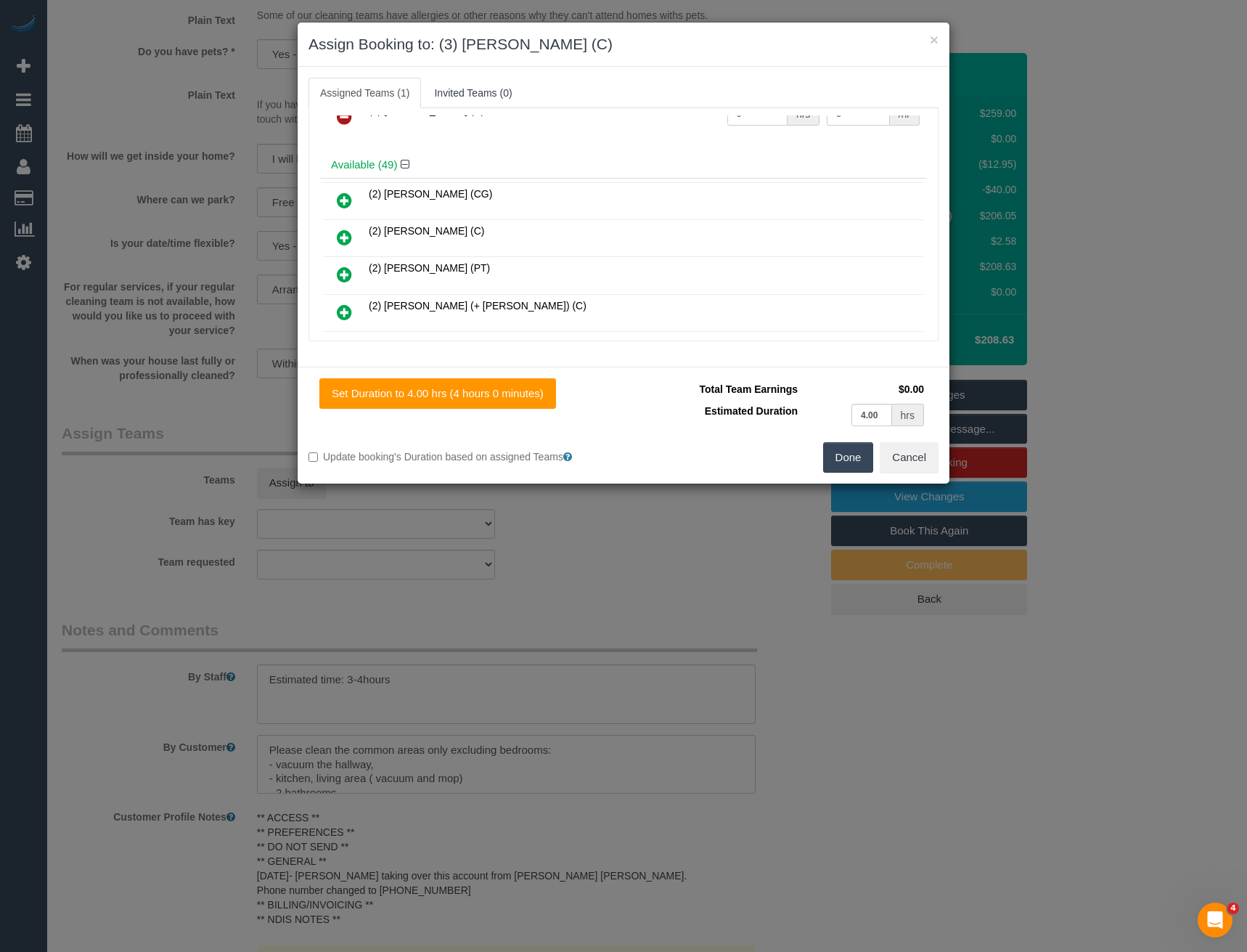
scroll to position [0, 0]
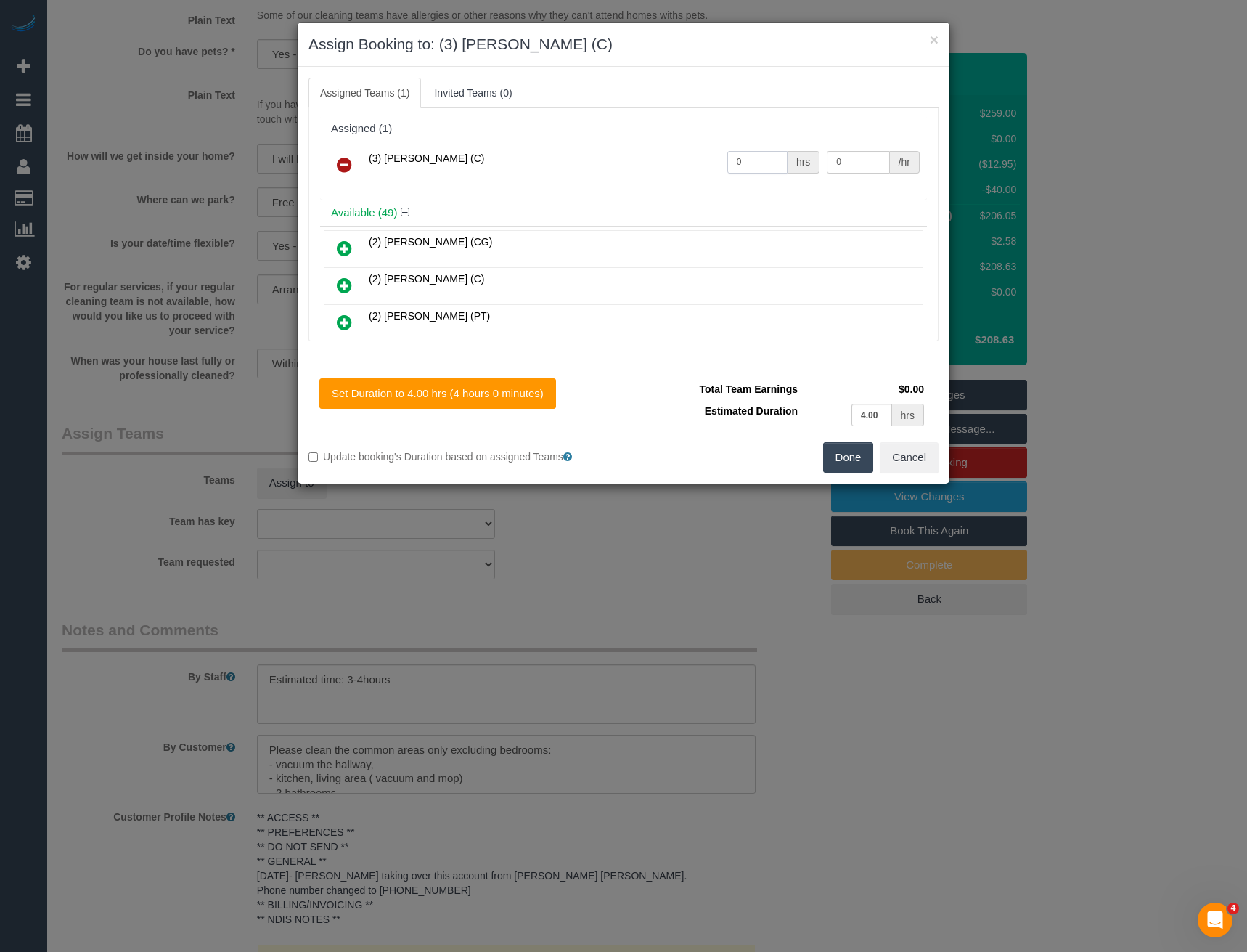
drag, startPoint x: 751, startPoint y: 162, endPoint x: 697, endPoint y: 176, distance: 55.8
click at [697, 176] on tr "(3) Rowan Walia (C) 0 hrs 0 /hr" at bounding box center [624, 165] width 600 height 37
type input "1"
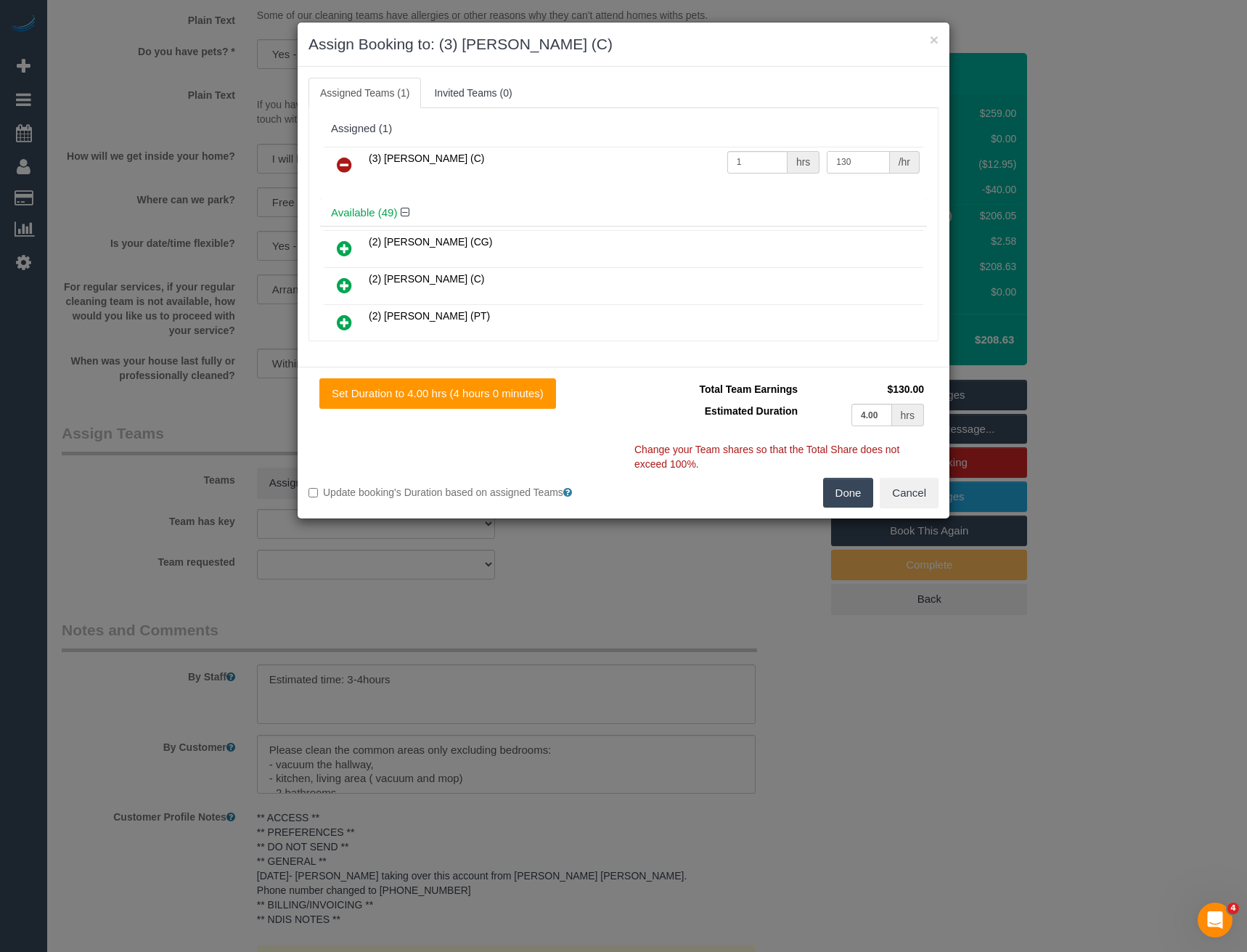
type input "130"
click at [834, 492] on button "Done" at bounding box center [849, 493] width 51 height 30
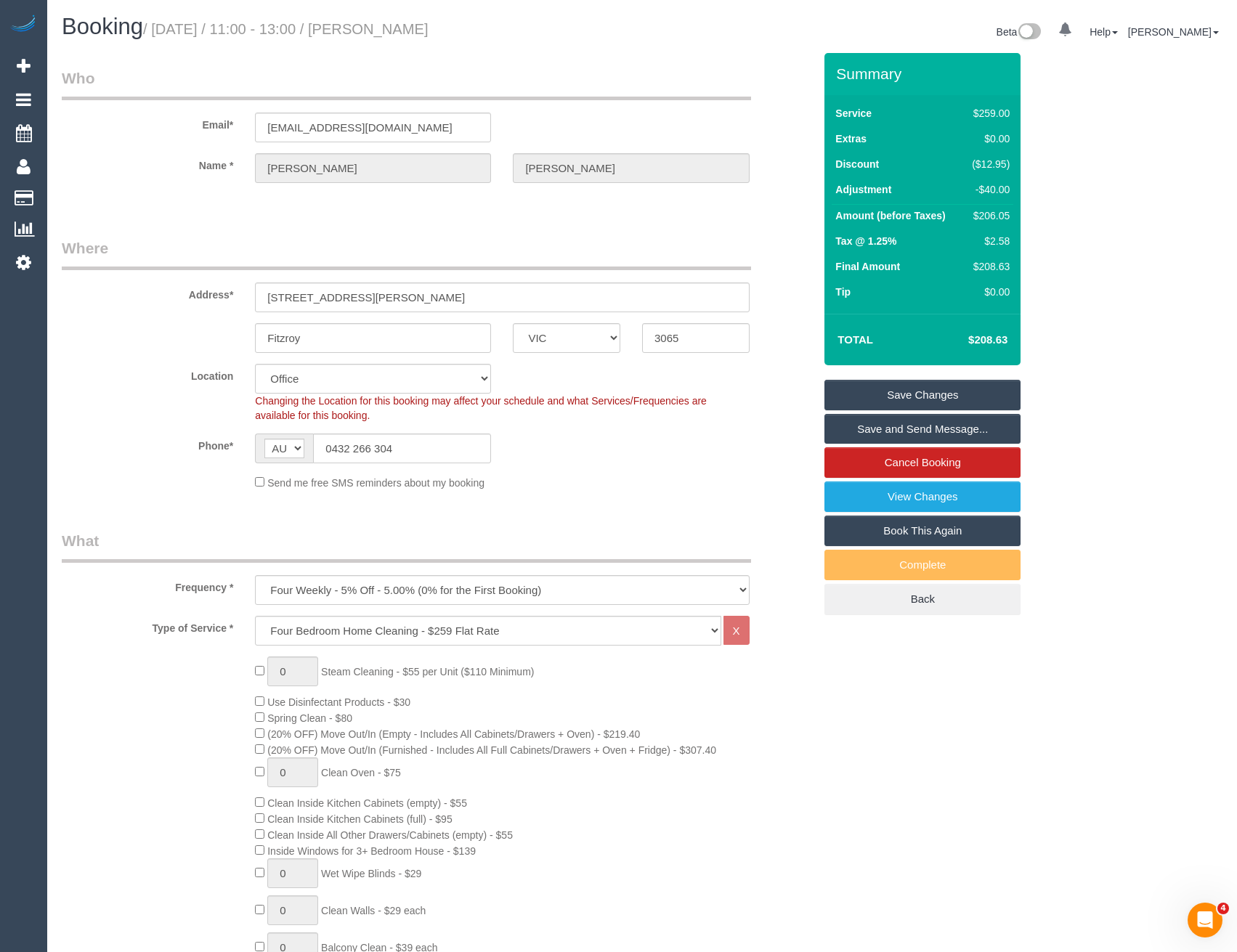
click at [898, 387] on link "Save Changes" at bounding box center [923, 395] width 196 height 30
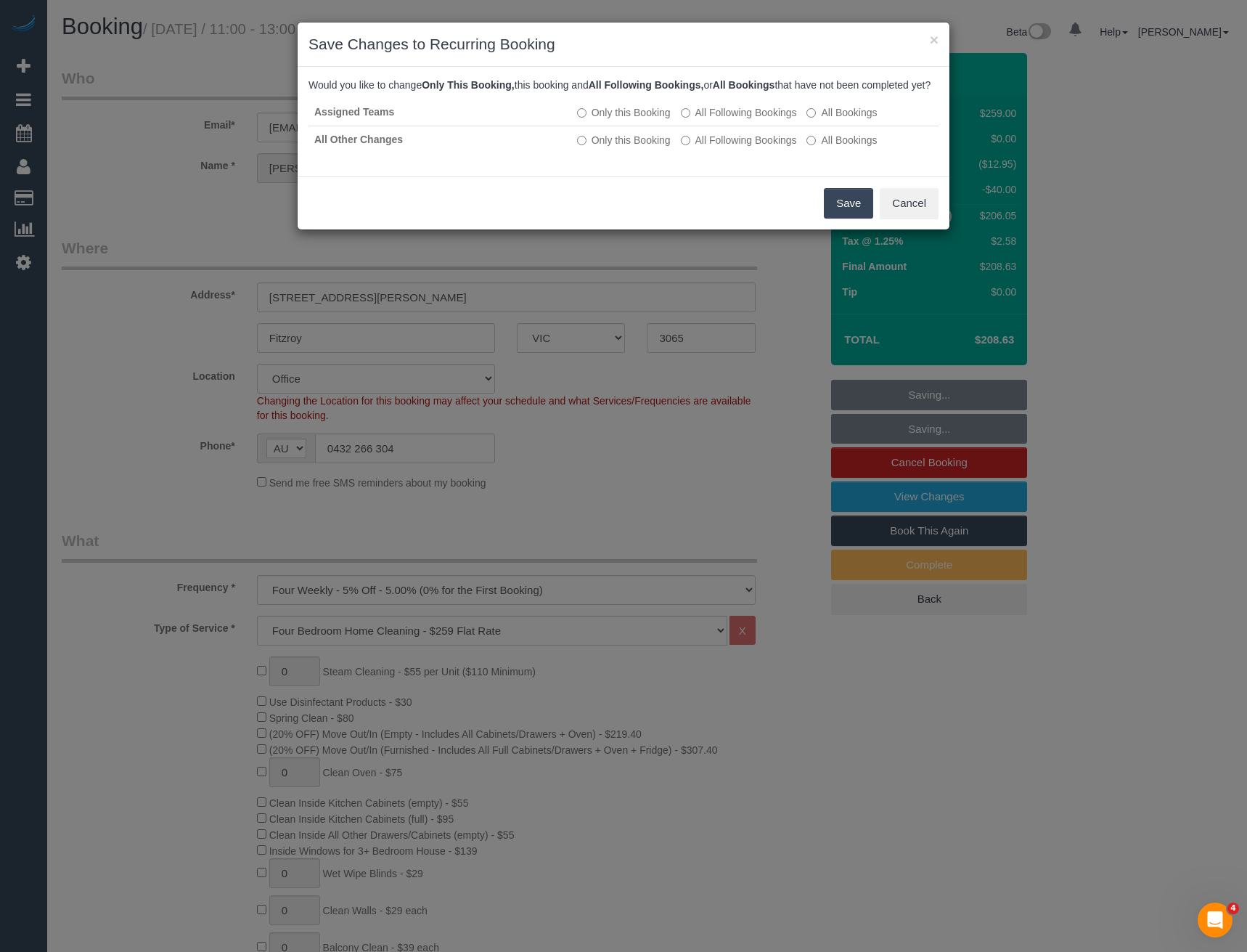
click at [839, 217] on button "Save" at bounding box center [849, 203] width 49 height 30
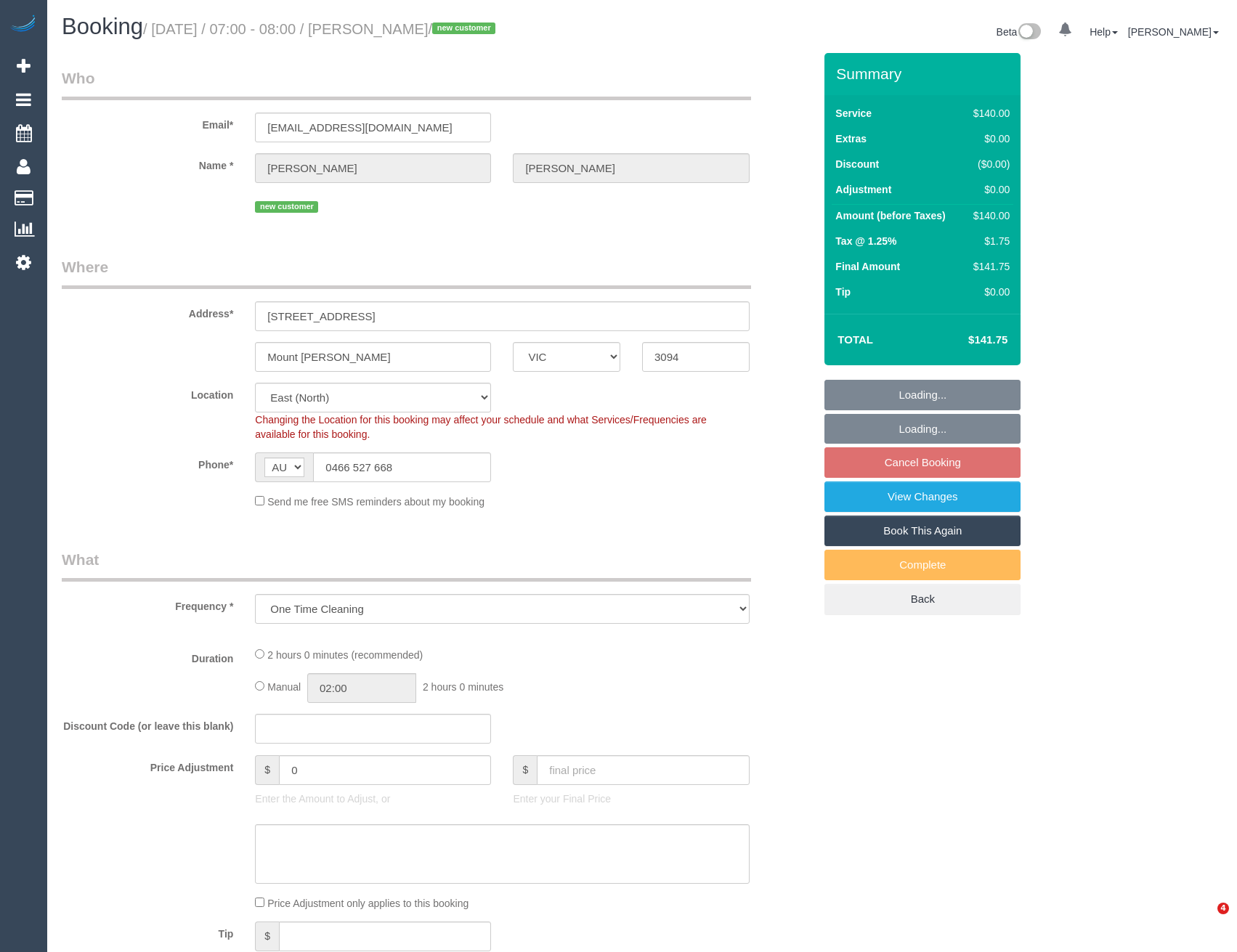
select select "VIC"
select select "object:1094"
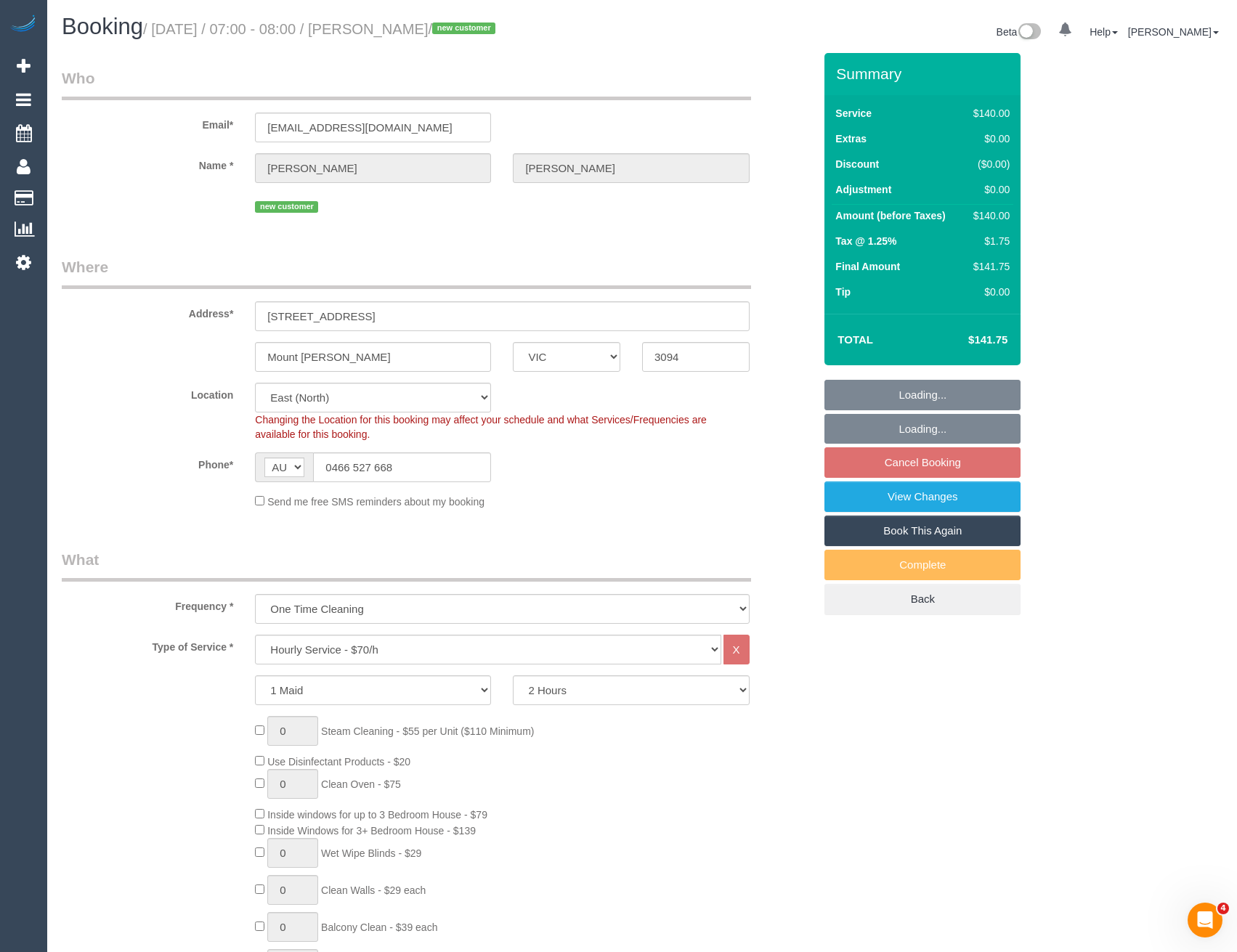
select select "string:stripe-pm_1S7lPy2GScqysDRVDHimehTN"
select select "spot1"
select select "number:28"
select select "number:14"
select select "number:19"
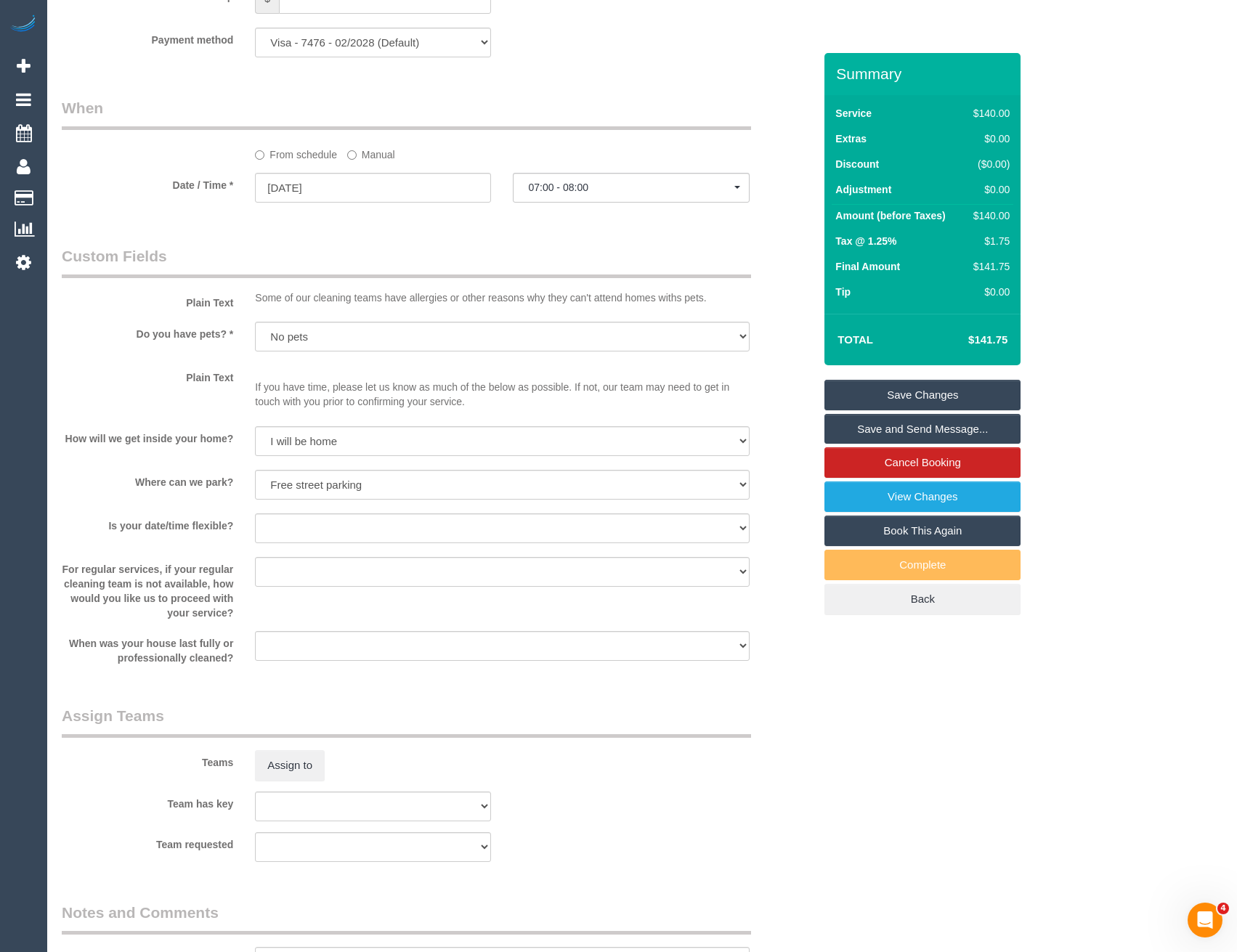
scroll to position [1679, 0]
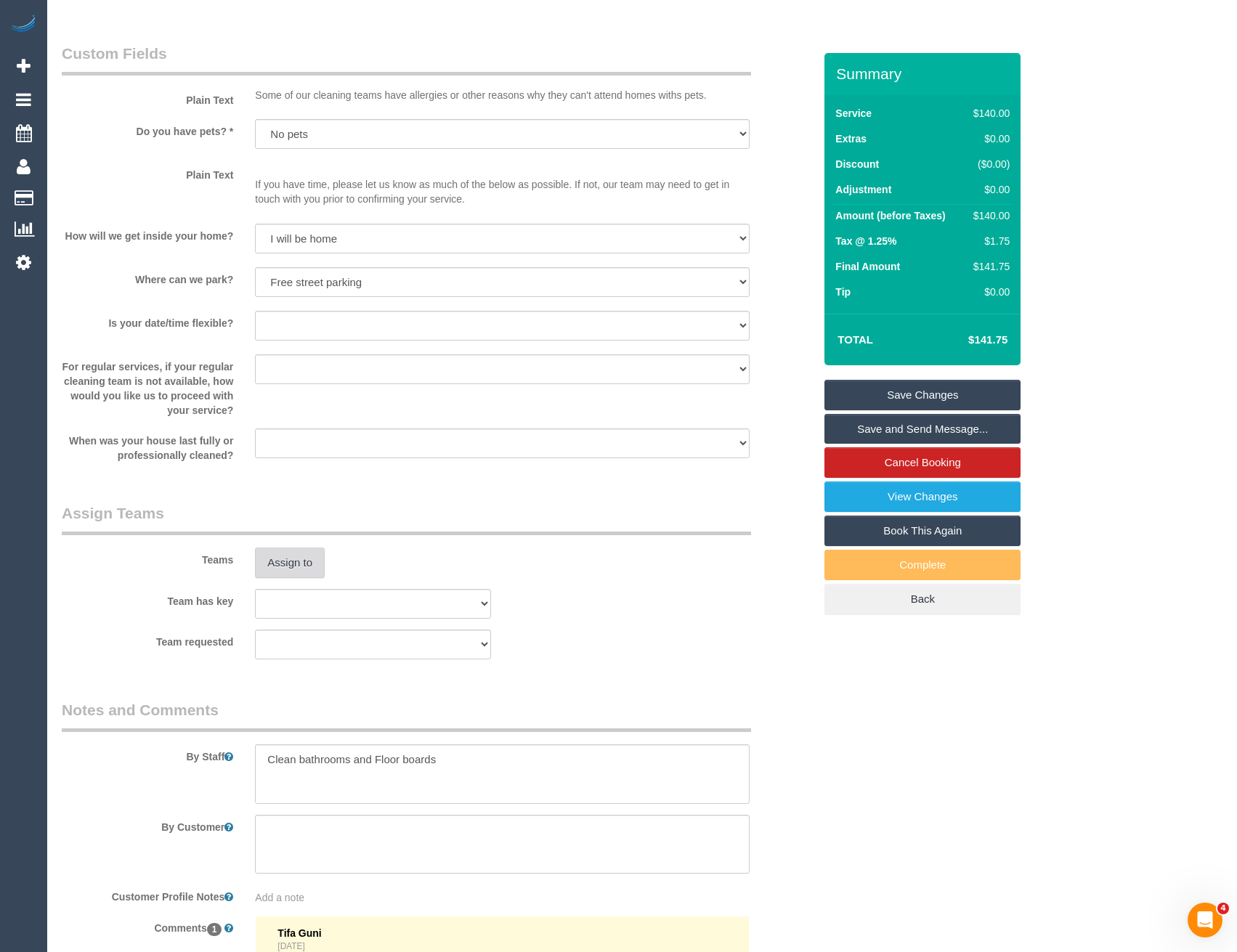
click at [289, 550] on button "Assign to" at bounding box center [289, 562] width 70 height 30
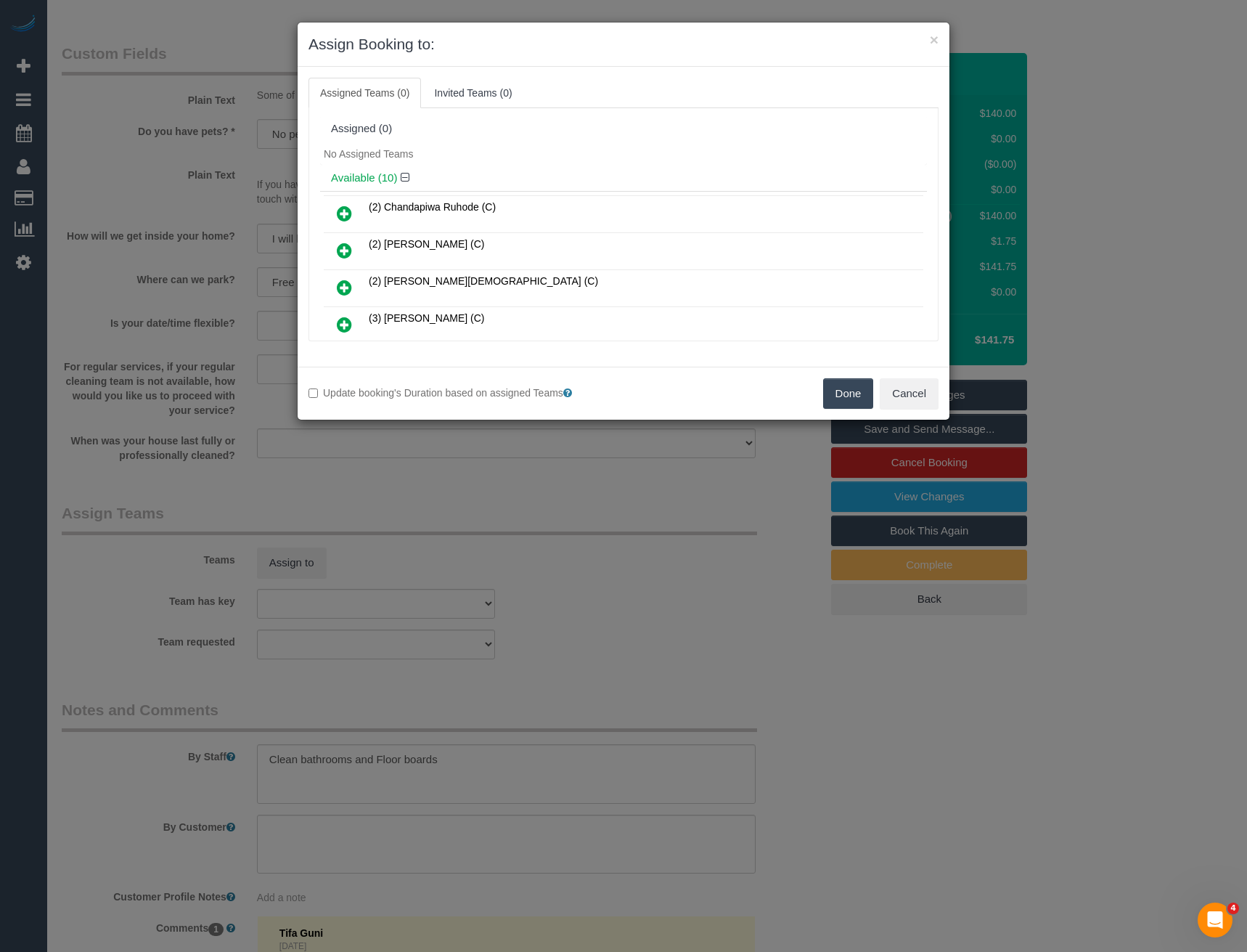
click at [345, 216] on icon at bounding box center [345, 213] width 15 height 17
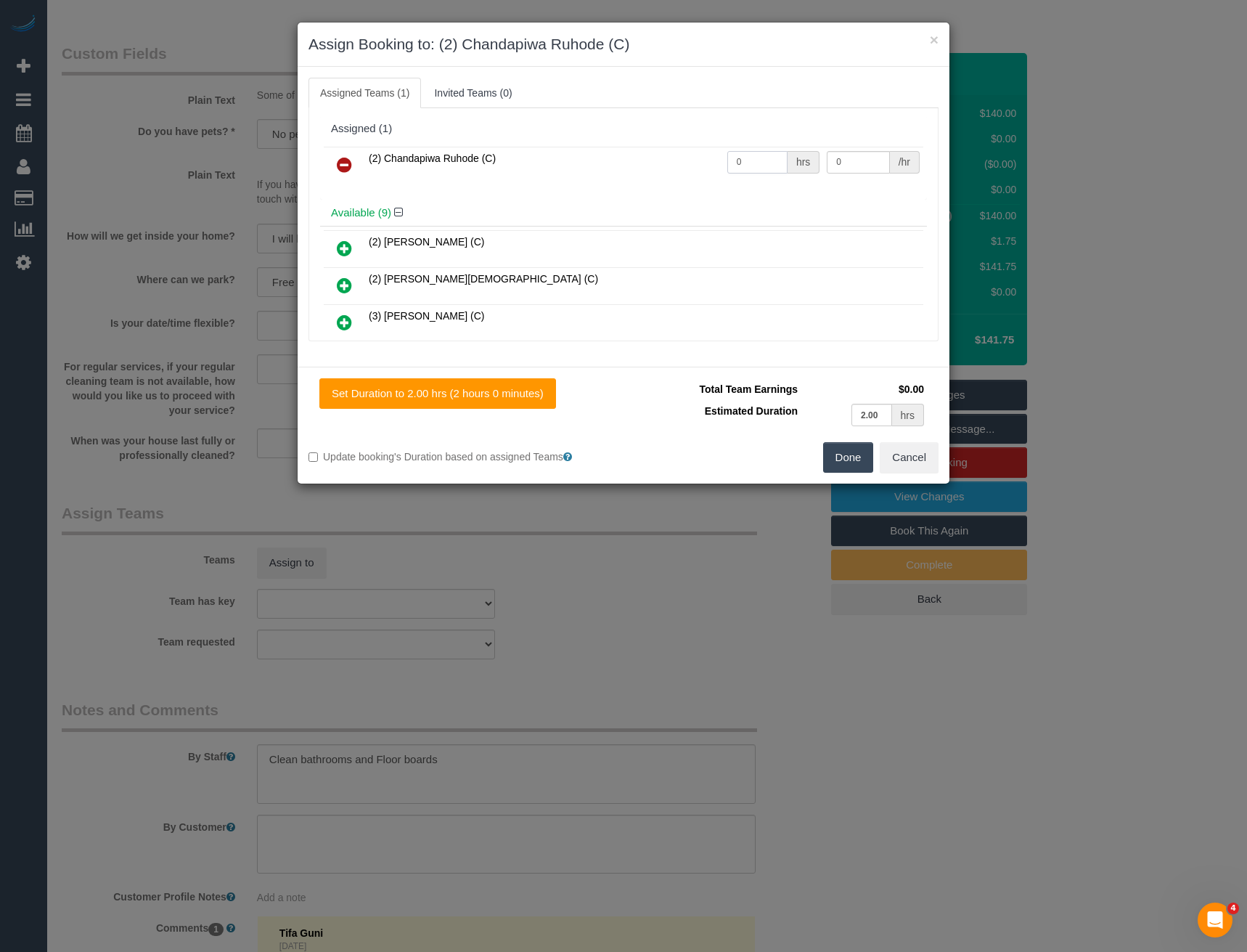
drag, startPoint x: 748, startPoint y: 165, endPoint x: 659, endPoint y: 173, distance: 89.4
click at [668, 168] on tr "(2) Chandapiwa Ruhode (C) 0 hrs 0 /hr" at bounding box center [624, 165] width 600 height 37
type input "2"
type input "37.5"
click at [841, 462] on button "Done" at bounding box center [849, 457] width 51 height 30
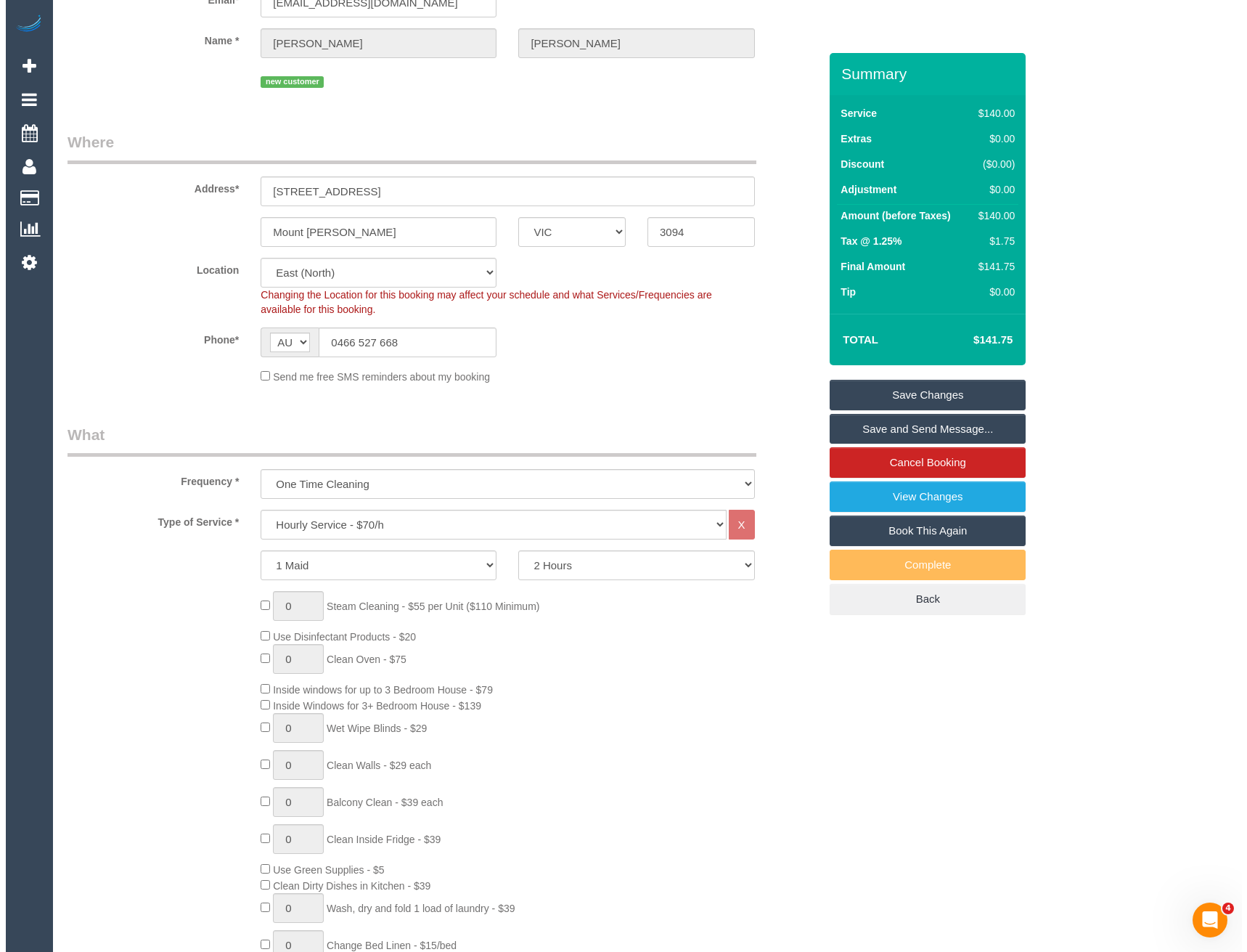
scroll to position [0, 0]
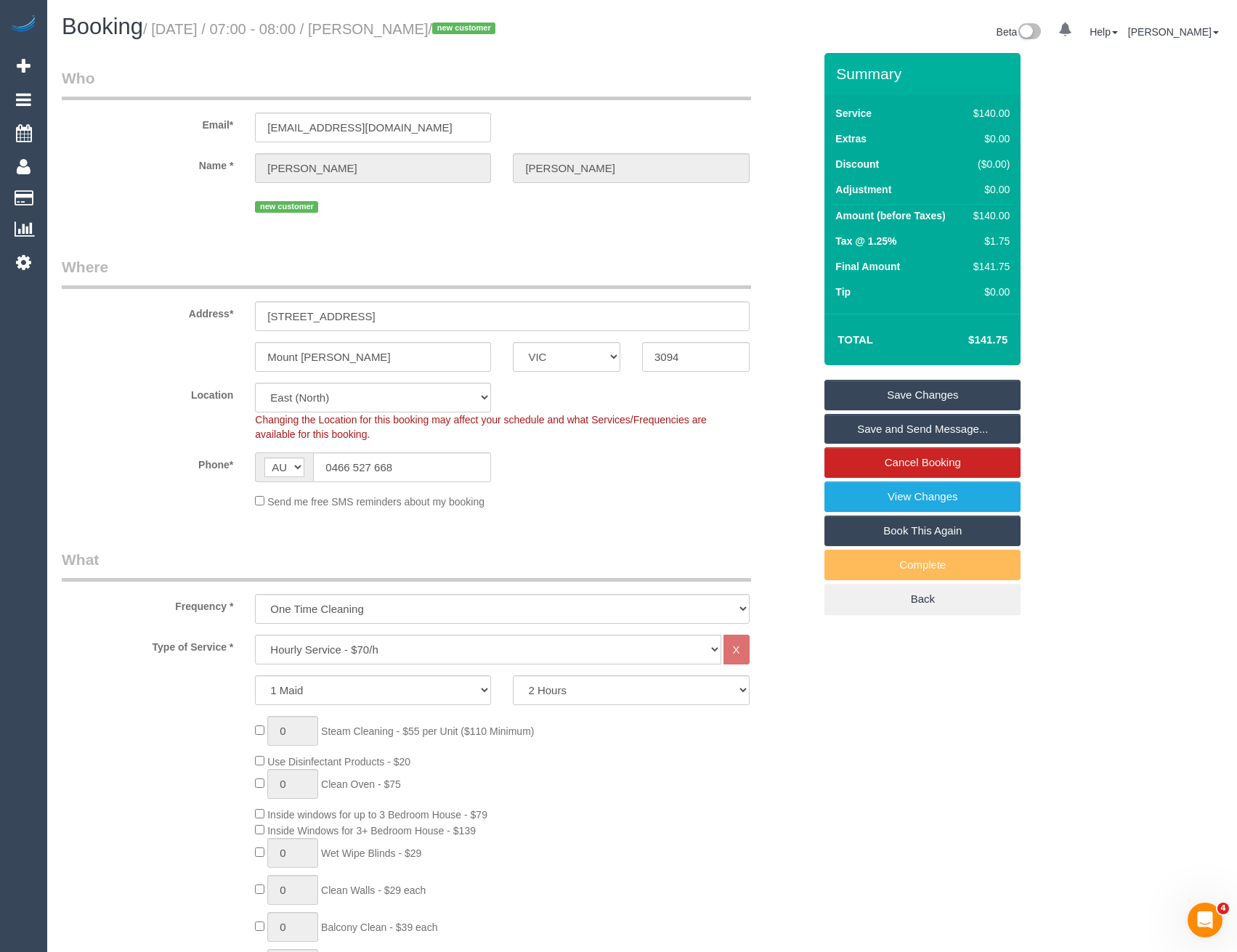
click at [863, 422] on link "Save and Send Message..." at bounding box center [923, 429] width 196 height 30
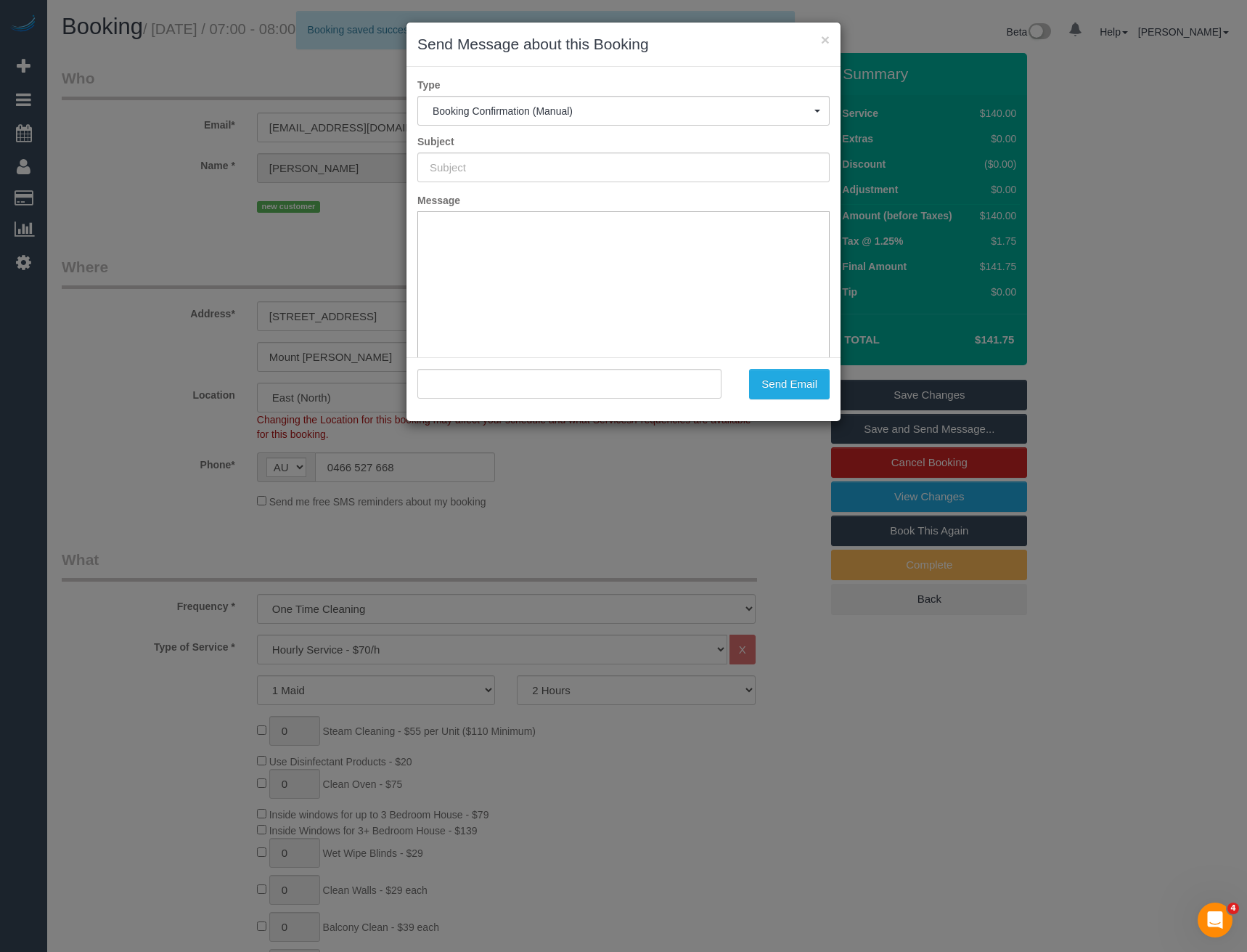
type input "Booking Confirmed"
type input ""Ashley Williams" <ashelyllwilliams@hotamil.com>"
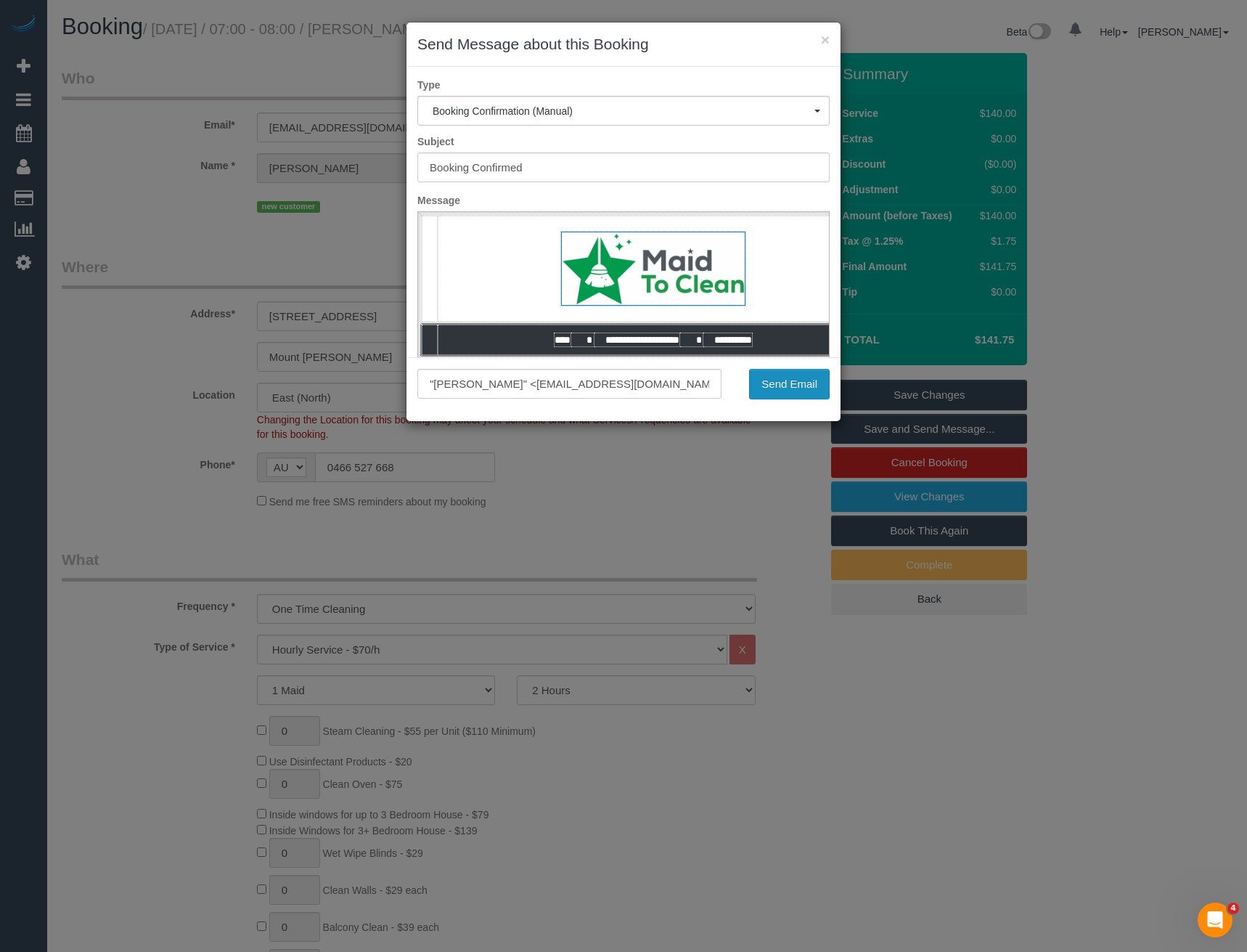
click at [781, 389] on button "Send Email" at bounding box center [790, 383] width 81 height 30
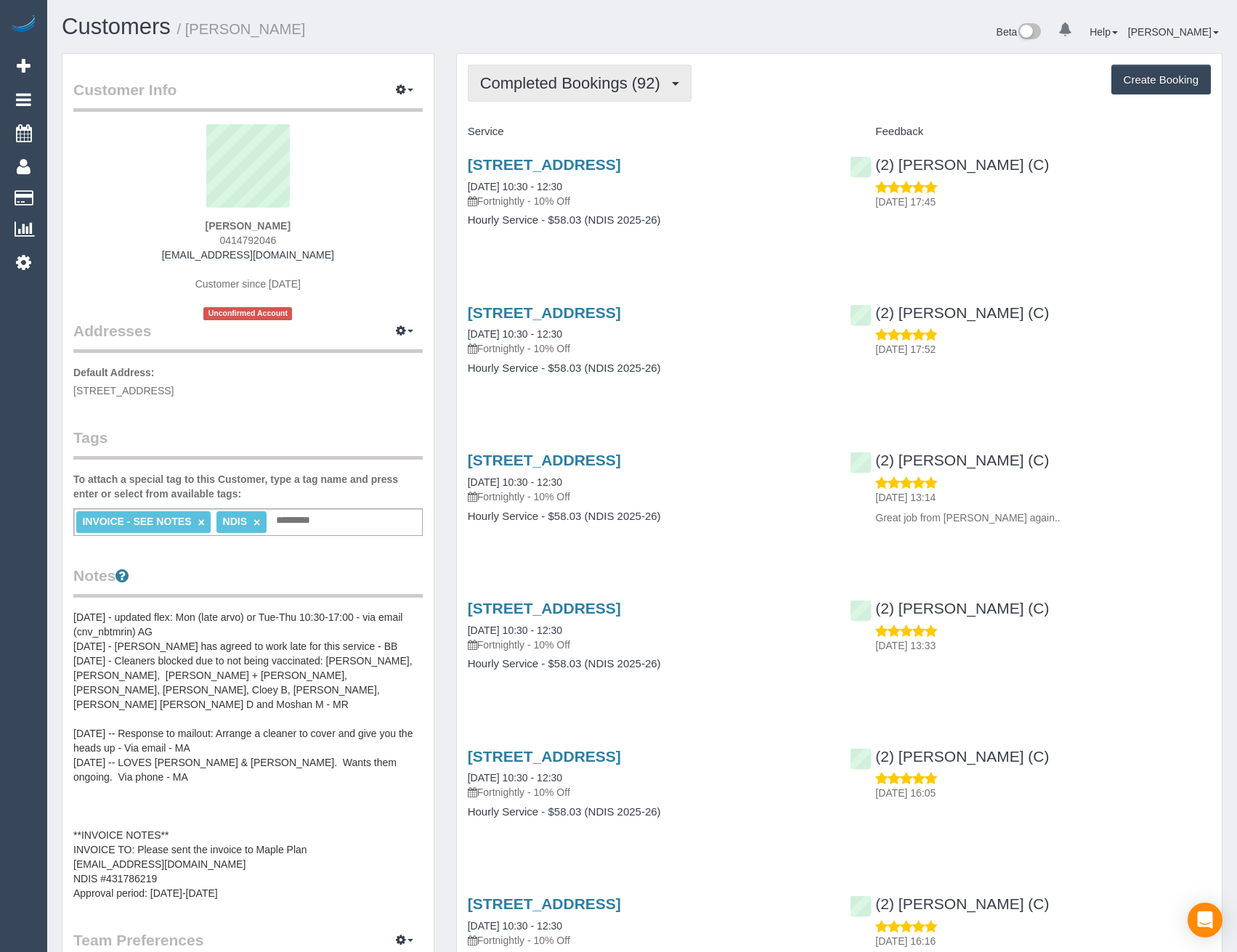
click at [631, 79] on span "Completed Bookings (92)" at bounding box center [573, 83] width 187 height 18
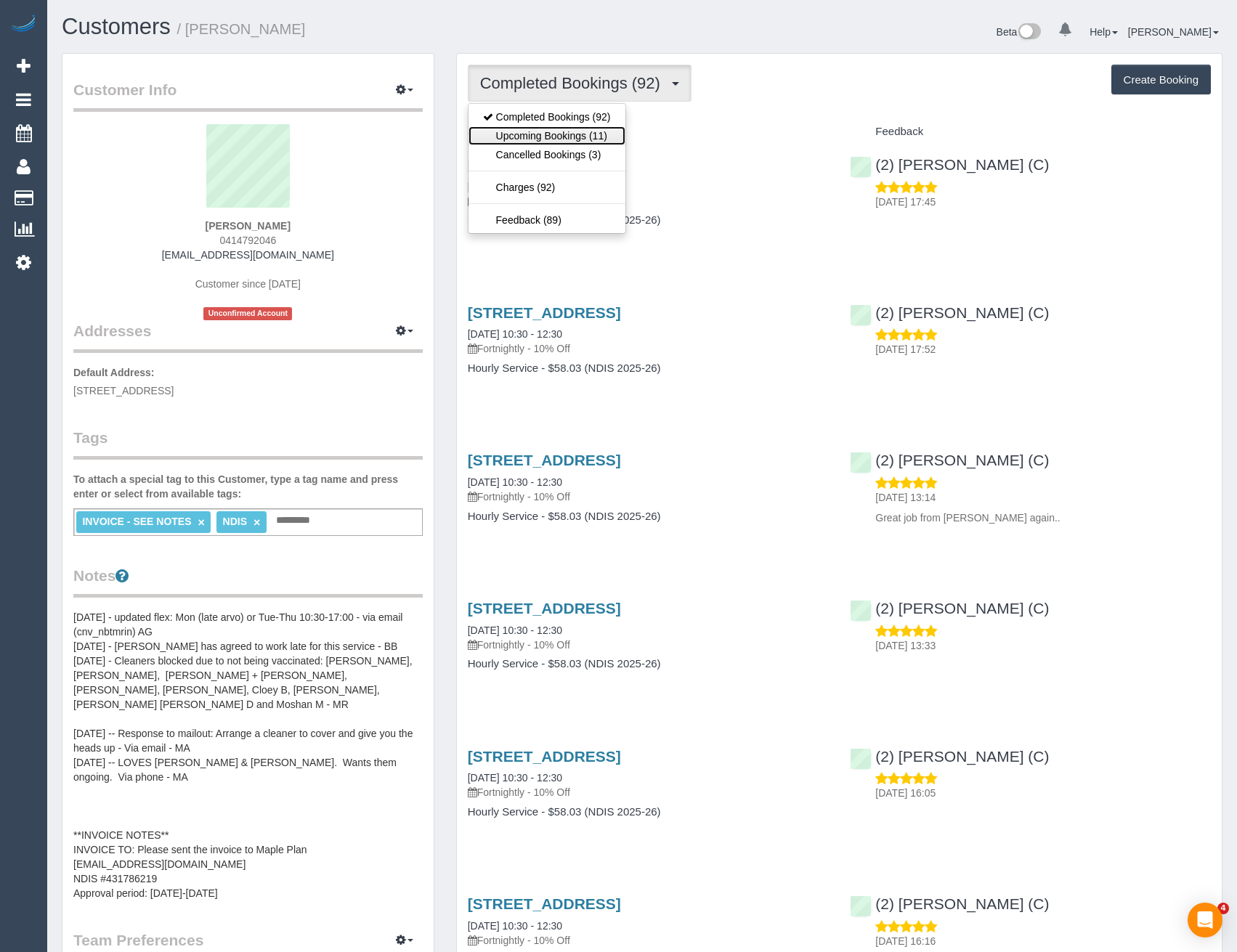
click at [606, 137] on link "Upcoming Bookings (11)" at bounding box center [547, 135] width 157 height 19
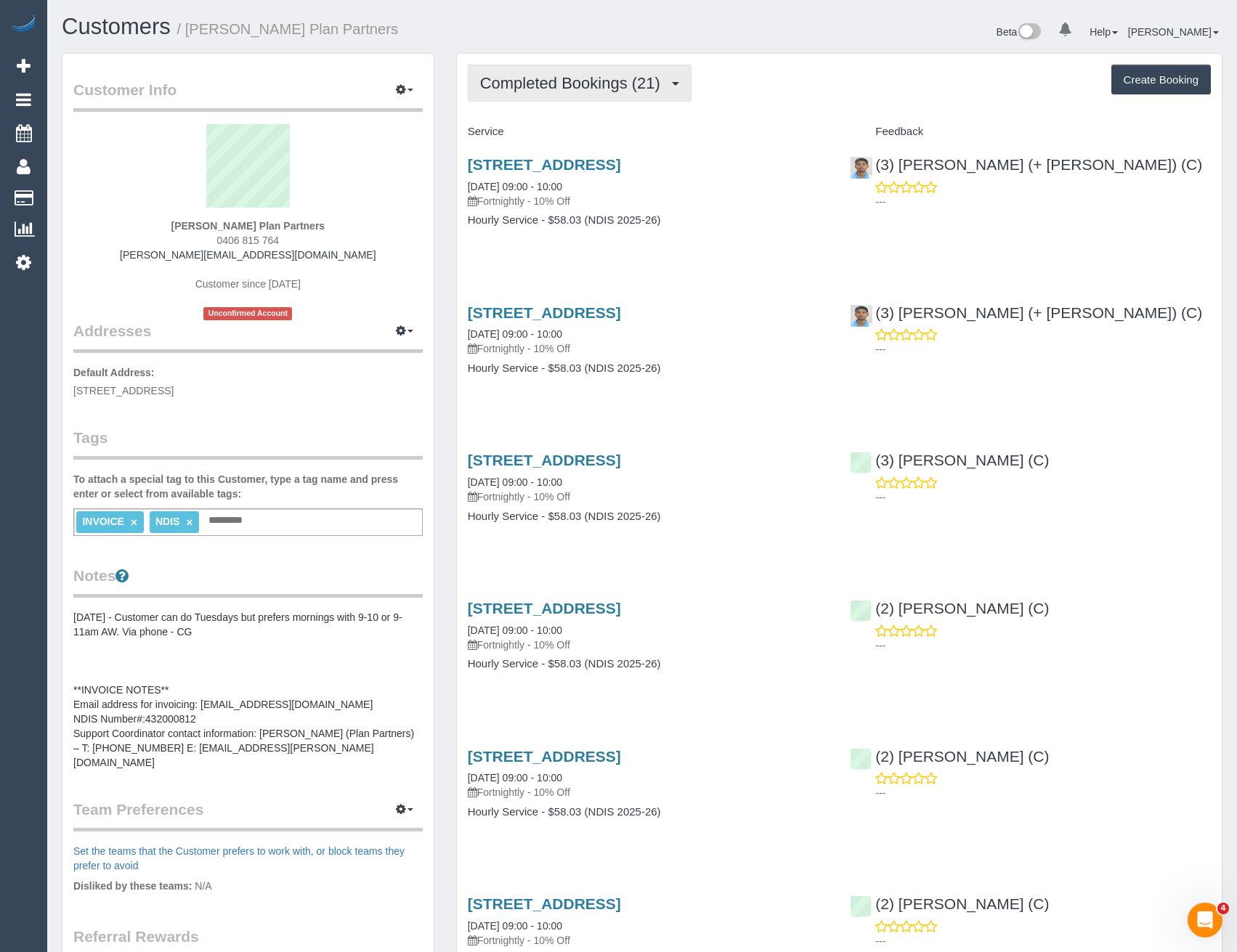
click at [589, 79] on span "Completed Bookings (21)" at bounding box center [573, 83] width 187 height 18
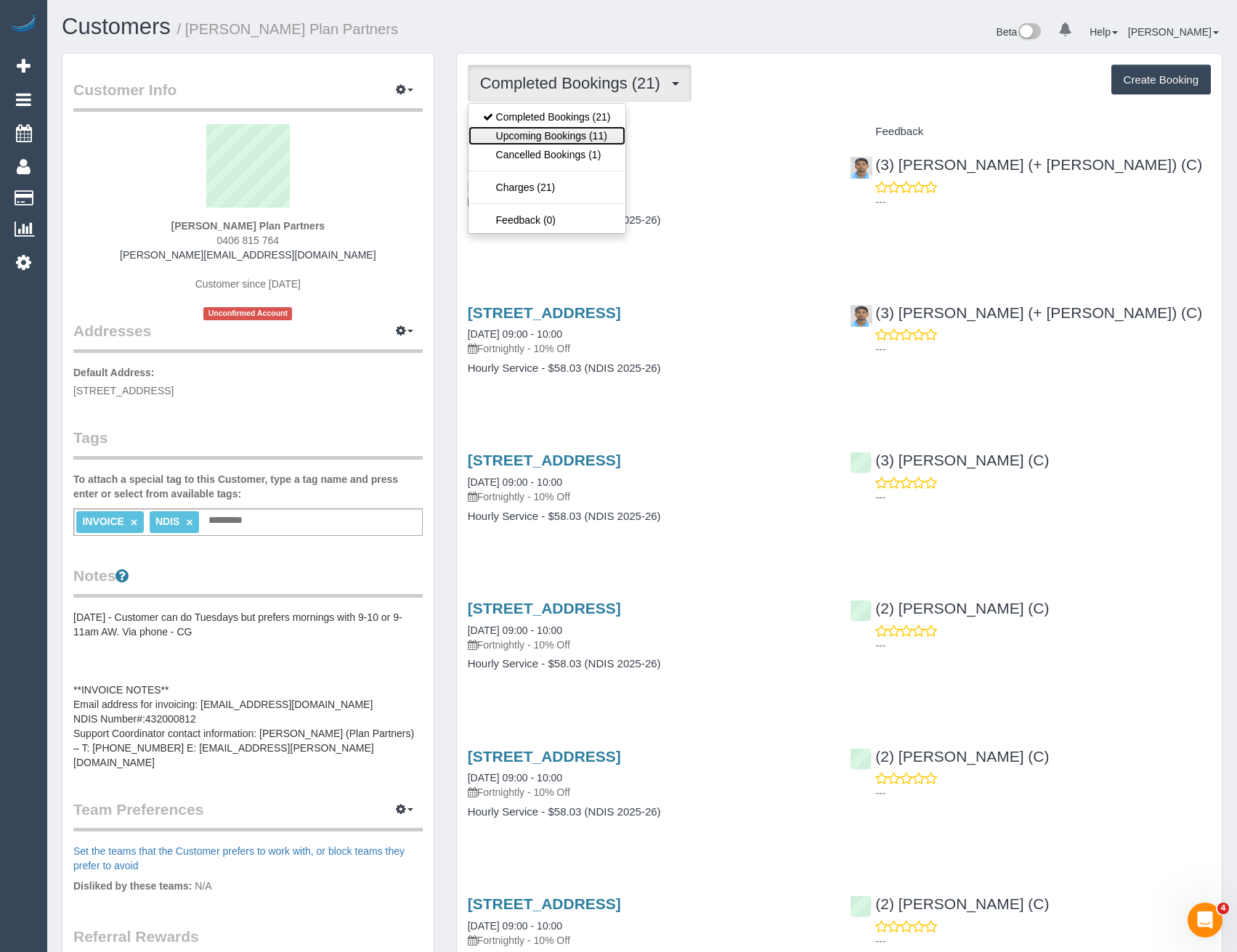
click at [589, 137] on link "Upcoming Bookings (11)" at bounding box center [547, 135] width 157 height 19
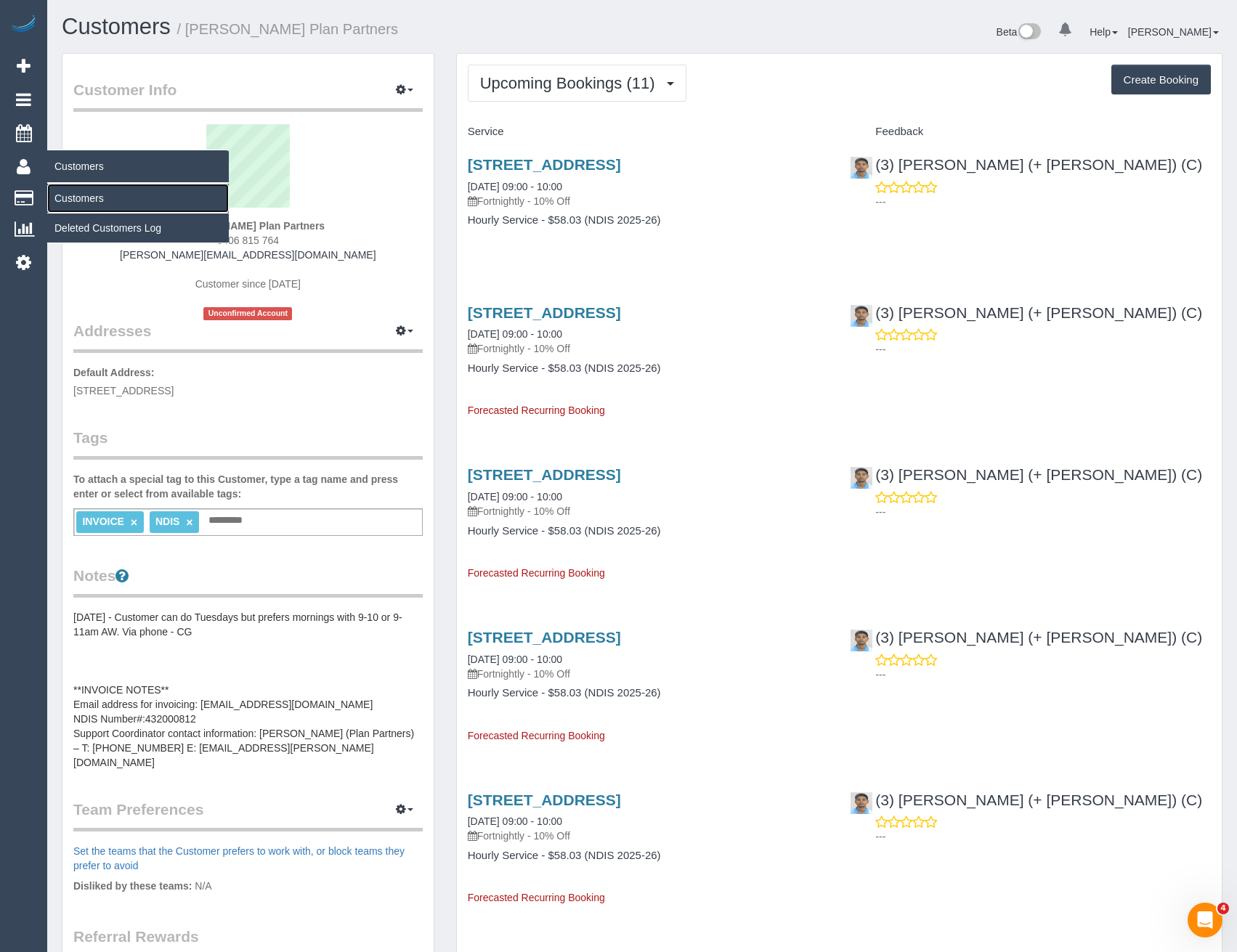
click at [74, 198] on link "Customers" at bounding box center [138, 198] width 181 height 29
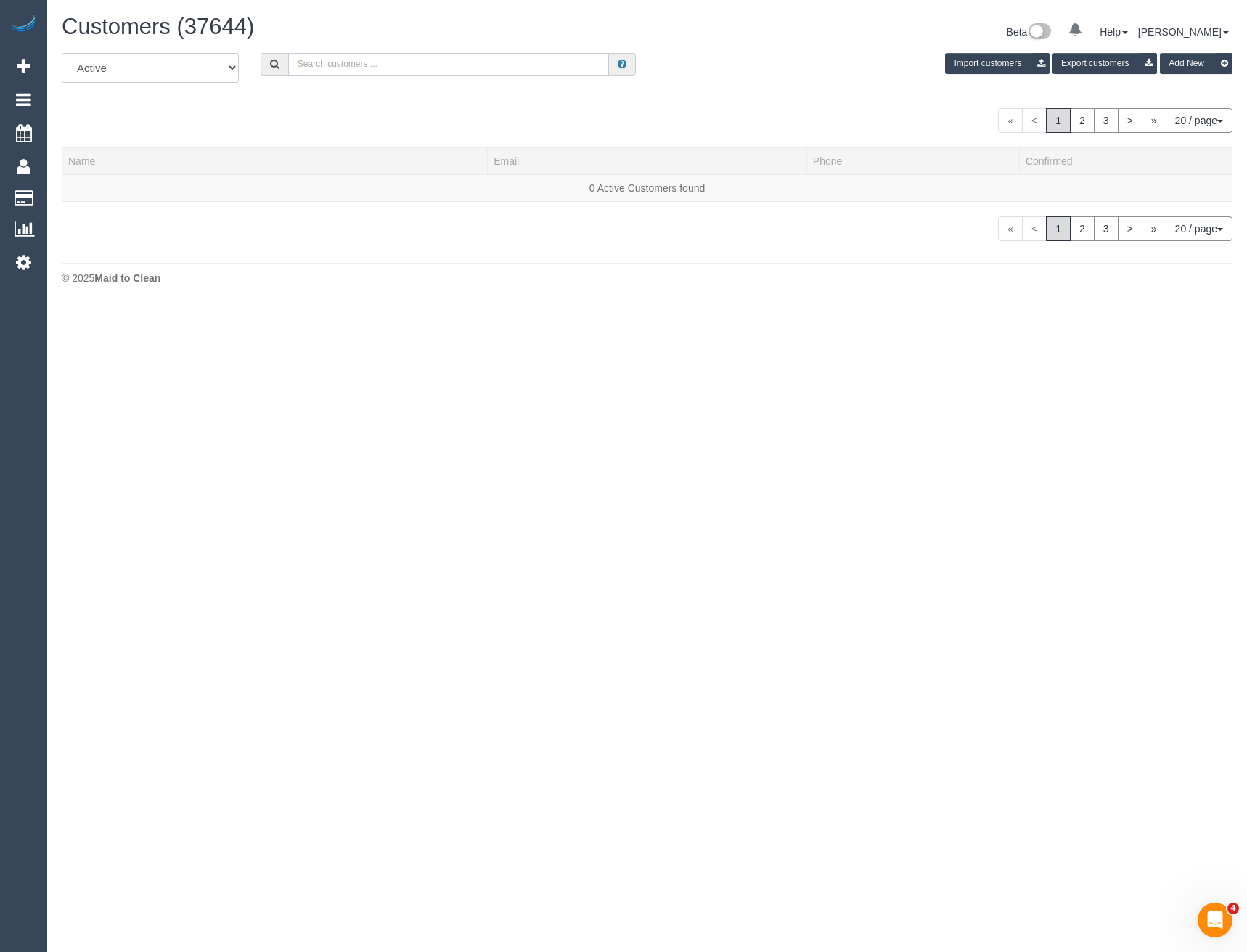
click at [330, 67] on input "text" at bounding box center [449, 63] width 321 height 22
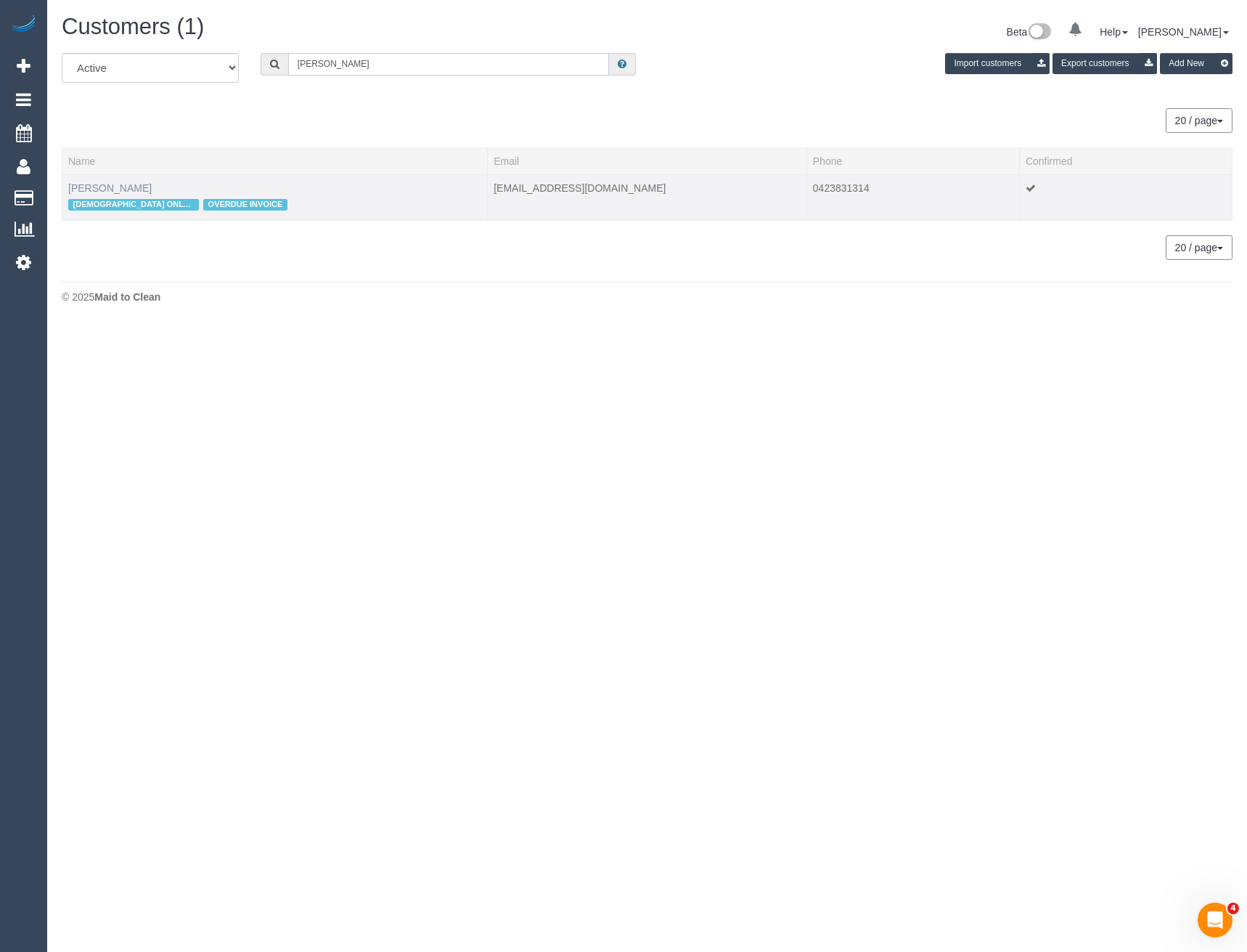
type input "[PERSON_NAME]"
click at [108, 190] on link "[PERSON_NAME]" at bounding box center [110, 188] width 83 height 12
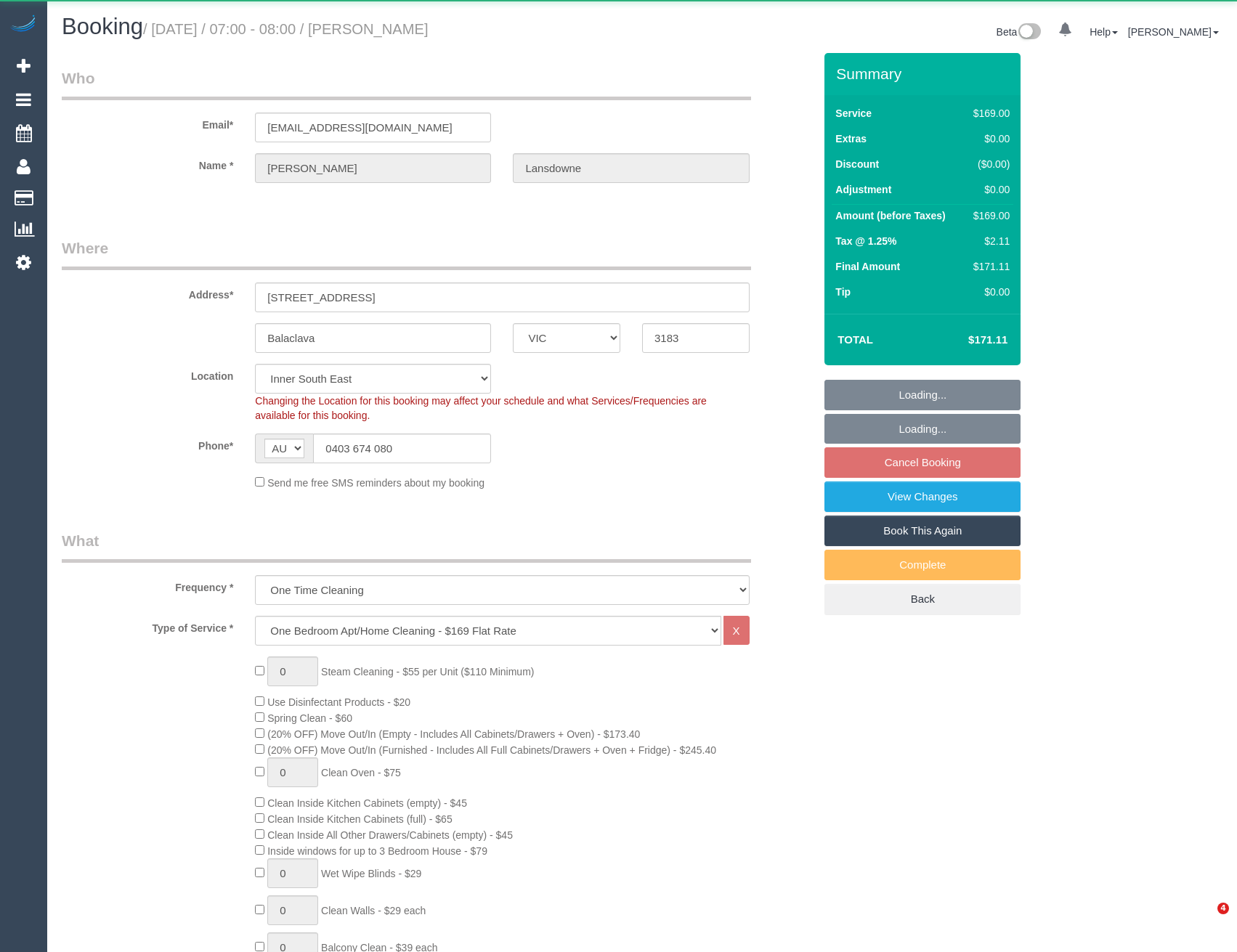
select select "VIC"
select select "string:stripe-pm_1Qztwu2GScqysDRVUhfKvK9h"
select select "number:29"
select select "number:14"
select select "number:19"
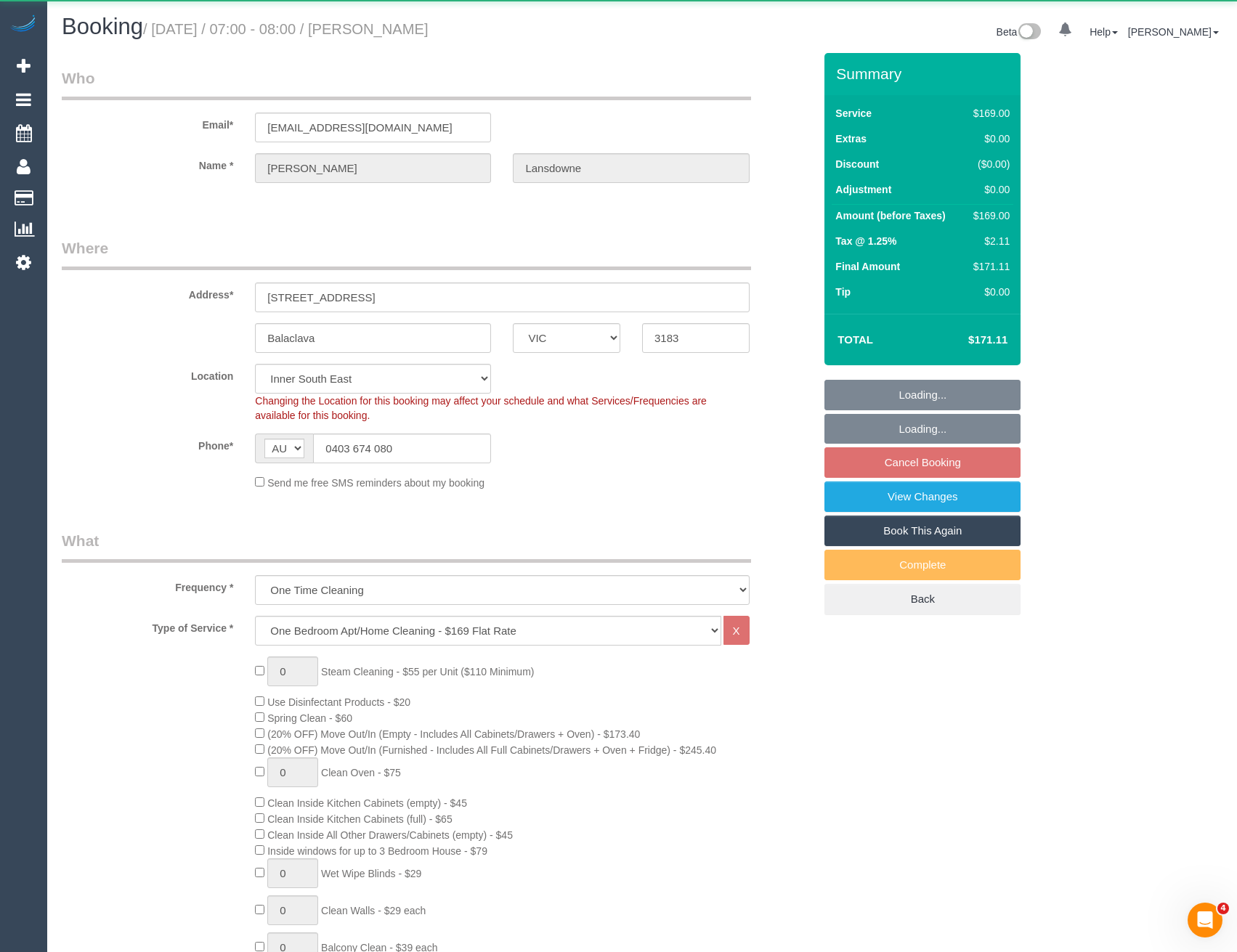
select select "number:36"
select select "number:34"
select select "number:13"
select select "object:1342"
select select "spot1"
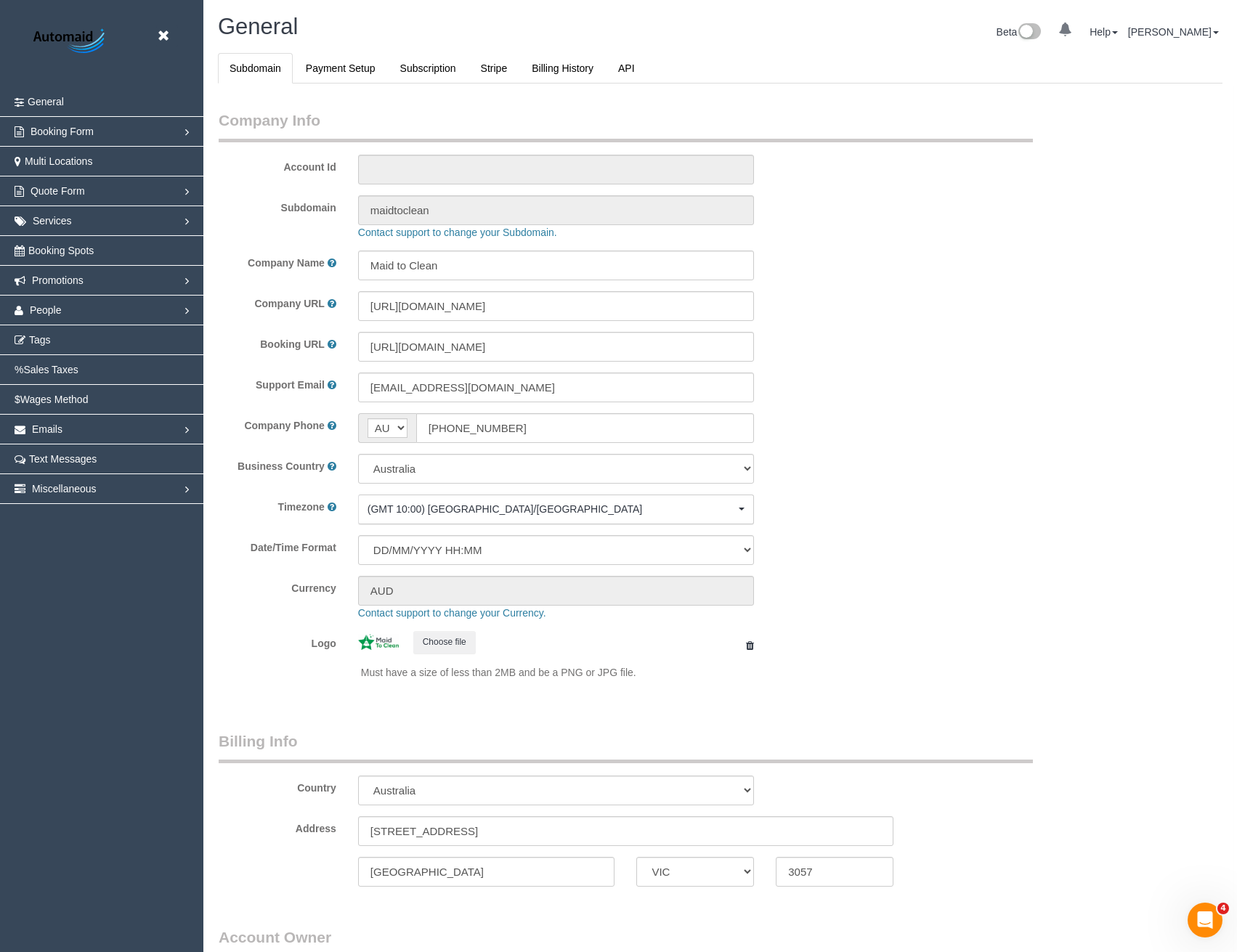
scroll to position [3319, 1237]
select select "1"
click at [55, 256] on link "Booking Spots" at bounding box center [101, 250] width 204 height 29
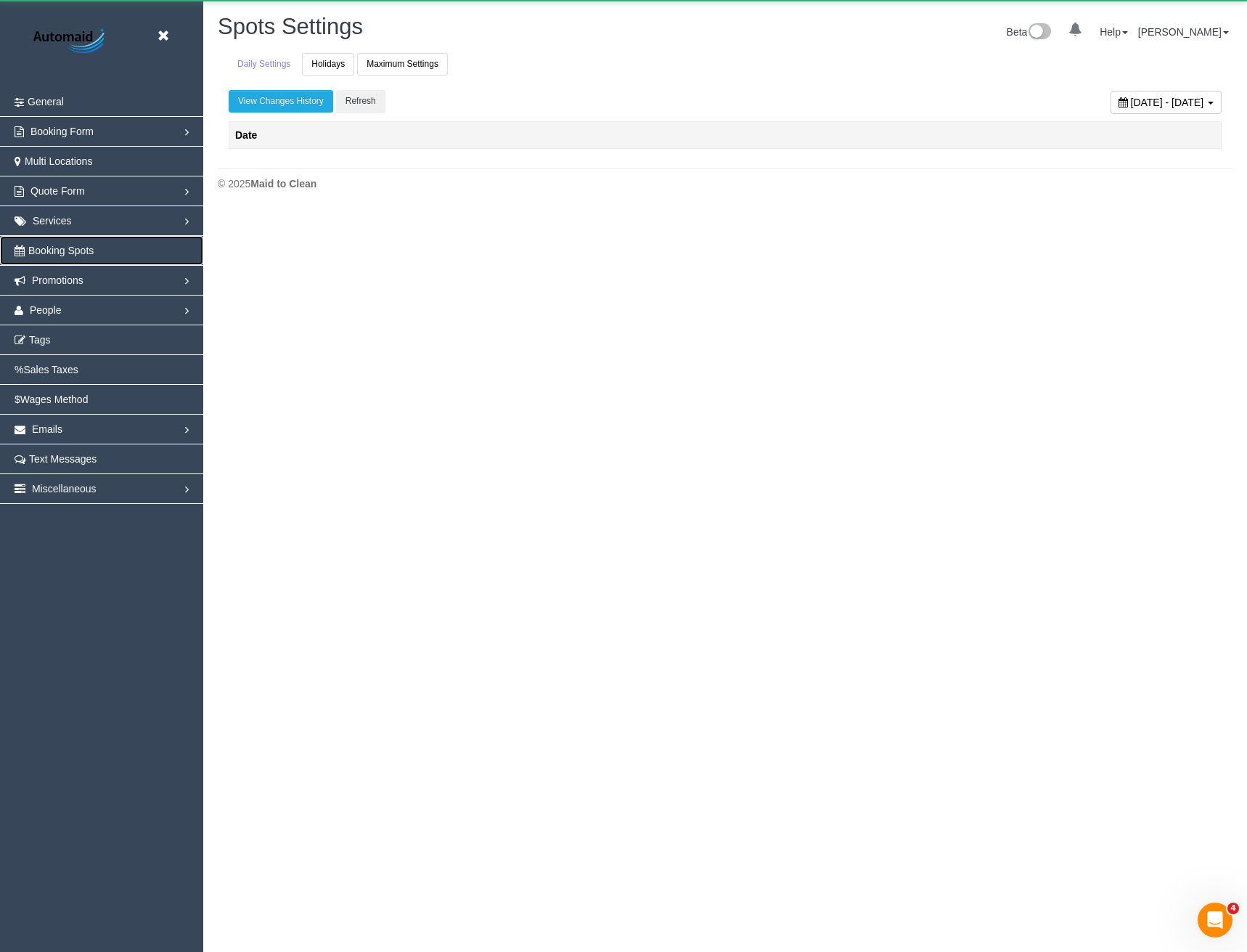
scroll to position [229, 1247]
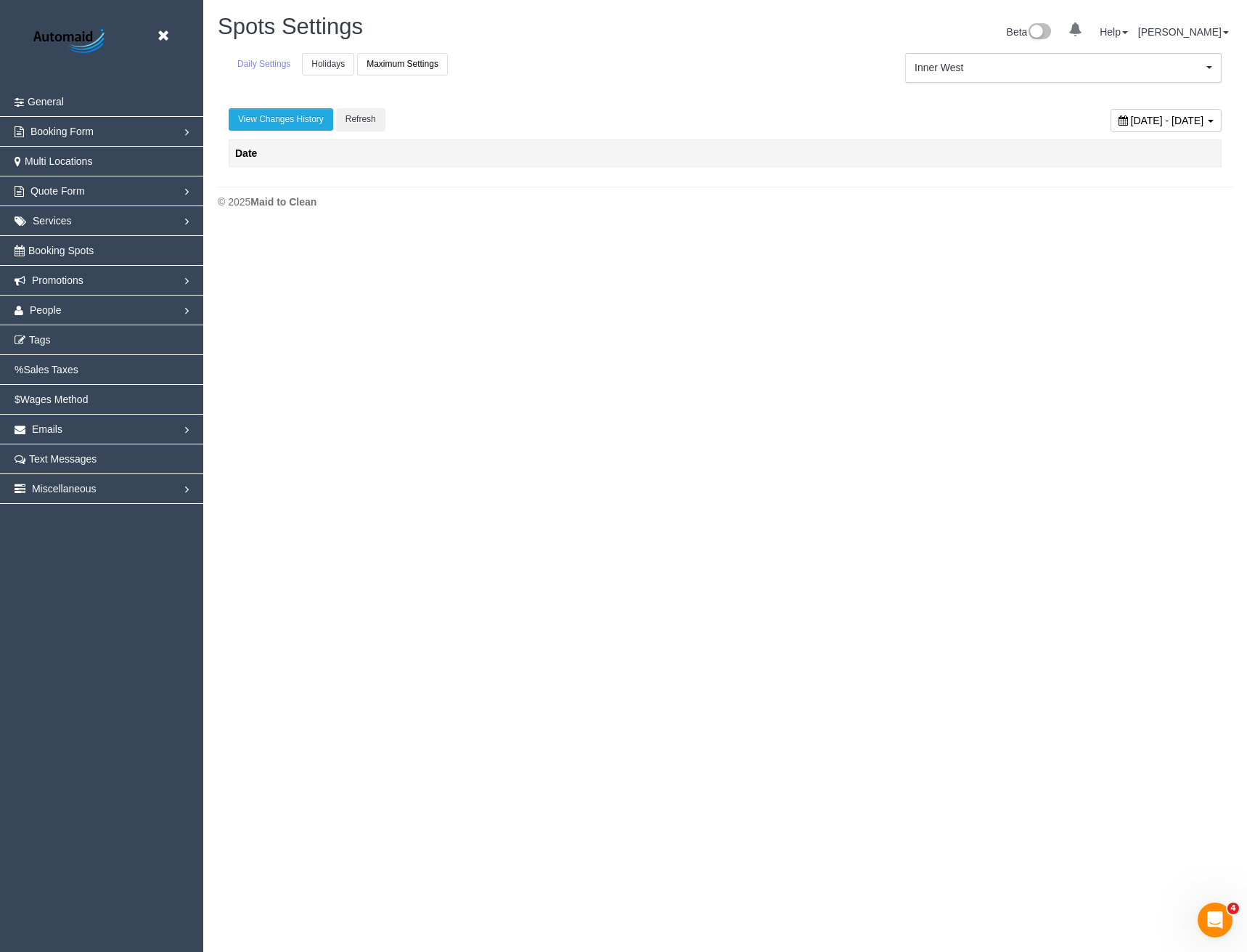
click at [333, 64] on link "Holidays" at bounding box center [327, 63] width 52 height 22
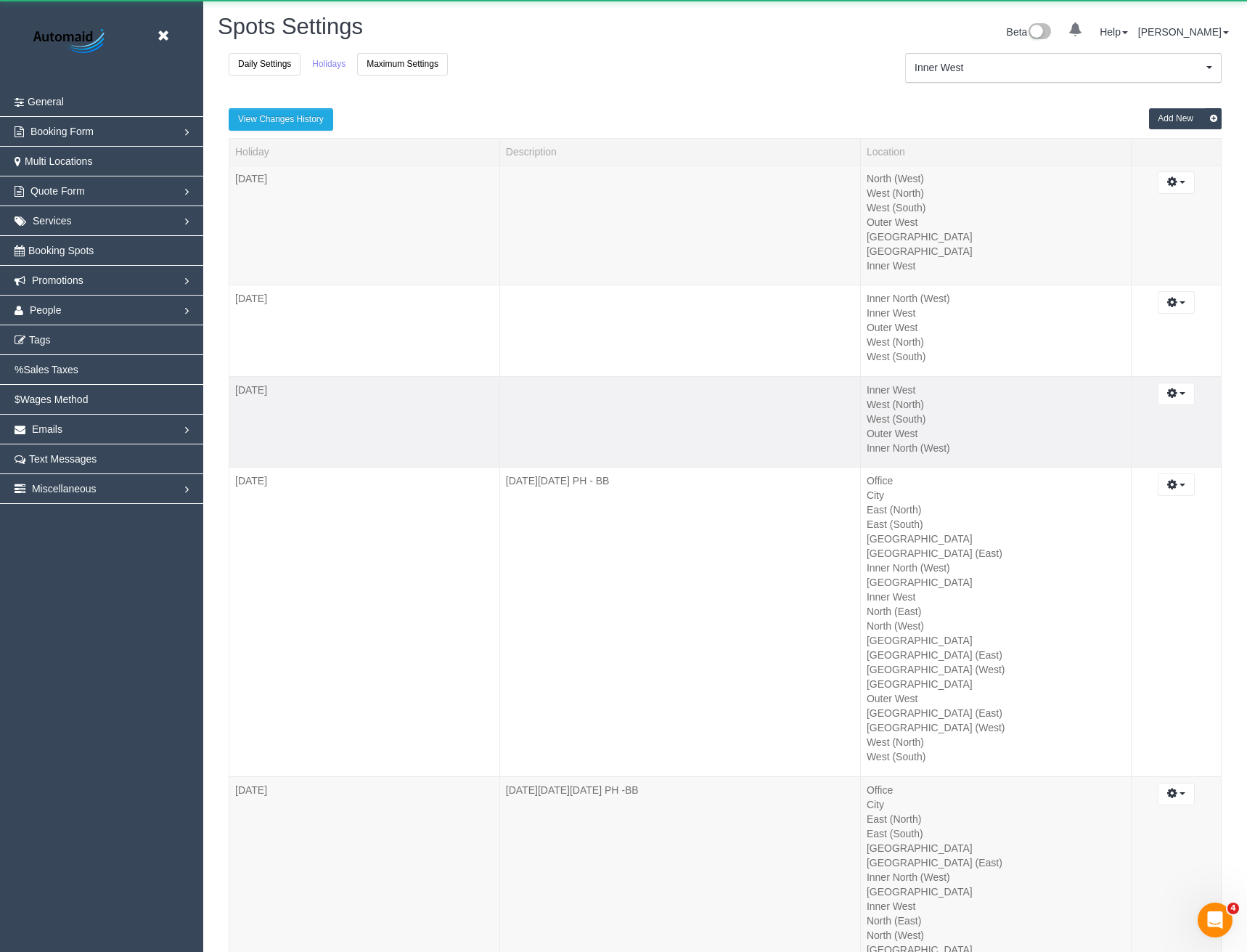
scroll to position [5114, 1236]
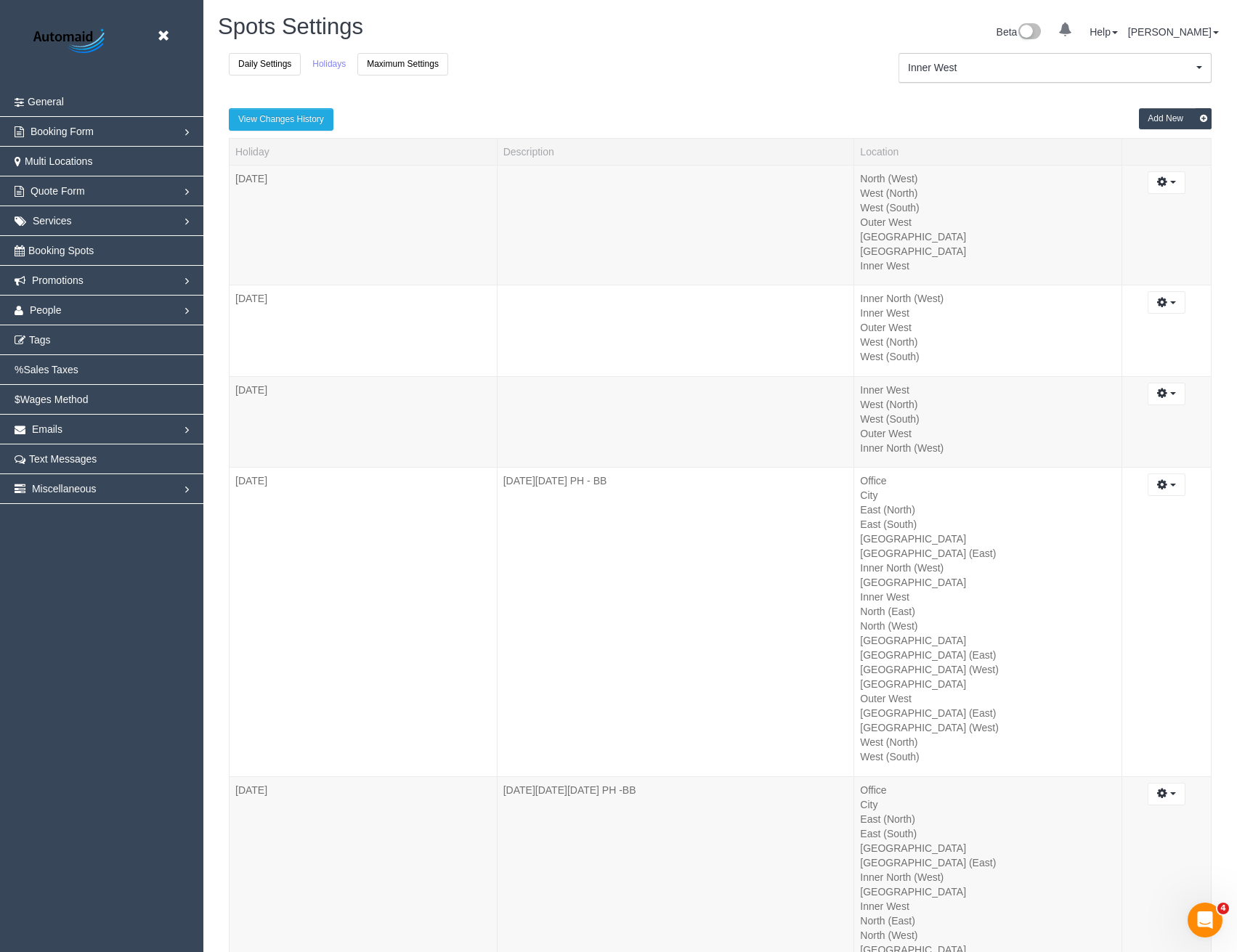
click at [1171, 119] on button "Add New" at bounding box center [1175, 119] width 73 height 21
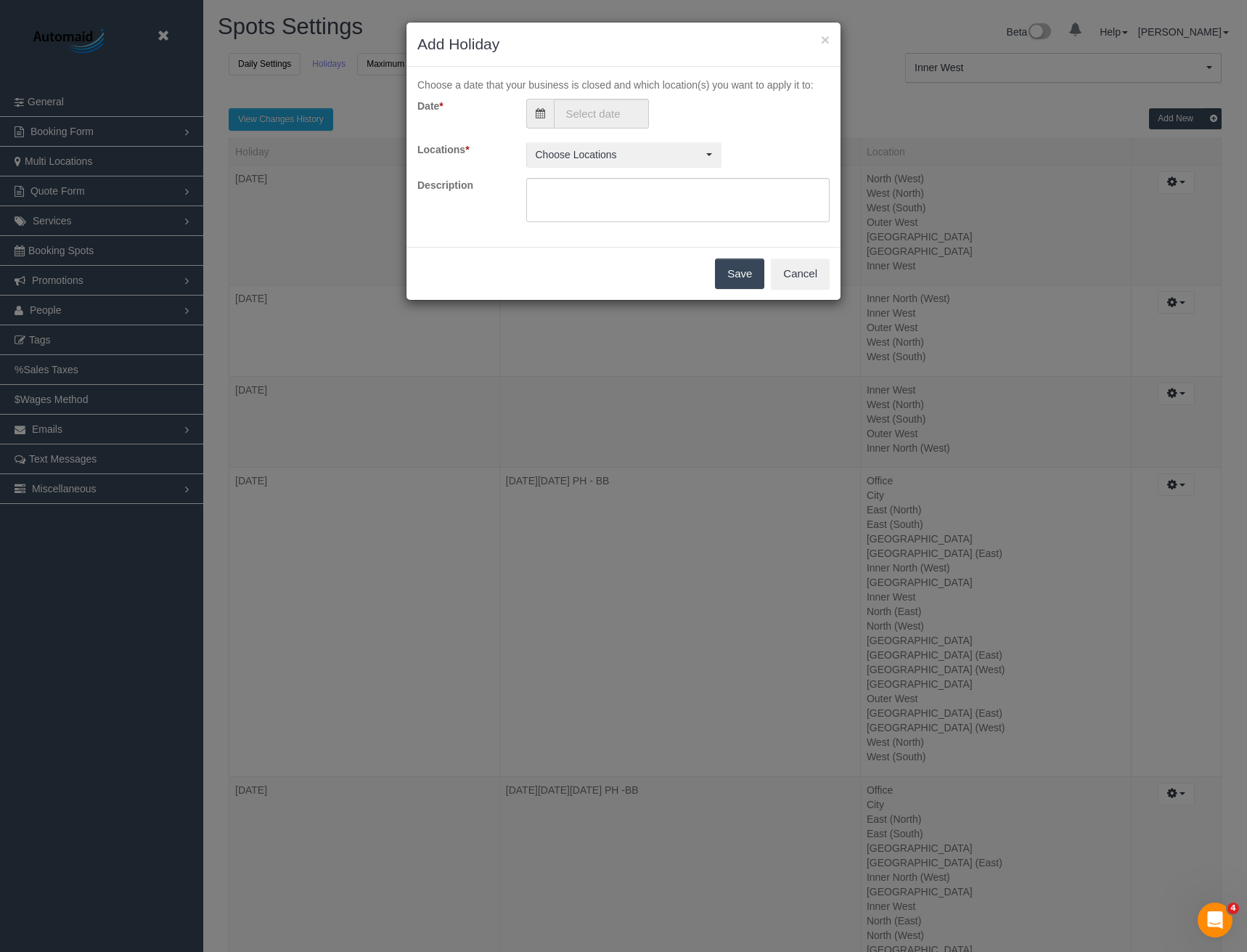
scroll to position [5114, 1247]
click at [588, 118] on input "text" at bounding box center [601, 114] width 95 height 30
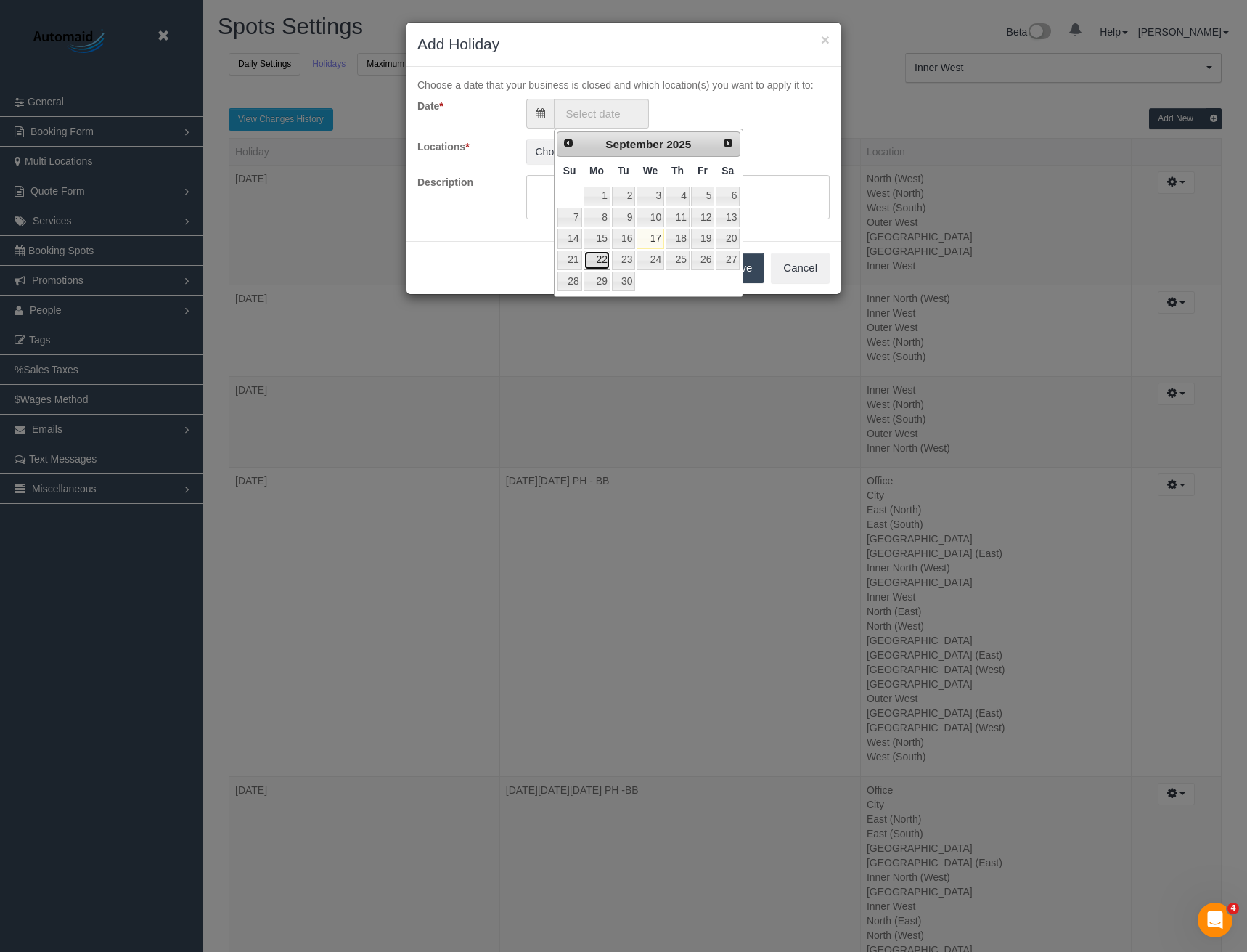
click at [602, 260] on link "22" at bounding box center [597, 260] width 27 height 20
type input "[DATE]"
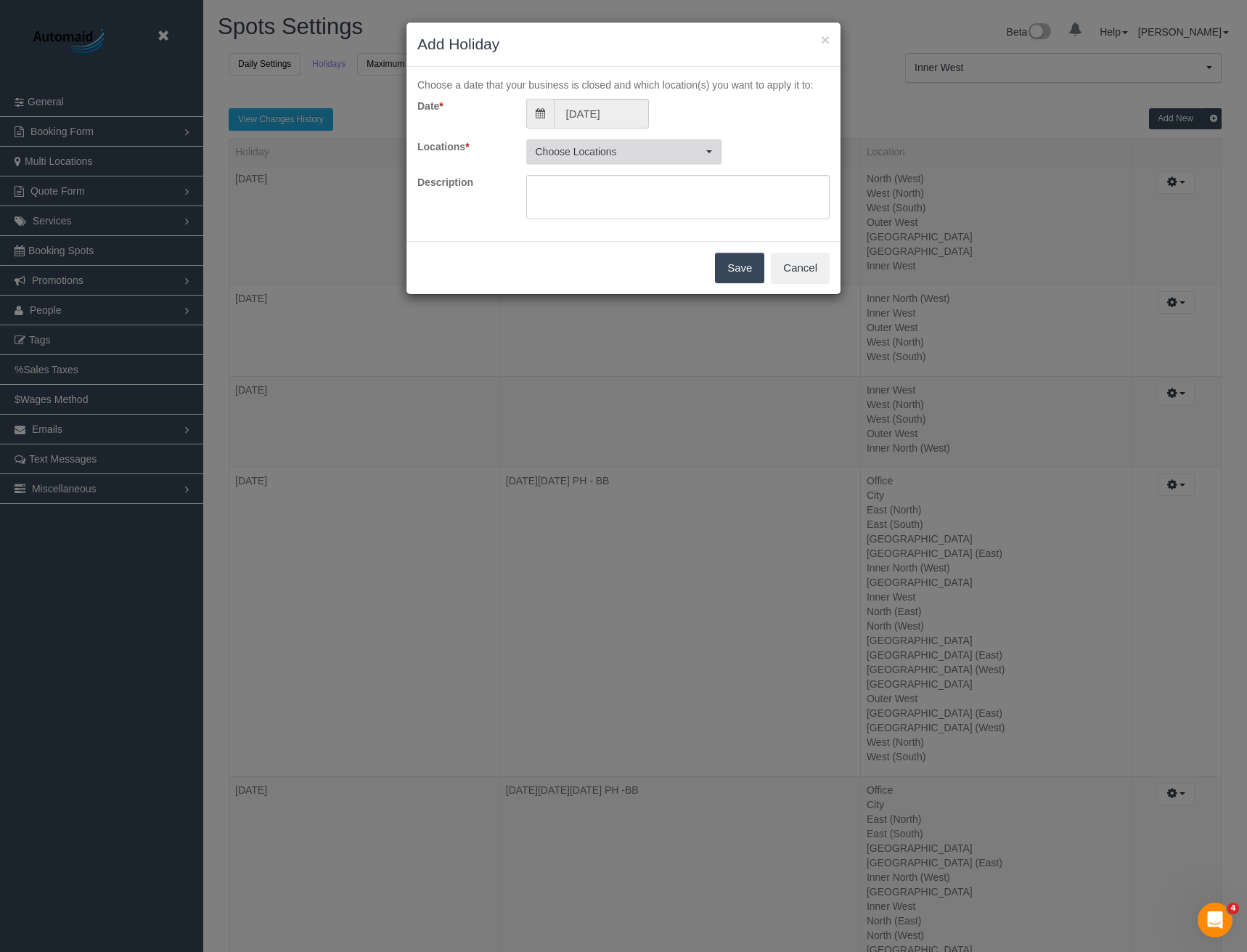
click at [656, 155] on span "Choose Locations" at bounding box center [619, 152] width 167 height 15
click at [600, 186] on button "All Active Locations" at bounding box center [579, 185] width 91 height 24
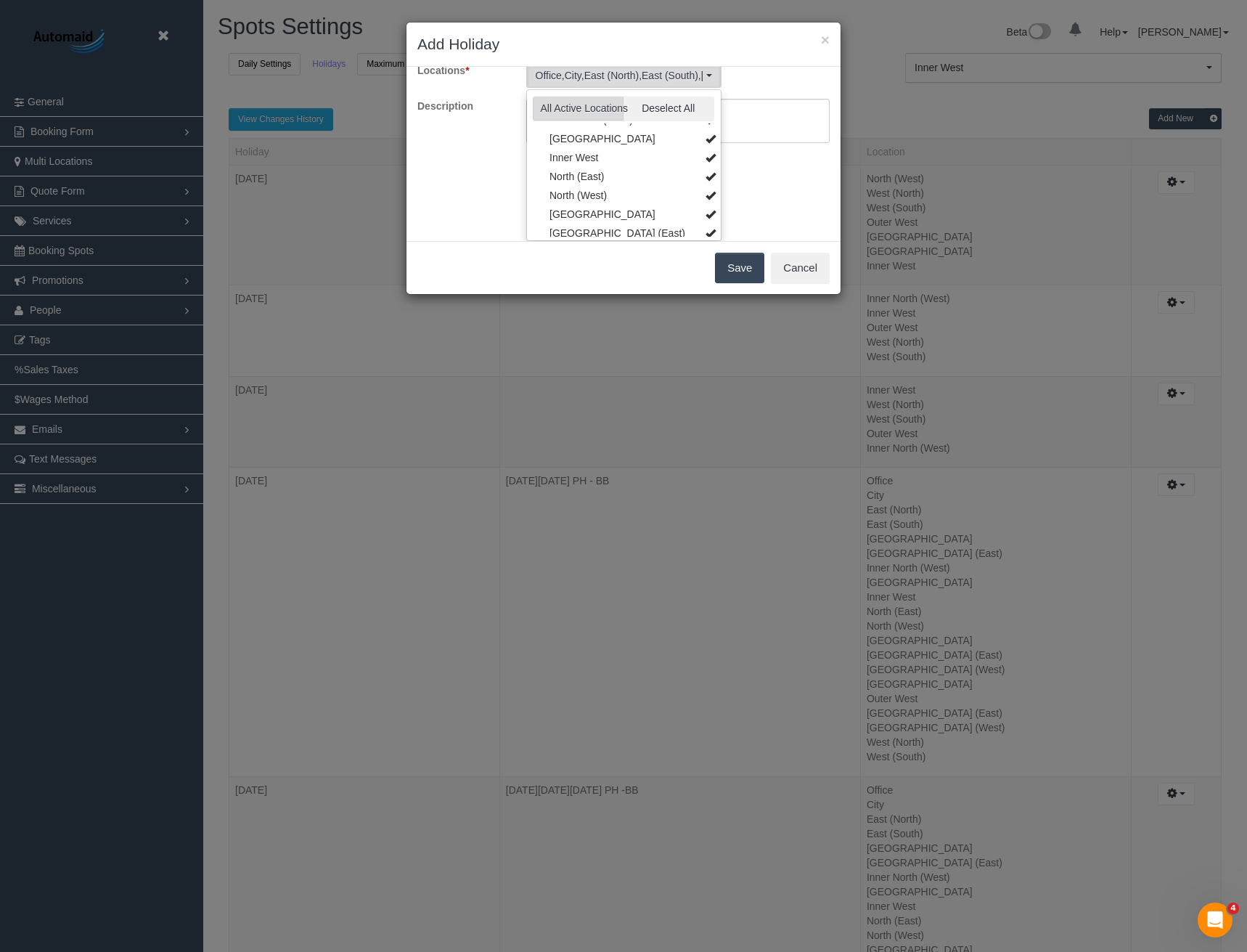
scroll to position [357, 0]
click at [615, 223] on link "ZG - South" at bounding box center [624, 227] width 194 height 19
click at [607, 204] on link "ZG - North" at bounding box center [624, 208] width 194 height 19
click at [600, 185] on link "ZG - East" at bounding box center [624, 189] width 194 height 19
click at [599, 169] on link "ZG - Central" at bounding box center [624, 171] width 194 height 19
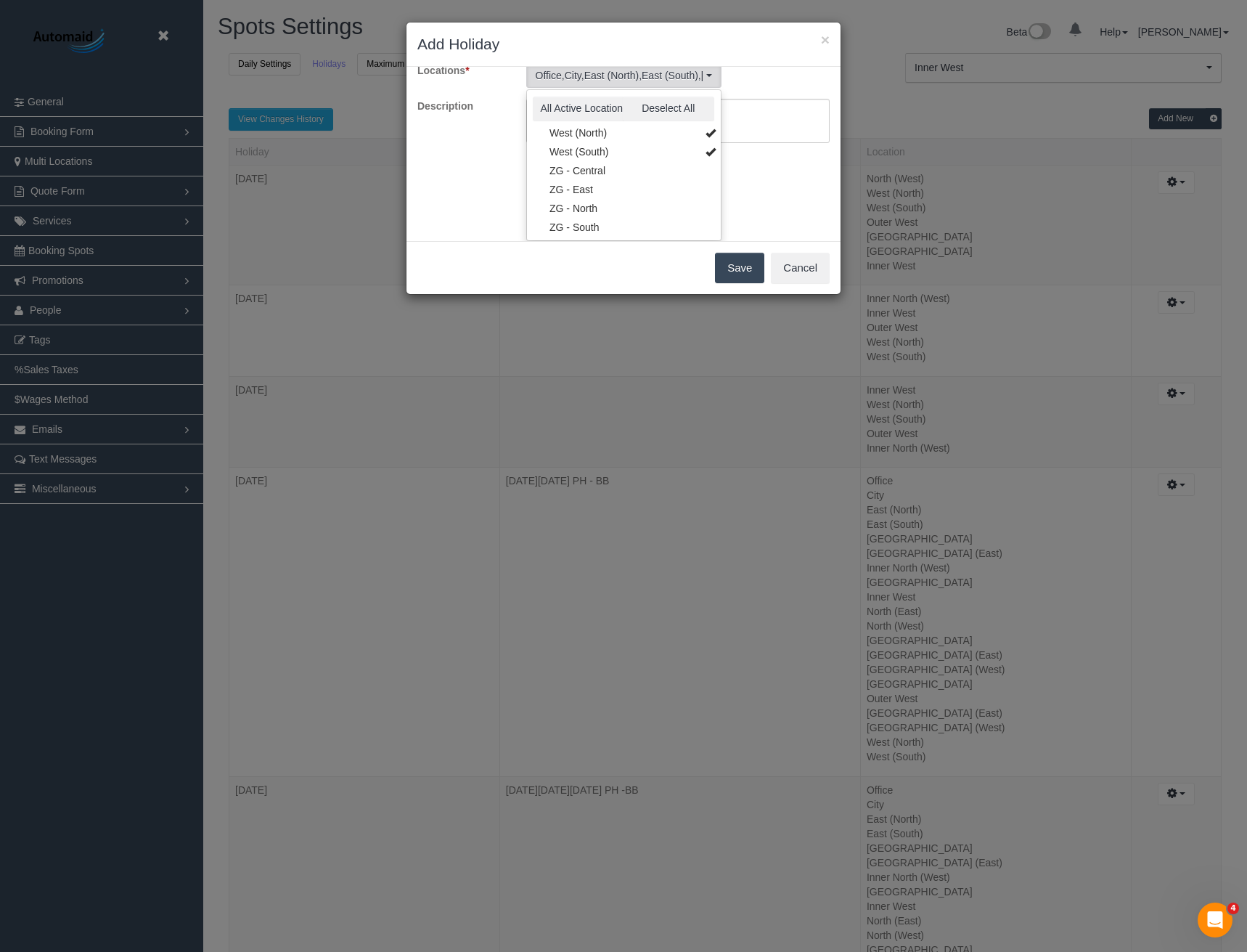
click at [762, 188] on div "Choose a date that your business is closed and which location(s) you want to ap…" at bounding box center [623, 153] width 434 height 174
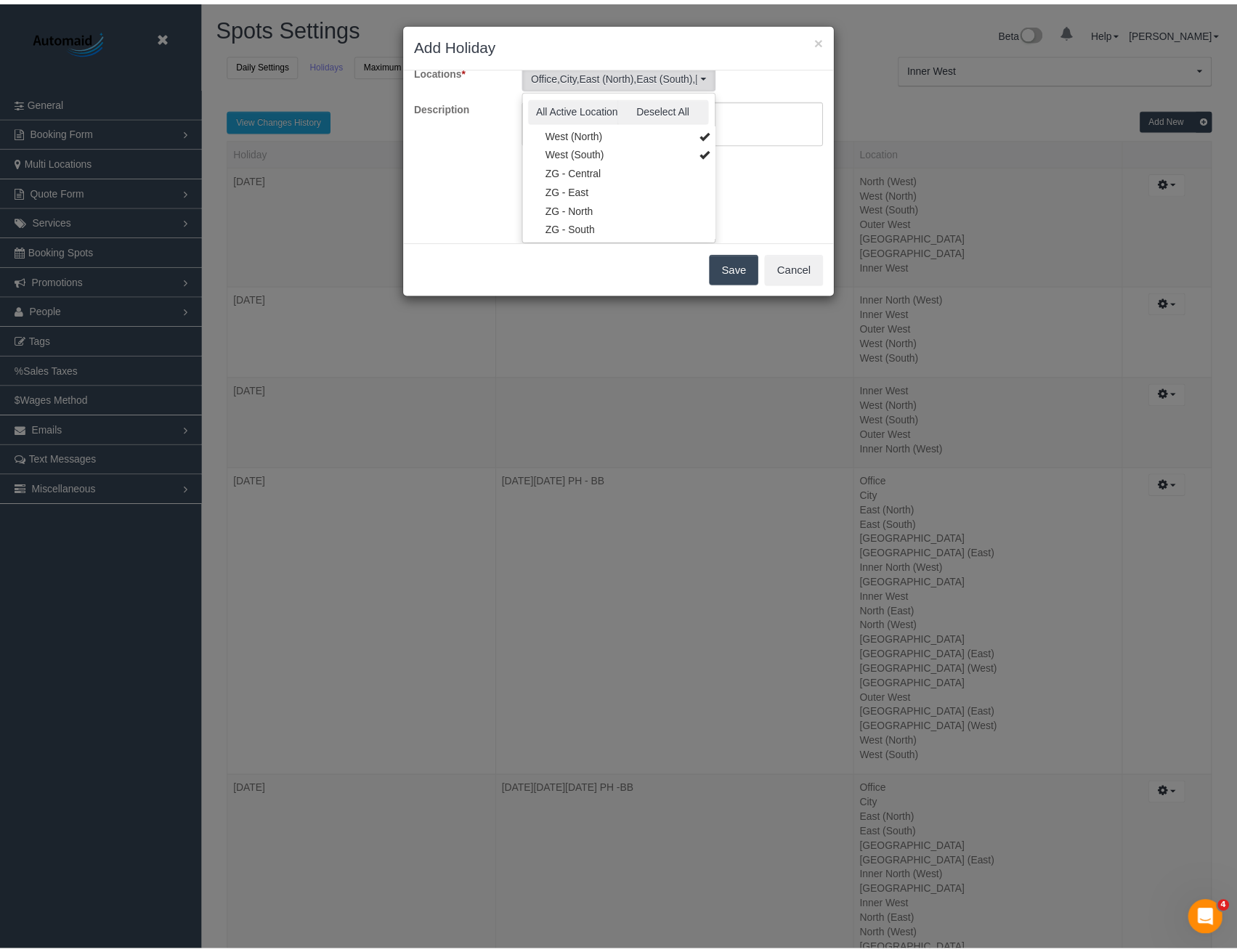
scroll to position [0, 0]
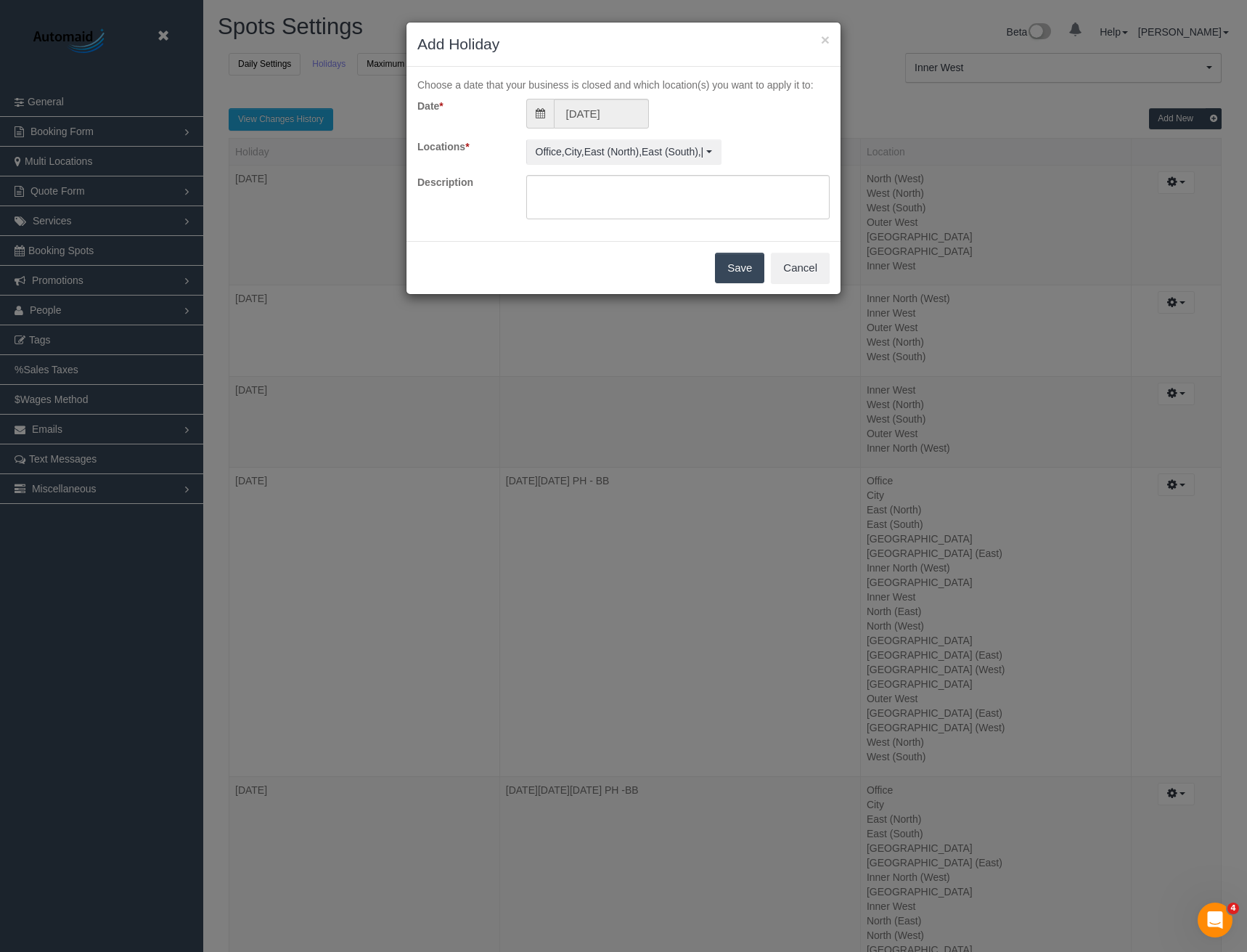
click at [751, 269] on button "Save" at bounding box center [740, 268] width 49 height 30
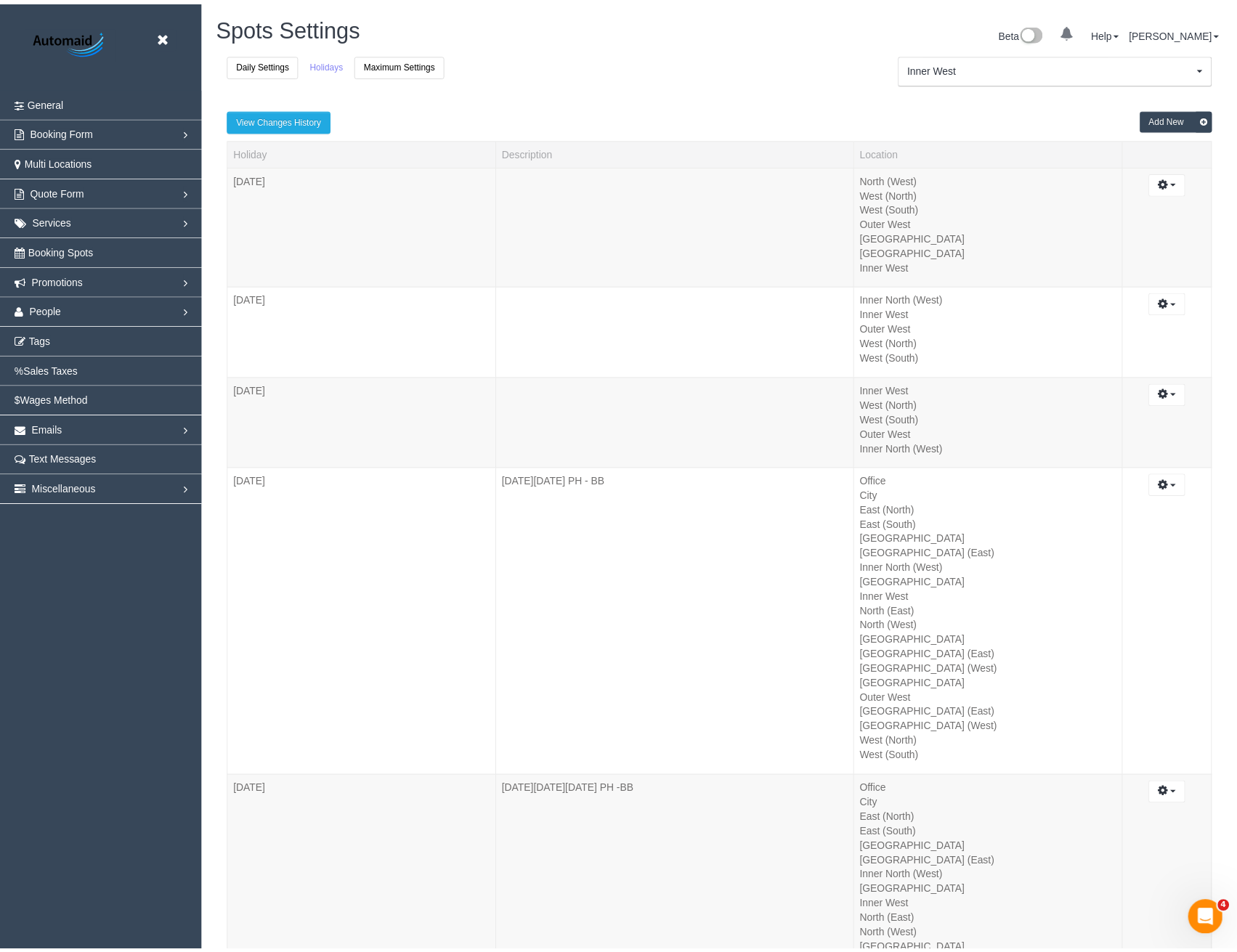
scroll to position [67491, 71406]
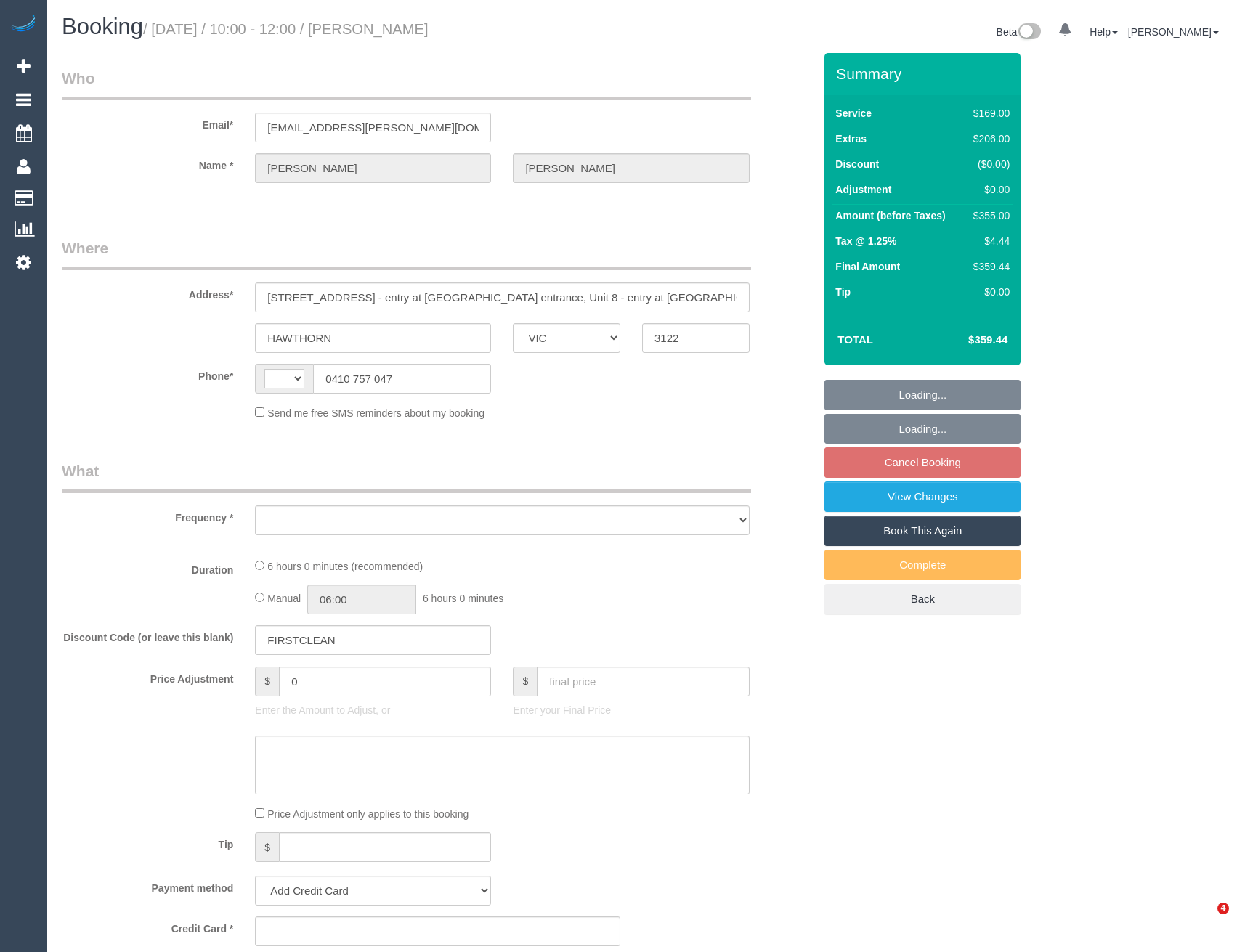
select select "VIC"
select select "string:AU"
select select "object:275"
select select "string:stripe-pm_1S1Ip92GScqysDRVQmBv7LMW"
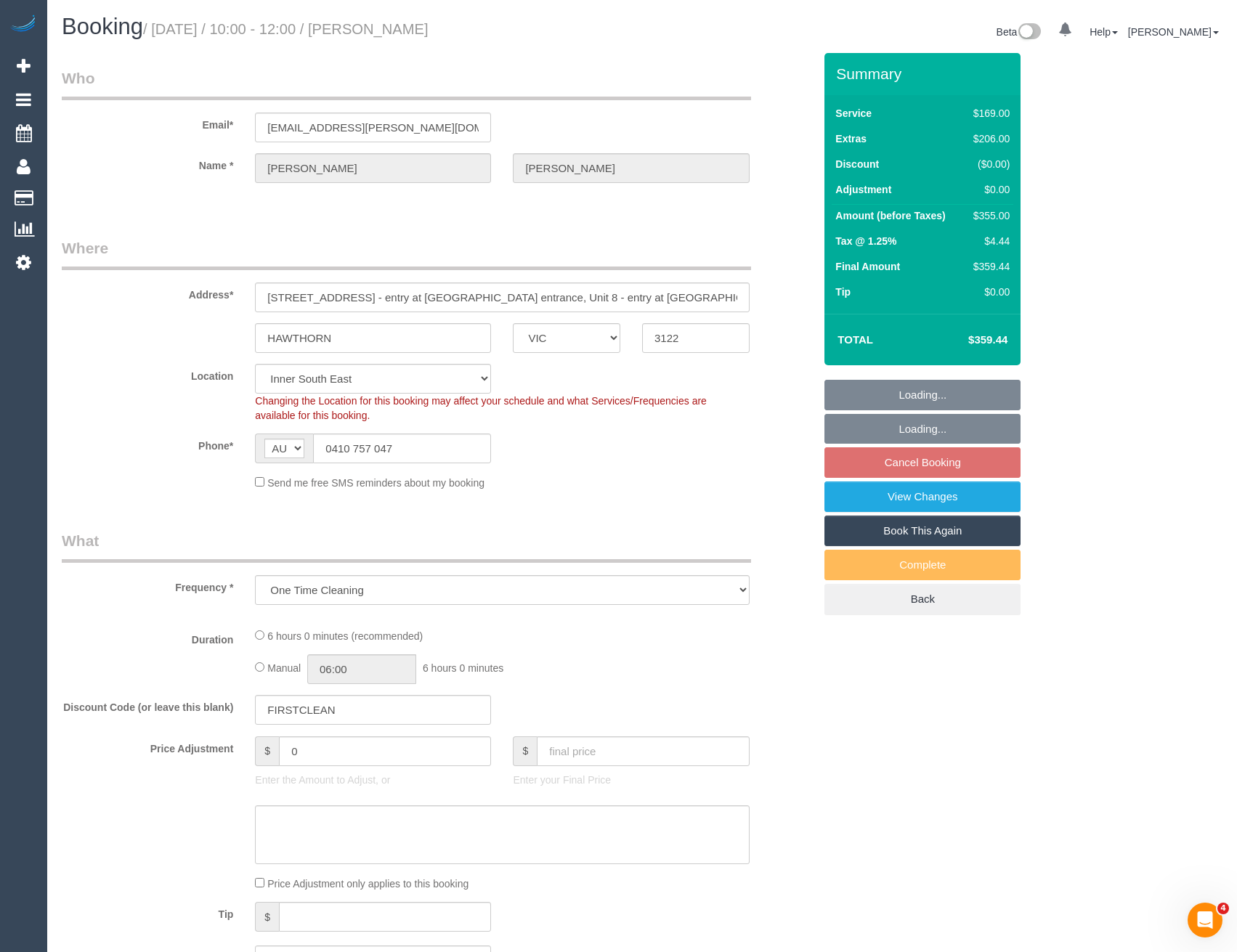
select select "number:28"
select select "number:14"
select select "number:18"
select select "number:24"
select select "number:26"
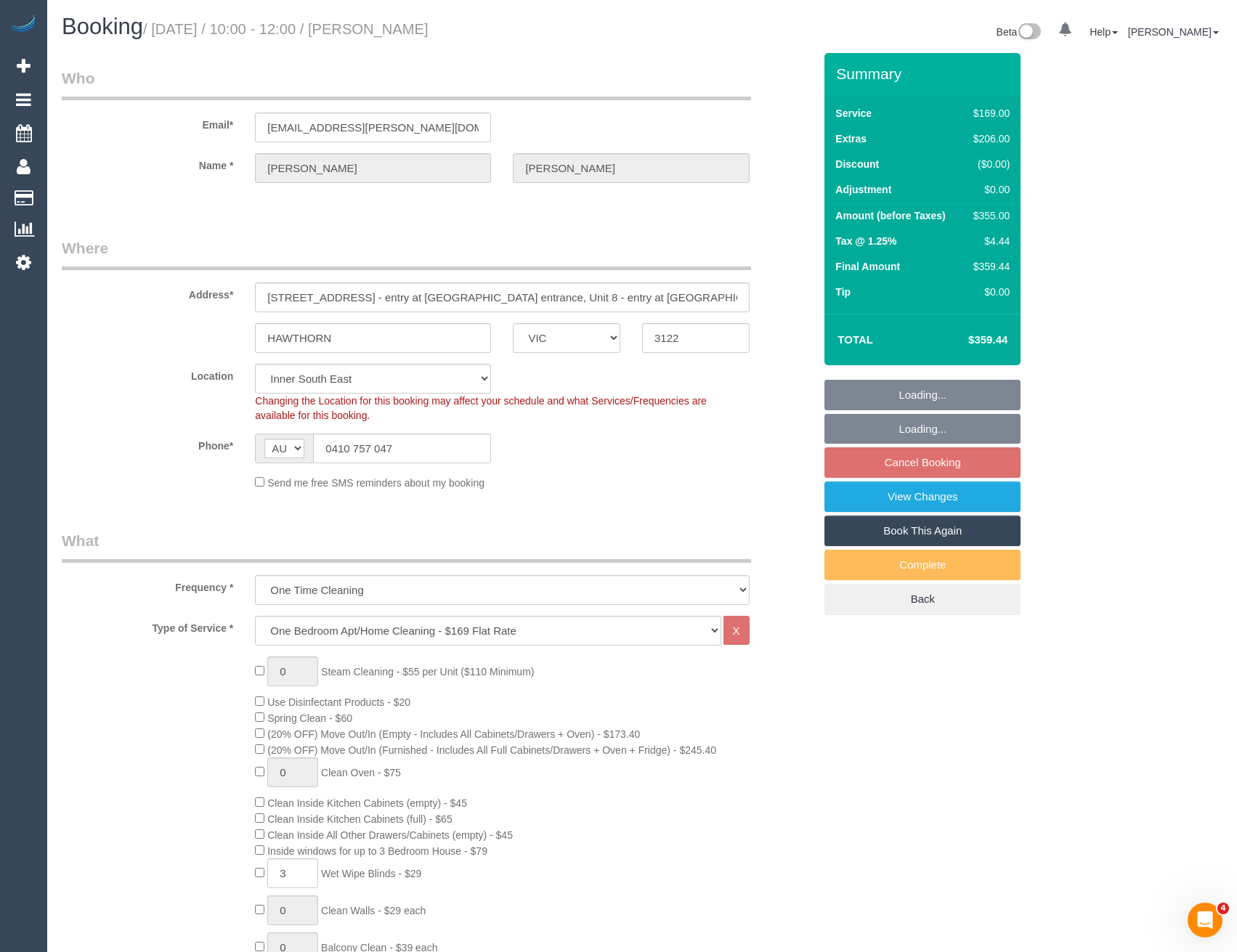
select select "object:1337"
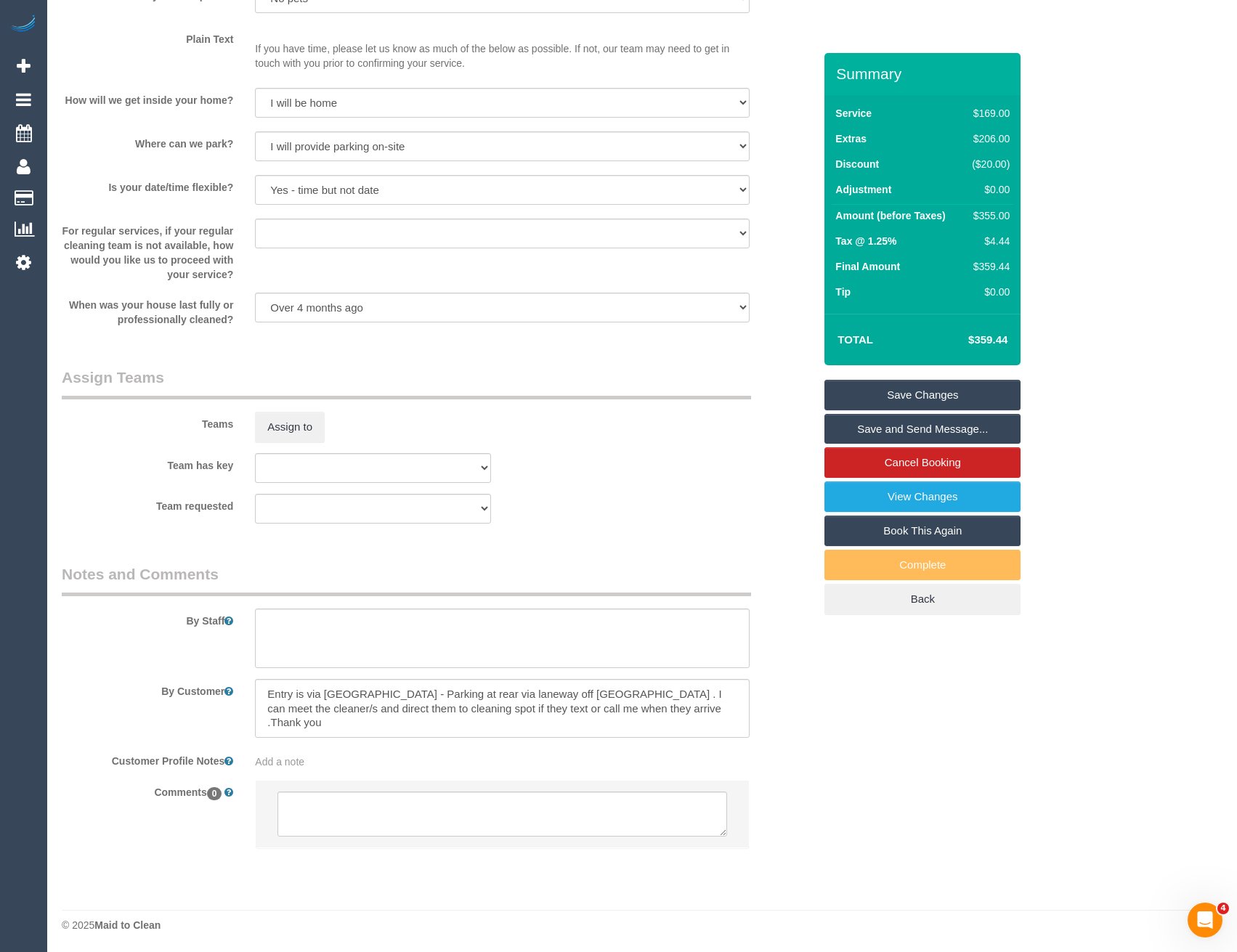
scroll to position [1916, 0]
click at [369, 624] on textarea at bounding box center [501, 636] width 494 height 59
type textarea "Est 4.5-6.5 hours"
click at [412, 815] on textarea at bounding box center [501, 812] width 449 height 45
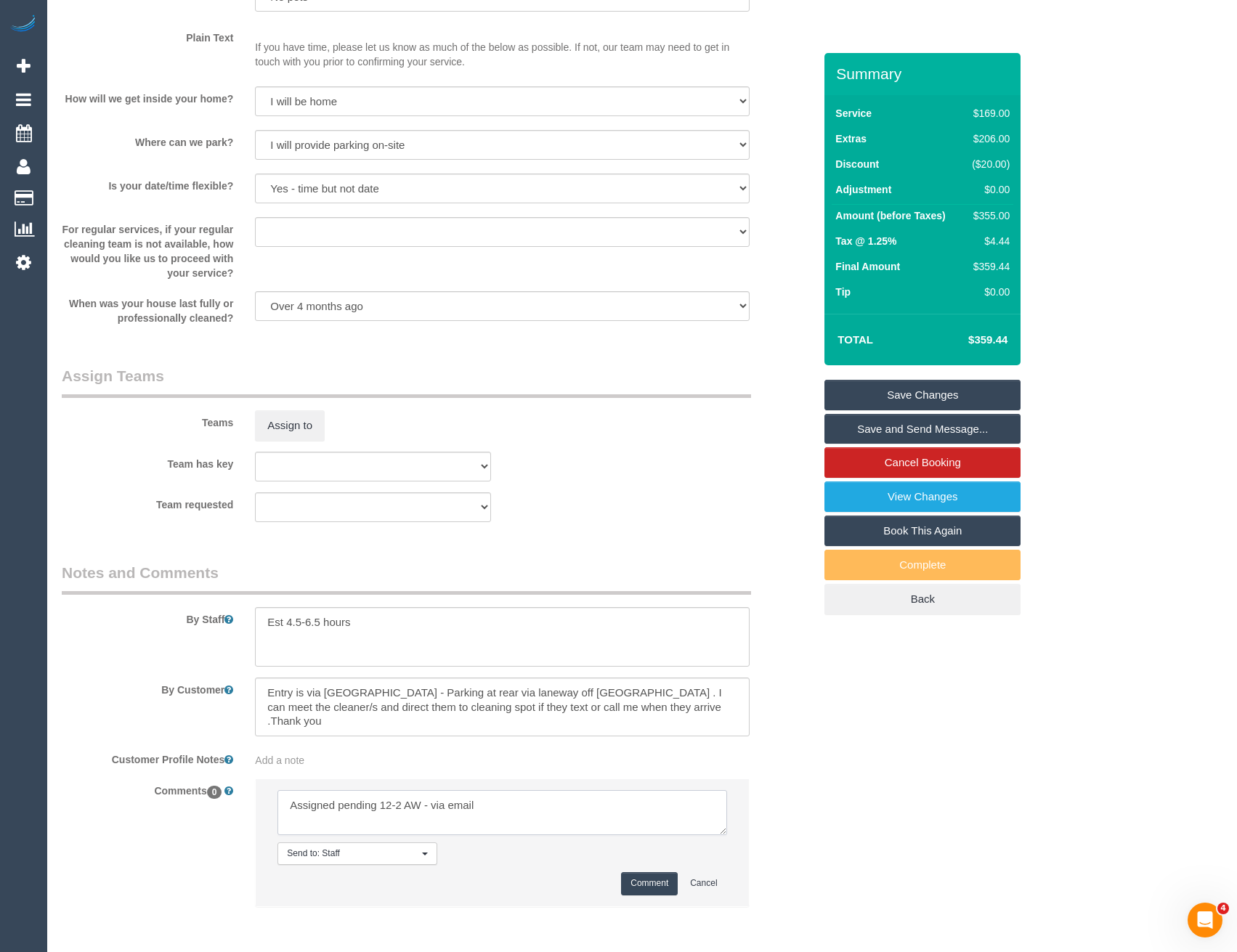
type textarea "Assigned pending 12-2 AW - via email"
click at [643, 889] on button "Comment" at bounding box center [649, 883] width 57 height 22
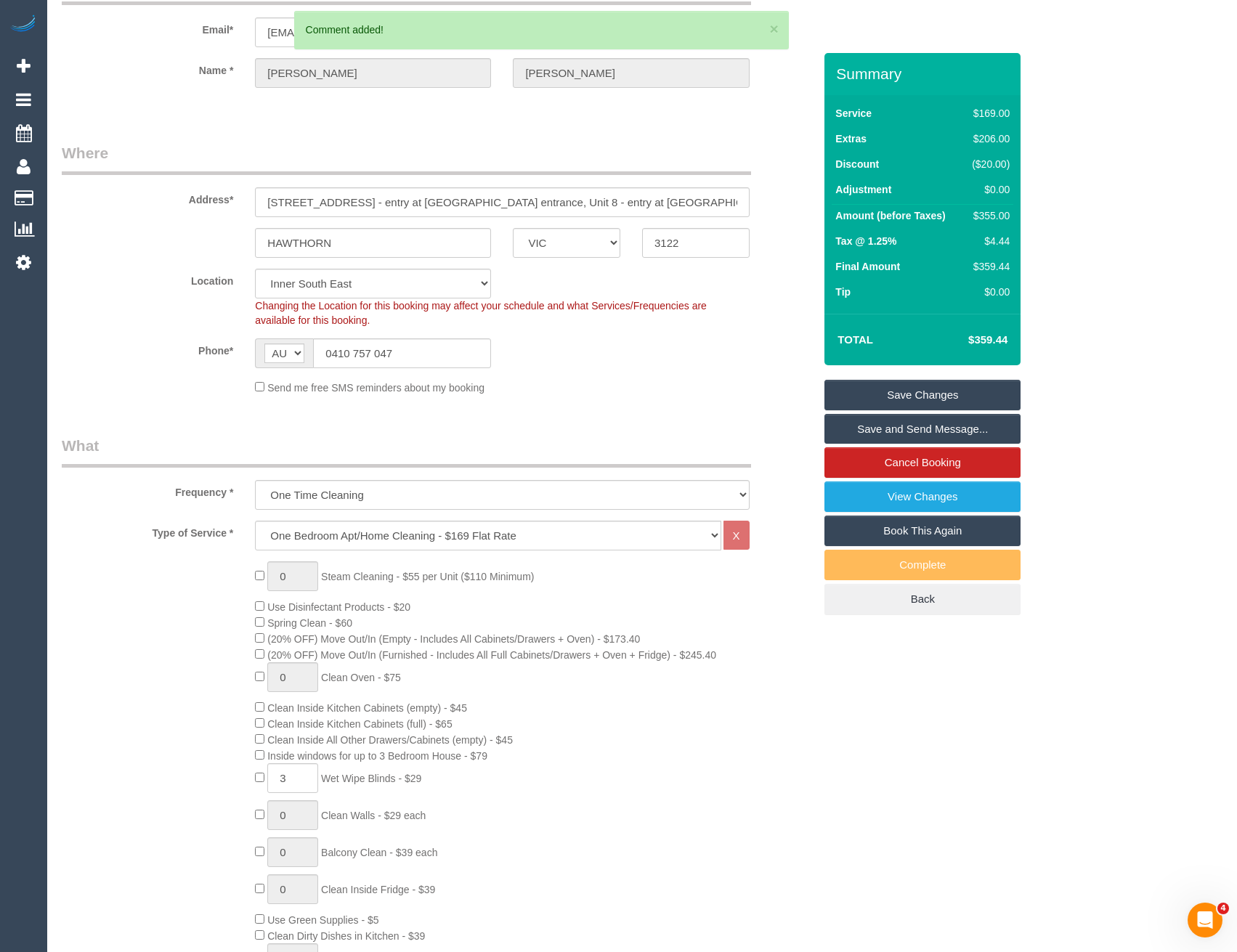
scroll to position [0, 0]
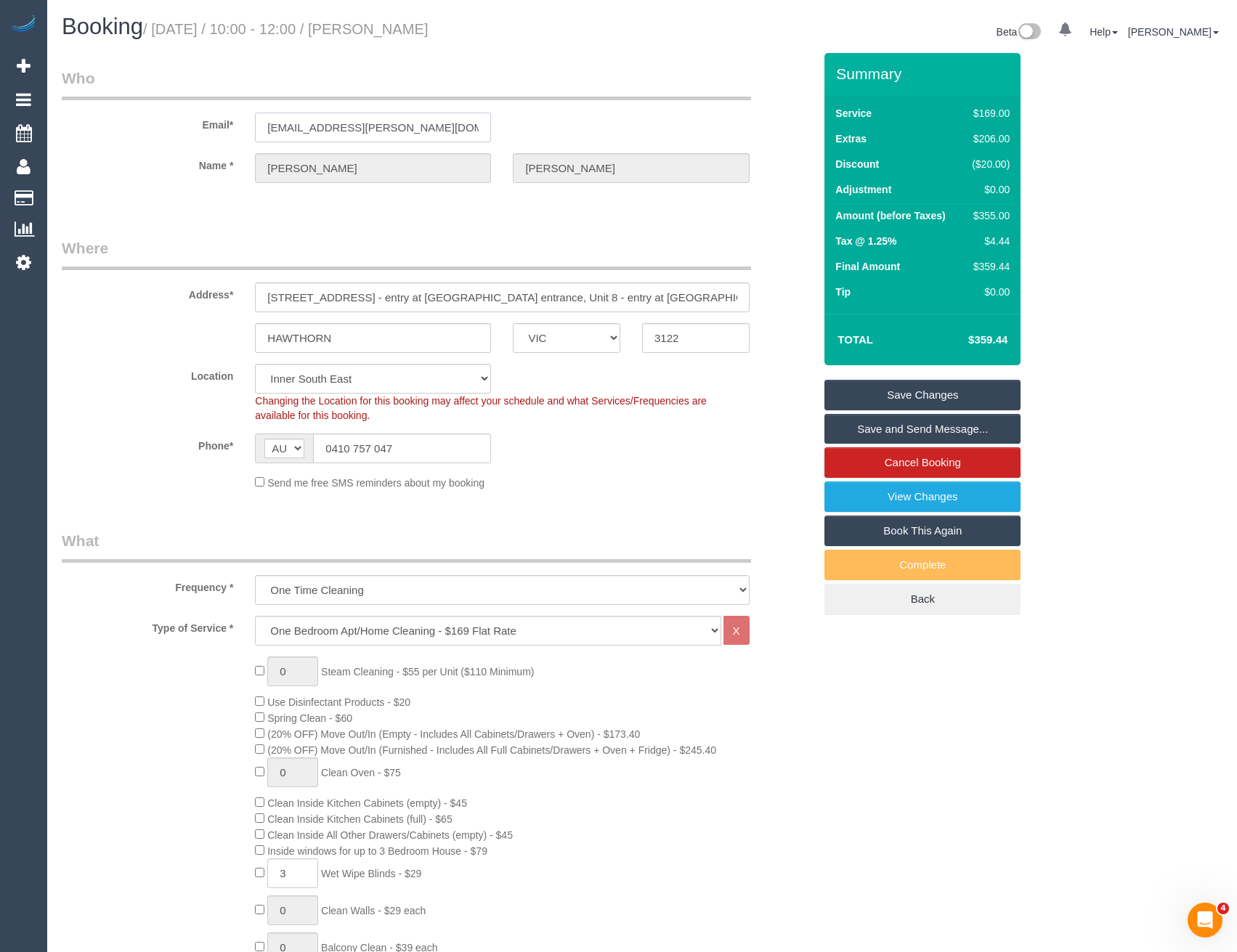
drag, startPoint x: 411, startPoint y: 131, endPoint x: 254, endPoint y: 125, distance: 157.1
click at [253, 125] on div "[EMAIL_ADDRESS][PERSON_NAME][DOMAIN_NAME]" at bounding box center [373, 128] width 258 height 30
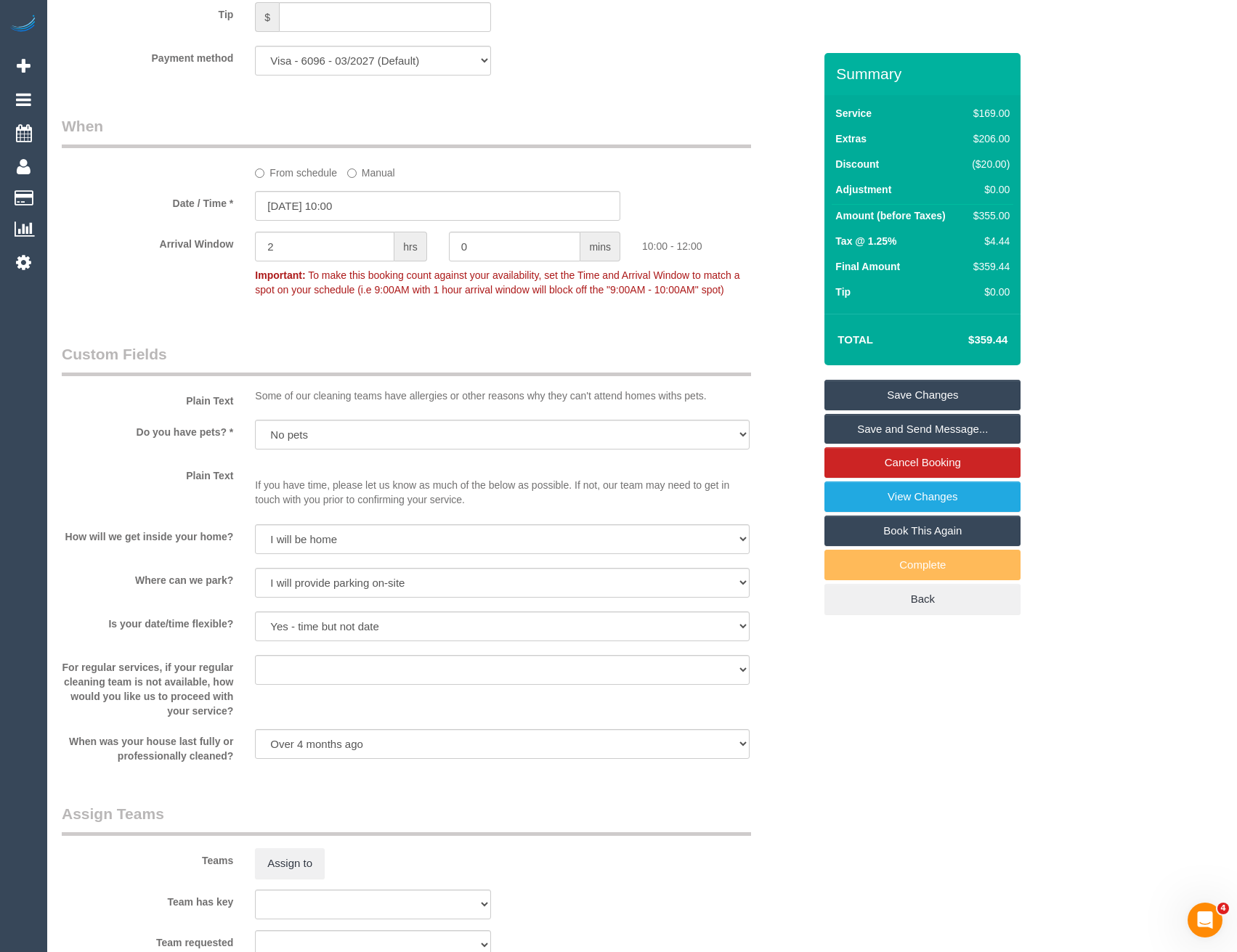
scroll to position [1452, 0]
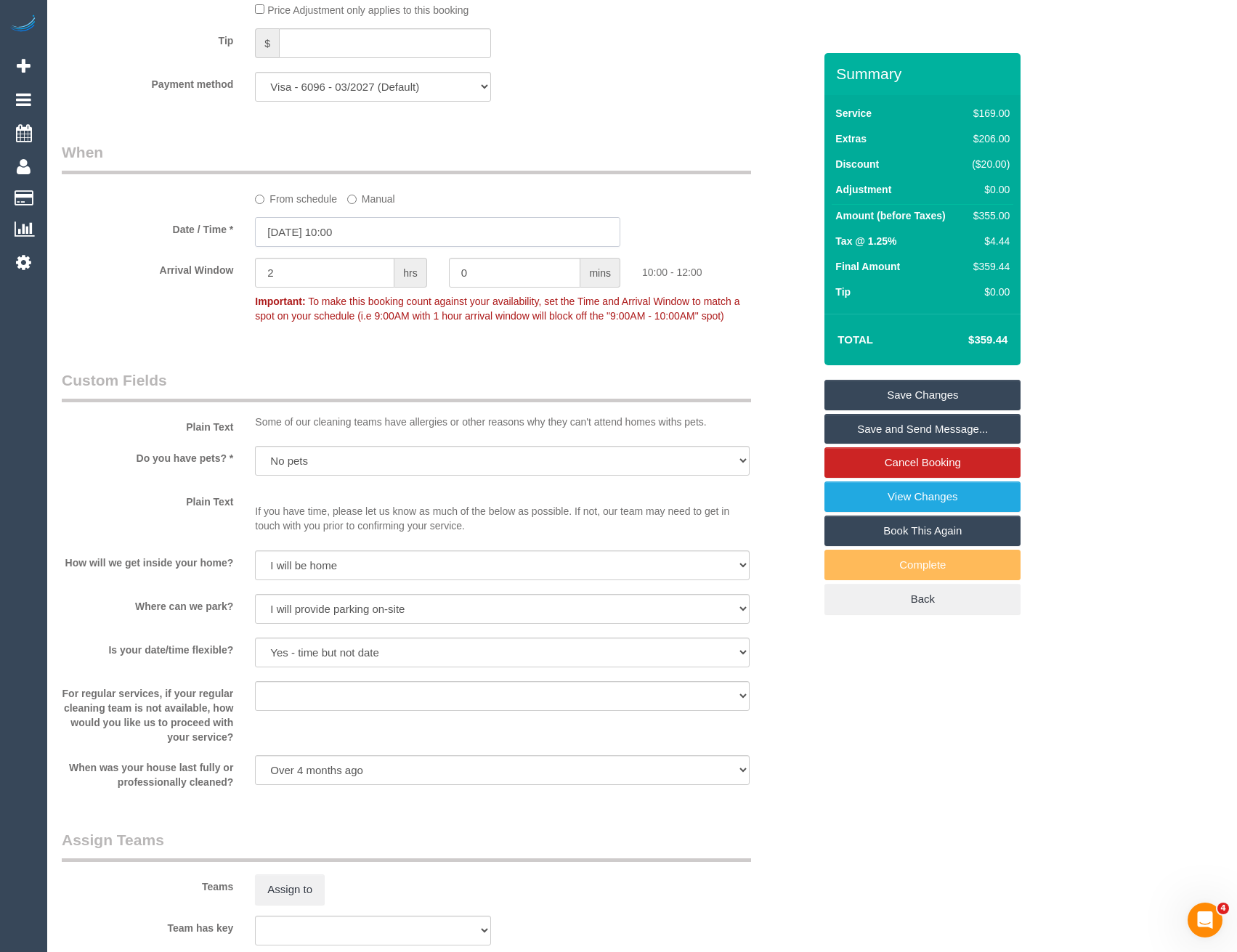
click at [358, 225] on input "[DATE] 10:00" at bounding box center [437, 232] width 365 height 30
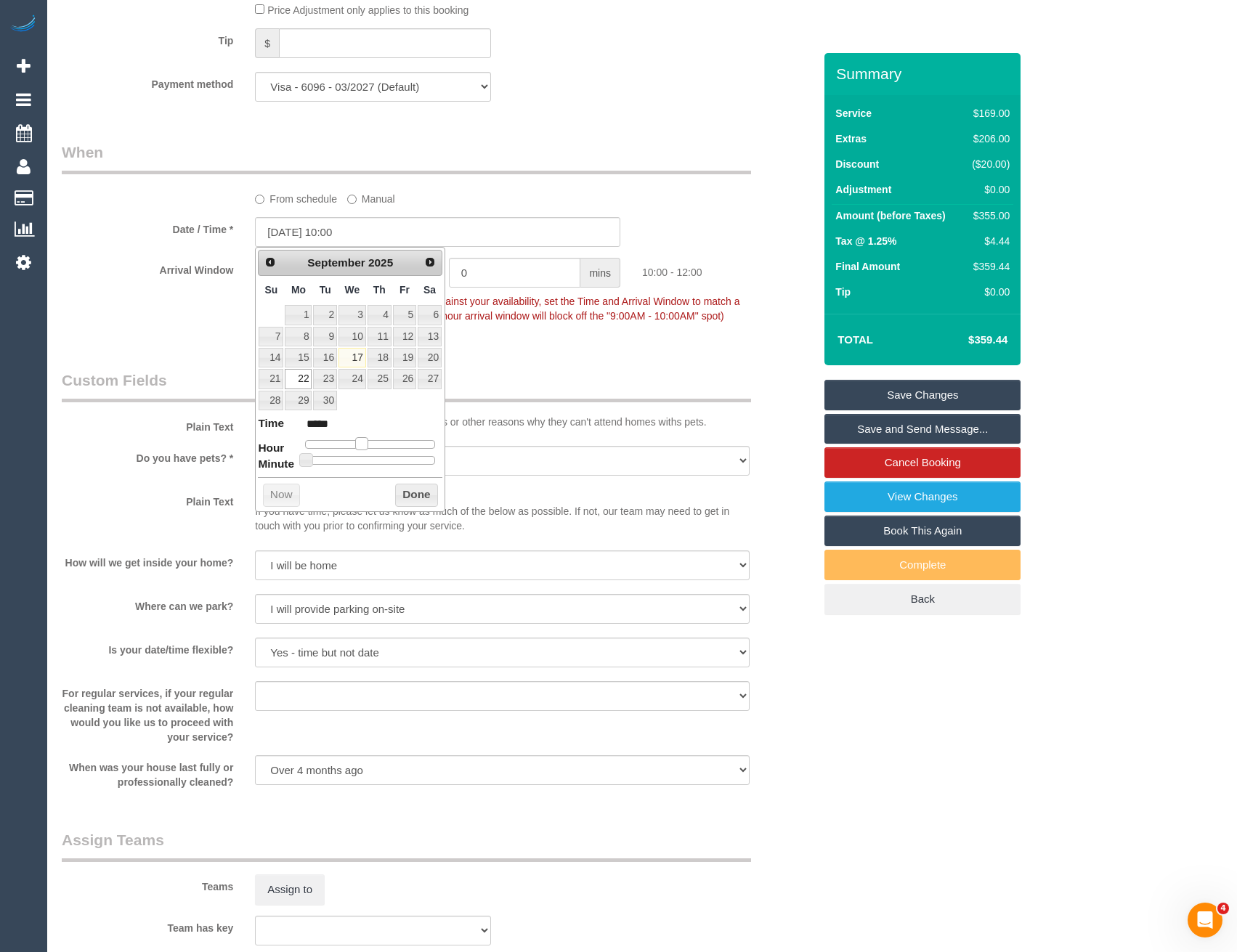
type input "22/09/2025 11:00"
type input "*****"
type input "22/09/2025 12:00"
type input "*****"
drag, startPoint x: 365, startPoint y: 443, endPoint x: 373, endPoint y: 443, distance: 8.0
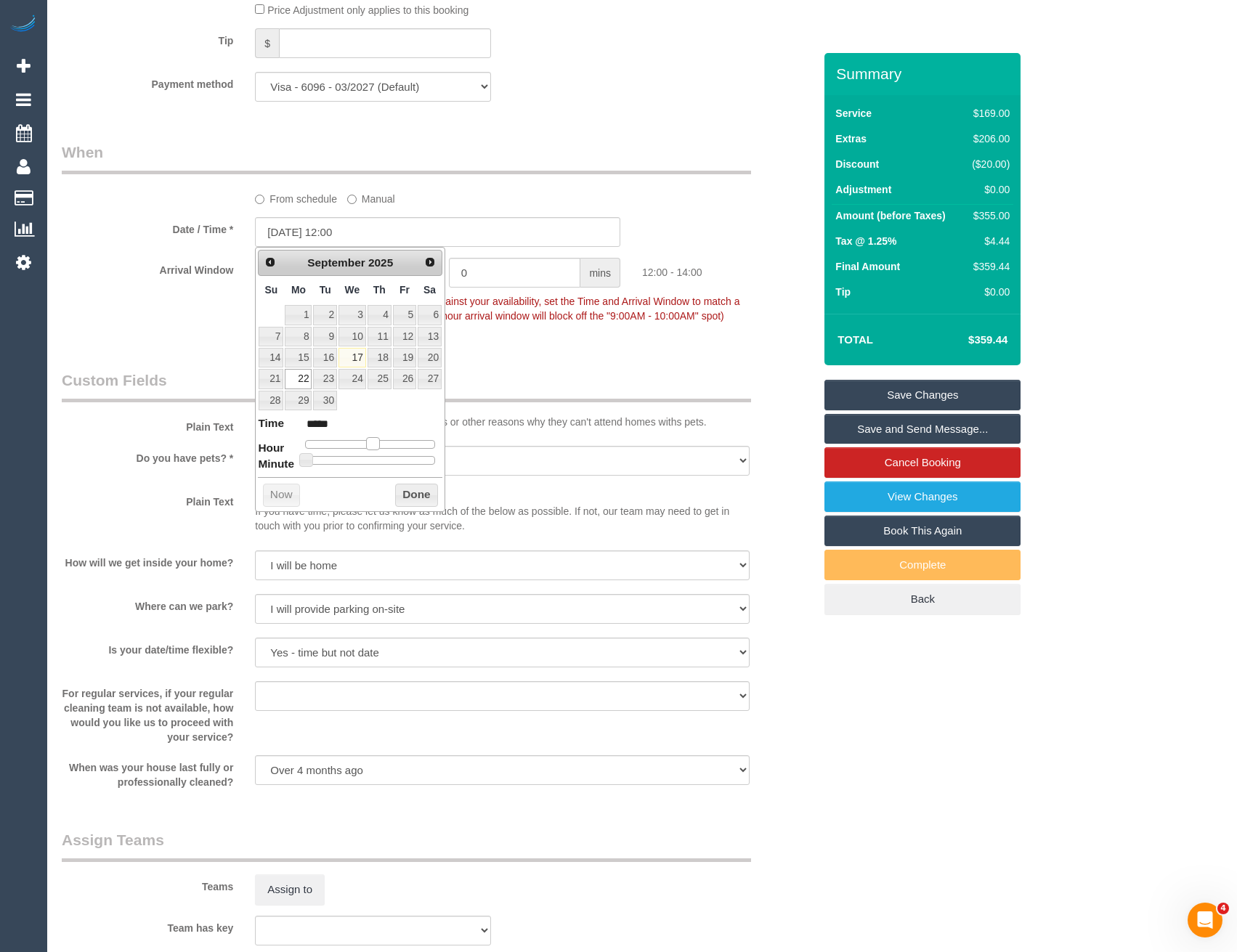
click at [373, 443] on span at bounding box center [373, 443] width 13 height 13
click at [406, 498] on button "Done" at bounding box center [416, 495] width 43 height 23
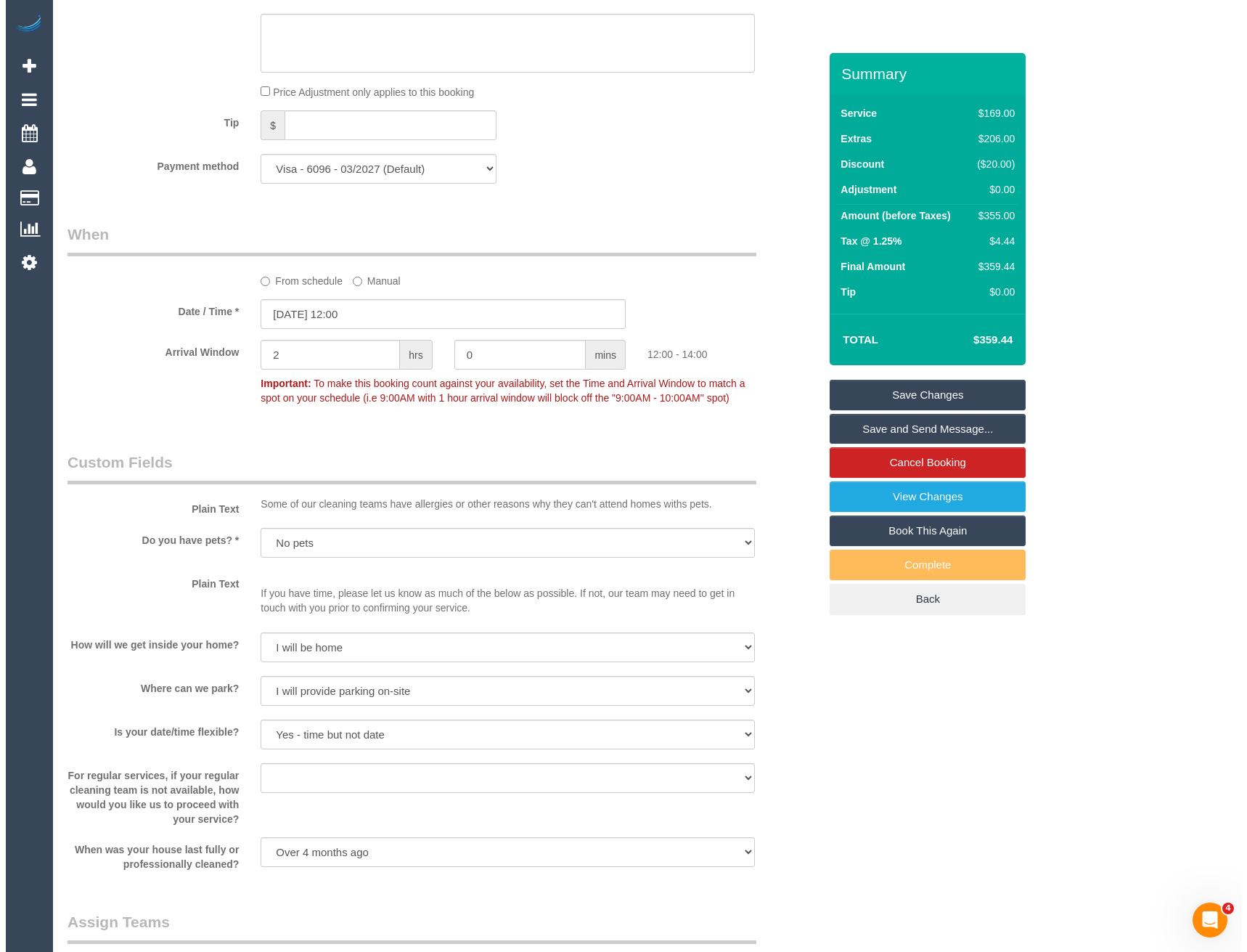
scroll to position [1525, 0]
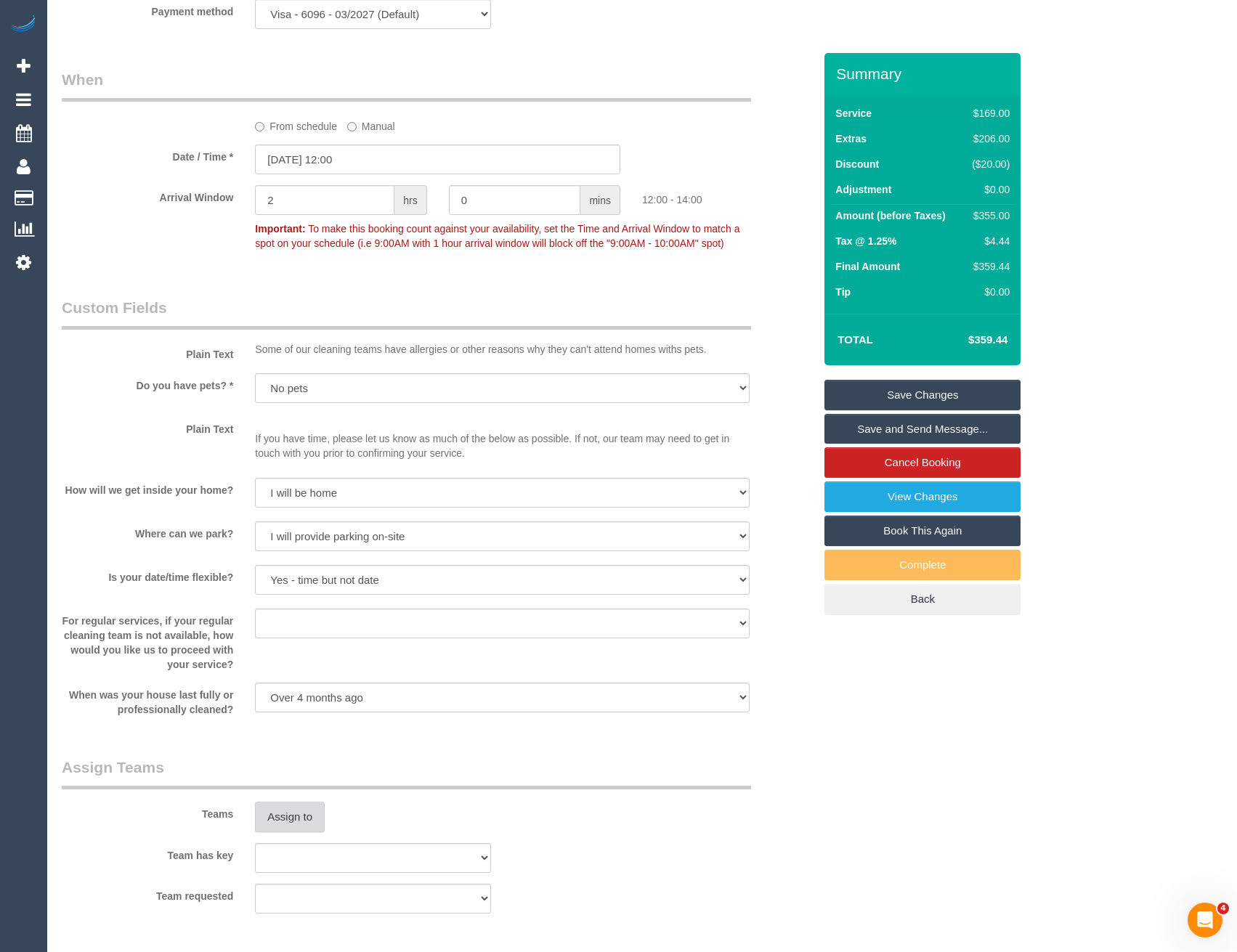
click at [294, 814] on button "Assign to" at bounding box center [289, 816] width 70 height 30
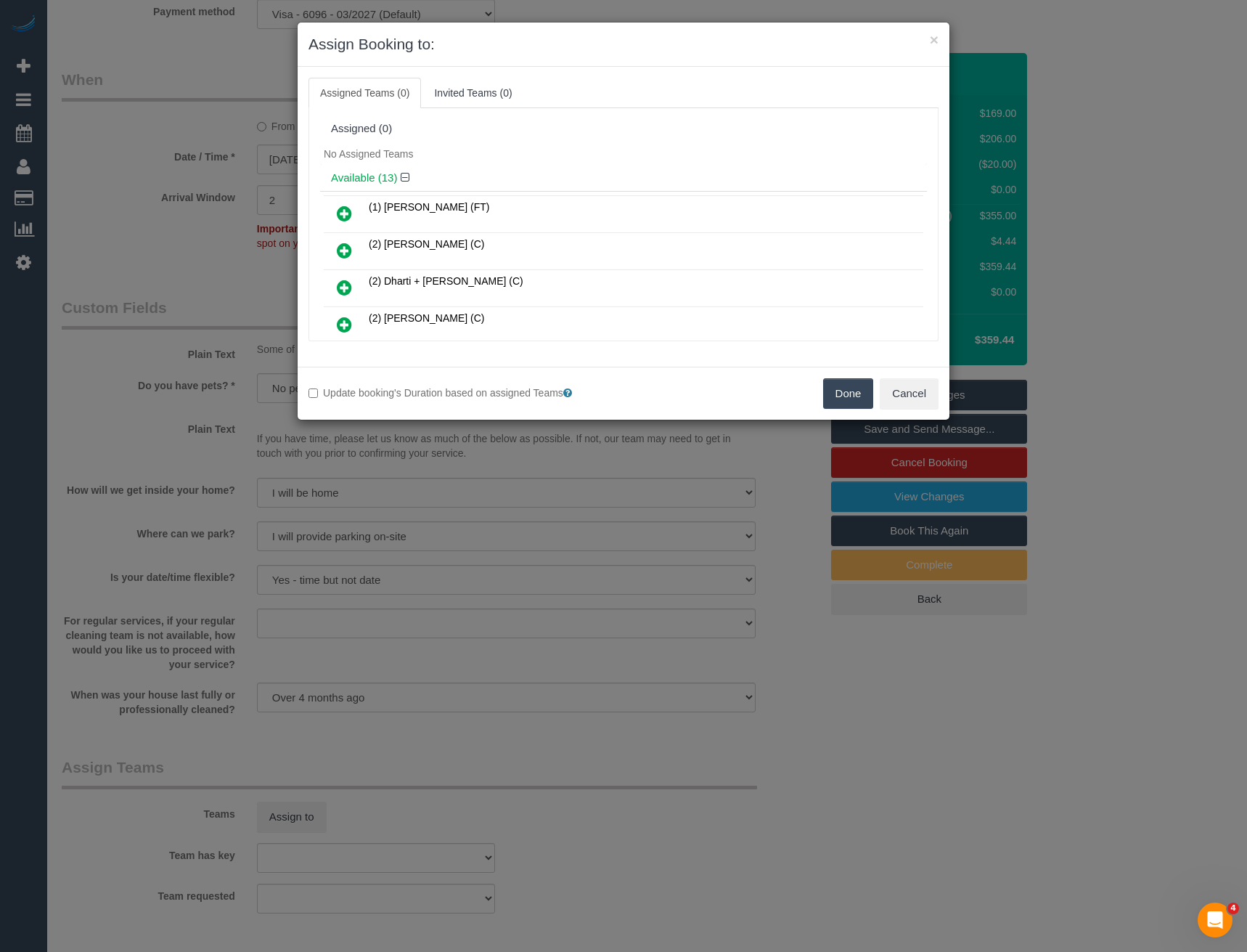
scroll to position [205, 0]
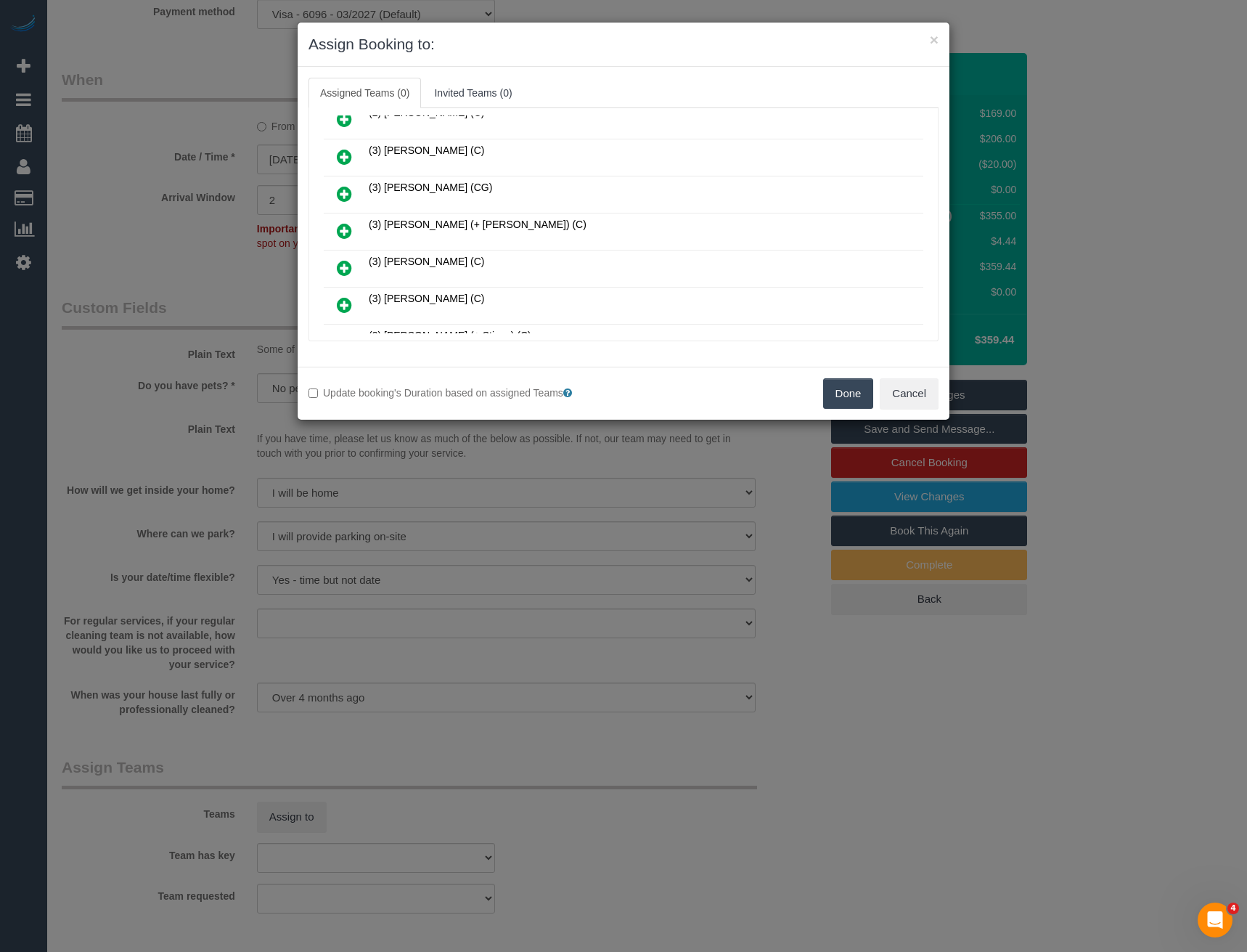
click at [337, 234] on icon at bounding box center [345, 231] width 15 height 17
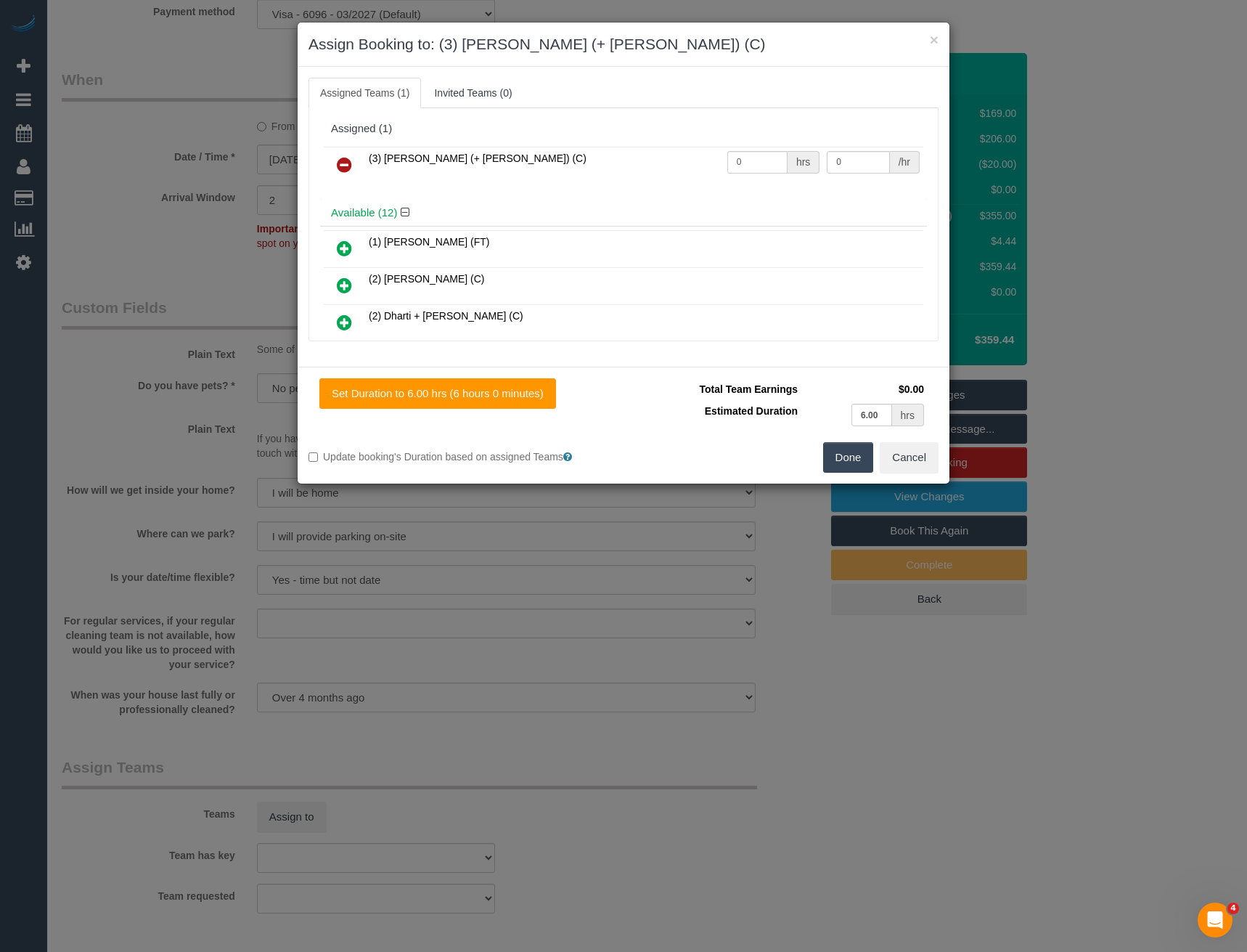
scroll to position [389, 0]
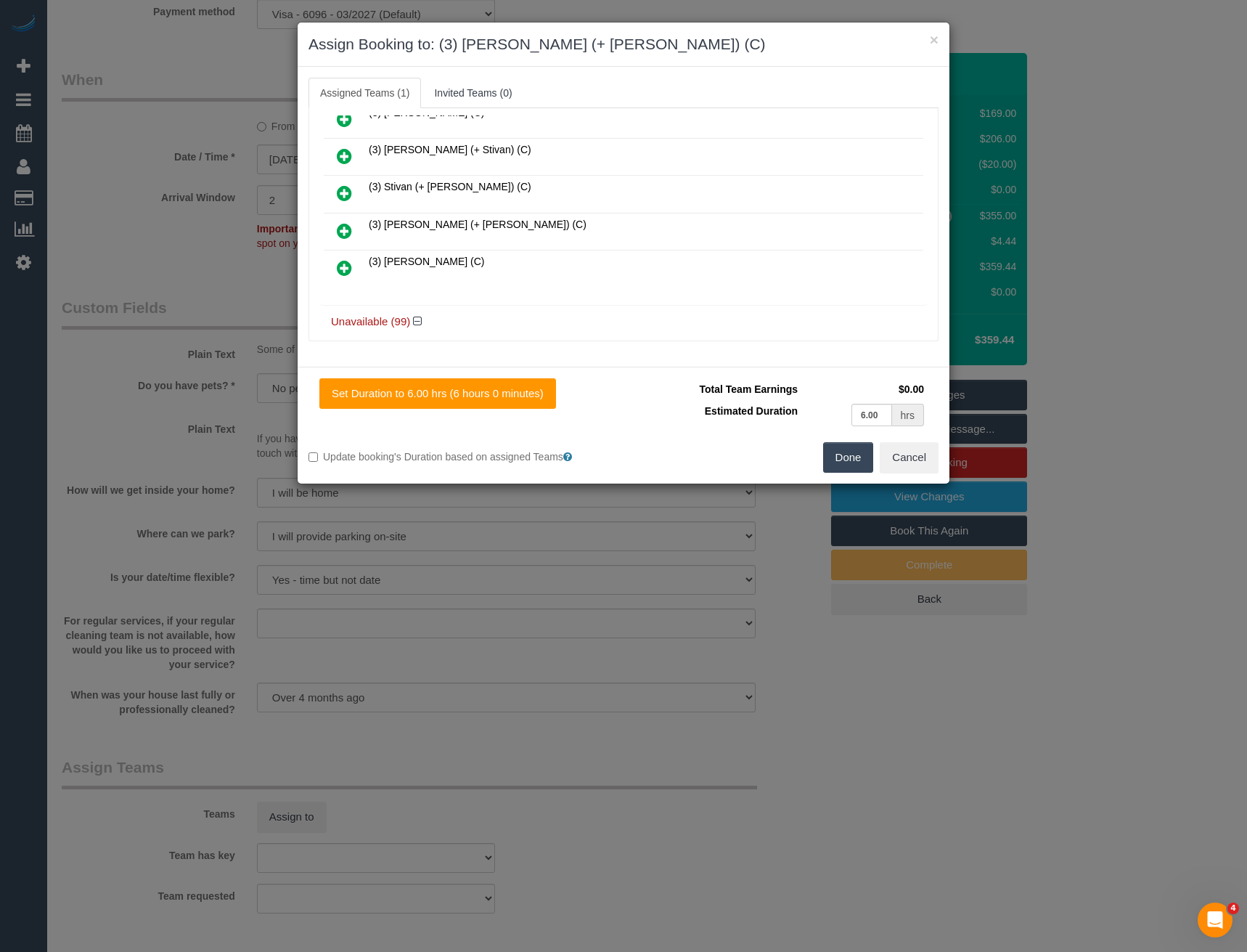
click at [349, 225] on icon at bounding box center [345, 231] width 15 height 17
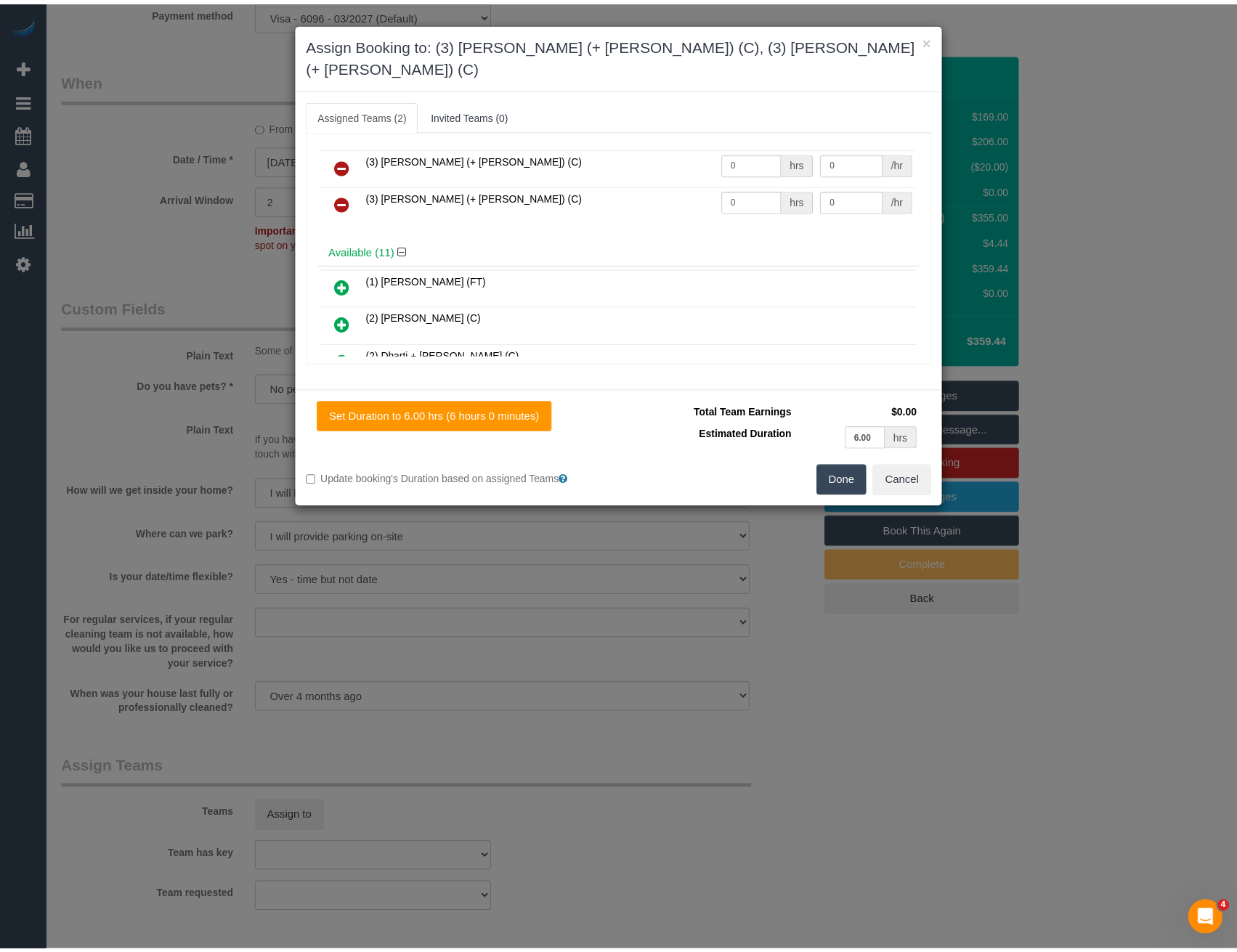
scroll to position [0, 0]
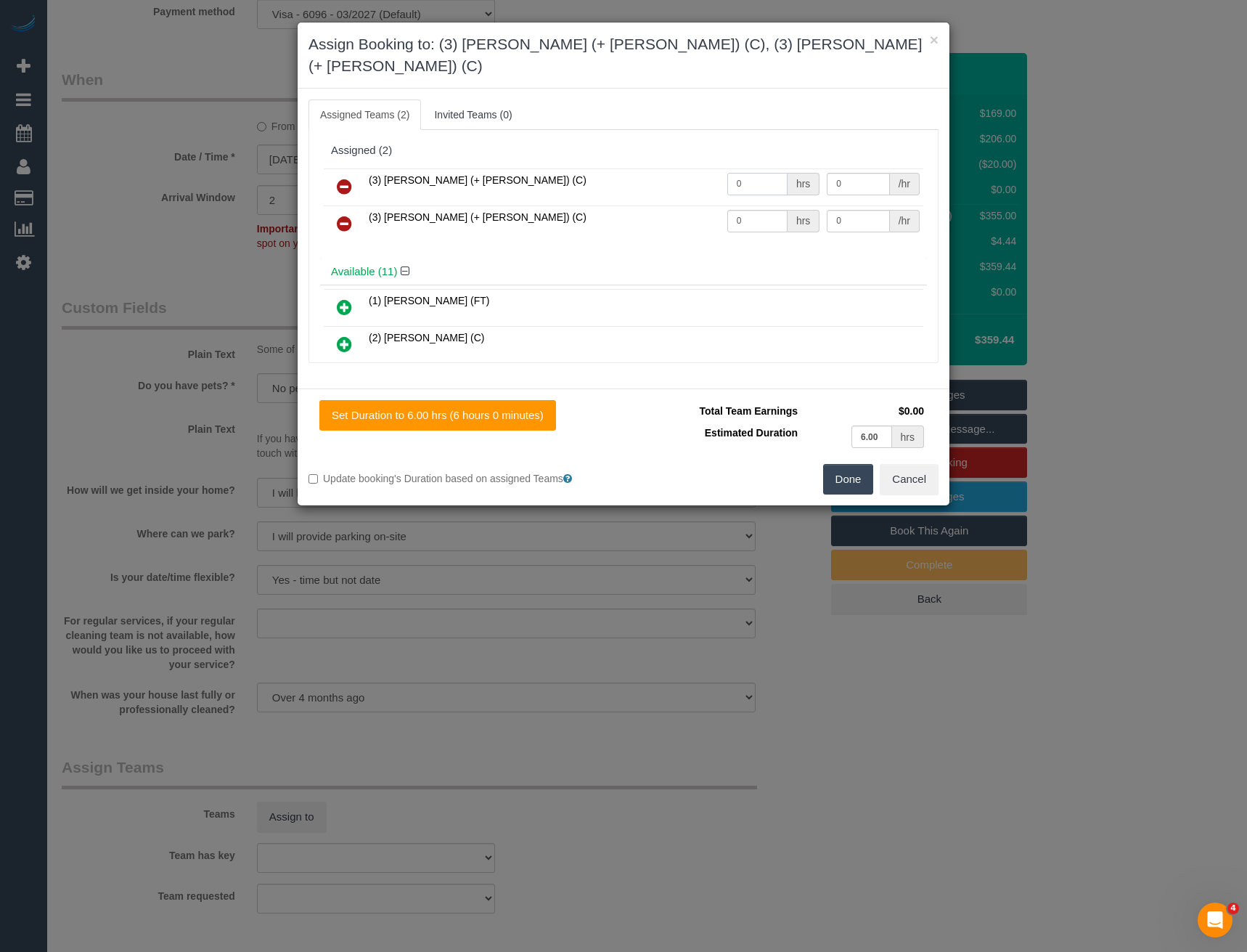
drag, startPoint x: 734, startPoint y: 169, endPoint x: 670, endPoint y: 176, distance: 64.4
click at [672, 176] on tr "(3) Cristian (+ Tania) (C) 0 hrs 0 /hr" at bounding box center [624, 186] width 600 height 37
type input "1"
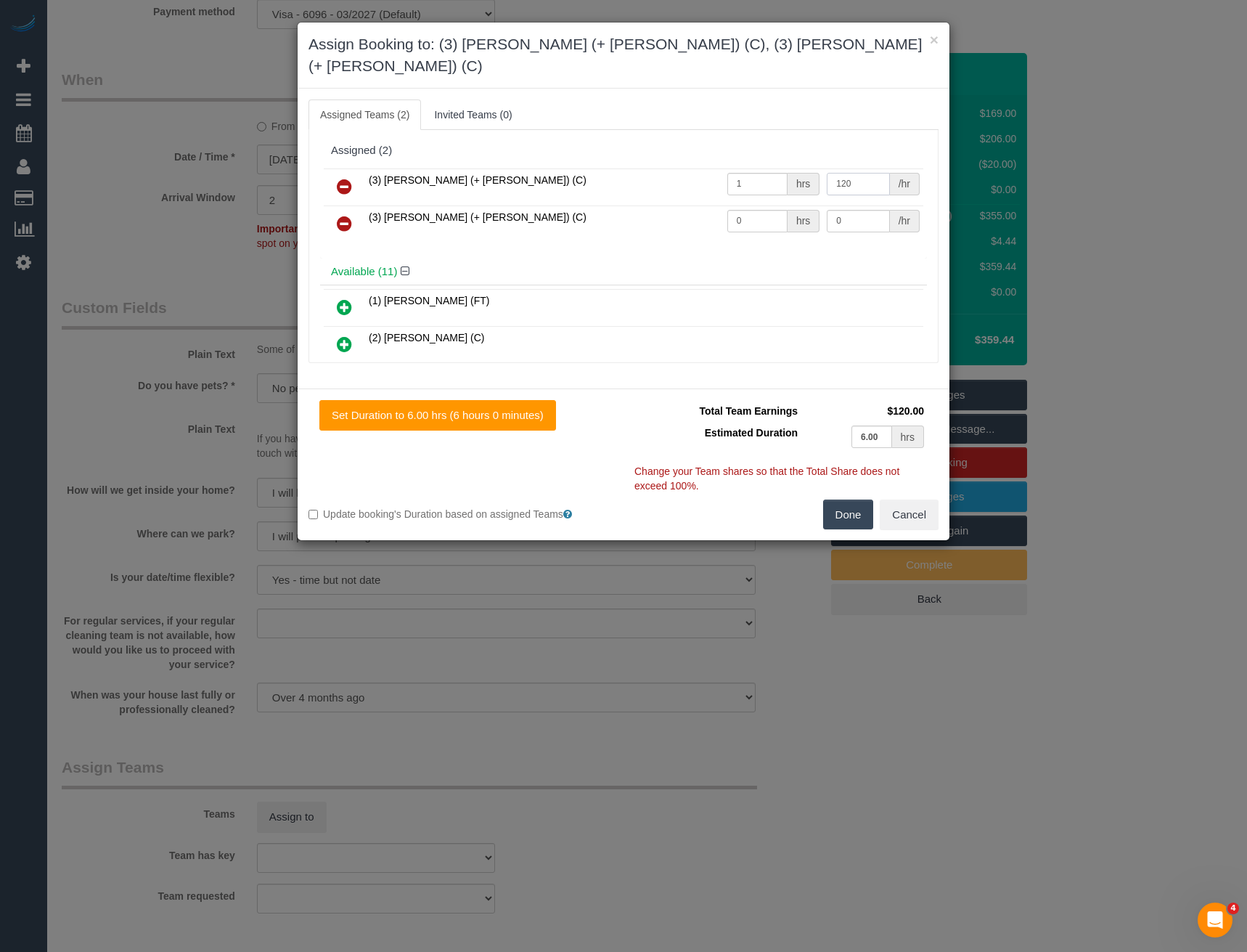
type input "120"
drag, startPoint x: 743, startPoint y: 196, endPoint x: 654, endPoint y: 197, distance: 89.0
click at [670, 205] on tr "(3) Tania (+ Cristian) (C) 0 hrs 0 /hr" at bounding box center [624, 223] width 600 height 37
type input "1"
type input "120"
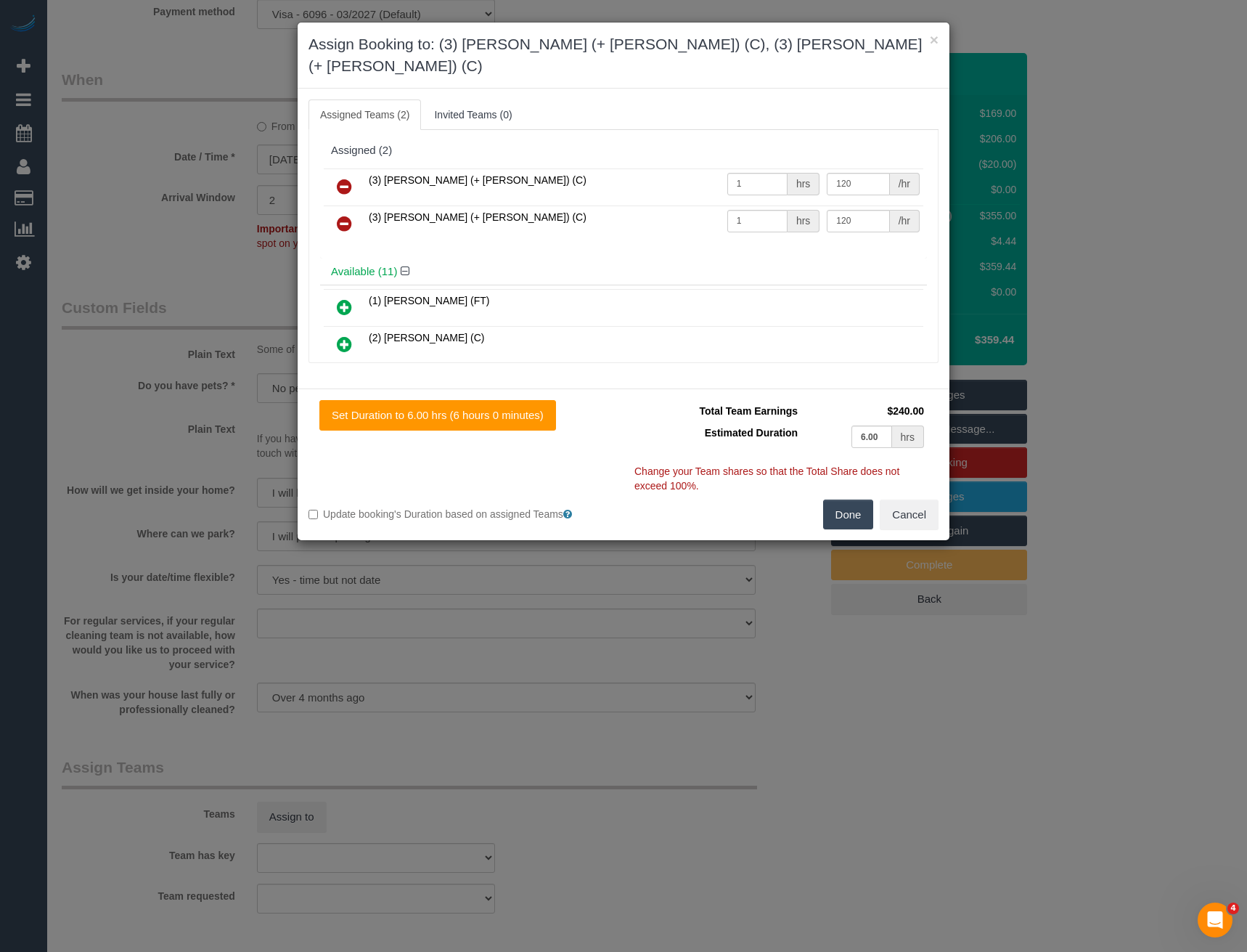
click at [846, 499] on button "Done" at bounding box center [849, 514] width 51 height 30
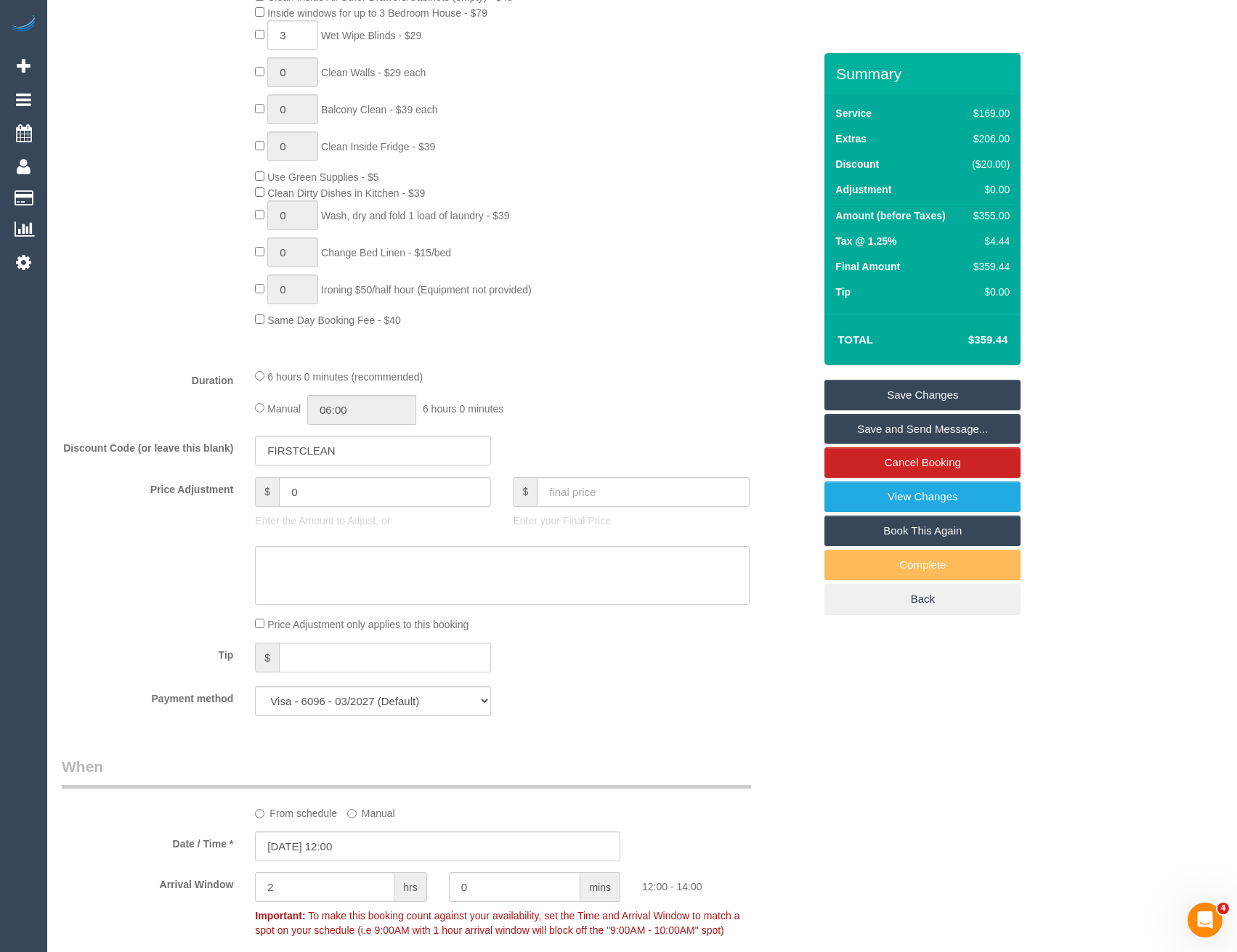
scroll to position [654, 0]
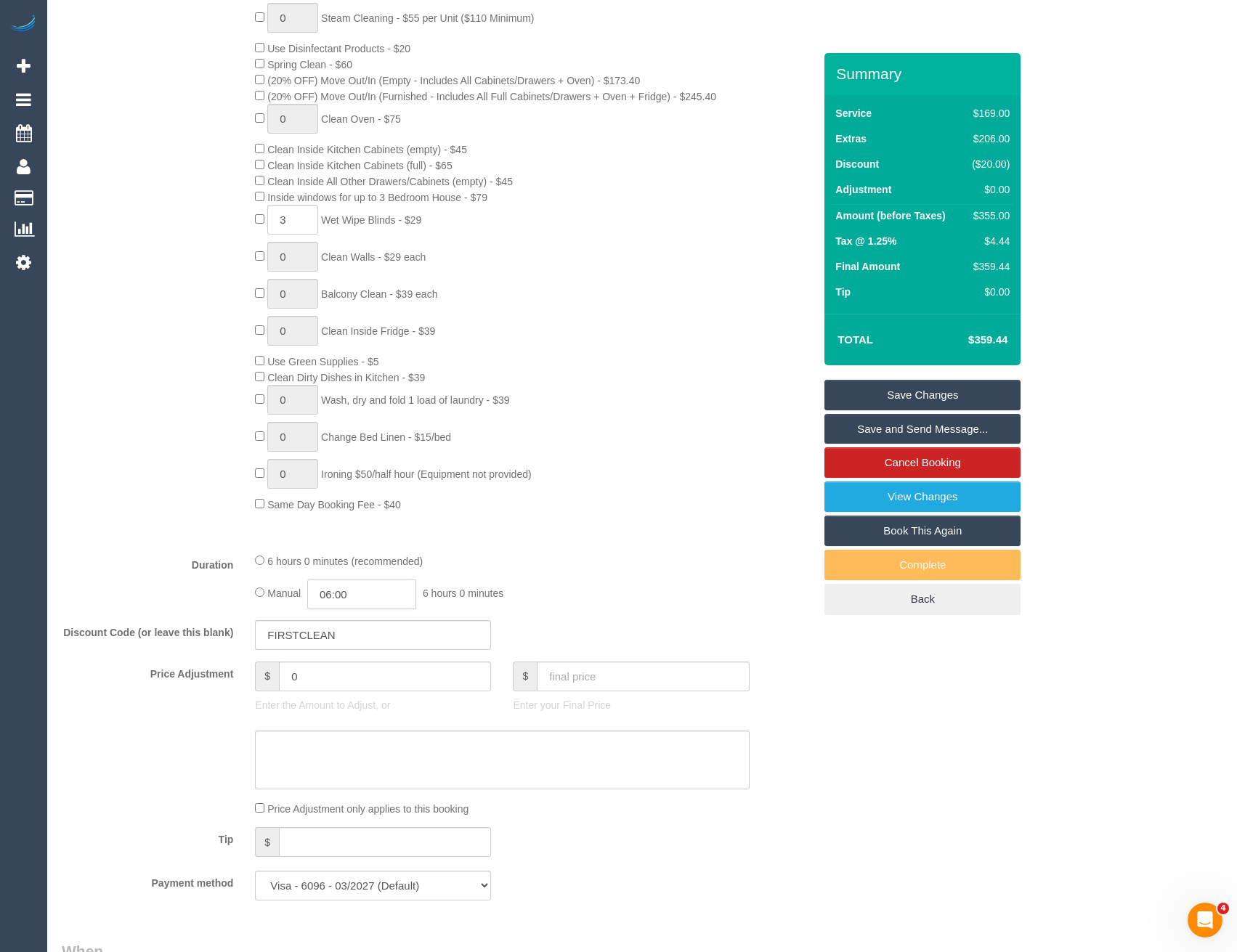
click at [398, 586] on input "06:00" at bounding box center [362, 594] width 109 height 30
type input "03:00"
click at [342, 642] on li "03:00" at bounding box center [346, 640] width 64 height 19
click at [611, 560] on div "6 hours 0 minutes (recommended)" at bounding box center [501, 560] width 494 height 16
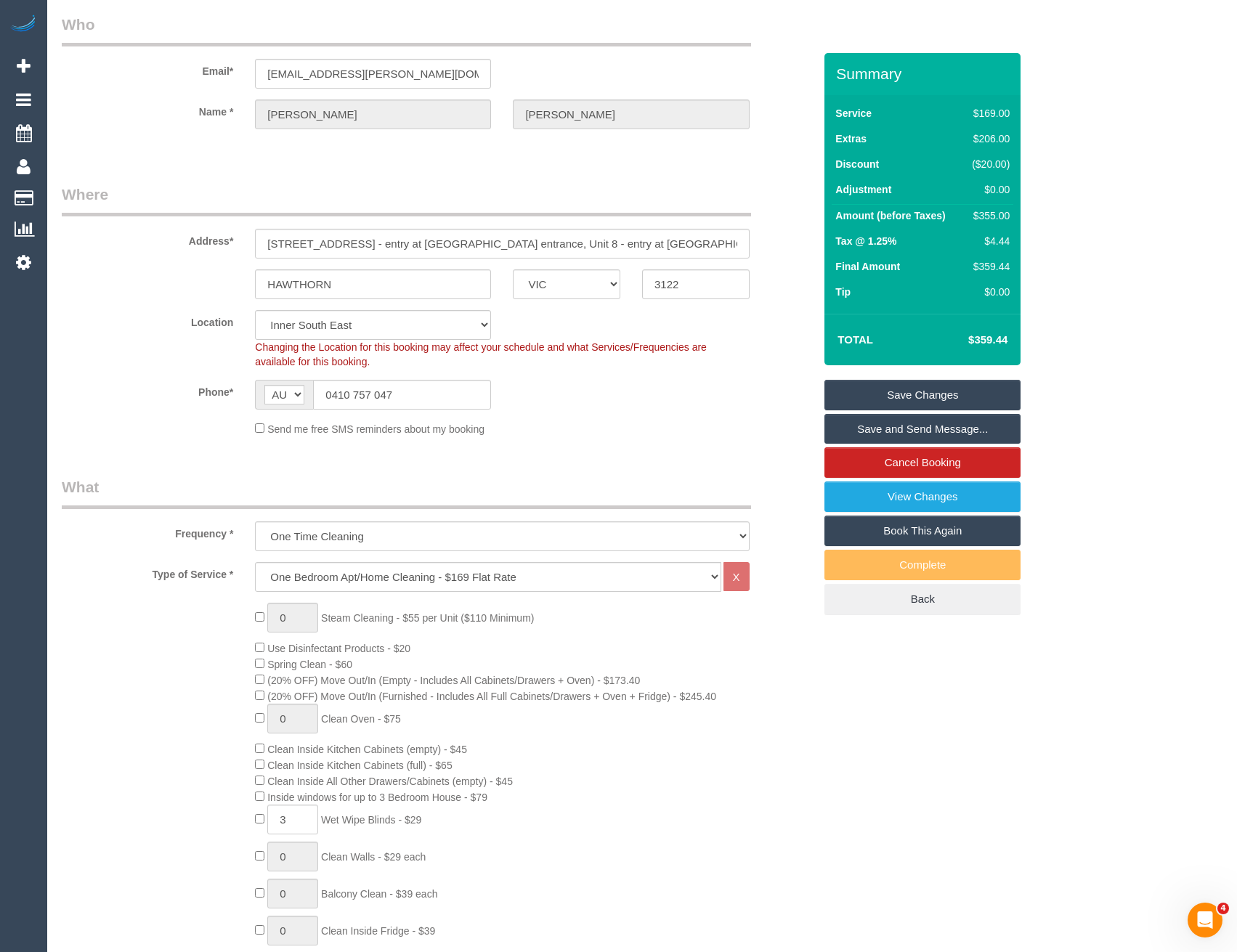
scroll to position [0, 0]
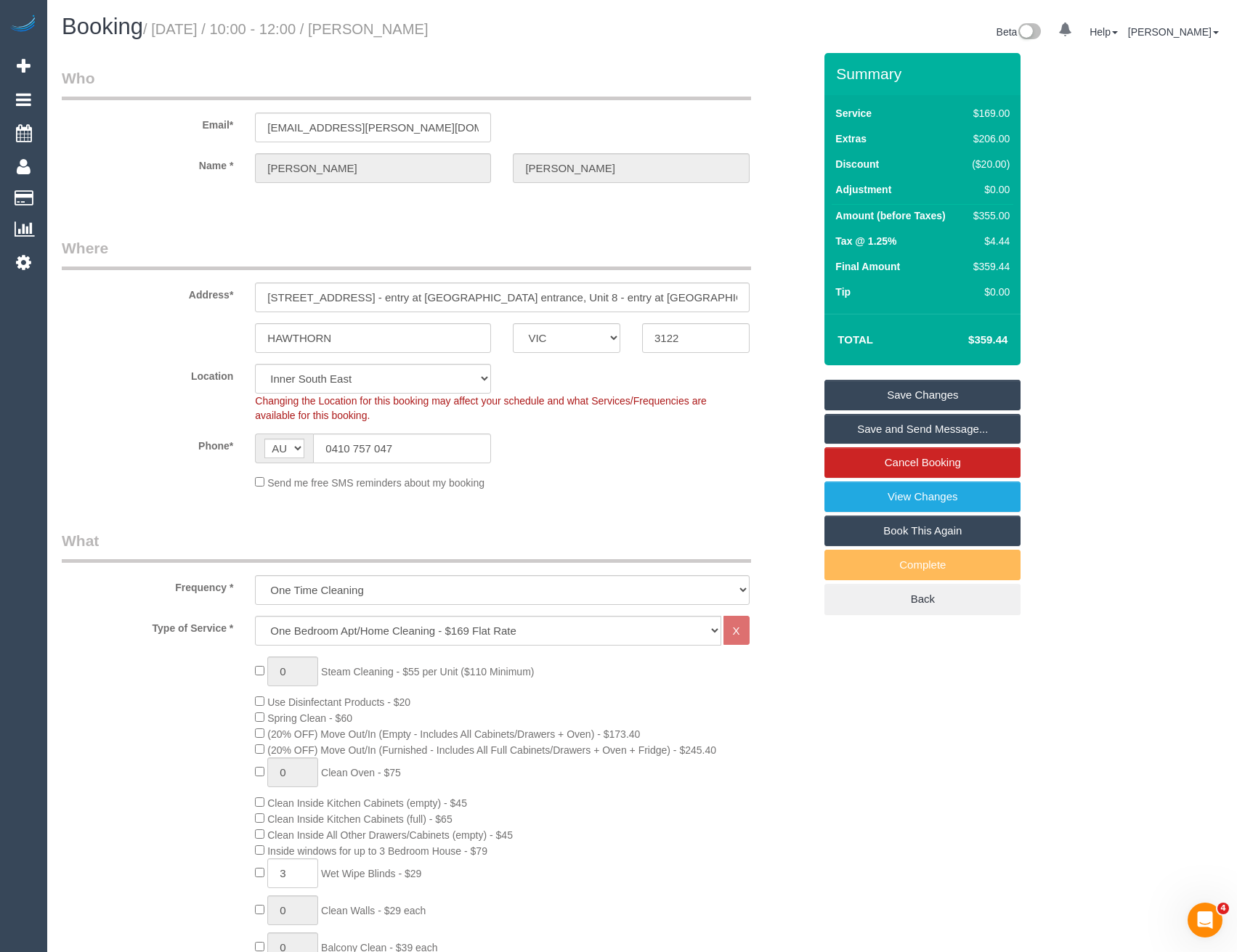
click at [890, 396] on link "Save Changes" at bounding box center [923, 395] width 196 height 30
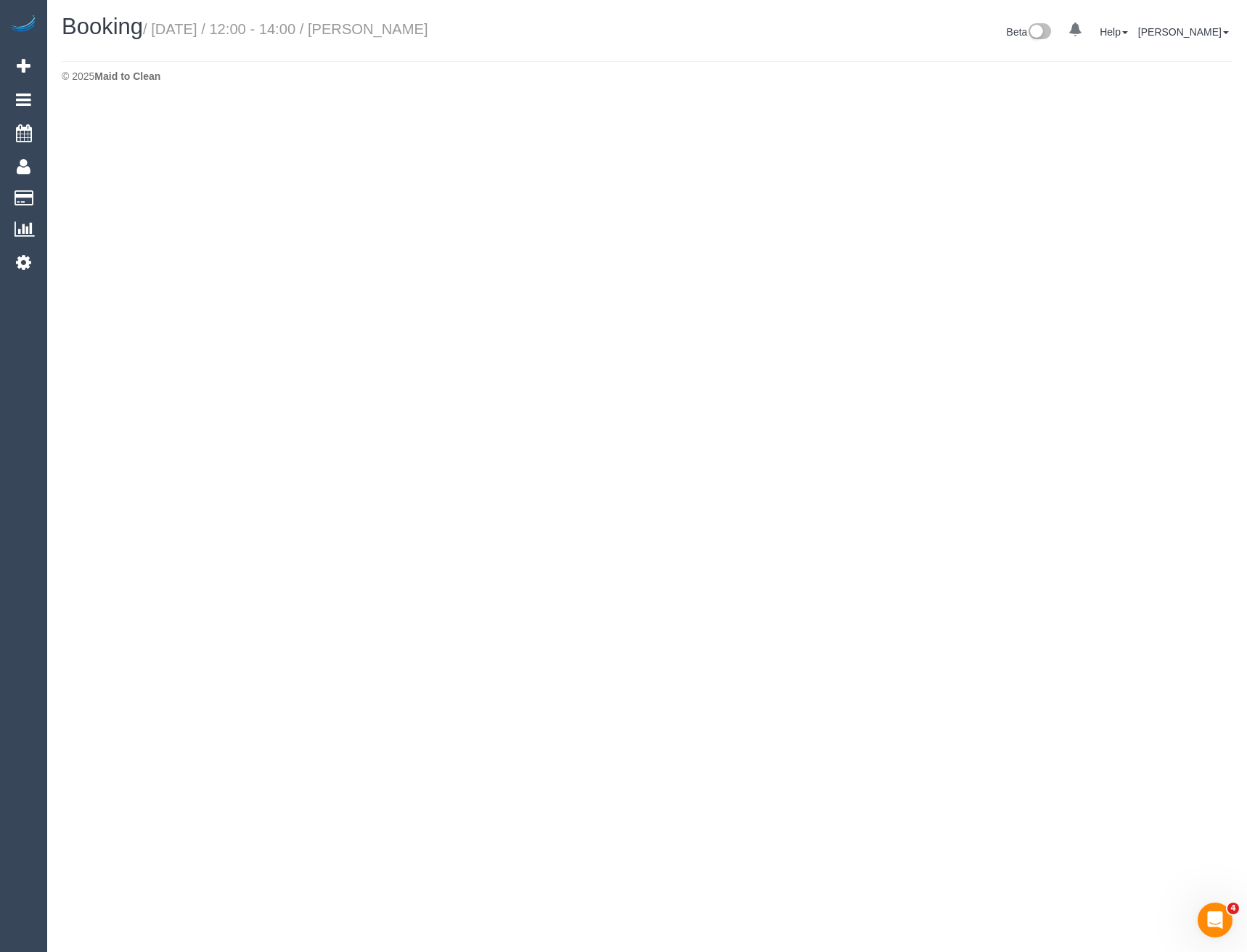
select select "VIC"
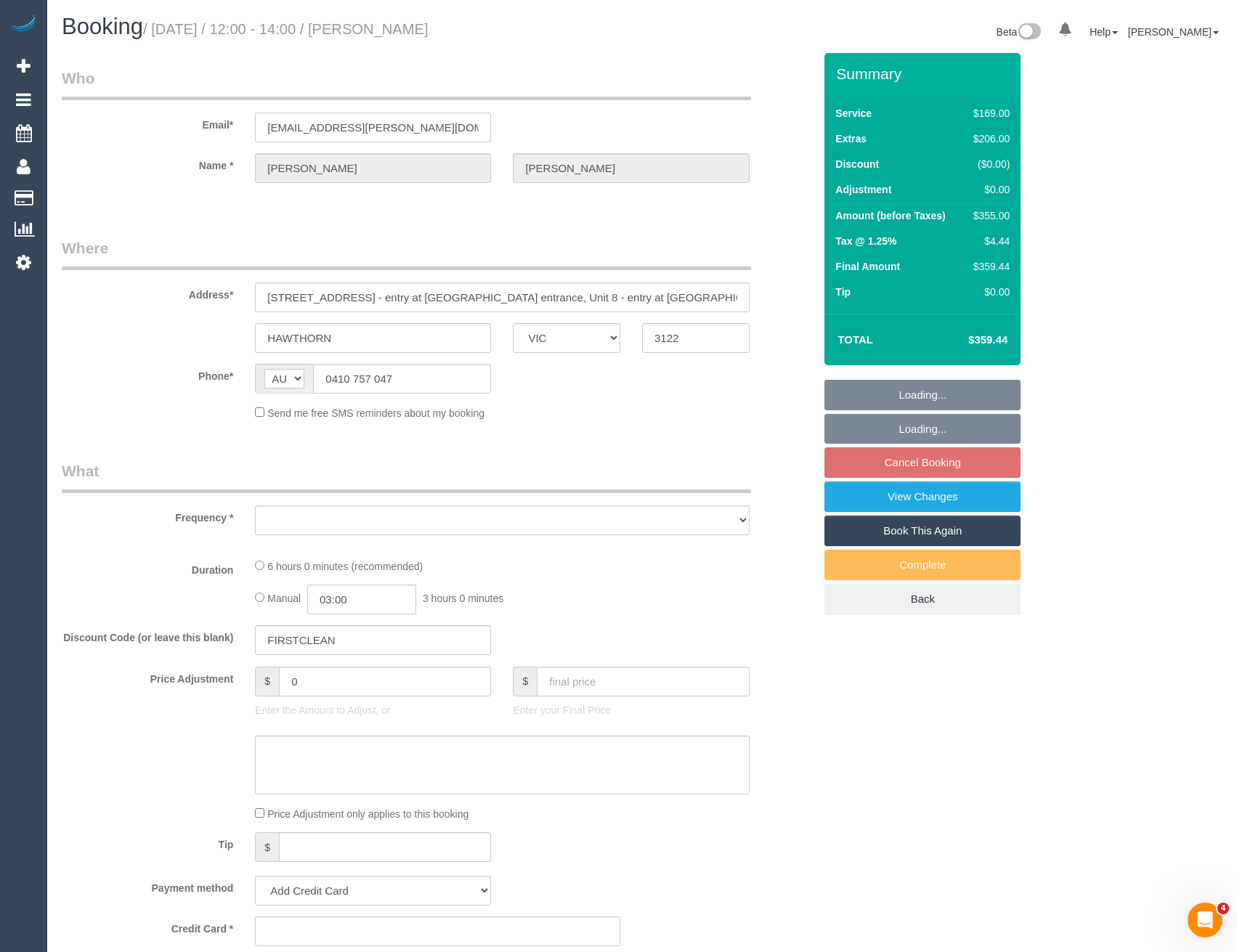
select select "object:5275"
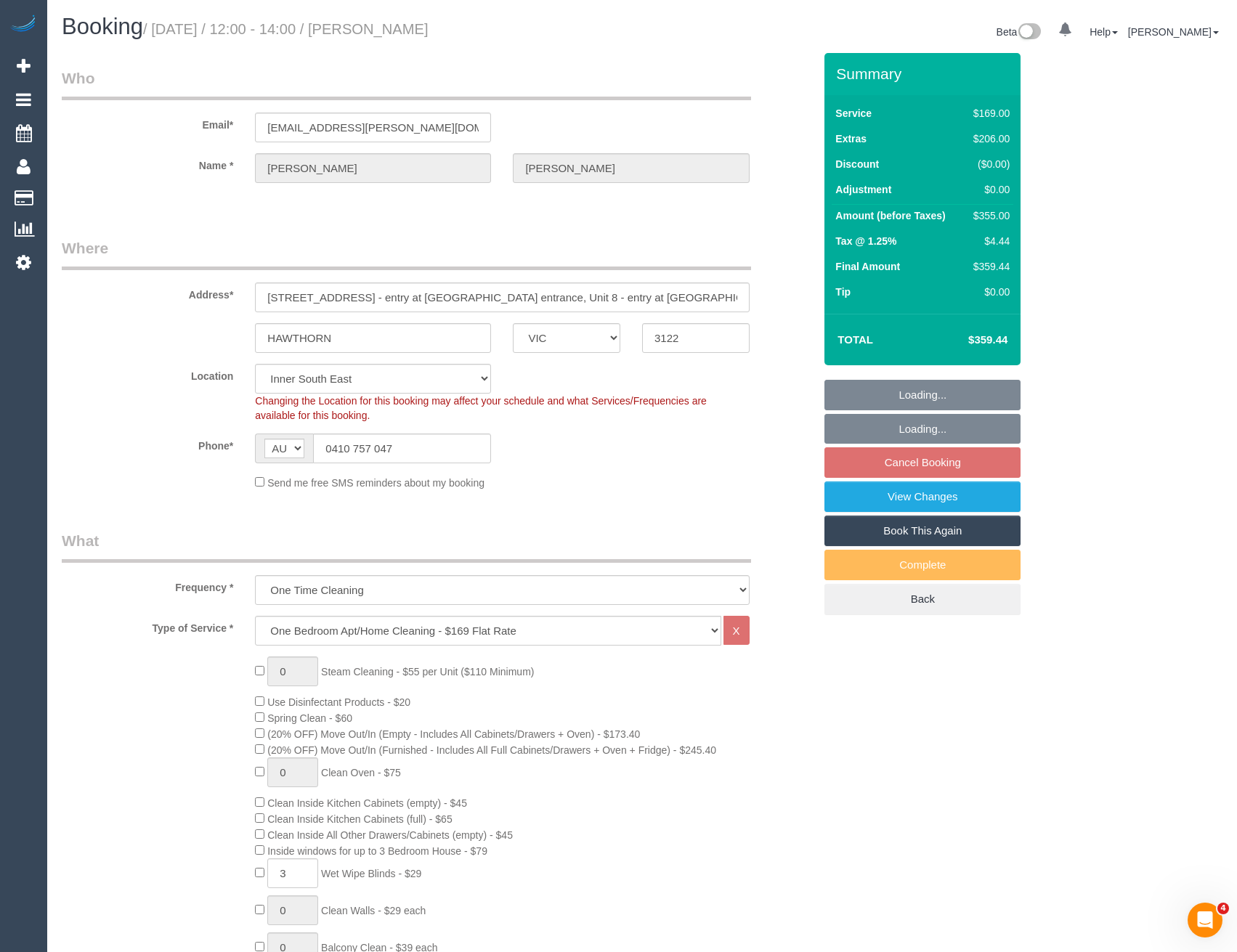
select select "string:stripe-pm_1S1Ip92GScqysDRVQmBv7LMW"
select select "object:5969"
select select "number:28"
select select "number:14"
select select "number:18"
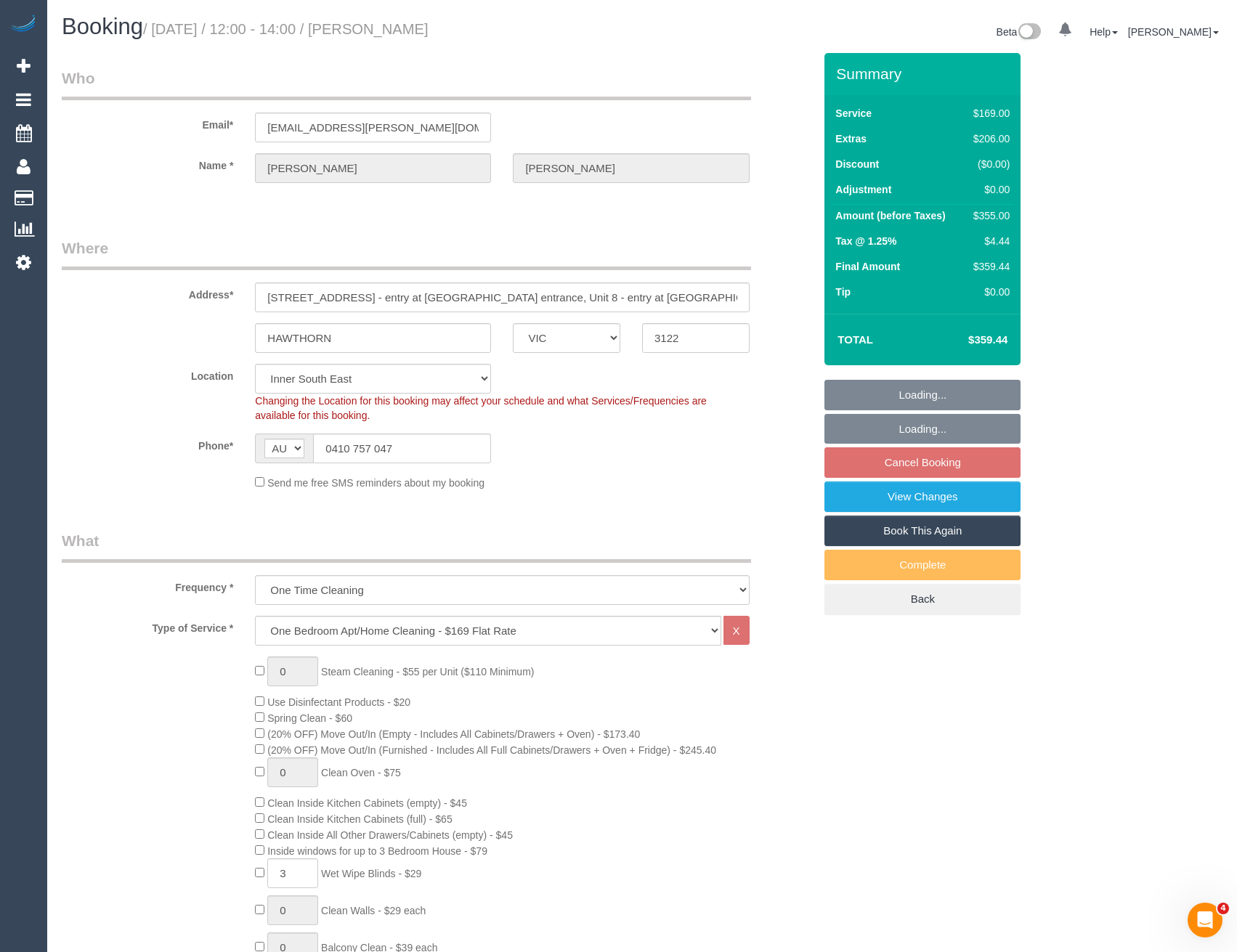
select select "number:24"
select select "number:26"
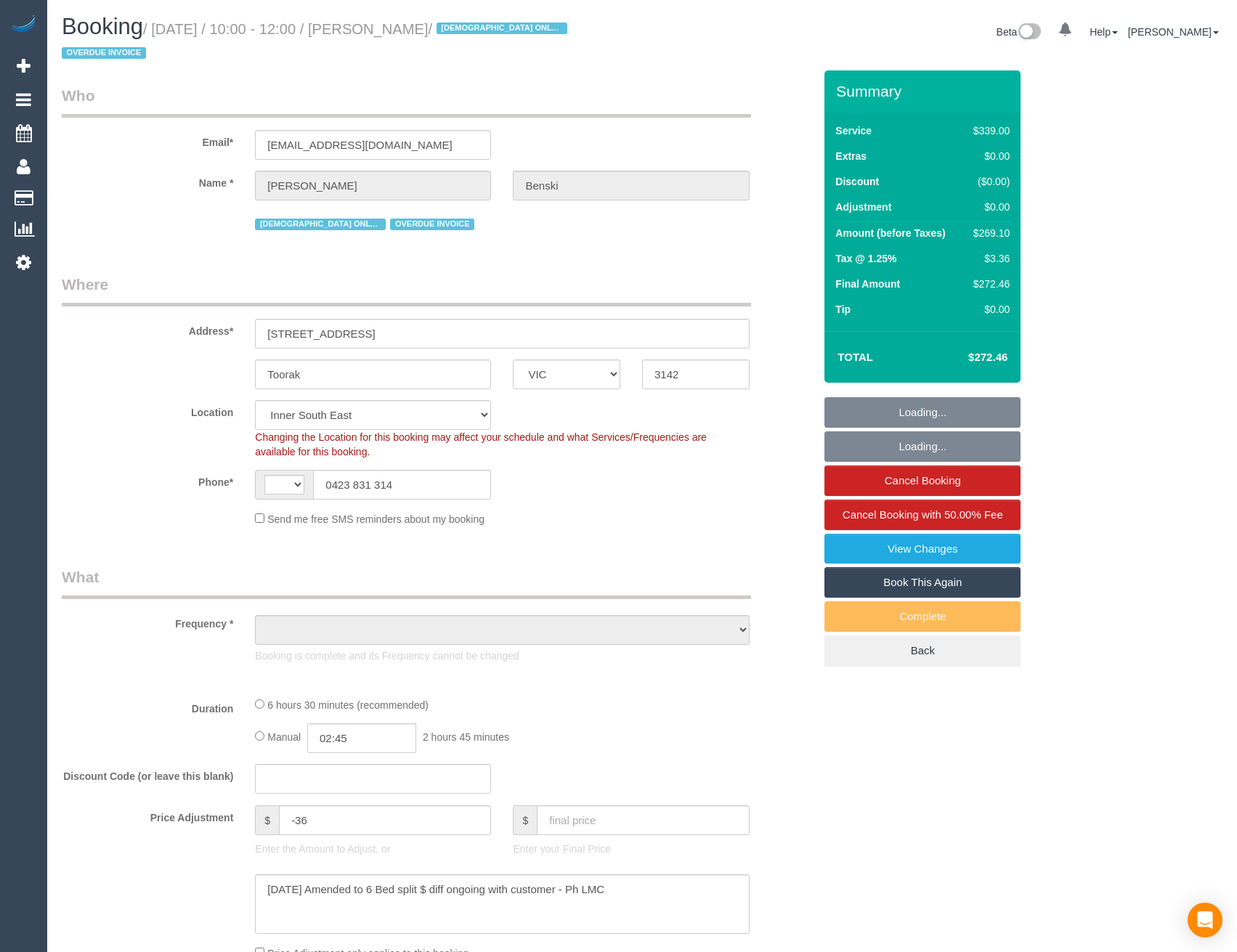
select select "VIC"
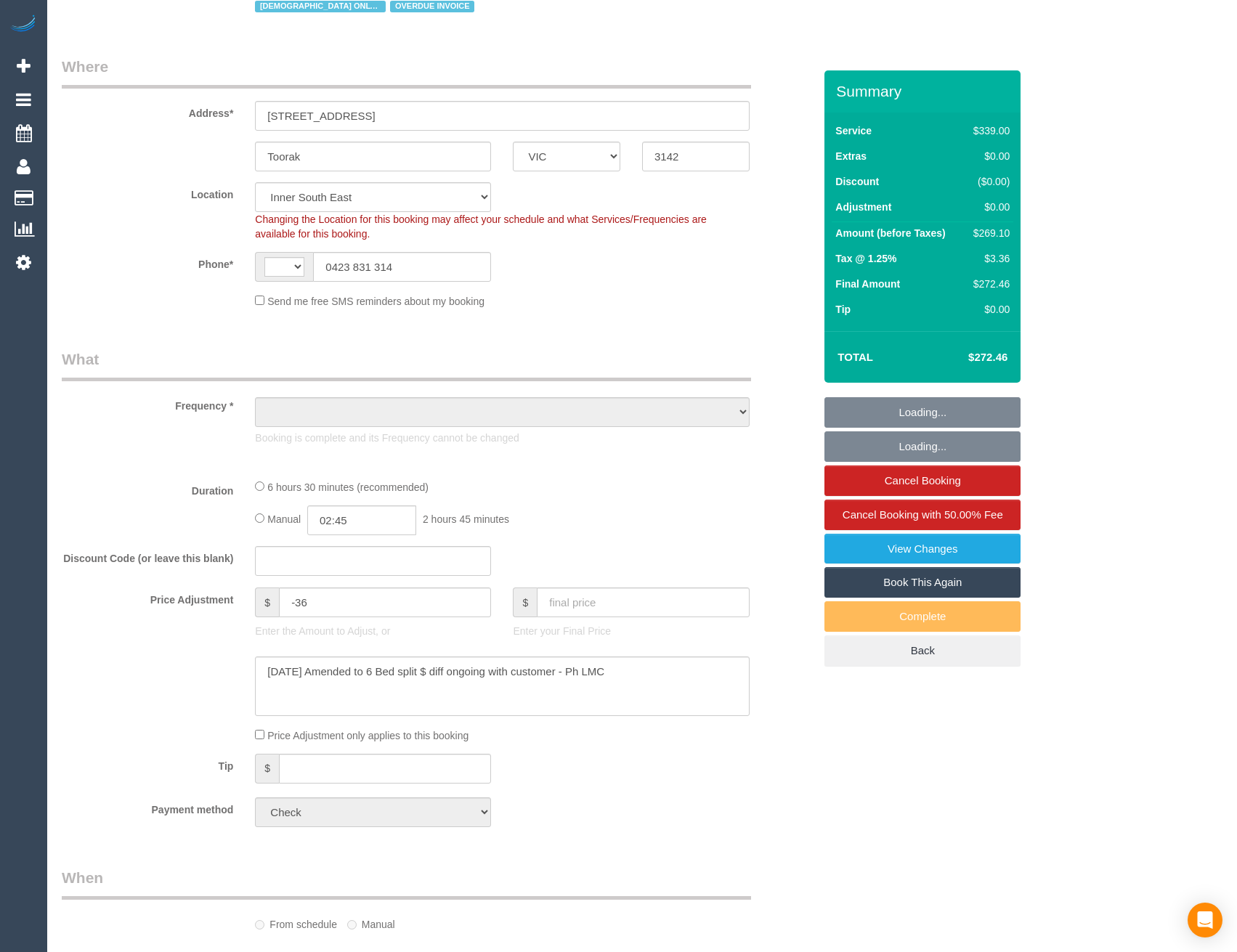
scroll to position [224, 0]
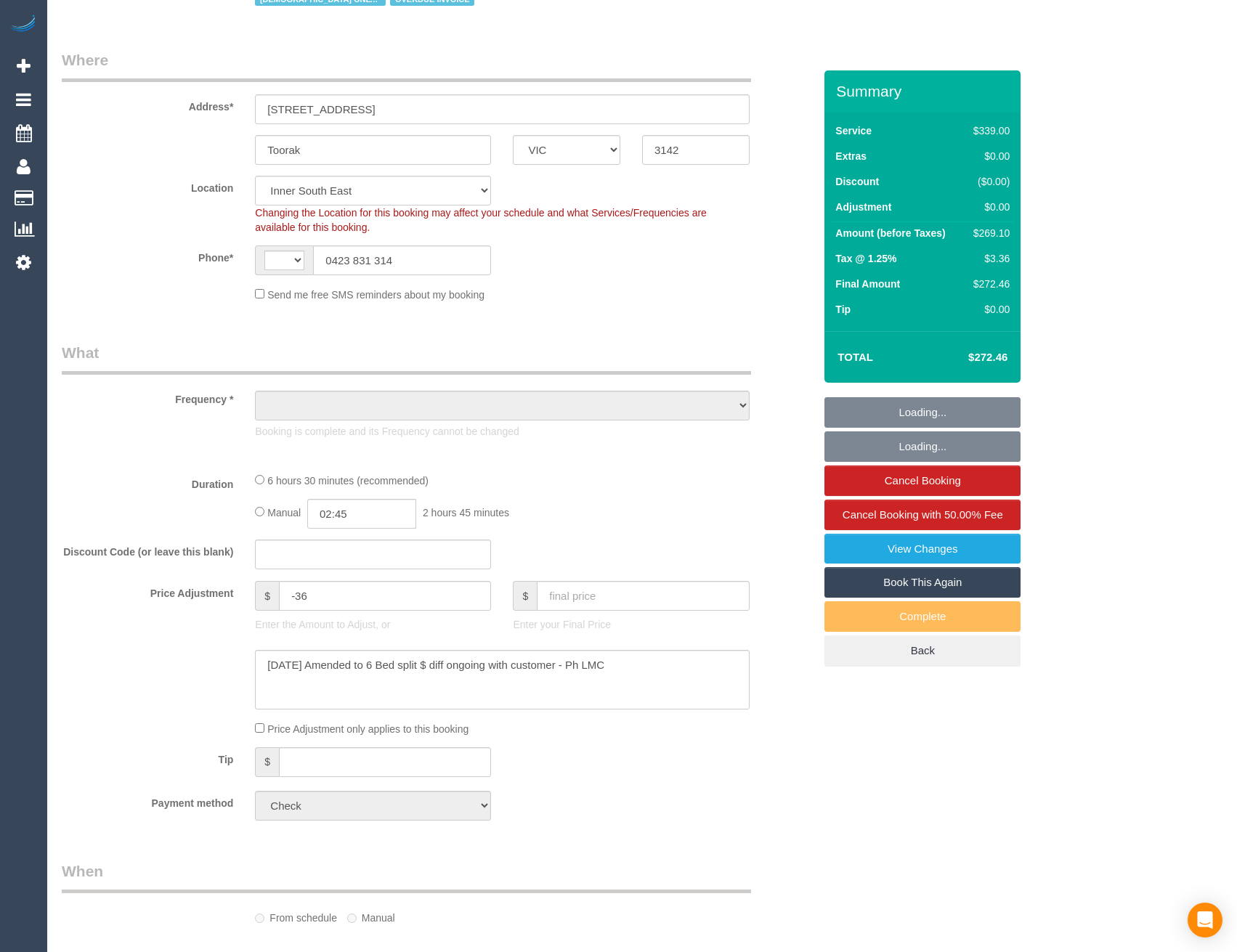
select select "string:AU"
select select "number:28"
select select "number:14"
select select "number:19"
select select "number:23"
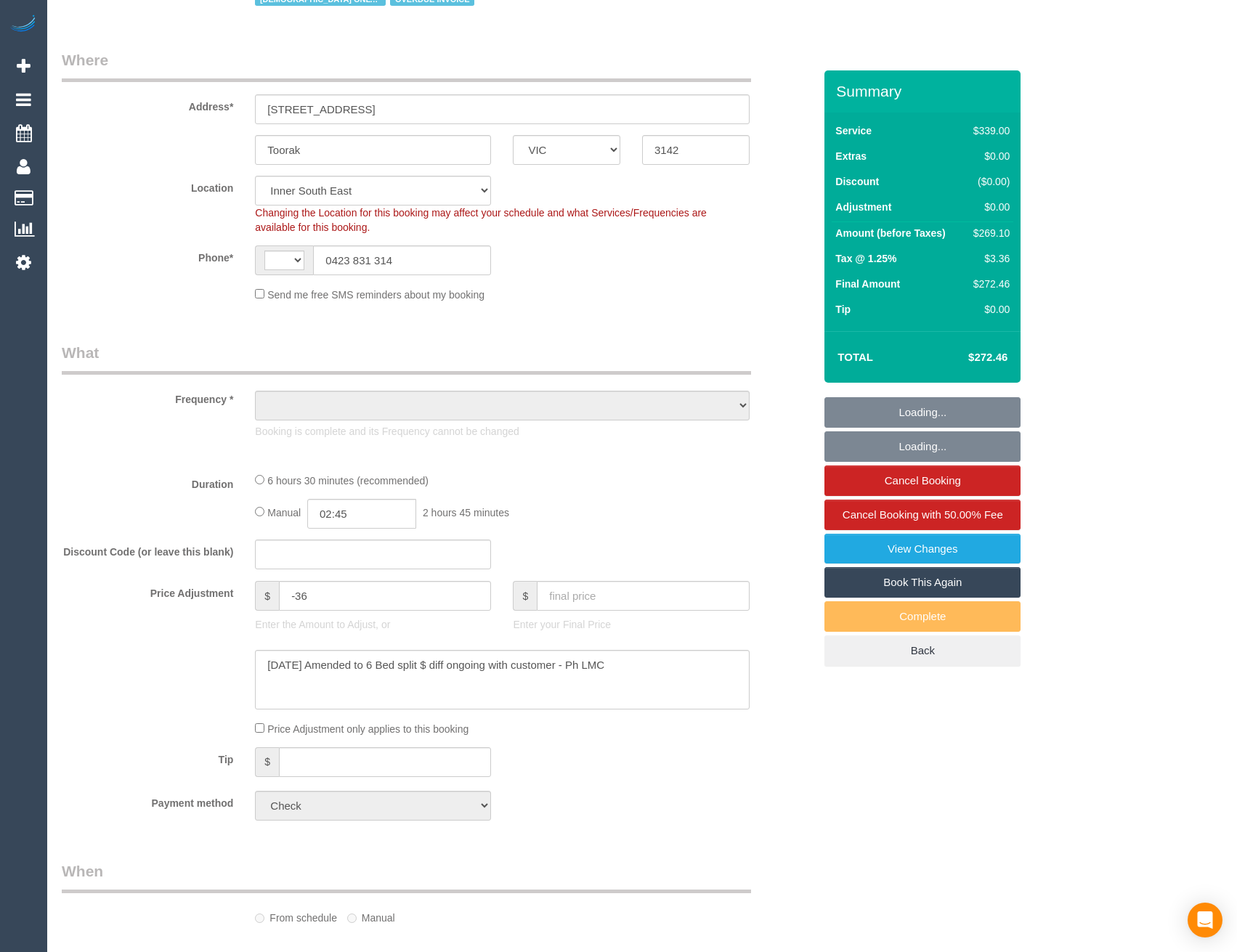
select select "number:35"
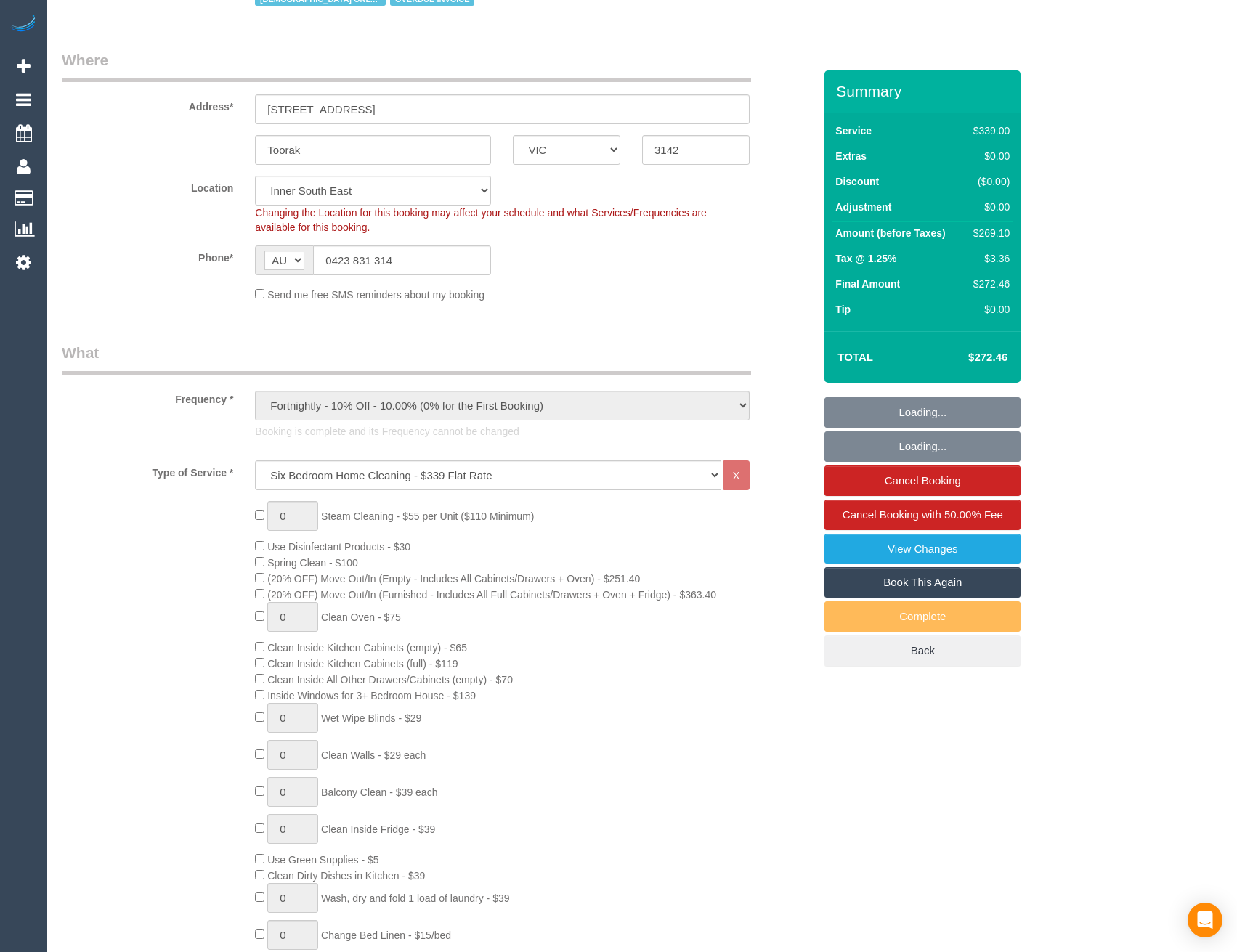
select select "object:1400"
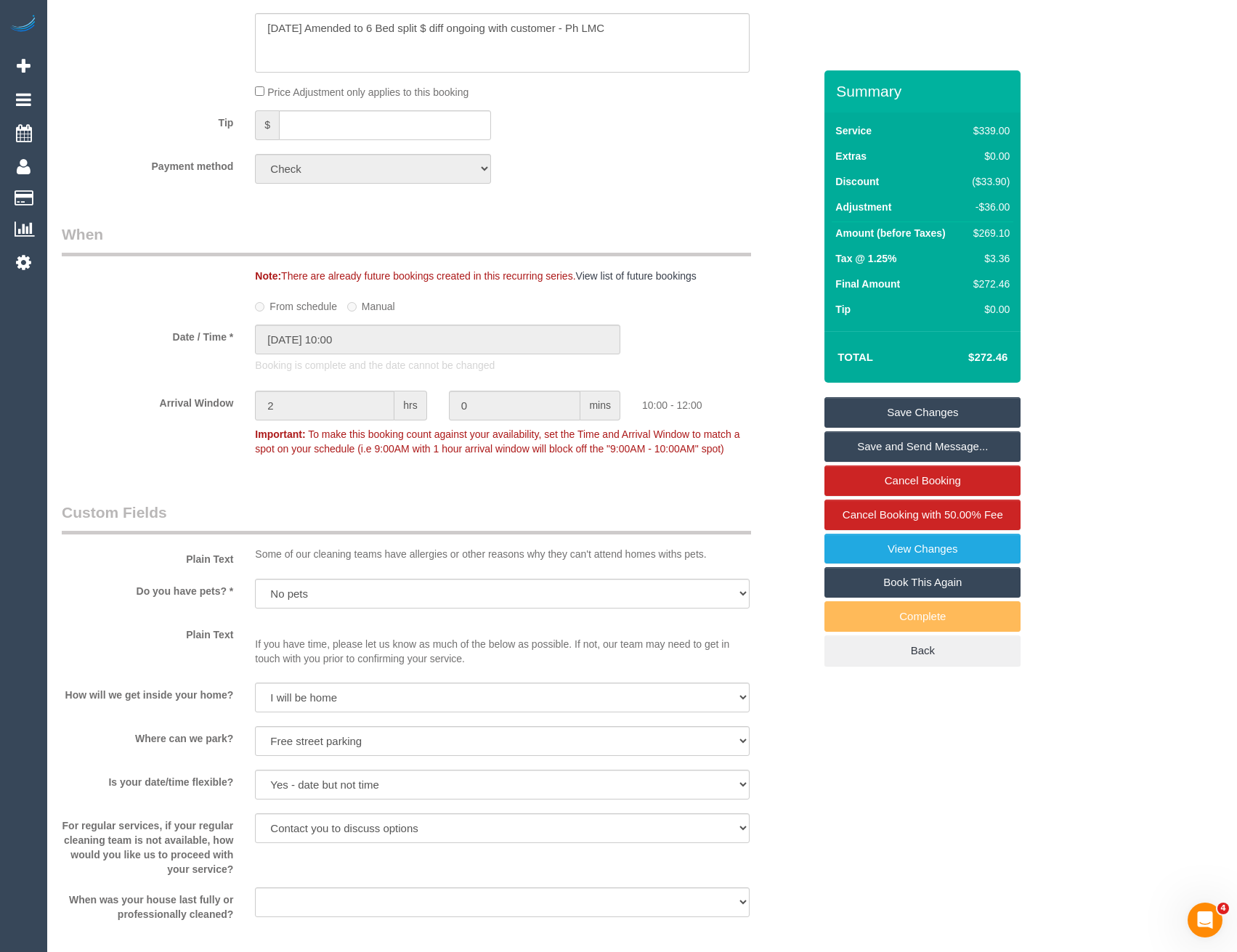
scroll to position [1413, 0]
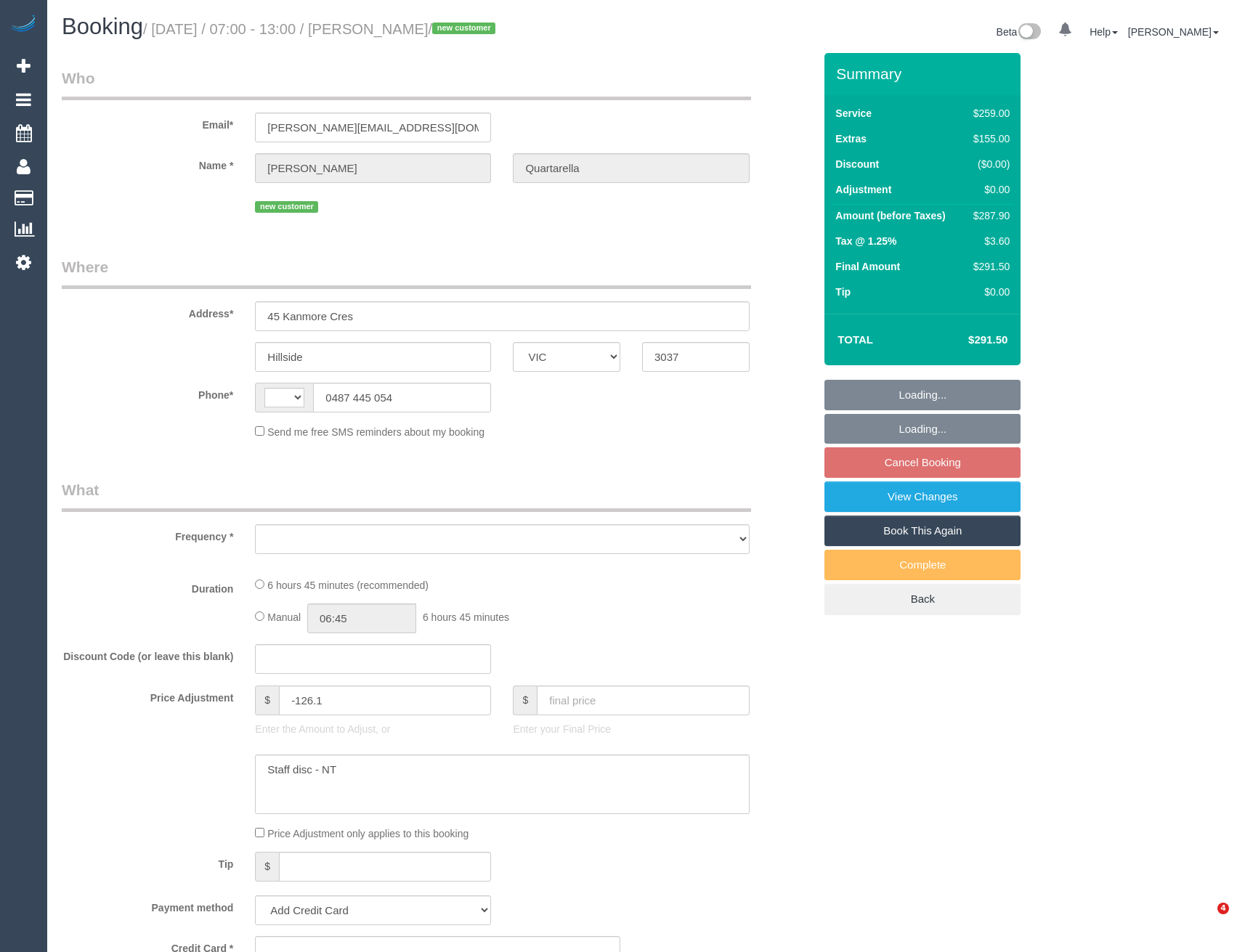
select select "VIC"
select select "string:AU"
select select "object:552"
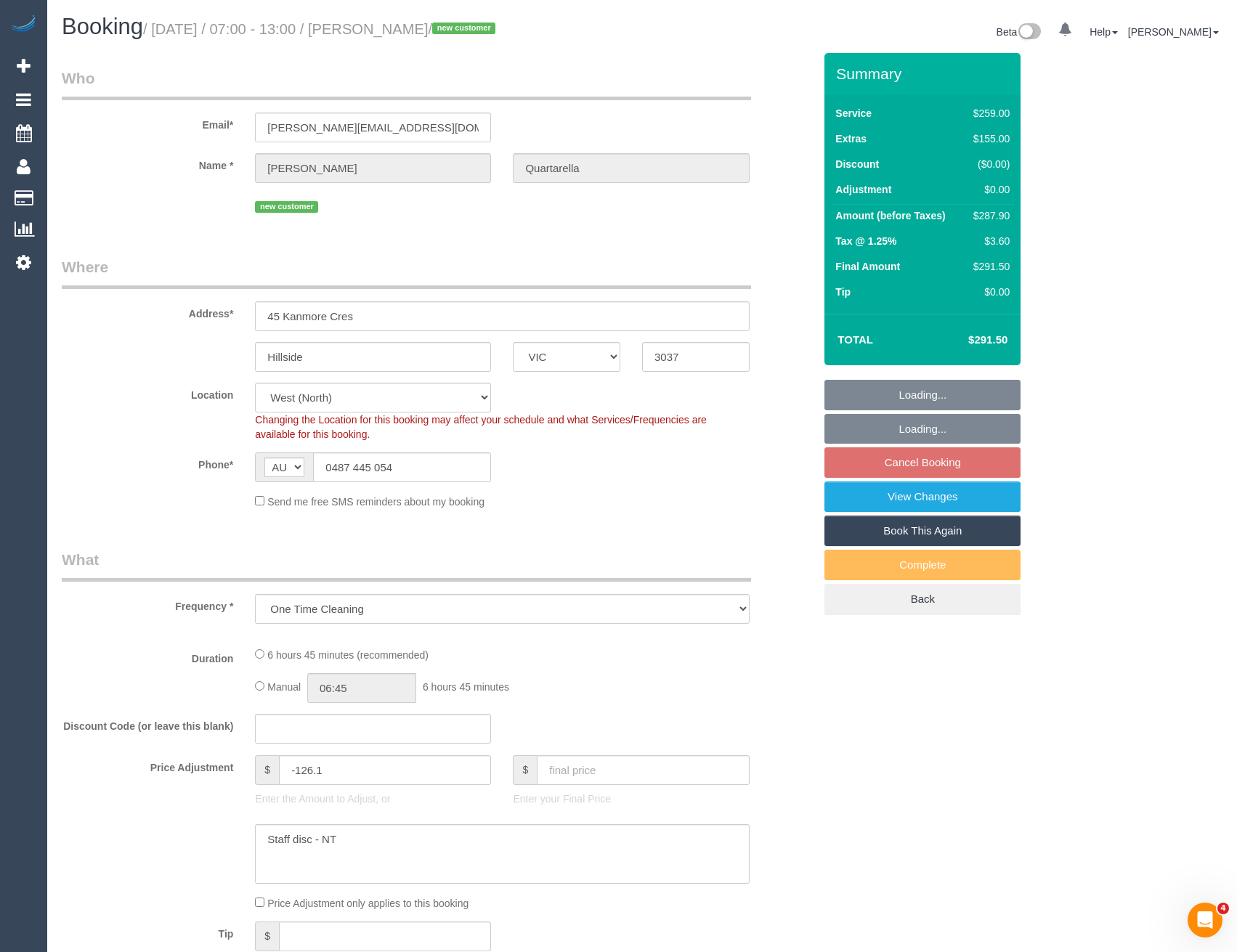
select select "string:stripe-pm_1S7O112GScqysDRVWvAcS6rN"
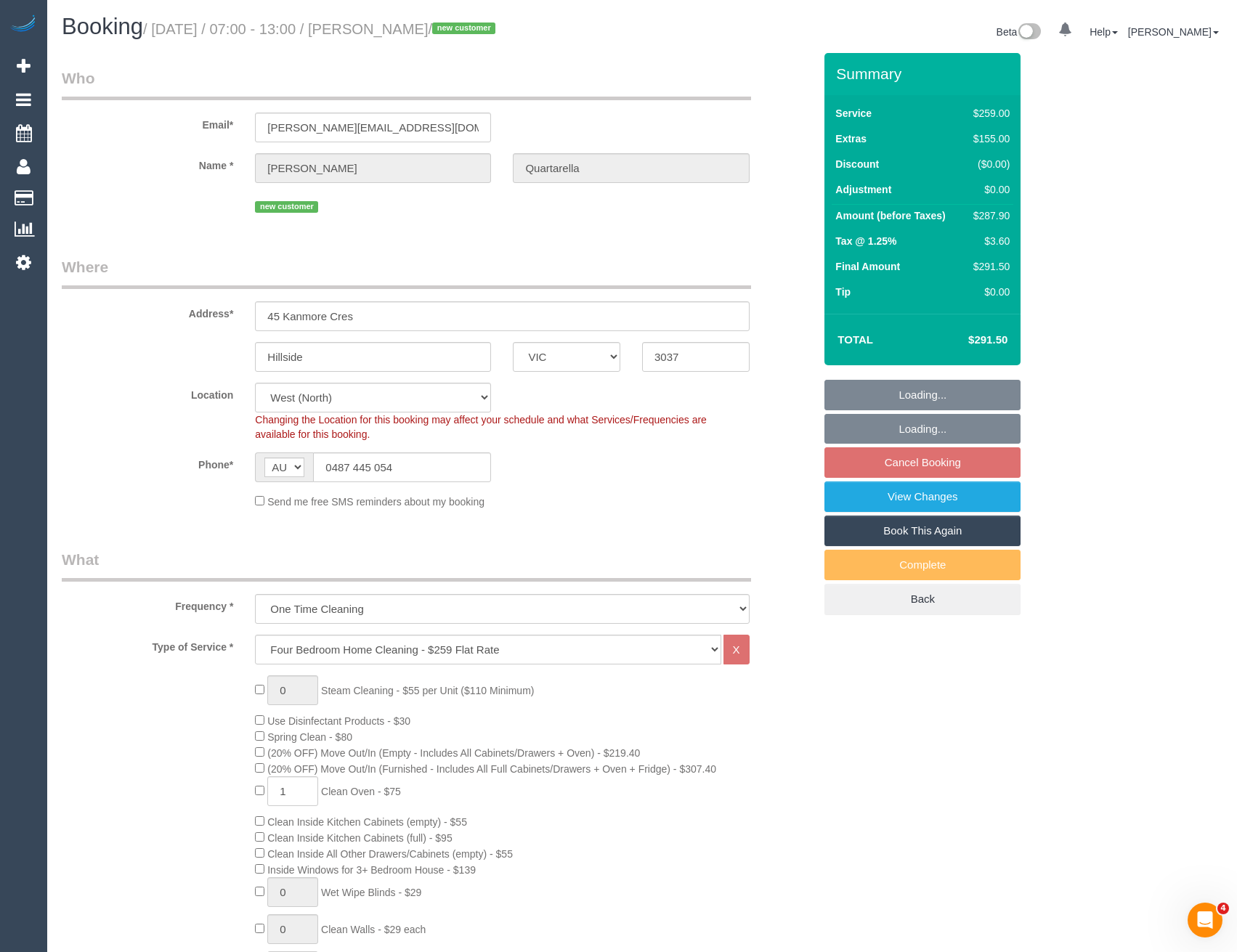
select select "number:27"
select select "number:14"
select select "number:19"
select select "number:22"
select select "number:26"
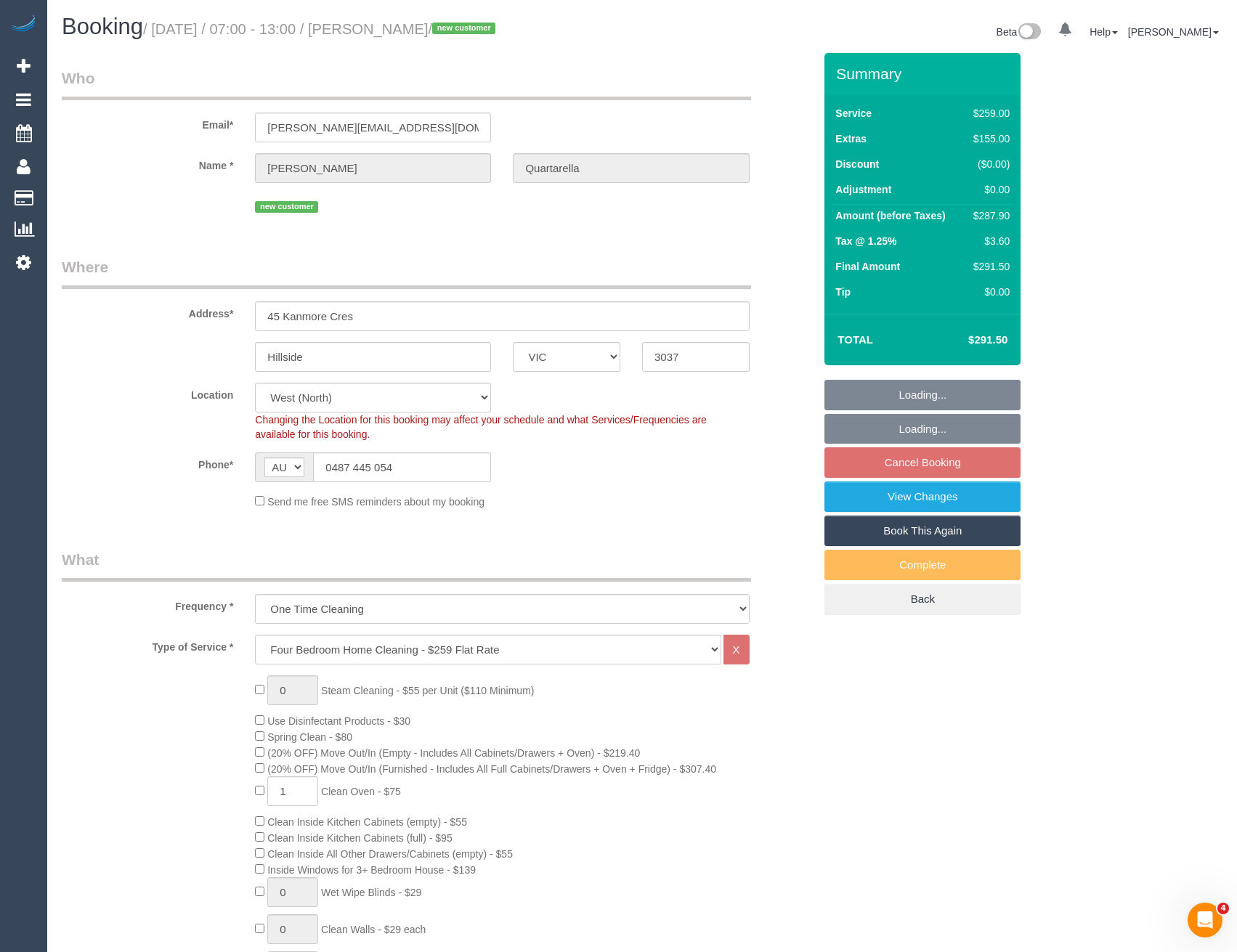
select select "object:1341"
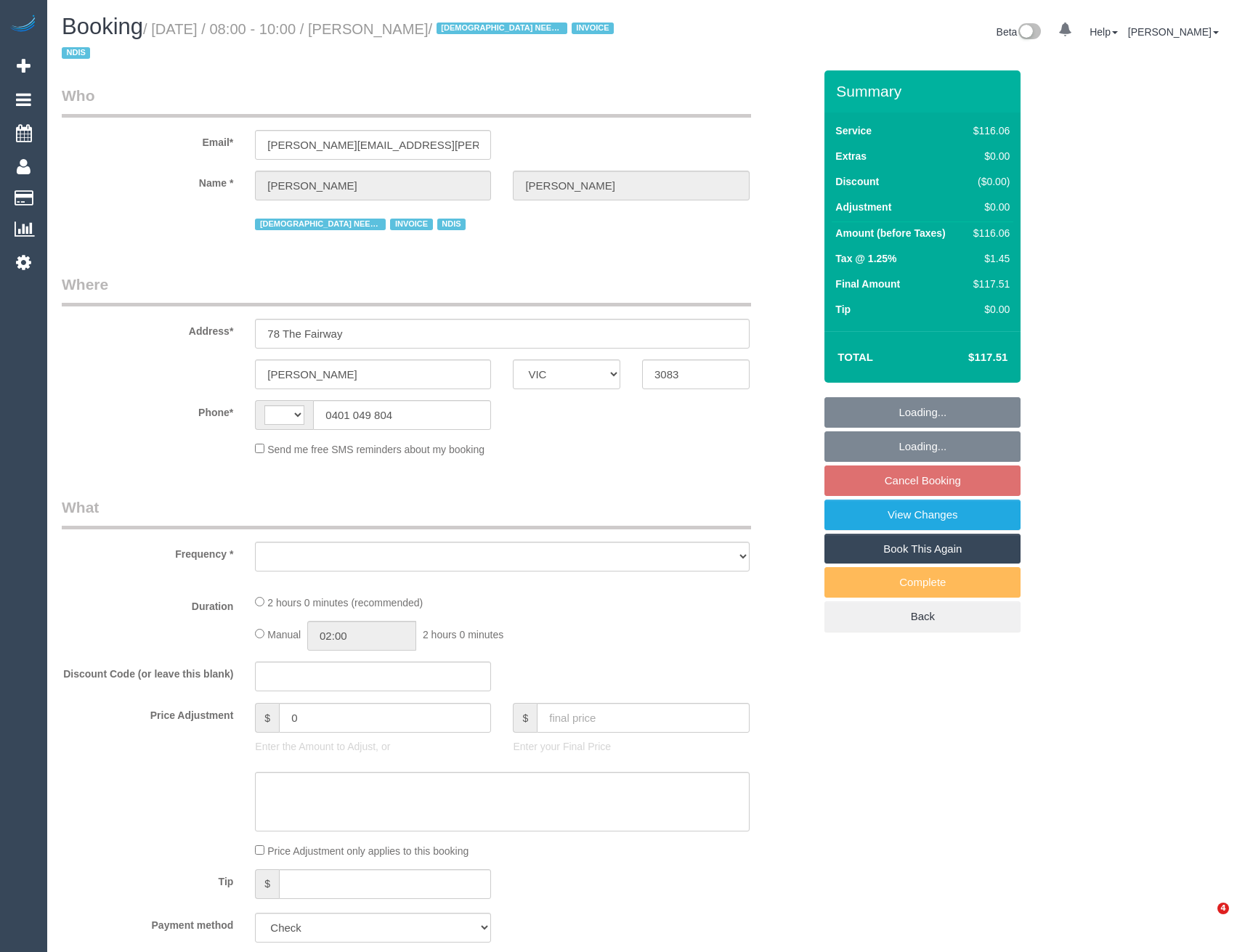
select select "VIC"
select select "string:AU"
select select "object:523"
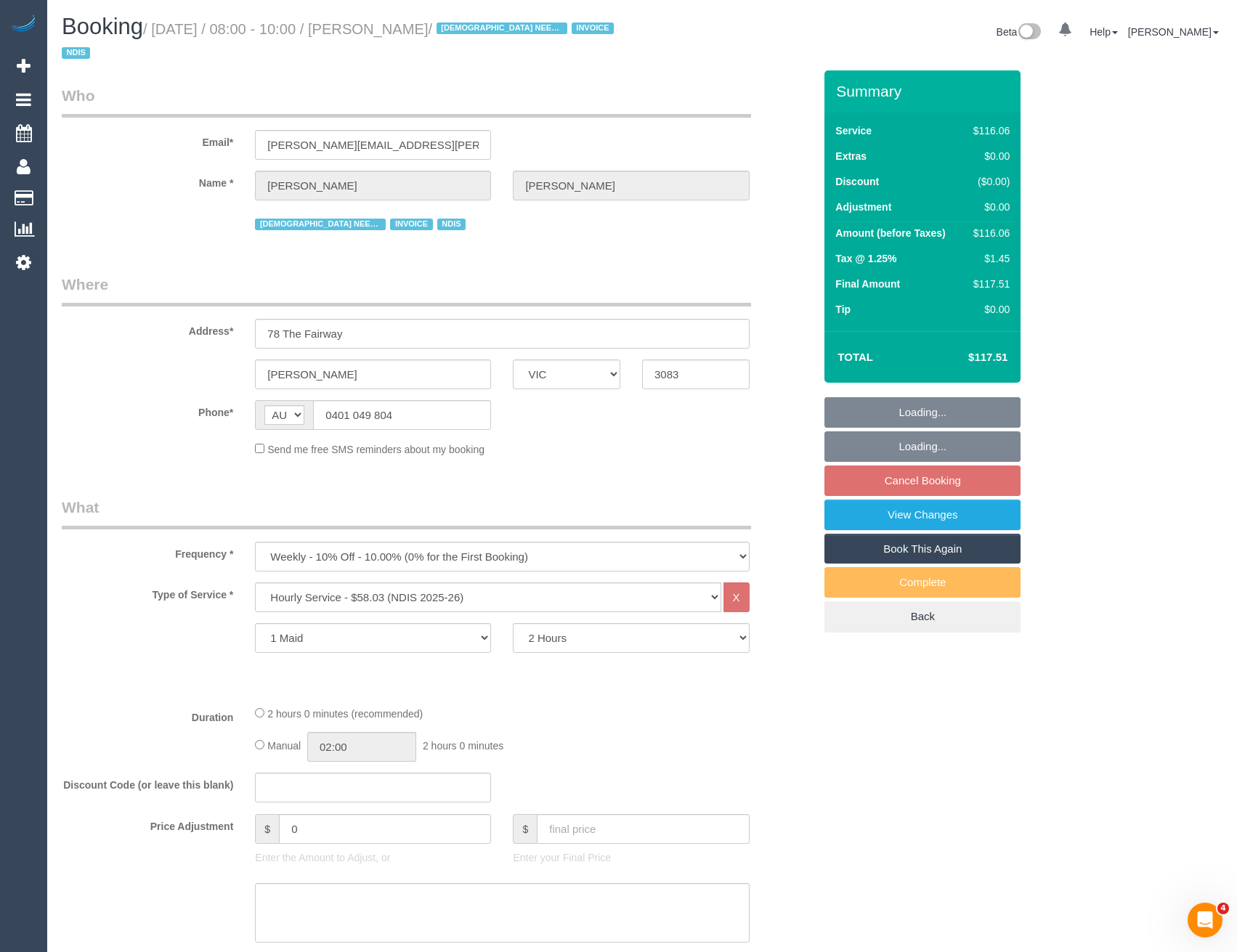
select select "number:29"
select select "number:14"
select select "number:18"
select select "number:24"
select select "number:35"
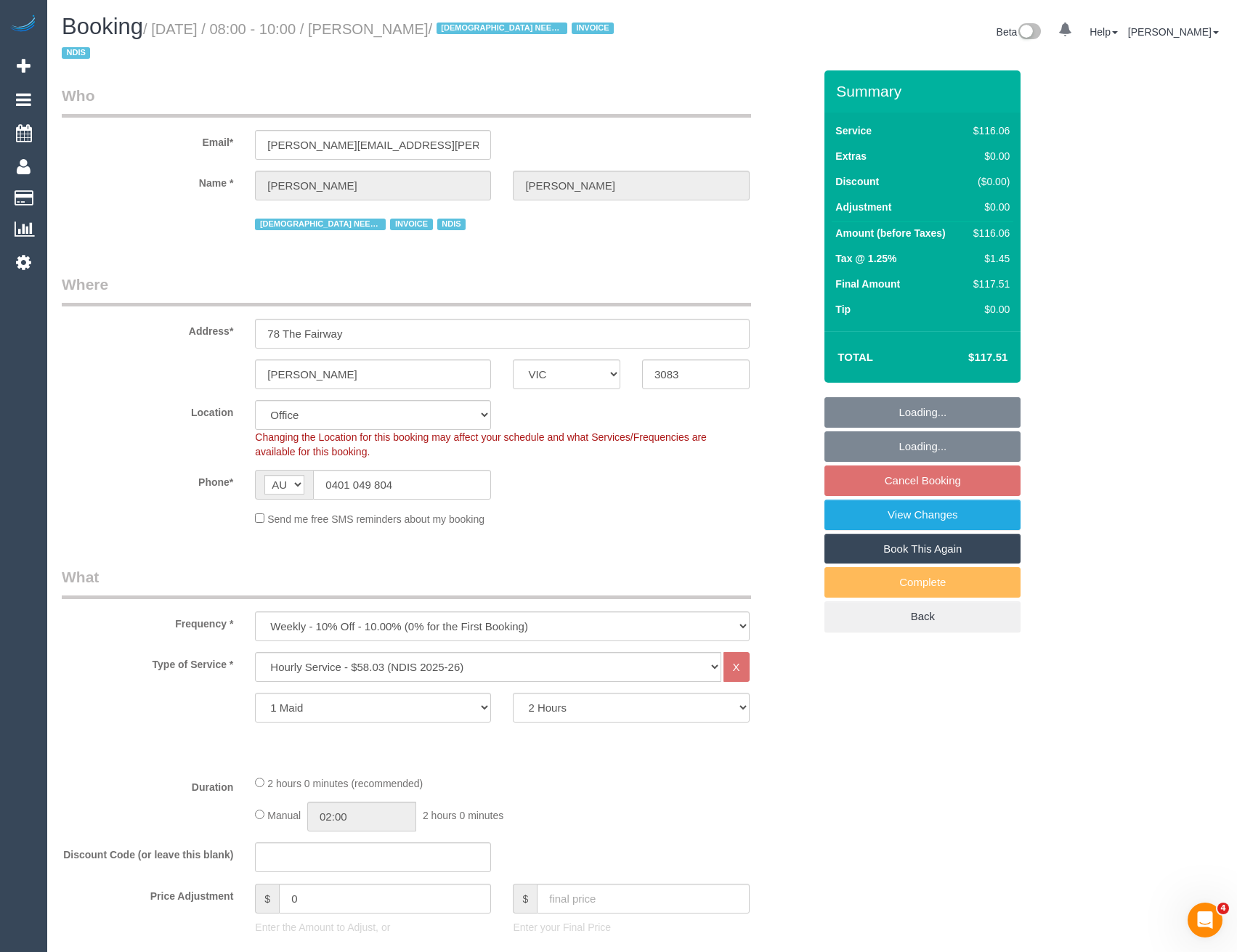
select select "object:2022"
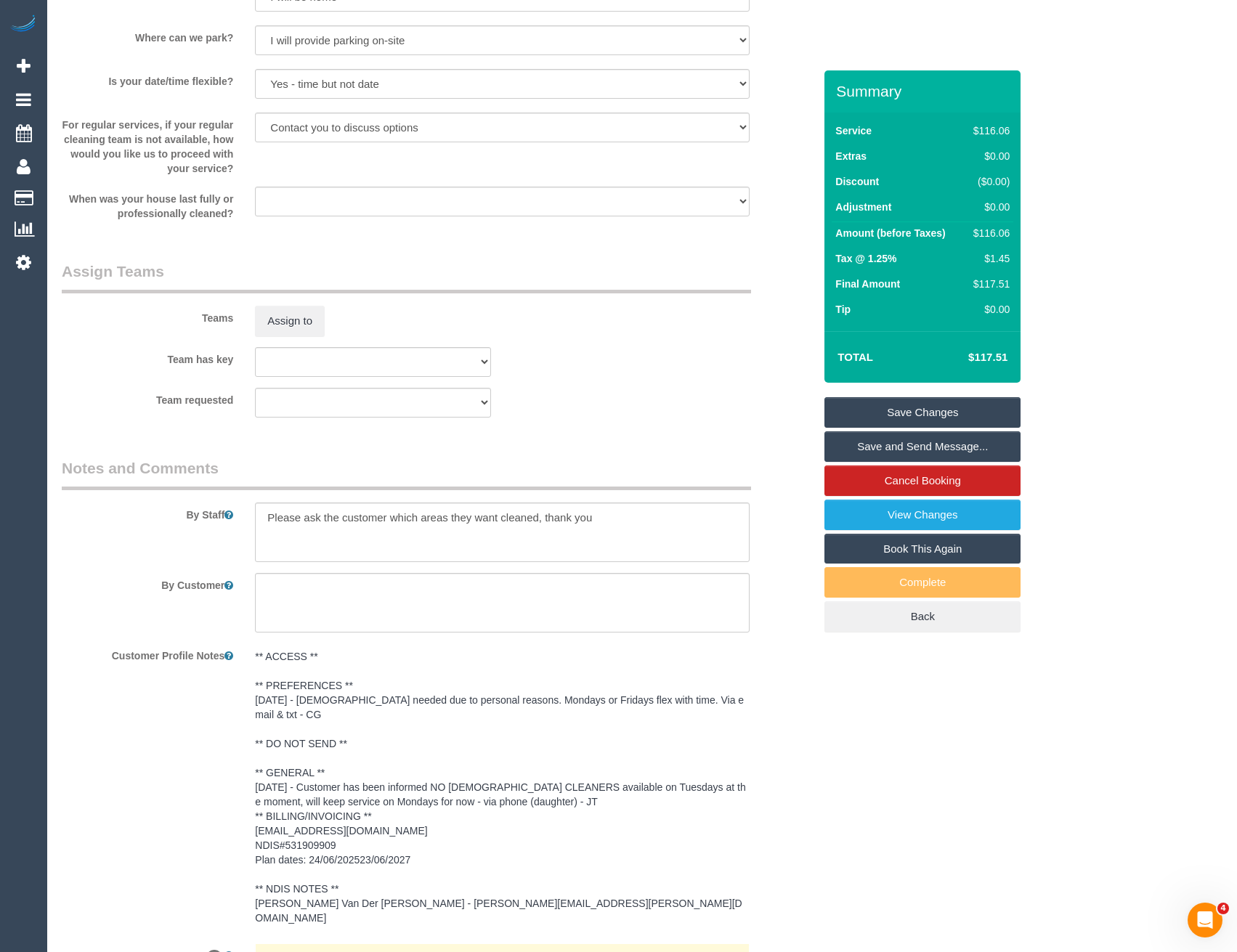
scroll to position [1742, 0]
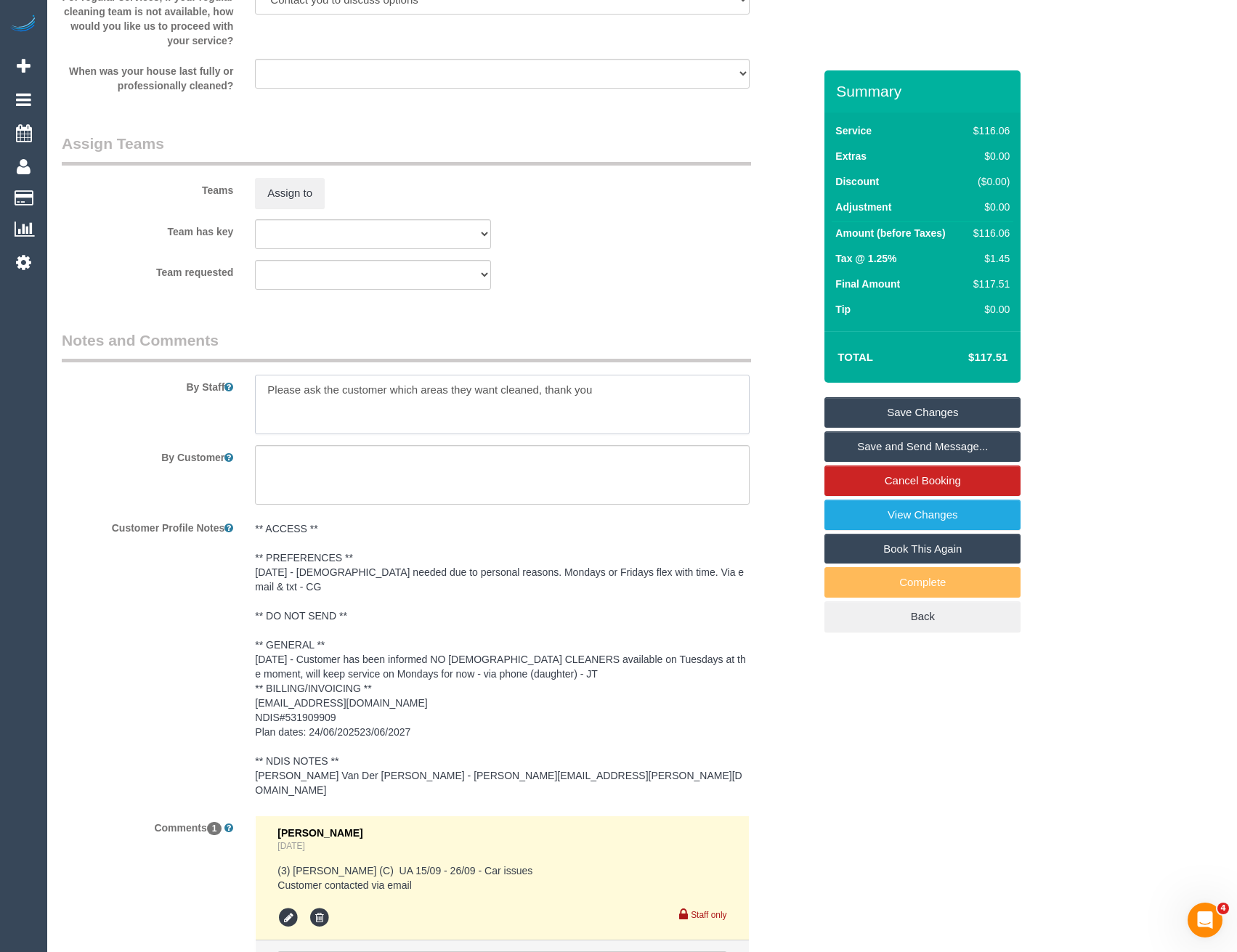
click at [262, 387] on textarea at bounding box center [501, 405] width 494 height 59
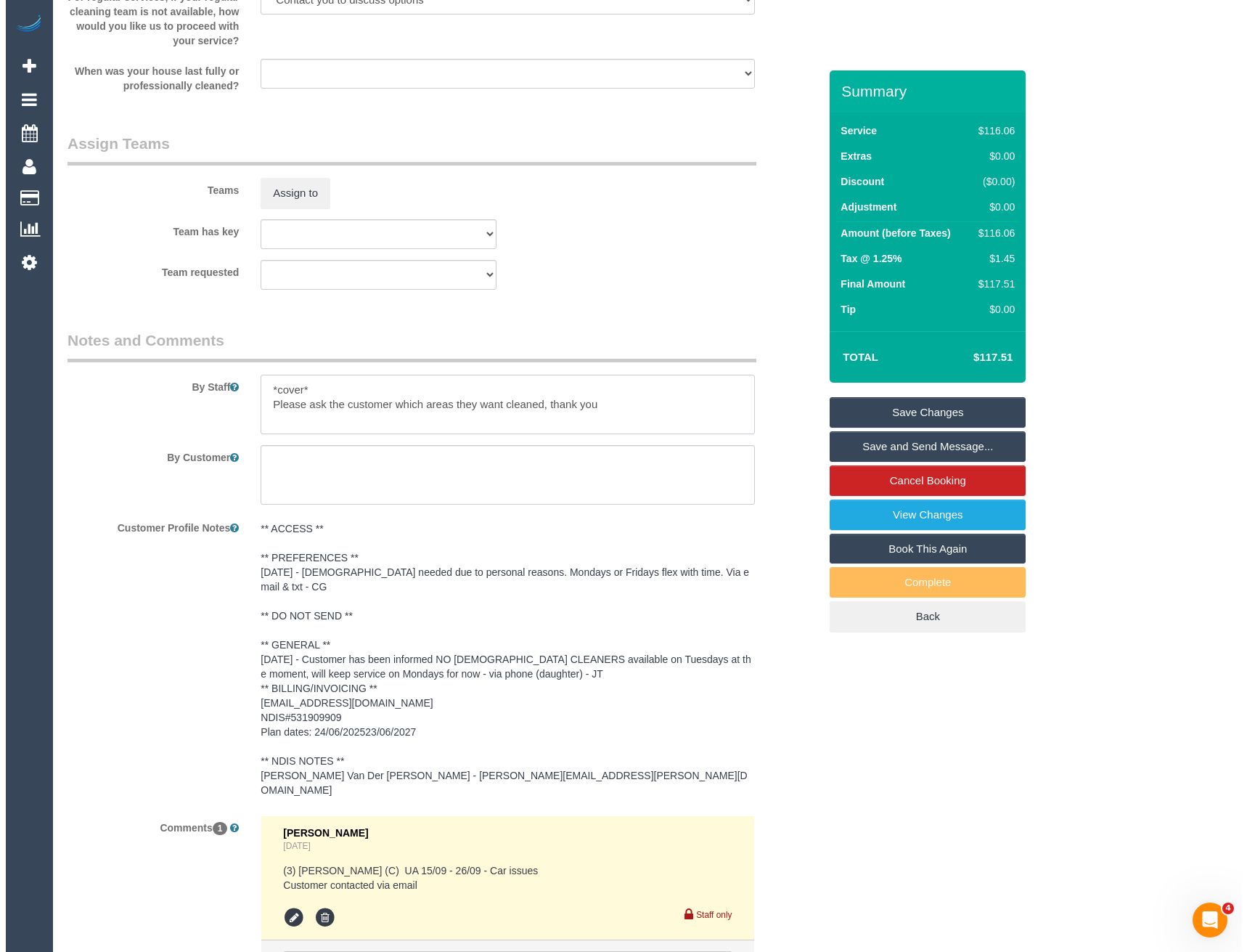
scroll to position [1525, 0]
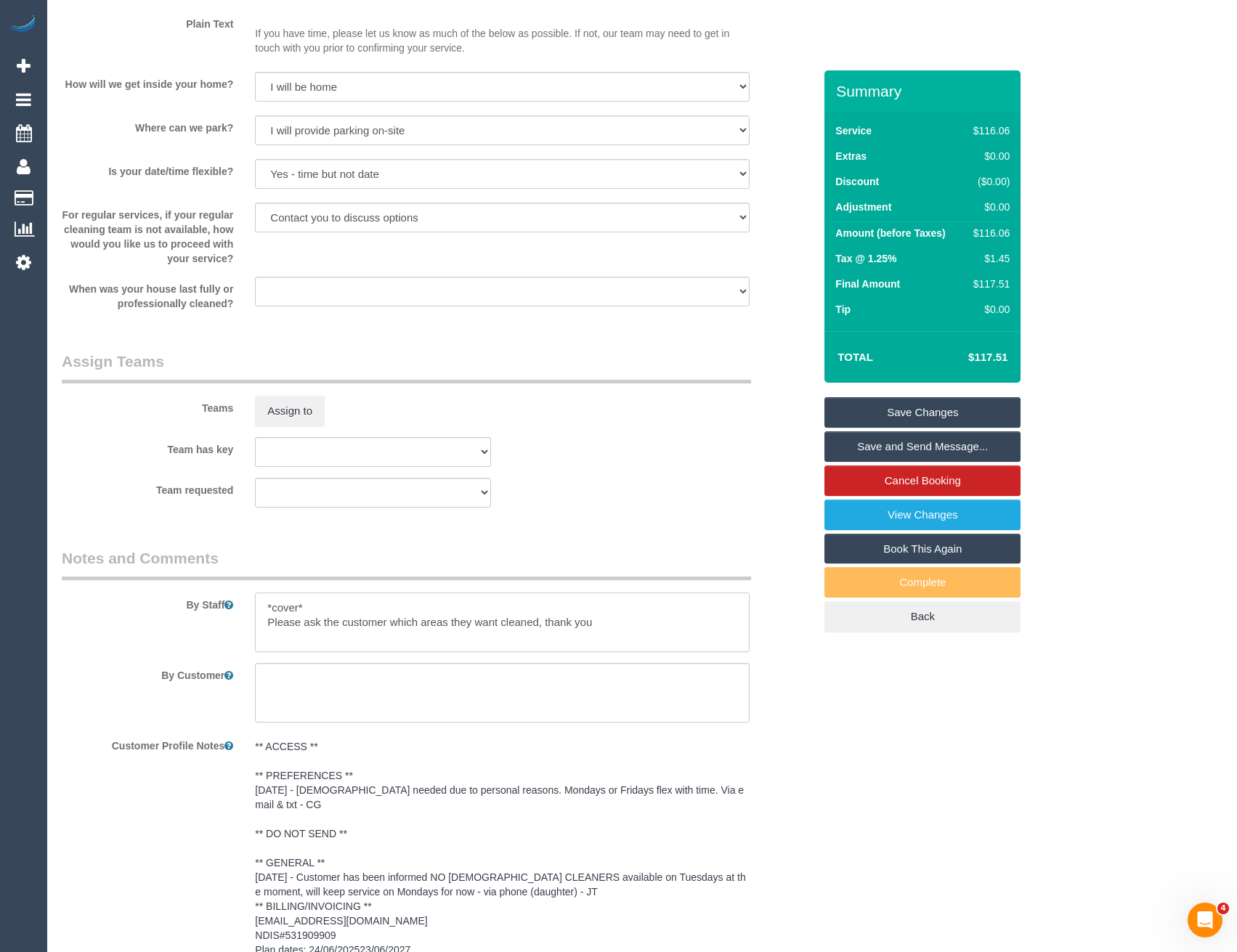
type textarea "*cover* Please ask the customer which areas they want cleaned, thank you"
click at [287, 430] on sui-booking-teams "Teams Assign to Team has key (0) Account - Tech (0) Office (0) [PERSON_NAME] Te…" at bounding box center [438, 429] width 752 height 157
click at [302, 410] on button "Assign to" at bounding box center [289, 410] width 70 height 30
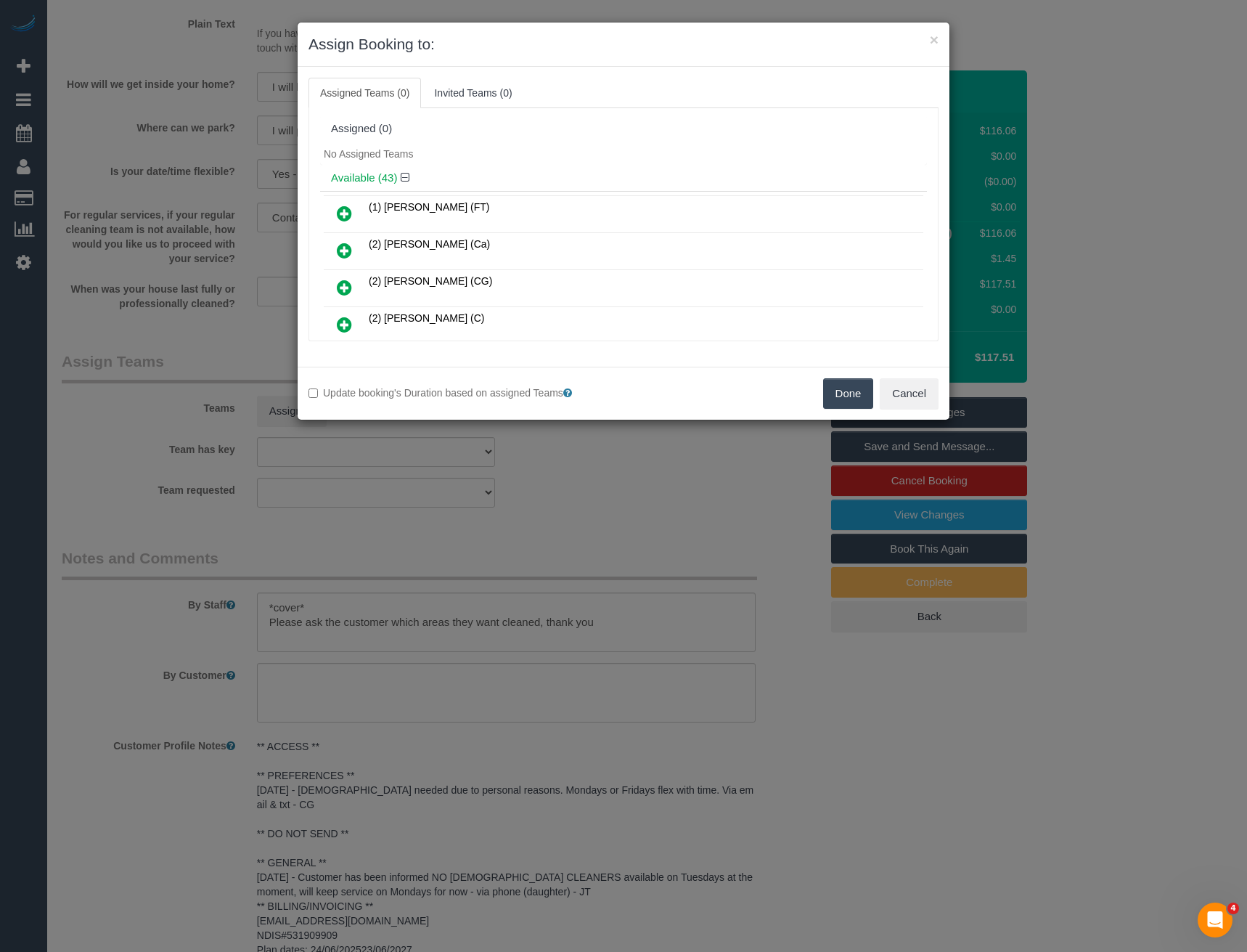
scroll to position [725, 0]
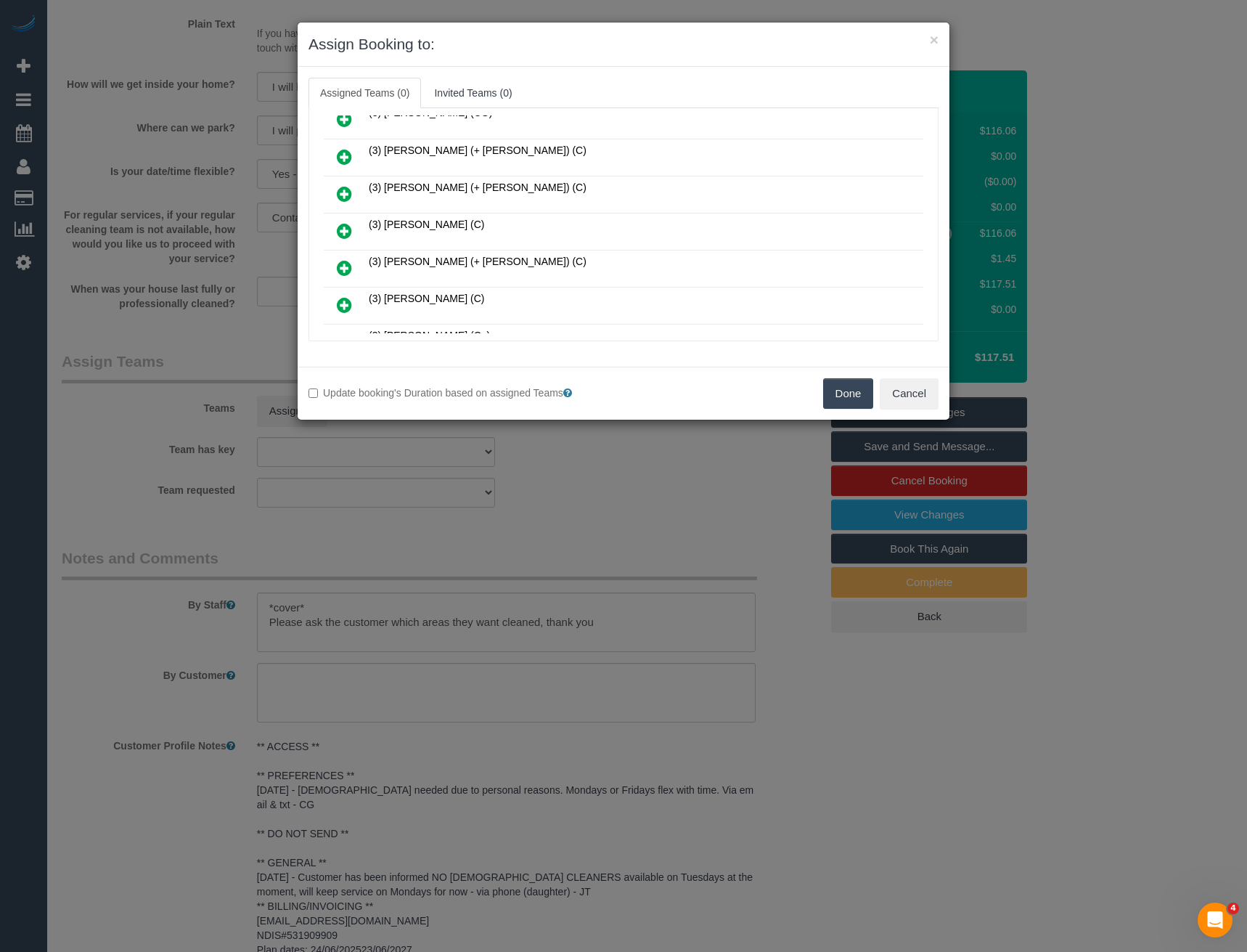
click at [345, 228] on icon at bounding box center [345, 231] width 15 height 17
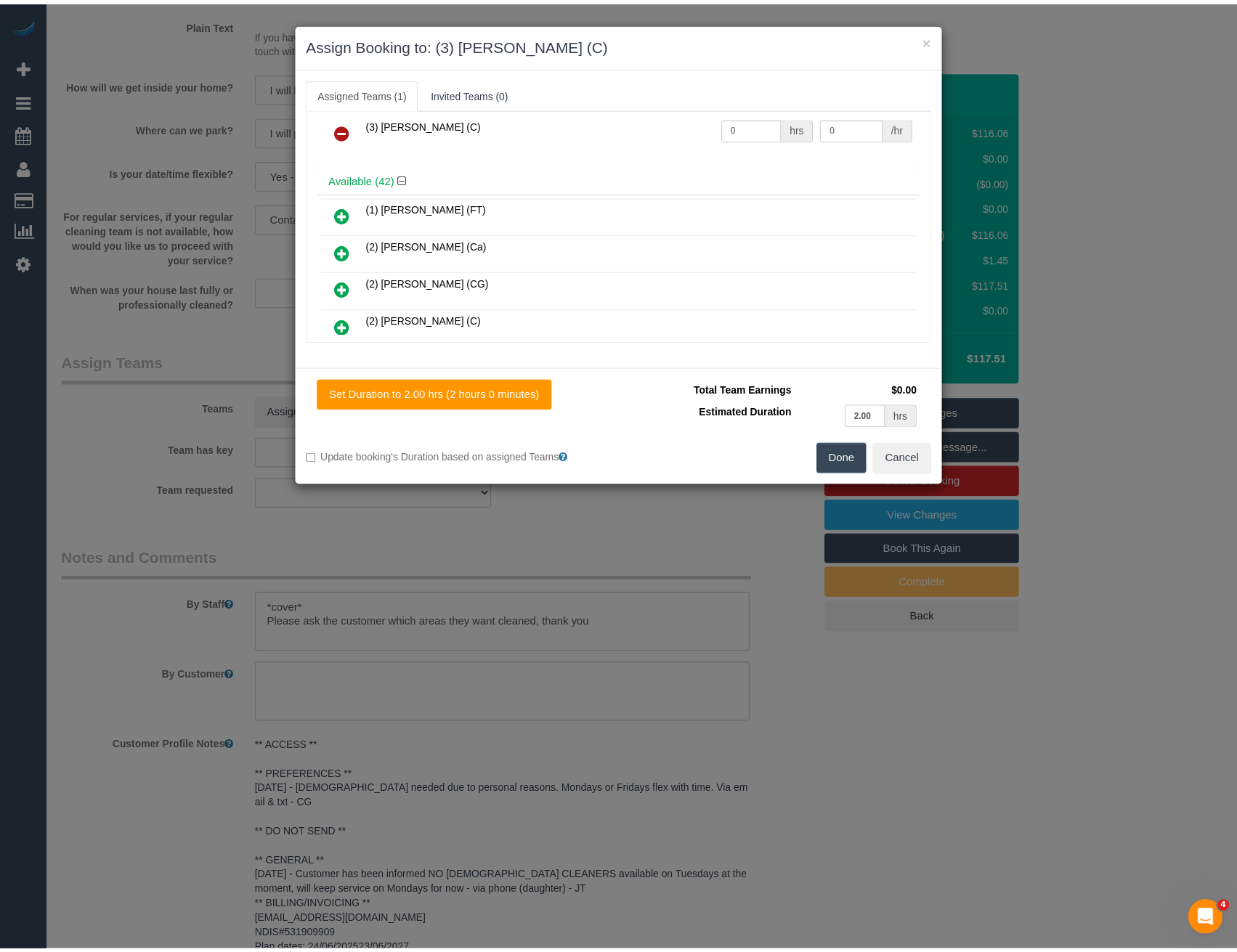
scroll to position [0, 0]
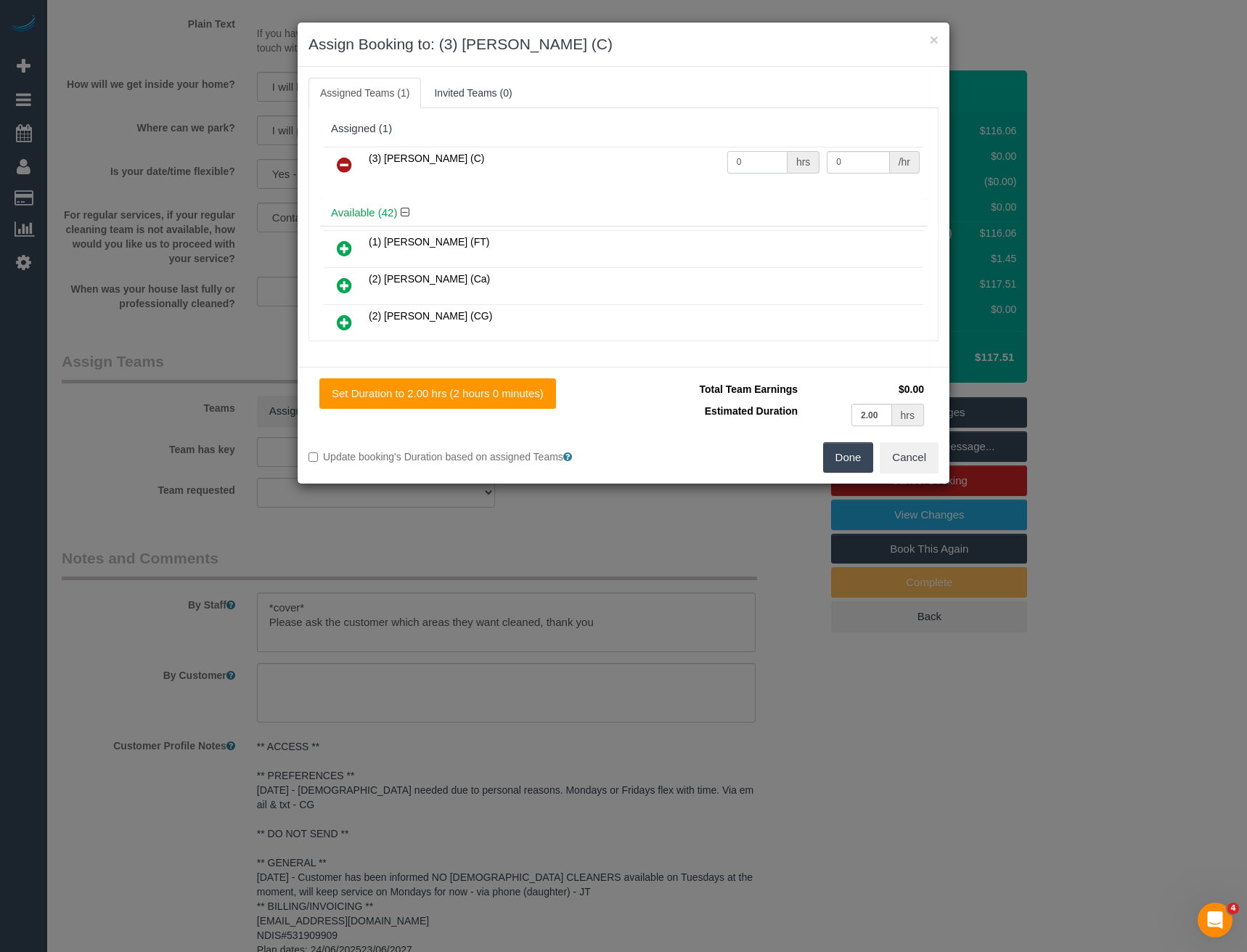
drag, startPoint x: 757, startPoint y: 167, endPoint x: 644, endPoint y: 176, distance: 113.4
click at [647, 176] on tr "(3) [PERSON_NAME] (C) 0 hrs 0 /hr" at bounding box center [624, 165] width 600 height 37
type input "2"
type input "35"
click at [846, 458] on button "Done" at bounding box center [849, 457] width 51 height 30
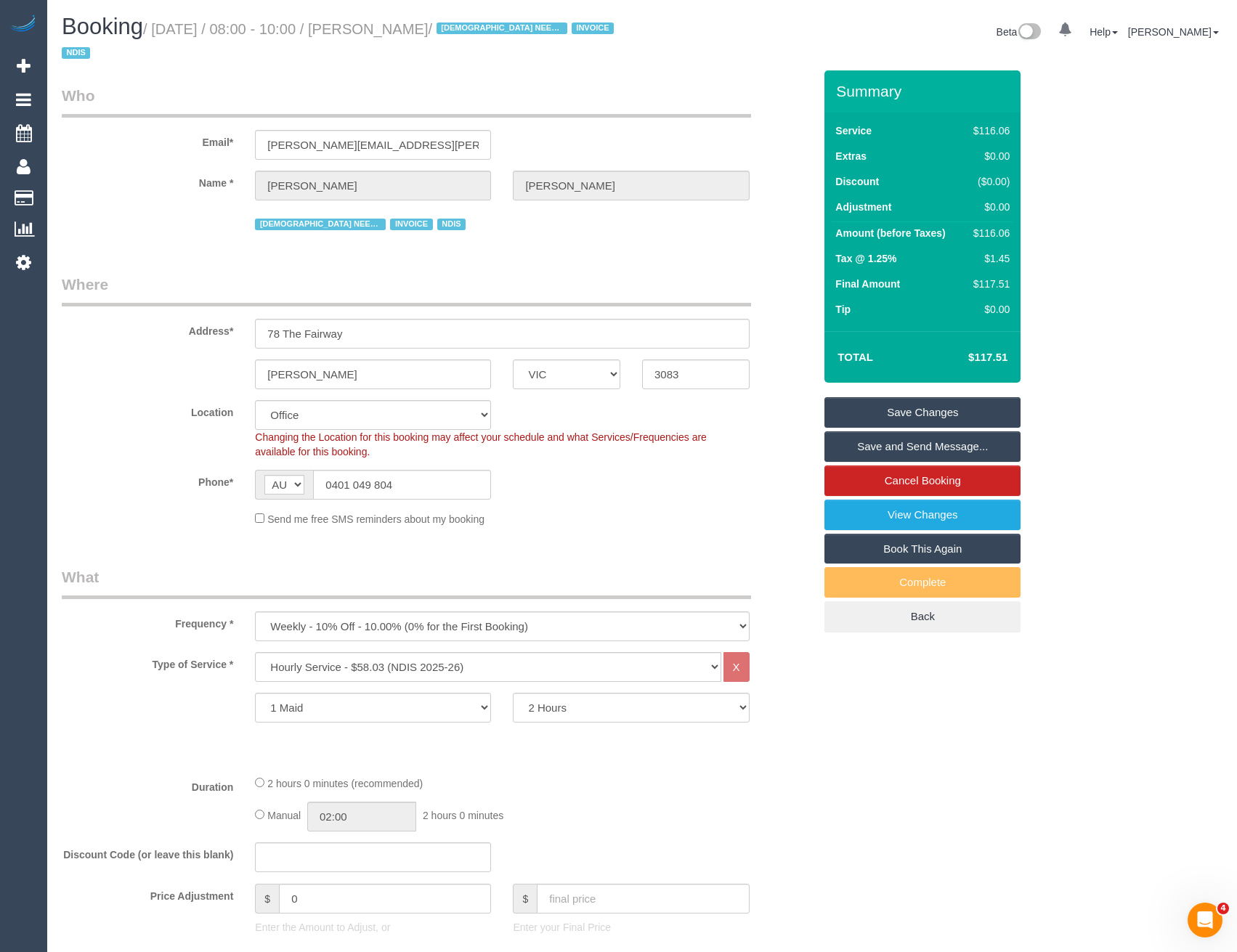
click at [849, 448] on link "Save and Send Message..." at bounding box center [923, 446] width 196 height 30
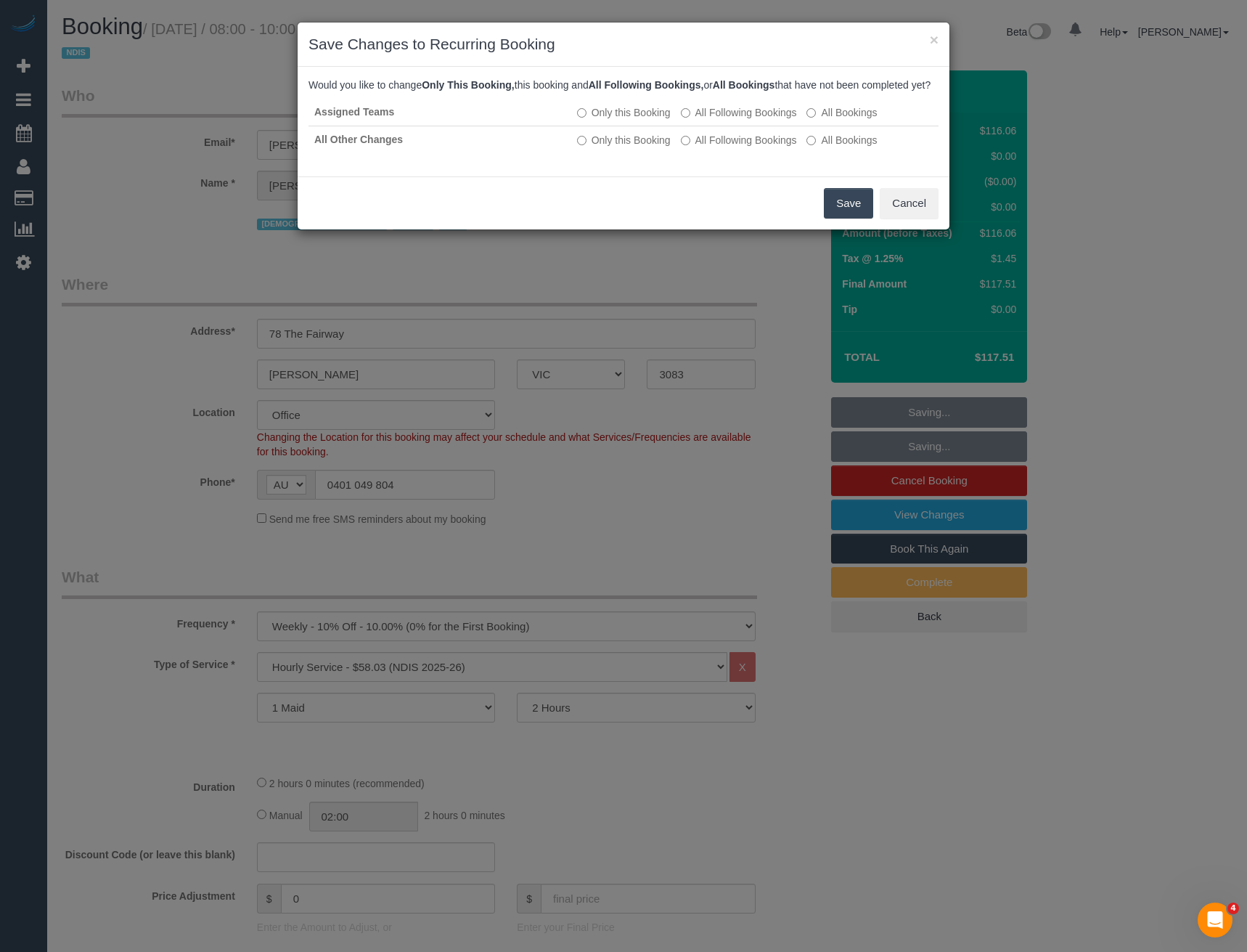
click at [844, 218] on button "Save" at bounding box center [849, 203] width 49 height 30
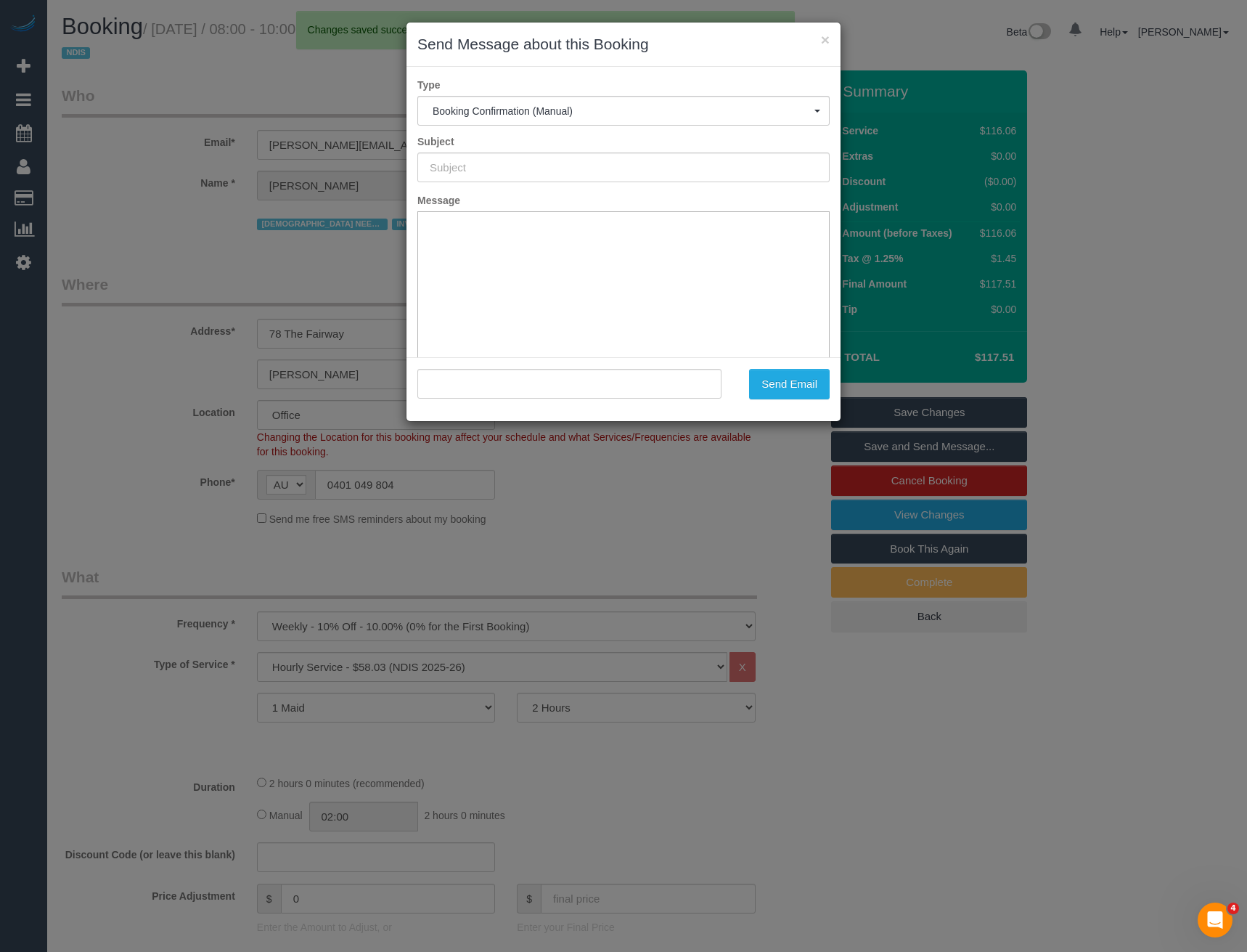
type input "Booking Confirmed"
type input ""Maria Matthews" <maria.j.matthews@outlook.com>"
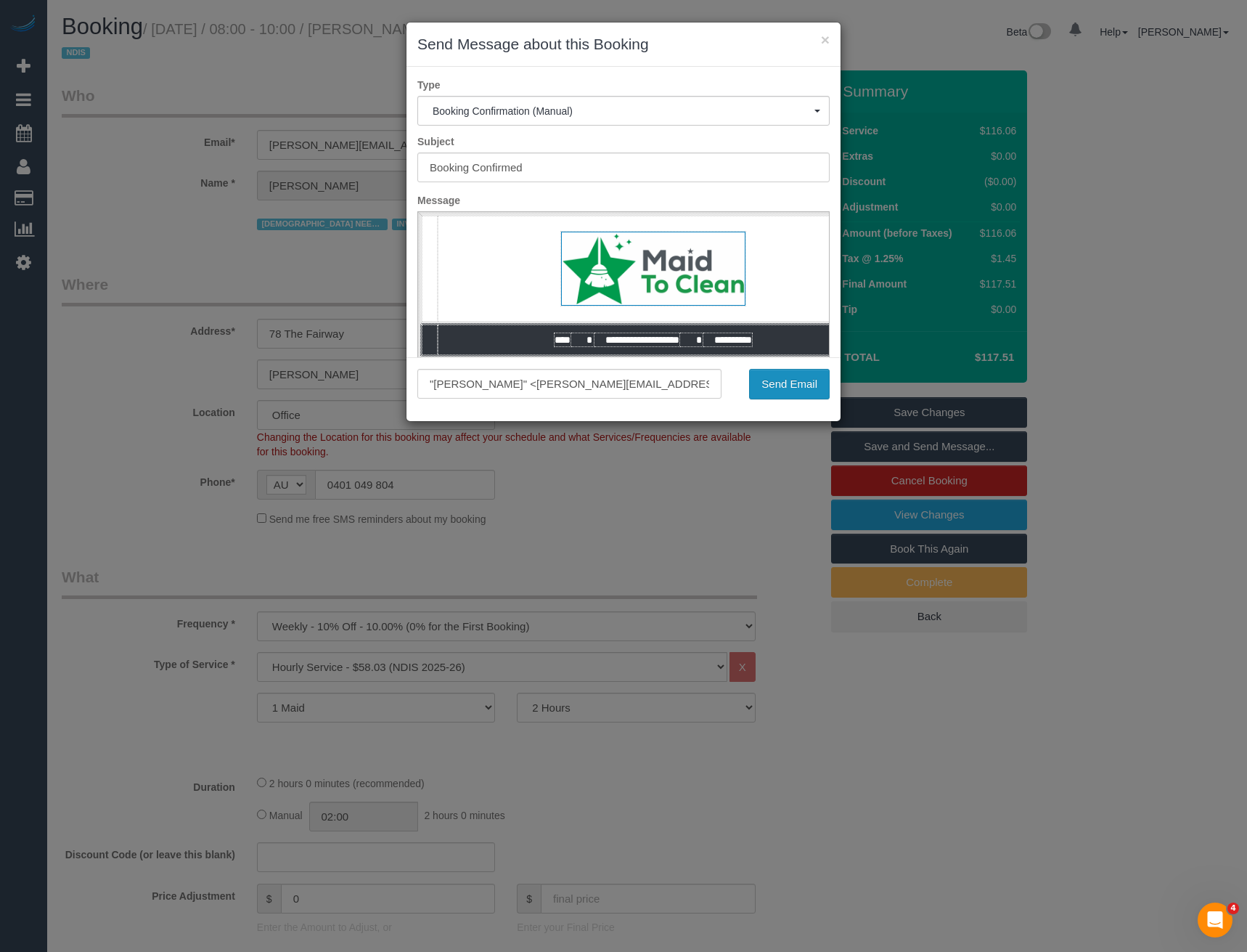
click at [801, 396] on button "Send Email" at bounding box center [790, 383] width 81 height 30
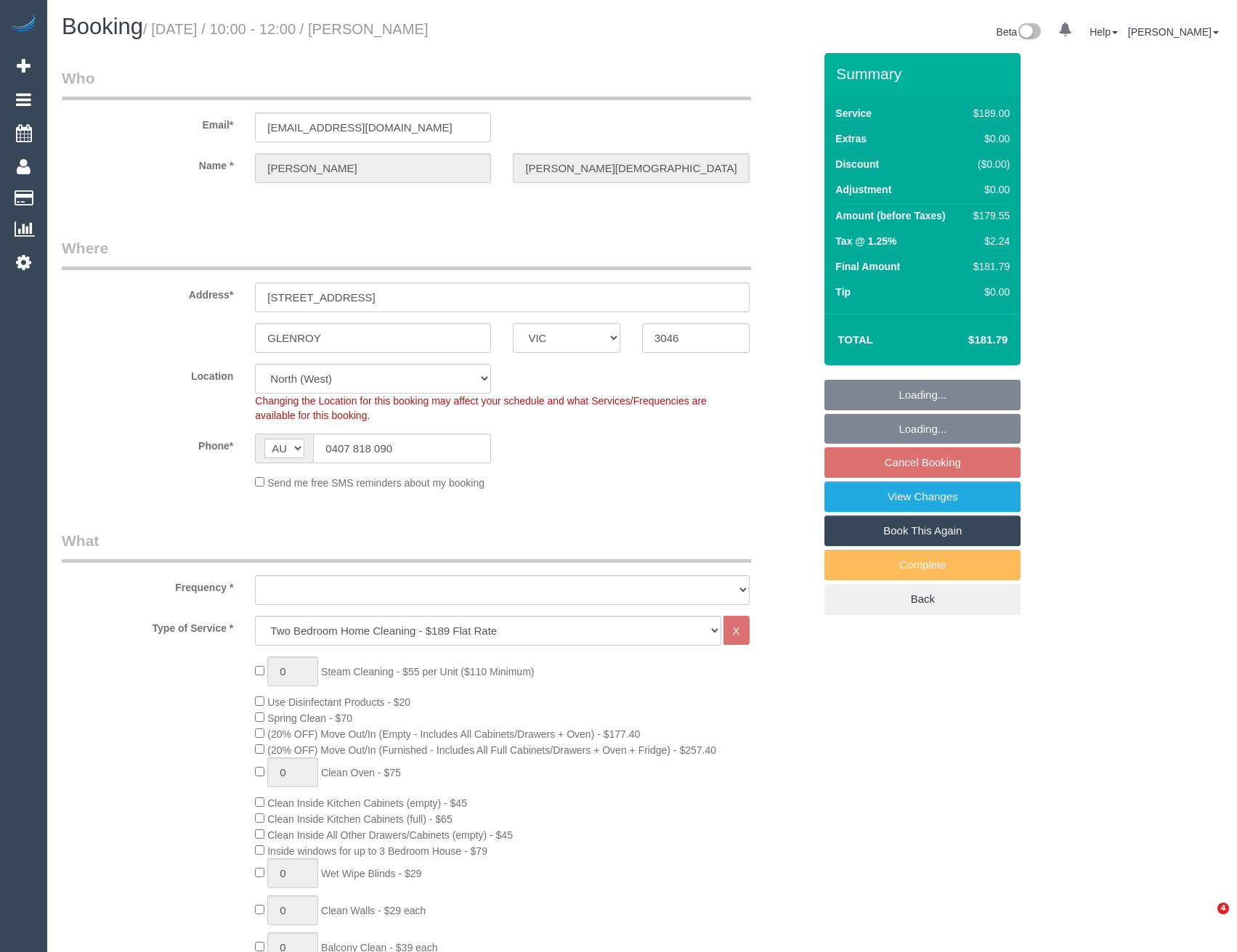
select select "VIC"
select select "string:stripe-pm_1L395A2GScqysDRVtW7EIJLZ"
select select "object:780"
select select "number:29"
select select "number:14"
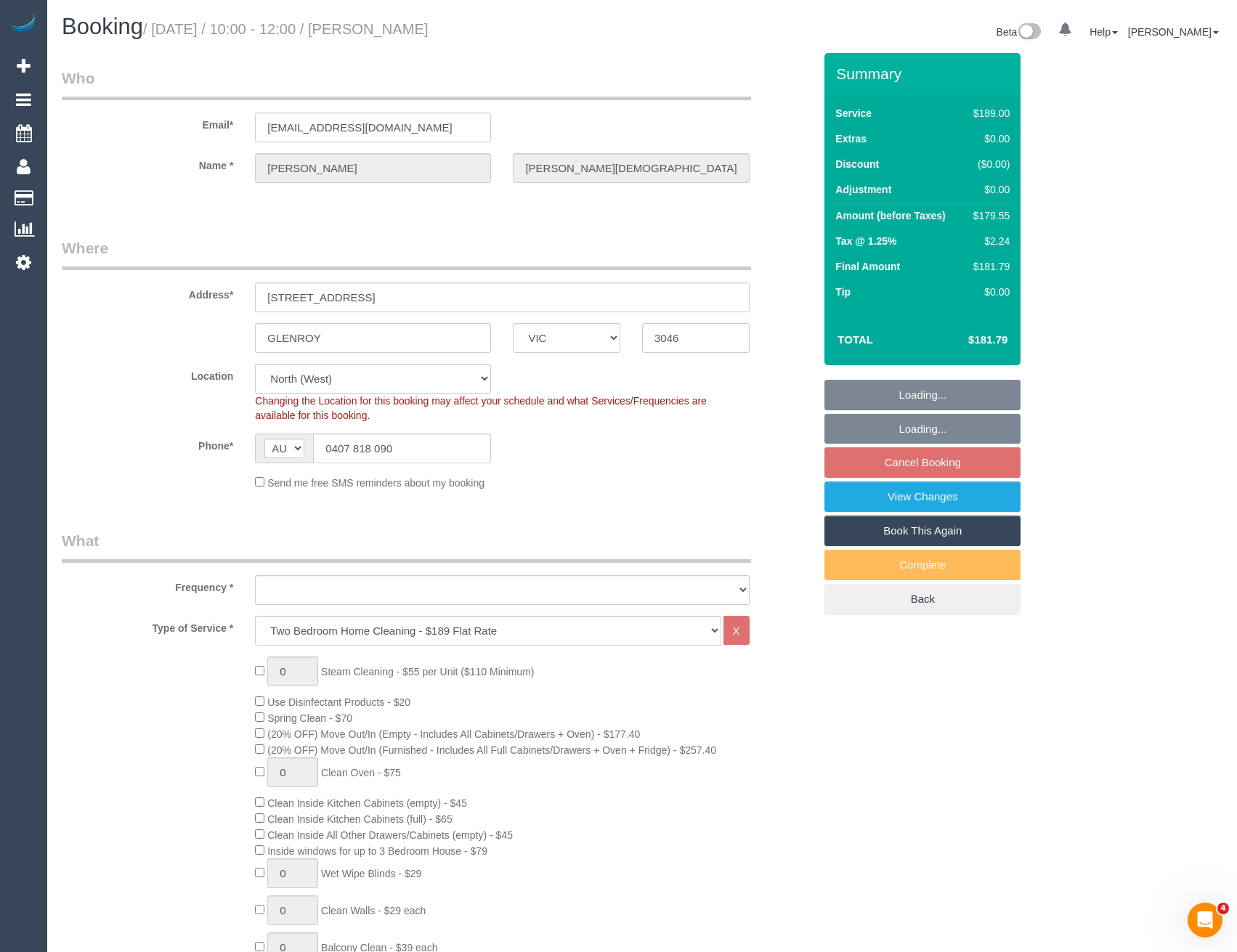
select select "number:19"
select select "number:22"
select select "number:33"
select select "number:12"
select select "object:1496"
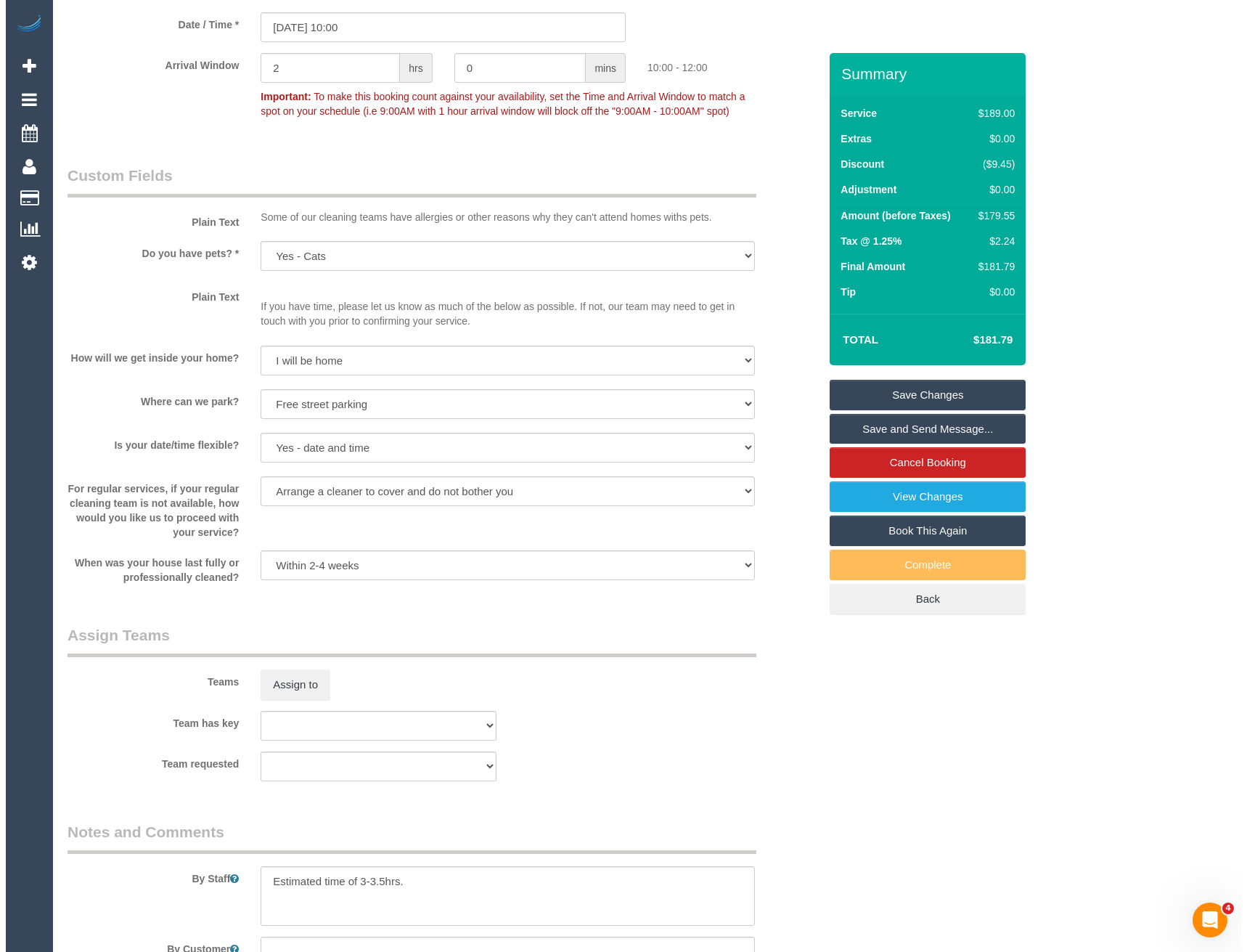
scroll to position [1648, 0]
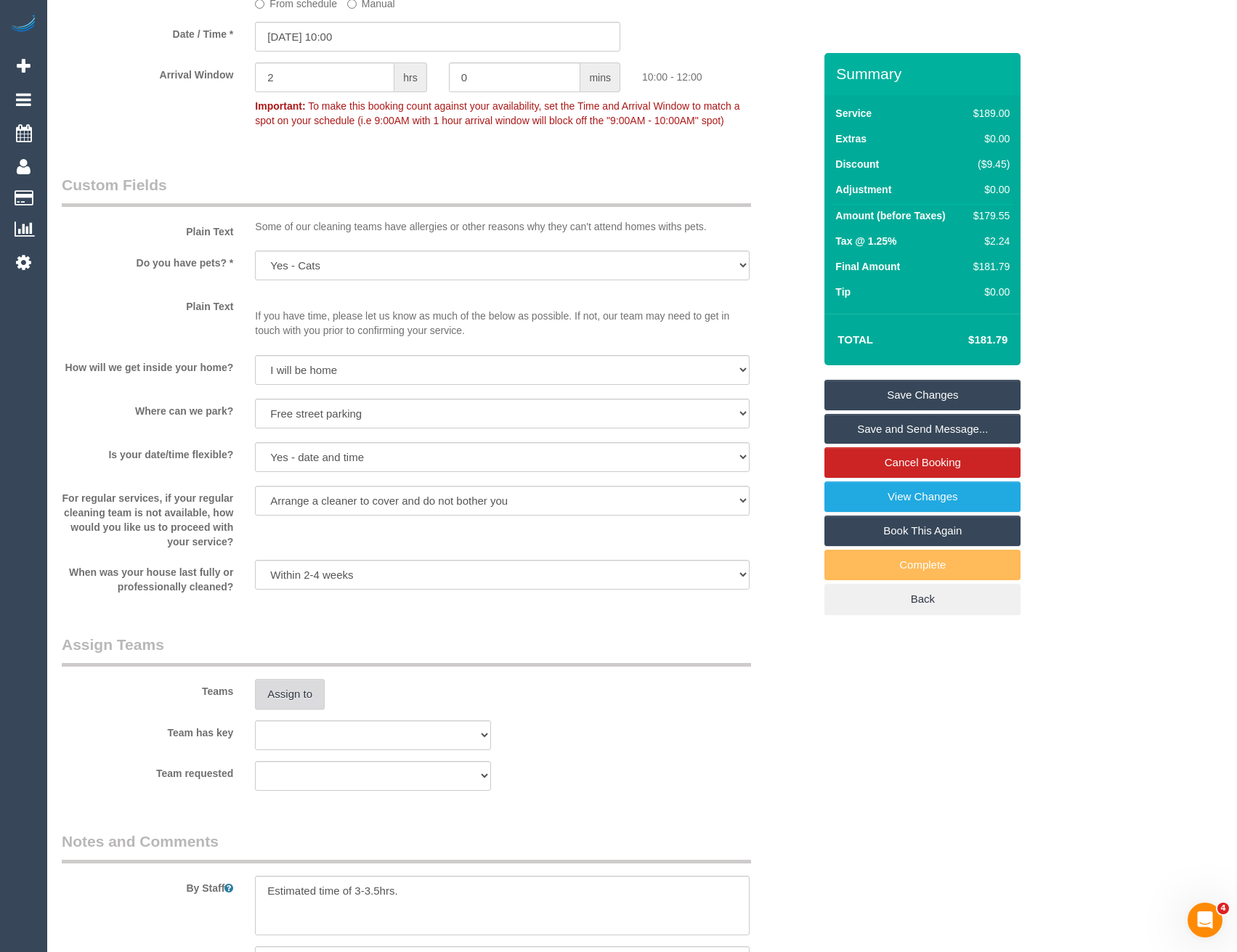
click at [296, 699] on button "Assign to" at bounding box center [289, 694] width 70 height 30
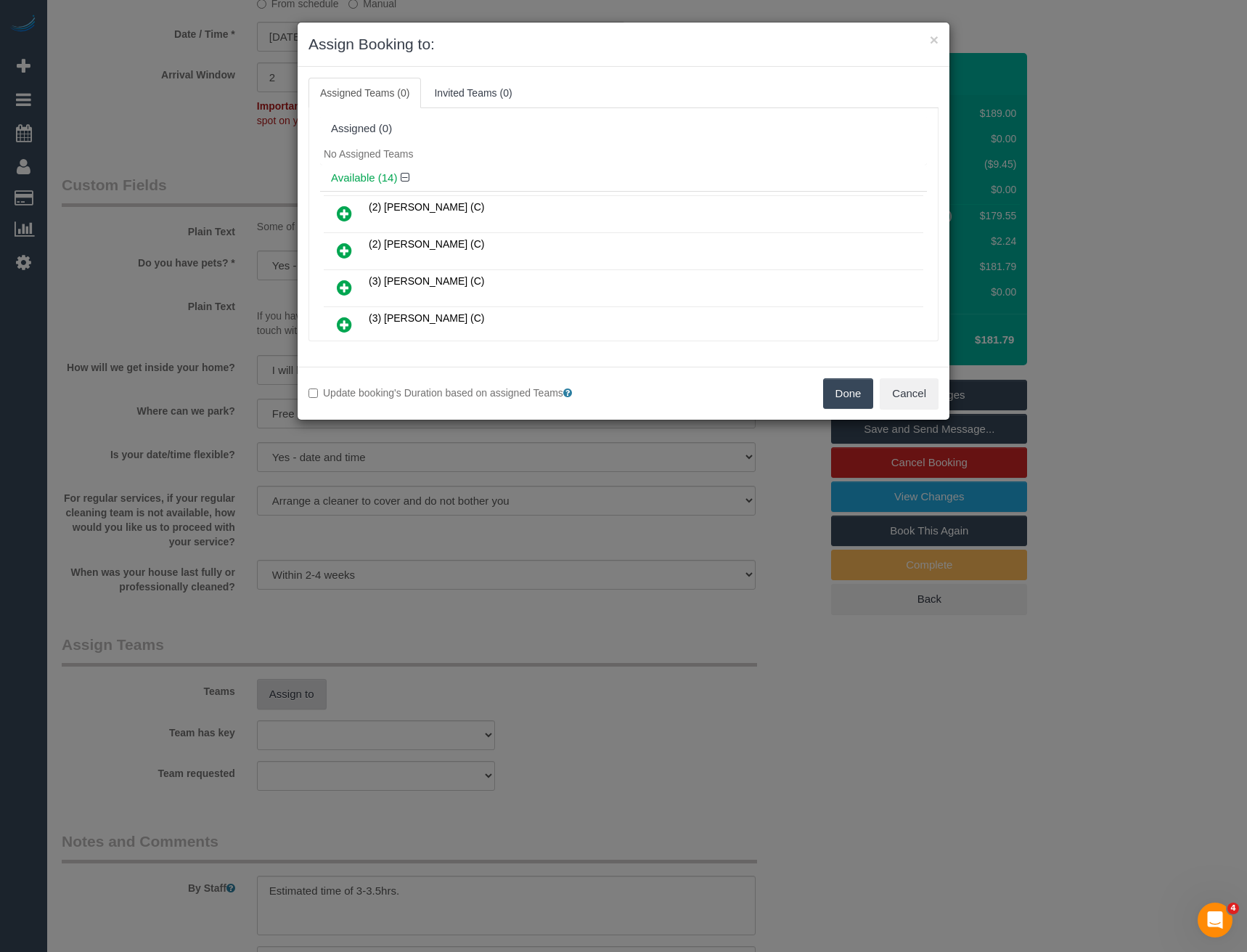
scroll to position [280, 0]
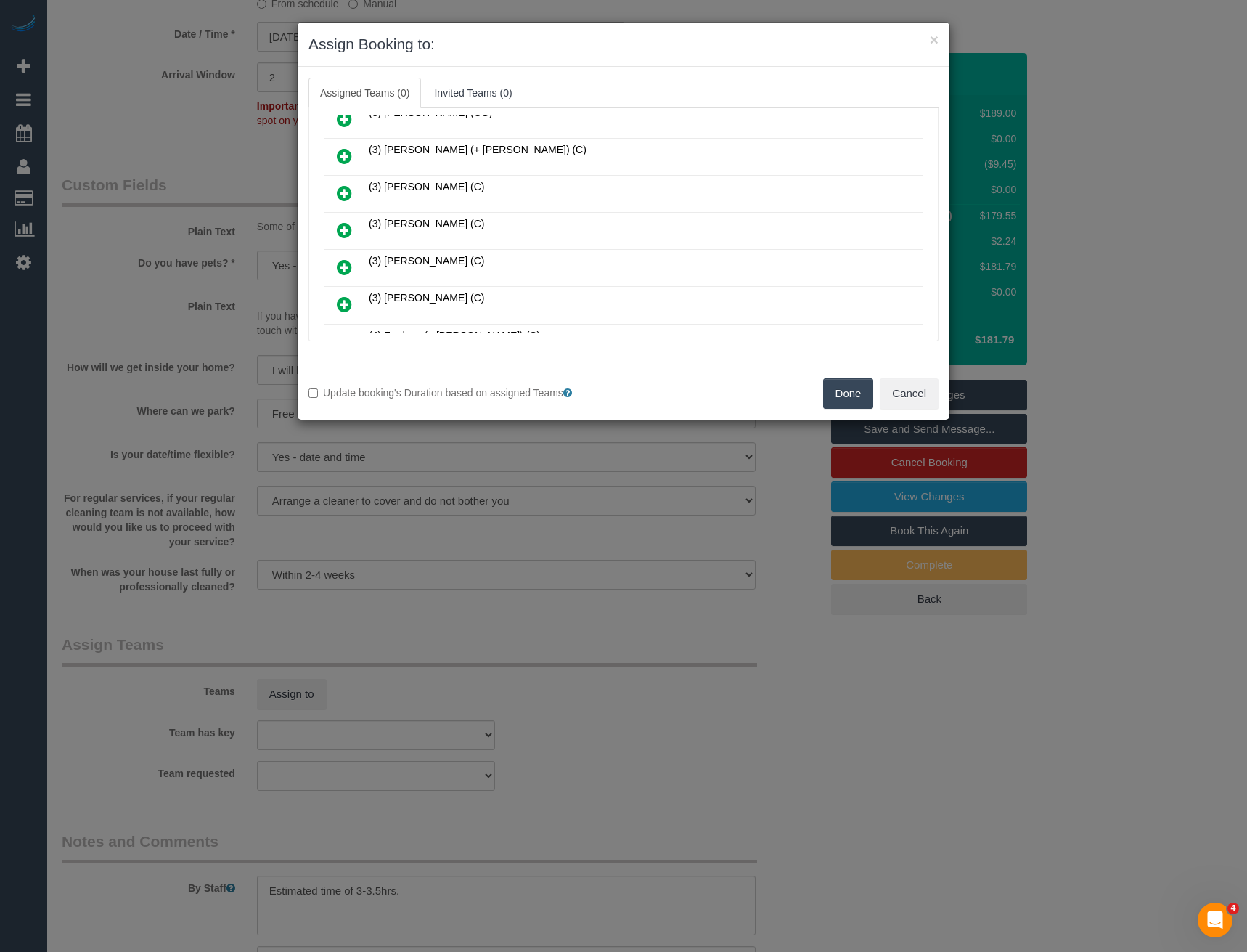
click at [342, 229] on icon at bounding box center [345, 230] width 15 height 17
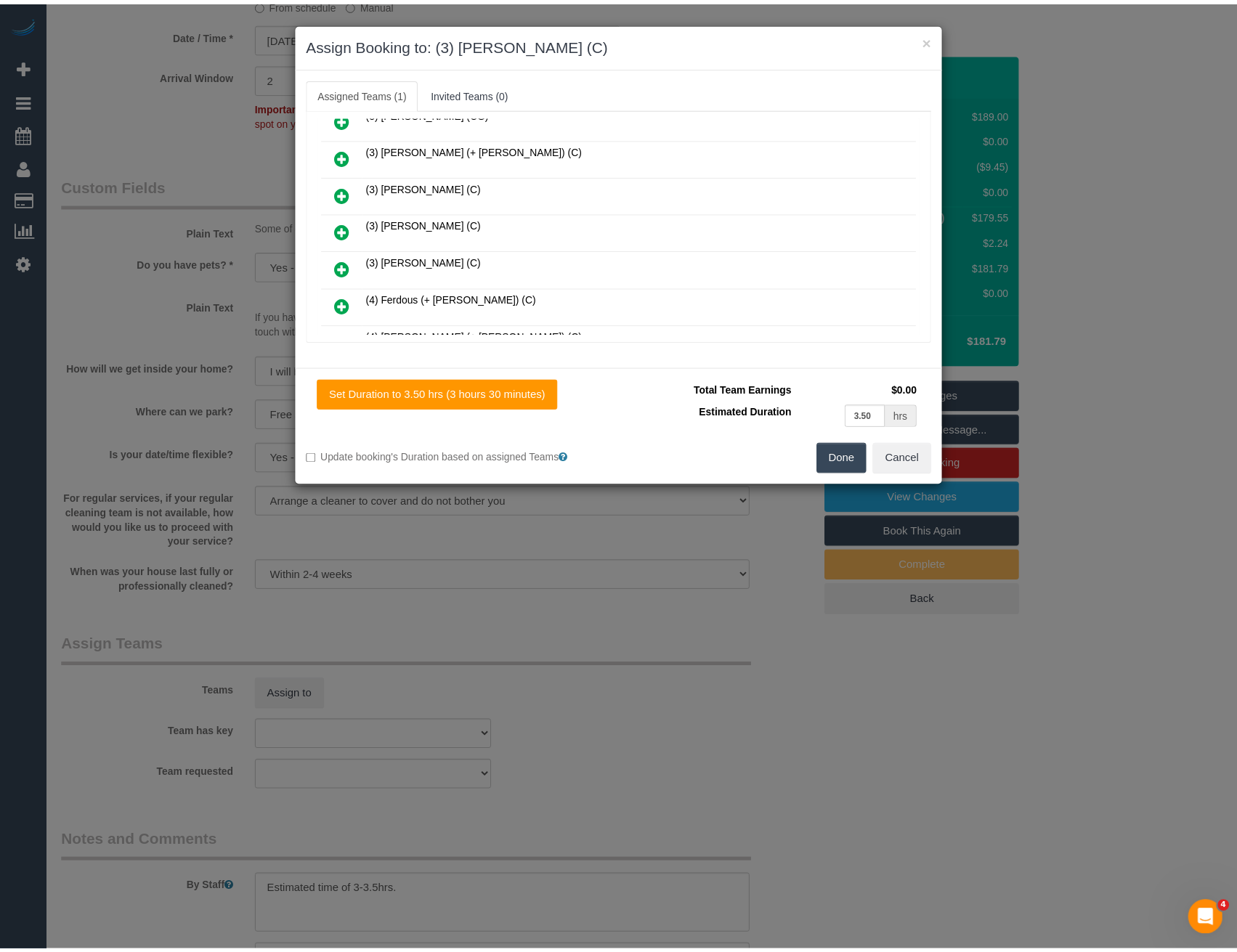
scroll to position [0, 0]
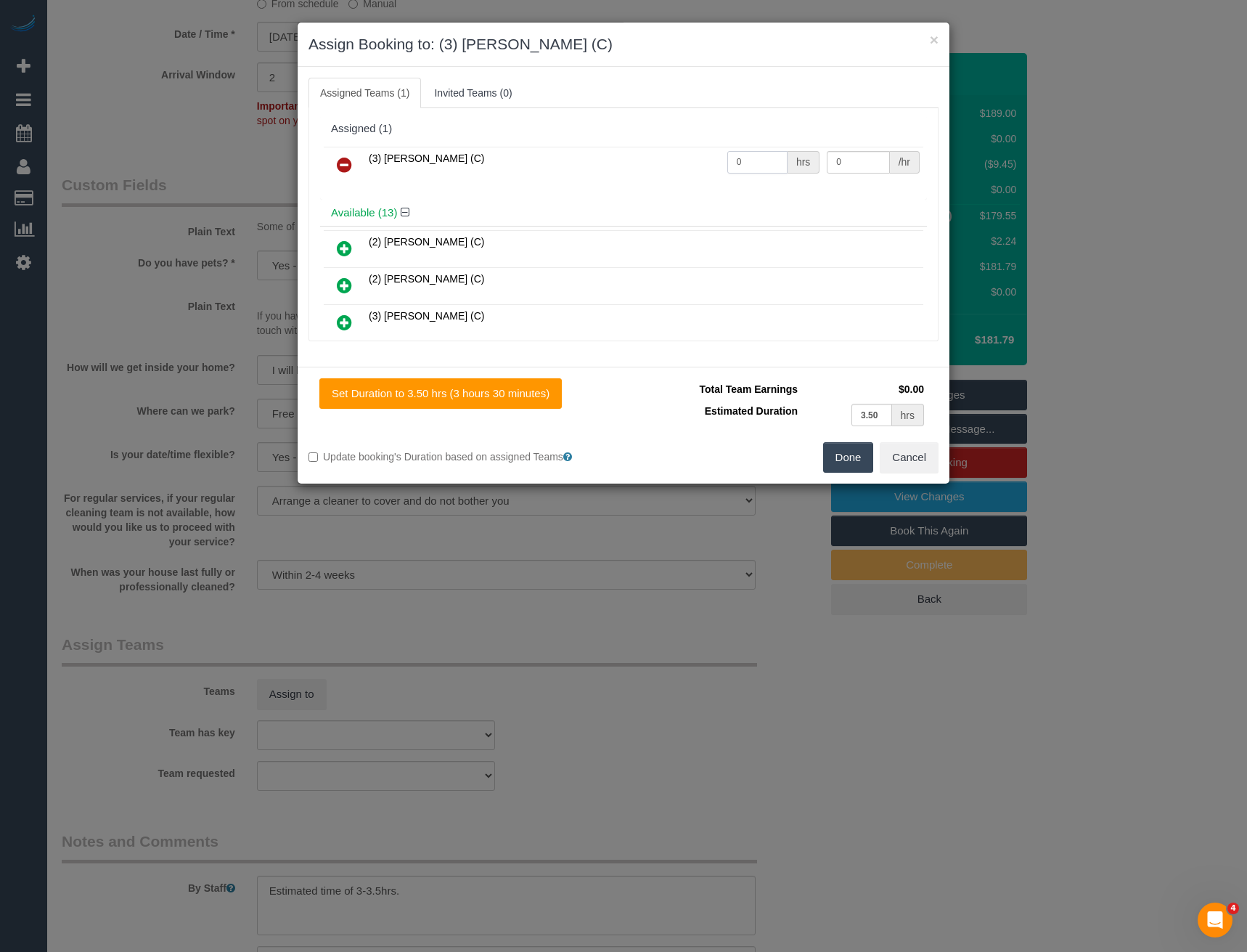
drag, startPoint x: 746, startPoint y: 163, endPoint x: 664, endPoint y: 164, distance: 82.0
click at [674, 166] on tr "(3) [PERSON_NAME] (C) 0 hrs 0 /hr" at bounding box center [624, 165] width 600 height 37
type input "1"
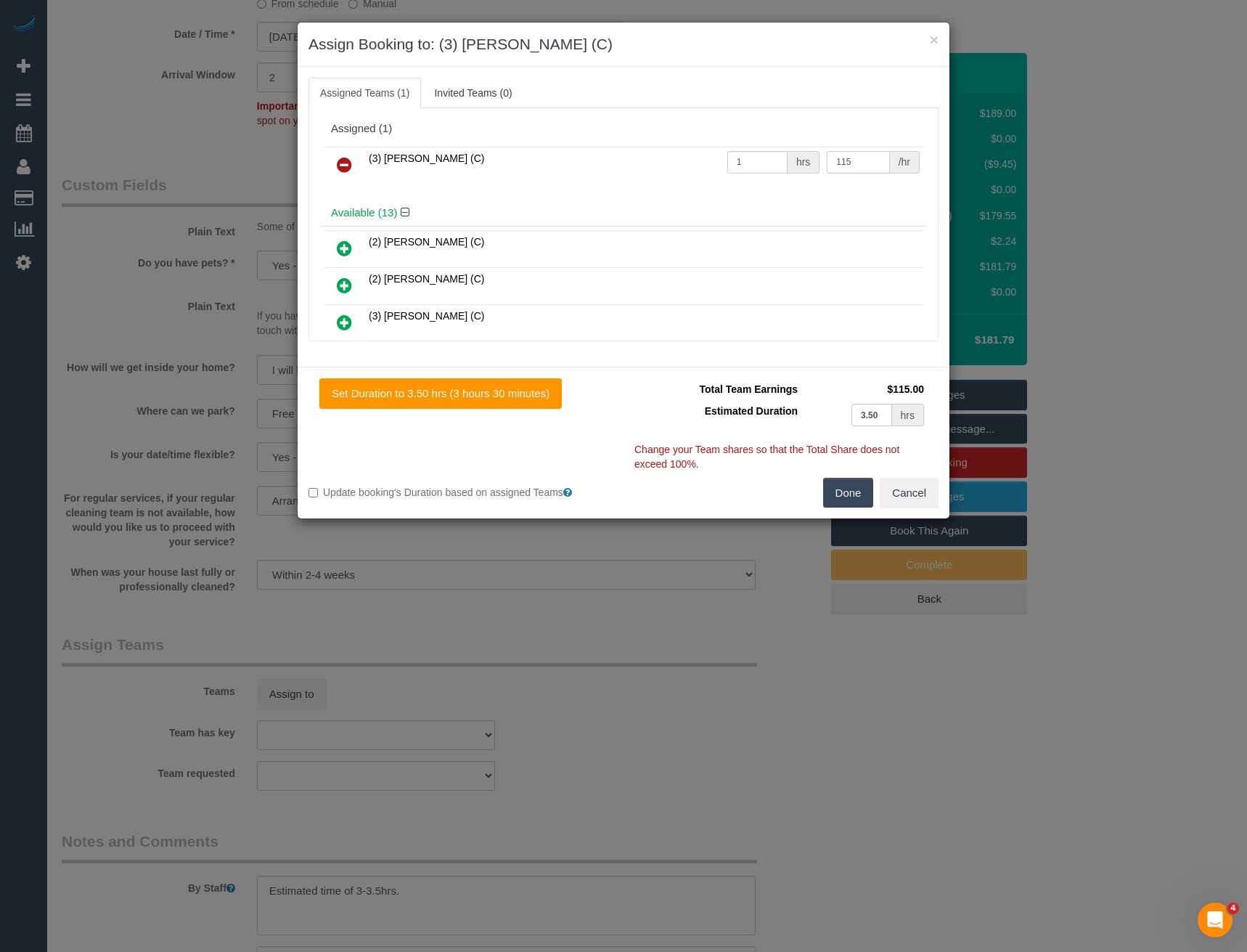
type input "115"
click at [843, 493] on button "Done" at bounding box center [849, 493] width 51 height 30
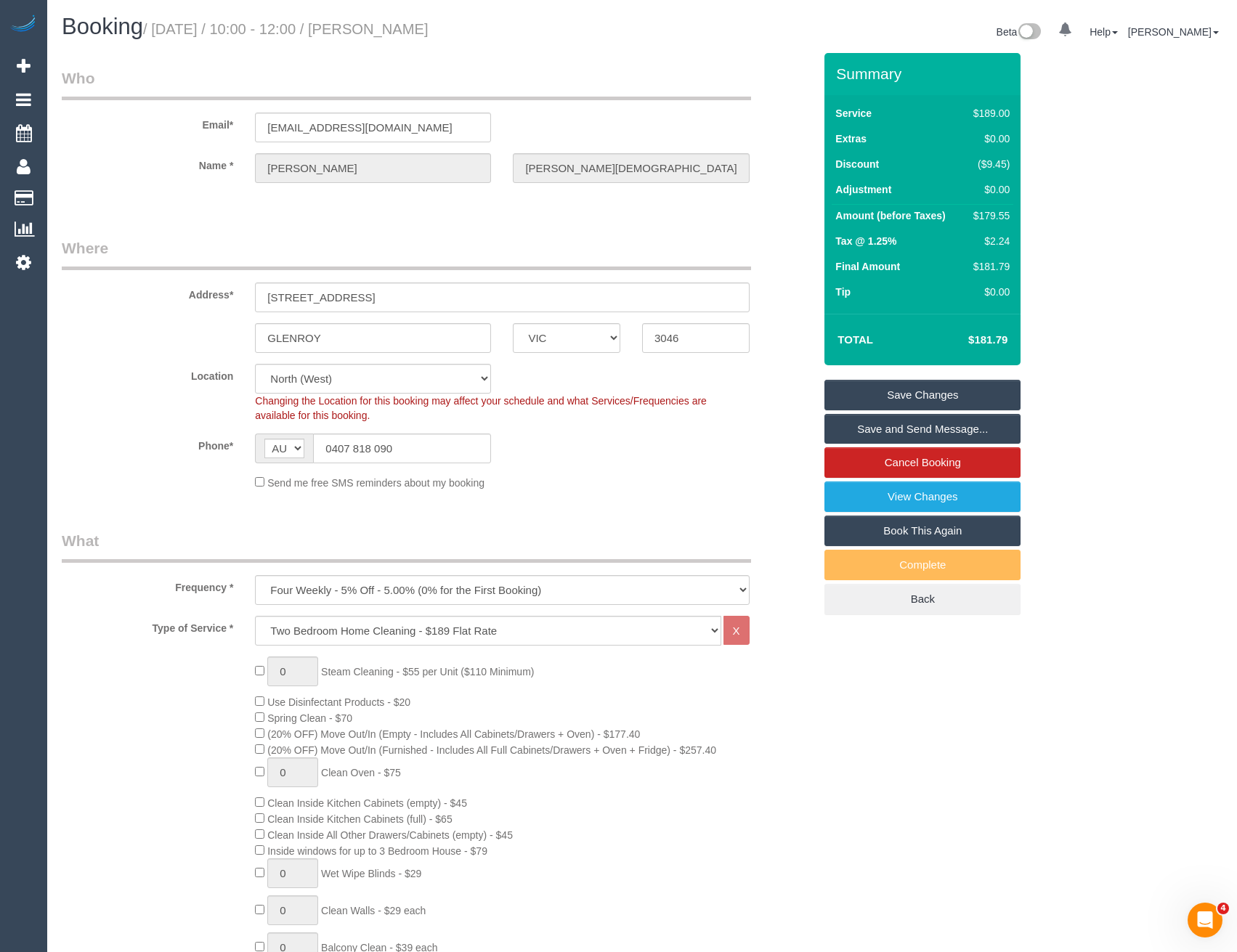
click at [873, 425] on link "Save and Send Message..." at bounding box center [923, 429] width 196 height 30
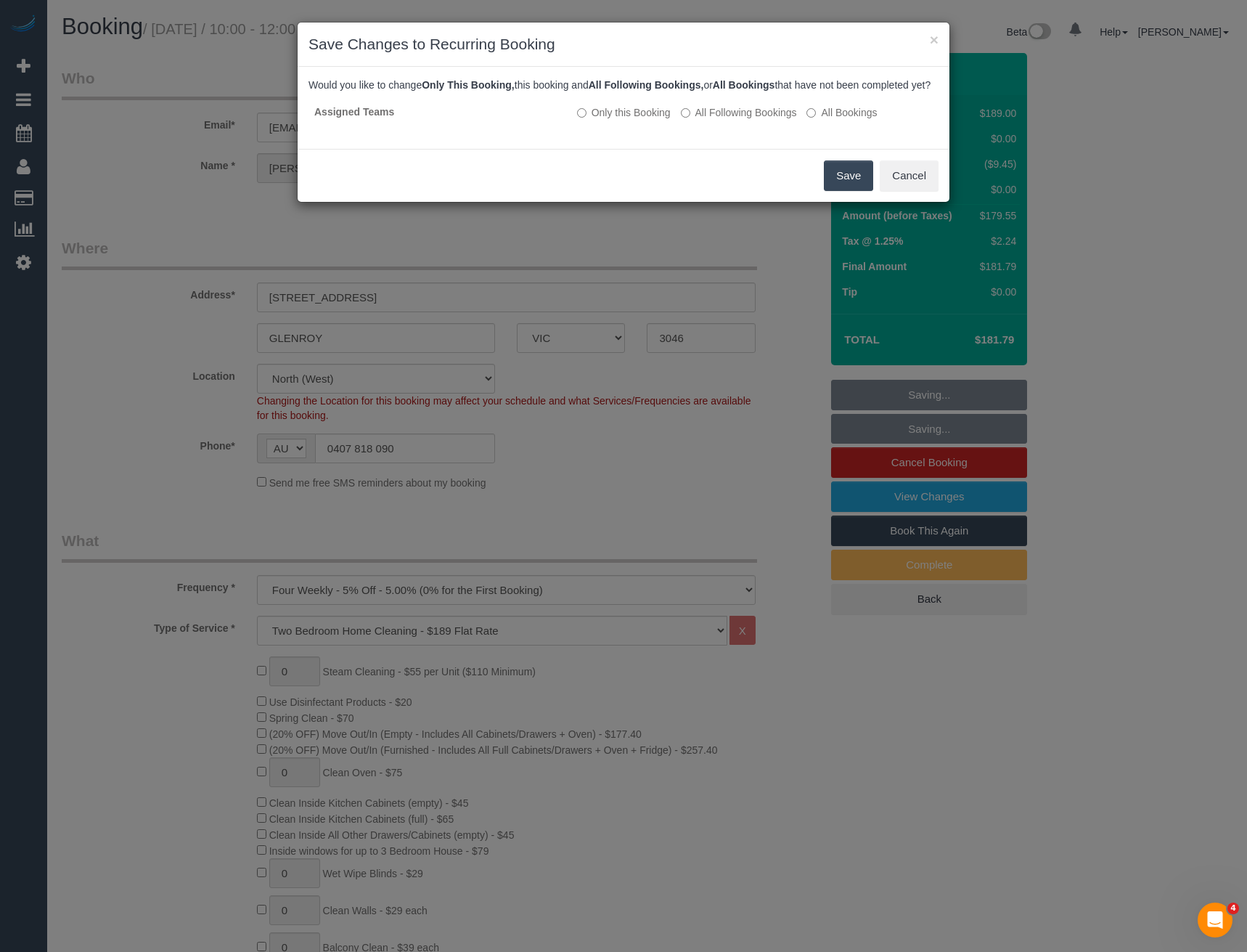
click at [828, 191] on button "Save" at bounding box center [849, 176] width 49 height 30
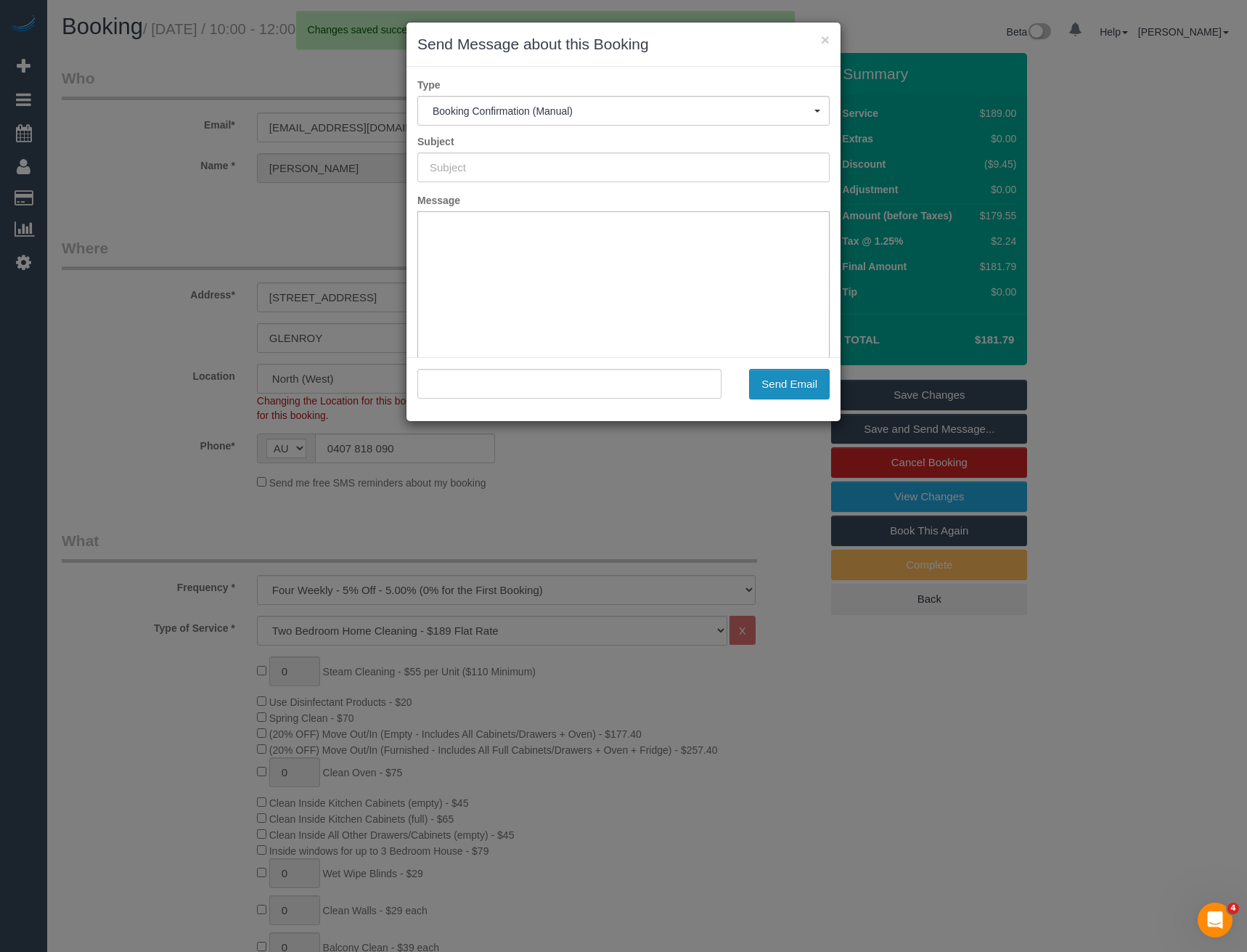
type input "Booking Confirmed"
type input ""Daniel Di Battista" <dibo_dan@hotmail.com>"
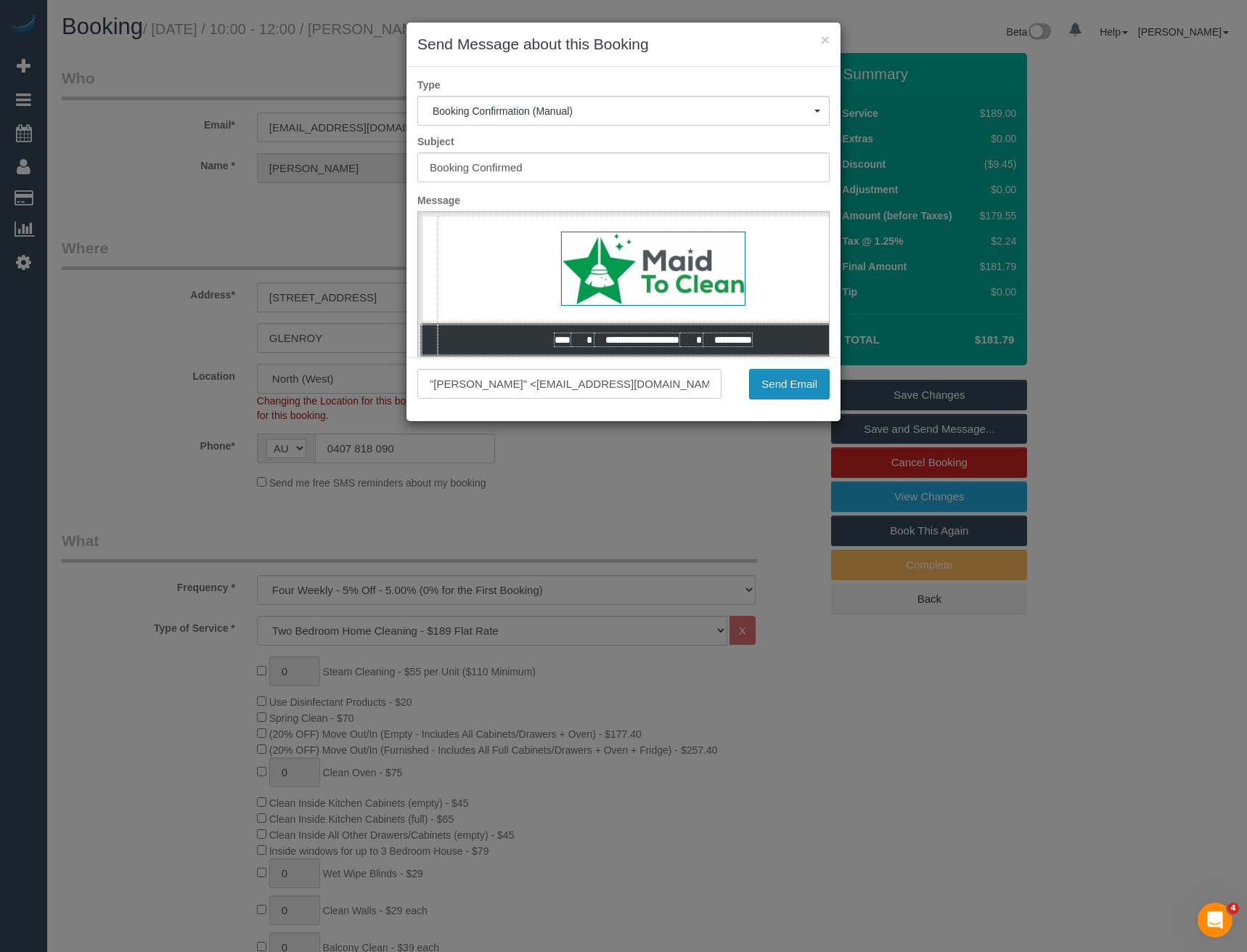
click at [777, 391] on button "Send Email" at bounding box center [790, 383] width 81 height 30
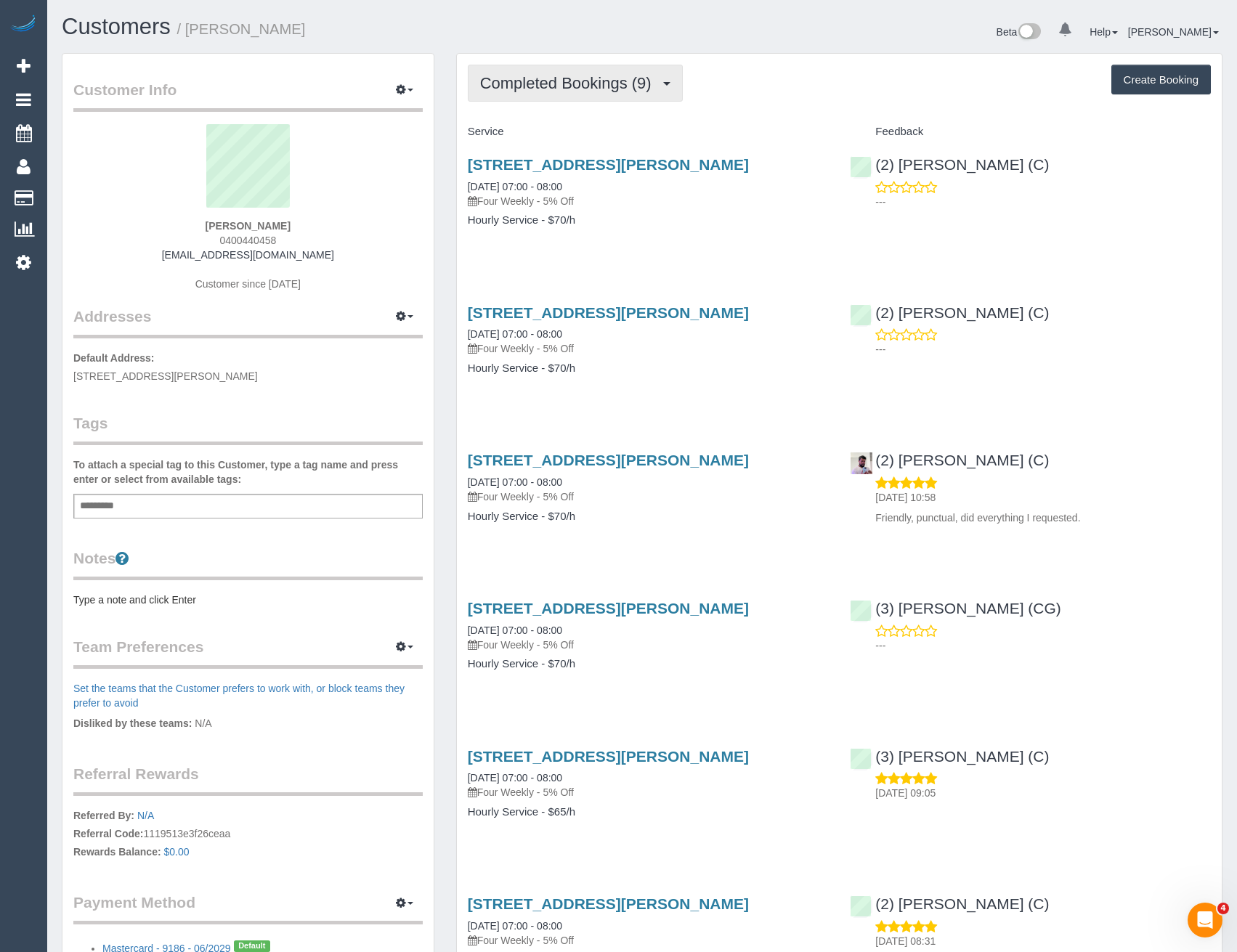
click at [589, 85] on span "Completed Bookings (9)" at bounding box center [569, 83] width 179 height 18
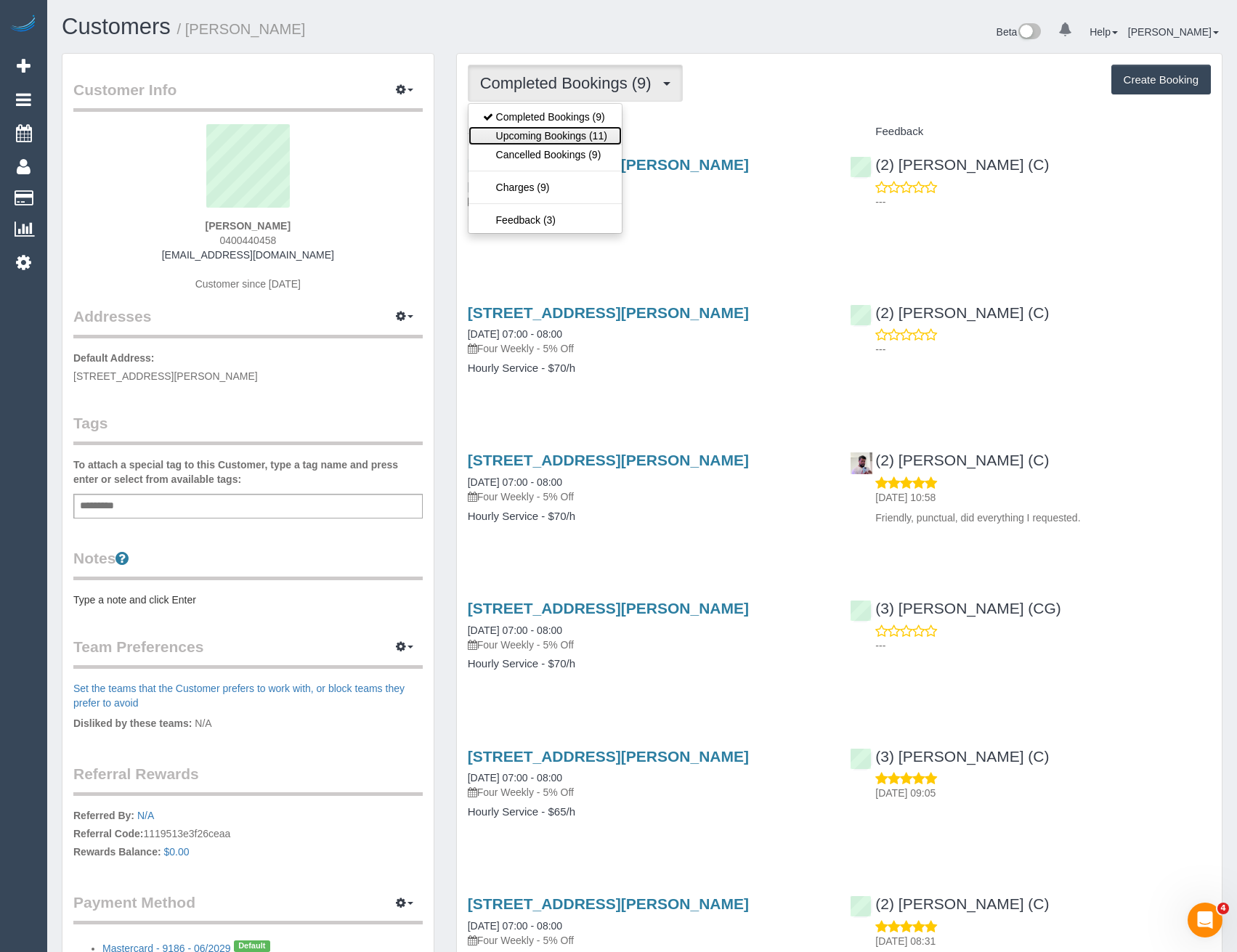
click at [576, 131] on link "Upcoming Bookings (11)" at bounding box center [545, 135] width 153 height 19
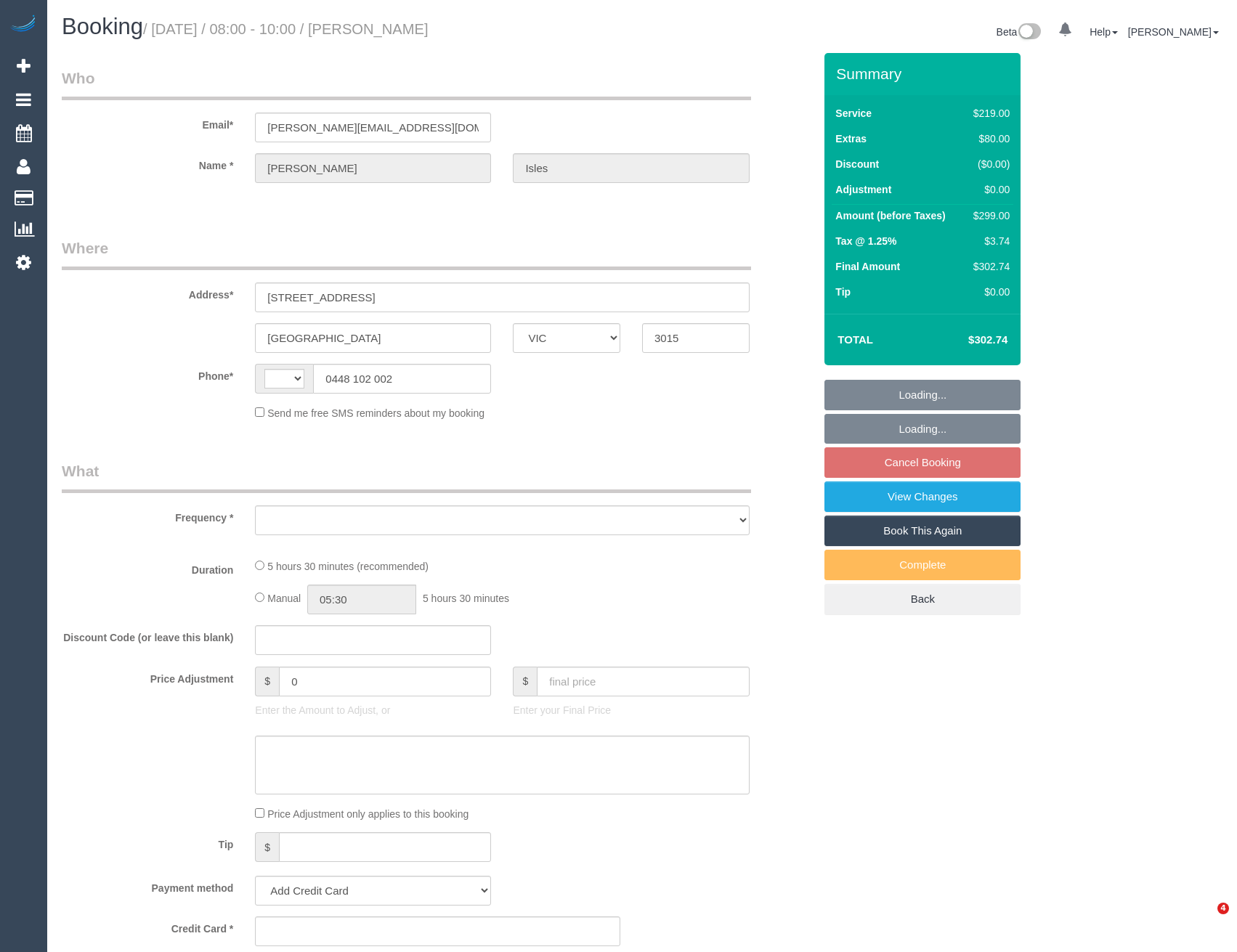
select select "VIC"
select select "object:275"
select select "string:AU"
select select "string:stripe-pm_1S77O62GScqysDRV7sheHnrK"
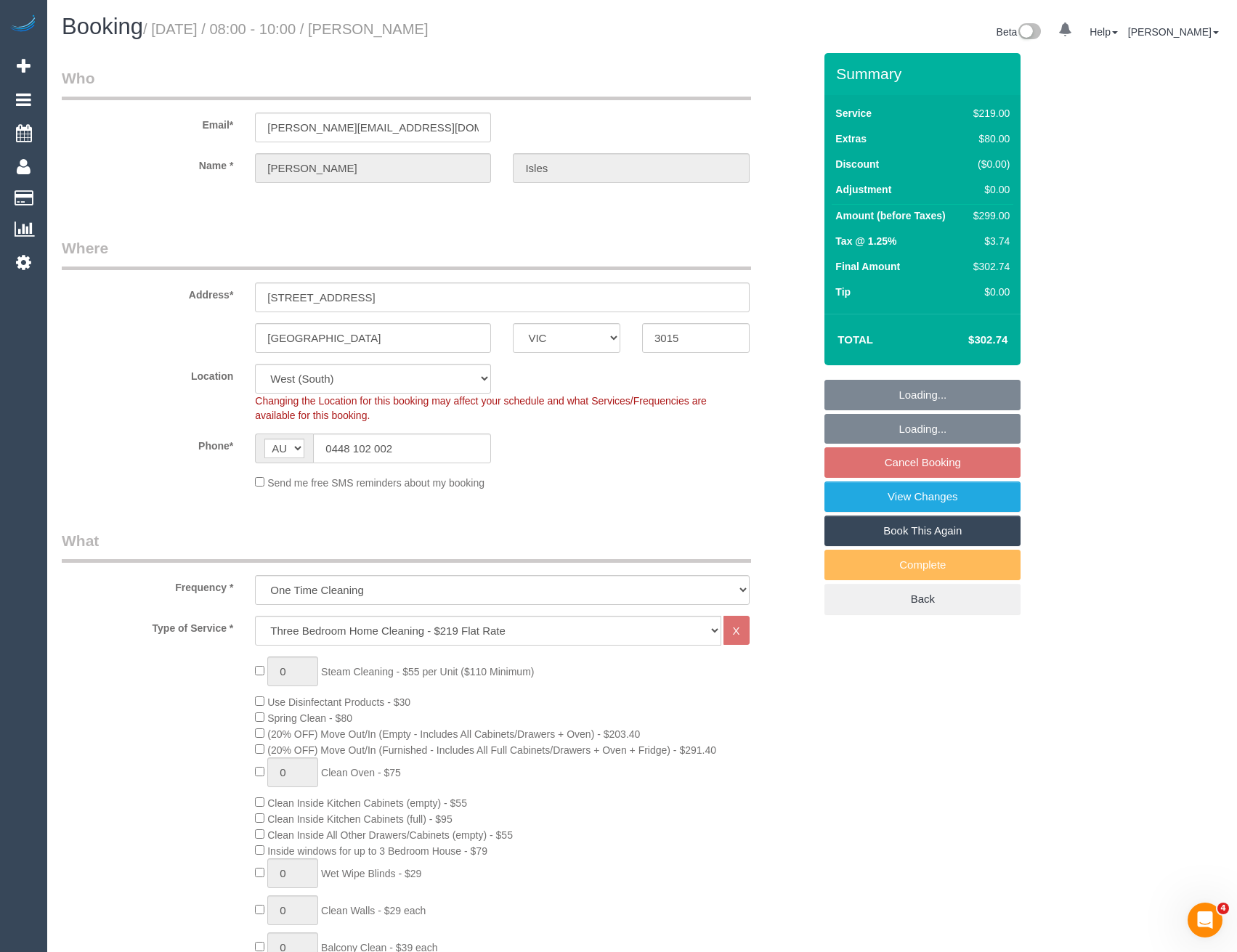
select select "object:1085"
select select "number:27"
select select "number:14"
select select "number:19"
select select "number:22"
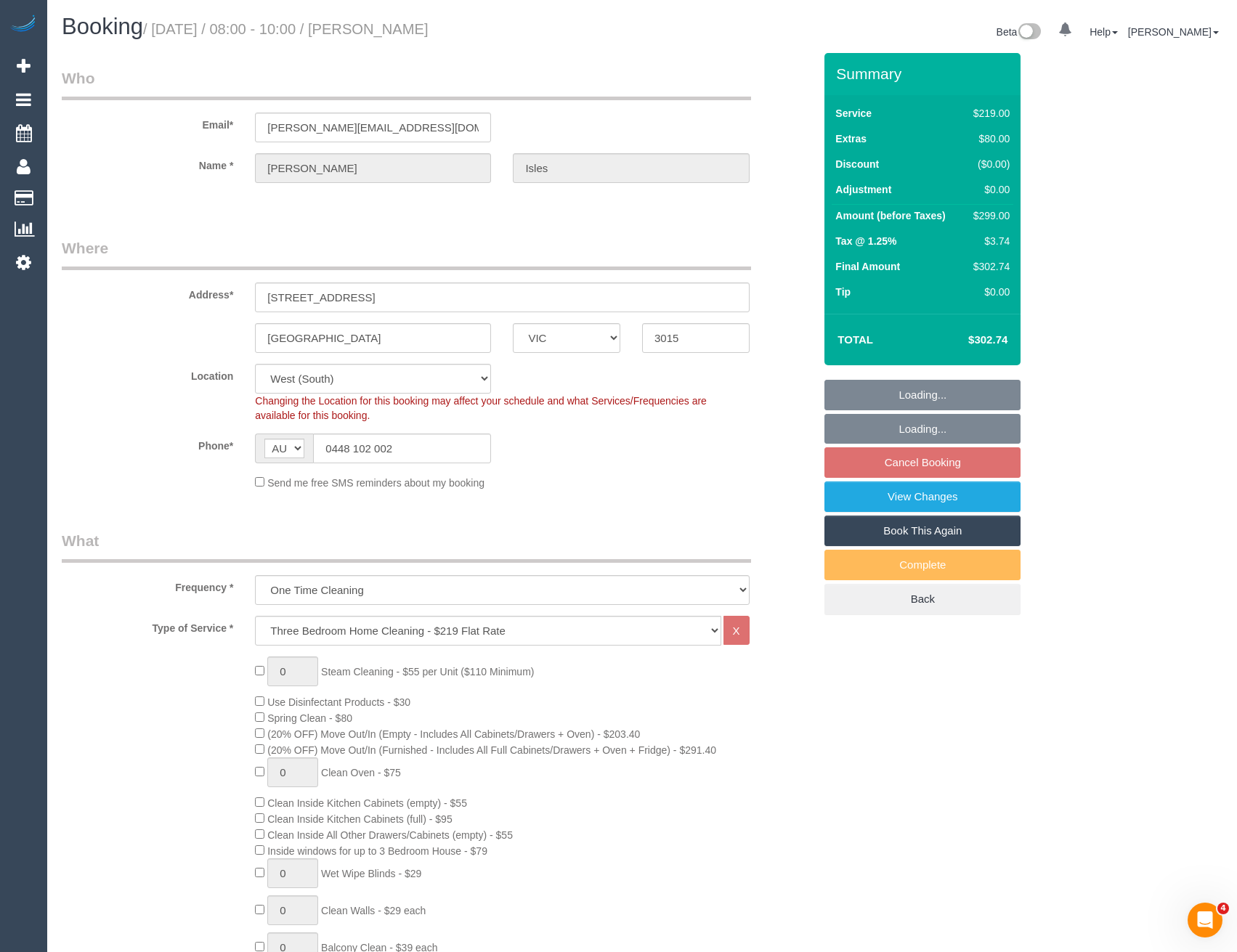
select select "number:13"
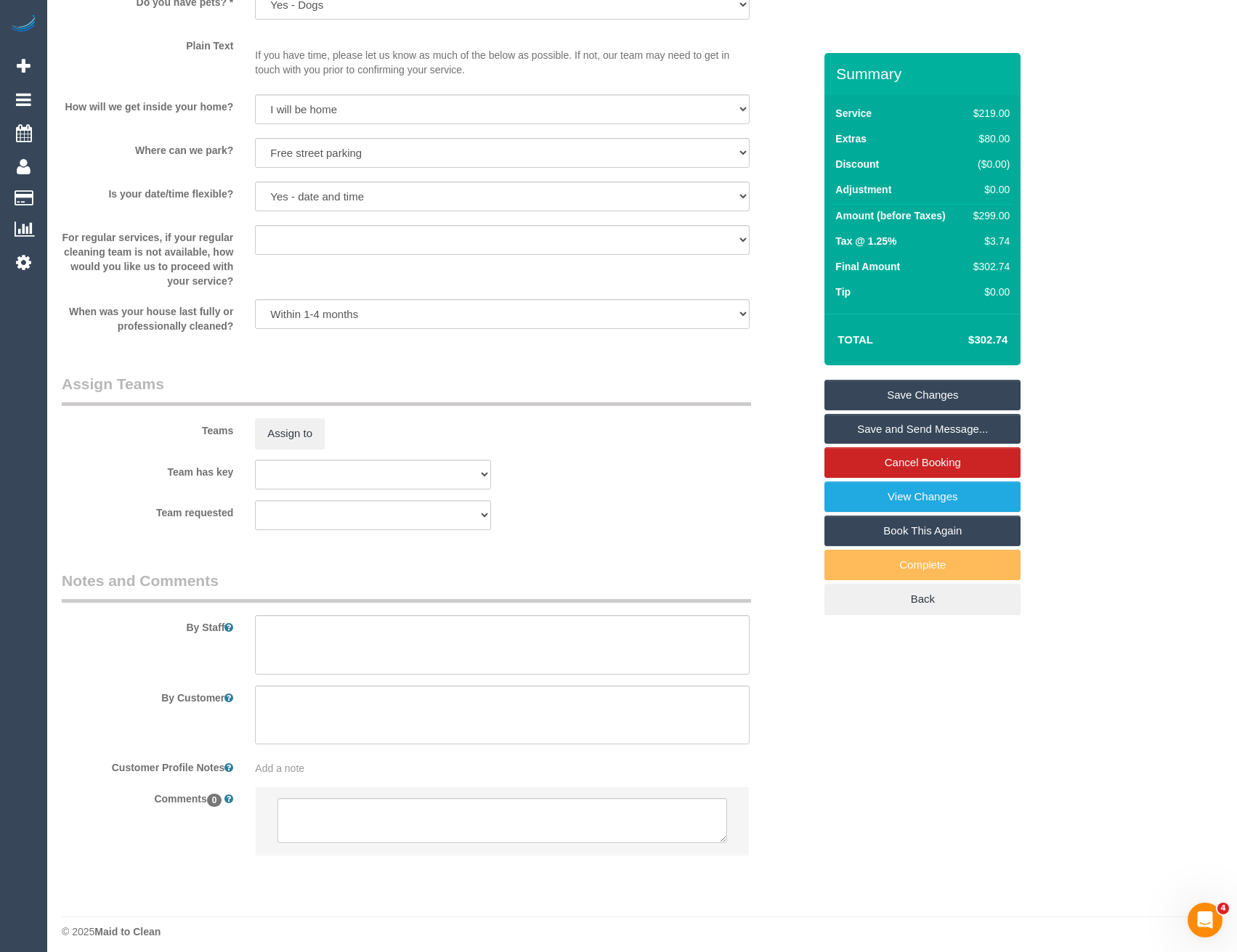
scroll to position [1916, 0]
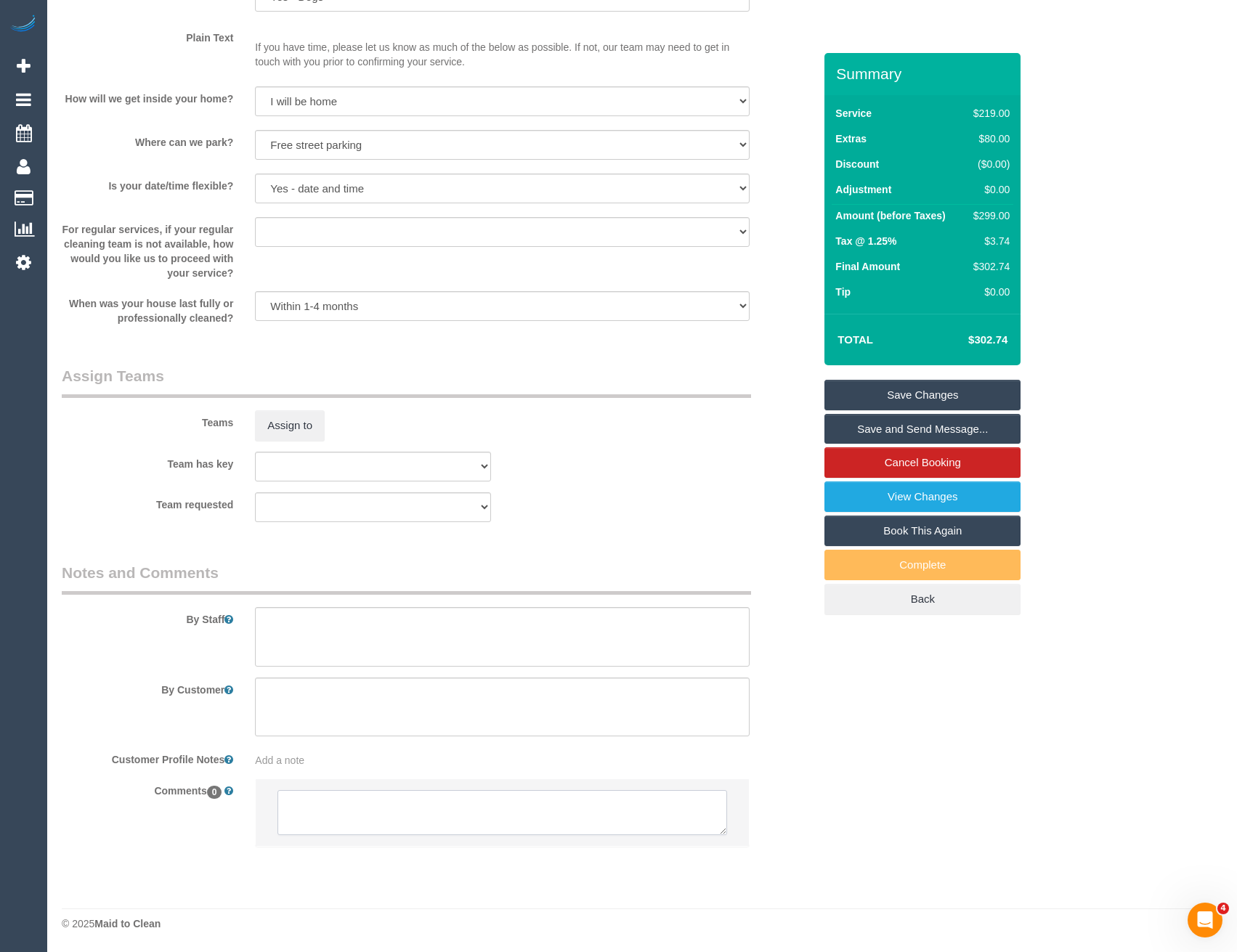
click at [369, 808] on textarea at bounding box center [501, 812] width 449 height 45
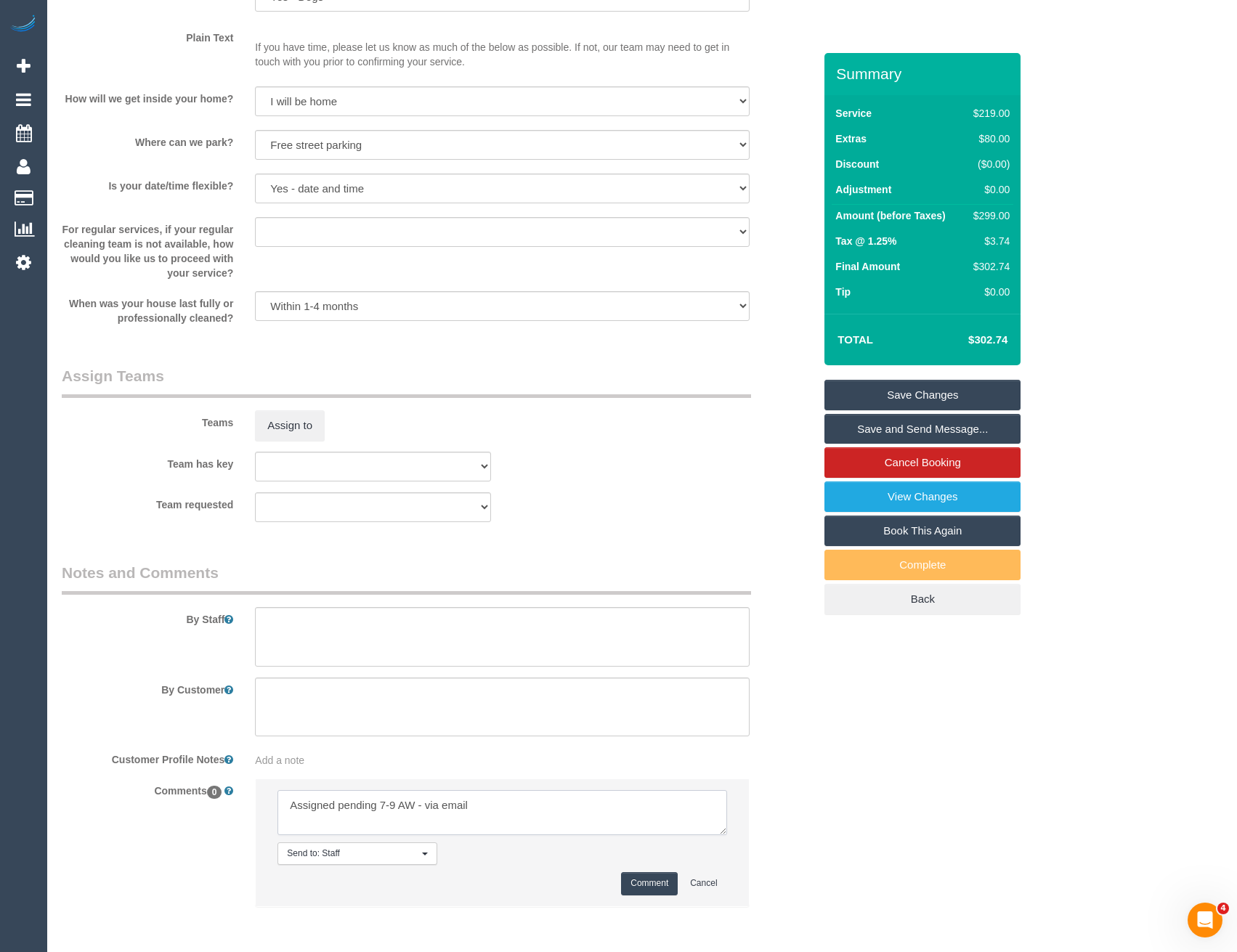
type textarea "Assigned pending 7-9 AW - via email"
click at [655, 884] on button "Comment" at bounding box center [649, 883] width 57 height 22
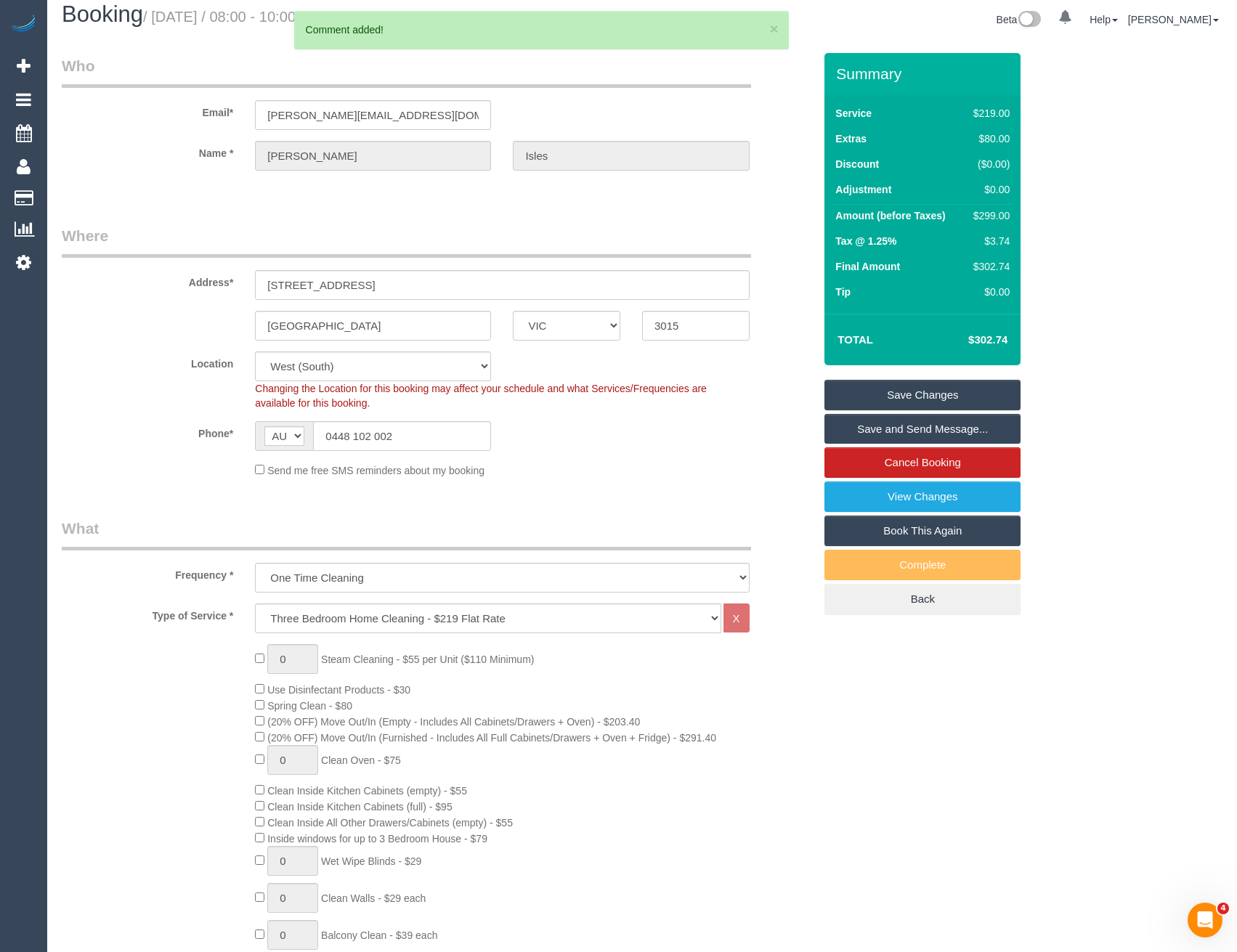
scroll to position [0, 0]
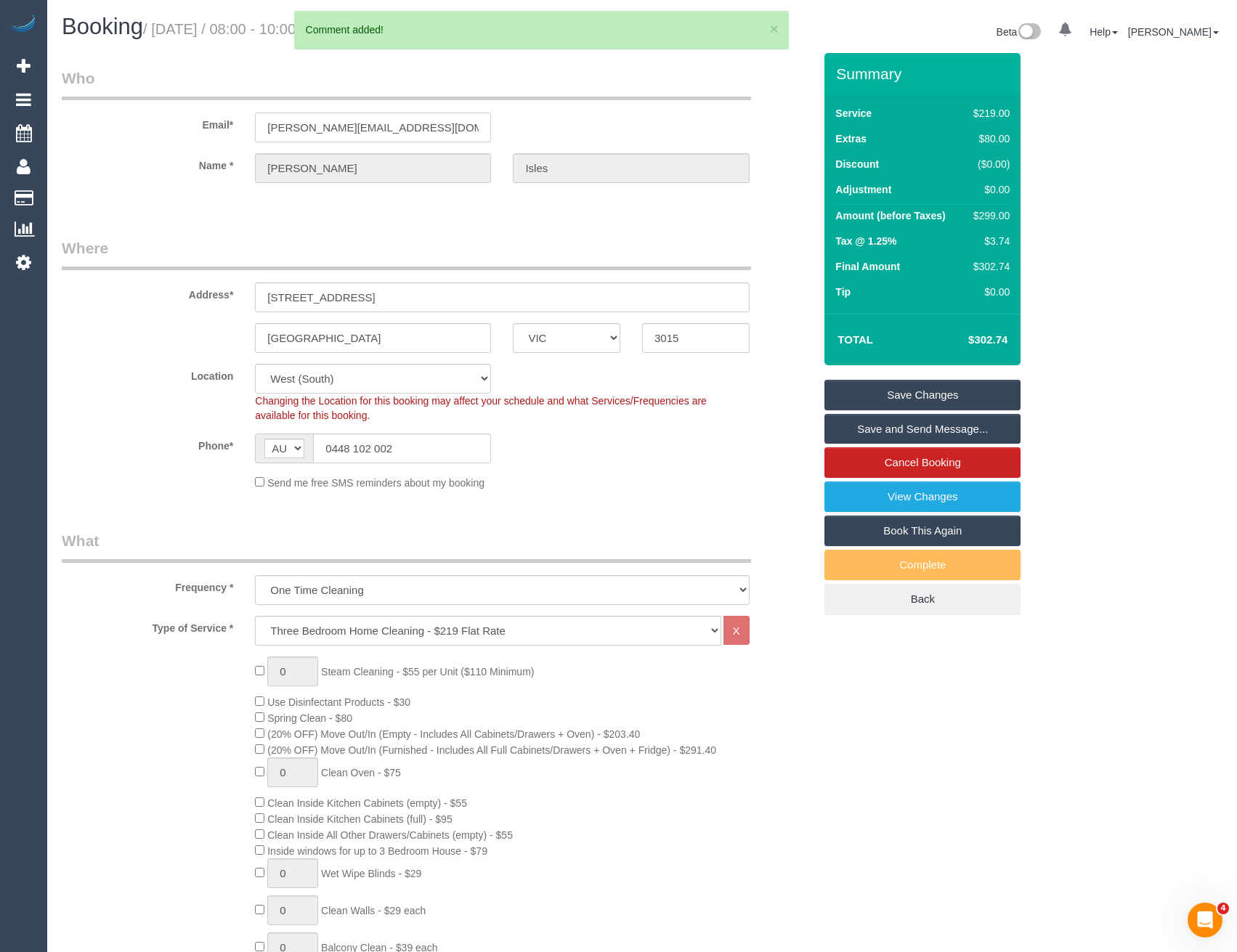
drag, startPoint x: 402, startPoint y: 132, endPoint x: 261, endPoint y: 129, distance: 141.0
click at [258, 129] on input "[PERSON_NAME][EMAIL_ADDRESS][DOMAIN_NAME]" at bounding box center [373, 128] width 236 height 30
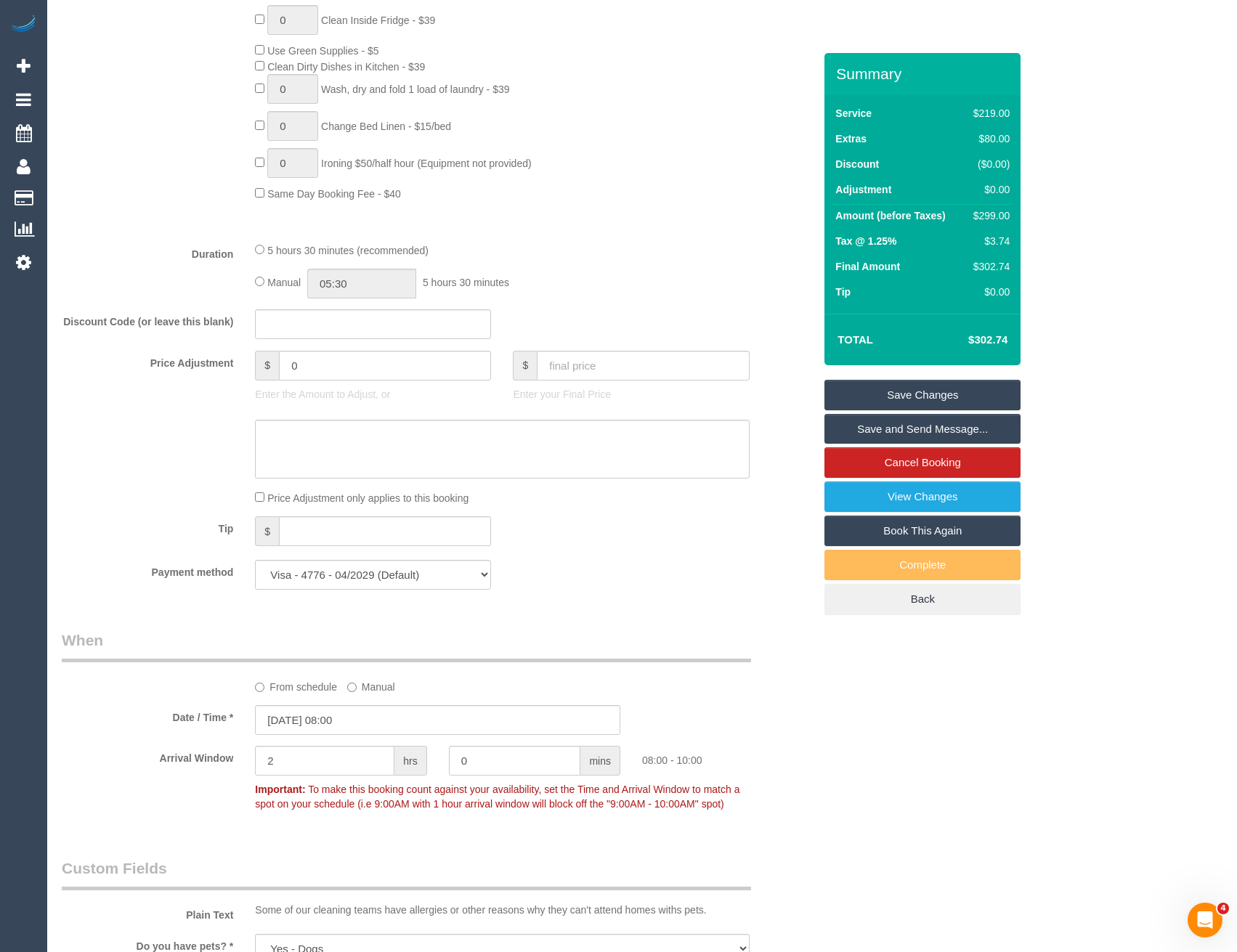
scroll to position [1089, 0]
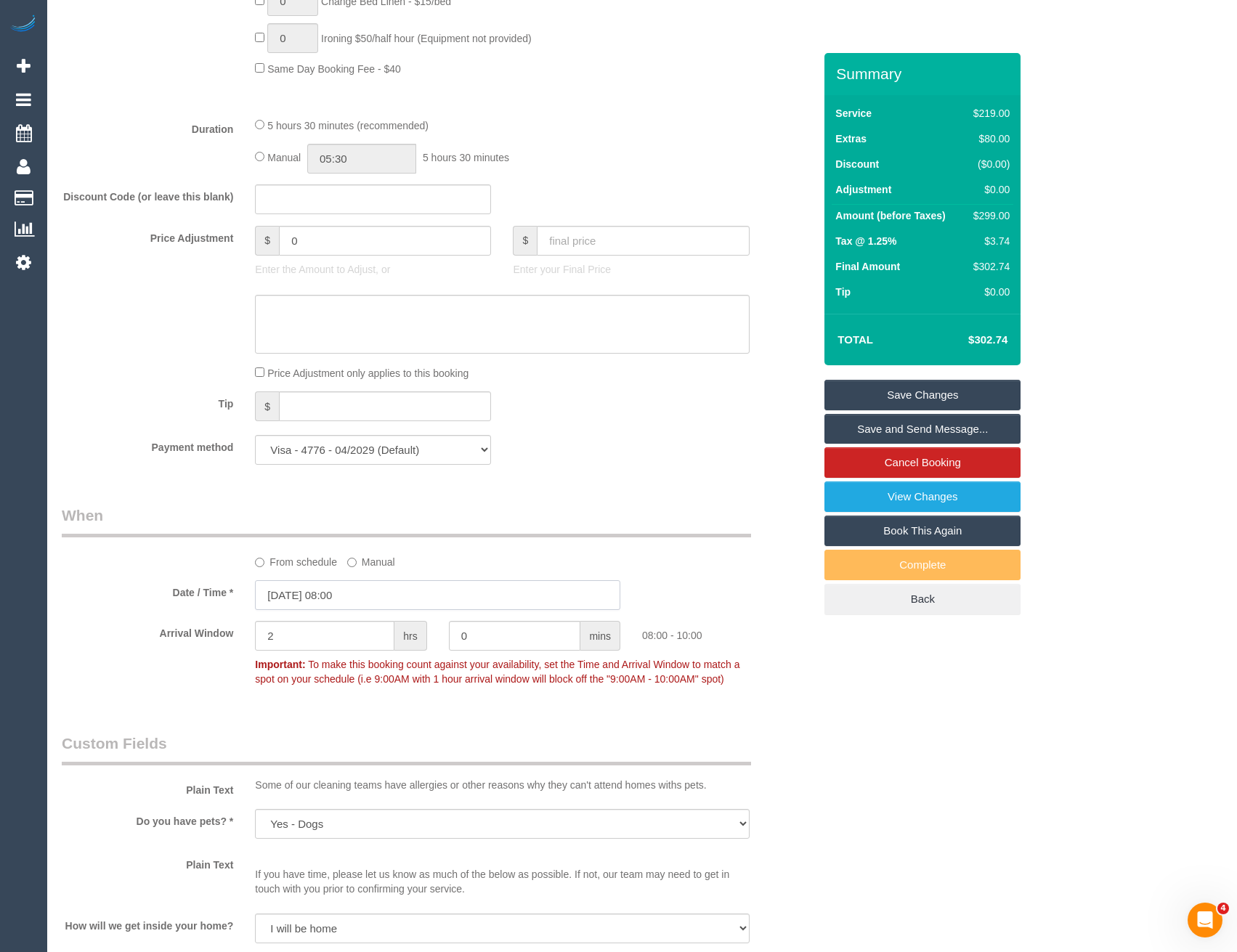
click at [396, 590] on input "[DATE] 08:00" at bounding box center [437, 595] width 365 height 30
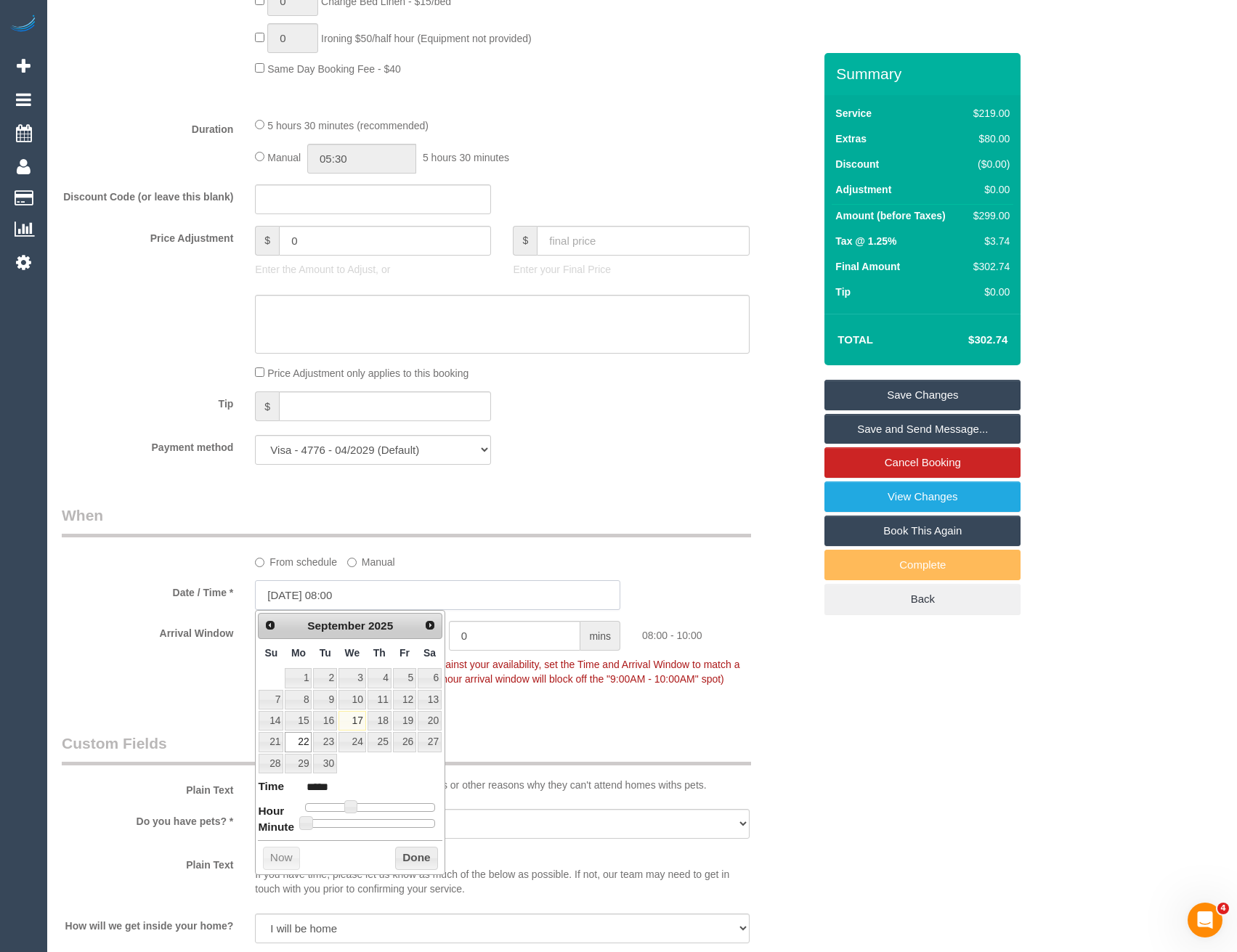
click at [391, 602] on input "[DATE] 08:00" at bounding box center [437, 595] width 365 height 30
type input "[DATE] 07:00"
type input "*****"
click at [343, 807] on span at bounding box center [345, 807] width 13 height 13
click at [400, 856] on button "Done" at bounding box center [416, 858] width 43 height 23
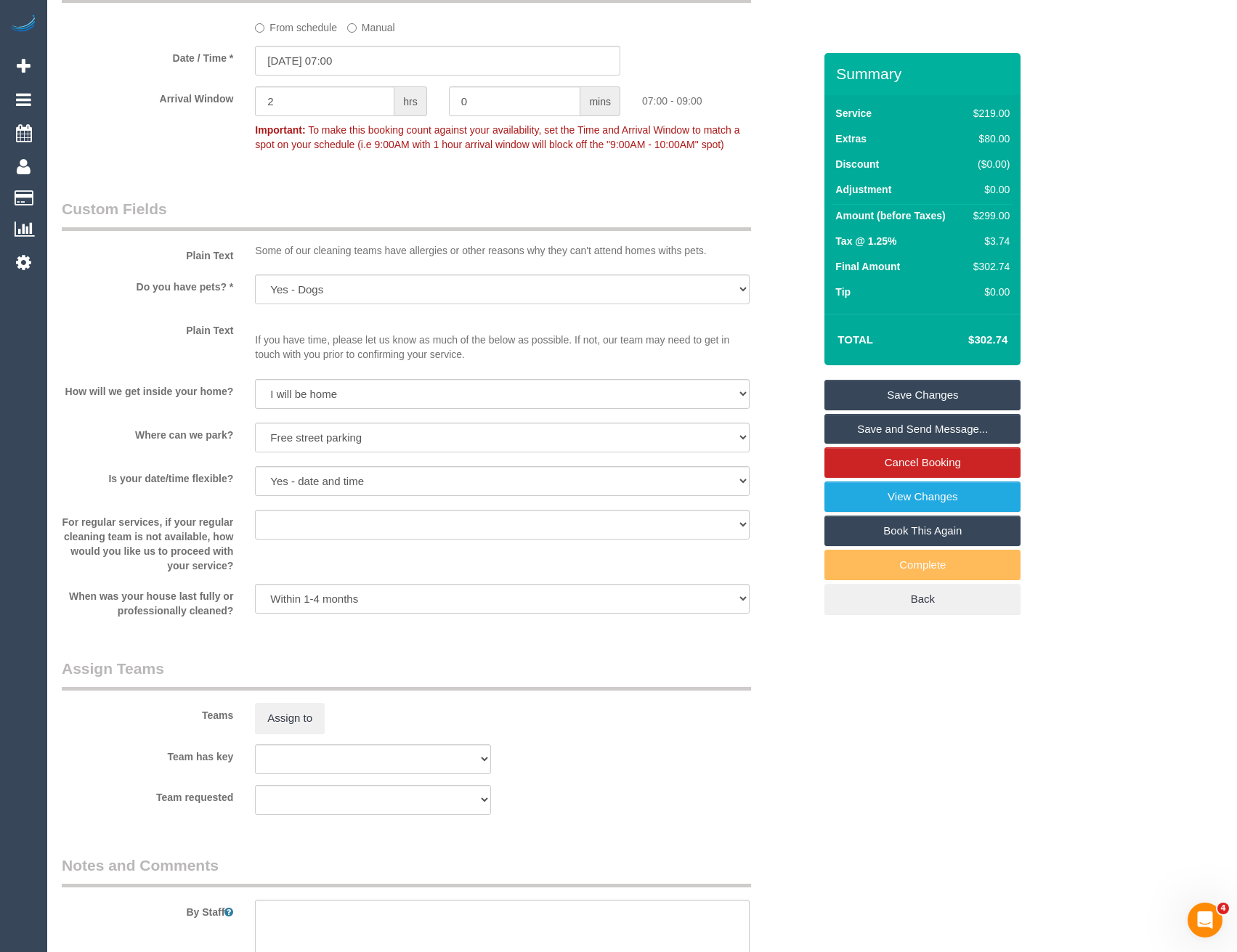
scroll to position [1670, 0]
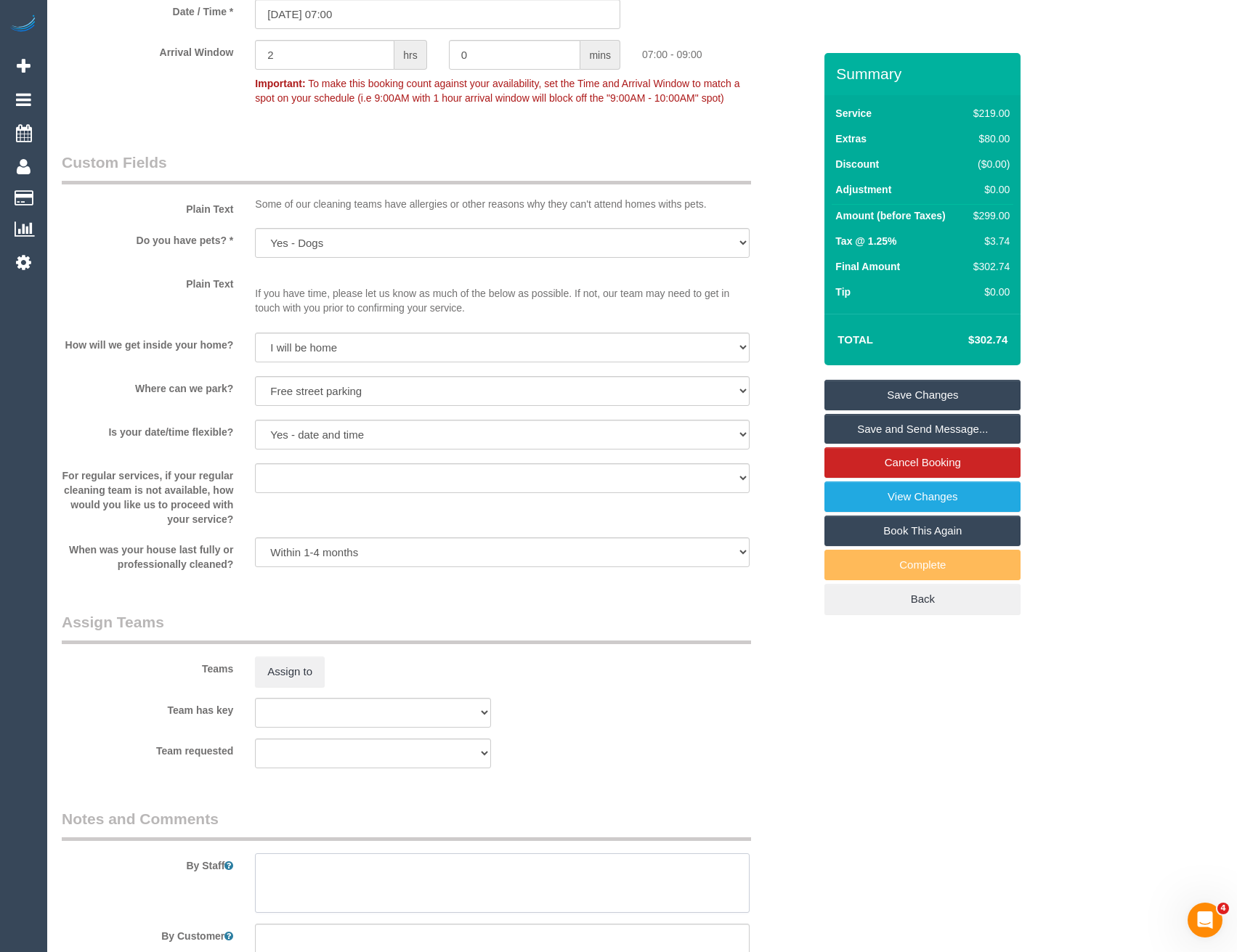
click at [293, 869] on textarea at bounding box center [501, 883] width 494 height 59
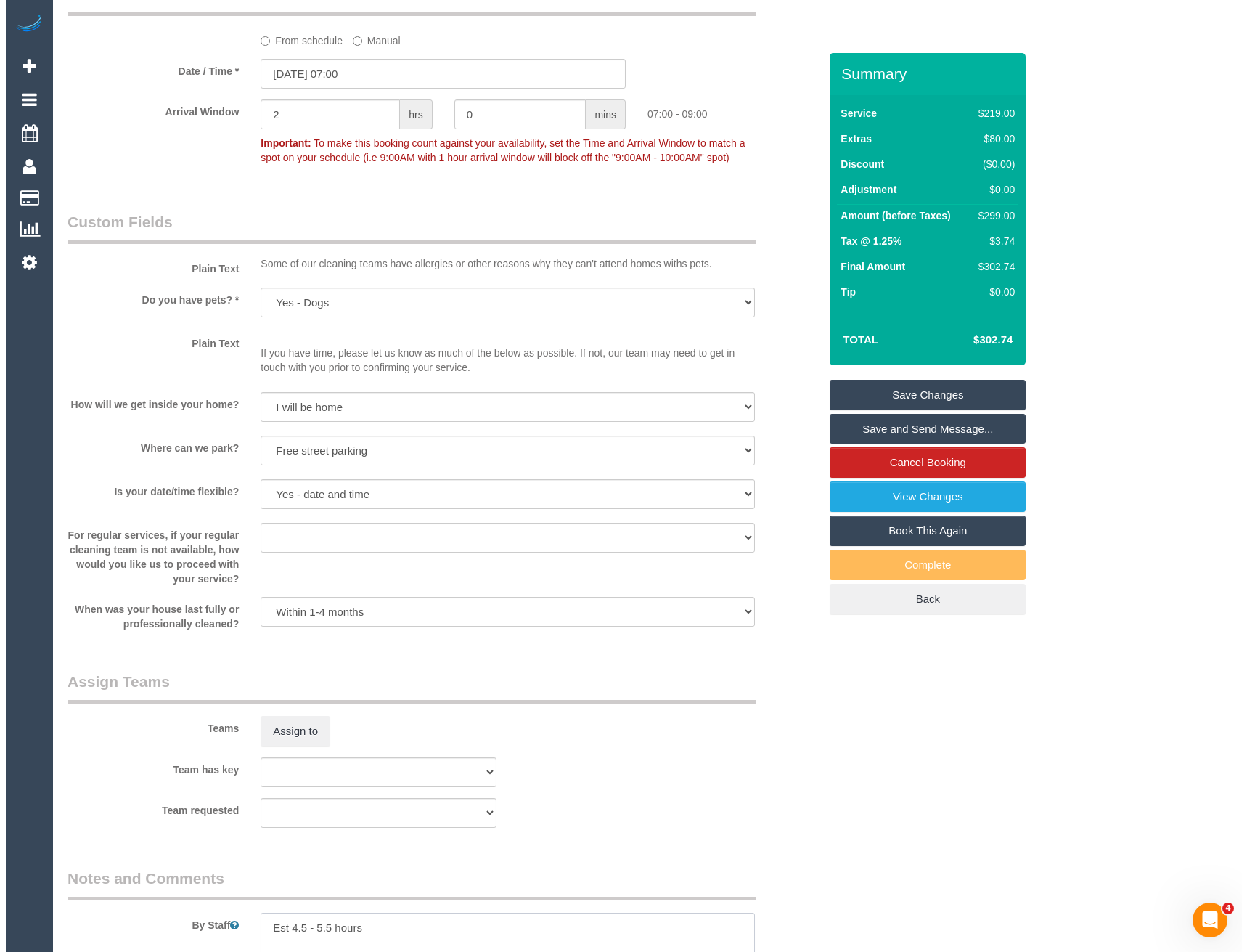
scroll to position [1742, 0]
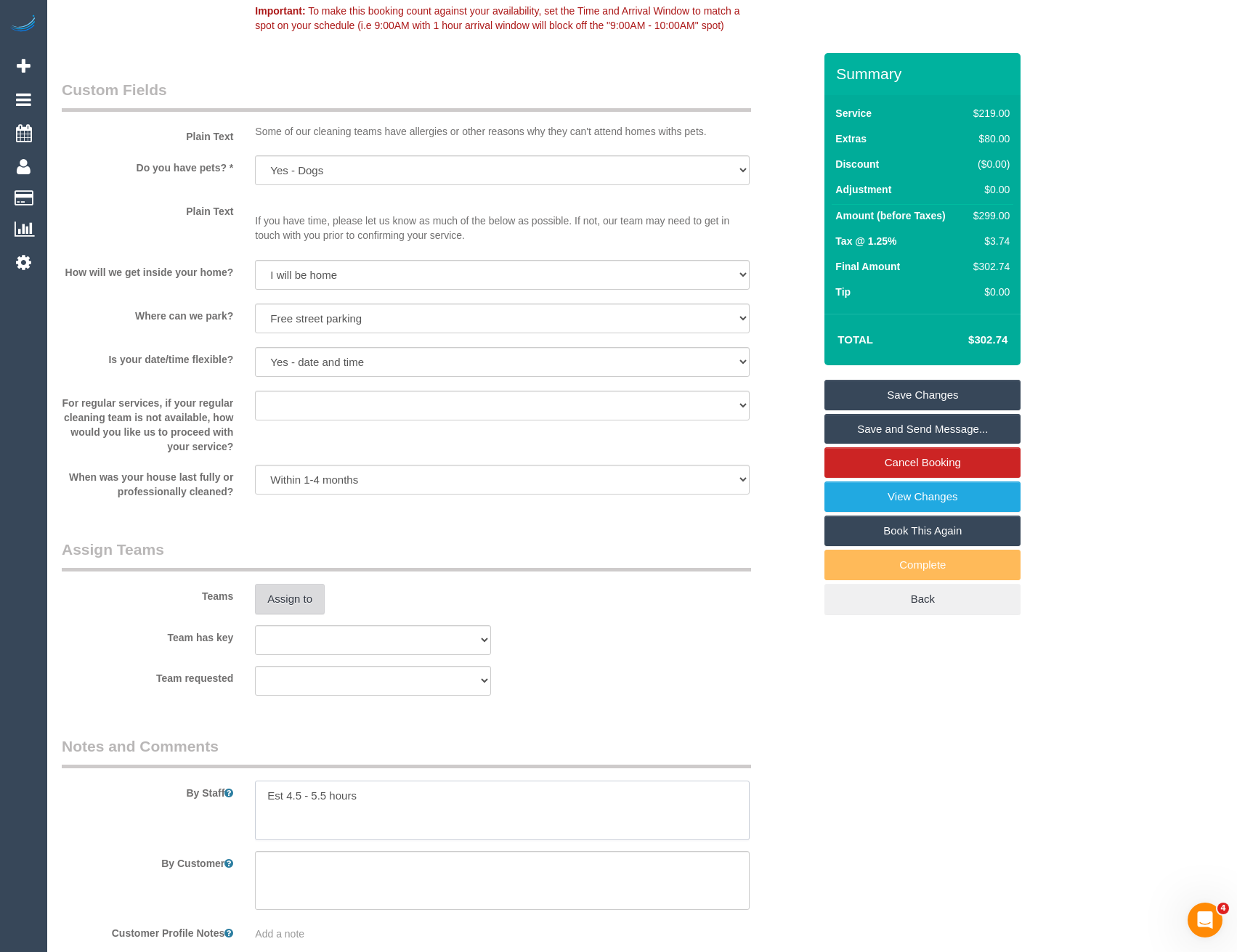
type textarea "Est 4.5 - 5.5 hours"
click at [285, 599] on button "Assign to" at bounding box center [289, 598] width 70 height 30
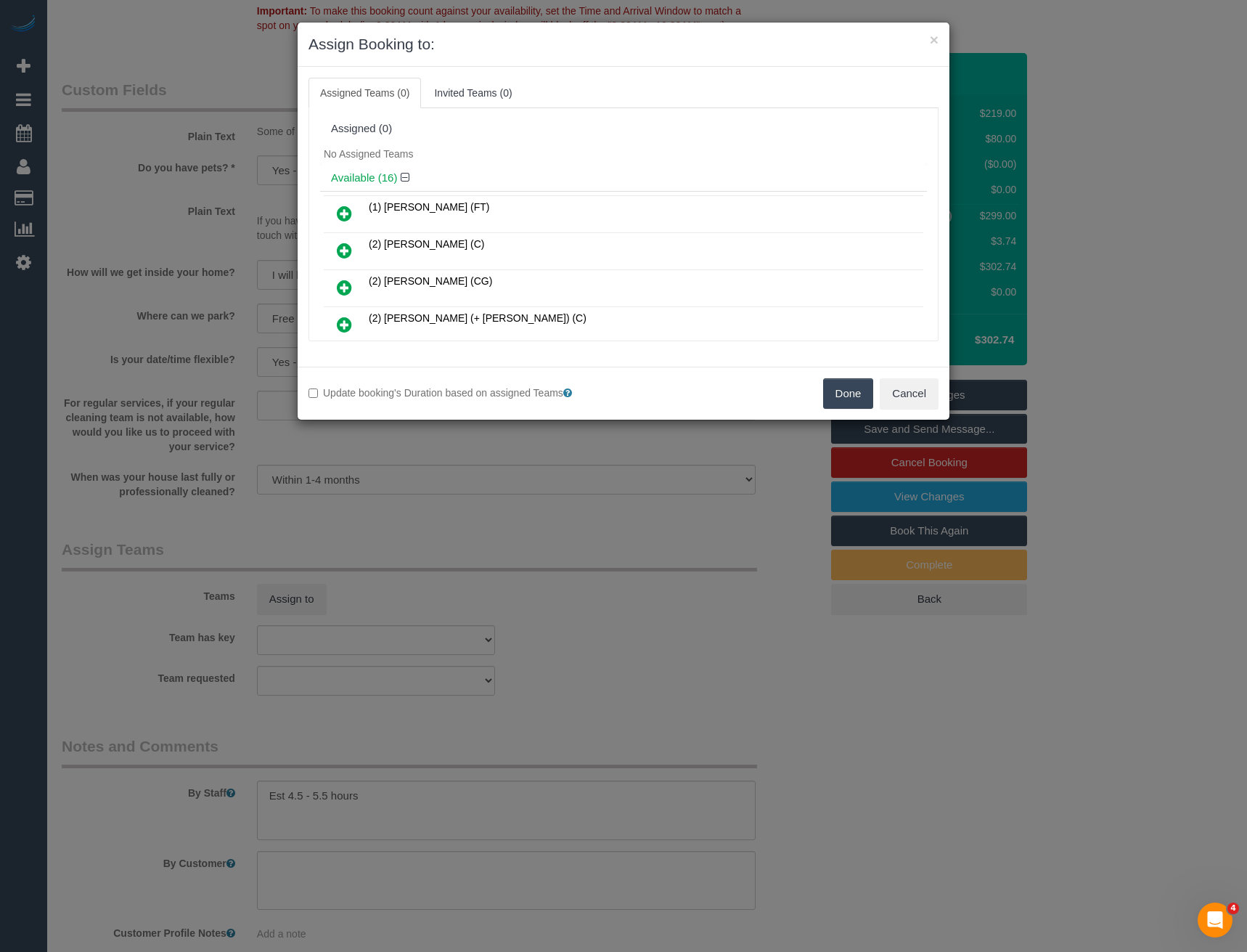
scroll to position [354, 0]
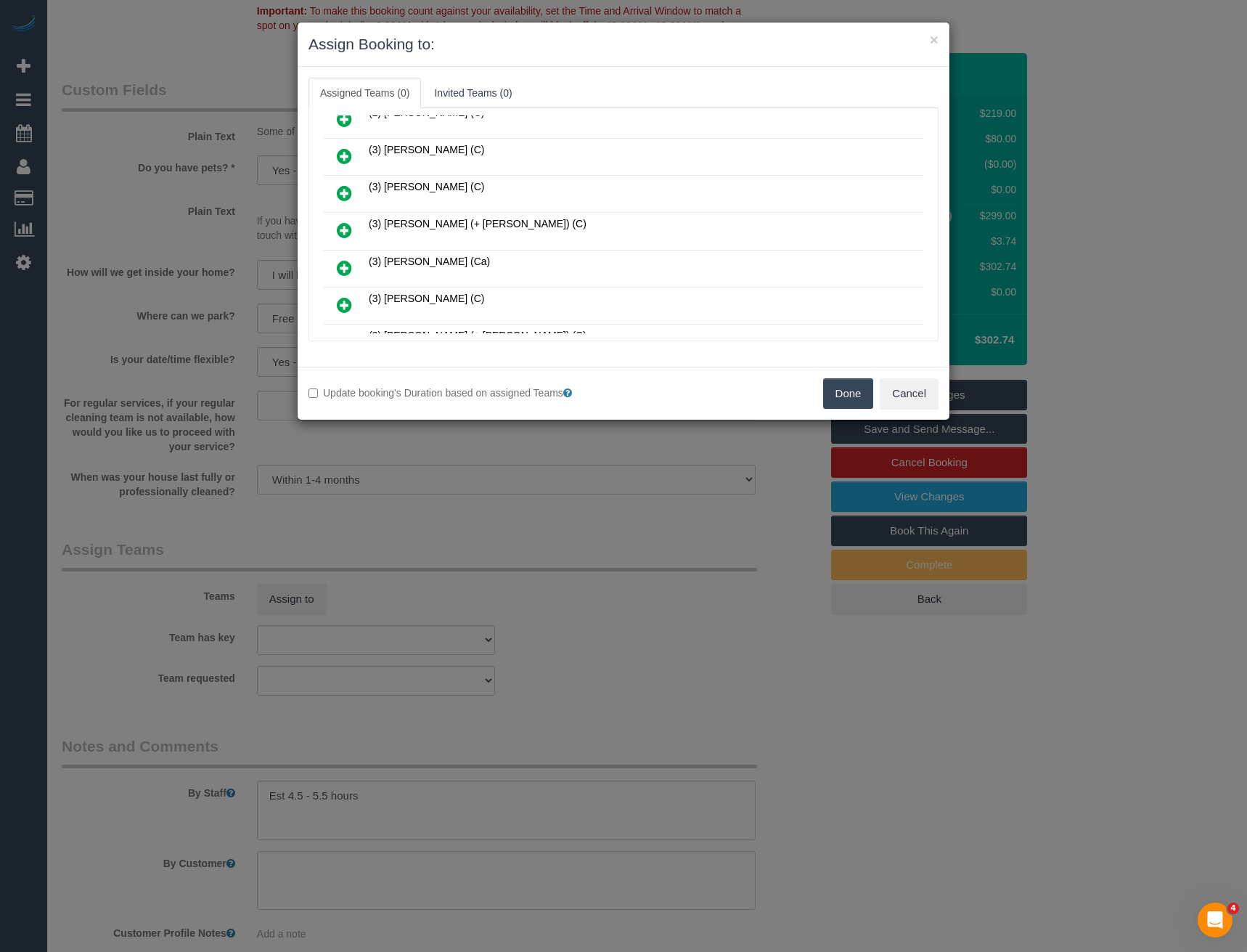
click at [349, 228] on icon at bounding box center [345, 230] width 15 height 17
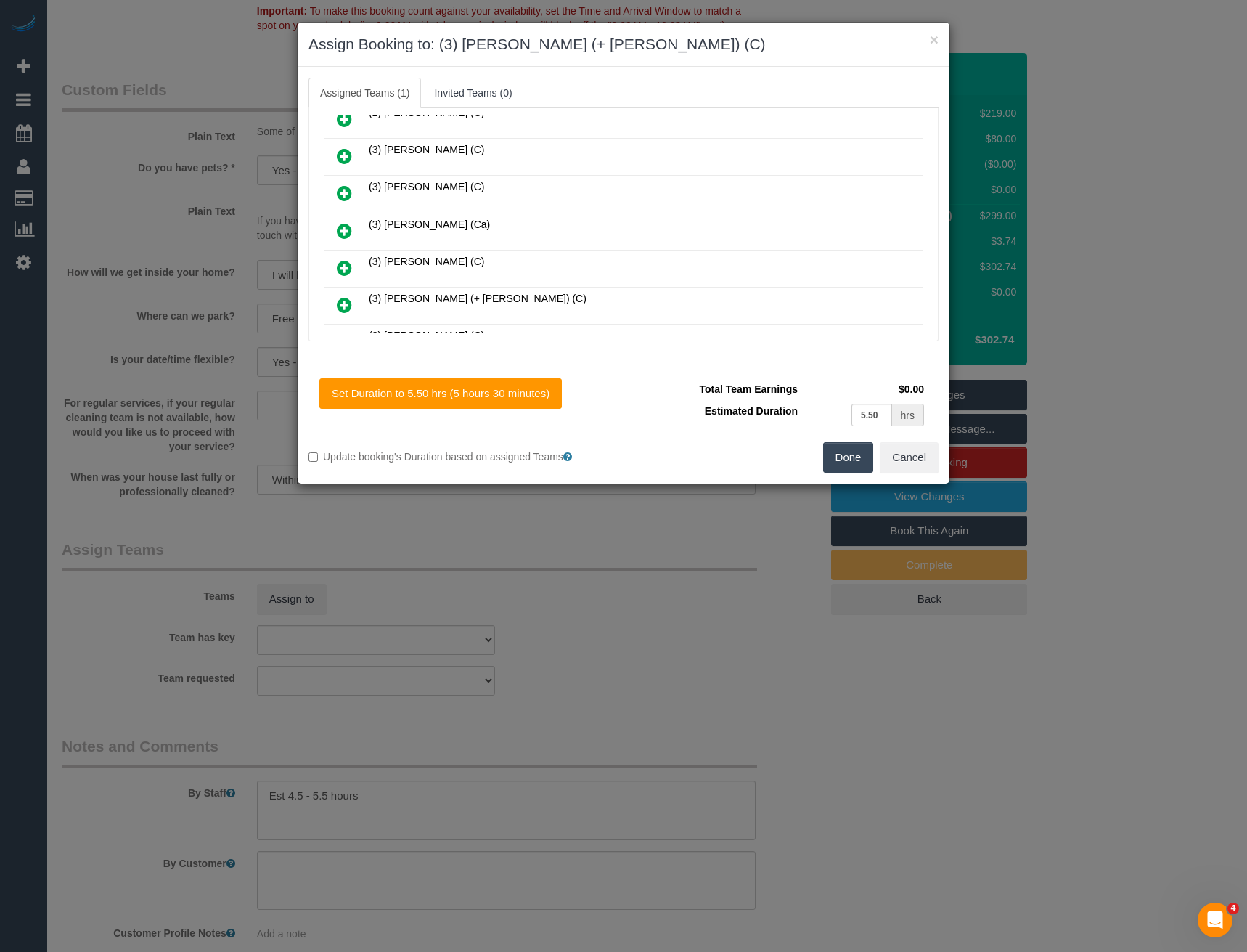
click at [343, 306] on icon at bounding box center [345, 304] width 15 height 17
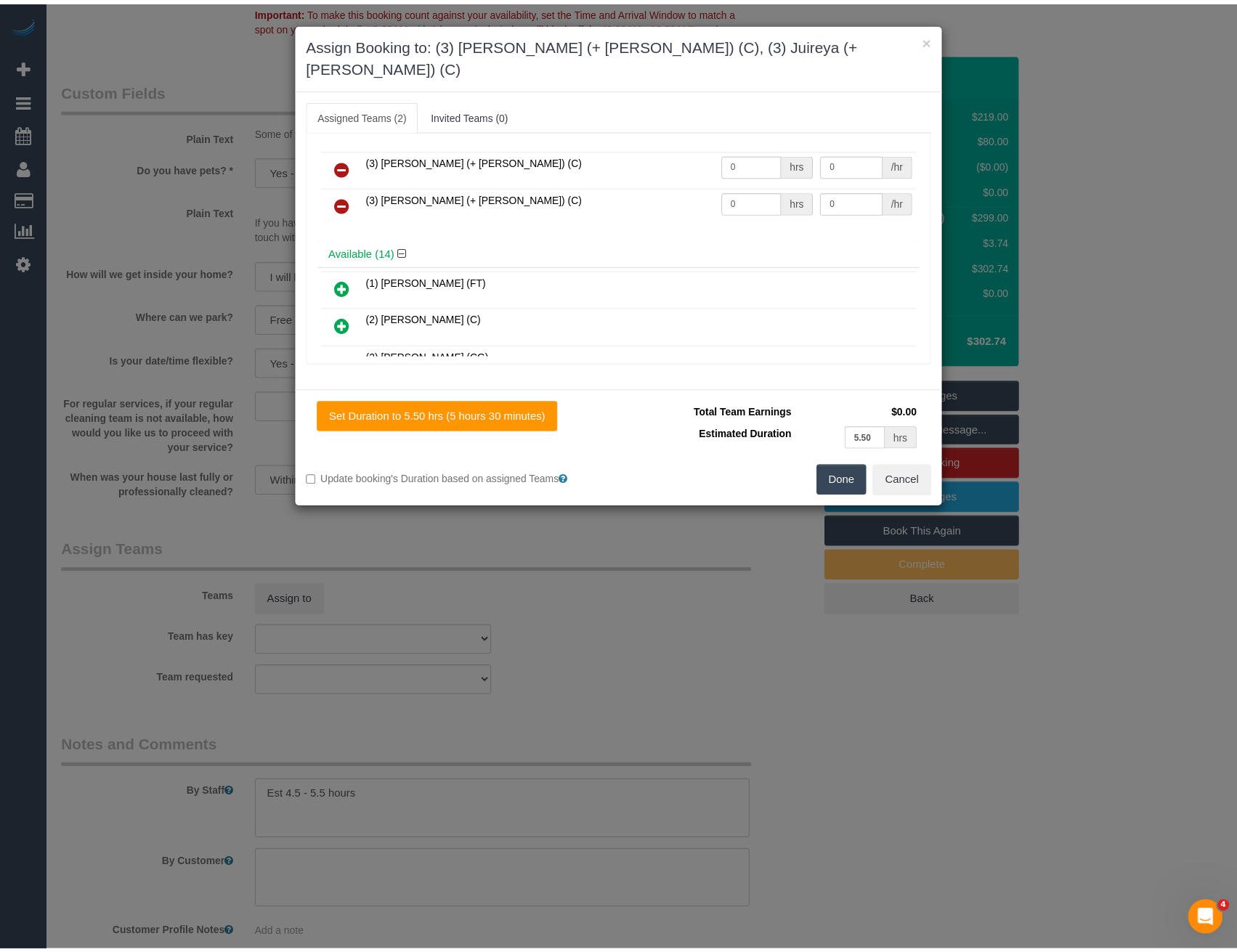
scroll to position [0, 0]
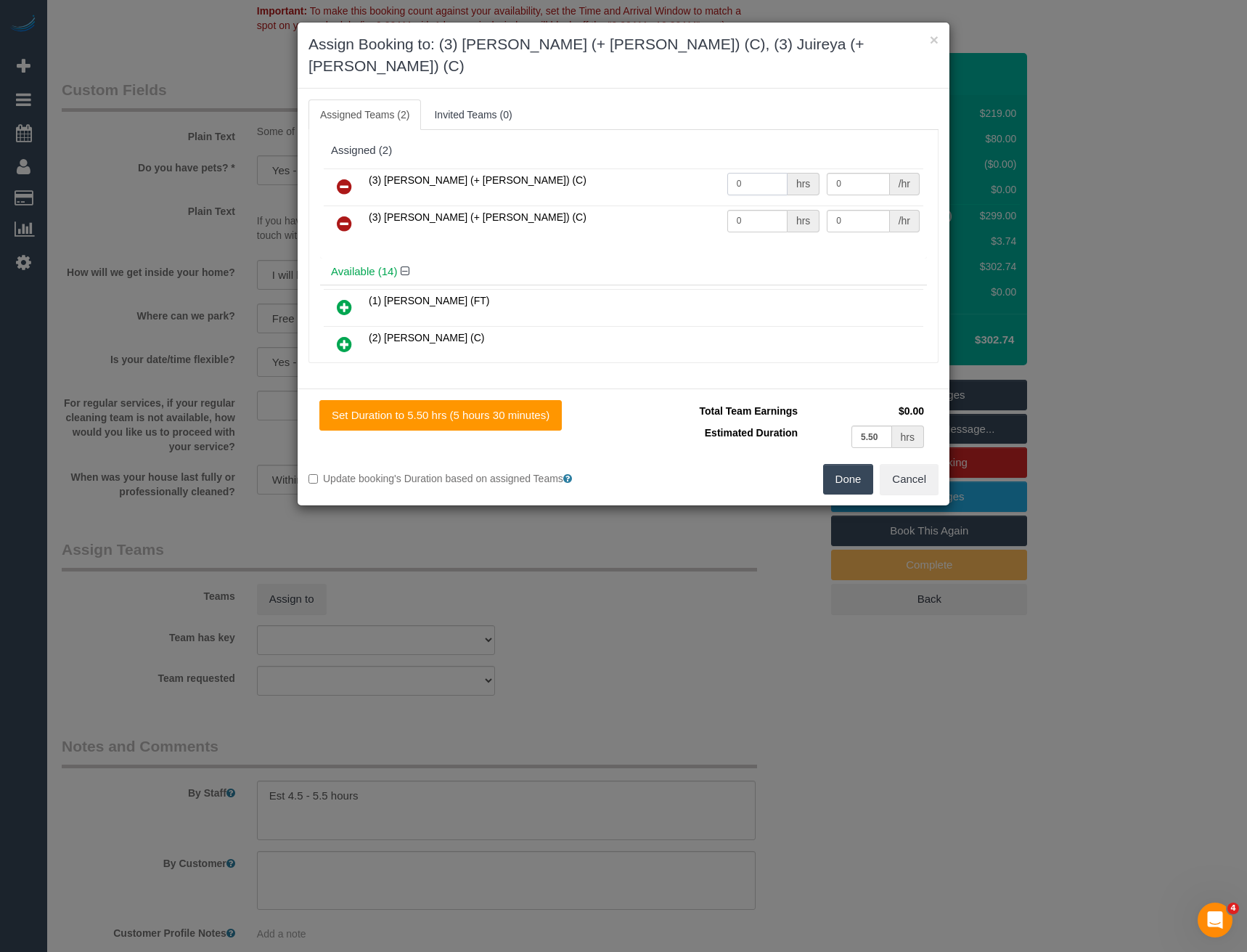
drag, startPoint x: 748, startPoint y: 166, endPoint x: 704, endPoint y: 173, distance: 44.6
click at [704, 174] on tr "(3) Gazi (+ Juireya) (C) 0 hrs 0 /hr" at bounding box center [624, 186] width 600 height 37
type input "1"
type input "95"
drag, startPoint x: 754, startPoint y: 195, endPoint x: 672, endPoint y: 196, distance: 82.0
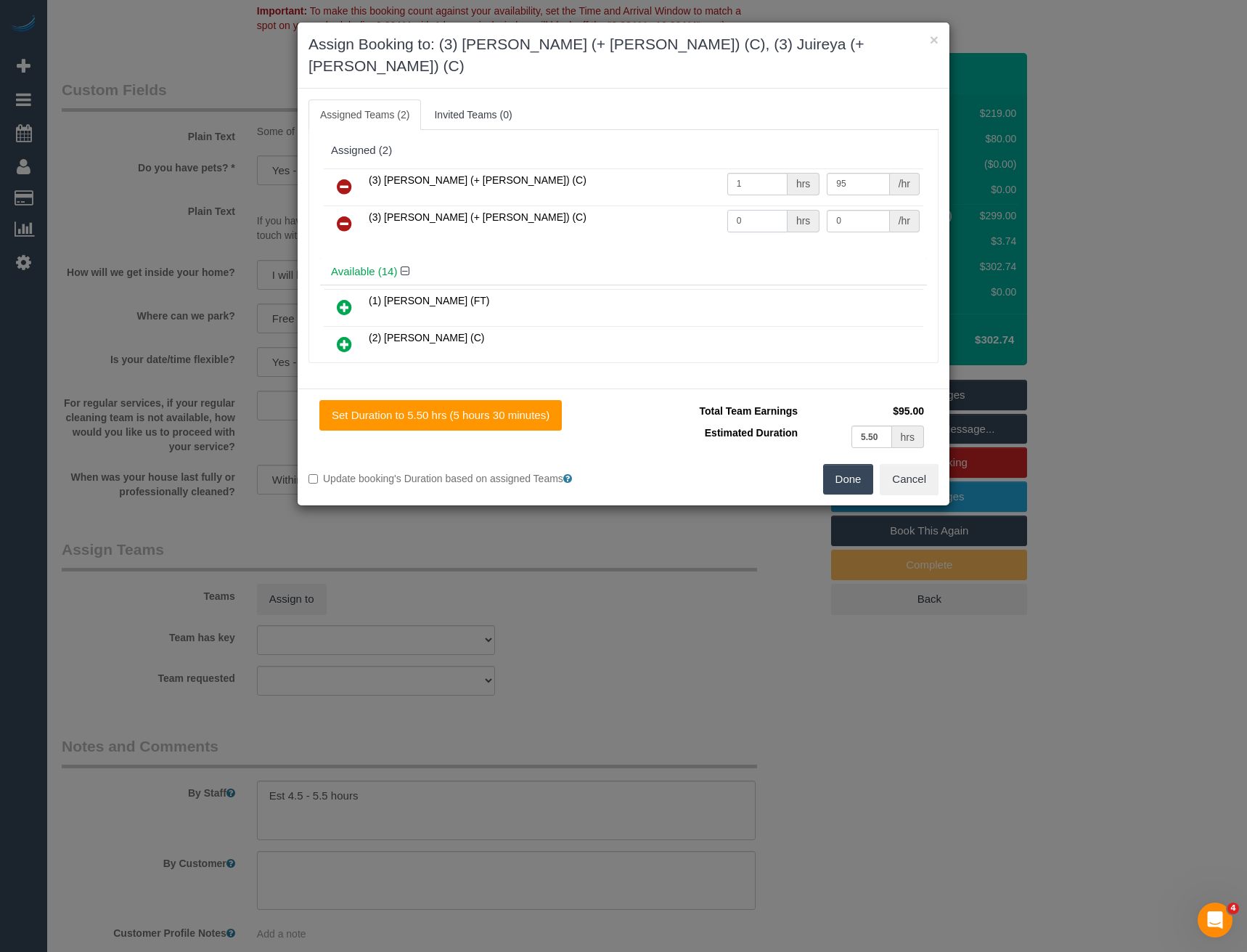
click at [674, 205] on tr "(3) Juireya (+ Gazi) (C) 0 hrs 0 /hr" at bounding box center [624, 223] width 600 height 37
type input "1"
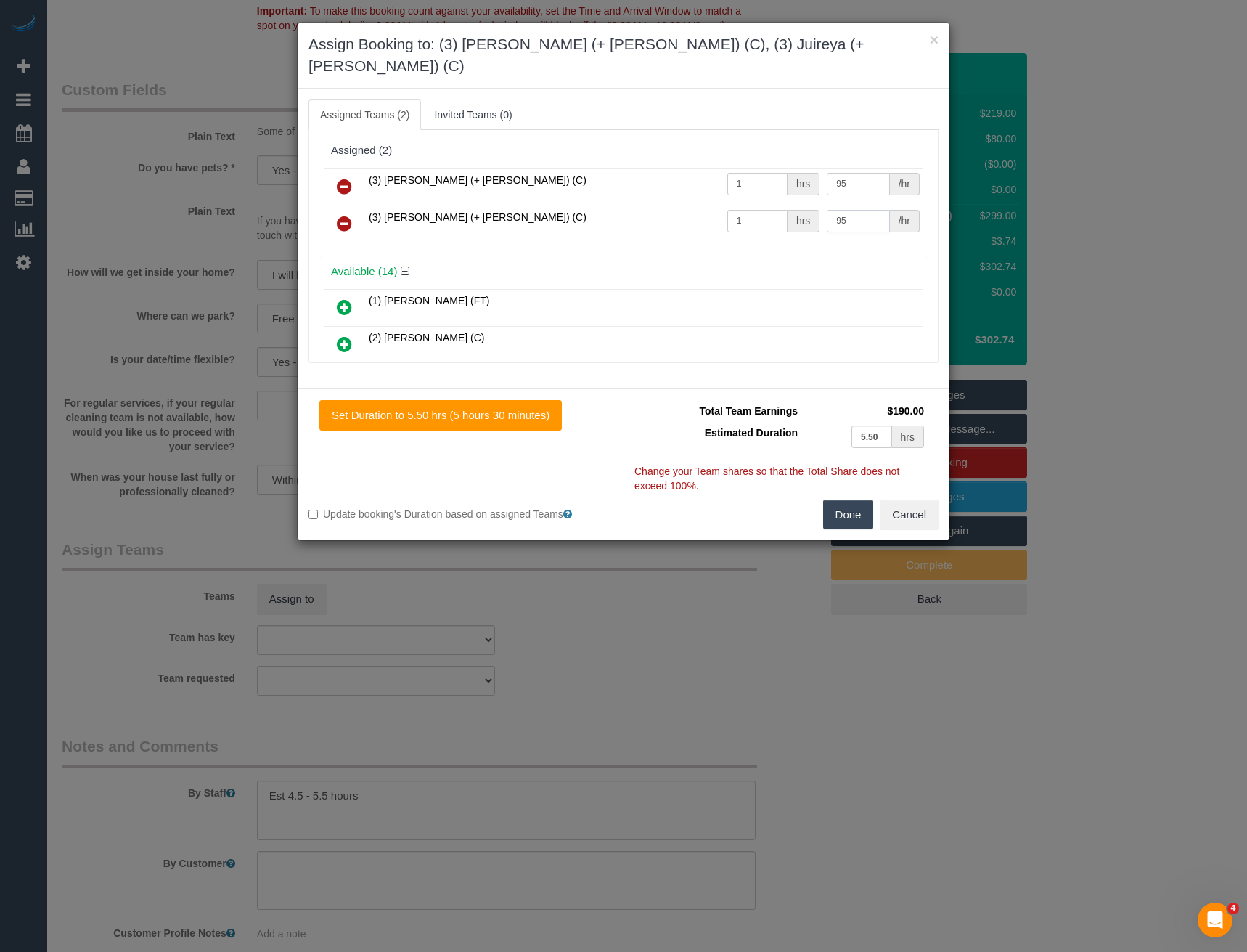
type input "95"
click at [848, 499] on button "Done" at bounding box center [849, 514] width 51 height 30
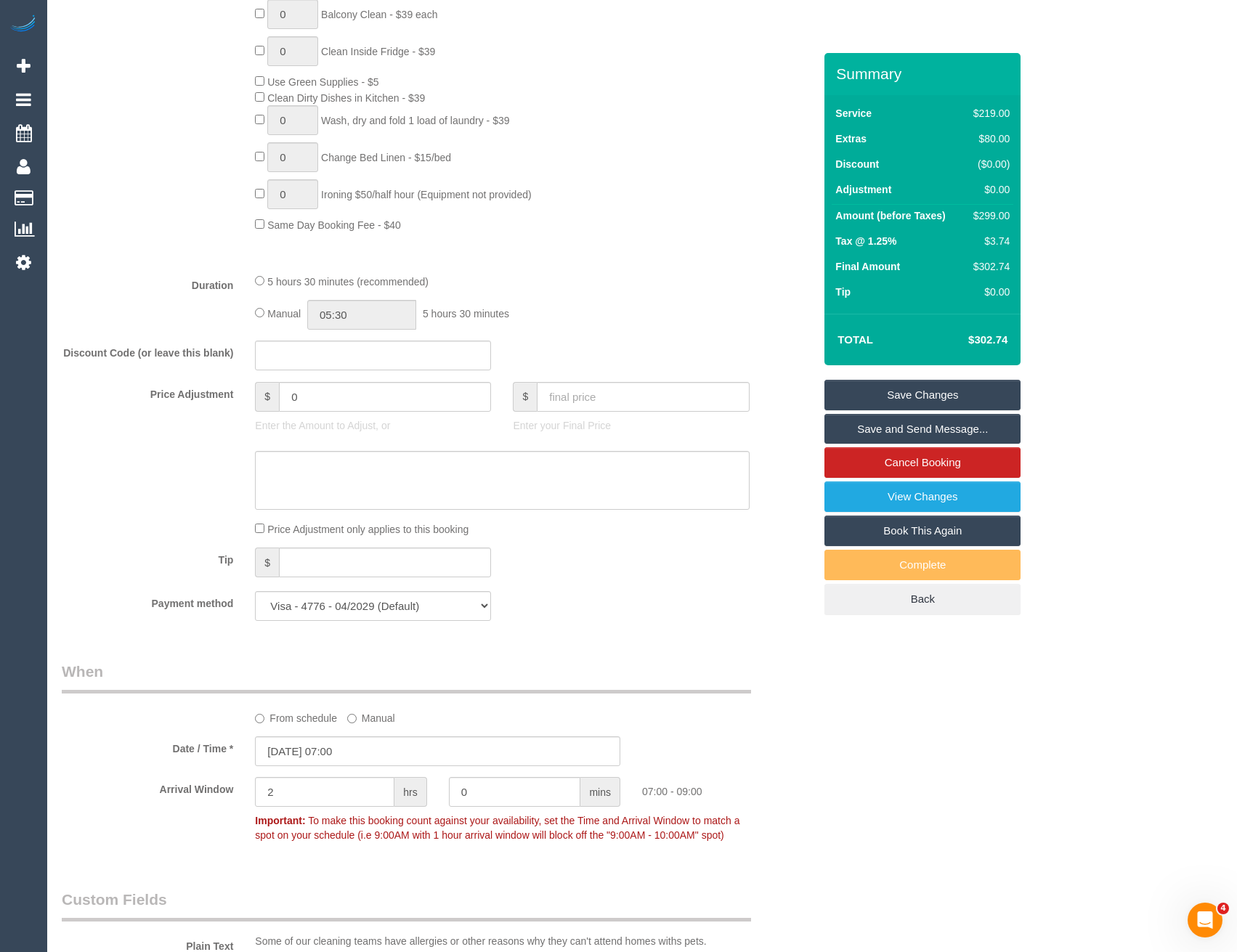
scroll to position [864, 0]
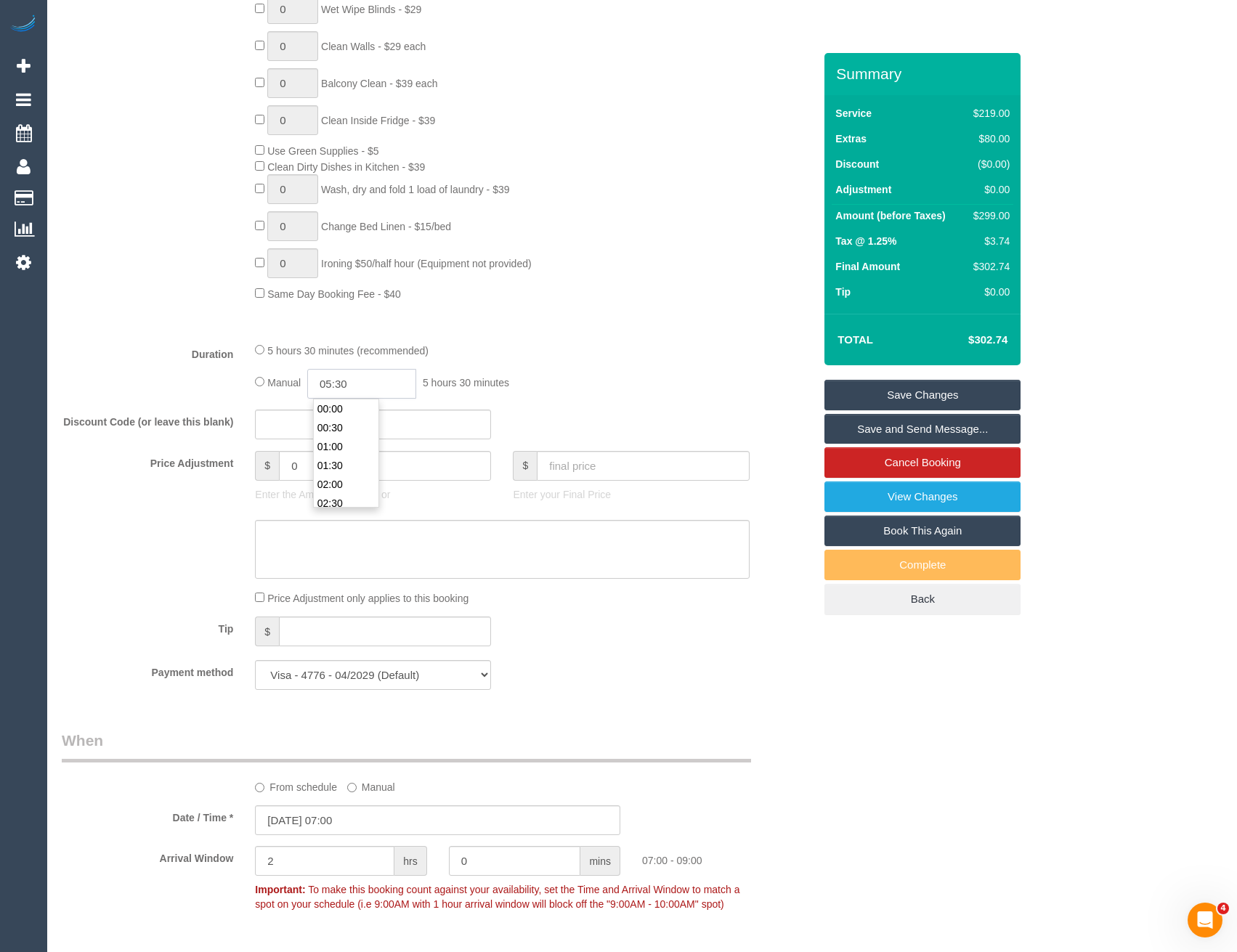
click at [370, 383] on input "05:30" at bounding box center [362, 383] width 109 height 30
click at [356, 435] on li "02:30" at bounding box center [346, 430] width 64 height 19
click at [360, 389] on input "02:30" at bounding box center [362, 383] width 109 height 30
type input "02:45"
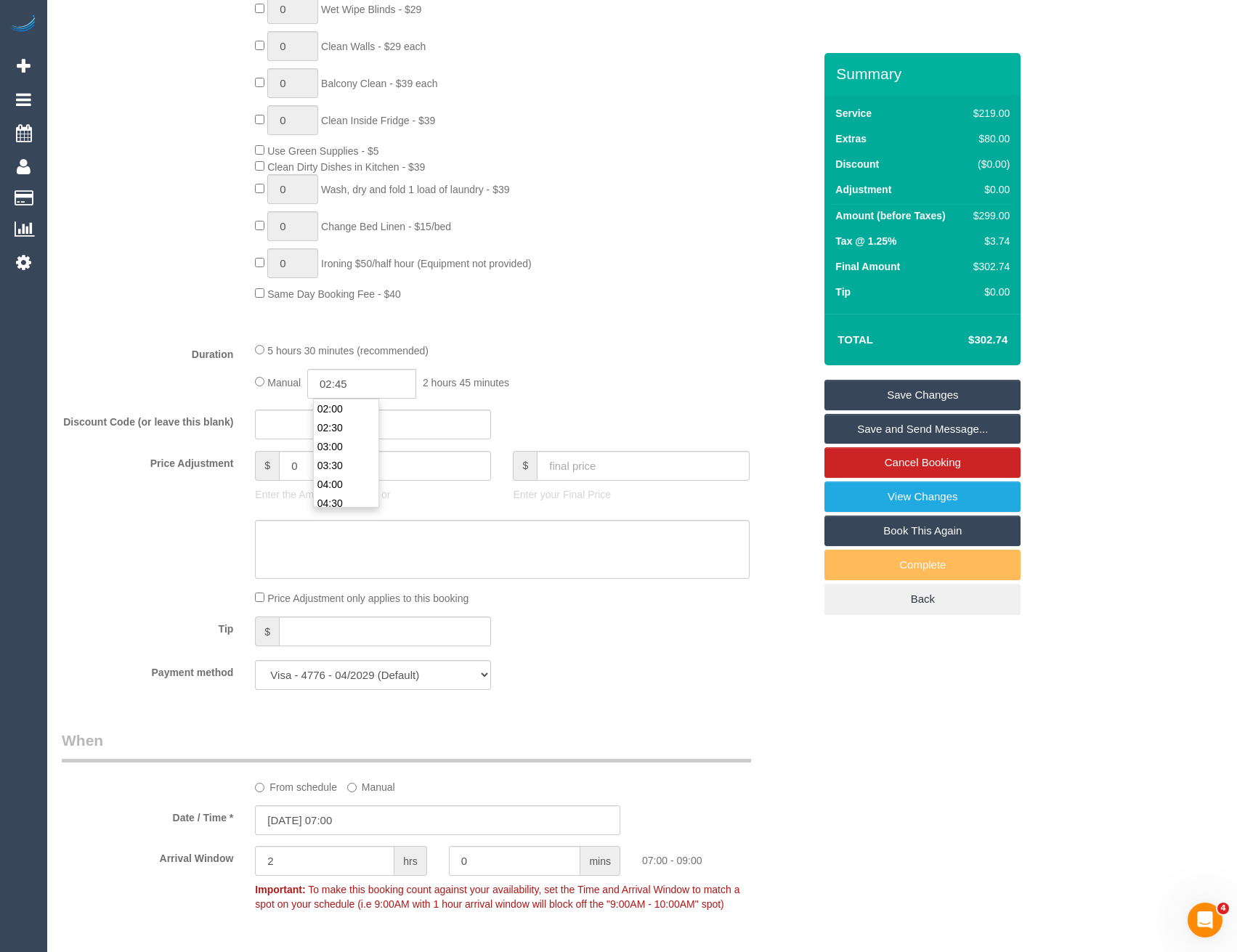
click at [525, 370] on div "Manual 02:45 2 hours 45 minutes" at bounding box center [501, 383] width 494 height 30
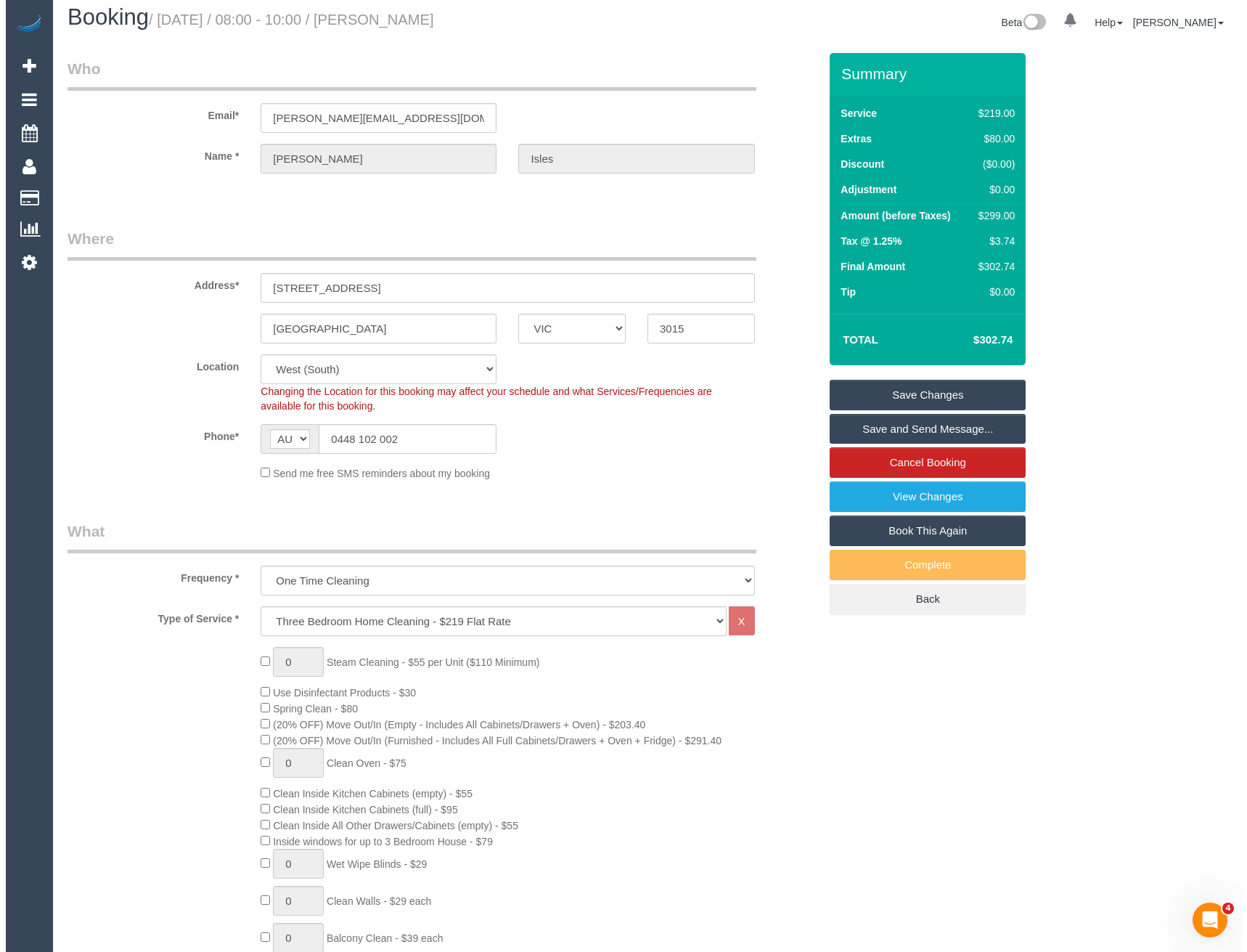
scroll to position [0, 0]
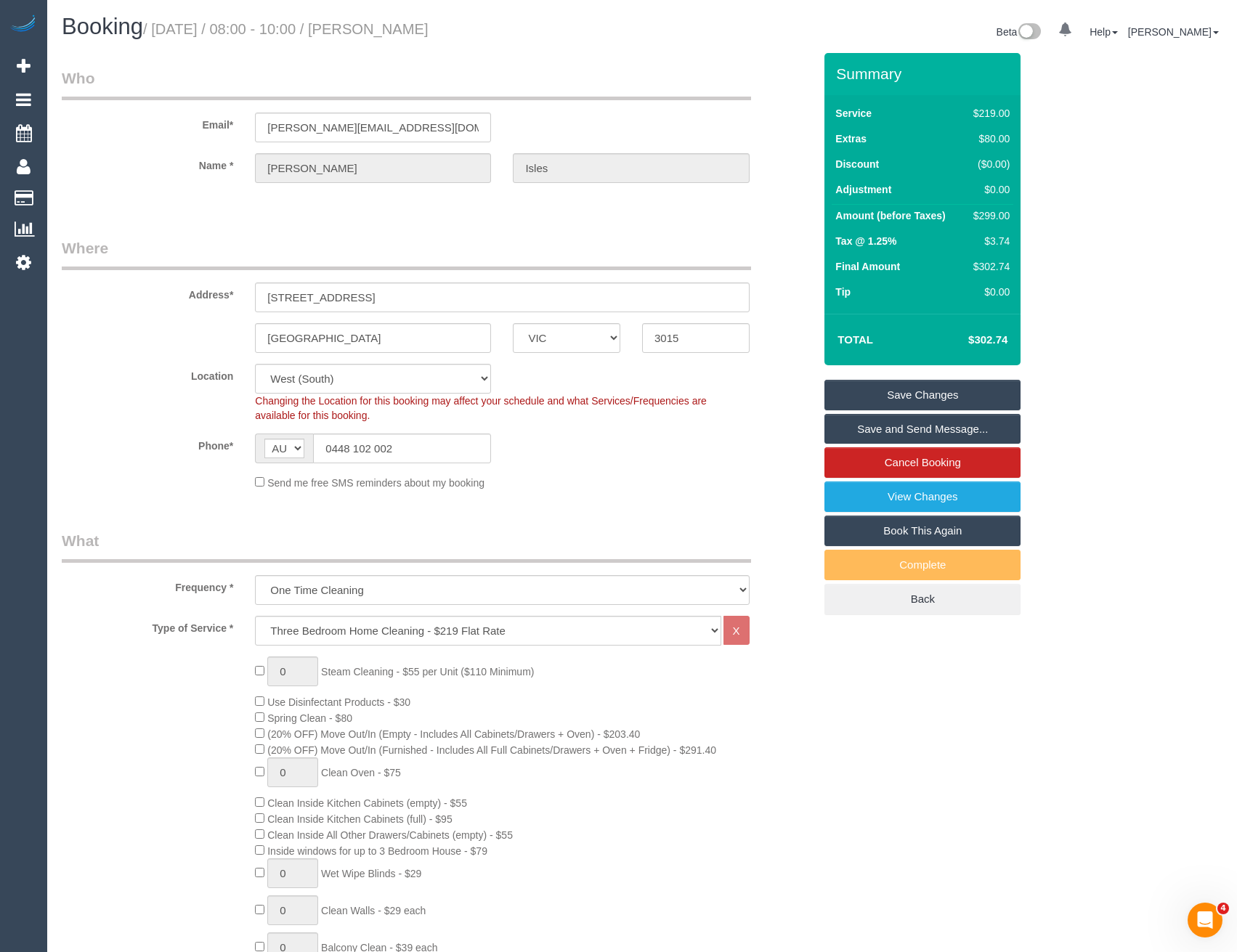
click at [857, 432] on link "Save and Send Message..." at bounding box center [923, 429] width 196 height 30
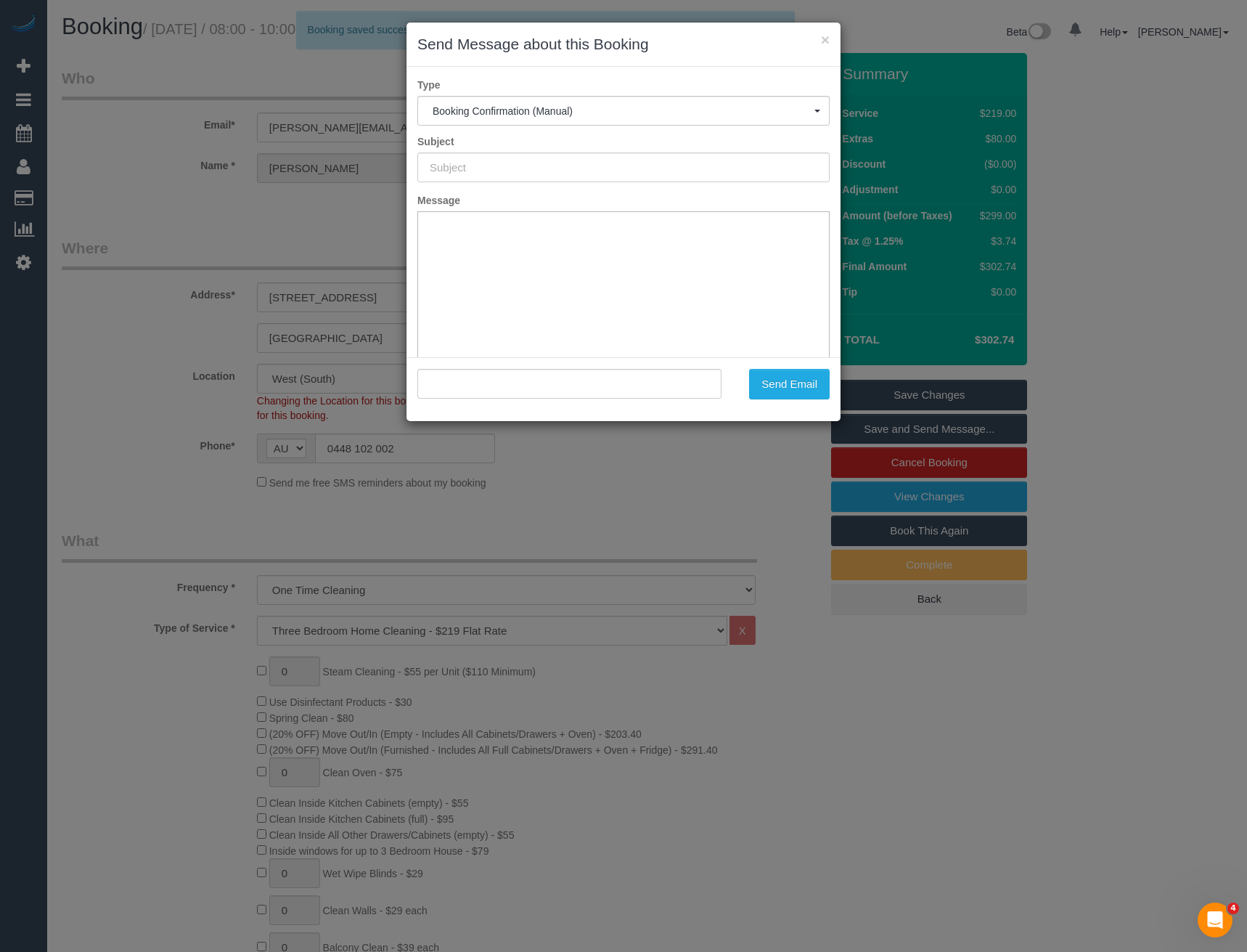
type input "Booking Confirmed"
type input ""Megan Isles" <meganisles@hotmail.com>"
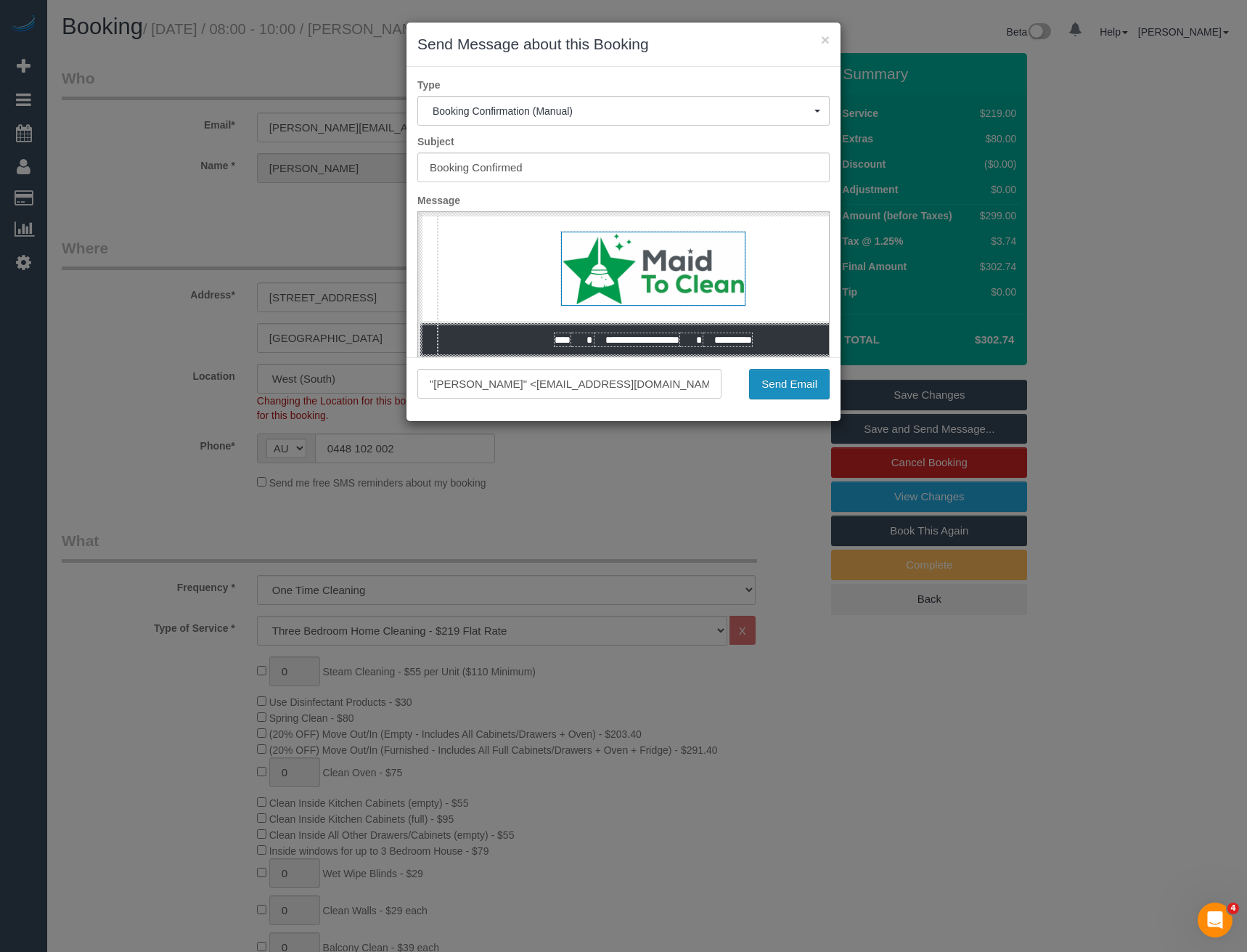
click at [785, 388] on button "Send Email" at bounding box center [790, 383] width 81 height 30
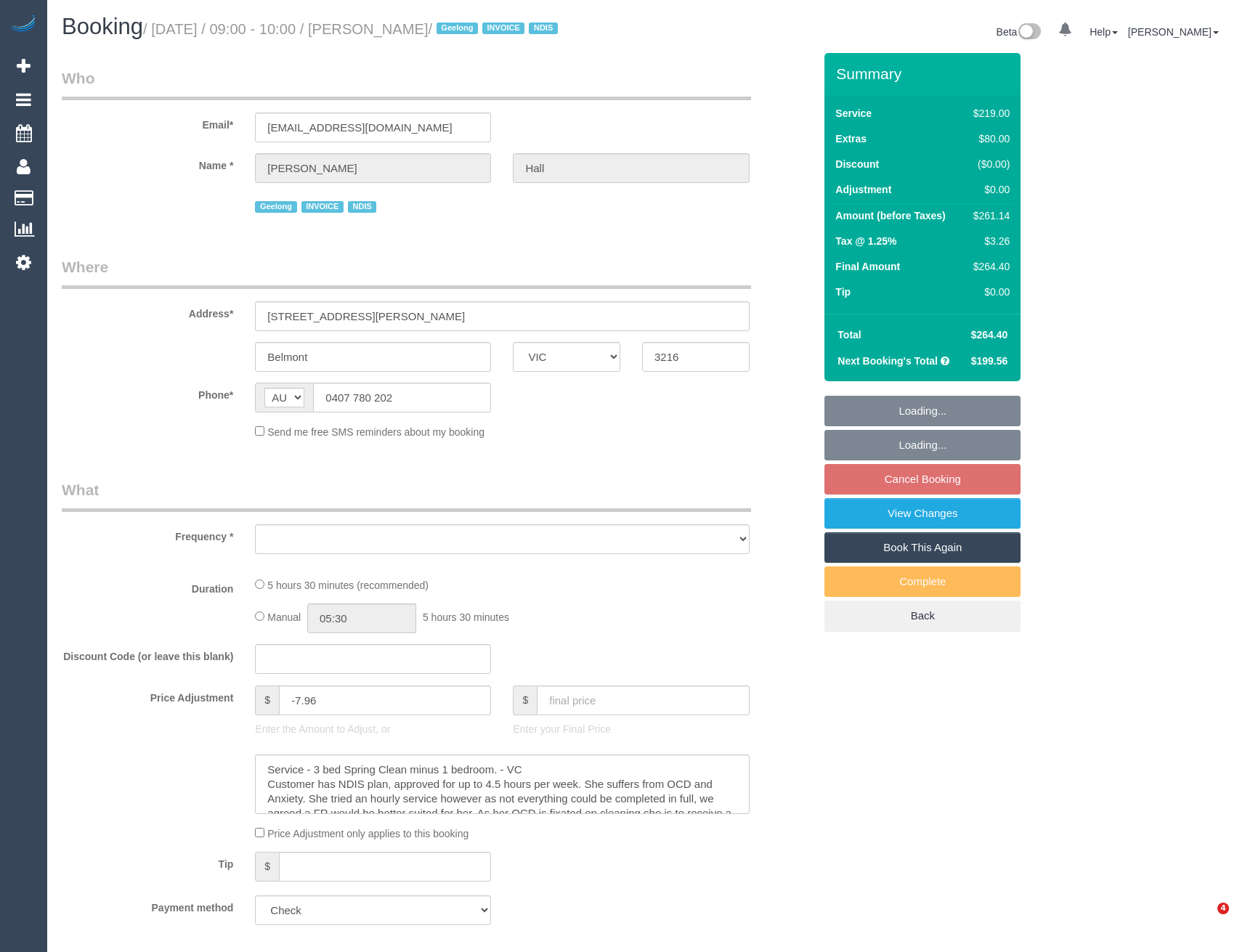
select select "VIC"
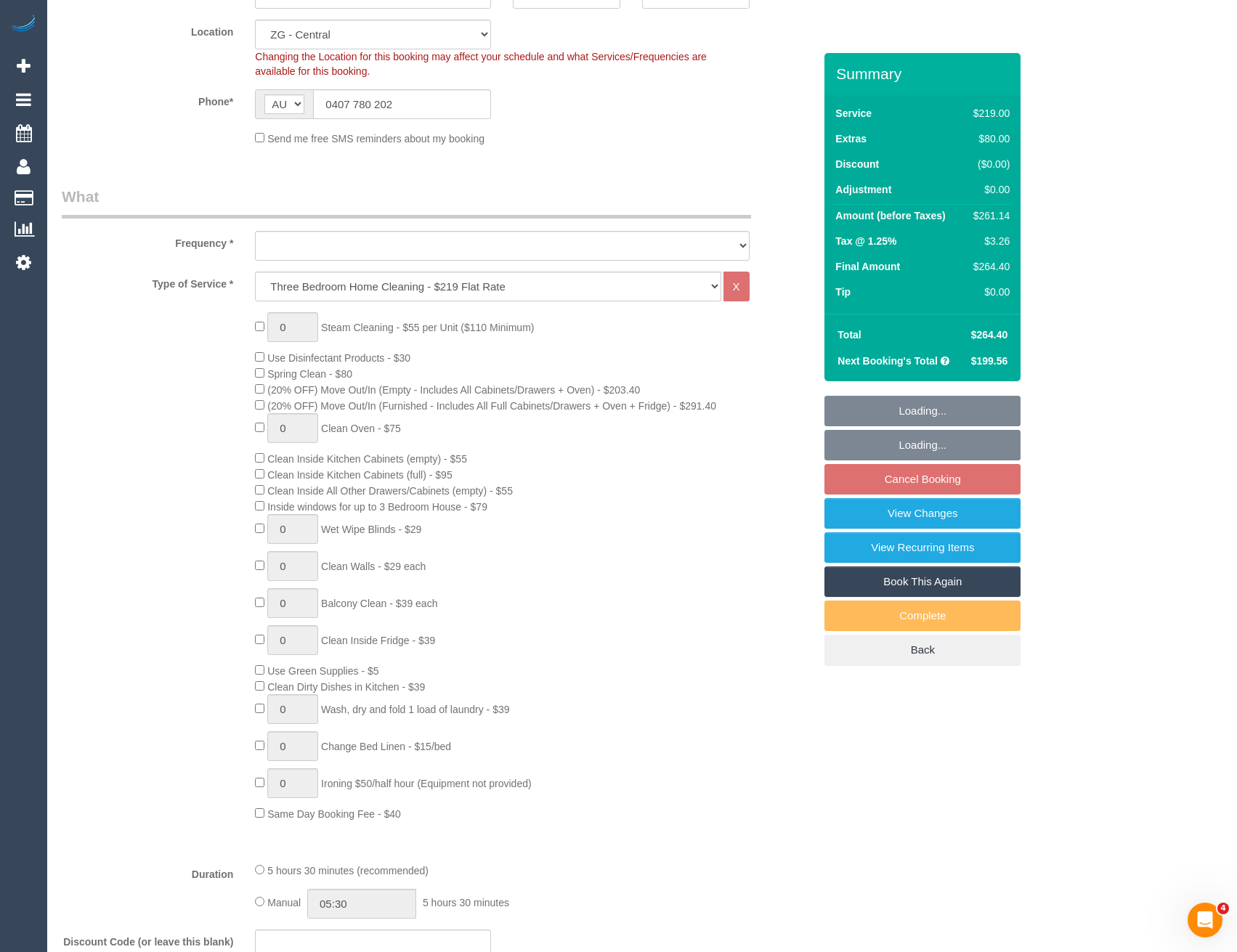
select select "object:876"
select select "number:27"
select select "number:14"
select select "number:19"
select select "number:25"
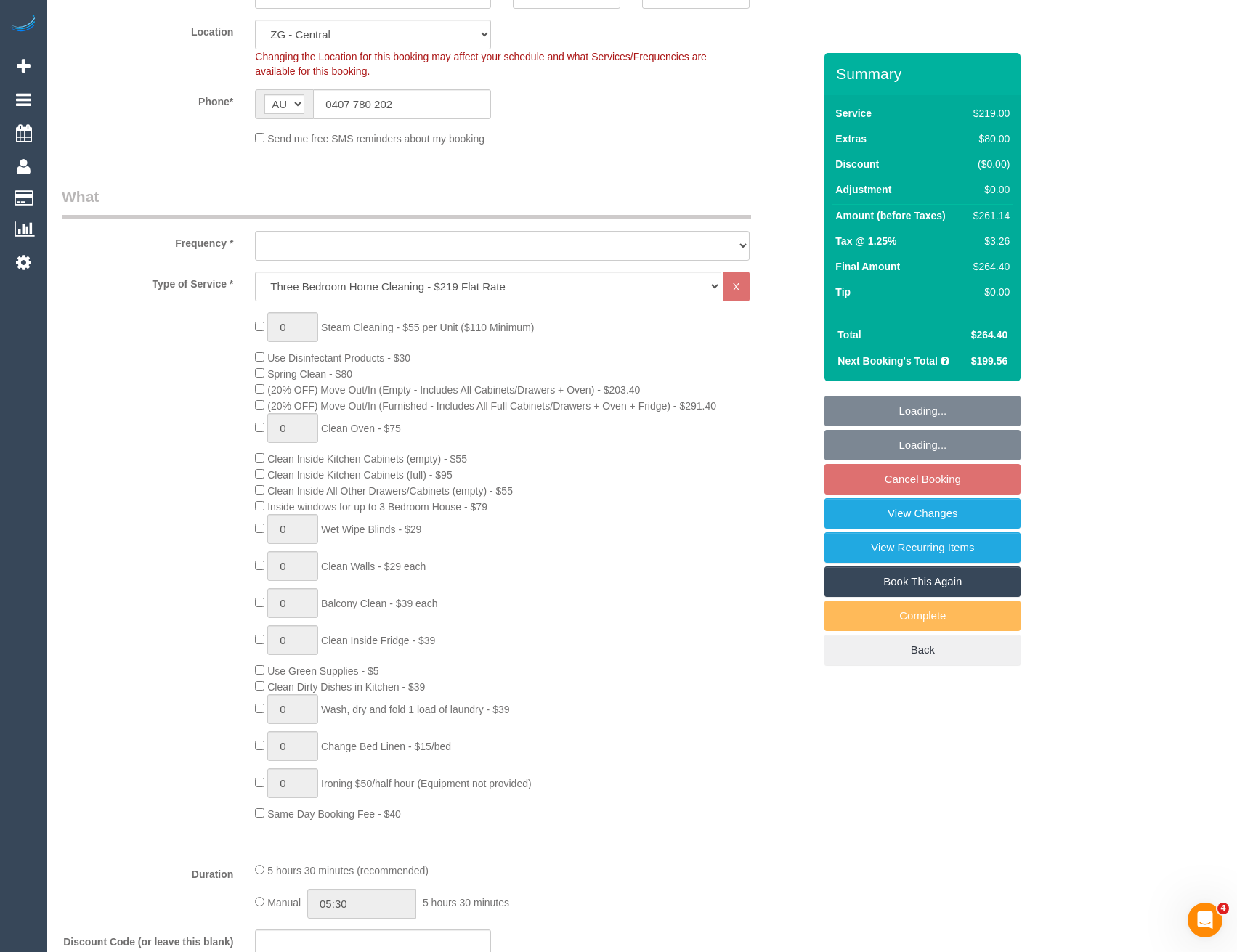
select select "number:35"
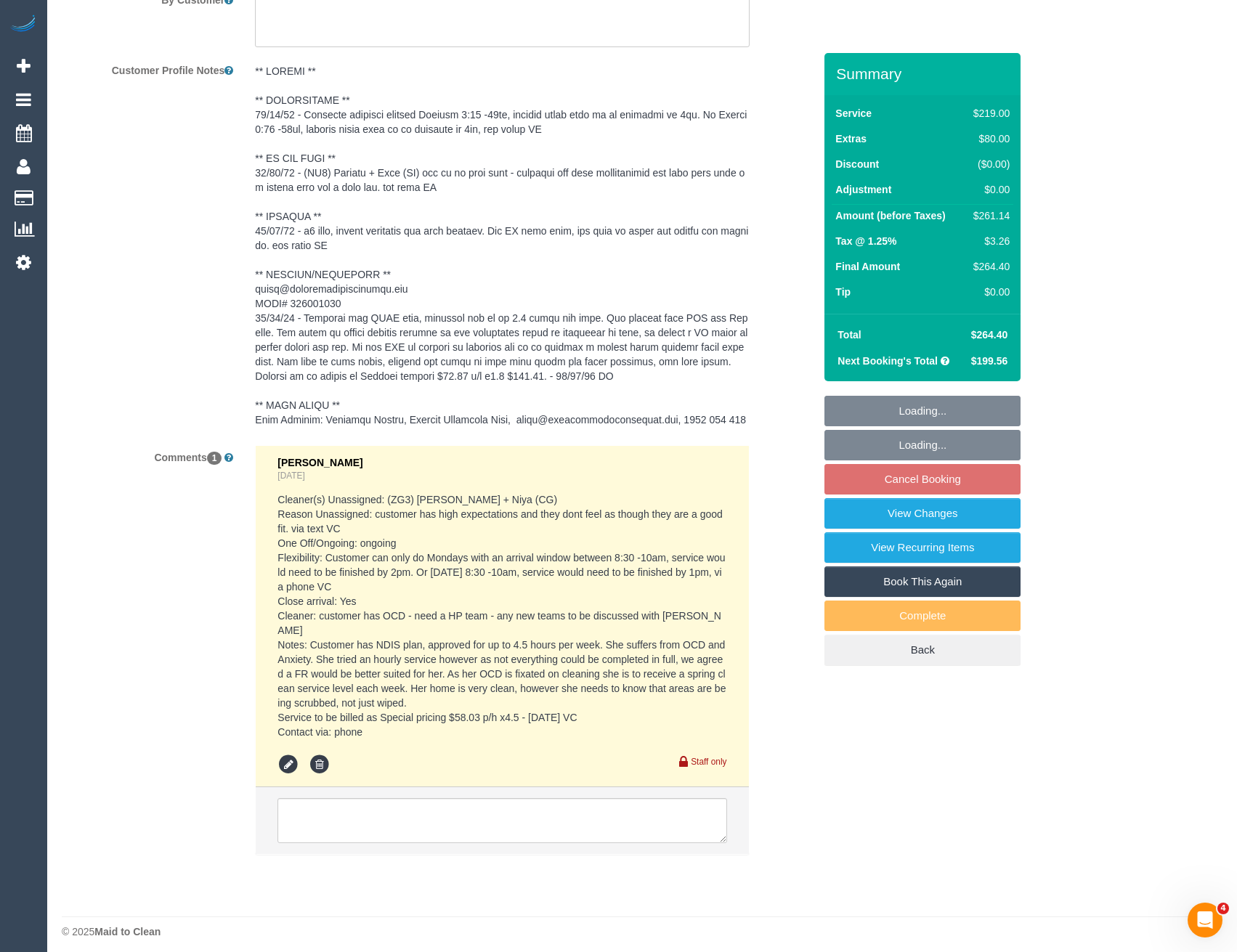
scroll to position [2658, 0]
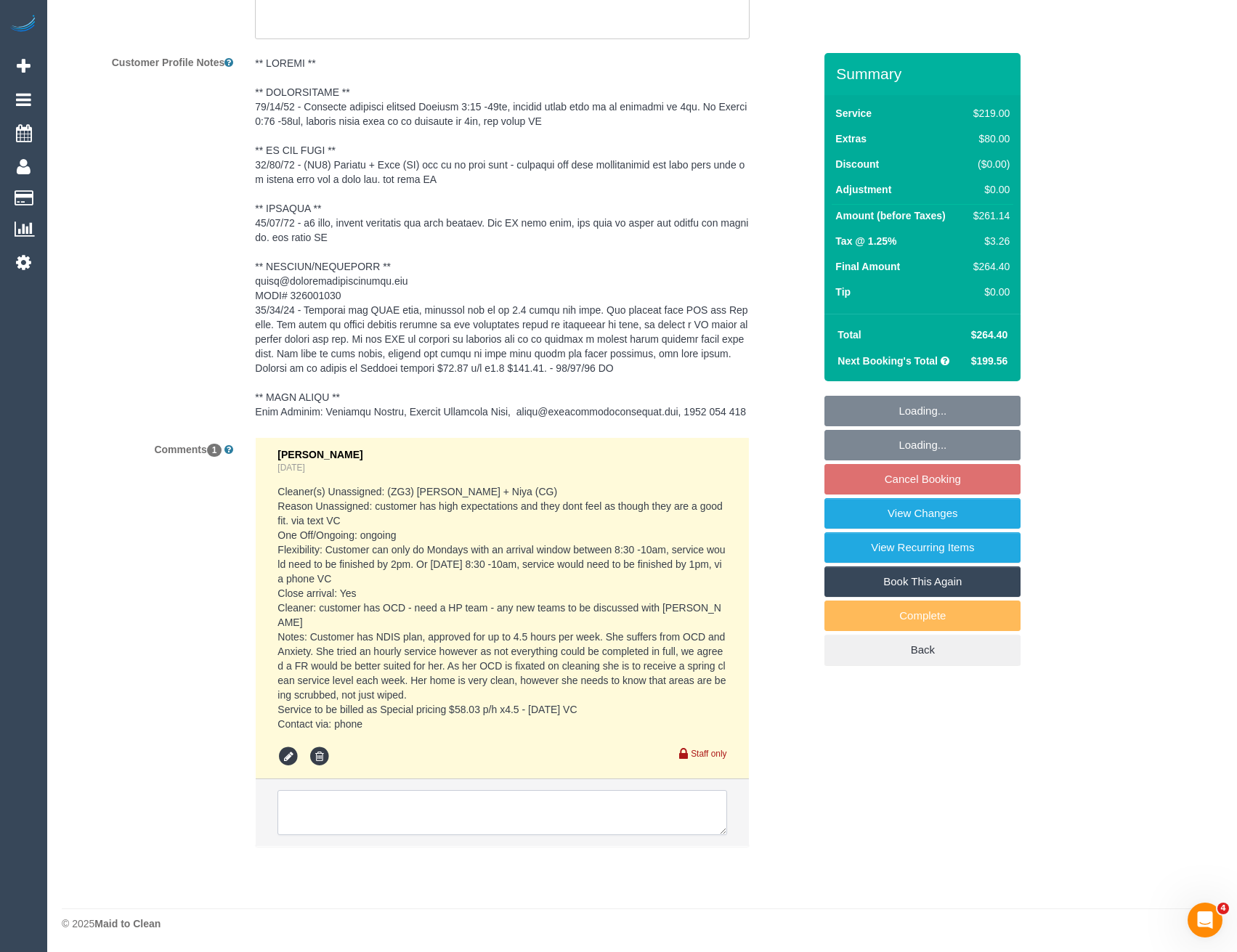
click at [423, 820] on textarea at bounding box center [501, 812] width 449 height 45
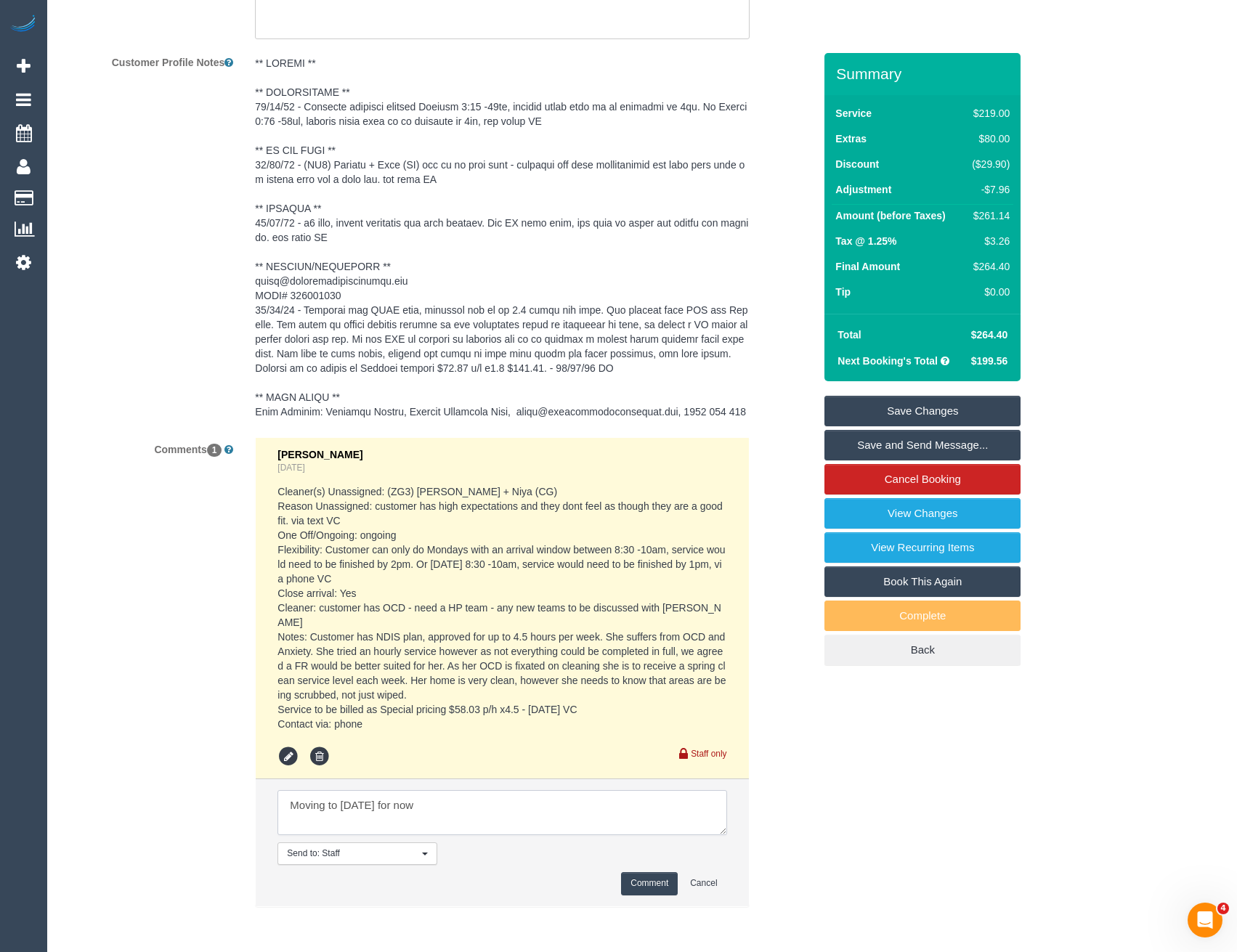
type textarea "Moving to [DATE] for now"
click at [625, 893] on button "Comment" at bounding box center [649, 883] width 57 height 22
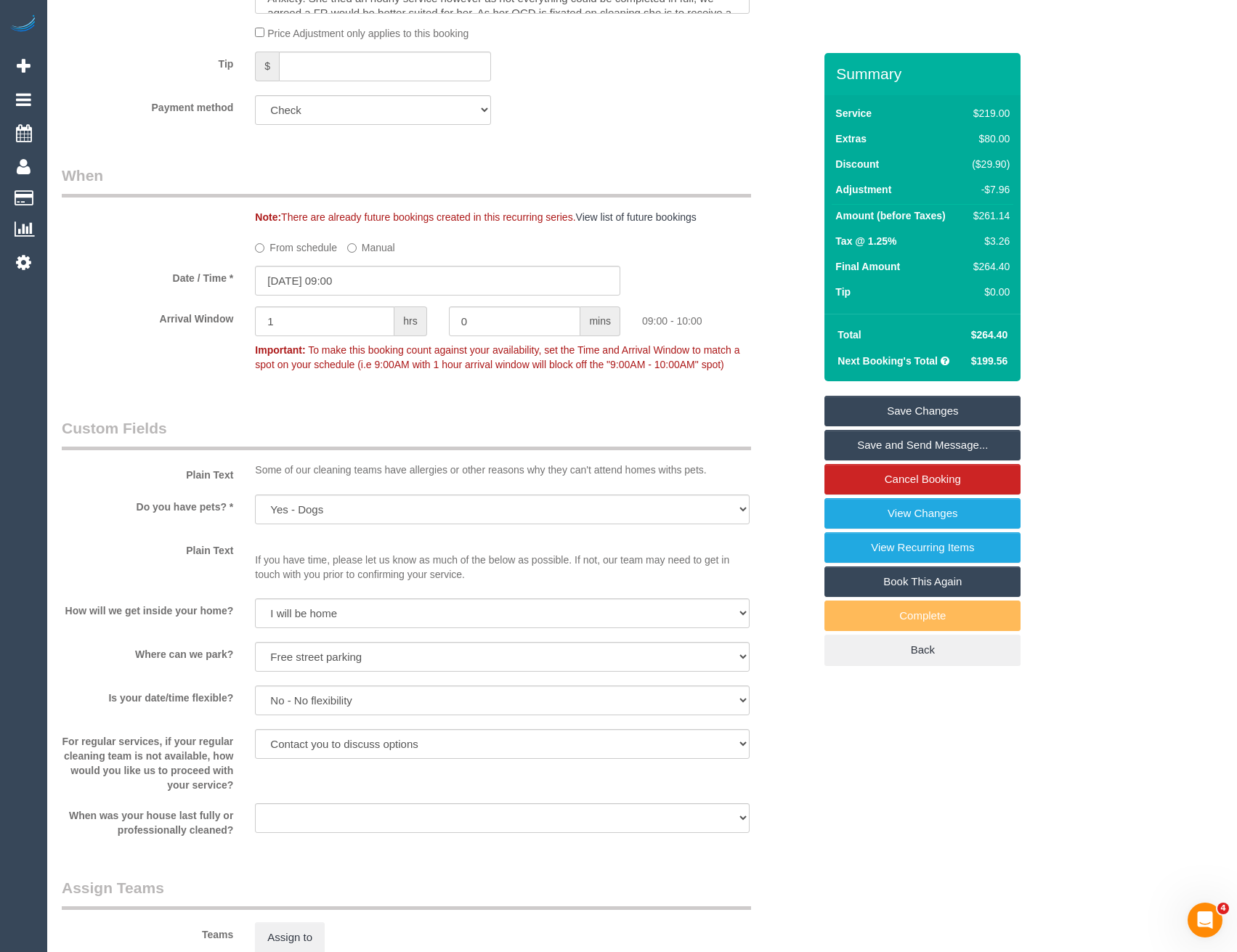
scroll to position [1423, 0]
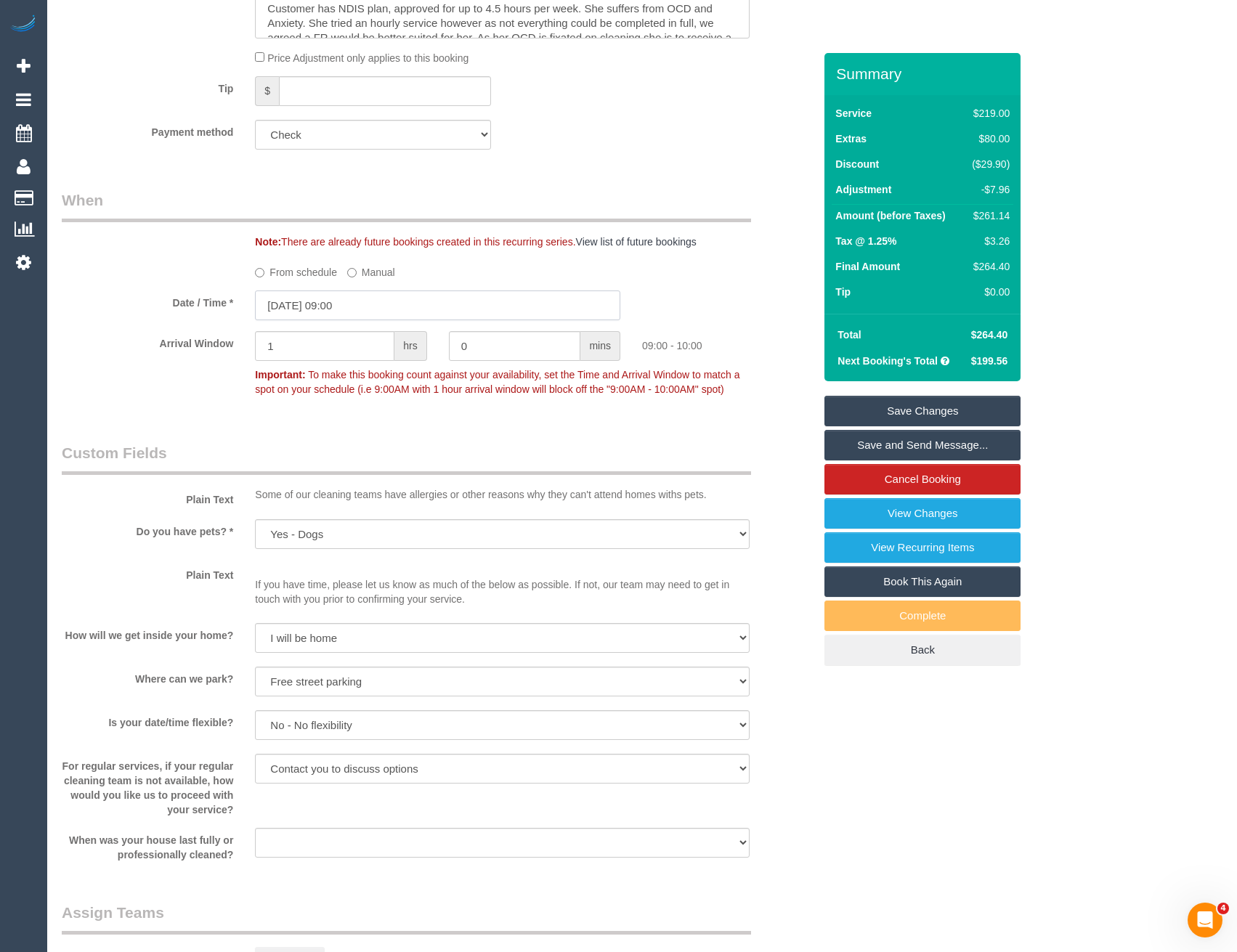
click at [371, 307] on input "[DATE] 09:00" at bounding box center [437, 305] width 365 height 30
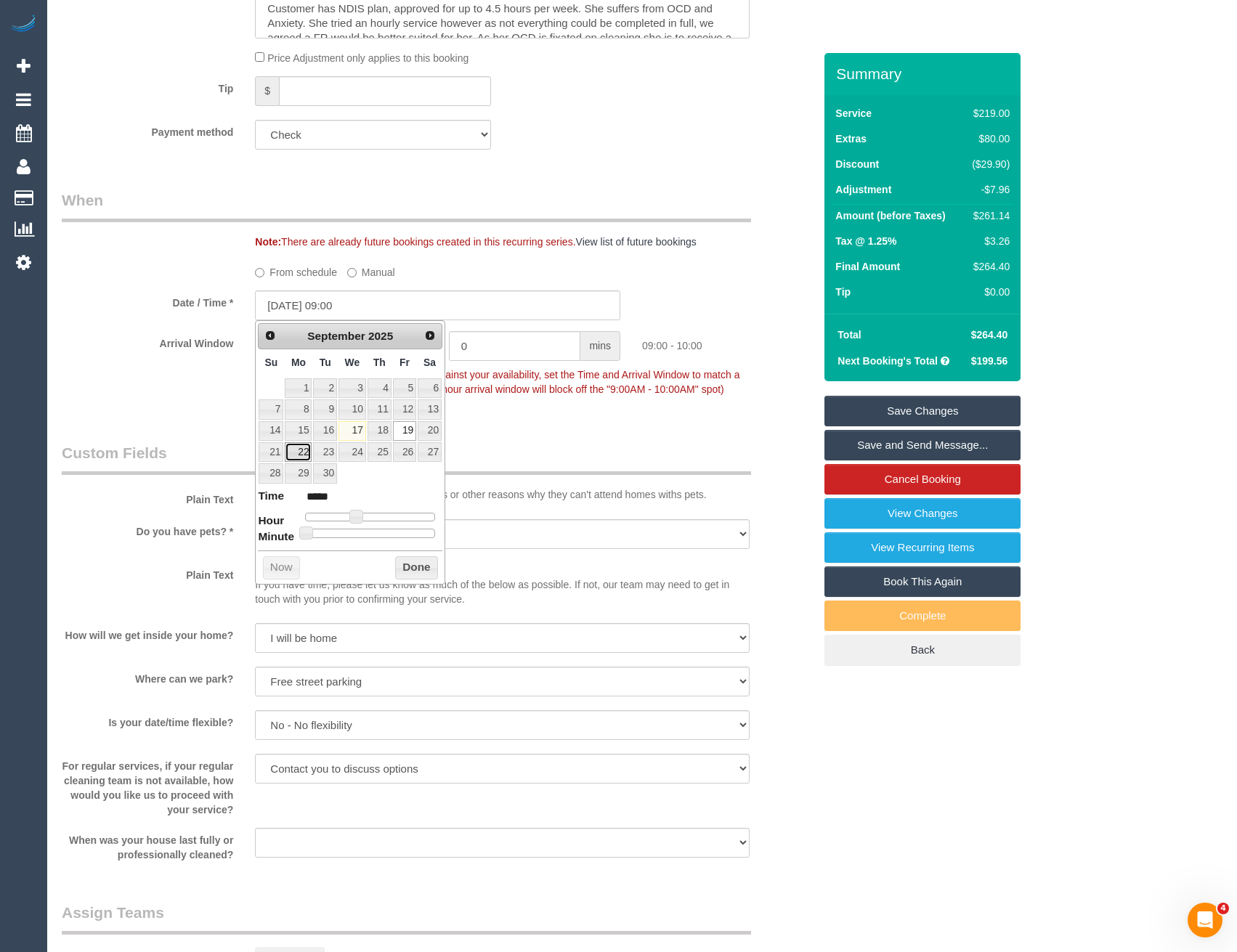
click at [299, 457] on link "22" at bounding box center [298, 452] width 27 height 20
type input "22/09/2025 09:00"
click at [413, 571] on button "Done" at bounding box center [416, 568] width 43 height 23
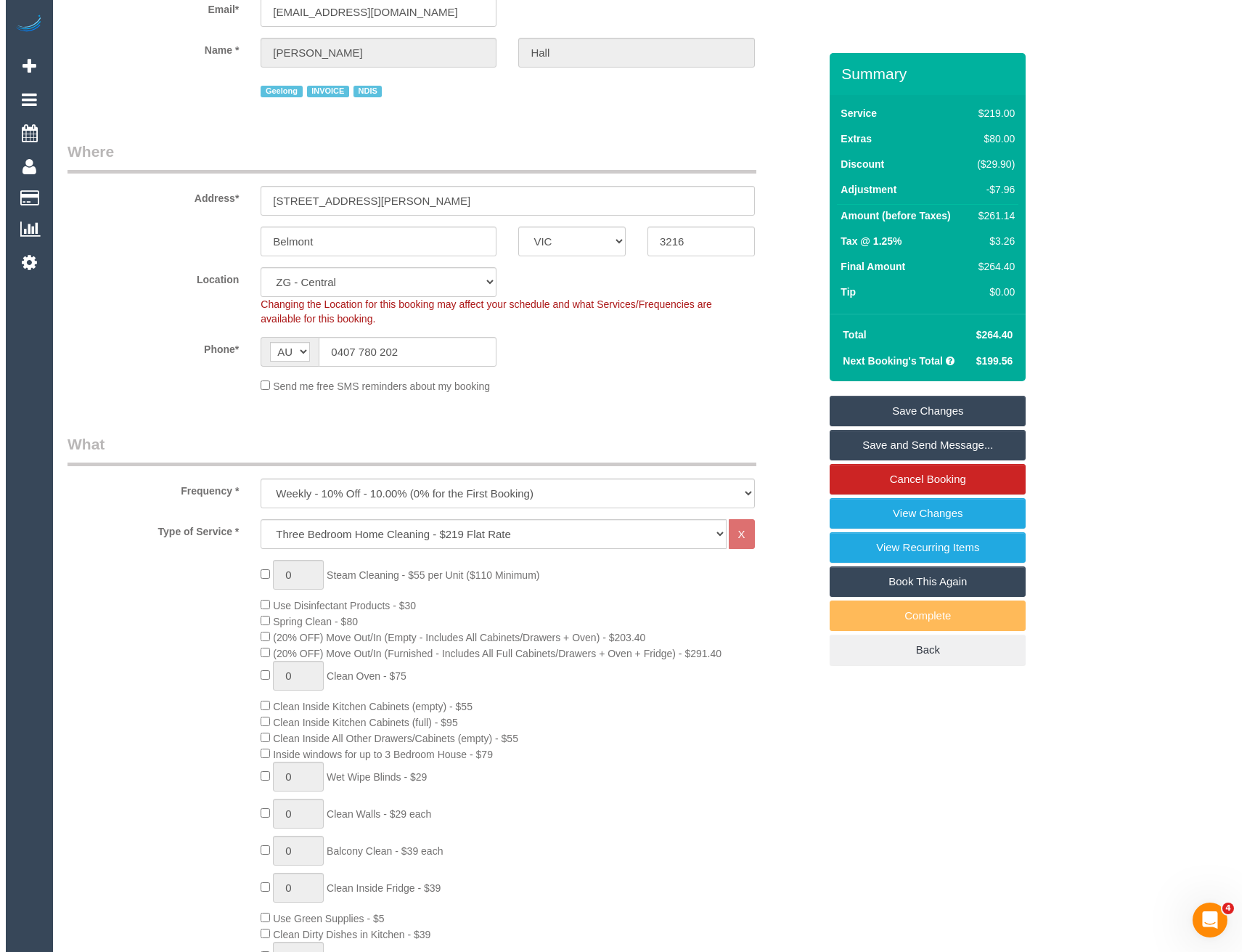
scroll to position [0, 0]
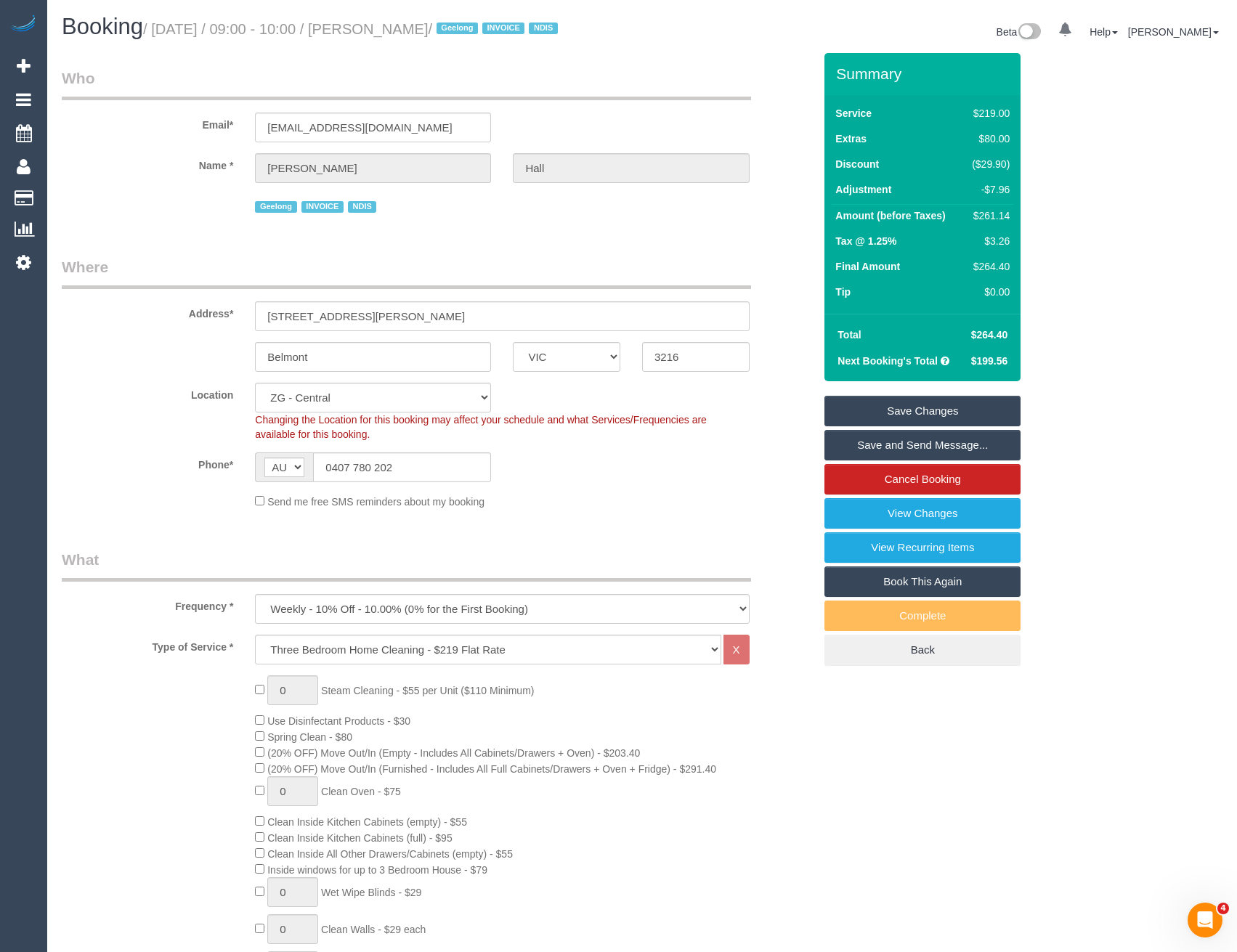
click at [891, 415] on link "Save Changes" at bounding box center [923, 410] width 196 height 30
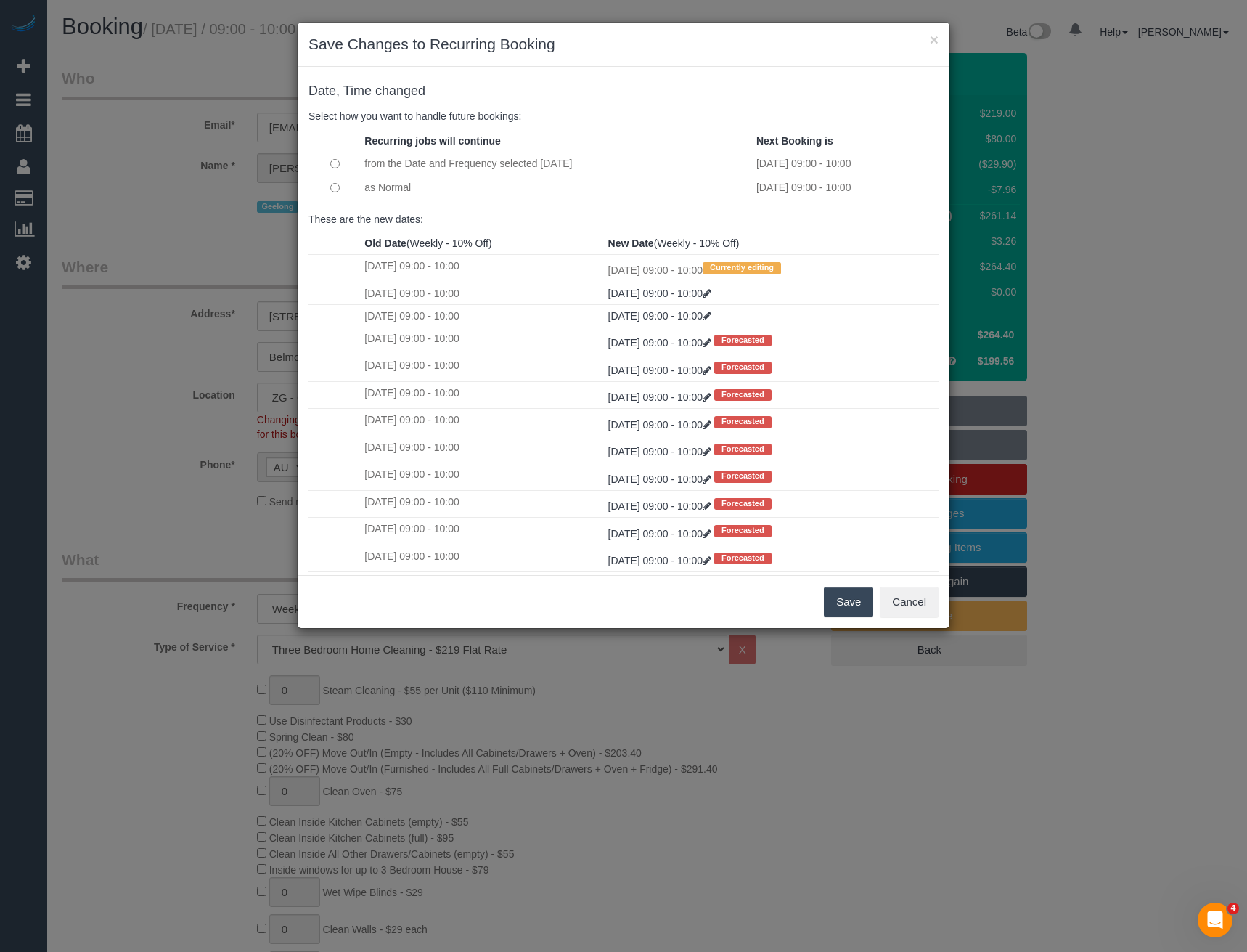
click at [856, 604] on button "Save" at bounding box center [849, 602] width 49 height 30
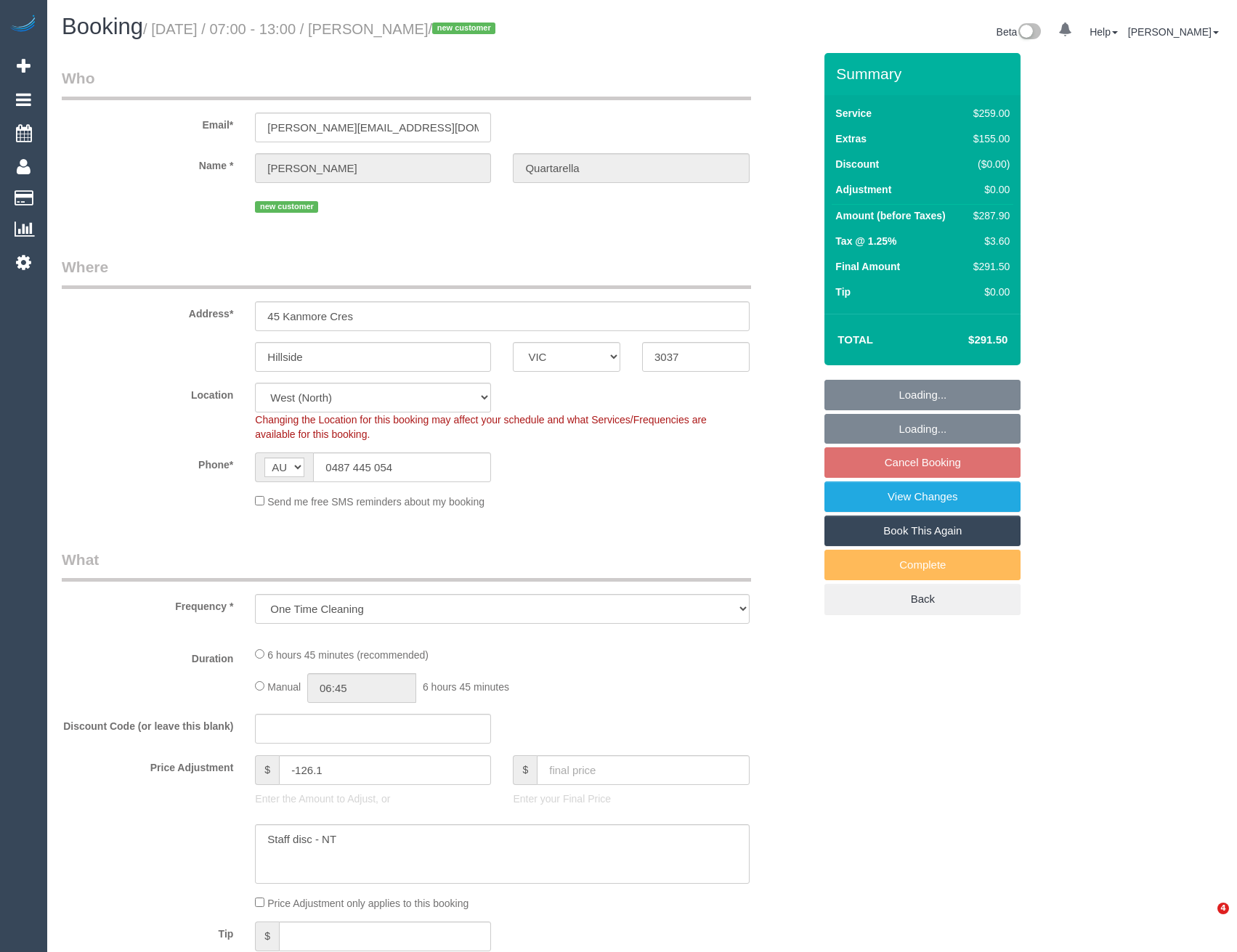
select select "VIC"
select select "number:27"
select select "number:14"
select select "number:19"
select select "number:22"
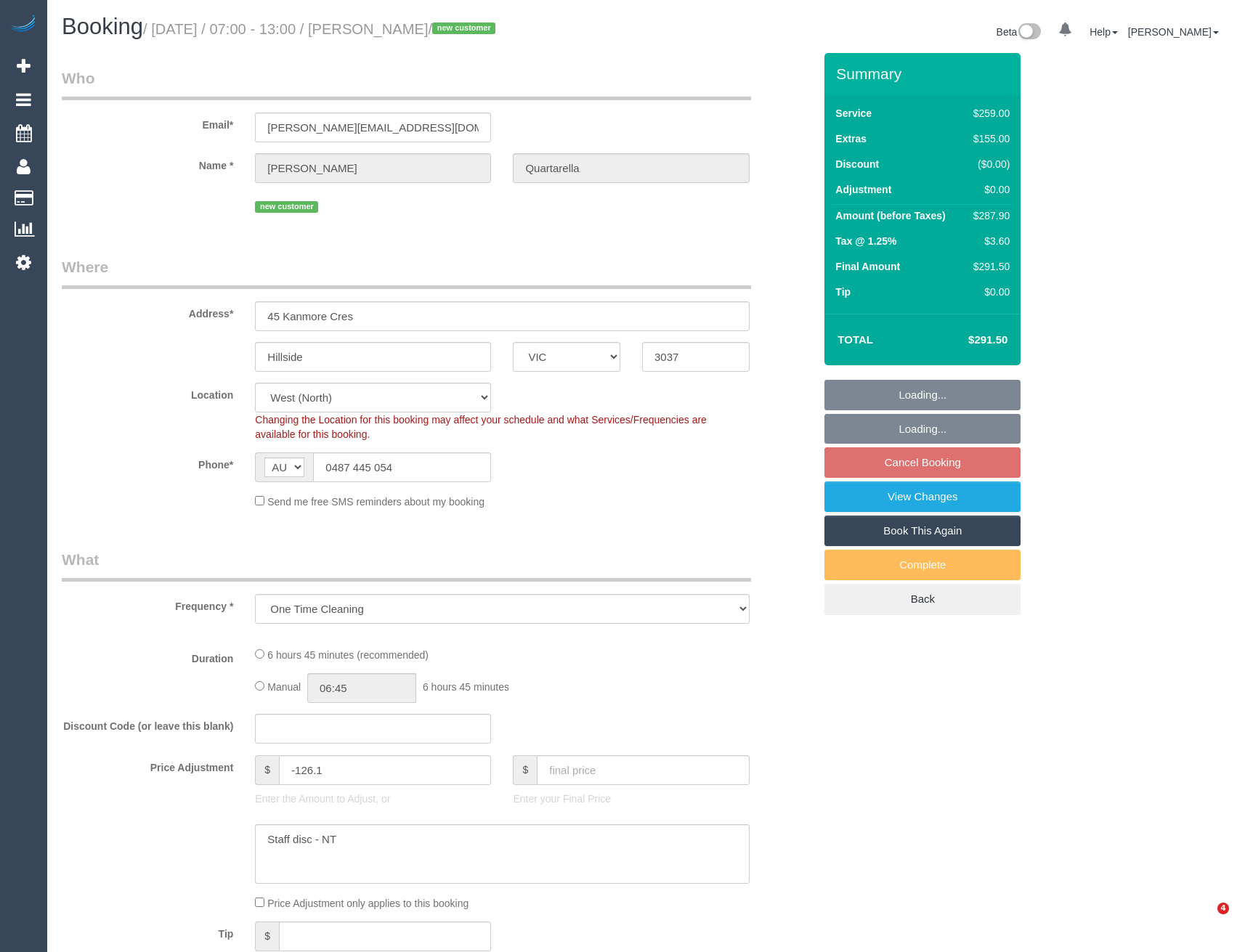
select select "number:26"
select select "object:1341"
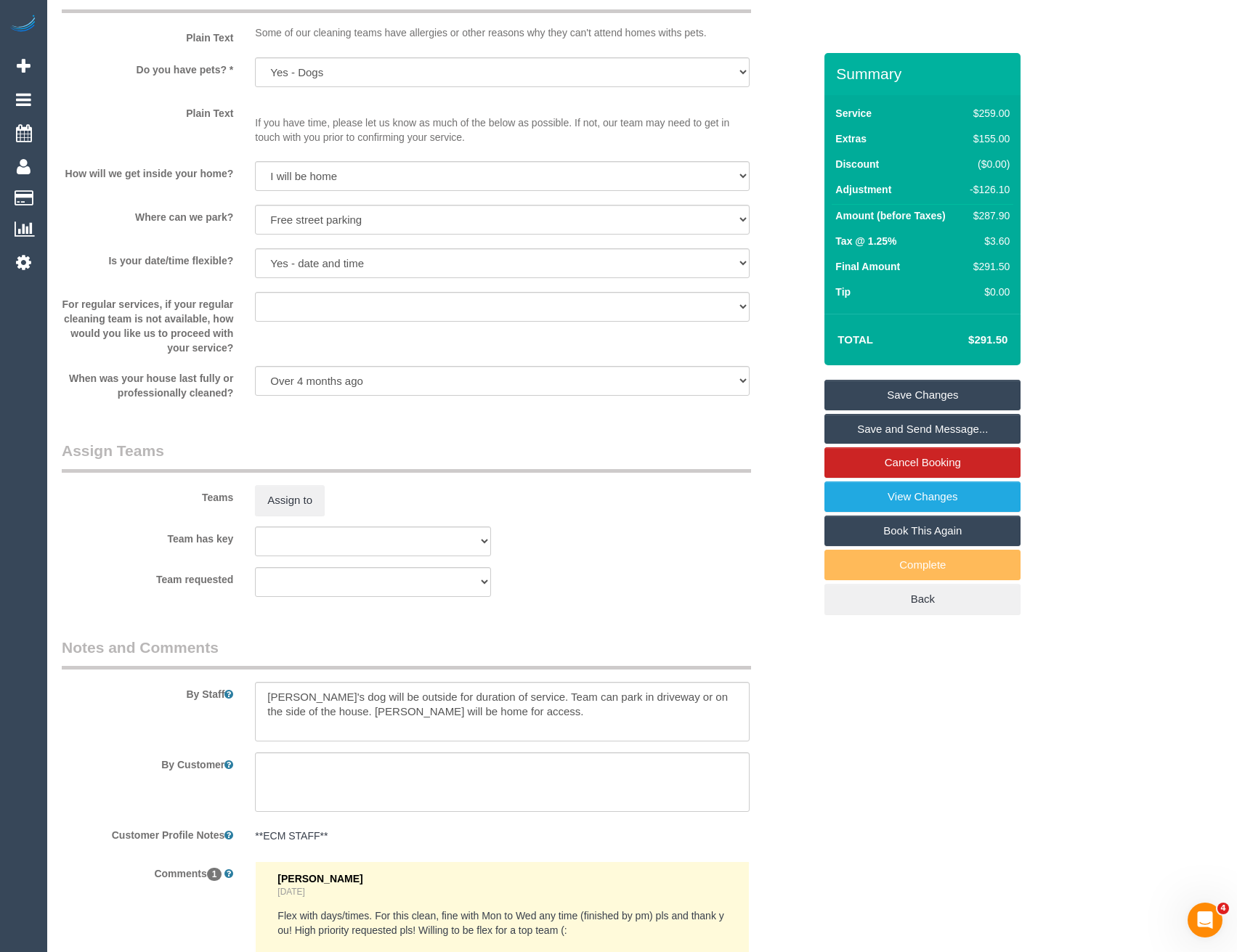
scroll to position [2066, 0]
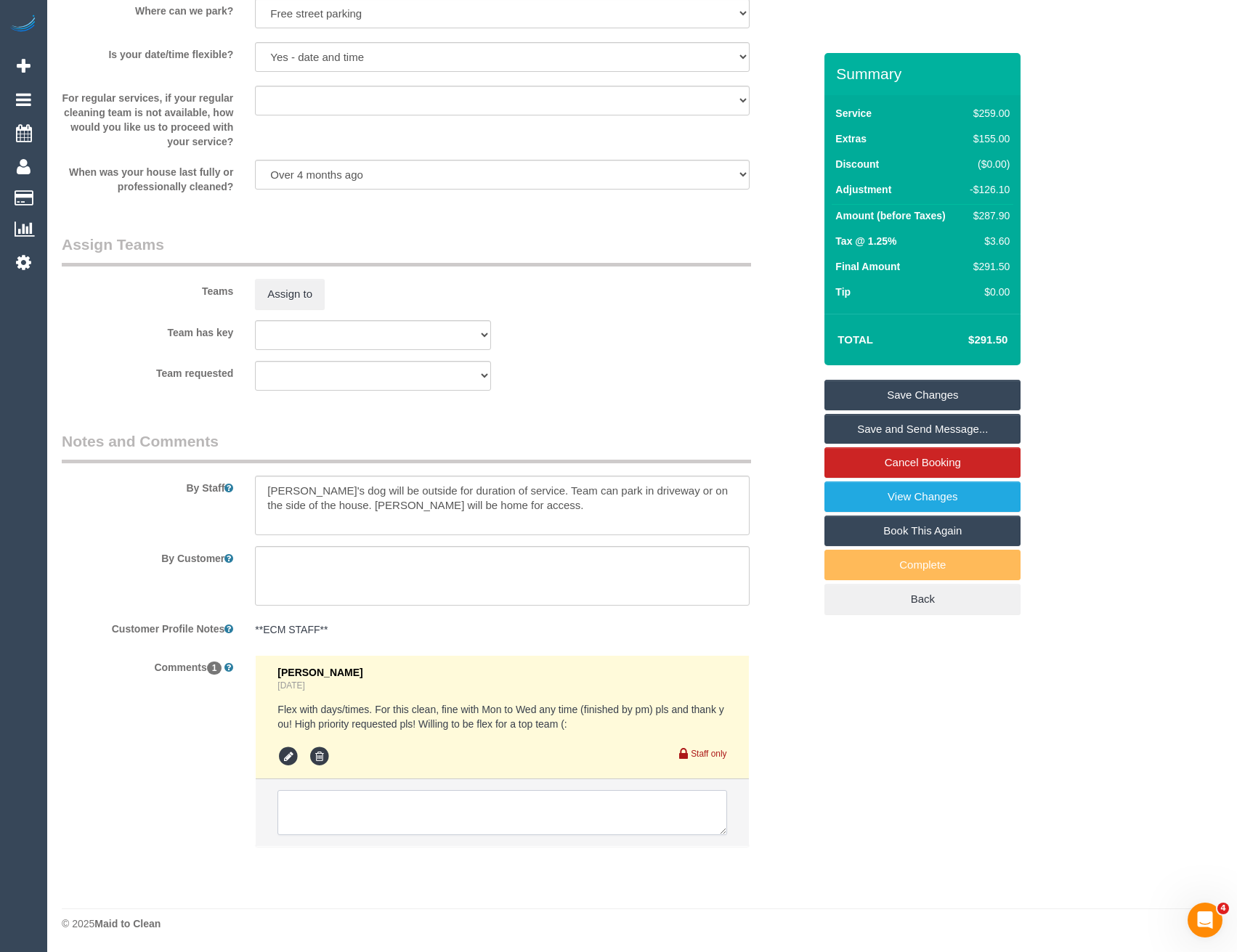
click at [413, 813] on textarea at bounding box center [501, 812] width 449 height 45
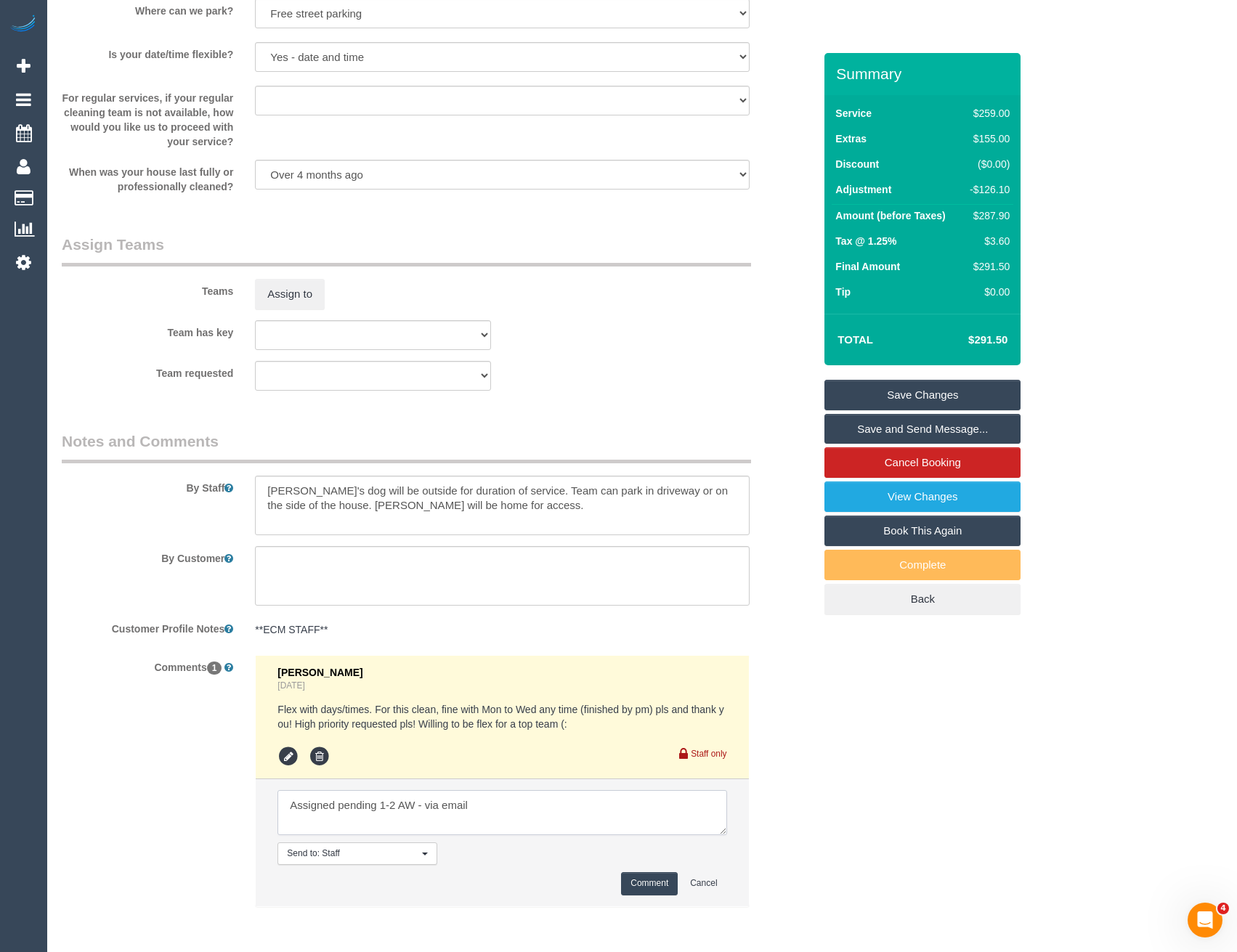
type textarea "Assigned pending 1-2 AW - via email"
click at [650, 883] on button "Comment" at bounding box center [649, 883] width 57 height 22
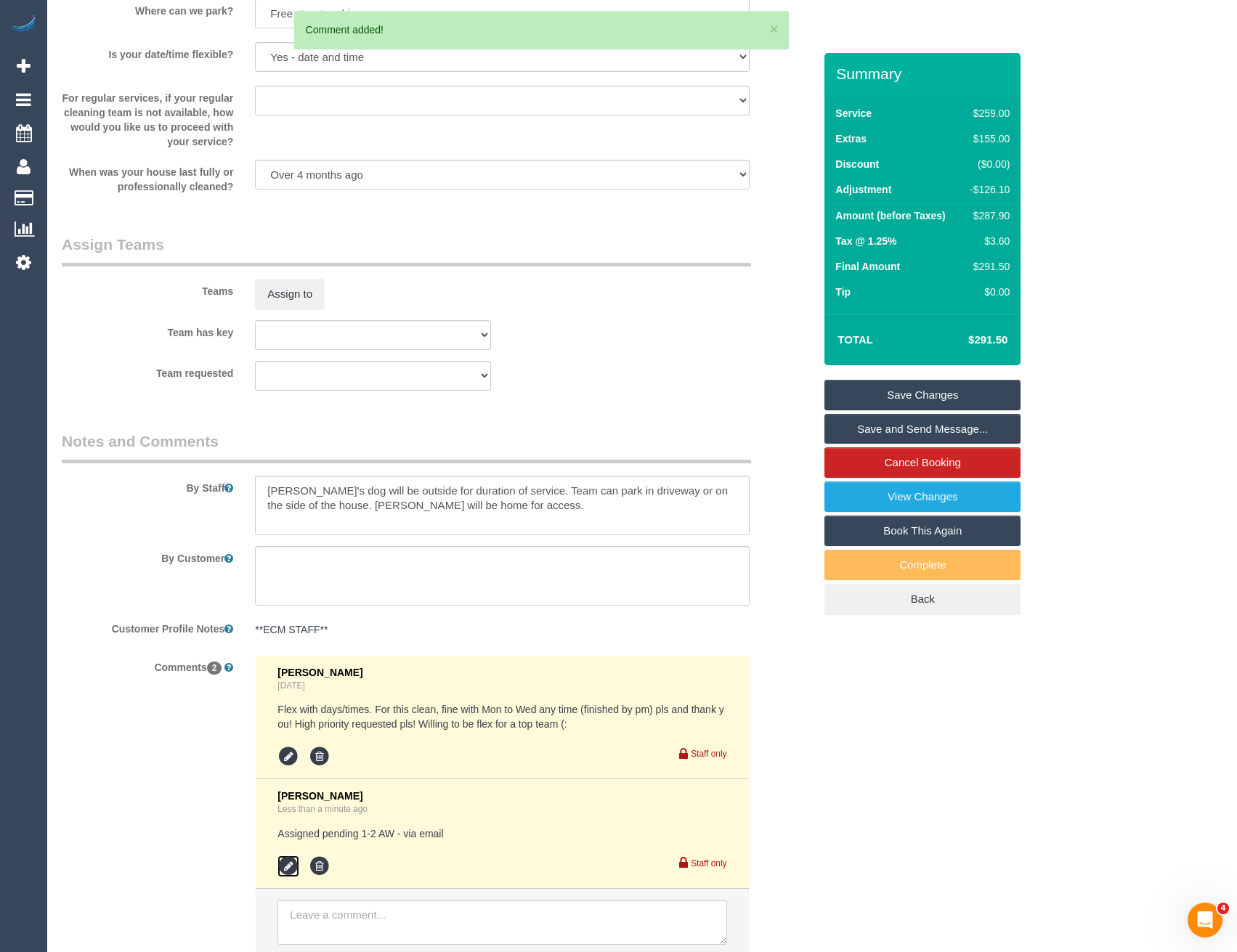
click at [290, 865] on icon at bounding box center [288, 866] width 21 height 21
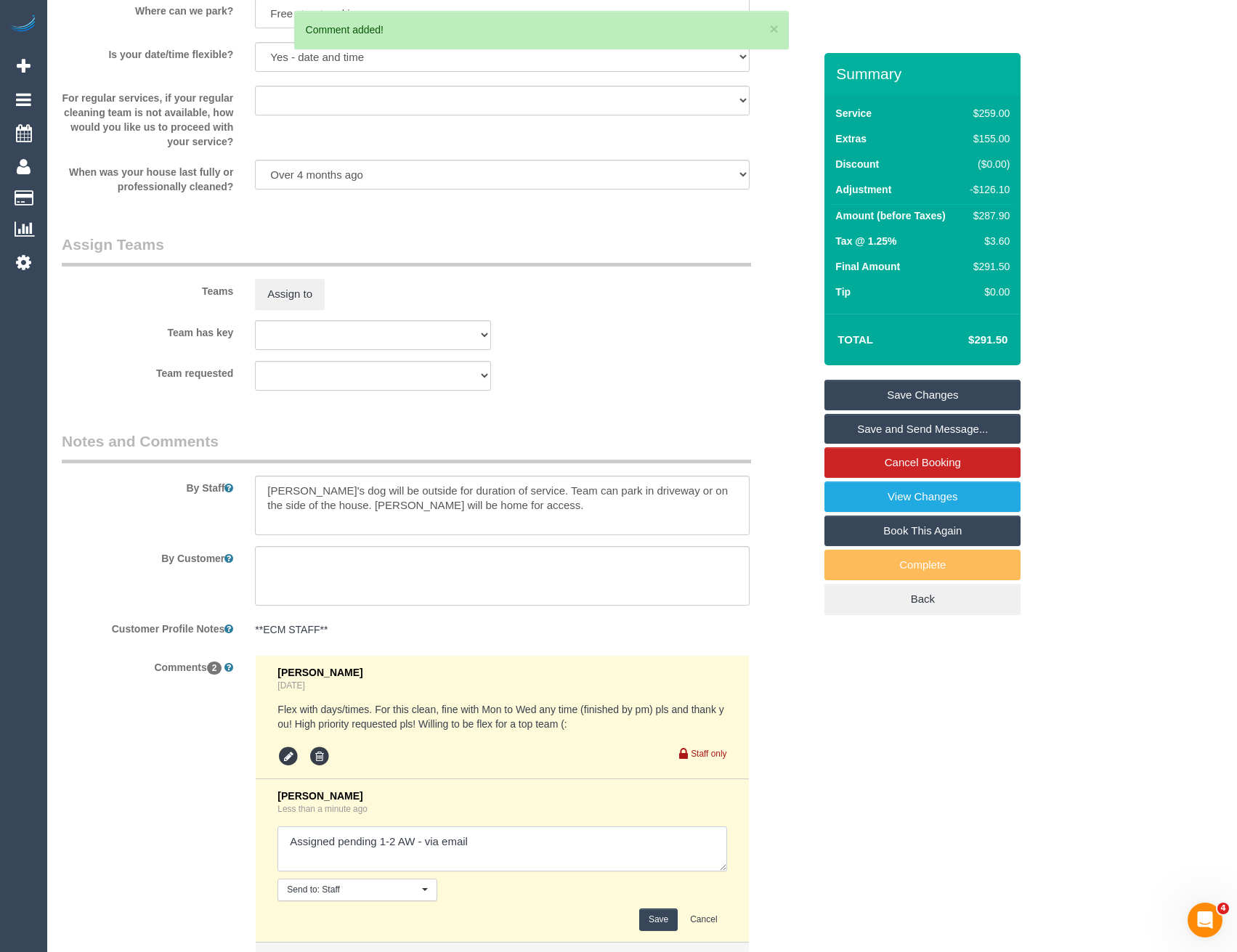
click at [414, 838] on textarea at bounding box center [501, 848] width 449 height 45
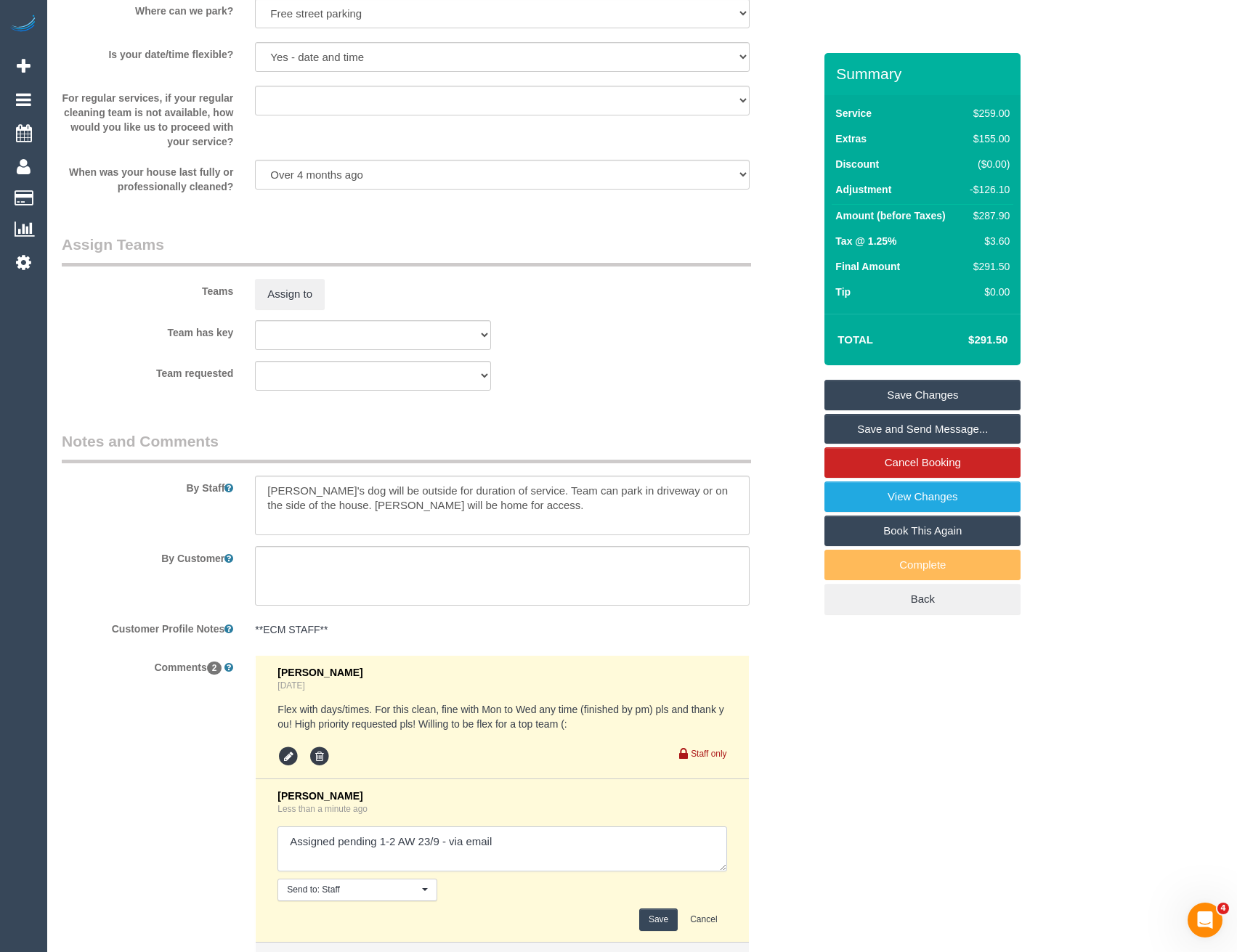
type textarea "Assigned pending 1-2 AW 23/9 - via email"
click at [658, 920] on button "Save" at bounding box center [658, 919] width 39 height 22
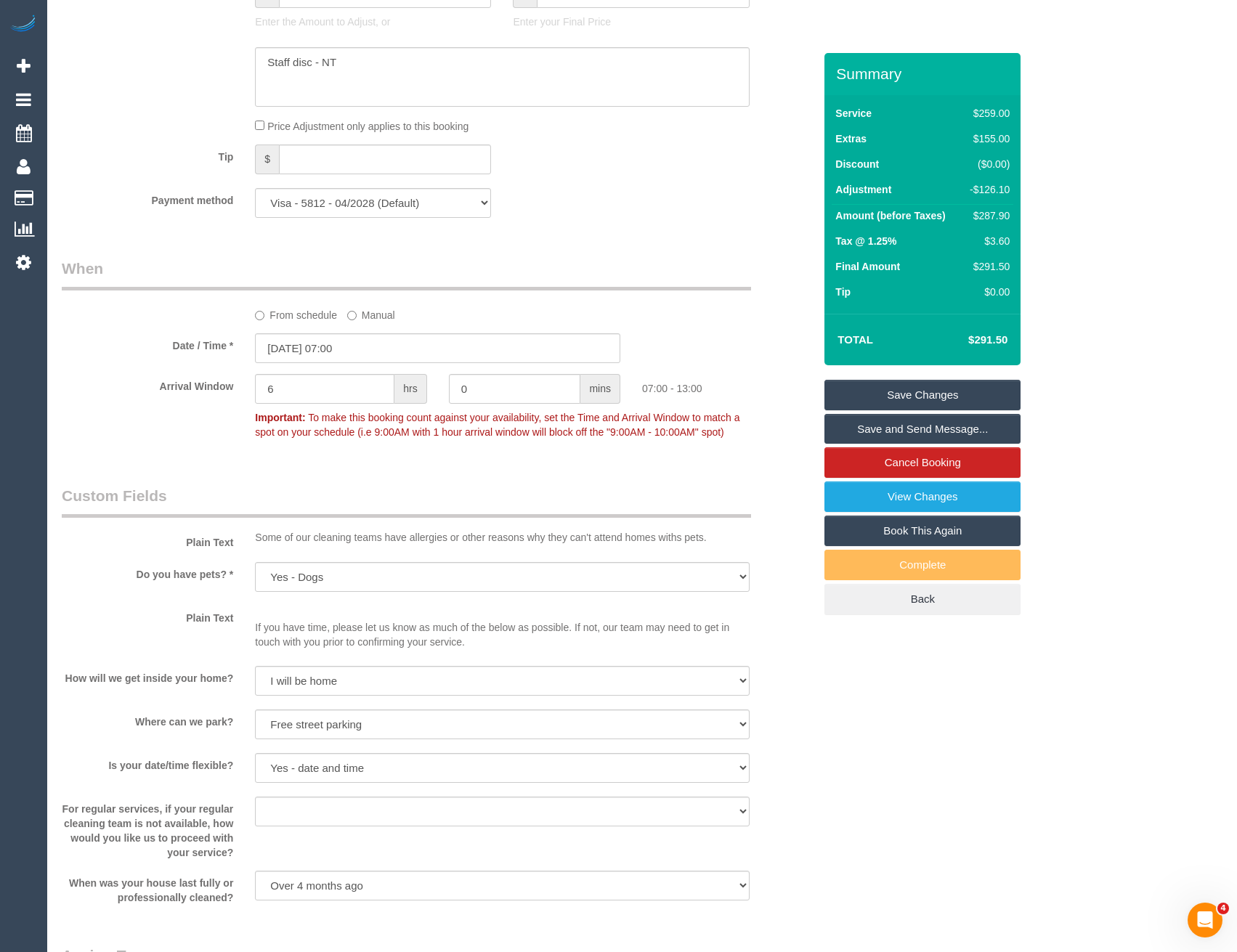
scroll to position [1137, 0]
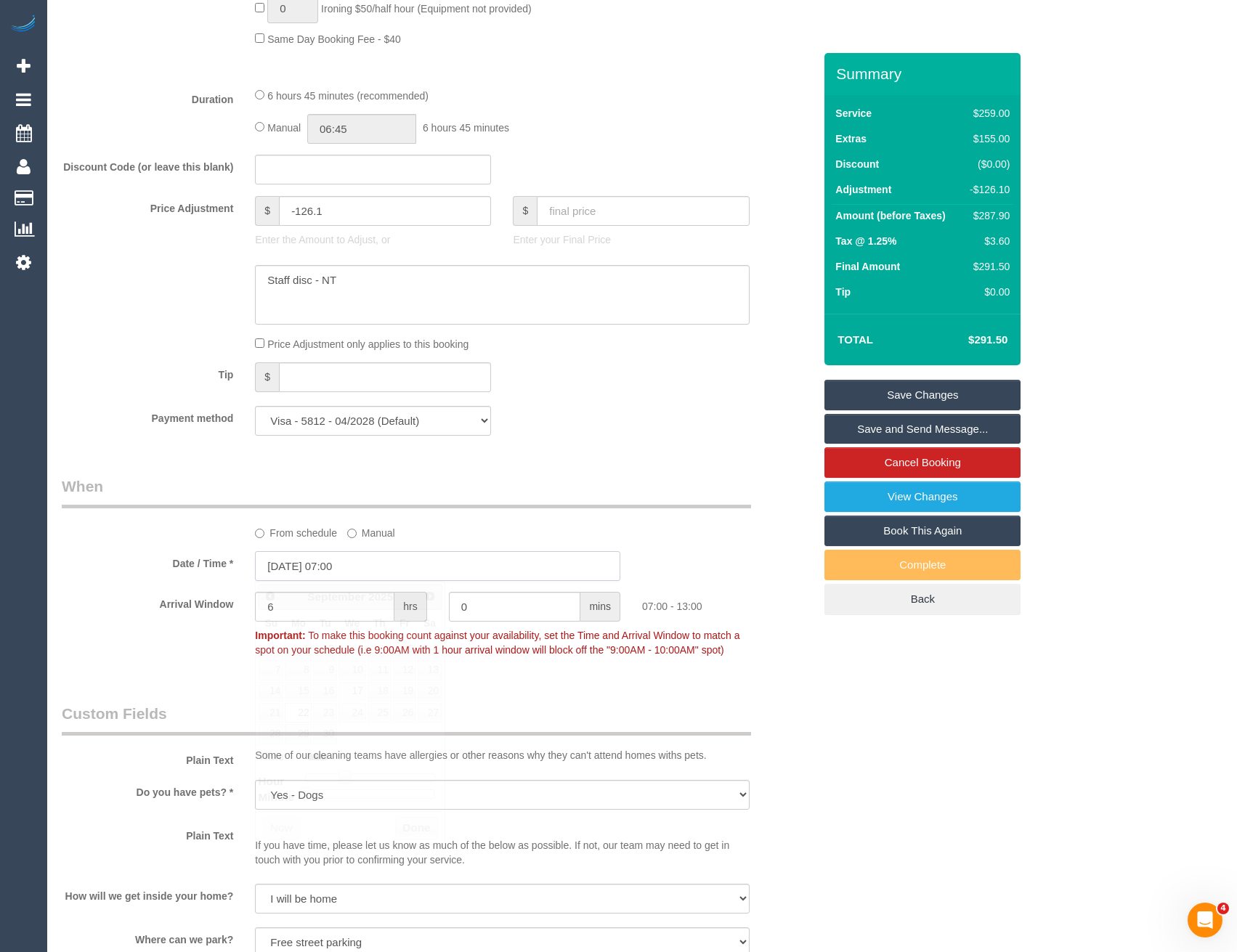
click at [378, 562] on input "22/09/2025 07:00" at bounding box center [437, 566] width 365 height 30
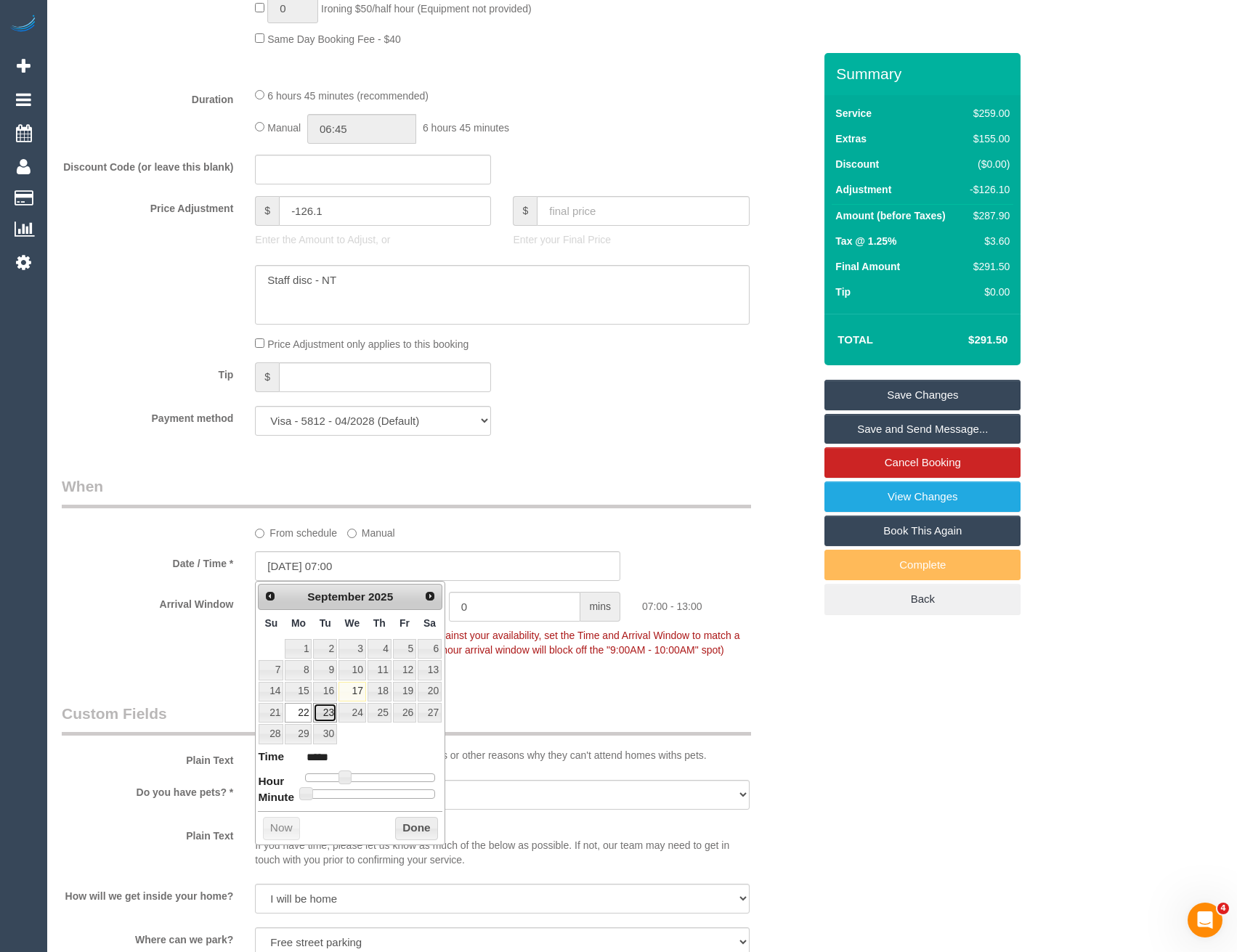
click at [327, 706] on link "23" at bounding box center [325, 713] width 23 height 20
type input "23/09/2025 08:00"
type input "*****"
drag, startPoint x: 345, startPoint y: 773, endPoint x: 352, endPoint y: 775, distance: 7.3
click at [352, 775] on span at bounding box center [351, 777] width 13 height 13
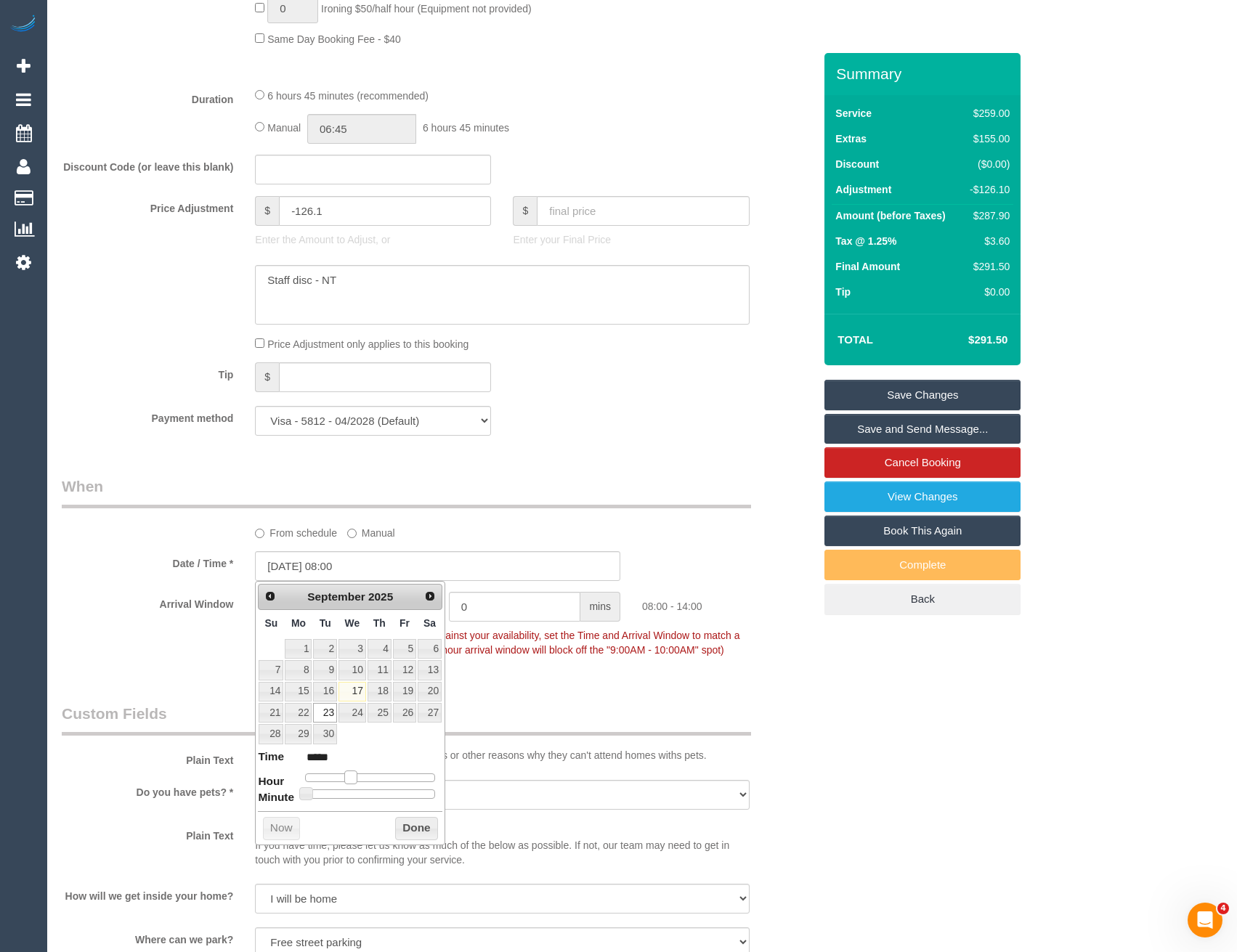
click at [524, 740] on div "Plain Text Some of our cleaning teams have allergies or other reasons why they …" at bounding box center [438, 736] width 774 height 66
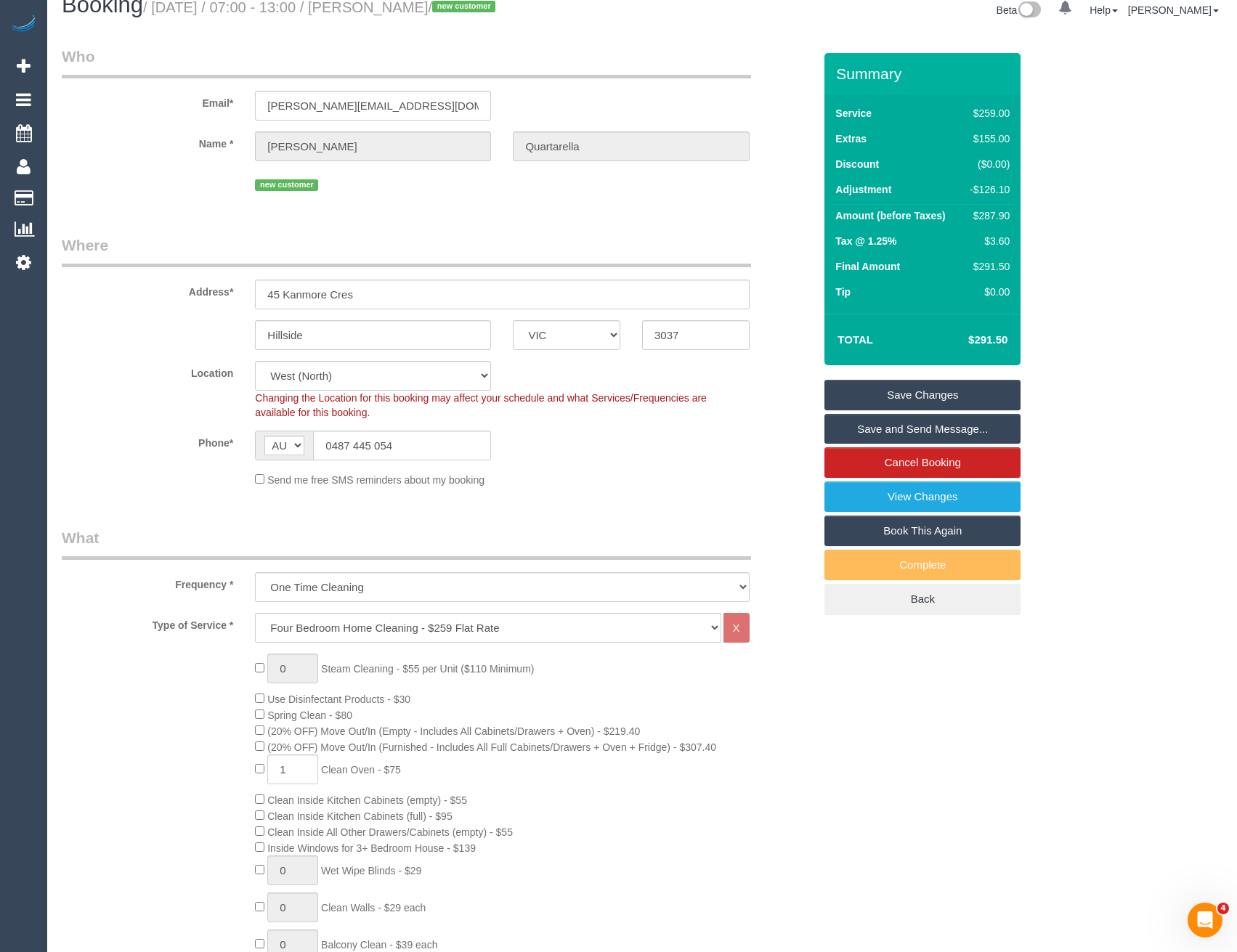
scroll to position [0, 0]
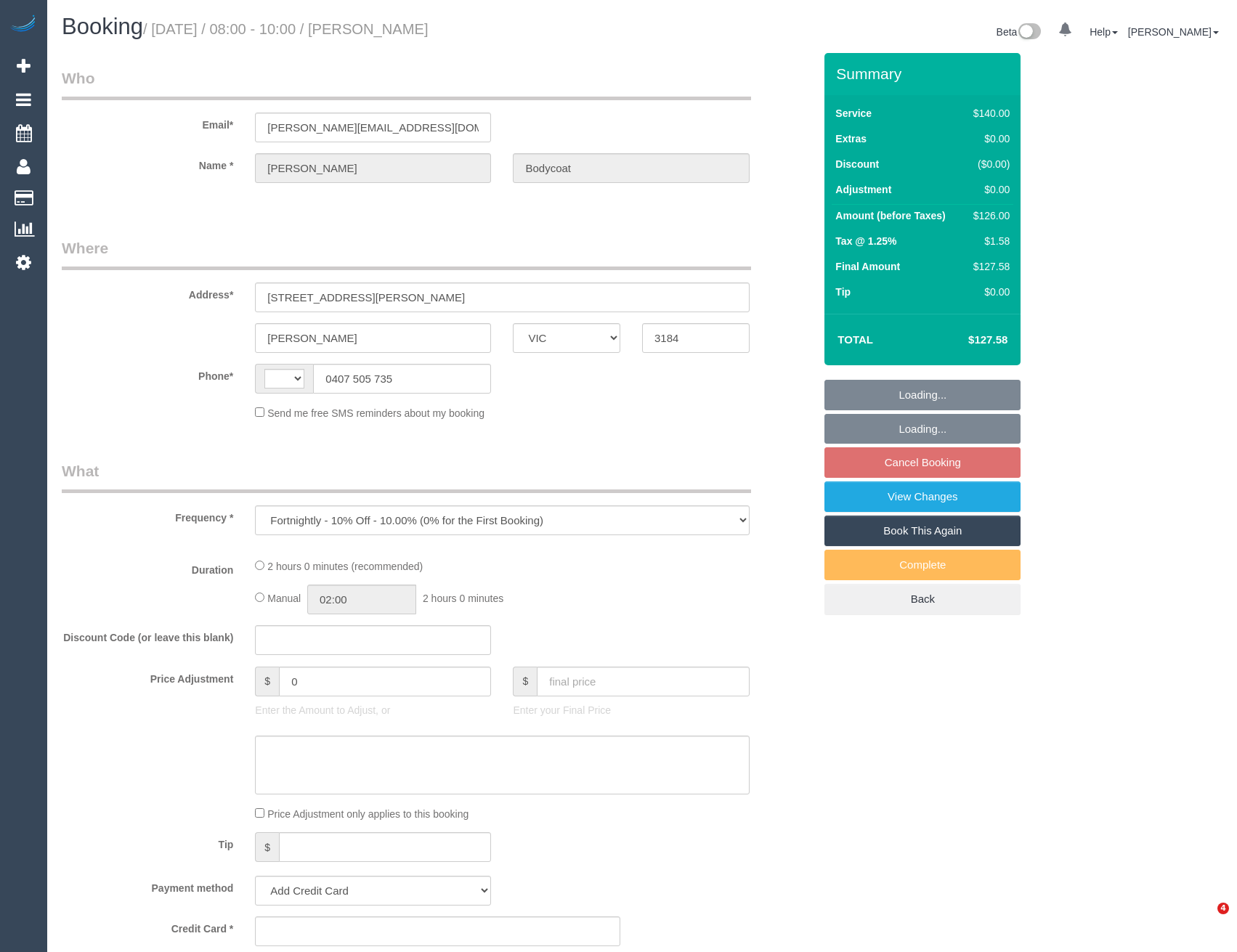
select select "VIC"
select select "string:AU"
select select "string:stripe-pm_1Ru7NC2GScqysDRVoxb08CtP"
select select "number:27"
select select "number:22"
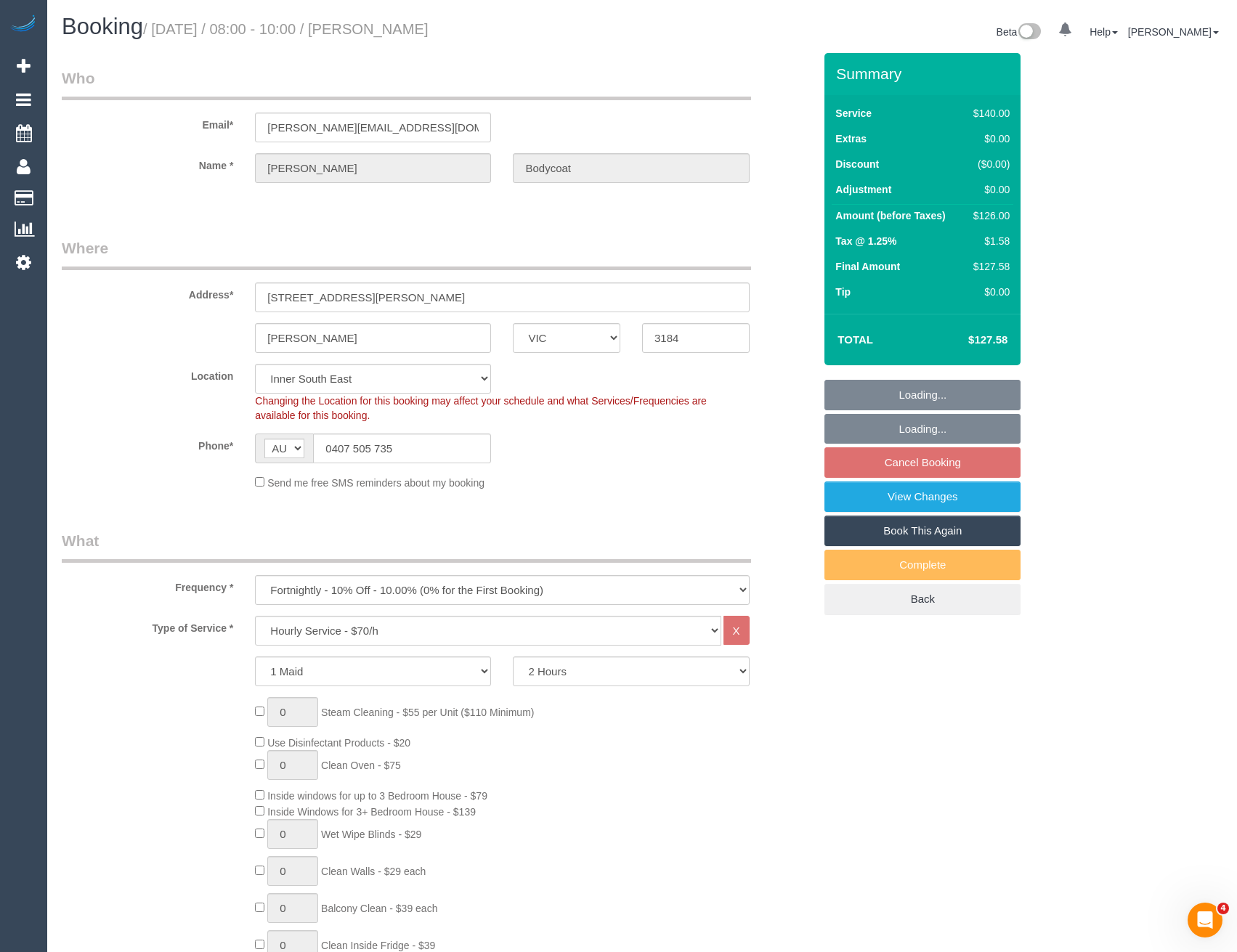
select select "object:860"
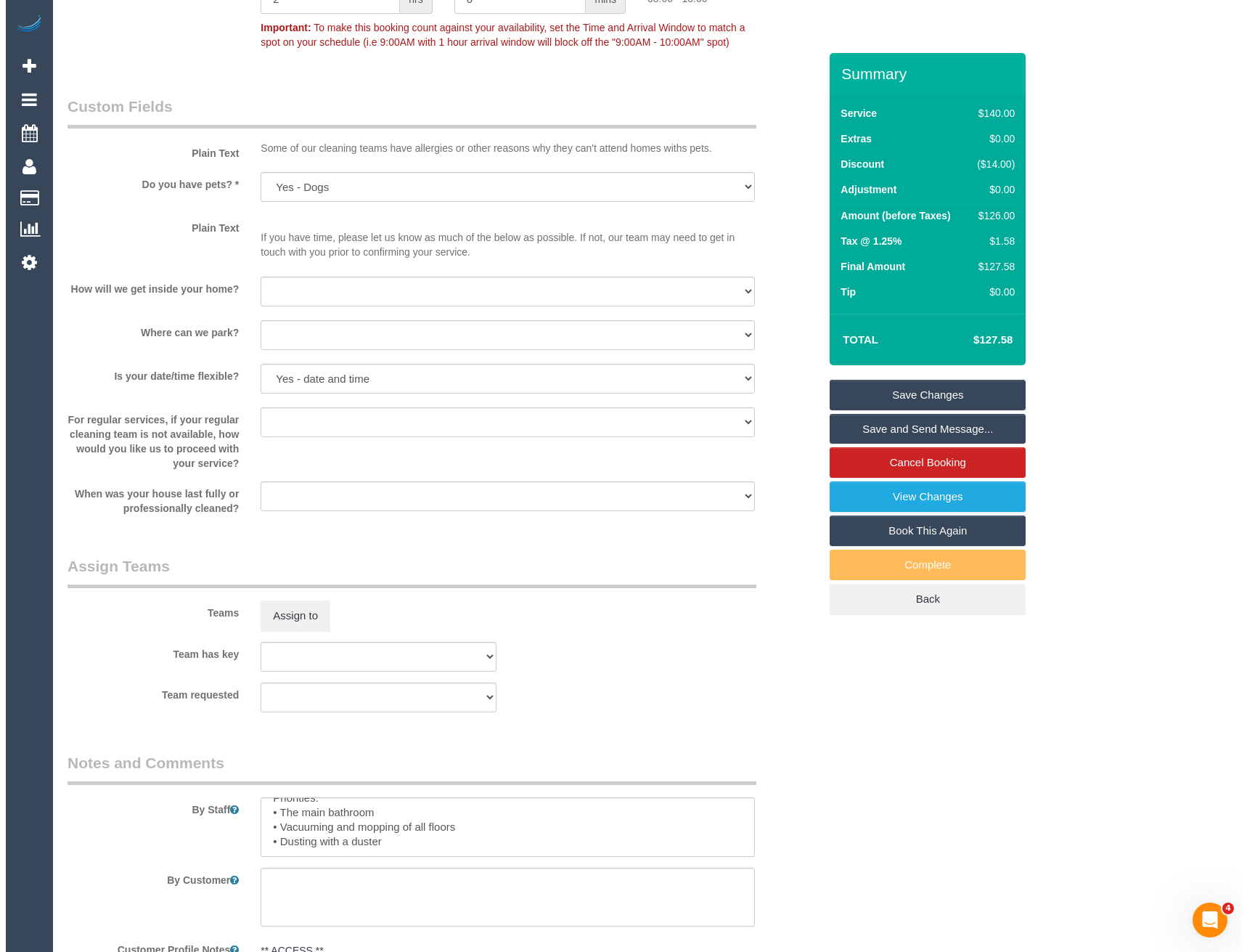
scroll to position [1670, 0]
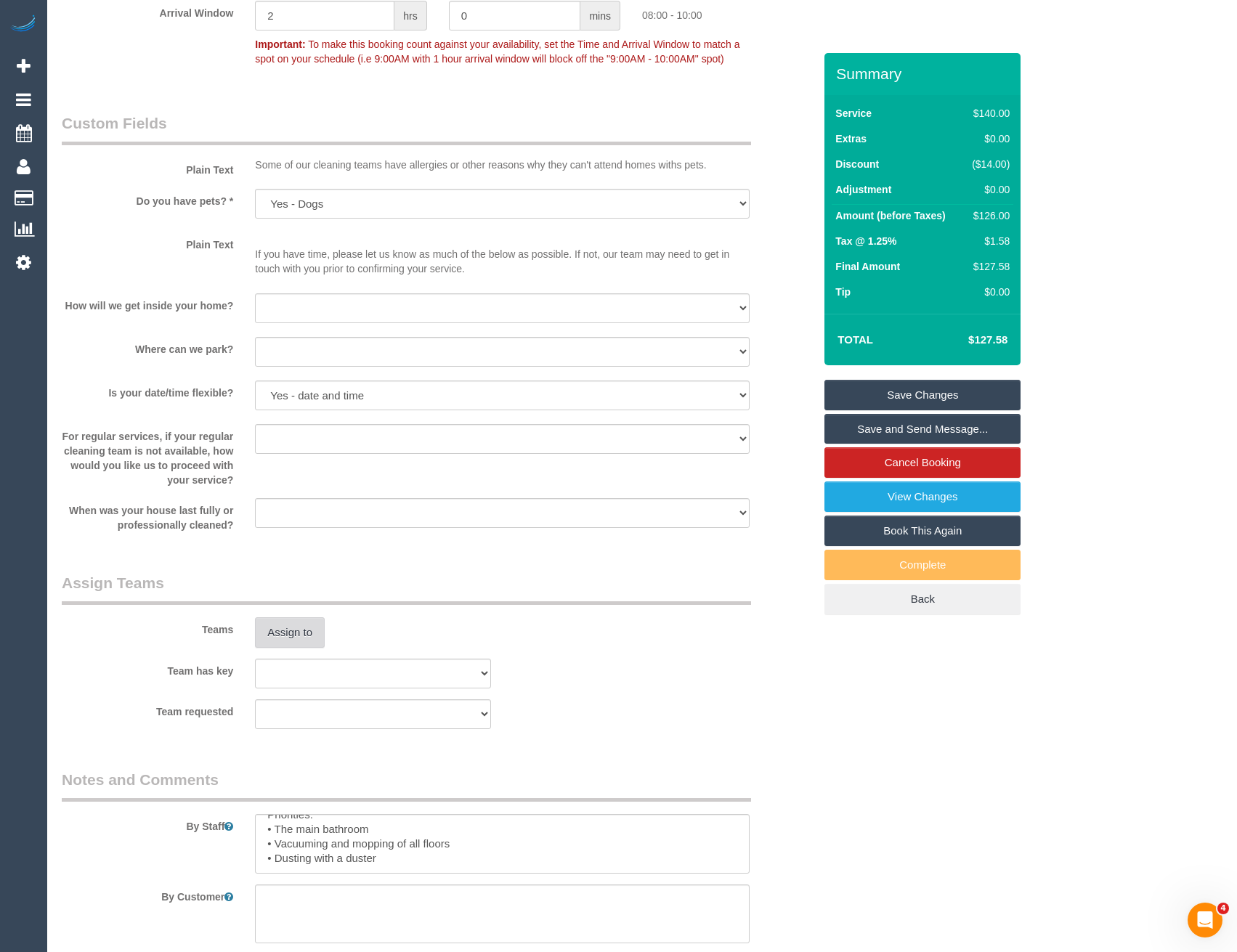
click at [302, 645] on button "Assign to" at bounding box center [289, 632] width 70 height 30
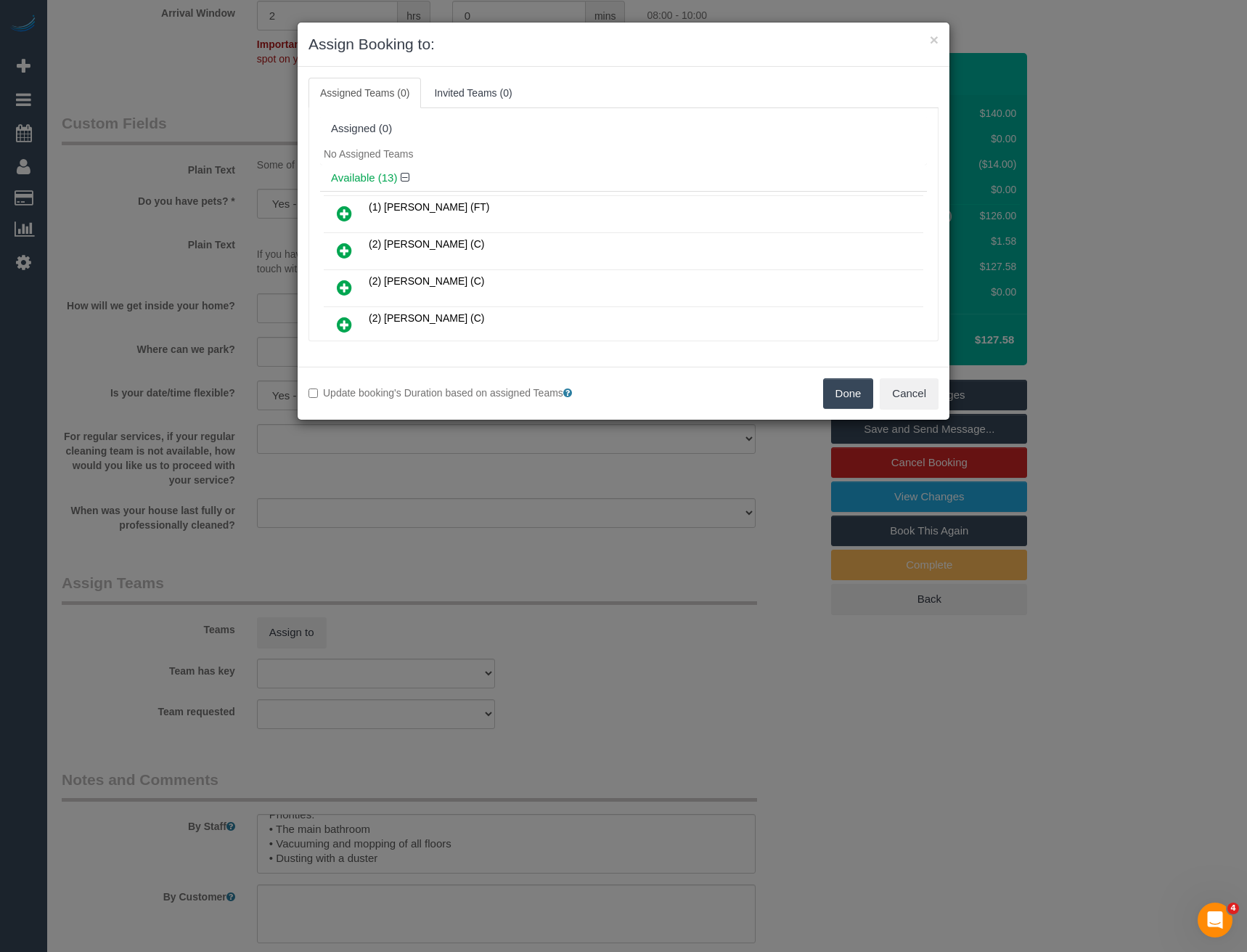
scroll to position [242, 0]
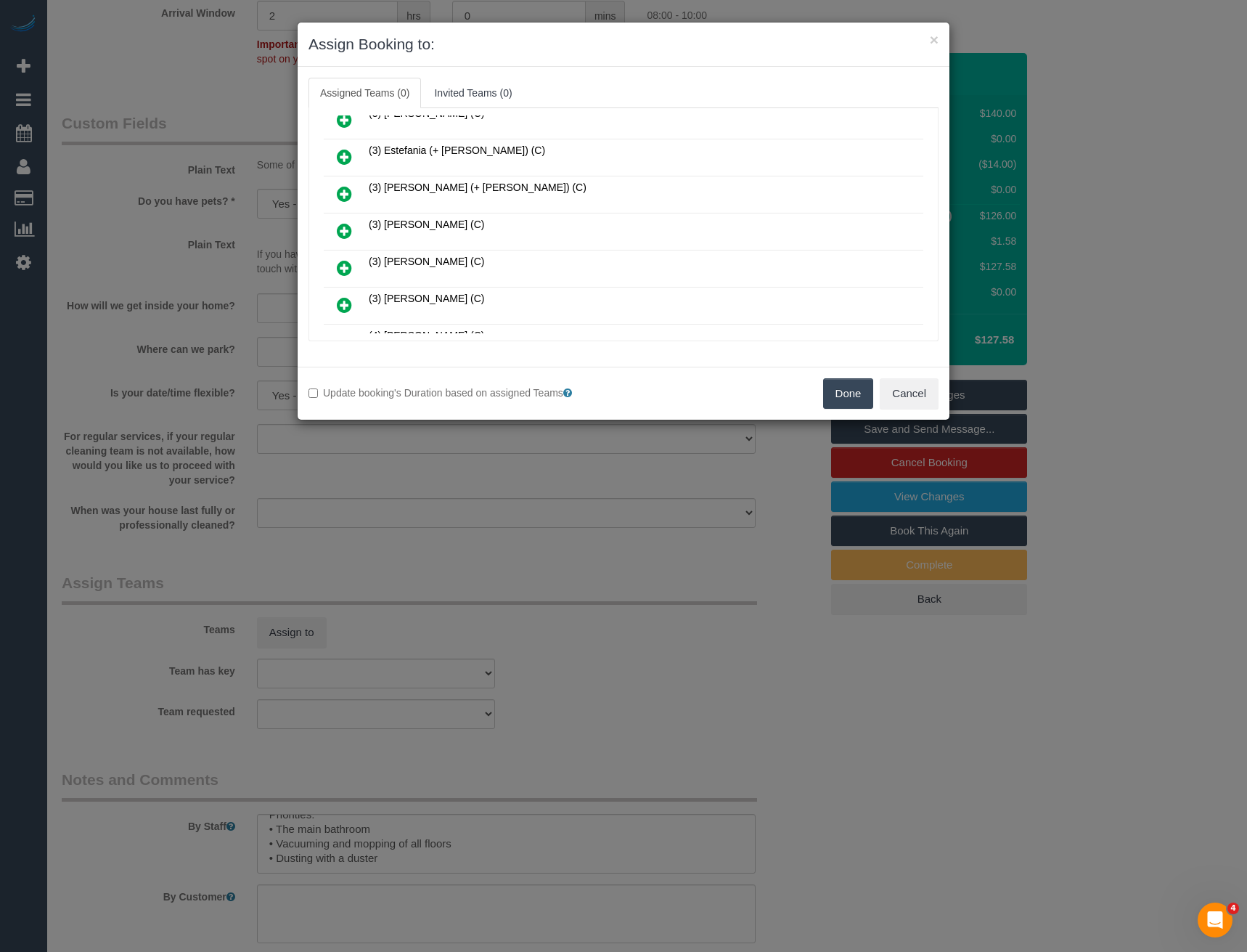
drag, startPoint x: 340, startPoint y: 225, endPoint x: 424, endPoint y: 242, distance: 85.7
click at [341, 225] on icon at bounding box center [345, 231] width 15 height 17
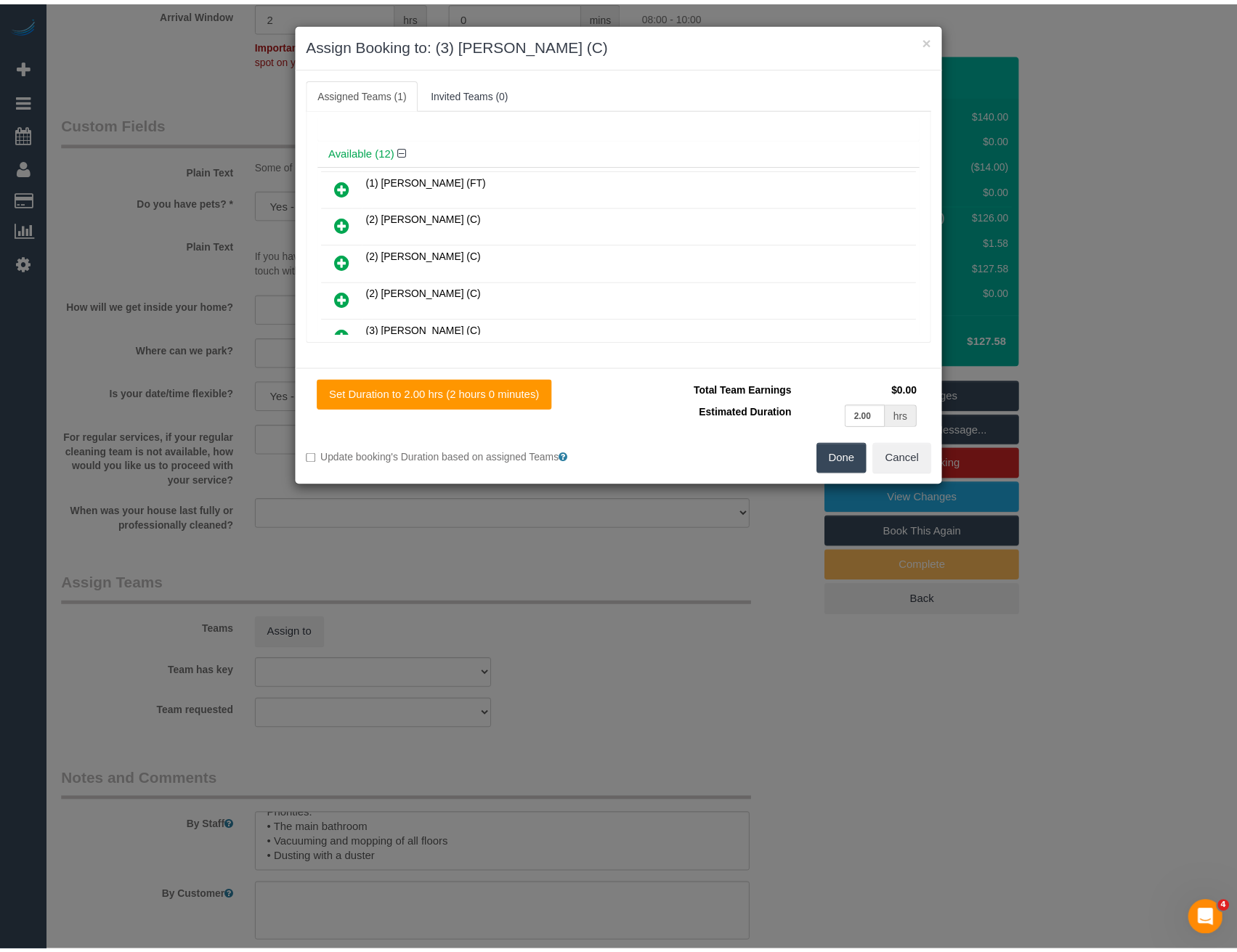
scroll to position [0, 0]
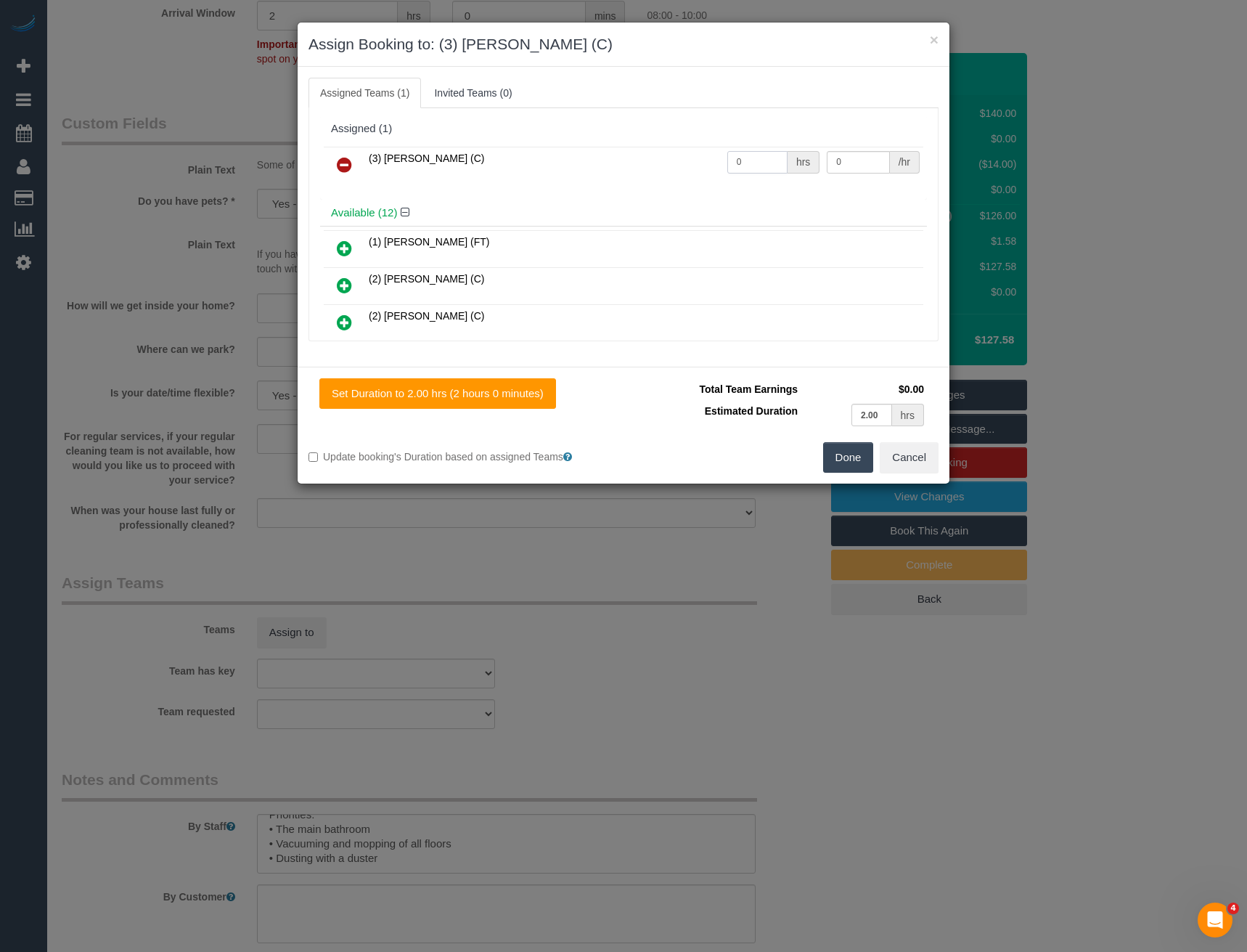
drag, startPoint x: 750, startPoint y: 160, endPoint x: 624, endPoint y: 161, distance: 126.0
click at [633, 165] on tr "(3) [PERSON_NAME] (C) 0 hrs 0 /hr" at bounding box center [624, 165] width 600 height 37
type input "2"
type input "35"
click at [846, 464] on button "Done" at bounding box center [849, 457] width 51 height 30
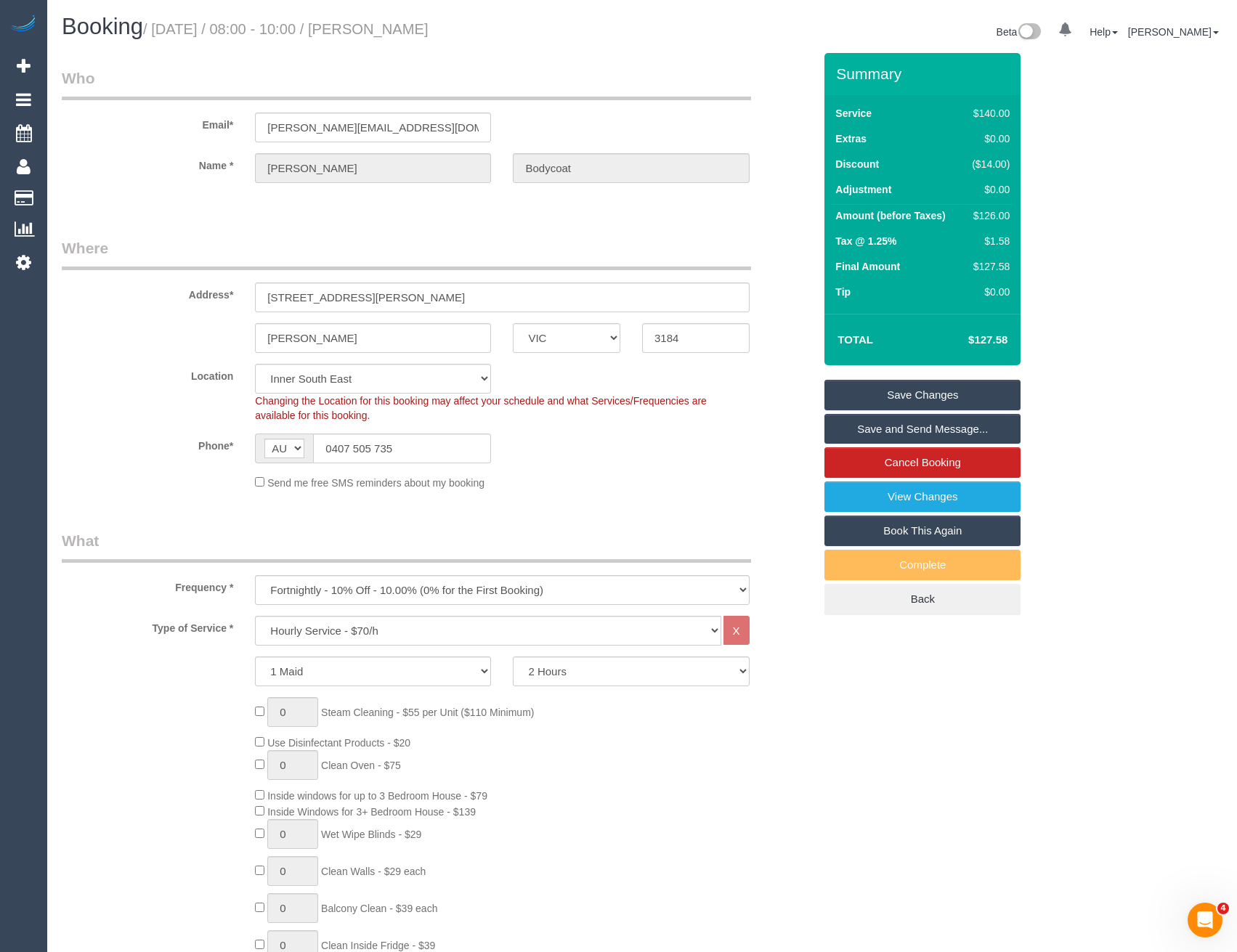
click at [935, 427] on link "Save and Send Message..." at bounding box center [923, 429] width 196 height 30
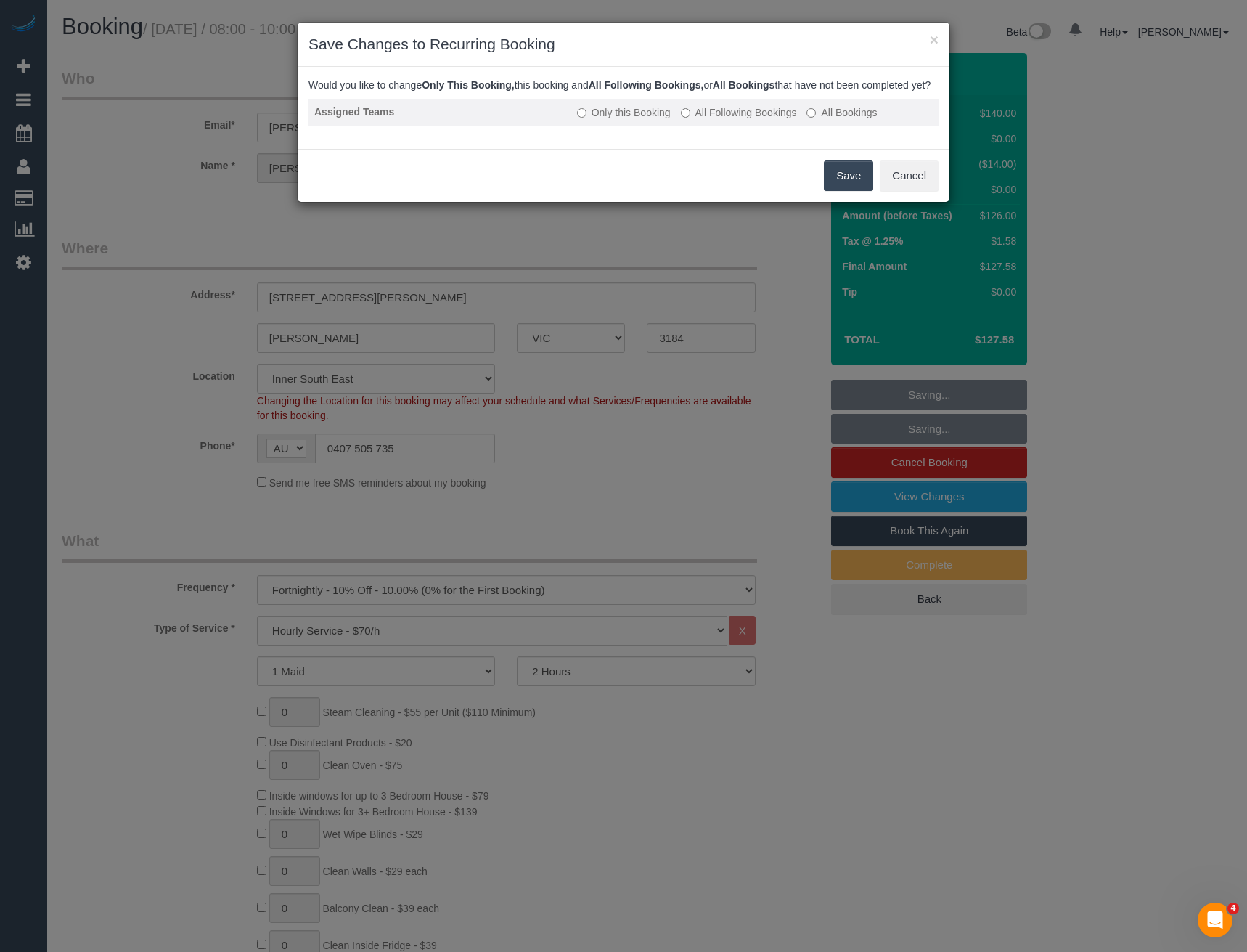
click at [702, 120] on label "All Following Bookings" at bounding box center [738, 113] width 116 height 15
click at [850, 186] on button "Save" at bounding box center [849, 176] width 49 height 30
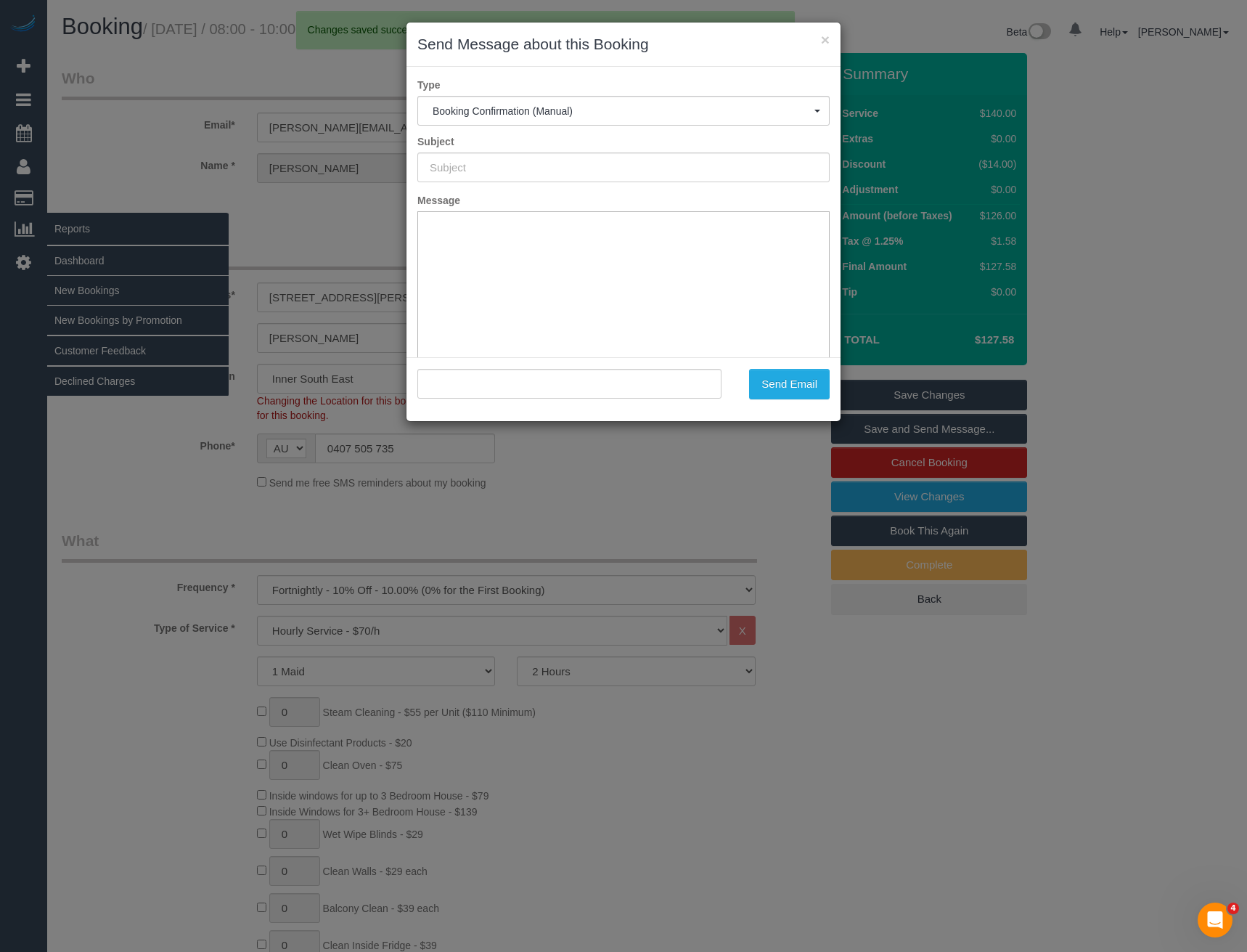
type input "Booking Confirmed"
type input ""Kathy Bodycoat" <kathy.bodycoat@gmail.com>"
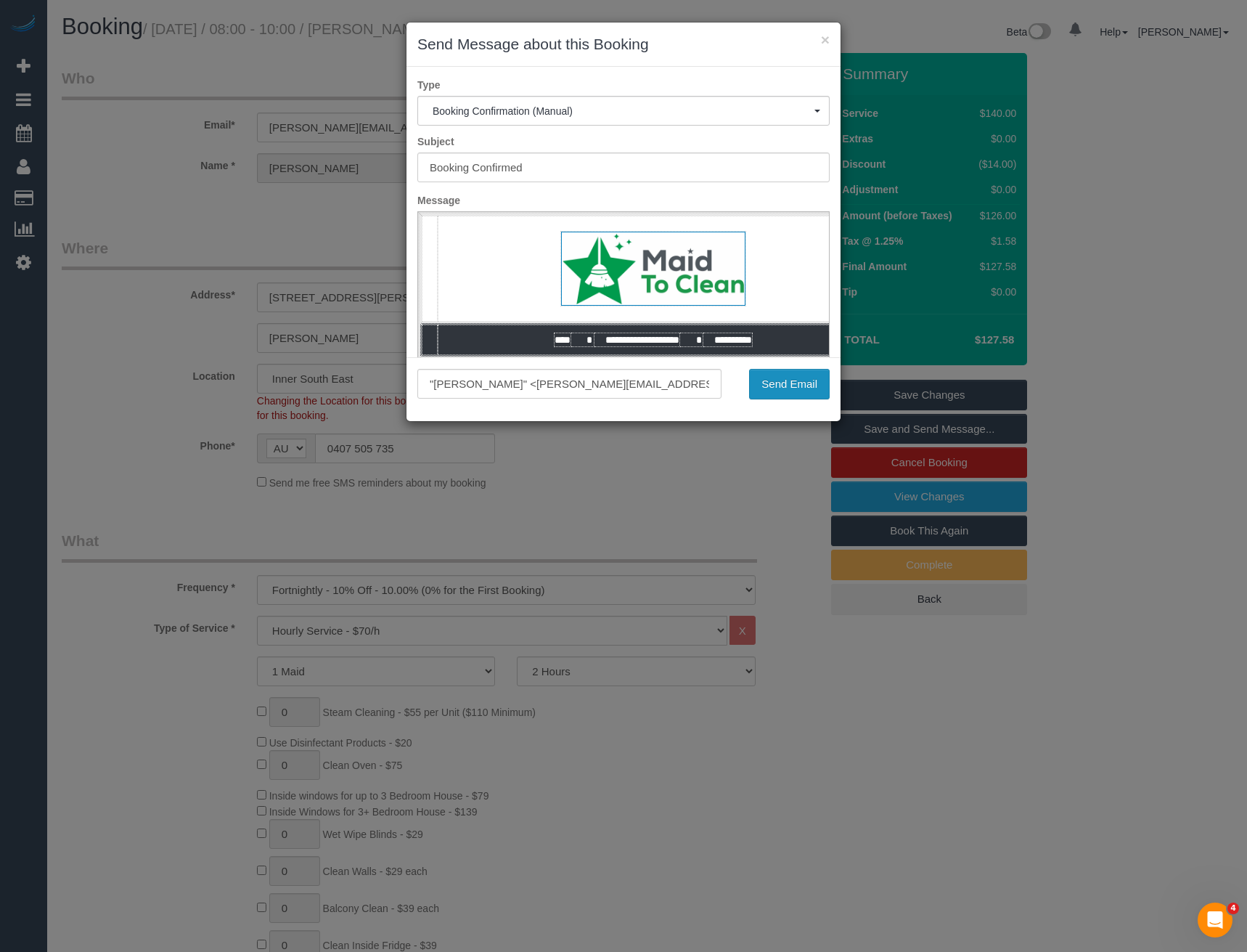
click at [801, 385] on button "Send Email" at bounding box center [790, 383] width 81 height 30
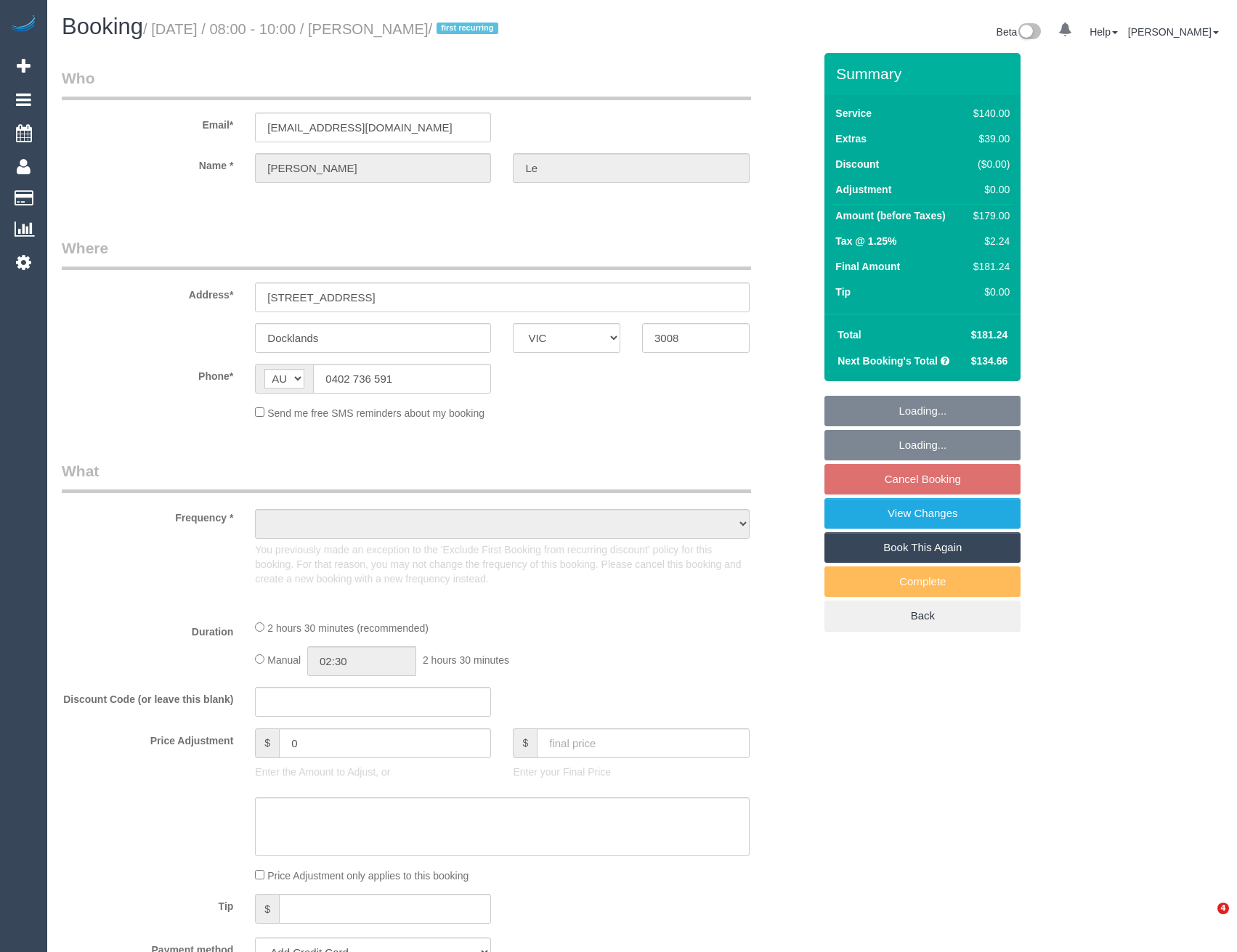
select select "VIC"
select select "object:724"
select select "string:stripe-pm_1RTPOD2GScqysDRVaeuPveAc"
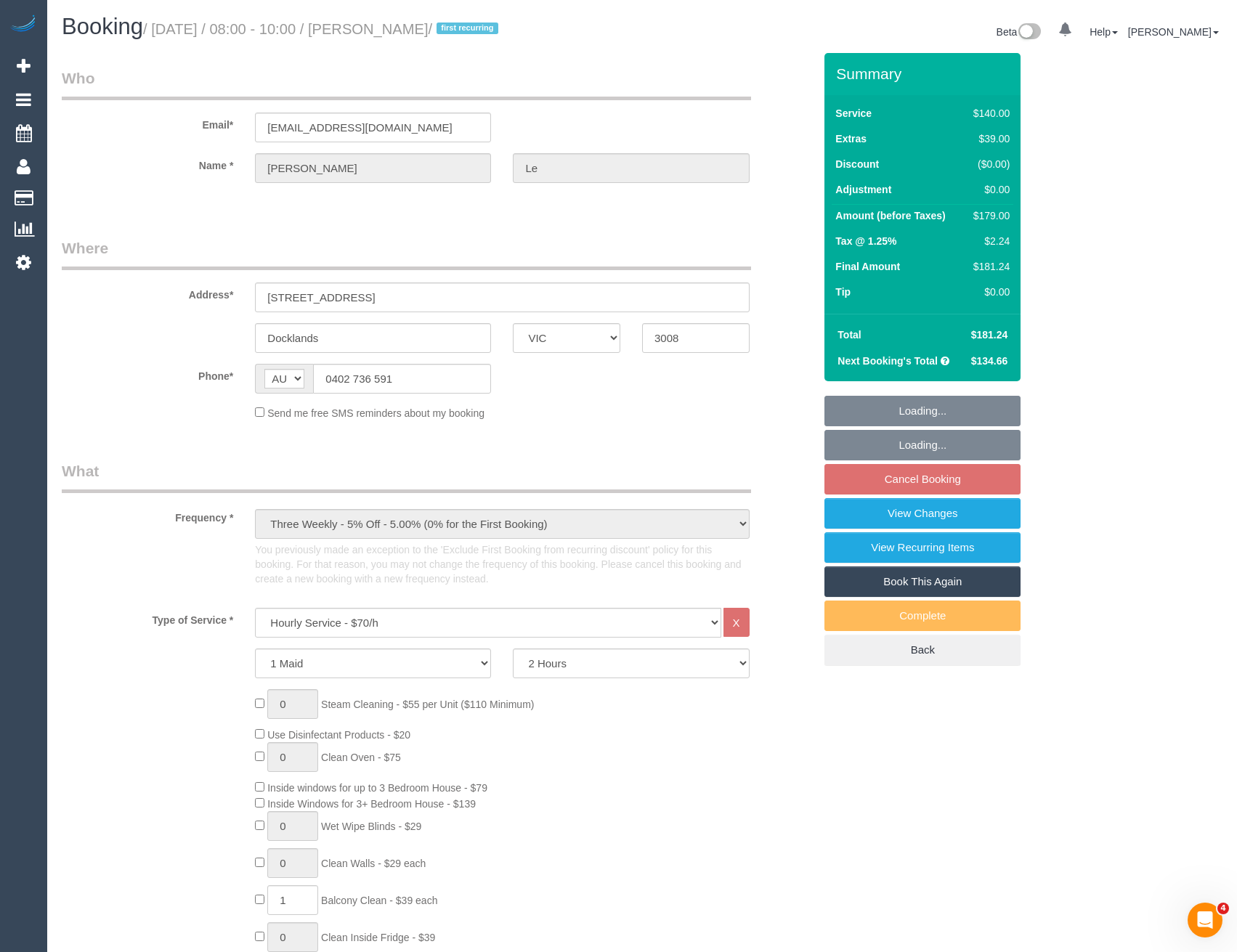
select select "number:28"
select select "number:14"
select select "number:20"
select select "number:23"
select select "number:34"
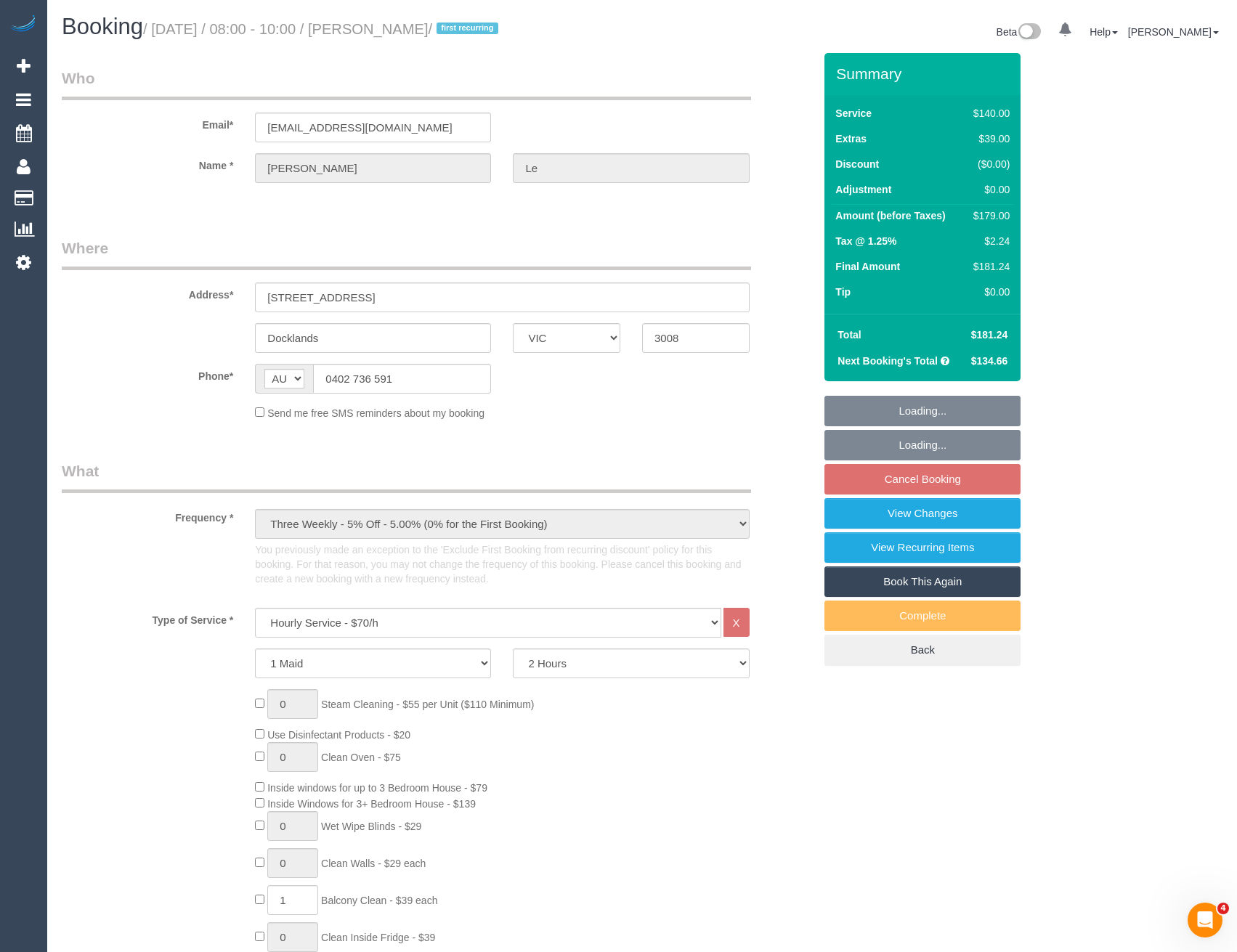
select select "number:12"
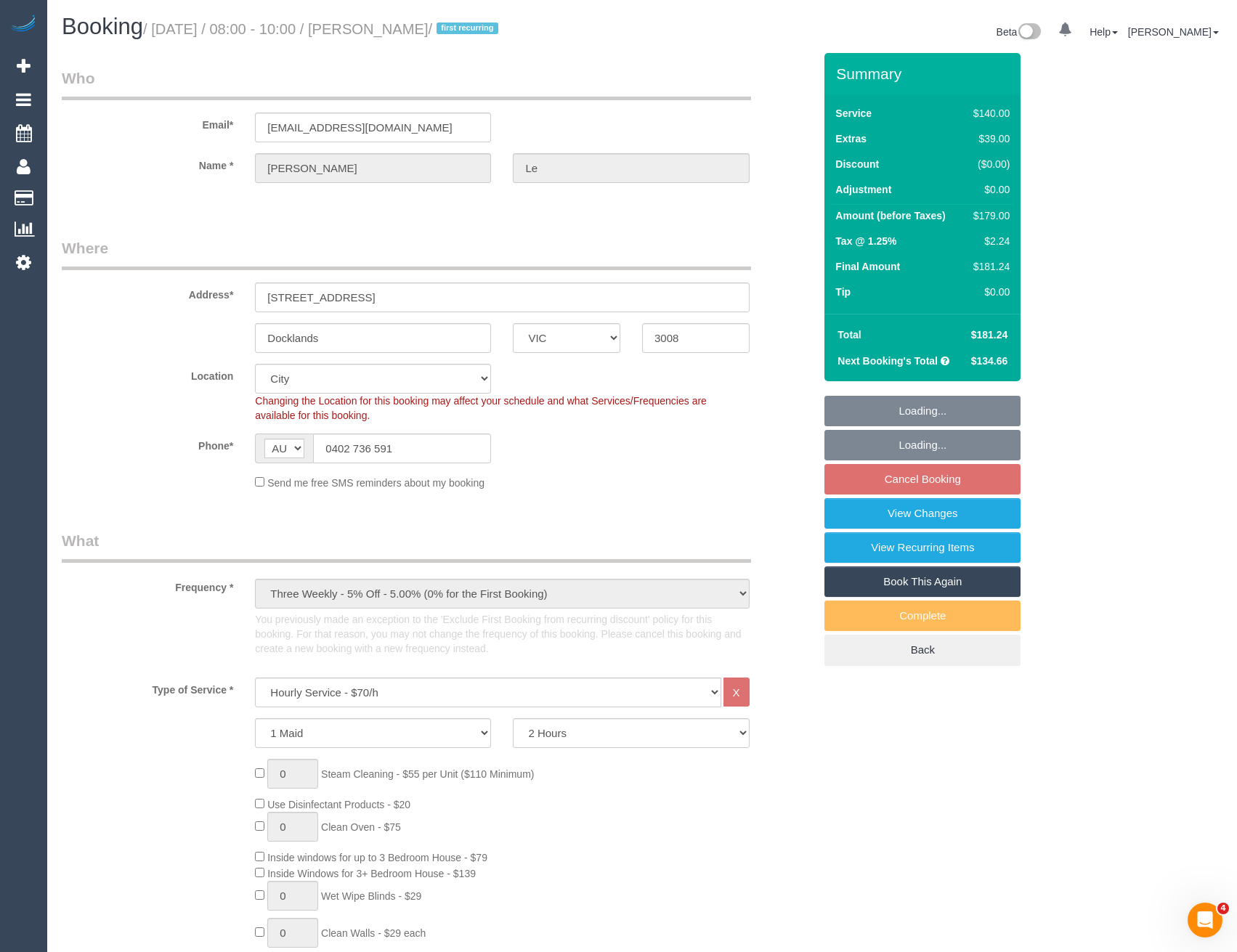
select select "object:881"
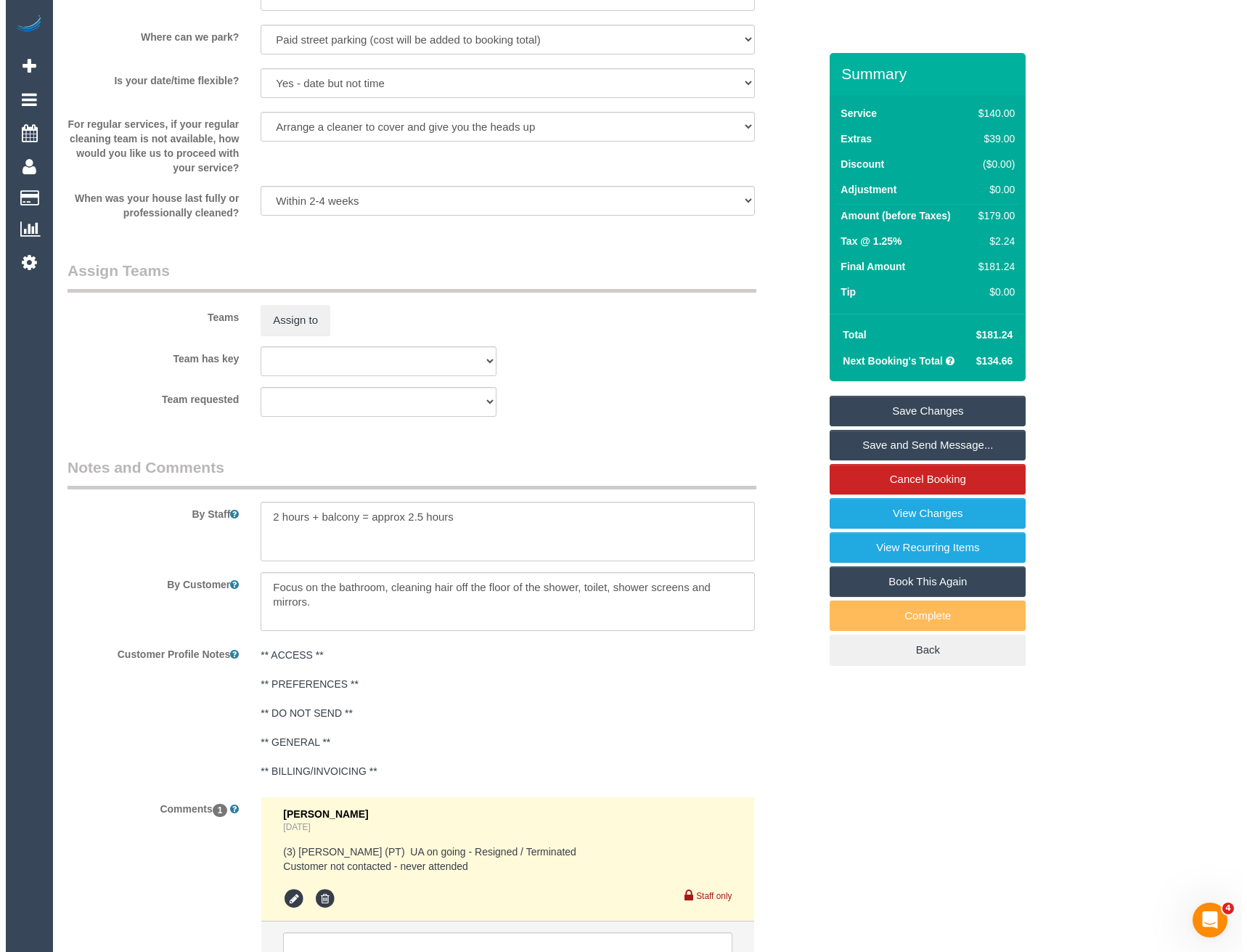
scroll to position [1994, 0]
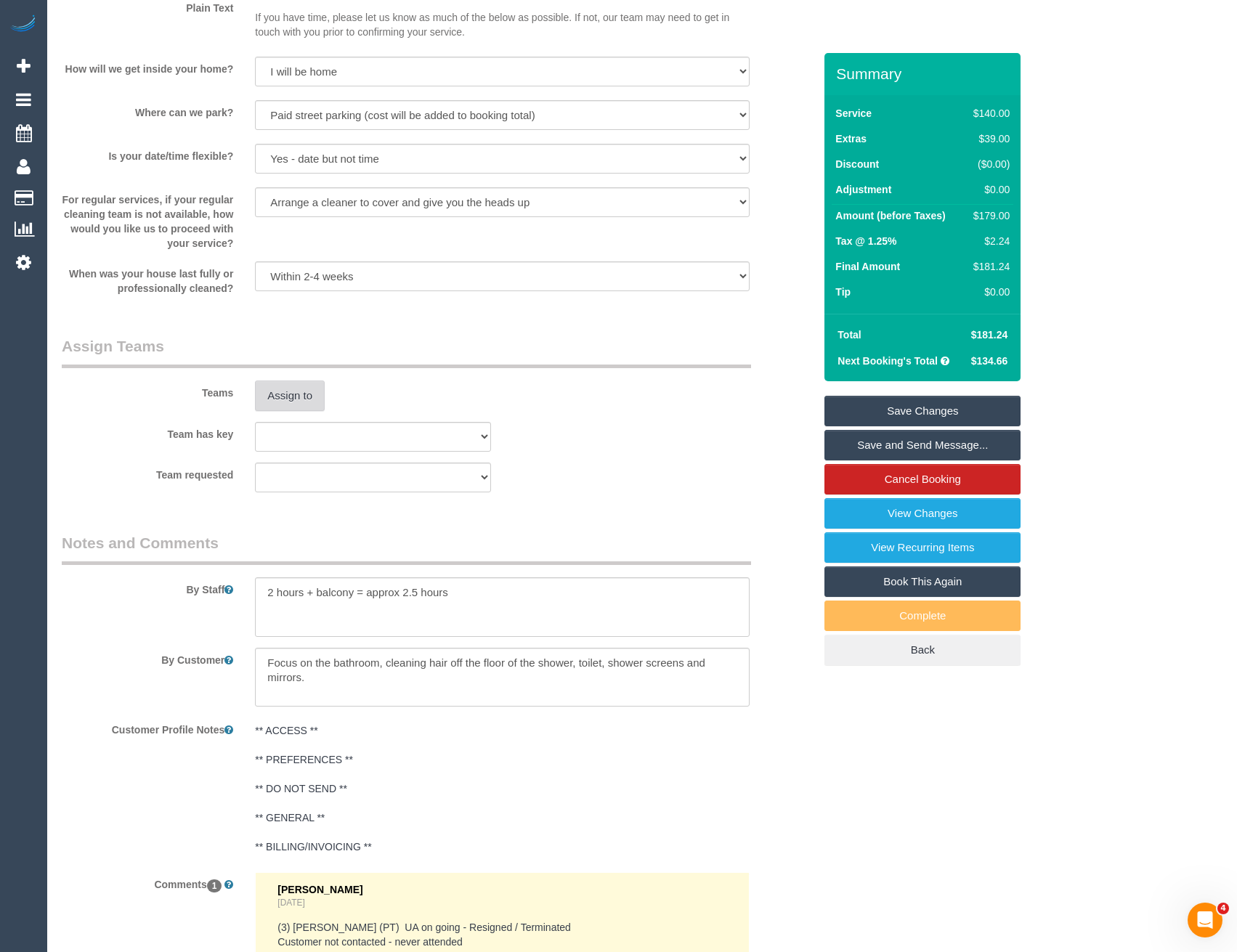
click at [300, 379] on div "Teams Assign to" at bounding box center [438, 373] width 774 height 76
click at [309, 399] on button "Assign to" at bounding box center [289, 396] width 70 height 30
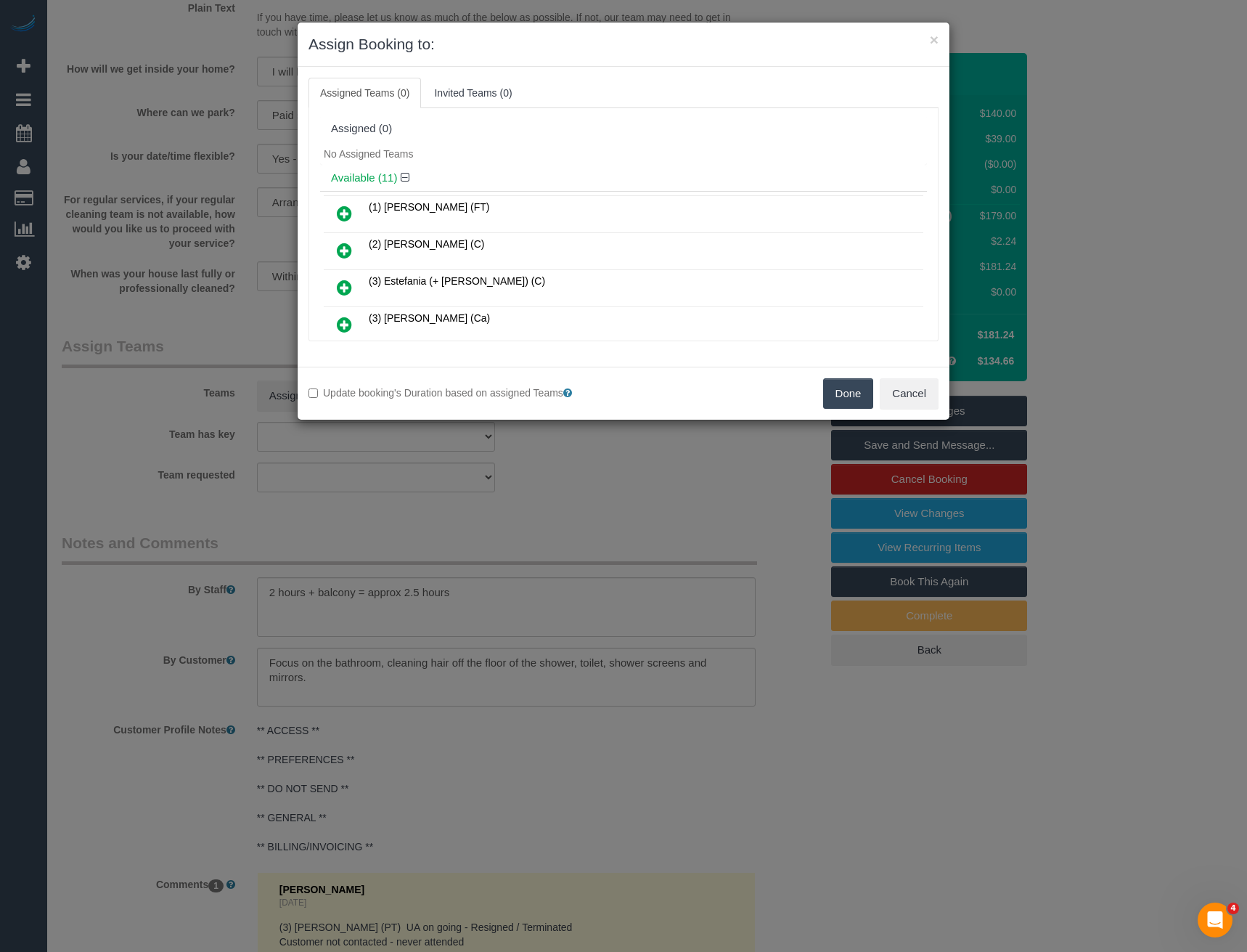
scroll to position [242, 0]
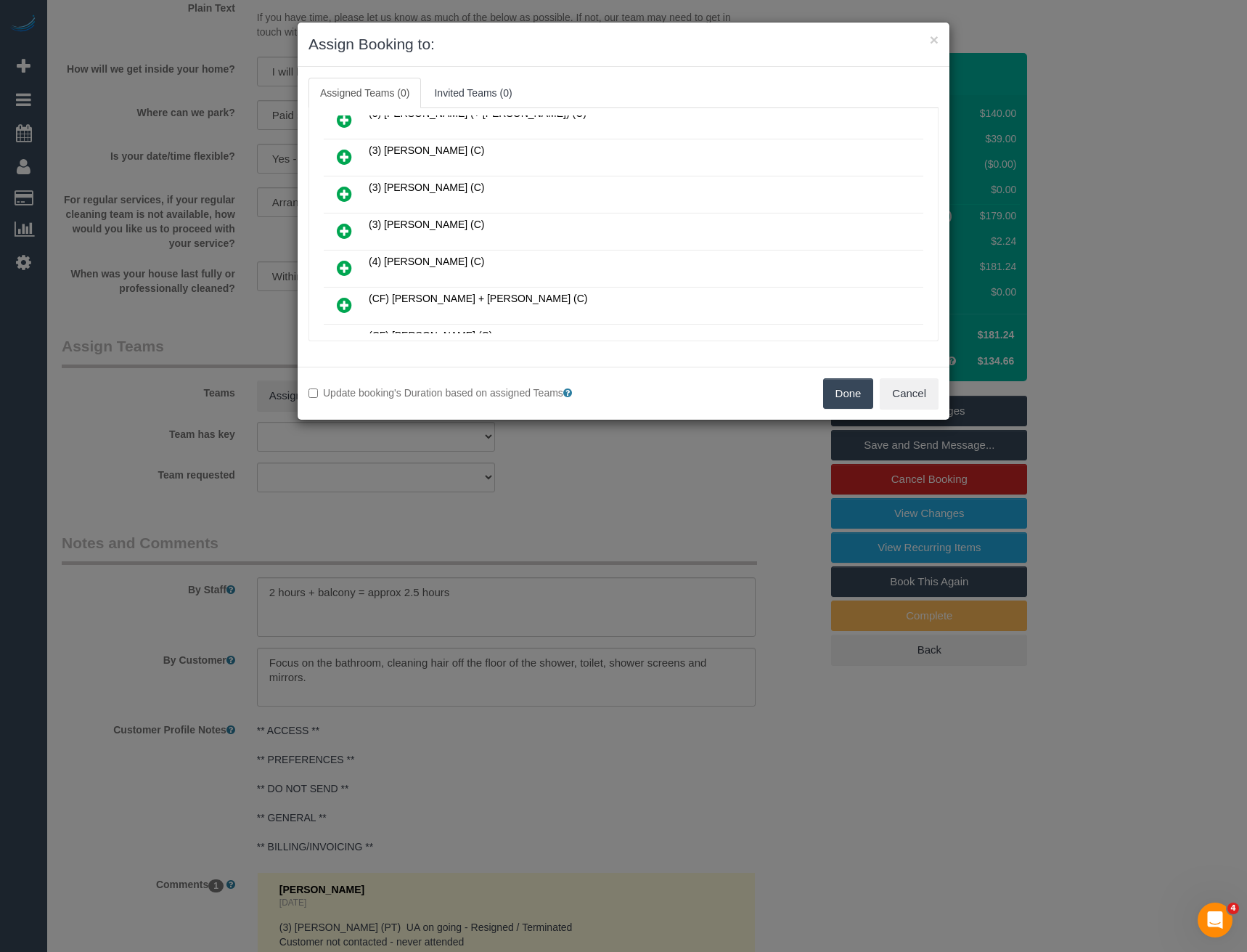
click at [346, 231] on icon at bounding box center [345, 231] width 15 height 17
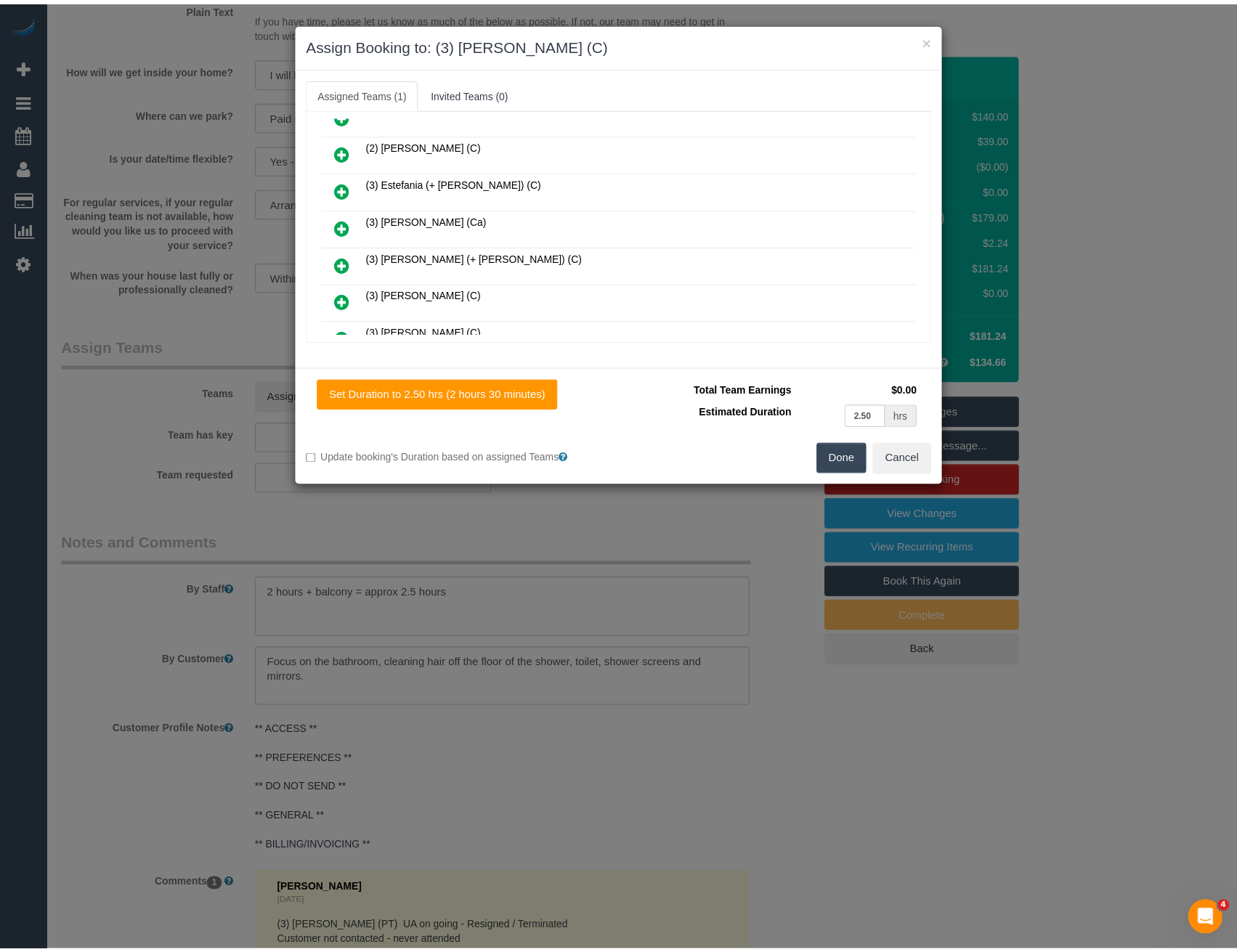
scroll to position [0, 0]
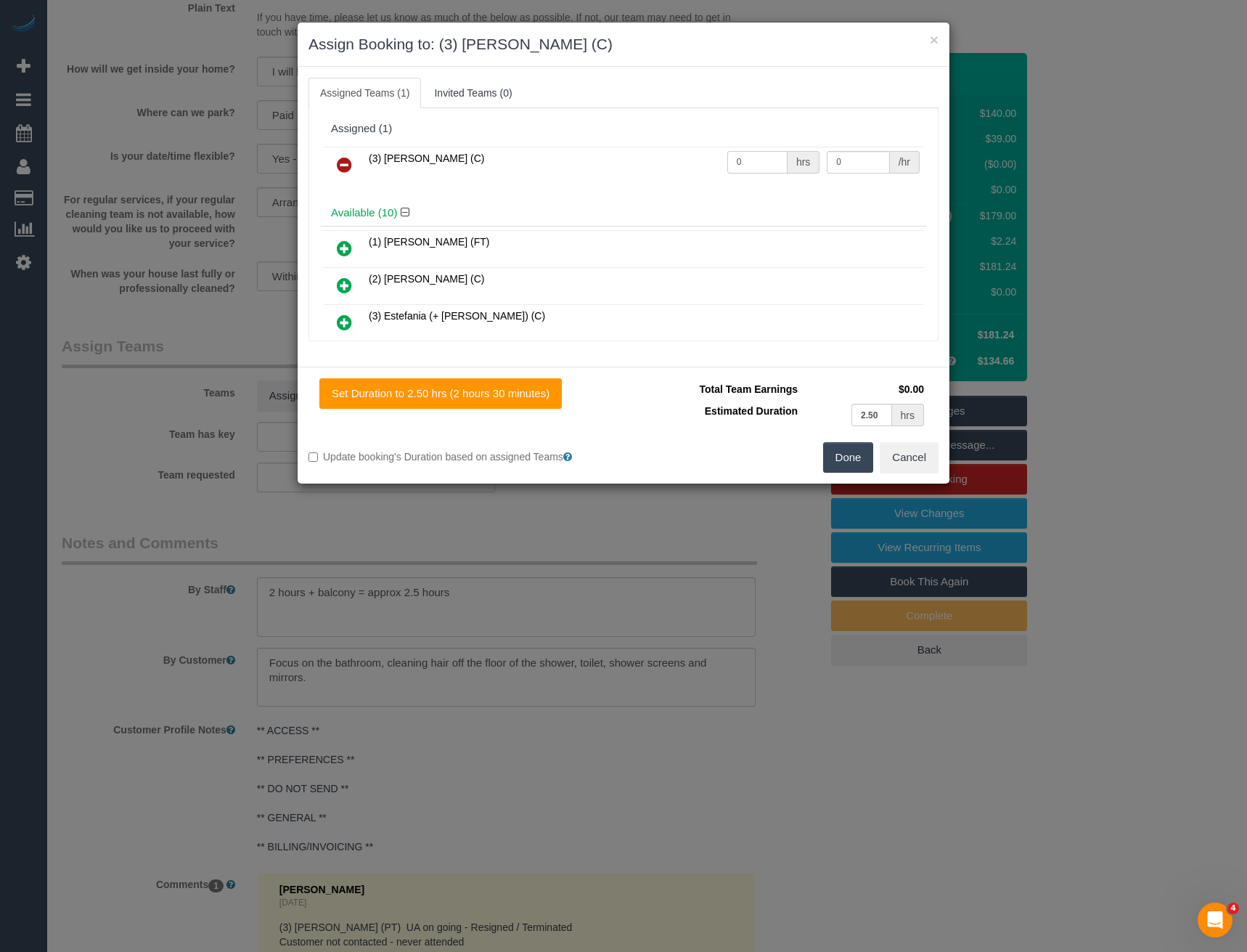
drag, startPoint x: 757, startPoint y: 164, endPoint x: 551, endPoint y: 155, distance: 206.2
click at [560, 162] on tr "(3) Sathmi Kusalya (C) 0 hrs 0 /hr" at bounding box center [624, 165] width 600 height 37
type input "2.5"
type input "35"
click at [859, 454] on button "Done" at bounding box center [849, 457] width 51 height 30
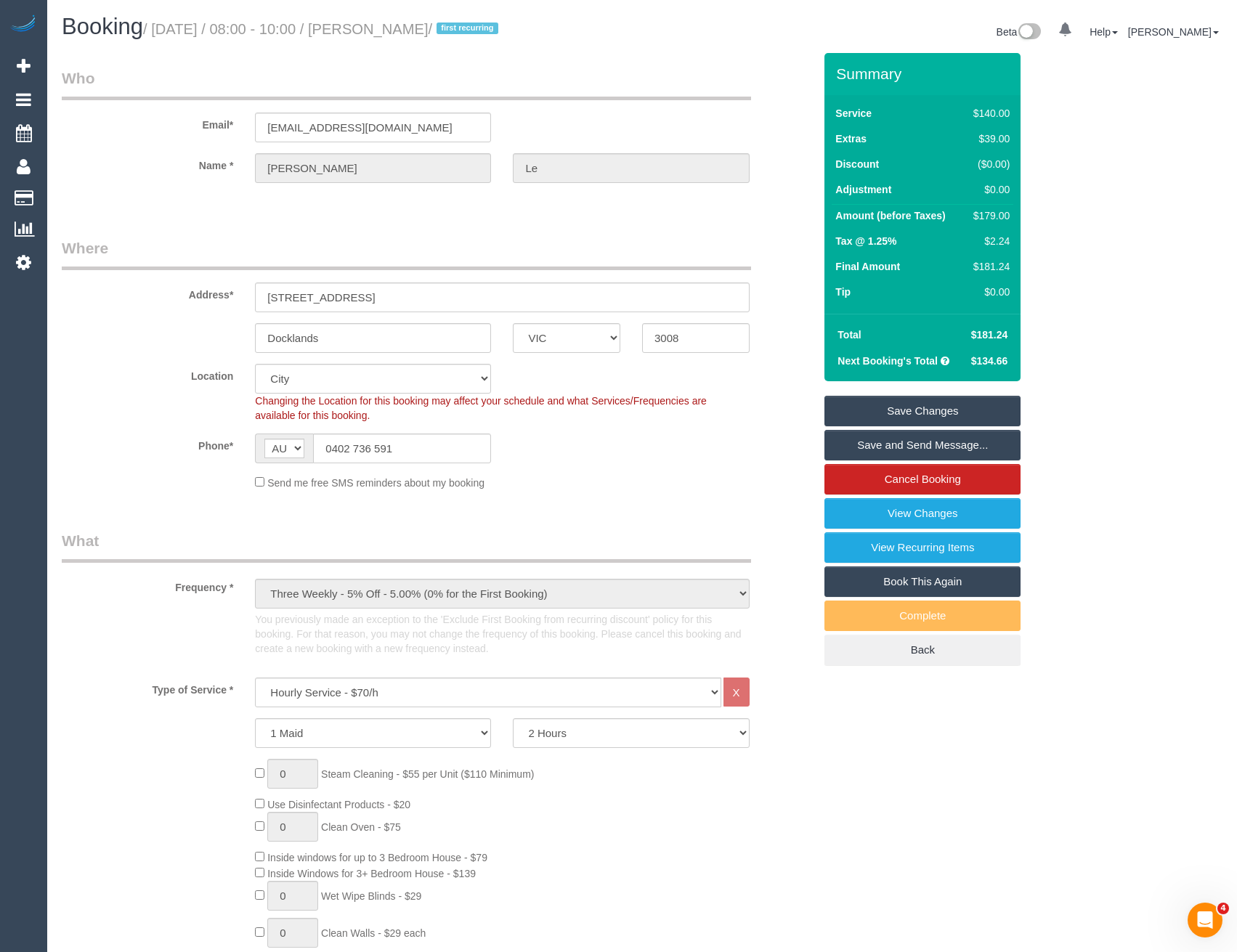
click at [879, 411] on link "Save Changes" at bounding box center [923, 410] width 196 height 30
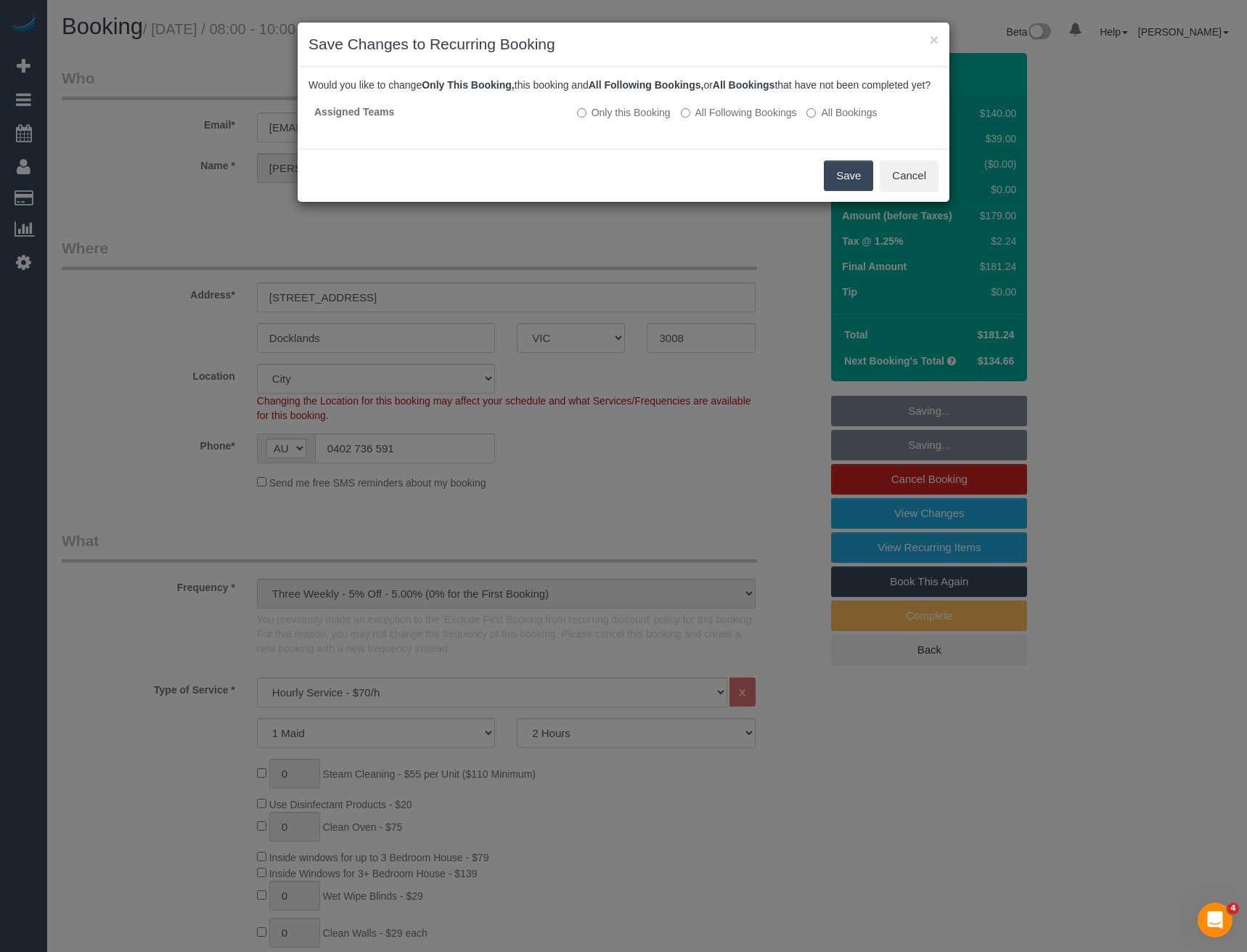
click at [847, 191] on button "Save" at bounding box center [849, 176] width 49 height 30
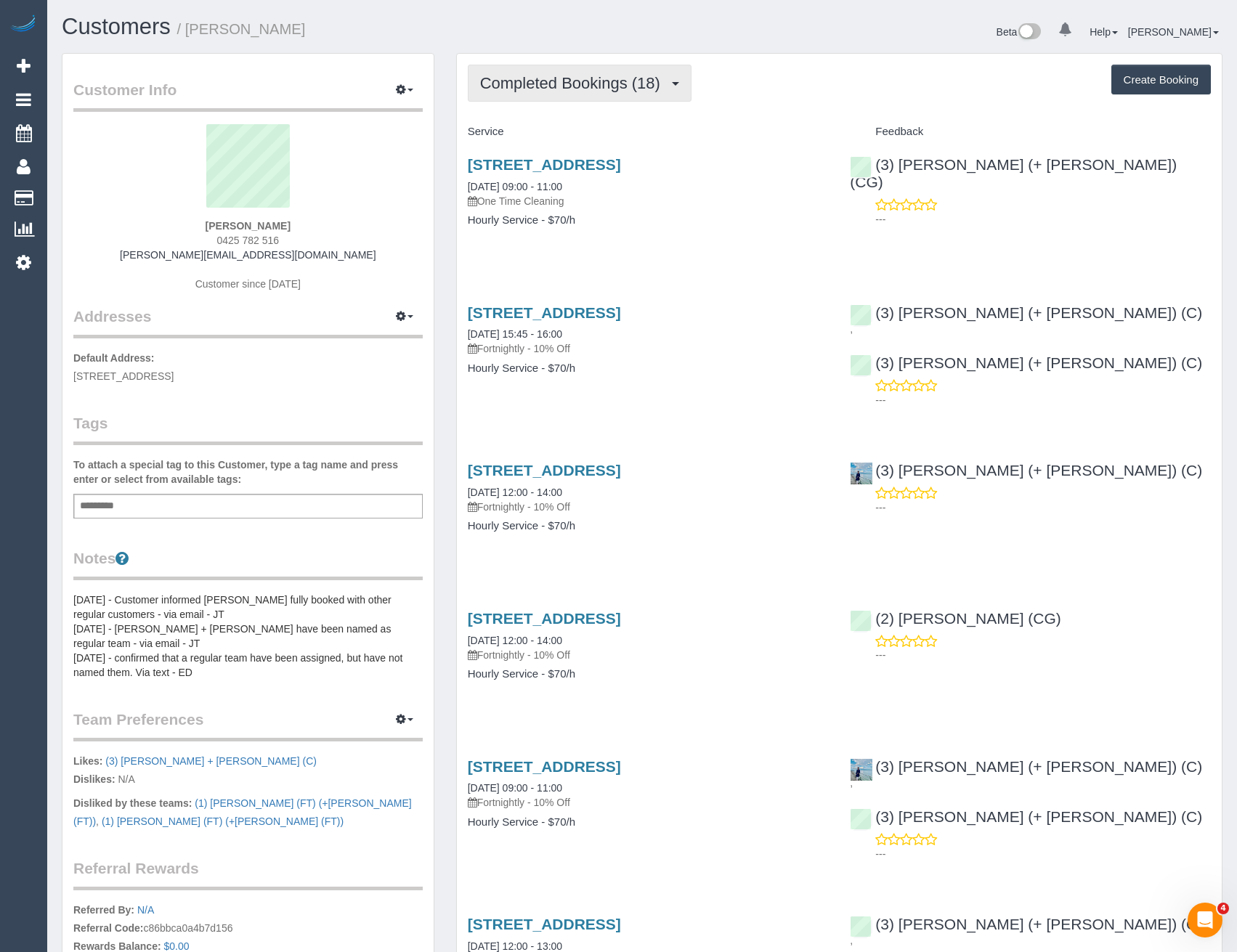
drag, startPoint x: 586, startPoint y: 82, endPoint x: 589, endPoint y: 96, distance: 14.3
click at [586, 82] on span "Completed Bookings (18)" at bounding box center [573, 83] width 187 height 18
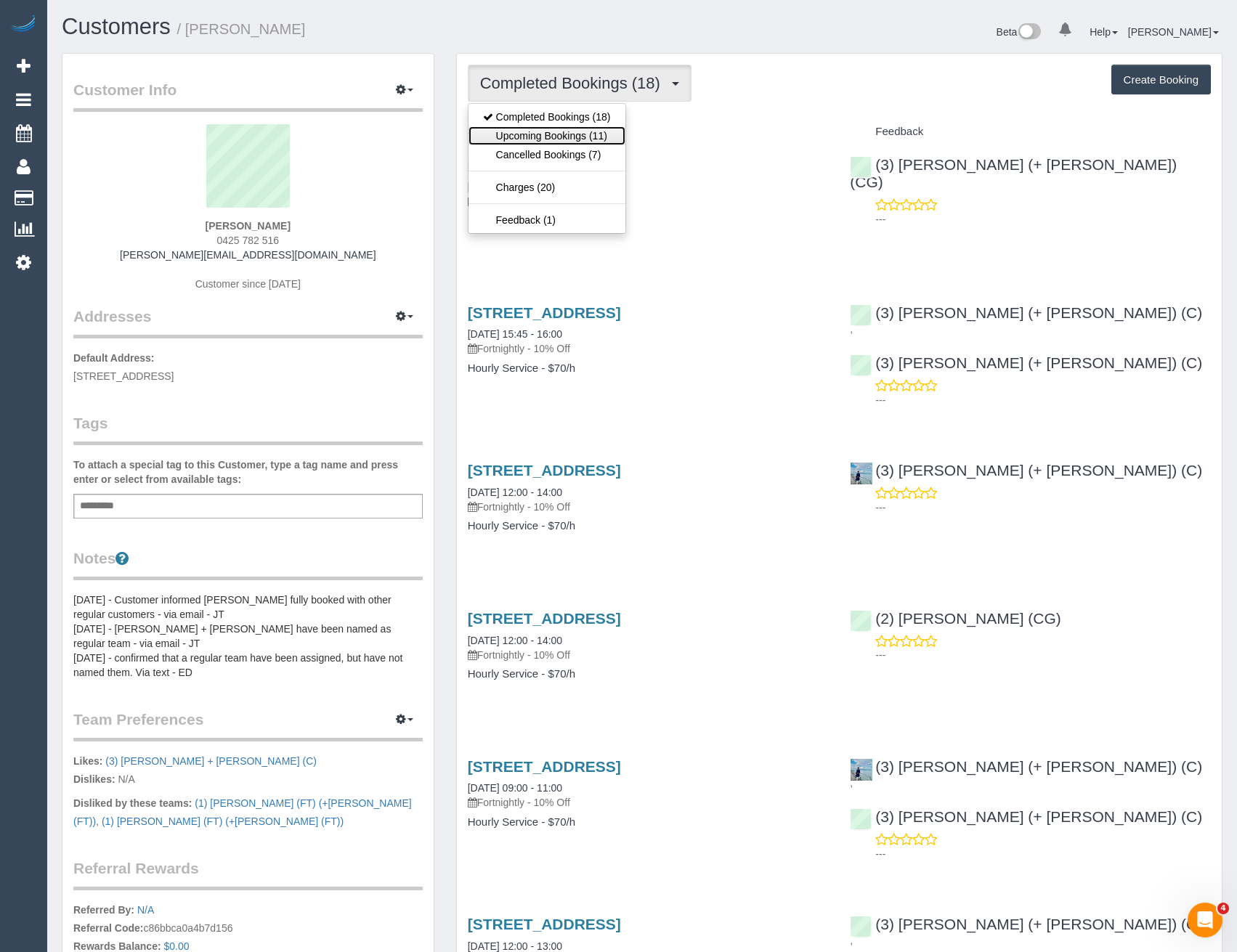
click at [589, 134] on link "Upcoming Bookings (11)" at bounding box center [547, 135] width 157 height 19
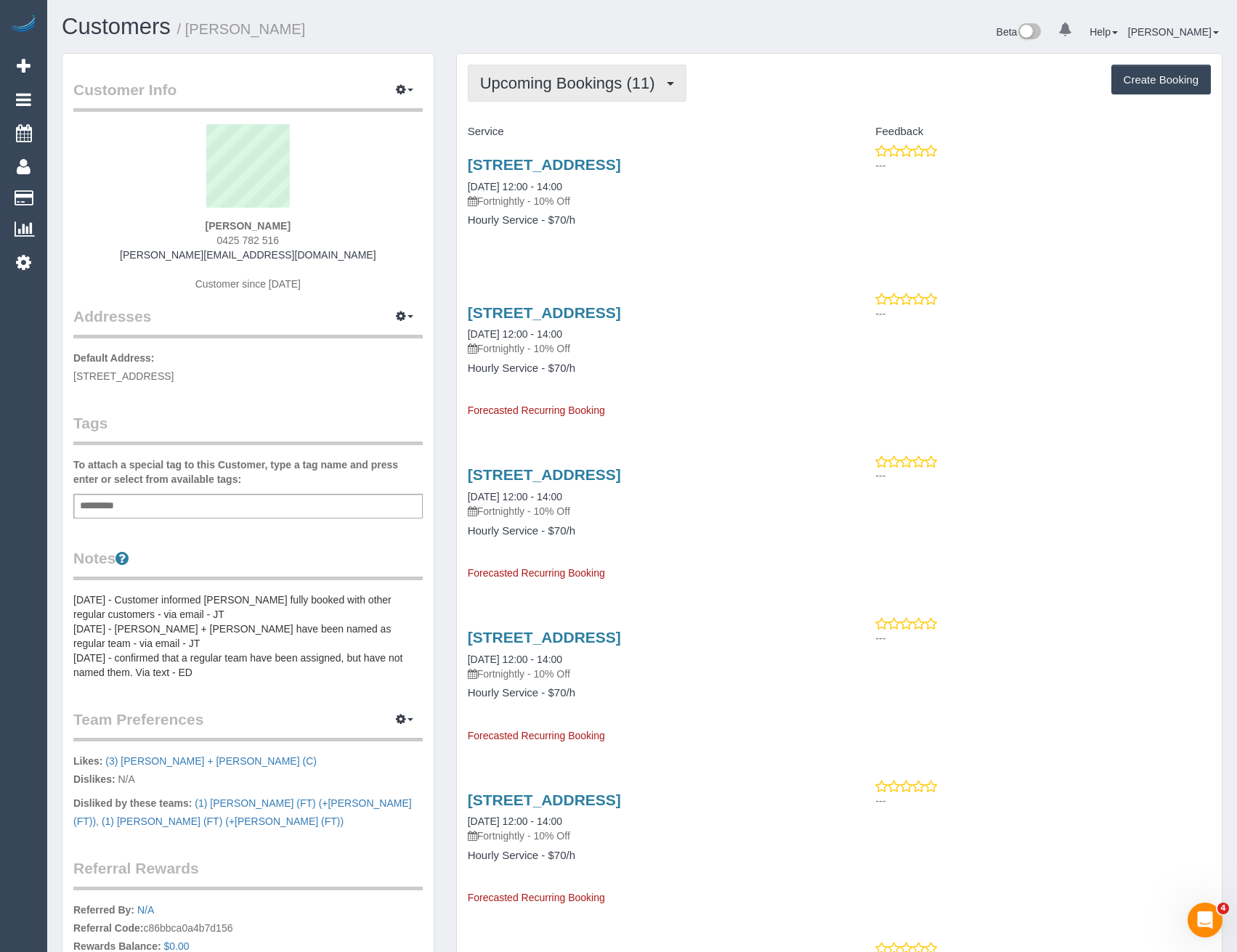
click at [561, 68] on button "Upcoming Bookings (11)" at bounding box center [576, 82] width 219 height 37
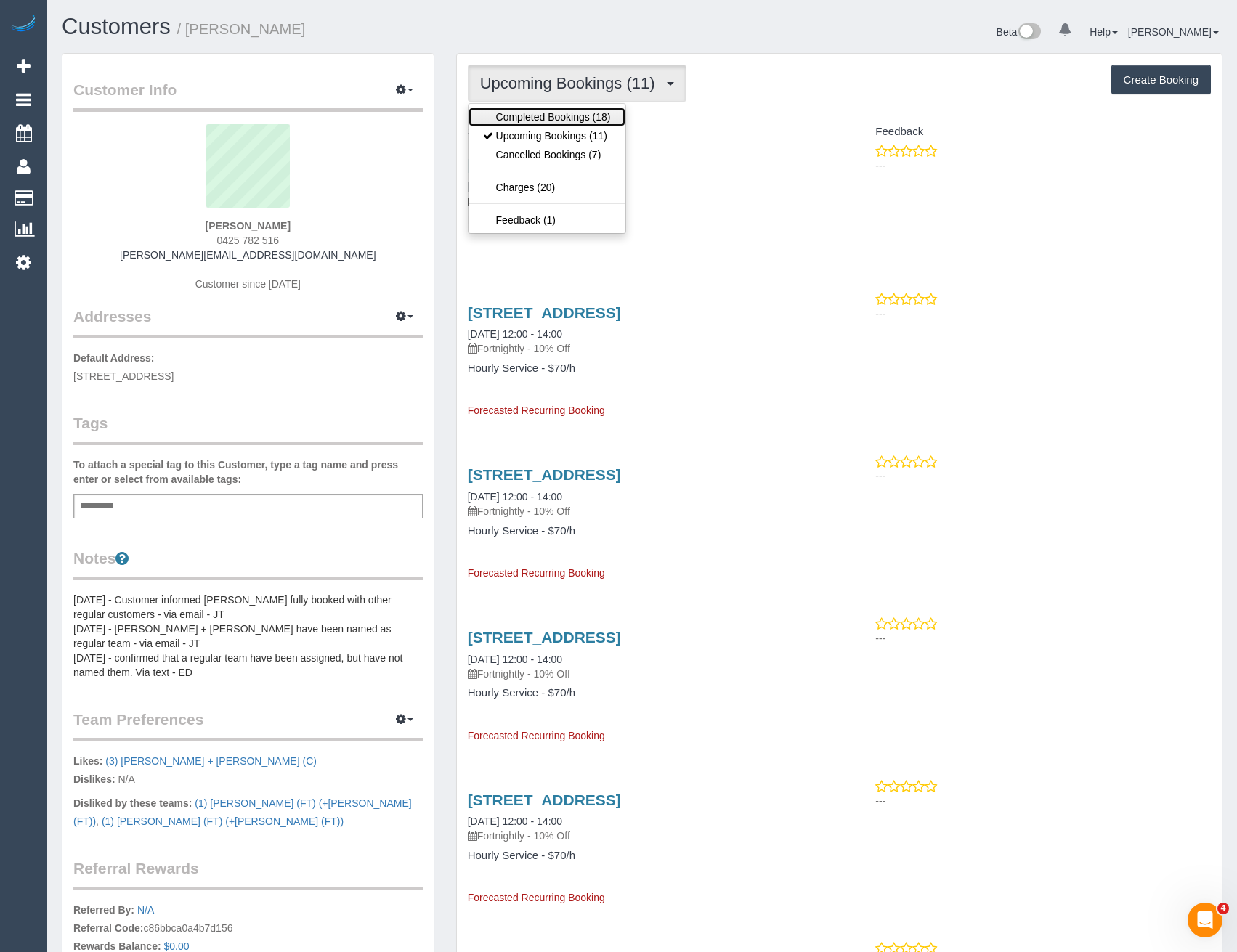
click at [570, 120] on link "Completed Bookings (18)" at bounding box center [547, 116] width 157 height 19
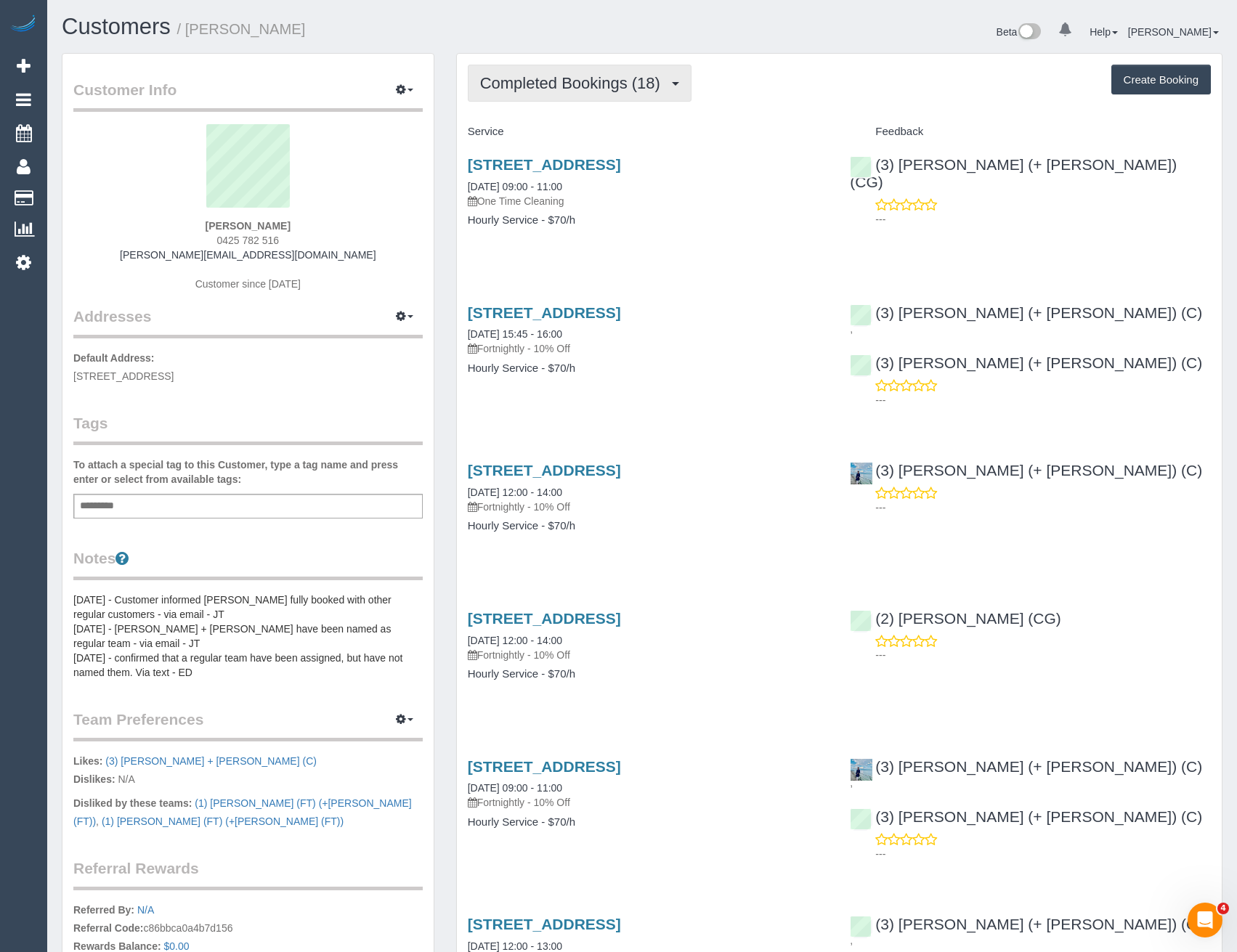
click at [595, 78] on span "Completed Bookings (18)" at bounding box center [573, 83] width 187 height 18
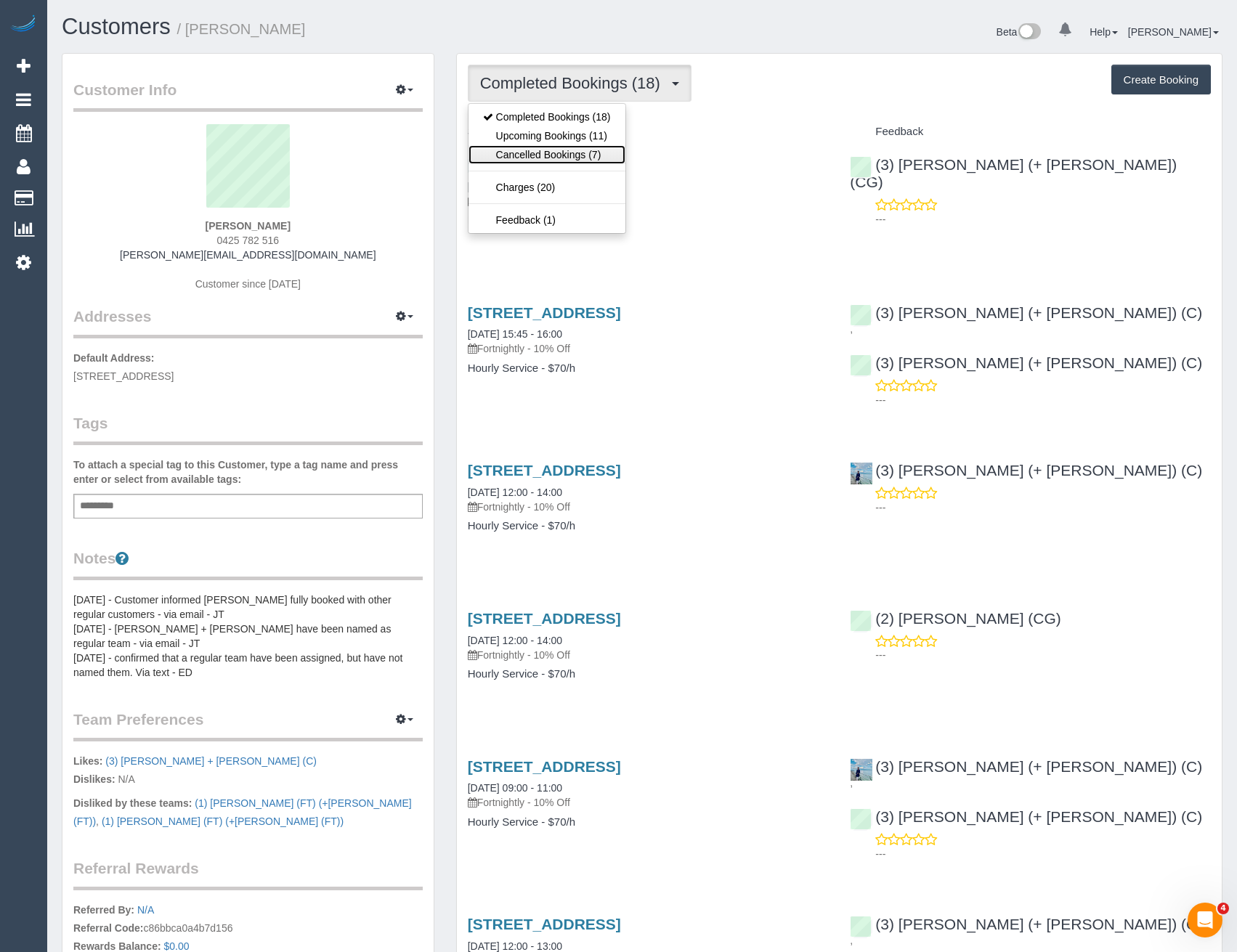
click at [571, 156] on link "Cancelled Bookings (7)" at bounding box center [547, 154] width 157 height 19
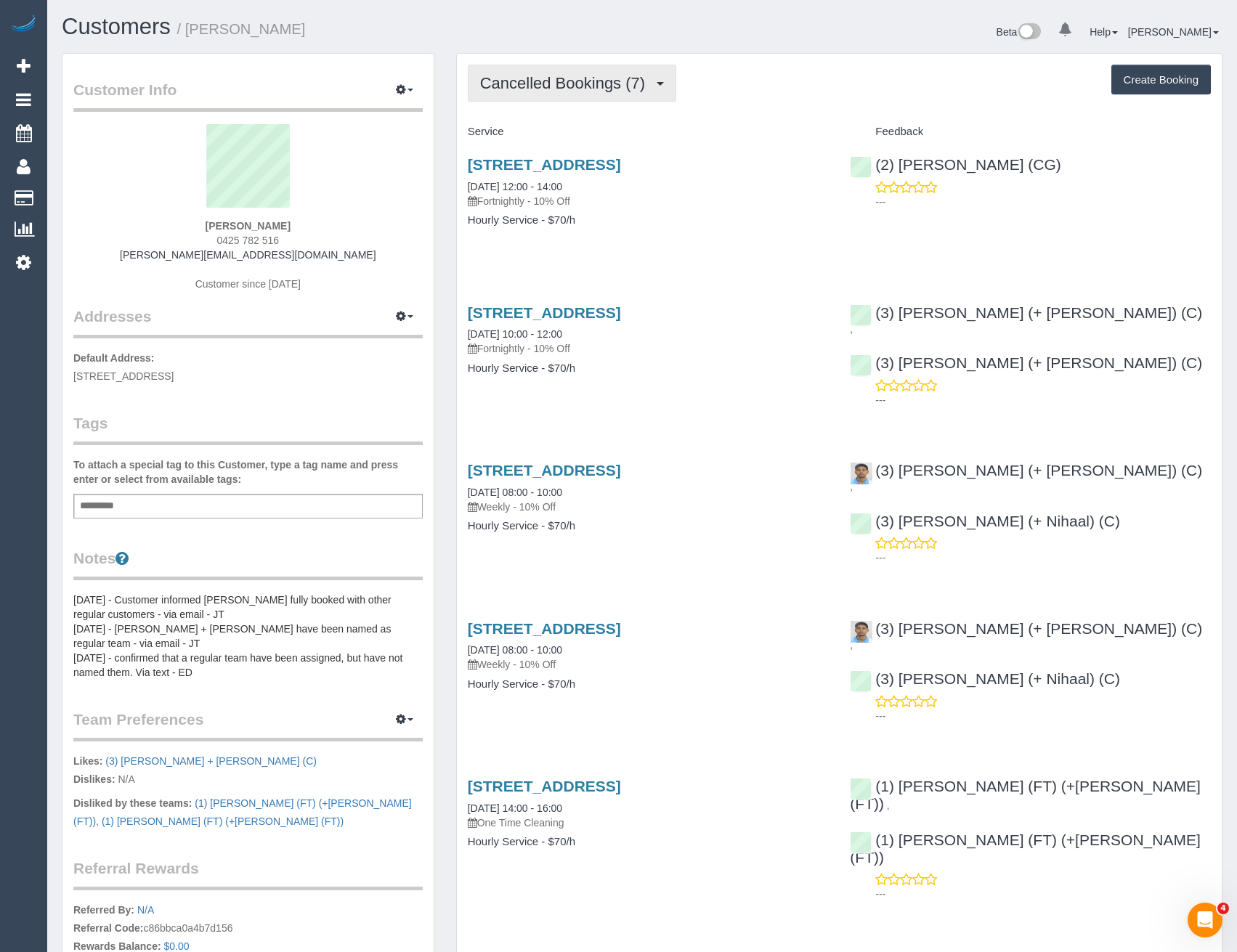
click at [562, 77] on span "Cancelled Bookings (7)" at bounding box center [566, 83] width 172 height 18
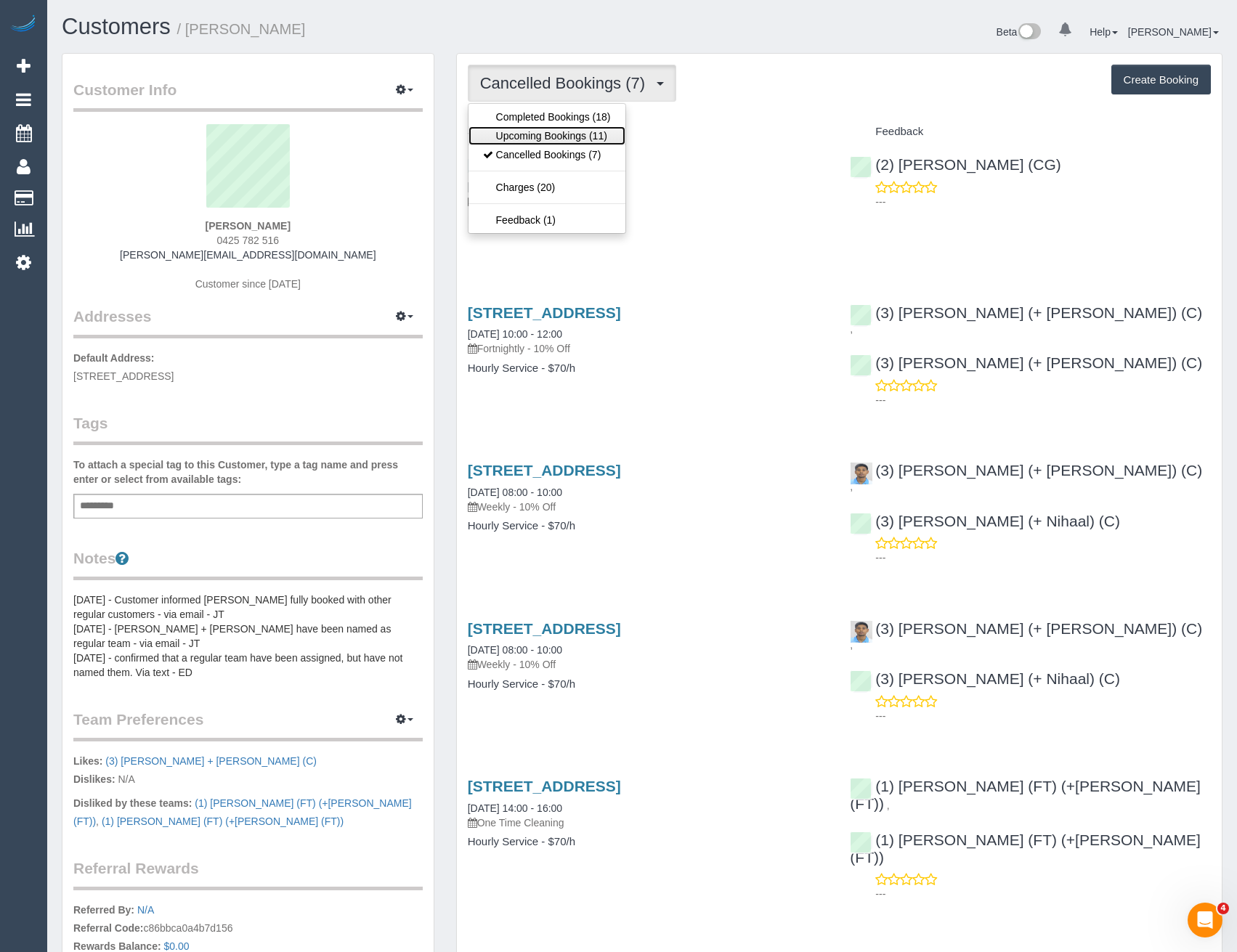
click at [568, 133] on link "Upcoming Bookings (11)" at bounding box center [547, 135] width 157 height 19
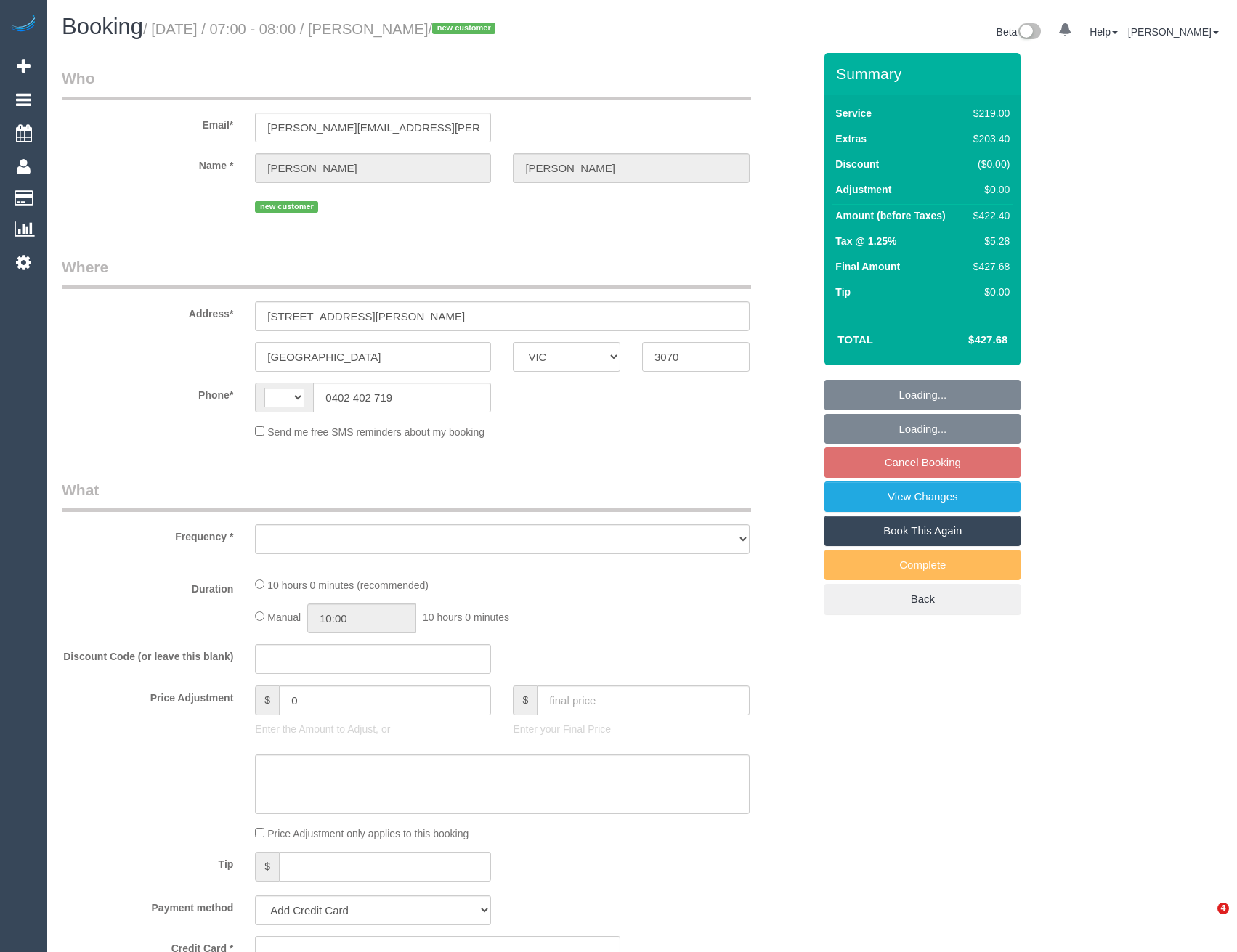
select select "VIC"
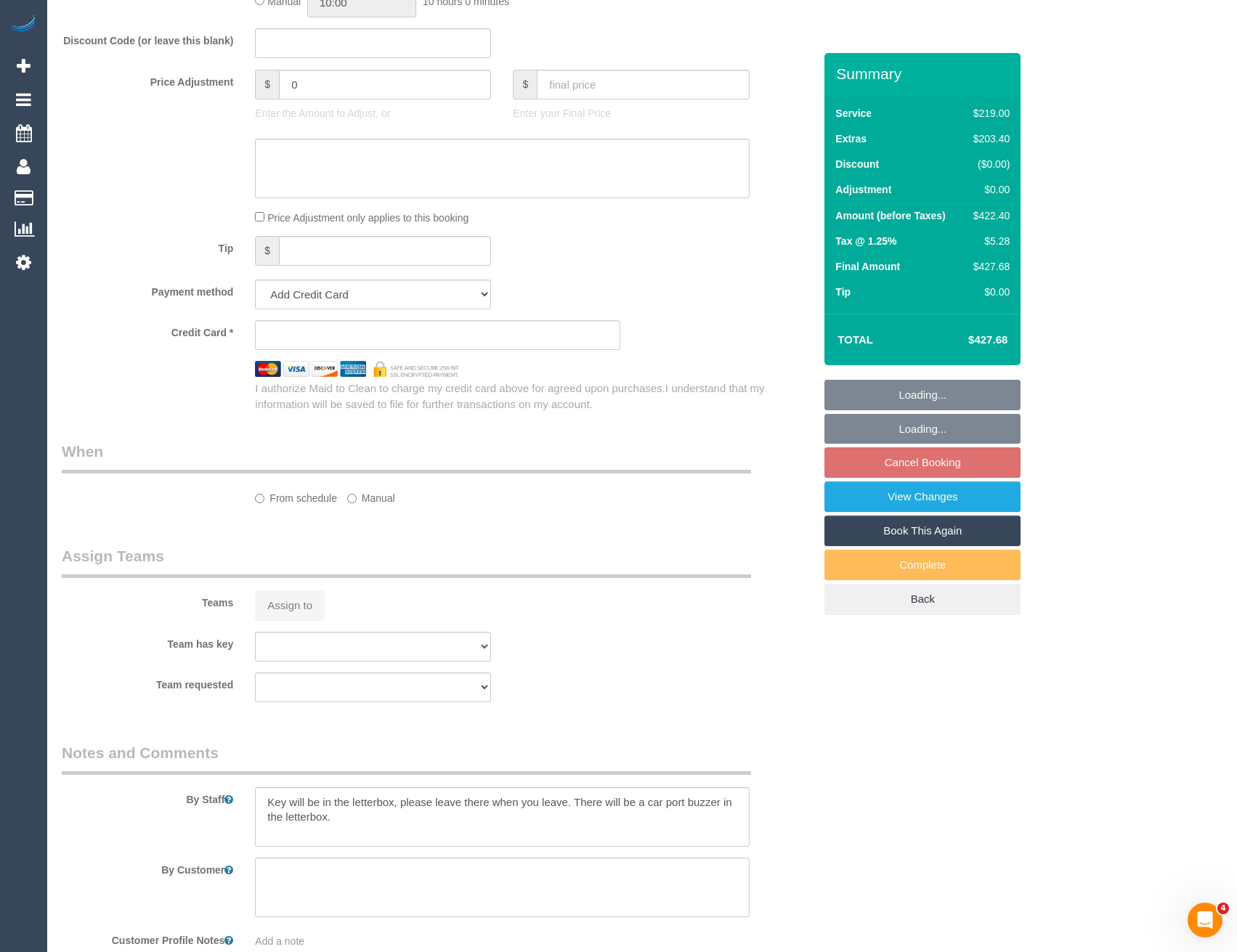
select select "string:AU"
select select "string:stripe-pm_1S89mo2GScqysDRVoUd9UC82"
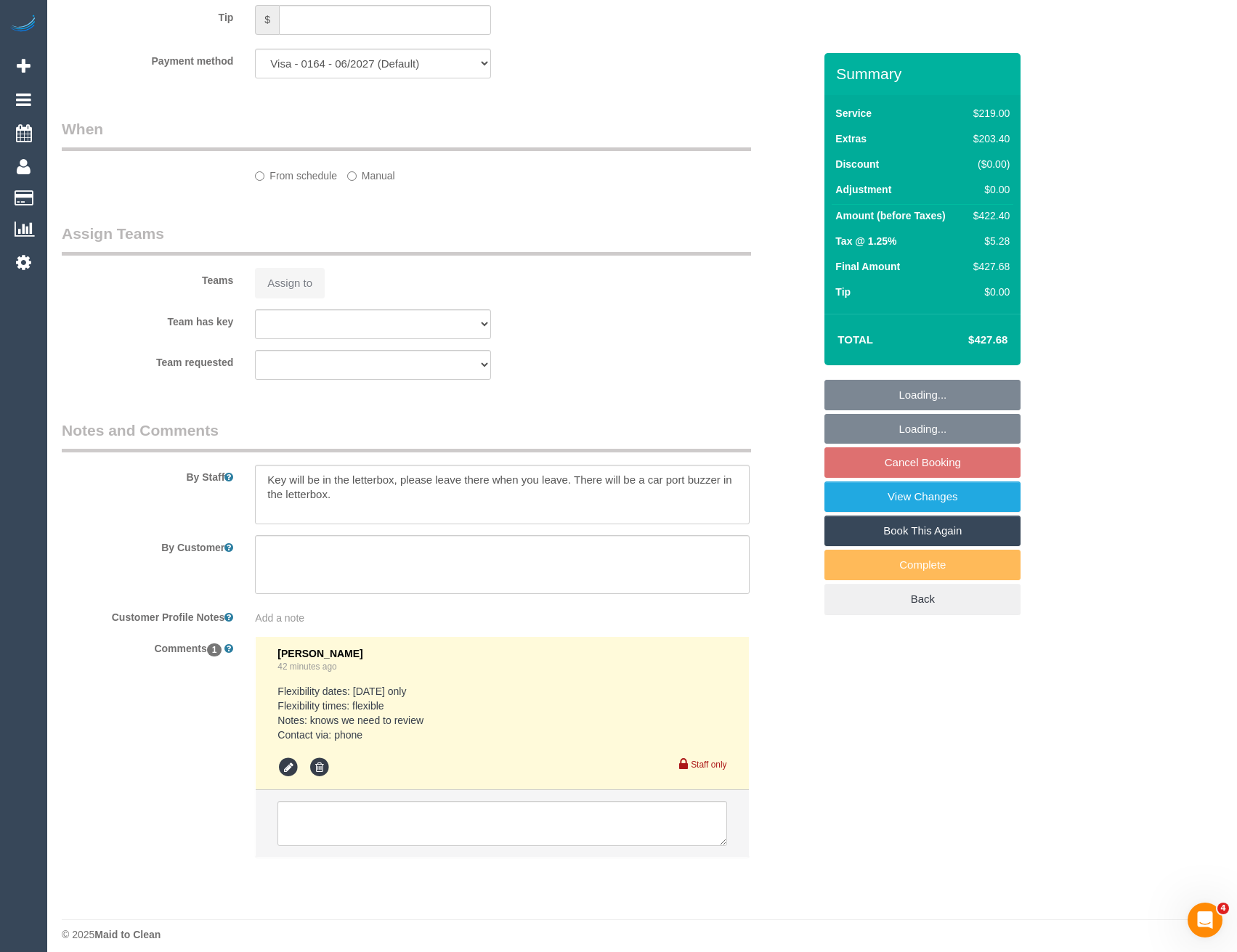
select select "object:554"
select select "number:28"
select select "number:15"
select select "number:19"
select select "number:24"
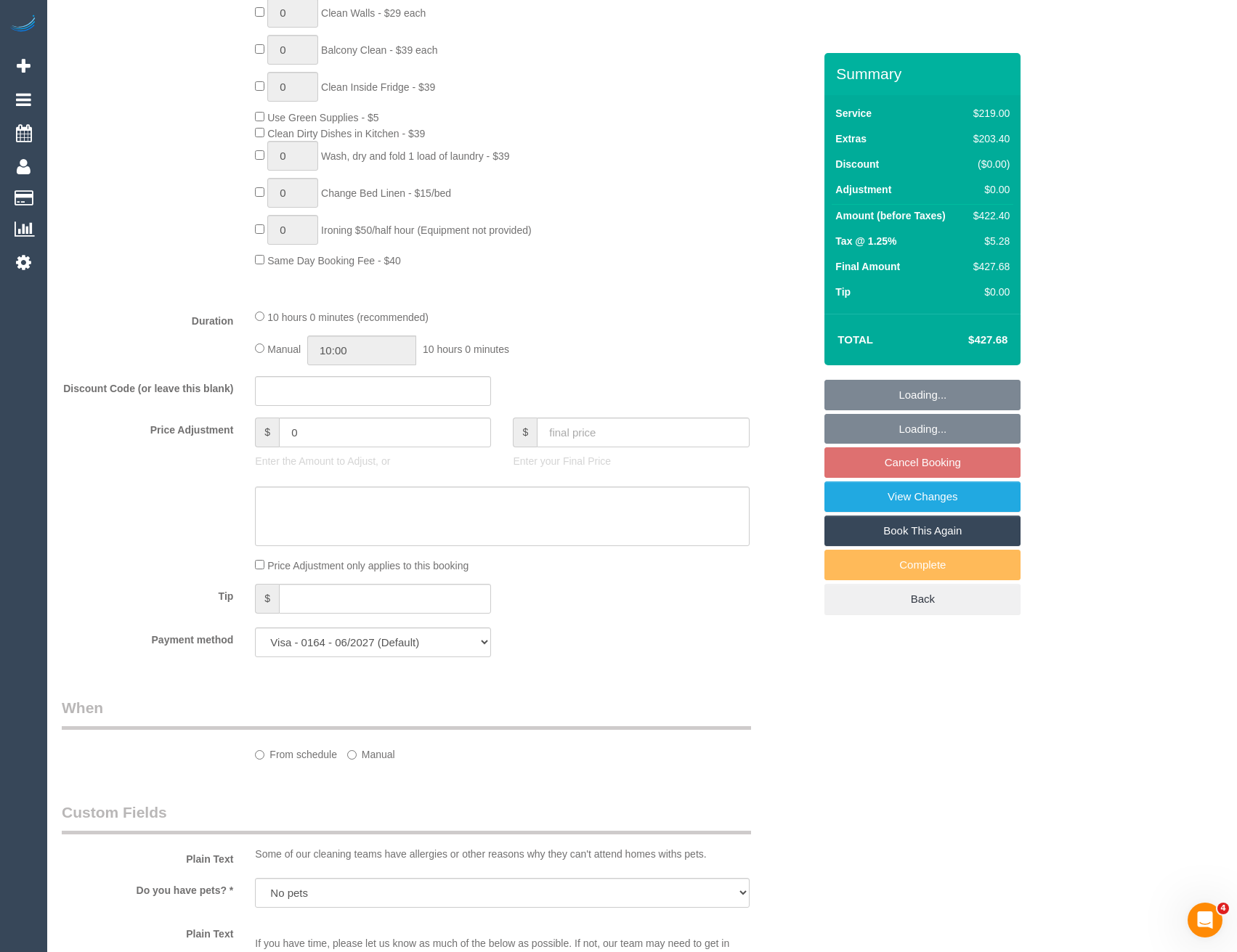
select select "object:1612"
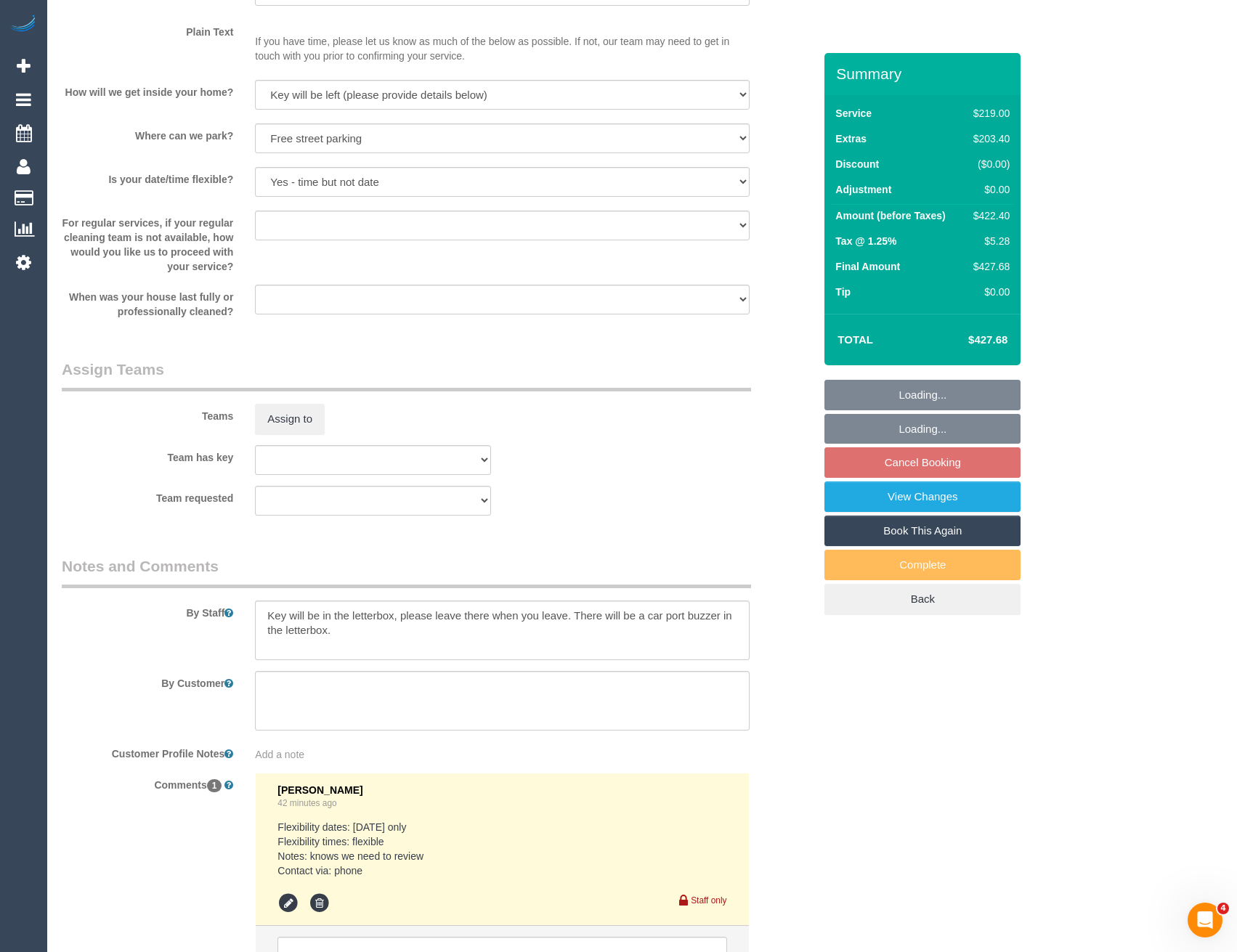
scroll to position [2088, 0]
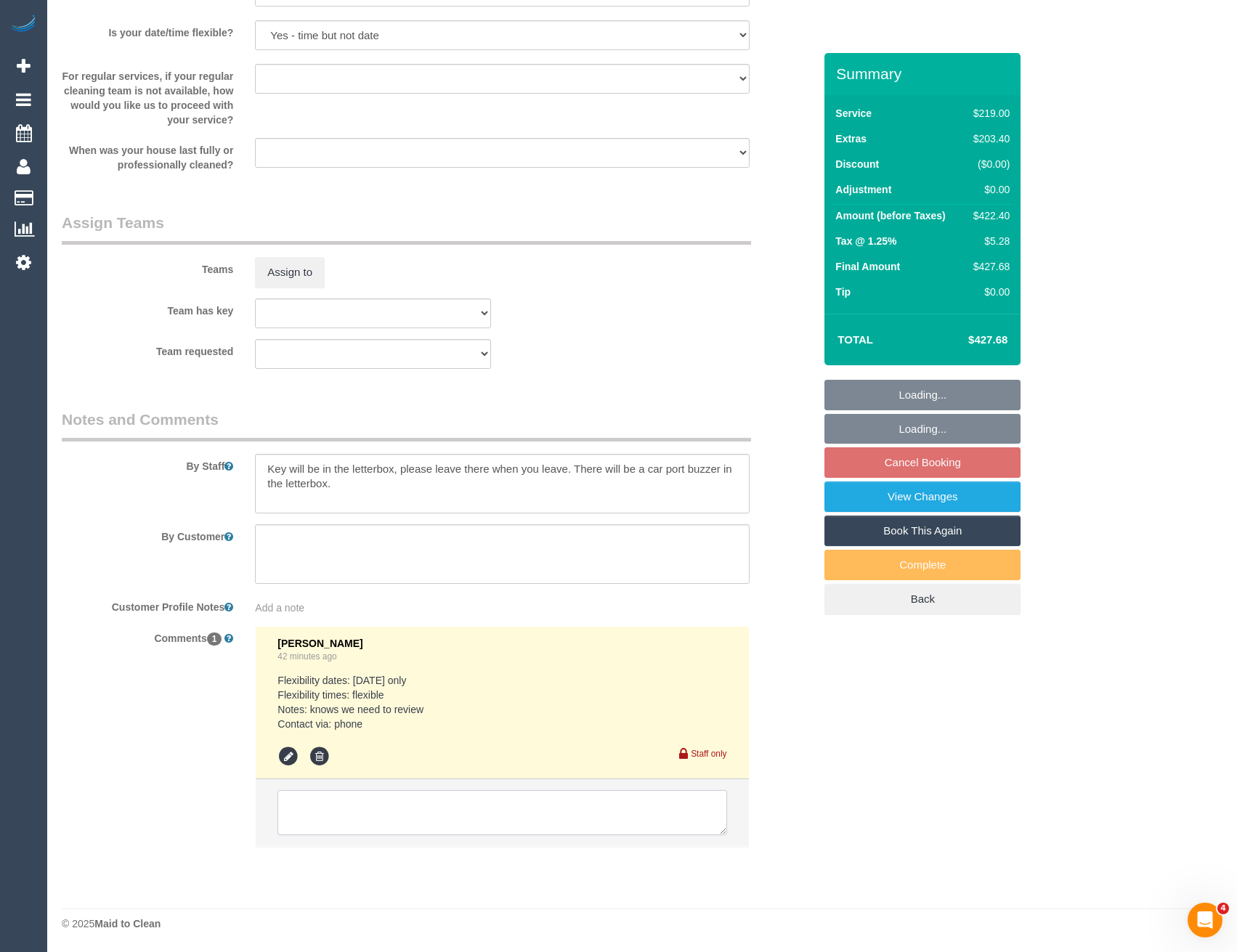
click at [412, 807] on textarea at bounding box center [501, 812] width 449 height 45
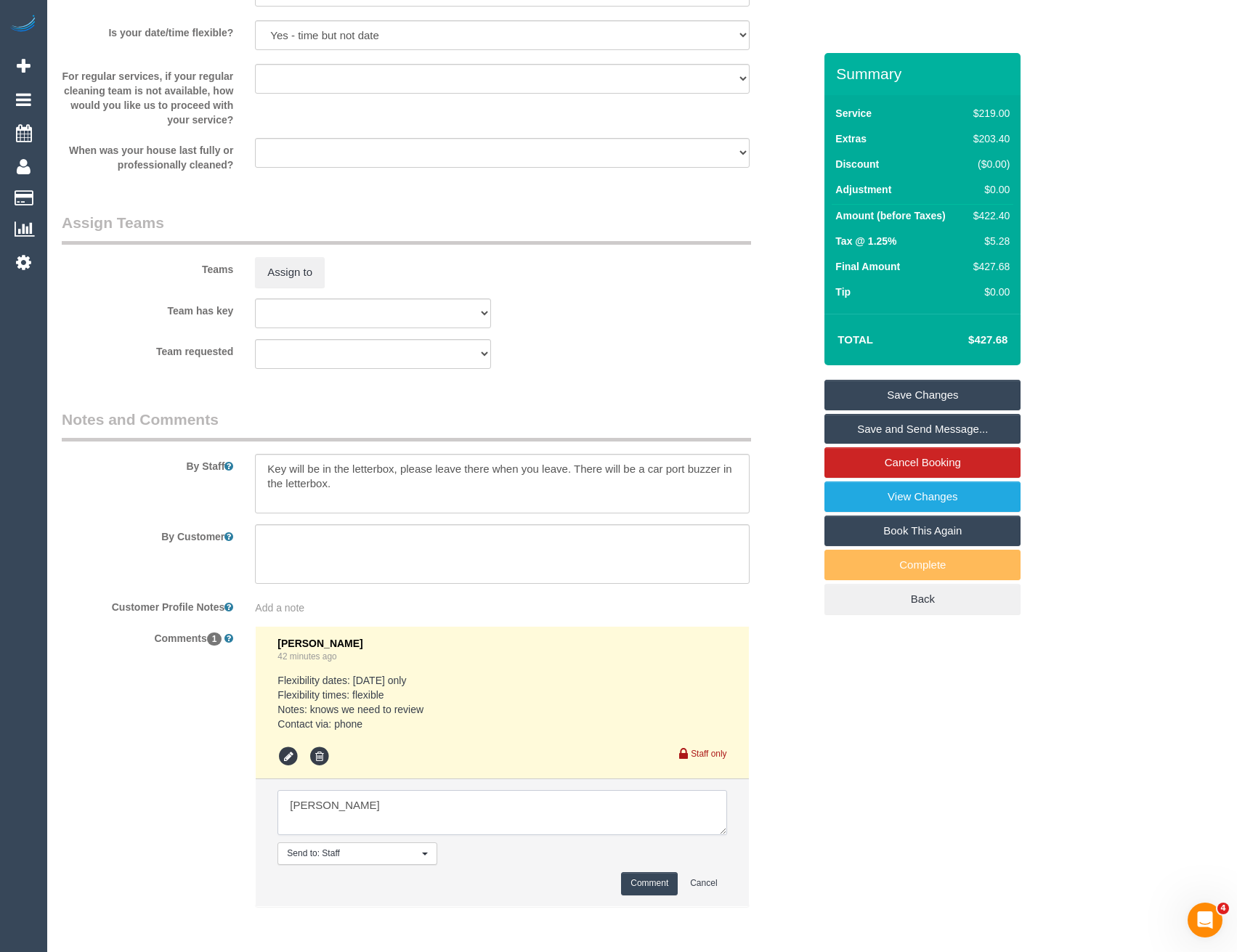
type textarea "Ted - pending"
click at [651, 875] on button "Comment" at bounding box center [649, 883] width 57 height 22
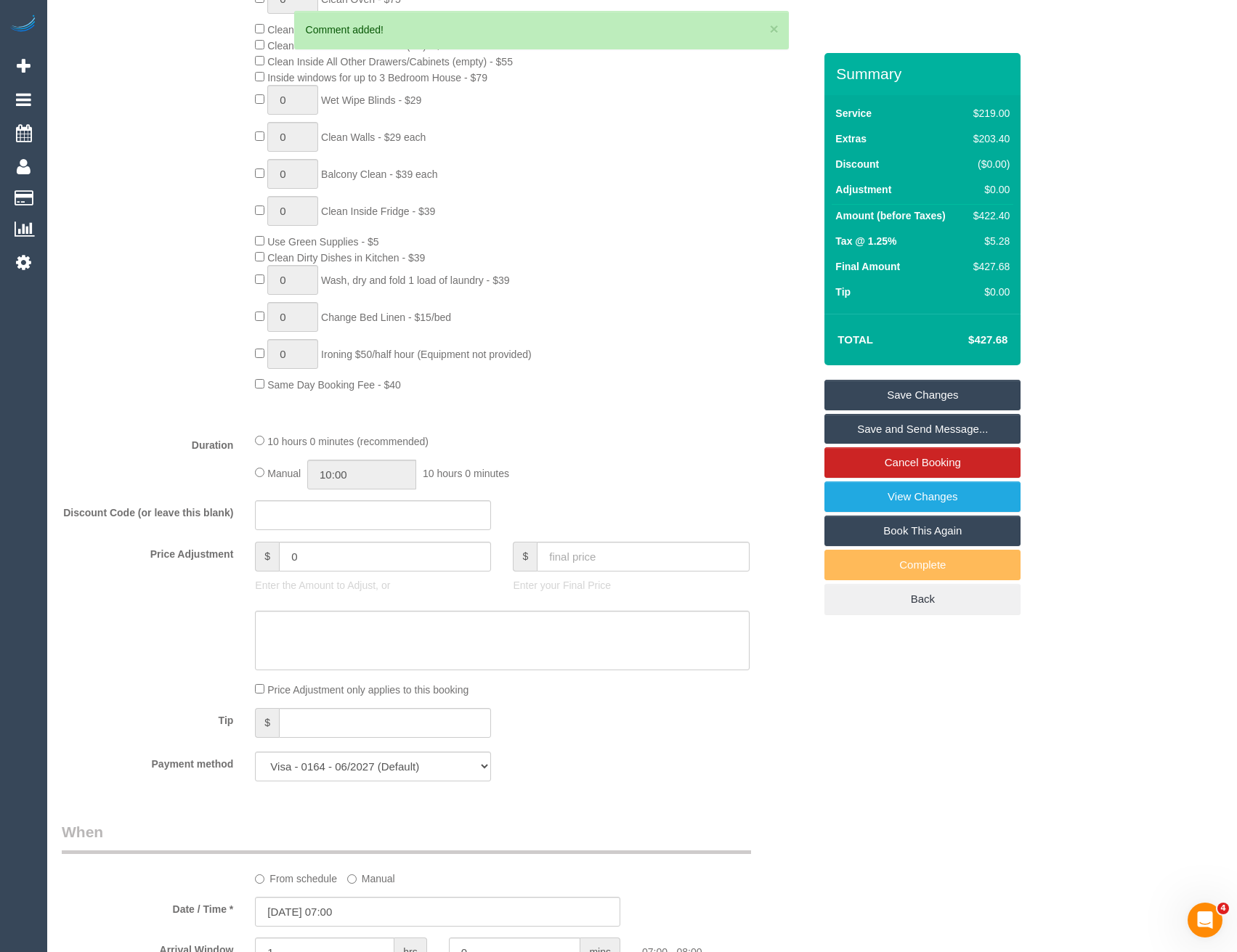
scroll to position [781, 0]
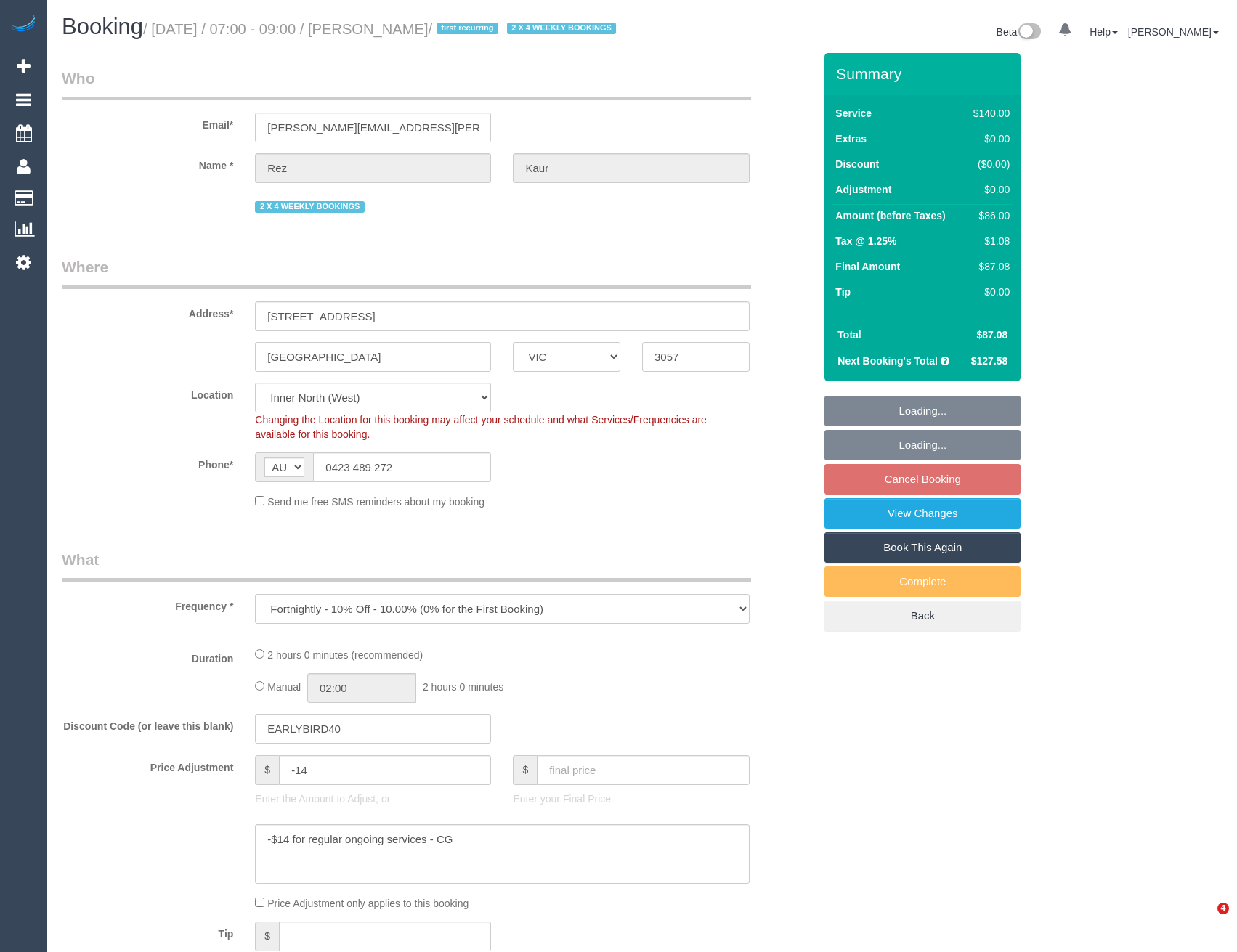
select select "VIC"
select select "string:stripe-pm_1OCGZW2GScqysDRV6QN54hgo"
select select "number:27"
select select "number:14"
select select "number:19"
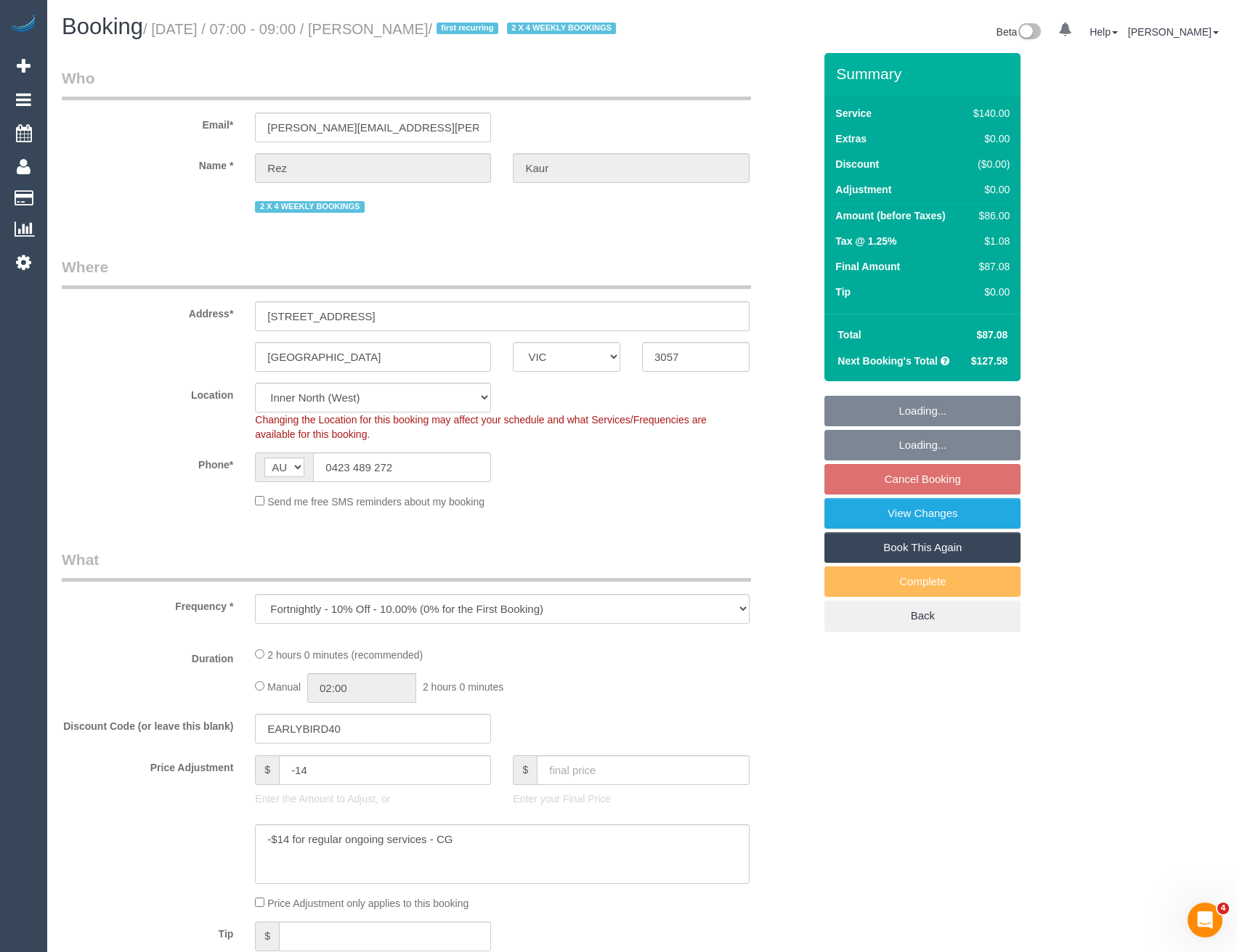
select select "number:36"
select select "object:710"
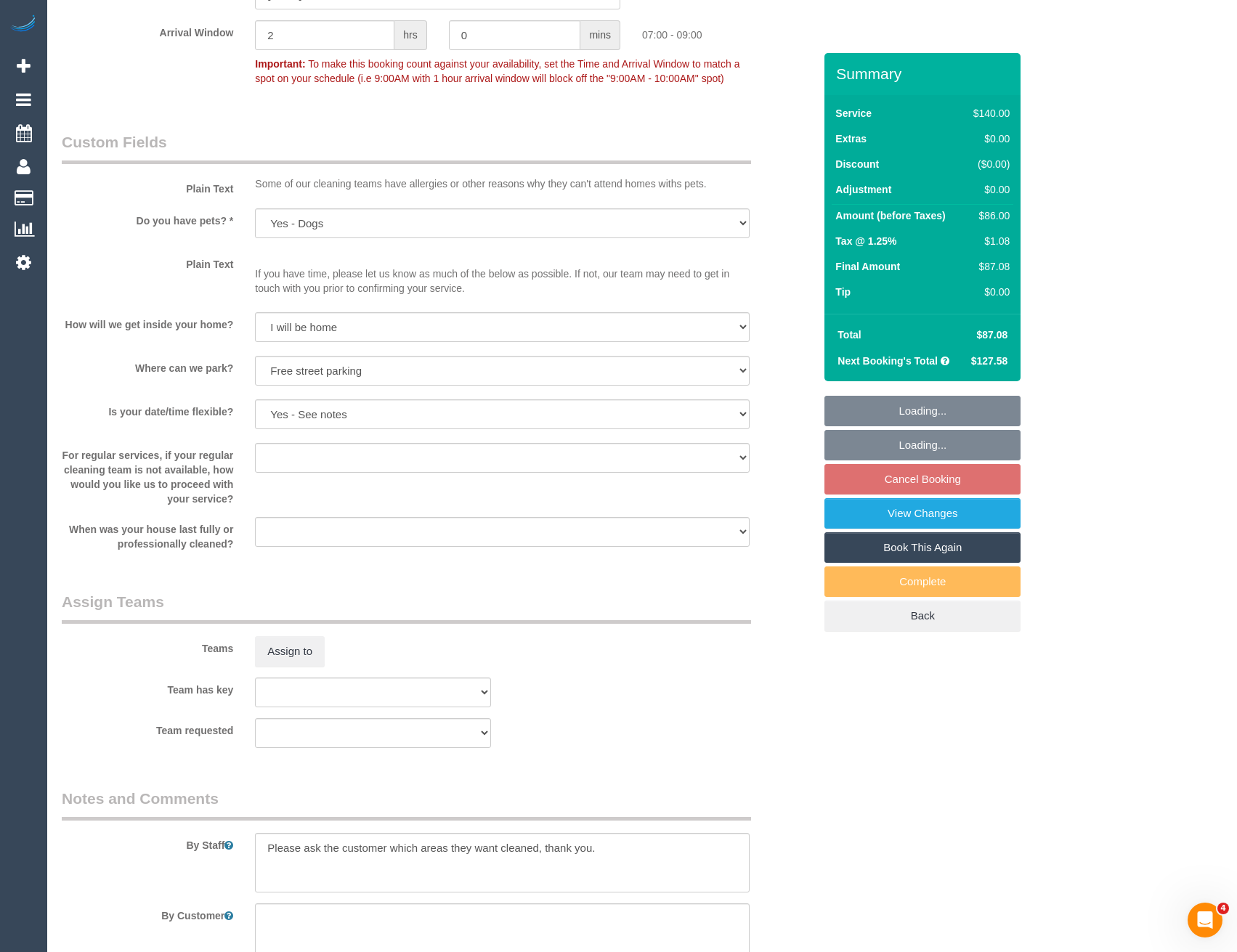
scroll to position [2423, 0]
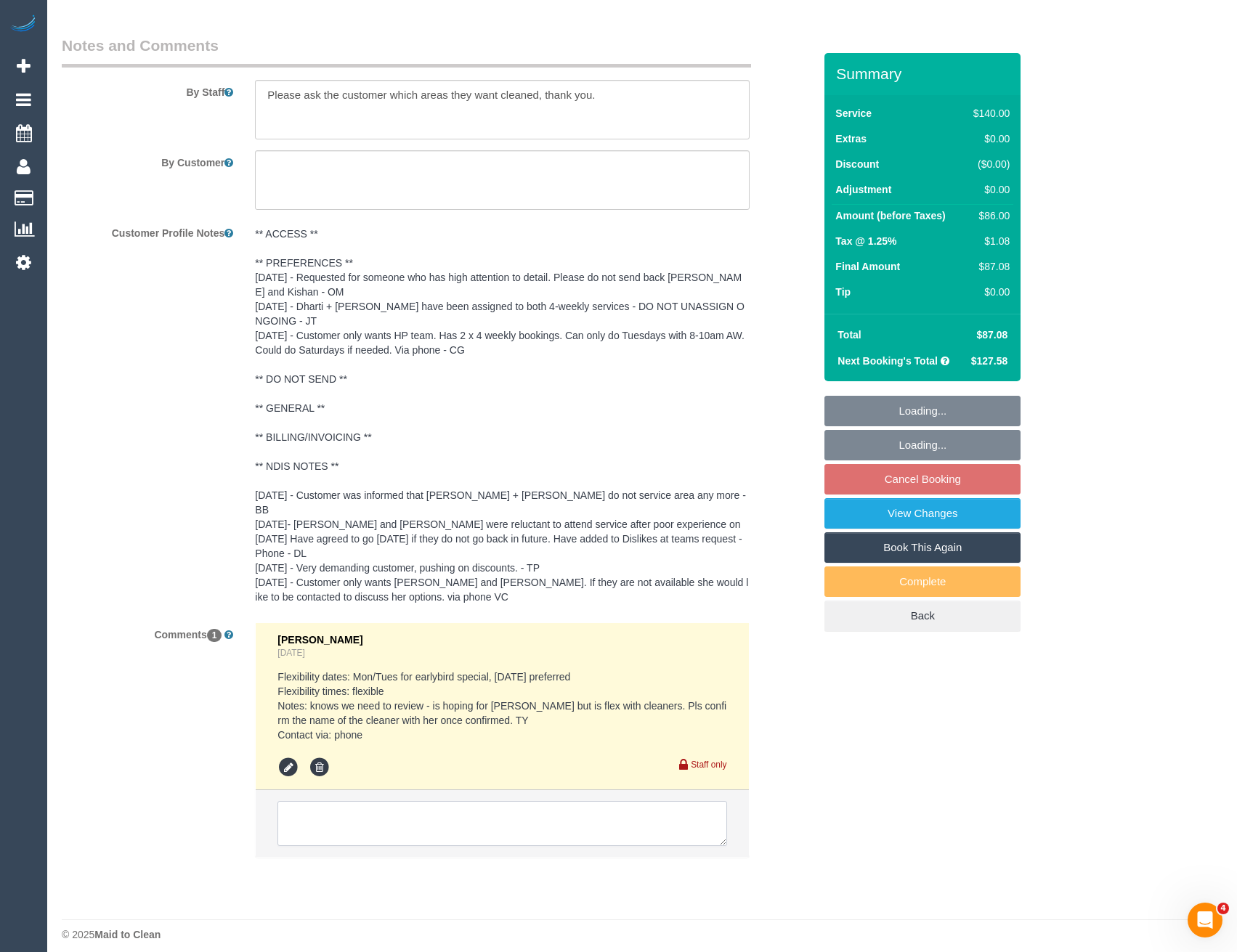
click at [397, 822] on textarea at bounding box center [501, 823] width 449 height 45
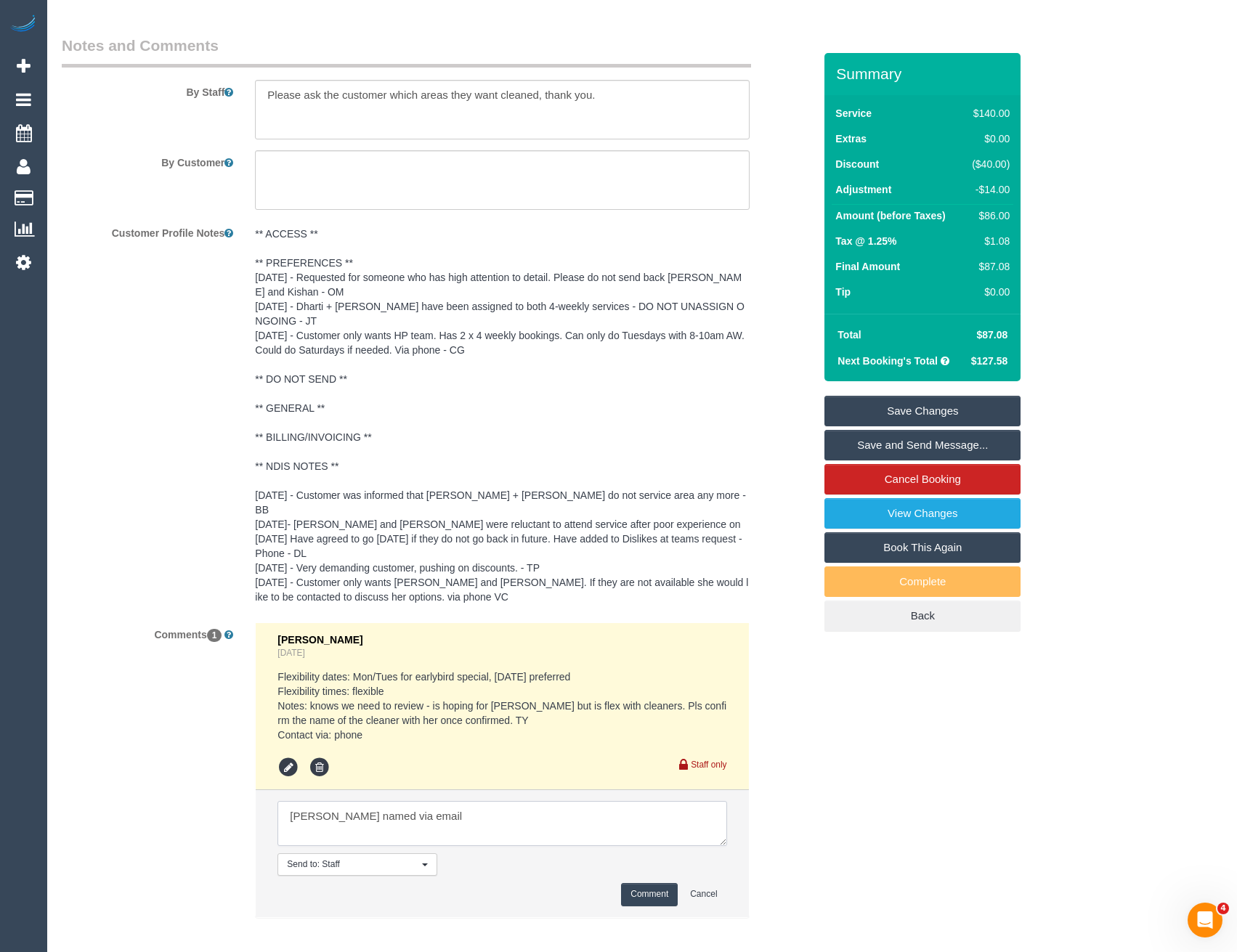
type textarea "Binoy named via email"
click at [658, 887] on button "Comment" at bounding box center [649, 893] width 57 height 22
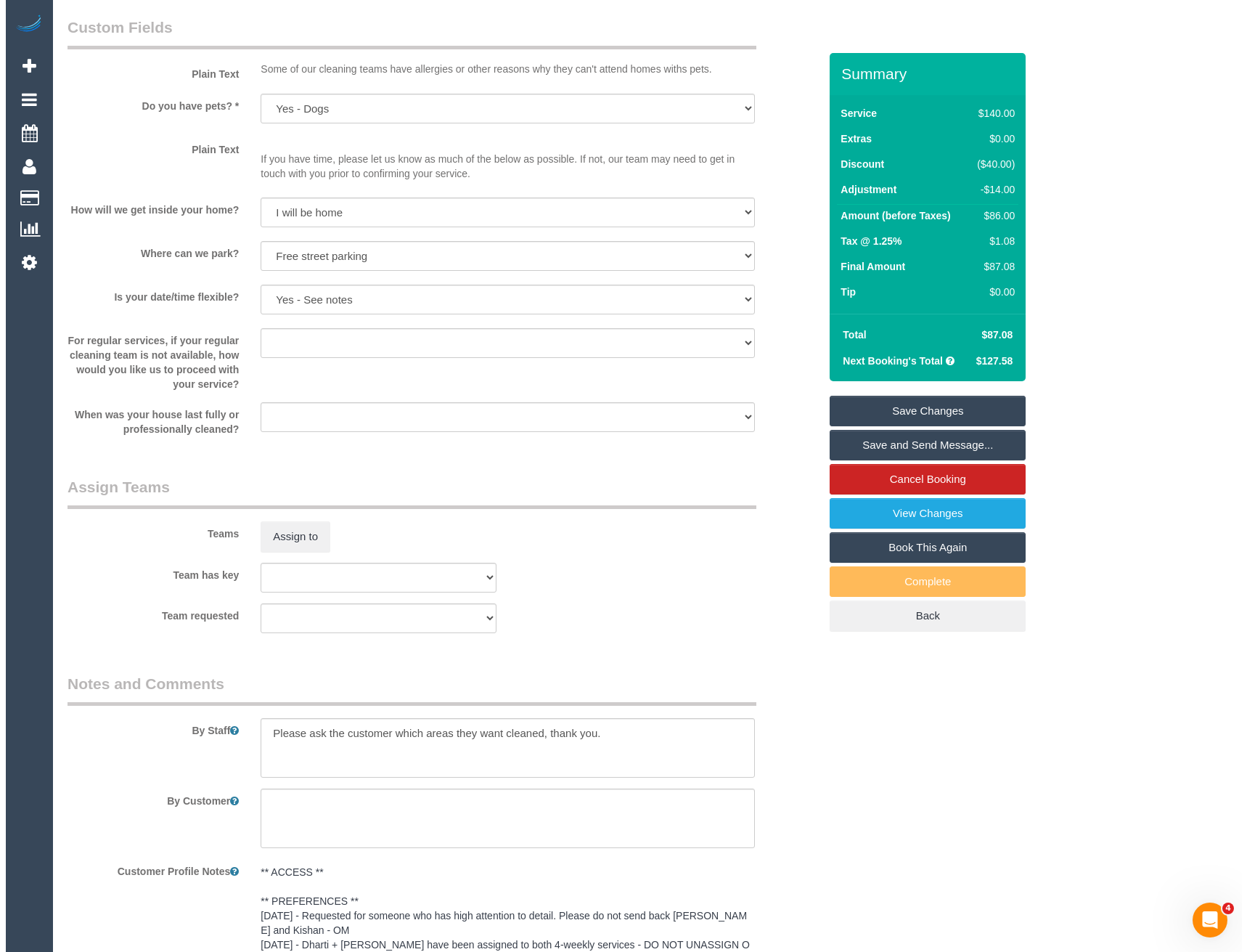
scroll to position [1625, 0]
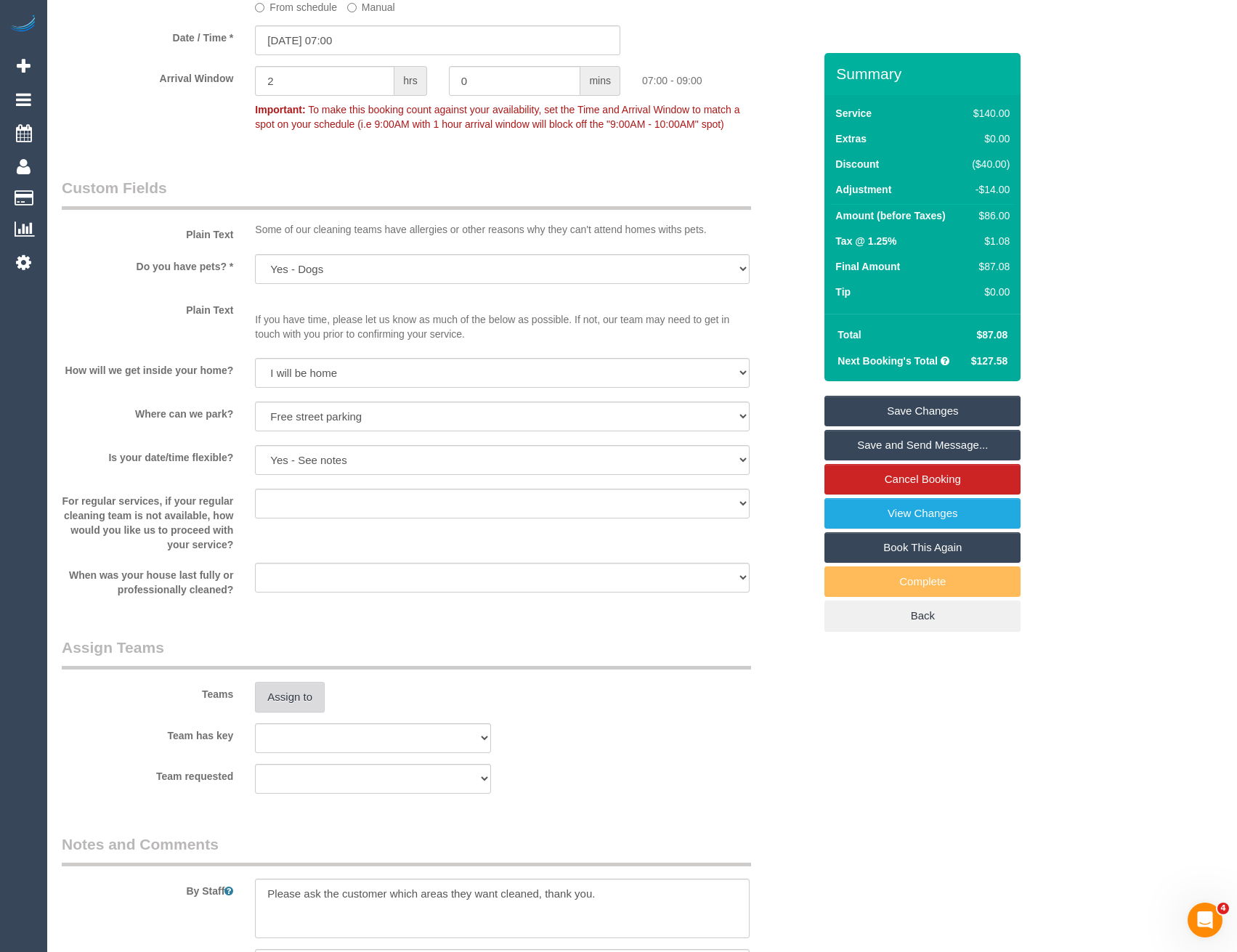
click at [297, 706] on button "Assign to" at bounding box center [289, 696] width 70 height 30
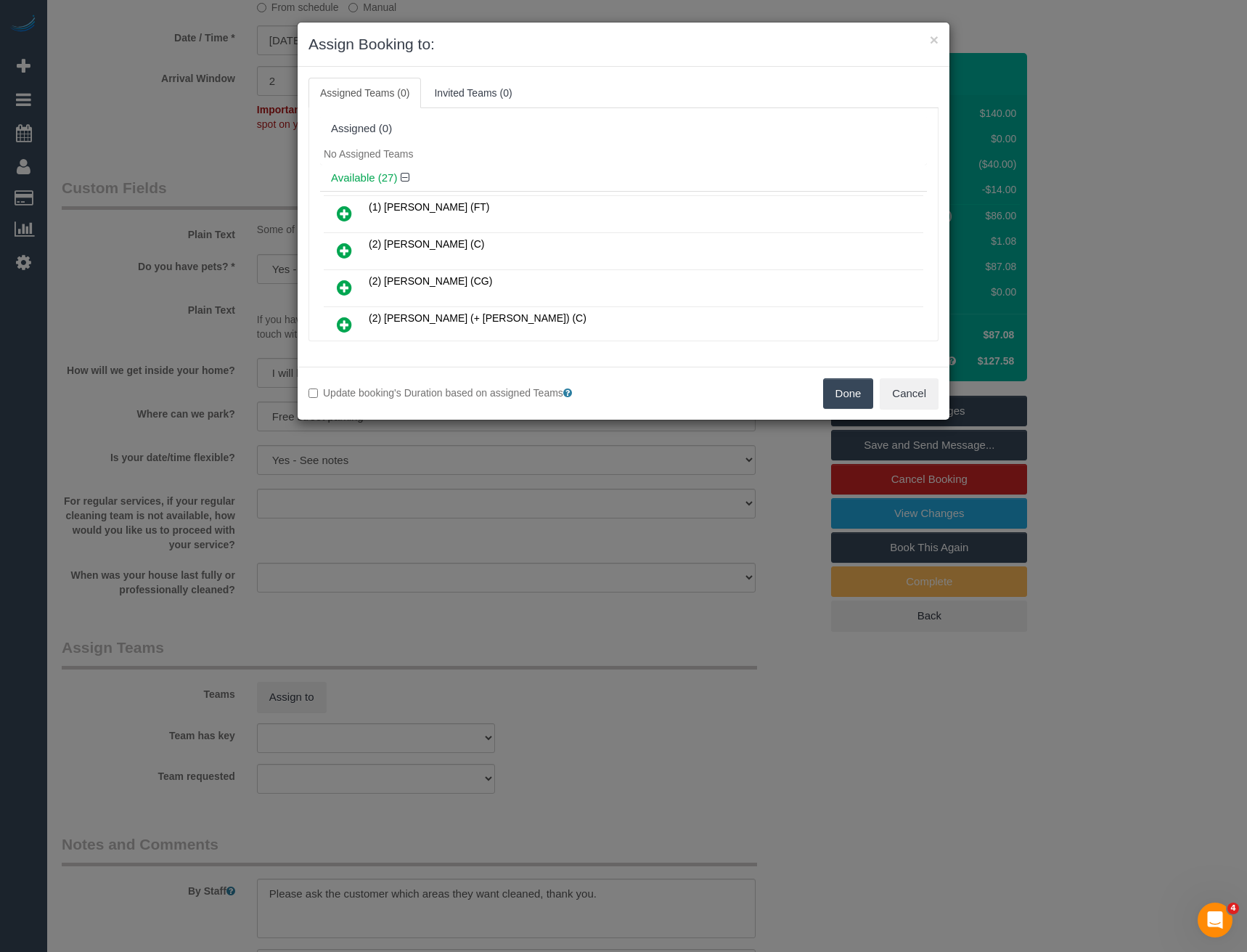
click at [345, 285] on icon at bounding box center [345, 287] width 15 height 17
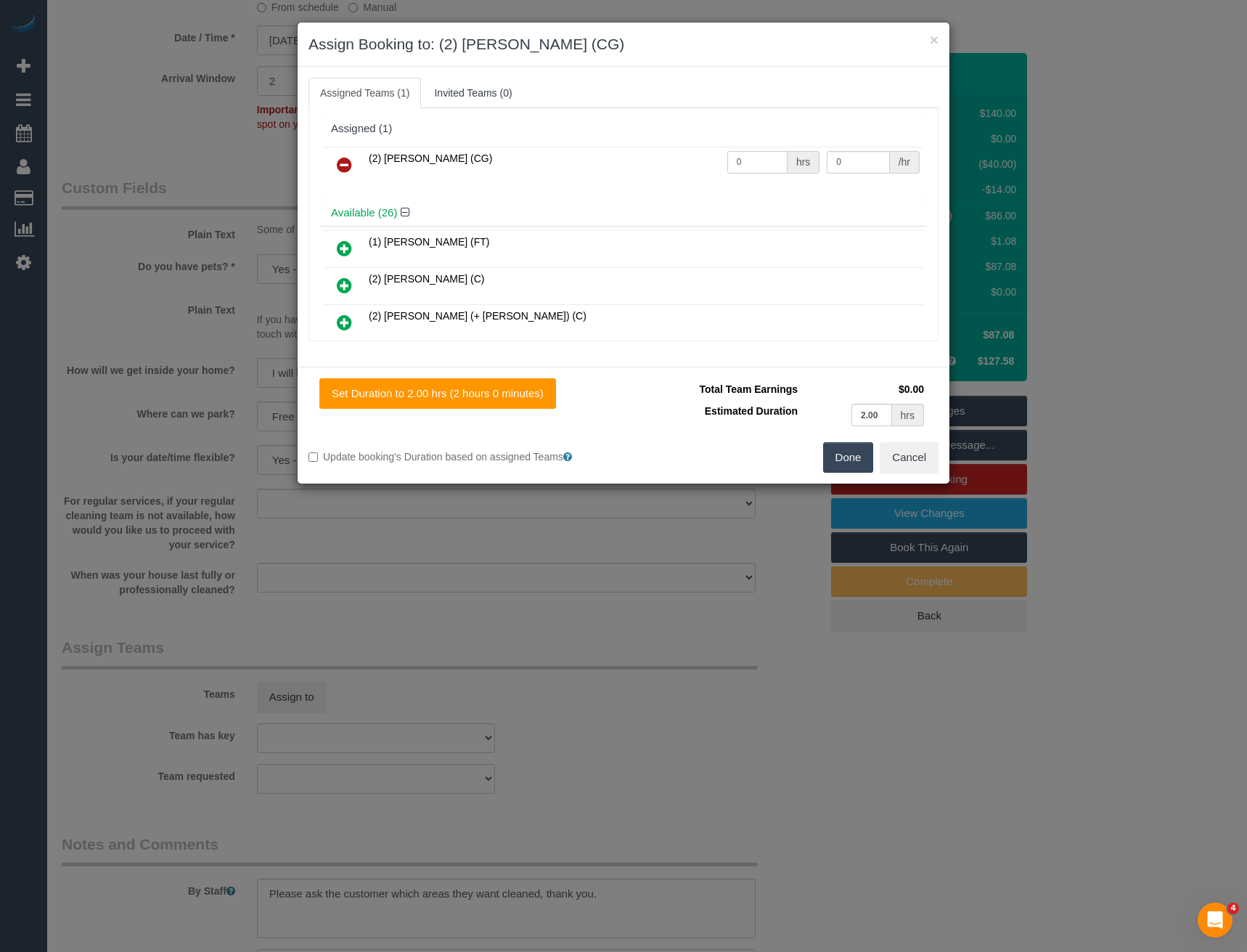
drag, startPoint x: 715, startPoint y: 161, endPoint x: 652, endPoint y: 148, distance: 64.3
click at [660, 162] on tr "(2) Binoy Adheesha (CG) 0 hrs 0 /hr" at bounding box center [624, 165] width 600 height 37
type input "2"
type input "41.25"
click at [842, 456] on button "Done" at bounding box center [849, 457] width 51 height 30
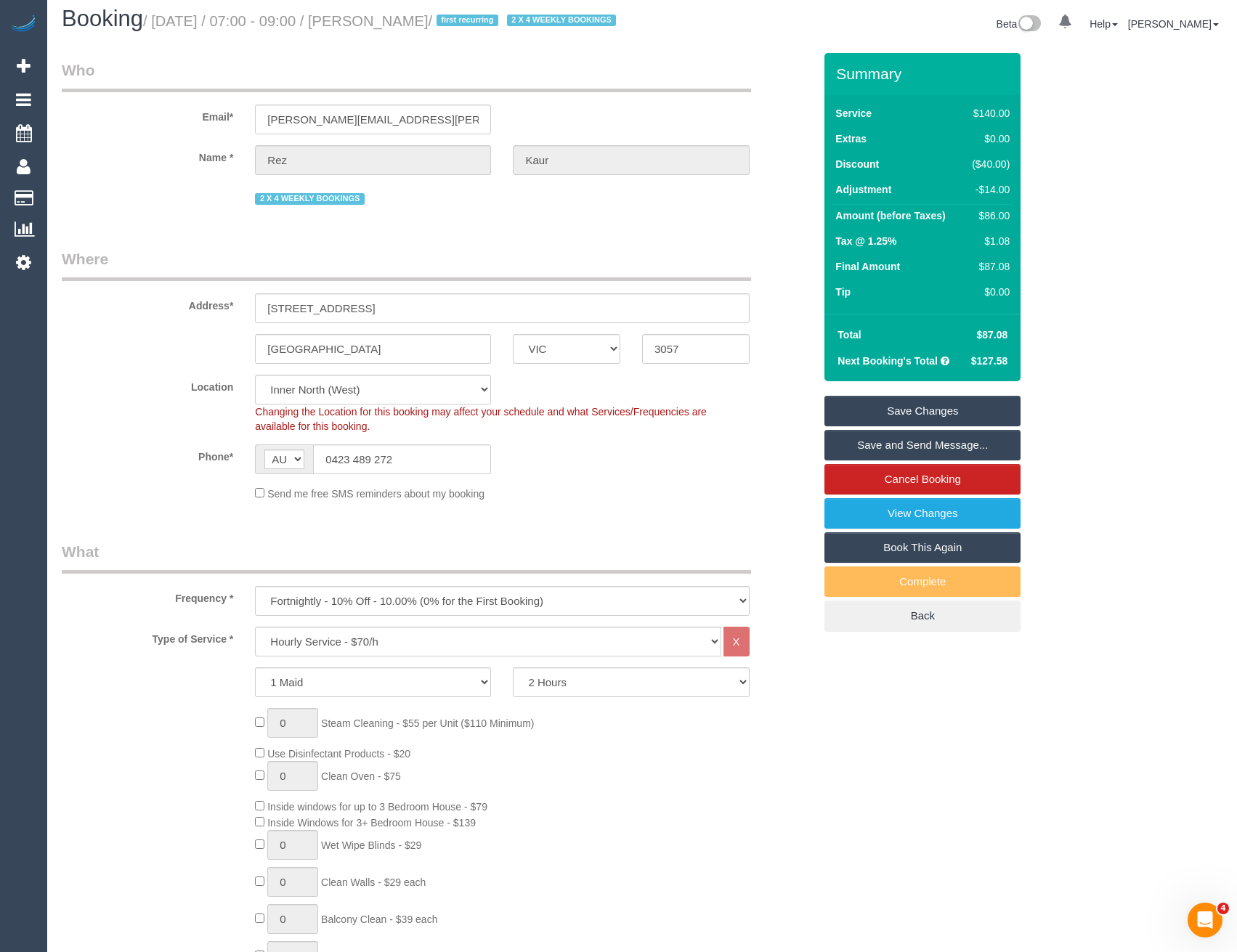
scroll to position [0, 0]
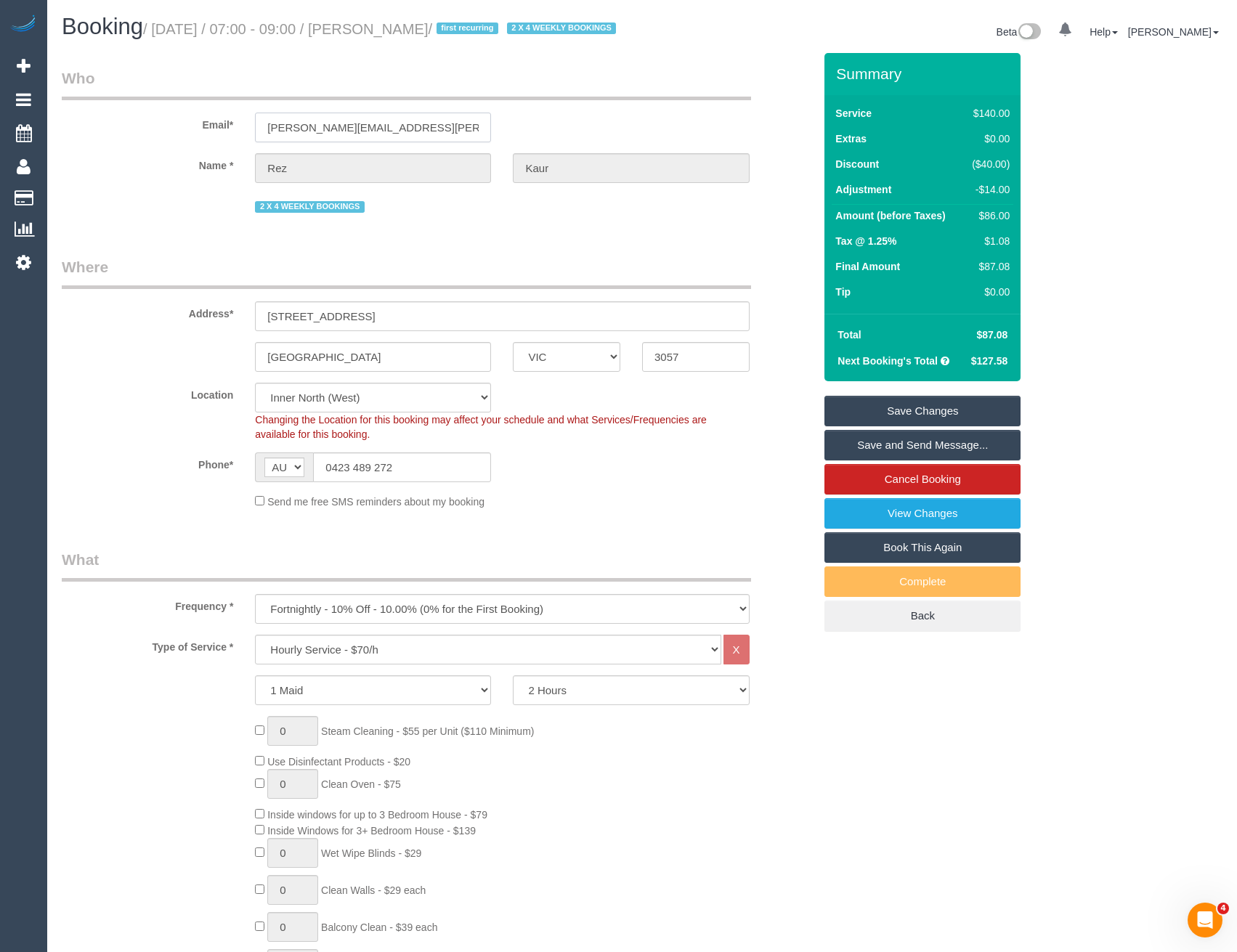
drag, startPoint x: 393, startPoint y: 148, endPoint x: 270, endPoint y: 151, distance: 123.0
click at [270, 143] on input "gulrez.kaur@gmail.com" at bounding box center [373, 128] width 236 height 30
click at [544, 509] on div "Send me free SMS reminders about my booking" at bounding box center [501, 500] width 515 height 16
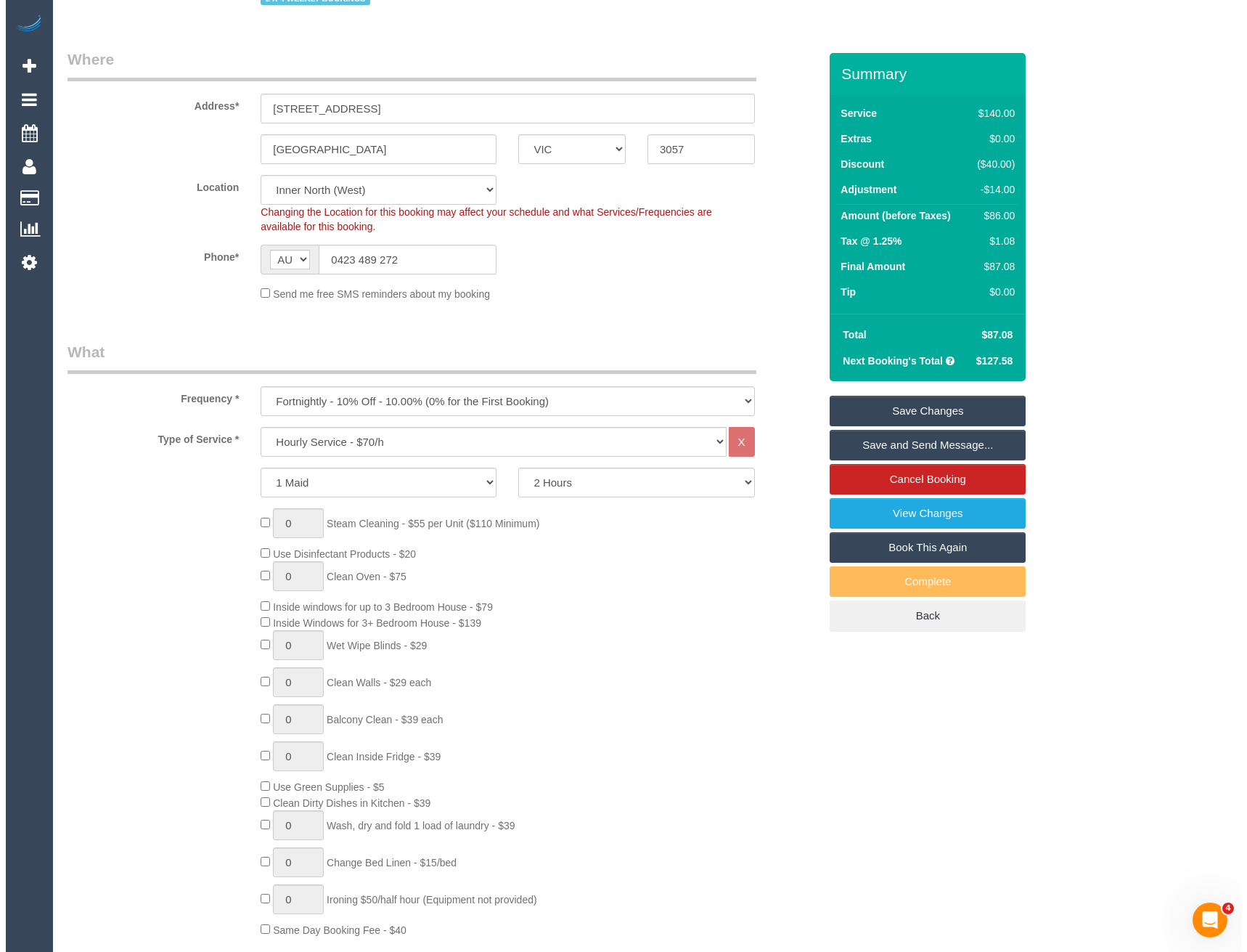
scroll to position [73, 0]
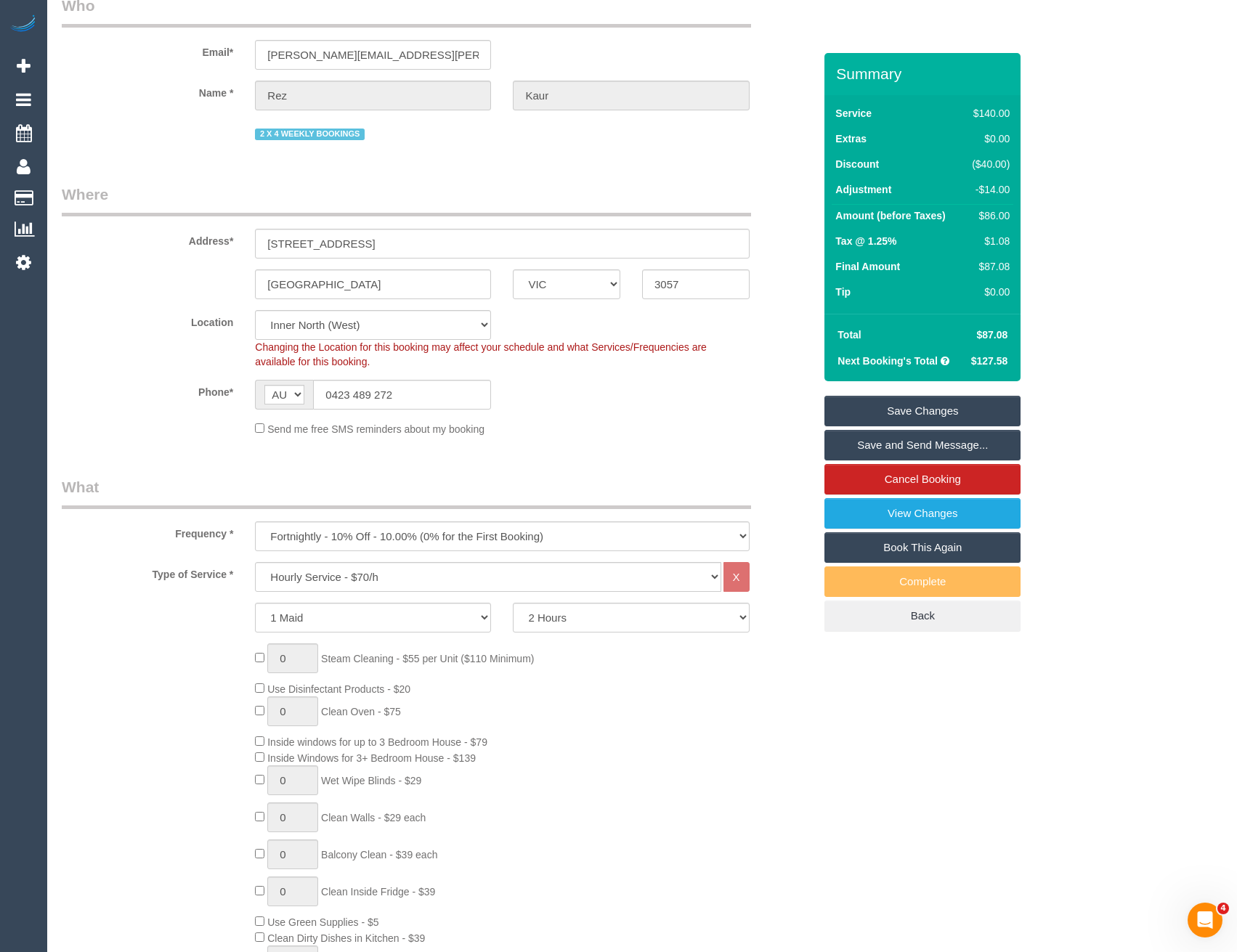
click at [868, 460] on link "Save and Send Message..." at bounding box center [923, 444] width 196 height 30
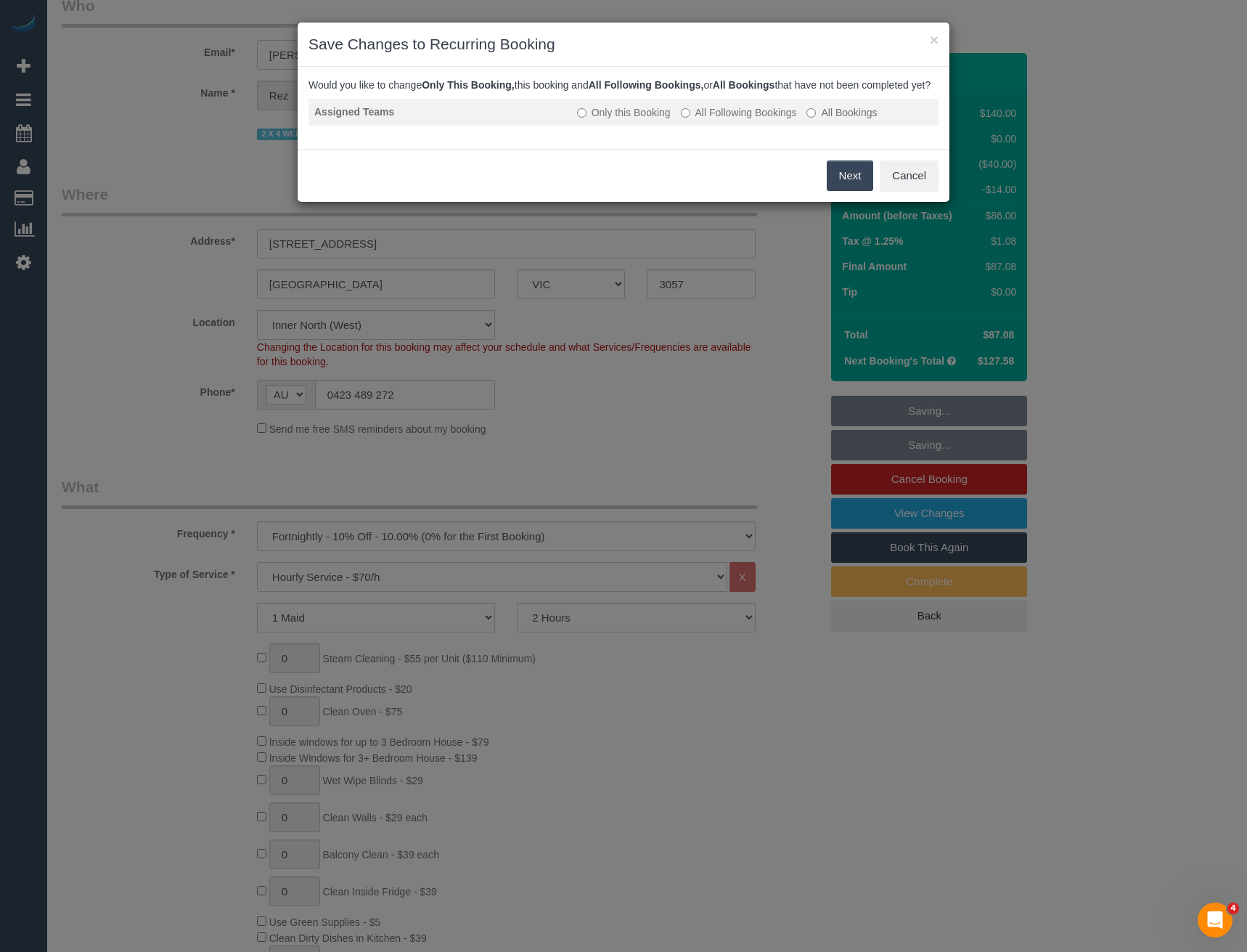
drag, startPoint x: 736, startPoint y: 126, endPoint x: 757, endPoint y: 132, distance: 21.8
click at [736, 120] on label "All Following Bookings" at bounding box center [738, 113] width 116 height 15
click at [849, 191] on button "Save" at bounding box center [849, 176] width 49 height 30
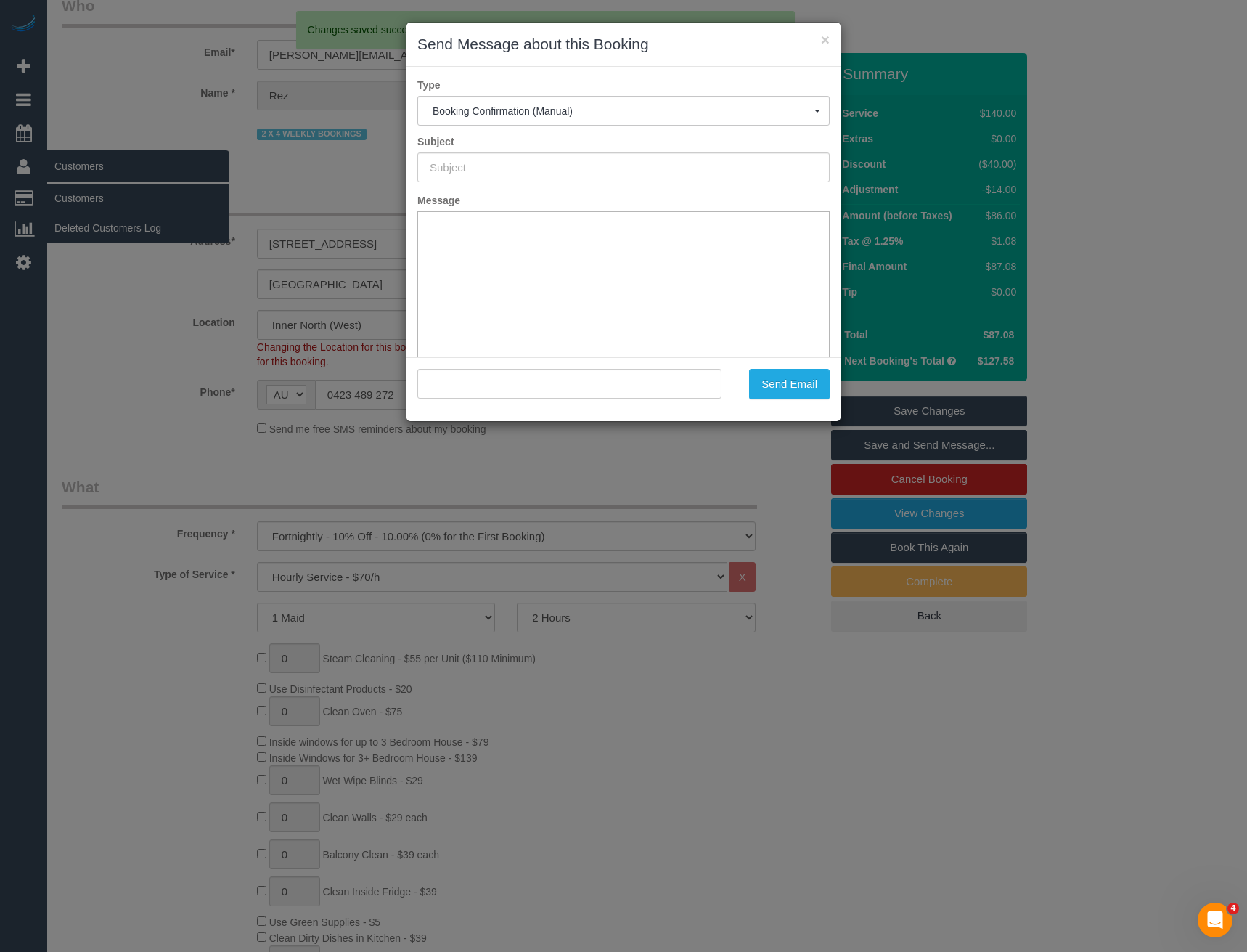
scroll to position [0, 0]
type input "Booking Confirmed"
type input ""Rez Kaur" <gulrez.kaur@gmail.com>"
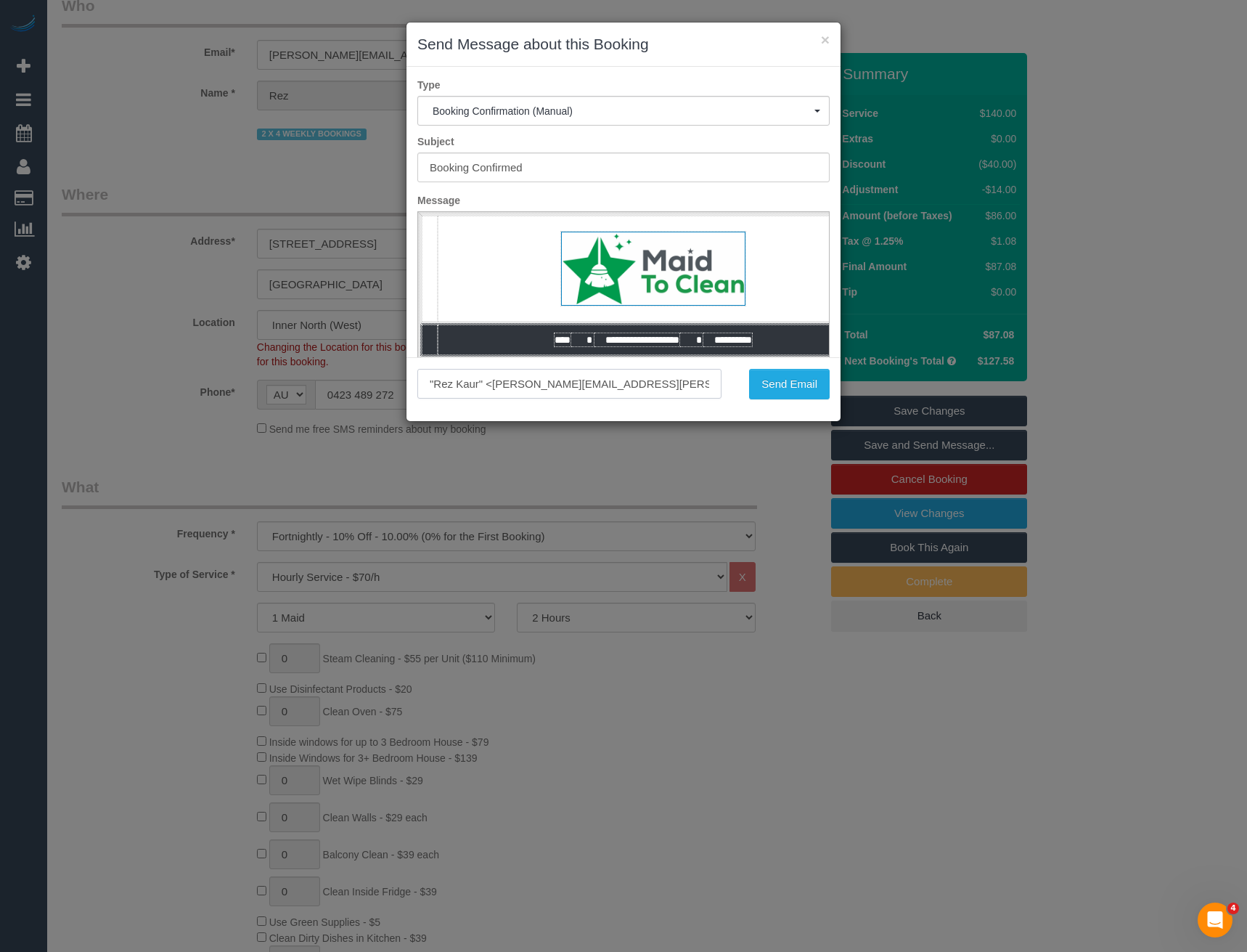
click at [599, 390] on input ""Rez Kaur" <gulrez.kaur@gmail.com>" at bounding box center [570, 383] width 304 height 30
drag, startPoint x: 607, startPoint y: 384, endPoint x: 495, endPoint y: 387, distance: 112.0
click at [495, 387] on input ""Rez Kaur" <gulrez.kaur@gmail.com>" at bounding box center [570, 383] width 304 height 30
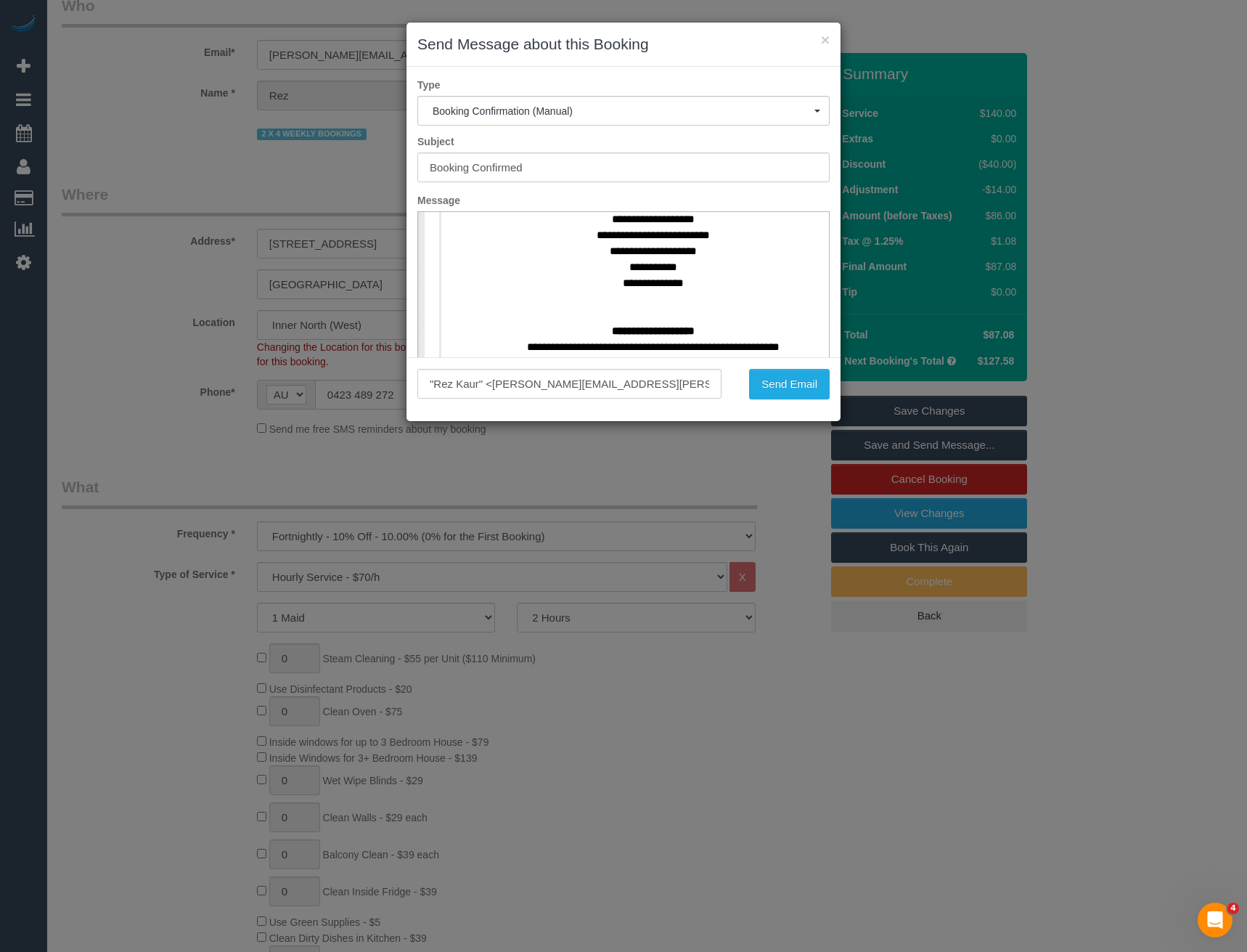
scroll to position [654, 0]
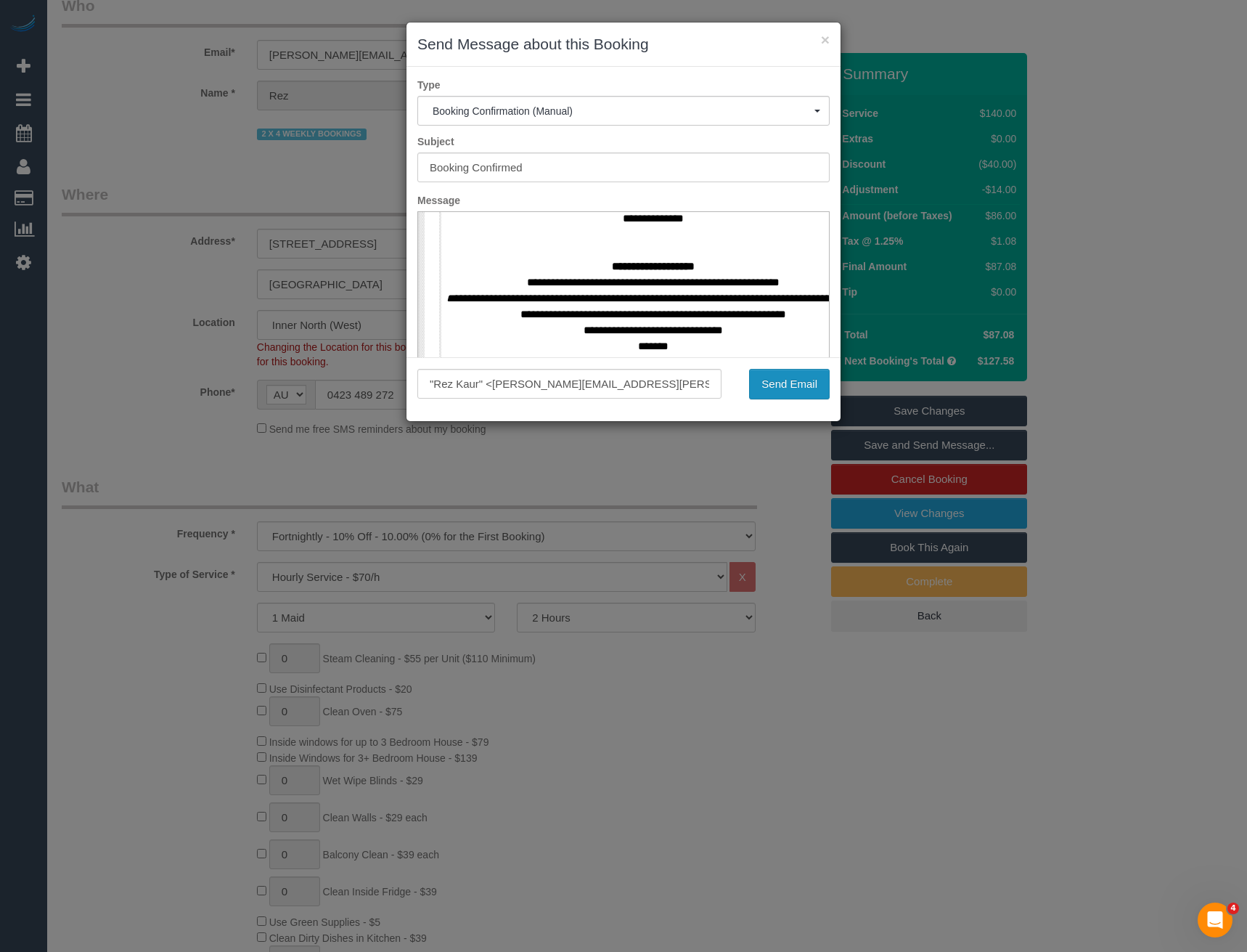
drag, startPoint x: 775, startPoint y: 392, endPoint x: 766, endPoint y: 393, distance: 9.1
click at [775, 392] on button "Send Email" at bounding box center [790, 383] width 81 height 30
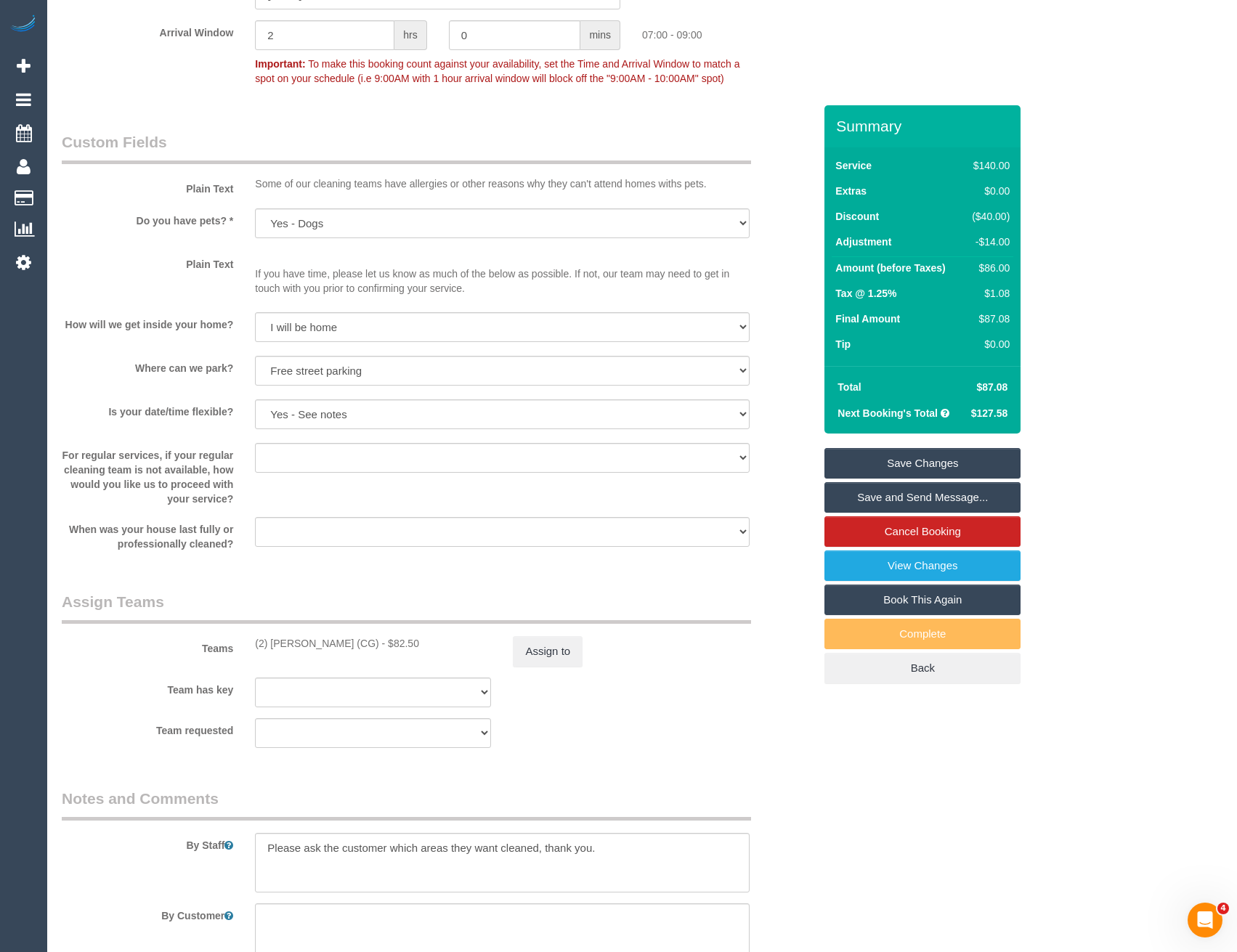
scroll to position [2230, 0]
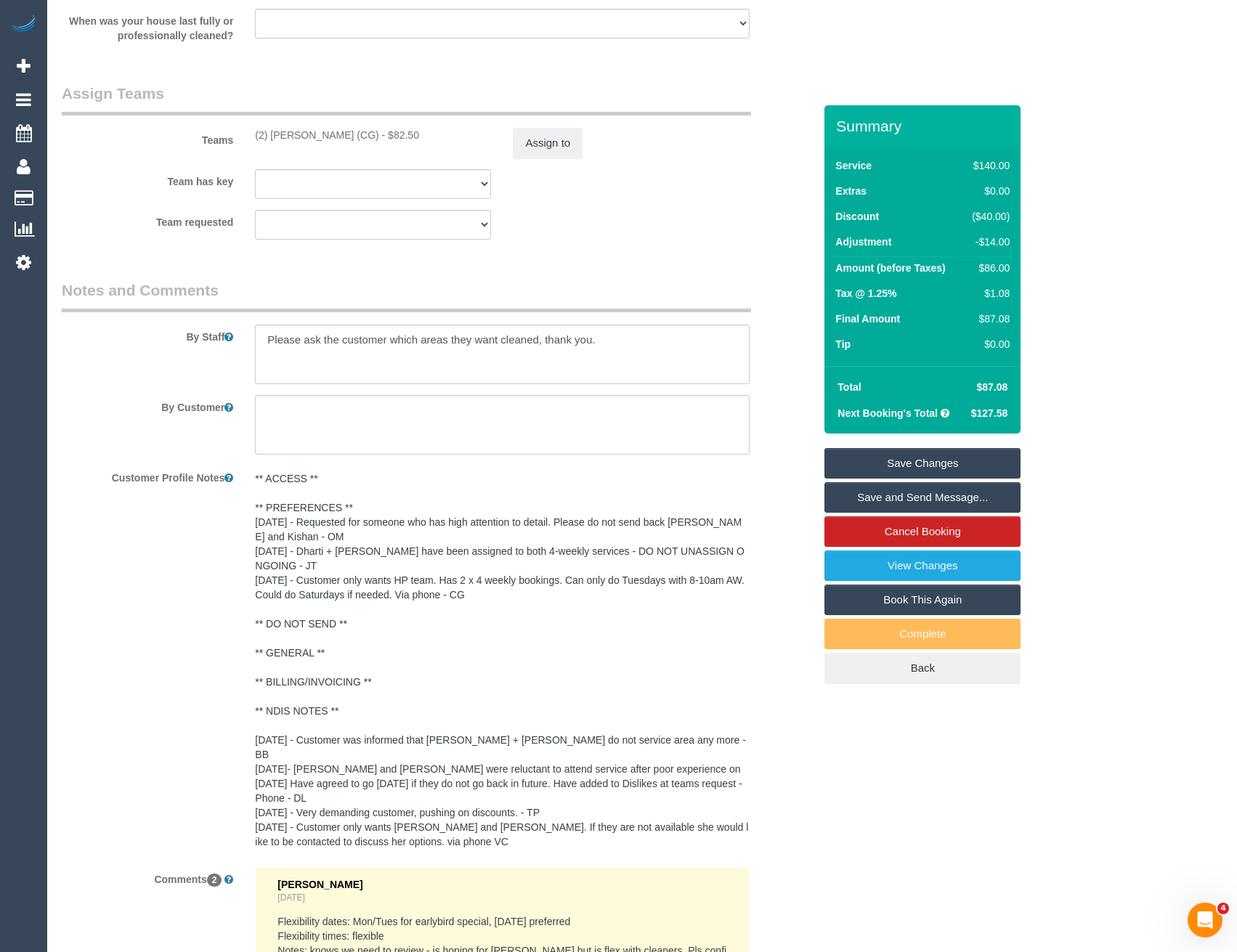
click at [345, 667] on pre "** ACCESS ** ** PREFERENCES ** 10/06/25 - Requested for someone who has high at…" at bounding box center [501, 660] width 494 height 378
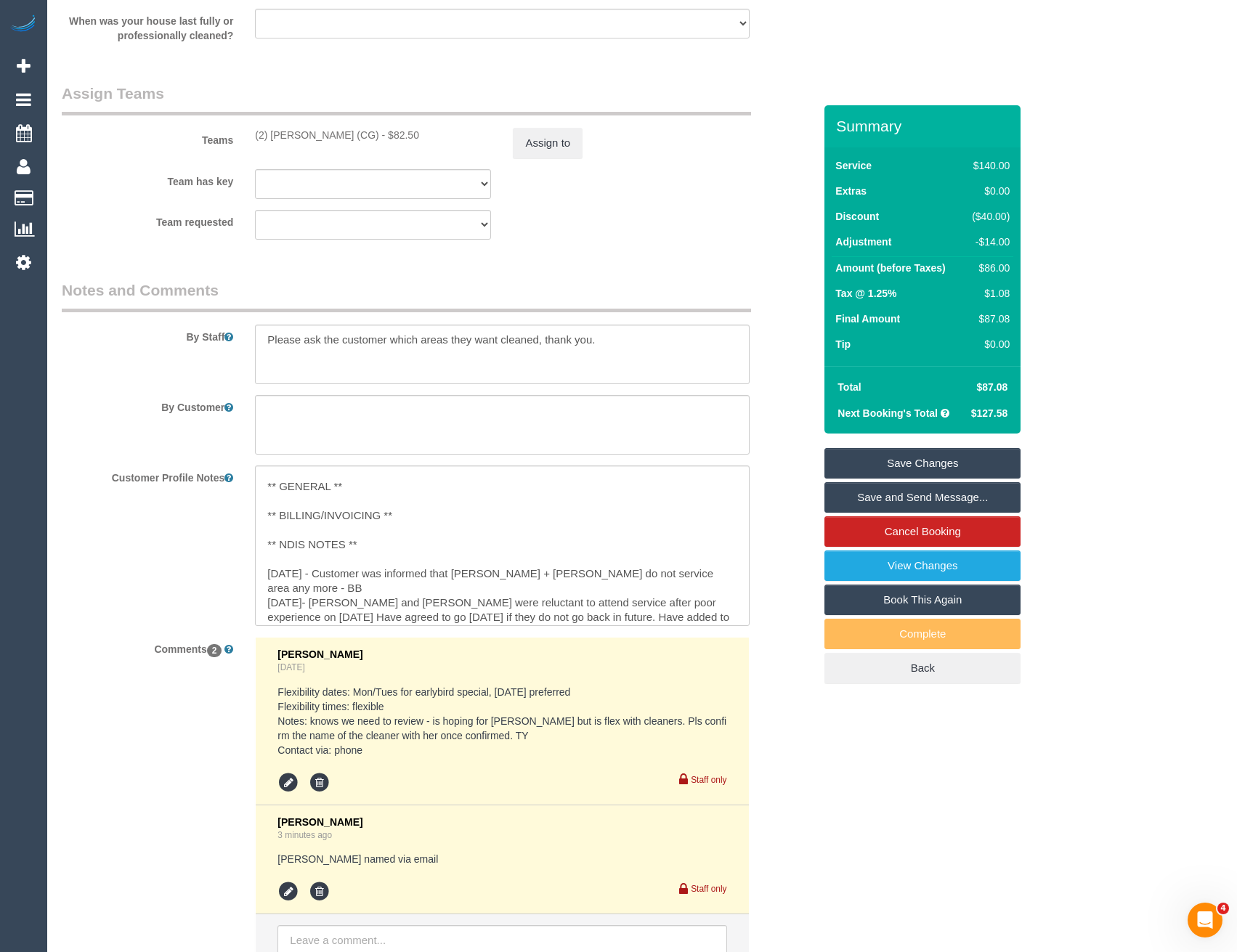
scroll to position [144, 0]
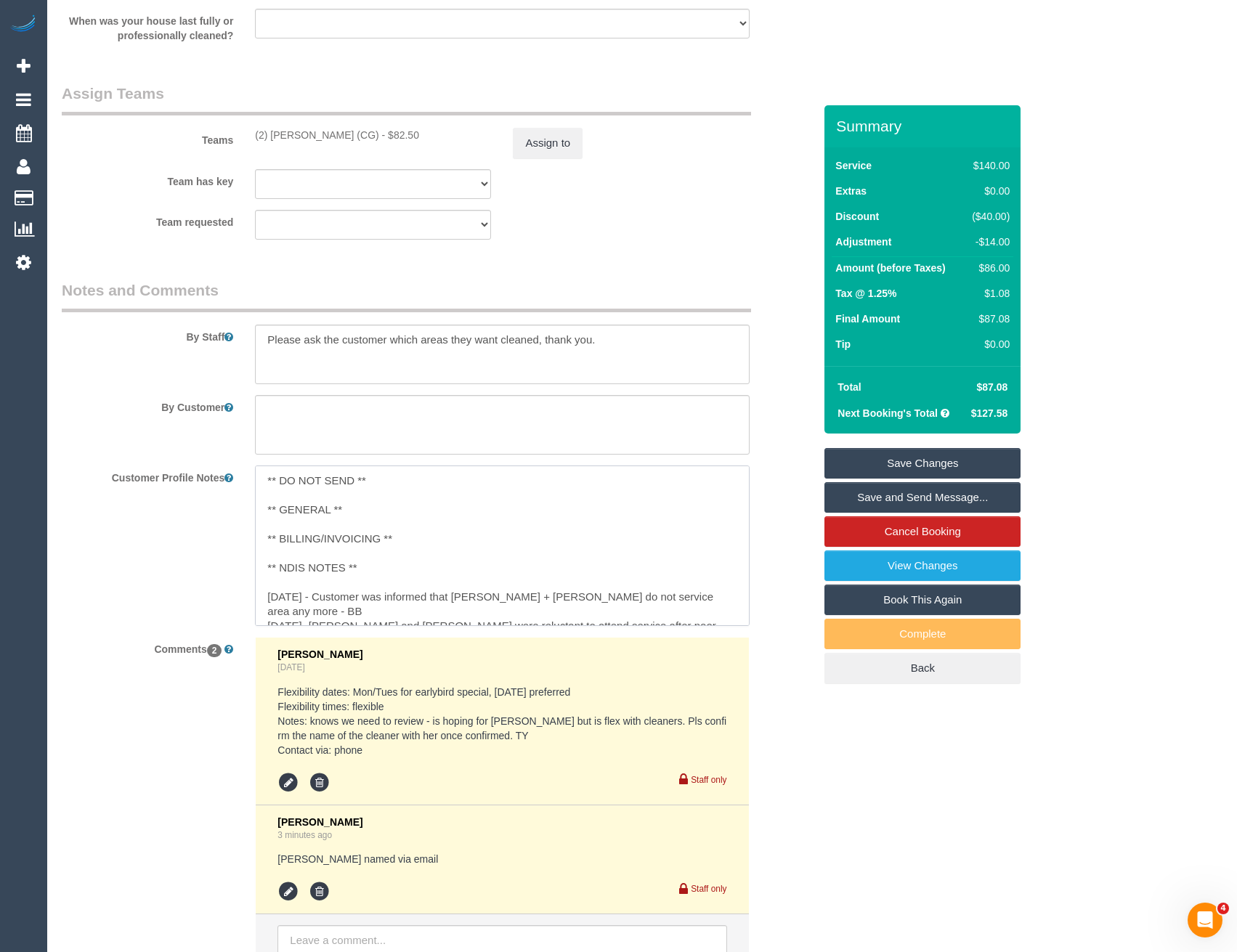
click at [362, 529] on textarea "** ACCESS ** ** PREFERENCES ** 10/06/25 - Requested for someone who has high at…" at bounding box center [501, 546] width 494 height 161
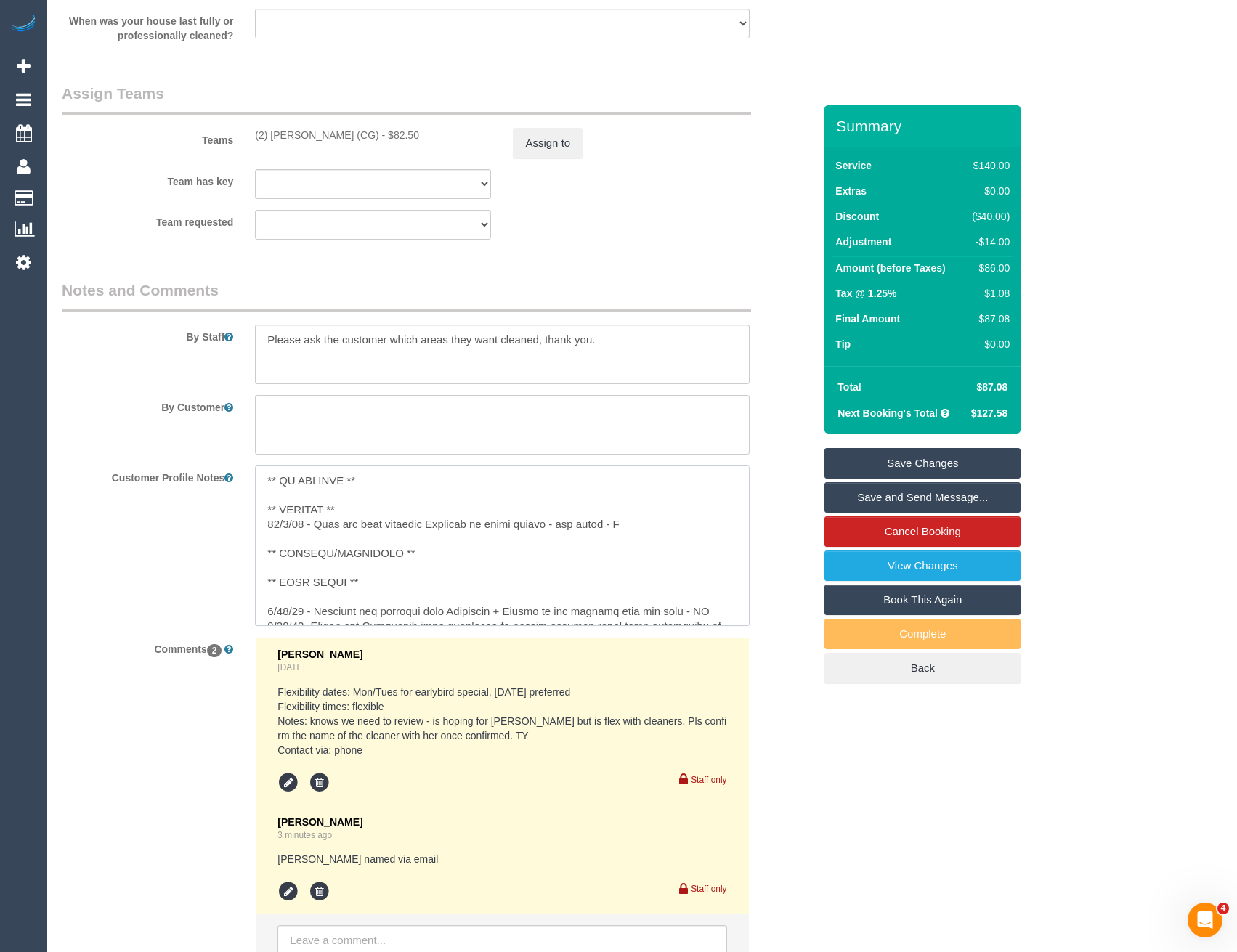
type textarea "** ACCESS ** ** PREFERENCES ** 10/06/25 - Requested for someone who has high at…"
click at [188, 548] on div "Customer Profile Notes" at bounding box center [438, 546] width 774 height 161
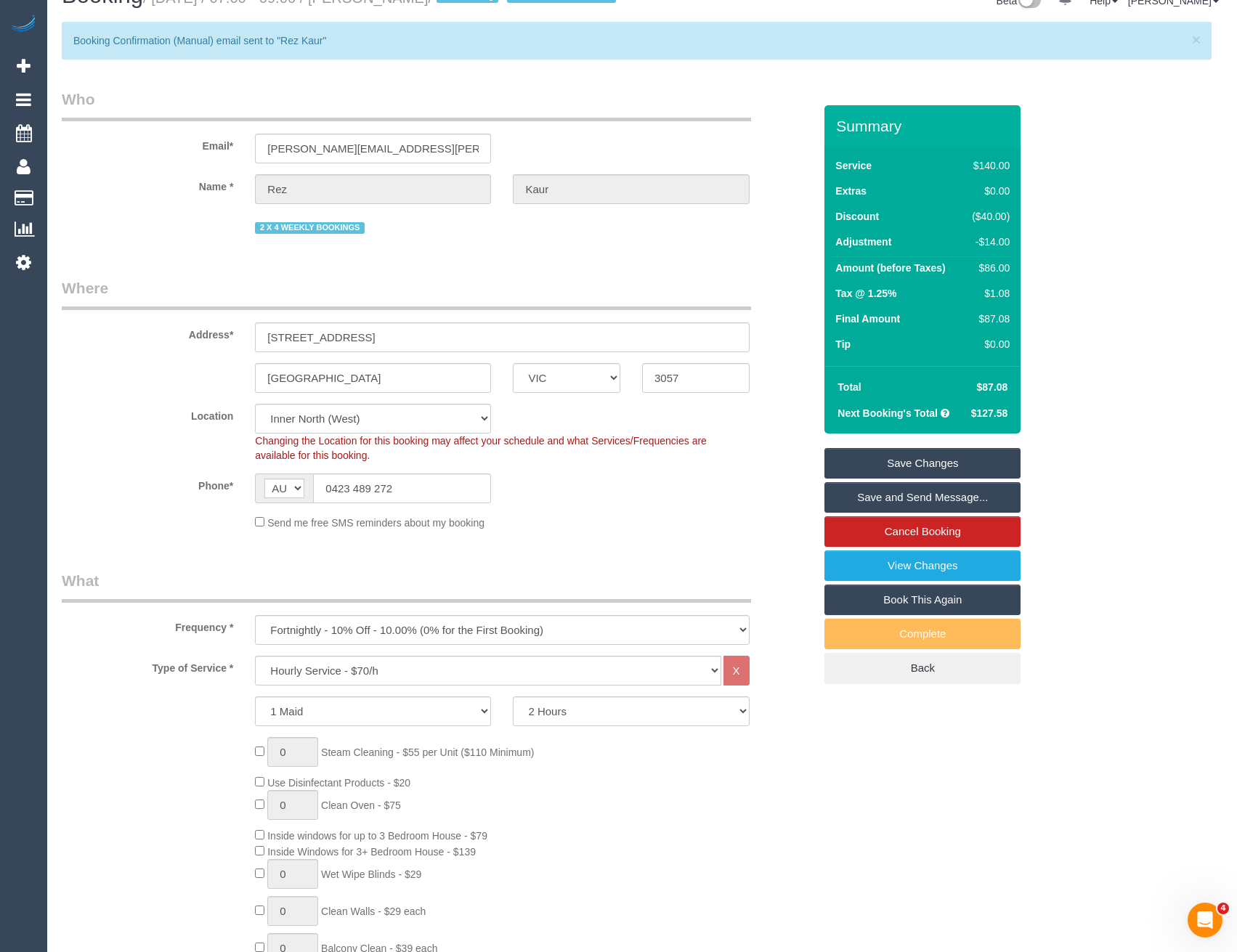
scroll to position [0, 0]
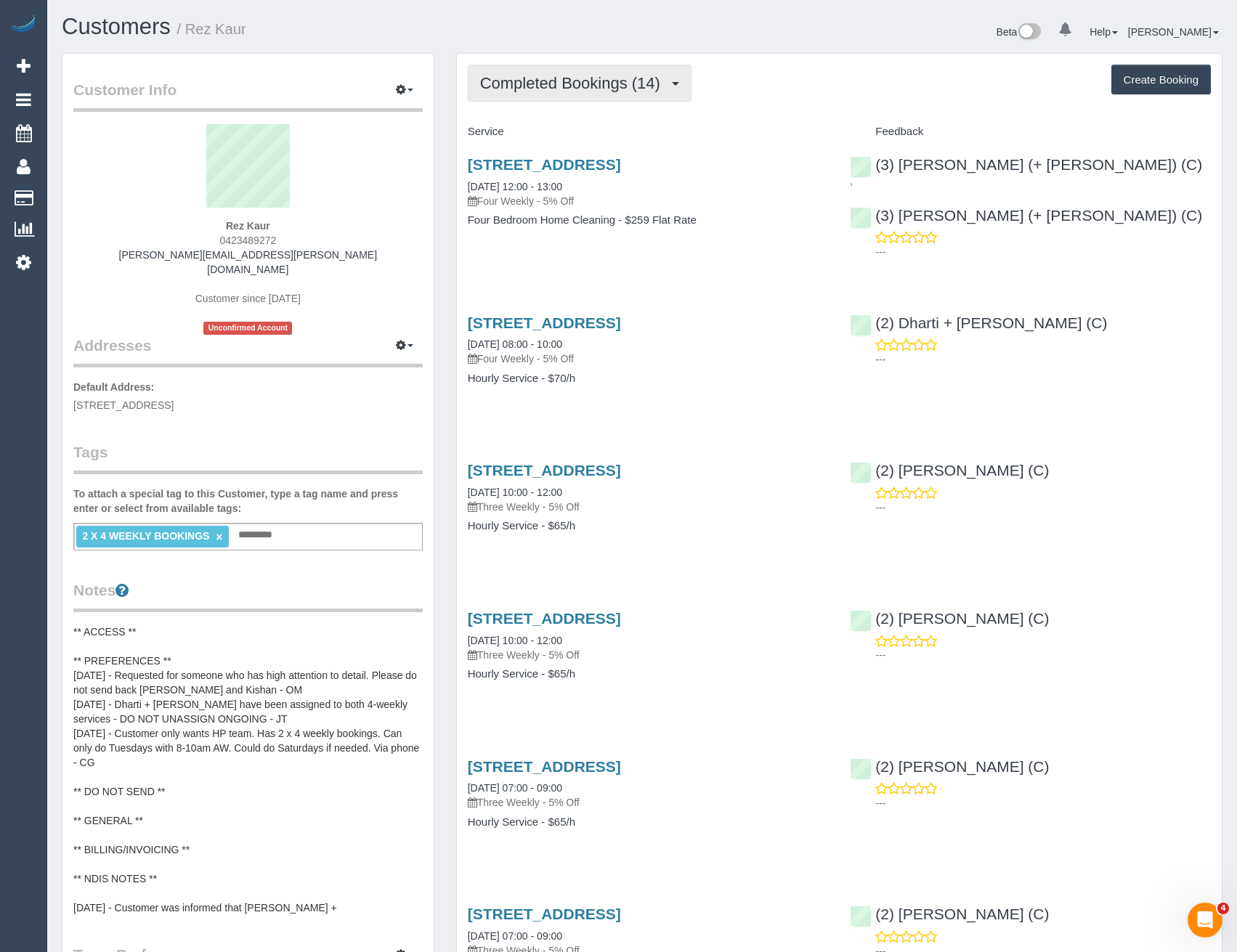
drag, startPoint x: 567, startPoint y: 106, endPoint x: 570, endPoint y: 87, distance: 19.2
click at [570, 83] on span "Completed Bookings (14)" at bounding box center [573, 83] width 187 height 18
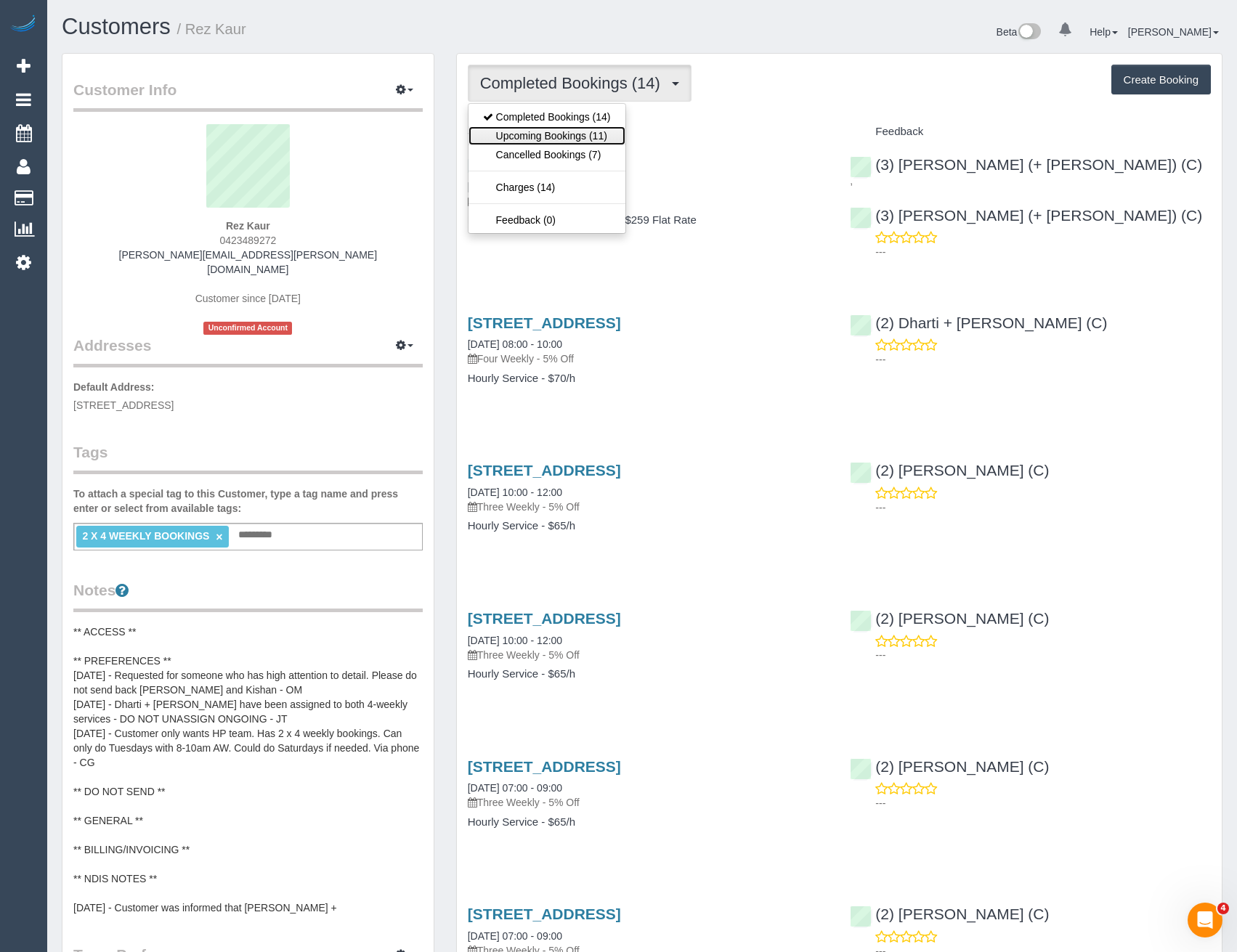
click at [554, 135] on link "Upcoming Bookings (11)" at bounding box center [547, 135] width 157 height 19
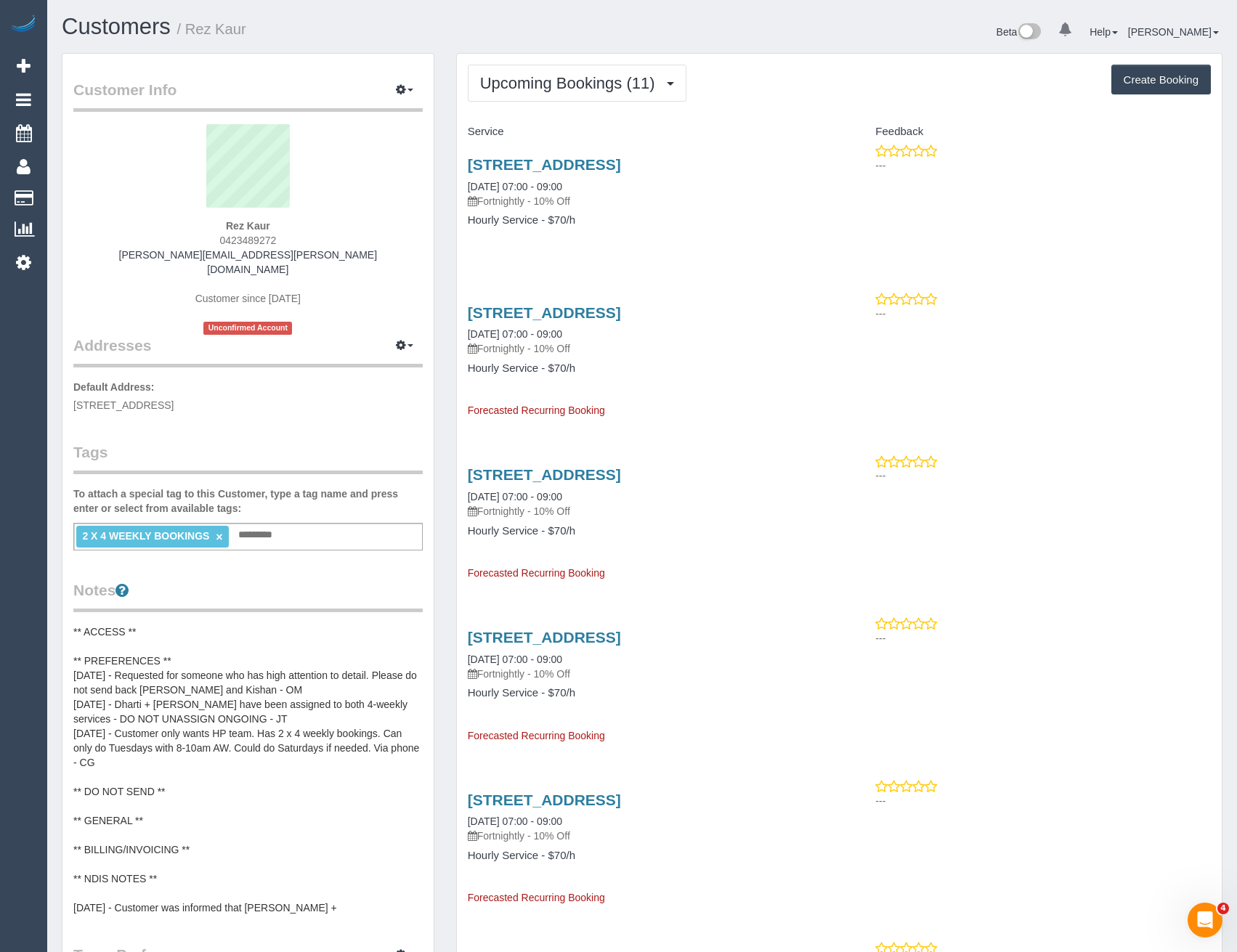
click at [609, 550] on div "[STREET_ADDRESS] [DATE] 07:00 - 09:00 Fortnightly - 10% Off Hourly Service - $7…" at bounding box center [648, 517] width 383 height 126
click at [217, 531] on link "×" at bounding box center [219, 537] width 7 height 12
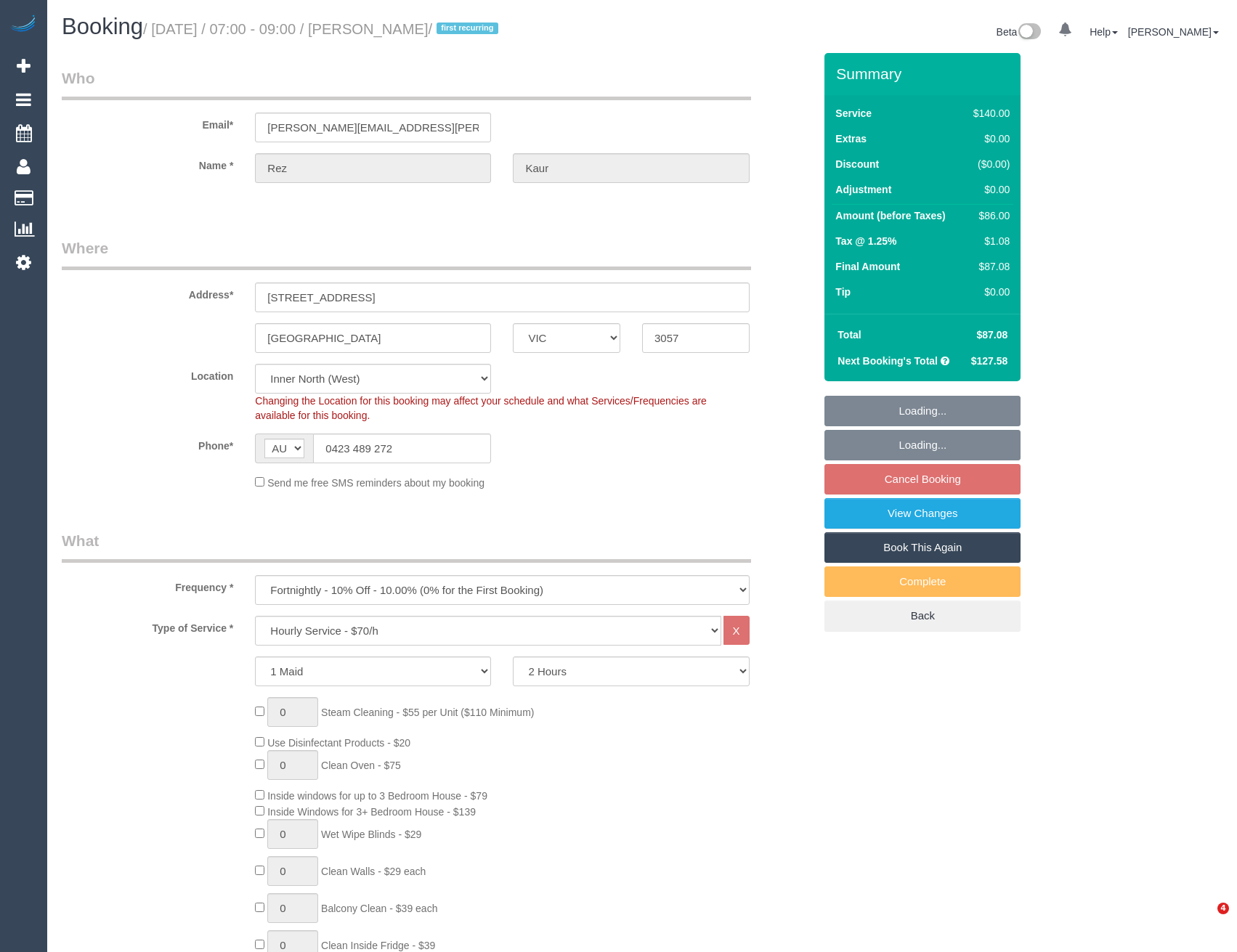
select select "VIC"
select select "string:stripe-pm_1OCGZW2GScqysDRV6QN54hgo"
select select "number:27"
select select "number:14"
select select "number:19"
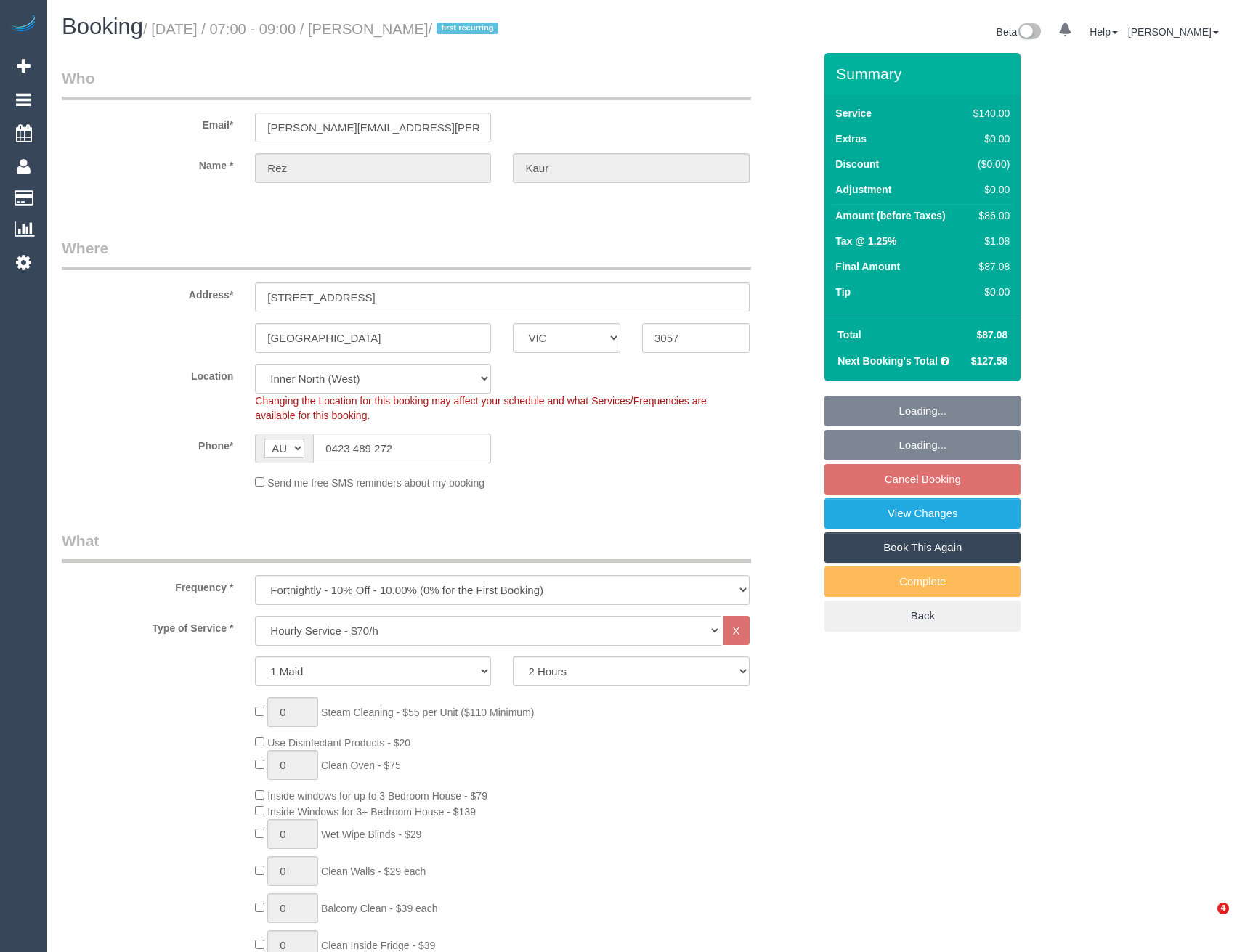
select select "number:36"
select select "object:891"
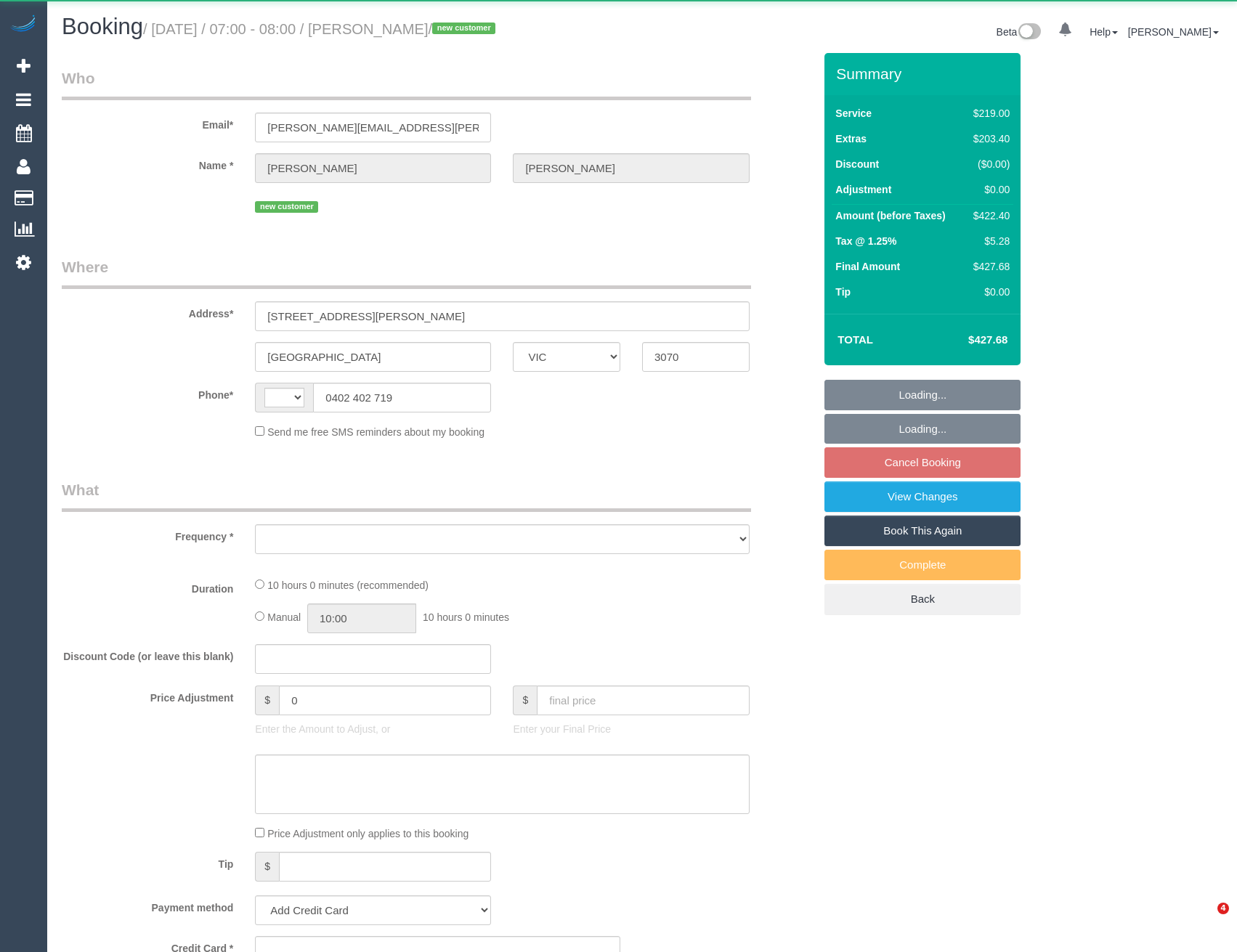
select select "VIC"
select select "string:AU"
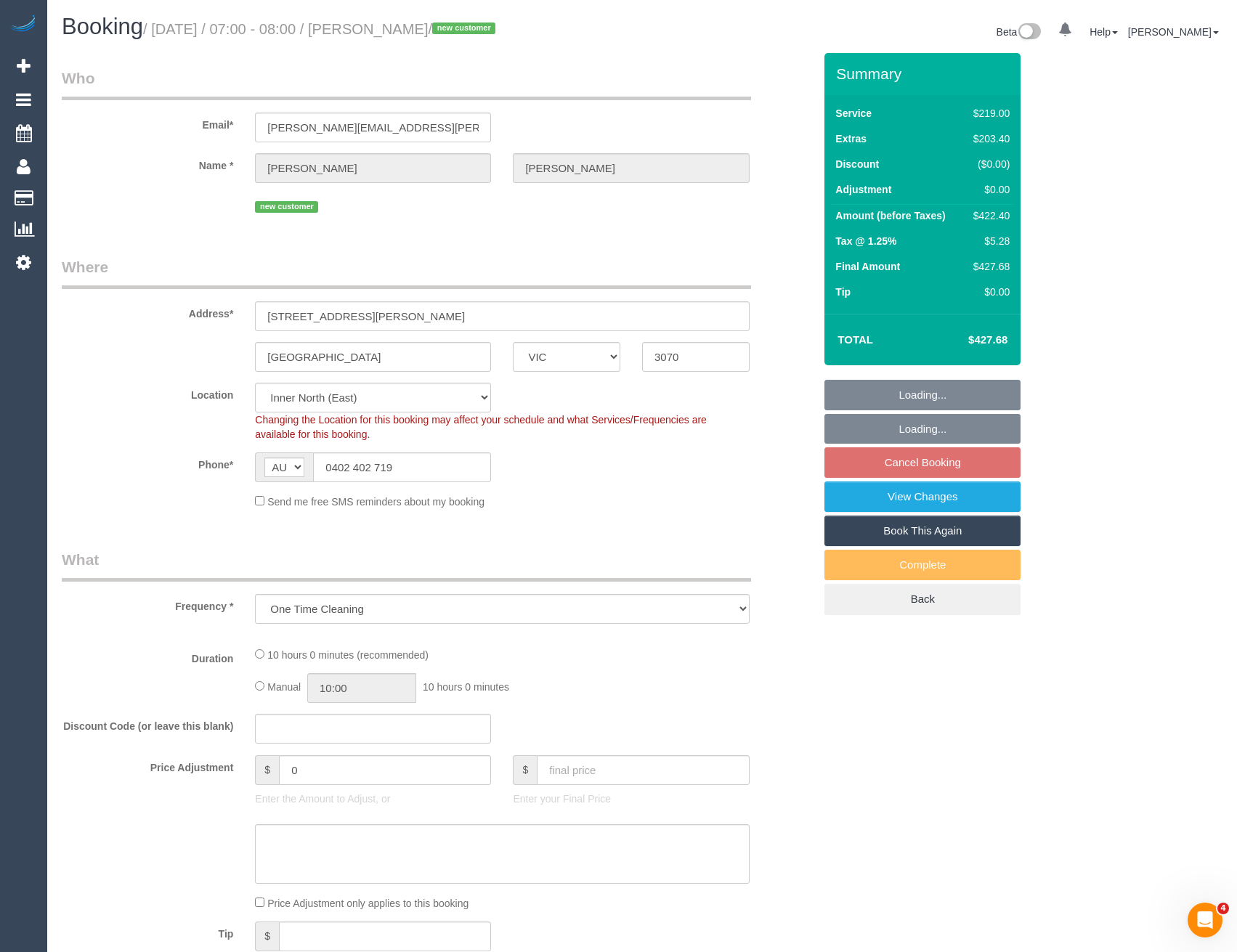
select select "object:591"
select select "string:stripe-pm_1S89mo2GScqysDRVoUd9UC82"
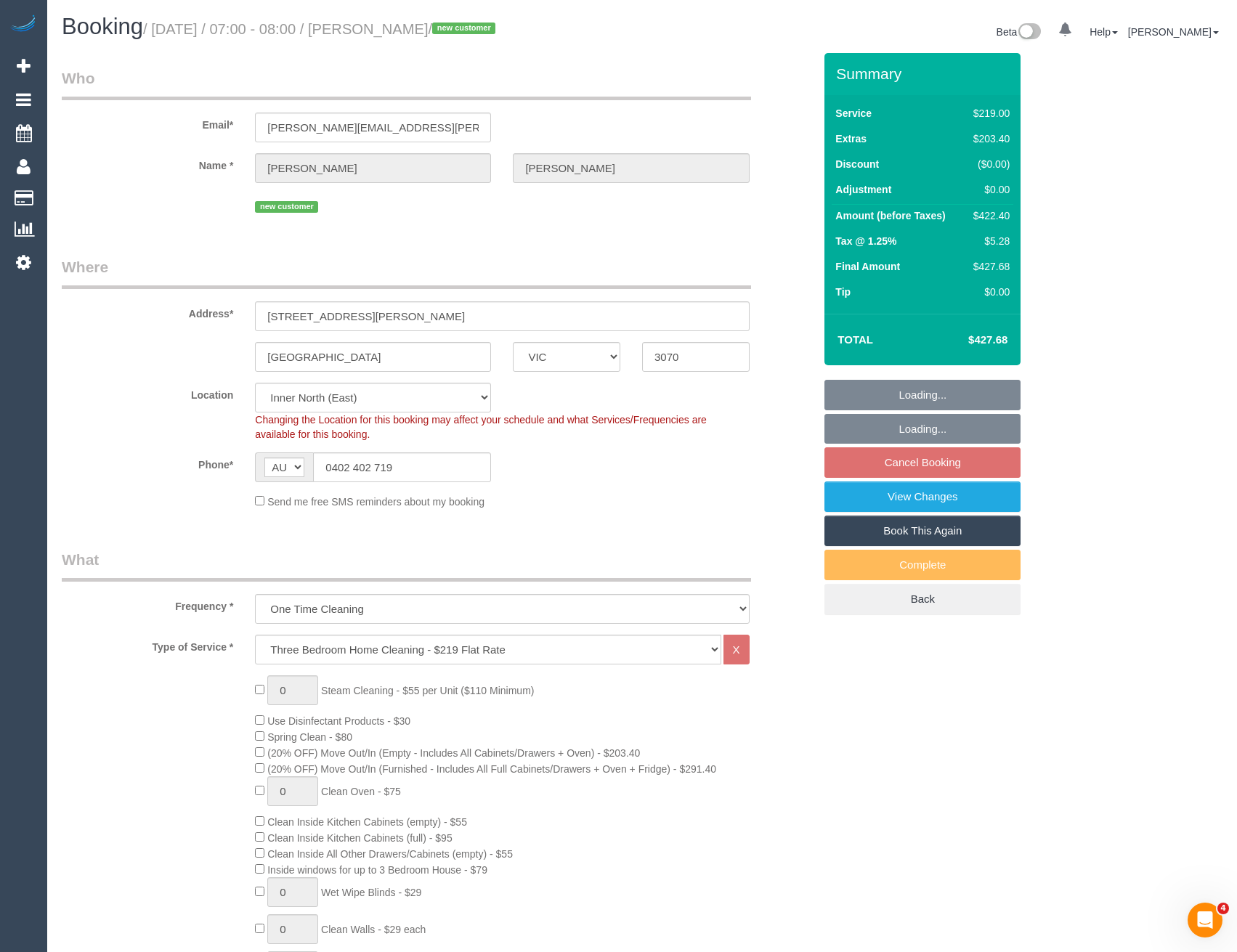
select select "number:28"
select select "number:15"
select select "number:19"
select select "number:24"
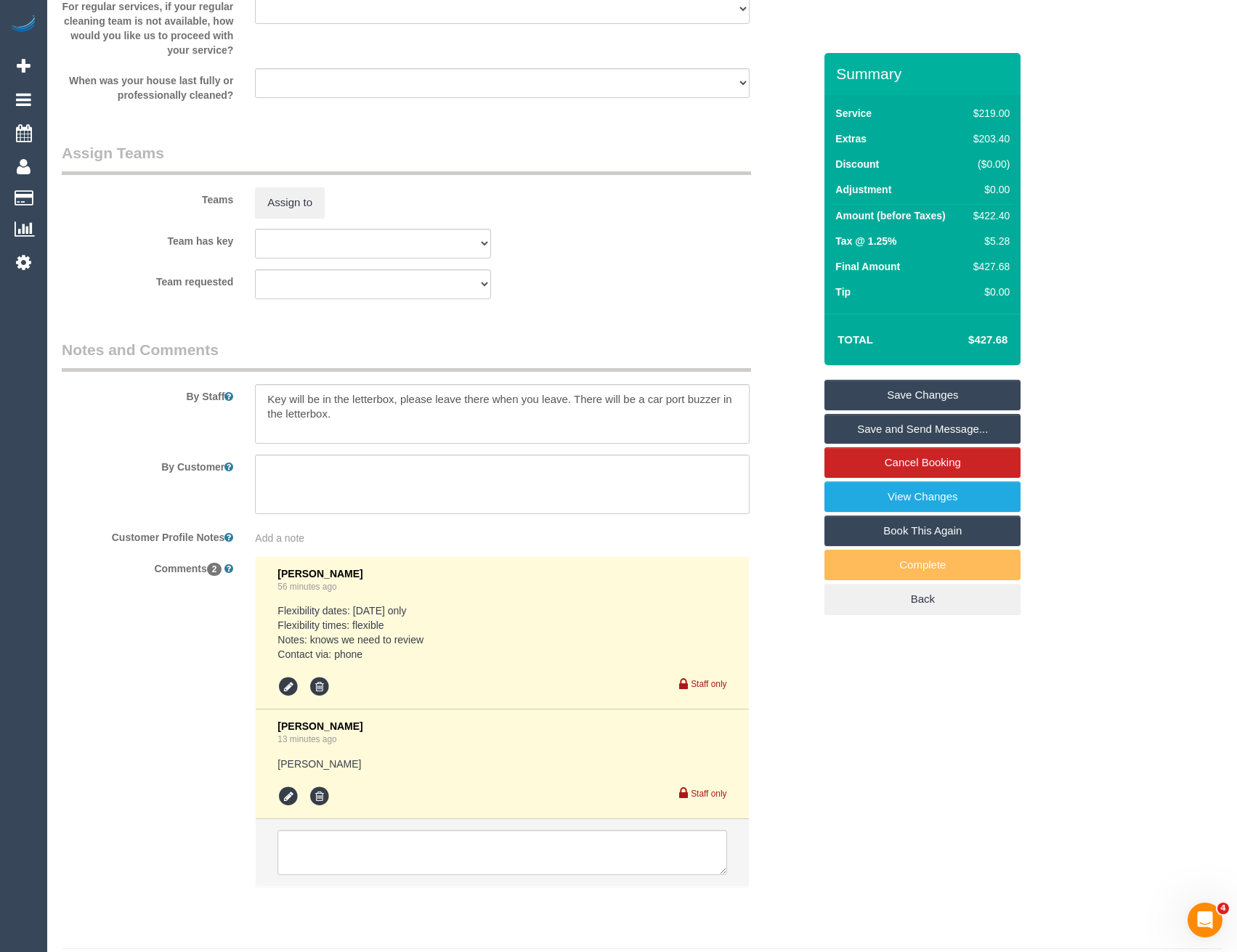
scroll to position [2197, 0]
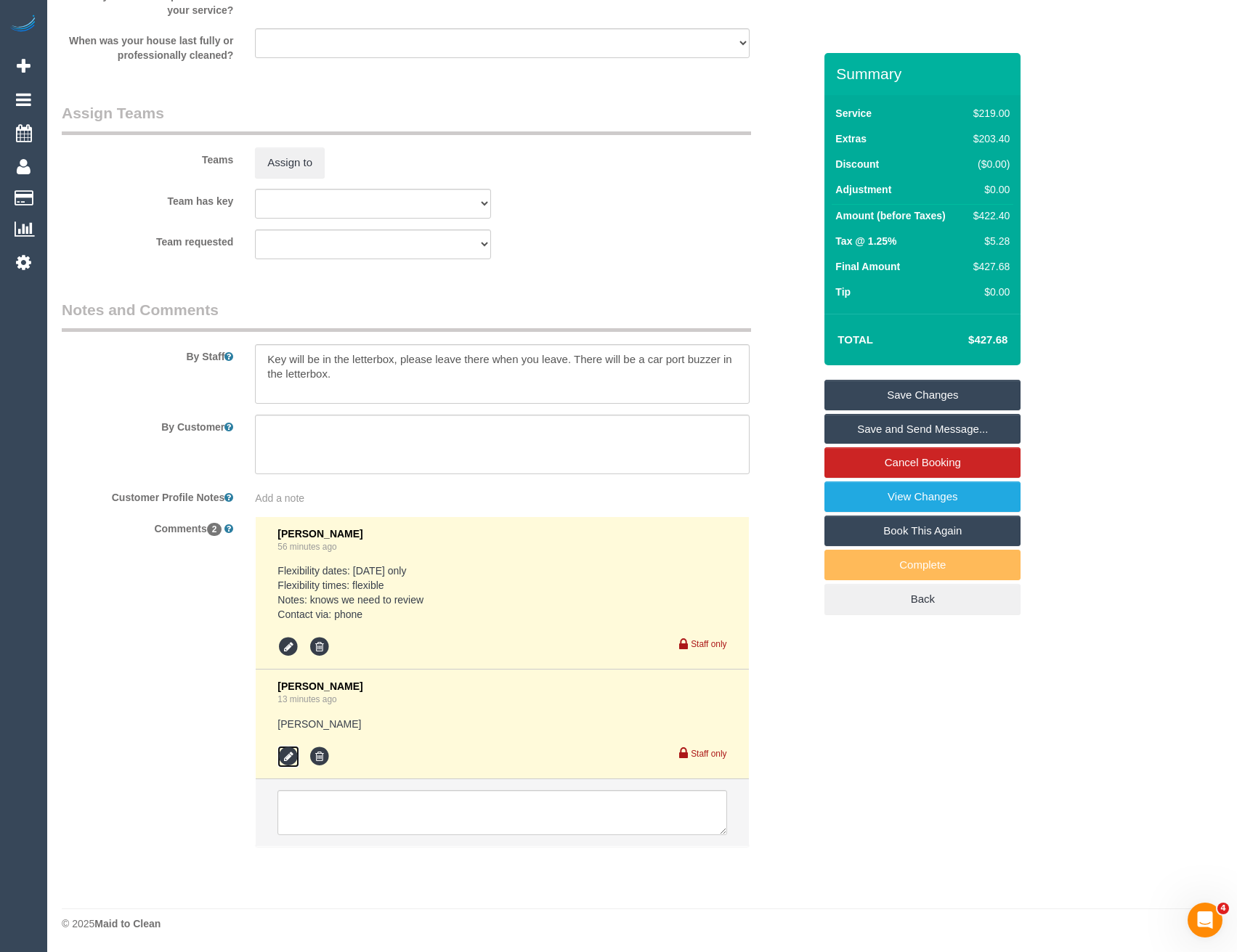
click at [289, 756] on icon at bounding box center [288, 757] width 21 height 21
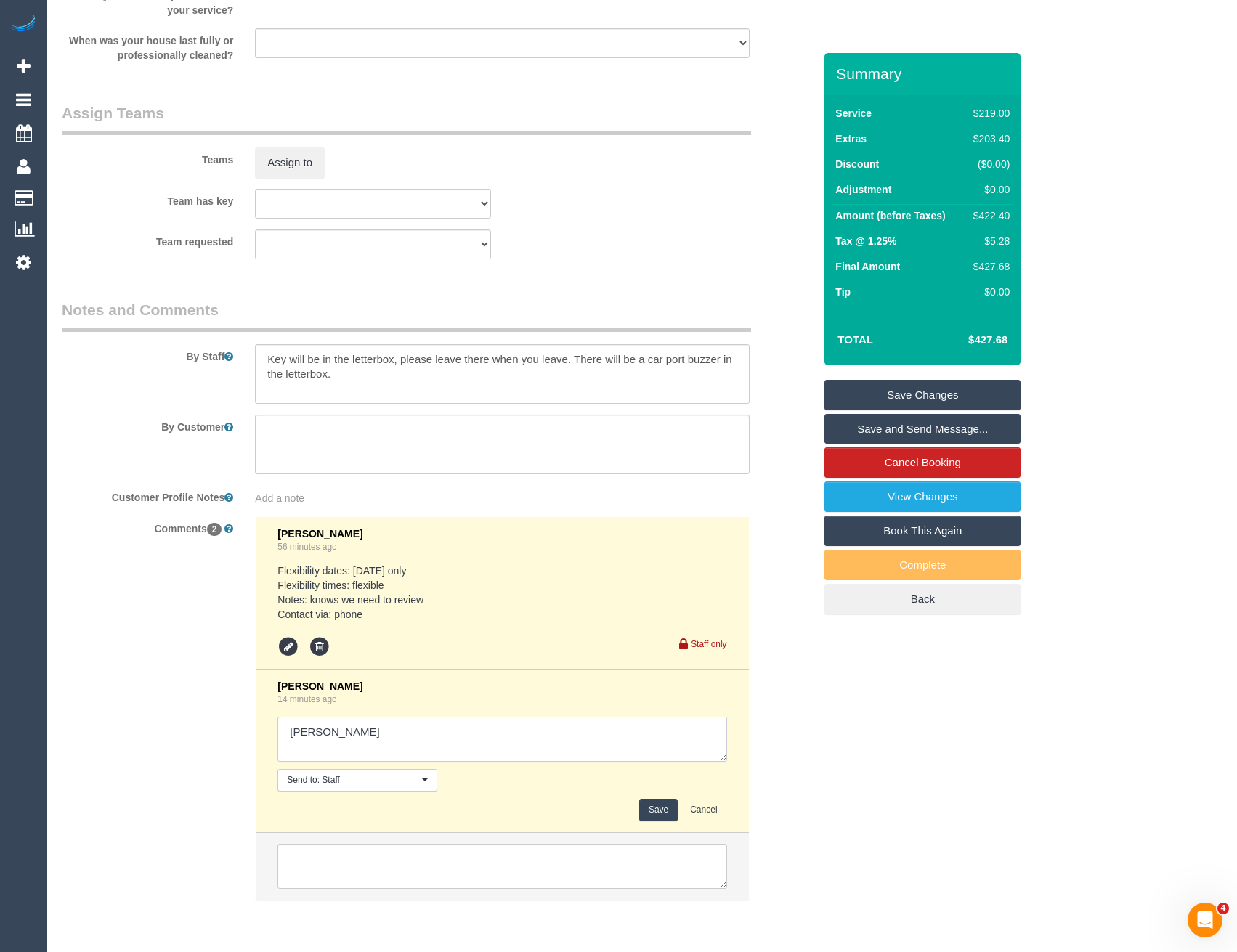
click at [436, 725] on textarea at bounding box center [501, 739] width 449 height 45
type textarea "[PERSON_NAME] // ok for 10 - 12 AW Pending with cust via email"
click at [644, 813] on button "Save" at bounding box center [658, 809] width 39 height 22
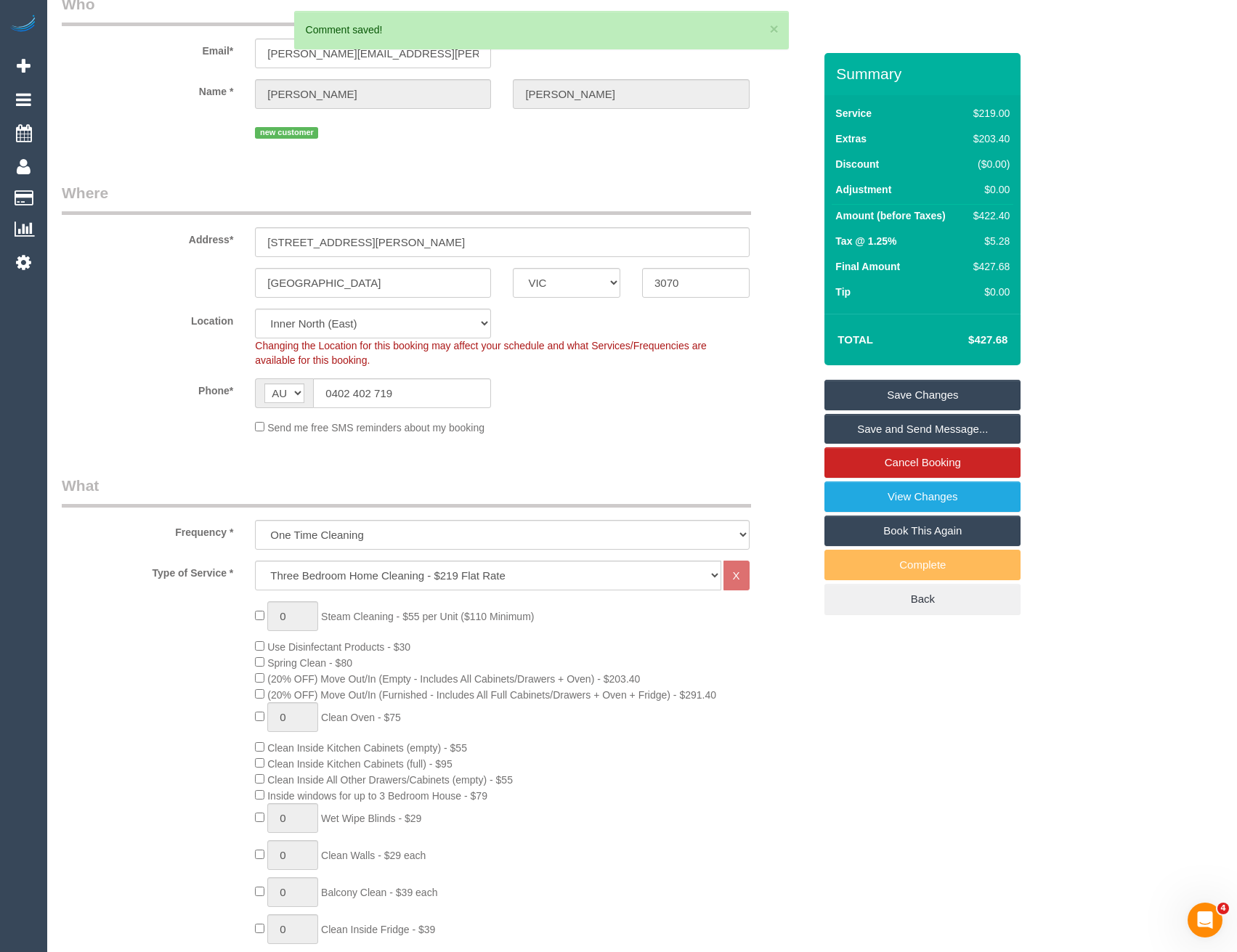
scroll to position [0, 0]
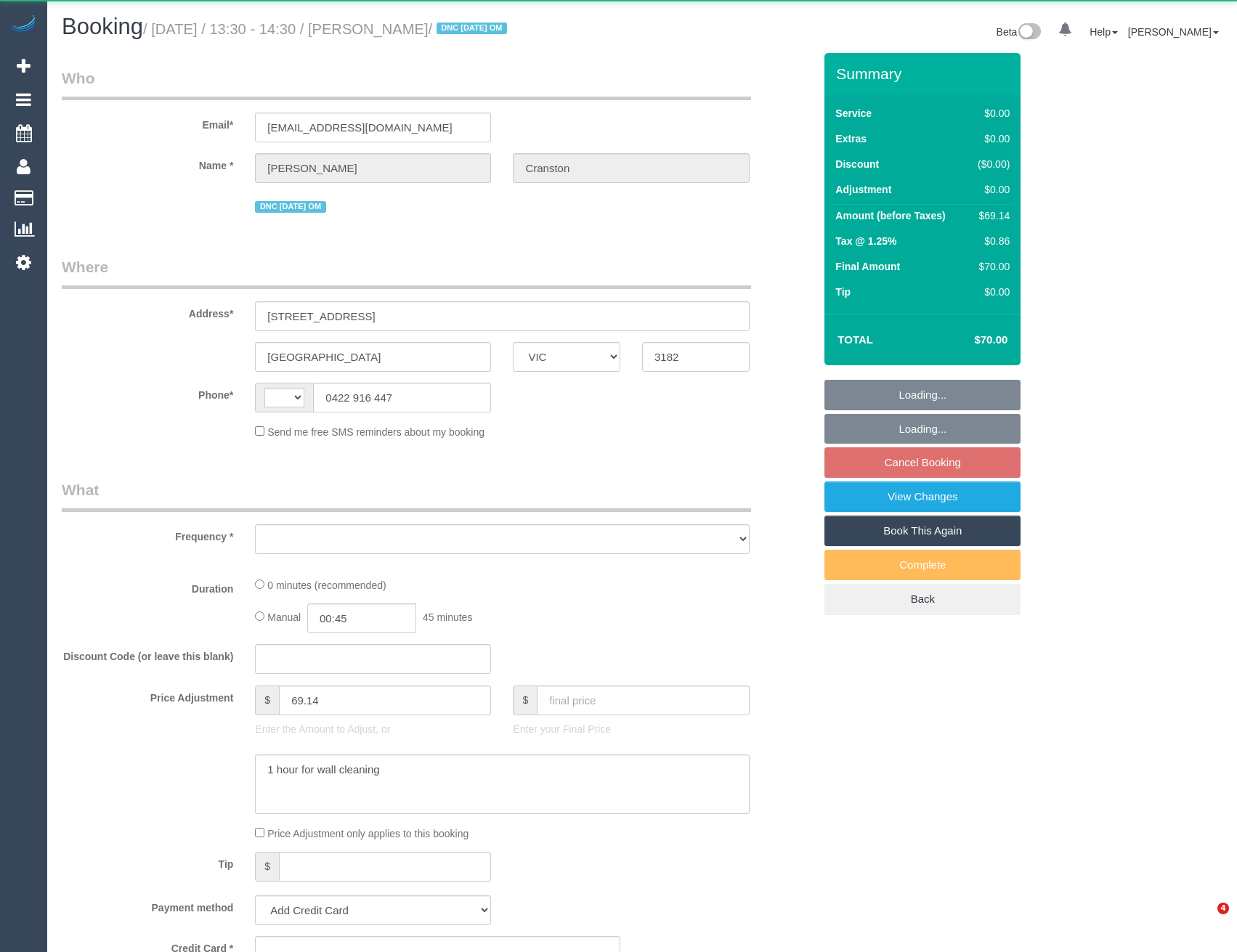
select select "VIC"
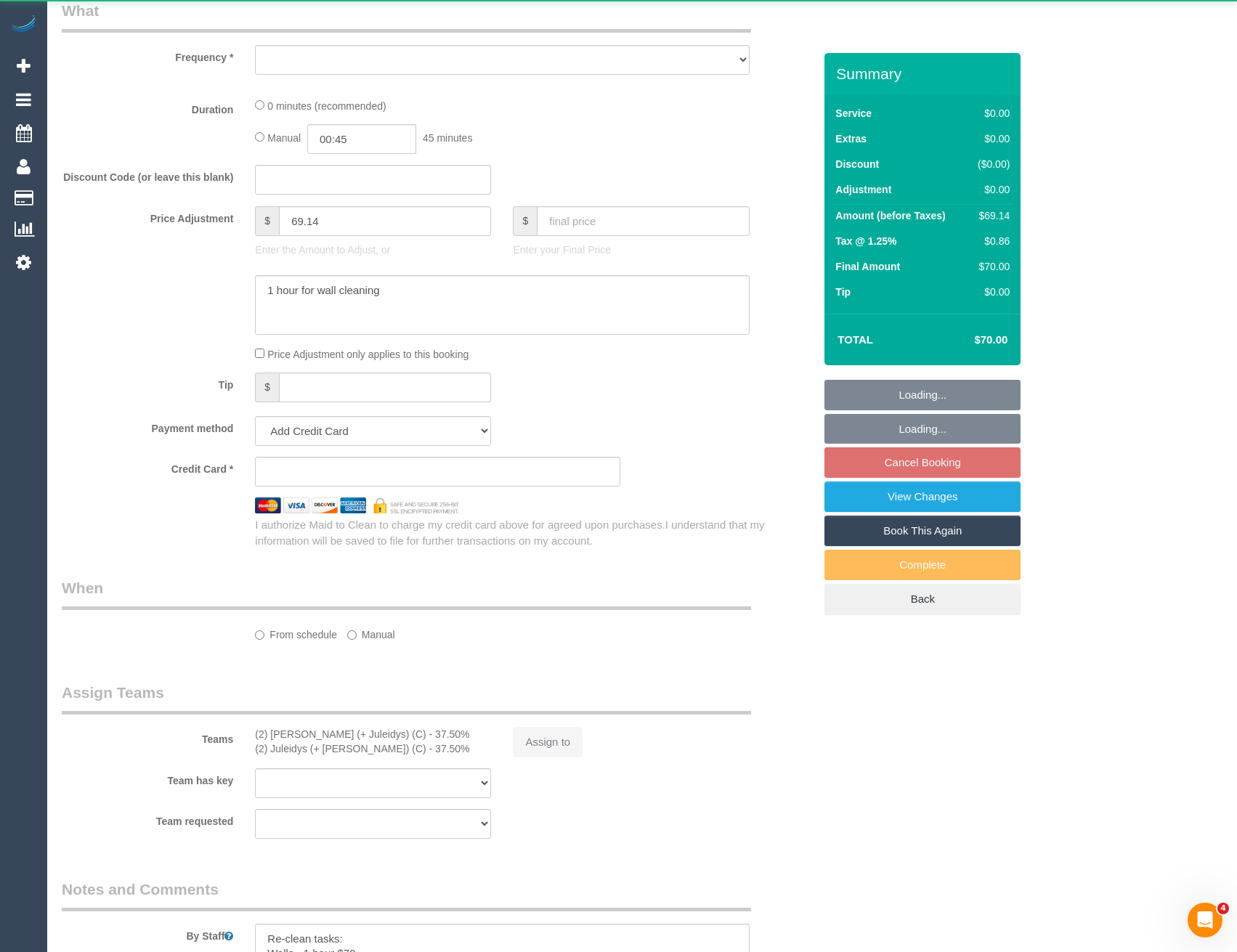
scroll to position [818, 0]
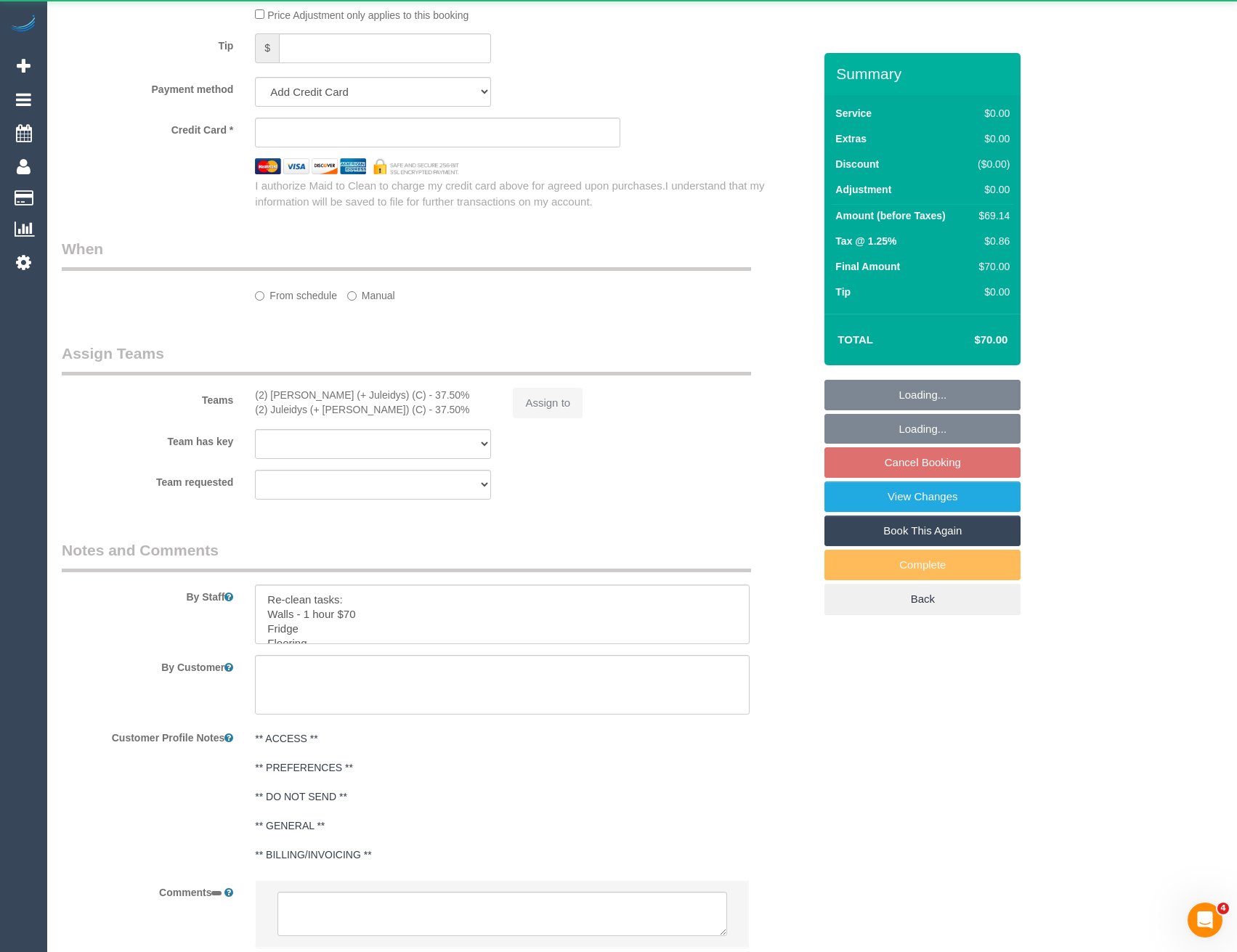
select select "string:AU"
select select "object:543"
select select "string:stripe-pm_1S4vde2GScqysDRV2Izijv1z"
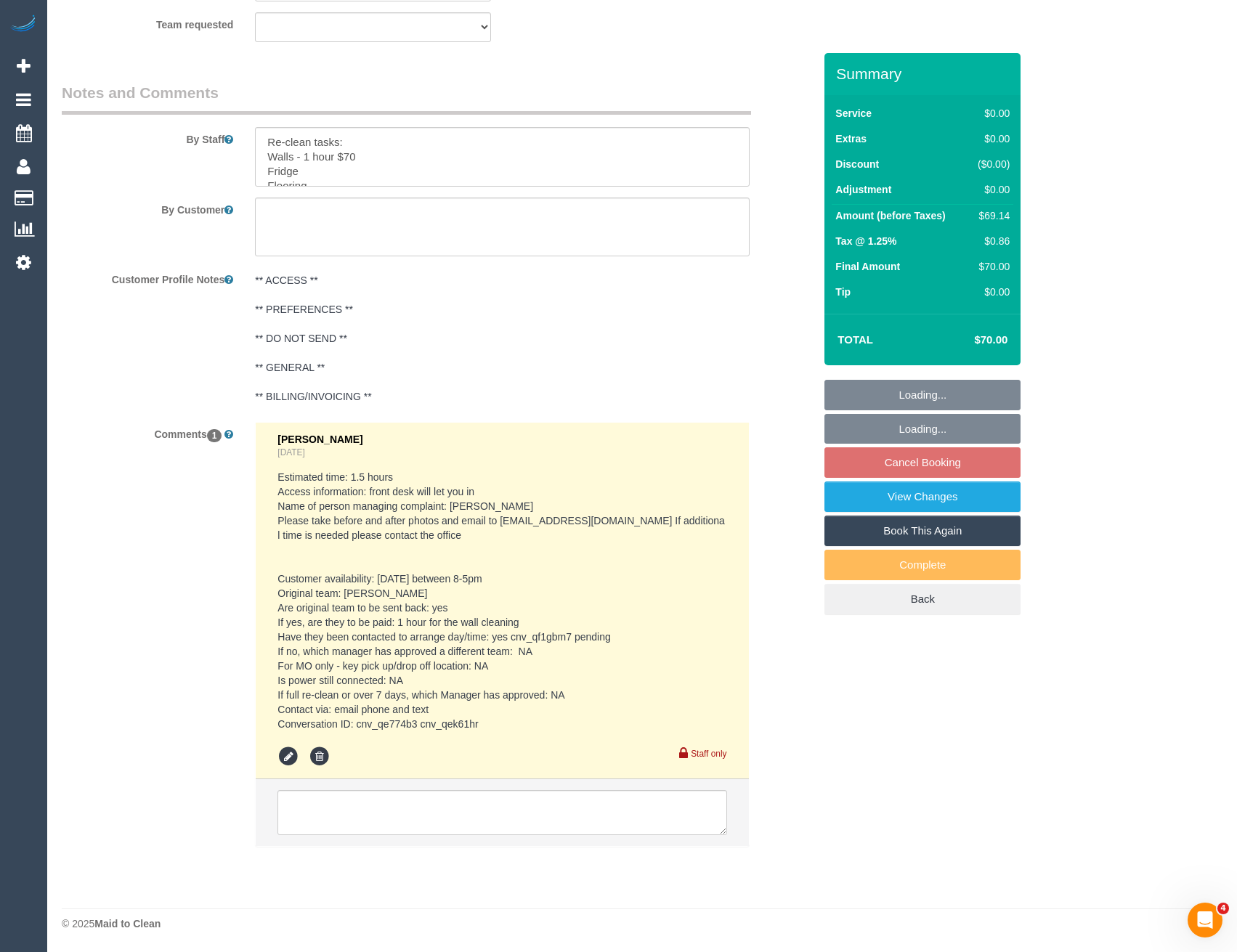
select select "number:28"
select select "number:14"
select select "object:772"
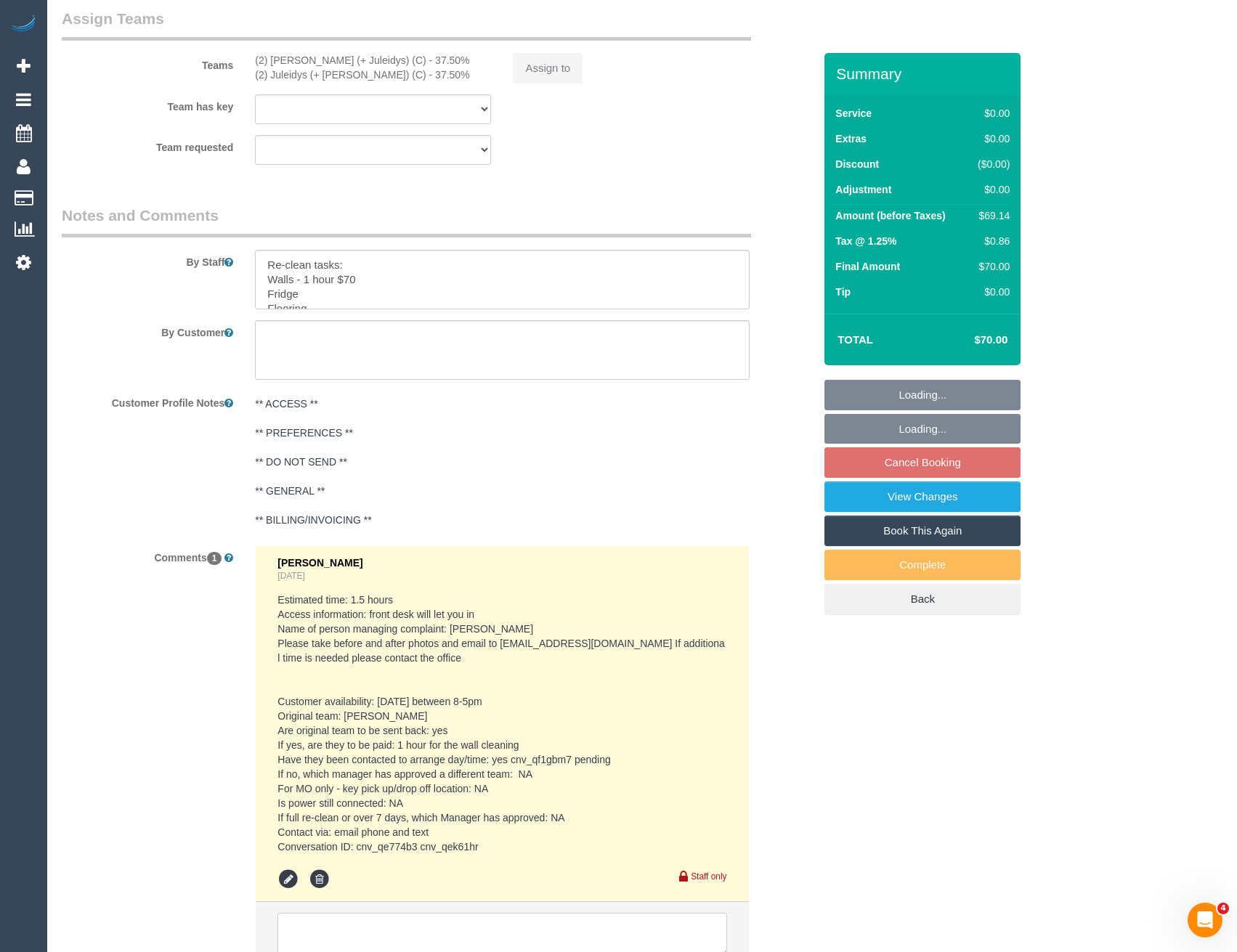
click at [359, 912] on textarea at bounding box center [501, 935] width 449 height 45
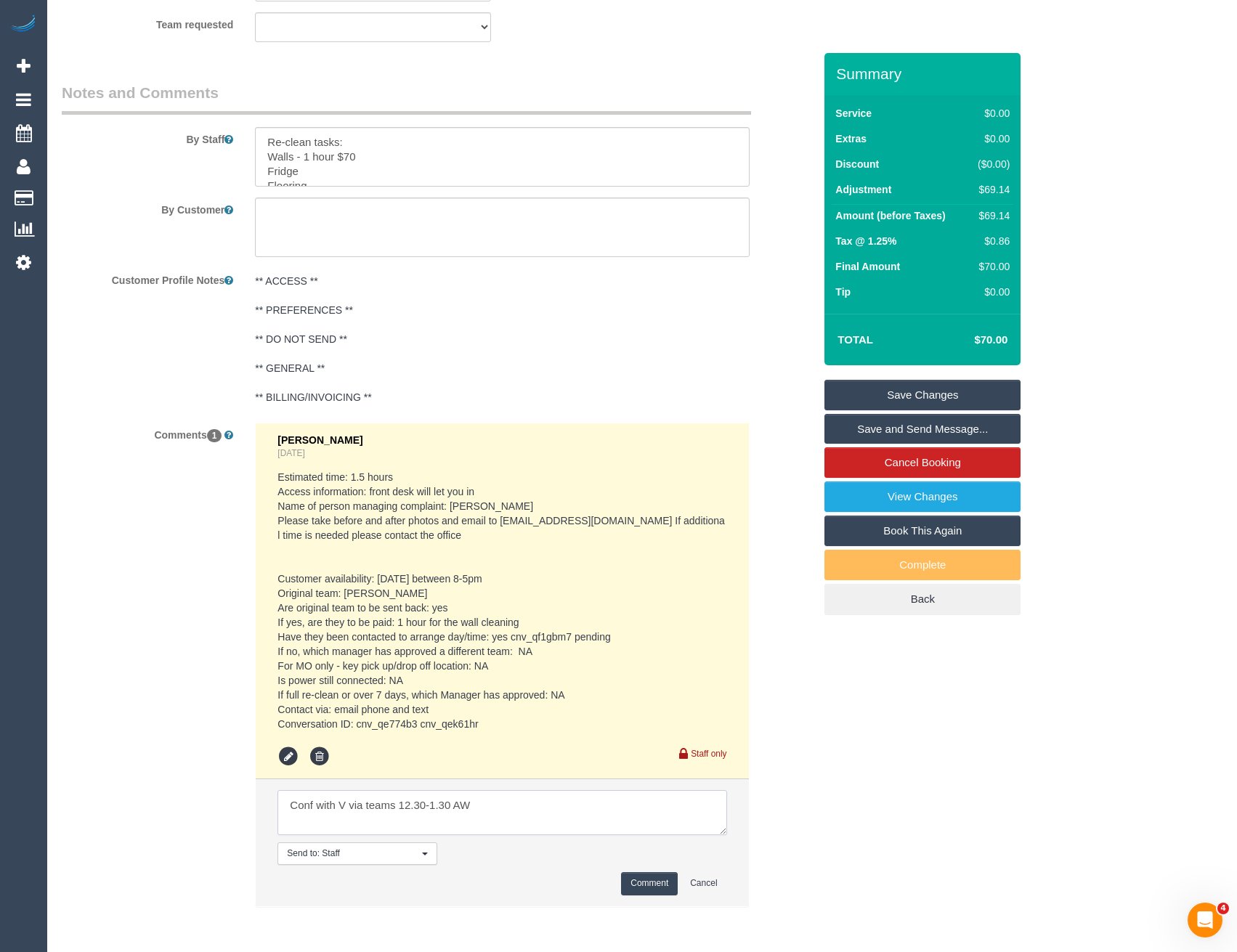
type textarea "Conf with V via teams 12.30-1.30 AW"
click at [650, 886] on button "Comment" at bounding box center [649, 883] width 57 height 22
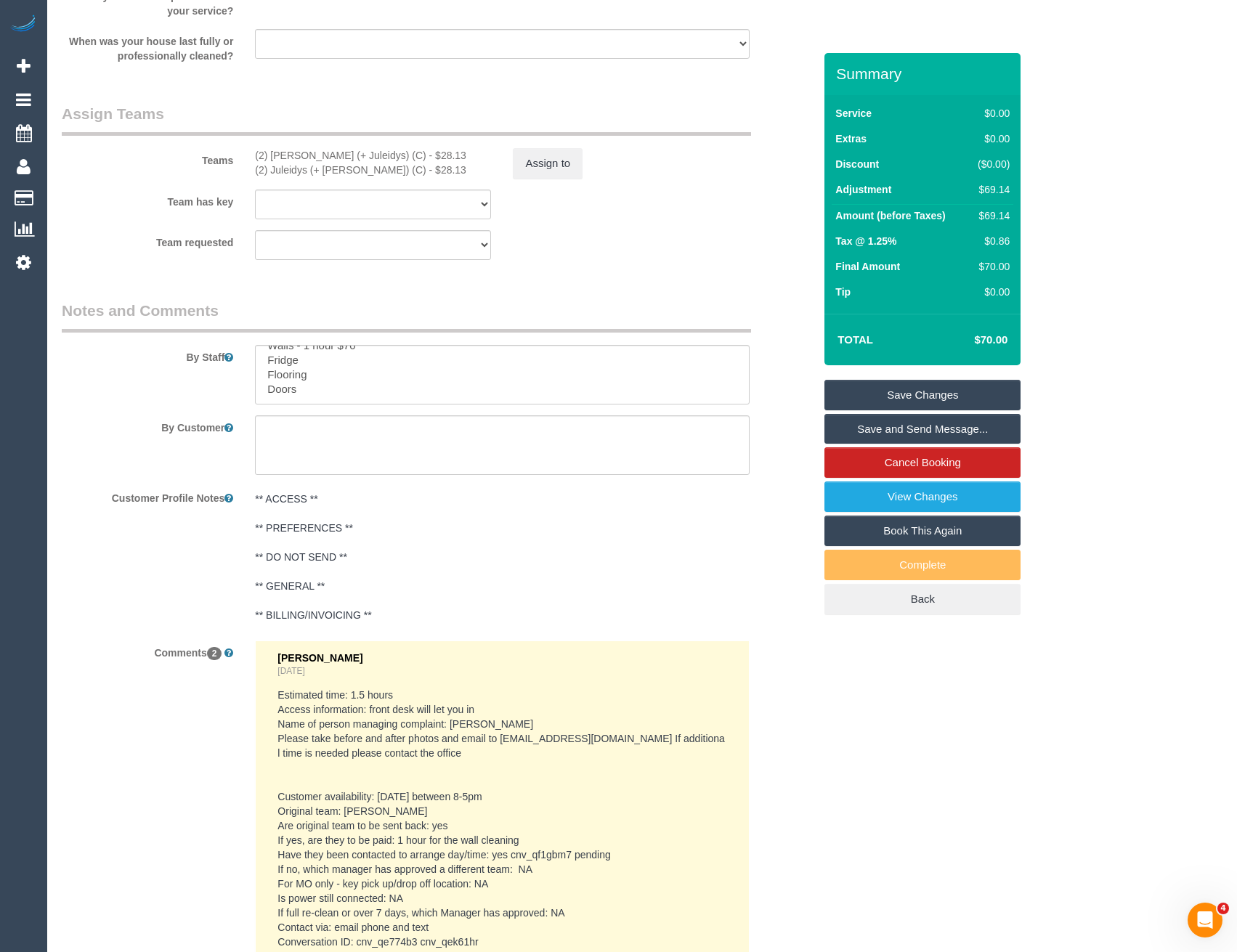
scroll to position [0, 0]
click at [520, 171] on button "Assign to" at bounding box center [548, 163] width 70 height 30
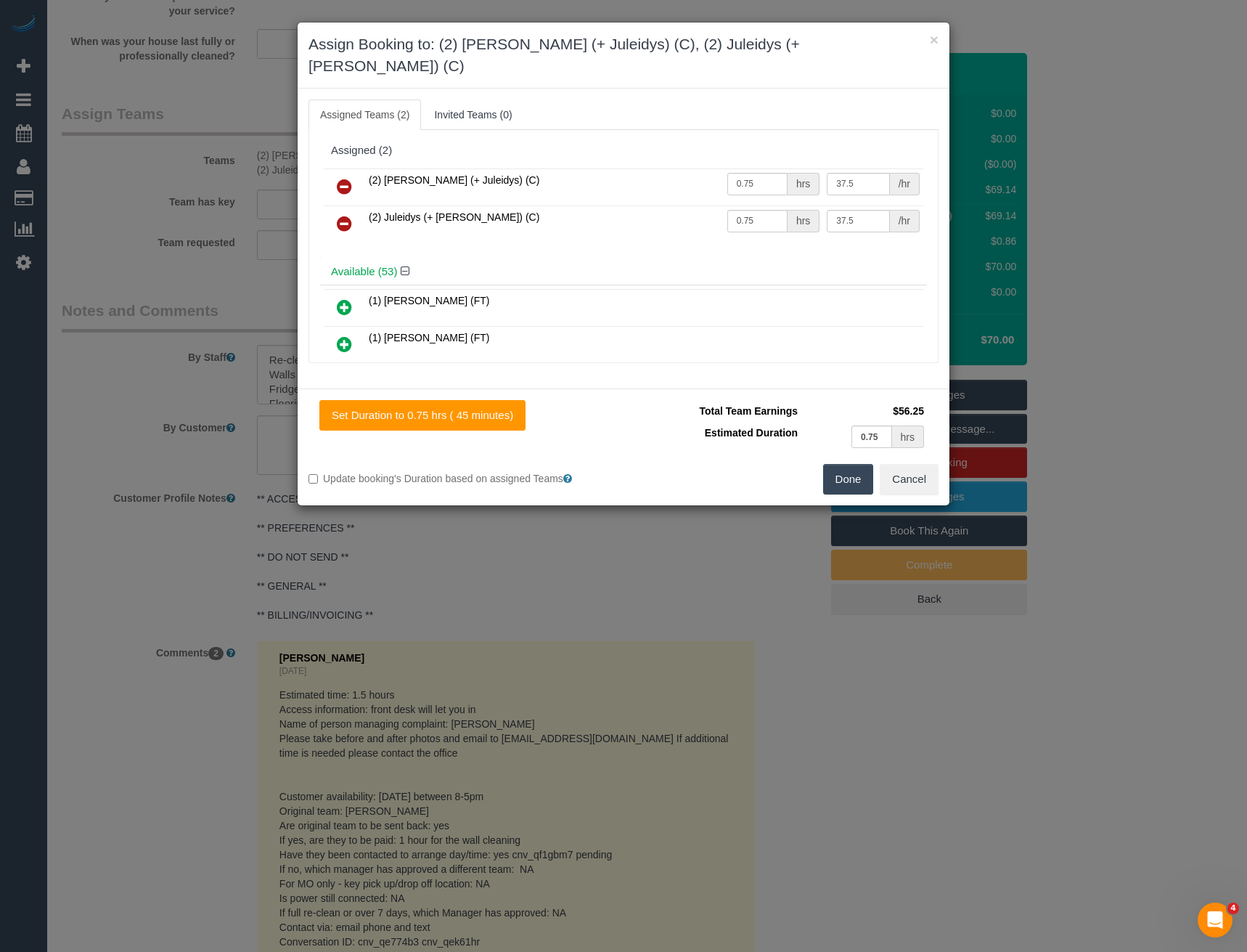
click at [538, 567] on div "× Assign Booking to: (2) Cris (+ Juleidys) (C), (2) Juleidys (+ Cris) (C) Assig…" at bounding box center [623, 476] width 1247 height 952
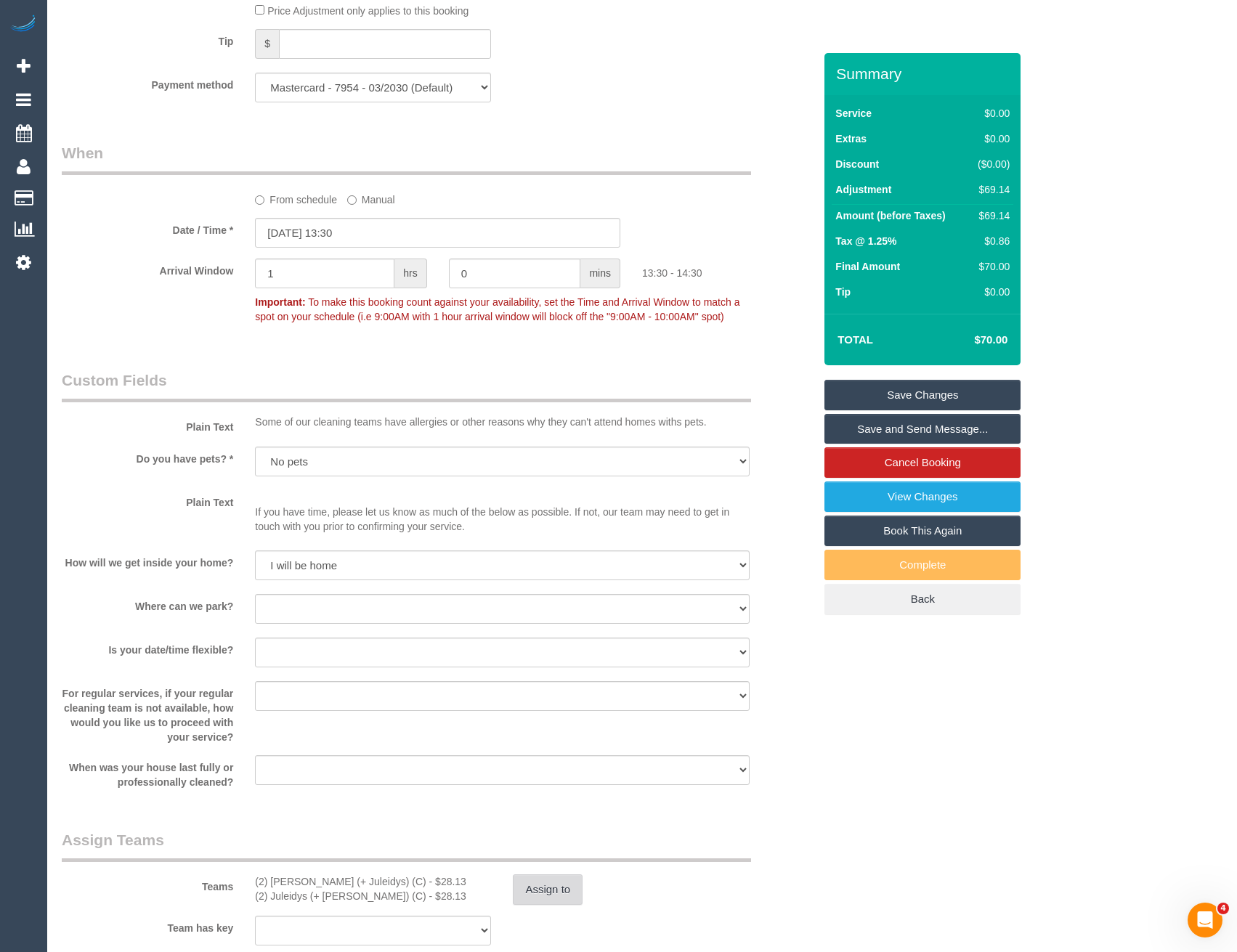
scroll to position [1160, 0]
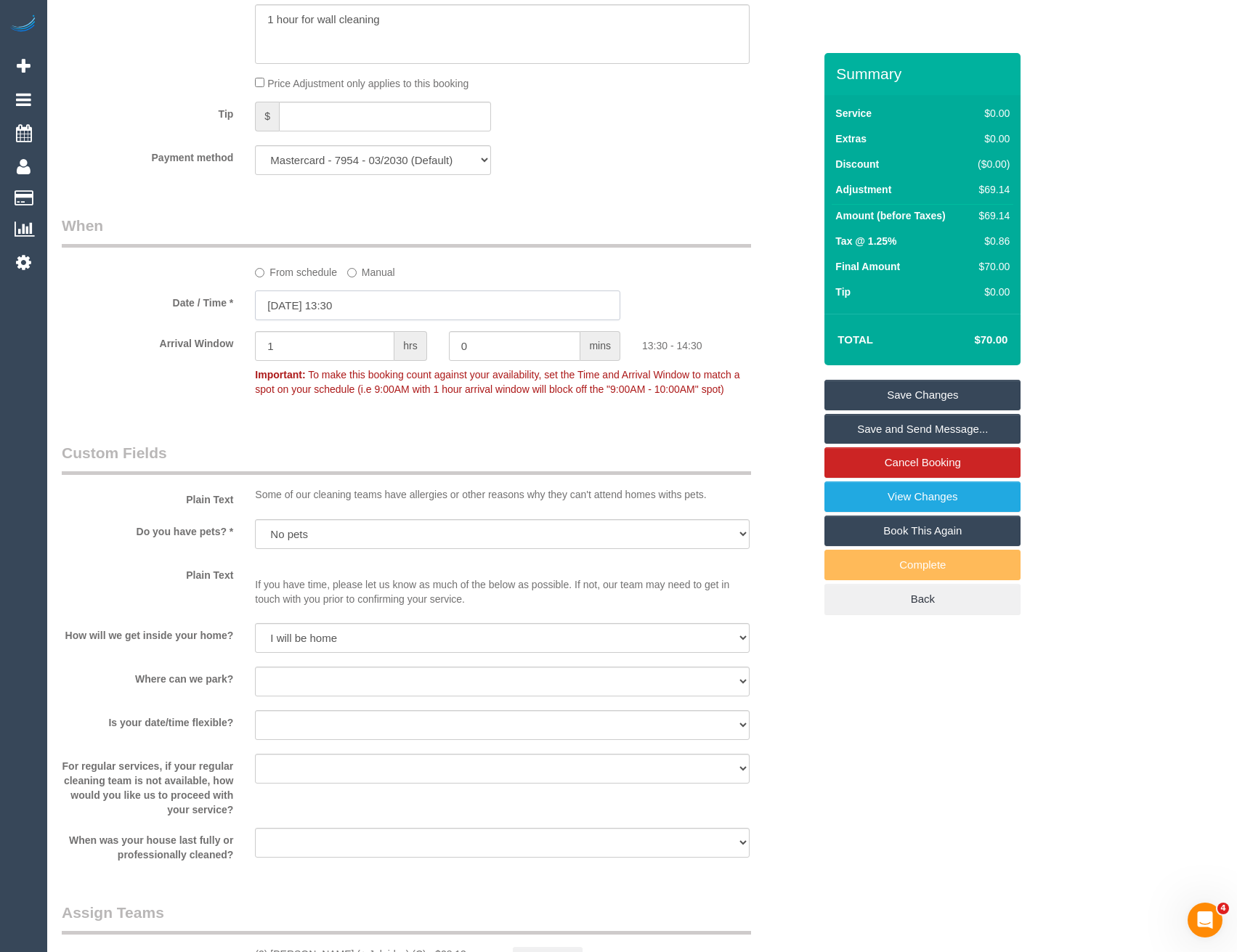
click at [367, 303] on input "18/09/2025 13:30" at bounding box center [437, 305] width 365 height 30
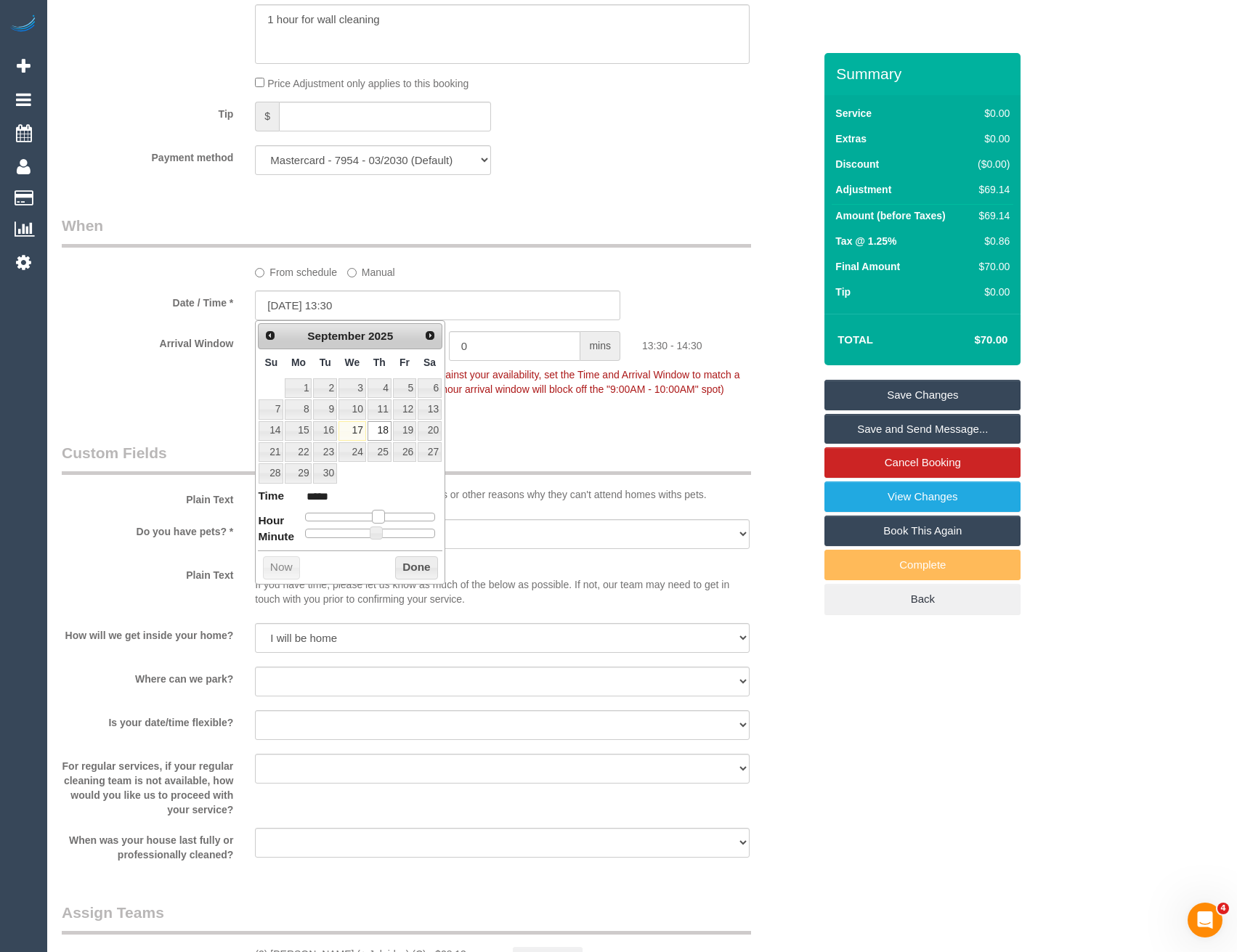
type input "18/09/2025 12:30"
type input "*****"
click at [370, 516] on span at bounding box center [373, 516] width 13 height 13
click at [407, 568] on button "Done" at bounding box center [416, 568] width 43 height 23
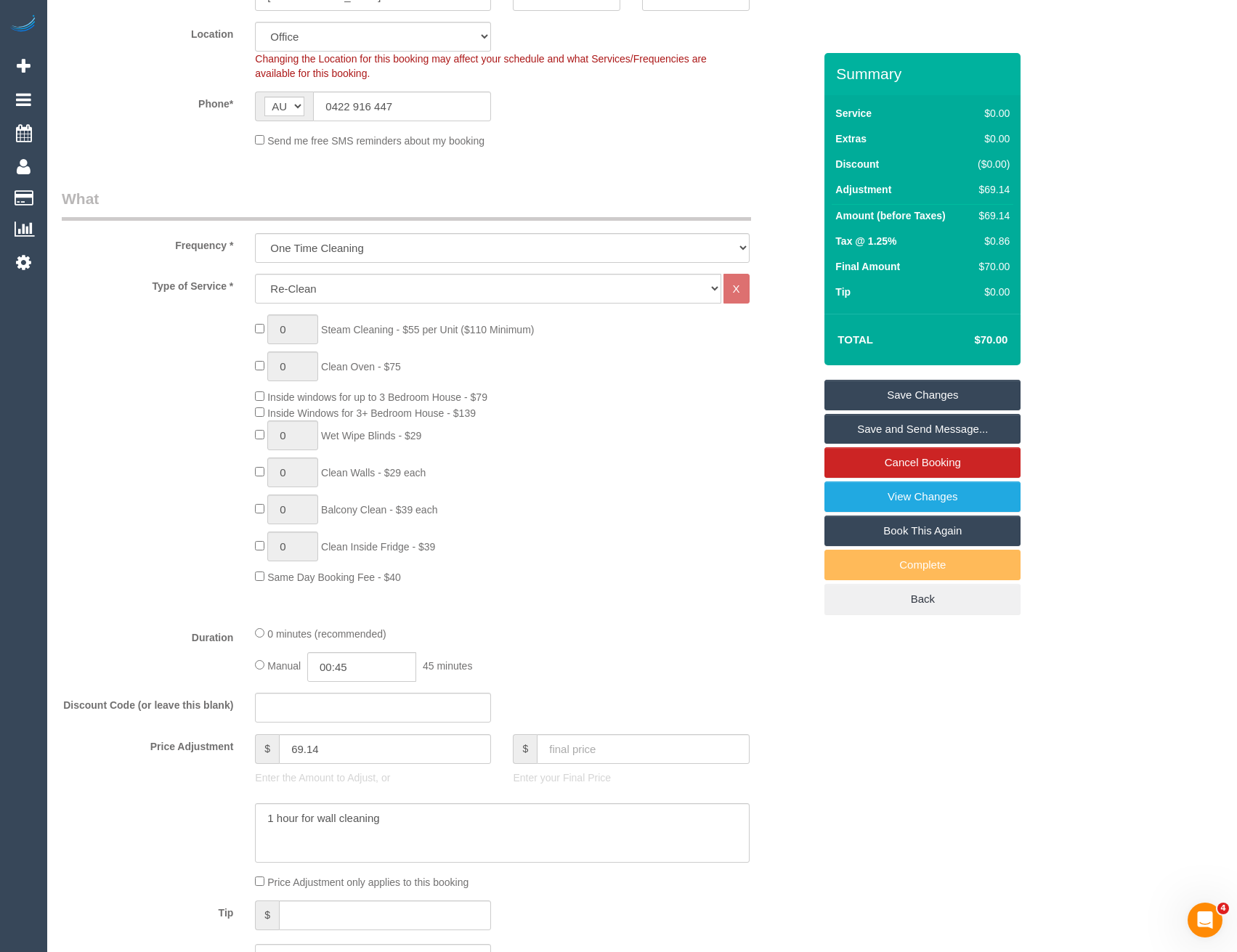
scroll to position [136, 0]
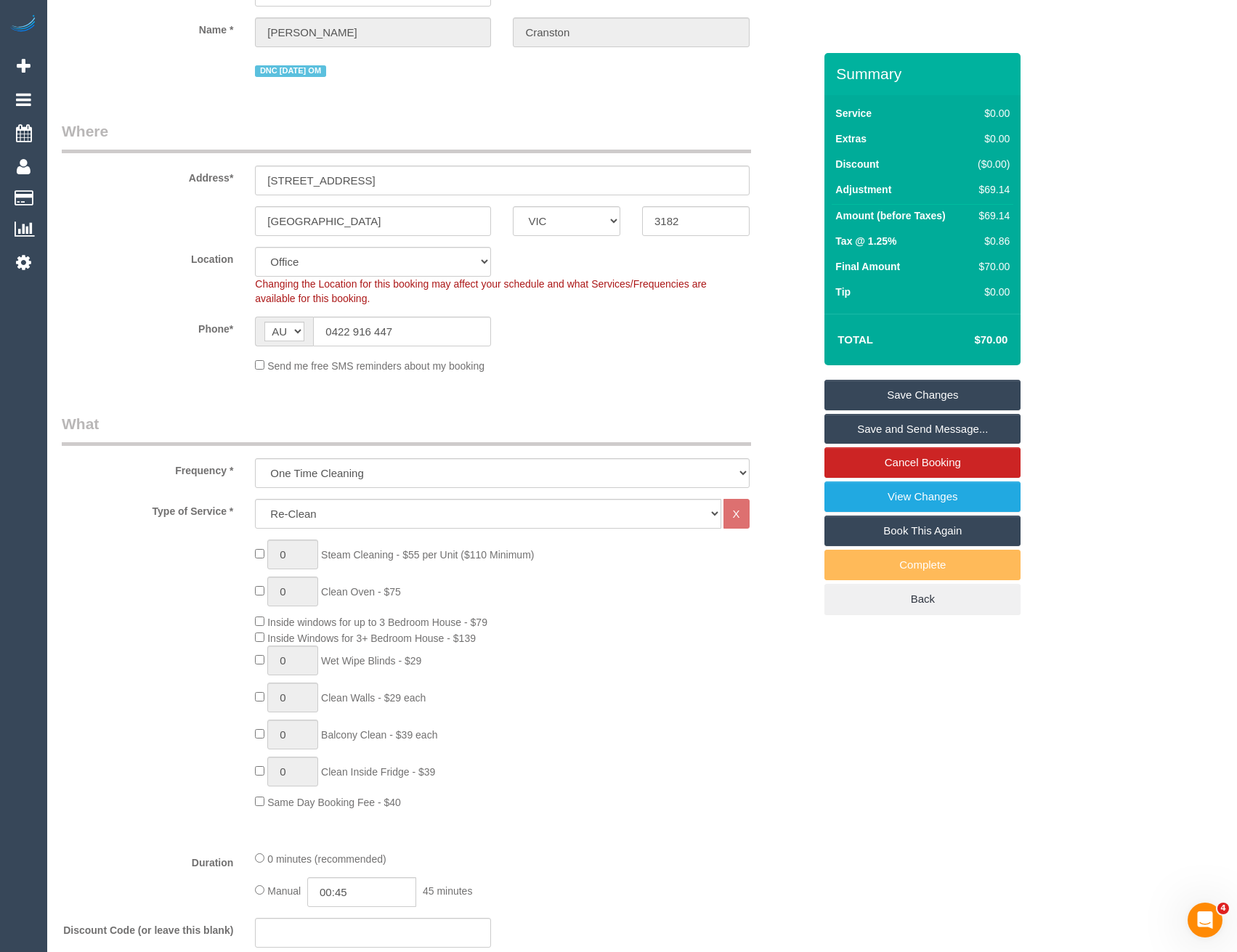
click at [897, 399] on link "Save Changes" at bounding box center [923, 395] width 196 height 30
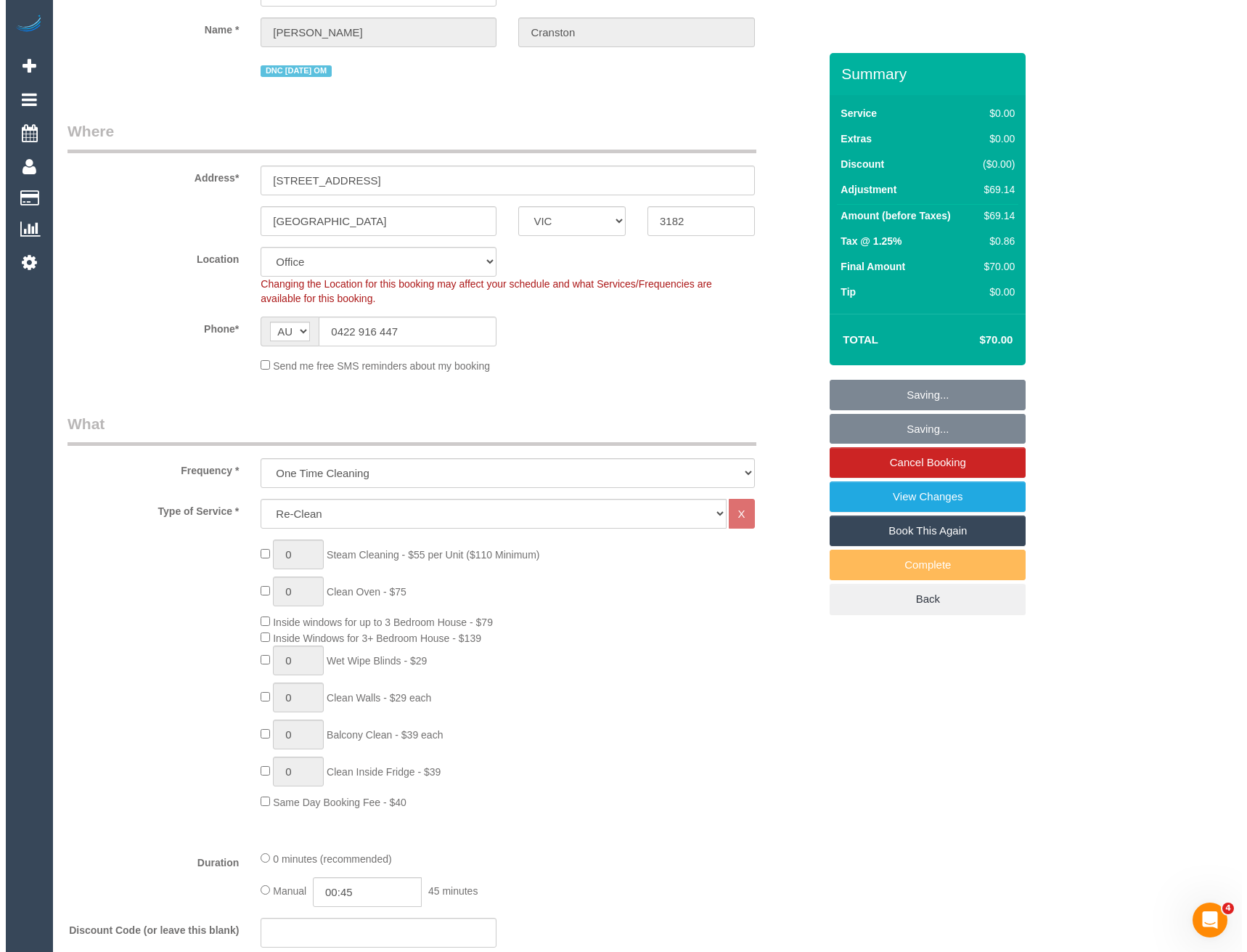
scroll to position [0, 0]
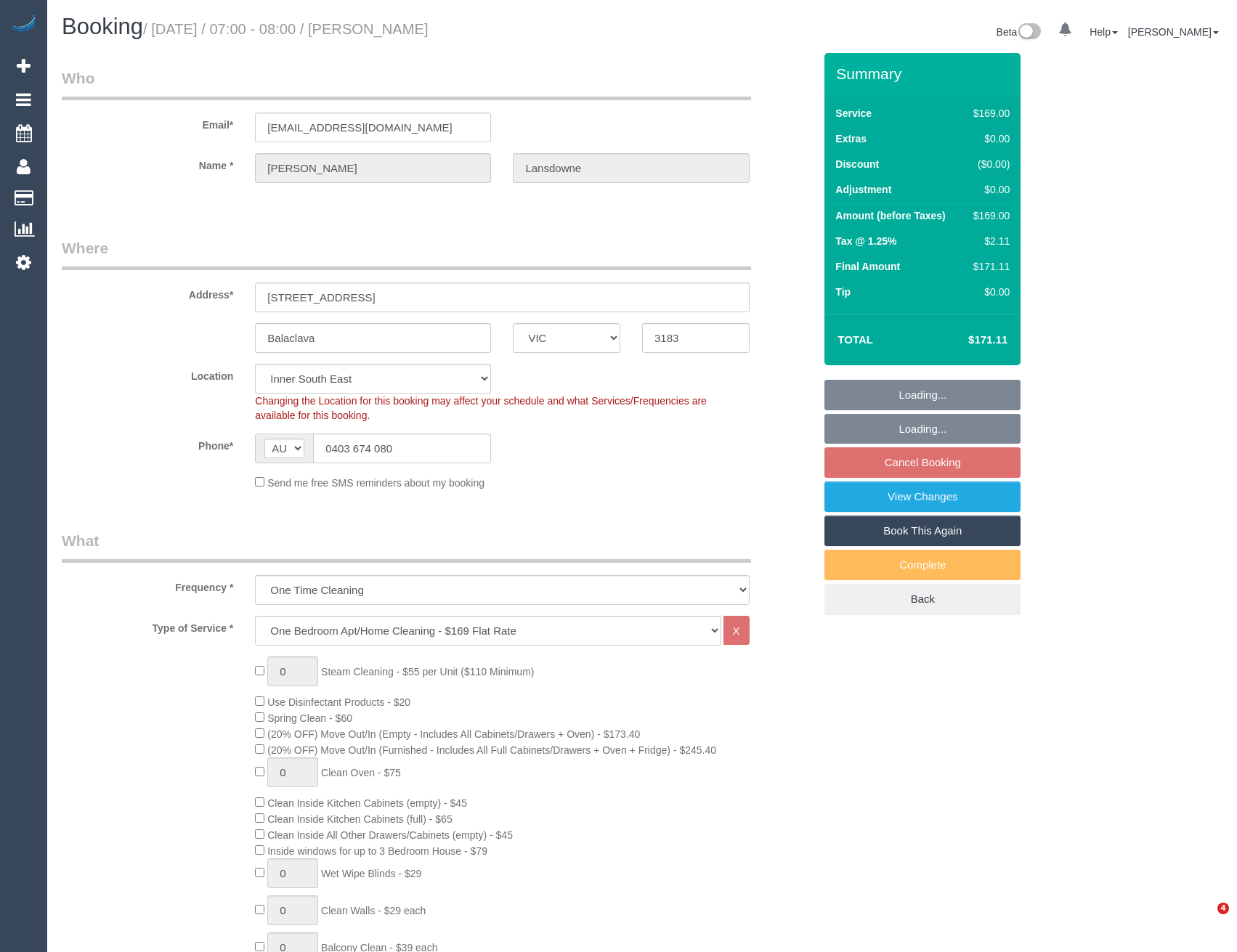
select select "VIC"
select select "string:stripe-pm_1Qztwu2GScqysDRVUhfKvK9h"
select select "number:29"
select select "number:14"
select select "number:19"
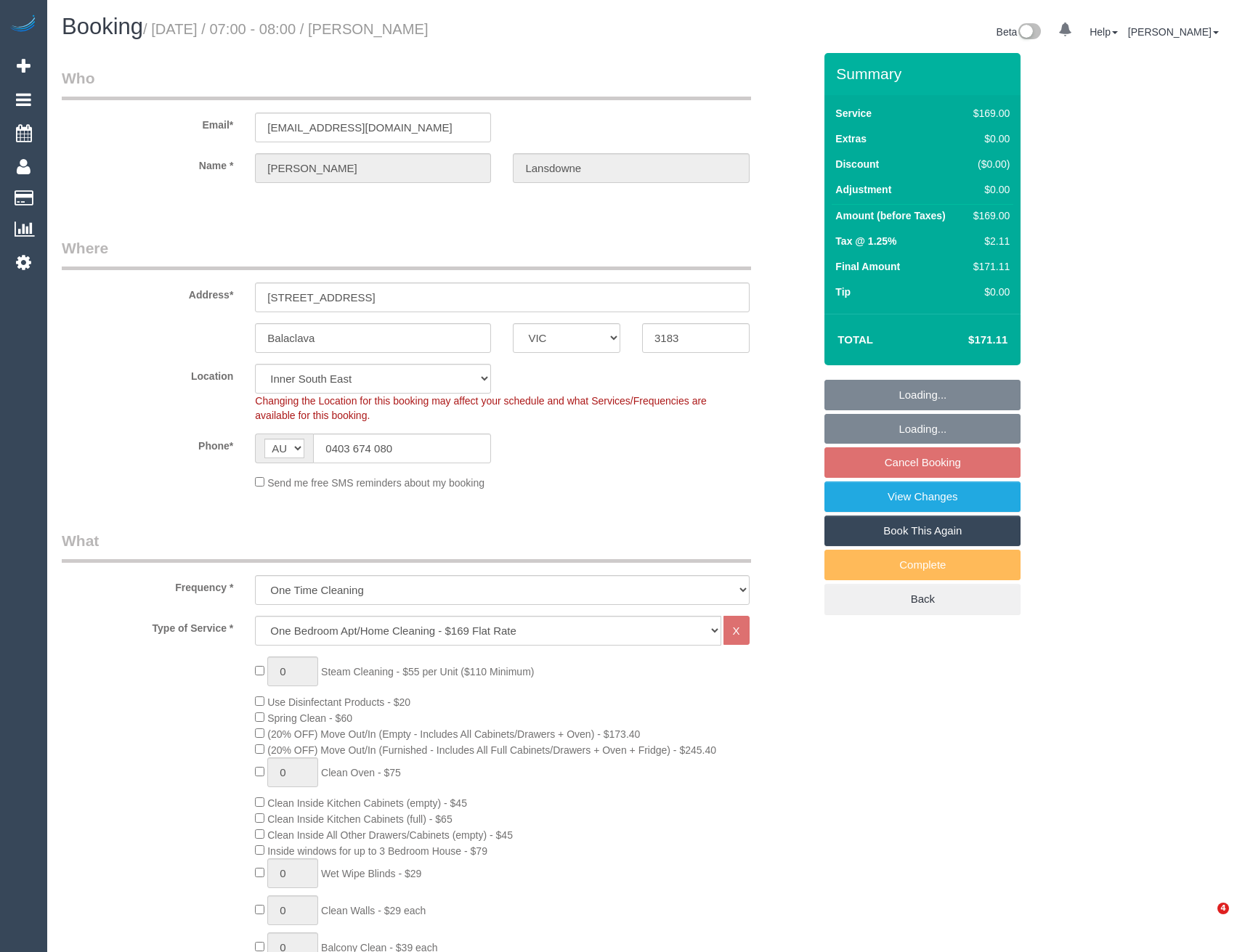
select select "number:36"
select select "number:34"
select select "number:13"
select select "spot1"
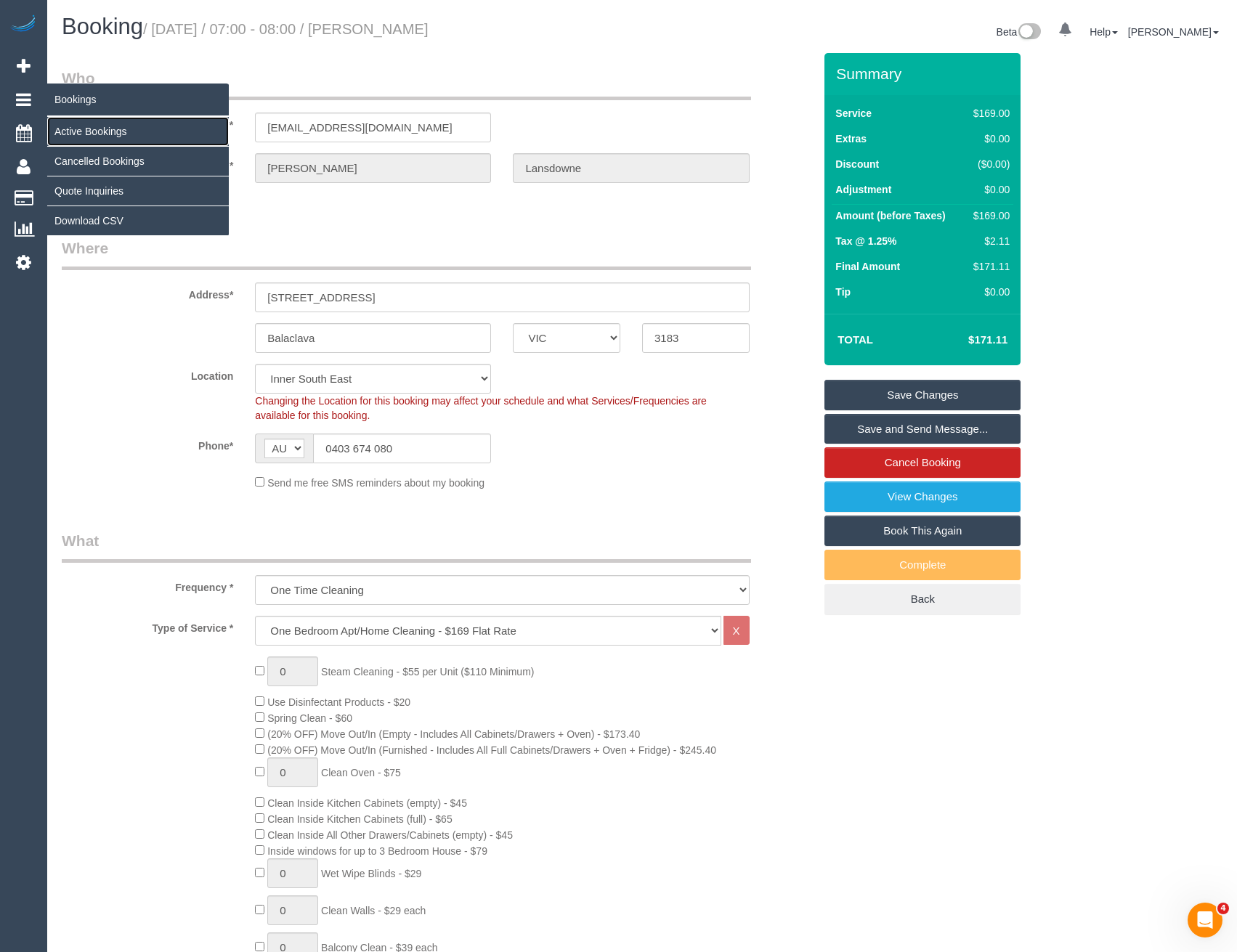
click at [87, 131] on link "Active Bookings" at bounding box center [138, 131] width 181 height 29
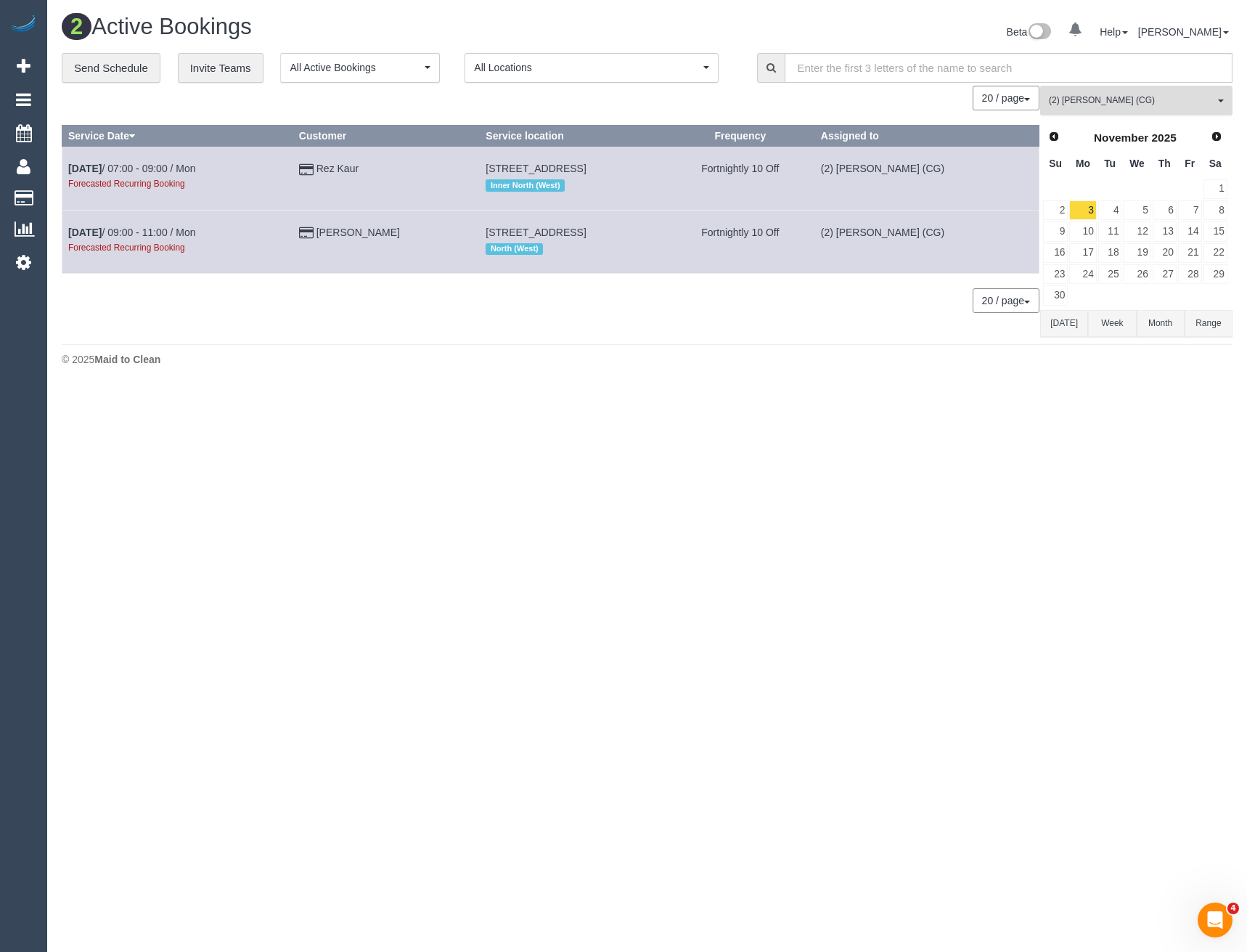
click at [1129, 95] on span "(2) [PERSON_NAME] (CG)" at bounding box center [1132, 101] width 166 height 12
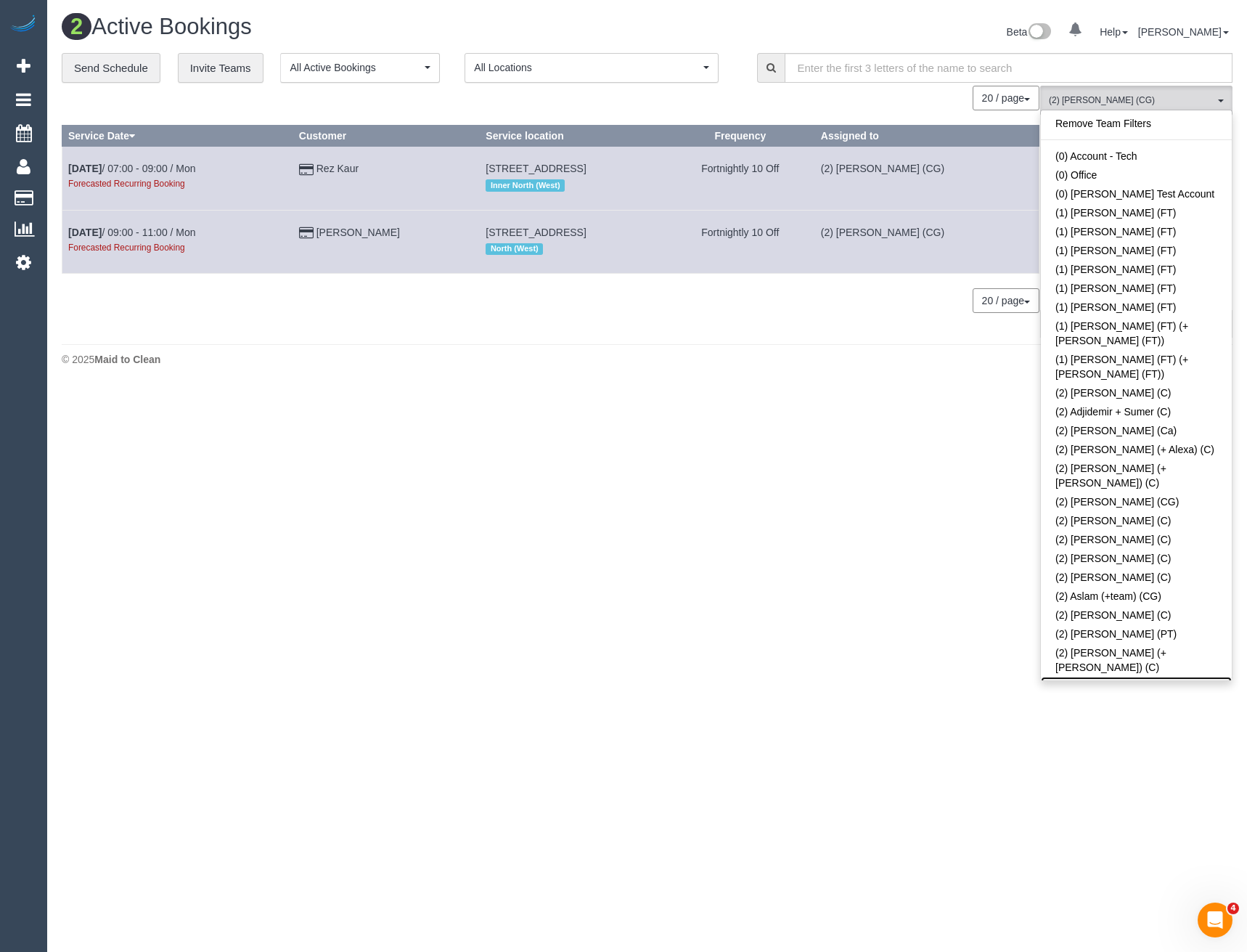
click at [1137, 677] on link "(2) [PERSON_NAME] (CG)" at bounding box center [1137, 686] width 191 height 19
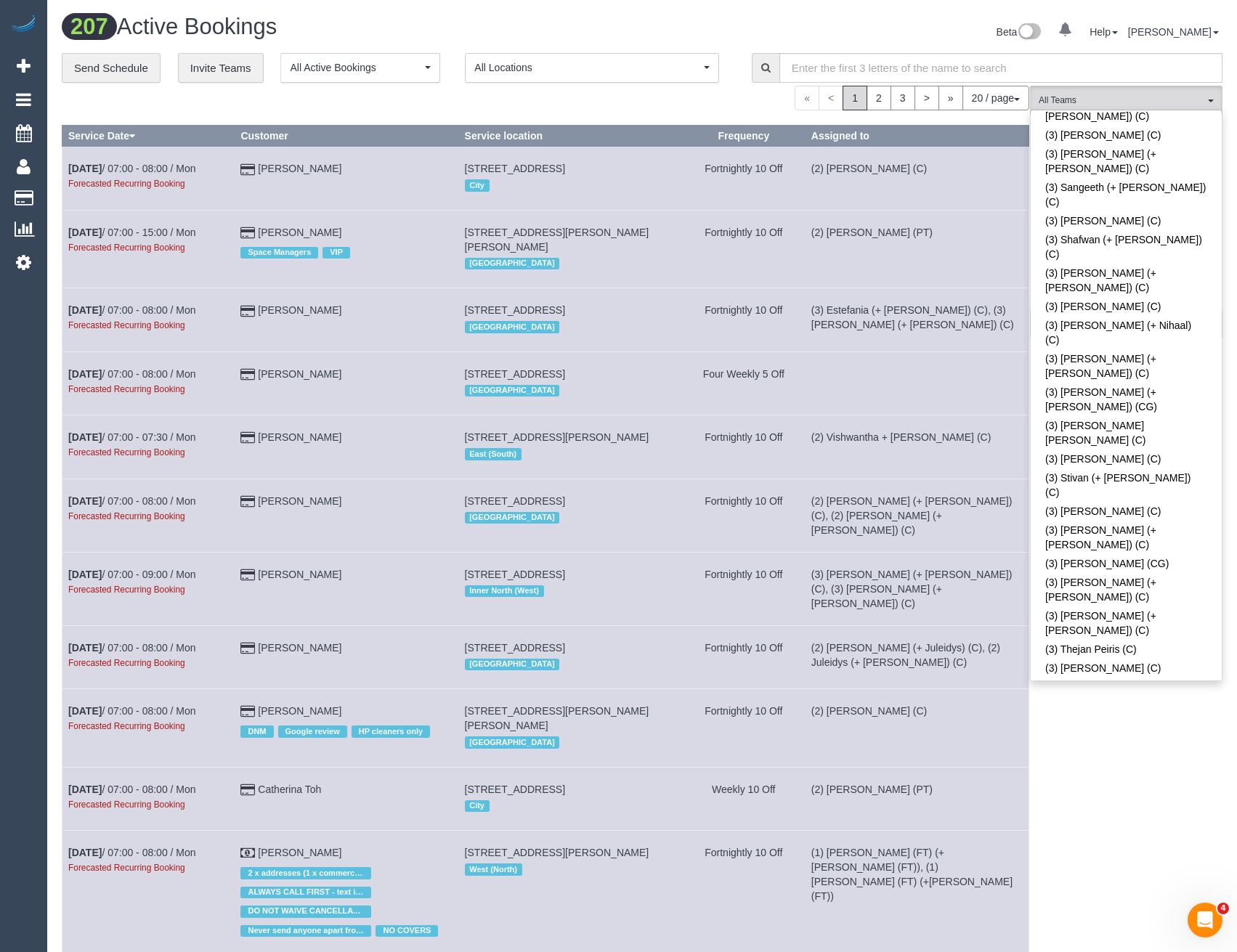
scroll to position [3848, 0]
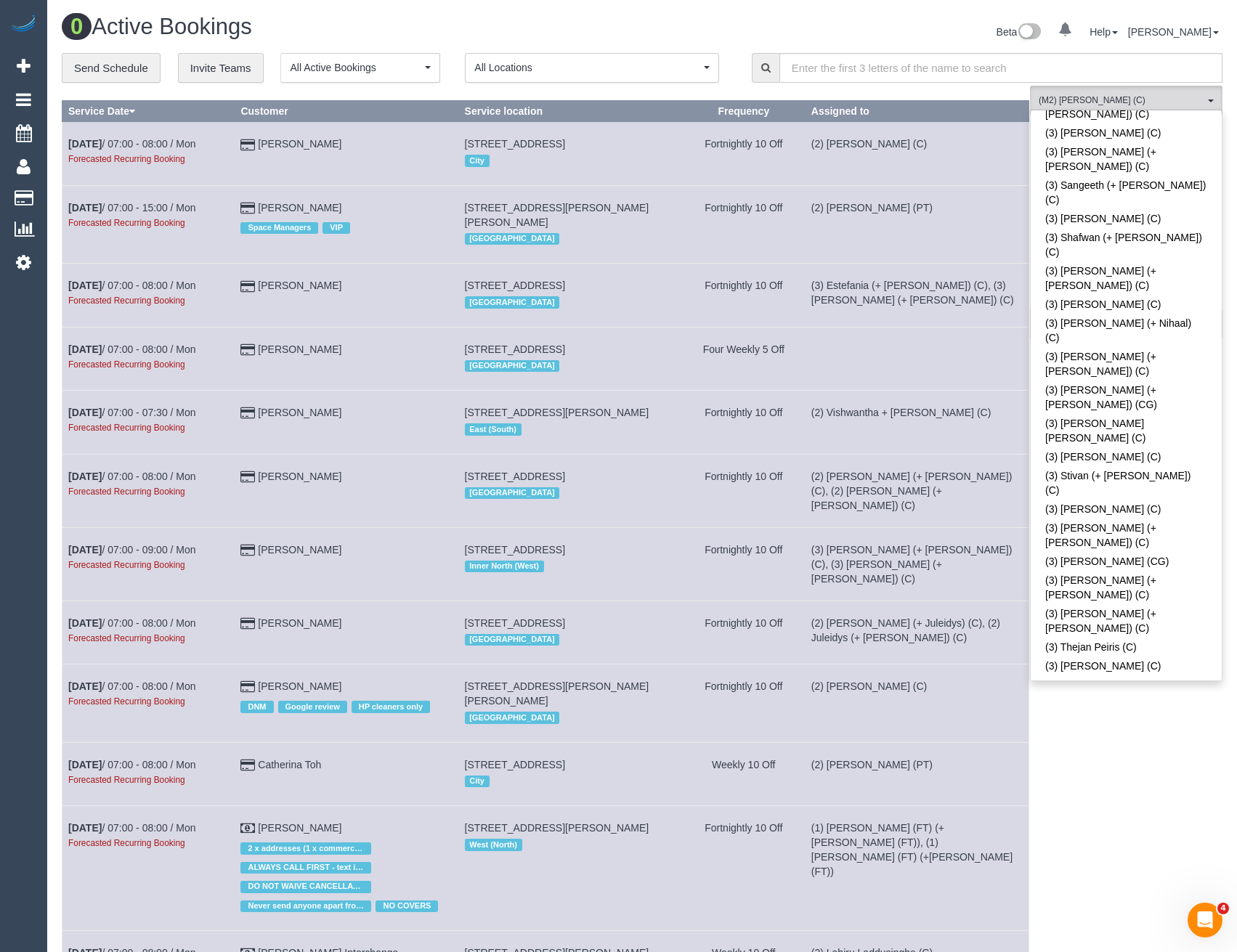
click at [1102, 761] on body "0 Beta Your Notifications You have 0 alerts Add Booking Bookings Active Booking…" at bounding box center [618, 476] width 1237 height 952
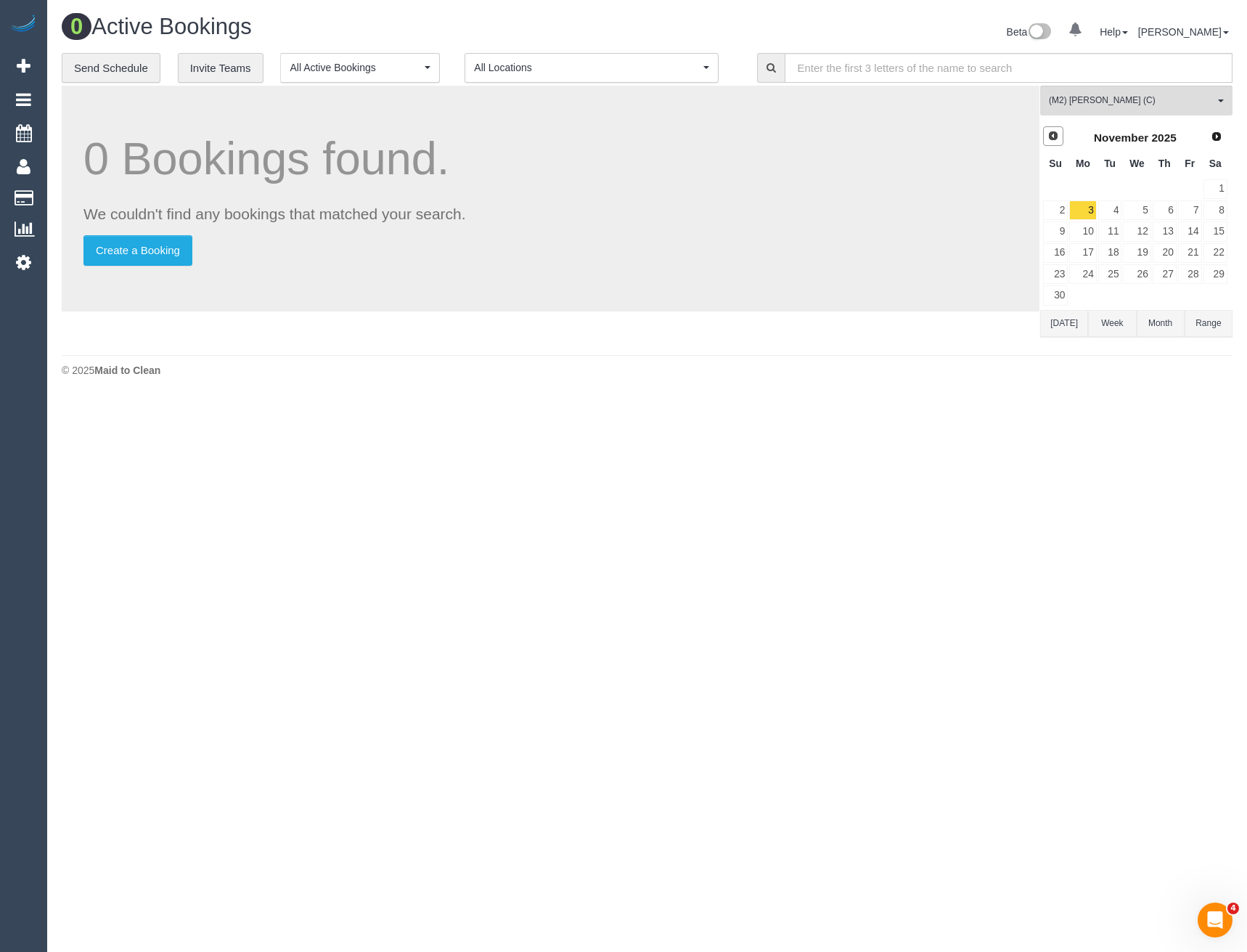
click at [1062, 134] on link "Prev" at bounding box center [1053, 136] width 21 height 21
click at [1159, 228] on link "18" at bounding box center [1165, 232] width 24 height 20
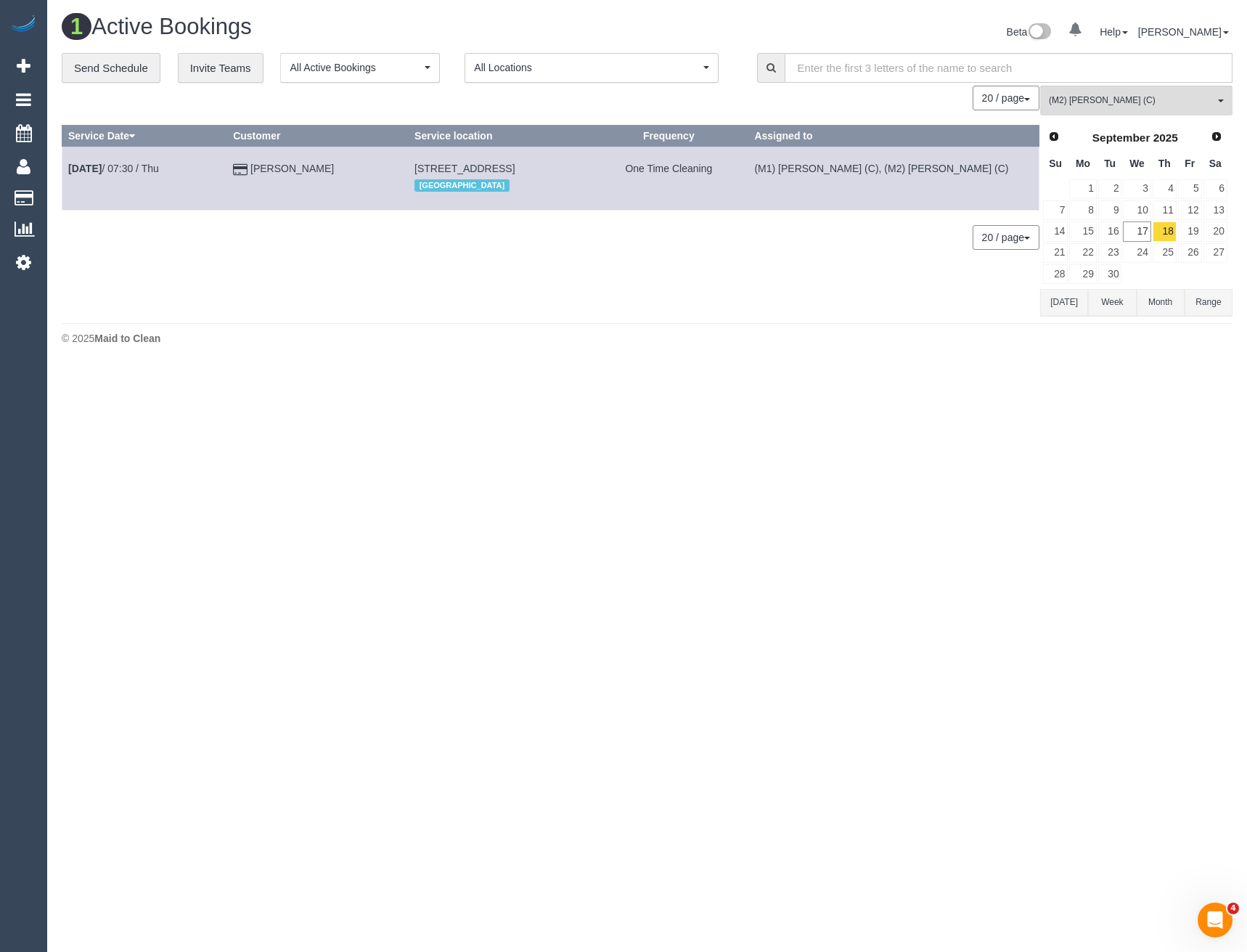
click at [150, 176] on td "Sep 18th / 07:30 / Thu" at bounding box center [145, 178] width 165 height 63
click at [152, 170] on link "Sep 18th / 07:30 / Thu" at bounding box center [114, 168] width 91 height 12
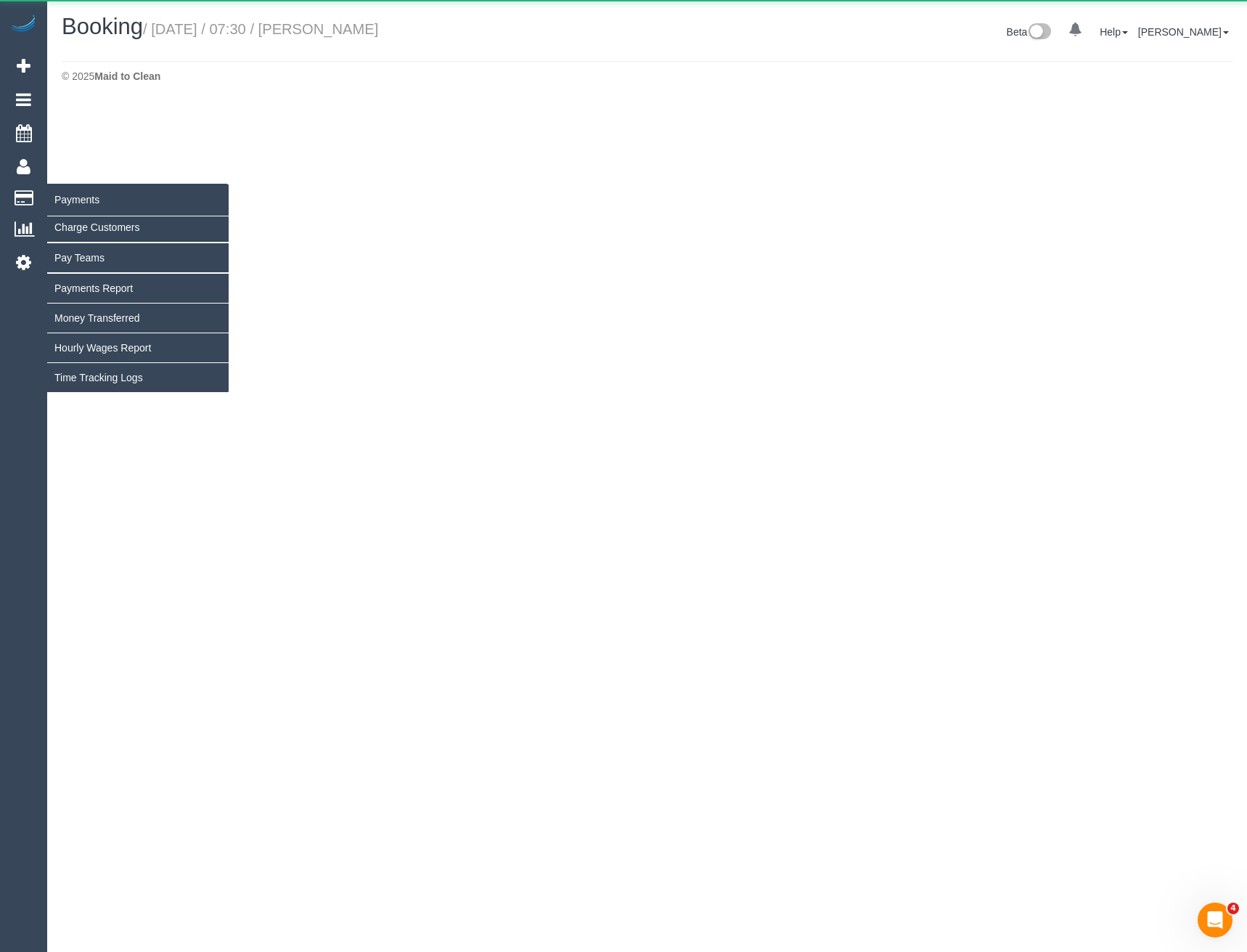
select select "VIC"
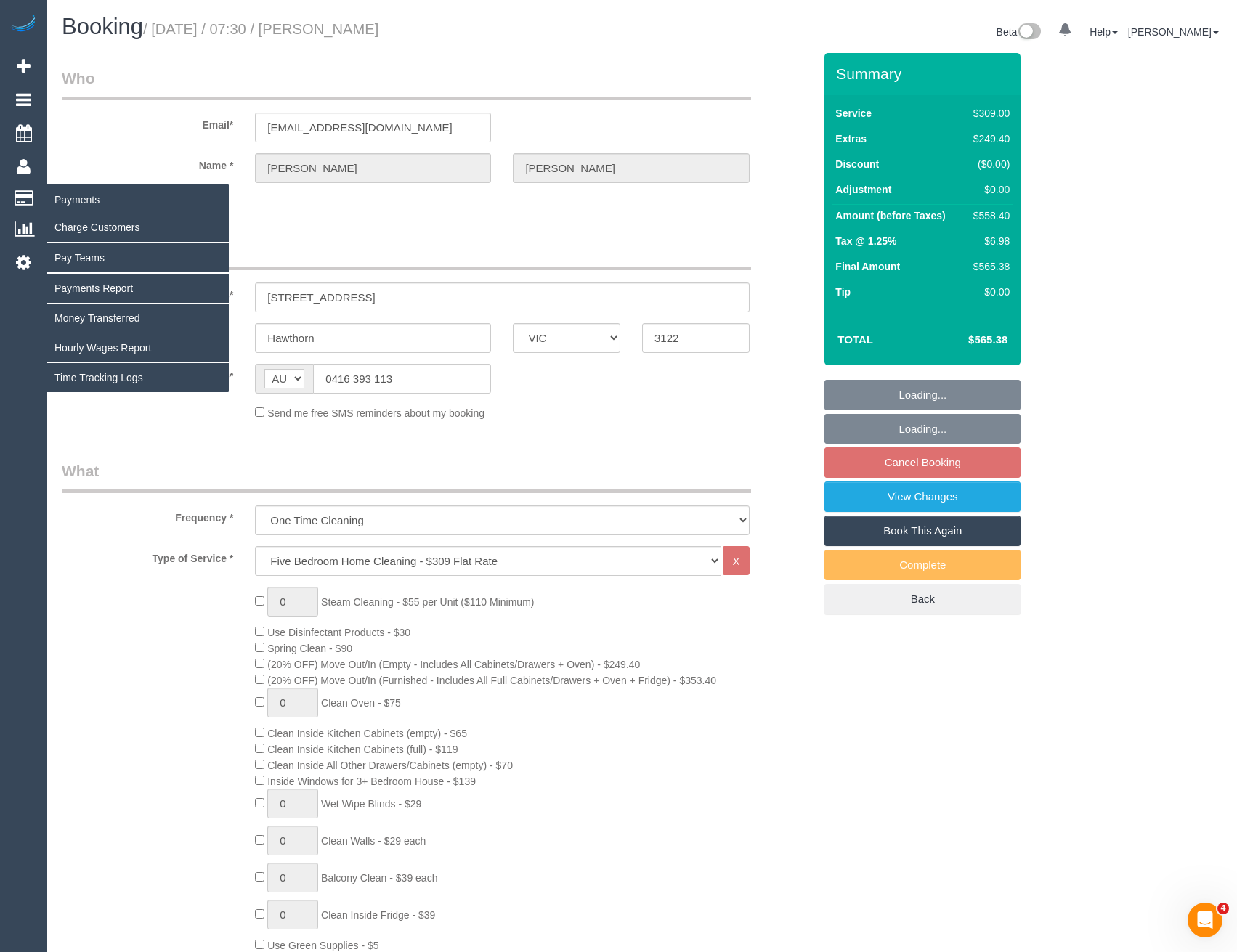
select select "object:3713"
select select "string:stripe-pm_1OA9bE2GScqysDRV9SMz1VR2"
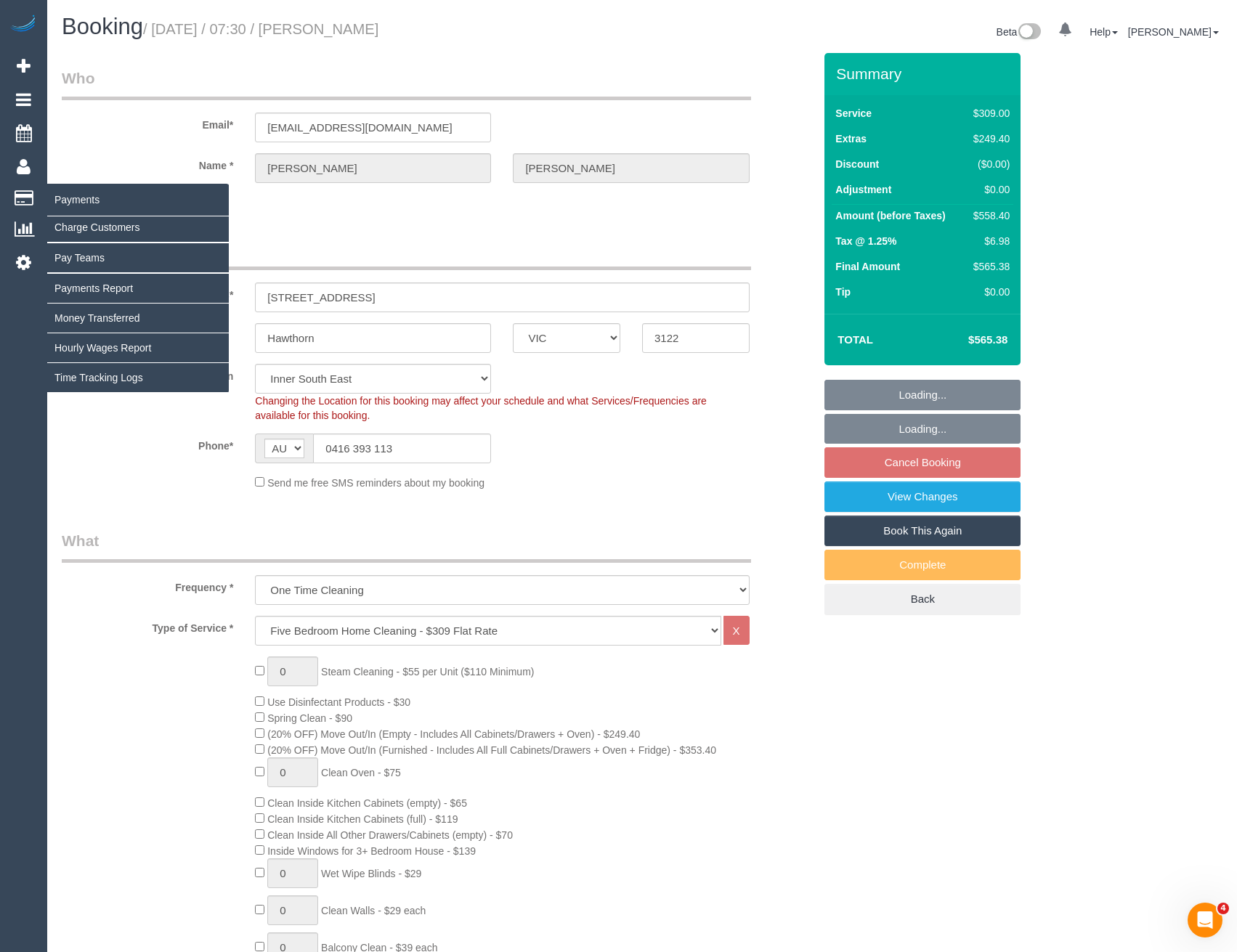
select select "object:3976"
select select "number:28"
select select "number:14"
select select "number:20"
select select "number:36"
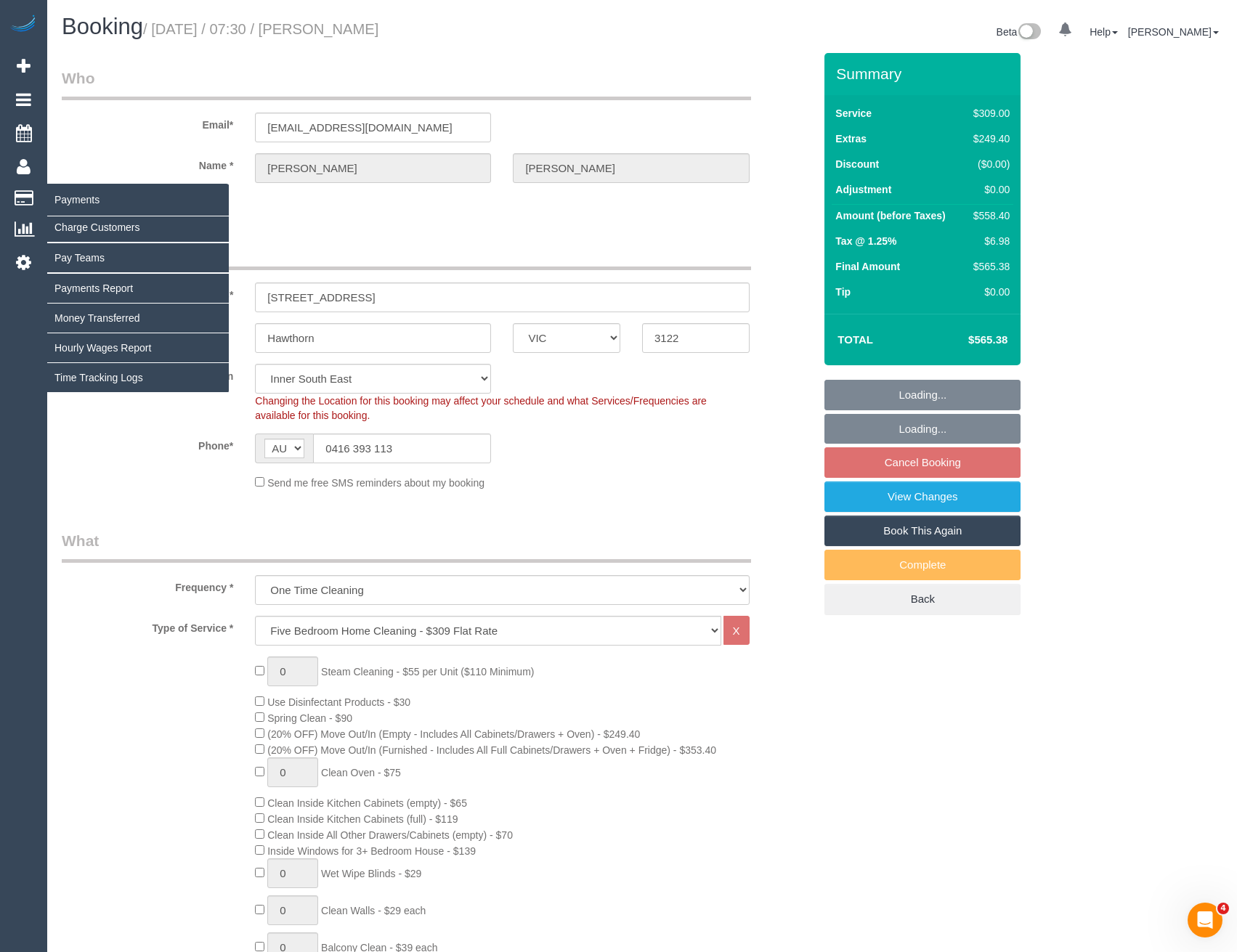
select select "number:11"
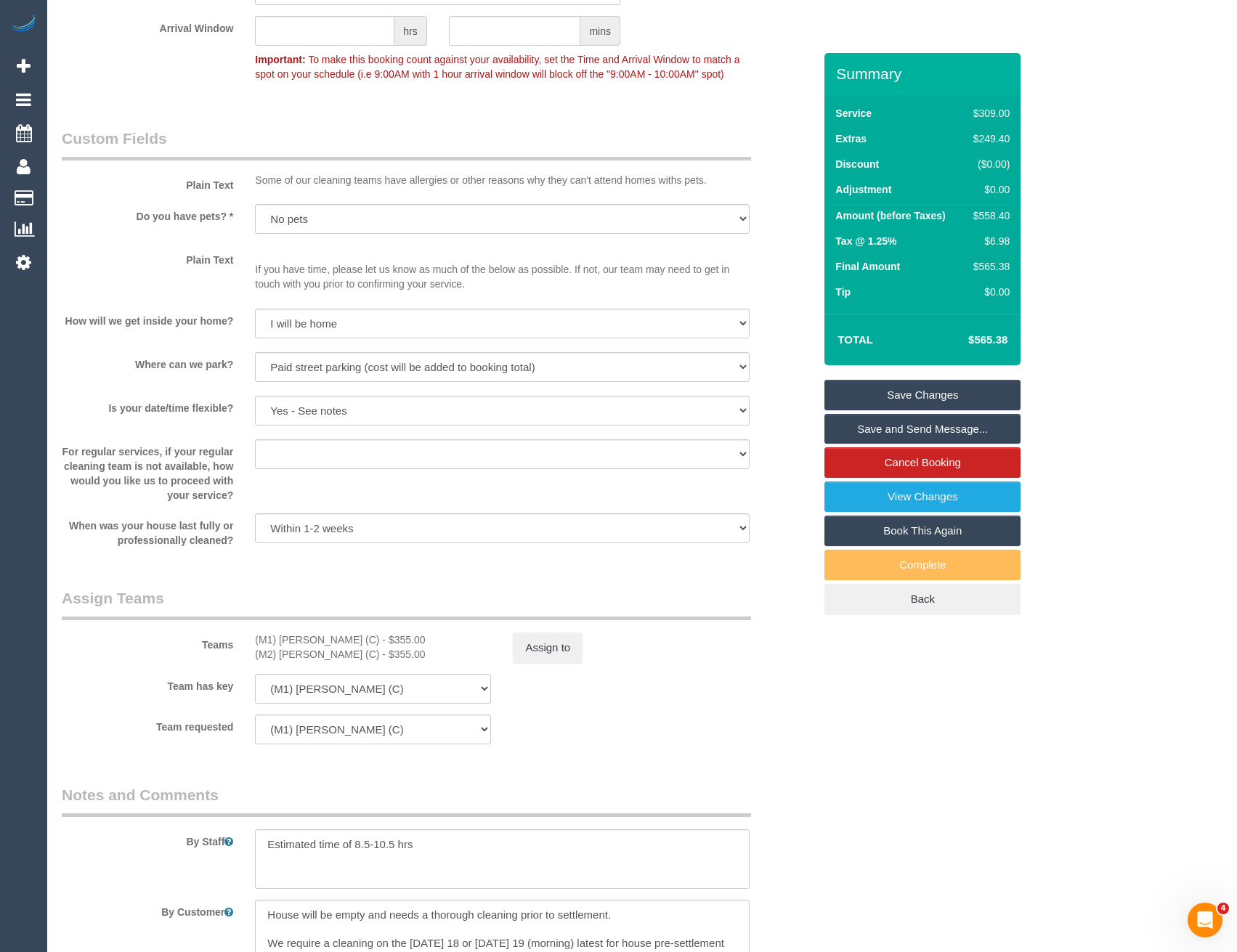
scroll to position [1742, 0]
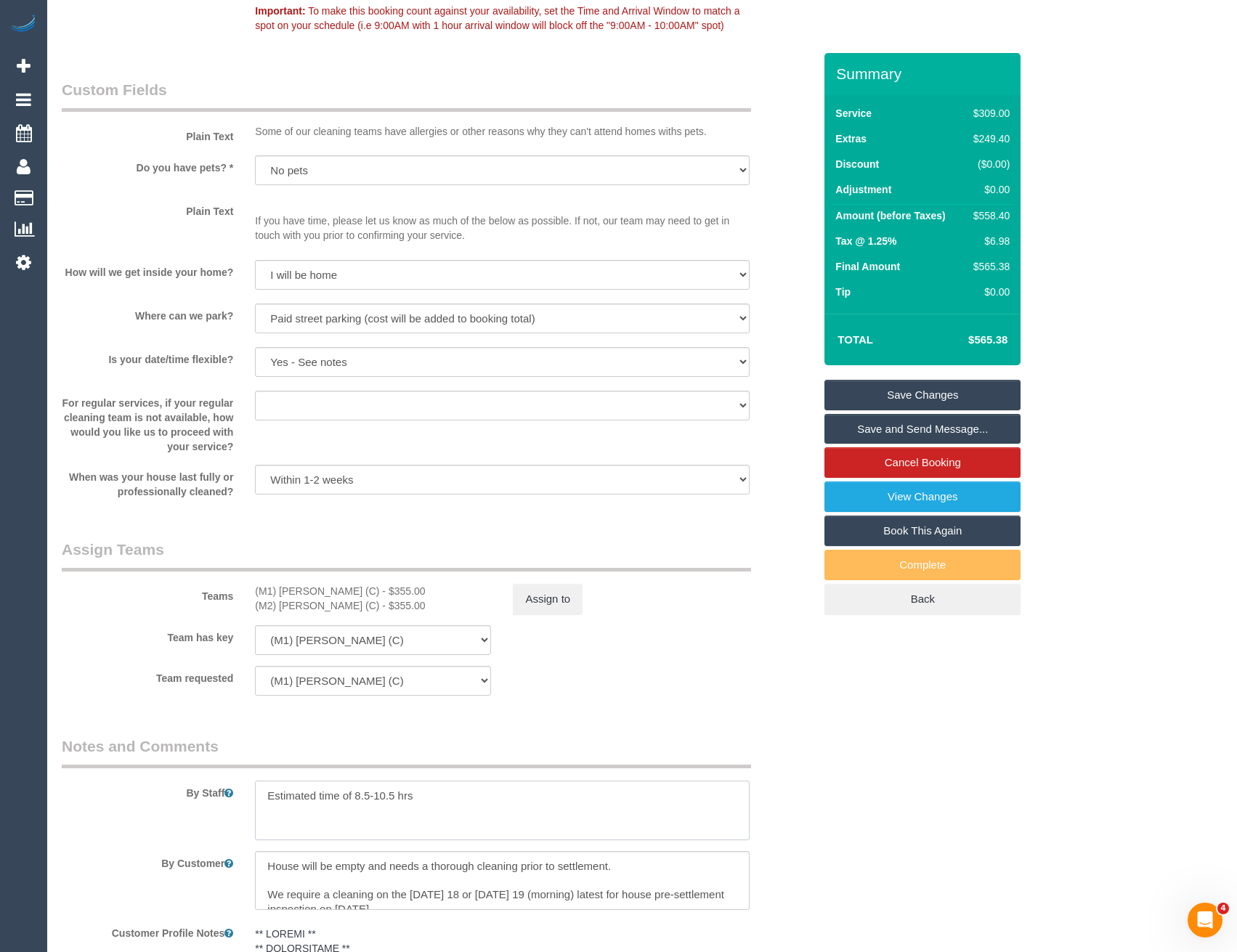
click at [437, 783] on textarea at bounding box center [501, 810] width 494 height 59
paste textarea "Today you’ll be working with [Agent], one of our top EOL cleaners. [Agent] will…"
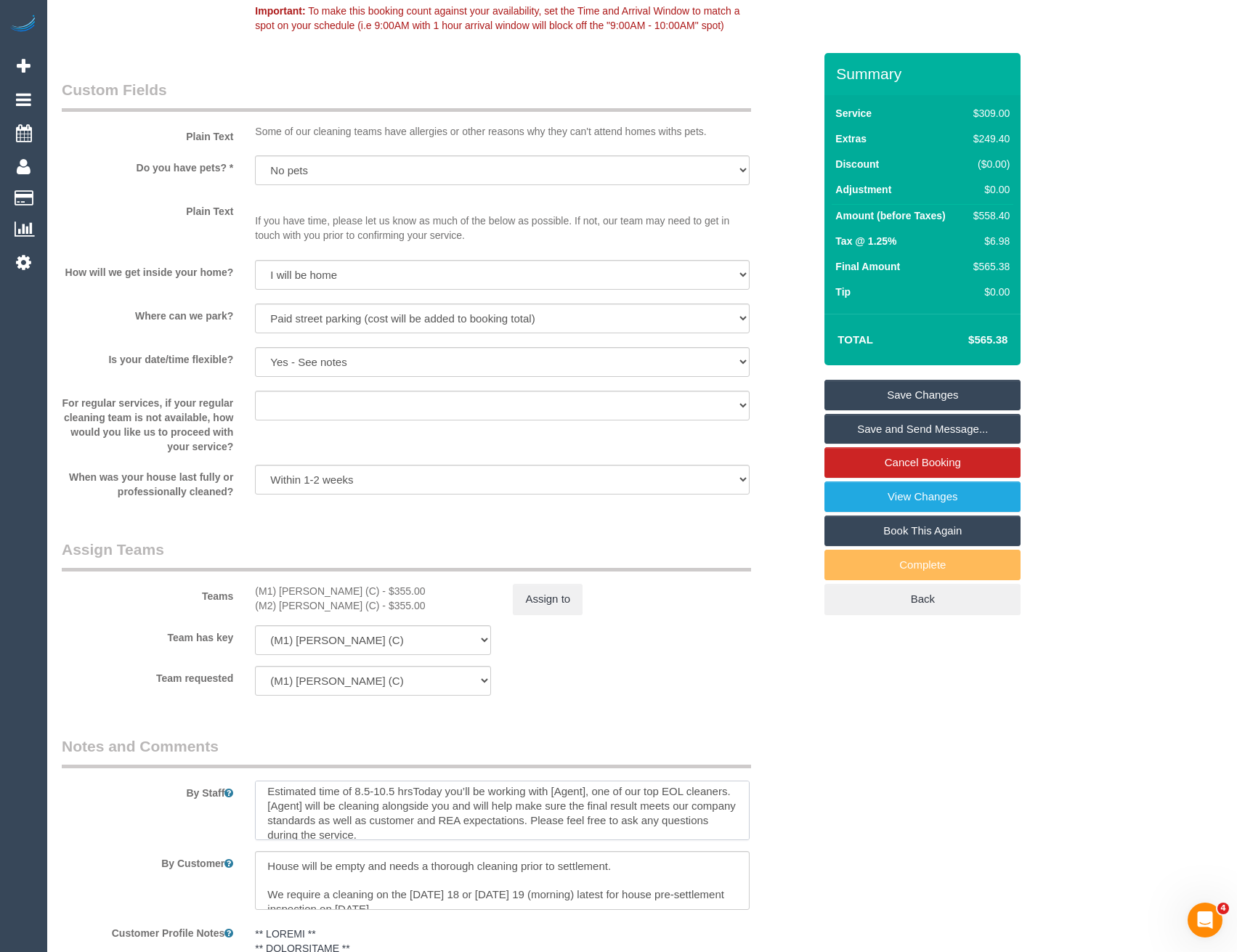
scroll to position [0, 0]
click at [412, 791] on textarea at bounding box center [501, 810] width 494 height 59
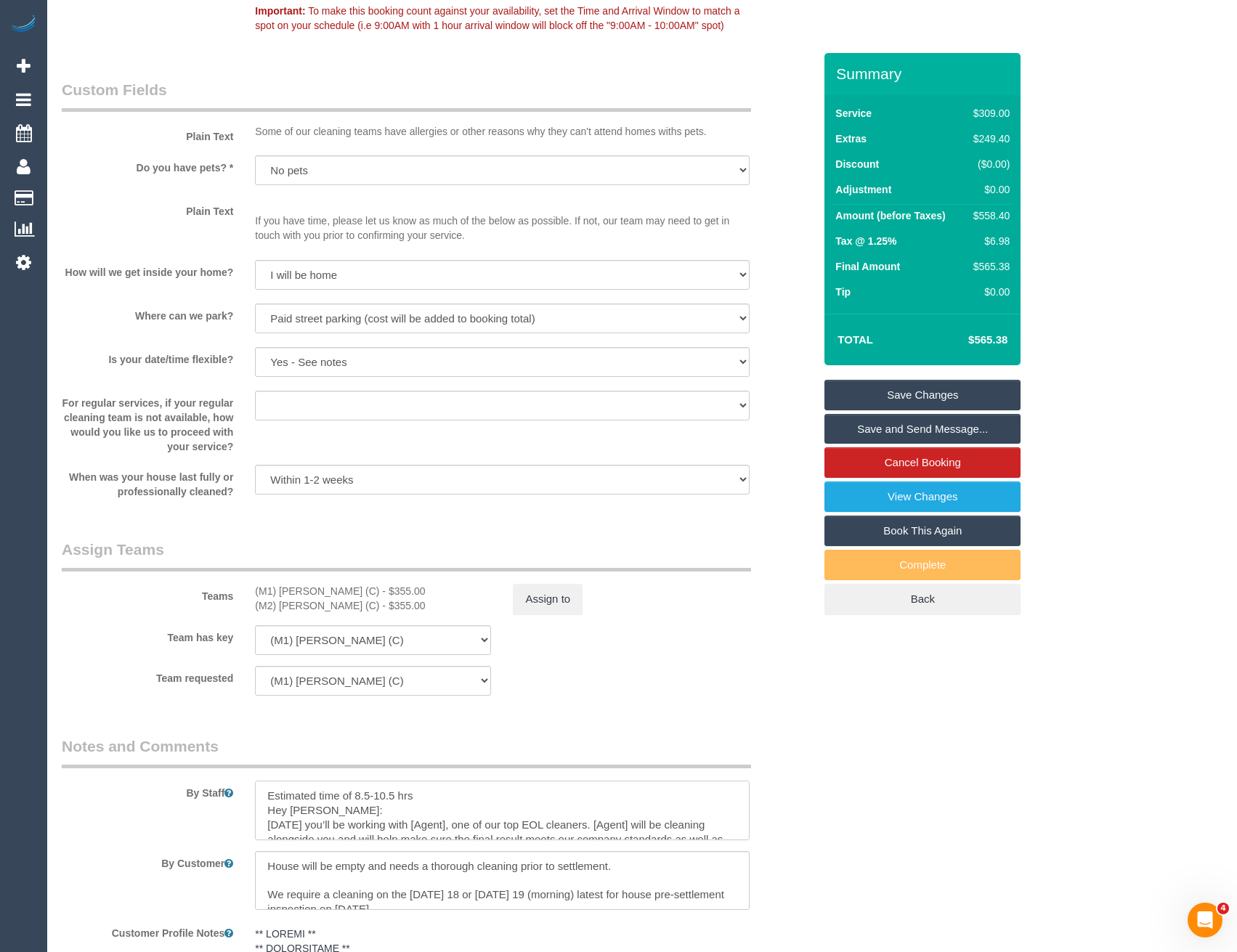
click at [438, 821] on textarea at bounding box center [501, 810] width 494 height 59
click at [630, 826] on textarea at bounding box center [501, 810] width 494 height 59
click at [358, 811] on textarea at bounding box center [501, 810] width 494 height 59
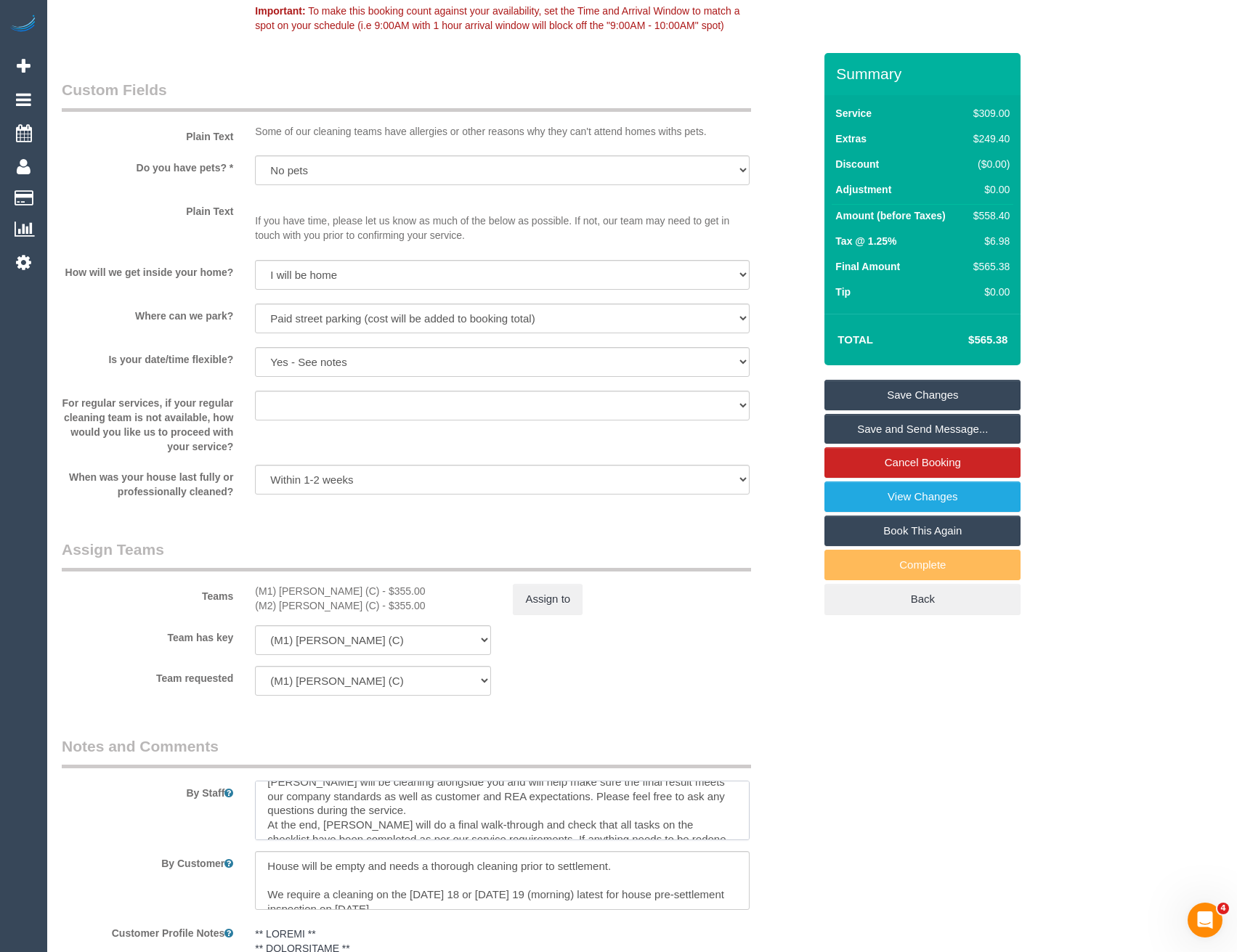
click at [327, 837] on textarea at bounding box center [501, 810] width 494 height 59
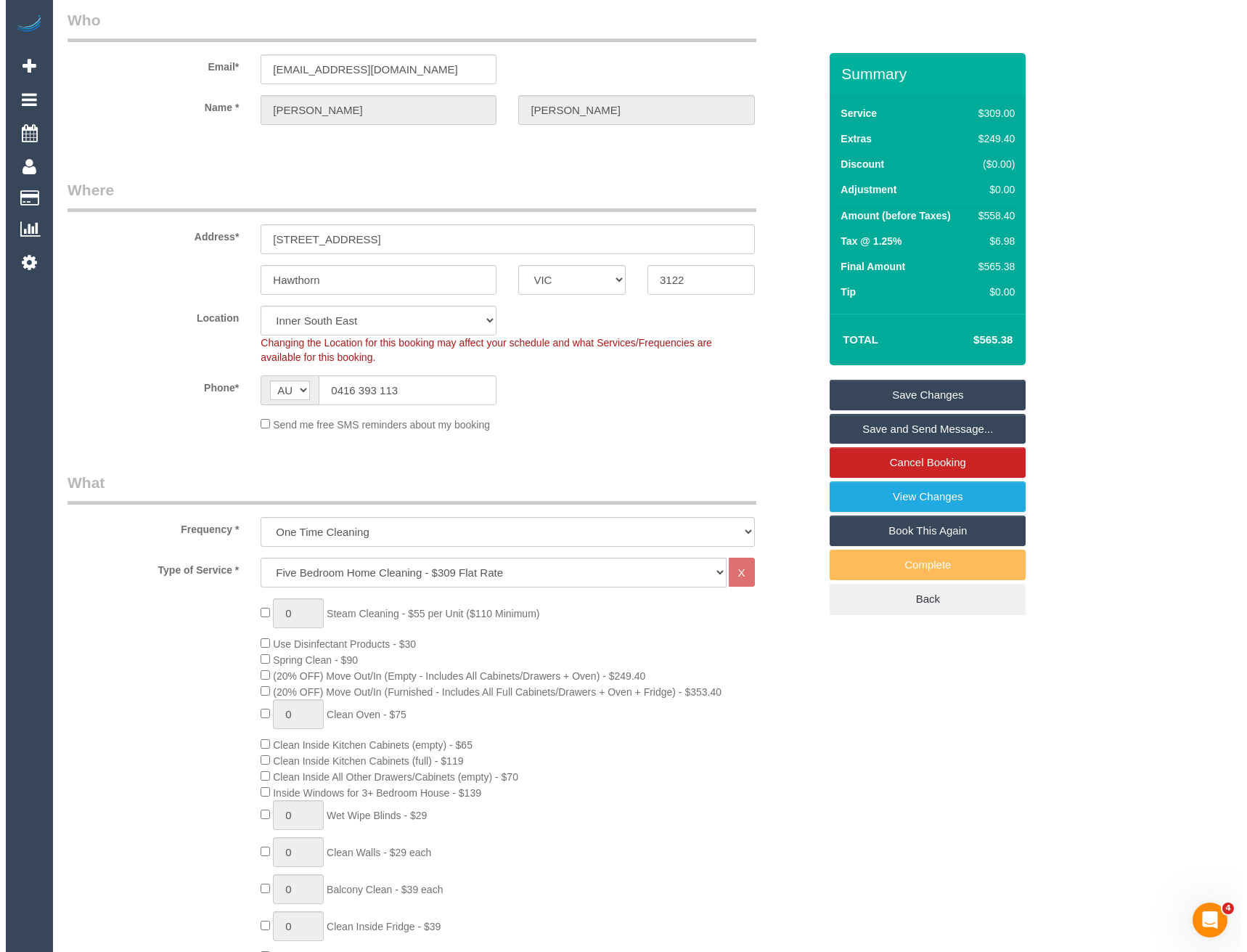
scroll to position [0, 0]
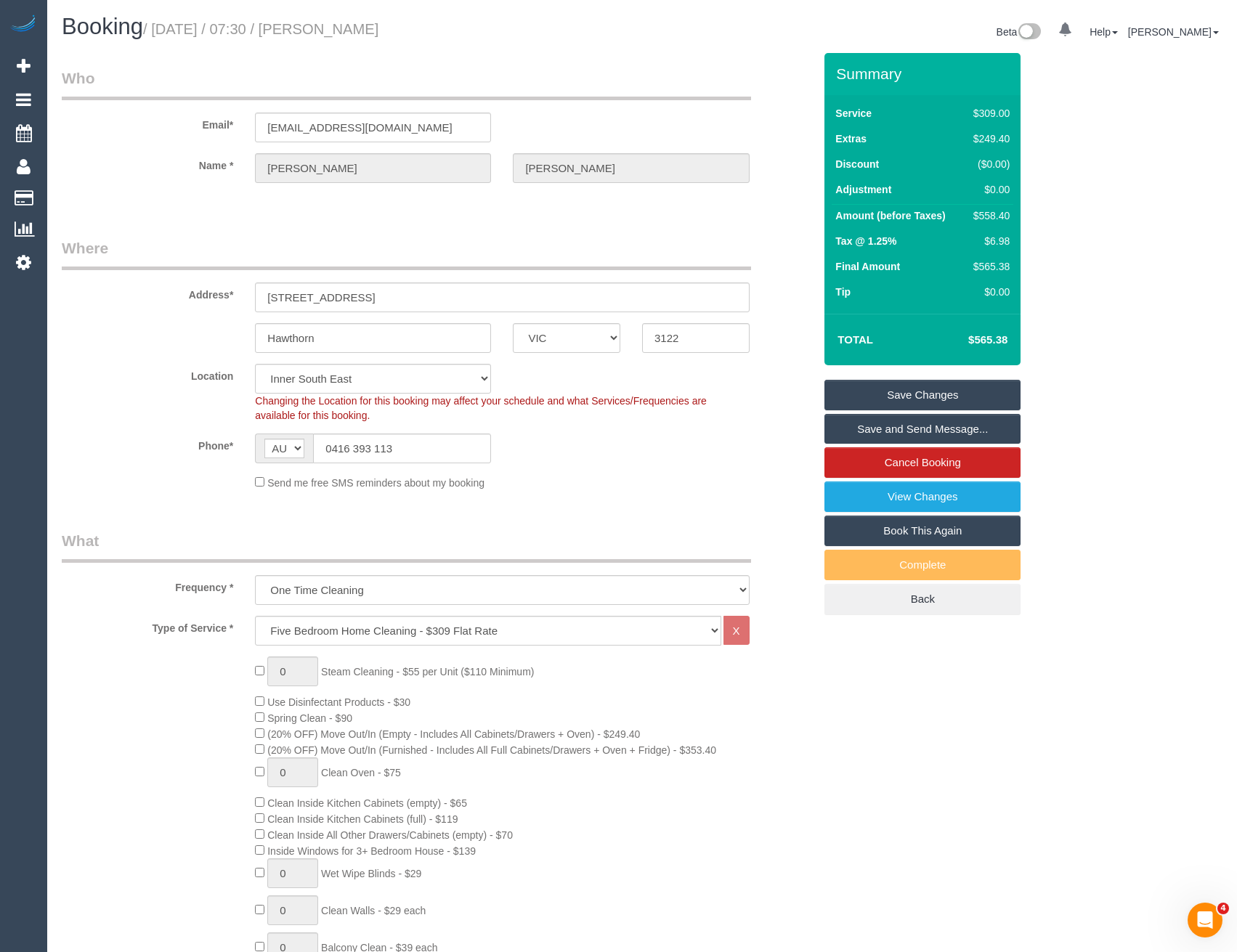
type textarea "Estimated time of 8.5-10.5 hrs Hey Joseph: Today you’ll be working with Jeferso…"
click at [873, 399] on link "Save Changes" at bounding box center [923, 395] width 196 height 30
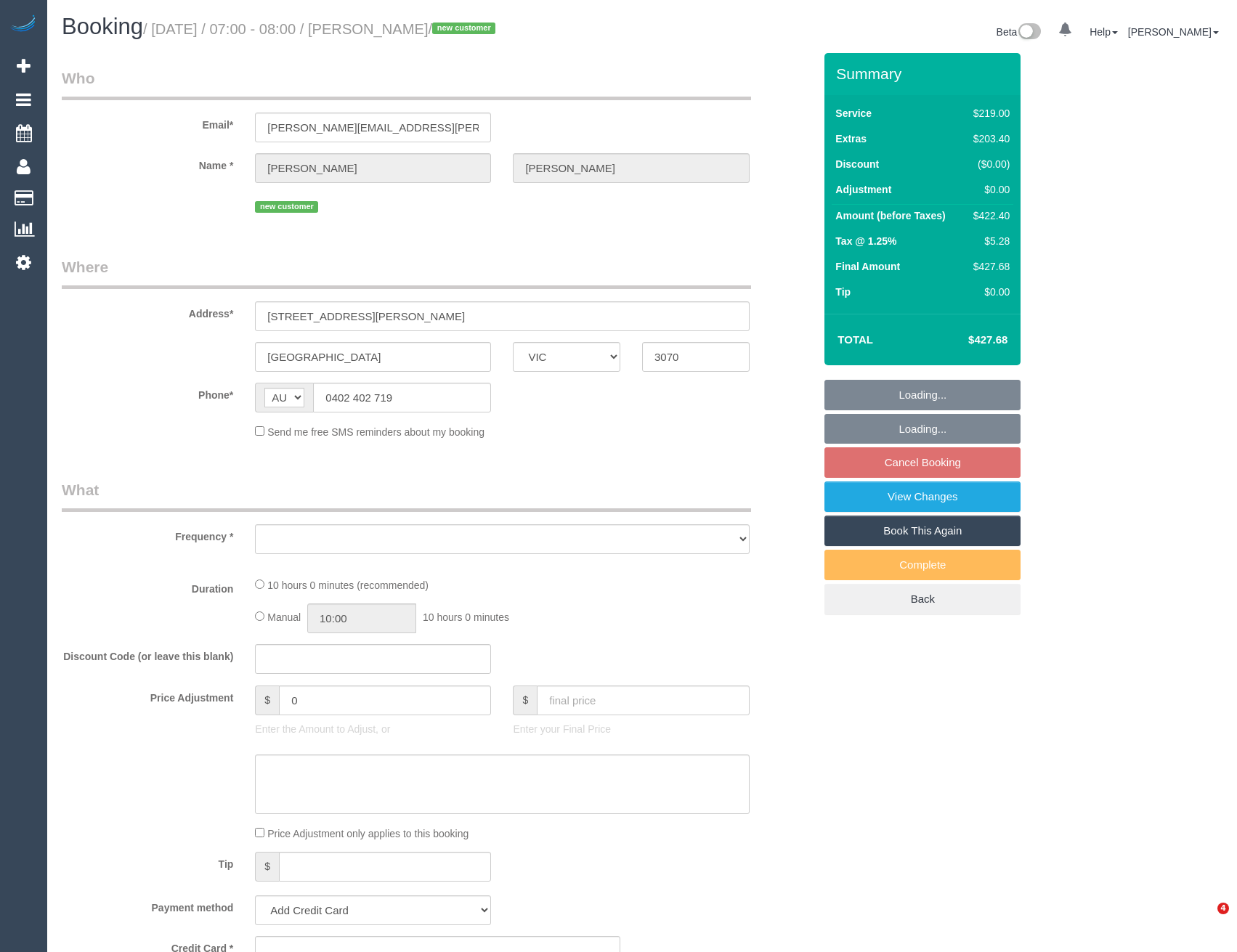
select select "VIC"
select select "object:573"
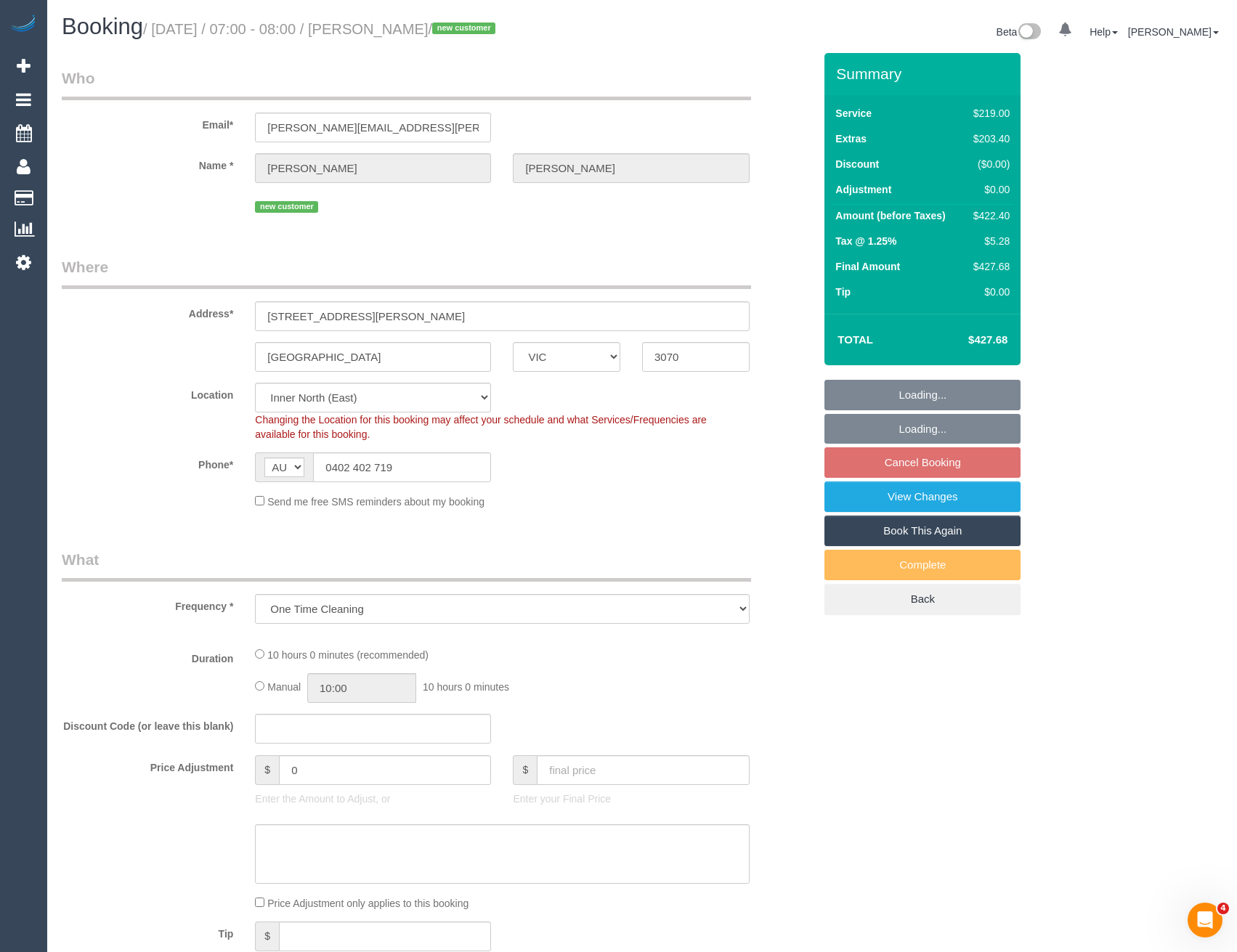
select select "string:stripe-pm_1S89mo2GScqysDRVoUd9UC82"
select select "number:28"
select select "number:15"
select select "number:19"
select select "number:24"
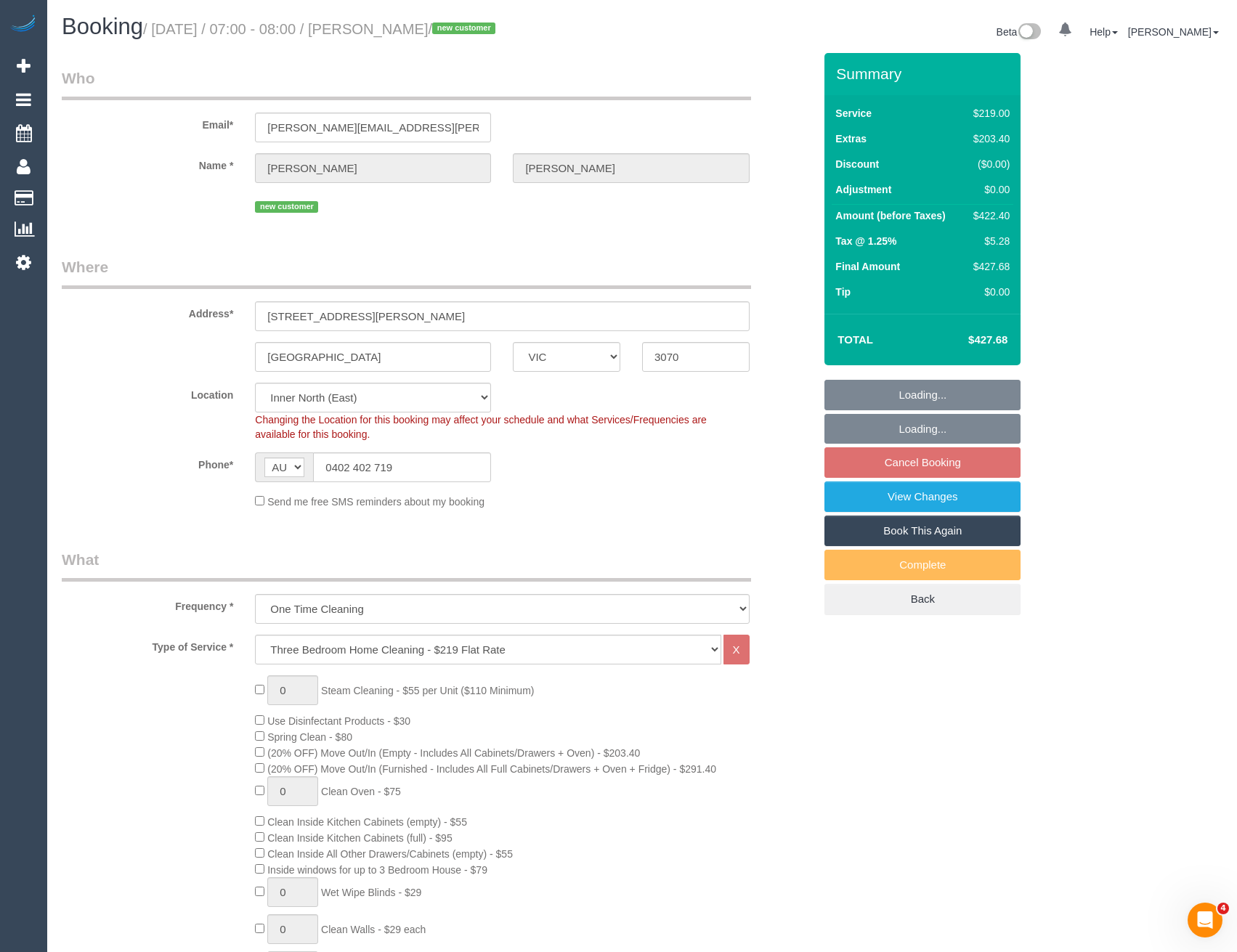
select select "object:1647"
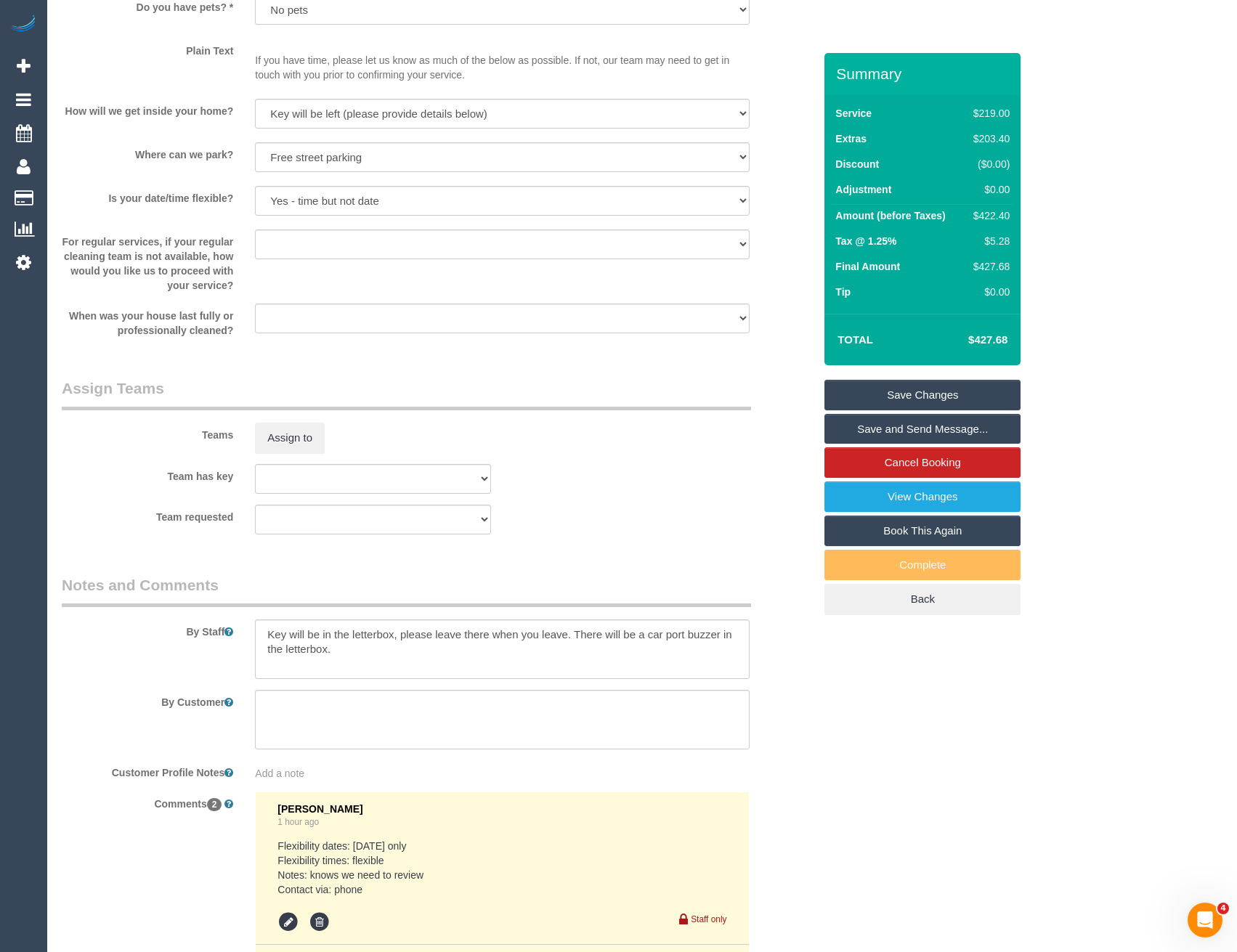
scroll to position [2263, 0]
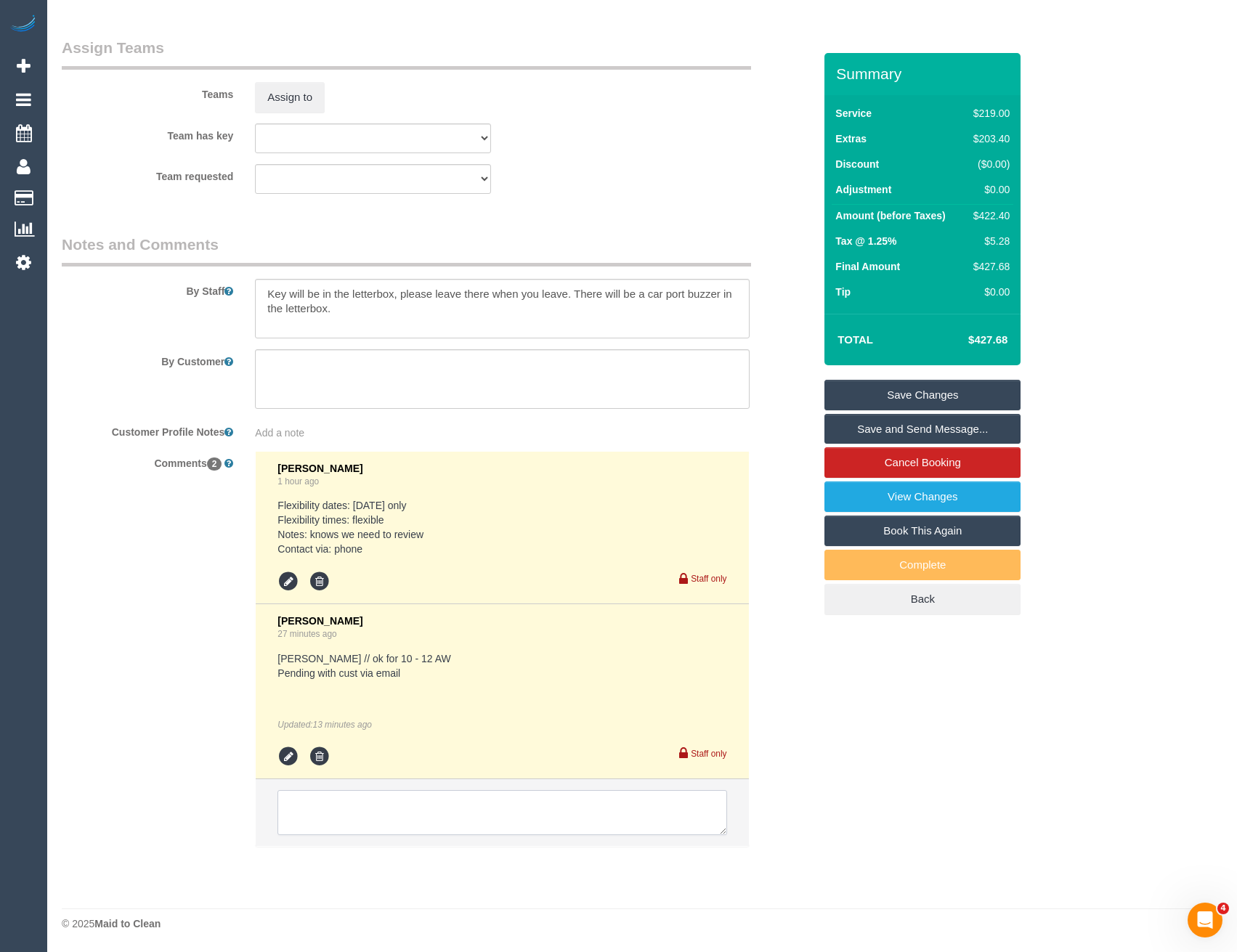
click at [369, 812] on textarea at bounding box center [501, 812] width 449 height 45
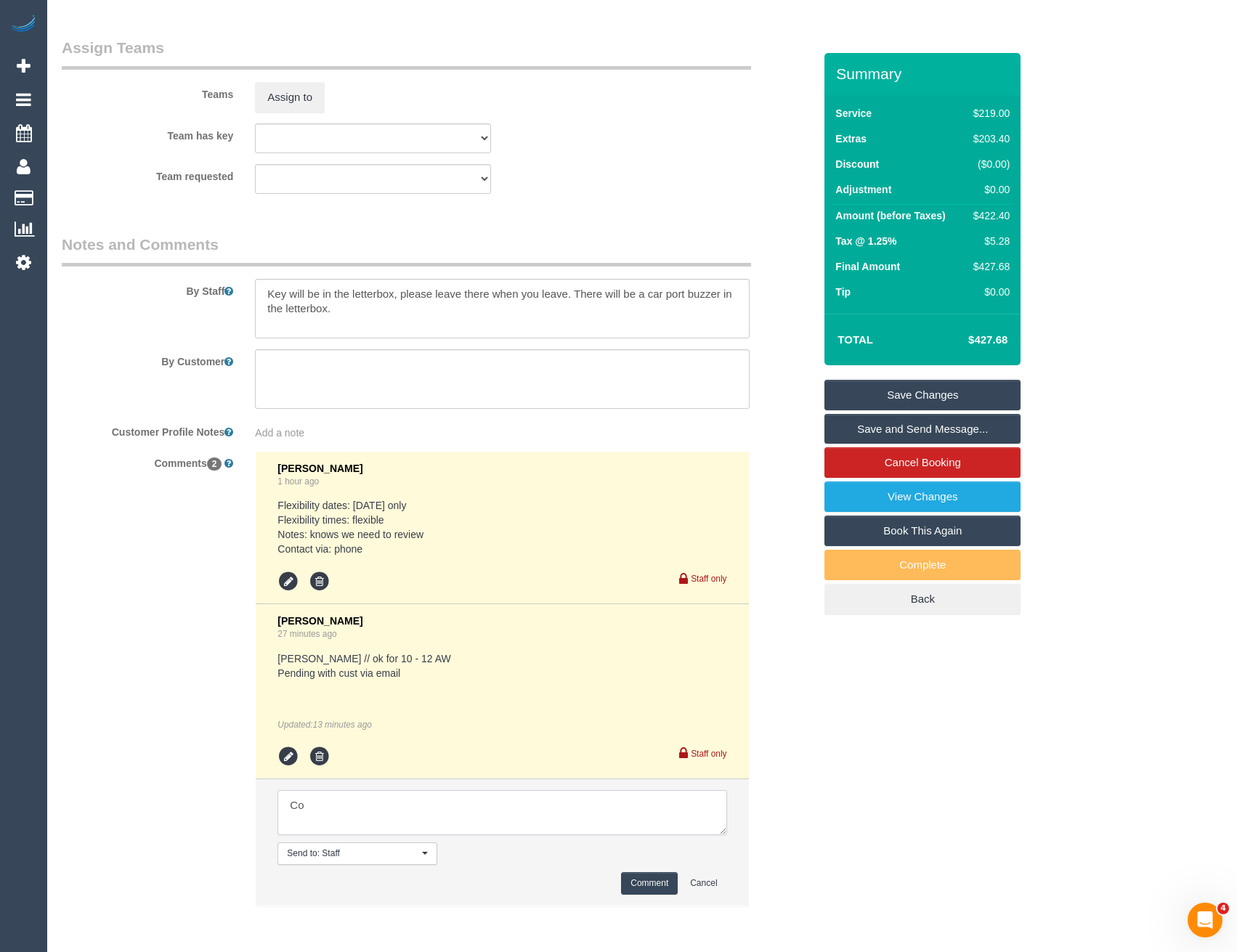
type textarea "C"
click at [290, 754] on icon at bounding box center [288, 757] width 21 height 21
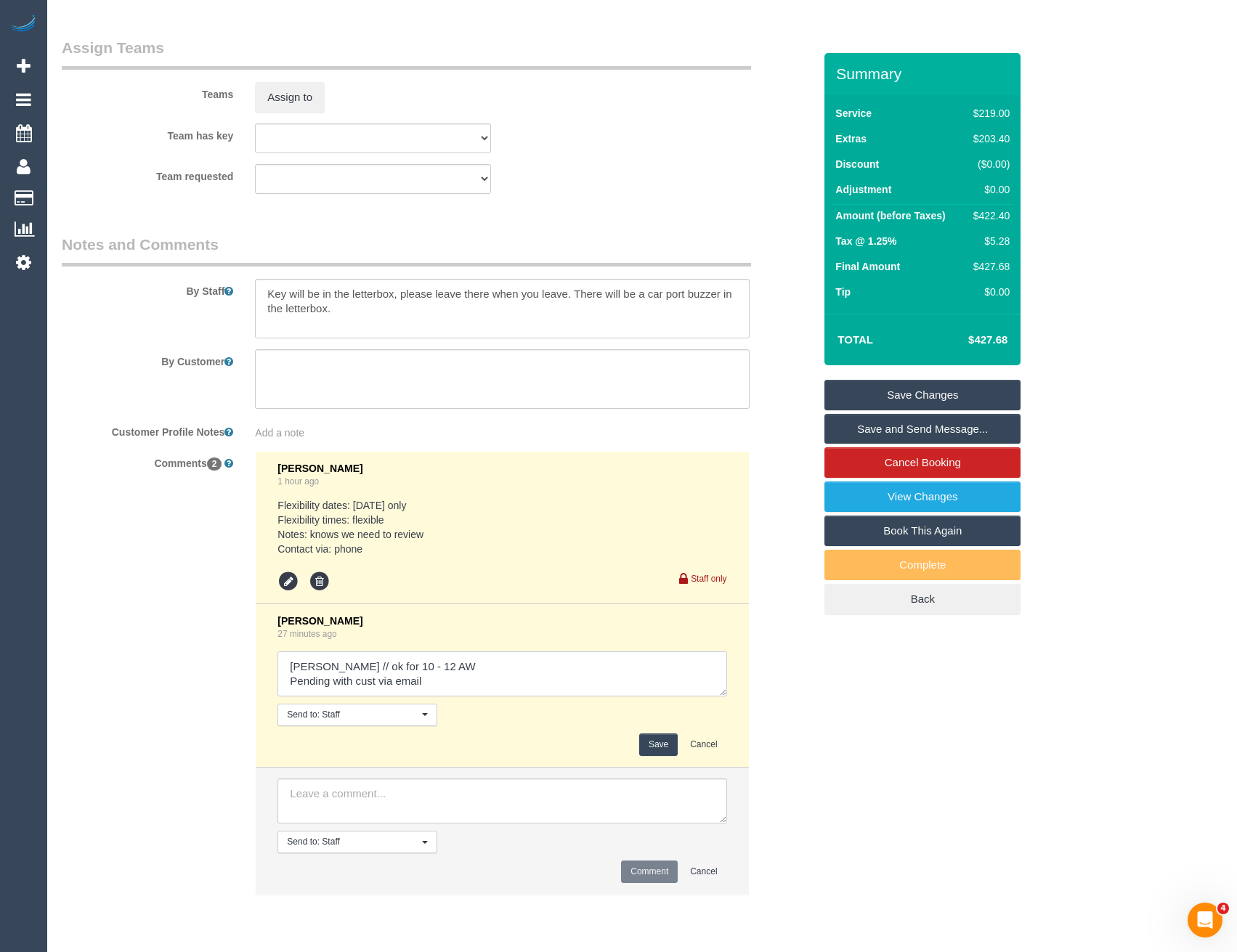
click at [460, 682] on textarea at bounding box center [501, 673] width 449 height 45
type textarea "Ted - pending // ok for 10 - 12 AW Pending with cust via email // confirmed"
click at [653, 747] on button "Save" at bounding box center [658, 744] width 39 height 22
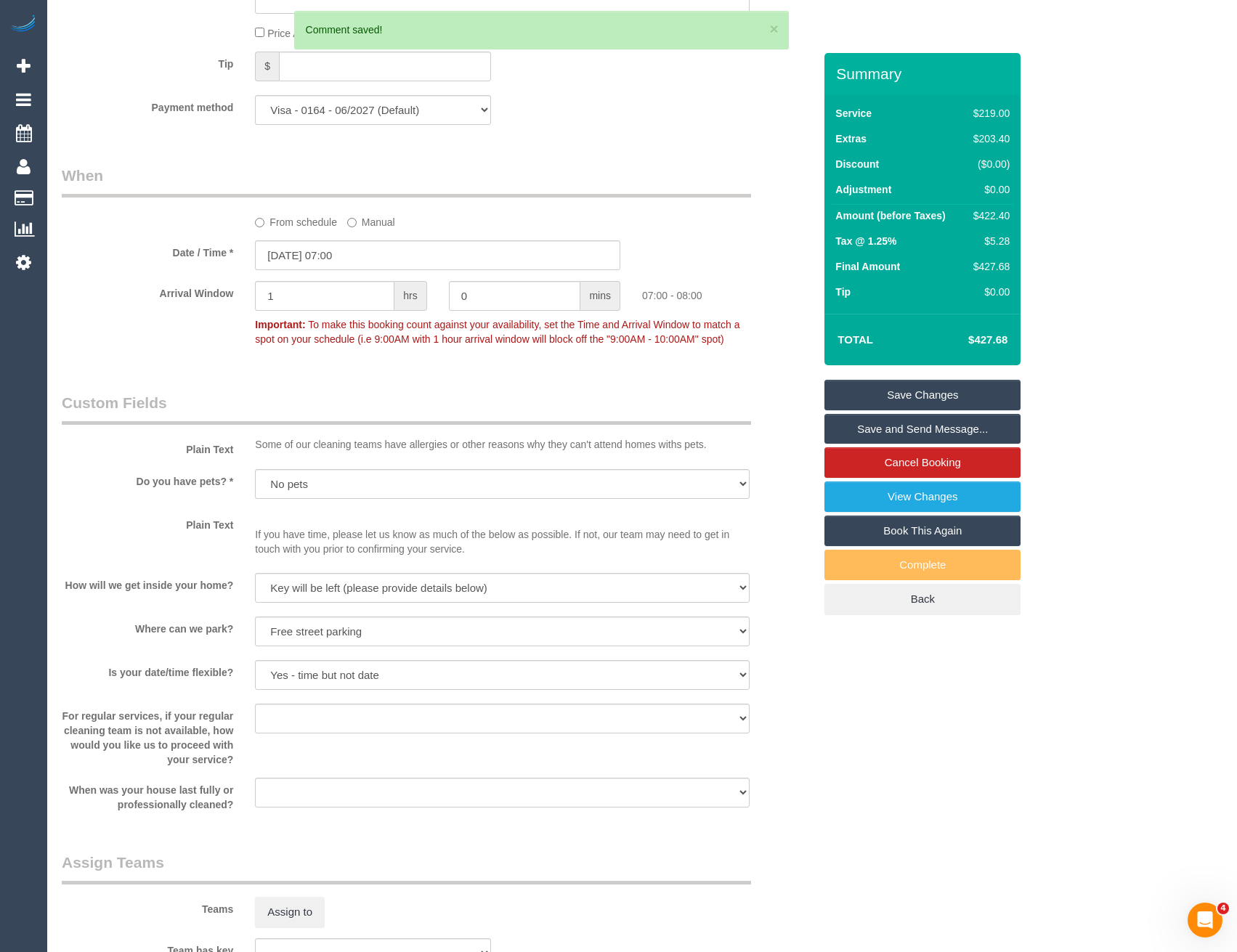
scroll to position [1246, 0]
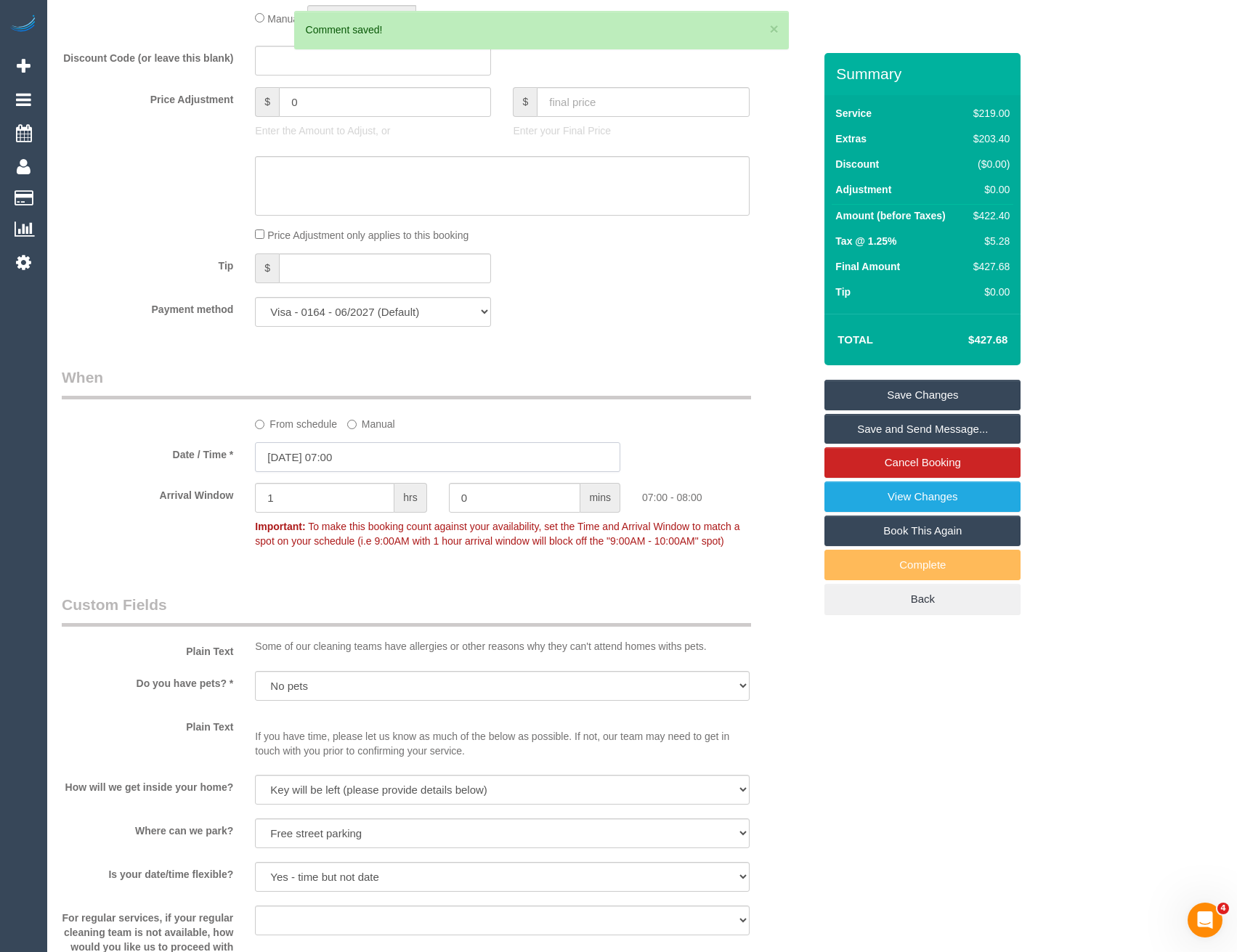
click at [394, 458] on input "22/09/2025 07:00" at bounding box center [437, 457] width 365 height 30
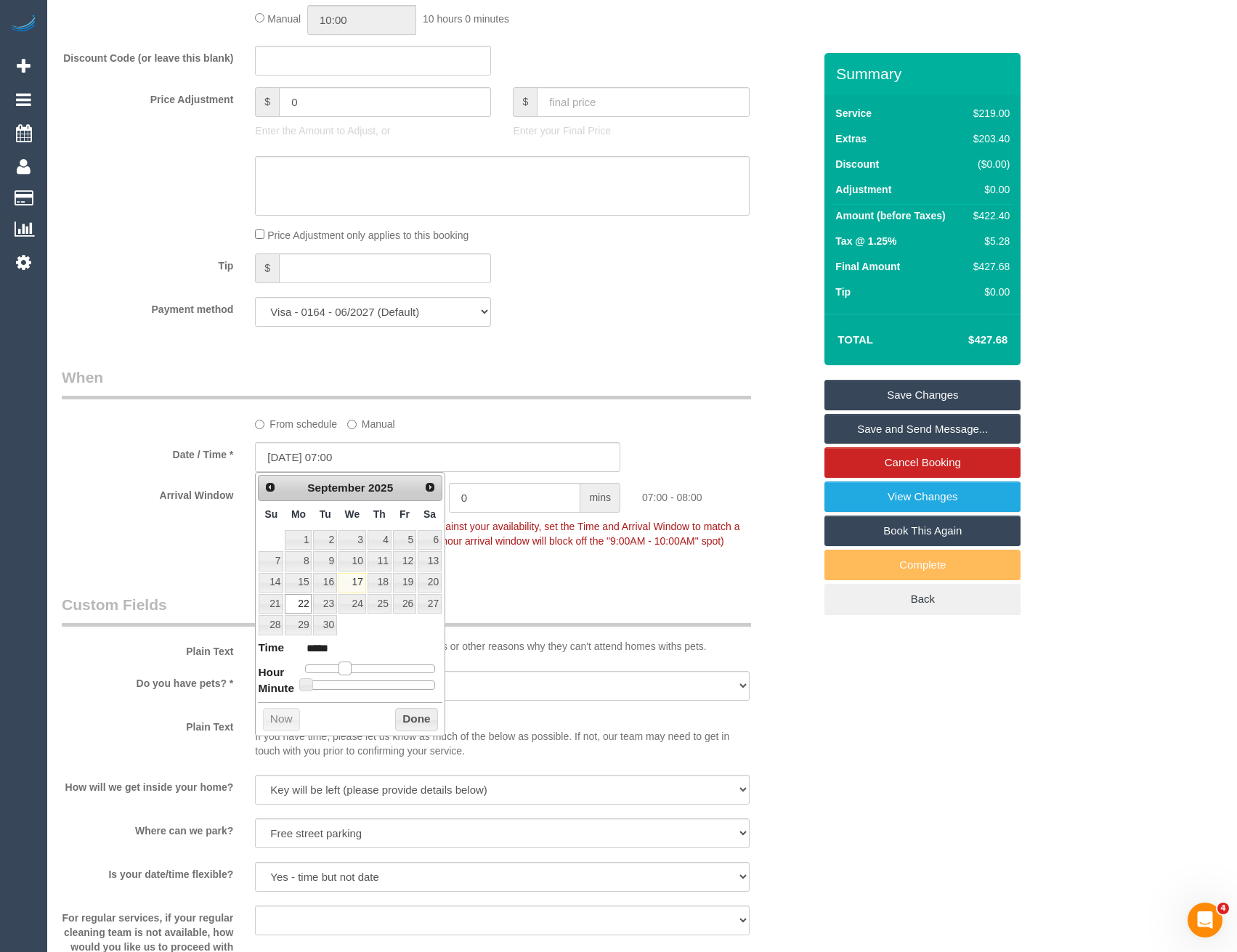
type input "22/09/2025 08:00"
type input "*****"
type input "[DATE] 09:00"
type input "*****"
type input "22/09/2025 10:00"
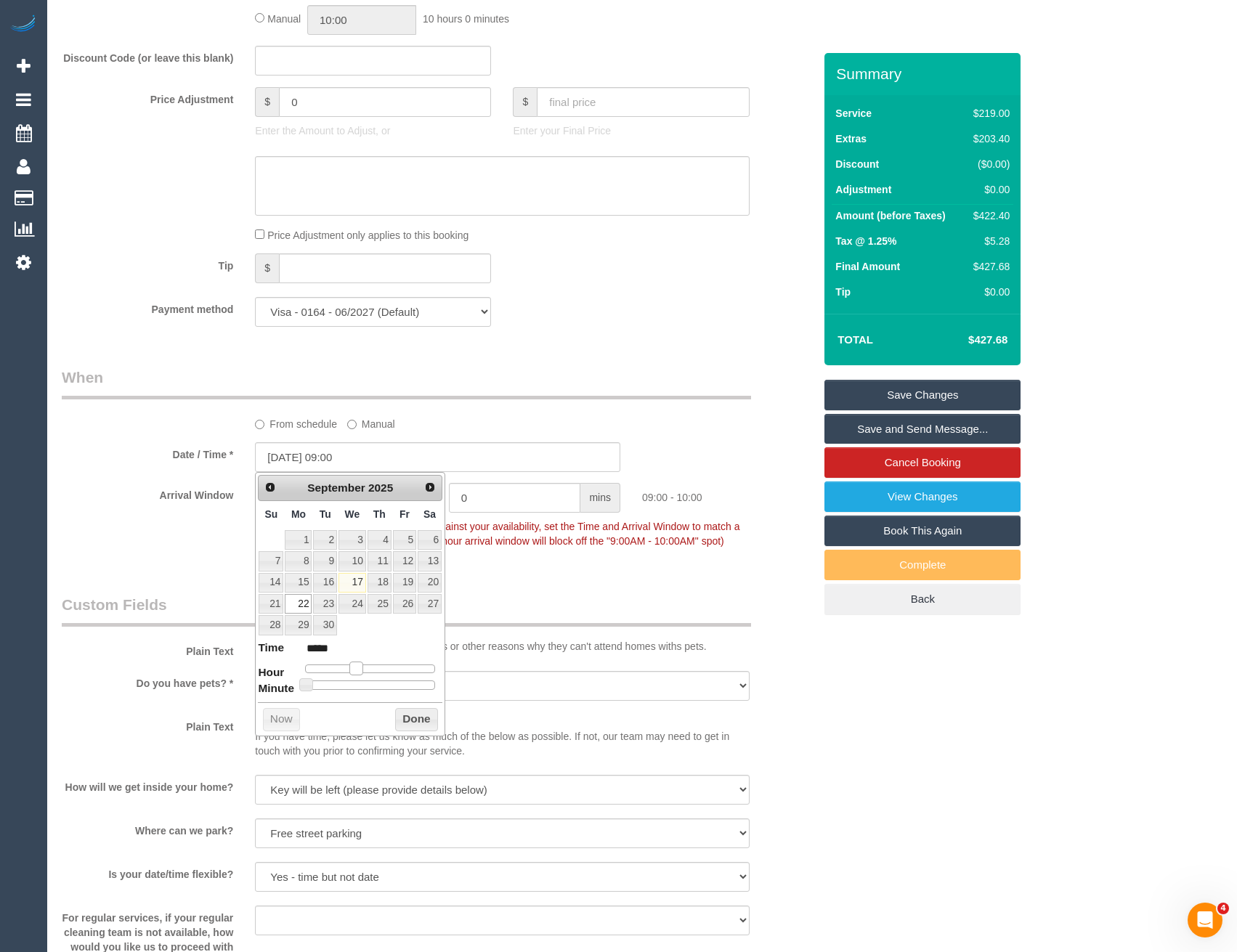
type input "*****"
drag, startPoint x: 348, startPoint y: 666, endPoint x: 367, endPoint y: 666, distance: 19.0
click at [367, 666] on span at bounding box center [362, 668] width 13 height 13
click at [419, 722] on button "Done" at bounding box center [416, 720] width 43 height 23
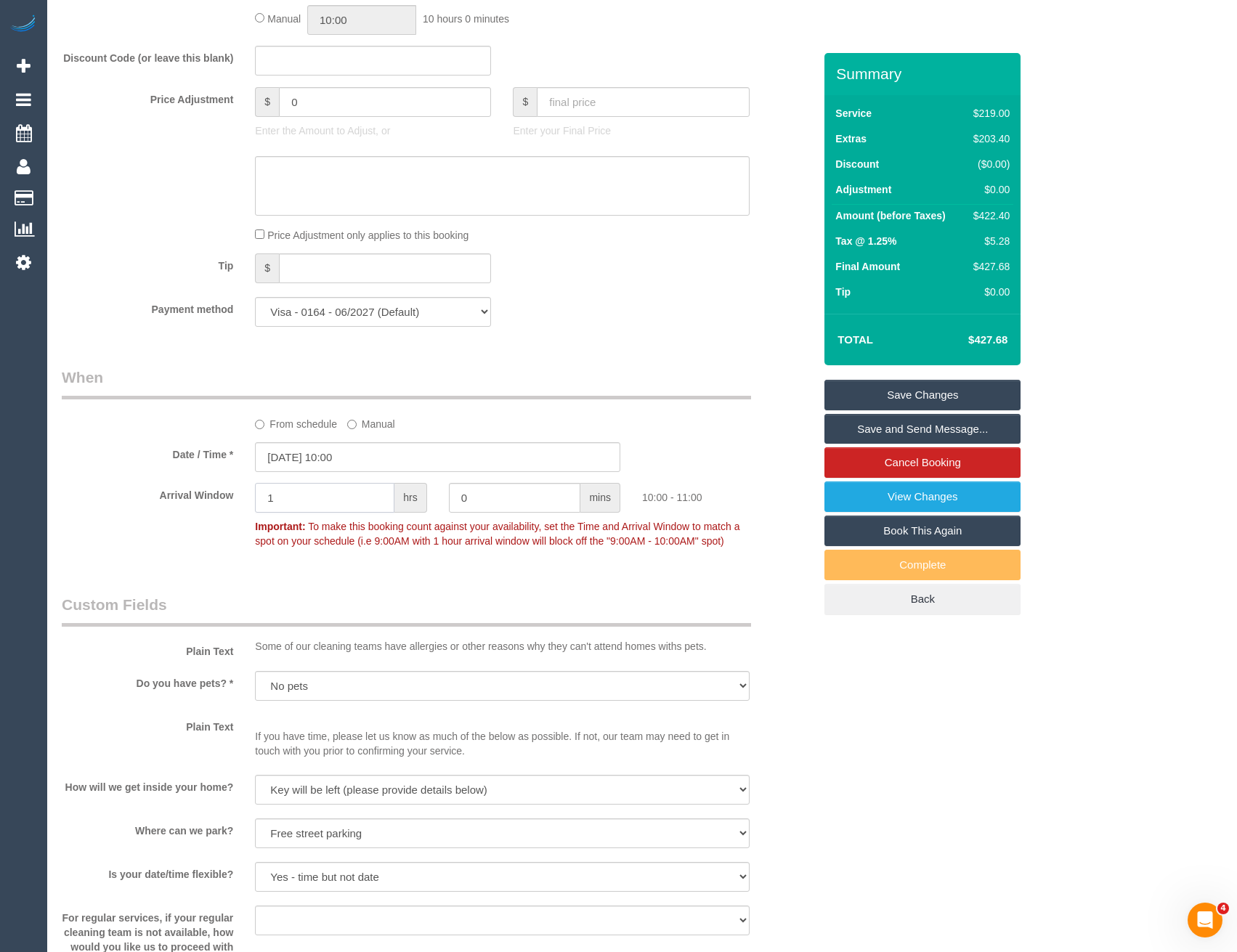
drag, startPoint x: 270, startPoint y: 509, endPoint x: 214, endPoint y: 515, distance: 56.3
click at [215, 515] on div "Arrival Window 1 hrs 0 mins 10:00 - 11:00 Important: To make this booking count…" at bounding box center [438, 518] width 774 height 72
type input "2"
click at [402, 618] on legend "Custom Fields" at bounding box center [407, 611] width 689 height 33
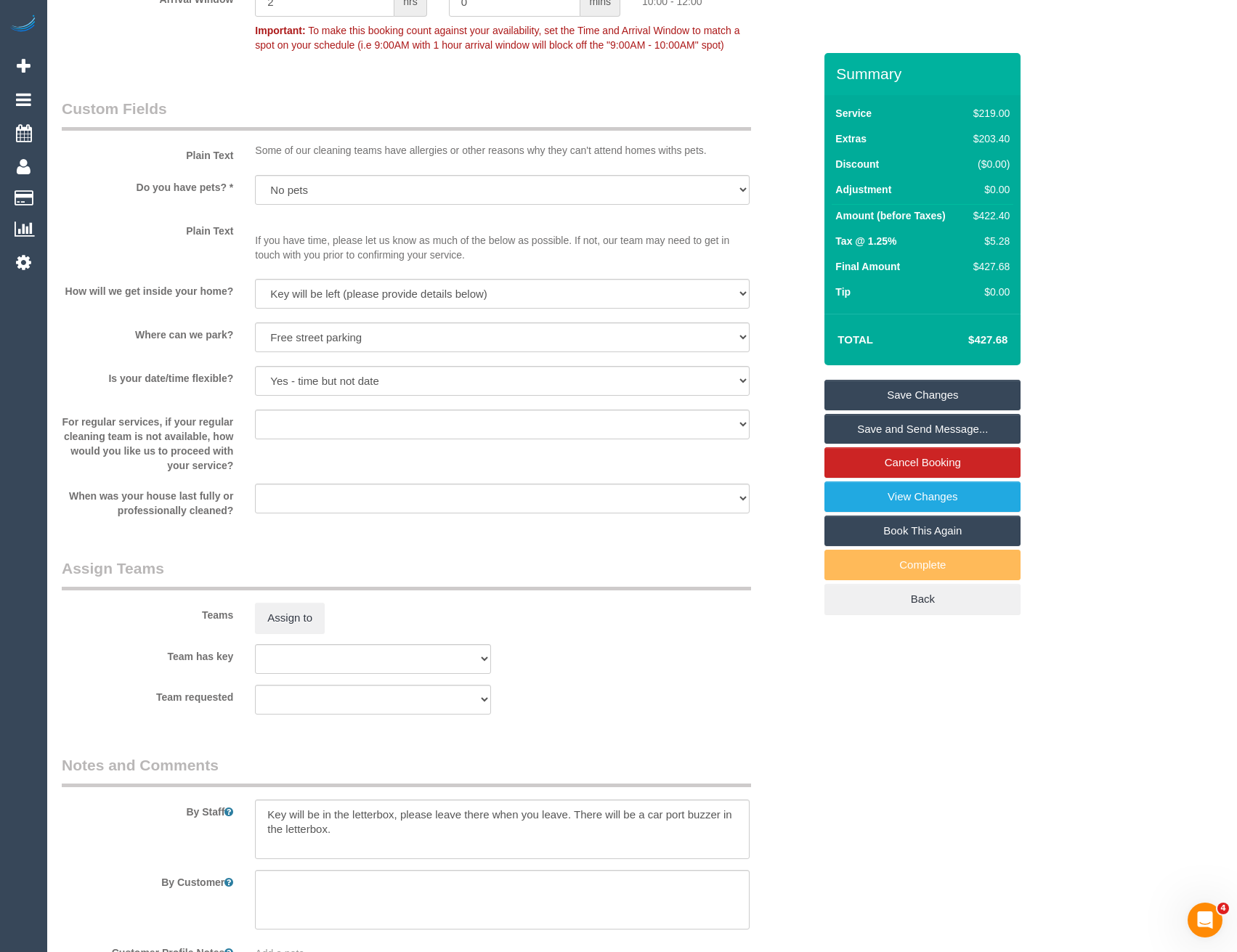
scroll to position [2323, 0]
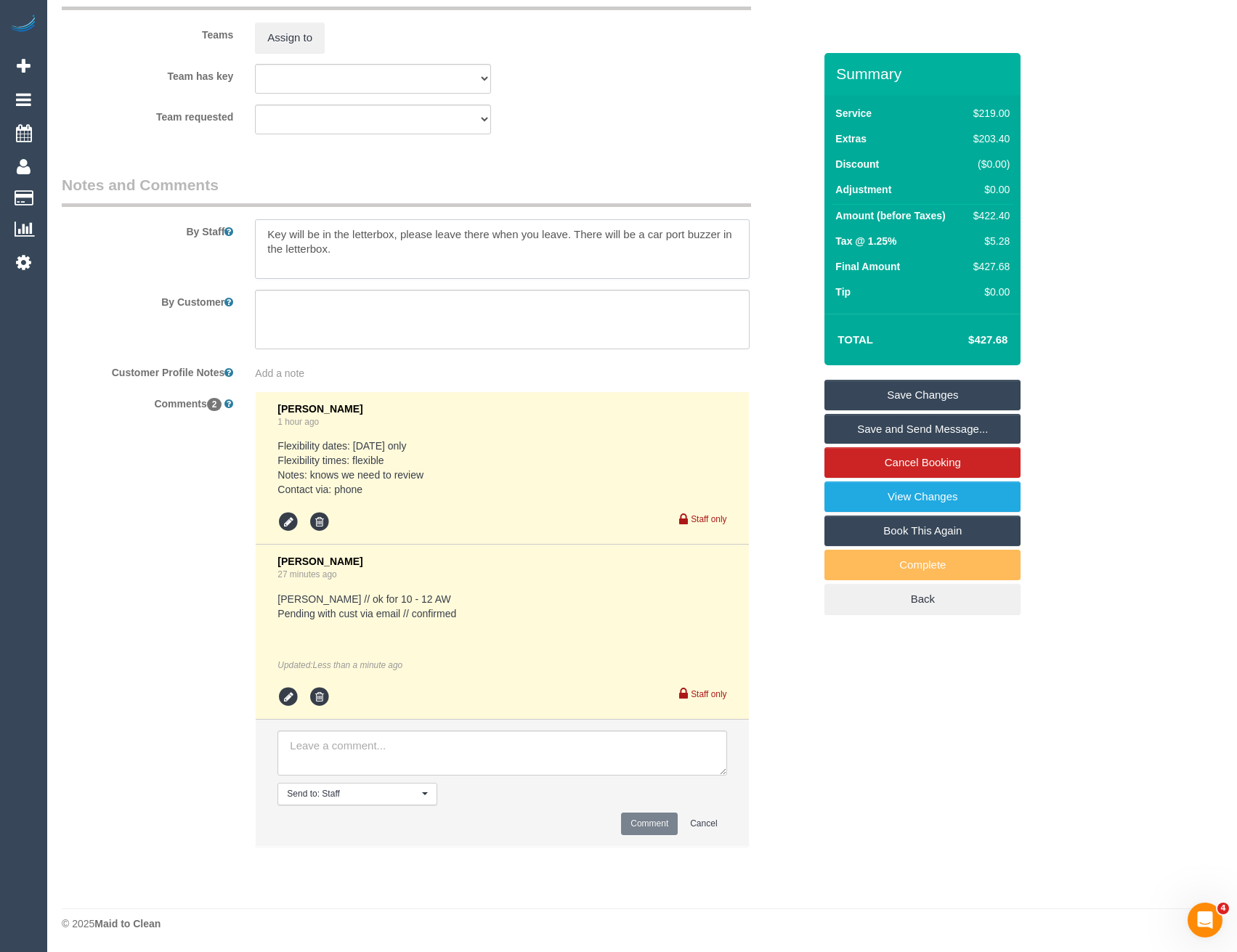
click at [260, 236] on textarea at bounding box center [501, 249] width 494 height 59
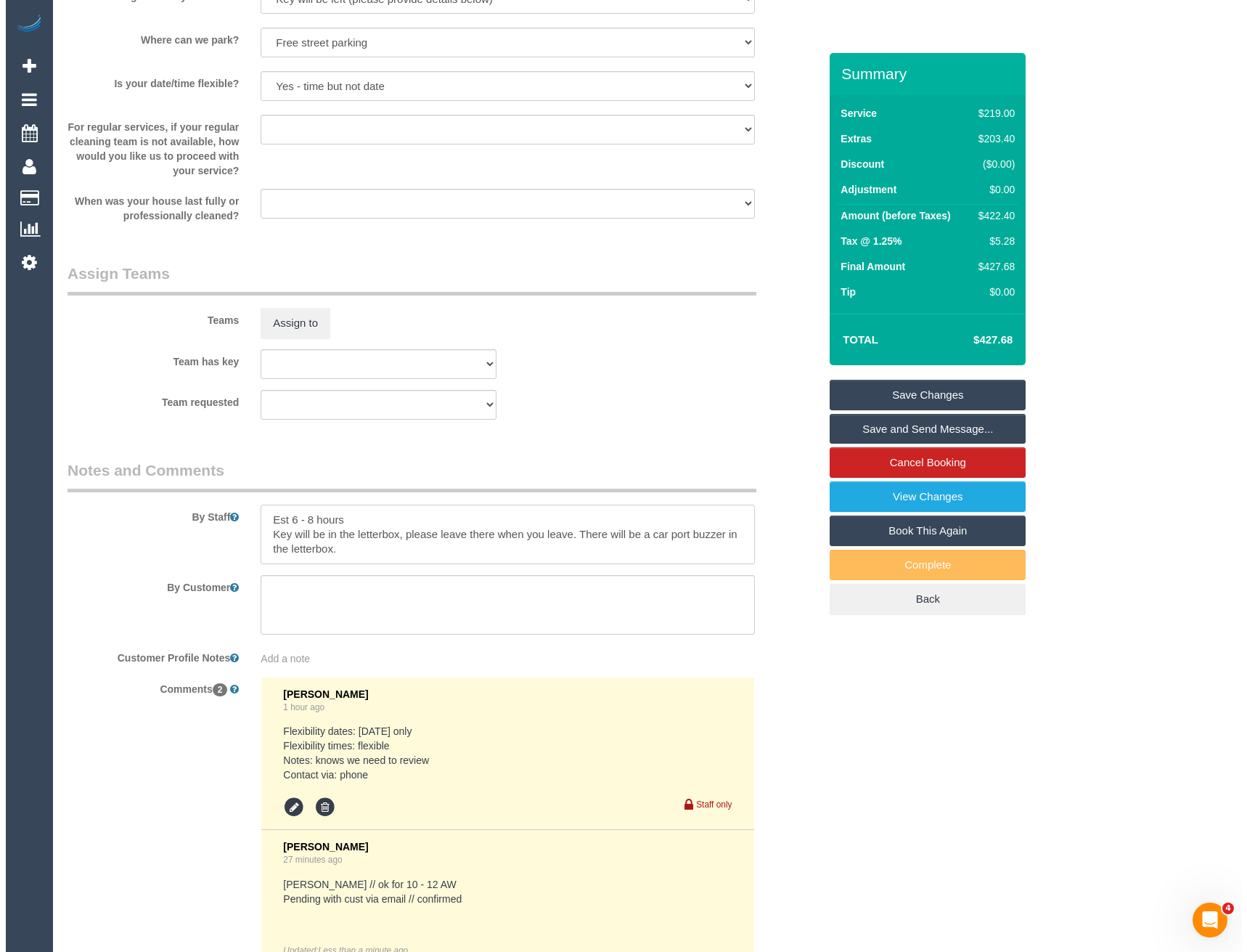
scroll to position [2033, 0]
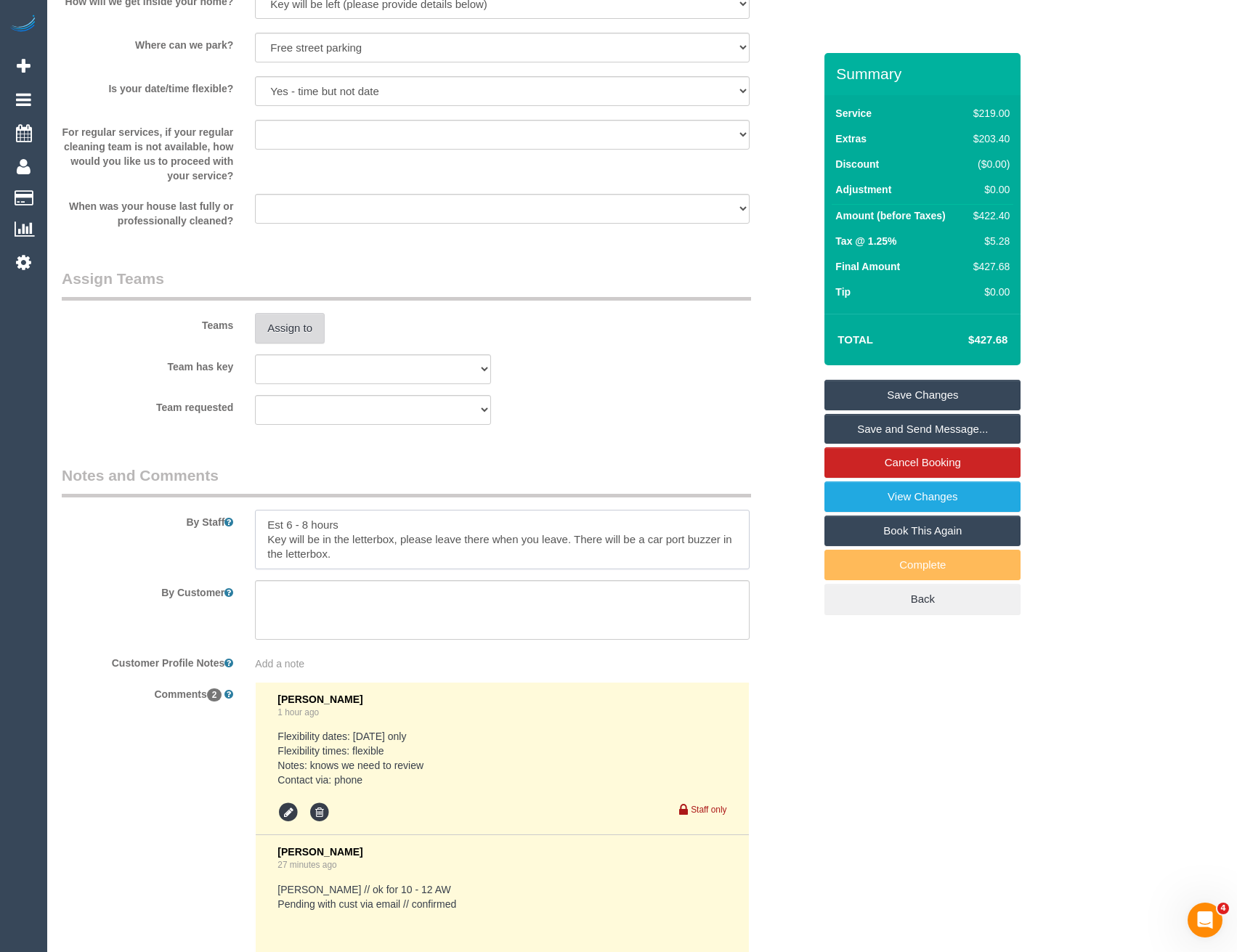
type textarea "Est 6 - 8 hours Key will be in the letterbox, please leave there when you leave…"
click at [294, 329] on button "Assign to" at bounding box center [289, 328] width 70 height 30
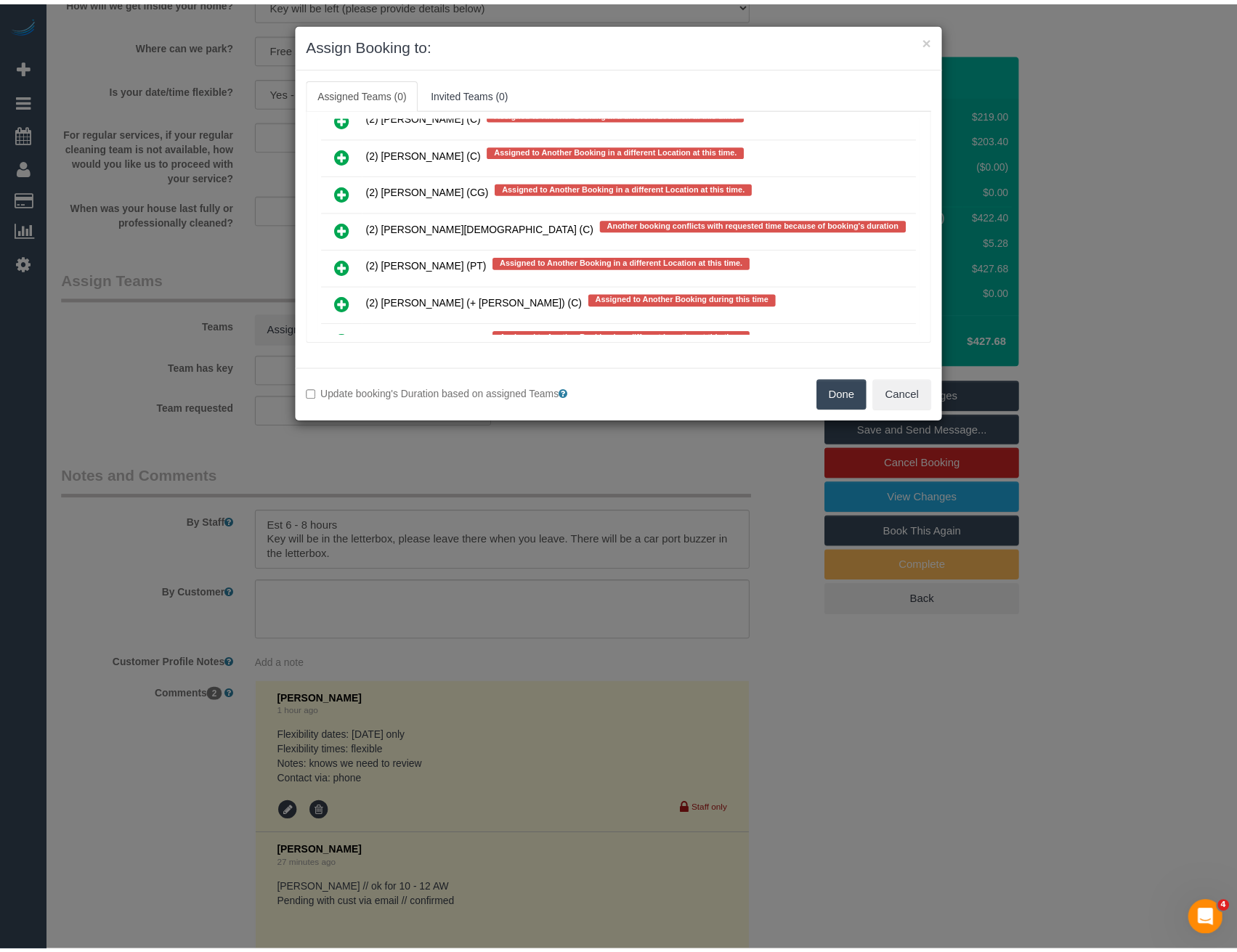
scroll to position [4380, 0]
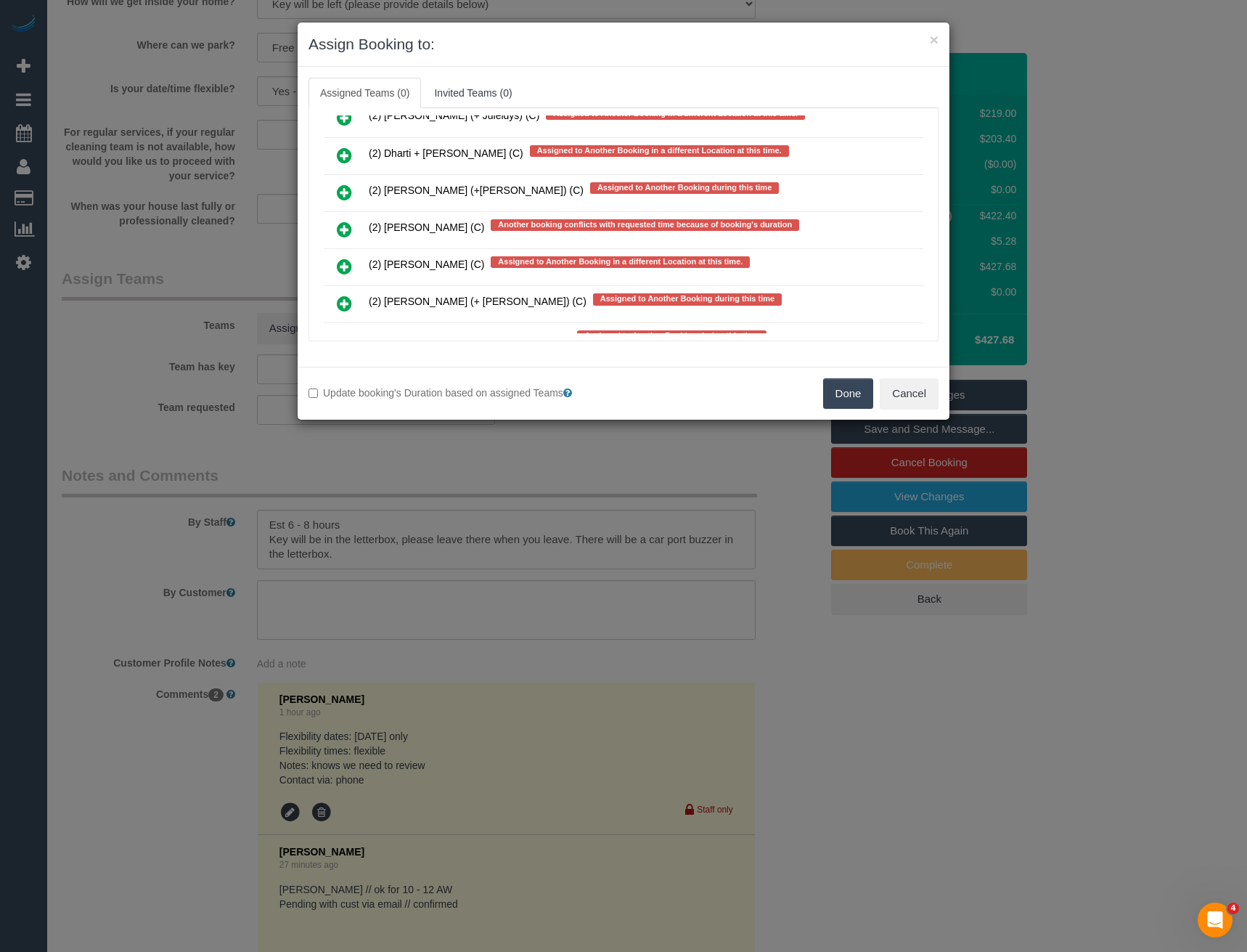
click at [593, 442] on div "× Assign Booking to: Assigned Teams (0) Invited Teams (0) Assigned (0) No Assig…" at bounding box center [623, 476] width 1247 height 952
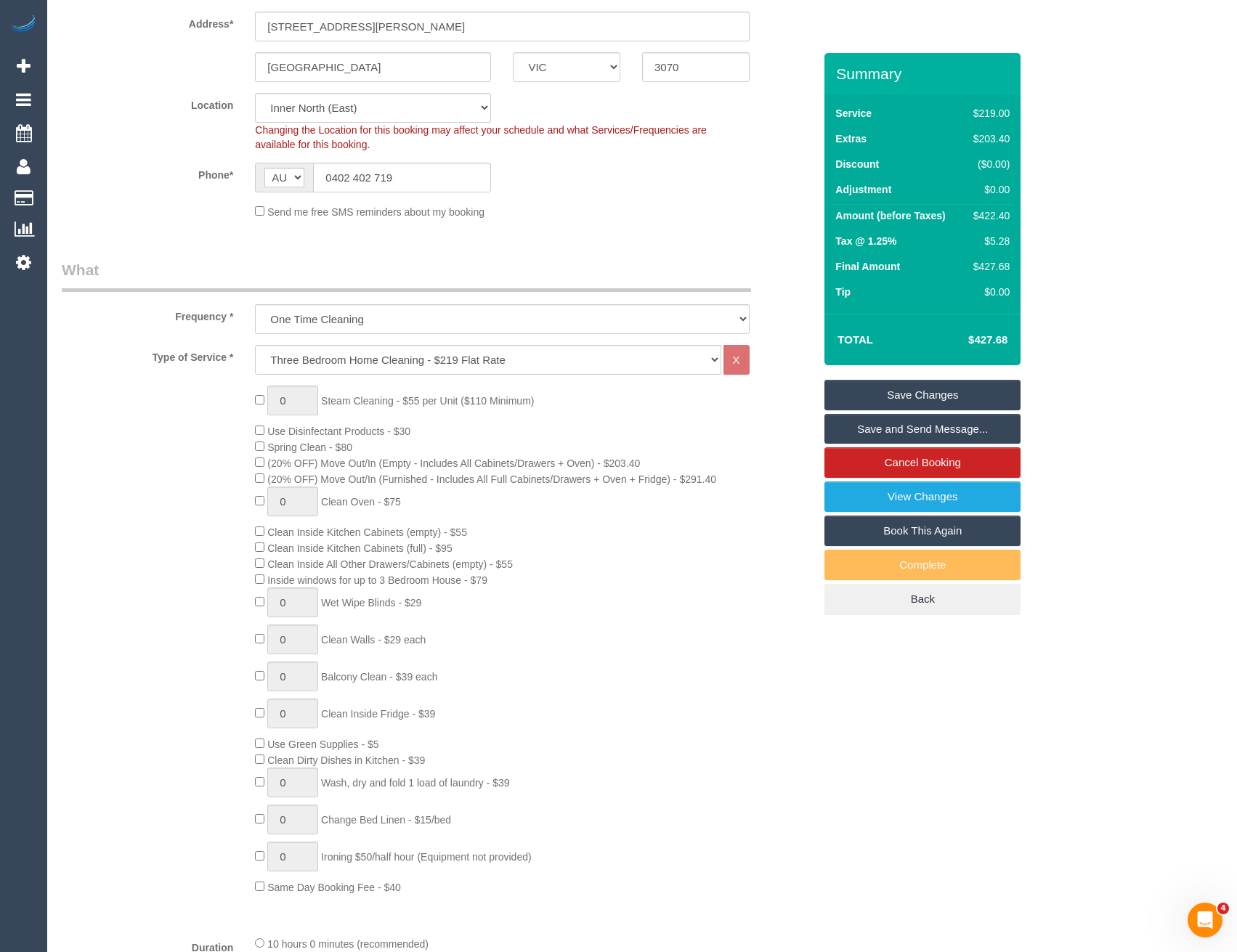
scroll to position [0, 0]
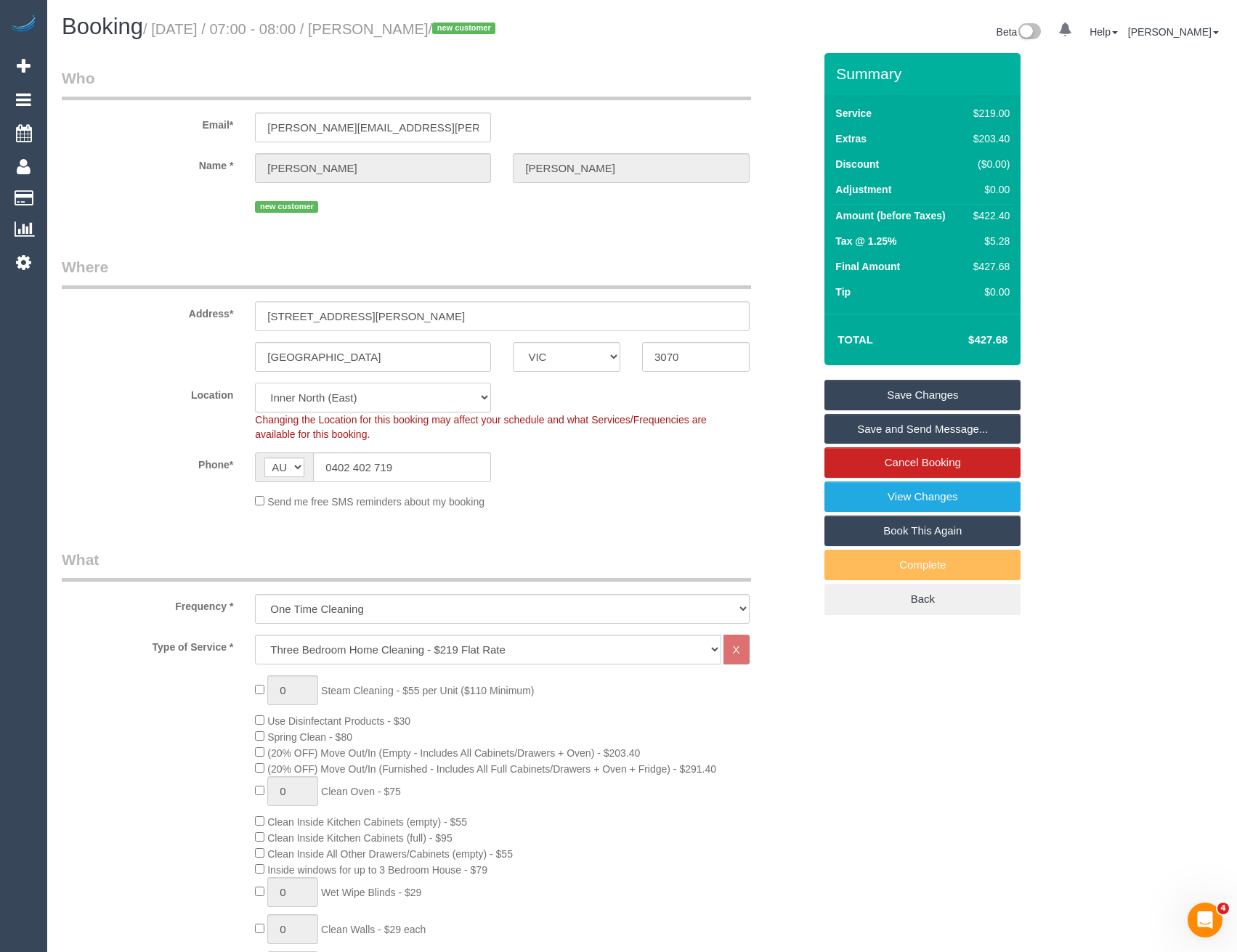
click at [339, 404] on select "Office City East (North) East (South) Inner East Inner North (East) Inner North…" at bounding box center [373, 397] width 236 height 30
select select "50"
click at [255, 382] on select "Office City East (North) East (South) Inner East Inner North (East) Inner North…" at bounding box center [373, 397] width 236 height 30
select select "object:7038"
click at [556, 468] on div "Phone* AF AL DZ AD AO AI AQ AG AR AM AW AU AT AZ BS BH BD BB BY BE BZ BJ BM BT …" at bounding box center [438, 467] width 774 height 30
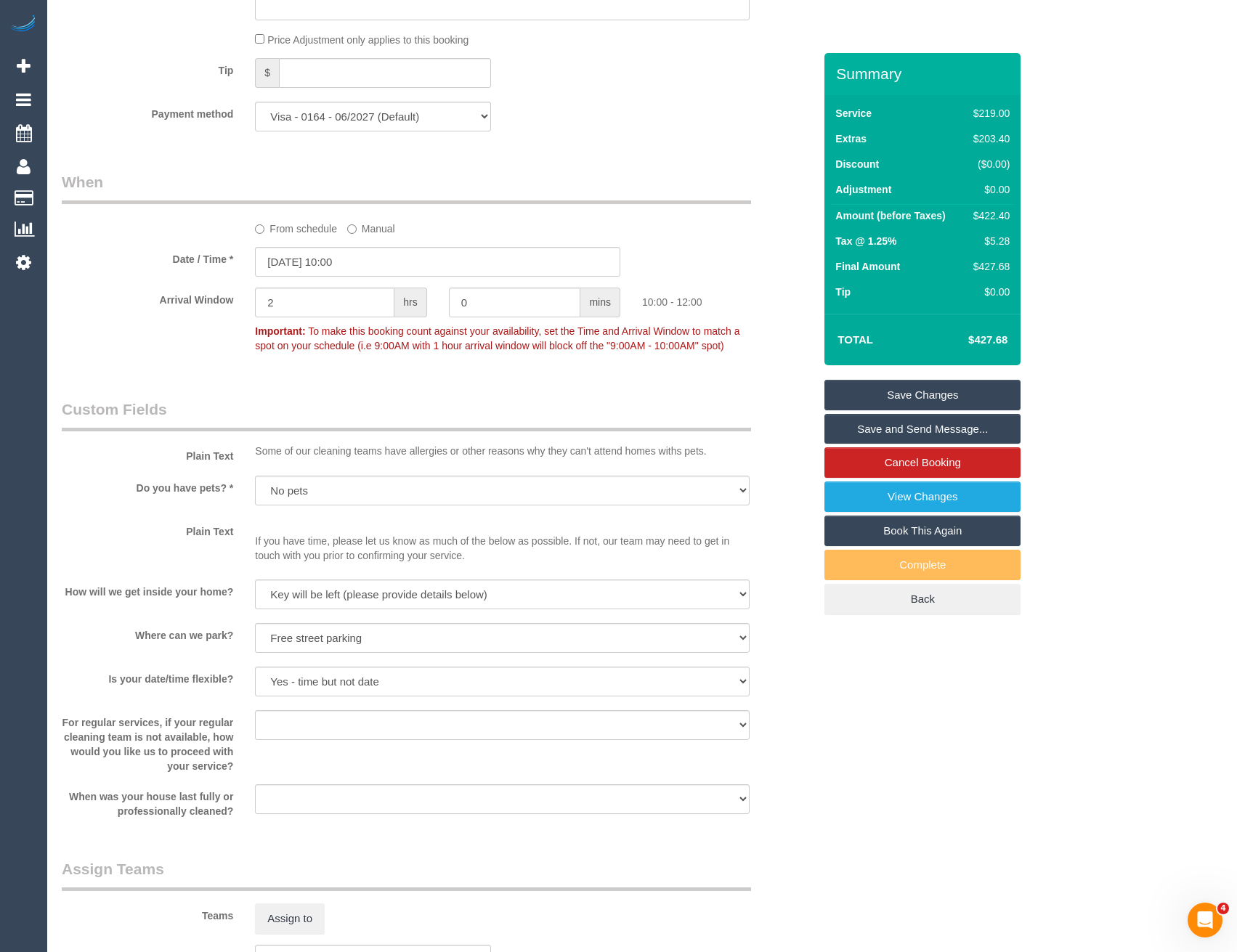
scroll to position [1525, 0]
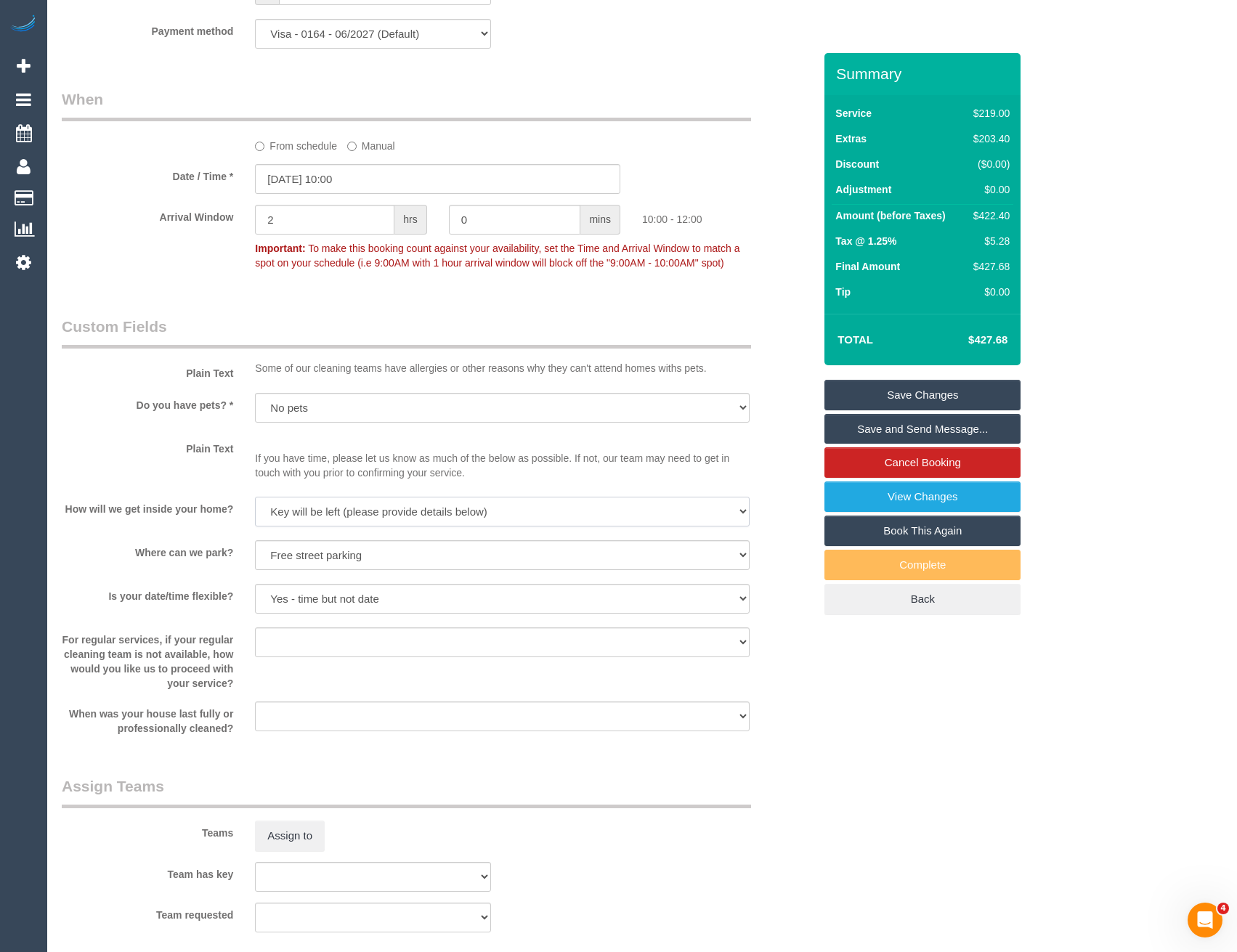
click at [270, 497] on select "I will be home Key will be left (please provide details below) Lock box/Access …" at bounding box center [501, 512] width 494 height 30
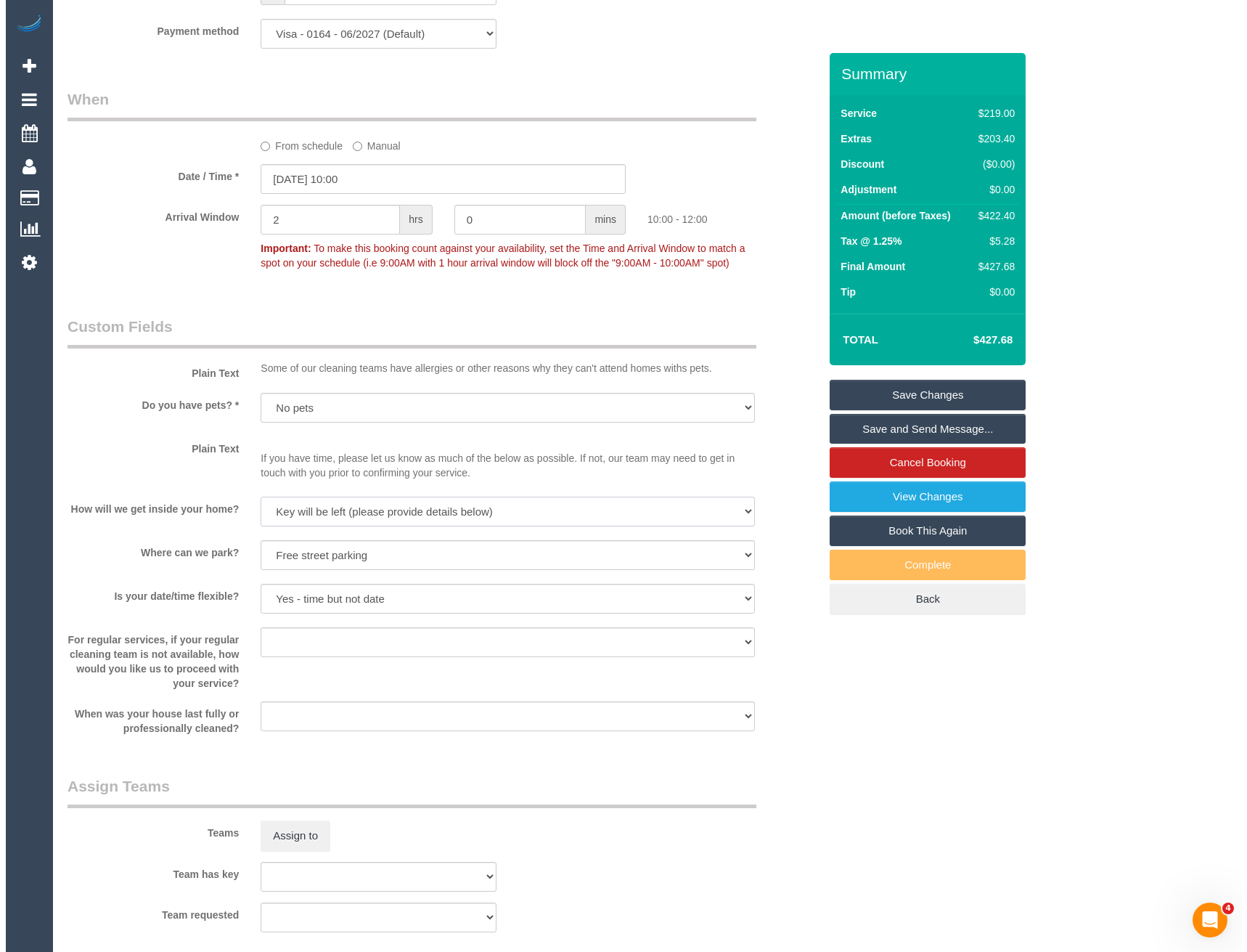
scroll to position [1888, 0]
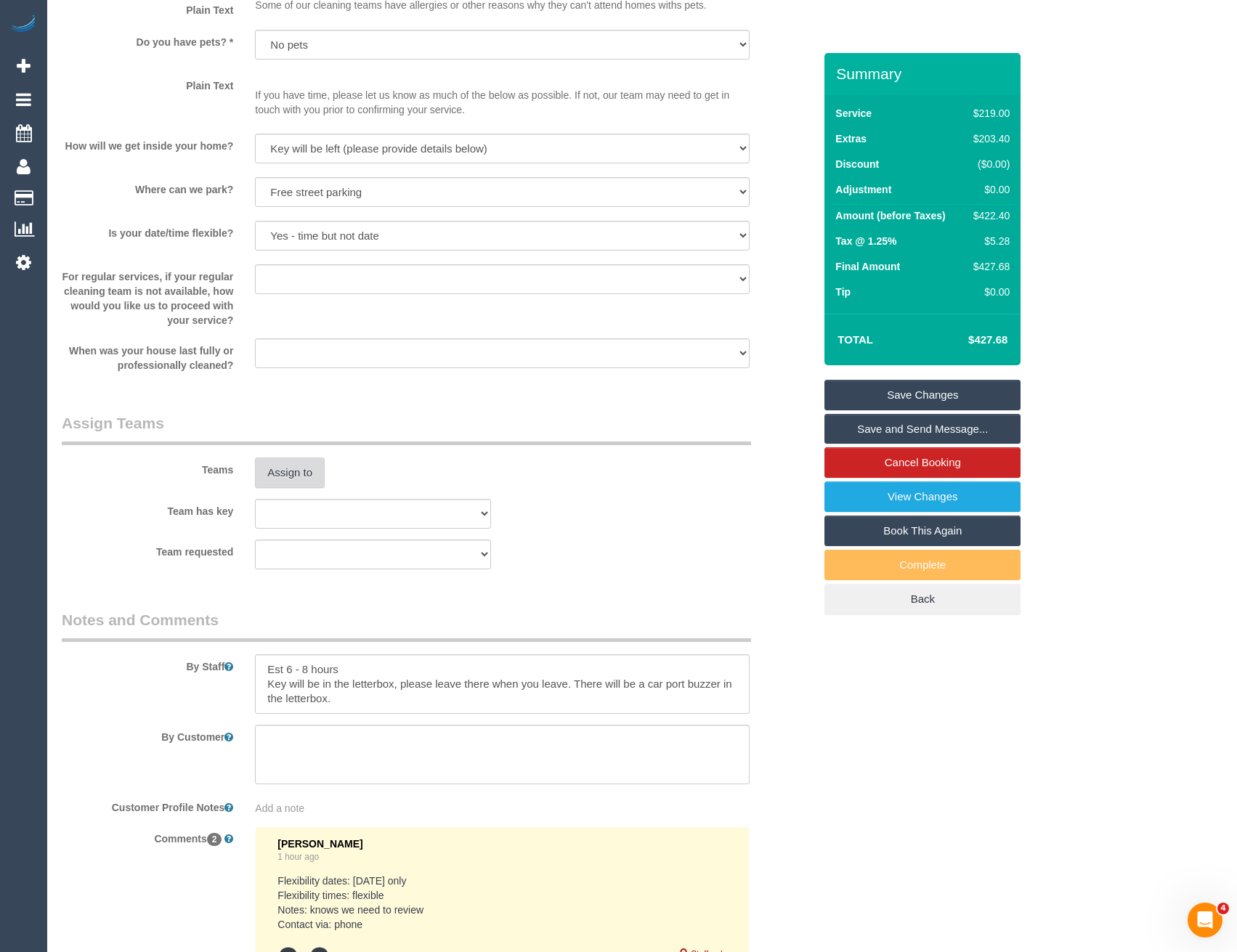
click at [289, 471] on button "Assign to" at bounding box center [289, 472] width 70 height 30
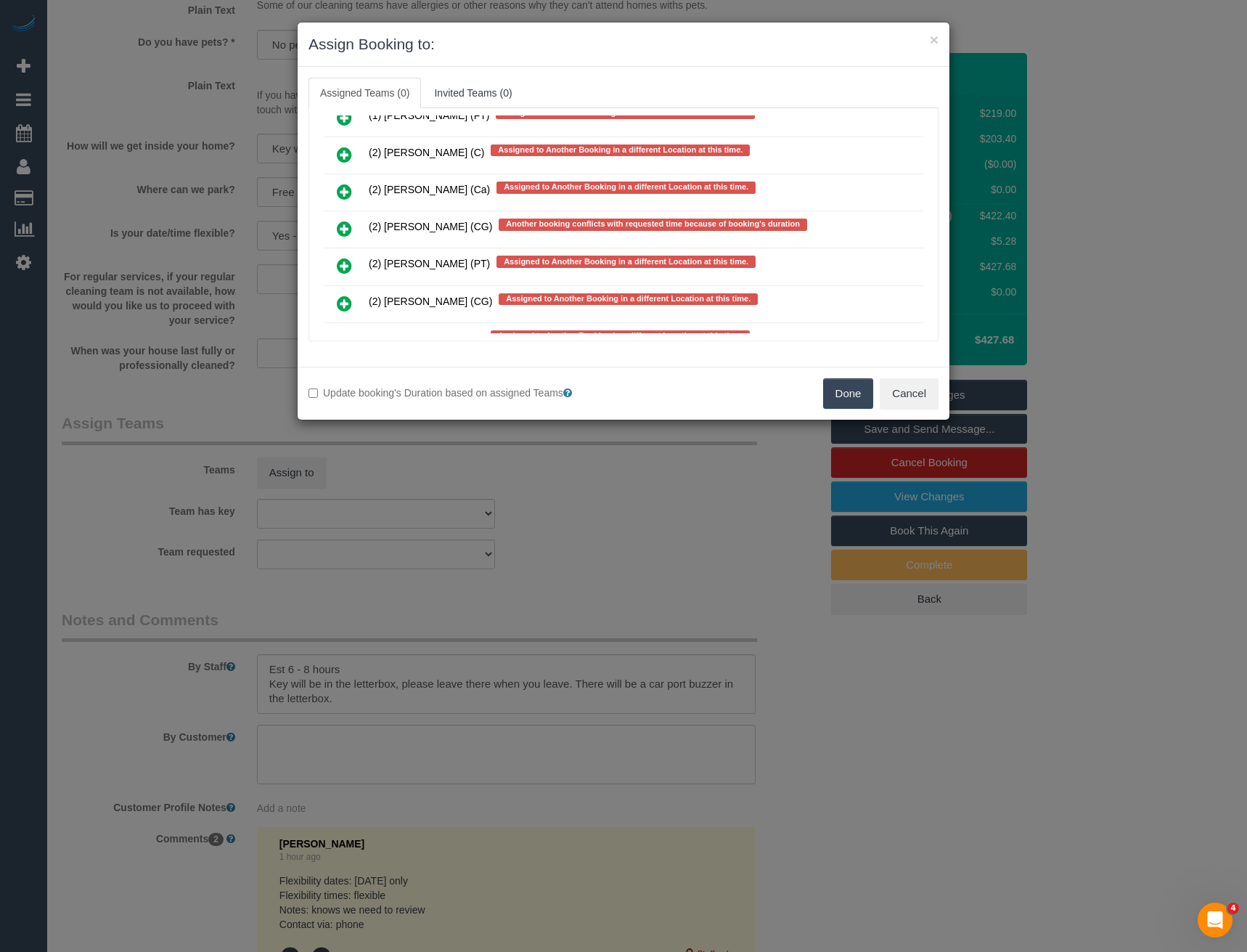
scroll to position [6253, 0]
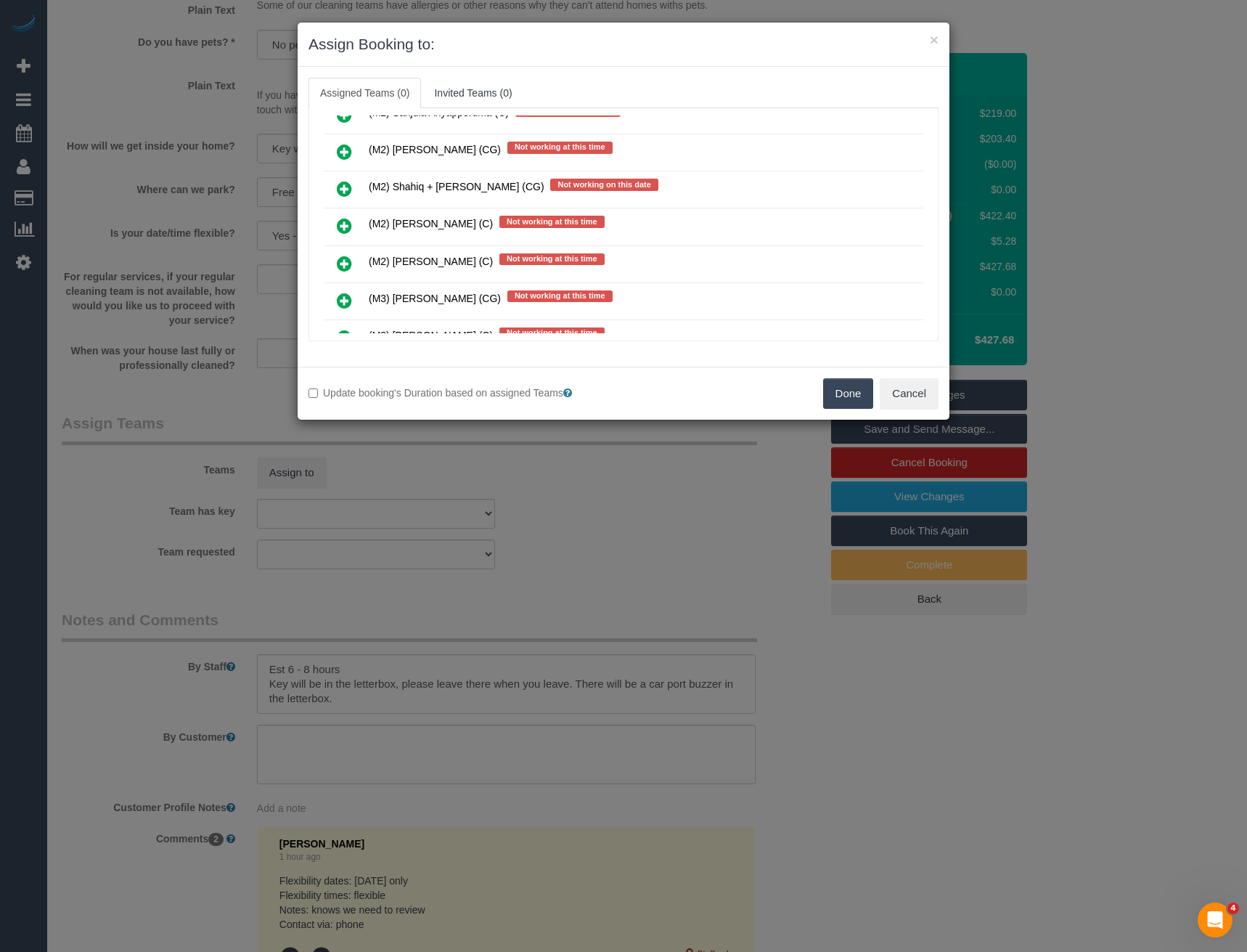
click at [342, 226] on icon at bounding box center [345, 225] width 15 height 17
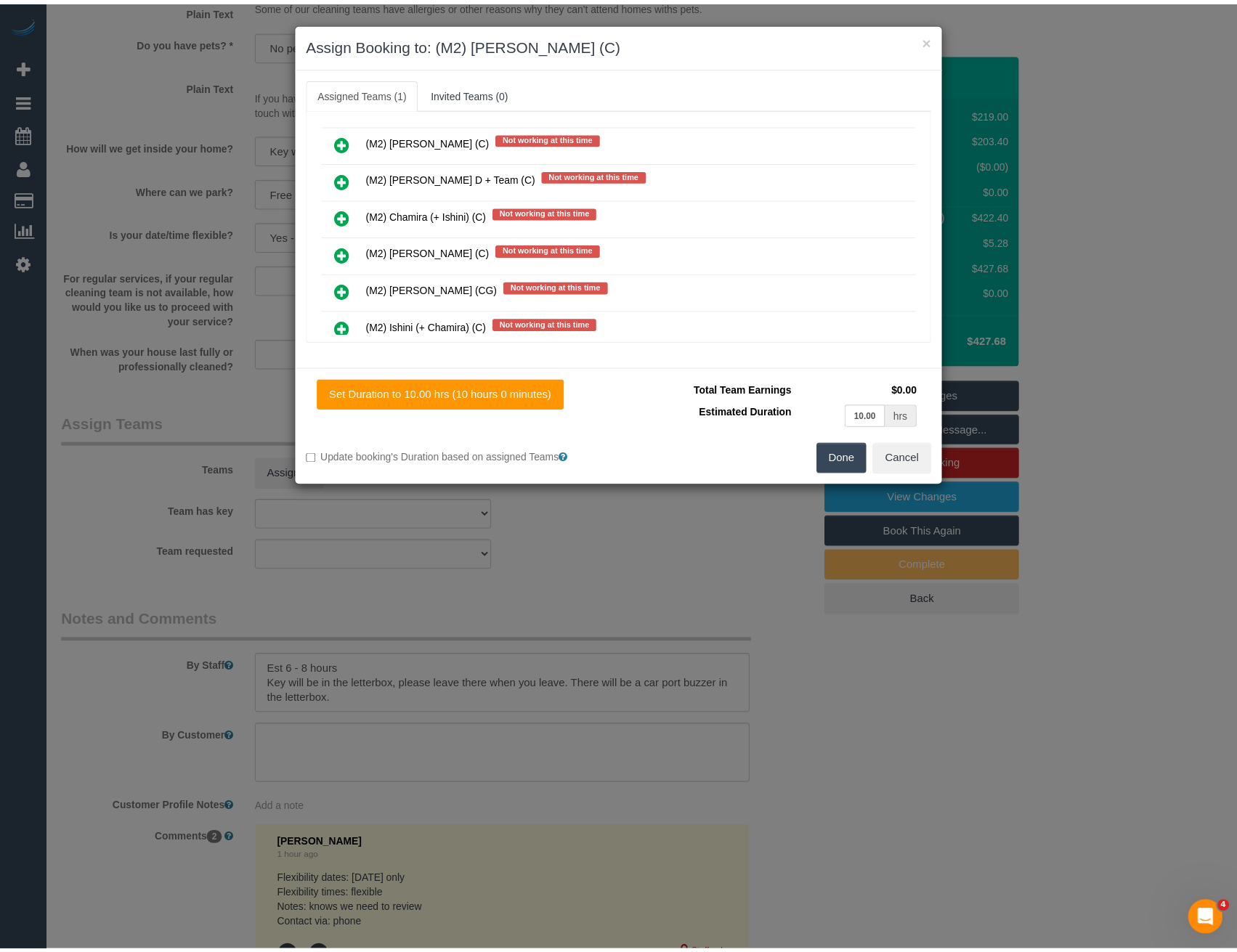
scroll to position [0, 0]
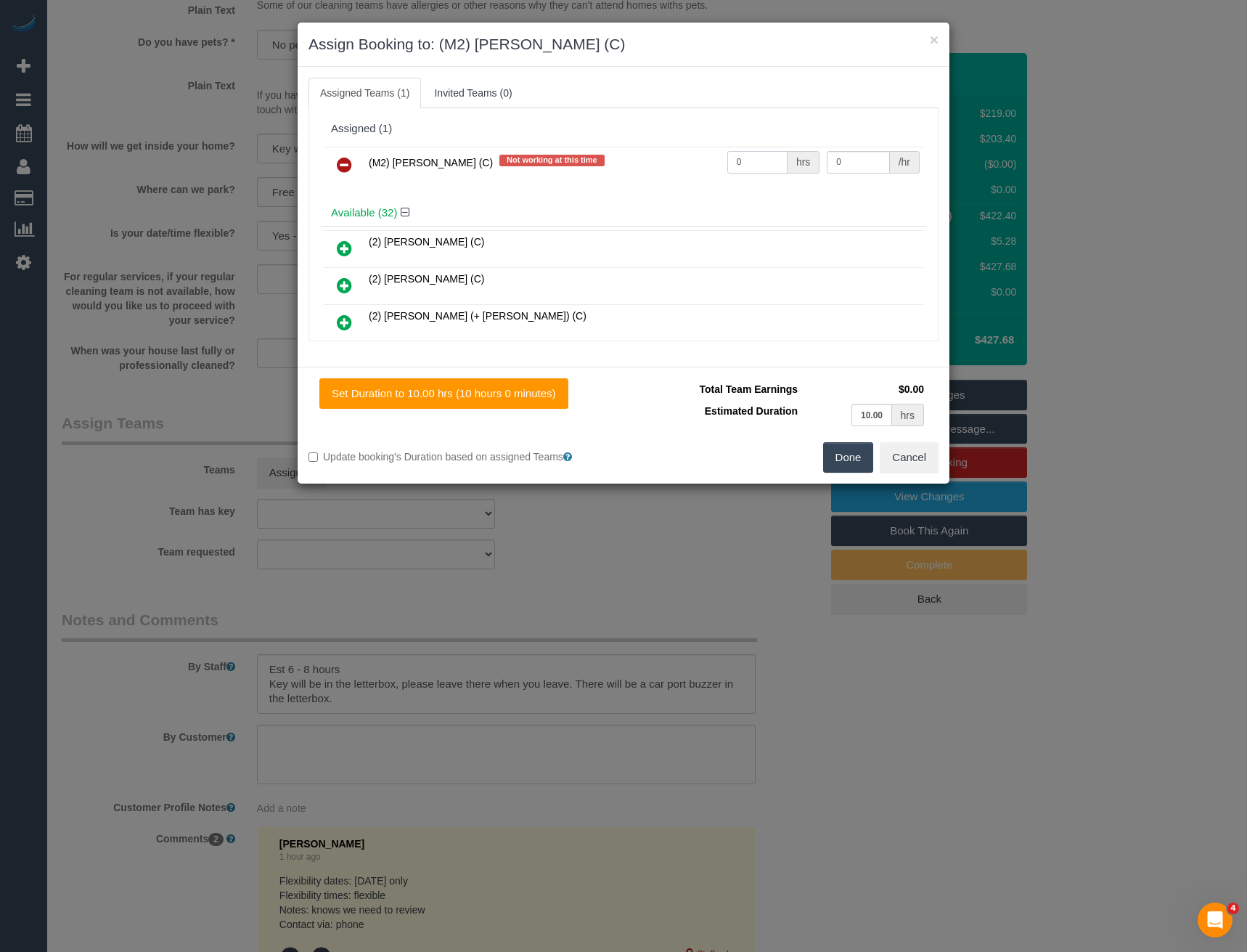
drag, startPoint x: 746, startPoint y: 165, endPoint x: 615, endPoint y: 174, distance: 131.3
click at [624, 180] on tr "(M2) Ted Gebruwubet (C) Not working at this time 0 hrs 0 /hr" at bounding box center [624, 165] width 600 height 37
type input "1"
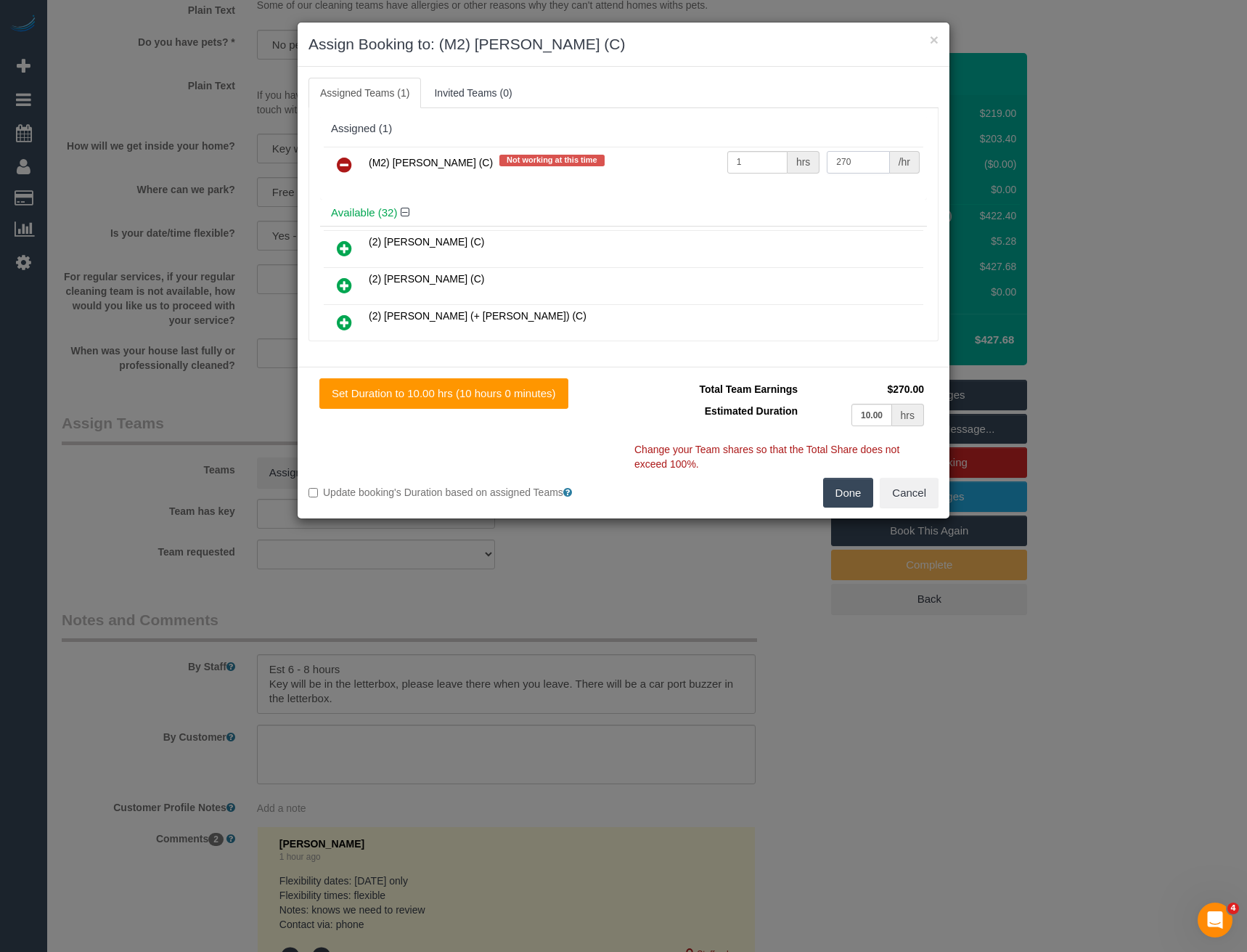
type input "270"
click at [851, 493] on button "Done" at bounding box center [849, 493] width 51 height 30
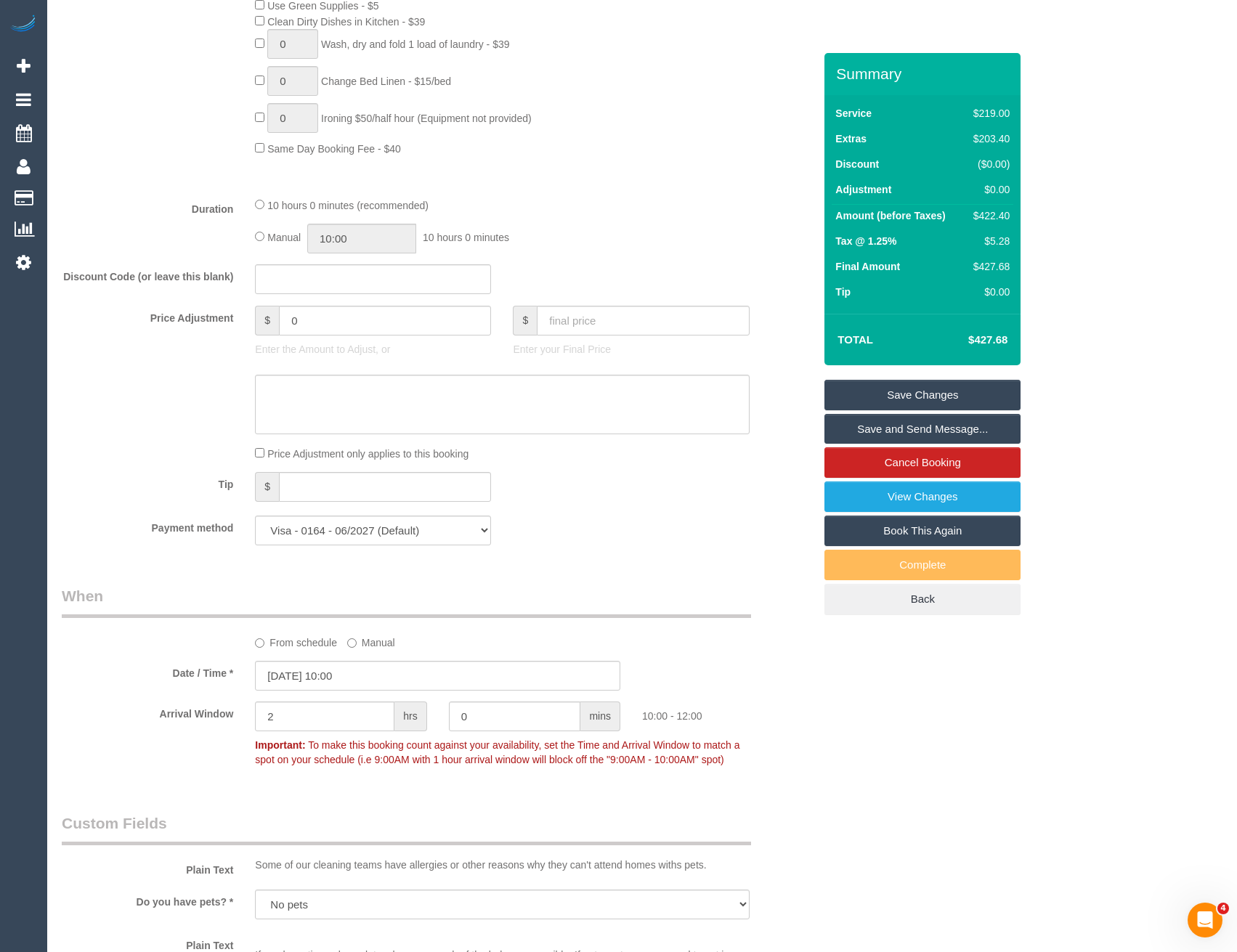
scroll to position [870, 0]
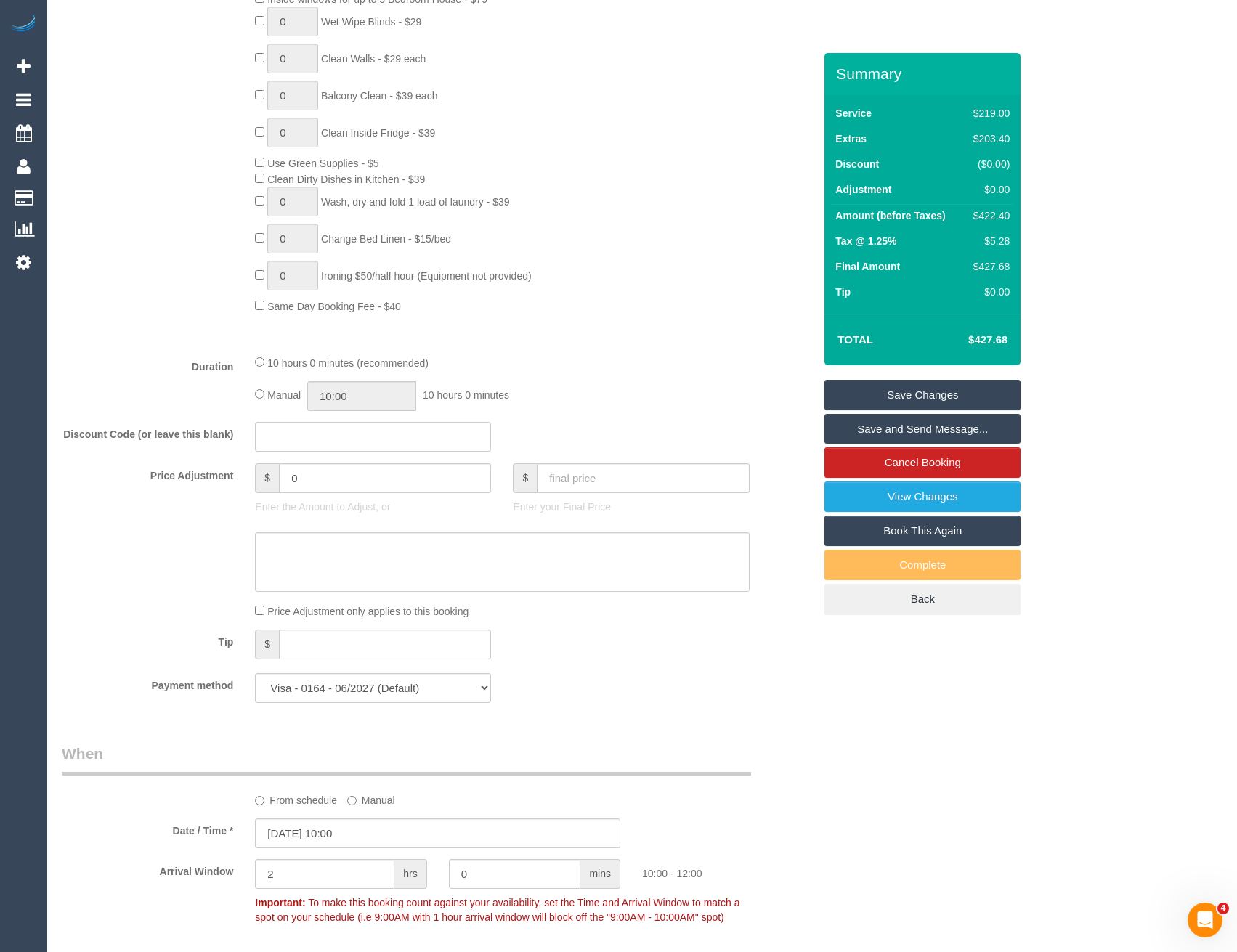
click at [261, 387] on div "Manual 10:00 10 hours 0 minutes" at bounding box center [501, 396] width 494 height 30
click at [269, 396] on span "Manual" at bounding box center [284, 395] width 34 height 12
click at [268, 393] on span "Manual" at bounding box center [284, 395] width 34 height 12
click at [374, 392] on input "10:00" at bounding box center [362, 396] width 109 height 30
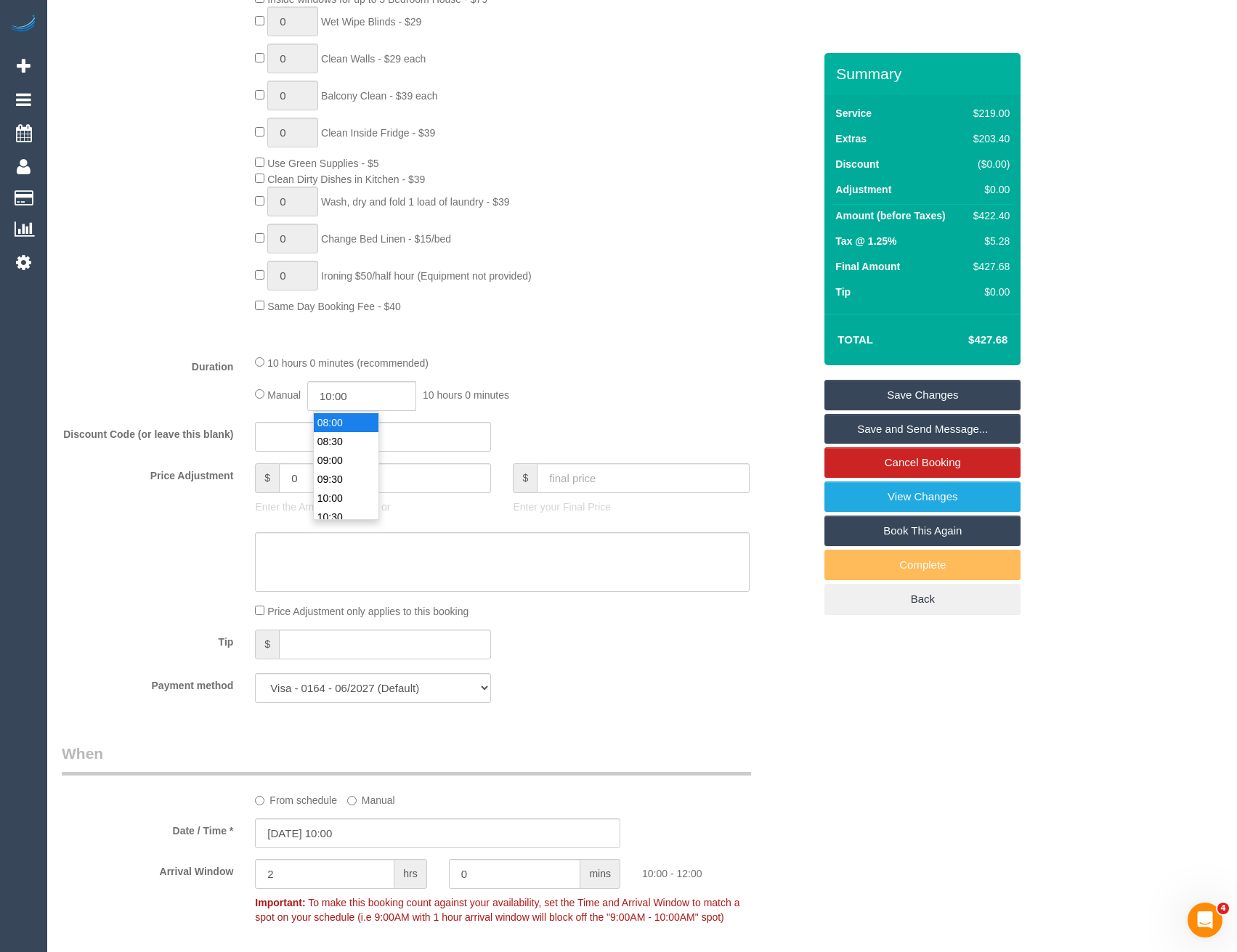
type input "08:00"
click at [349, 427] on li "08:00" at bounding box center [346, 422] width 64 height 19
click at [484, 423] on input "text" at bounding box center [373, 437] width 236 height 30
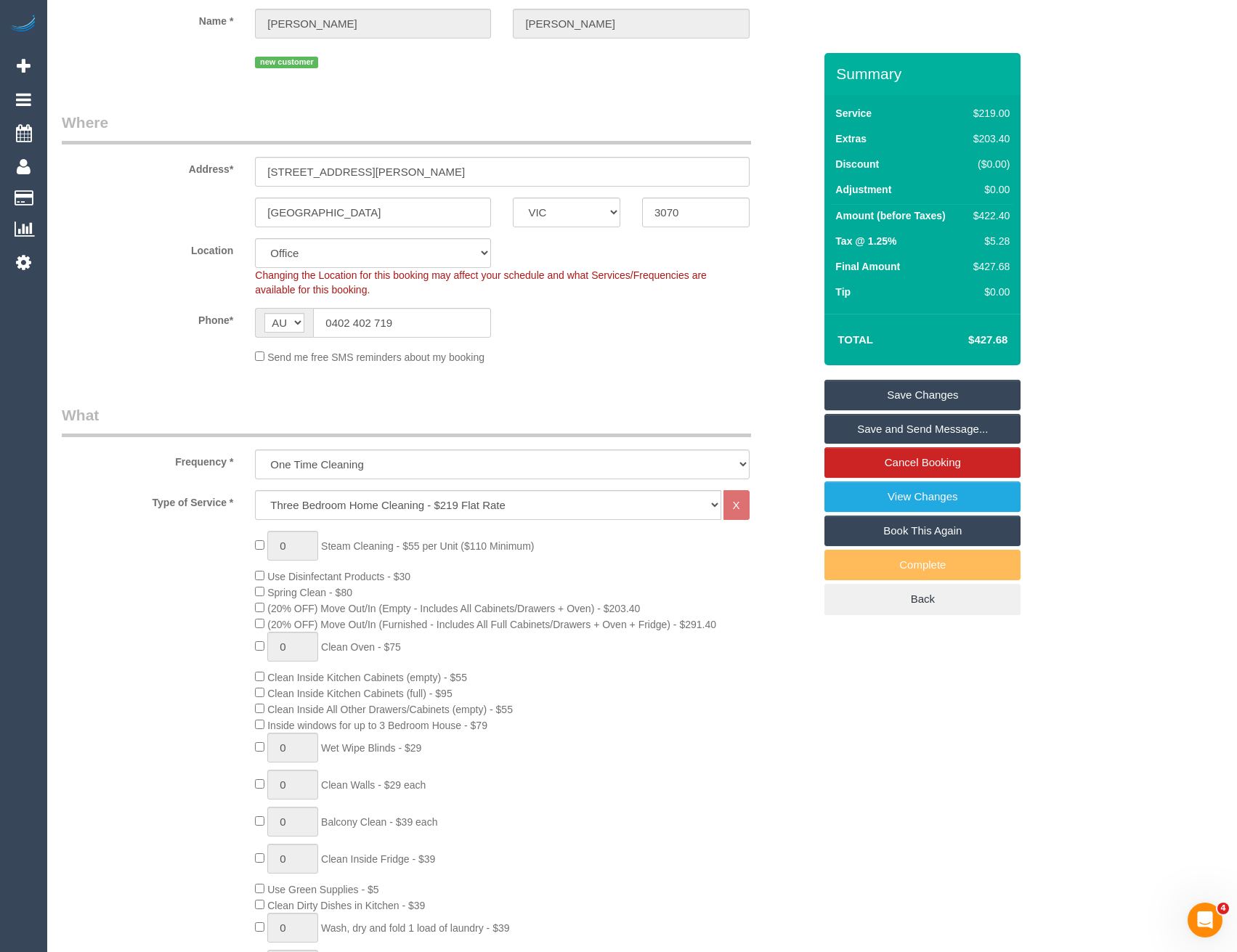
scroll to position [0, 0]
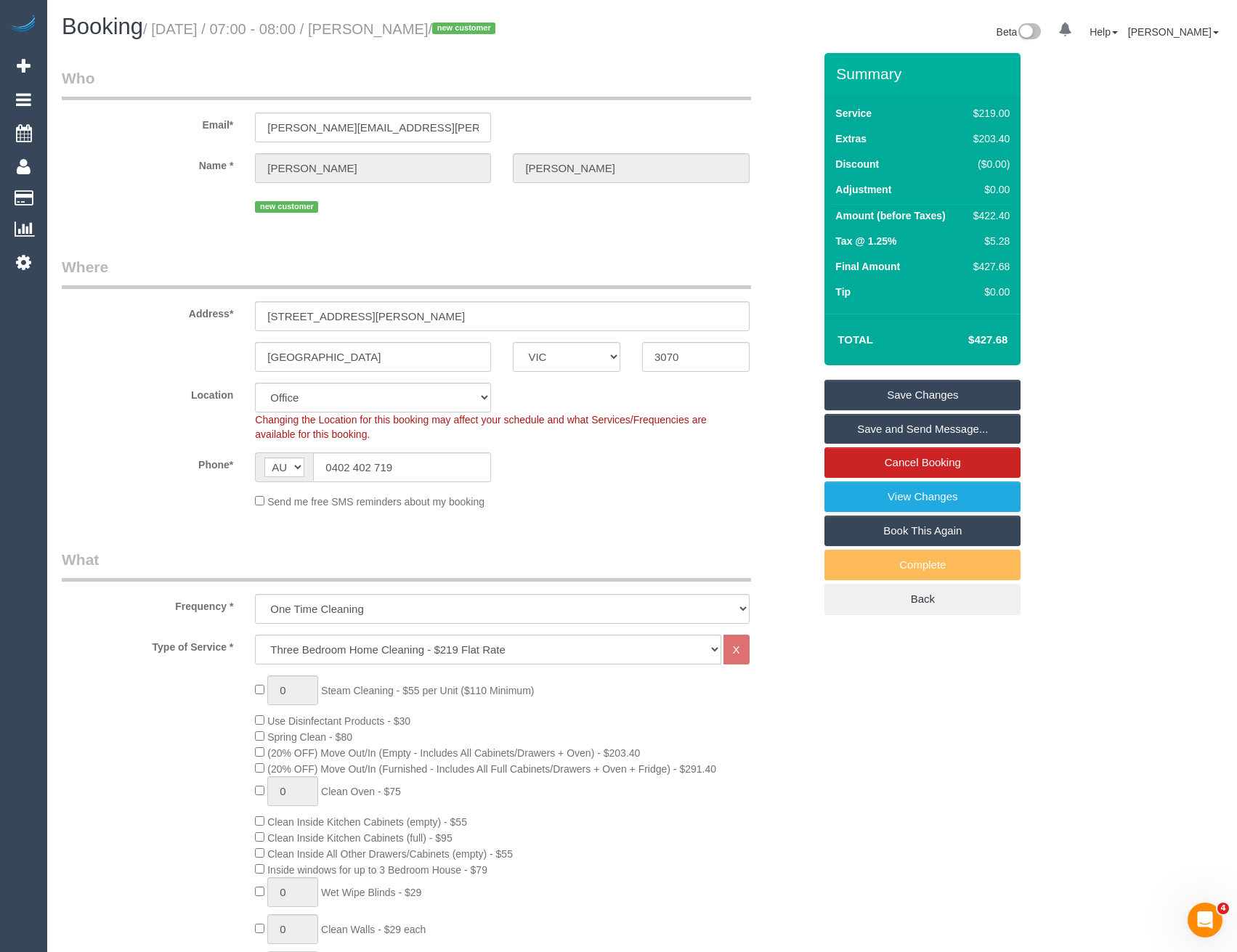
click at [862, 427] on link "Save and Send Message..." at bounding box center [923, 429] width 196 height 30
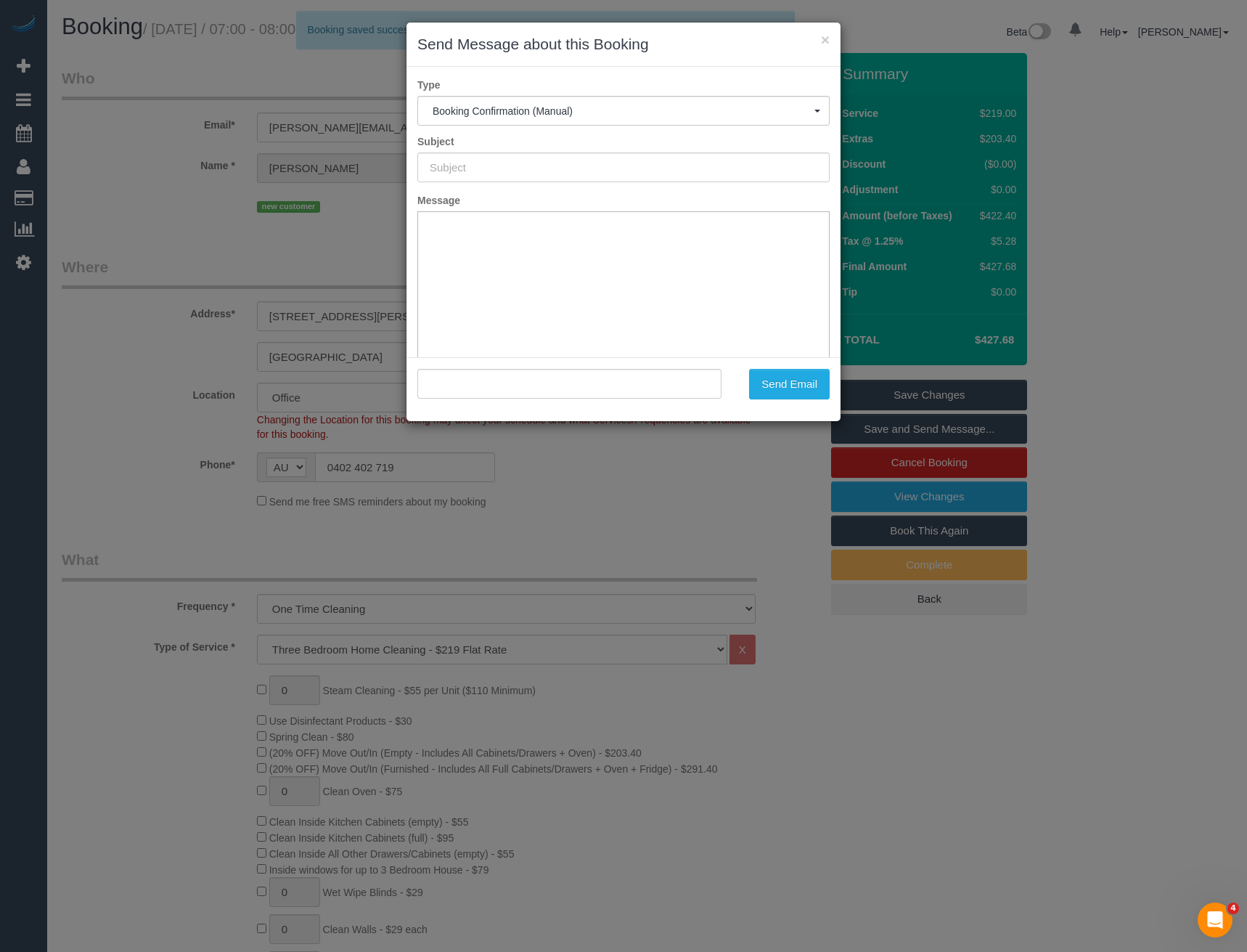
type input "Booking Confirmed"
type input ""Penny Smith" <penny.siobhan@gmail.com>"
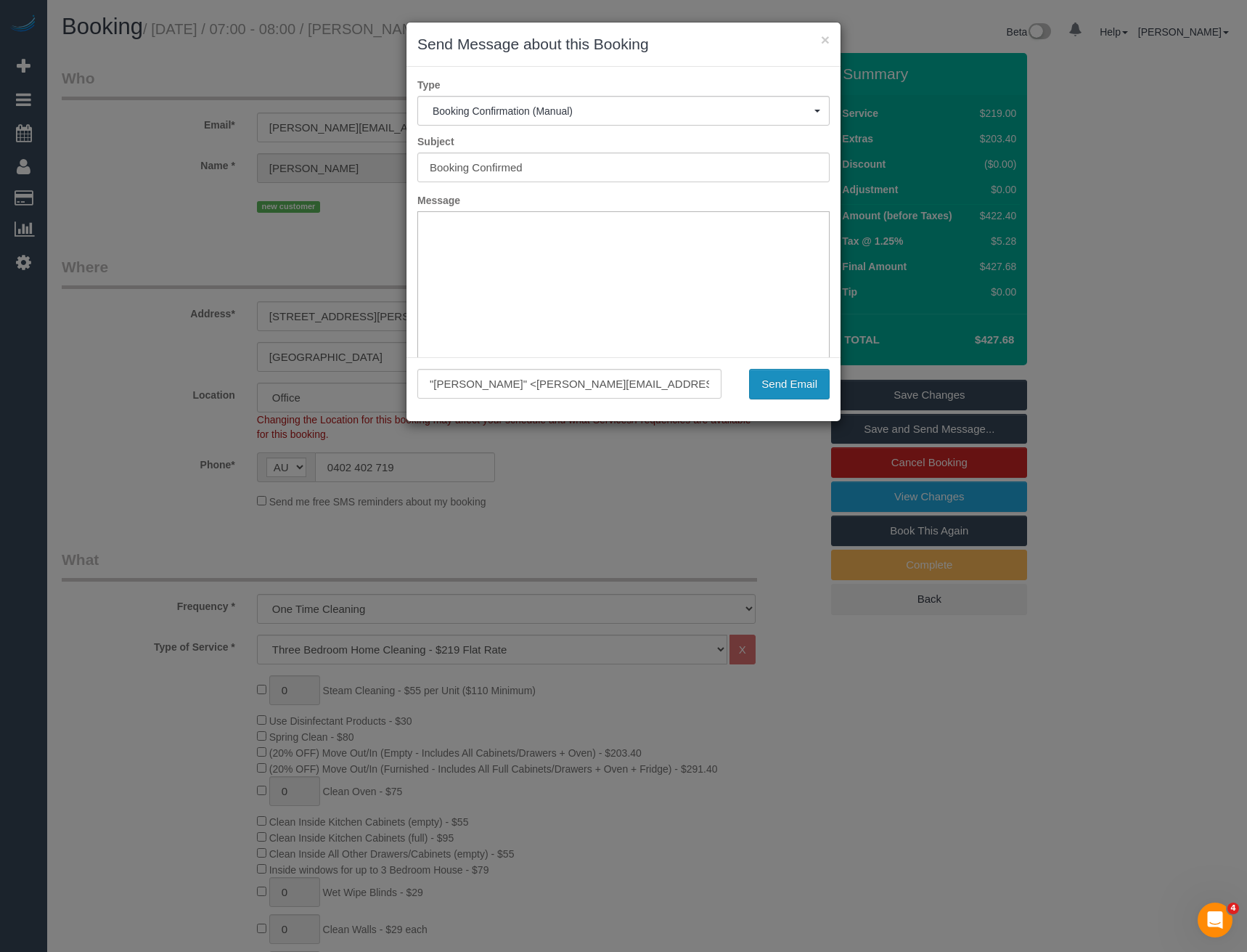
click at [771, 383] on button "Send Email" at bounding box center [790, 383] width 81 height 30
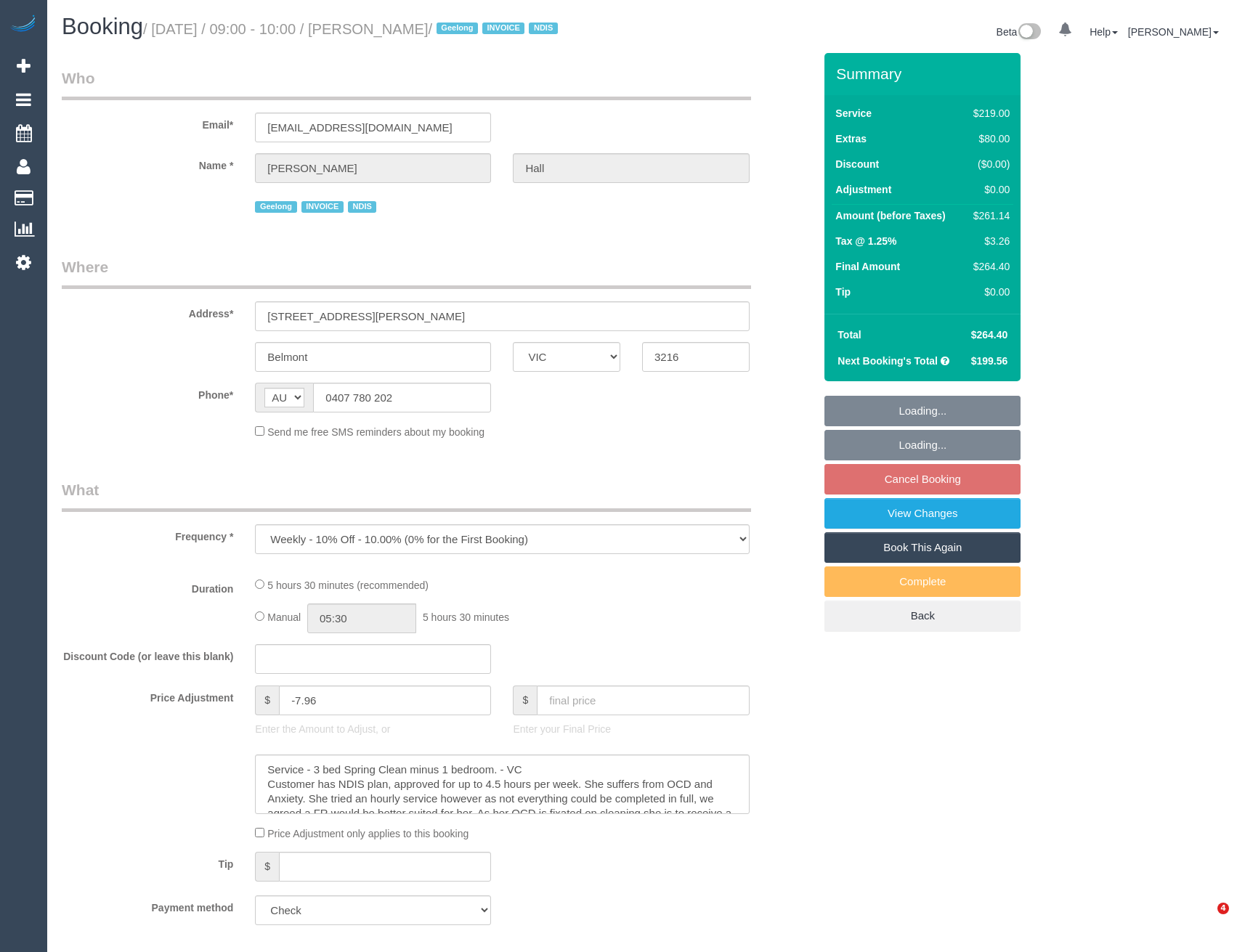
select select "VIC"
select select "number:27"
select select "number:14"
select select "number:19"
select select "number:25"
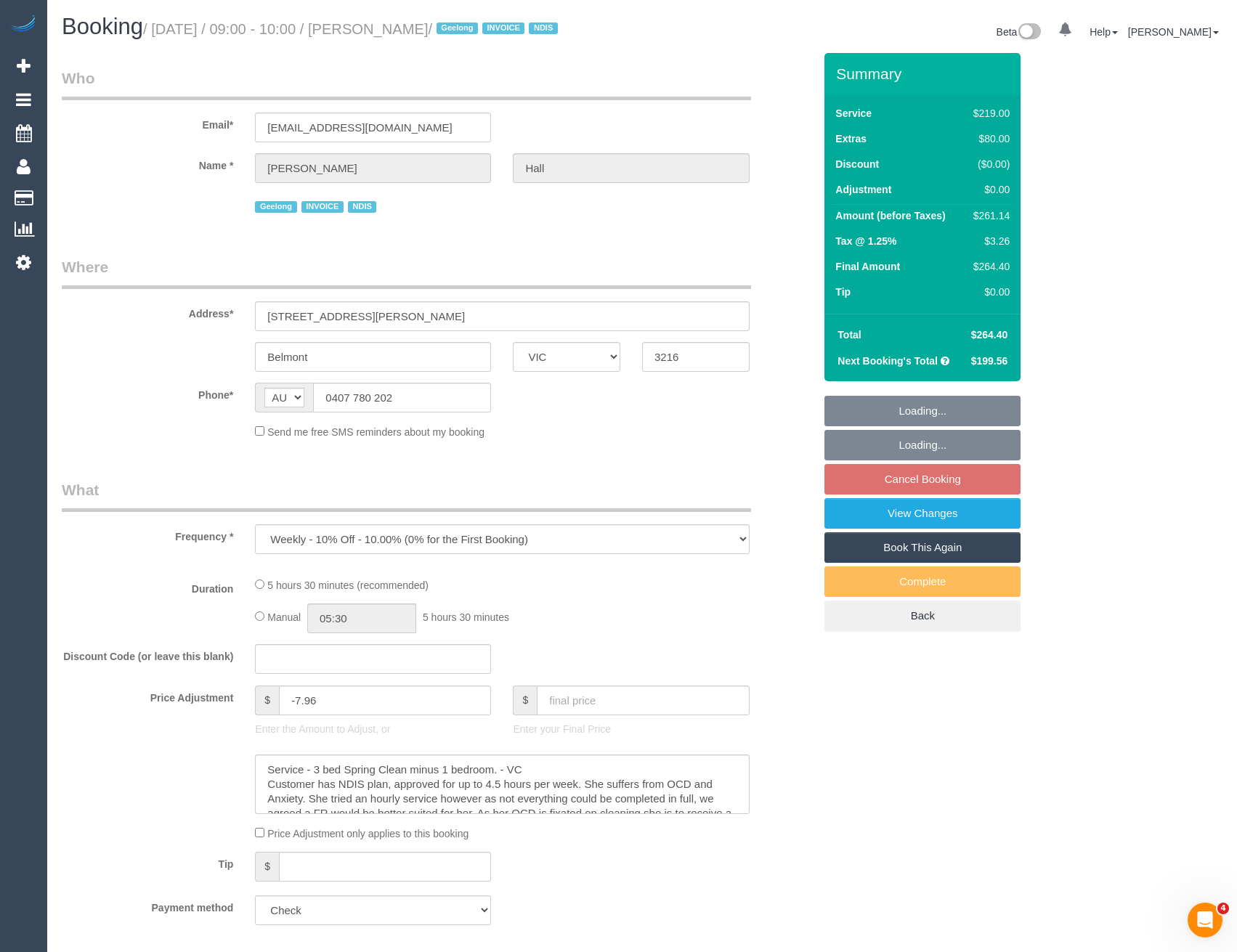
select select "number:35"
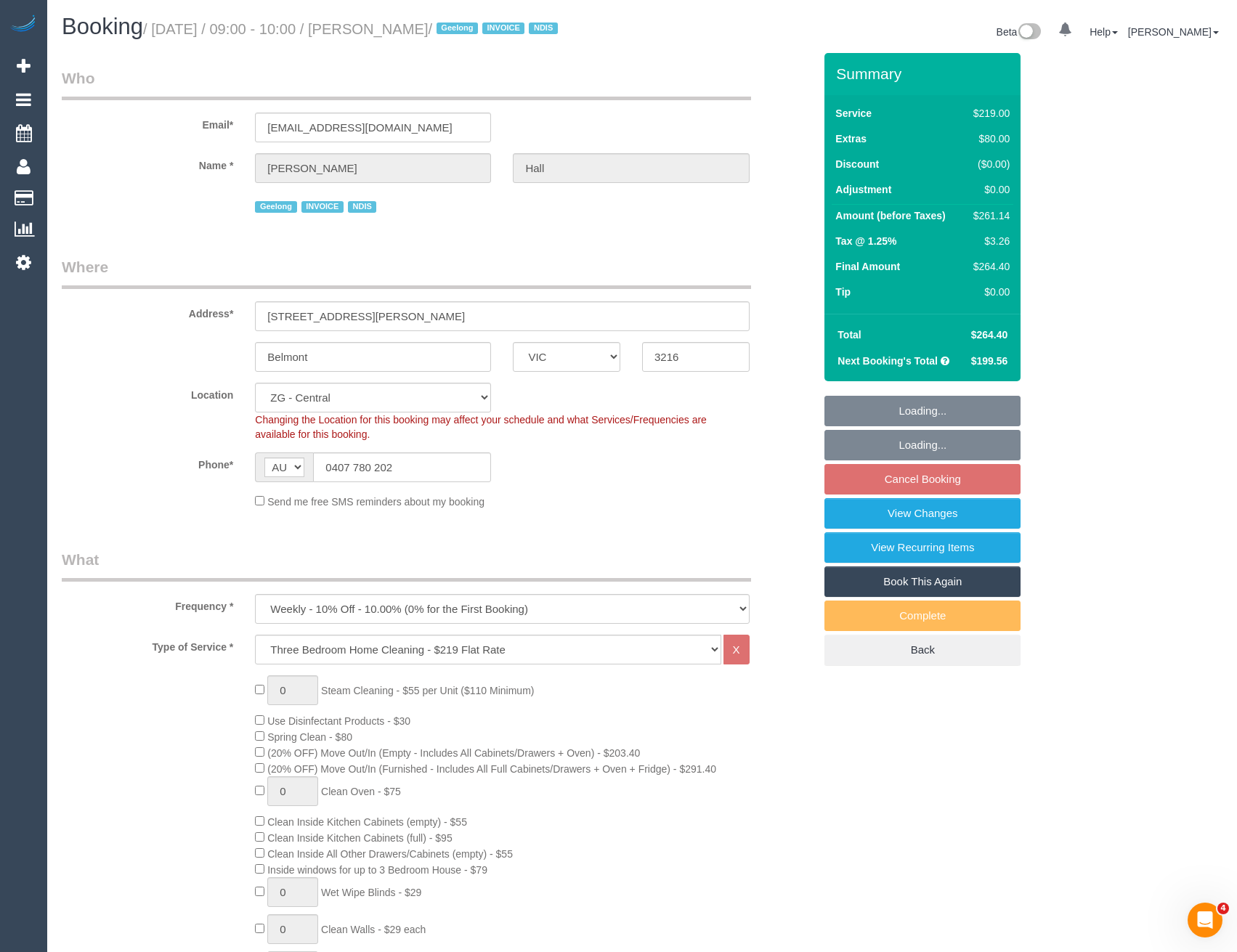
select select "object:891"
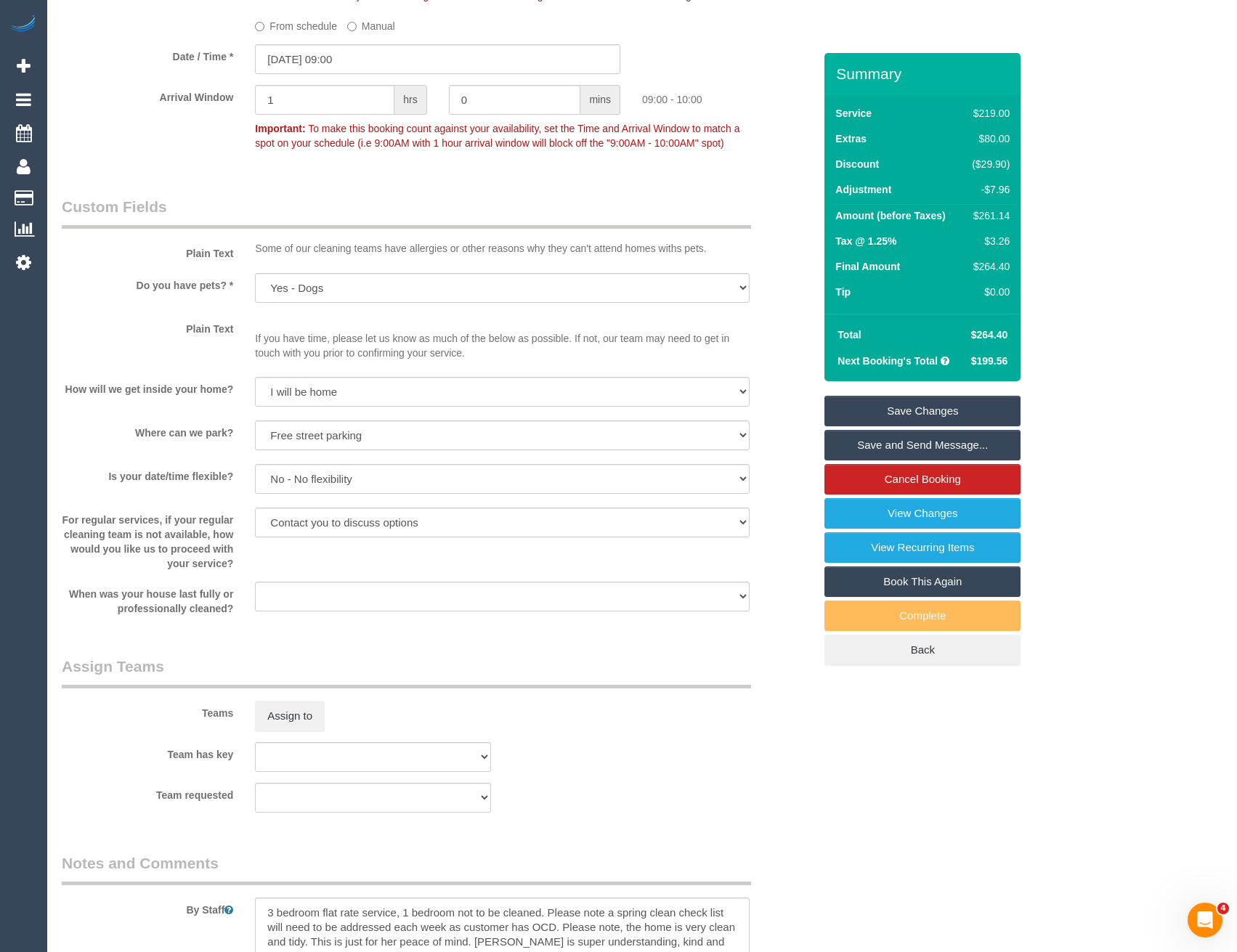
scroll to position [2178, 0]
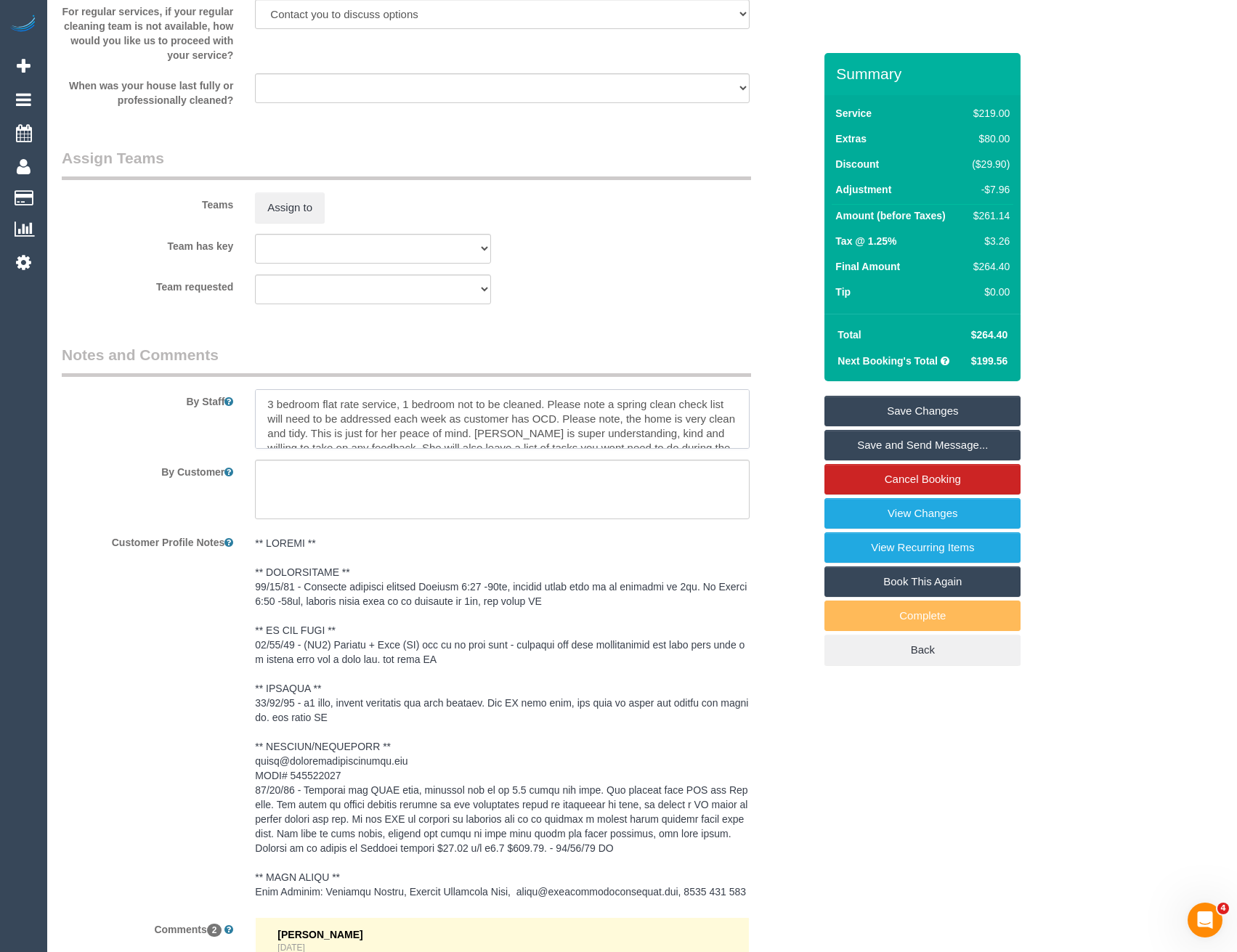
click at [266, 408] on textarea at bounding box center [501, 419] width 494 height 59
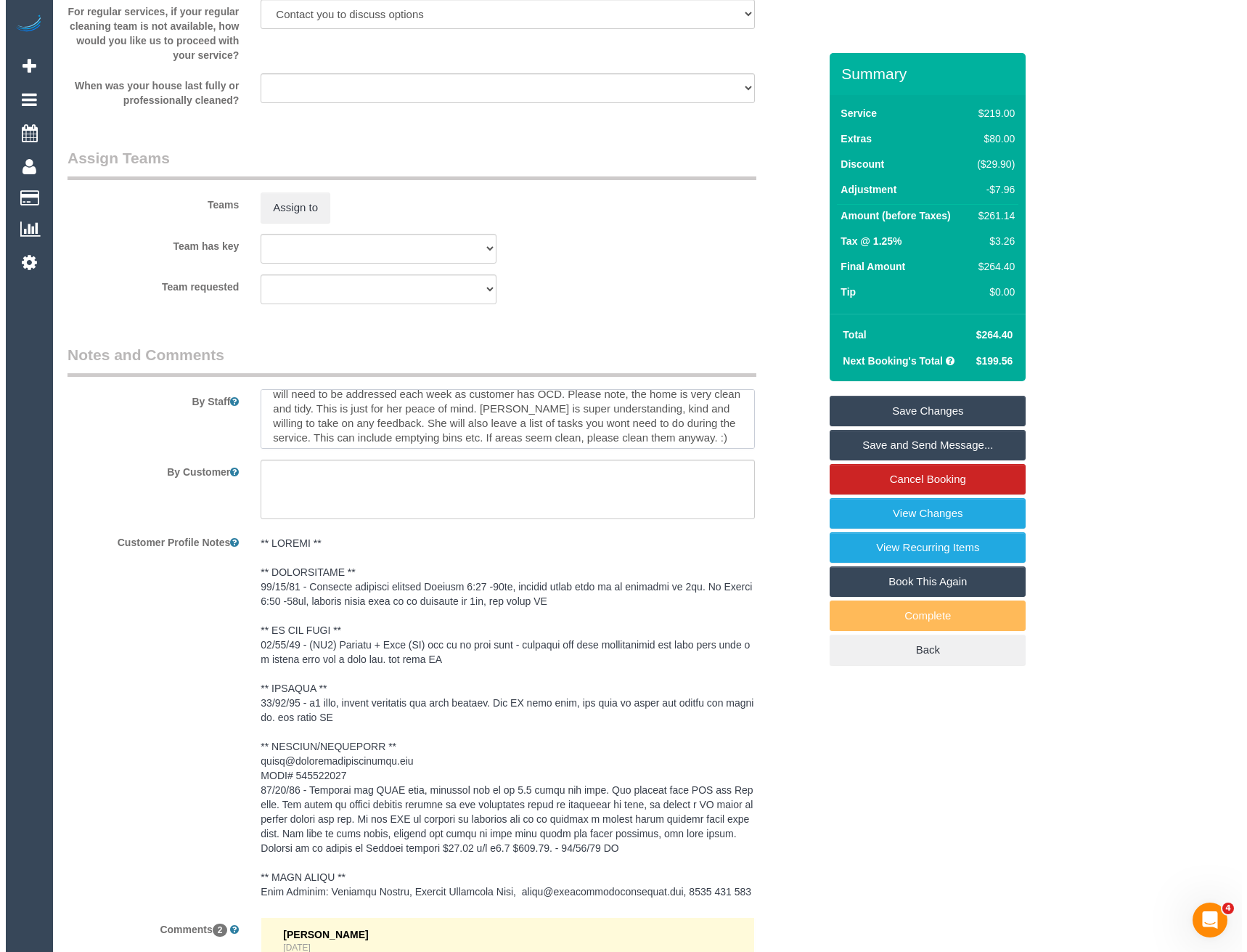
scroll to position [58, 0]
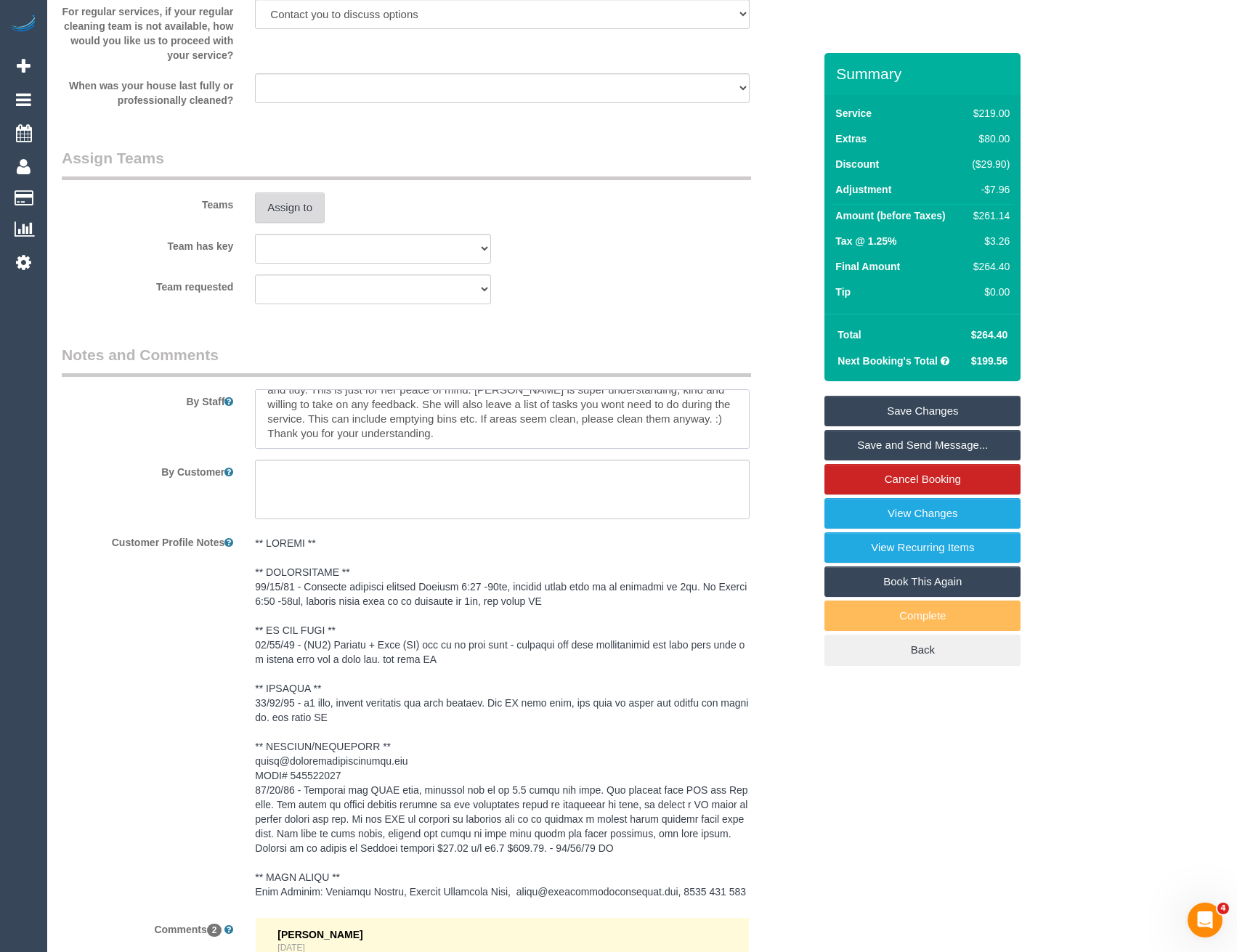
type textarea "Est 4 - 5 hours (please skip 1 bedroom) 3 bedroom flat rate service, 1 bedroom …"
click at [283, 198] on button "Assign to" at bounding box center [289, 207] width 70 height 30
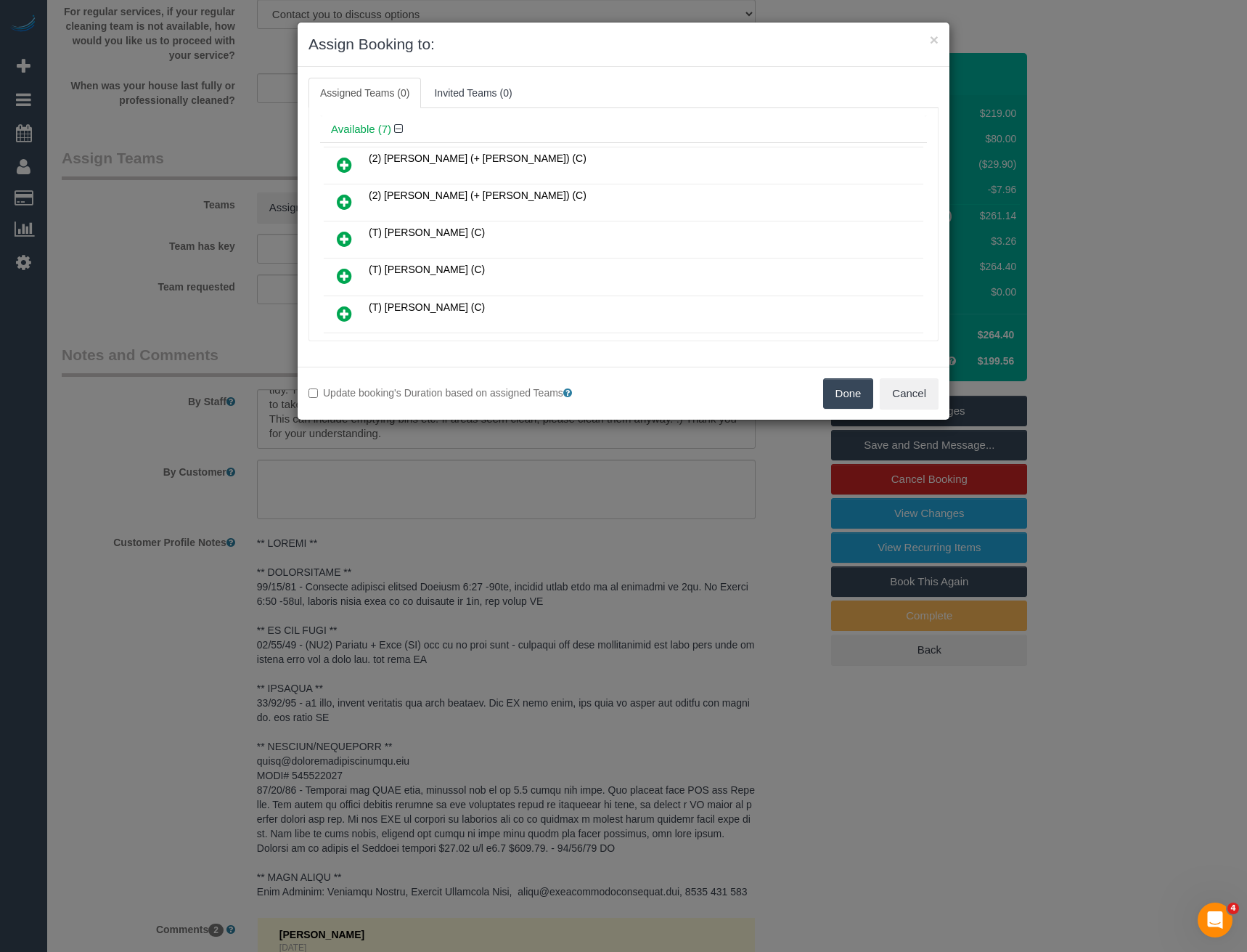
scroll to position [73, 0]
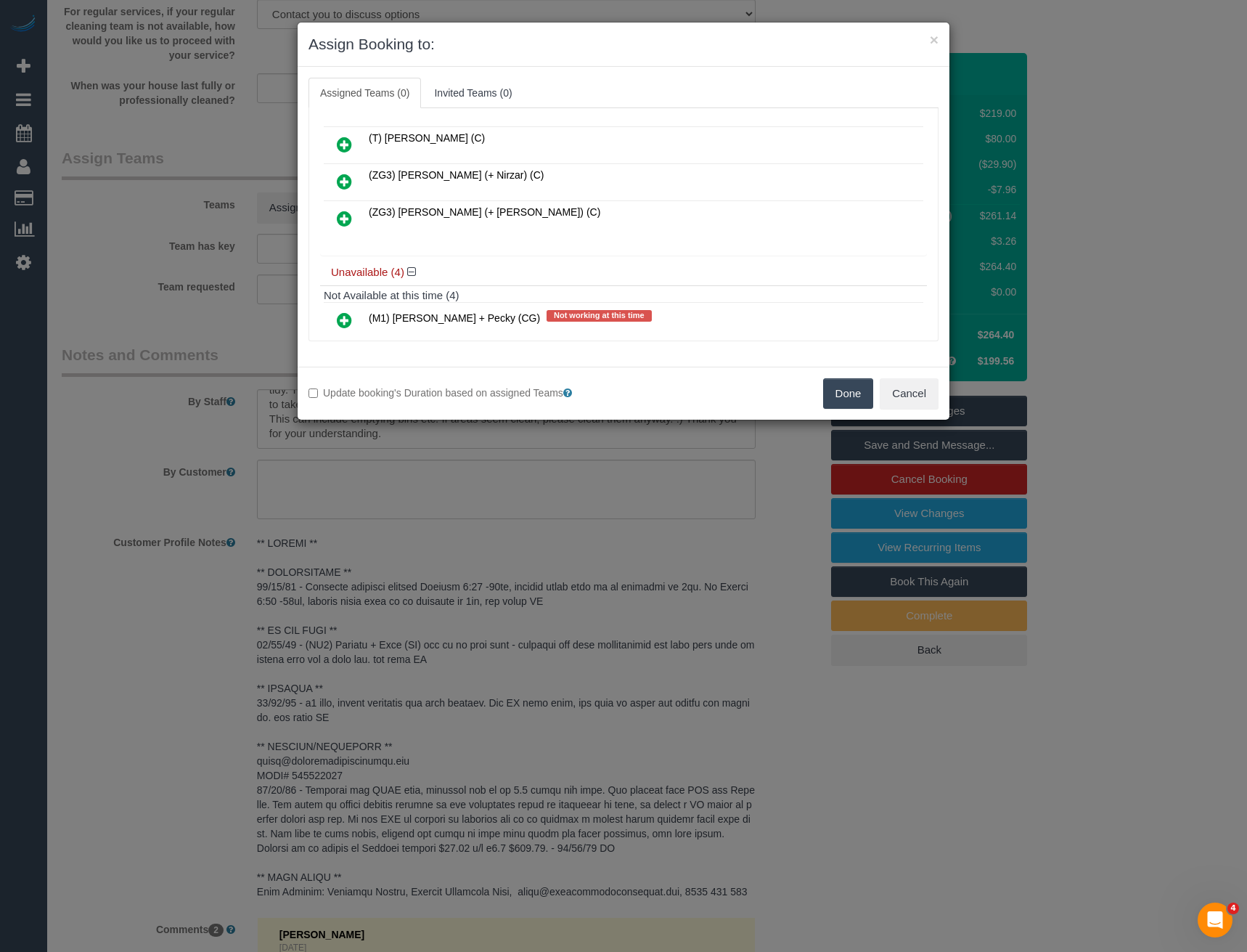
click at [342, 210] on icon at bounding box center [345, 218] width 15 height 17
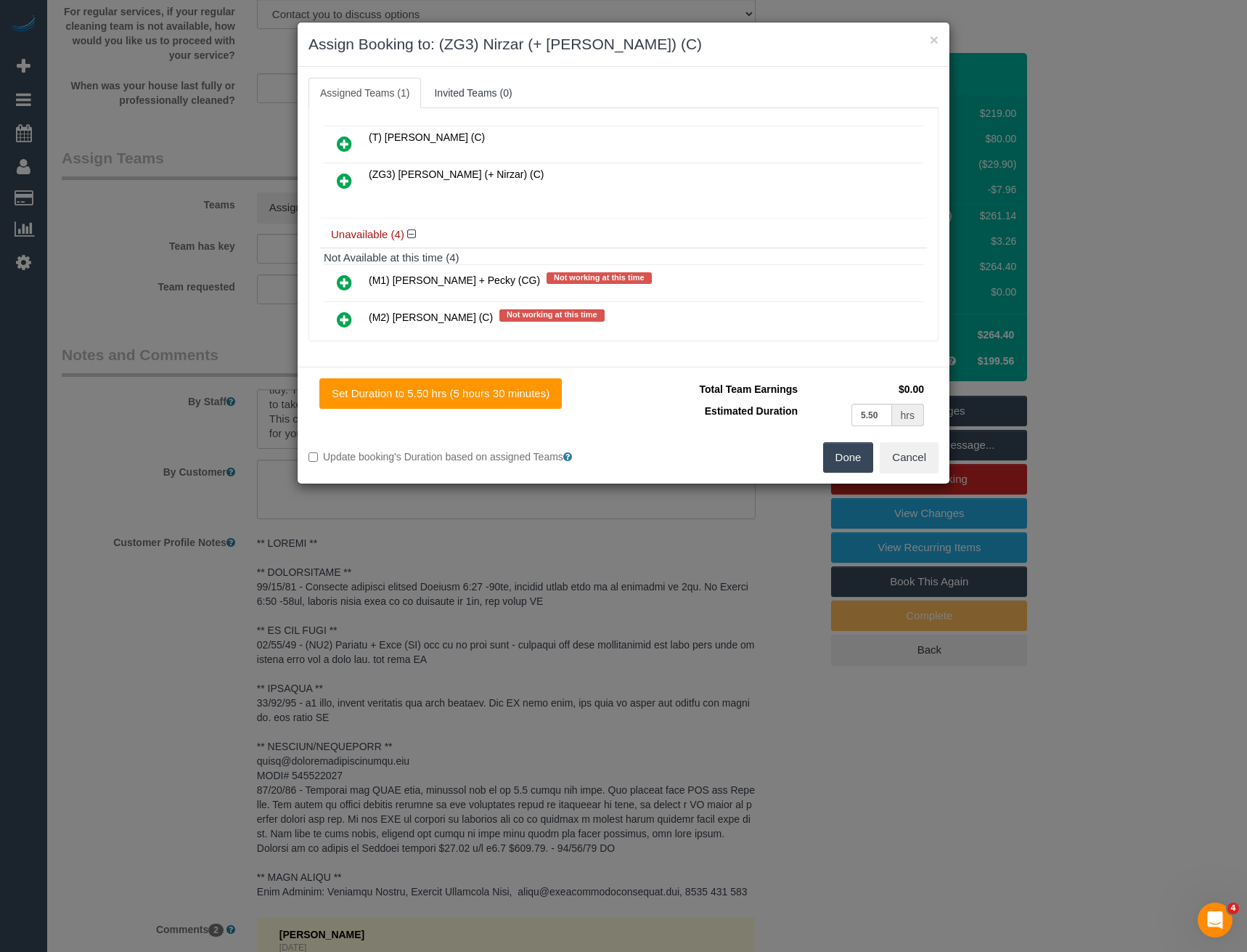
click at [345, 181] on icon at bounding box center [345, 181] width 15 height 17
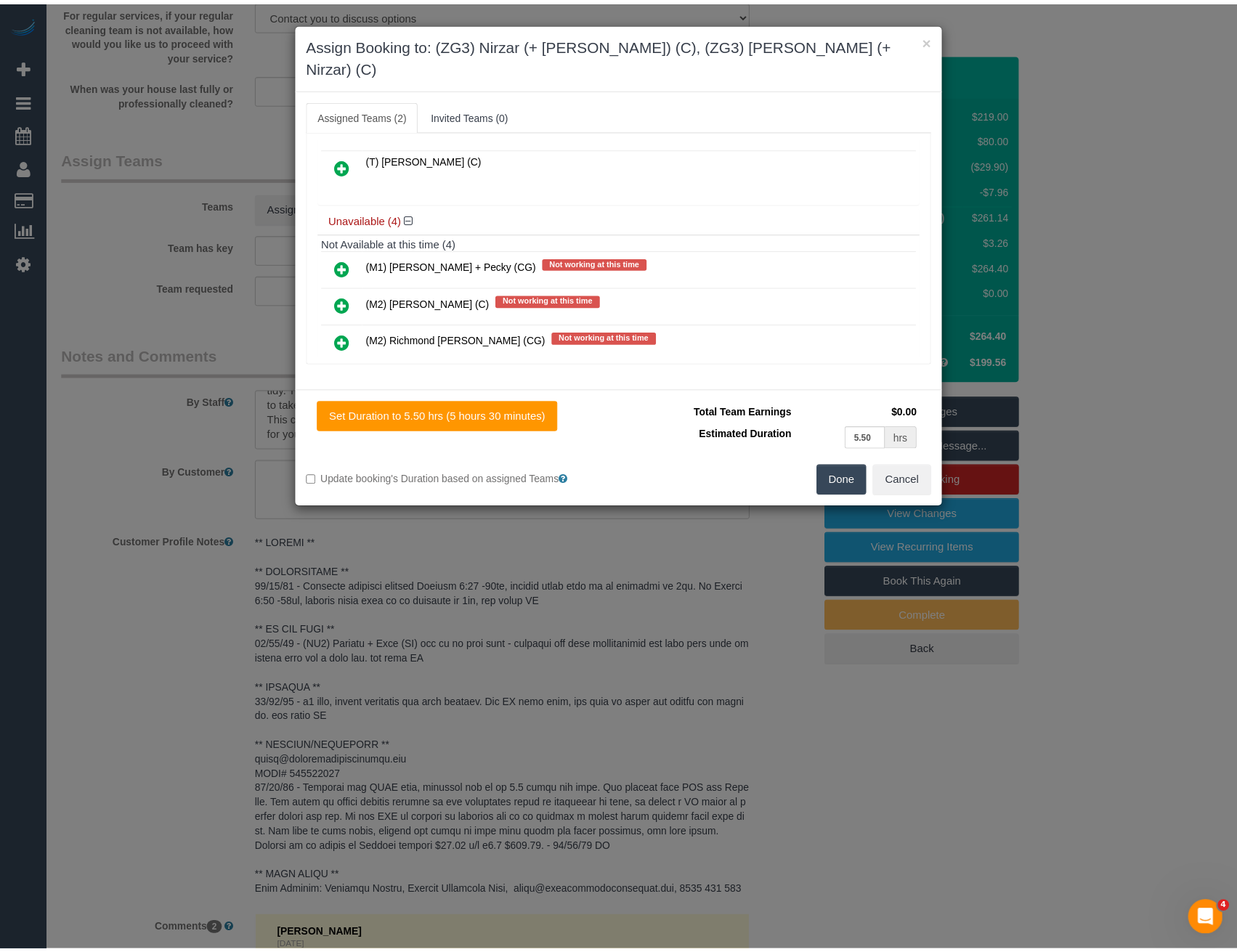
scroll to position [0, 0]
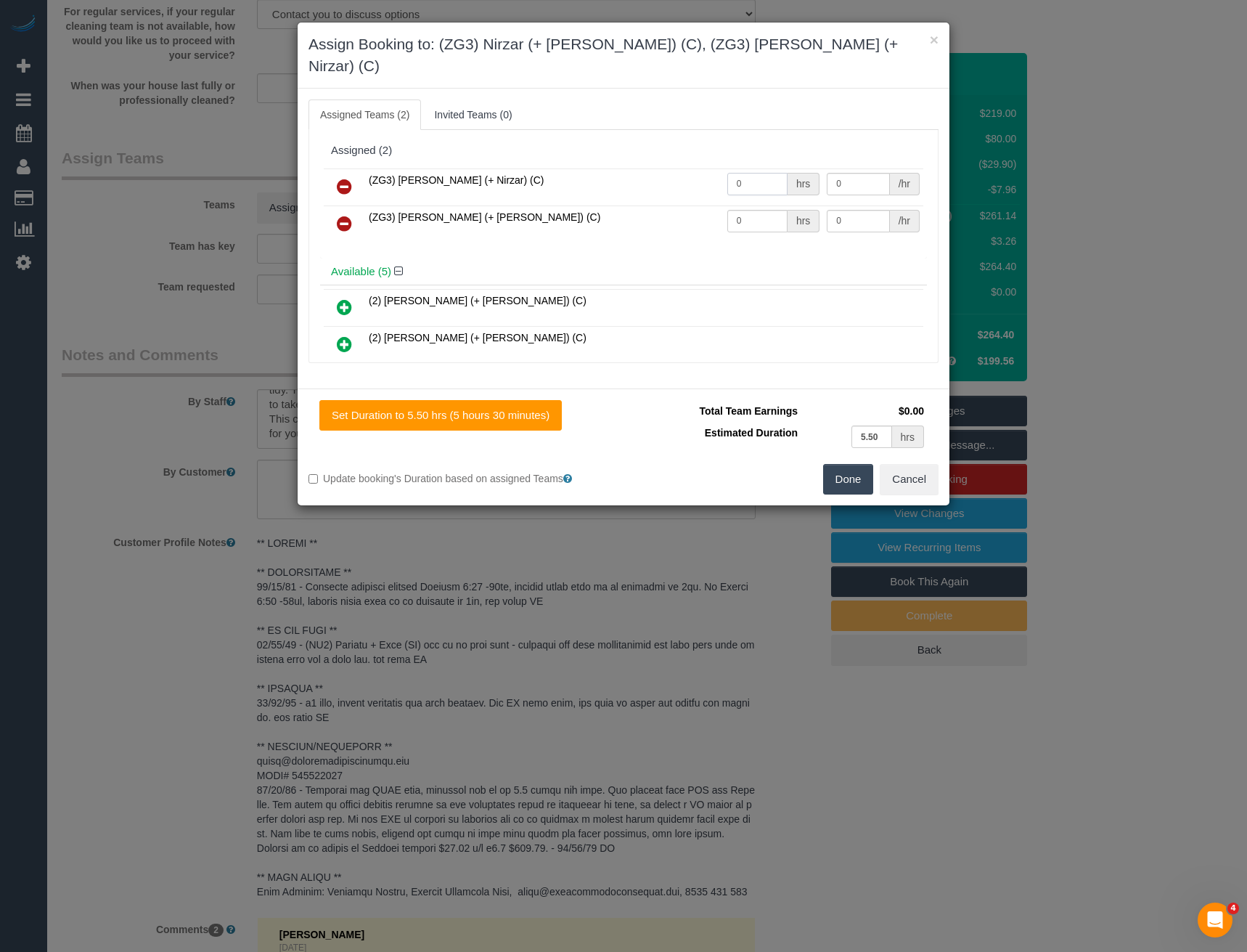
drag, startPoint x: 743, startPoint y: 158, endPoint x: 675, endPoint y: 166, distance: 68.5
click at [678, 168] on tr "(ZG3) [PERSON_NAME] (+ Nirzar) (C) 0 hrs 0 /hr" at bounding box center [624, 186] width 600 height 37
type input "1"
type input "82.5"
click at [672, 205] on tr "(ZG3) [PERSON_NAME] (+ [PERSON_NAME]) (C) 0 hrs 0 /hr" at bounding box center [624, 223] width 600 height 37
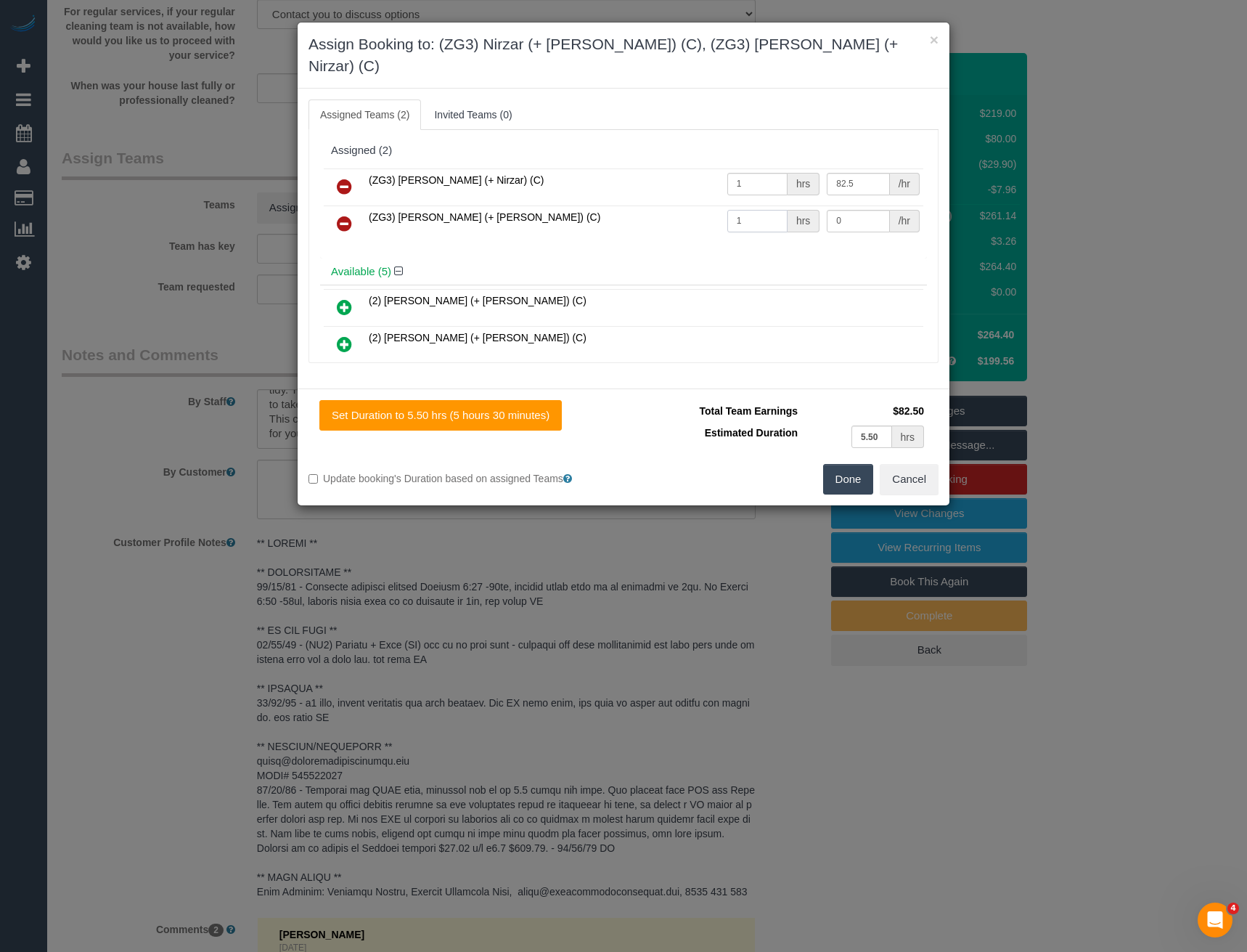
type input "1"
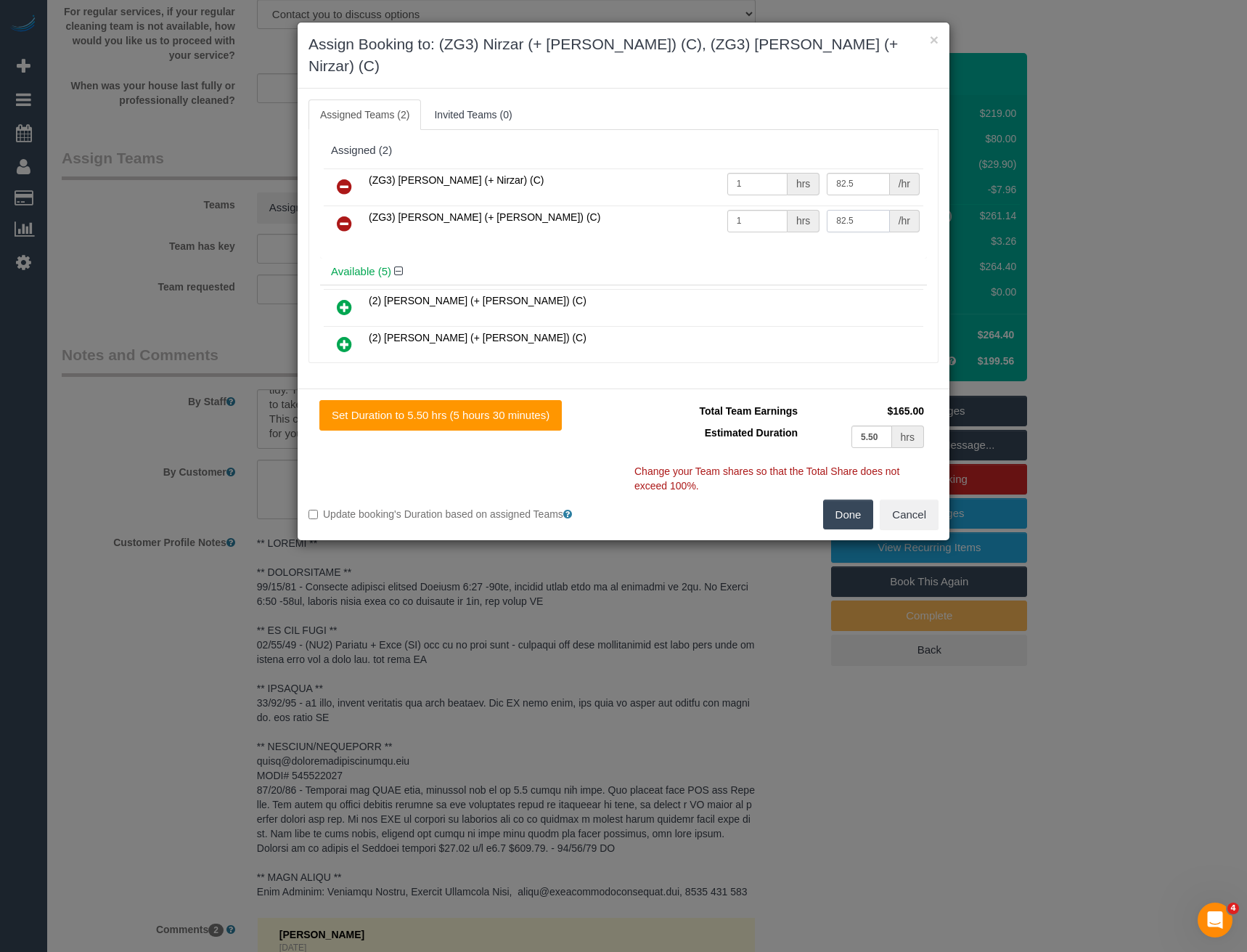
type input "82.5"
click at [841, 499] on button "Done" at bounding box center [849, 514] width 51 height 30
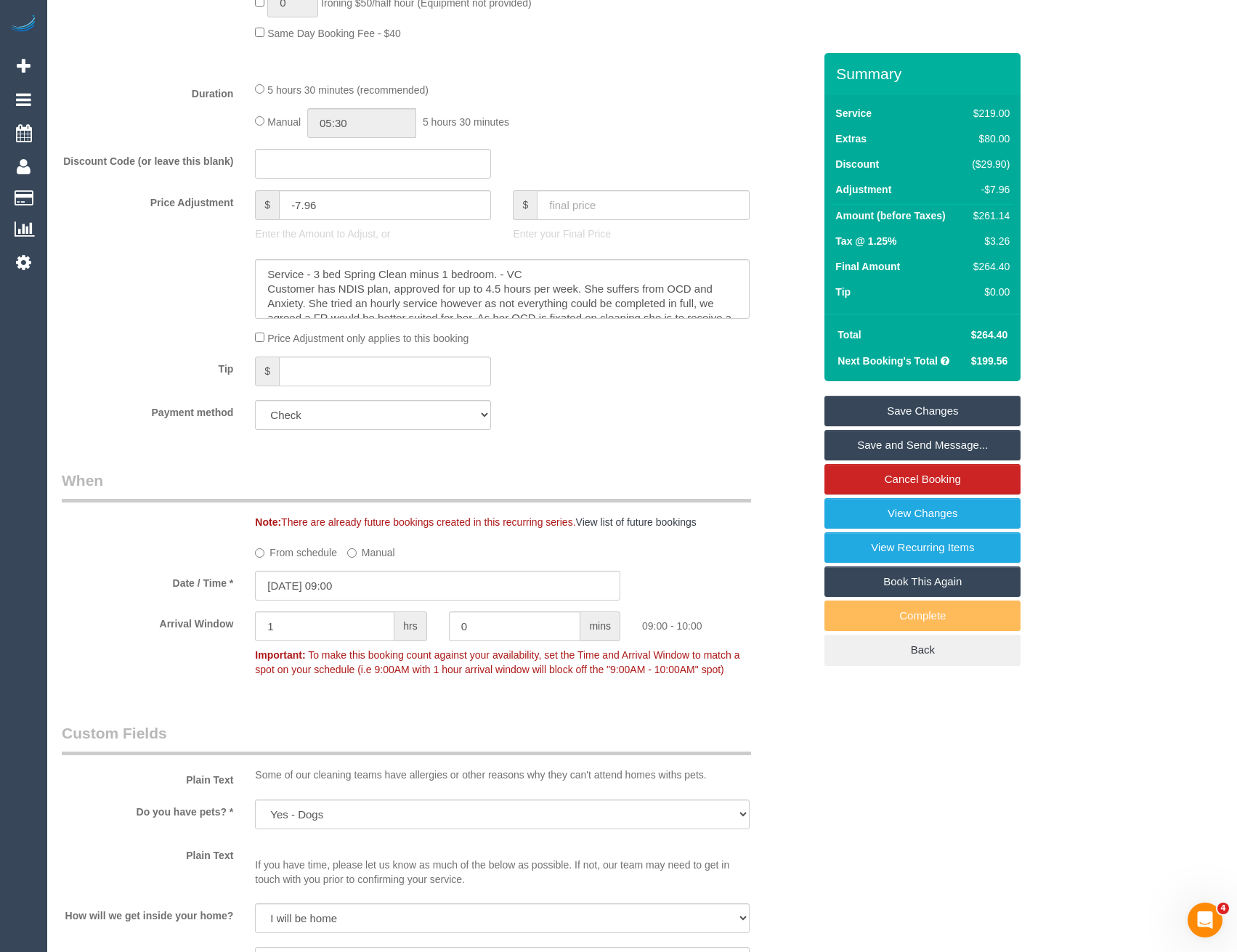
scroll to position [1016, 0]
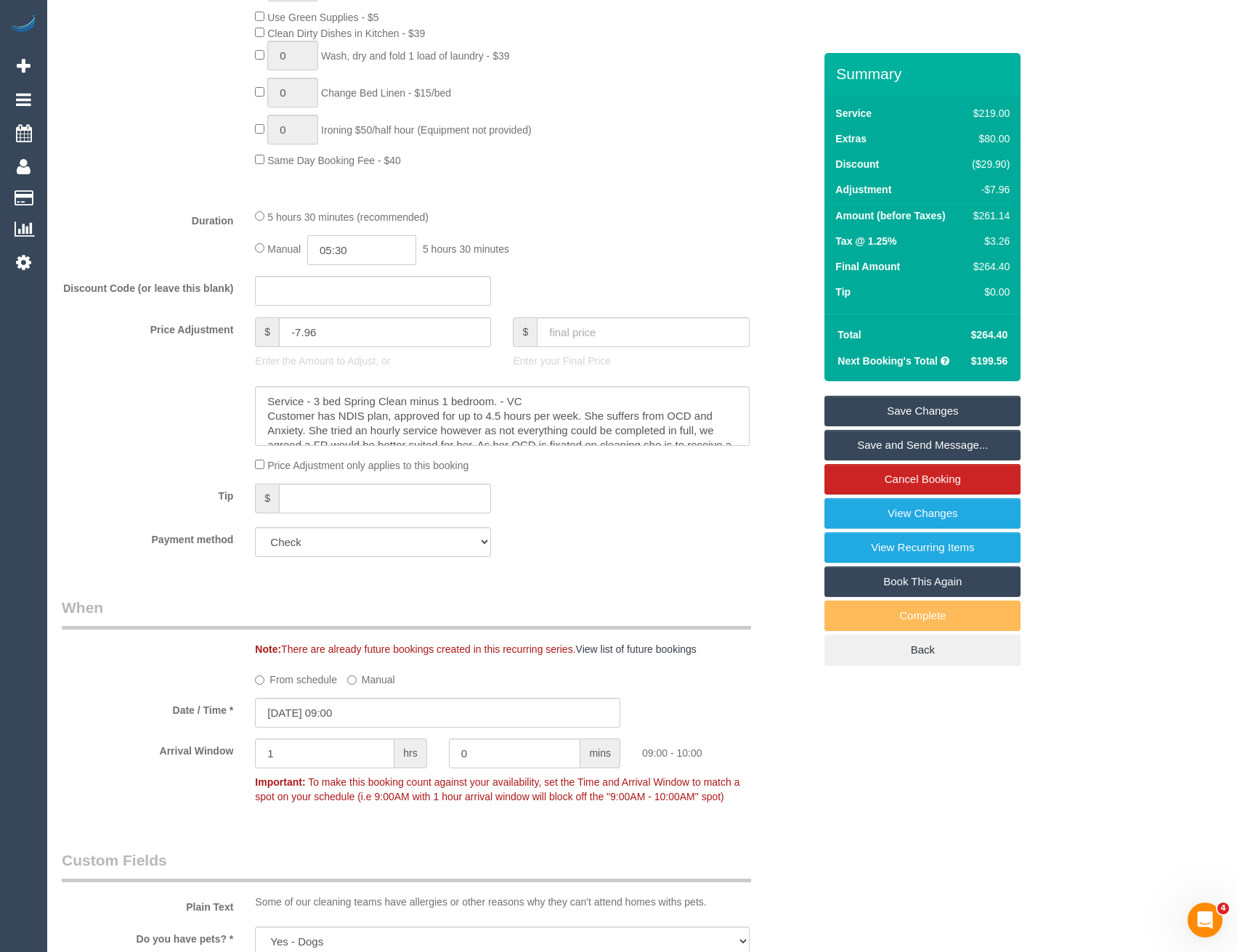
click at [380, 246] on input "05:30" at bounding box center [362, 250] width 109 height 30
click at [341, 307] on li "03:00" at bounding box center [346, 316] width 64 height 19
click at [364, 259] on input "03:00" at bounding box center [362, 250] width 109 height 30
type input "02:30"
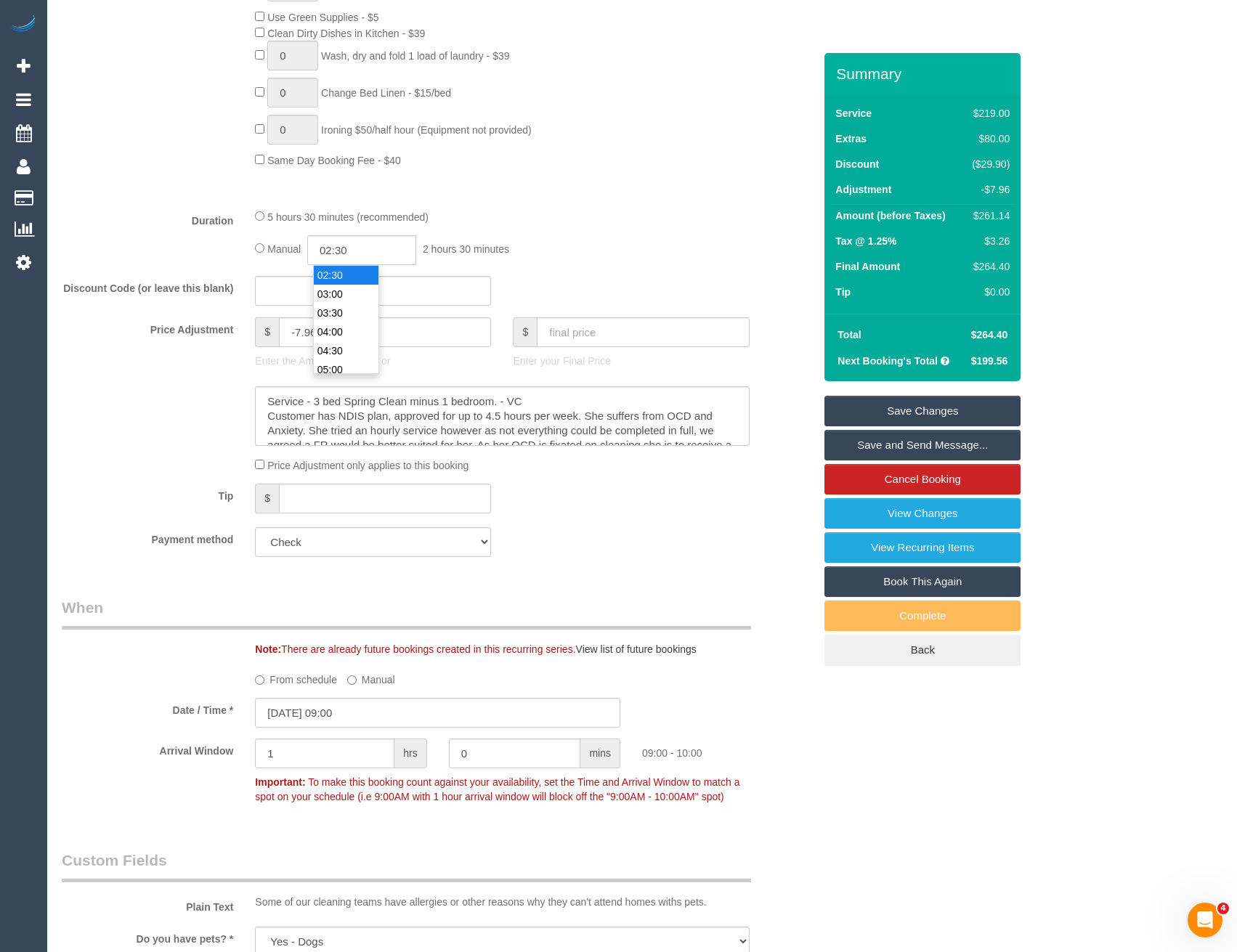
click at [349, 275] on li "02:30" at bounding box center [346, 274] width 64 height 19
click at [557, 259] on div "Manual 02:30 2 hours 30 minutes" at bounding box center [501, 250] width 494 height 30
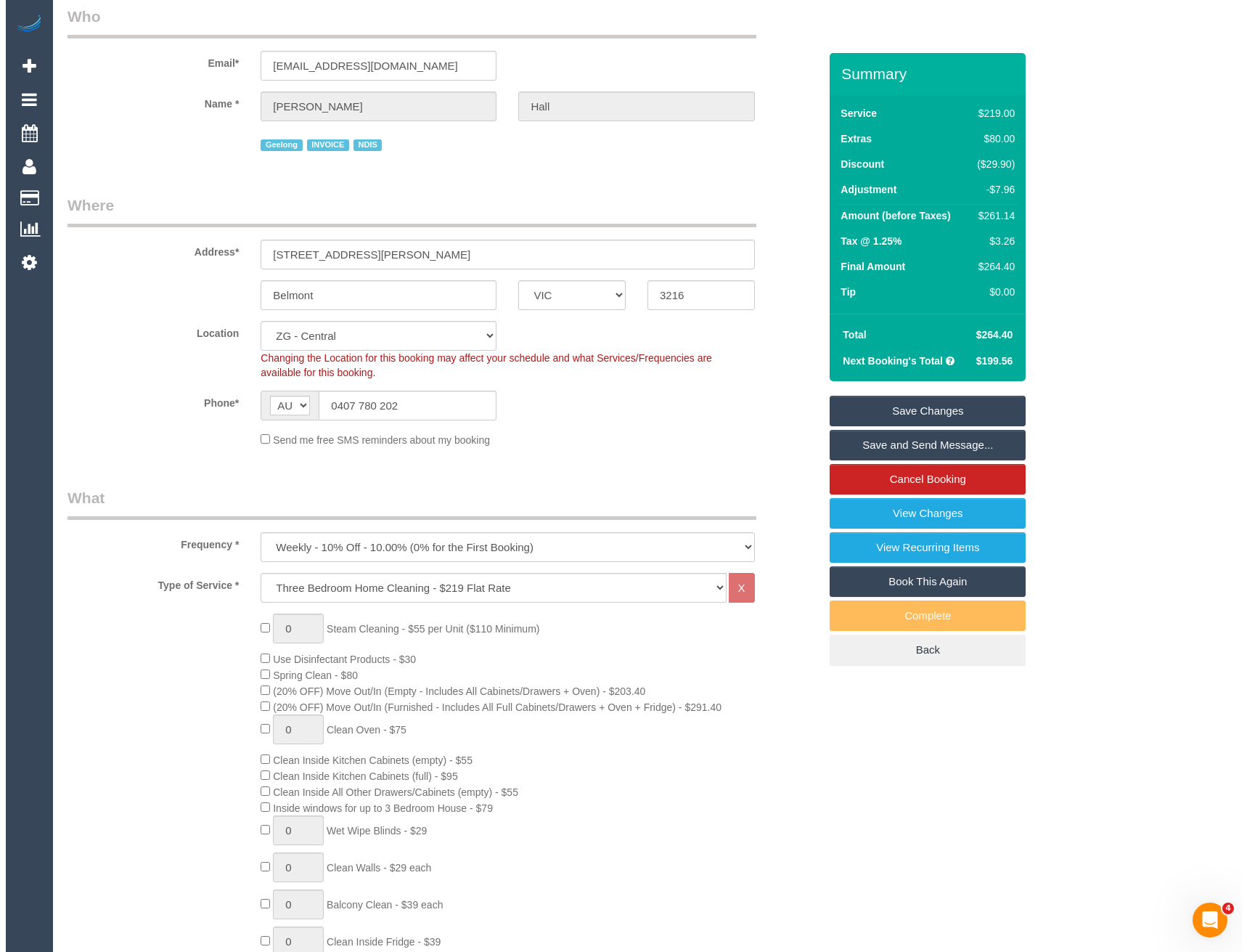
scroll to position [0, 0]
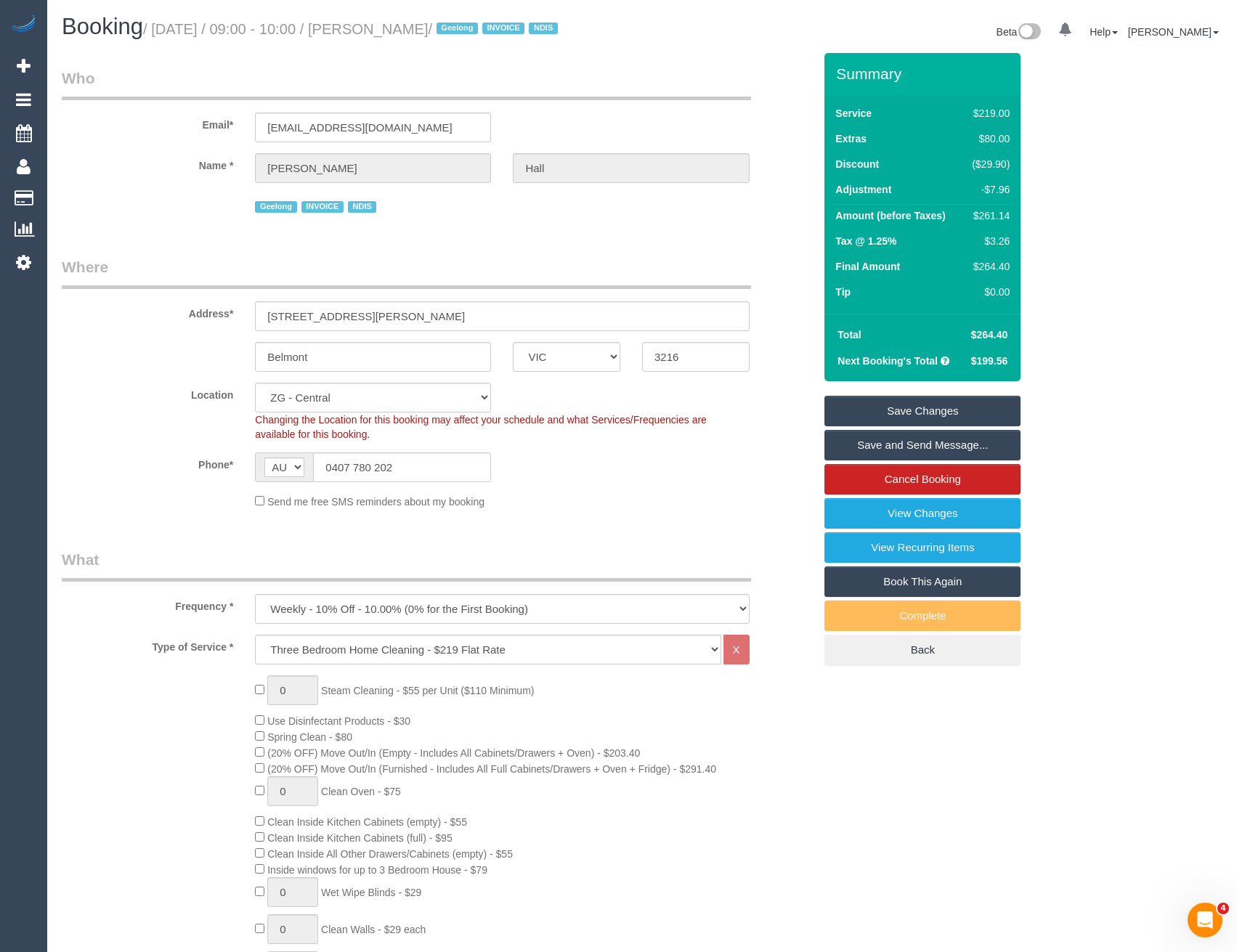
click at [872, 403] on link "Save Changes" at bounding box center [923, 410] width 196 height 30
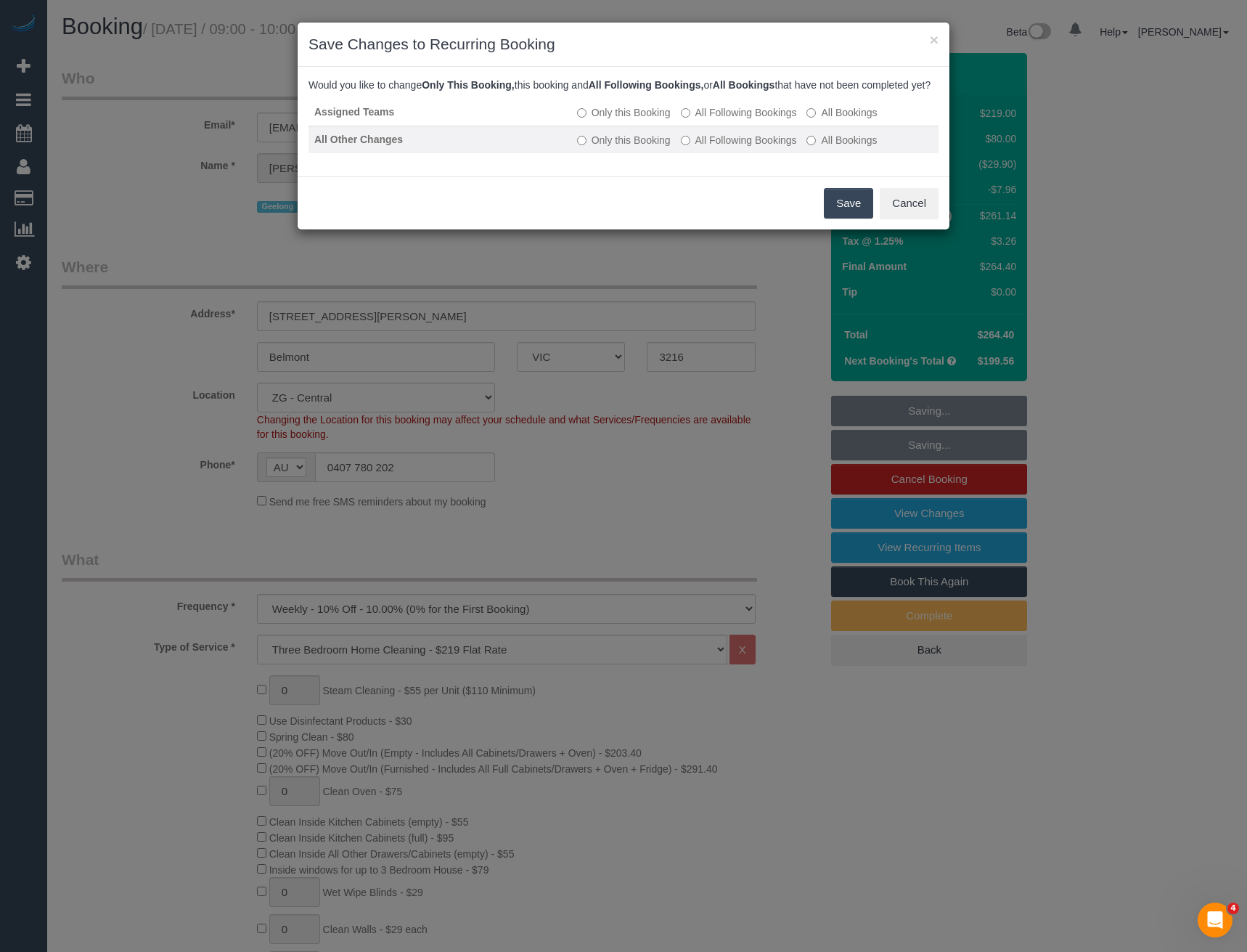
drag, startPoint x: 708, startPoint y: 130, endPoint x: 710, endPoint y: 143, distance: 13.2
click at [708, 120] on label "All Following Bookings" at bounding box center [738, 113] width 116 height 15
click at [710, 148] on label "All Following Bookings" at bounding box center [738, 140] width 116 height 15
click at [854, 218] on button "Save" at bounding box center [849, 203] width 49 height 30
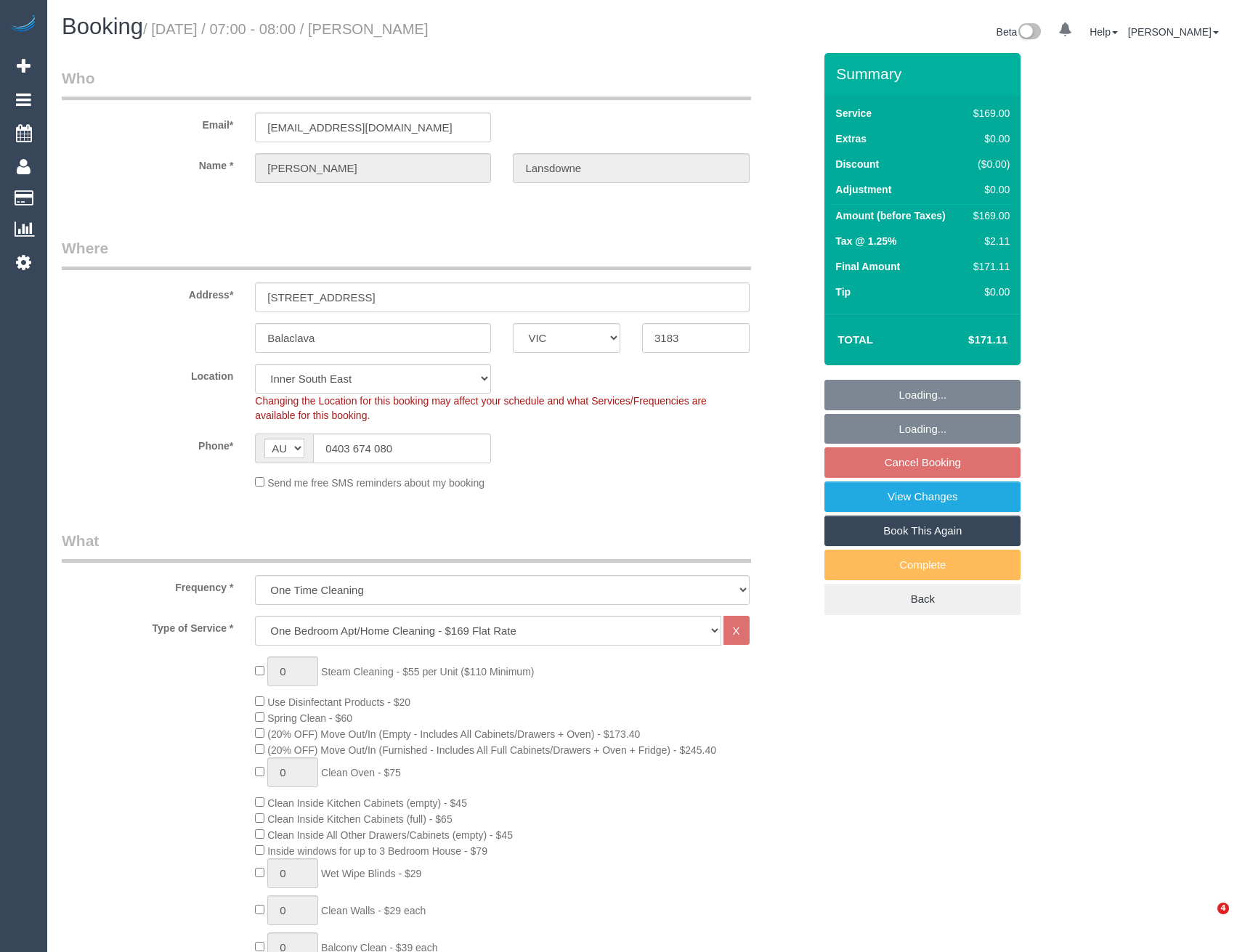
select select "VIC"
select select "string:stripe-pm_1Qztwu2GScqysDRVUhfKvK9h"
select select "spot1"
select select "number:29"
select select "number:14"
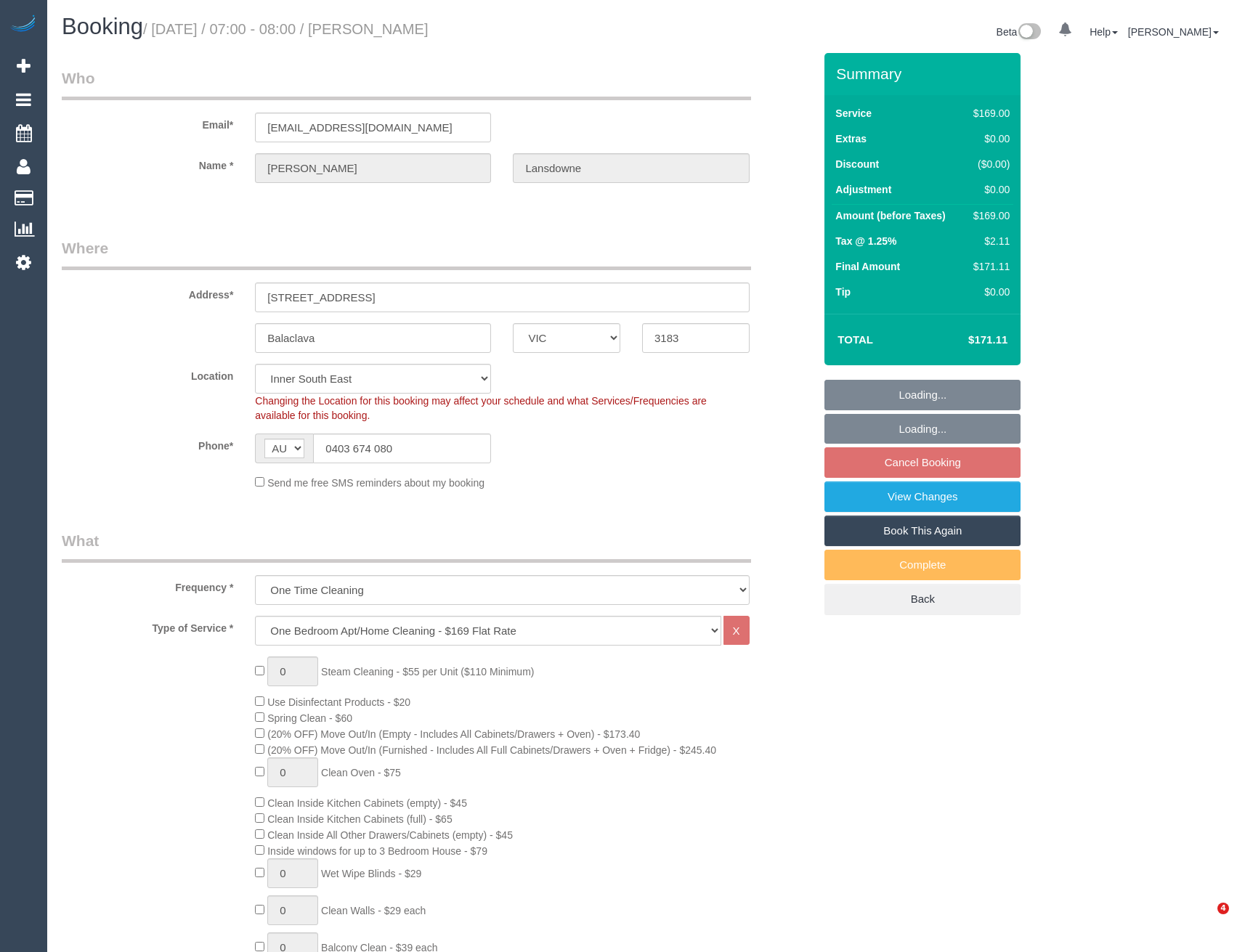
select select "number:19"
select select "number:36"
select select "number:34"
select select "number:13"
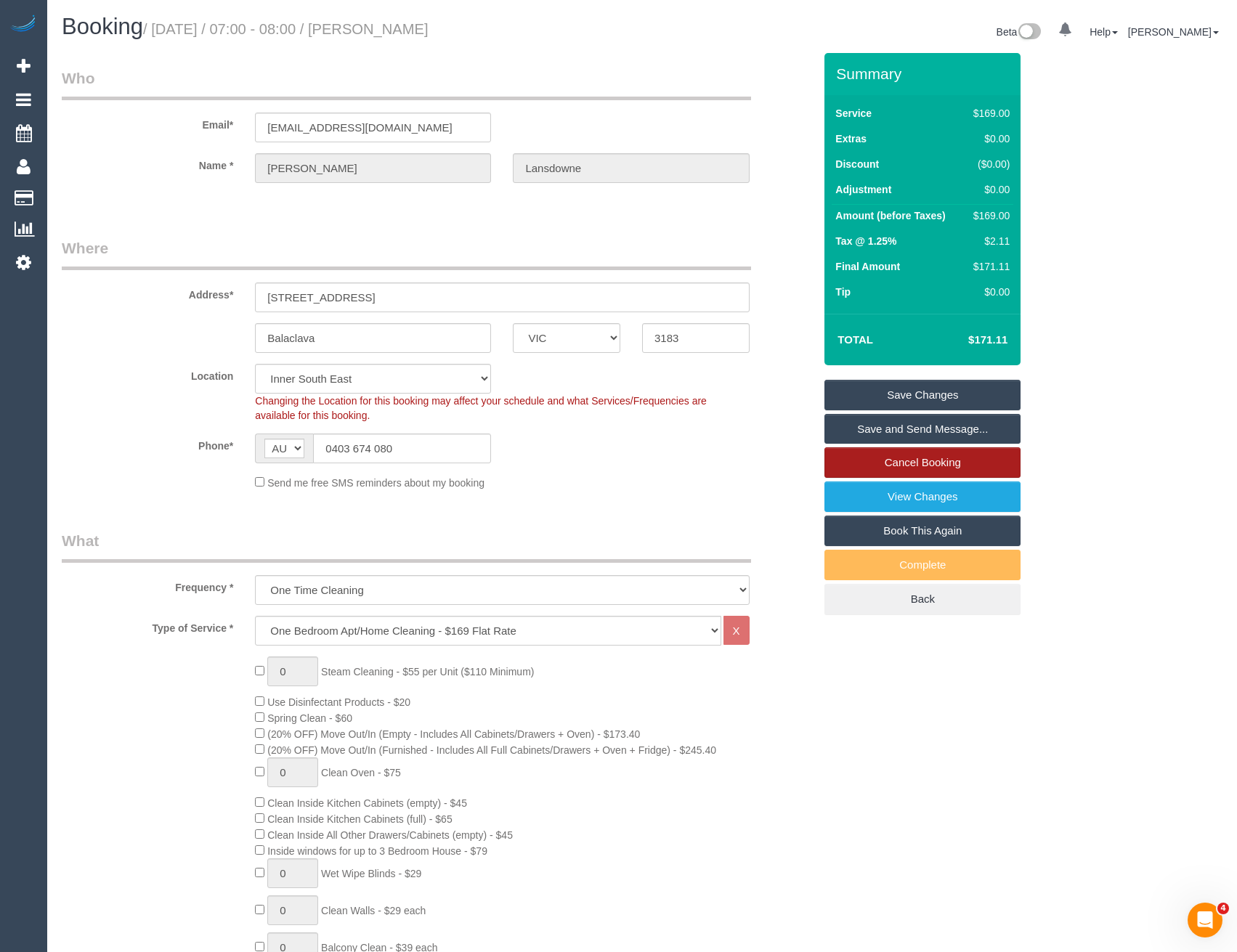
click at [873, 467] on link "Cancel Booking" at bounding box center [923, 462] width 196 height 30
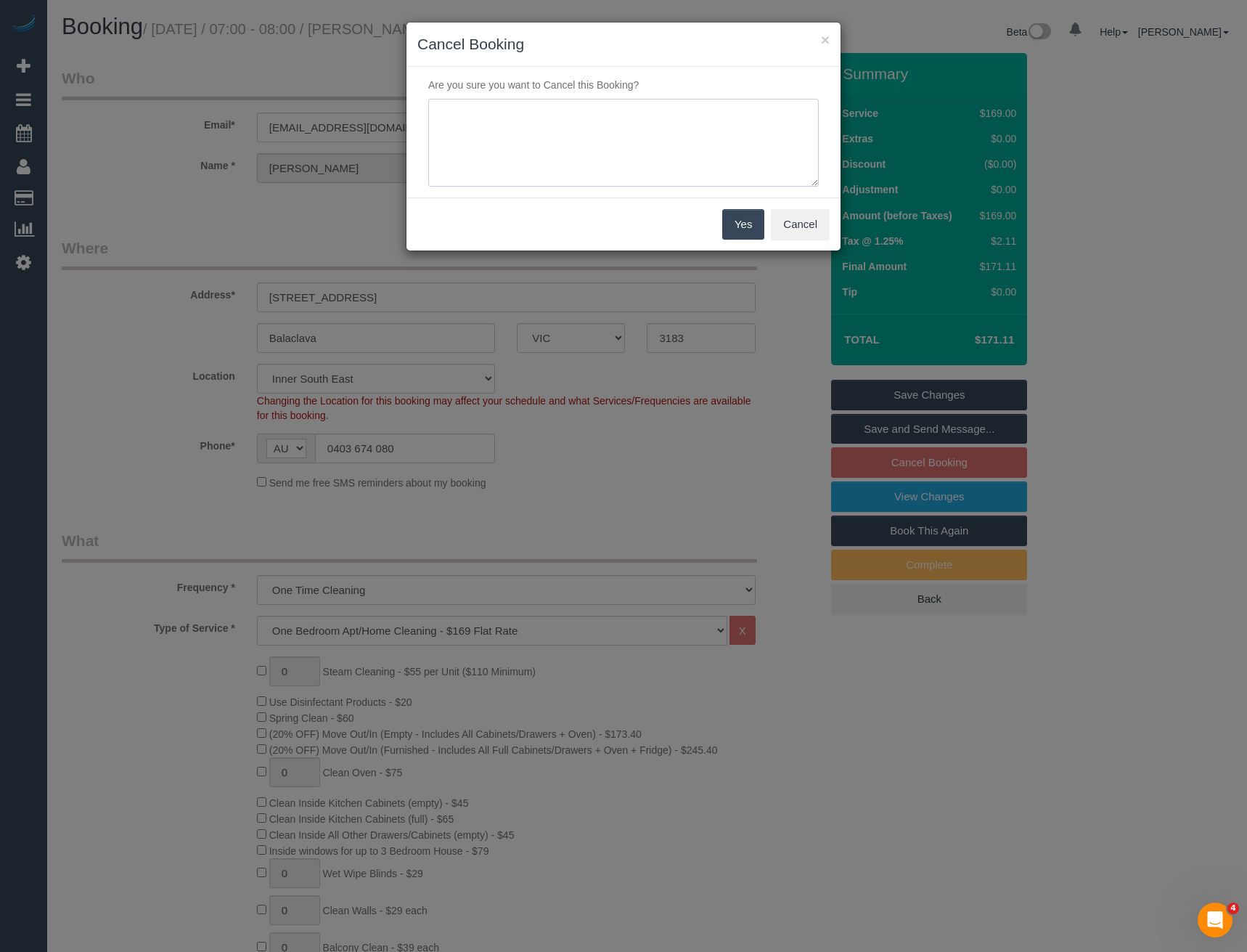
click at [564, 135] on textarea at bounding box center [624, 143] width 391 height 88
type textarea "Cust found another service - via SMS - BB"
click at [731, 217] on button "Yes" at bounding box center [743, 224] width 42 height 30
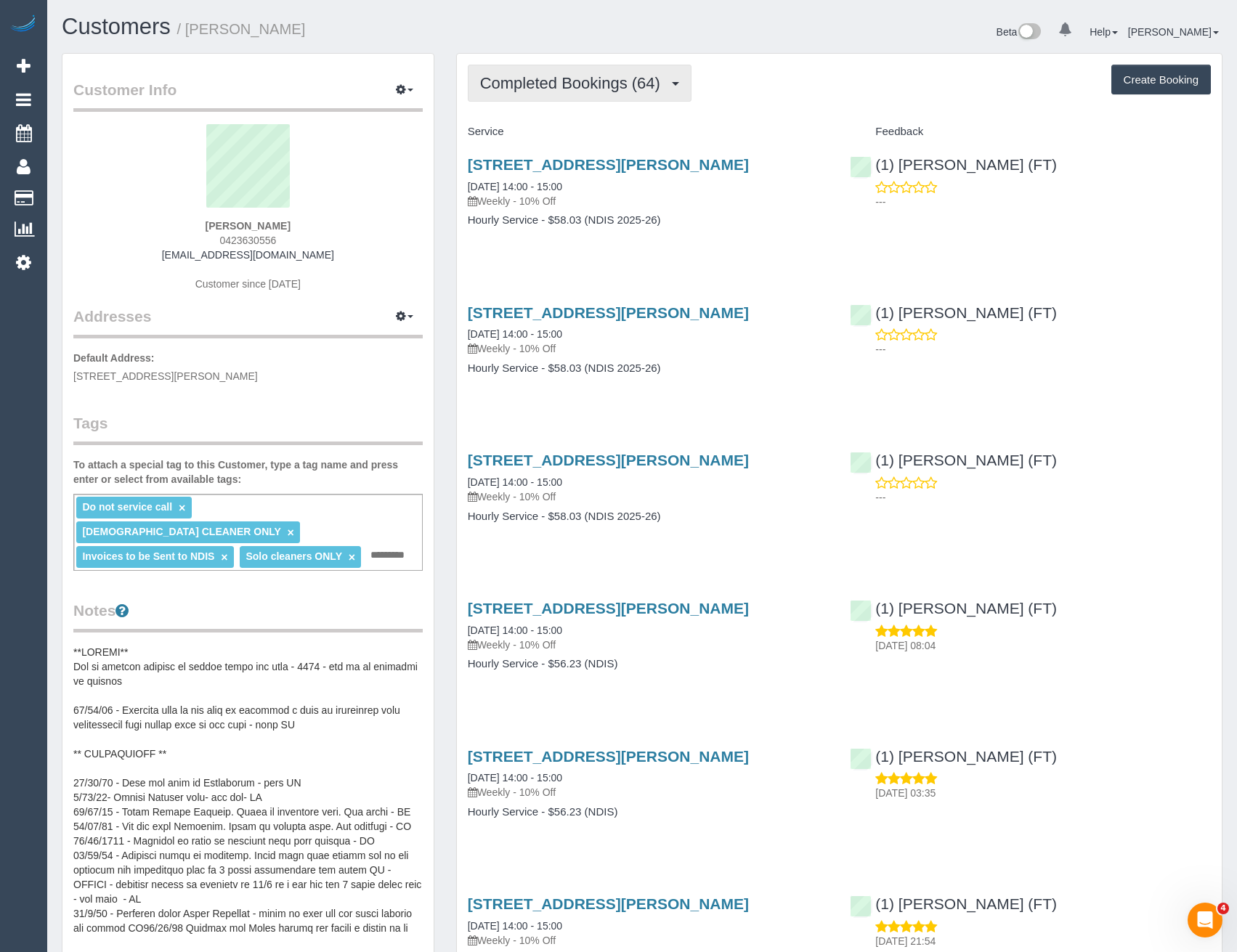
click at [623, 94] on button "Completed Bookings (64)" at bounding box center [579, 82] width 223 height 37
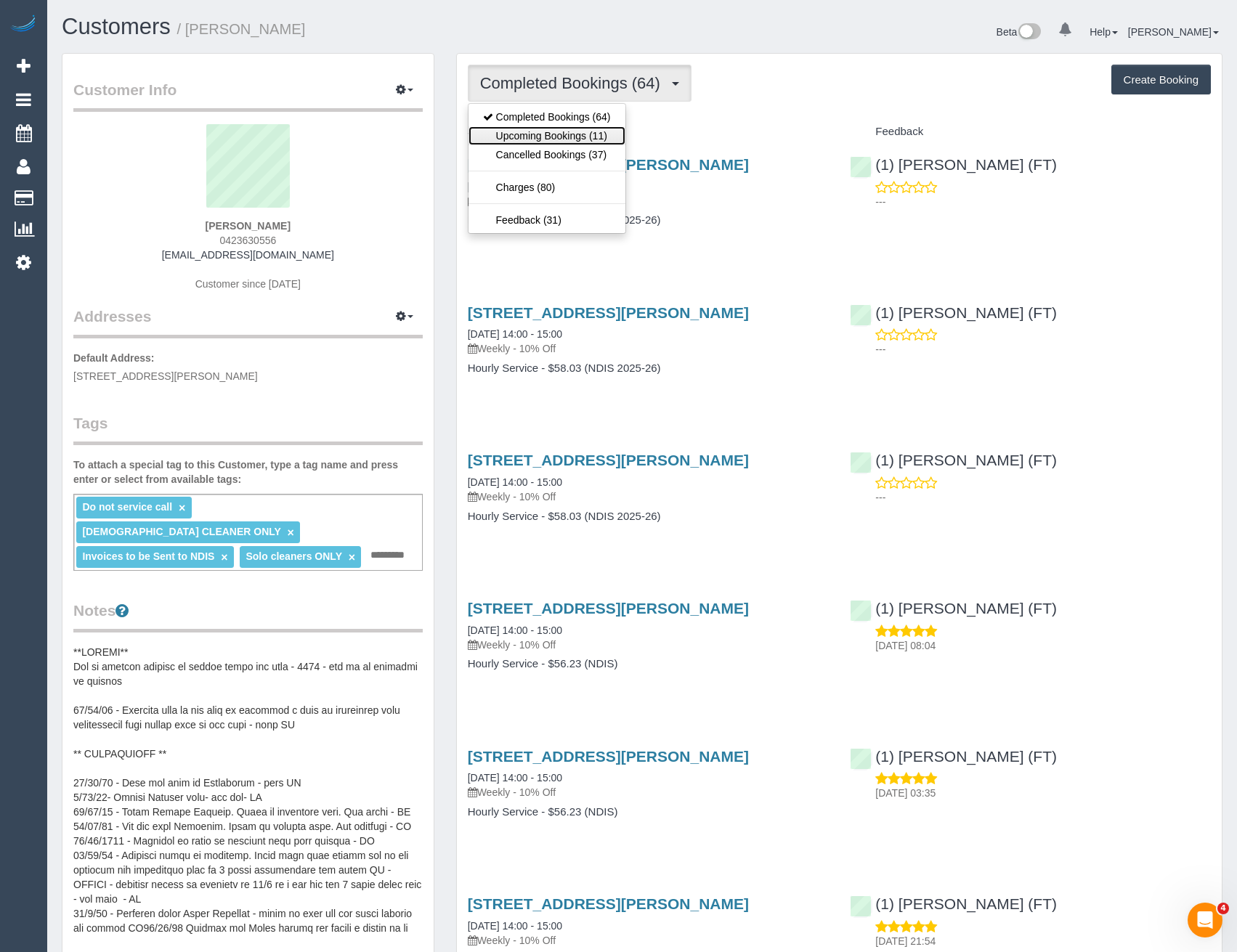
click at [594, 137] on link "Upcoming Bookings (11)" at bounding box center [547, 135] width 157 height 19
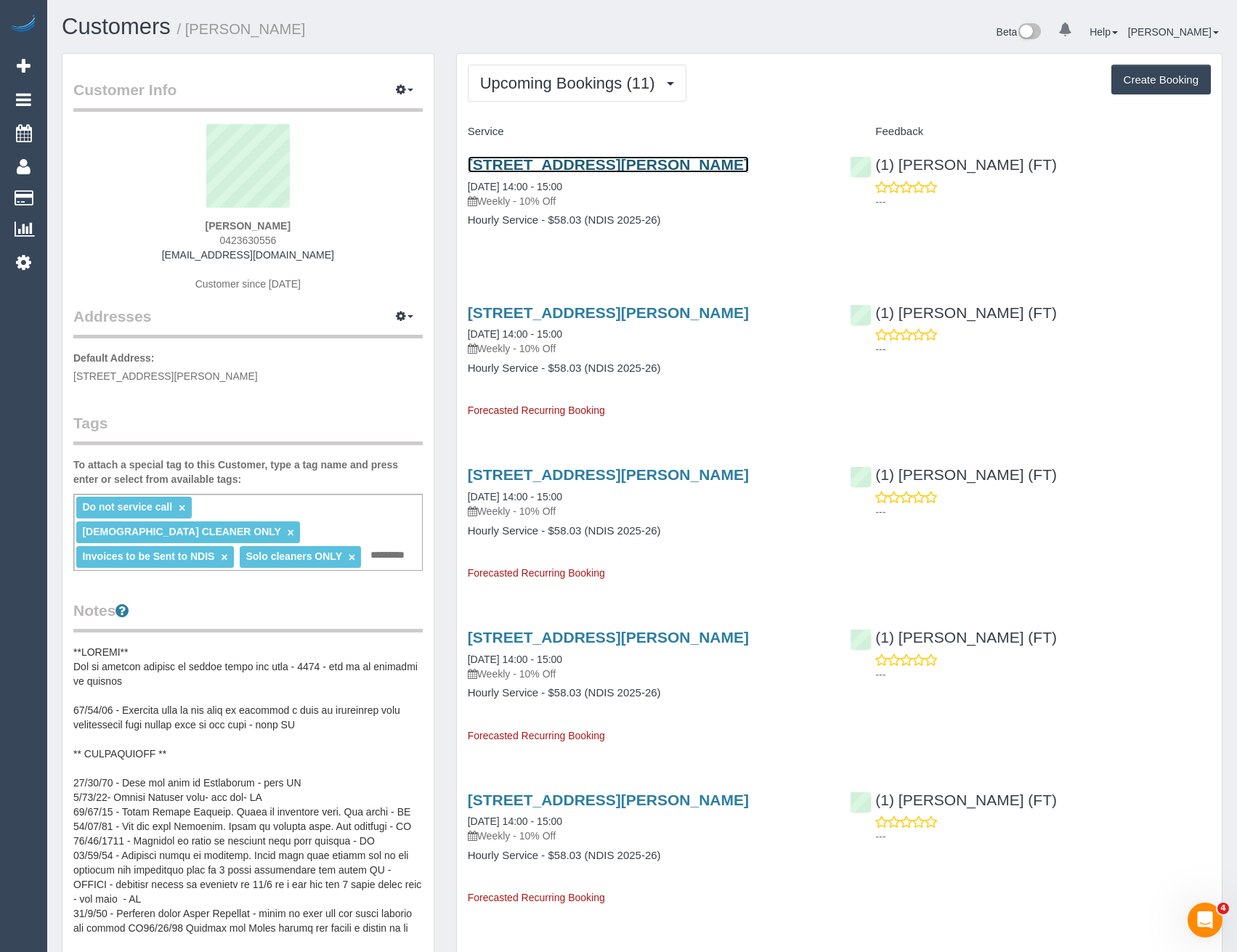
click at [617, 166] on link "26 Yellowstone Street, South Morang, VIC 3752" at bounding box center [608, 164] width 281 height 16
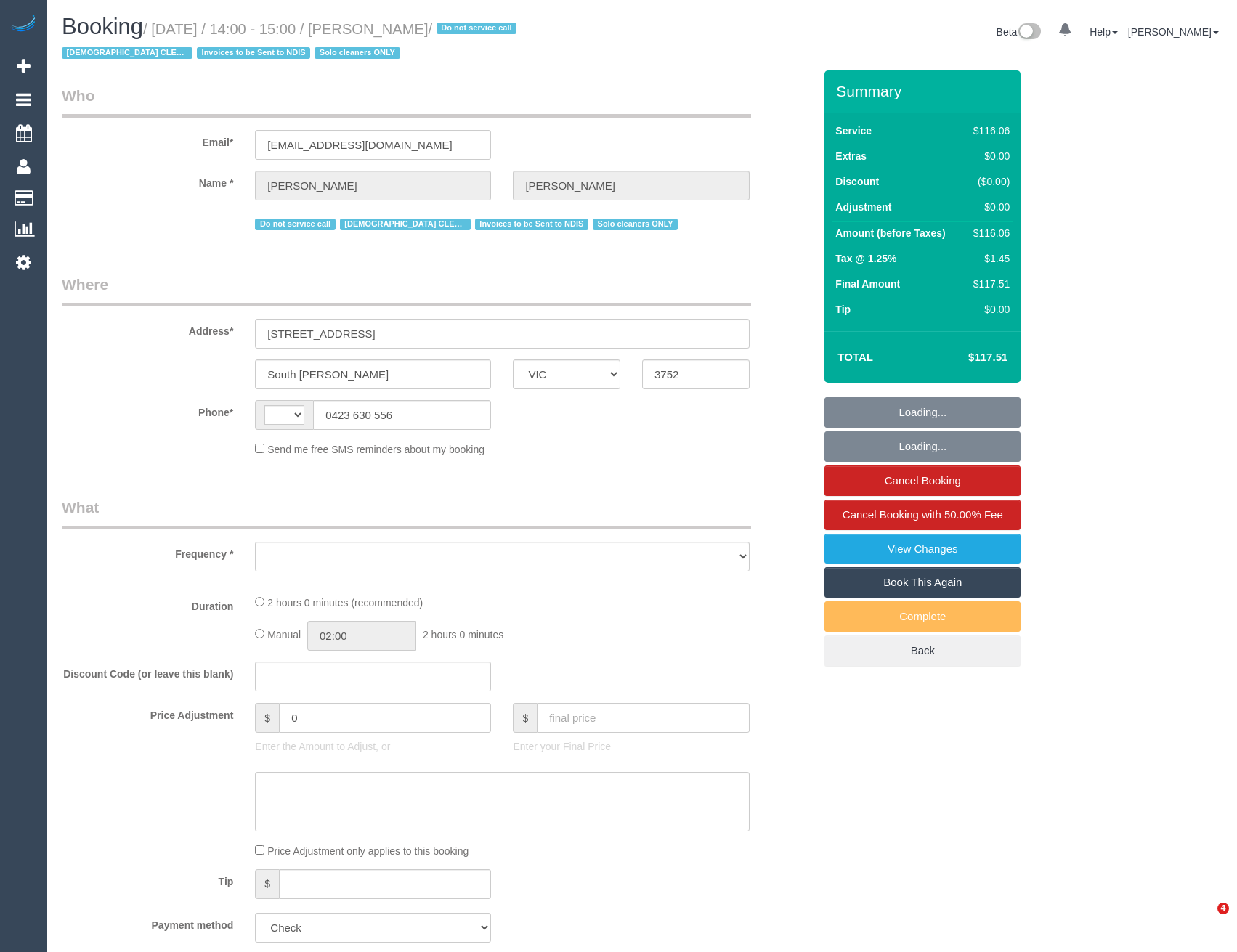
select select "VIC"
select select "string:AU"
select select "object:596"
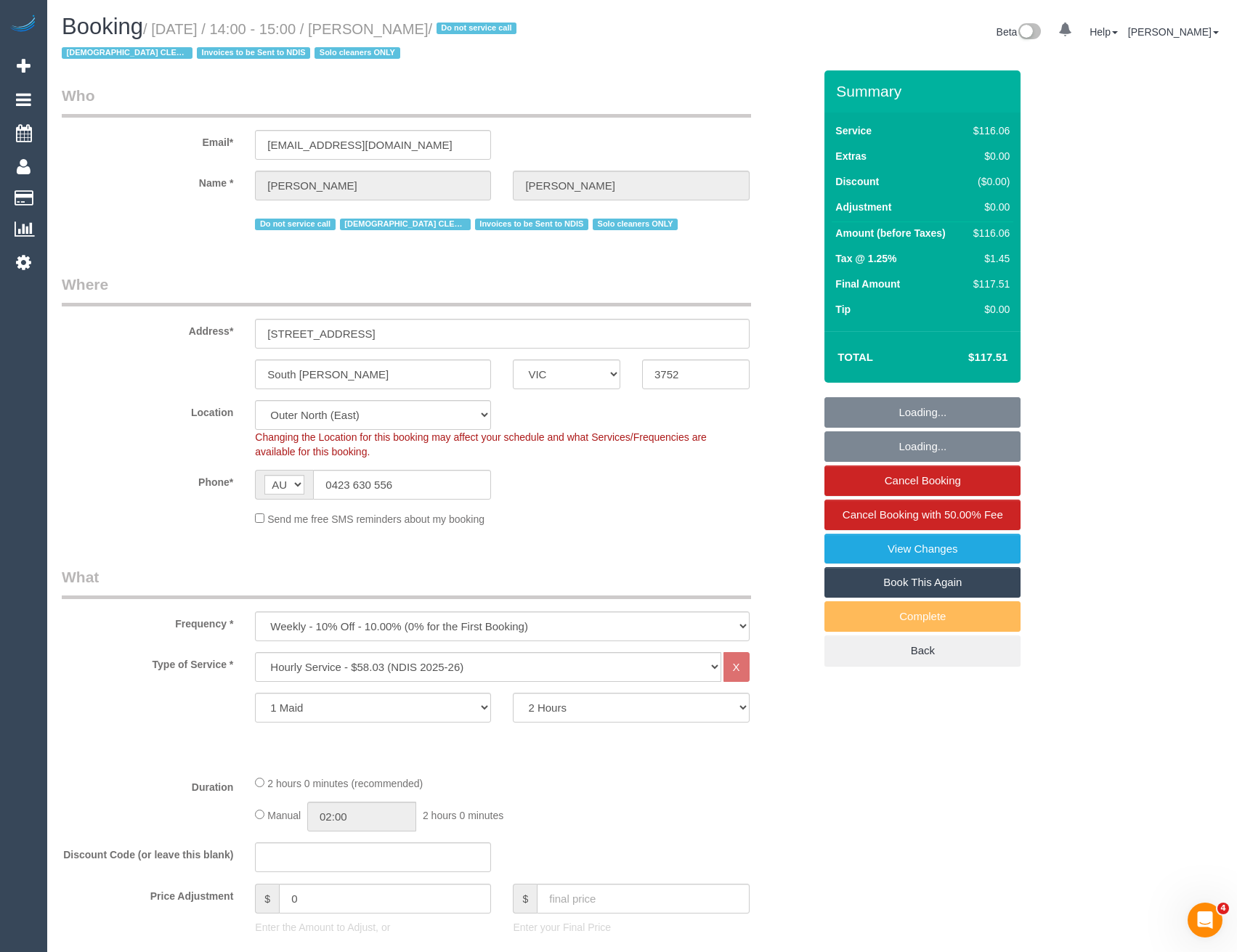
select select "number:28"
select select "number:14"
select select "number:19"
select select "number:22"
select select "number:34"
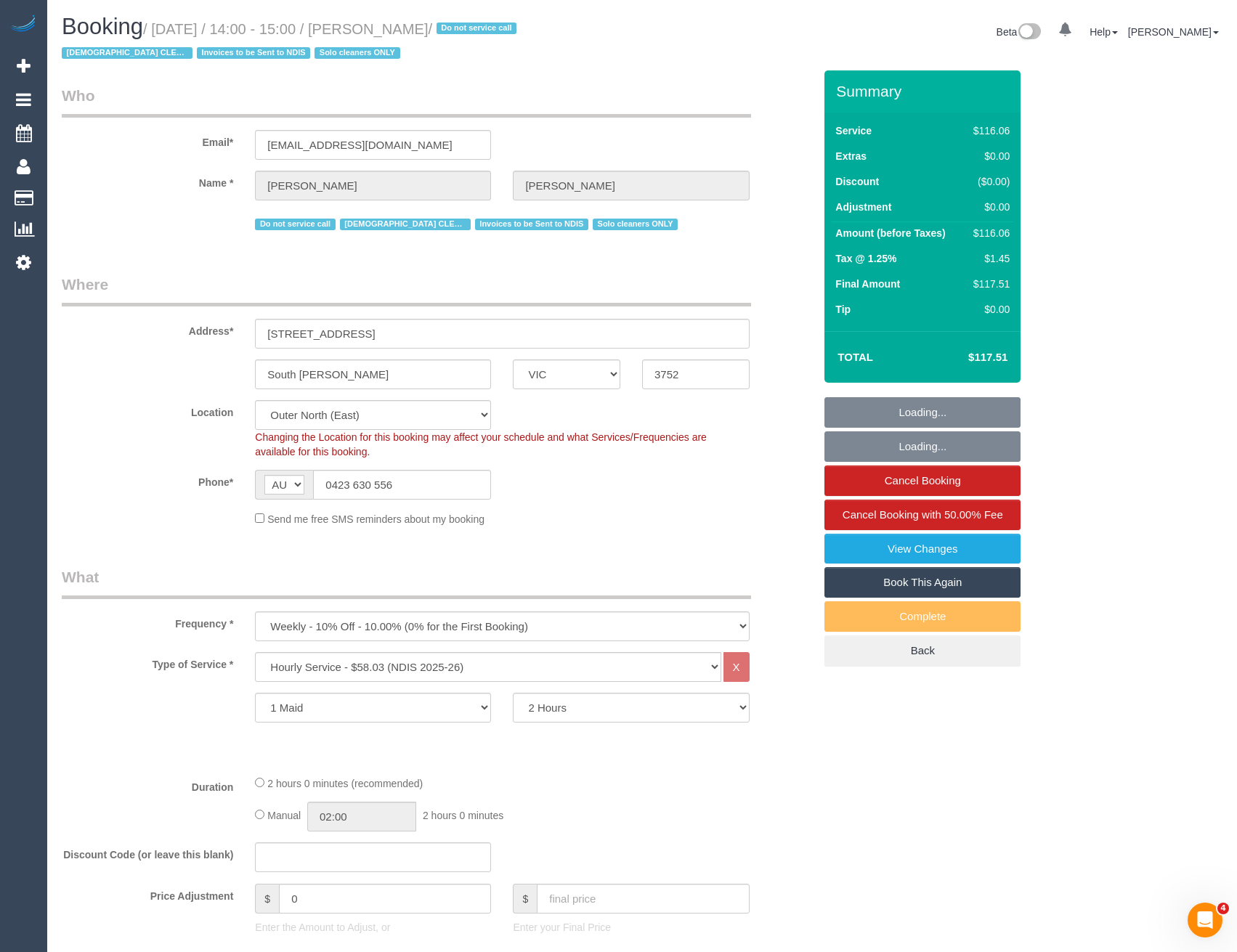
select select "object:1152"
